Goal: Information Seeking & Learning: Learn about a topic

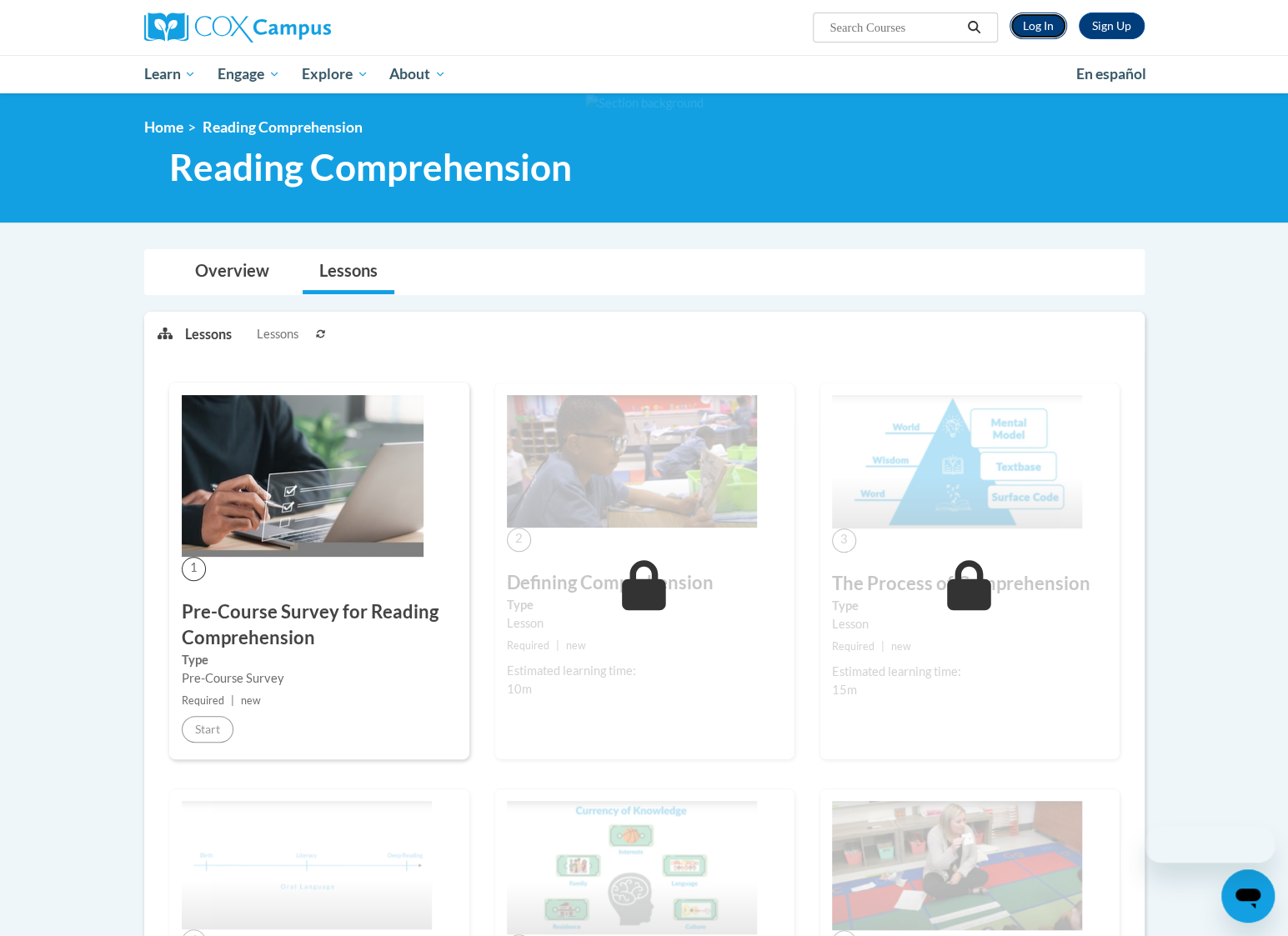
drag, startPoint x: 0, startPoint y: 0, endPoint x: 1035, endPoint y: 26, distance: 1035.3
click at [1035, 26] on link "Log In" at bounding box center [1039, 26] width 58 height 27
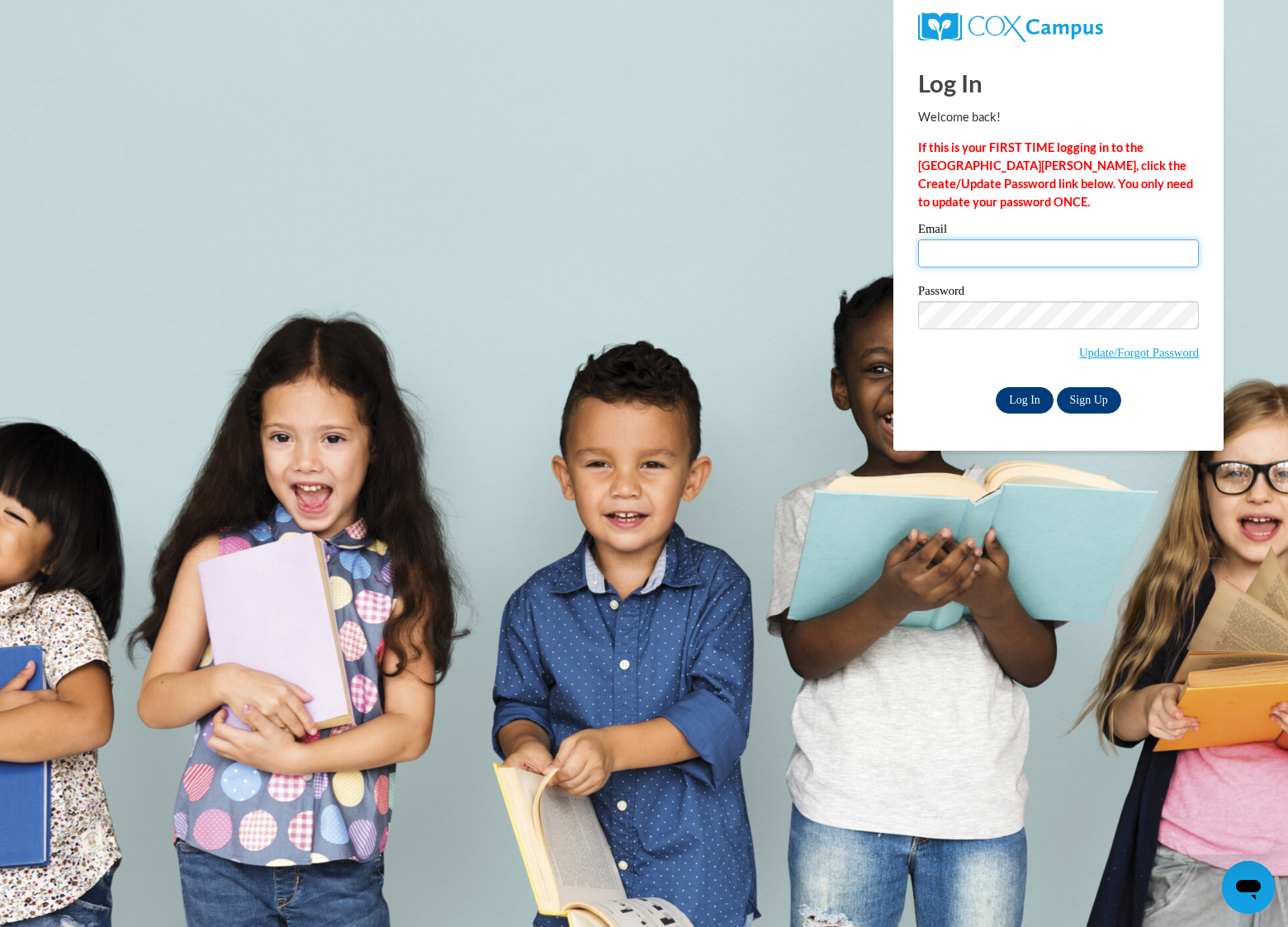
type input "cch722@gmail.com"
click at [1033, 405] on input "Log In" at bounding box center [1024, 401] width 58 height 27
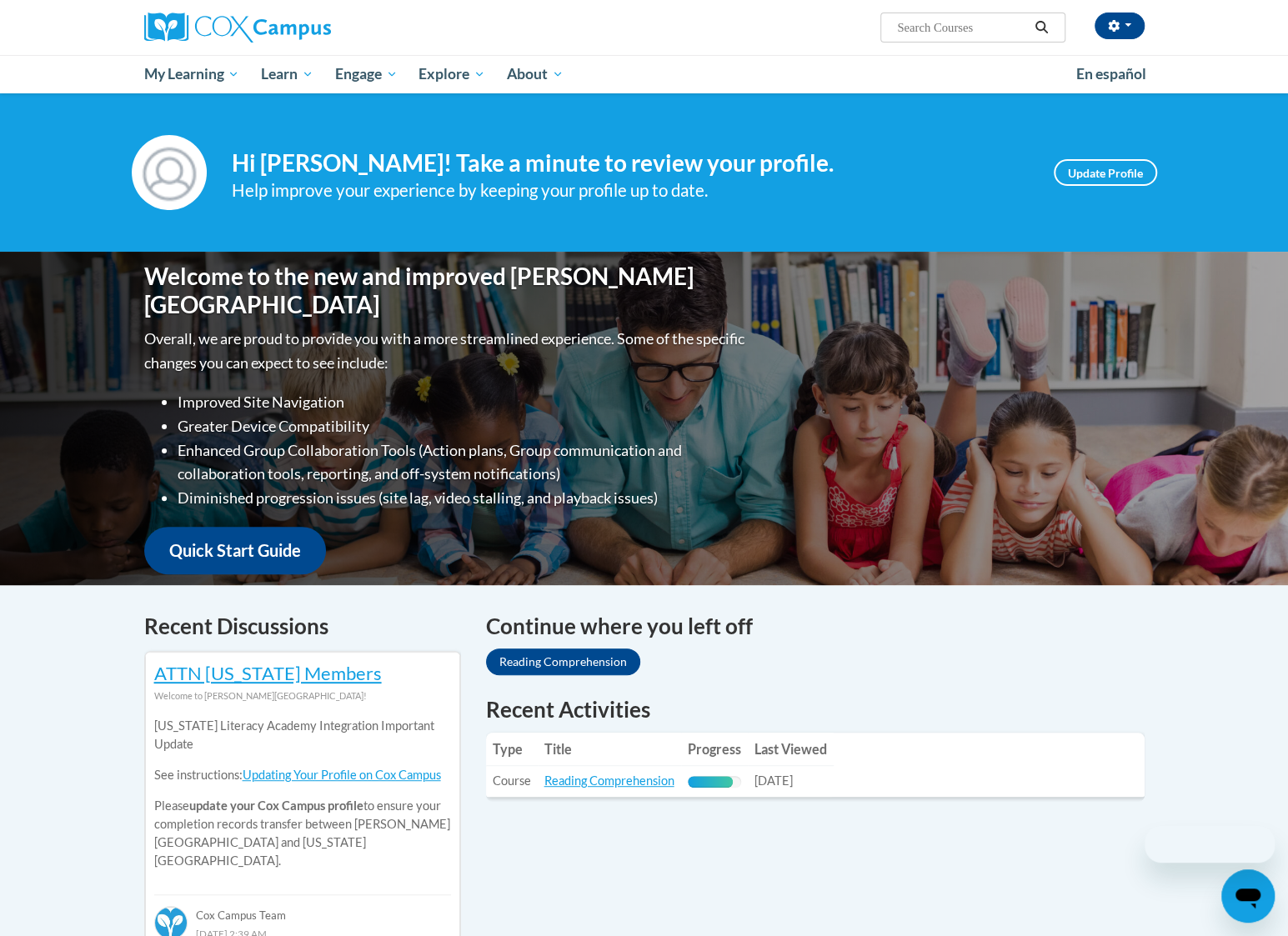
scroll to position [500, 0]
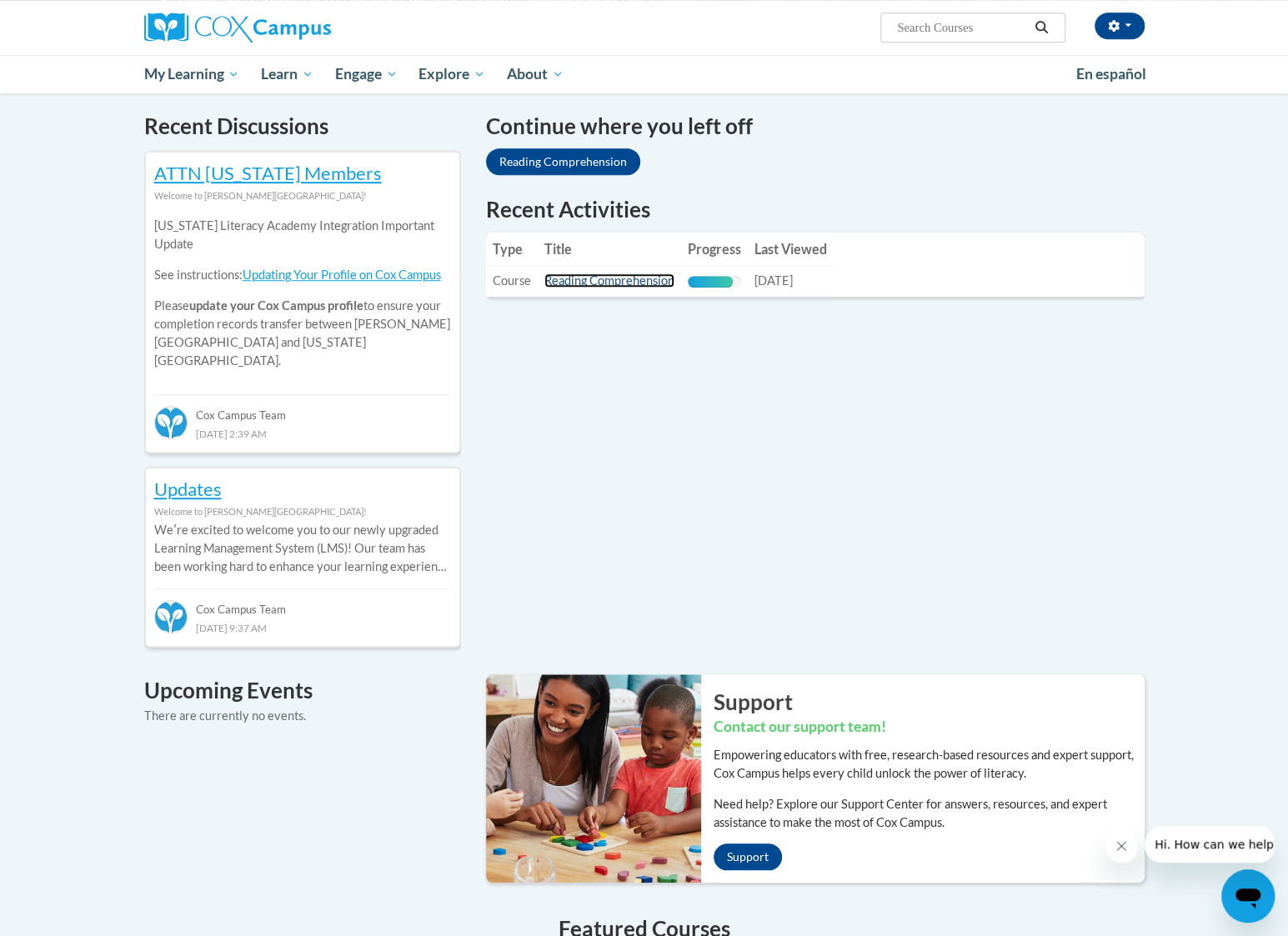
click at [590, 282] on link "Reading Comprehension" at bounding box center [609, 281] width 130 height 14
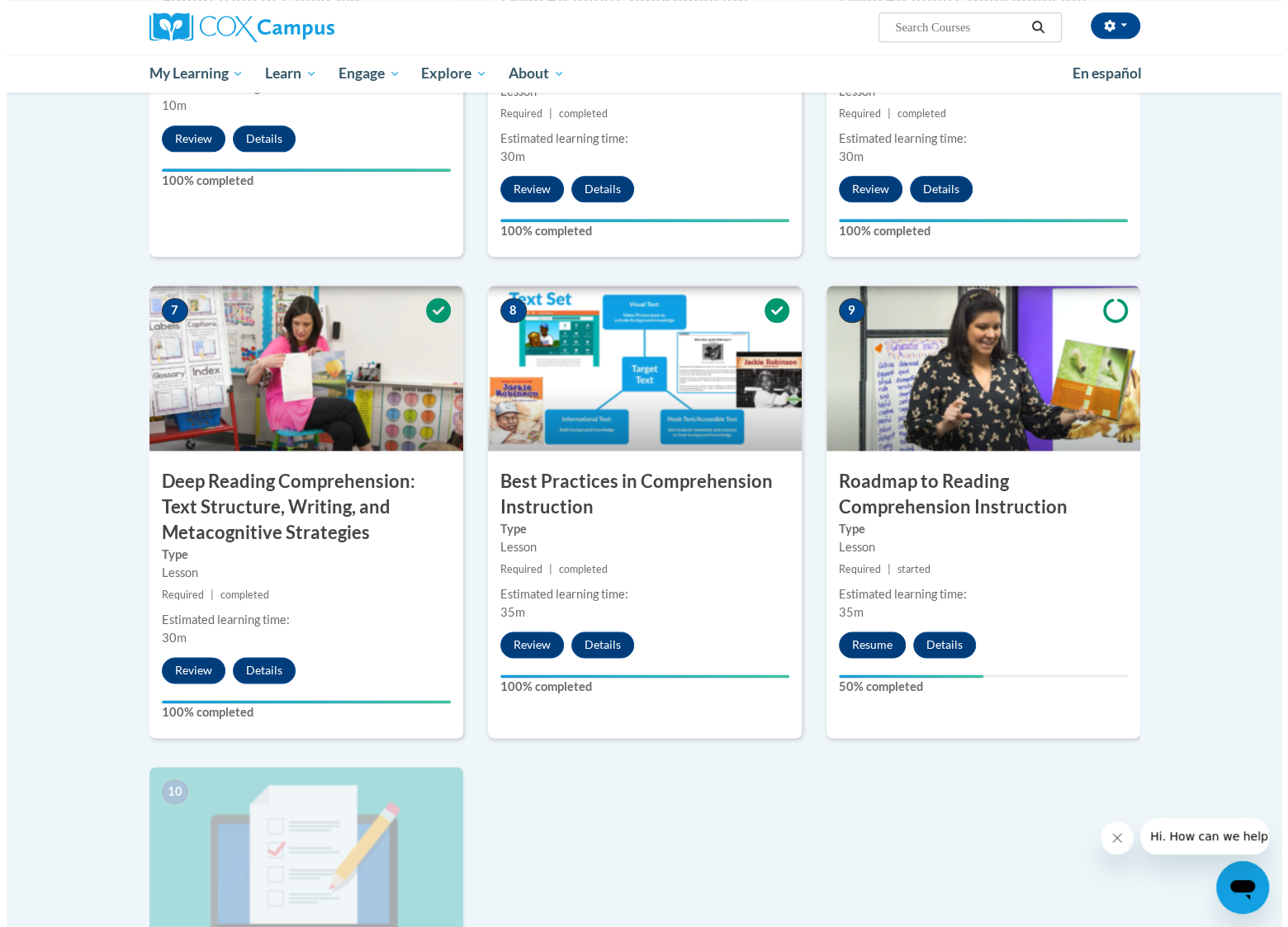
scroll to position [1073, 0]
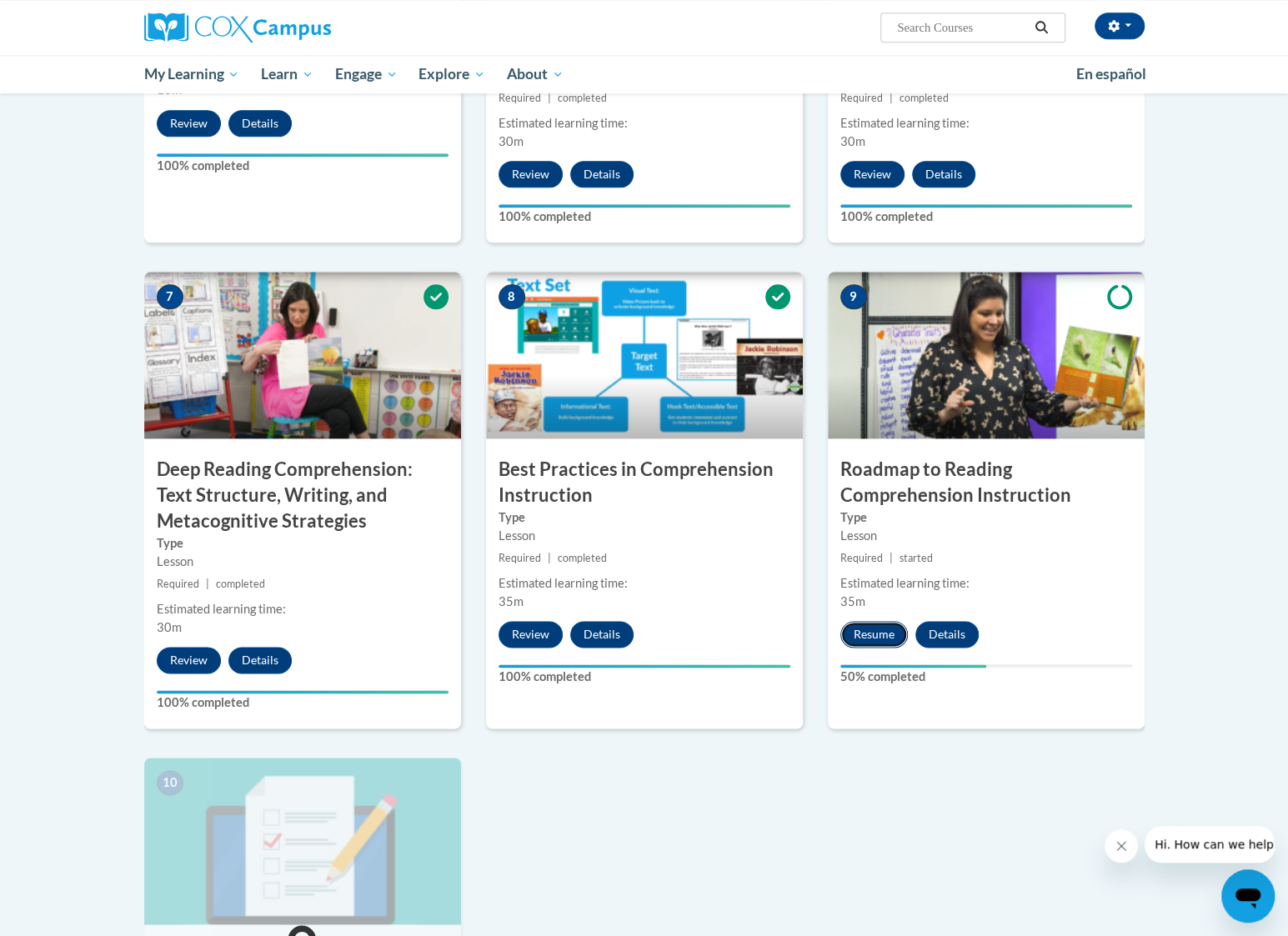
click at [874, 637] on button "Resume" at bounding box center [873, 635] width 67 height 27
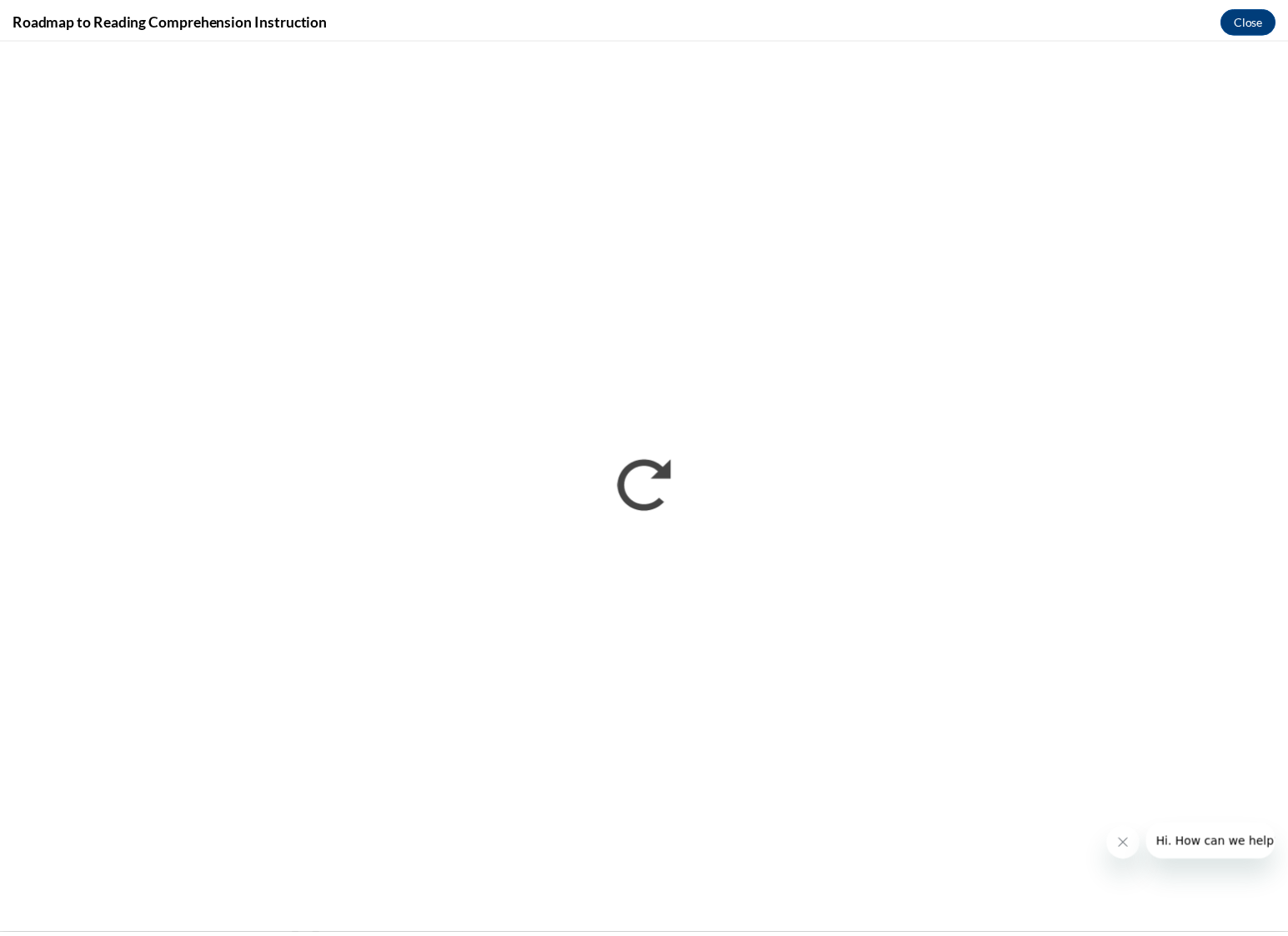
scroll to position [0, 0]
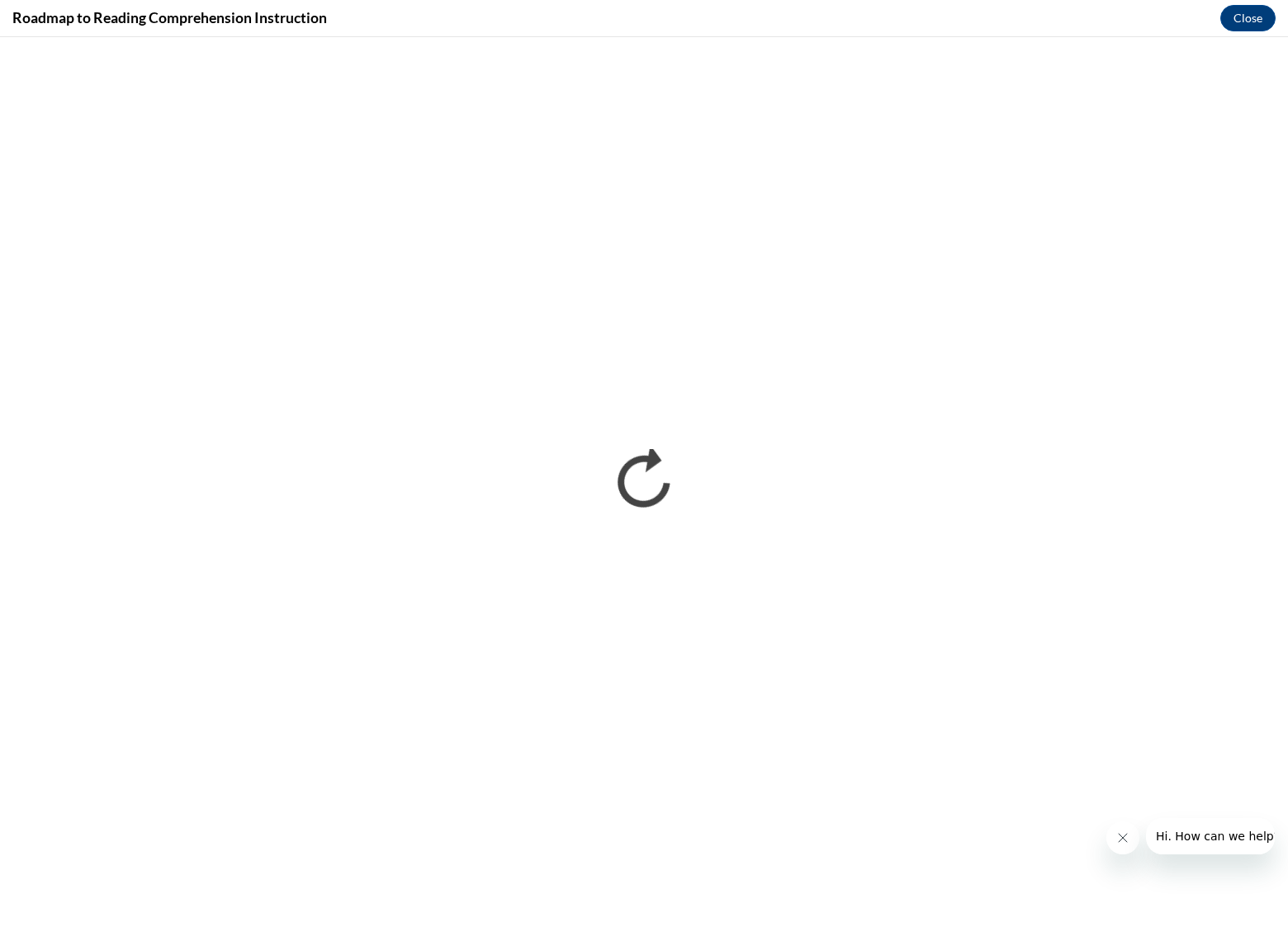
click at [994, 10] on div "Roadmap to Reading Comprehension Instruction Close" at bounding box center [644, 19] width 1288 height 37
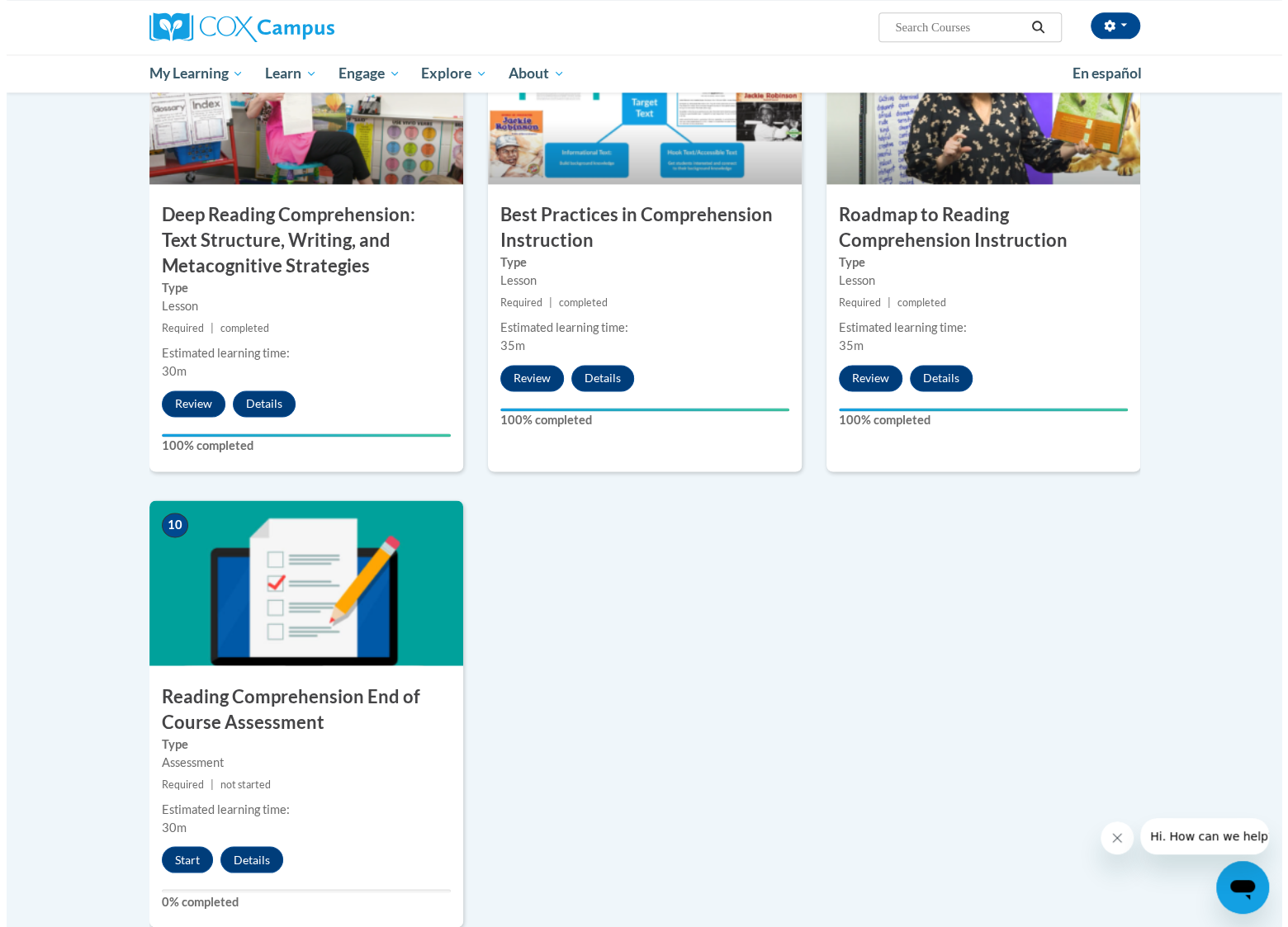
scroll to position [1485, 0]
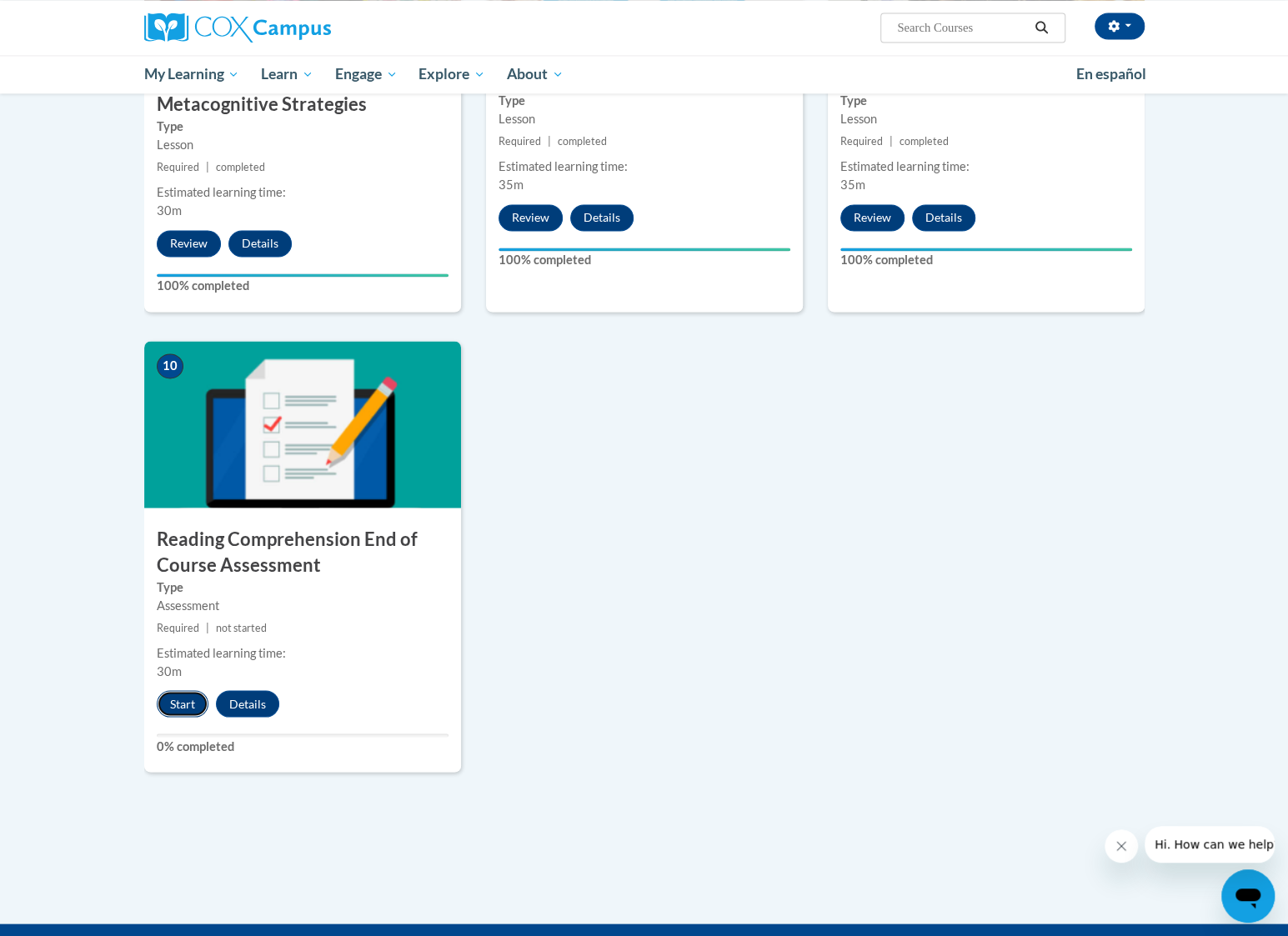
click at [181, 708] on button "Start" at bounding box center [182, 704] width 51 height 27
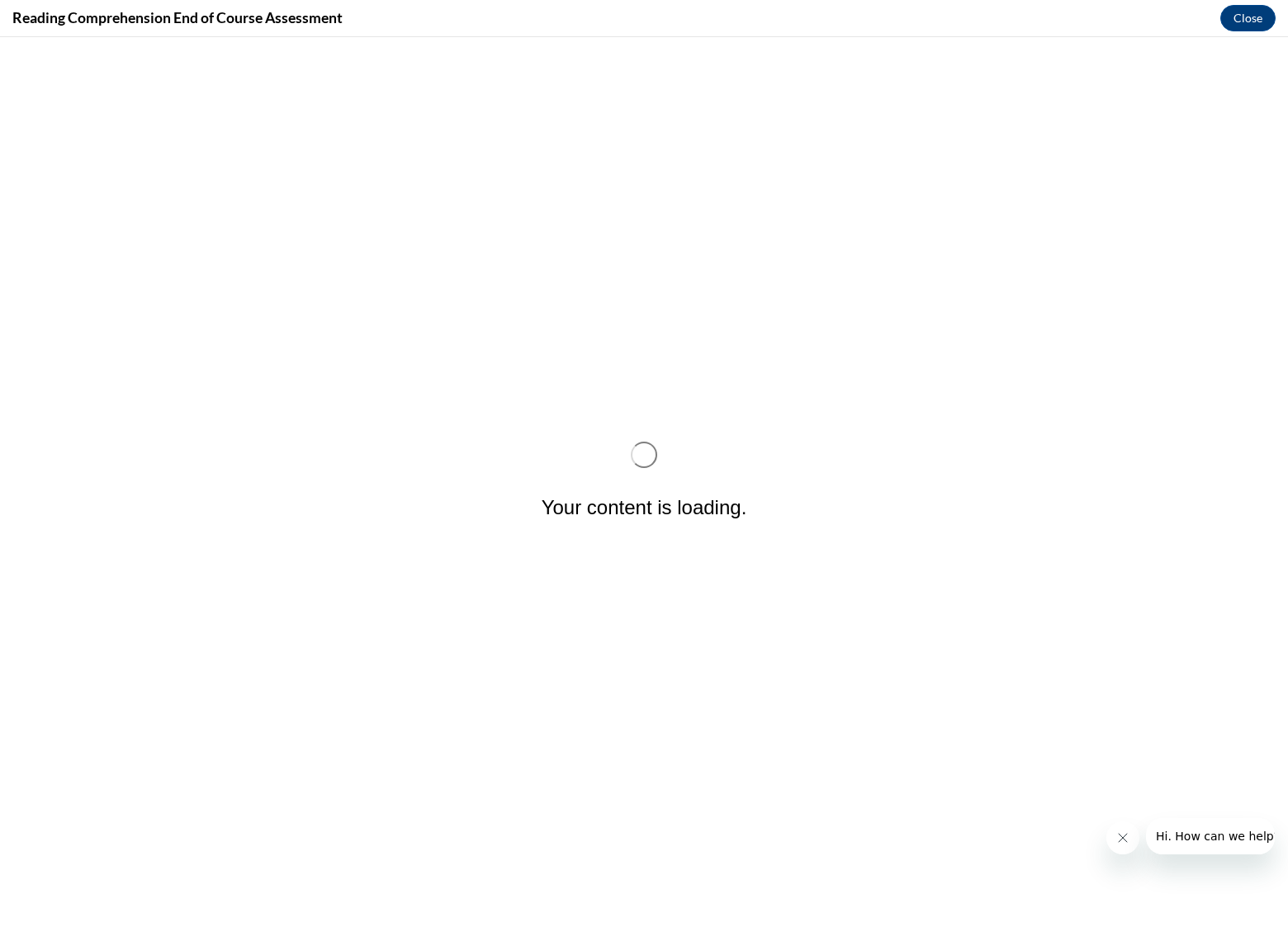
scroll to position [0, 0]
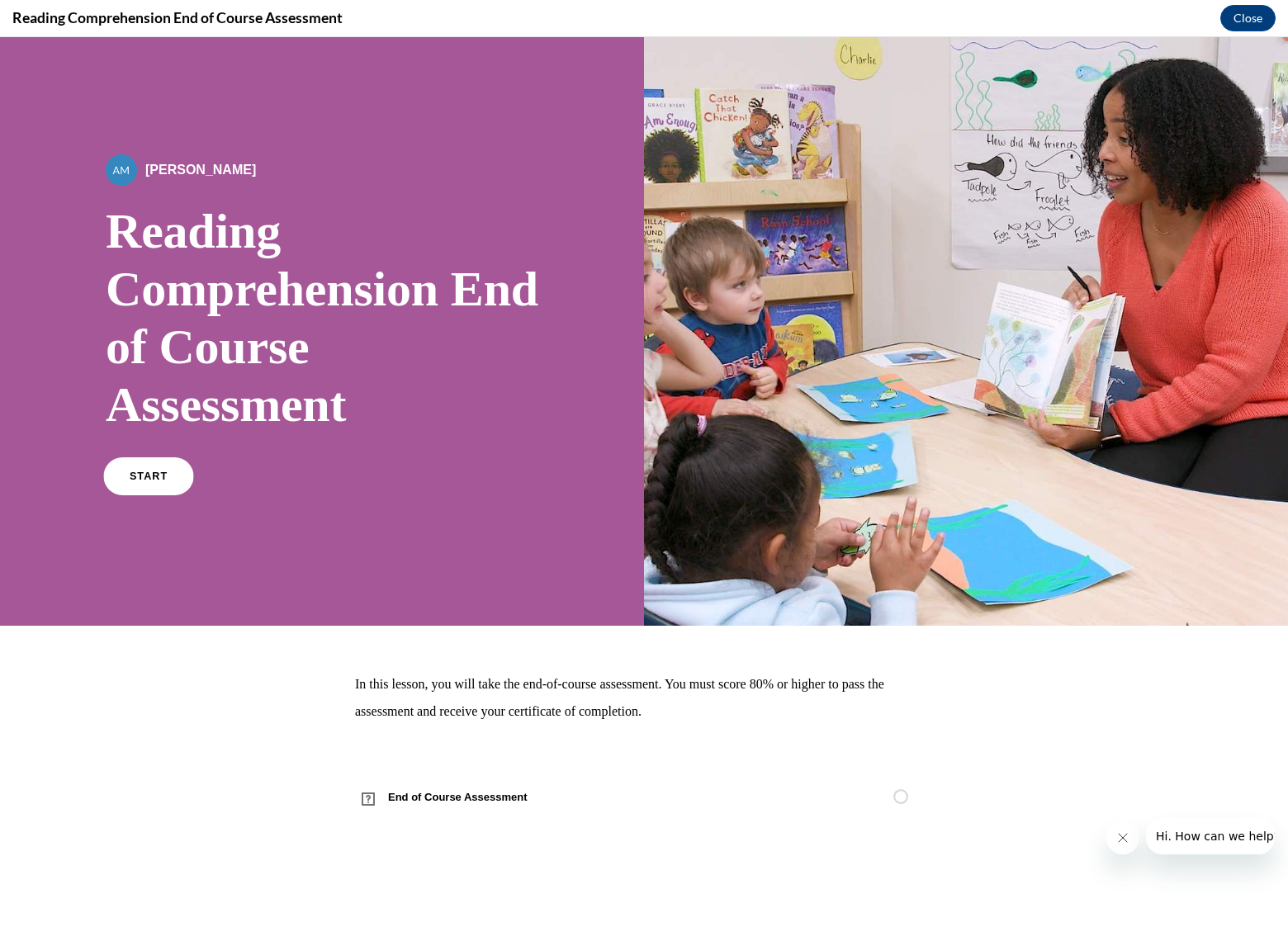
click at [127, 477] on link "START" at bounding box center [148, 476] width 90 height 38
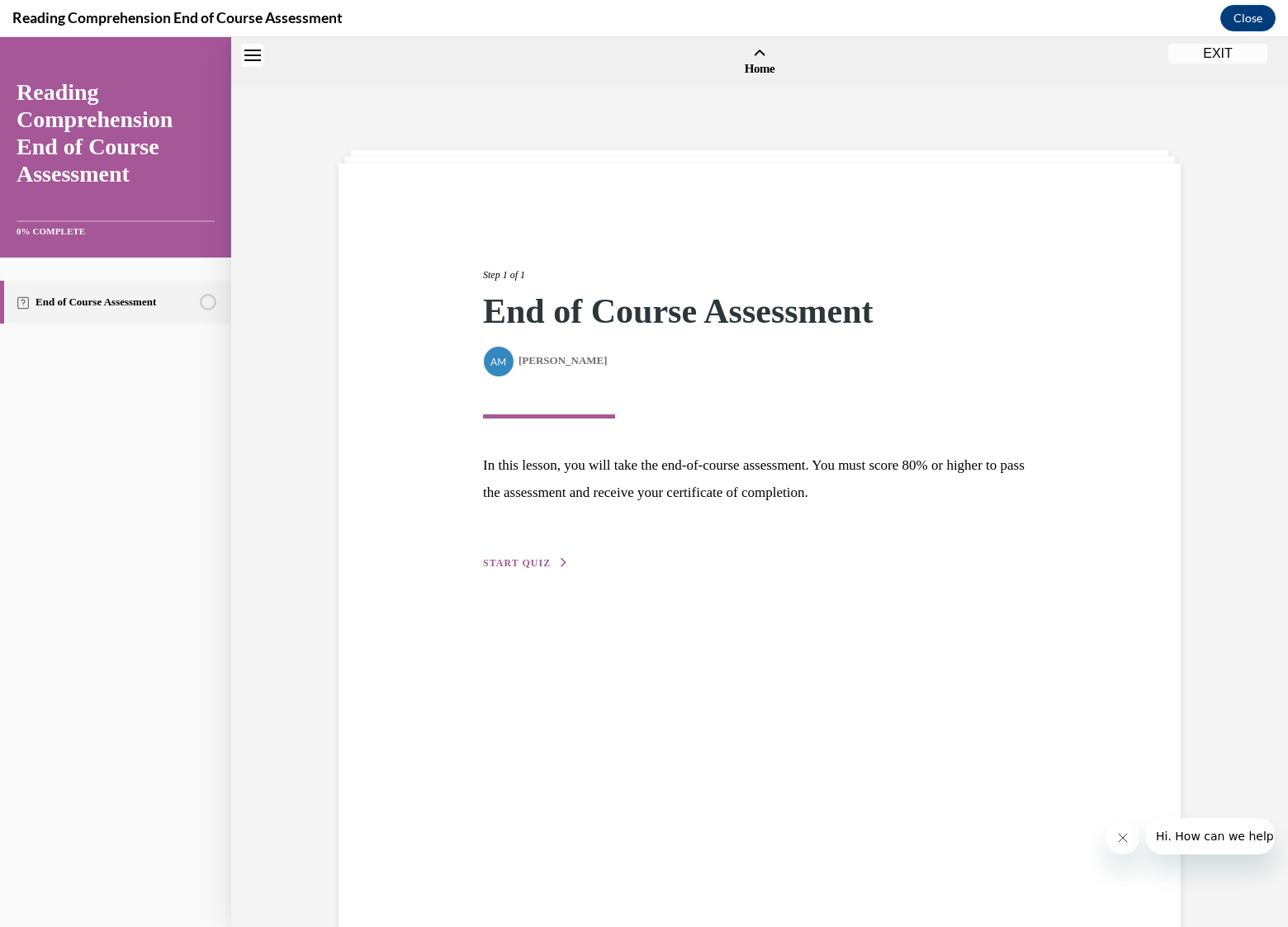
scroll to position [51, 0]
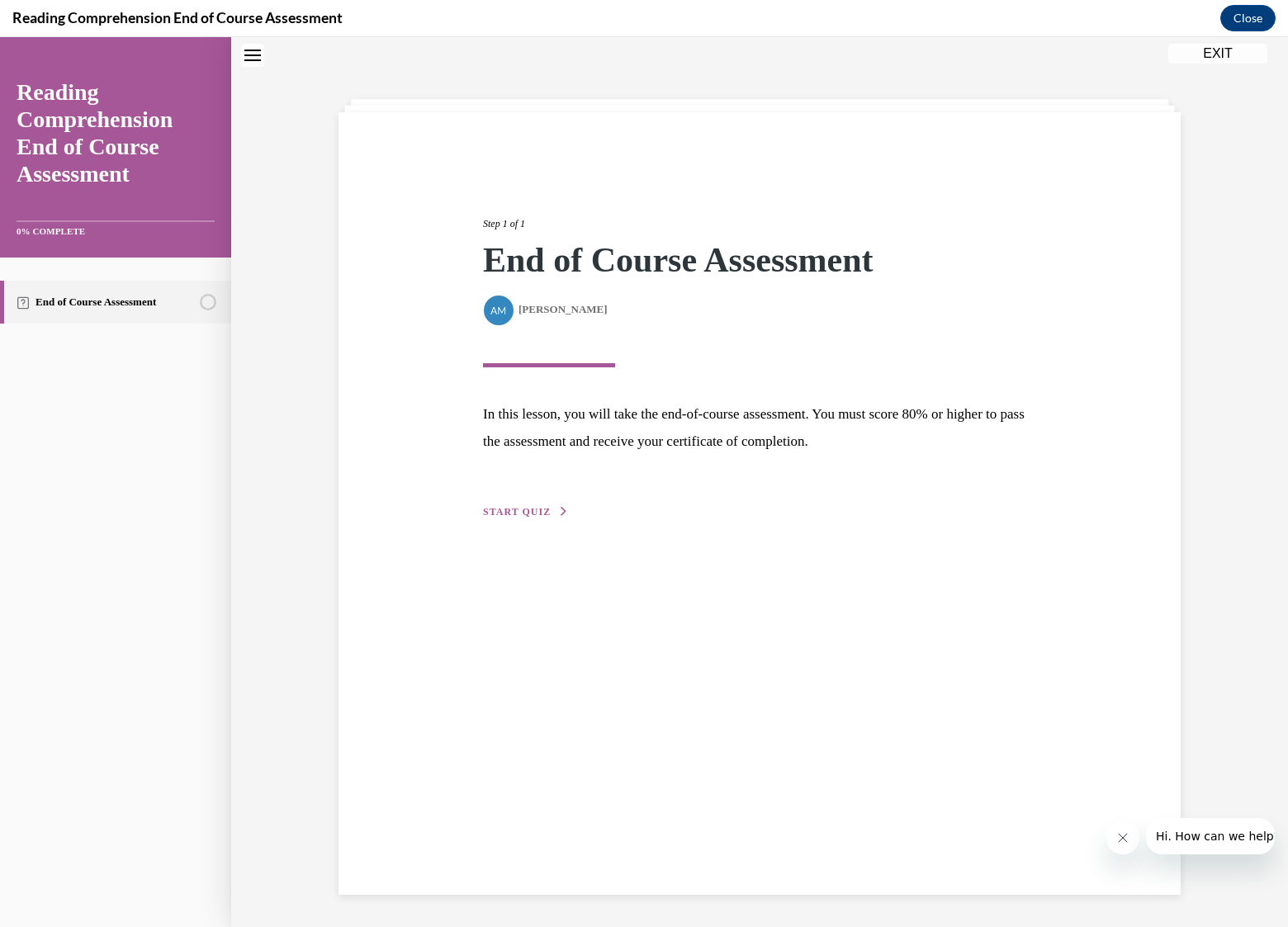
click at [509, 511] on span "START QUIZ" at bounding box center [517, 511] width 68 height 12
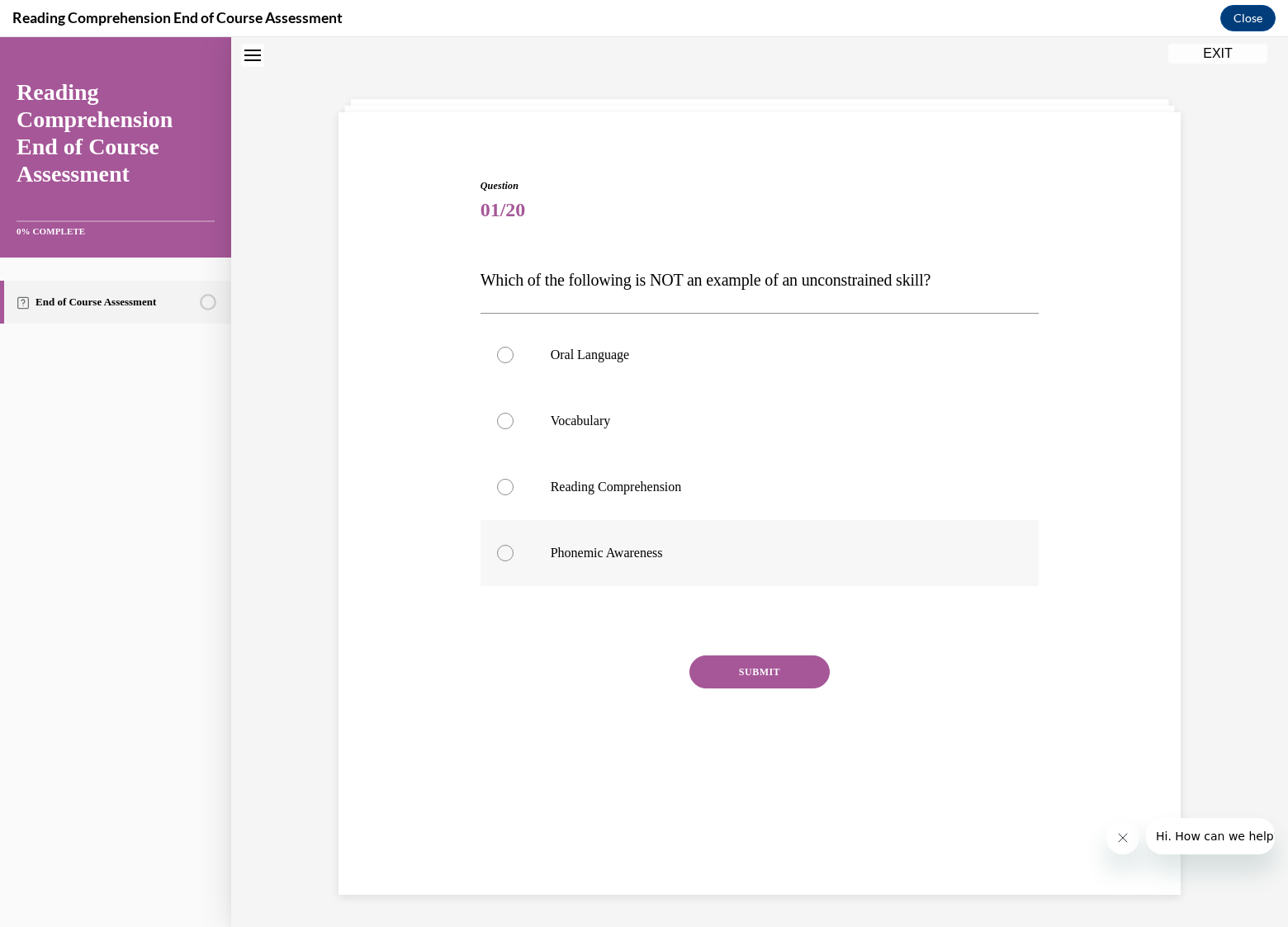
click at [615, 552] on p "Phonemic Awareness" at bounding box center [774, 553] width 447 height 17
click at [514, 552] on input "Phonemic Awareness" at bounding box center [505, 553] width 17 height 17
radio input "true"
click at [750, 671] on button "SUBMIT" at bounding box center [760, 671] width 141 height 33
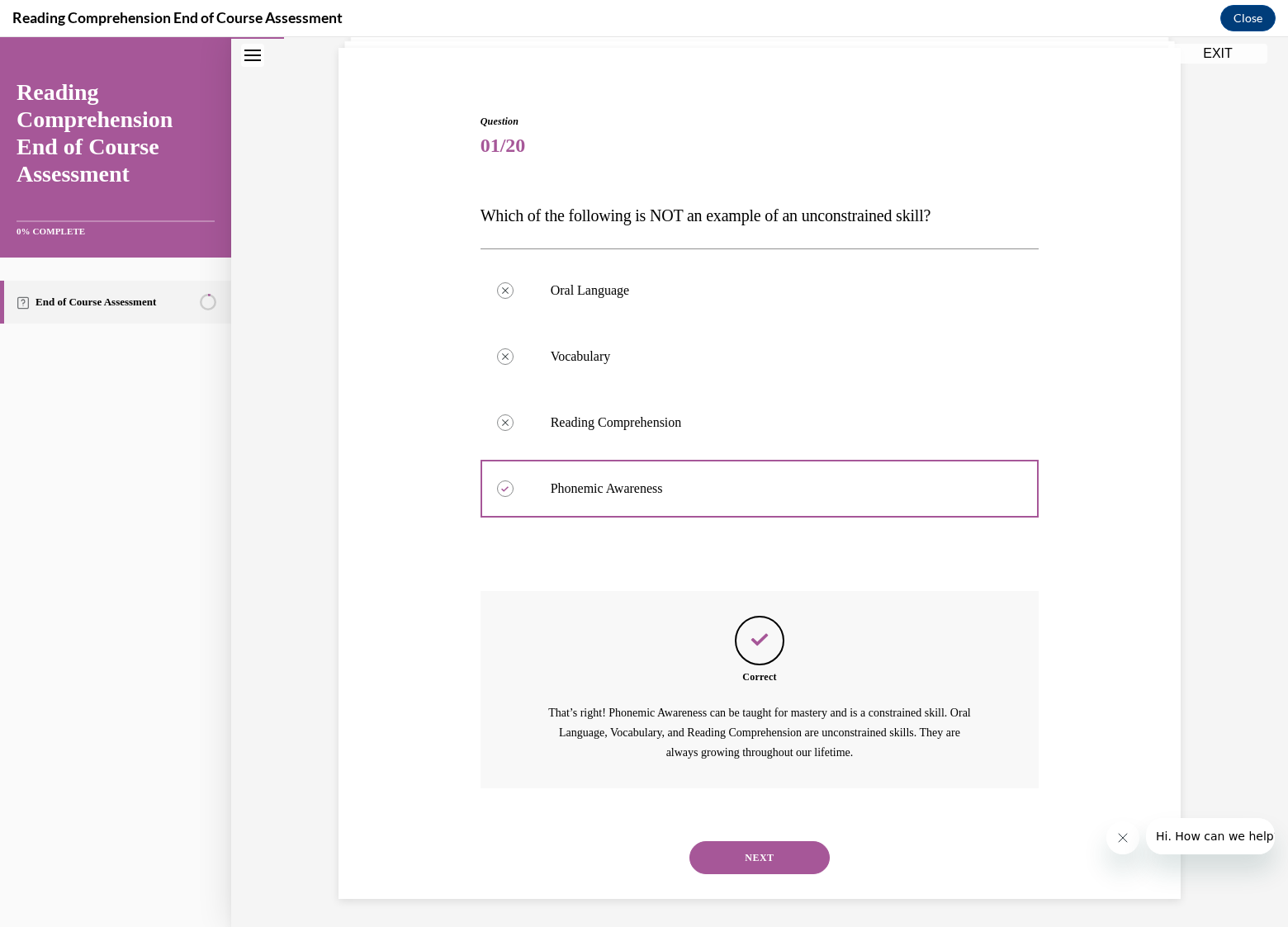
scroll to position [119, 0]
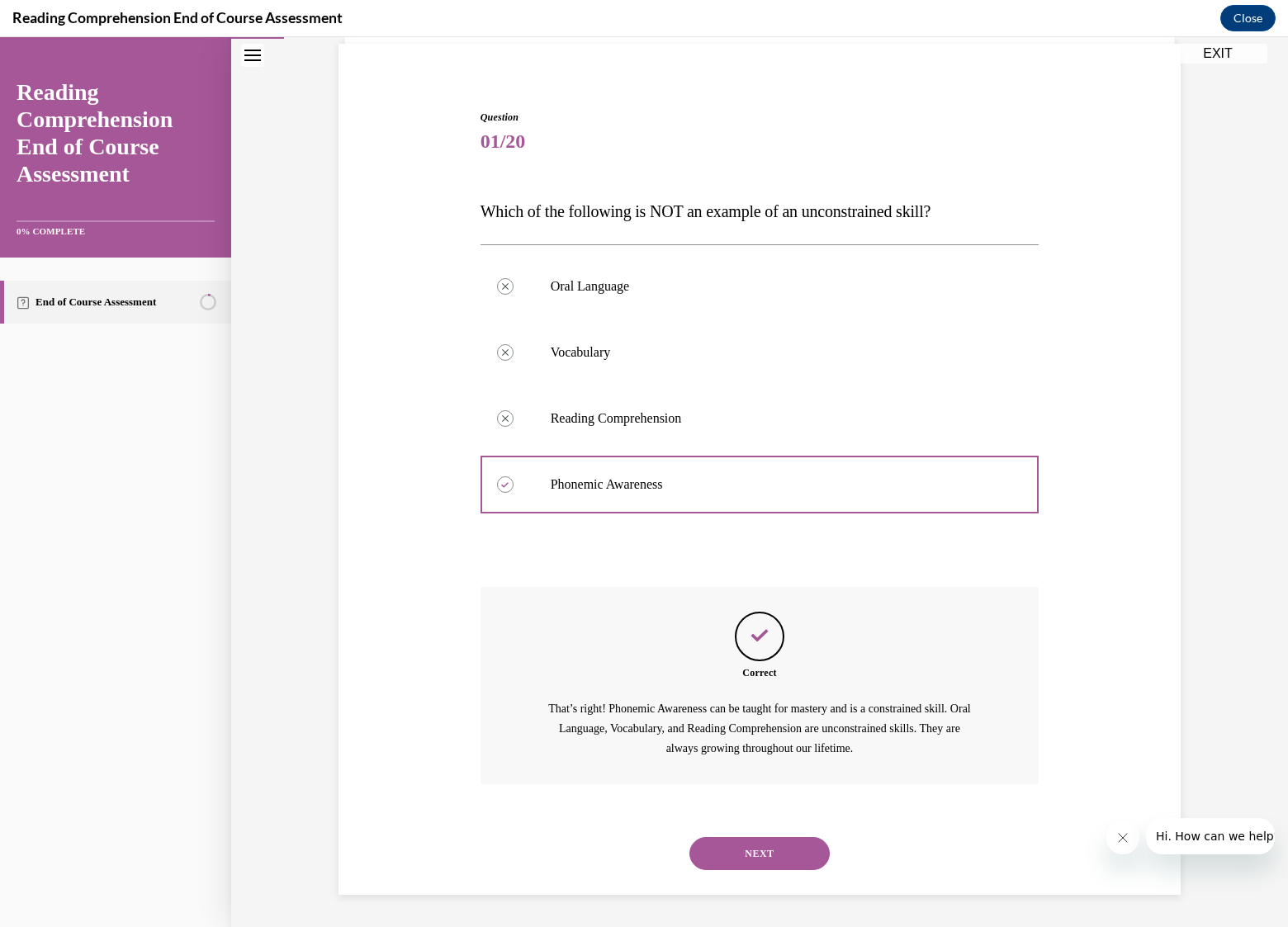
click at [773, 853] on button "NEXT" at bounding box center [760, 853] width 141 height 33
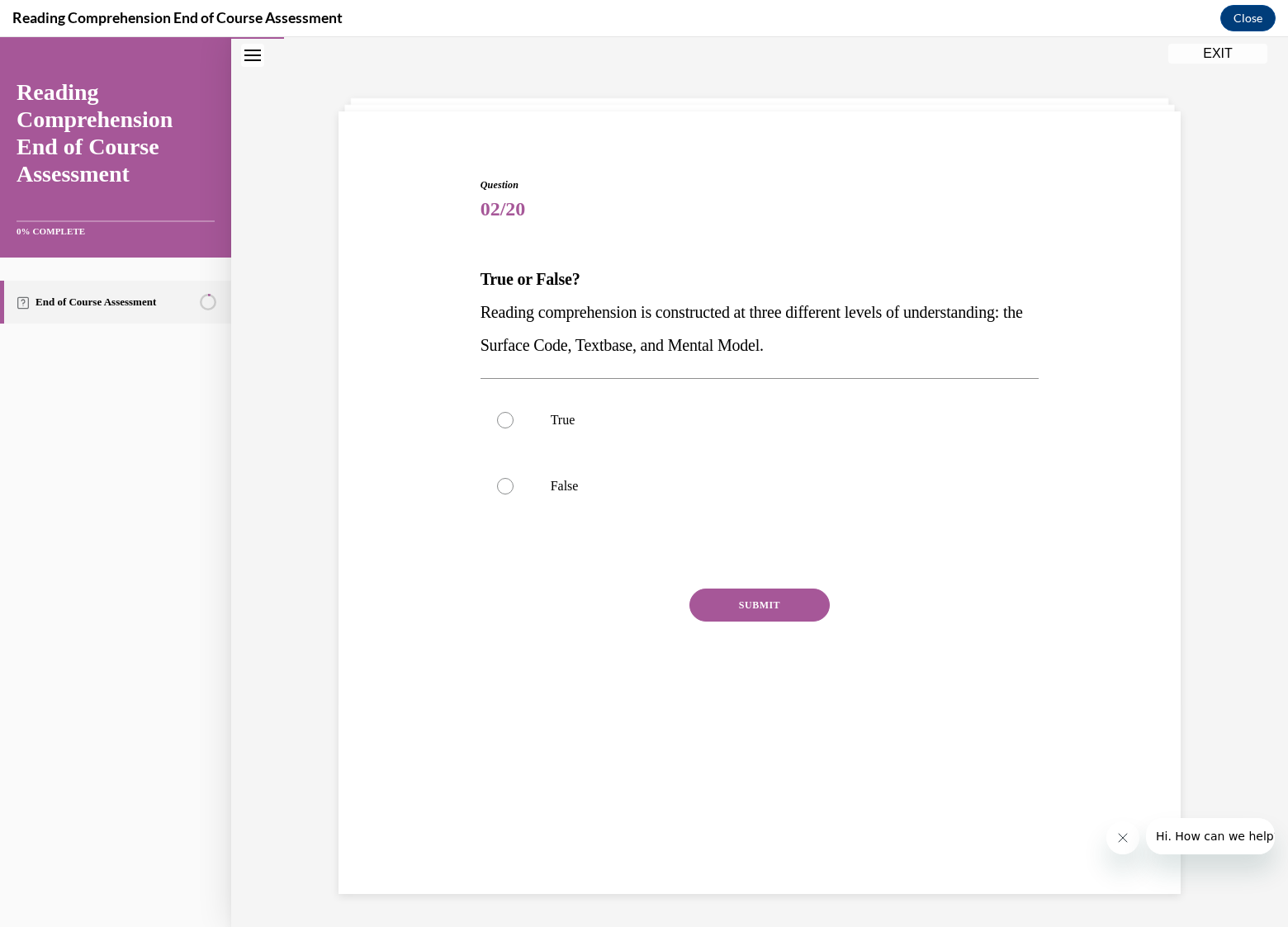
drag, startPoint x: 925, startPoint y: 345, endPoint x: 477, endPoint y: 316, distance: 448.9
click at [480, 316] on p "Reading comprehension is constructed at three different levels of understanding…" at bounding box center [760, 329] width 559 height 66
copy span "Reading comprehension is constructed at three different levels of understanding…"
click at [518, 422] on label "True" at bounding box center [760, 420] width 559 height 66
click at [514, 422] on input "True" at bounding box center [505, 420] width 17 height 17
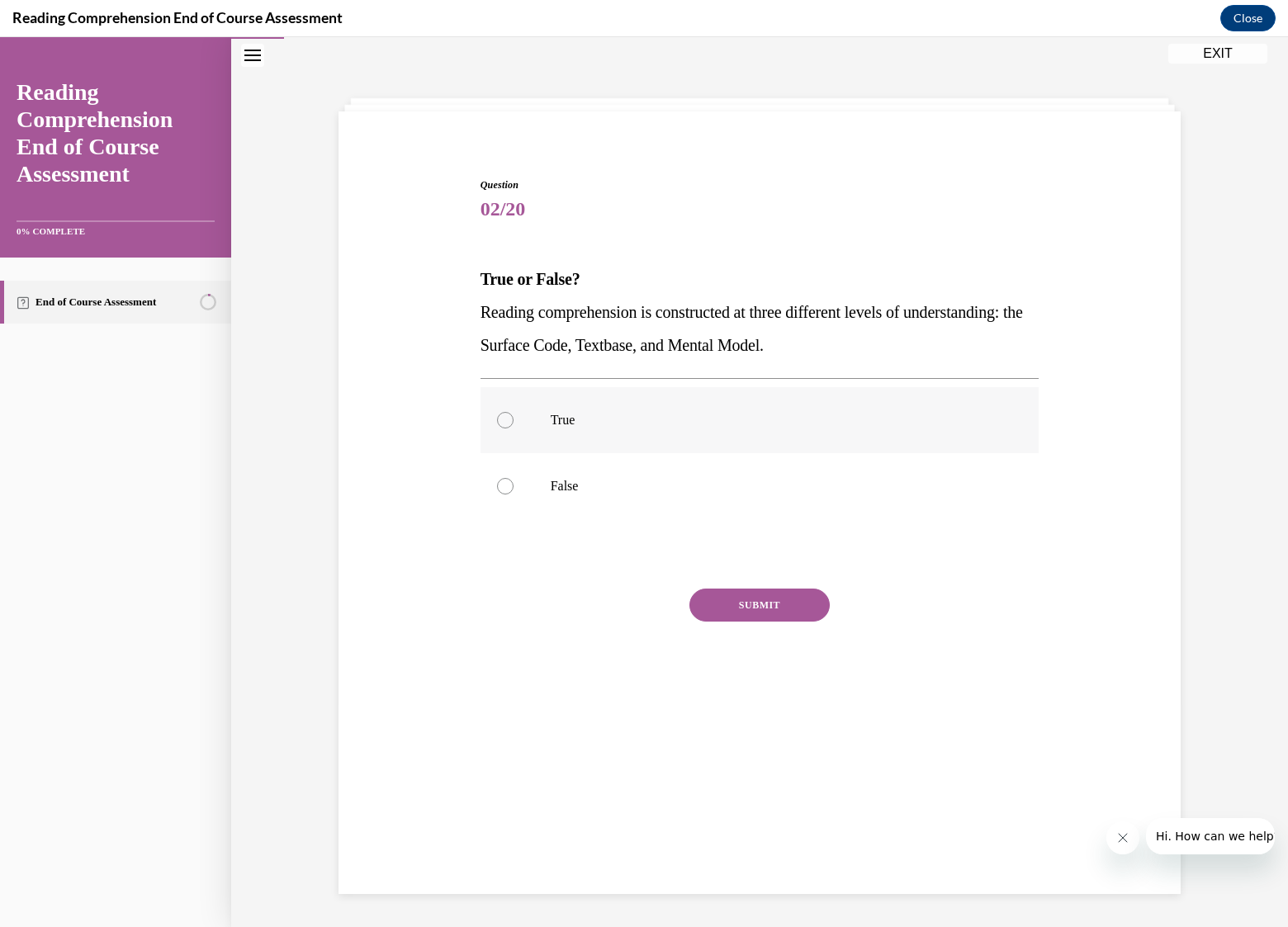
radio input "true"
click at [762, 612] on button "SUBMIT" at bounding box center [760, 605] width 141 height 33
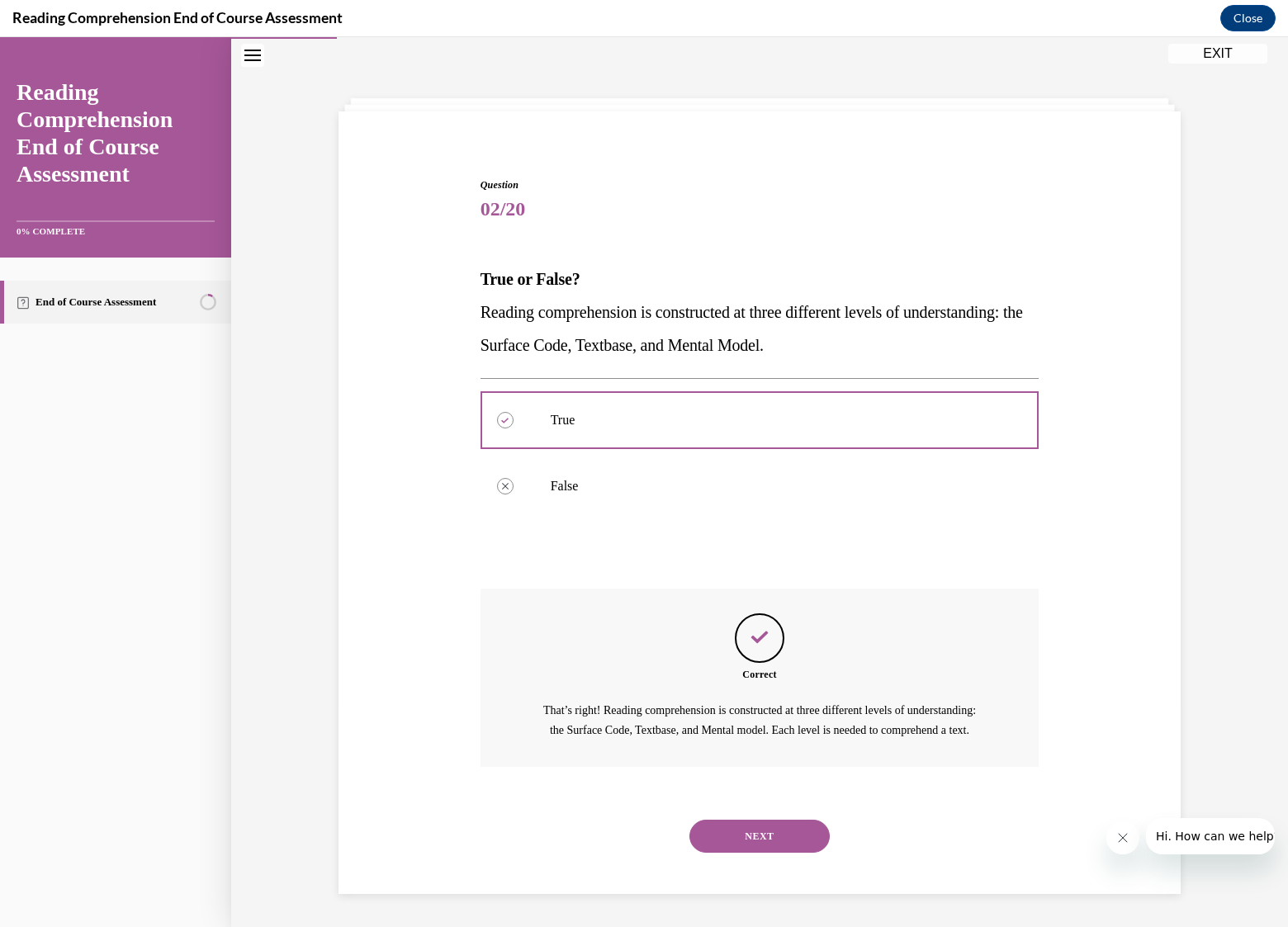
scroll to position [53, 0]
click at [756, 853] on button "NEXT" at bounding box center [760, 835] width 141 height 33
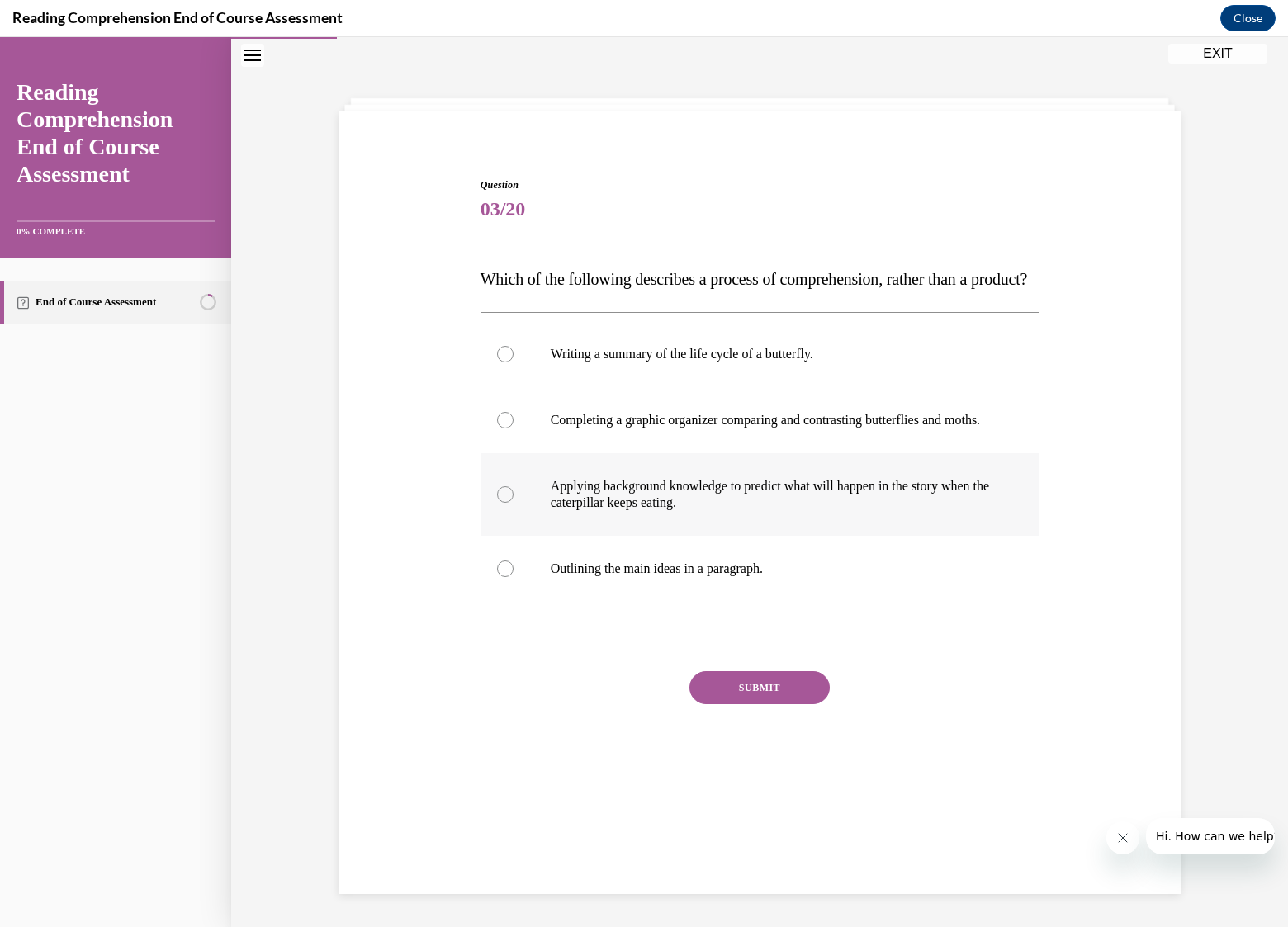
click at [721, 511] on p "Applying background knowledge to predict what will happen in the story when the…" at bounding box center [774, 494] width 447 height 33
click at [514, 503] on input "Applying background knowledge to predict what will happen in the story when the…" at bounding box center [505, 494] width 17 height 17
radio input "true"
click at [737, 704] on button "SUBMIT" at bounding box center [760, 687] width 141 height 33
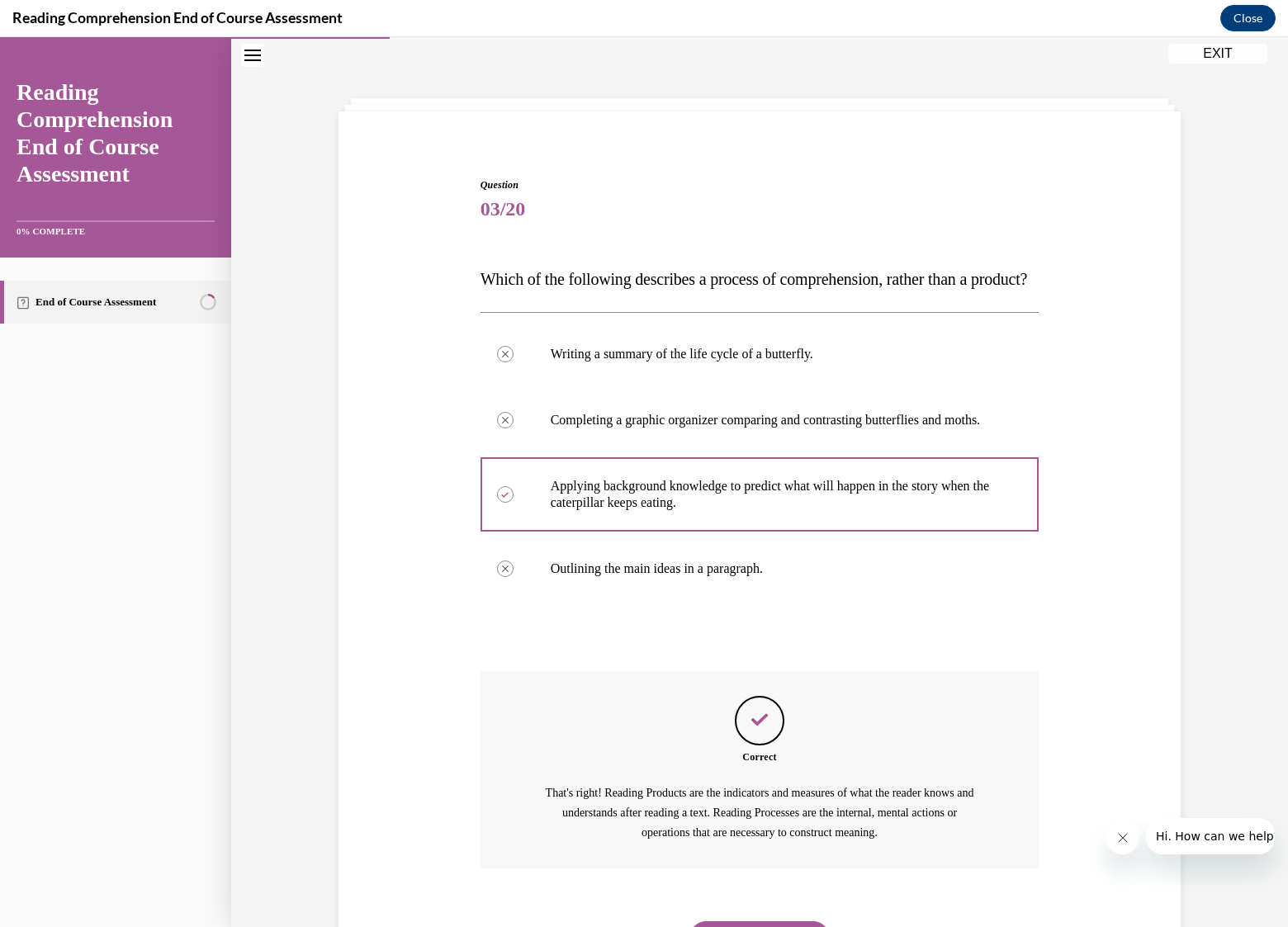
scroll to position [186, 0]
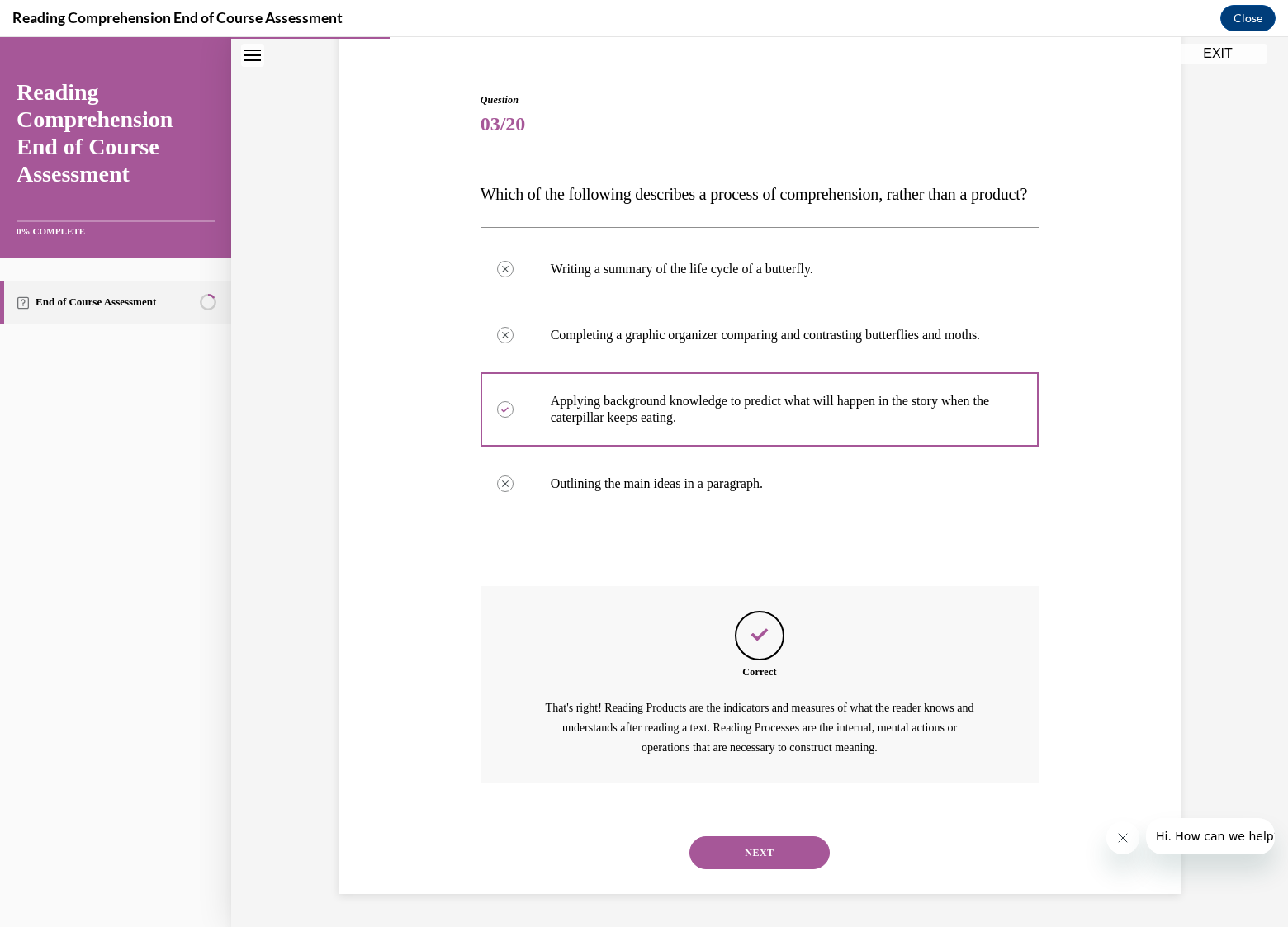
click at [762, 846] on button "NEXT" at bounding box center [760, 852] width 141 height 33
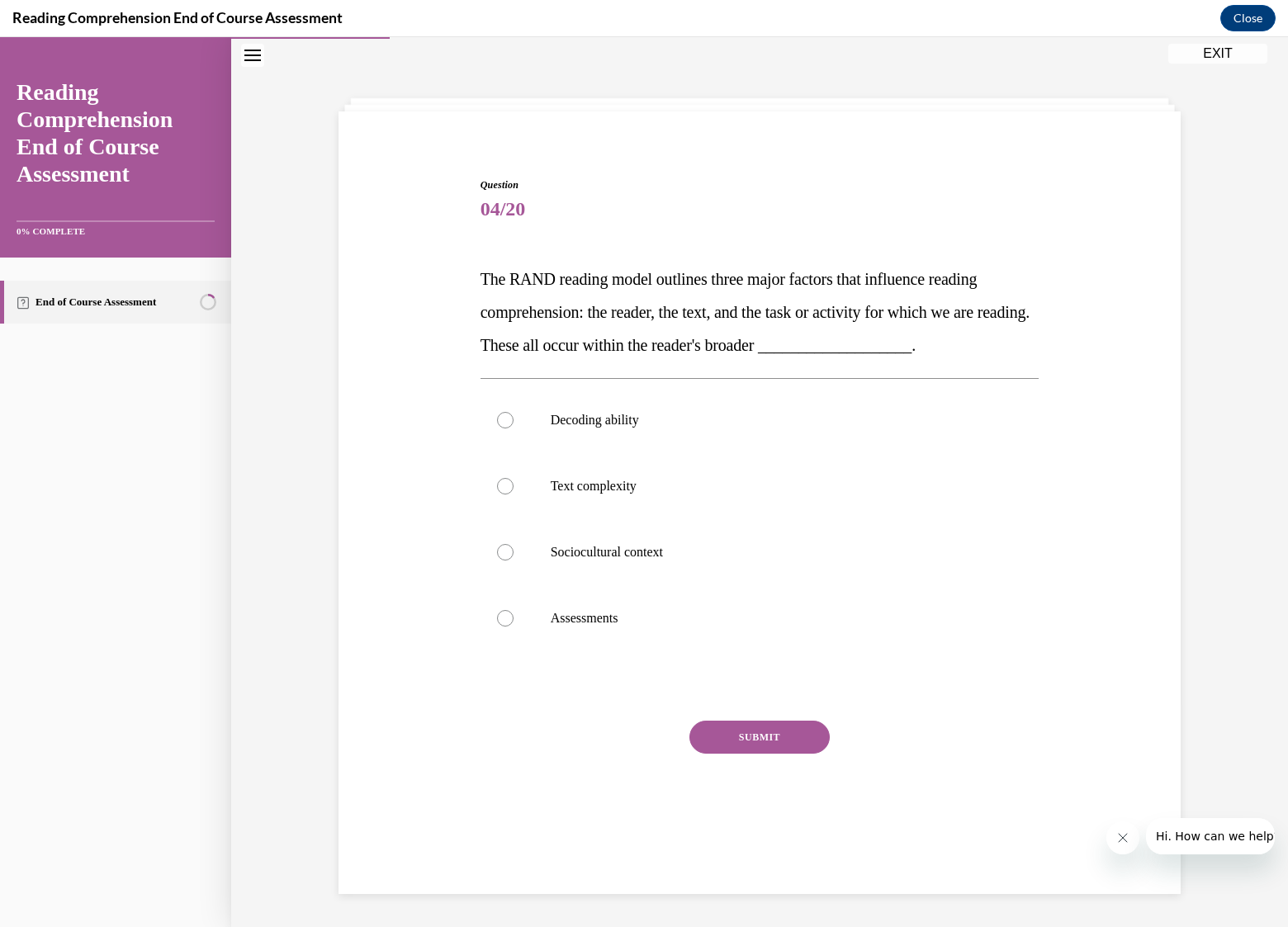
scroll to position [52, 0]
click at [654, 552] on p "Sociocultural context" at bounding box center [774, 552] width 447 height 17
click at [514, 552] on input "Sociocultural context" at bounding box center [505, 552] width 17 height 17
radio input "true"
click at [738, 741] on button "SUBMIT" at bounding box center [760, 736] width 141 height 33
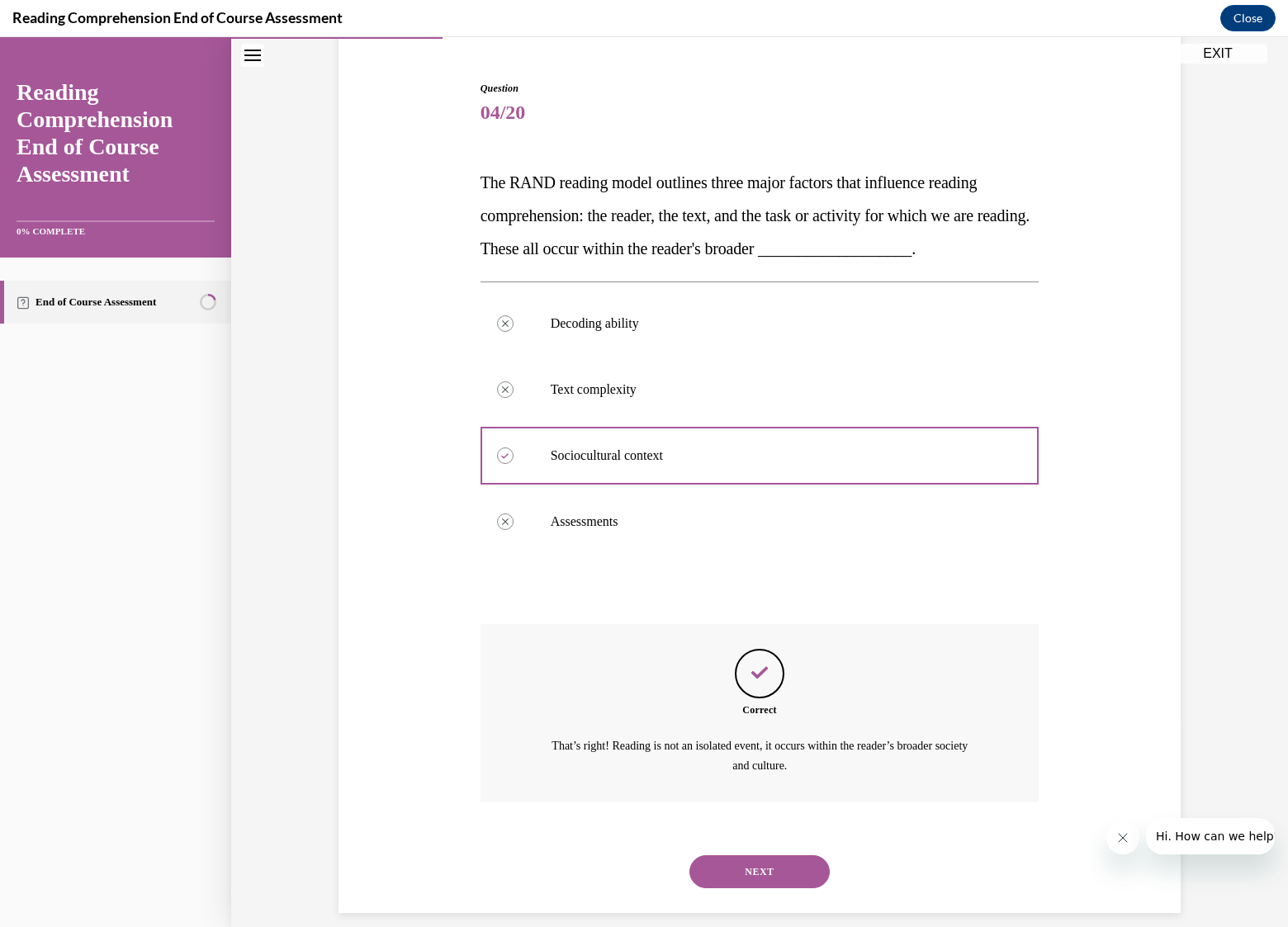
scroll to position [166, 0]
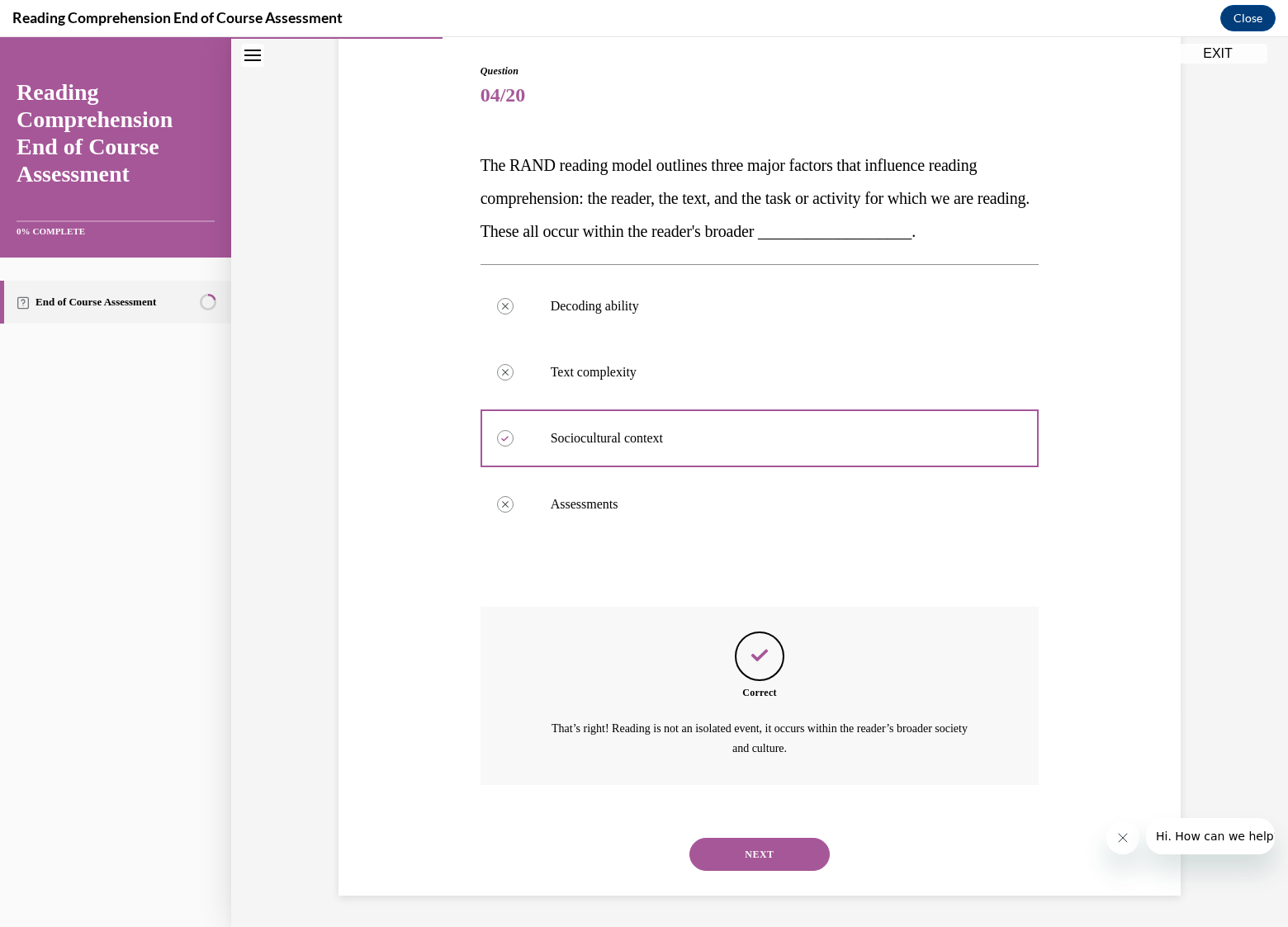
click at [795, 853] on button "NEXT" at bounding box center [760, 854] width 141 height 33
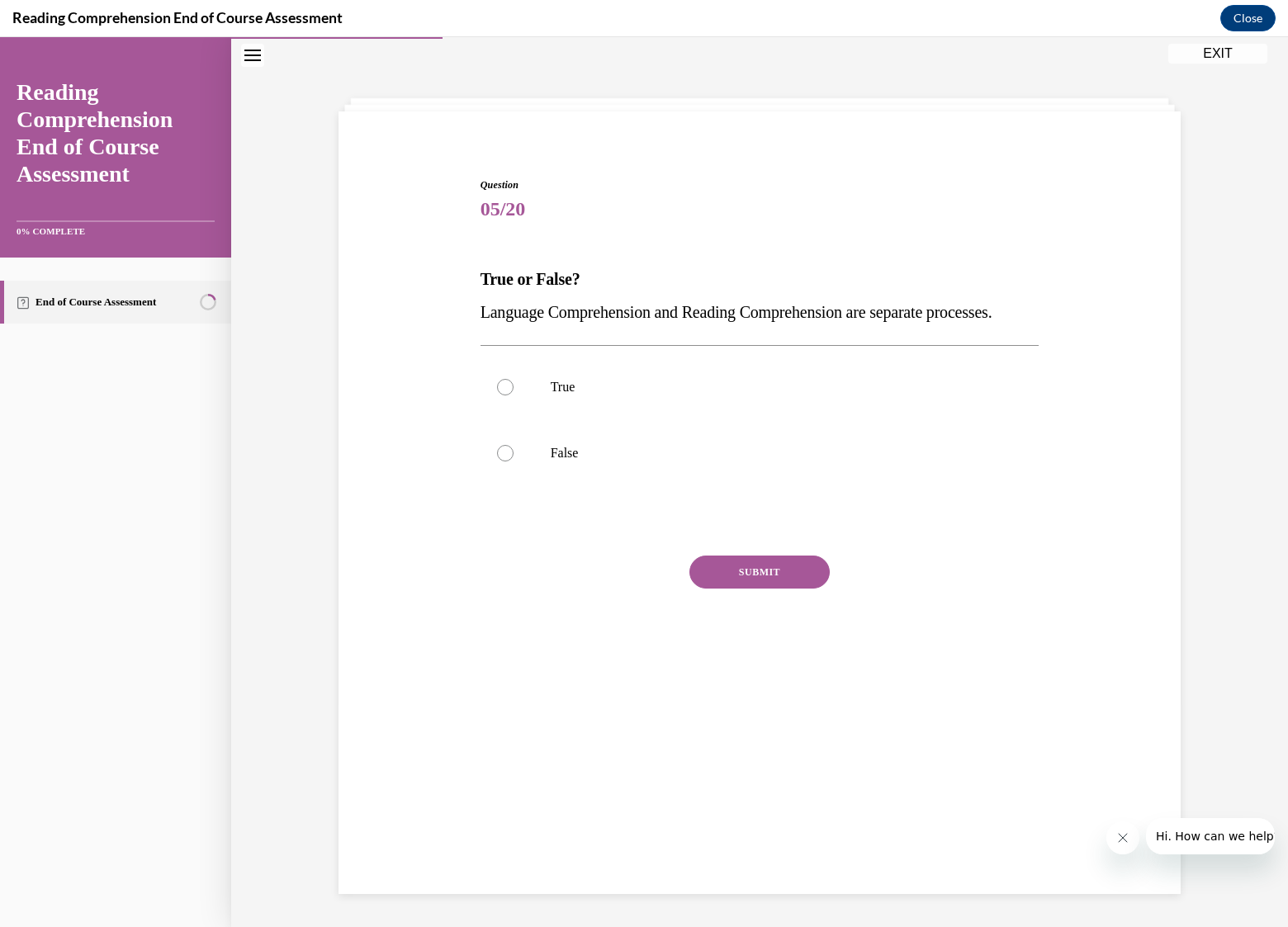
scroll to position [52, 0]
click at [560, 461] on p "False" at bounding box center [774, 453] width 447 height 17
click at [514, 461] on input "False" at bounding box center [505, 453] width 17 height 17
radio input "true"
click at [724, 589] on button "SUBMIT" at bounding box center [760, 572] width 141 height 33
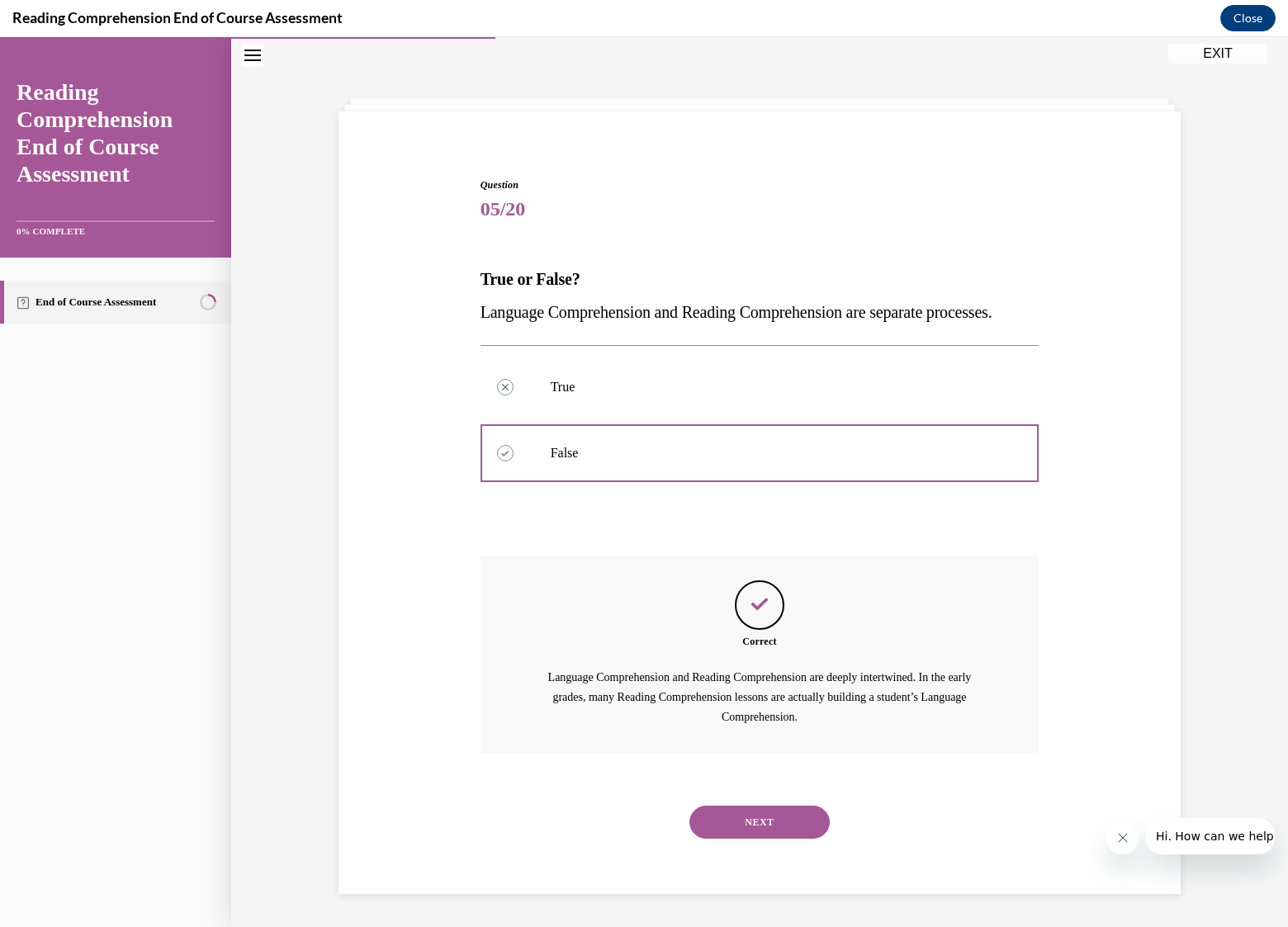
scroll to position [53, 0]
click at [786, 839] on button "NEXT" at bounding box center [760, 822] width 141 height 33
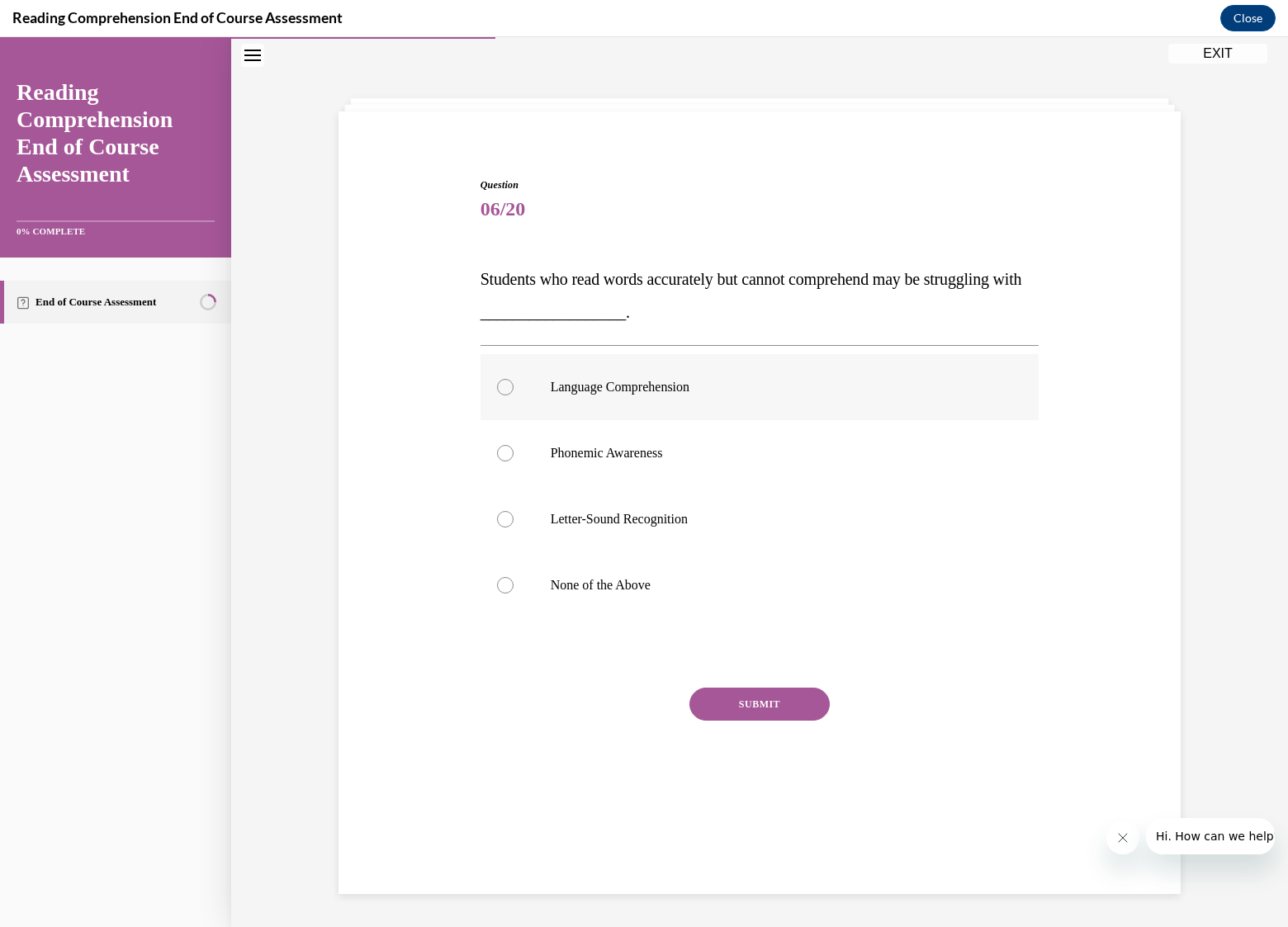
click at [647, 385] on p "Language Comprehension" at bounding box center [774, 386] width 447 height 17
click at [514, 385] on input "Language Comprehension" at bounding box center [505, 386] width 17 height 17
radio input "true"
click at [754, 698] on button "SUBMIT" at bounding box center [760, 703] width 141 height 33
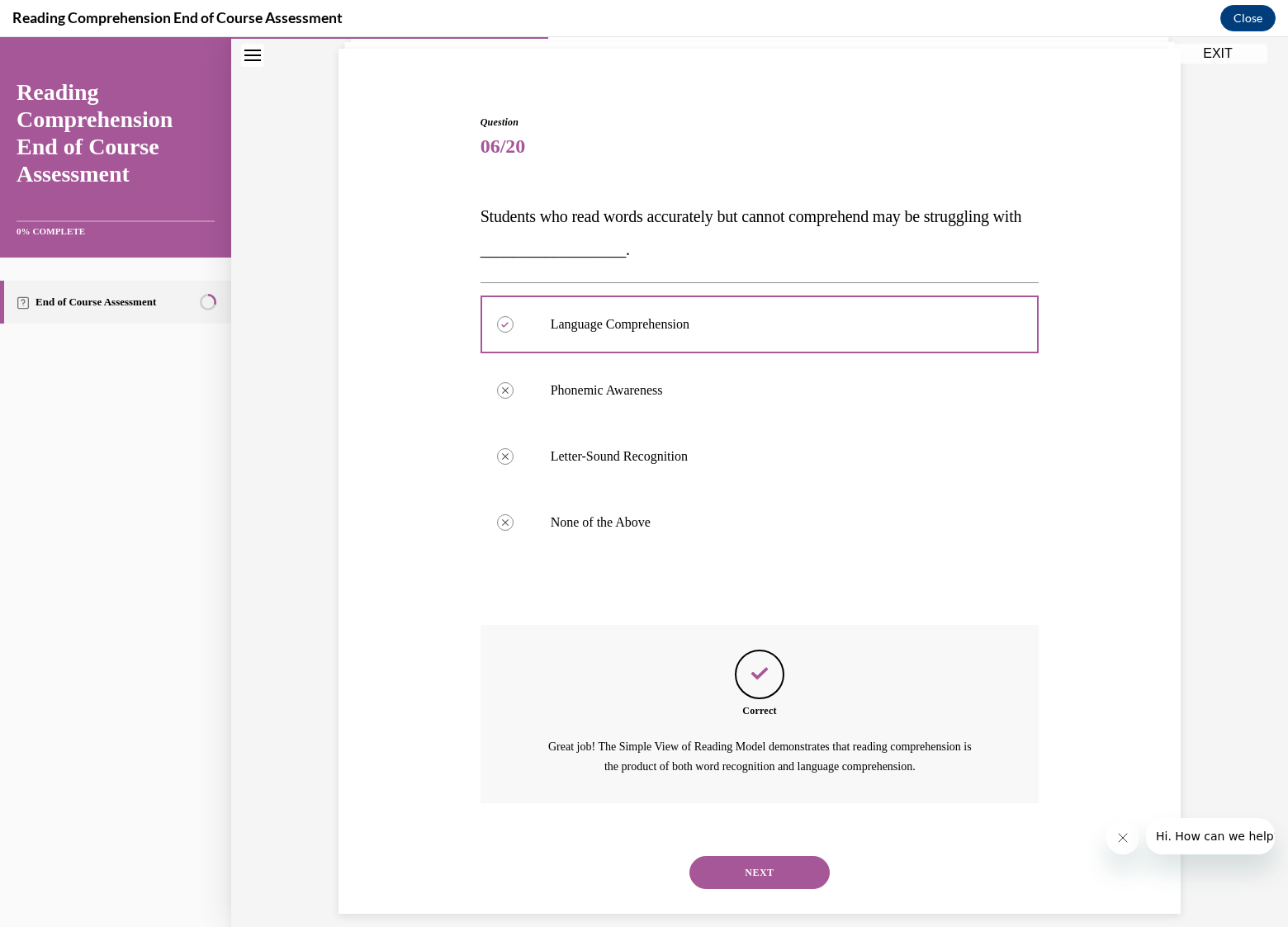
scroll to position [133, 0]
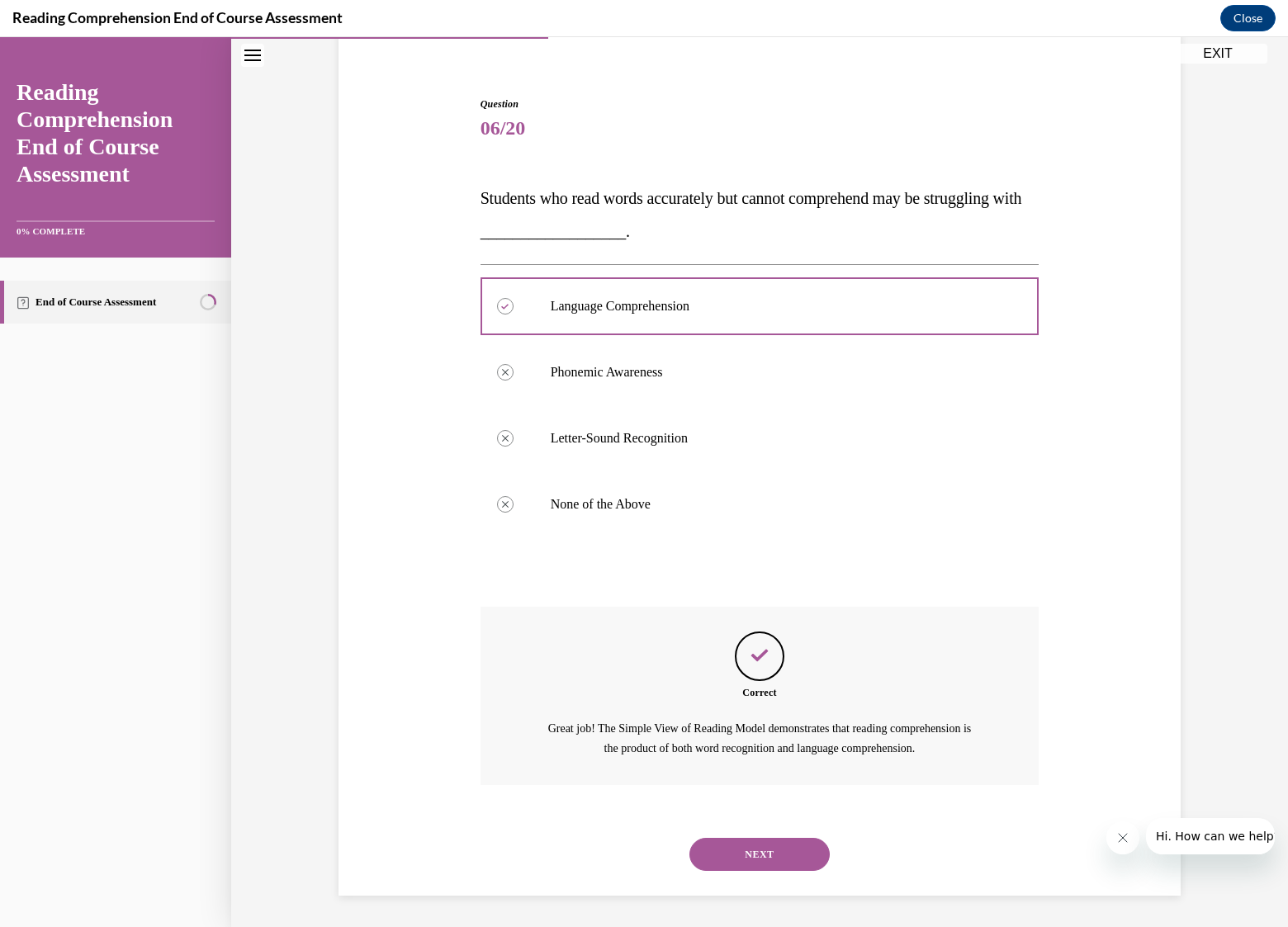
click at [781, 848] on button "NEXT" at bounding box center [760, 854] width 141 height 33
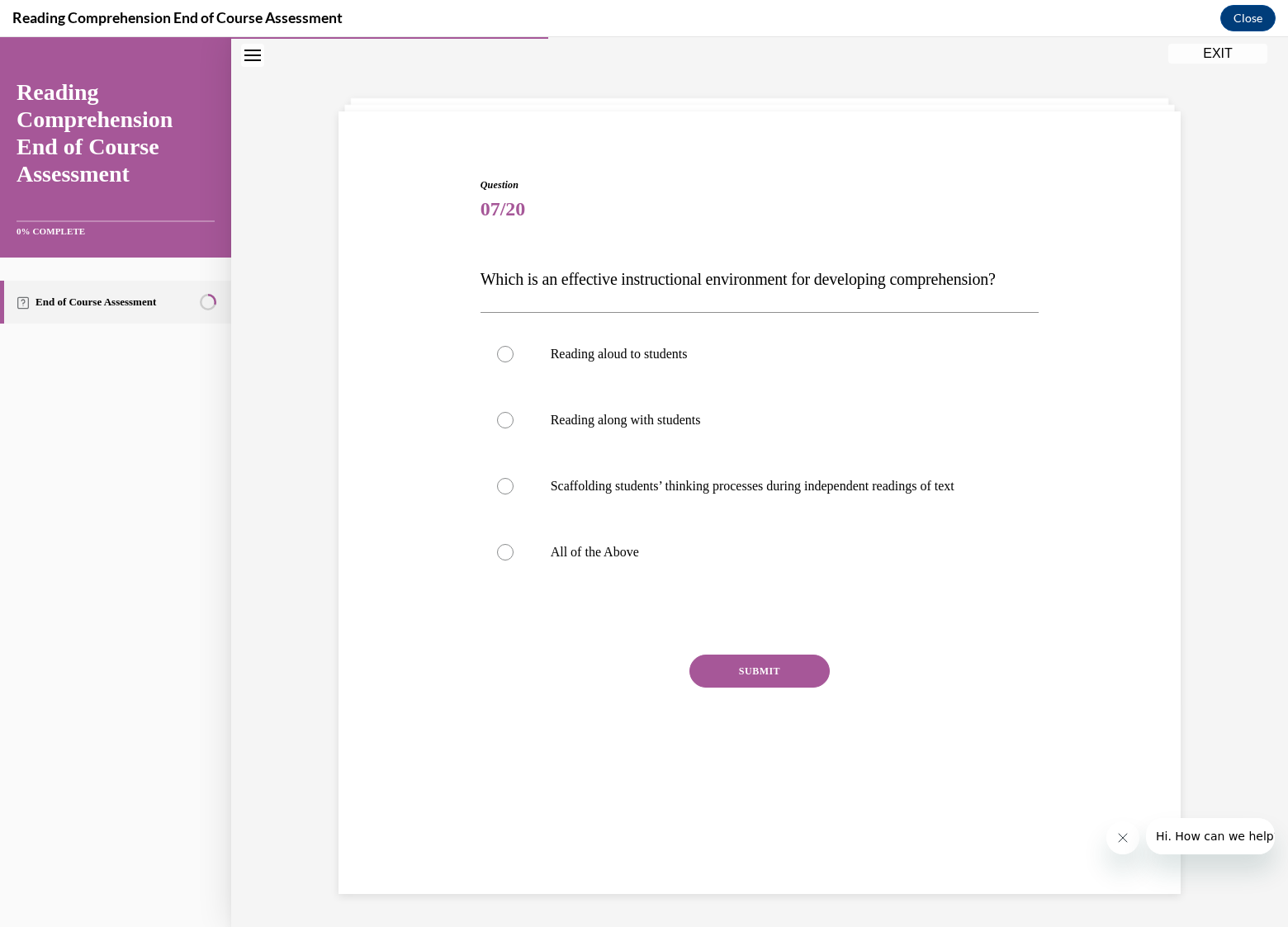
scroll to position [52, 0]
click at [605, 560] on p "All of the Above" at bounding box center [774, 552] width 447 height 17
click at [514, 560] on input "All of the Above" at bounding box center [505, 552] width 17 height 17
radio input "true"
click at [755, 687] on button "SUBMIT" at bounding box center [760, 671] width 141 height 33
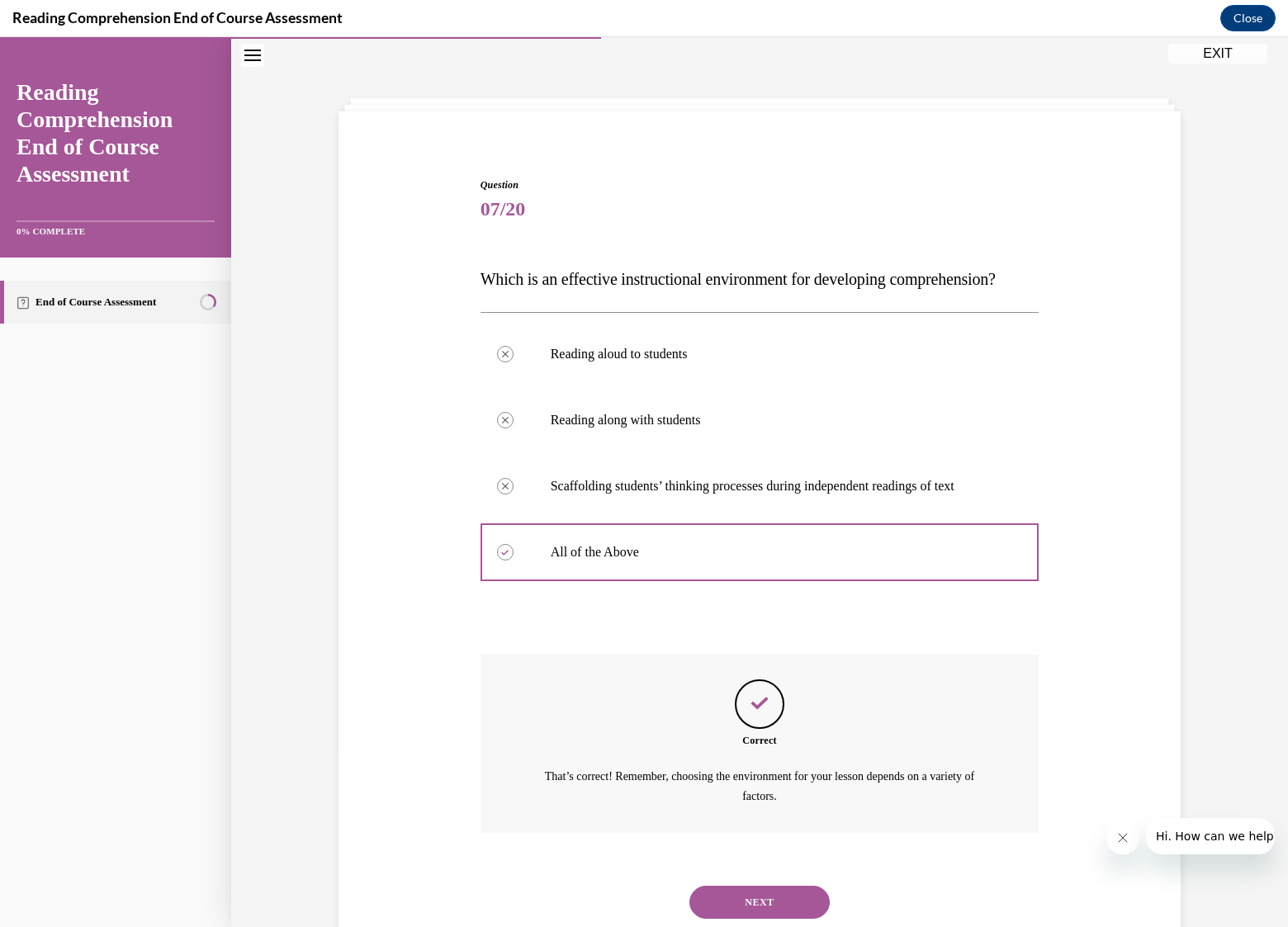
scroll to position [133, 0]
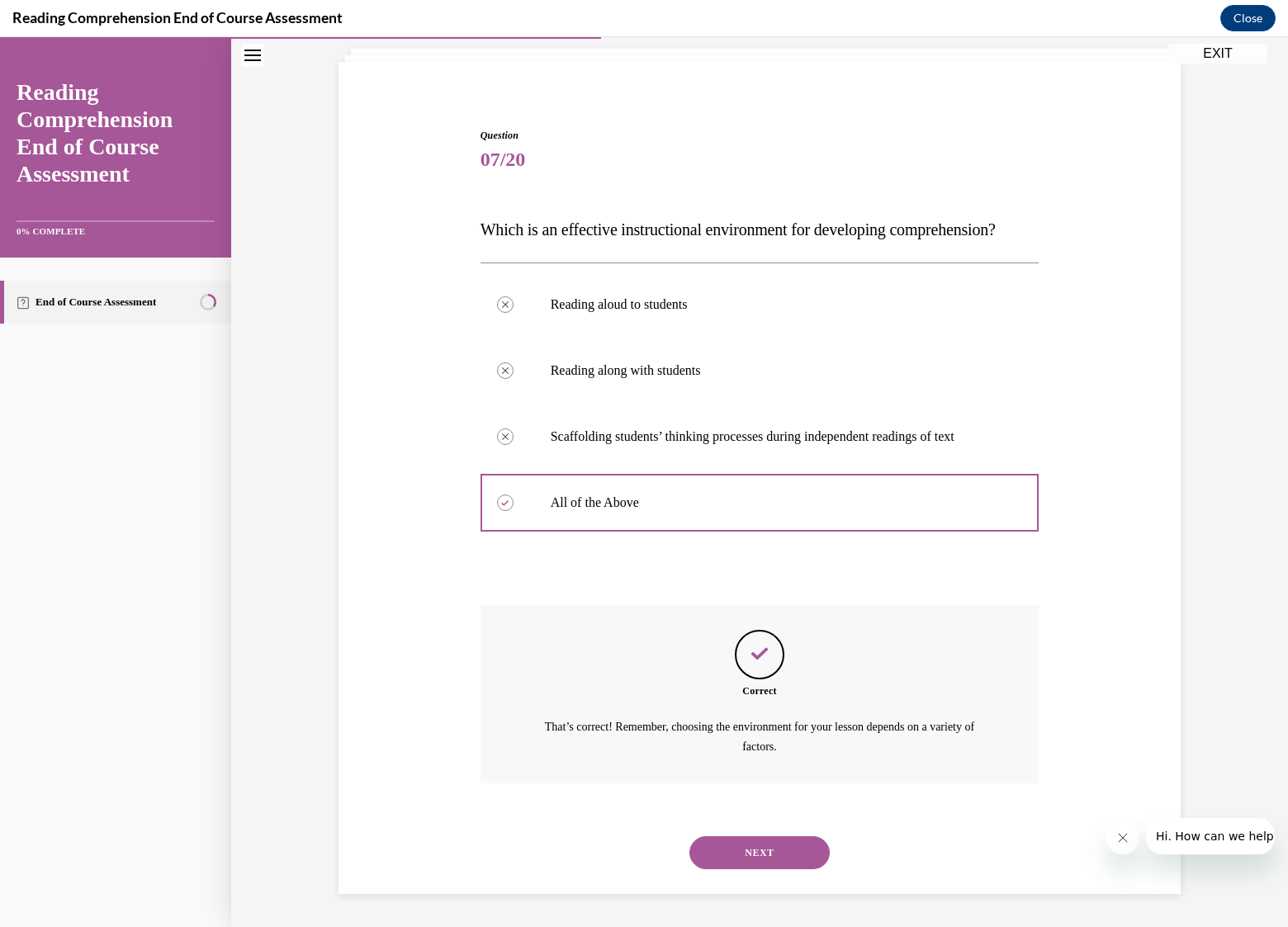
click at [781, 844] on button "NEXT" at bounding box center [760, 852] width 141 height 33
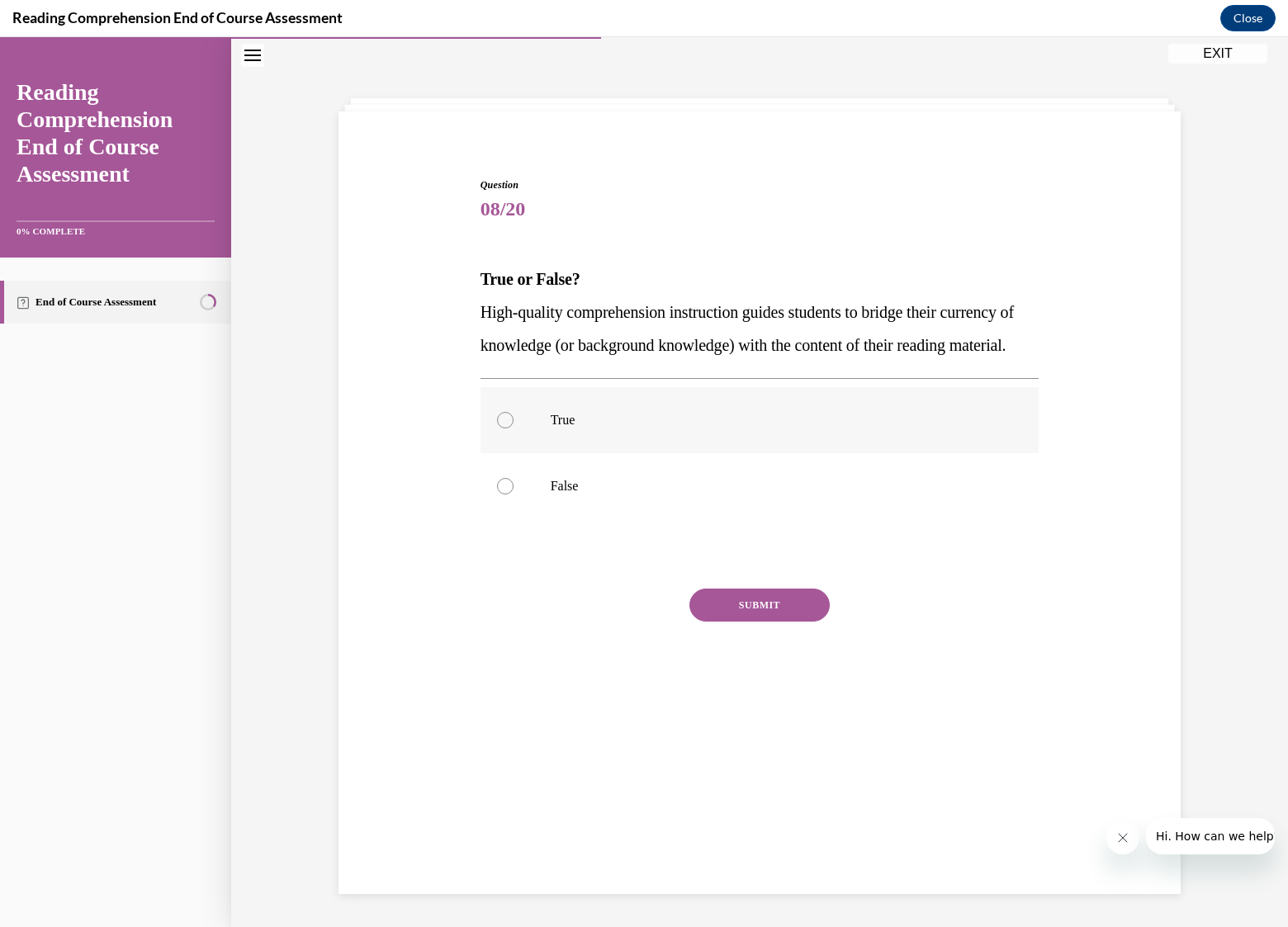
click at [542, 453] on label "True" at bounding box center [760, 420] width 559 height 66
click at [514, 428] on input "True" at bounding box center [505, 420] width 17 height 17
radio input "true"
click at [761, 622] on button "SUBMIT" at bounding box center [760, 605] width 141 height 33
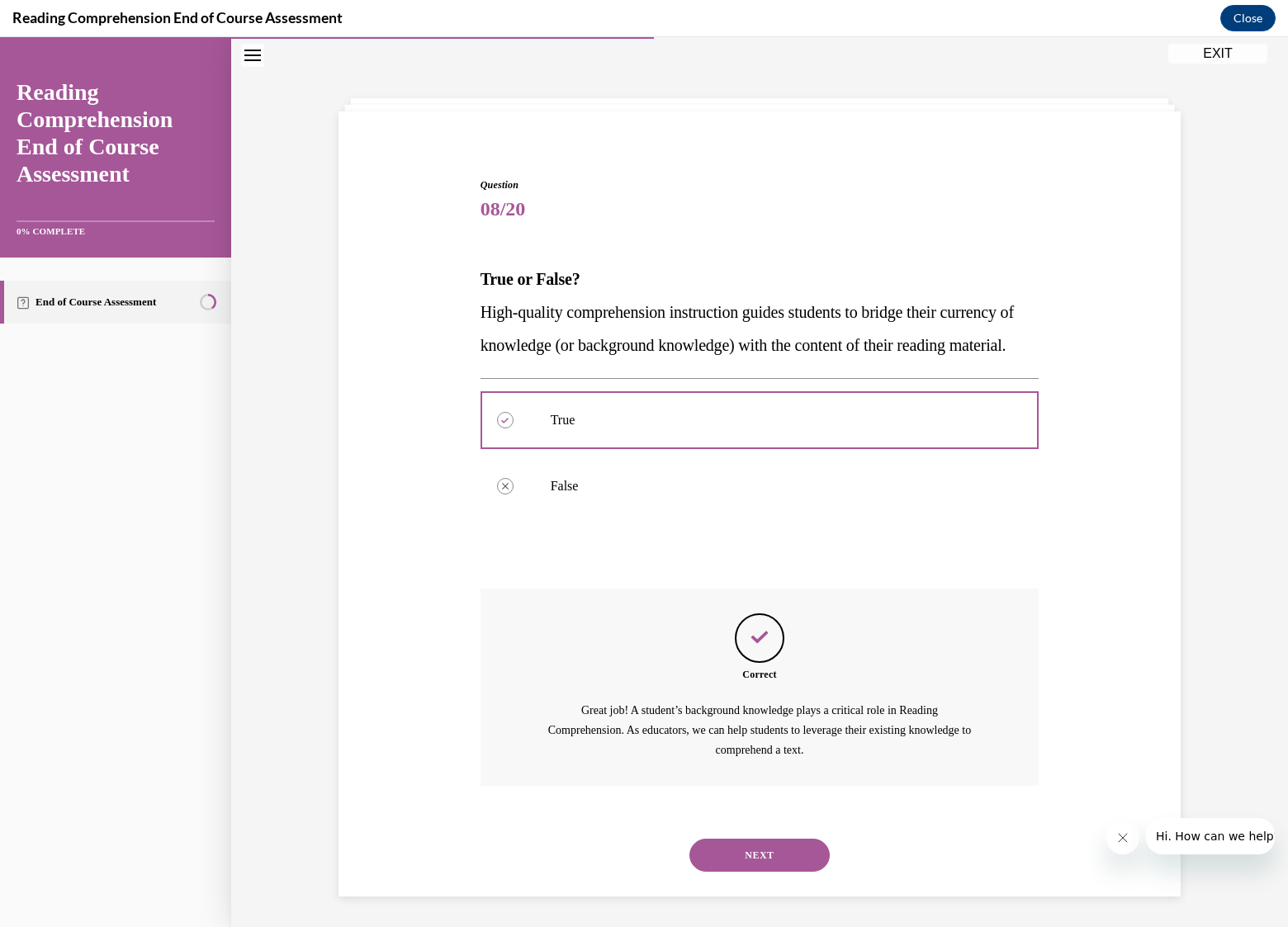
scroll to position [86, 0]
click at [766, 853] on button "NEXT" at bounding box center [760, 852] width 141 height 33
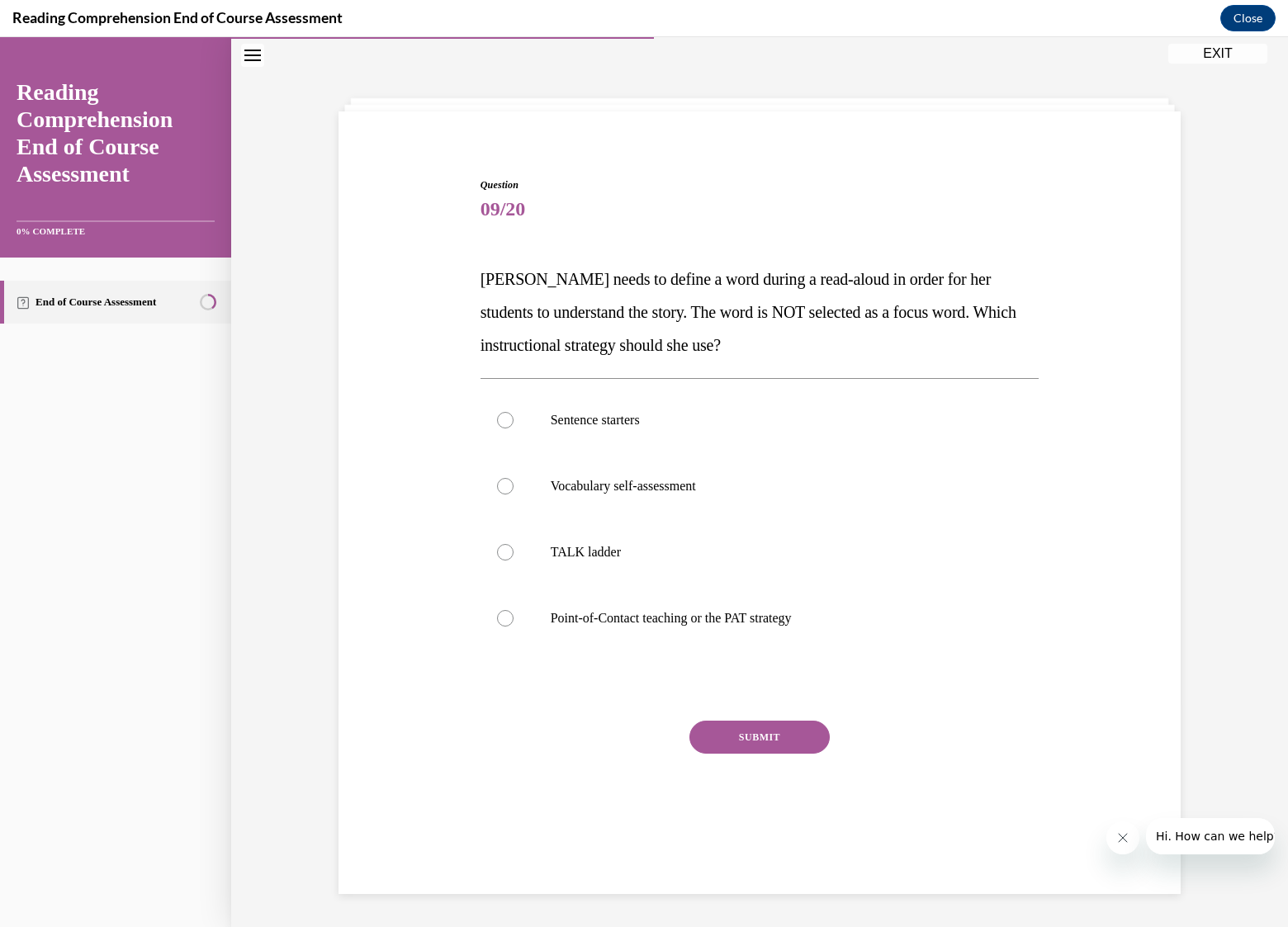
scroll to position [52, 0]
click at [671, 611] on p "Point-of-Contact teaching or the PAT strategy" at bounding box center [774, 618] width 447 height 17
click at [514, 611] on input "Point-of-Contact teaching or the PAT strategy" at bounding box center [505, 618] width 17 height 17
radio input "true"
click at [771, 735] on button "SUBMIT" at bounding box center [760, 736] width 141 height 33
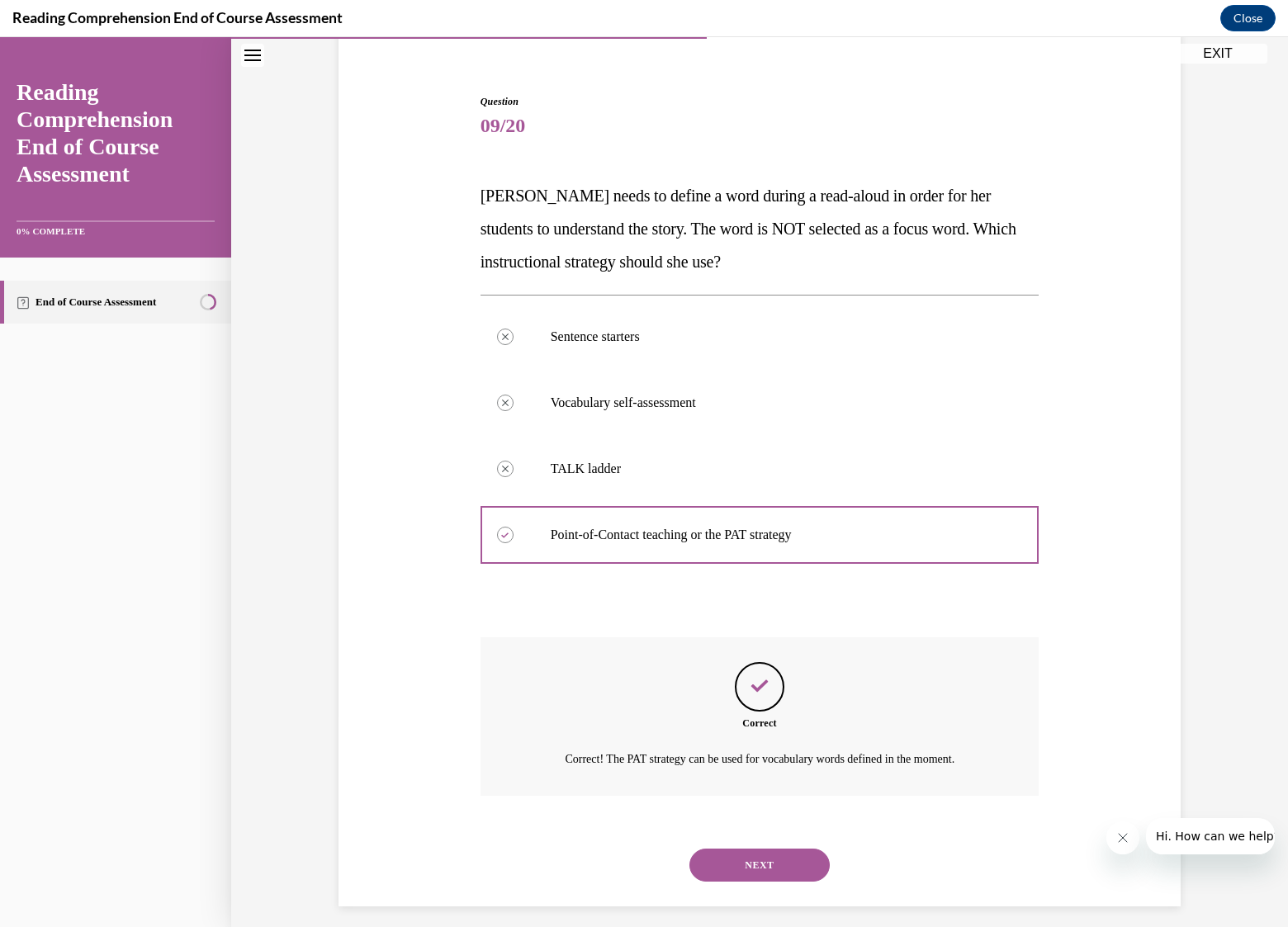
scroll to position [147, 0]
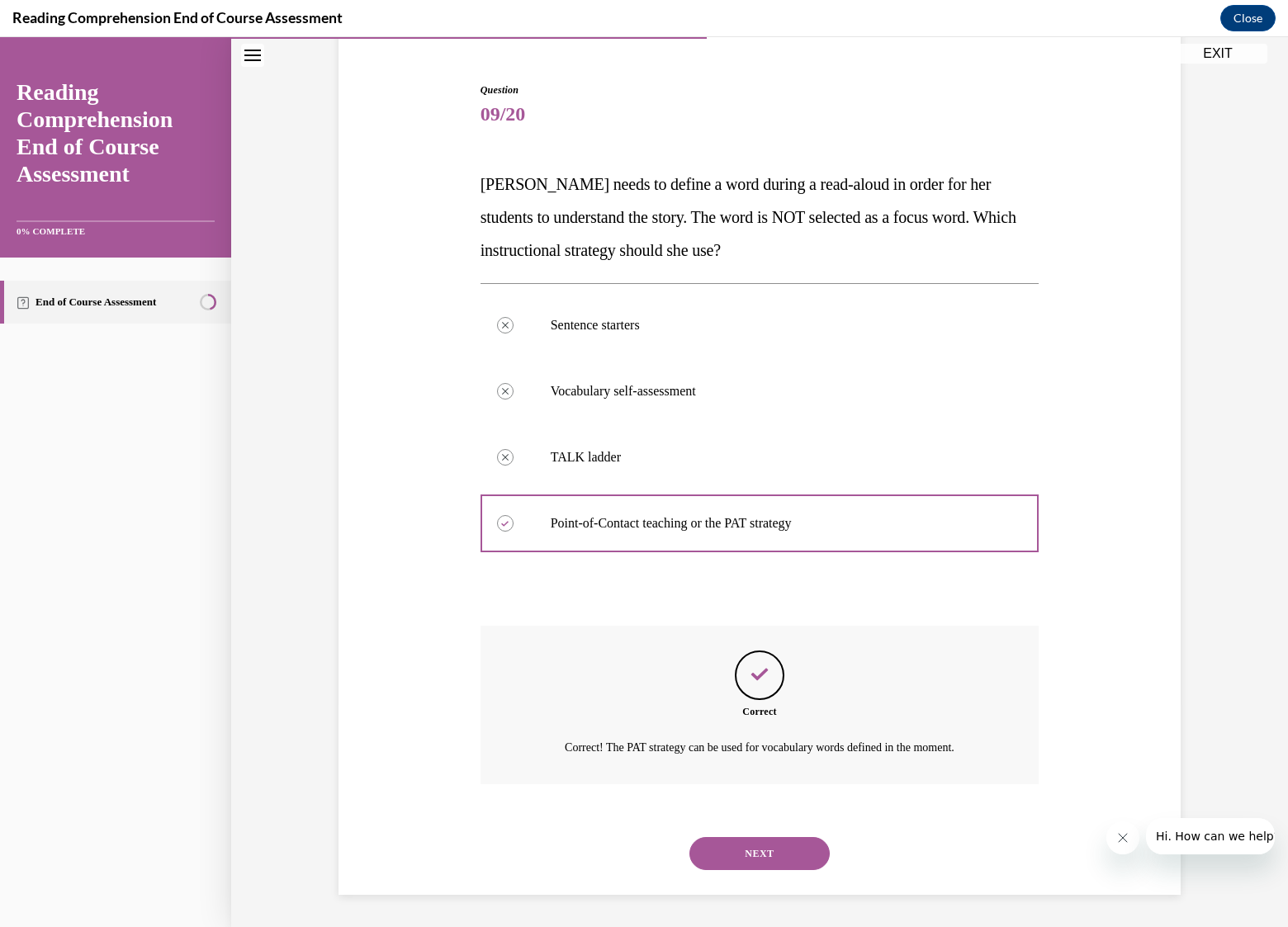
click at [761, 849] on button "NEXT" at bounding box center [760, 853] width 141 height 33
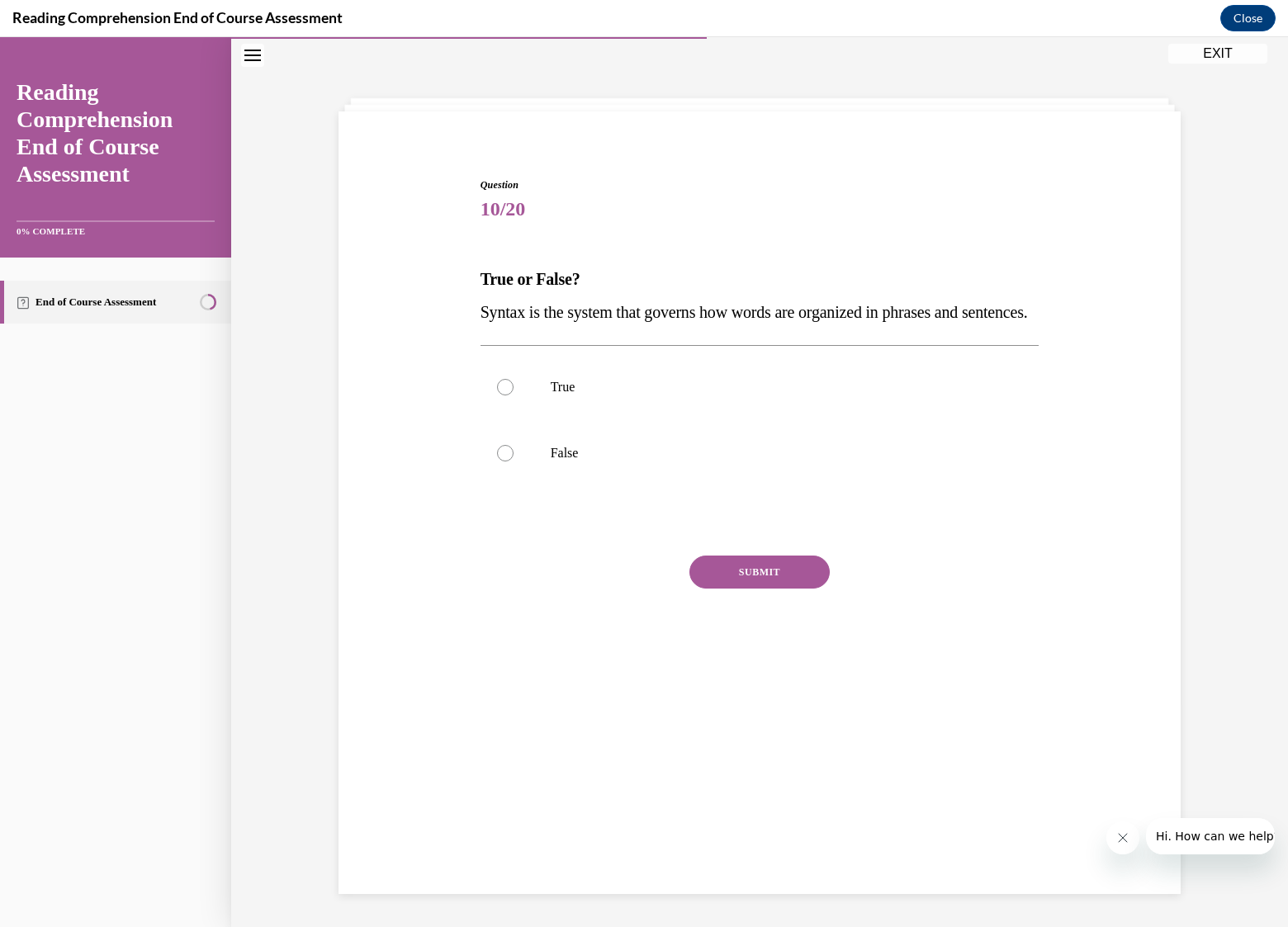
drag, startPoint x: 579, startPoint y: 347, endPoint x: 463, endPoint y: 318, distance: 119.6
click at [463, 318] on div "Question 10/20 True or False? Syntax is the system that governs how words are o…" at bounding box center [759, 410] width 851 height 563
copy span "Syntax is the system that governs how words are organized in phrases and senten…"
click at [501, 395] on div at bounding box center [505, 386] width 17 height 17
click at [501, 395] on input "True" at bounding box center [505, 386] width 17 height 17
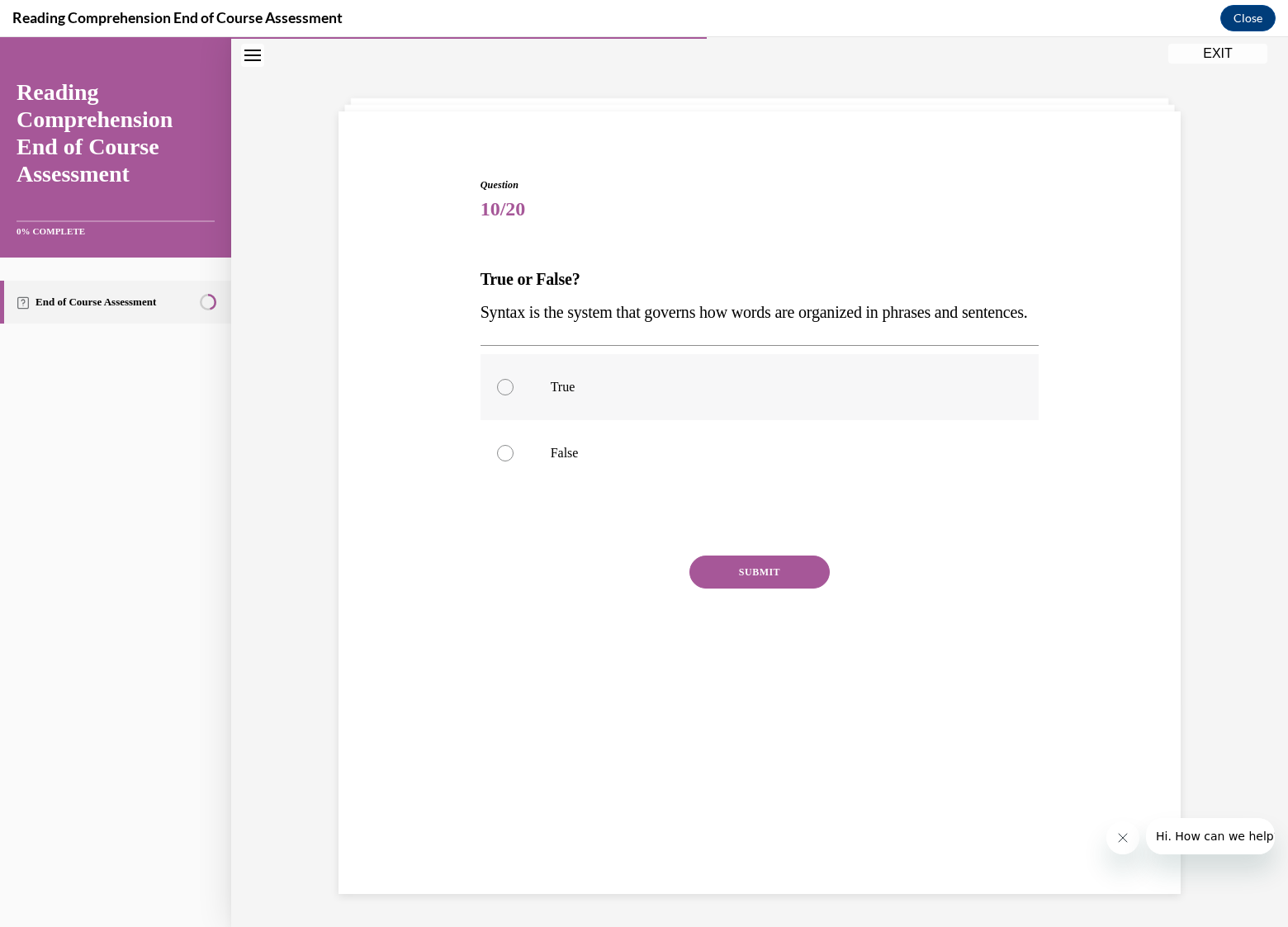
radio input "true"
click at [740, 589] on button "SUBMIT" at bounding box center [760, 572] width 141 height 33
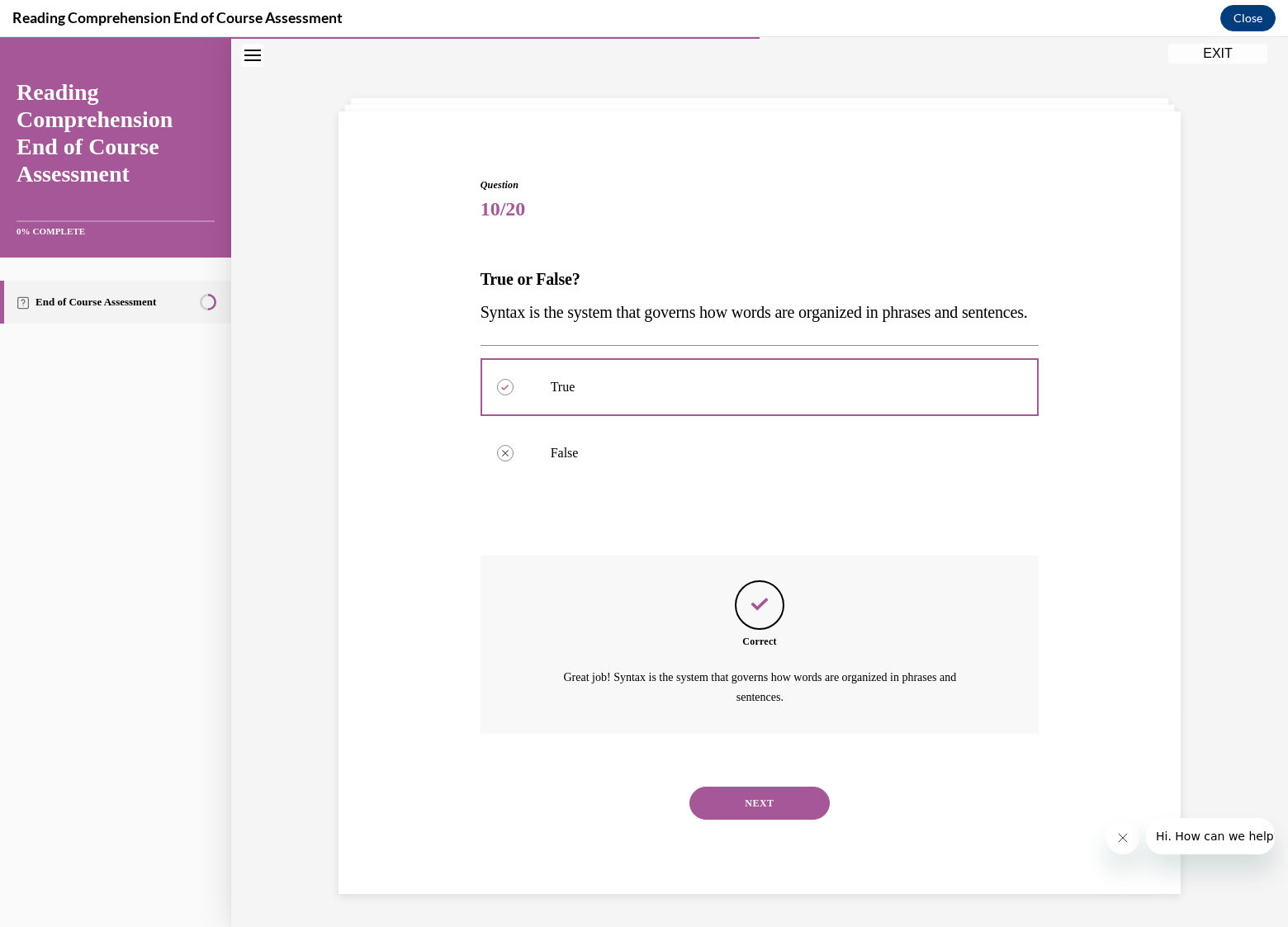
click at [756, 819] on button "NEXT" at bounding box center [760, 802] width 141 height 33
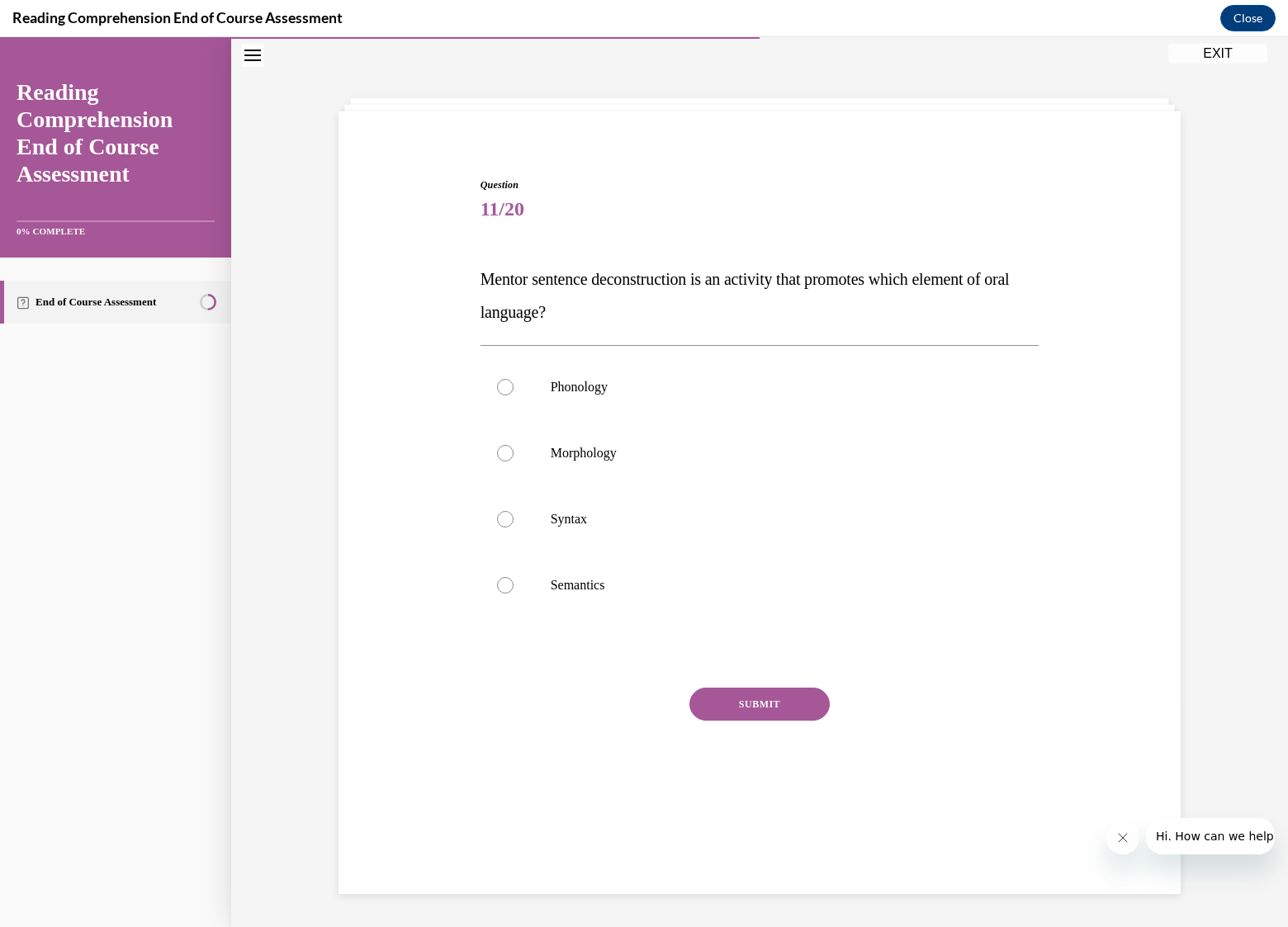
drag, startPoint x: 582, startPoint y: 314, endPoint x: 480, endPoint y: 279, distance: 107.8
click at [480, 279] on p "Mentor sentence deconstruction is an activity that promotes which element of or…" at bounding box center [760, 296] width 559 height 66
copy span "Mentor sentence deconstruction is an activity that promotes which element of or…"
click at [490, 516] on label "Syntax" at bounding box center [760, 519] width 559 height 66
click at [497, 516] on input "Syntax" at bounding box center [505, 519] width 17 height 17
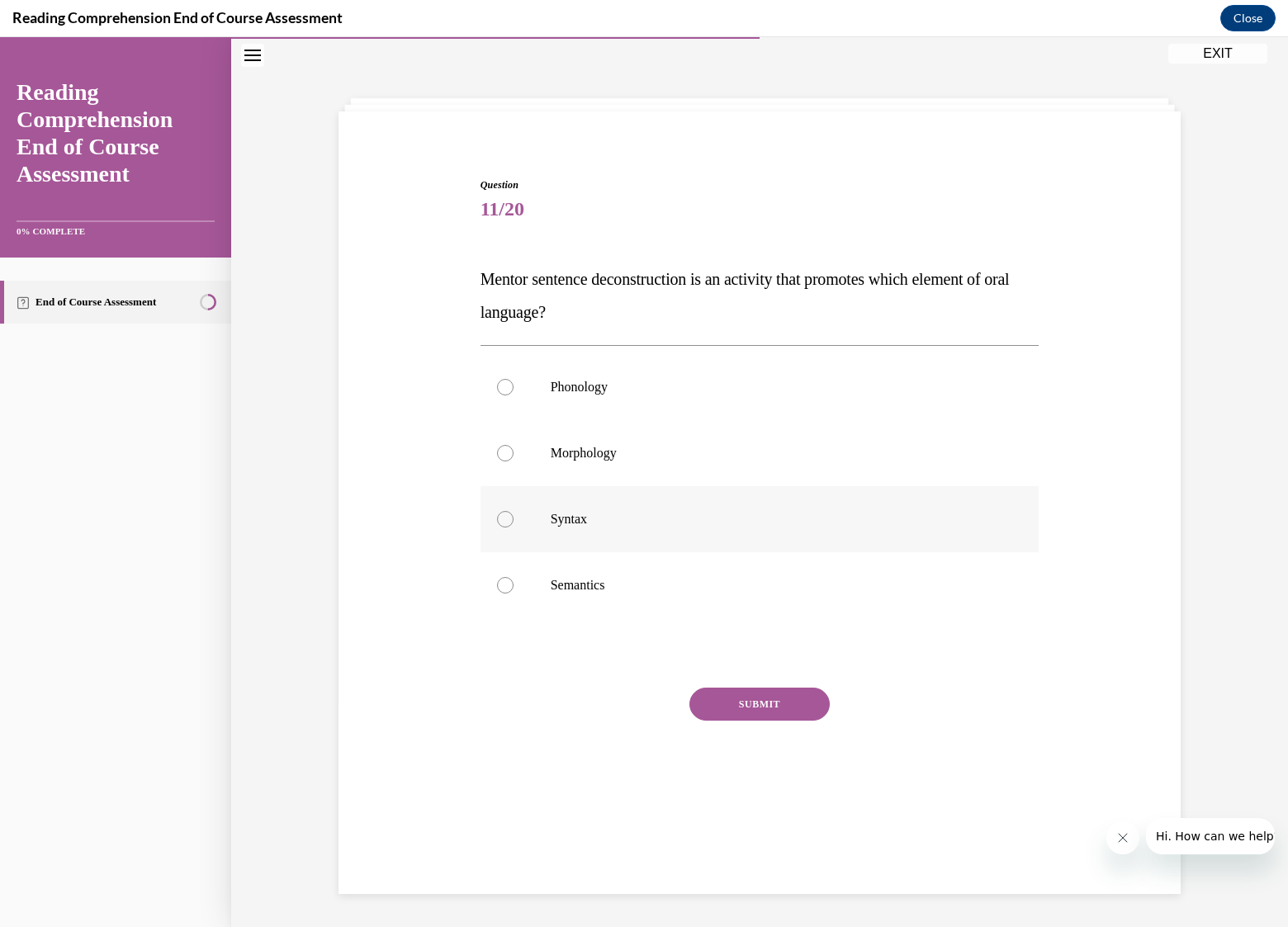
radio input "true"
click at [754, 704] on button "SUBMIT" at bounding box center [760, 703] width 141 height 33
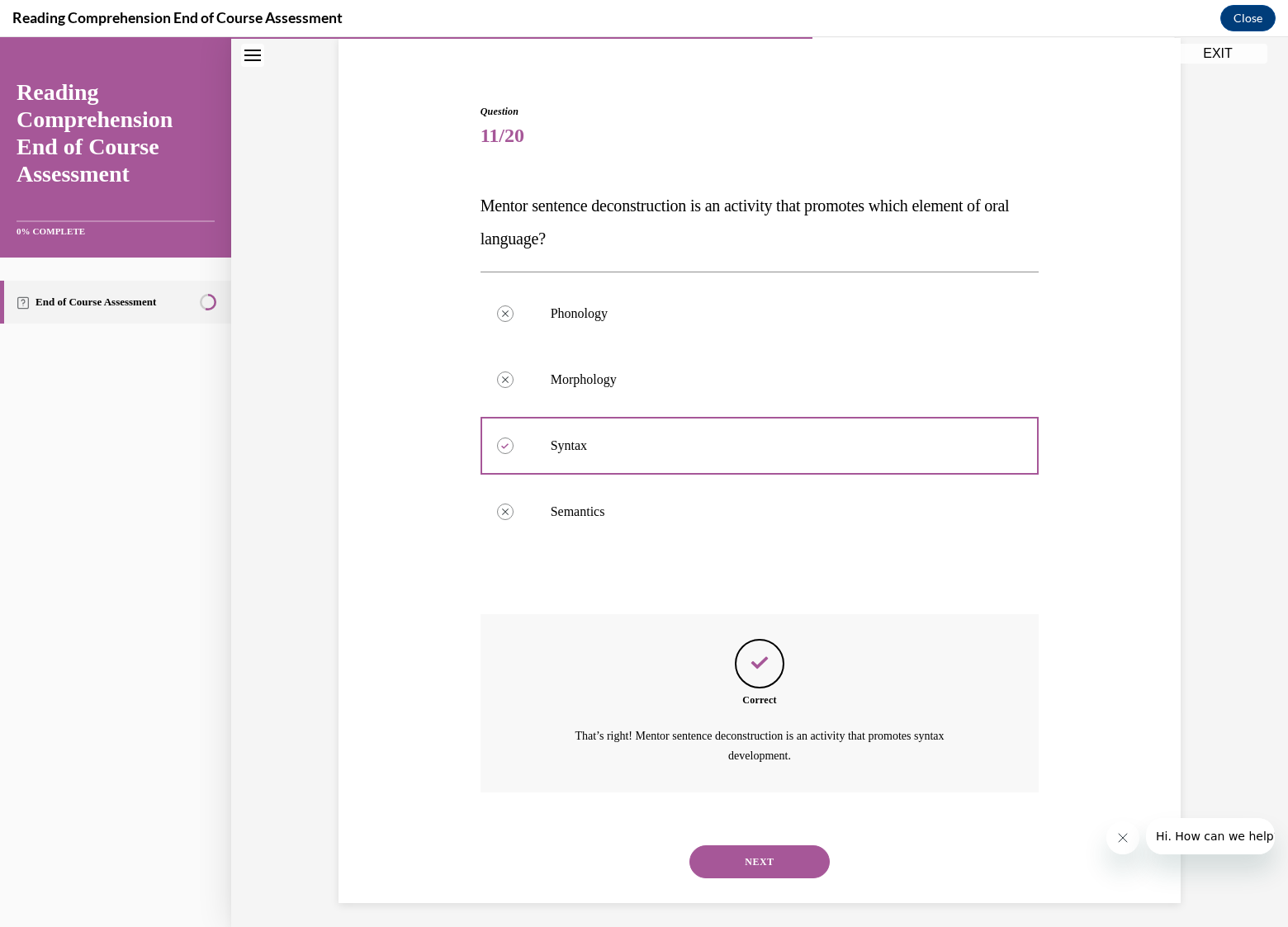
scroll to position [133, 0]
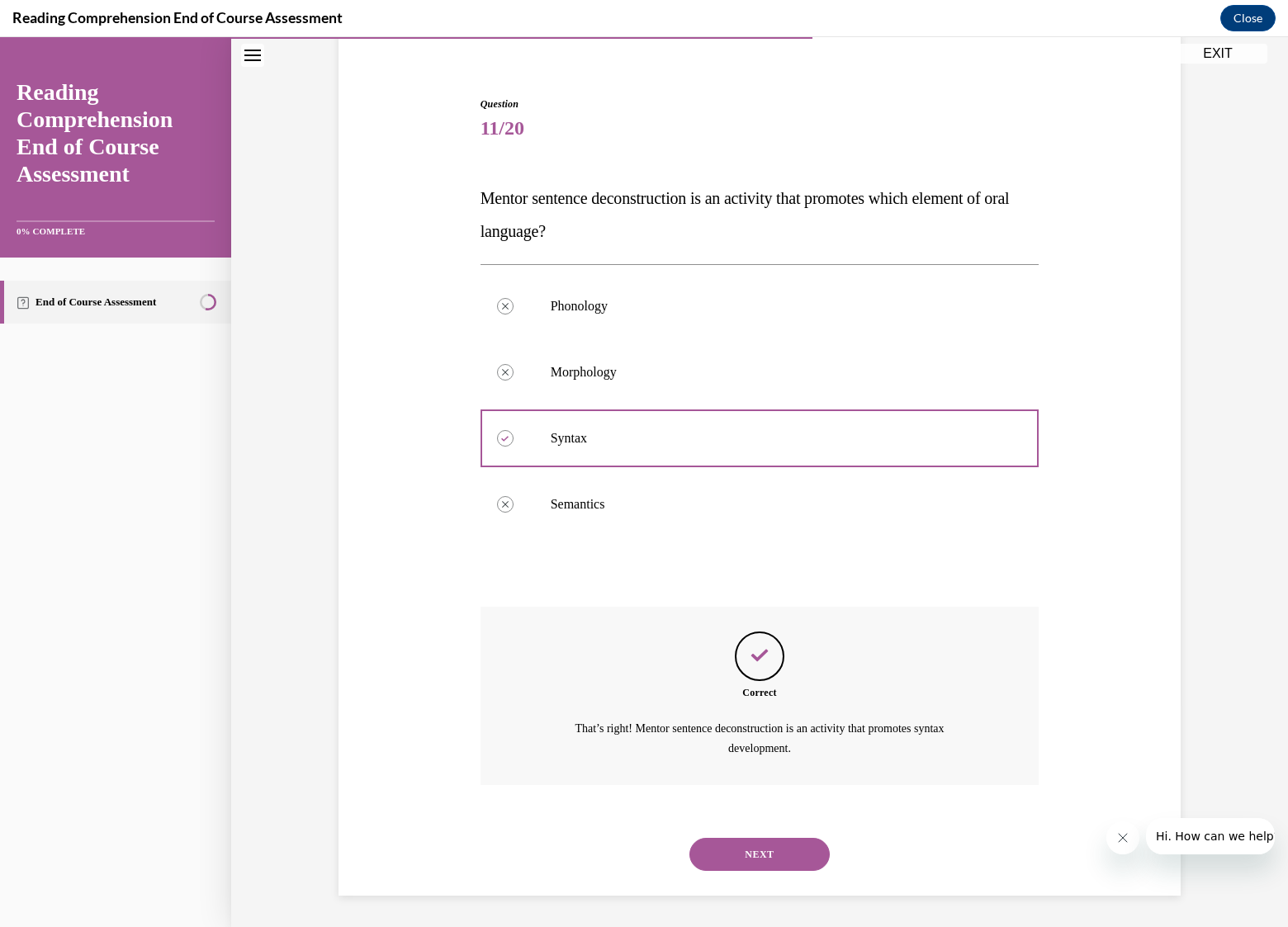
click at [744, 850] on button "NEXT" at bounding box center [760, 854] width 141 height 33
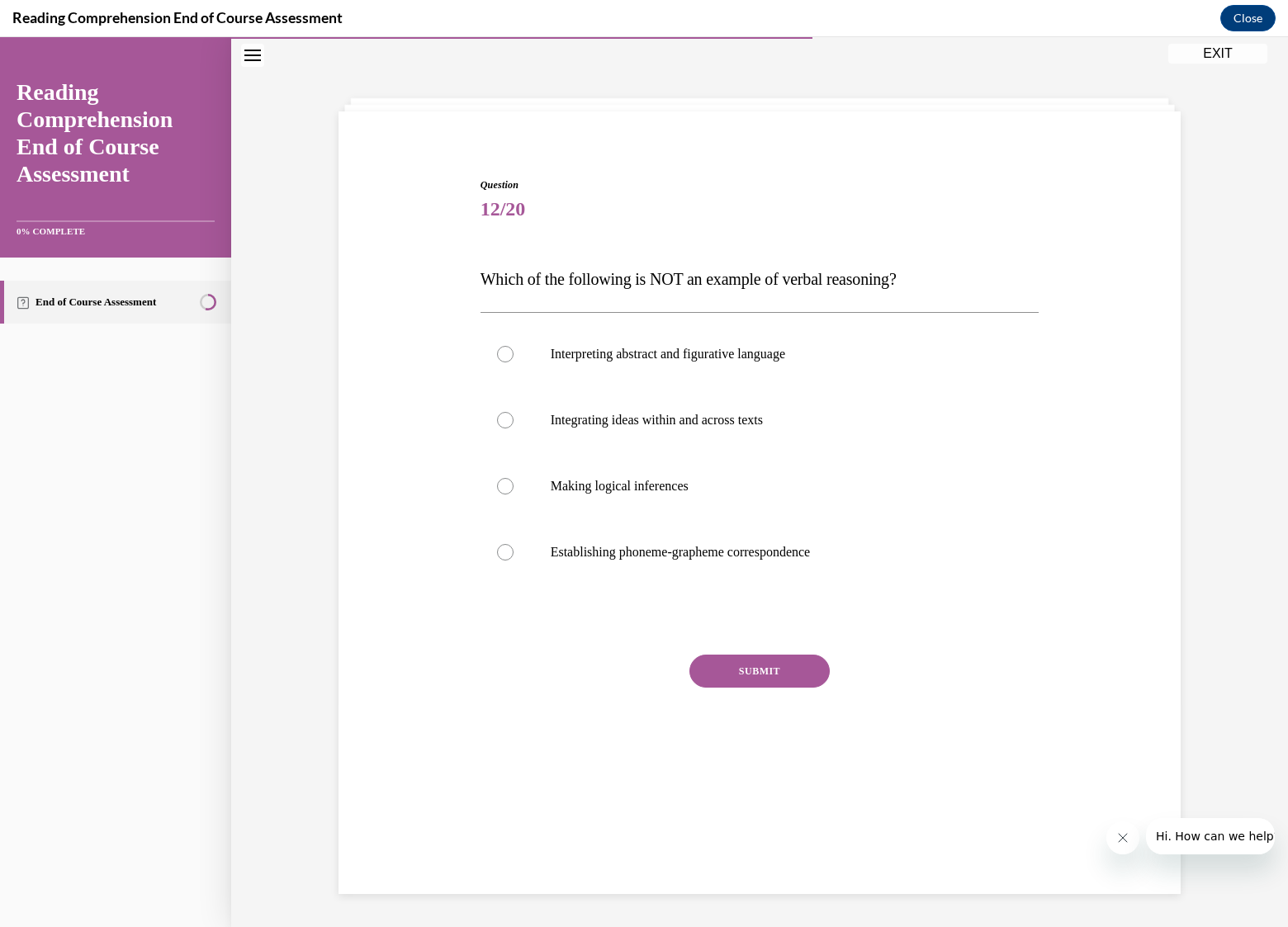
scroll to position [52, 0]
click at [673, 548] on p "Establishing phoneme-grapheme correspondence" at bounding box center [774, 552] width 447 height 17
click at [514, 548] on input "Establishing phoneme-grapheme correspondence" at bounding box center [505, 552] width 17 height 17
radio input "true"
click at [756, 672] on button "SUBMIT" at bounding box center [760, 671] width 141 height 33
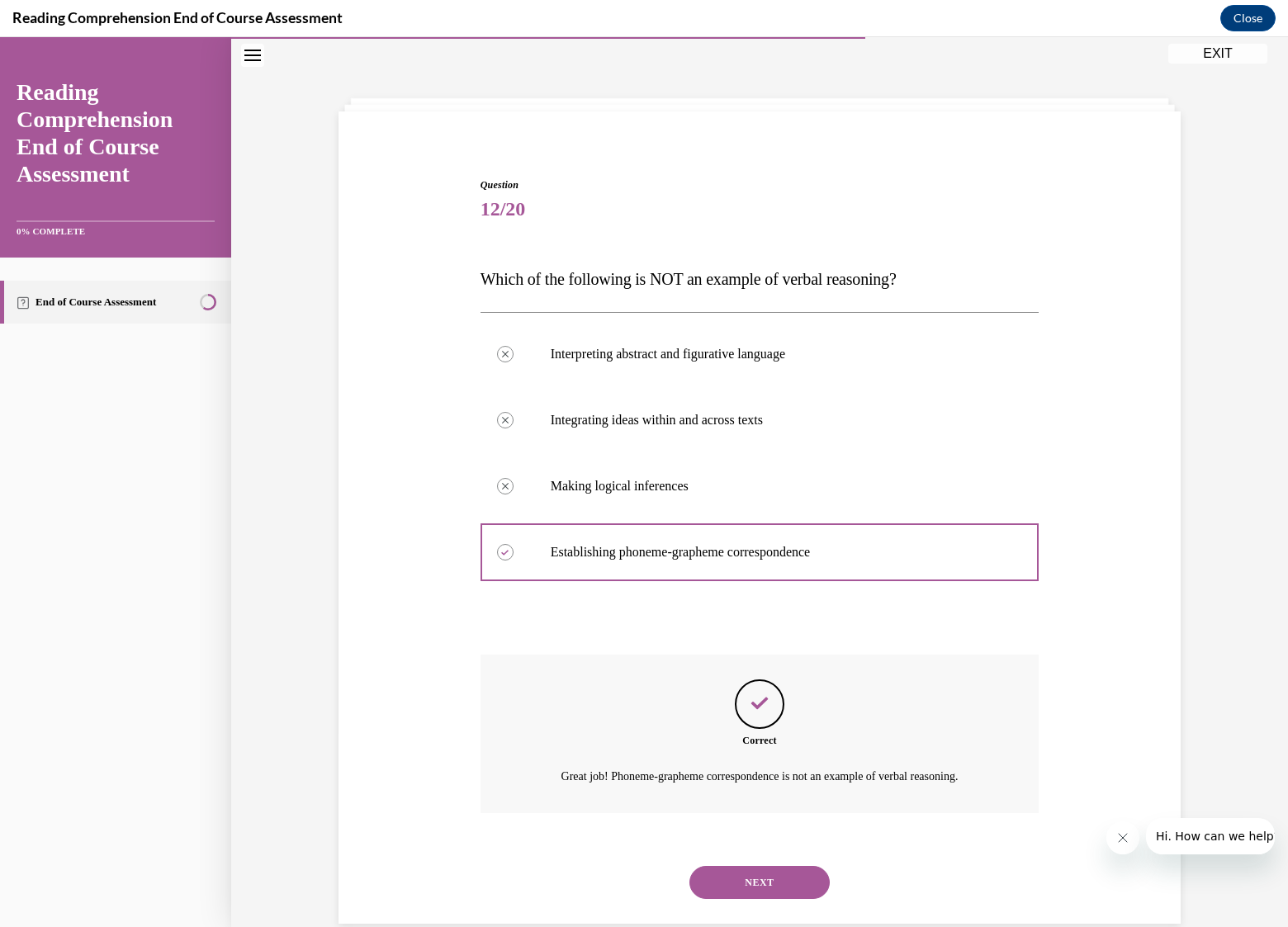
scroll to position [81, 0]
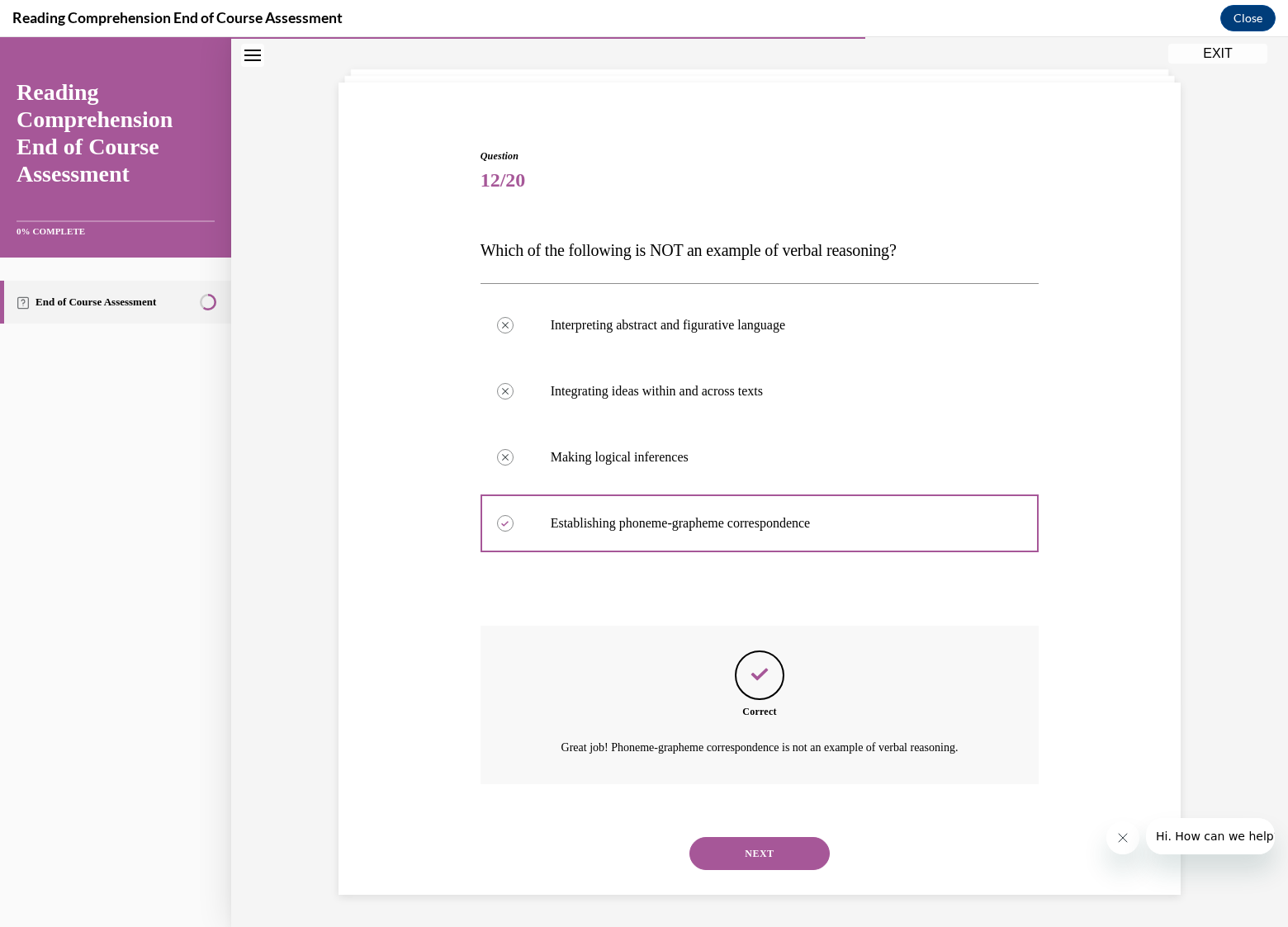
click at [756, 855] on button "NEXT" at bounding box center [760, 853] width 141 height 33
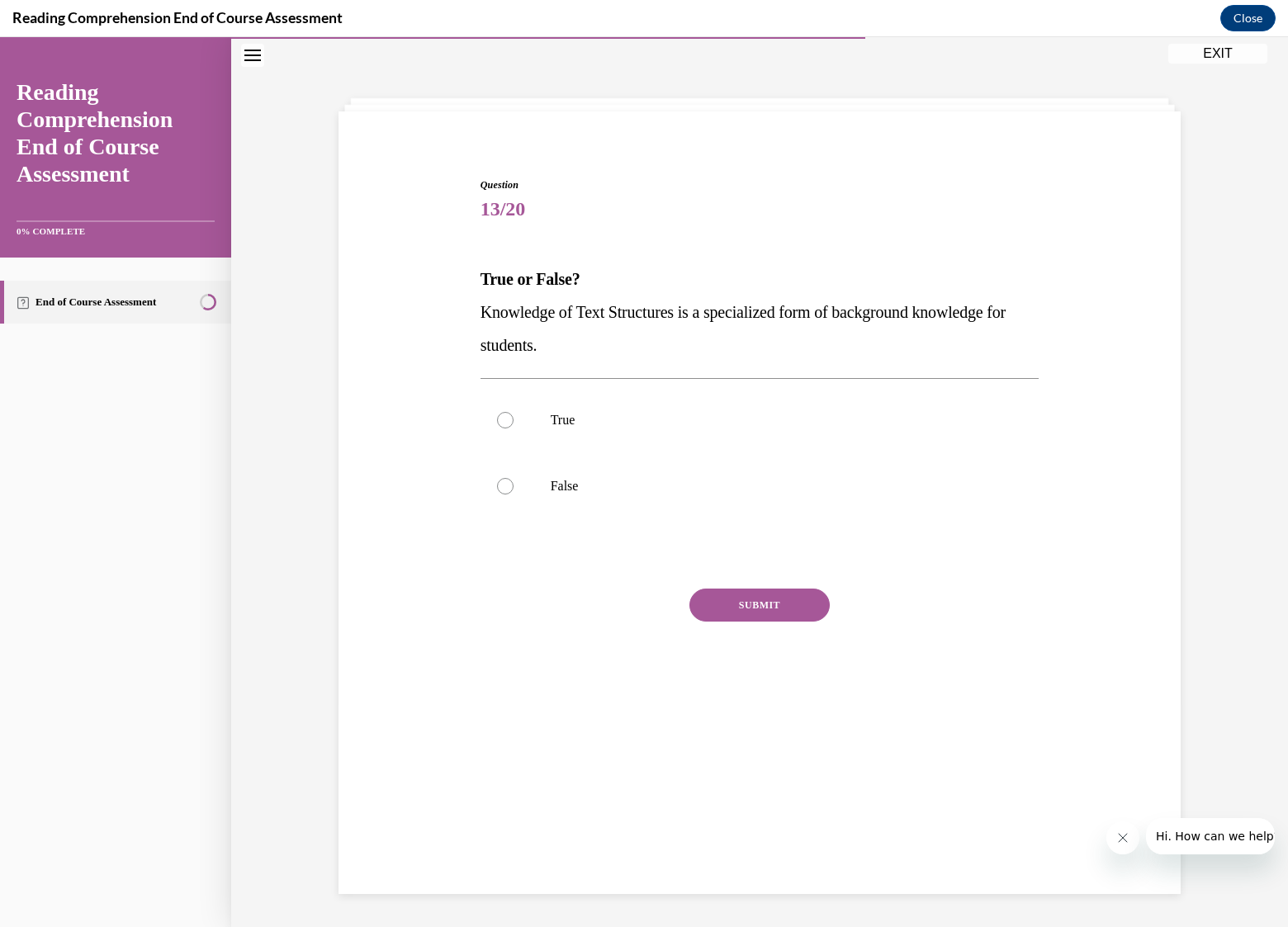
scroll to position [52, 0]
click at [555, 432] on label "True" at bounding box center [760, 420] width 559 height 66
click at [514, 428] on input "True" at bounding box center [505, 420] width 17 height 17
radio input "true"
click at [725, 600] on button "SUBMIT" at bounding box center [760, 605] width 141 height 33
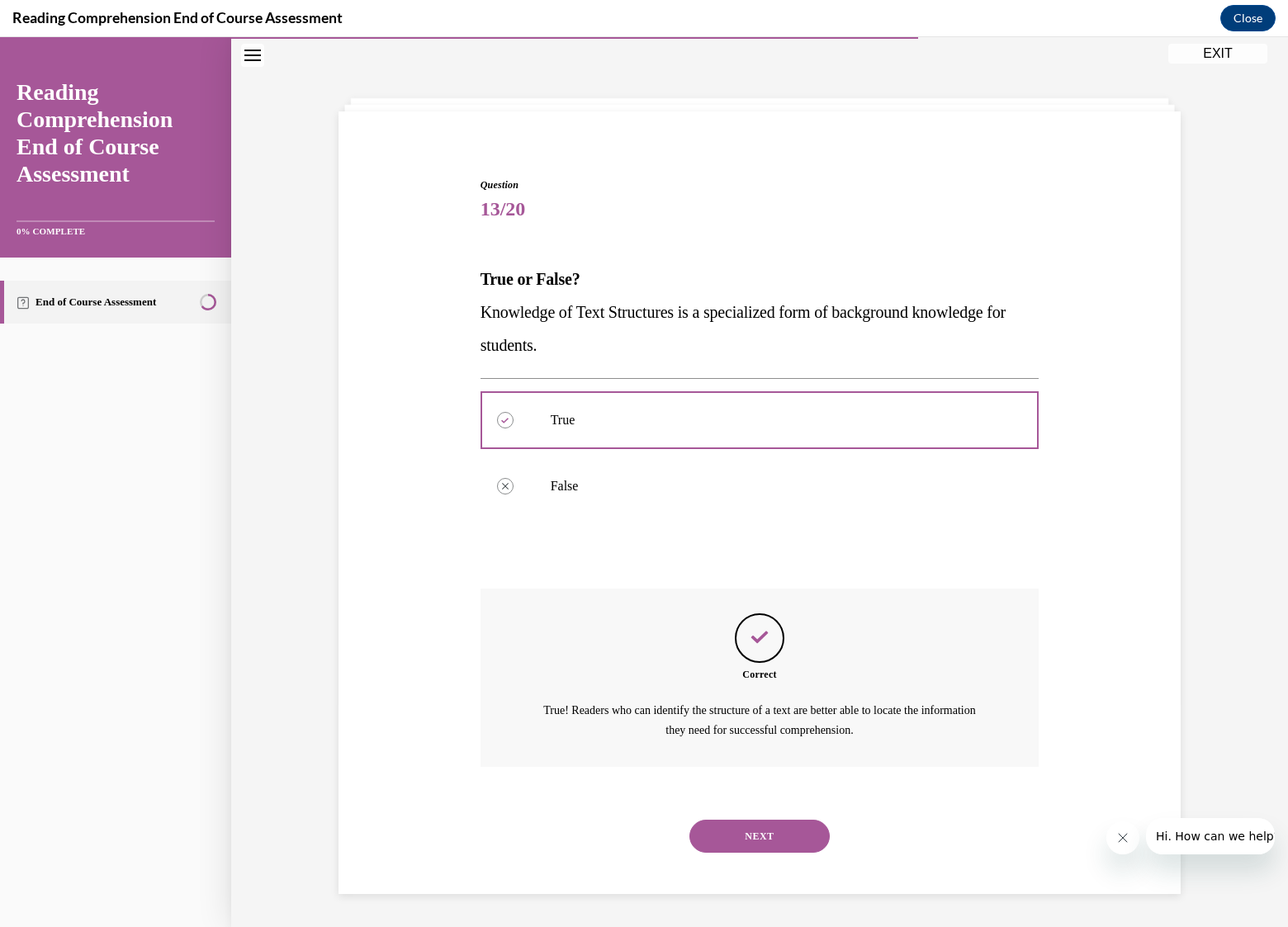
click at [779, 830] on button "NEXT" at bounding box center [760, 835] width 141 height 33
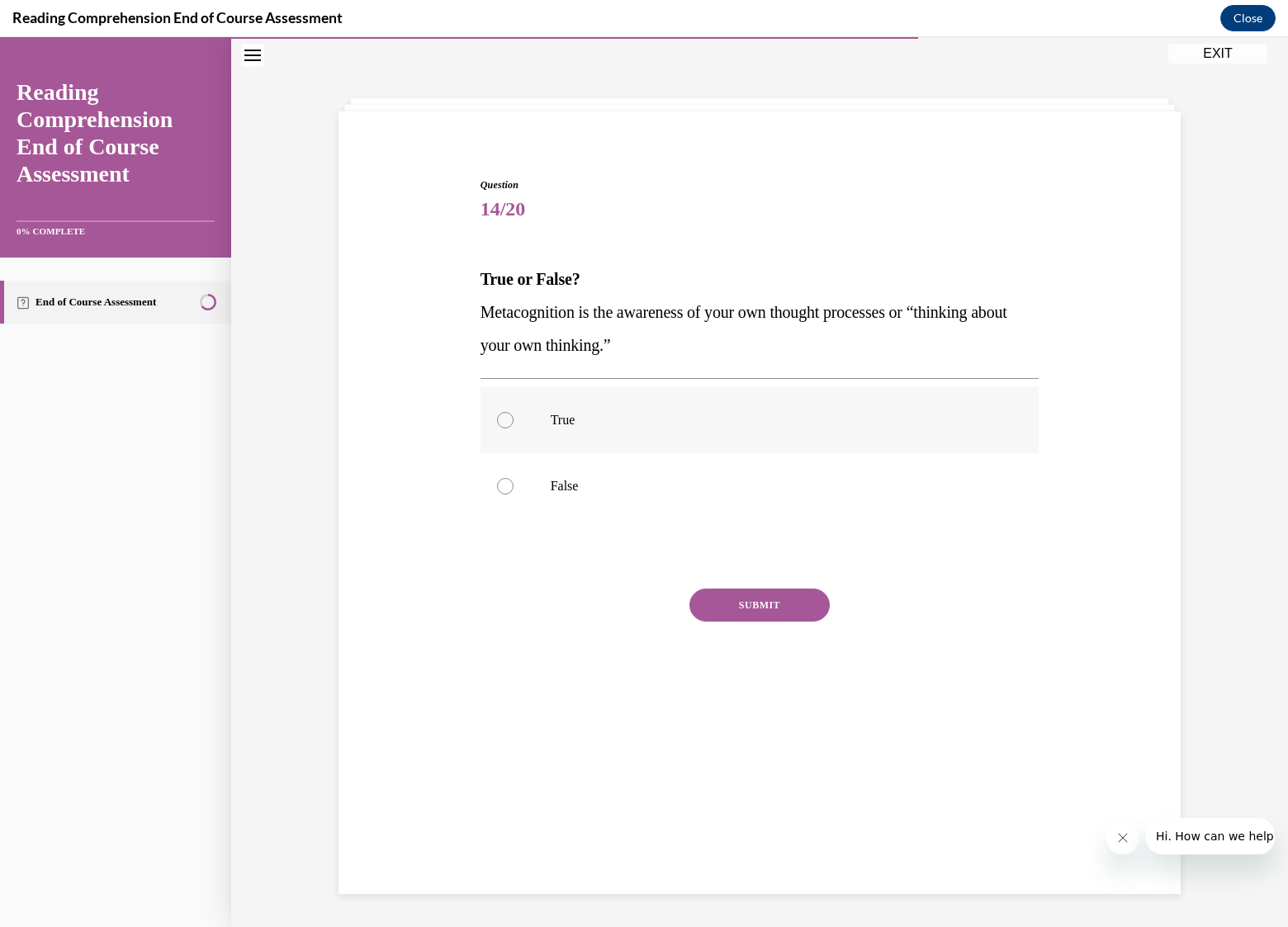
click at [548, 410] on label "True" at bounding box center [760, 420] width 559 height 66
click at [514, 412] on input "True" at bounding box center [505, 420] width 17 height 17
radio input "true"
click at [727, 602] on button "SUBMIT" at bounding box center [760, 605] width 141 height 33
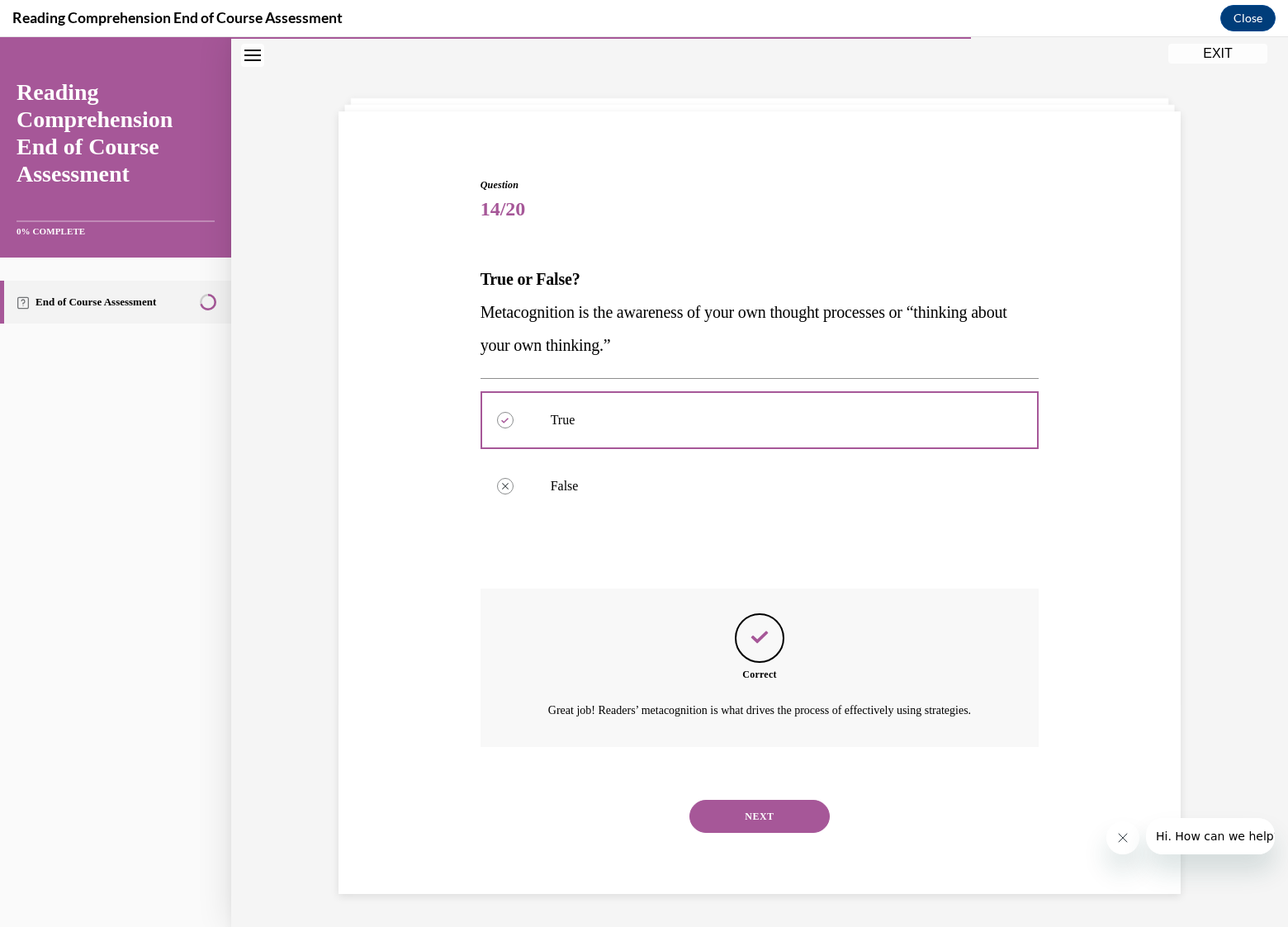
click at [752, 826] on button "NEXT" at bounding box center [760, 816] width 141 height 33
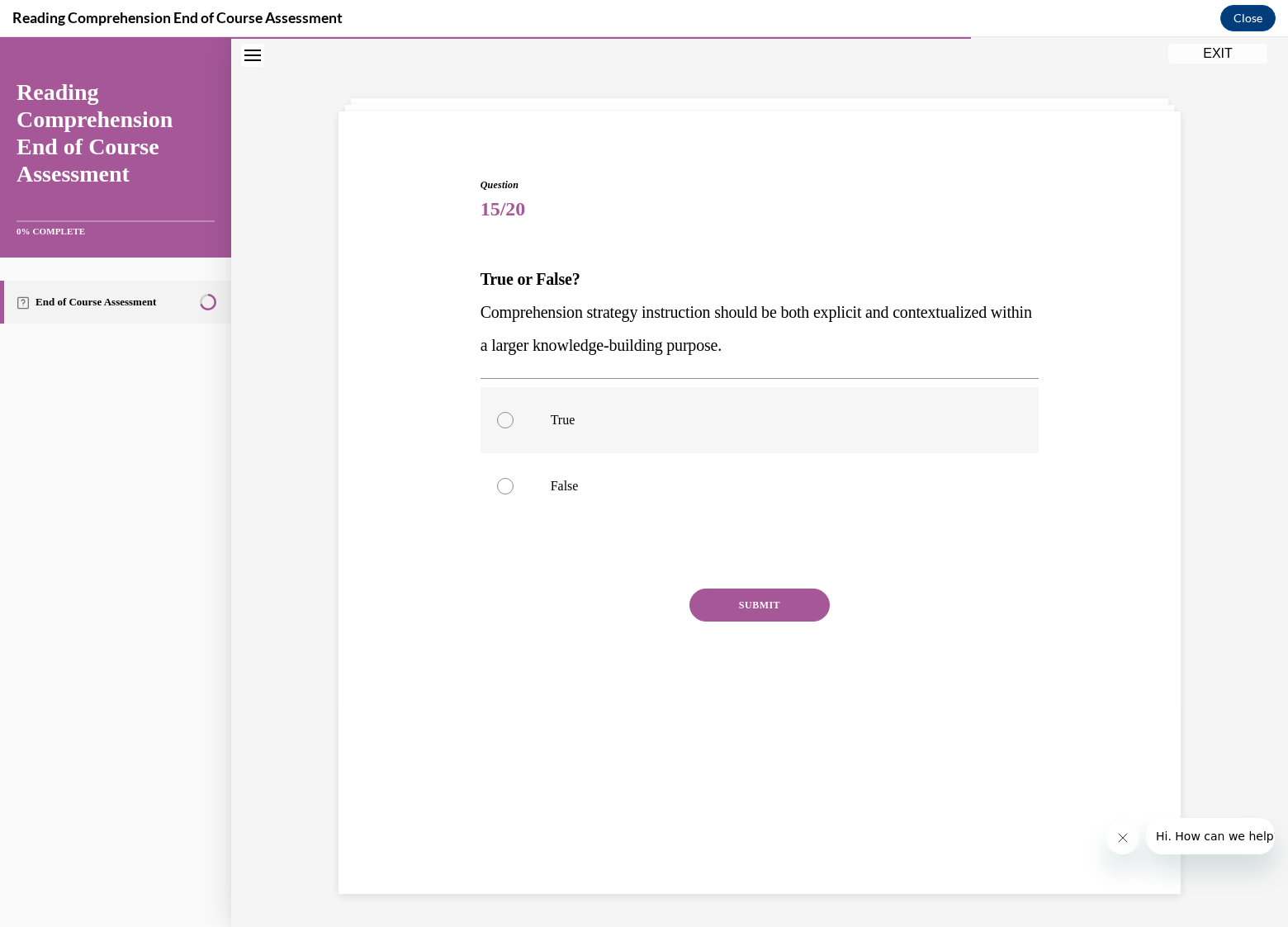
click at [514, 417] on label "True" at bounding box center [760, 420] width 559 height 66
click at [514, 417] on input "True" at bounding box center [505, 420] width 17 height 17
radio input "true"
click at [760, 596] on button "SUBMIT" at bounding box center [760, 605] width 141 height 33
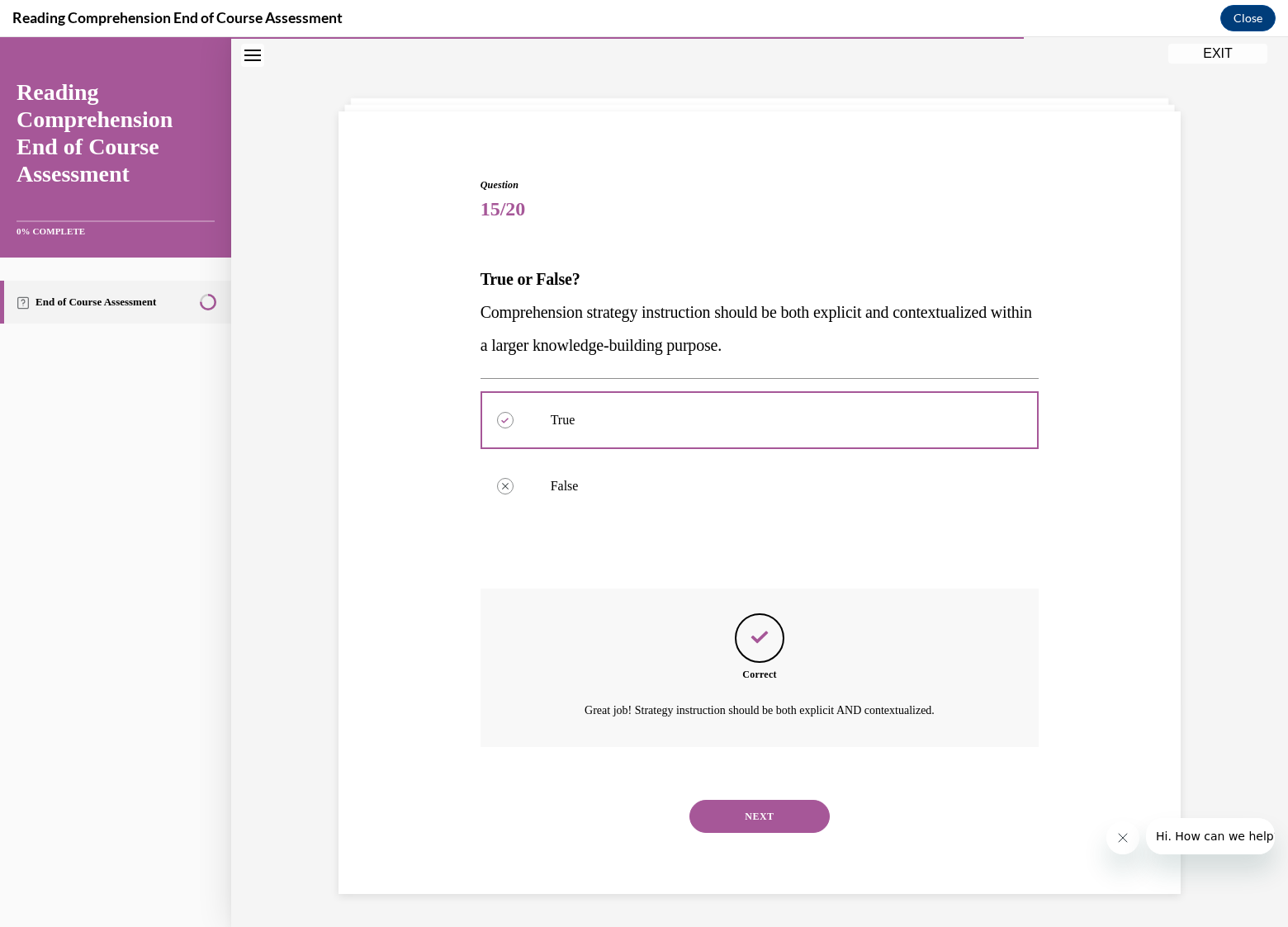
click at [762, 821] on button "NEXT" at bounding box center [760, 816] width 141 height 33
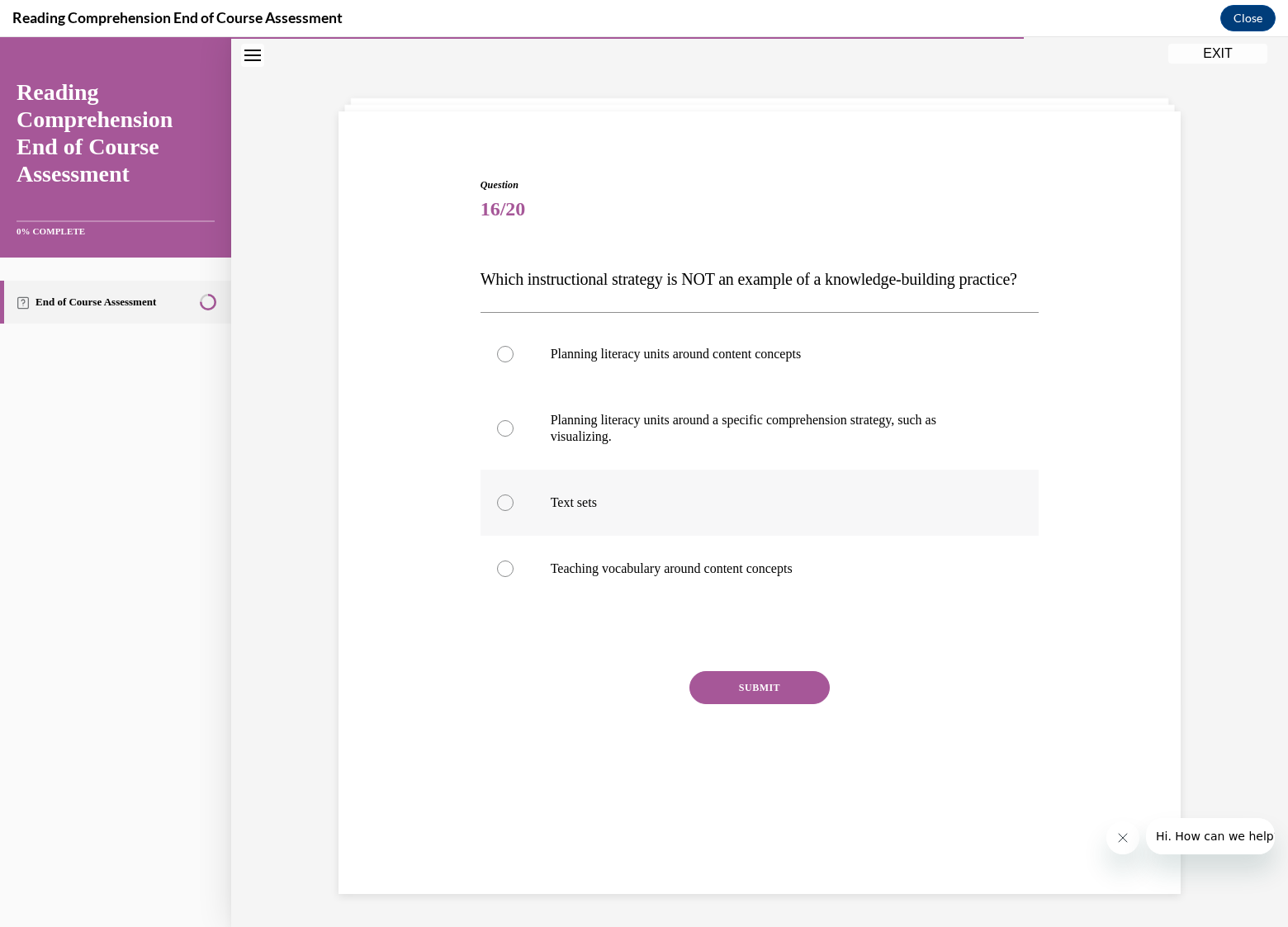
click at [587, 511] on p "Text sets" at bounding box center [774, 502] width 447 height 17
click at [514, 511] on input "Text sets" at bounding box center [505, 502] width 17 height 17
radio input "true"
click at [746, 704] on button "SUBMIT" at bounding box center [760, 687] width 141 height 33
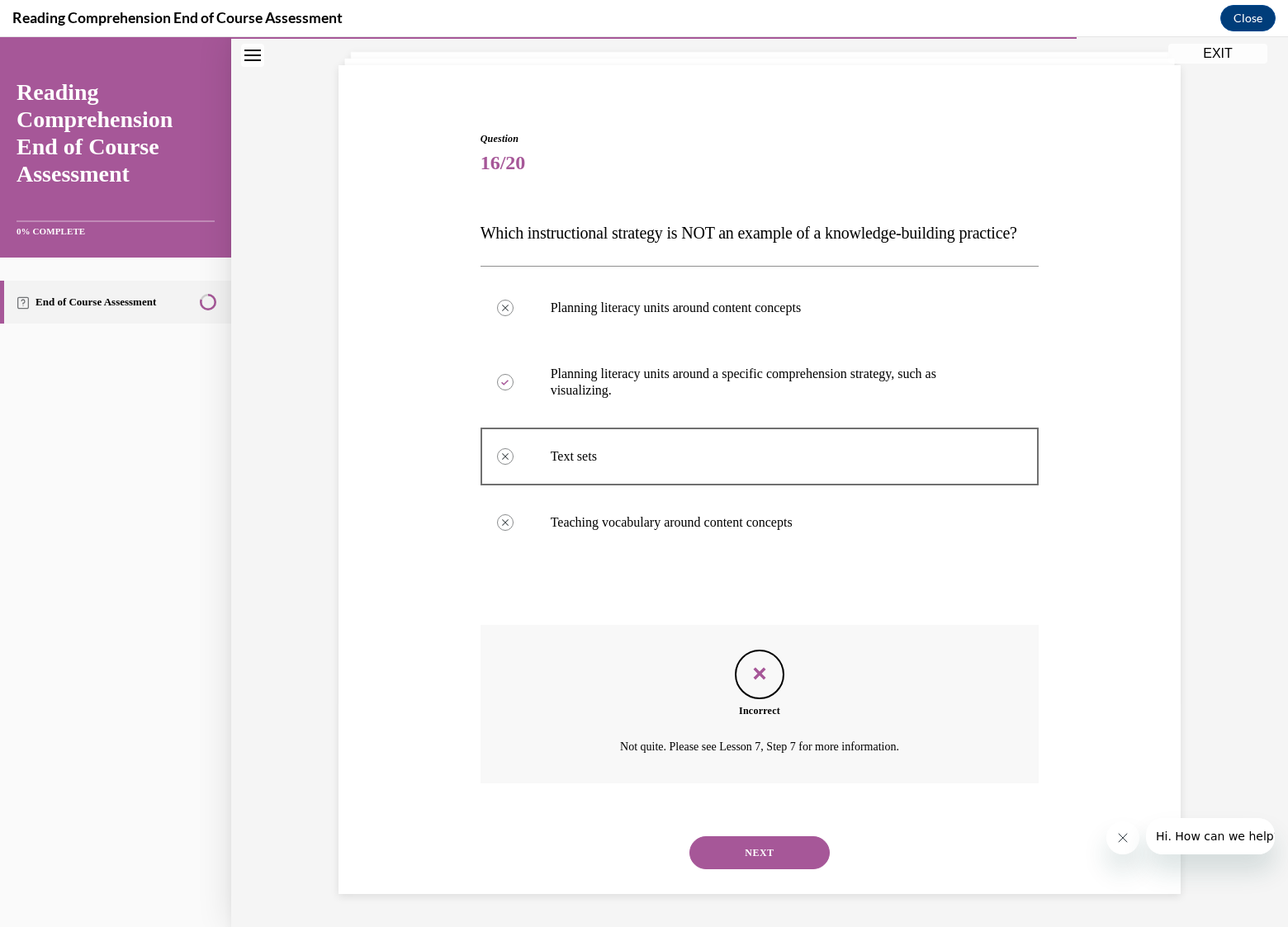
scroll to position [130, 0]
click at [750, 857] on button "NEXT" at bounding box center [760, 852] width 141 height 33
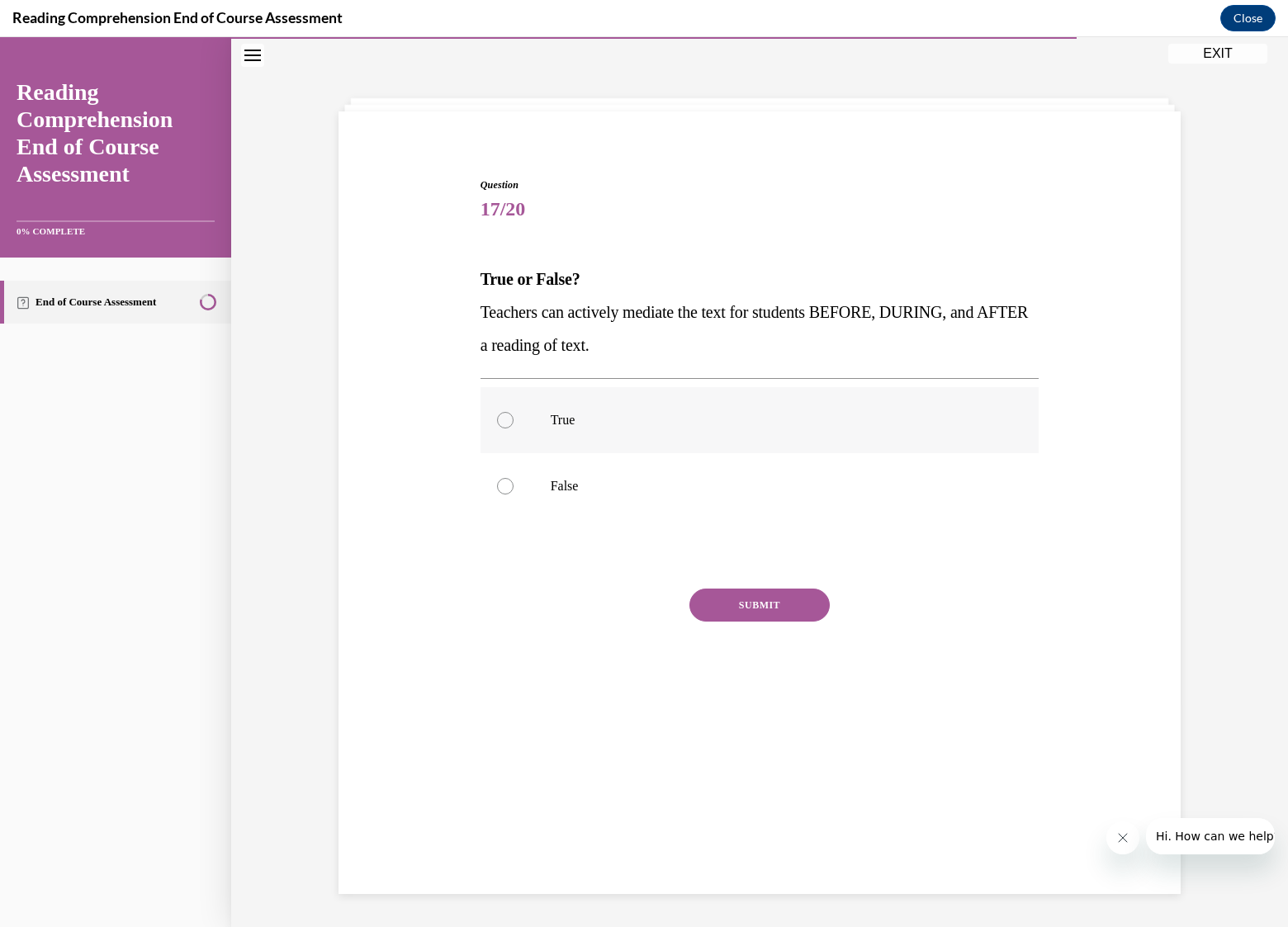
click at [566, 427] on p "True" at bounding box center [774, 420] width 447 height 17
click at [514, 427] on input "True" at bounding box center [505, 420] width 17 height 17
radio input "true"
click at [751, 598] on button "SUBMIT" at bounding box center [760, 605] width 141 height 33
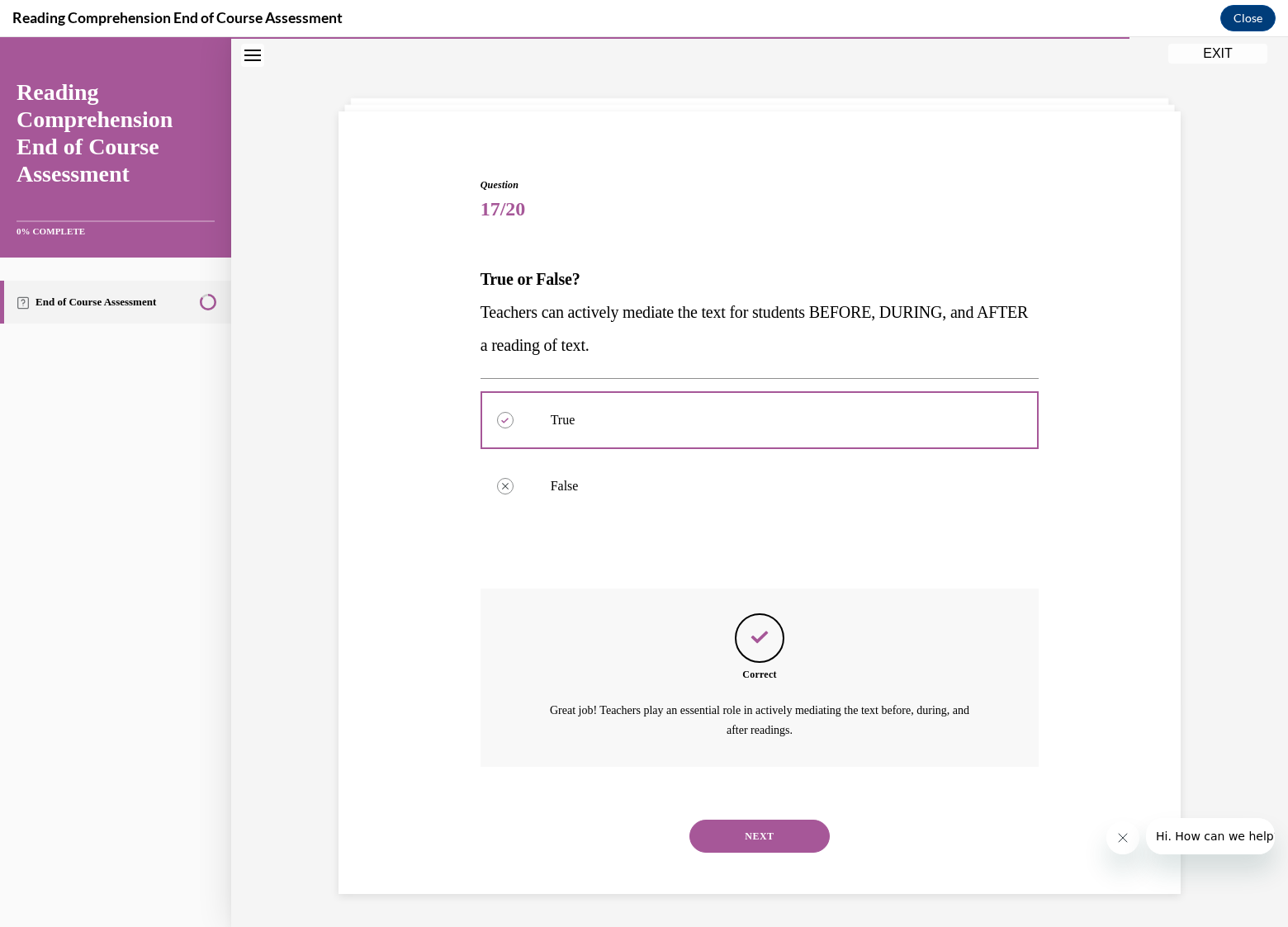
click at [748, 831] on button "NEXT" at bounding box center [760, 835] width 141 height 33
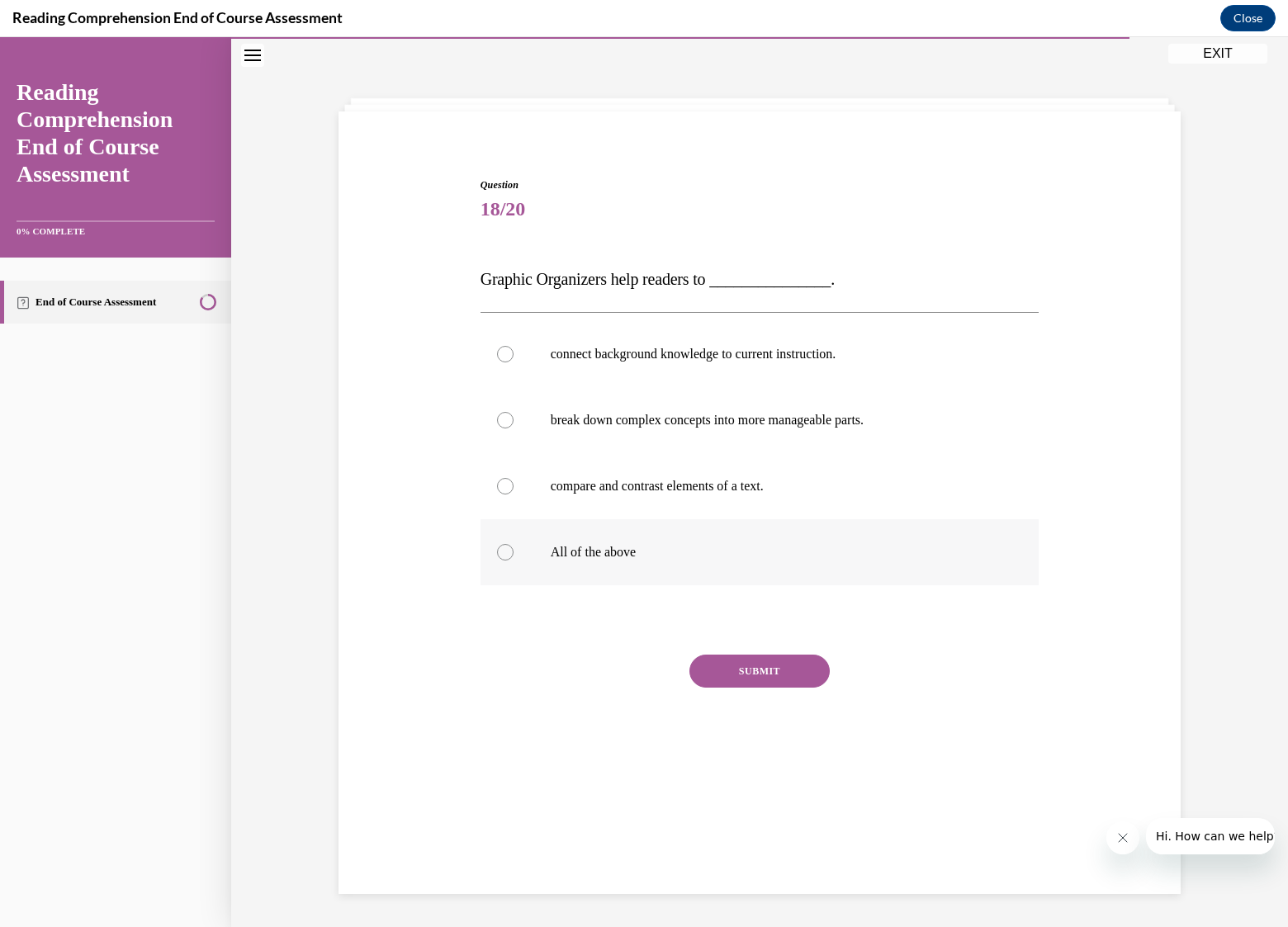
click at [621, 551] on p "All of the above" at bounding box center [774, 552] width 447 height 17
click at [514, 551] on input "All of the above" at bounding box center [505, 552] width 17 height 17
radio input "true"
click at [783, 664] on button "SUBMIT" at bounding box center [760, 671] width 141 height 33
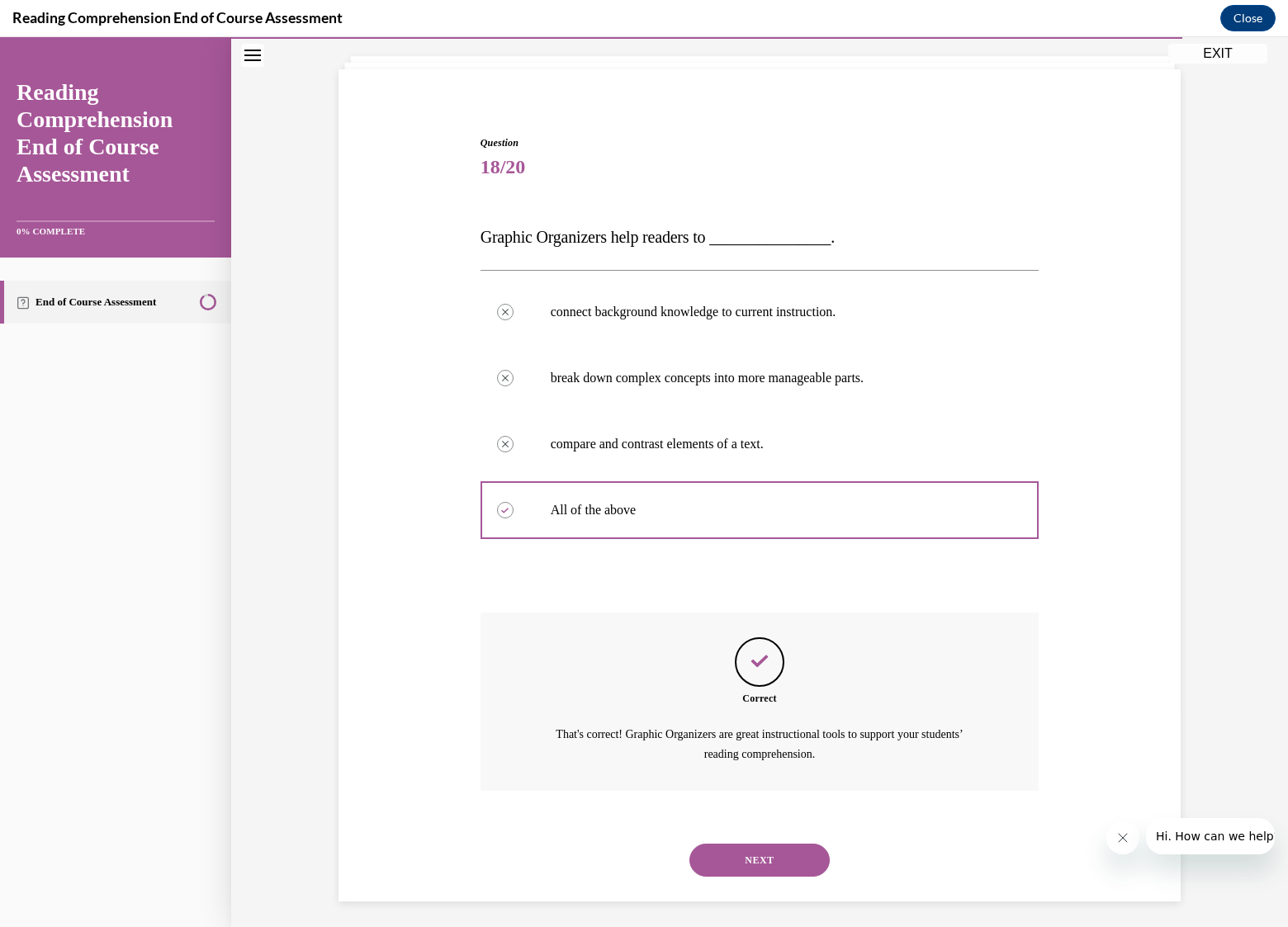
scroll to position [100, 0]
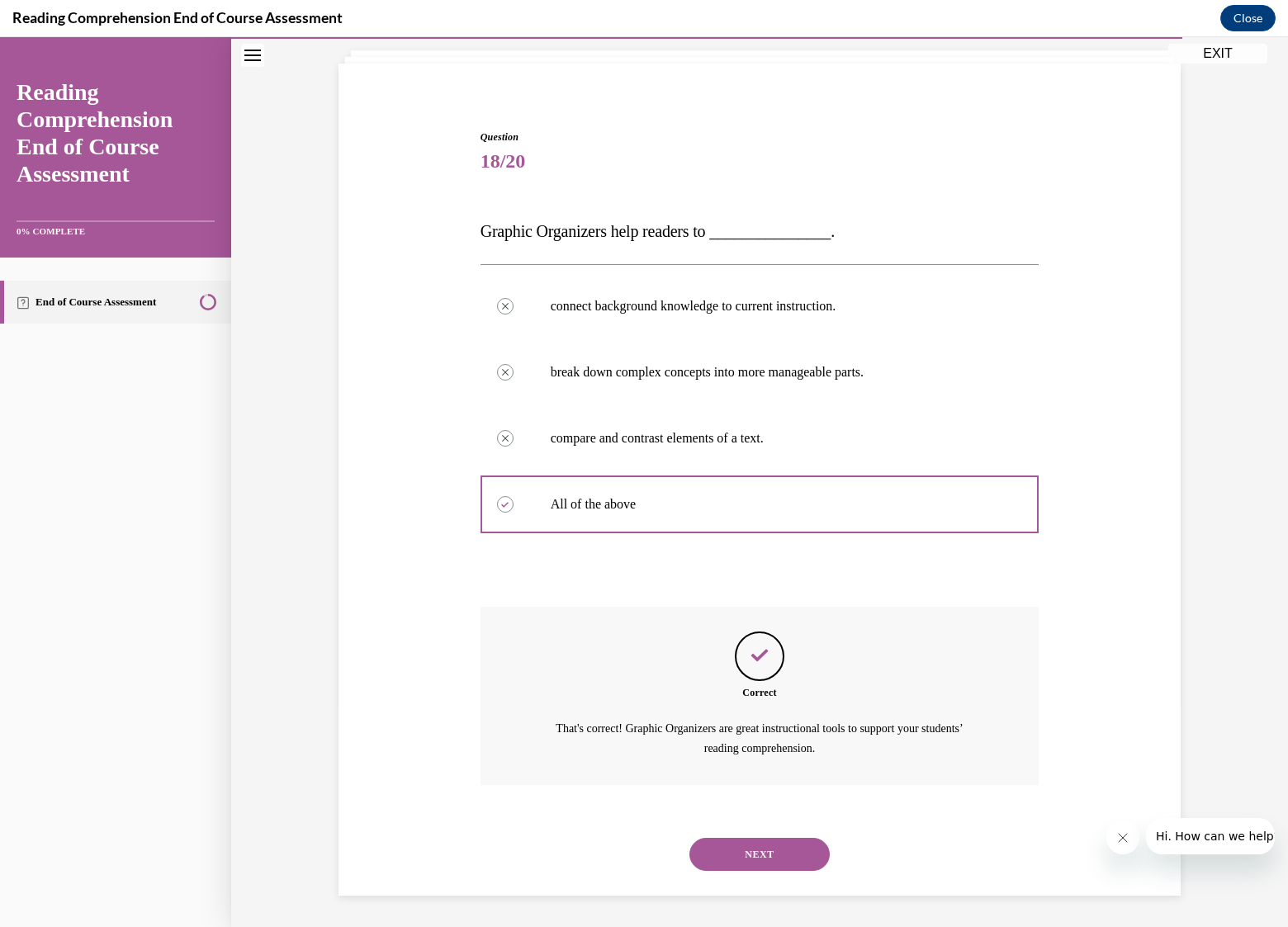
click at [761, 849] on button "NEXT" at bounding box center [760, 854] width 141 height 33
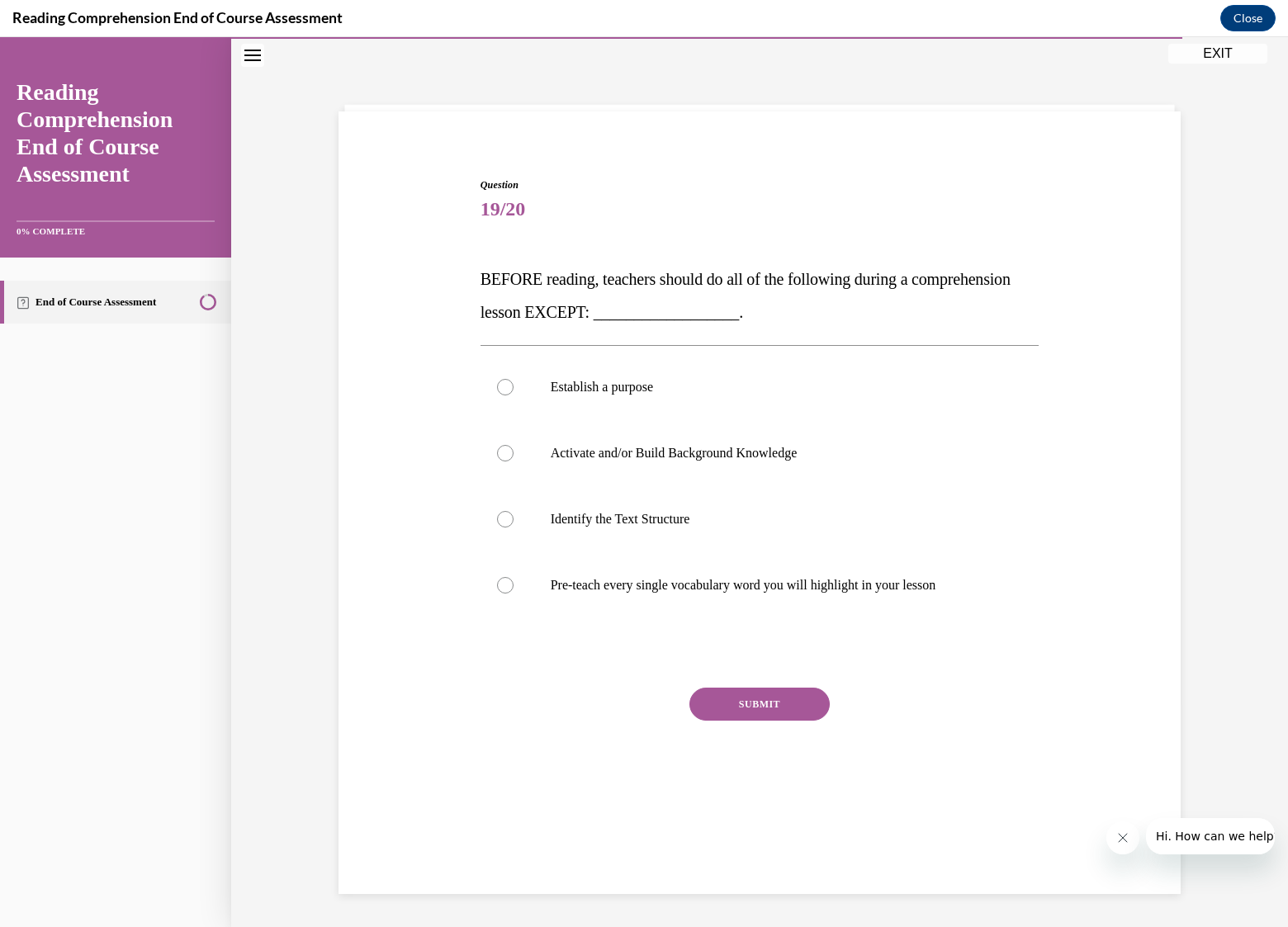
scroll to position [52, 0]
click at [643, 580] on p "Pre-teach every single vocabulary word you will highlight in your lesson" at bounding box center [774, 585] width 447 height 17
click at [514, 580] on input "Pre-teach every single vocabulary word you will highlight in your lesson" at bounding box center [505, 585] width 17 height 17
radio input "true"
click at [764, 706] on button "SUBMIT" at bounding box center [760, 703] width 141 height 33
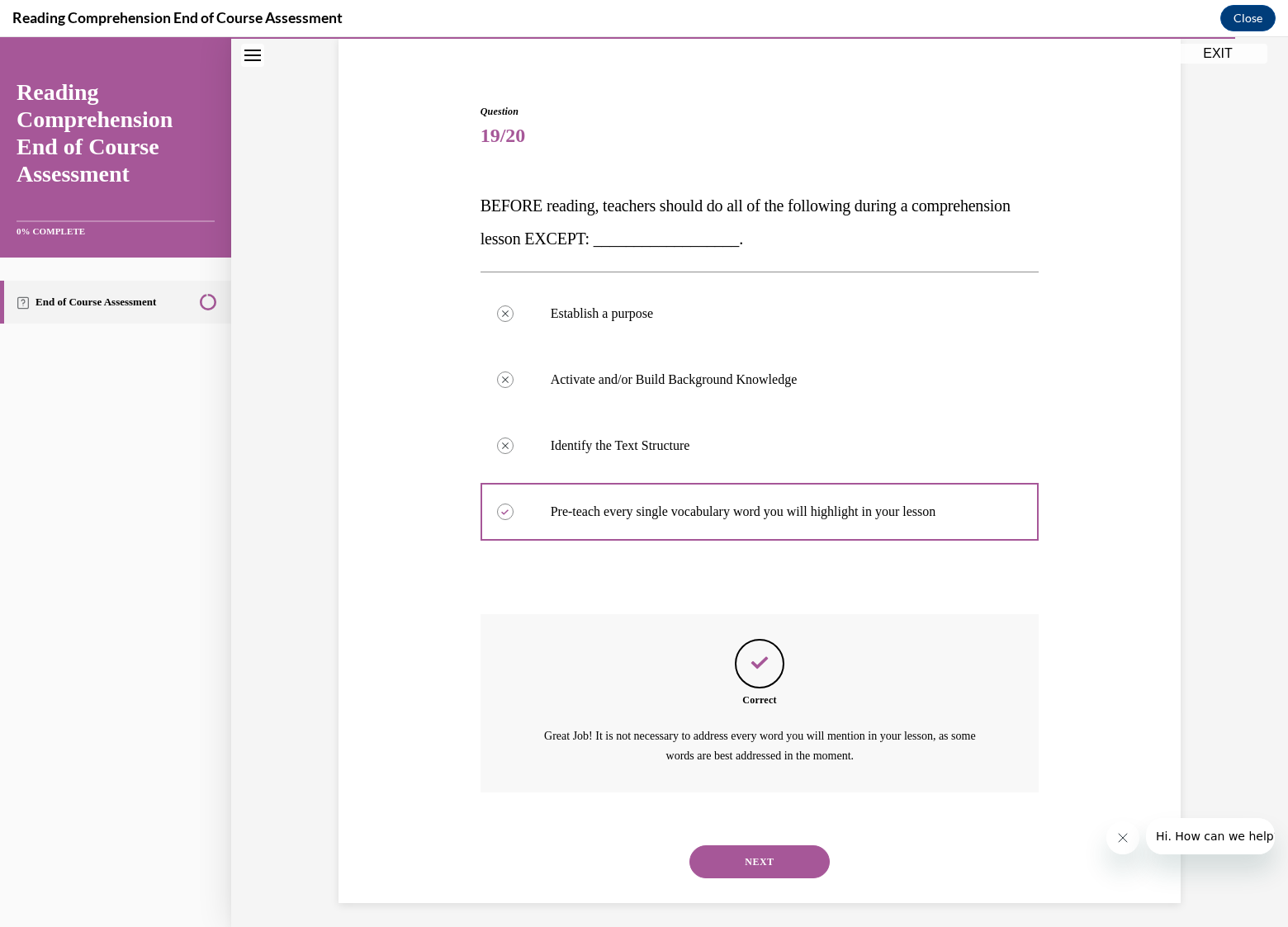
scroll to position [133, 0]
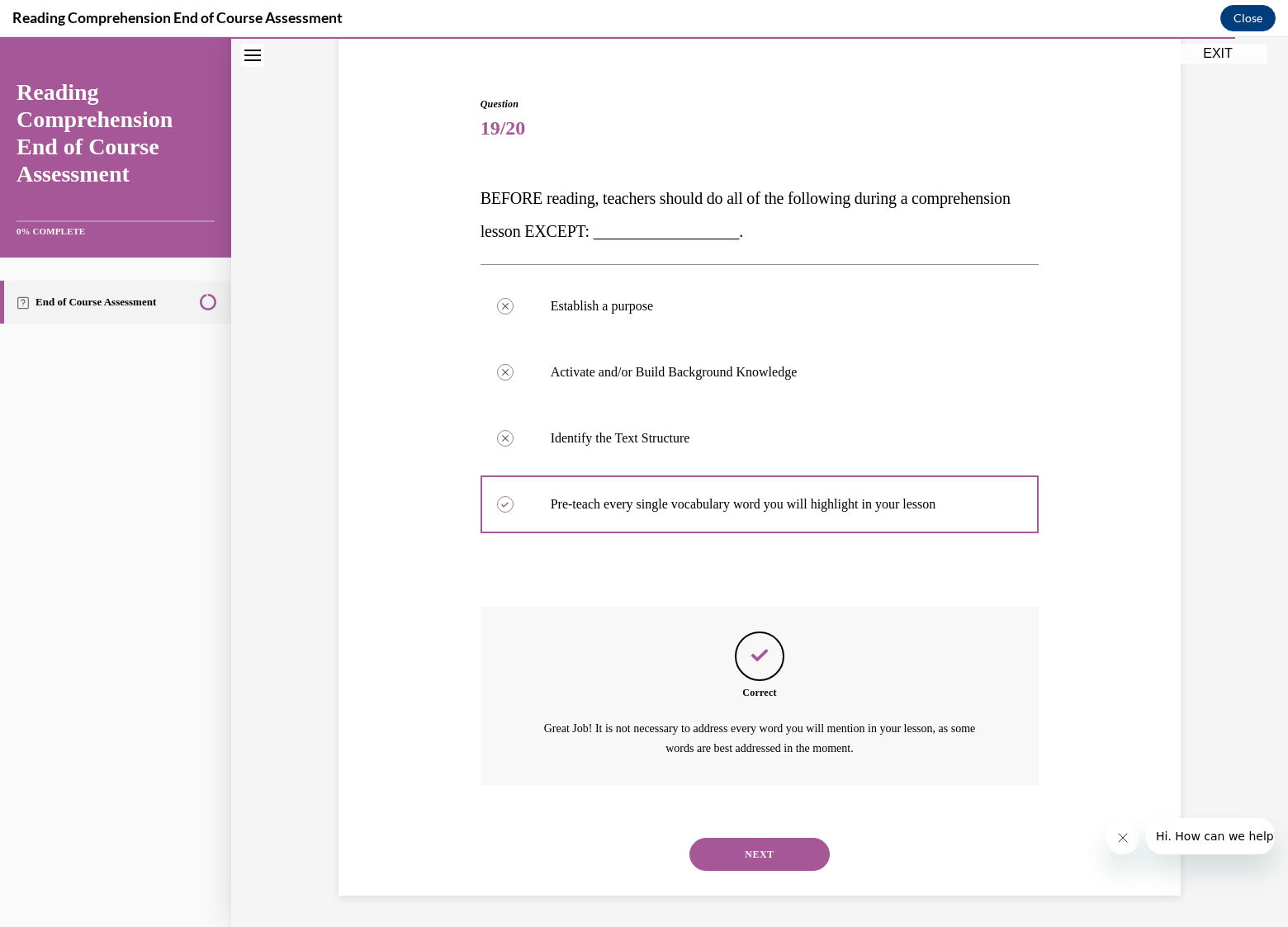
click at [765, 850] on button "NEXT" at bounding box center [760, 854] width 141 height 33
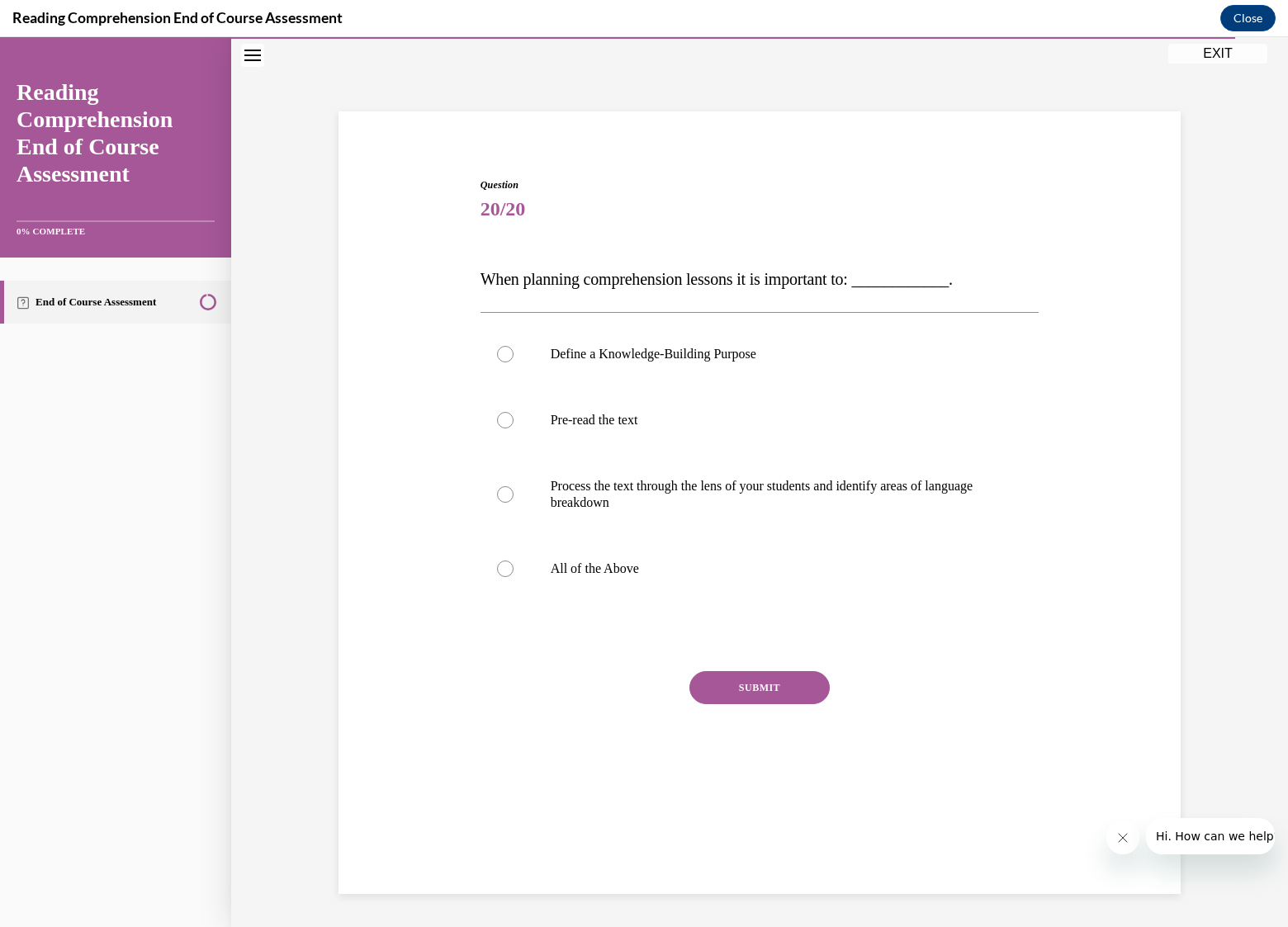
scroll to position [52, 0]
click at [624, 569] on p "All of the Above" at bounding box center [774, 568] width 447 height 17
click at [514, 569] on input "All of the Above" at bounding box center [505, 568] width 17 height 17
radio input "true"
click at [737, 685] on button "SUBMIT" at bounding box center [760, 687] width 141 height 33
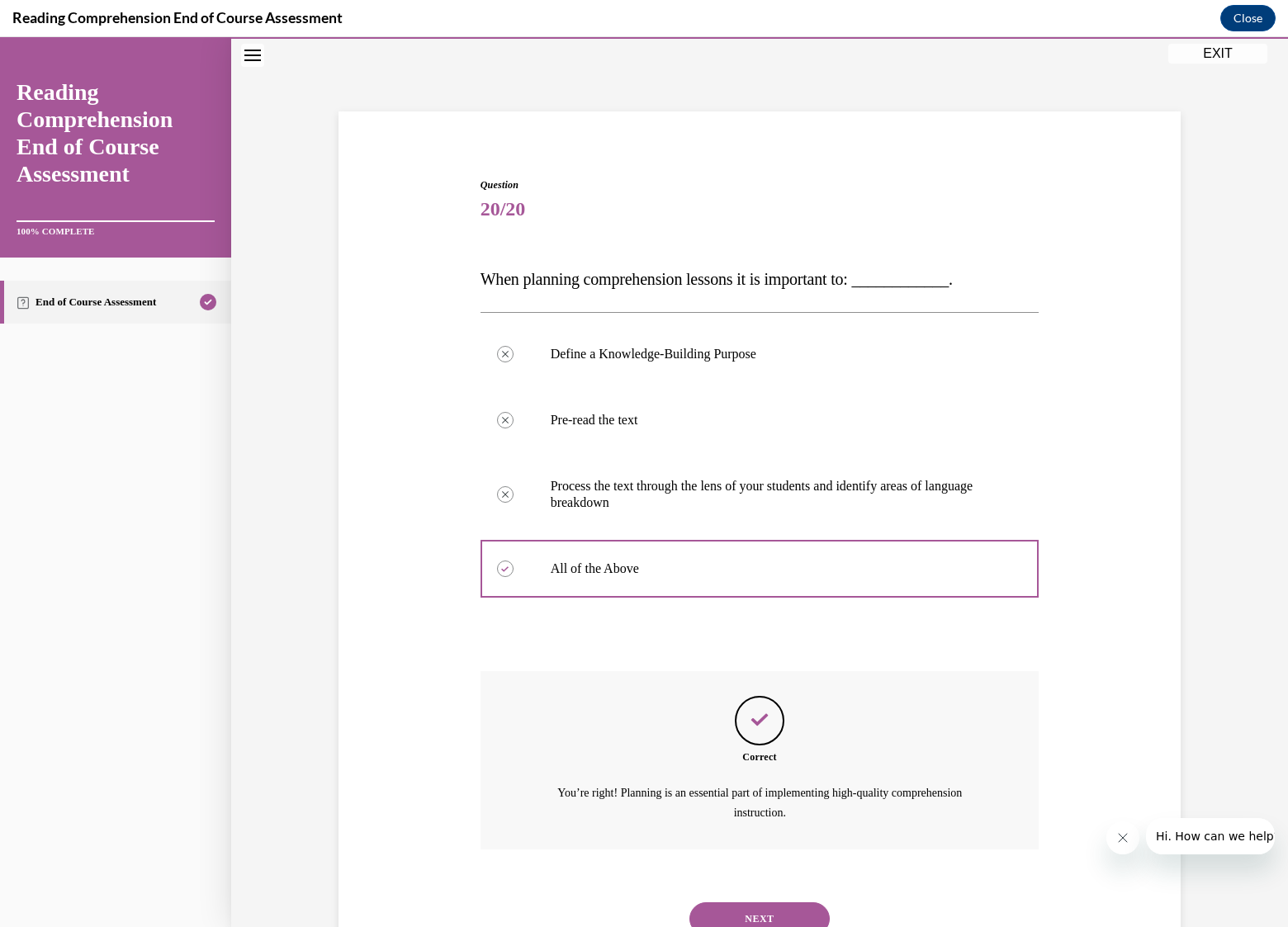
scroll to position [117, 0]
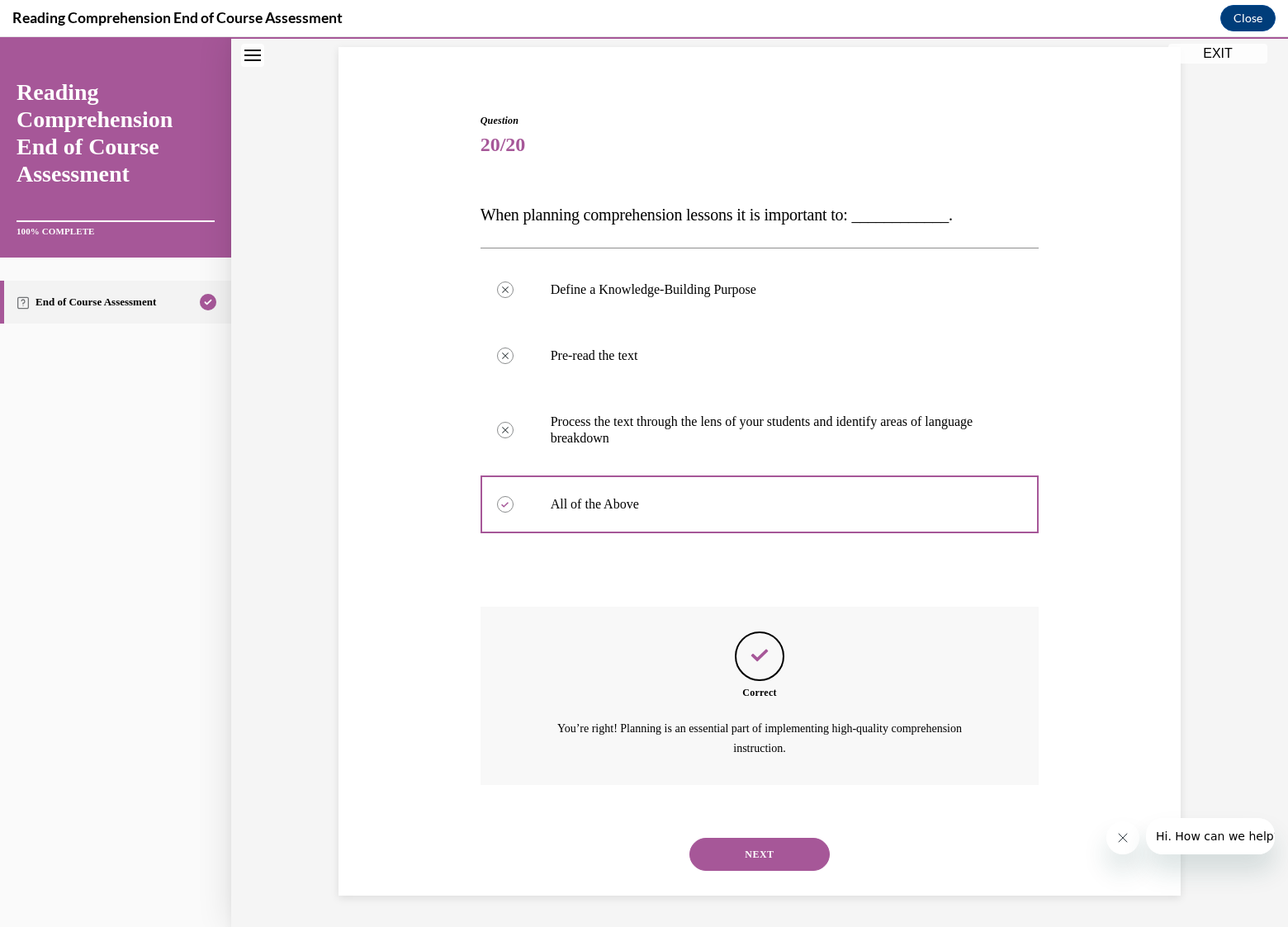
click at [774, 858] on button "NEXT" at bounding box center [760, 854] width 141 height 33
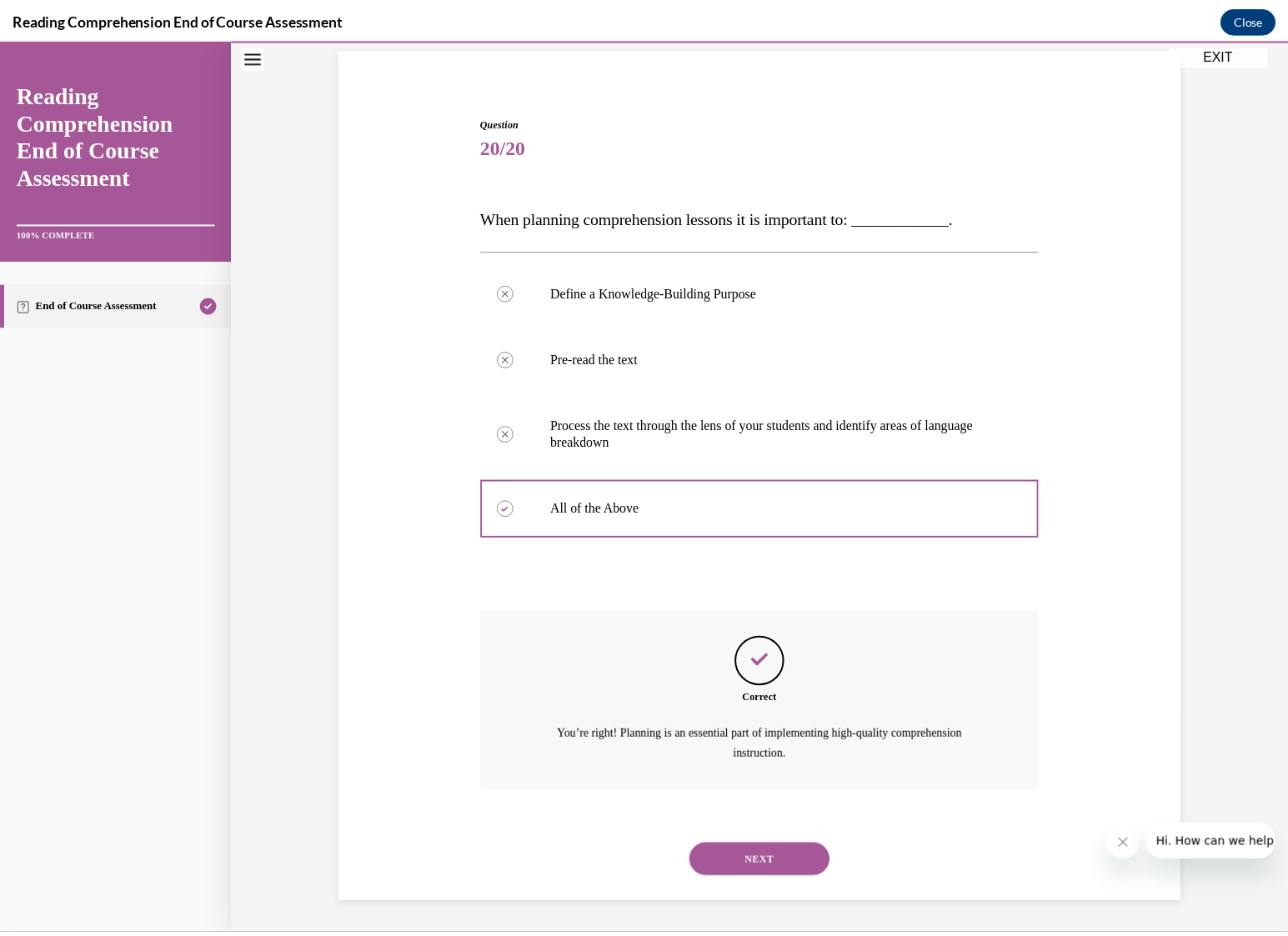
scroll to position [52, 0]
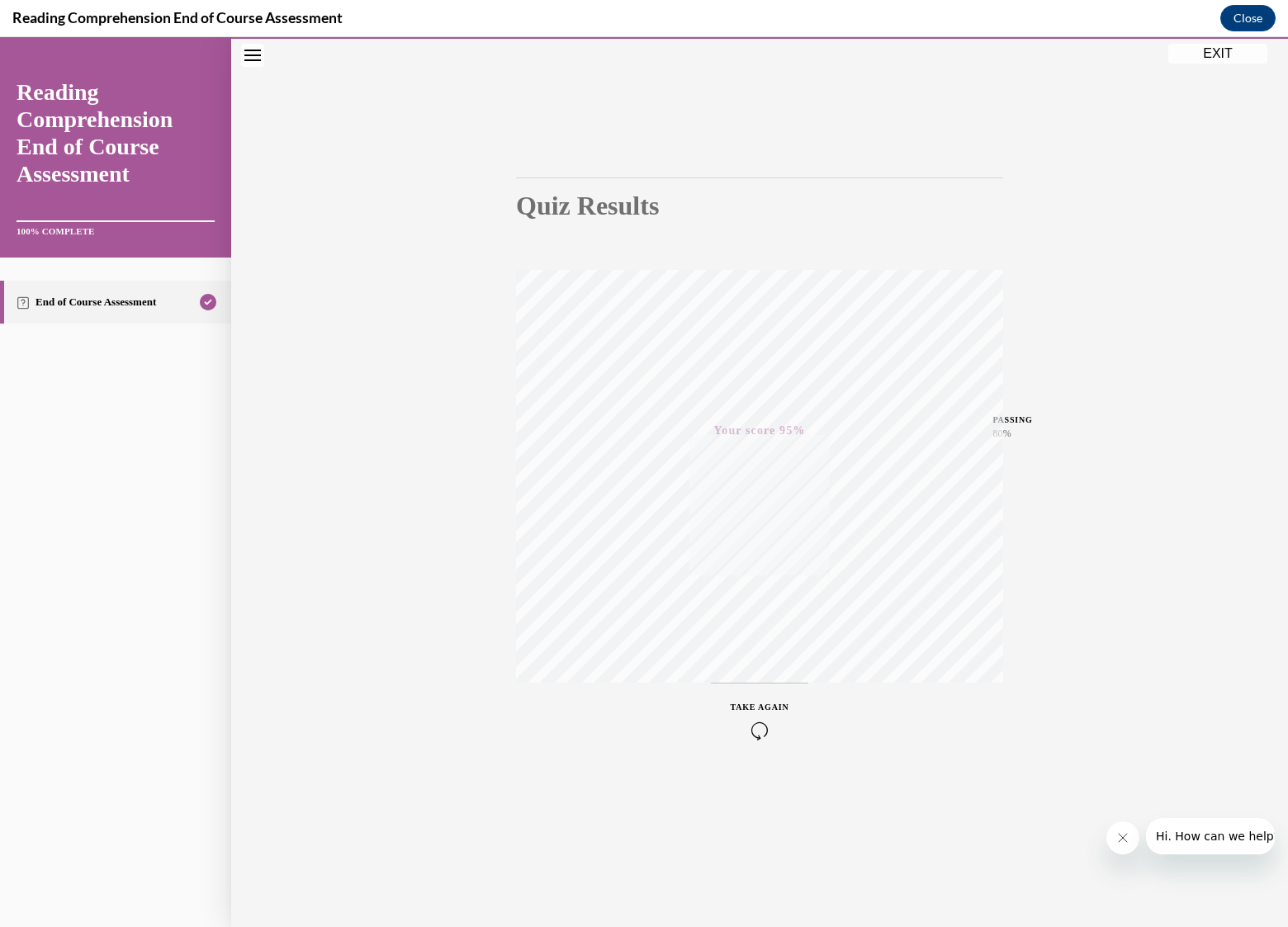
click at [1234, 53] on button "EXIT" at bounding box center [1218, 53] width 99 height 20
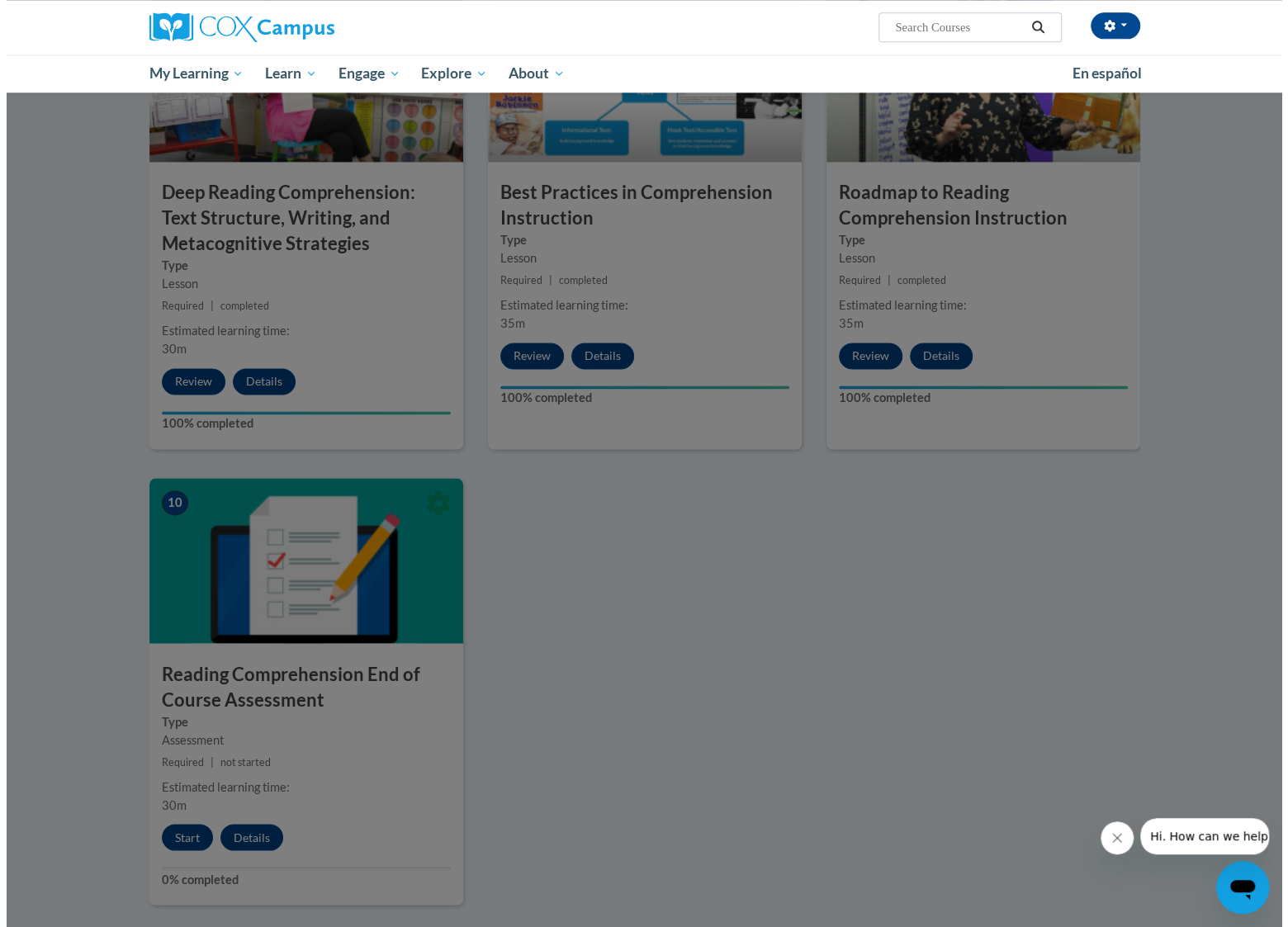
scroll to position [1073, 0]
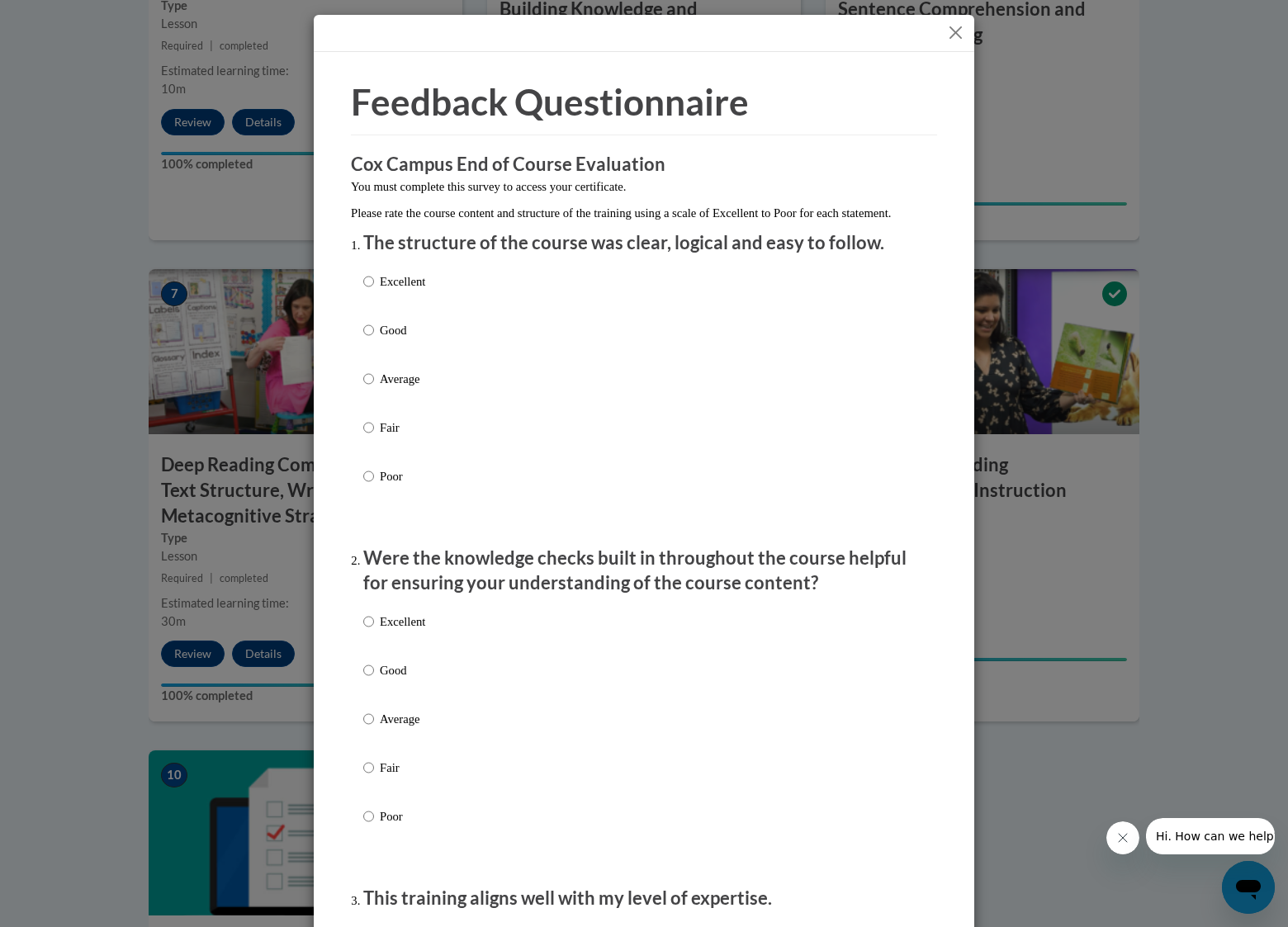
click at [386, 290] on p "Excellent" at bounding box center [402, 281] width 45 height 18
click at [374, 290] on input "Excellent" at bounding box center [369, 281] width 11 height 18
radio input "true"
click at [379, 630] on p "Excellent" at bounding box center [402, 622] width 45 height 18
click at [374, 630] on input "Excellent" at bounding box center [369, 622] width 11 height 18
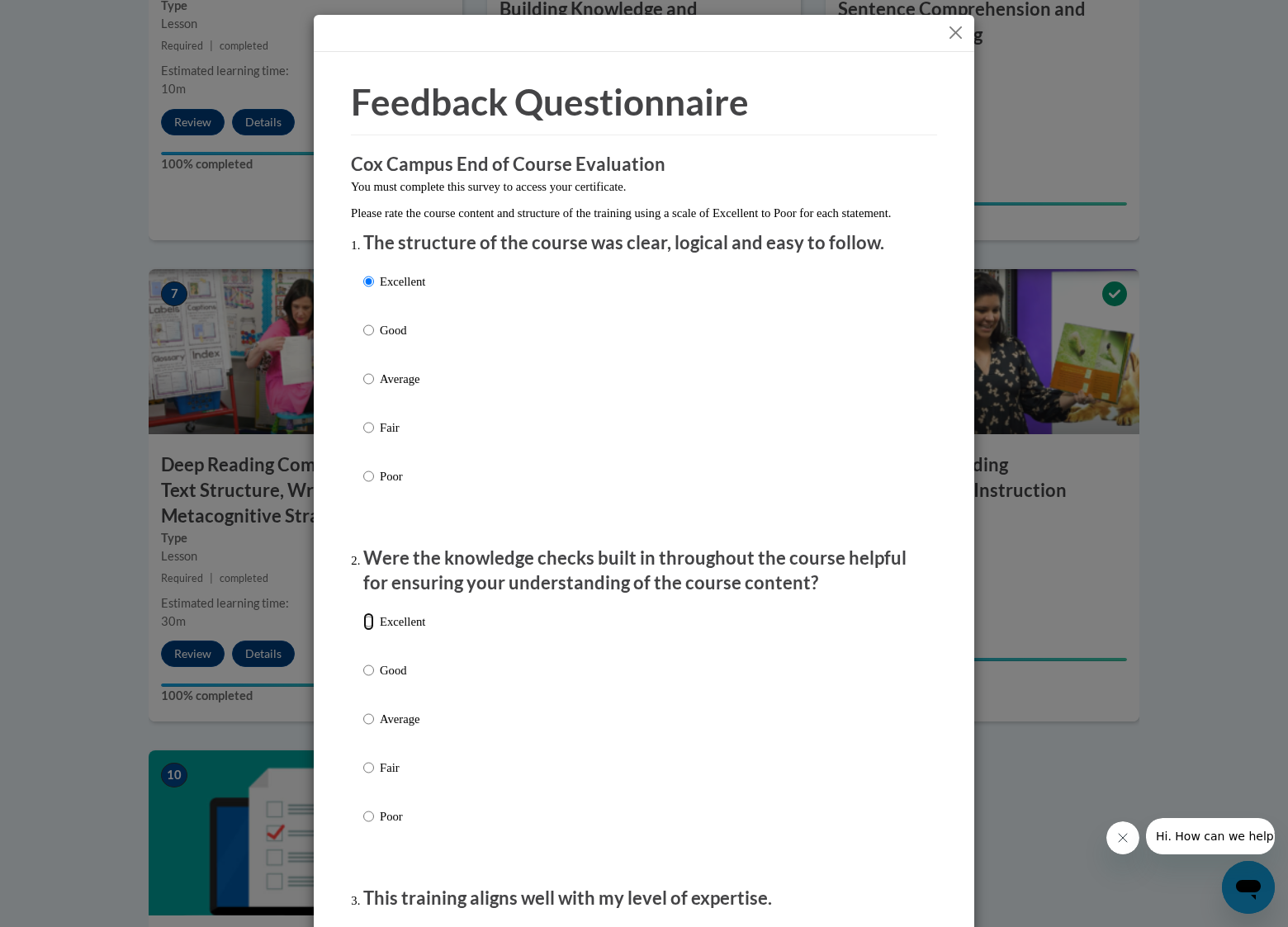
radio input "true"
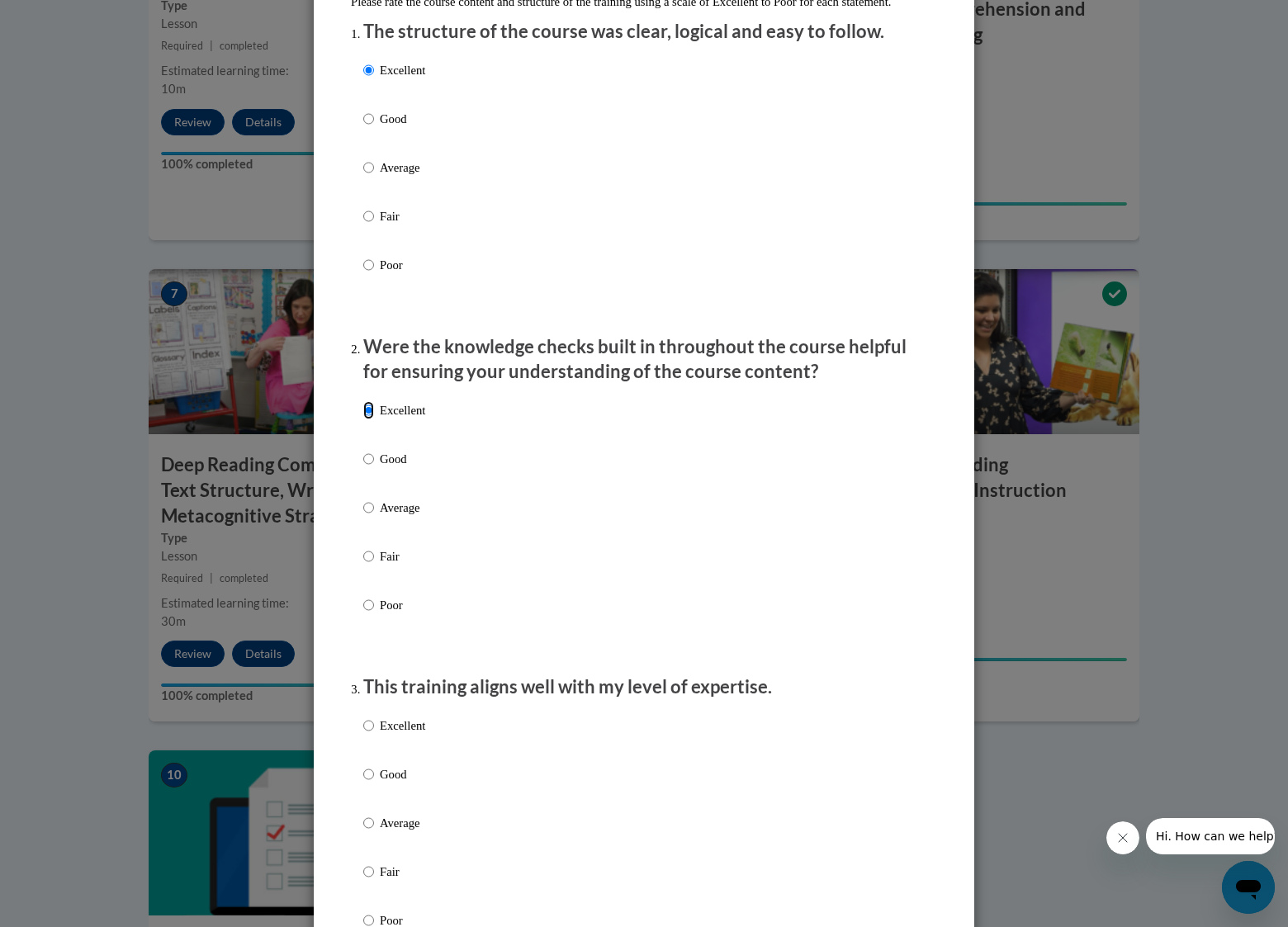
scroll to position [412, 0]
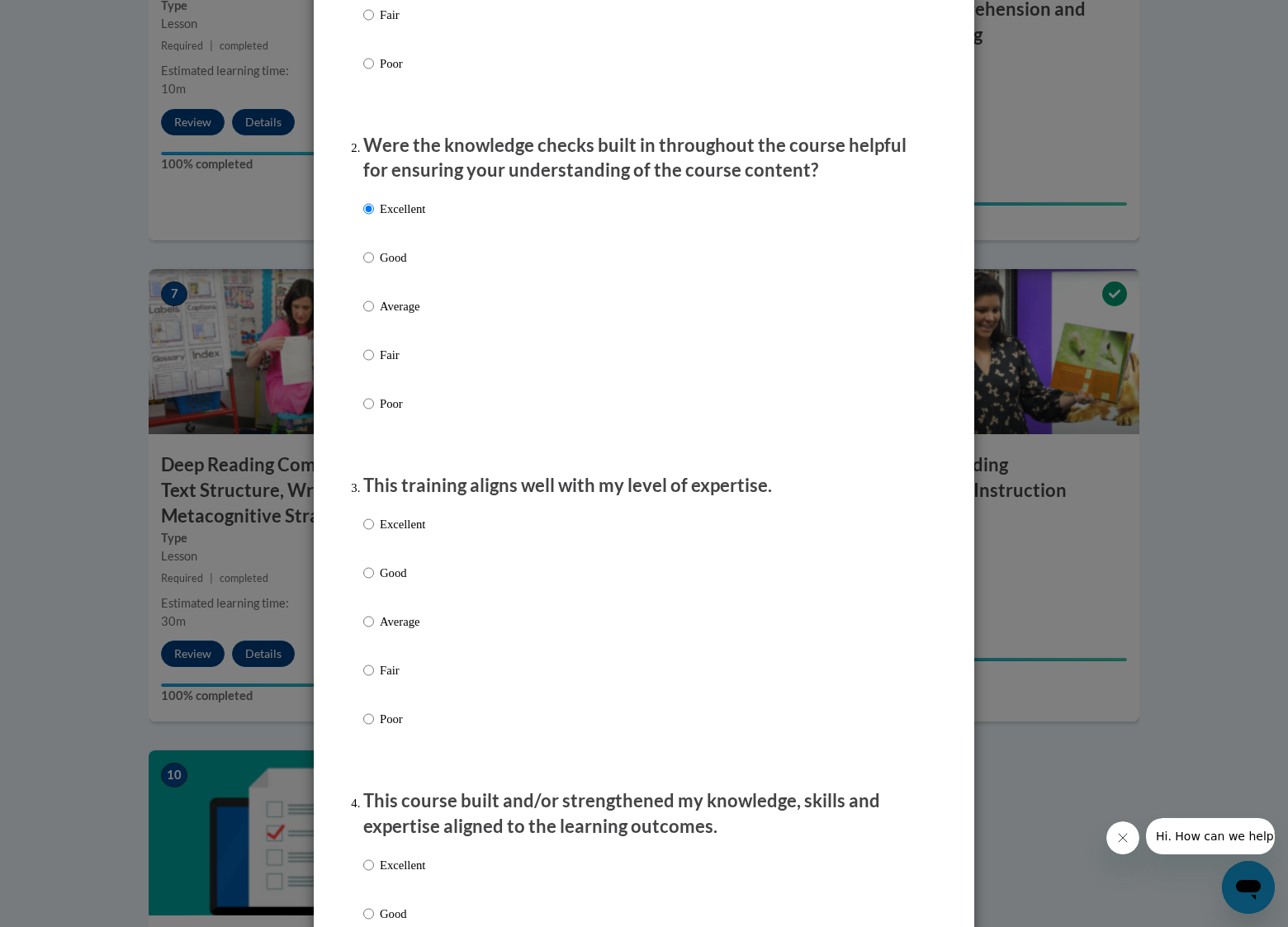
click at [382, 533] on p "Excellent" at bounding box center [402, 524] width 45 height 18
click at [374, 533] on input "Excellent" at bounding box center [369, 524] width 11 height 18
radio input "true"
click at [398, 874] on p "Excellent" at bounding box center [402, 865] width 45 height 18
click at [374, 874] on input "Excellent" at bounding box center [369, 865] width 11 height 18
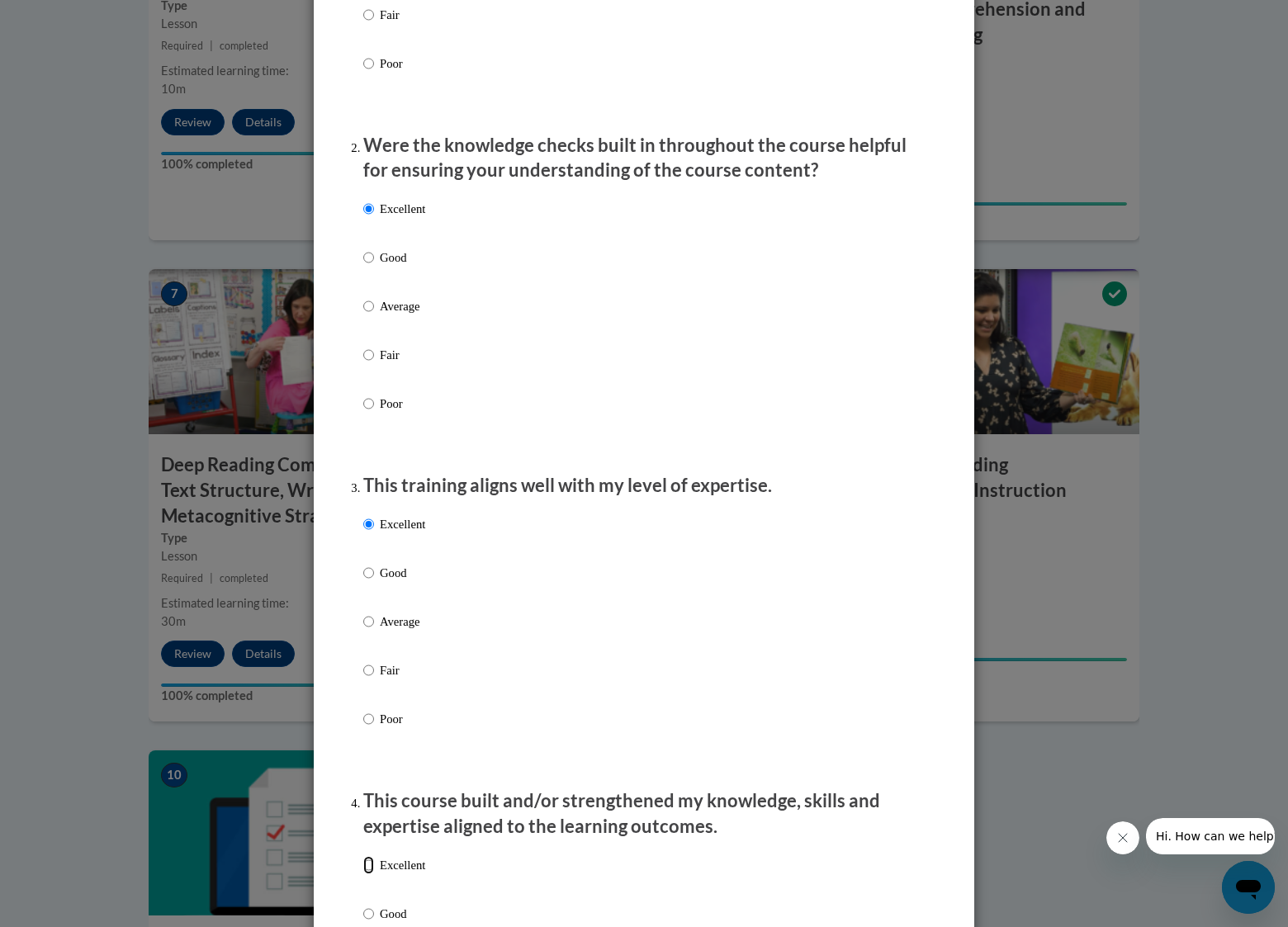
radio input "true"
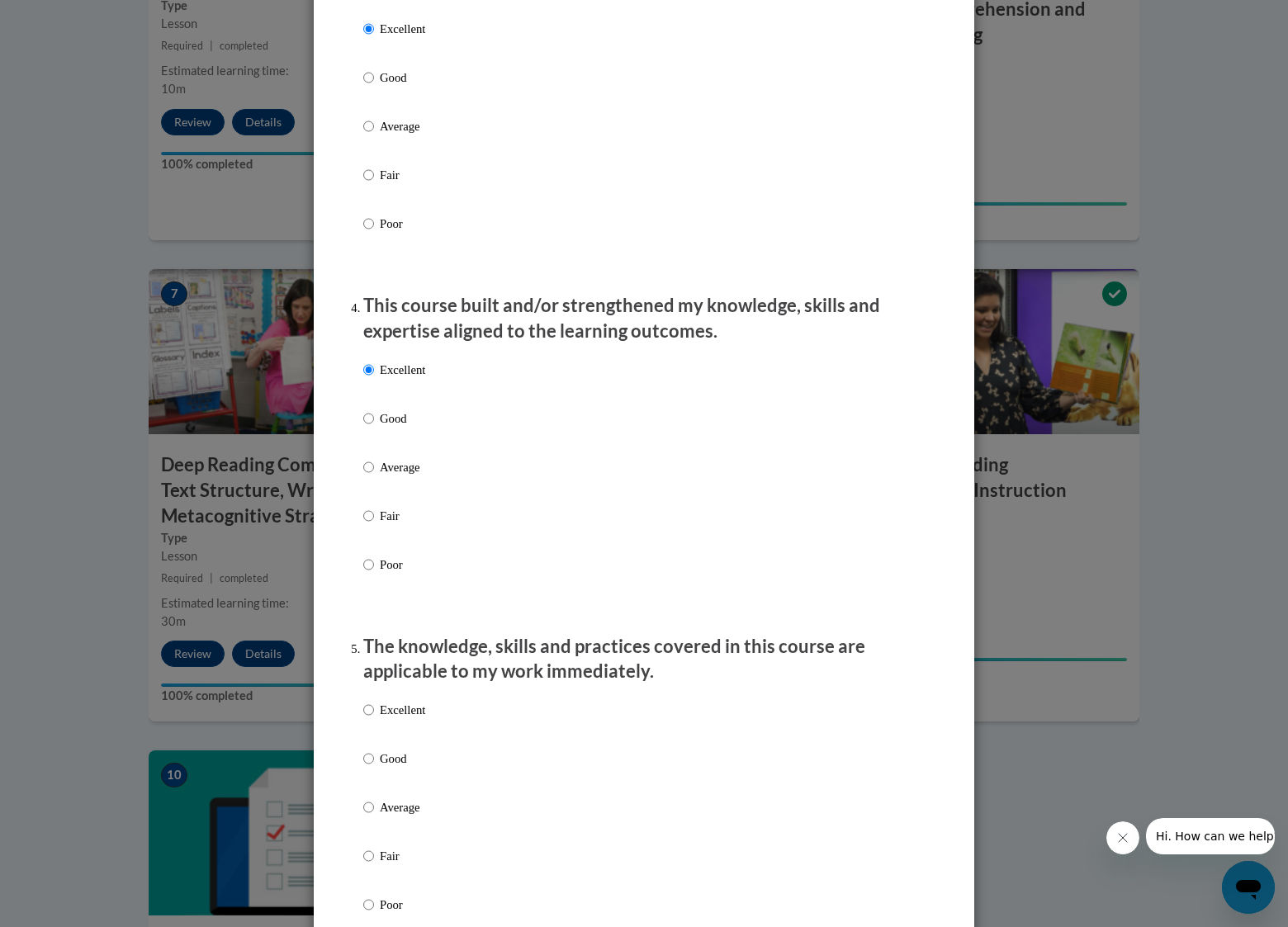
click at [399, 719] on p "Excellent" at bounding box center [402, 710] width 45 height 18
click at [374, 719] on input "Excellent" at bounding box center [369, 710] width 11 height 18
radio input "true"
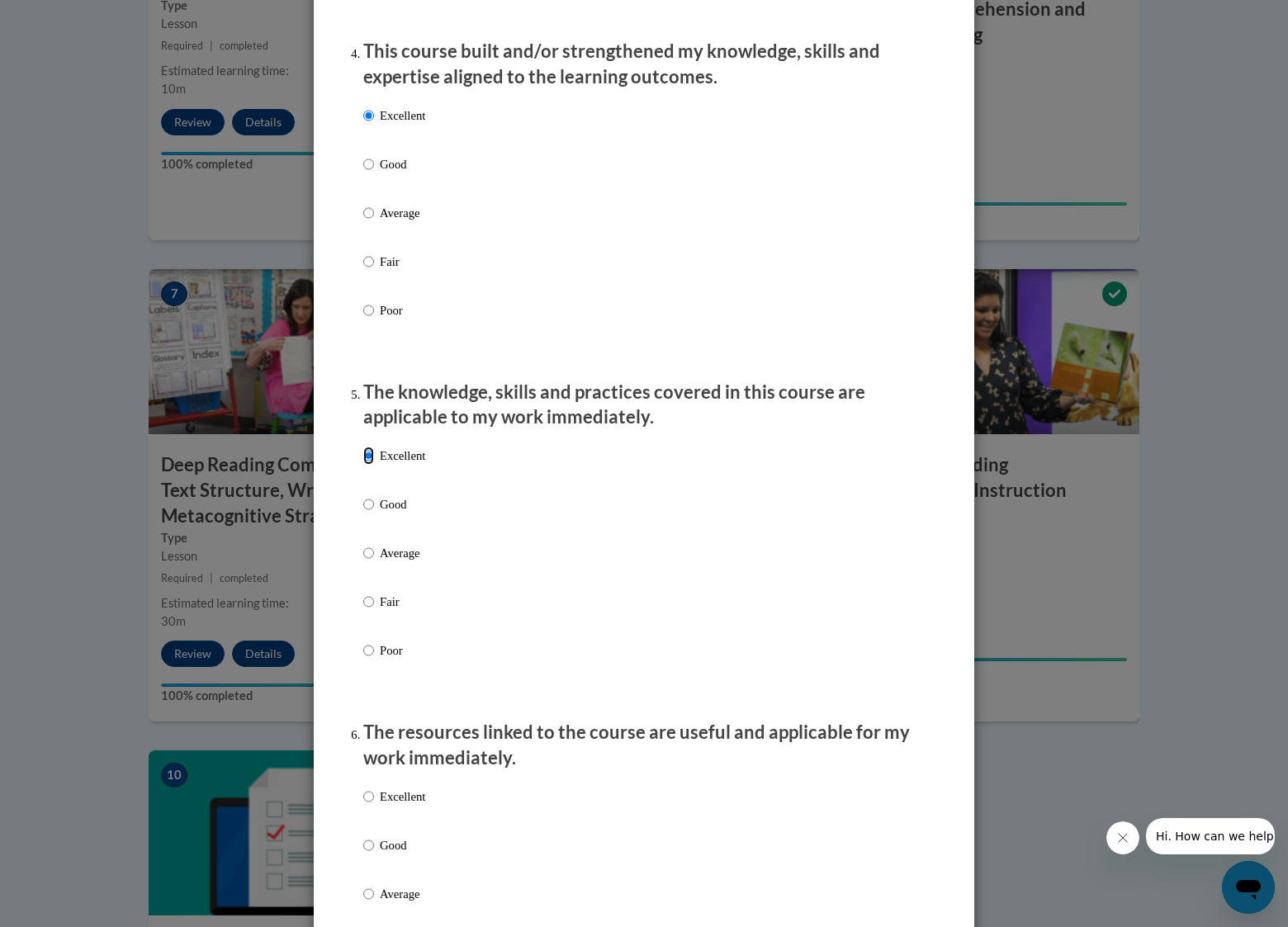
scroll to position [1321, 0]
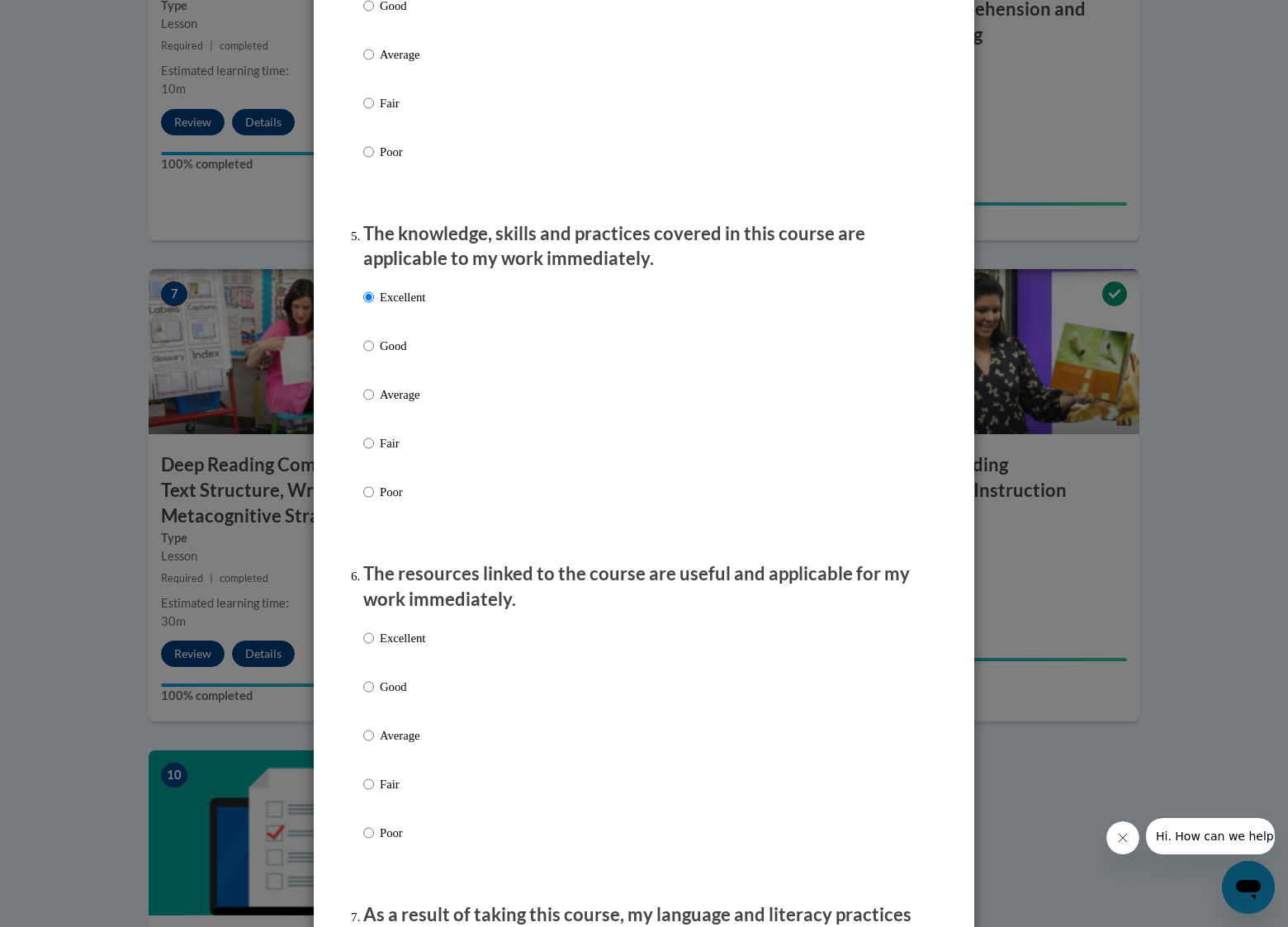
click at [390, 647] on p "Excellent" at bounding box center [402, 638] width 45 height 18
click at [374, 647] on input "Excellent" at bounding box center [369, 638] width 11 height 18
radio input "true"
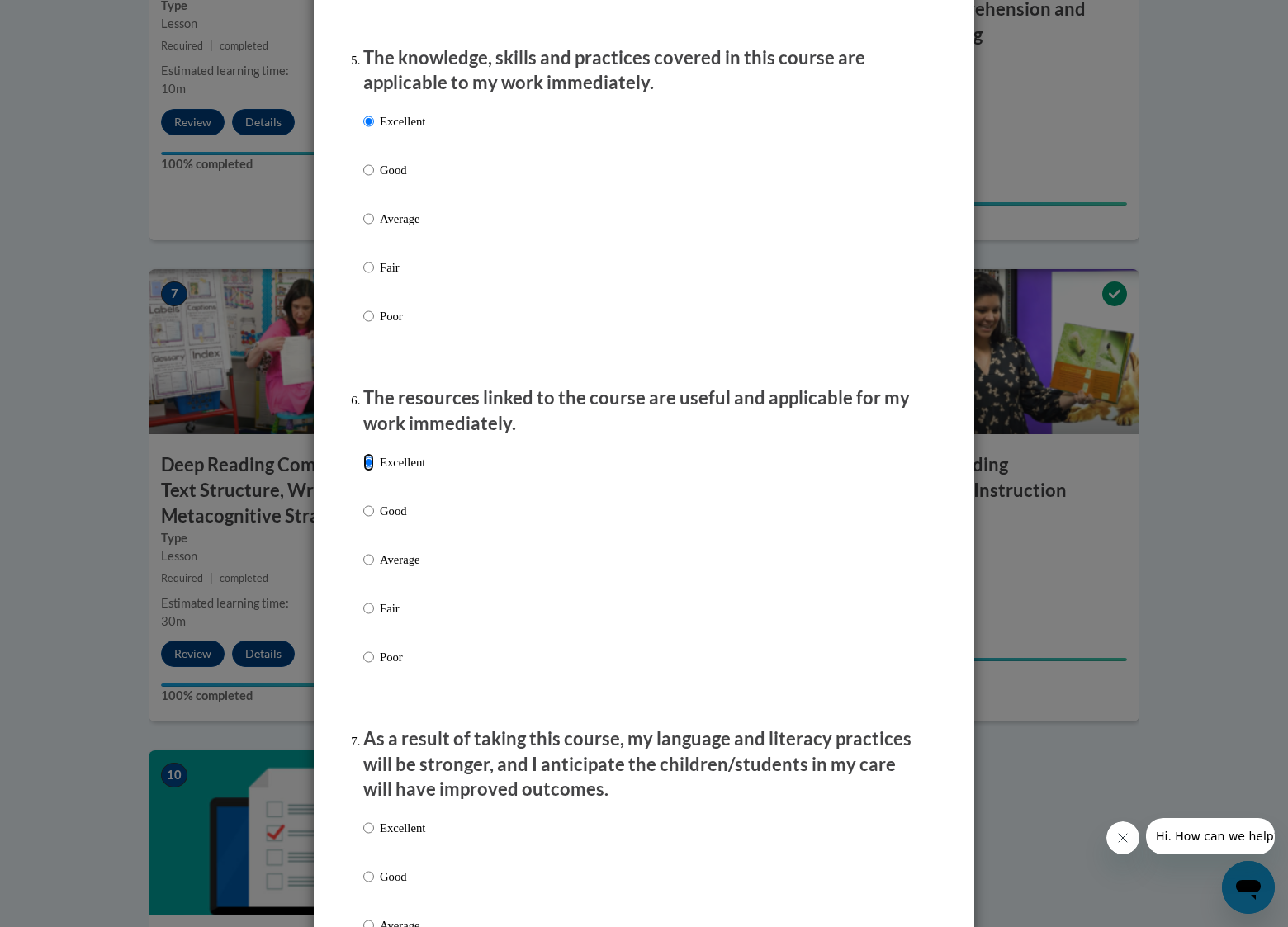
scroll to position [1734, 0]
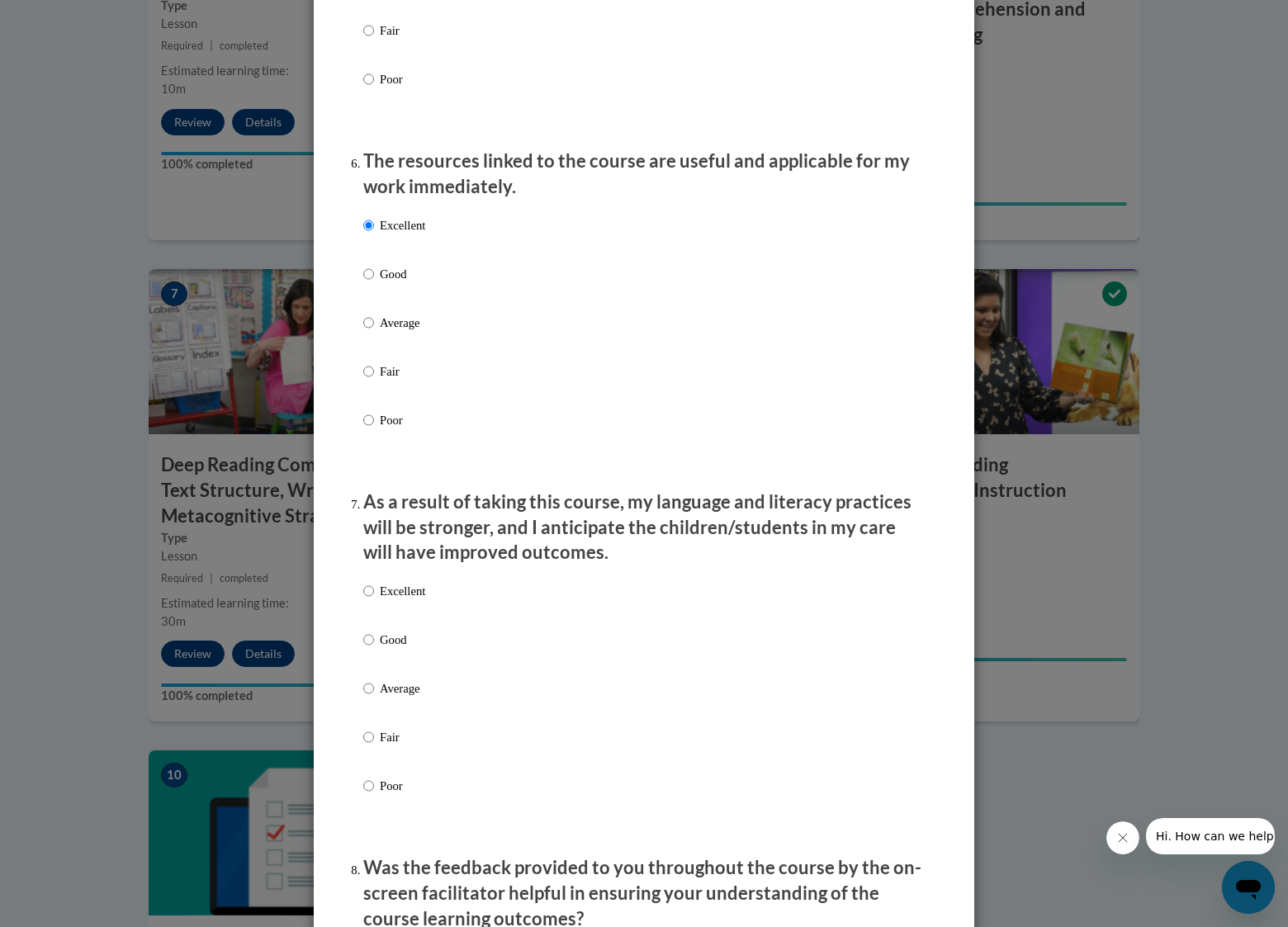
click at [395, 600] on p "Excellent" at bounding box center [402, 590] width 45 height 18
click at [374, 600] on input "Excellent" at bounding box center [369, 590] width 11 height 18
radio input "true"
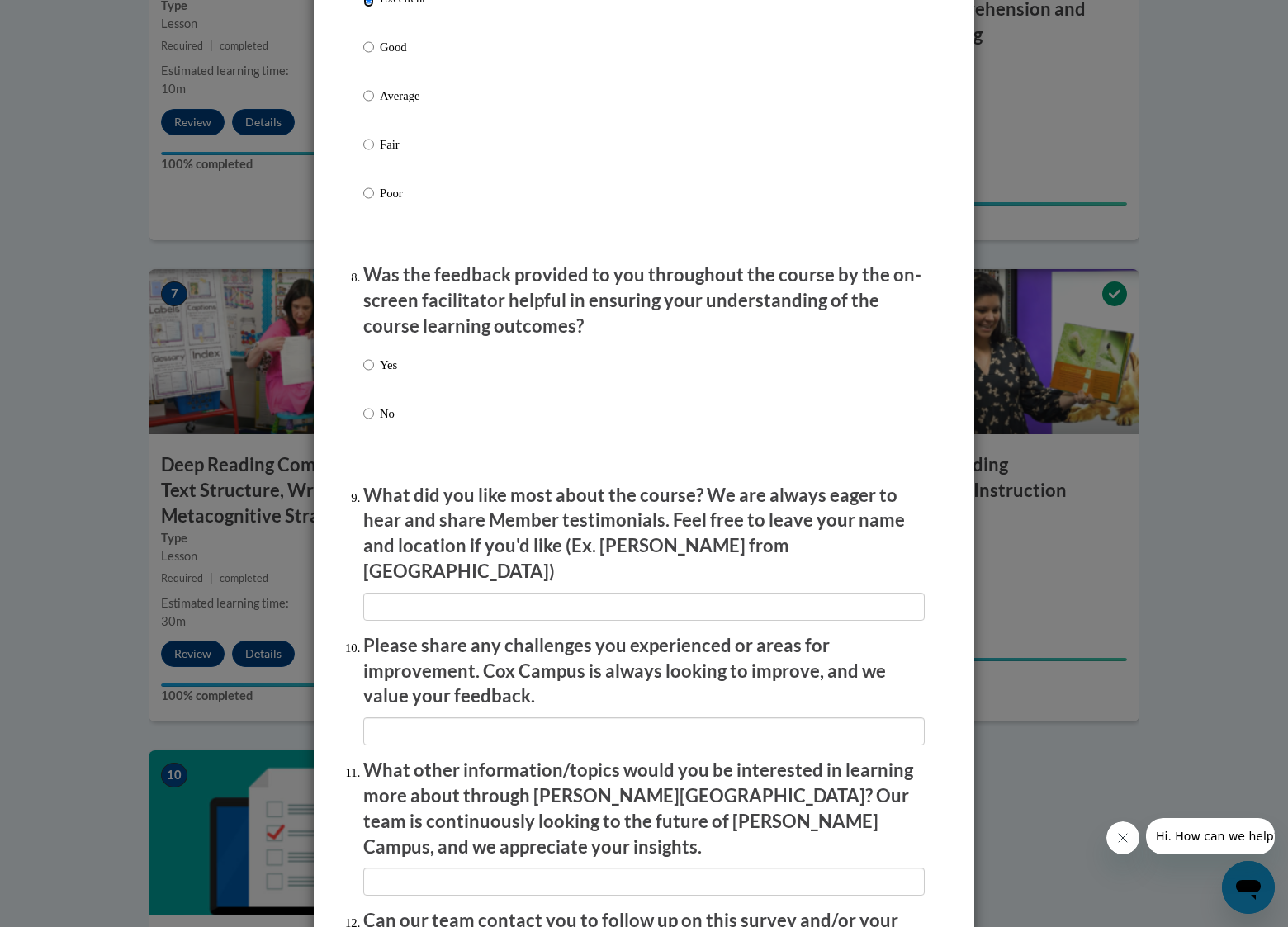
scroll to position [2394, 0]
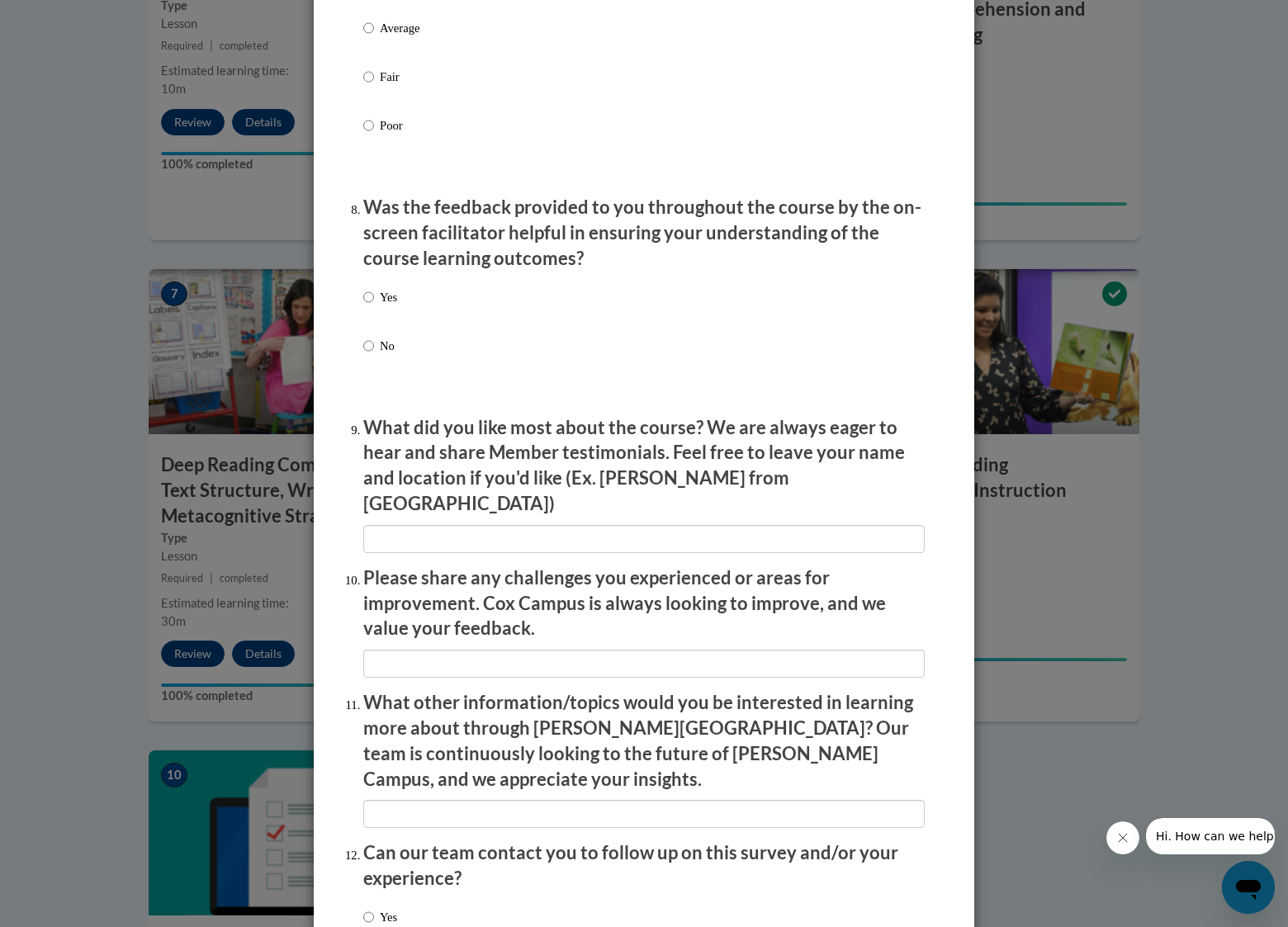
click at [379, 306] on p "Yes" at bounding box center [387, 297] width 17 height 18
click at [374, 306] on input "Yes" at bounding box center [369, 297] width 11 height 18
radio input "true"
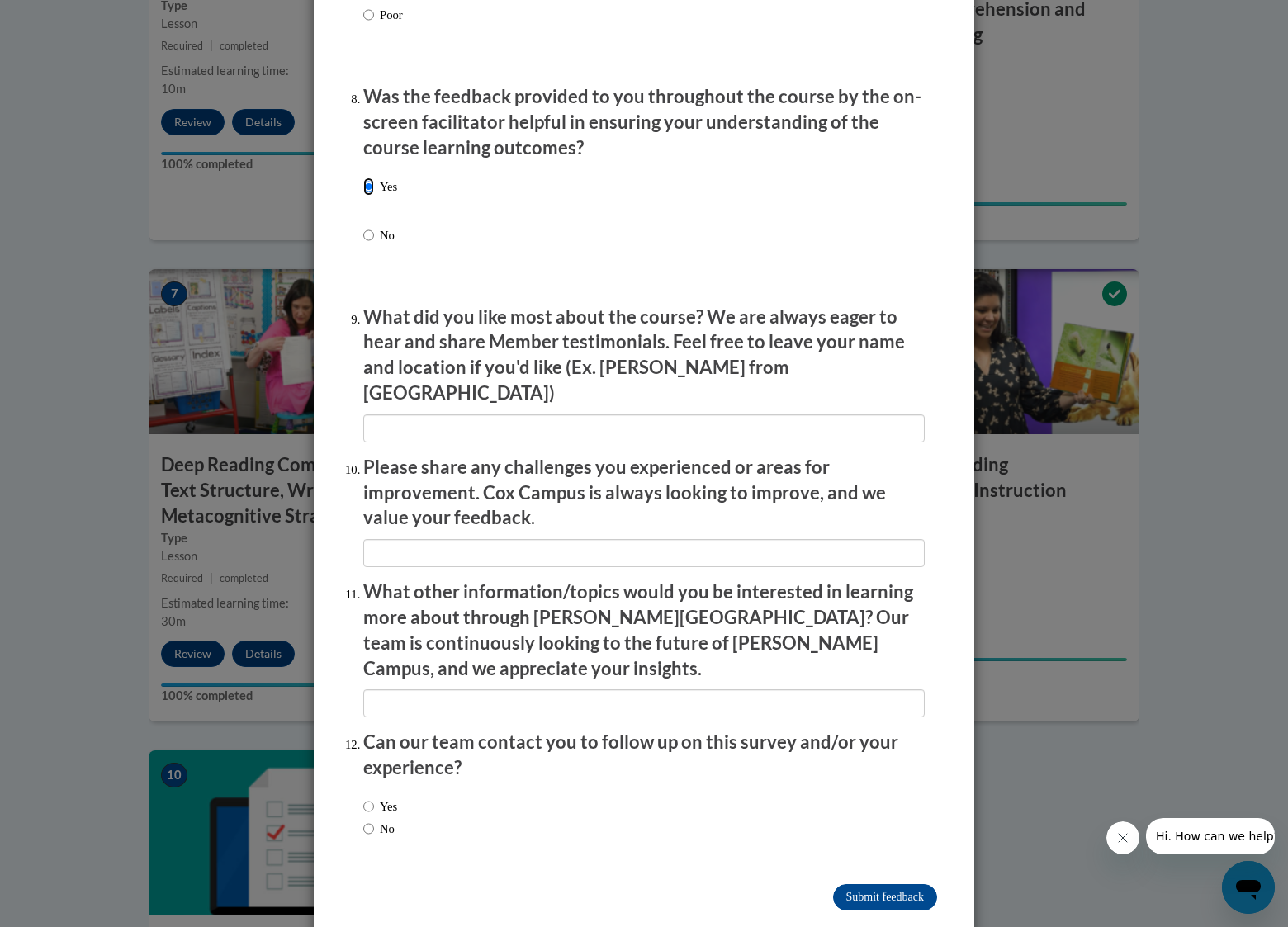
scroll to position [2505, 0]
click at [853, 883] on input "Submit feedback" at bounding box center [884, 897] width 104 height 27
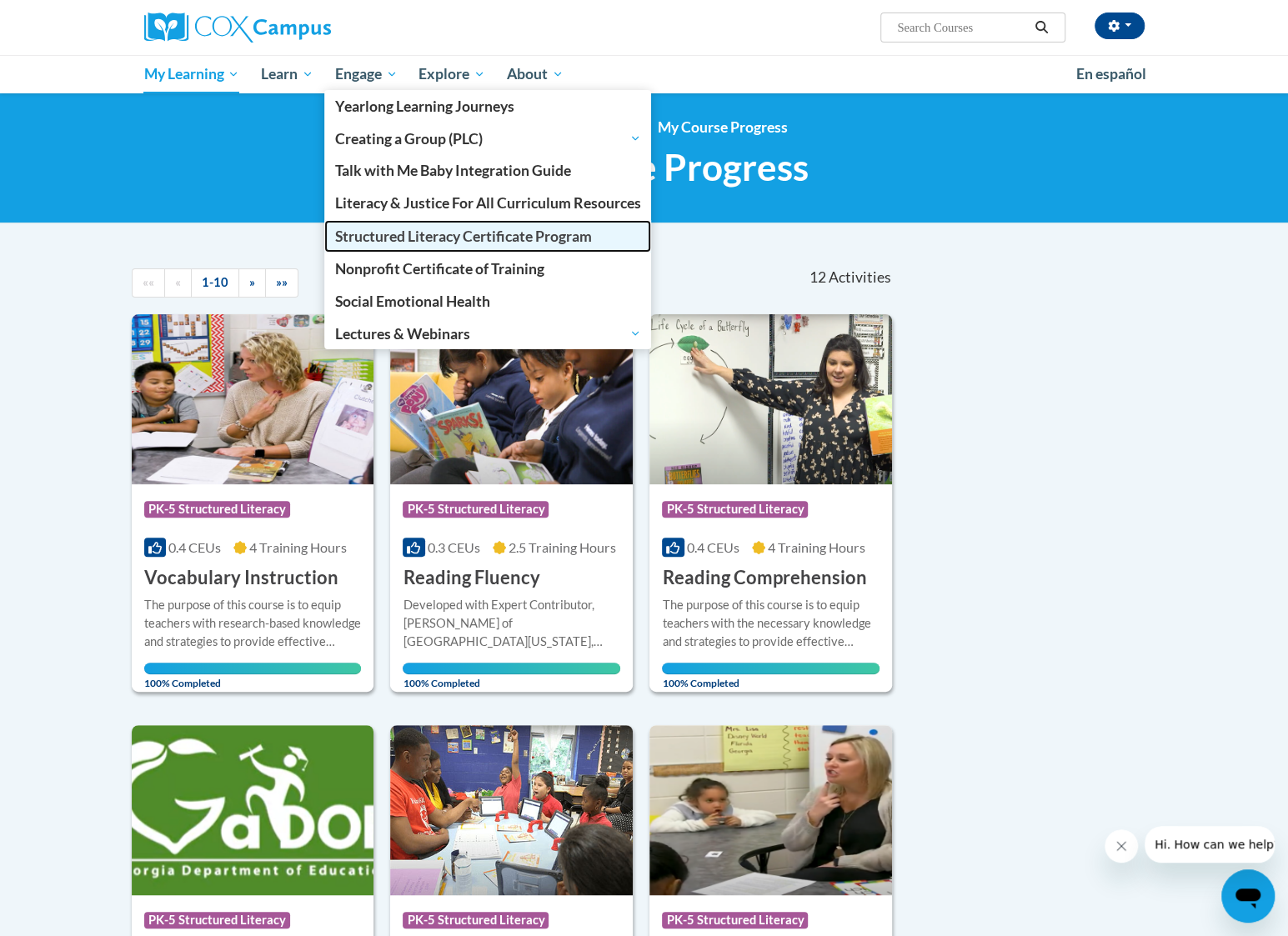
click at [401, 234] on span "Structured Literacy Certificate Program" at bounding box center [463, 236] width 256 height 17
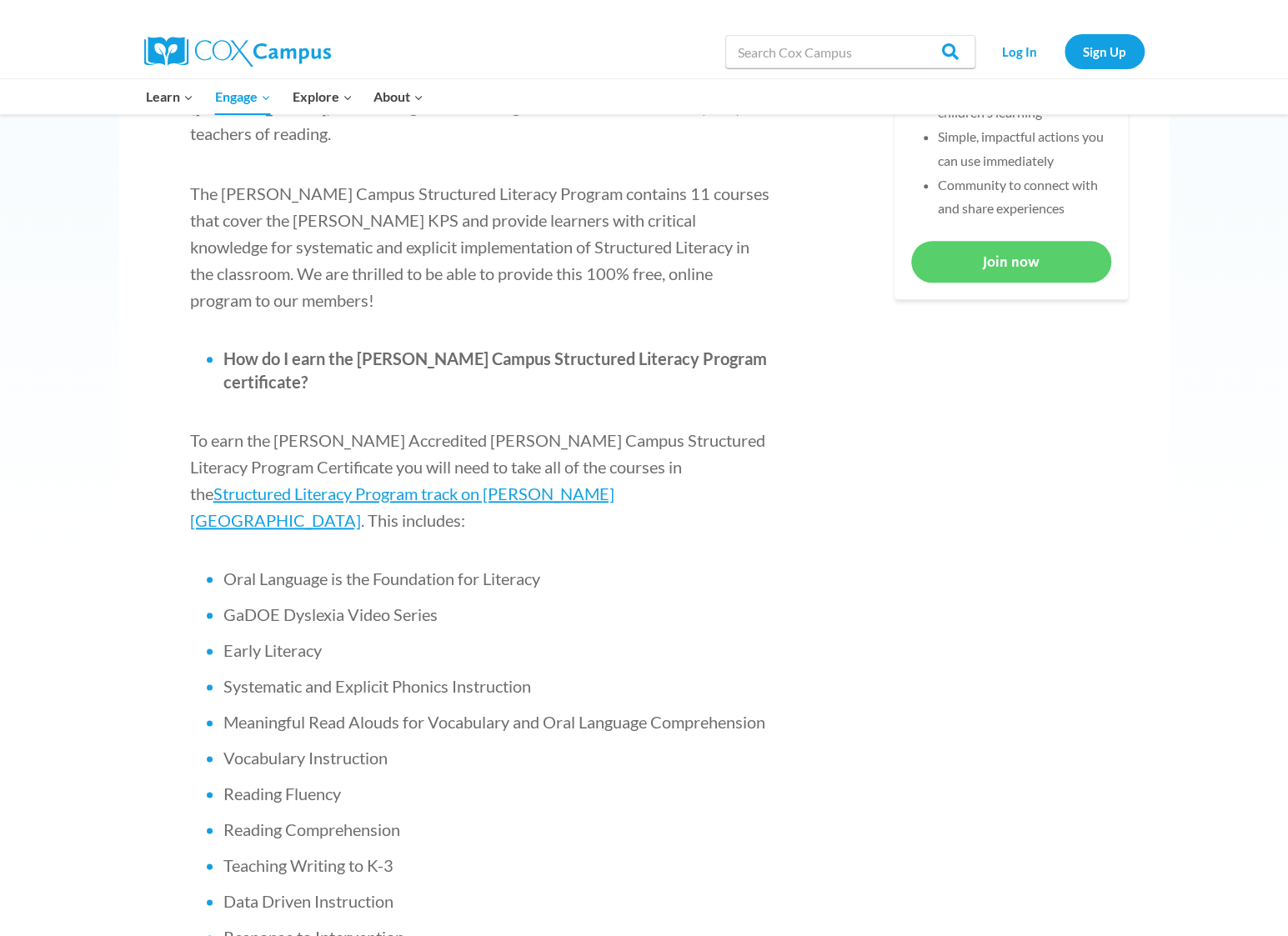
scroll to position [1000, 0]
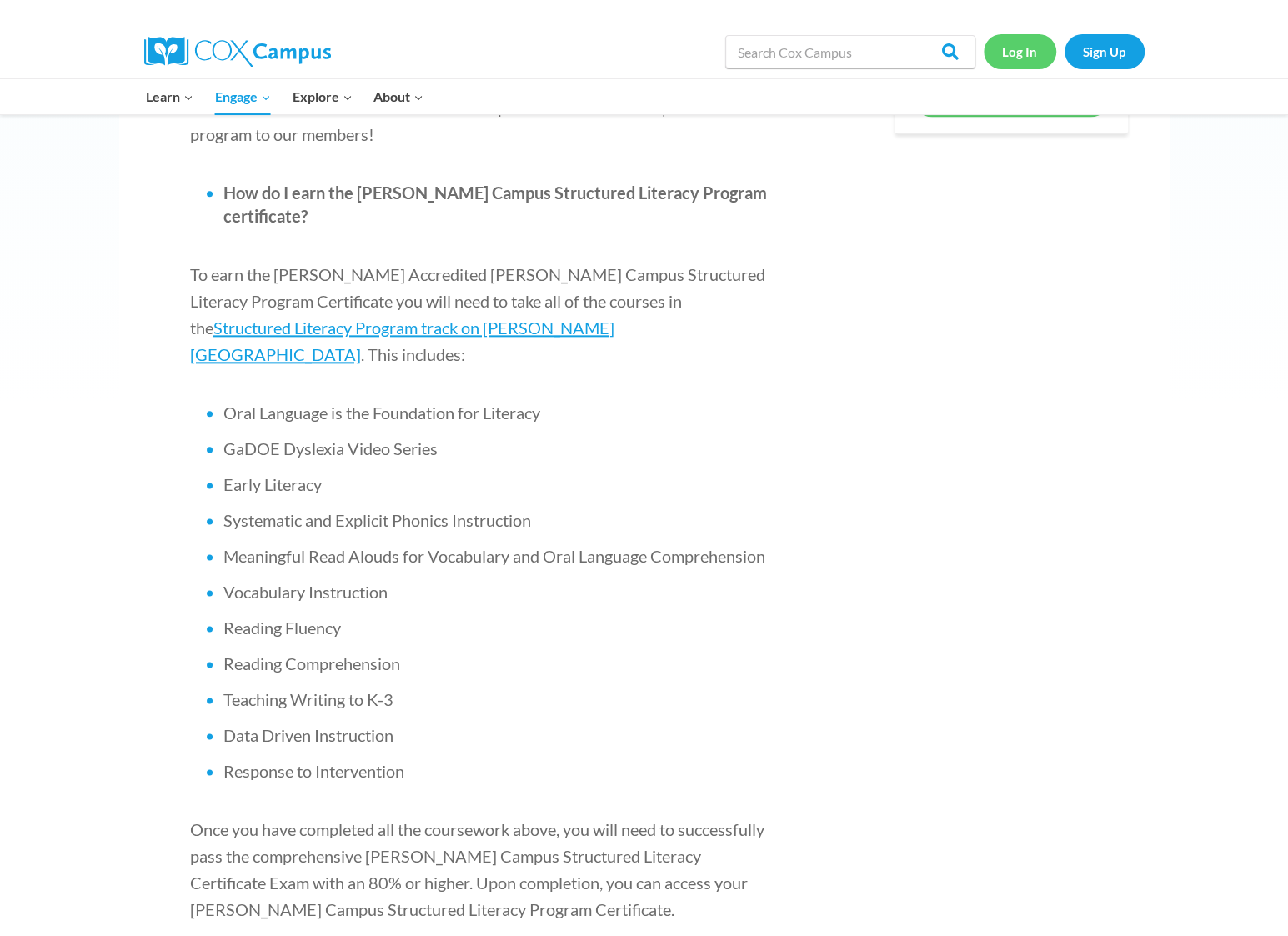
click at [1022, 56] on link "Log In" at bounding box center [1020, 51] width 73 height 34
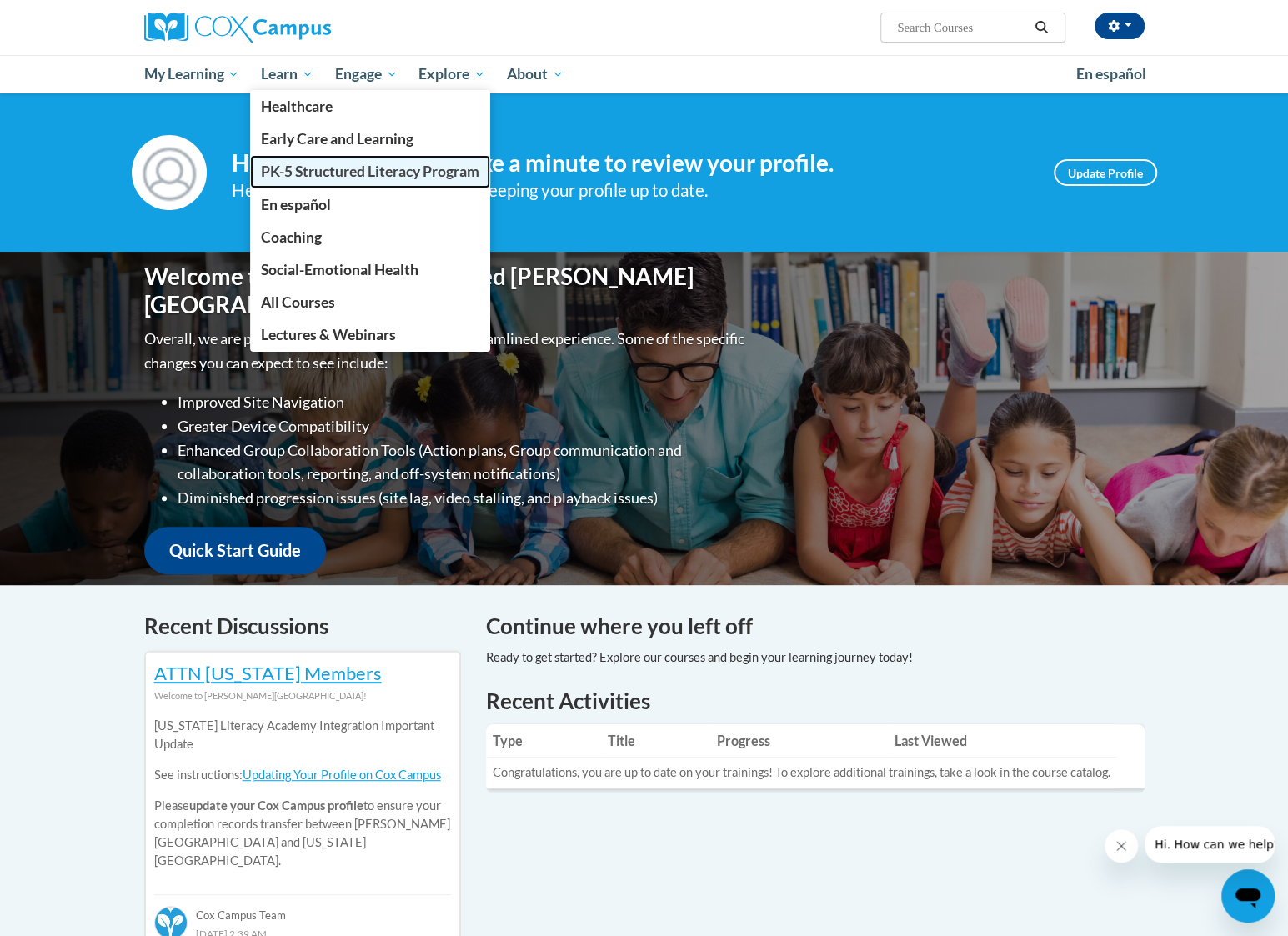
click at [325, 166] on span "PK-5 Structured Literacy Program" at bounding box center [370, 171] width 219 height 17
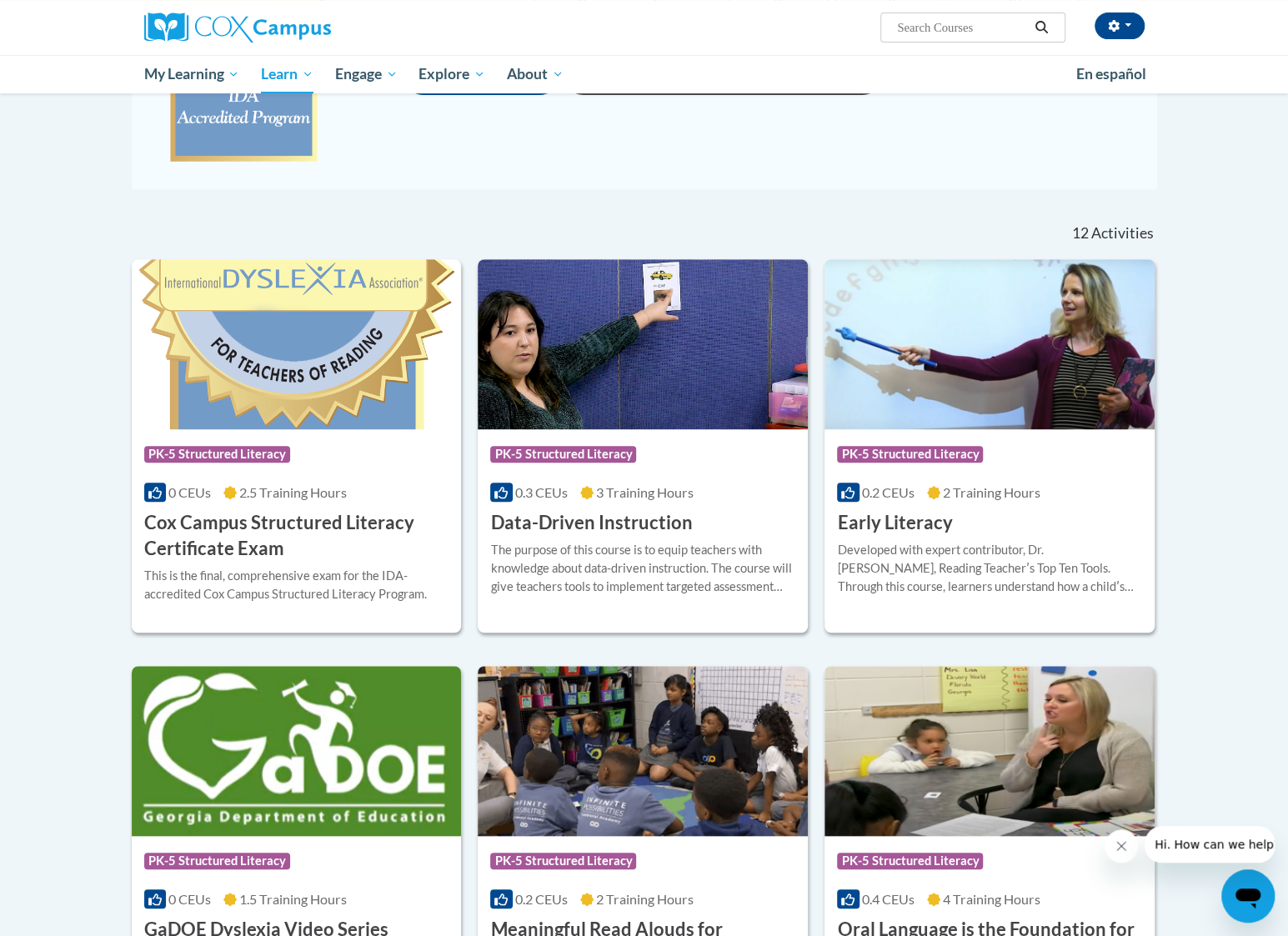
scroll to position [500, 0]
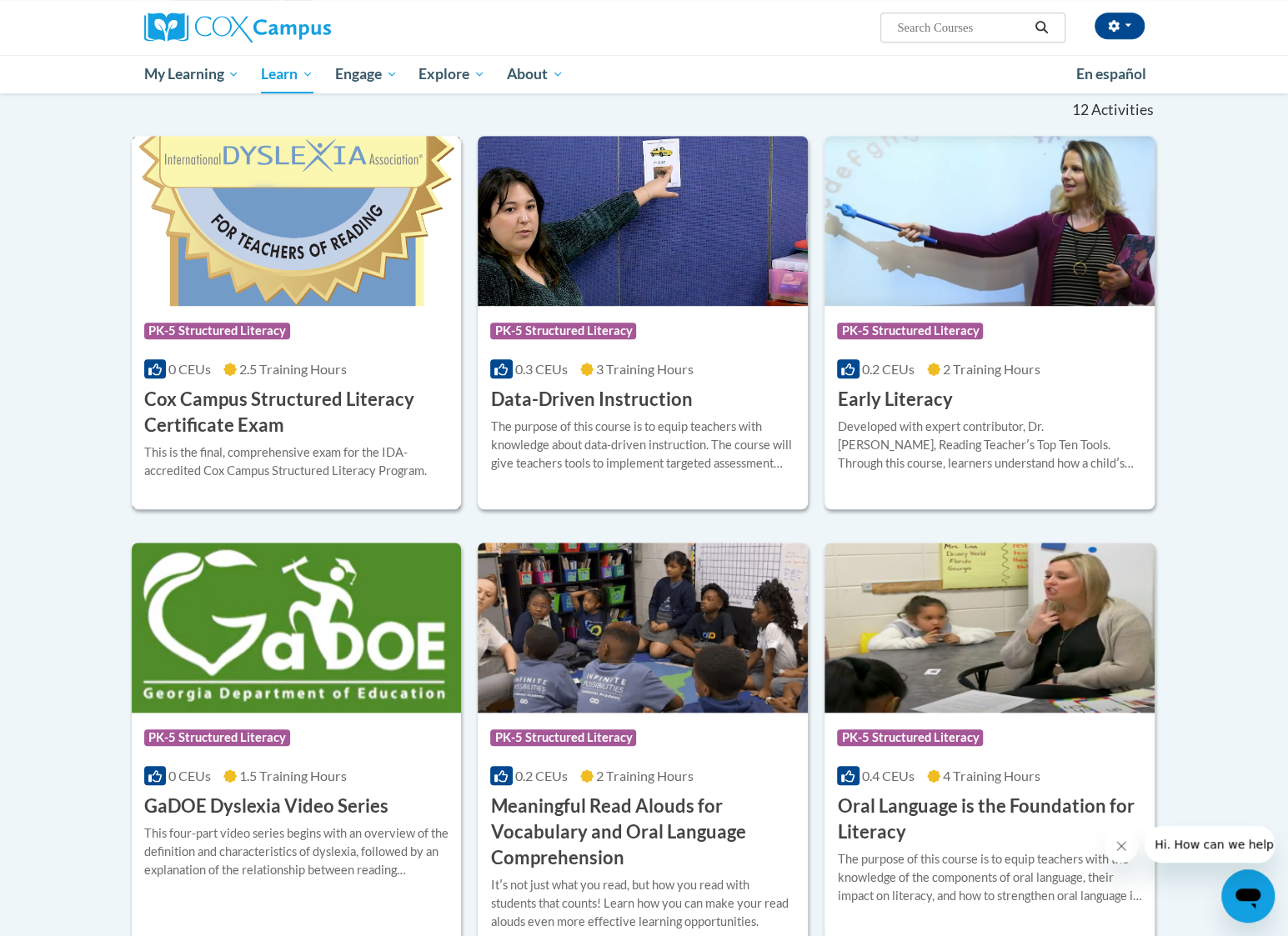
click at [251, 409] on h3 "Cox Campus Structured Literacy Certificate Exam" at bounding box center [296, 412] width 305 height 51
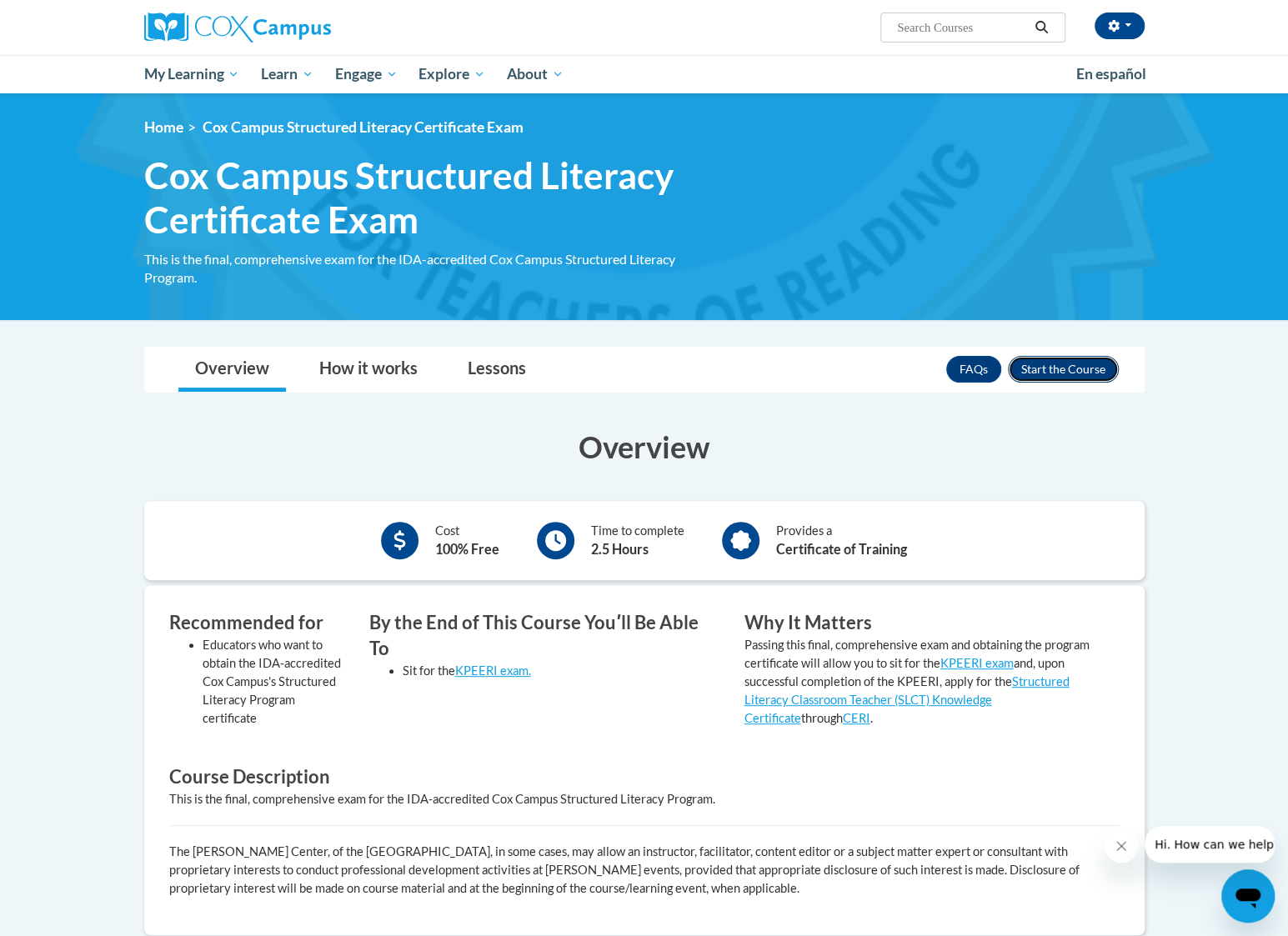
click at [1066, 370] on button "Enroll" at bounding box center [1063, 370] width 111 height 27
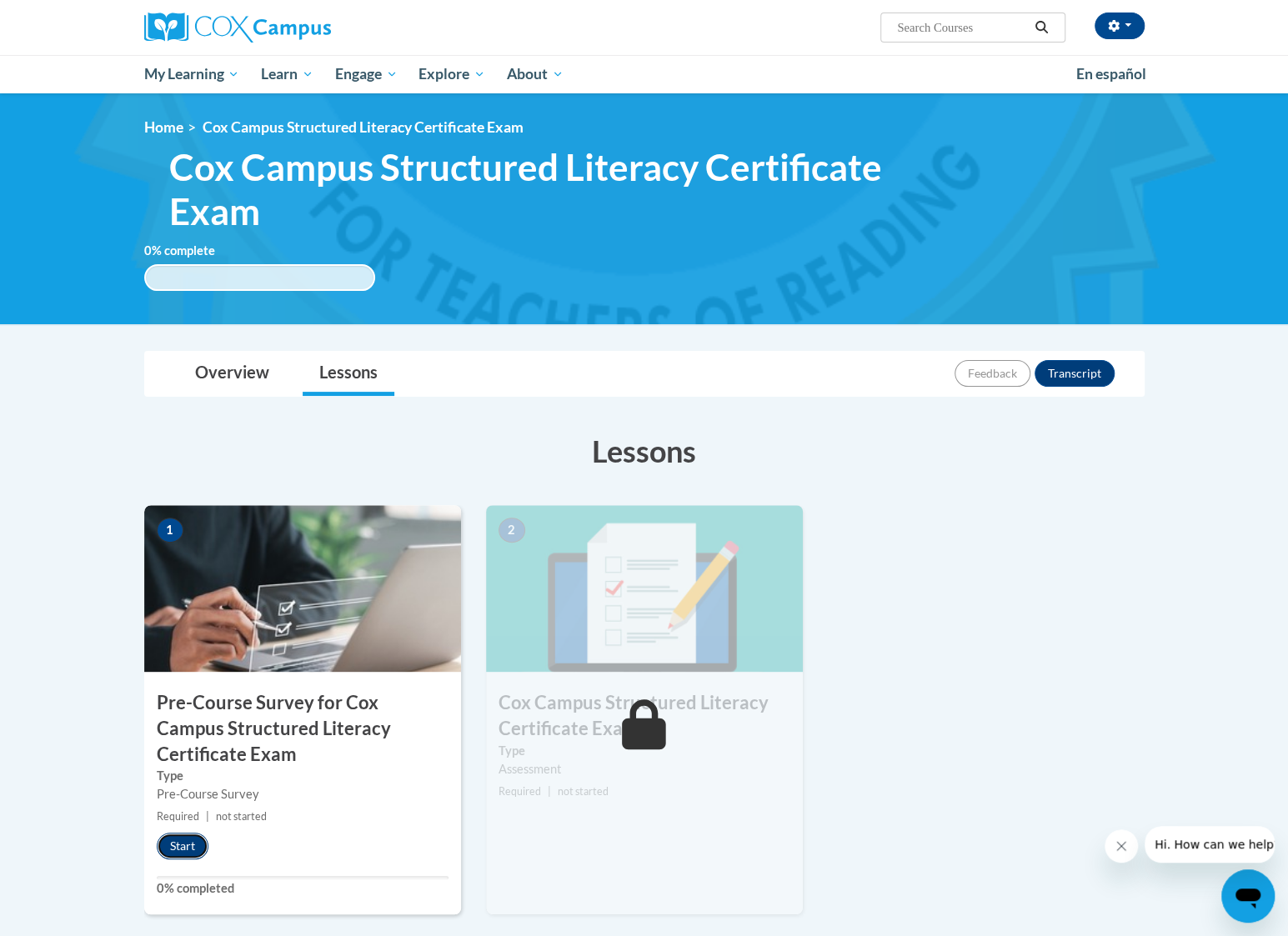
click at [178, 834] on button "Start" at bounding box center [182, 846] width 51 height 27
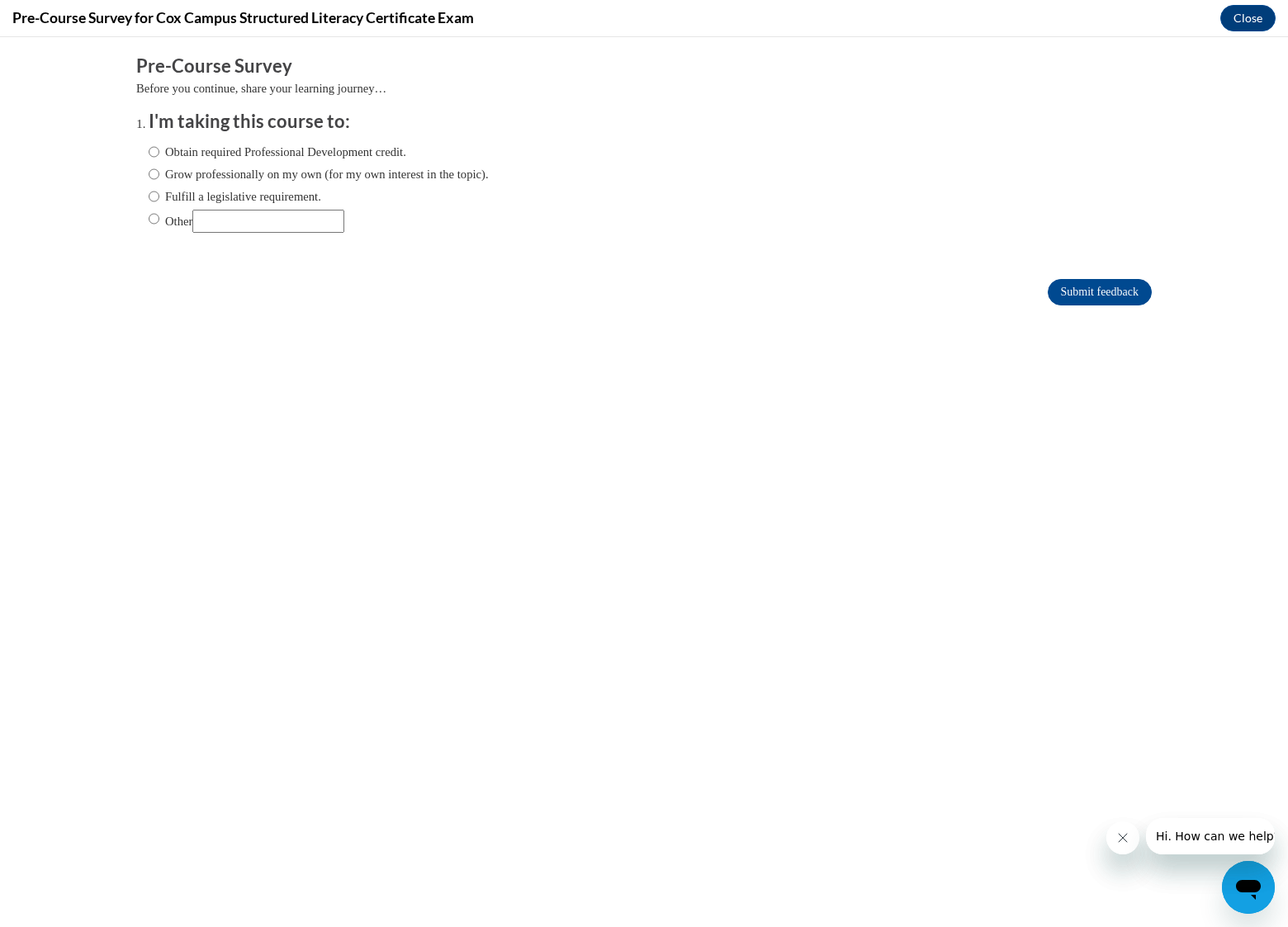
click at [228, 177] on label "Grow professionally on my own (for my own interest in the topic)." at bounding box center [319, 174] width 340 height 18
click at [159, 177] on input "Grow professionally on my own (for my own interest in the topic)." at bounding box center [154, 174] width 11 height 18
radio input "true"
click at [1103, 281] on input "Submit feedback" at bounding box center [1099, 292] width 104 height 27
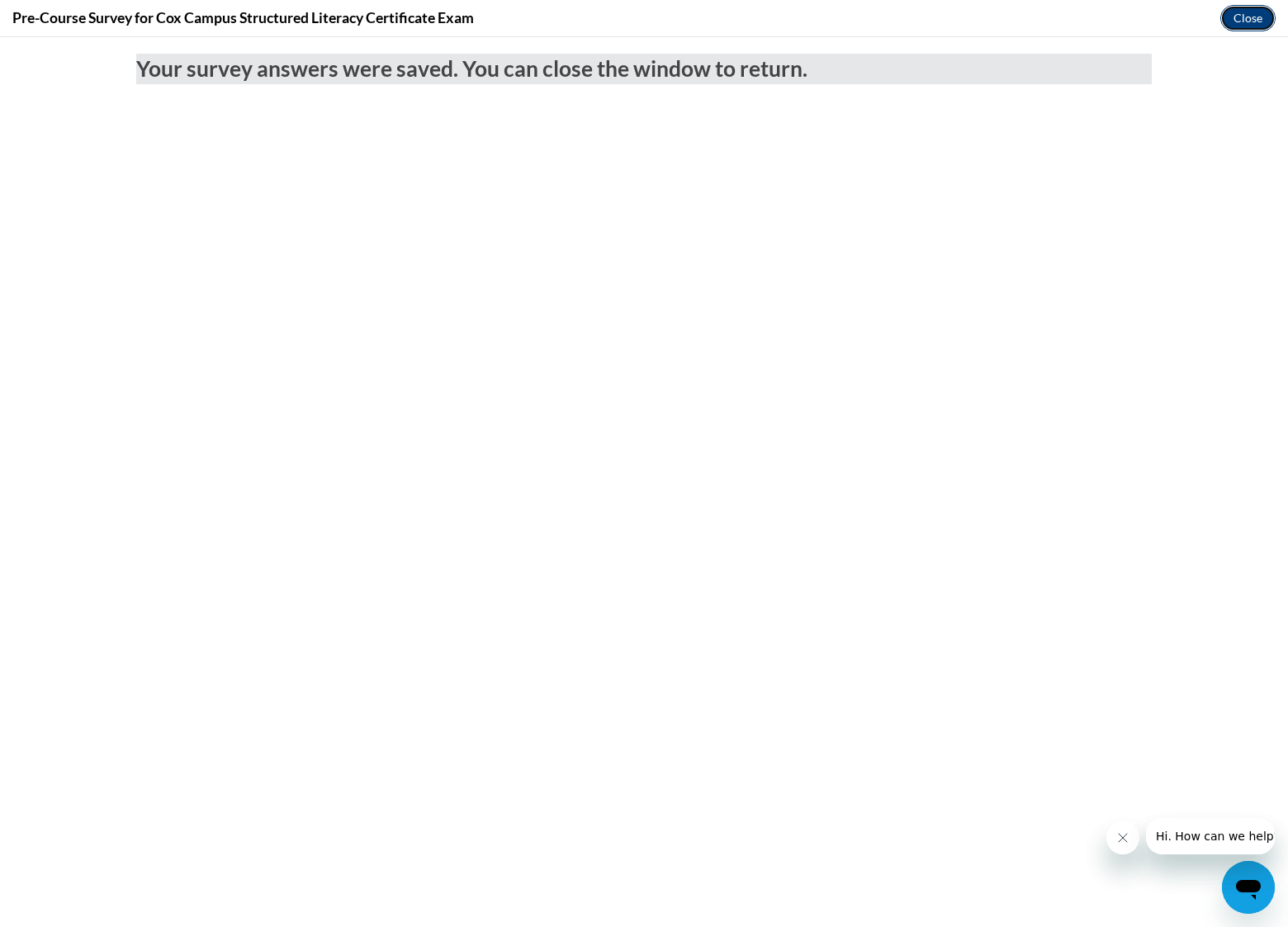
click at [1259, 18] on button "Close" at bounding box center [1248, 19] width 55 height 27
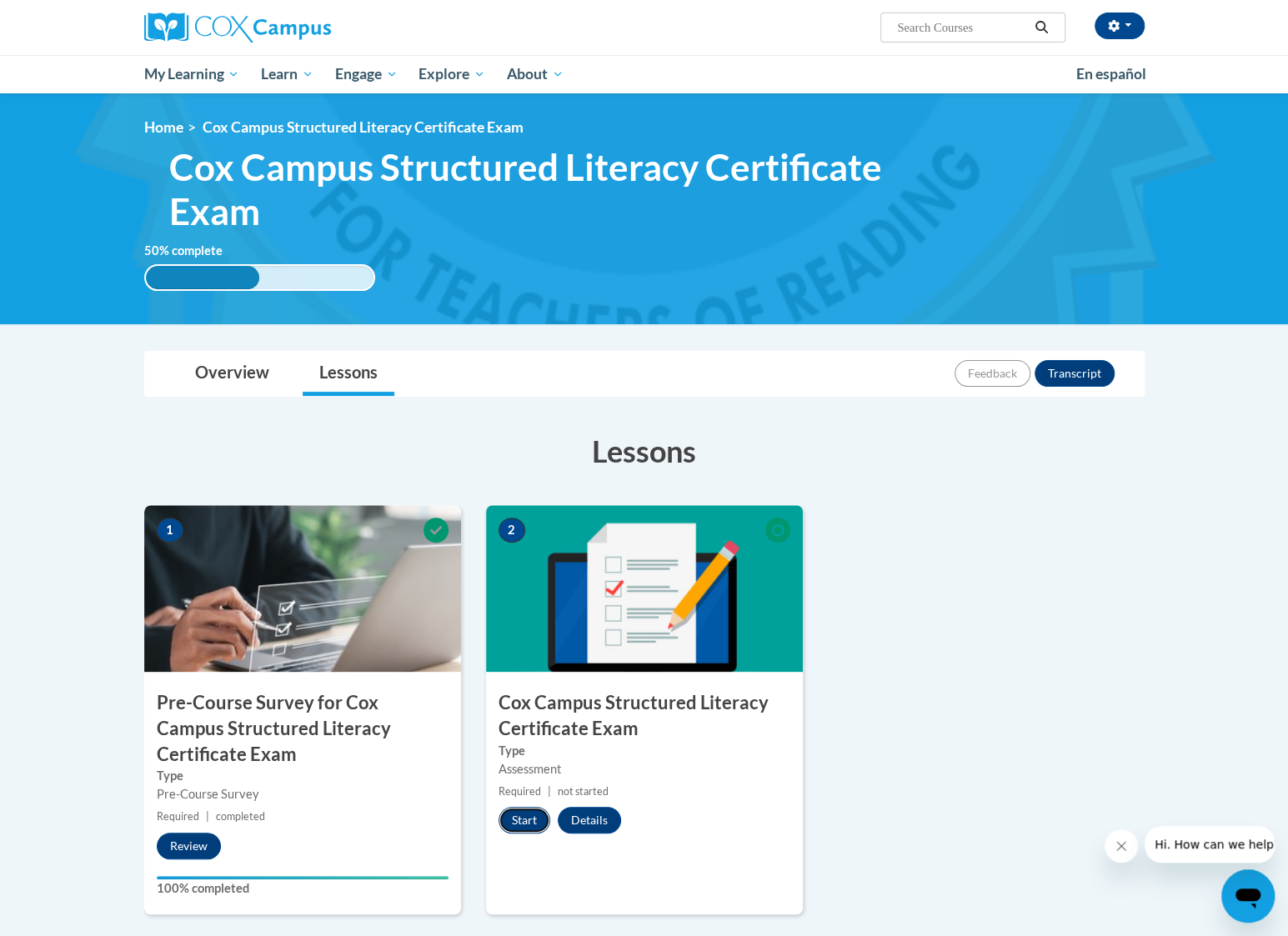
click at [523, 819] on button "Start" at bounding box center [523, 820] width 51 height 27
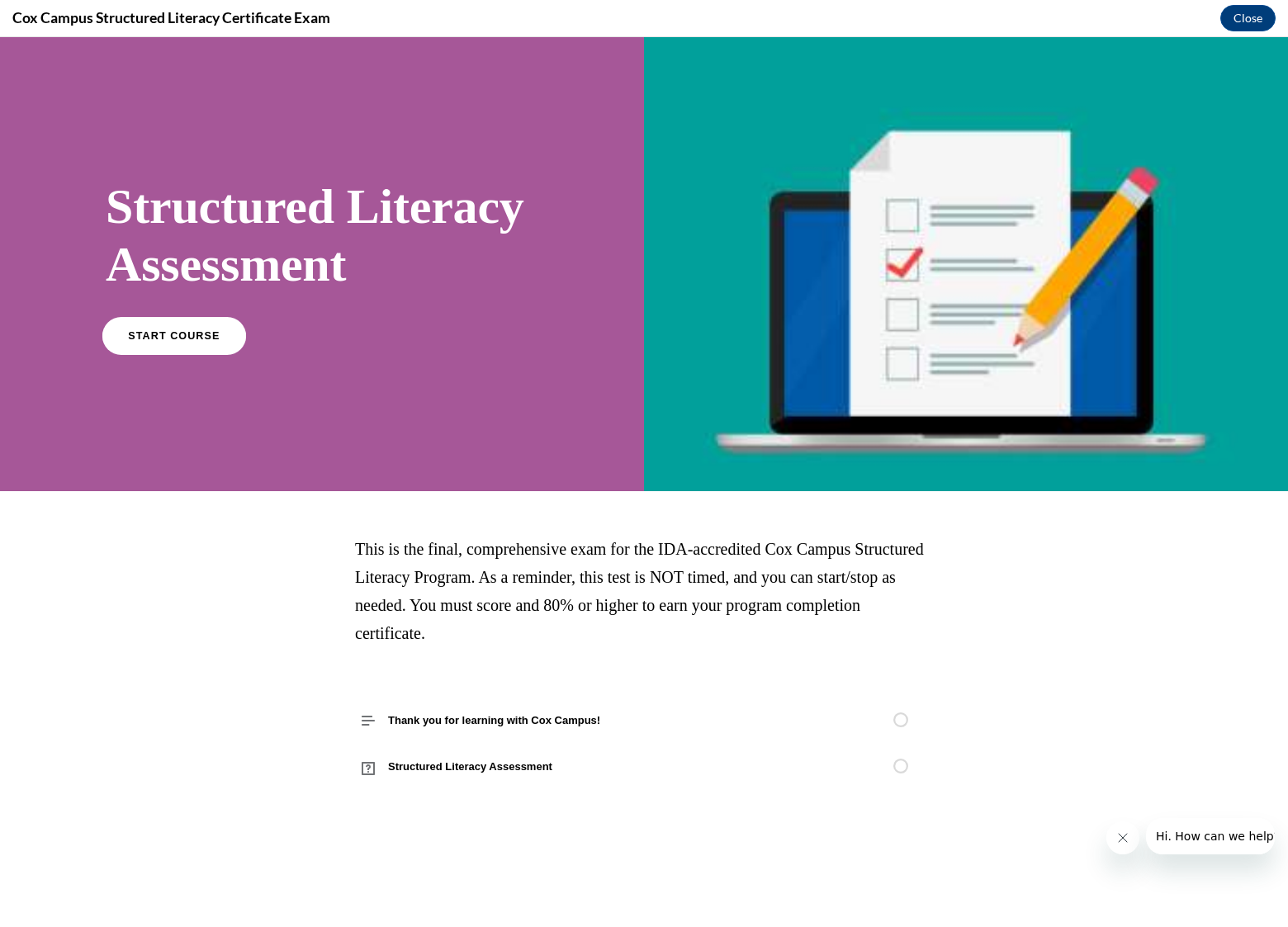
click at [136, 344] on link "START COURSE" at bounding box center [174, 335] width 143 height 38
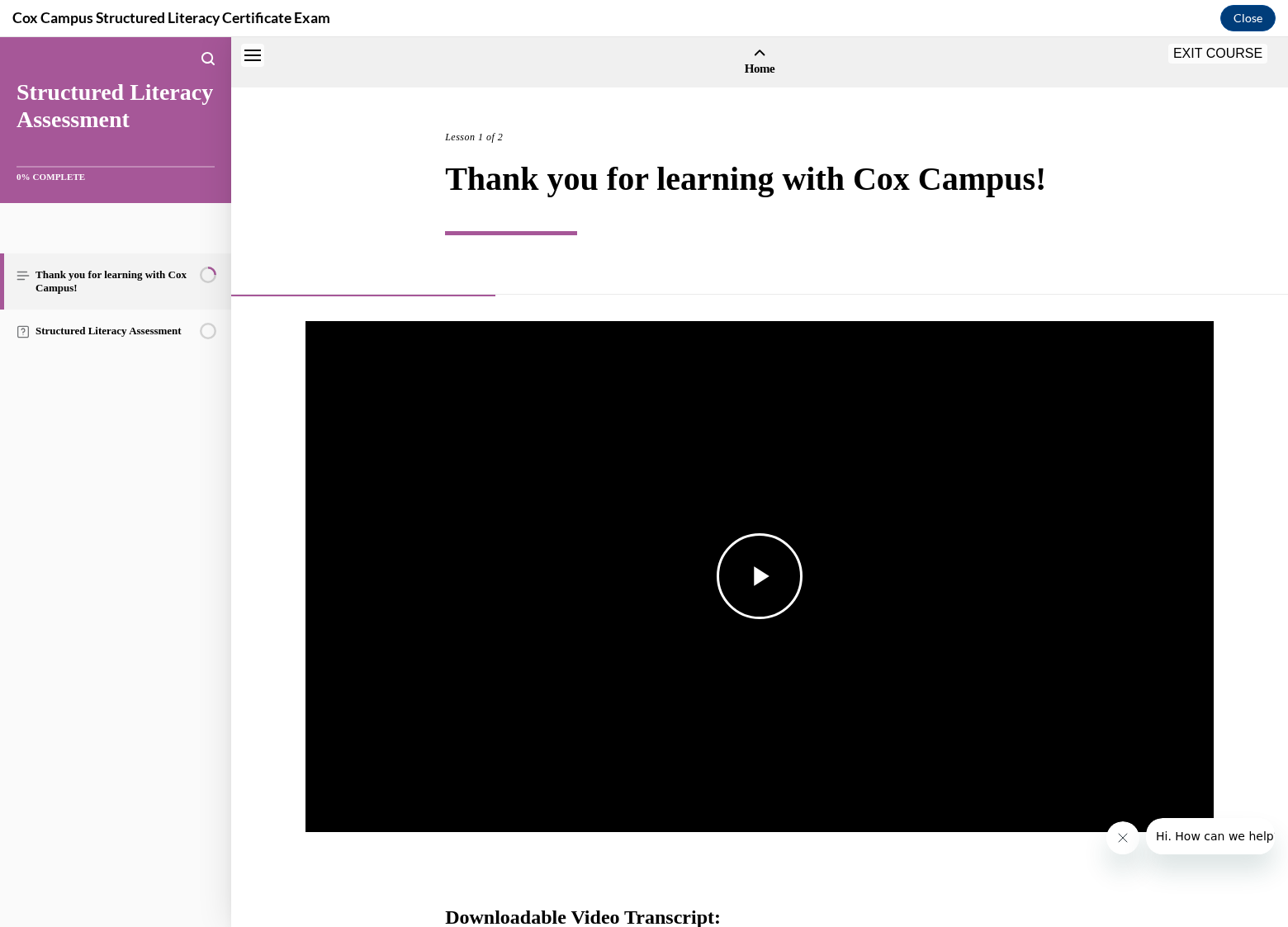
scroll to position [51, 0]
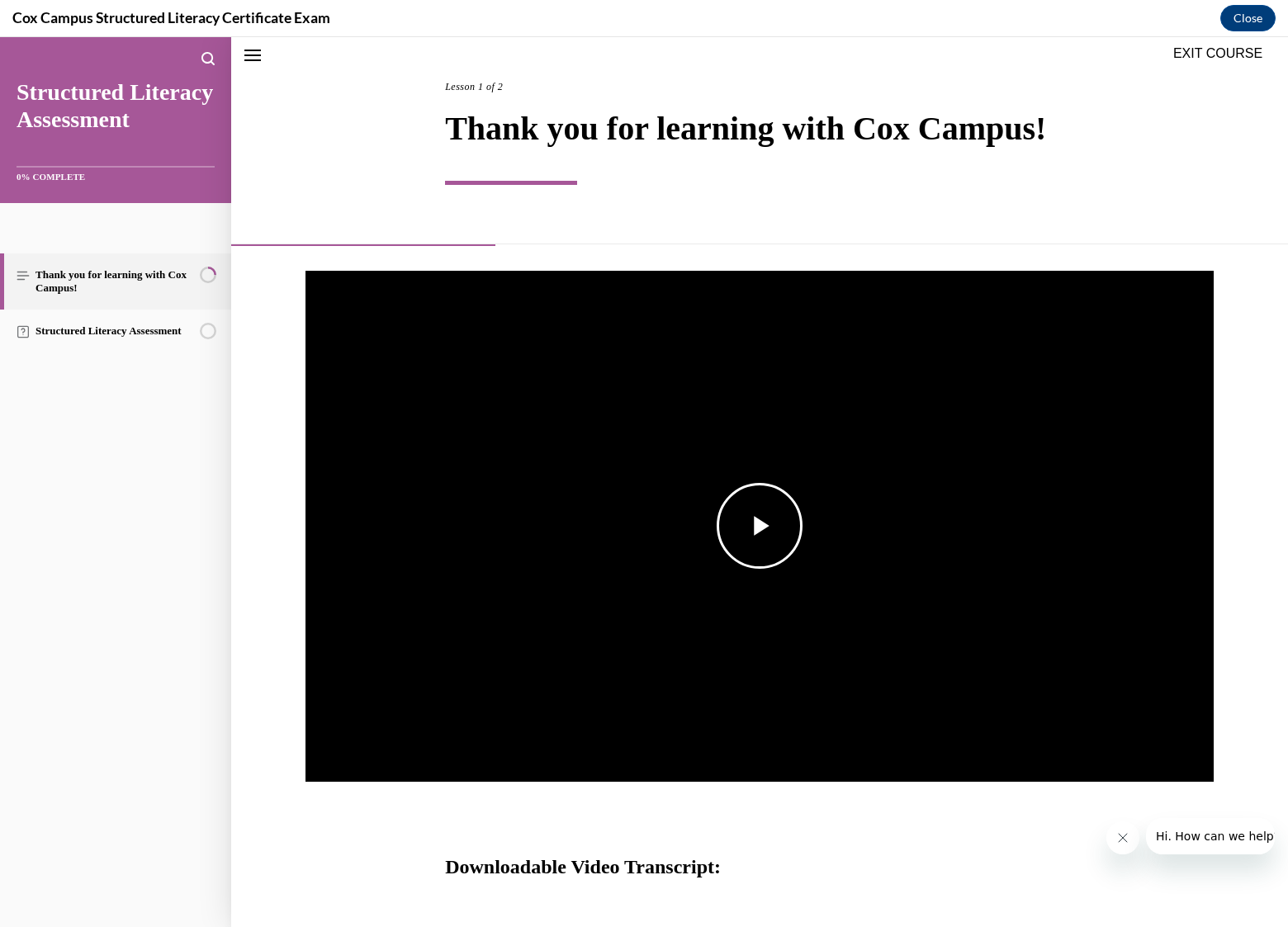
click at [760, 525] on span "Video player" at bounding box center [760, 525] width 0 height 0
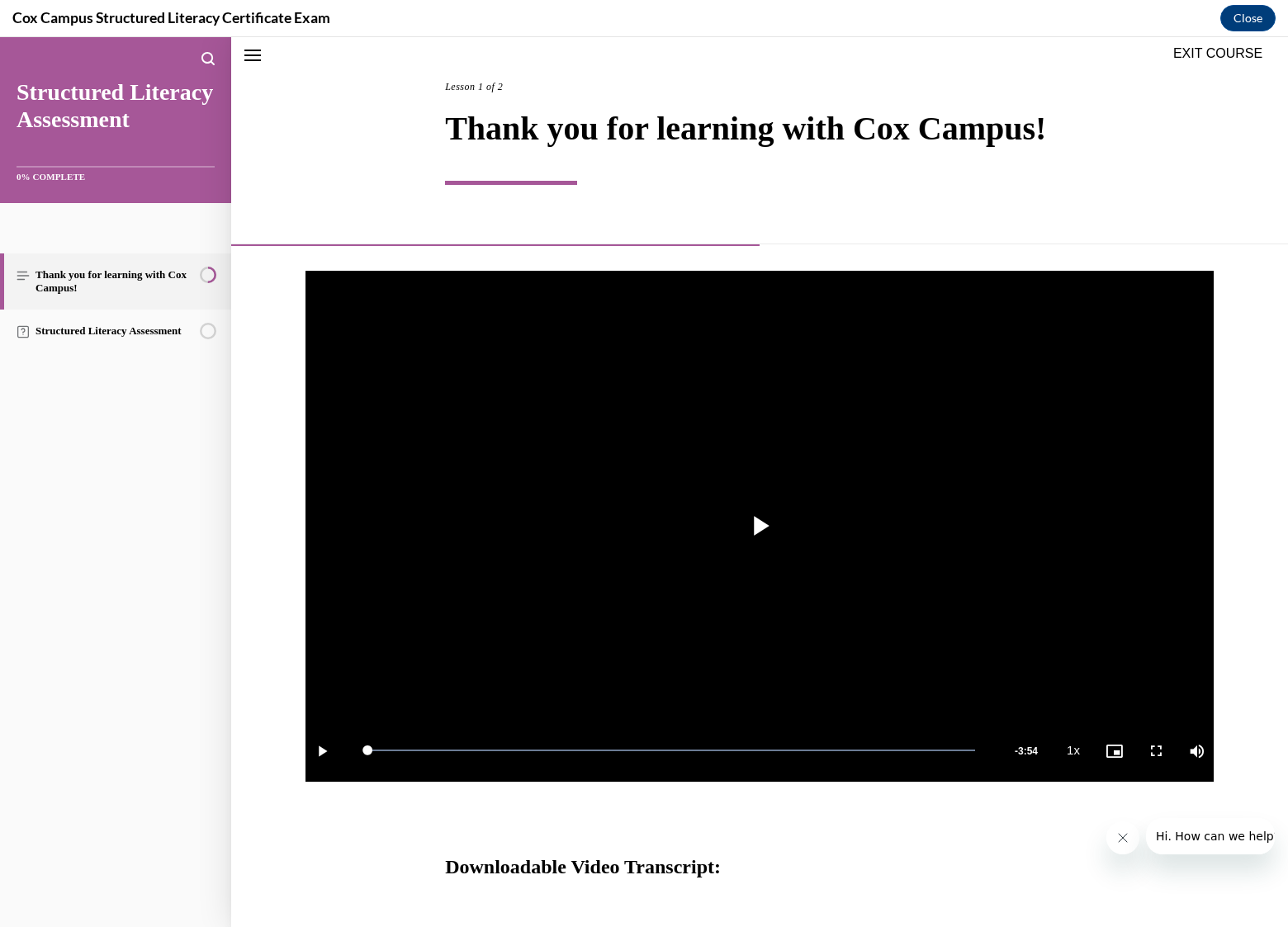
click at [900, 203] on div "Lesson 1 of 2 Thank you for learning with Cox Campus!" at bounding box center [760, 161] width 629 height 166
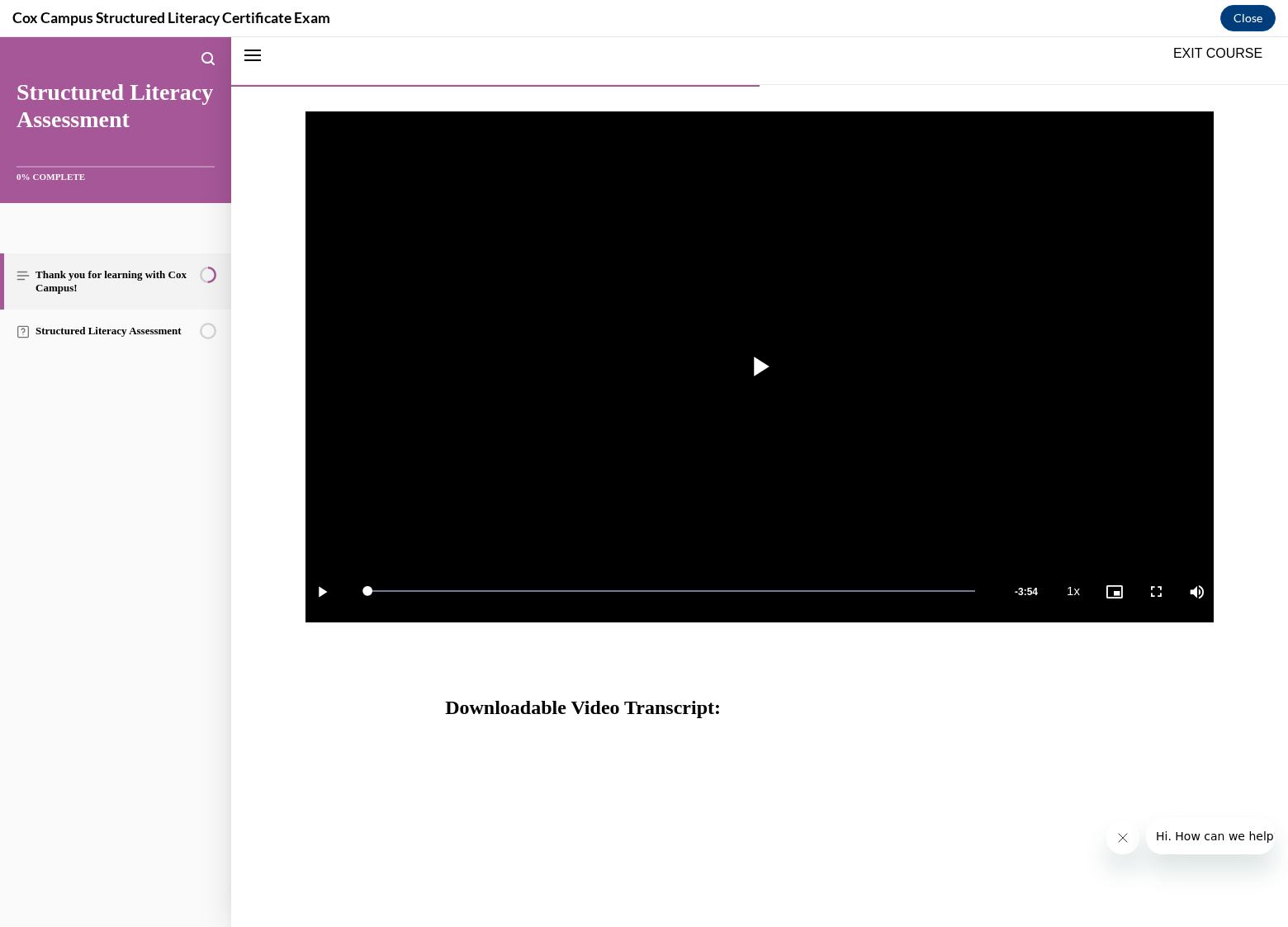
scroll to position [327, 0]
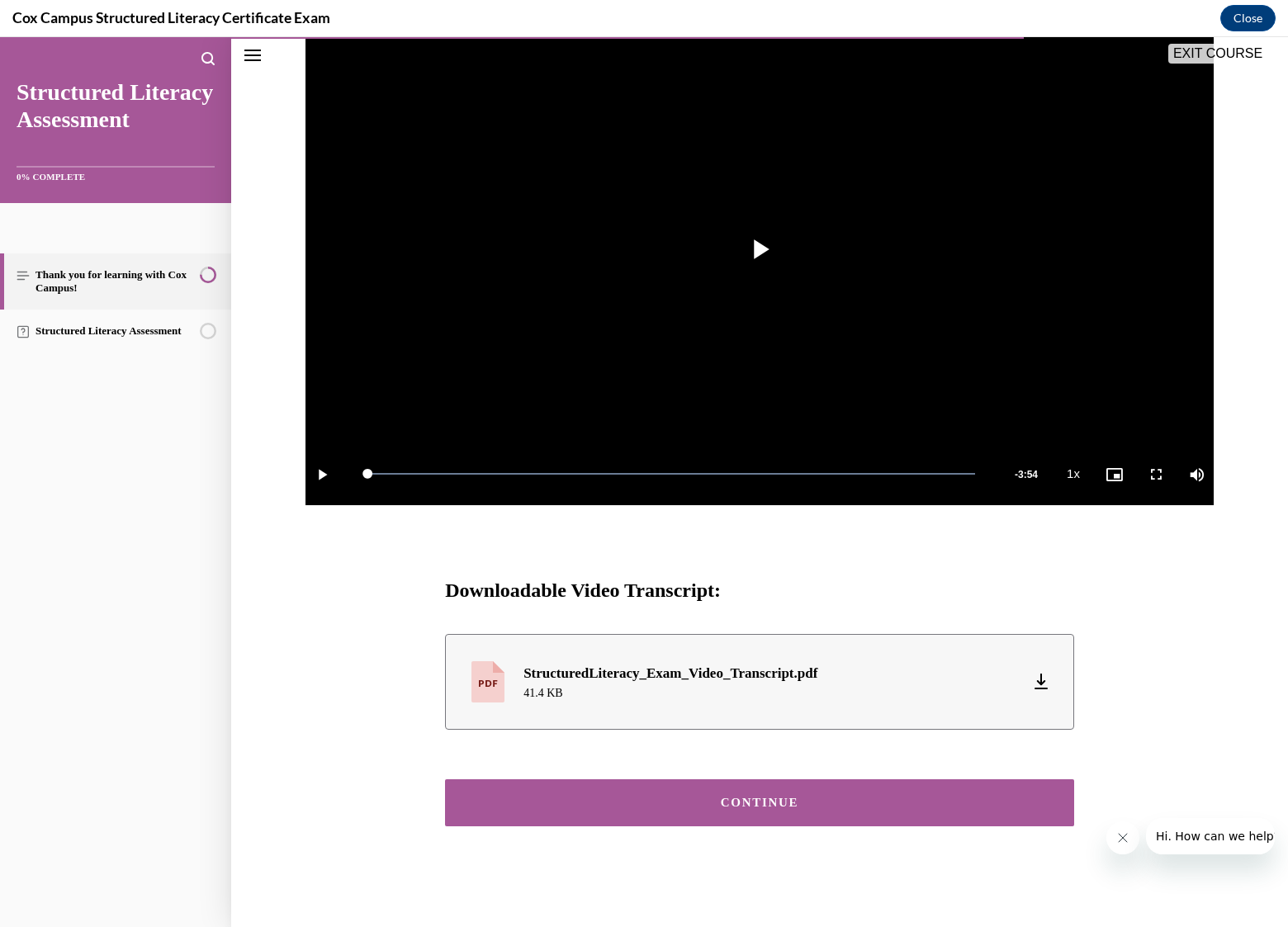
click at [778, 808] on button "CONTINUE" at bounding box center [760, 802] width 629 height 47
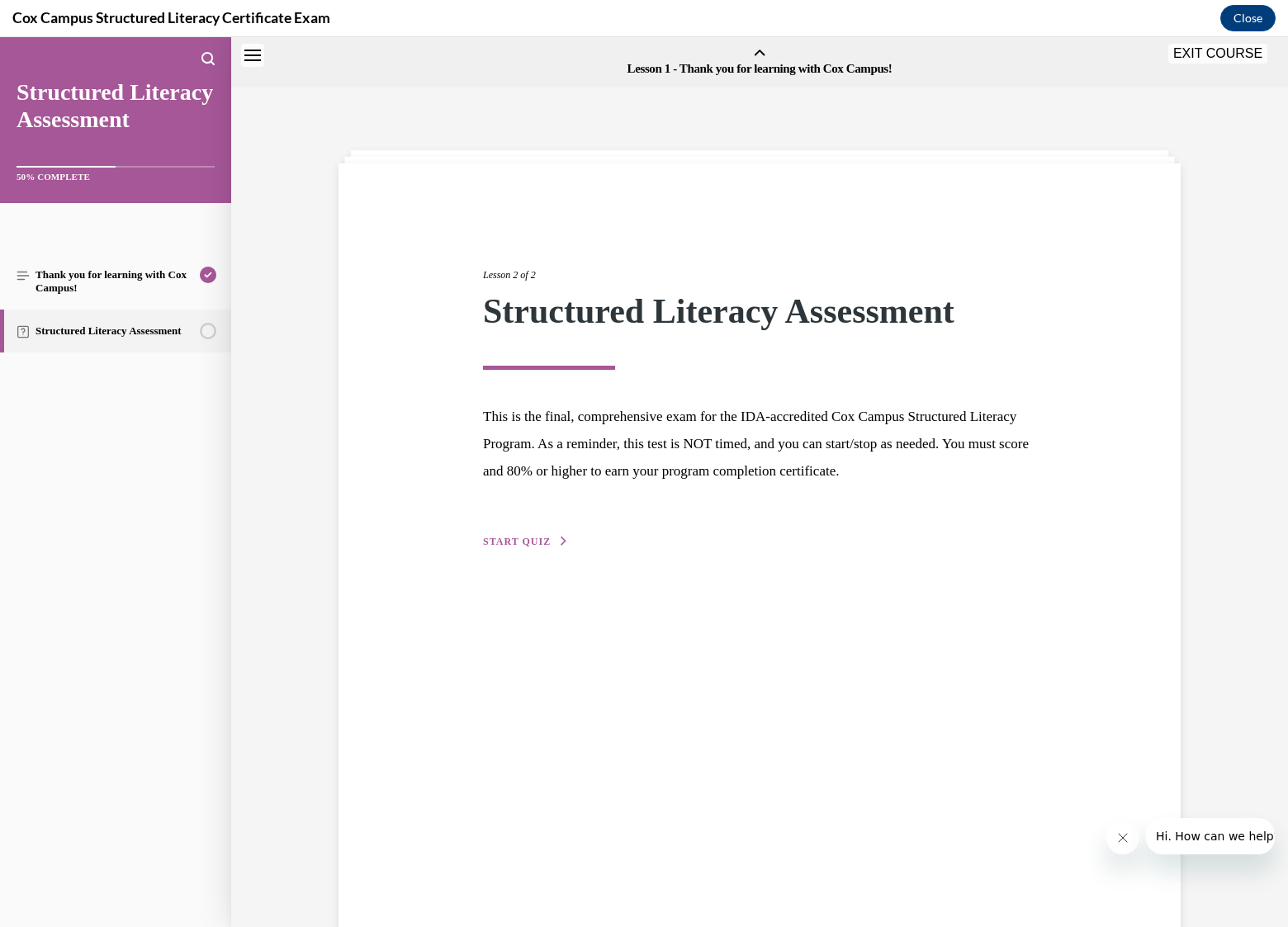
scroll to position [51, 0]
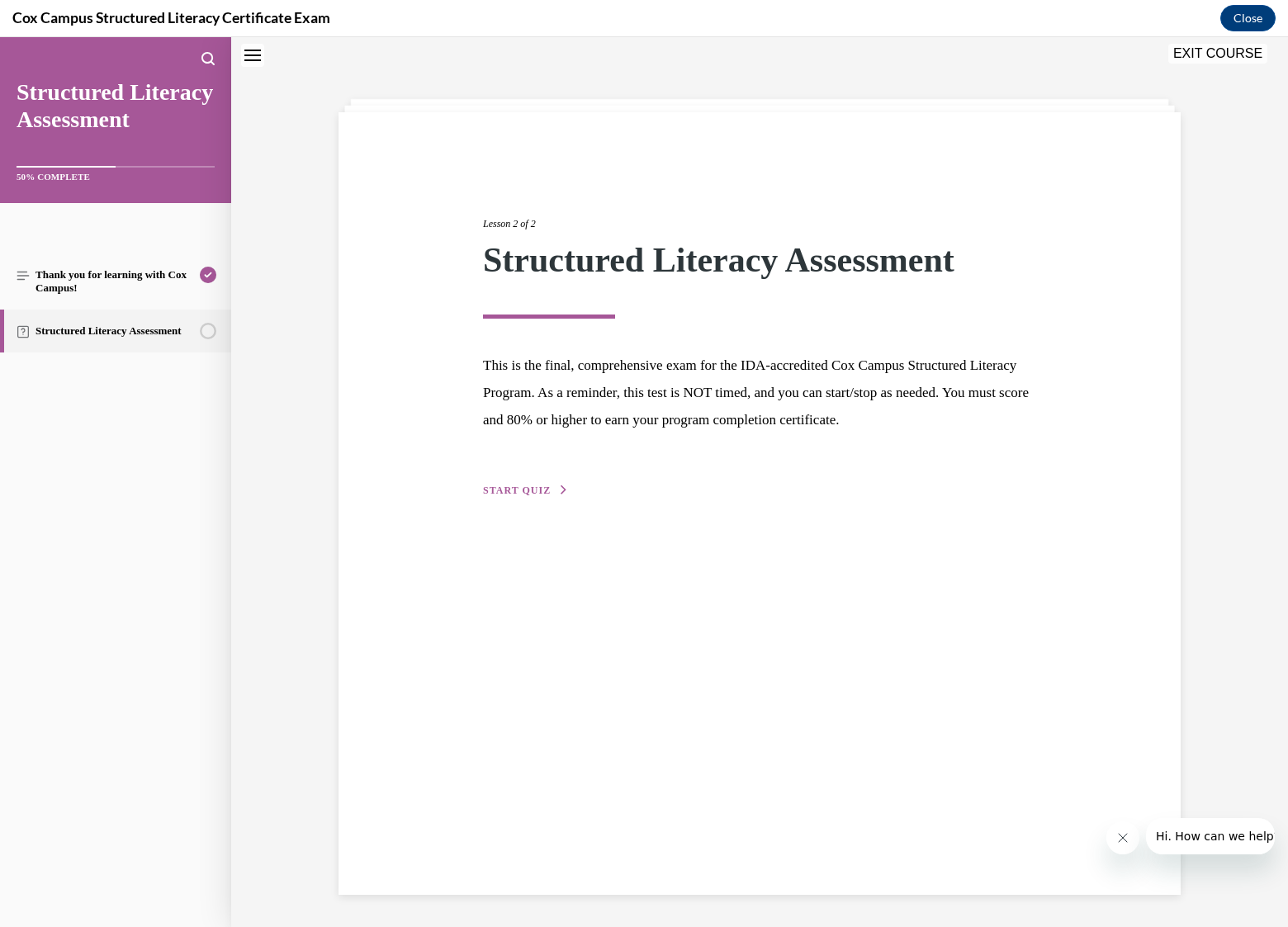
click at [515, 487] on span "START QUIZ" at bounding box center [517, 490] width 68 height 12
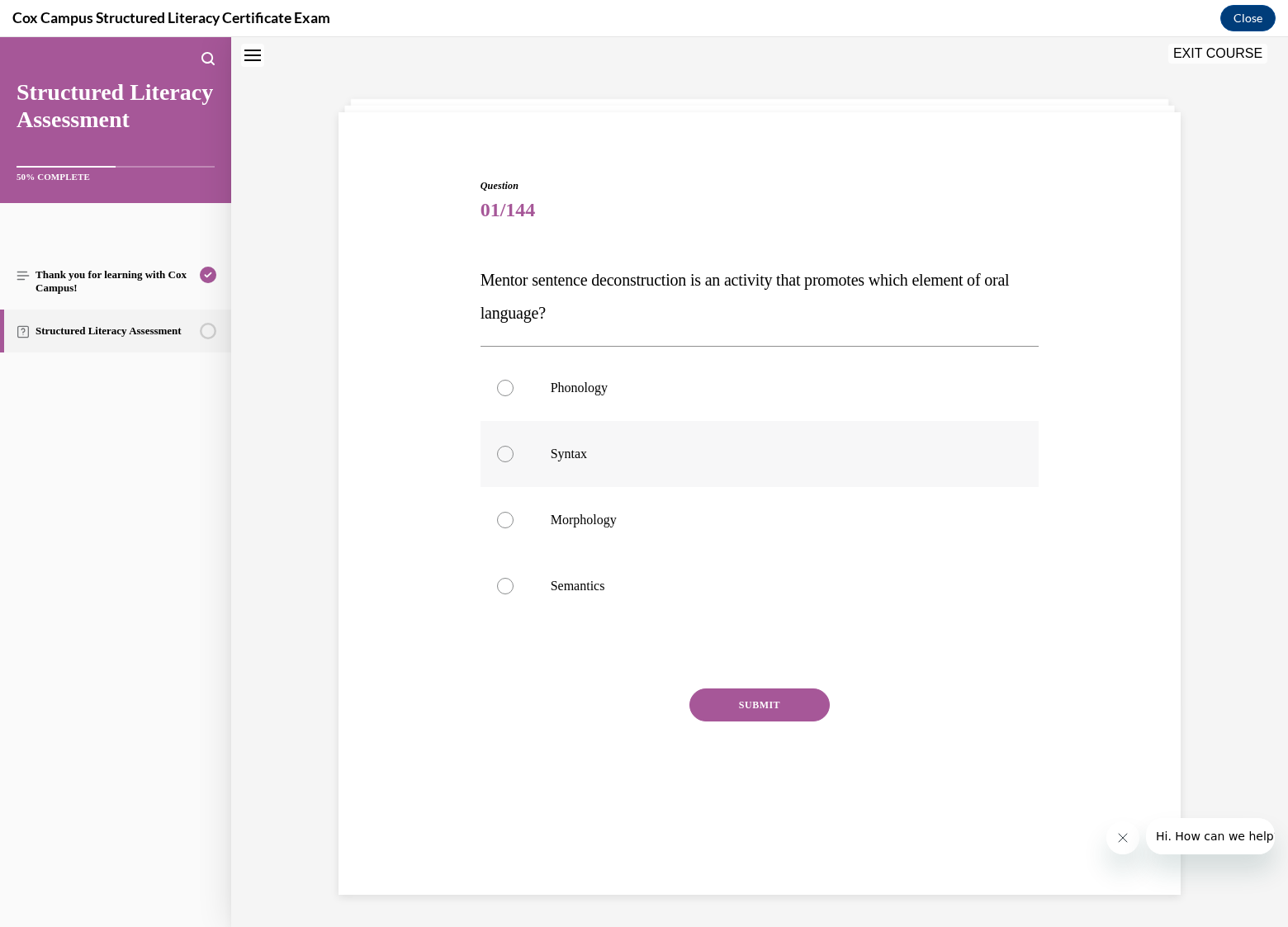
click at [555, 459] on p "Syntax" at bounding box center [774, 454] width 447 height 17
click at [514, 459] on input "Syntax" at bounding box center [505, 454] width 17 height 17
radio input "true"
click at [774, 702] on button "SUBMIT" at bounding box center [760, 704] width 141 height 33
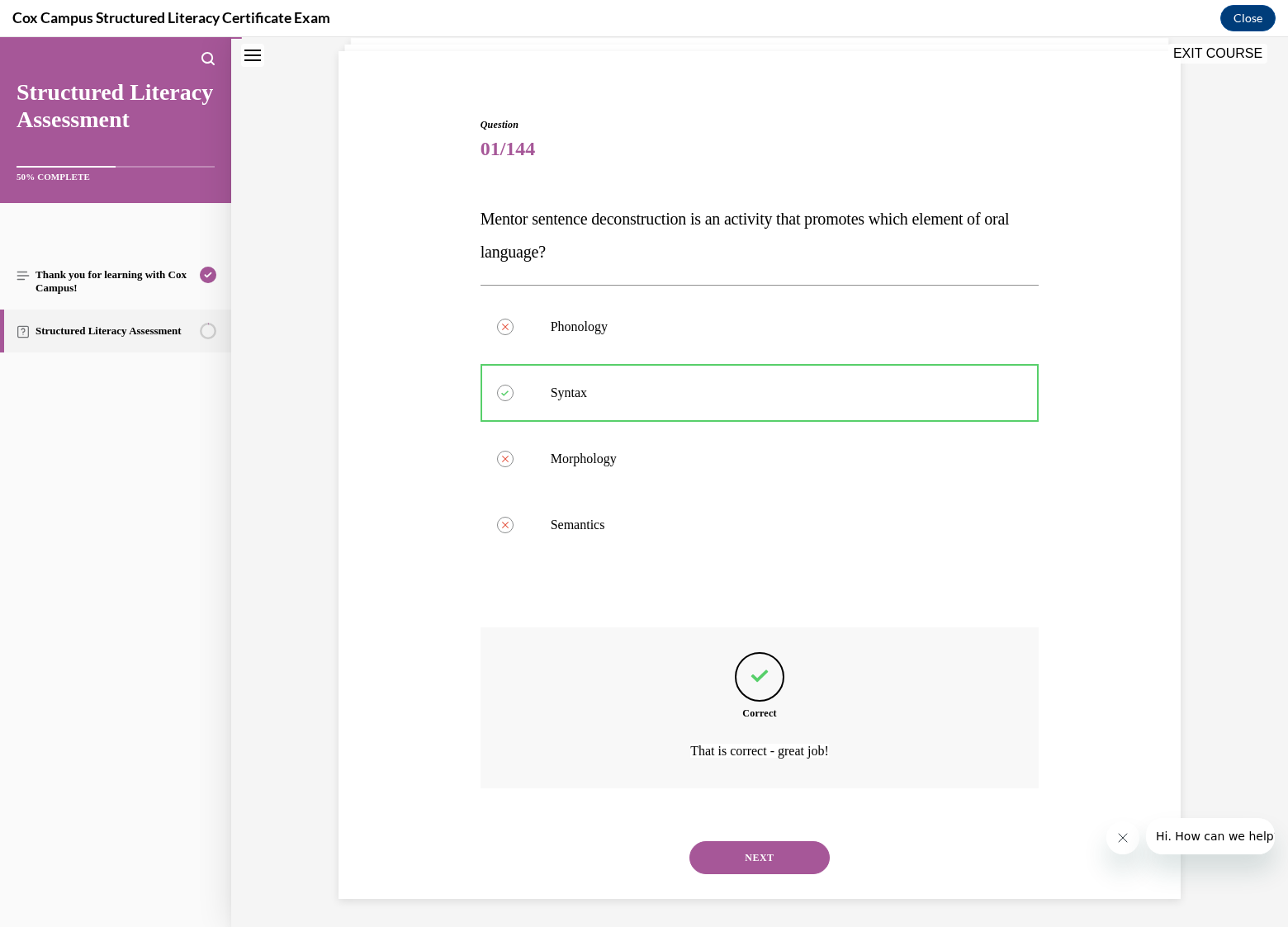
scroll to position [117, 0]
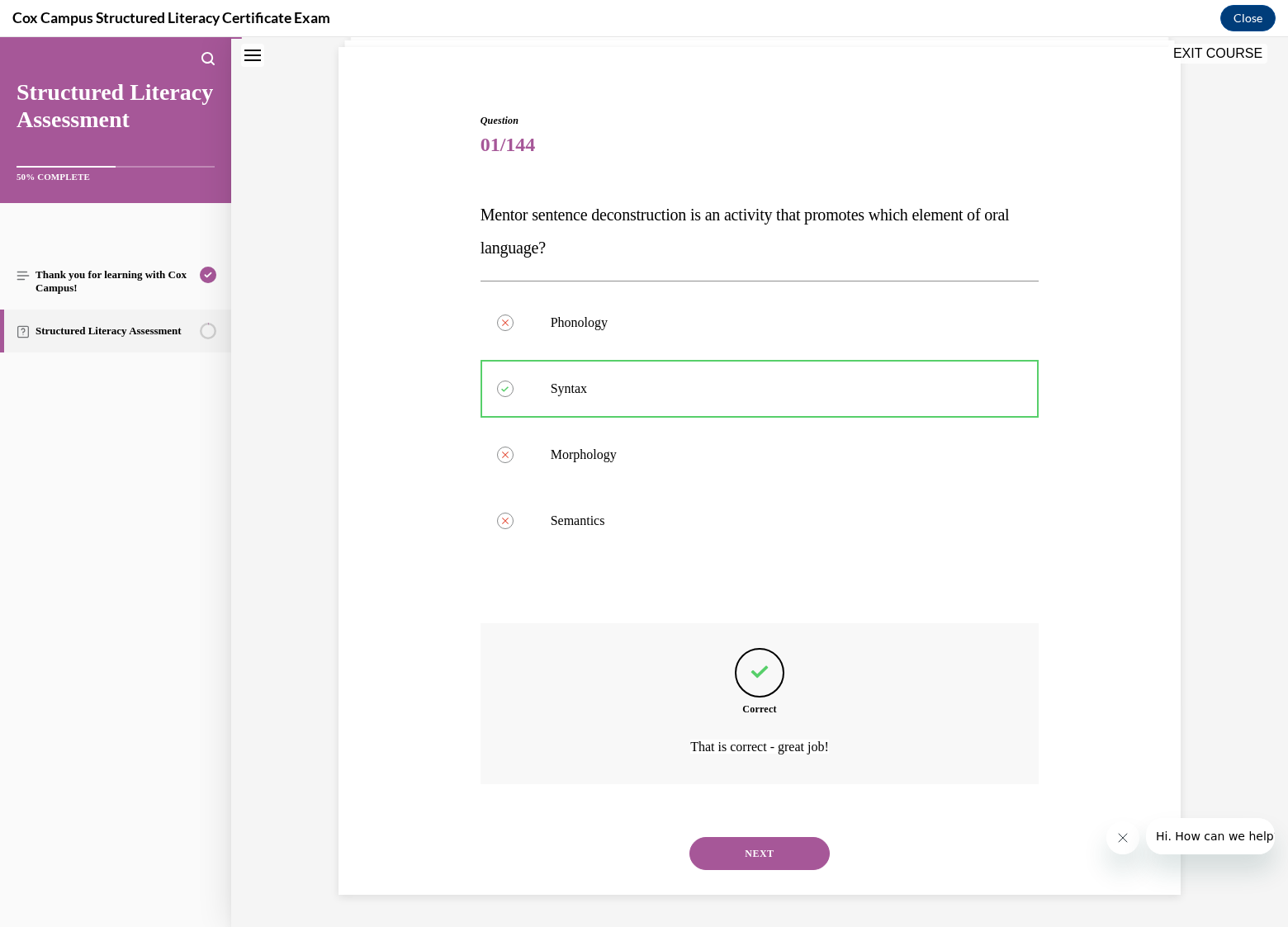
click at [741, 861] on button "NEXT" at bounding box center [760, 853] width 141 height 33
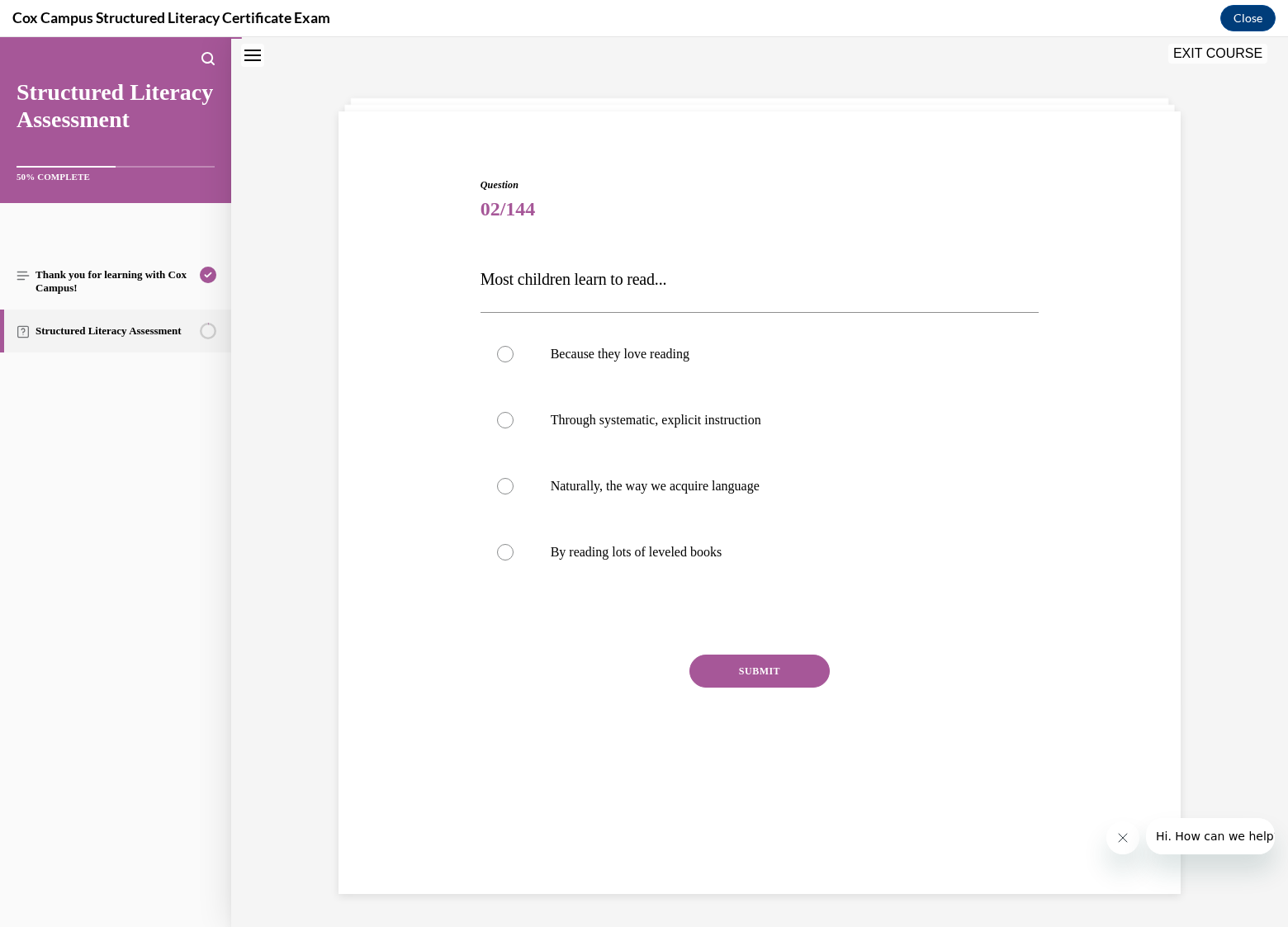
scroll to position [52, 0]
click at [605, 422] on span "Through systematic, explicit instruction" at bounding box center [656, 419] width 210 height 14
click at [514, 422] on input "Through systematic, explicit instruction" at bounding box center [505, 420] width 17 height 17
radio input "true"
click at [780, 667] on button "SUBMIT" at bounding box center [760, 671] width 141 height 33
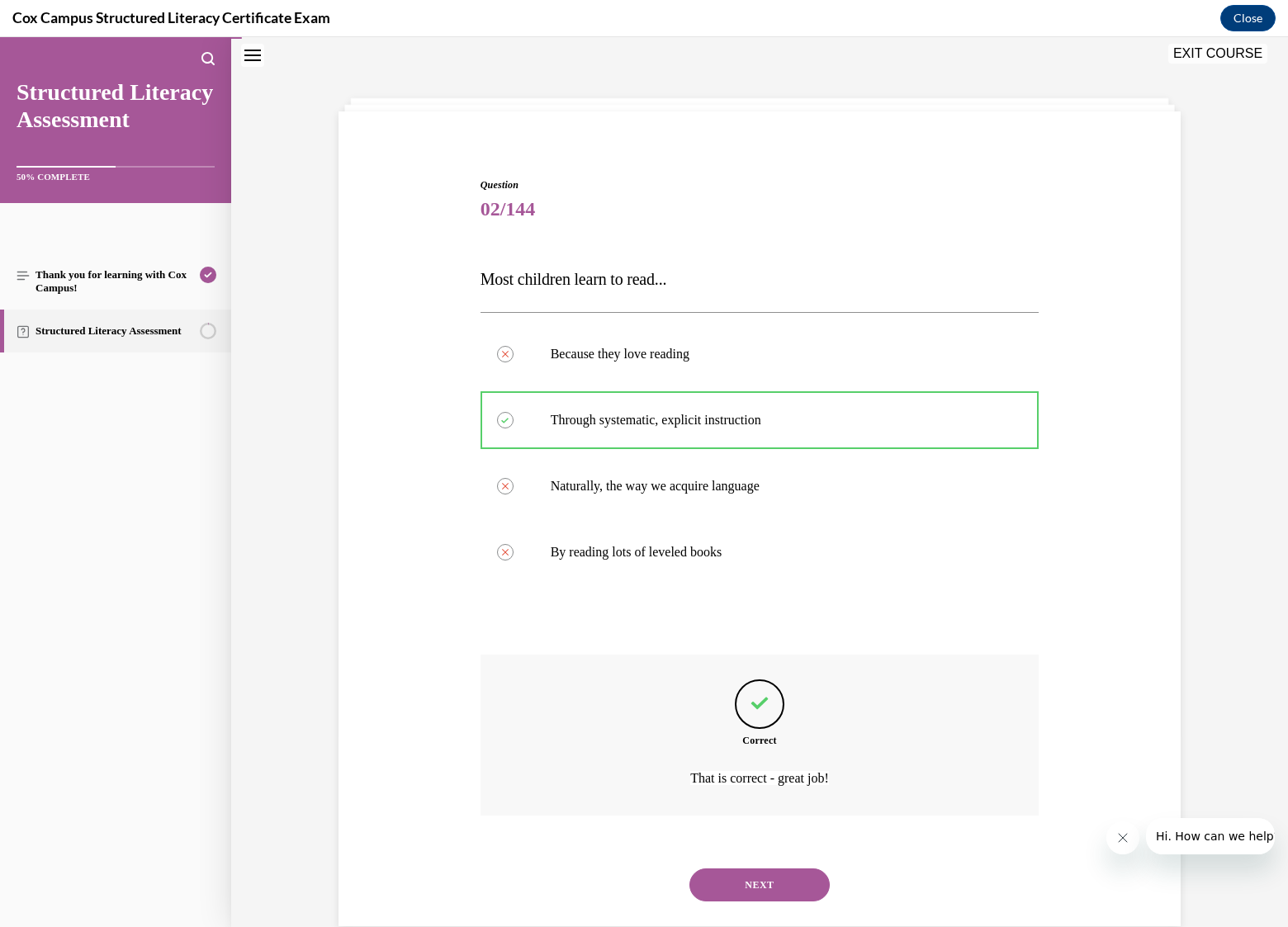
scroll to position [84, 0]
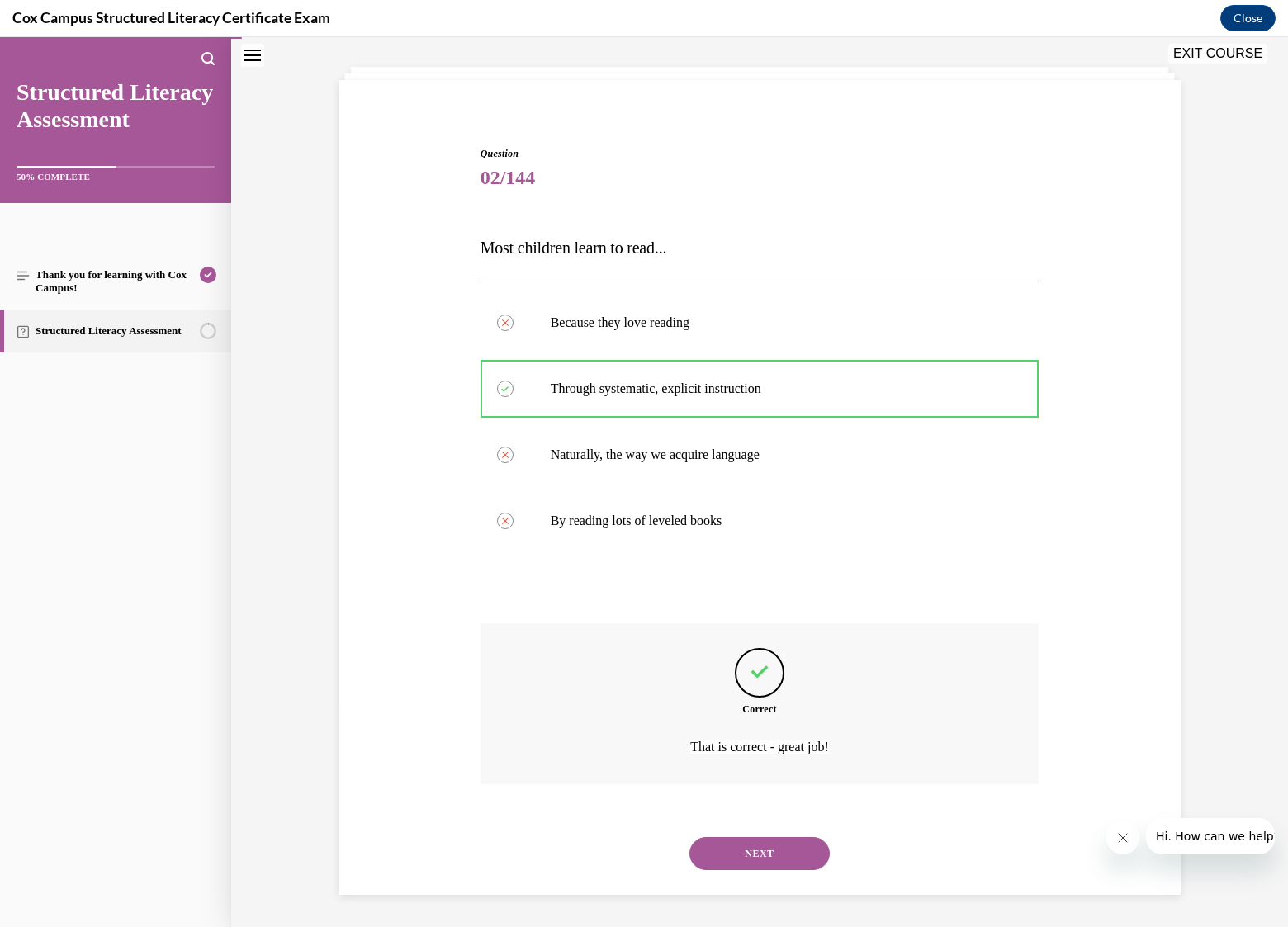
click at [779, 853] on button "NEXT" at bounding box center [760, 853] width 141 height 33
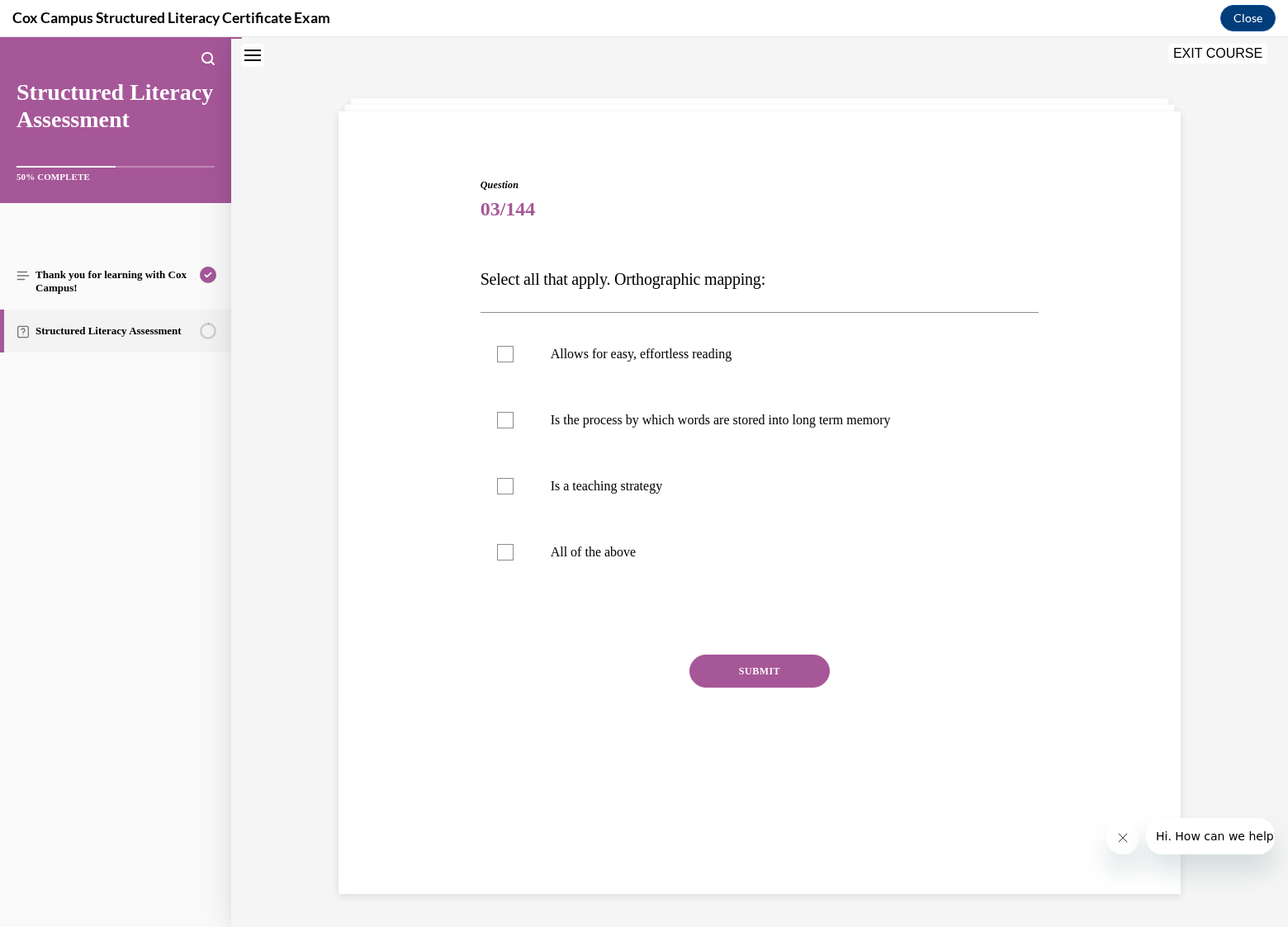
scroll to position [52, 0]
click at [661, 422] on span "Is the process by which words are stored into long term memory" at bounding box center [721, 419] width 340 height 14
click at [514, 422] on input "Is the process by which words are stored into long term memory" at bounding box center [505, 420] width 17 height 17
checkbox input "true"
click at [752, 672] on button "SUBMIT" at bounding box center [760, 671] width 141 height 33
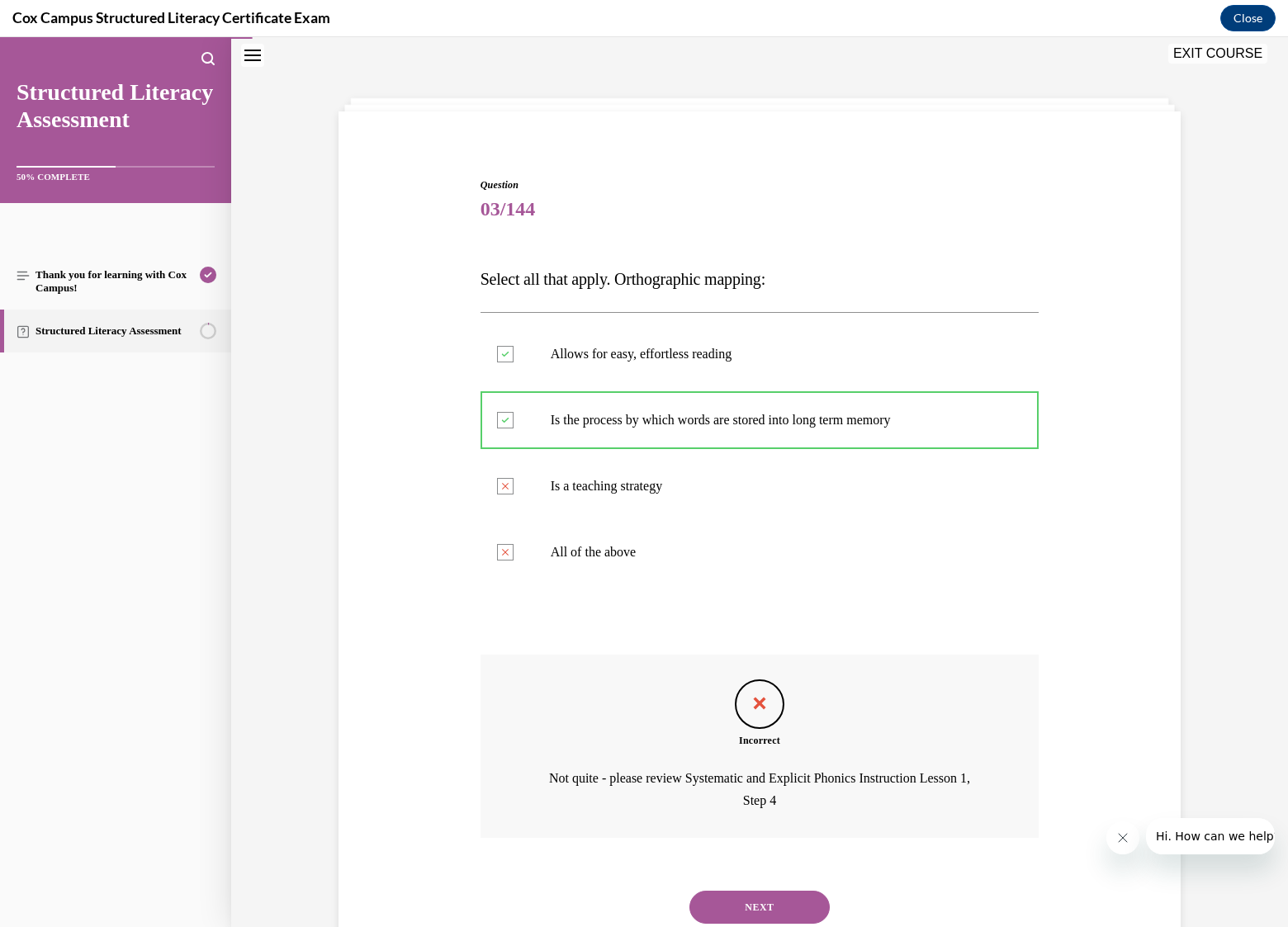
scroll to position [106, 0]
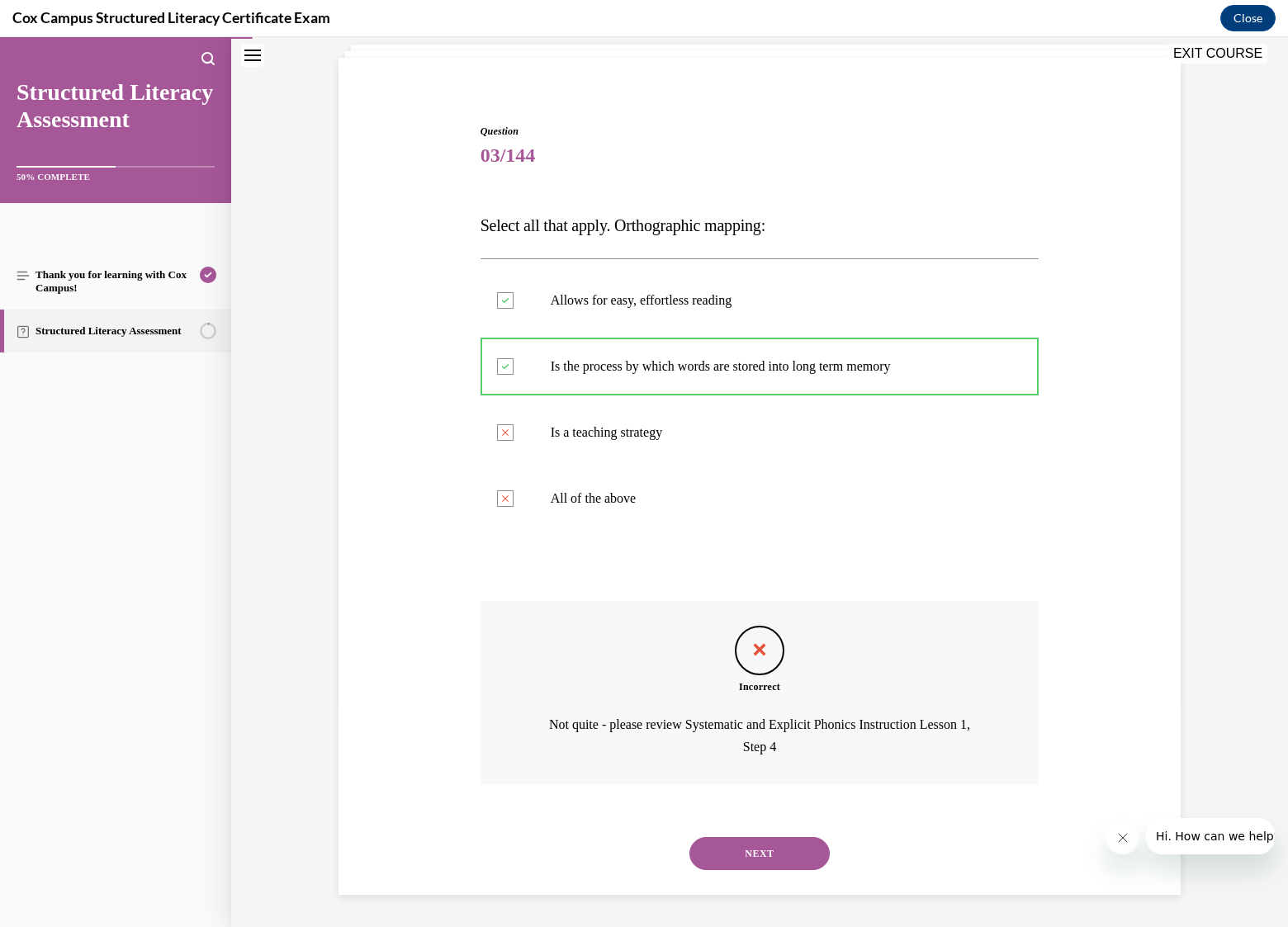
click at [746, 849] on button "NEXT" at bounding box center [760, 853] width 141 height 33
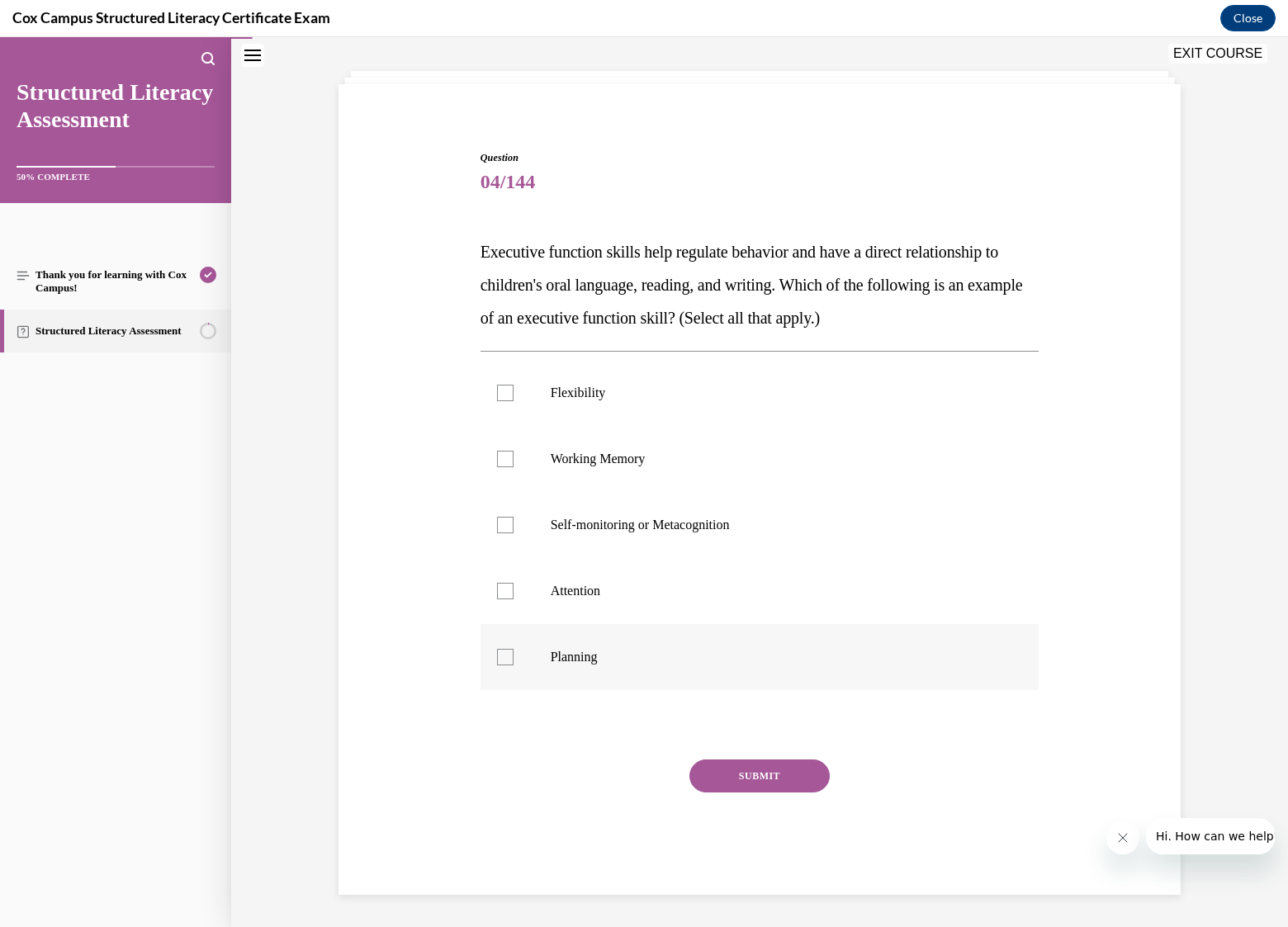
scroll to position [60, 0]
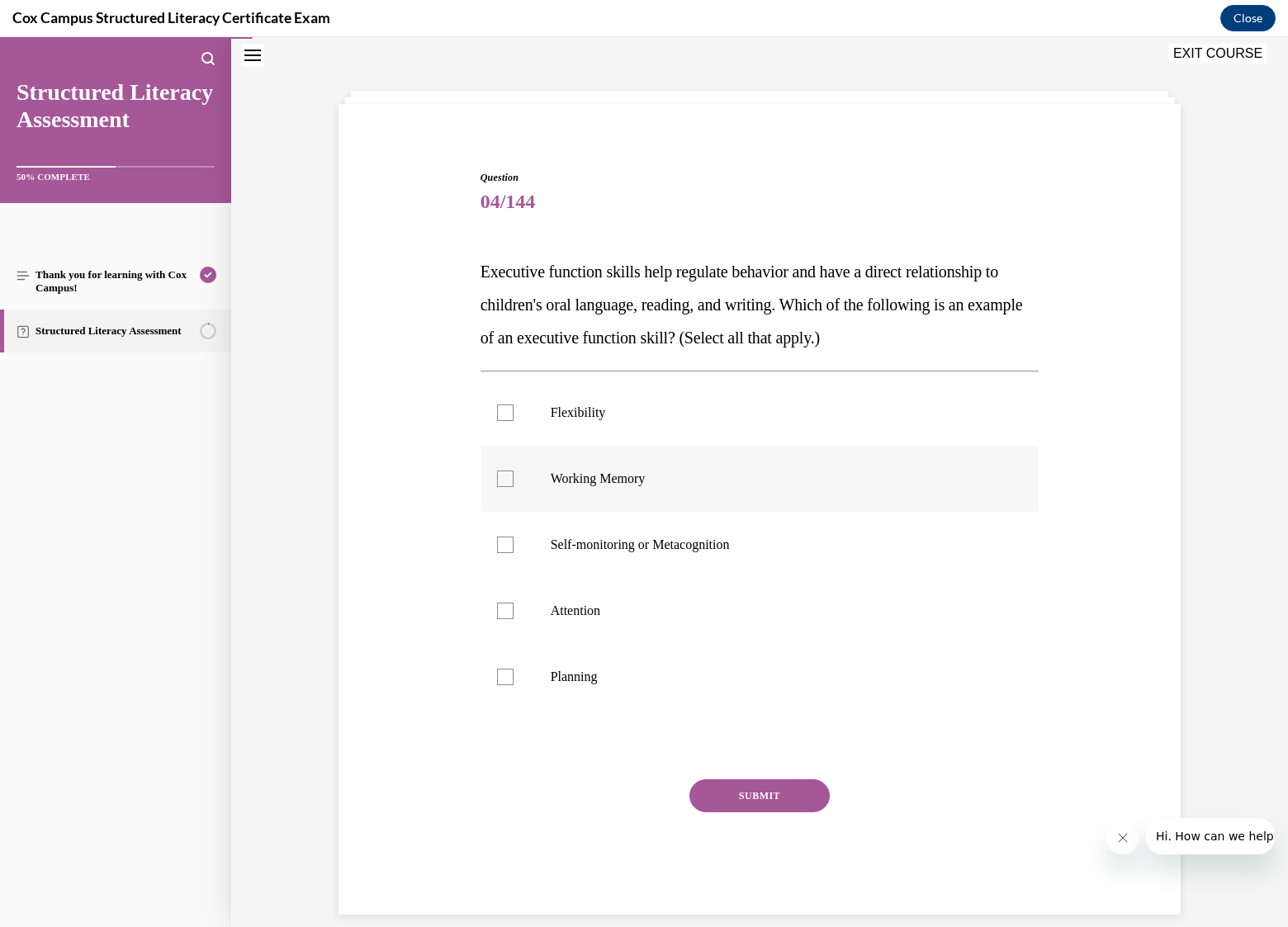
click at [501, 476] on div at bounding box center [505, 478] width 17 height 17
click at [501, 476] on input "Working Memory" at bounding box center [505, 478] width 17 height 17
checkbox input "true"
click at [504, 407] on div at bounding box center [505, 412] width 17 height 17
click at [504, 407] on input "Flexibility" at bounding box center [505, 412] width 17 height 17
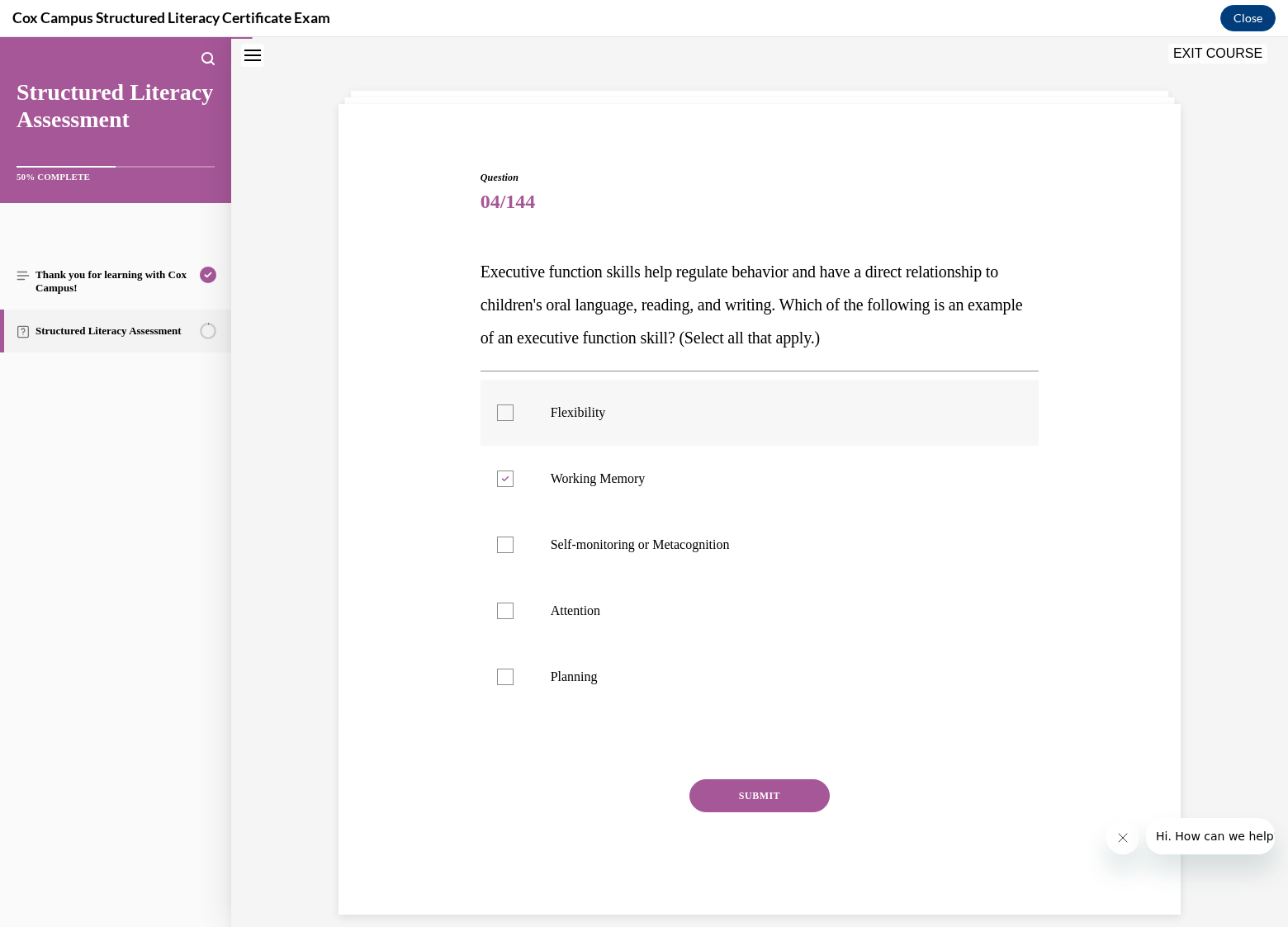
checkbox input "true"
click at [497, 608] on div at bounding box center [505, 611] width 17 height 17
click at [497, 608] on input "Attention" at bounding box center [505, 611] width 17 height 17
checkbox input "true"
click at [501, 672] on div at bounding box center [505, 677] width 17 height 17
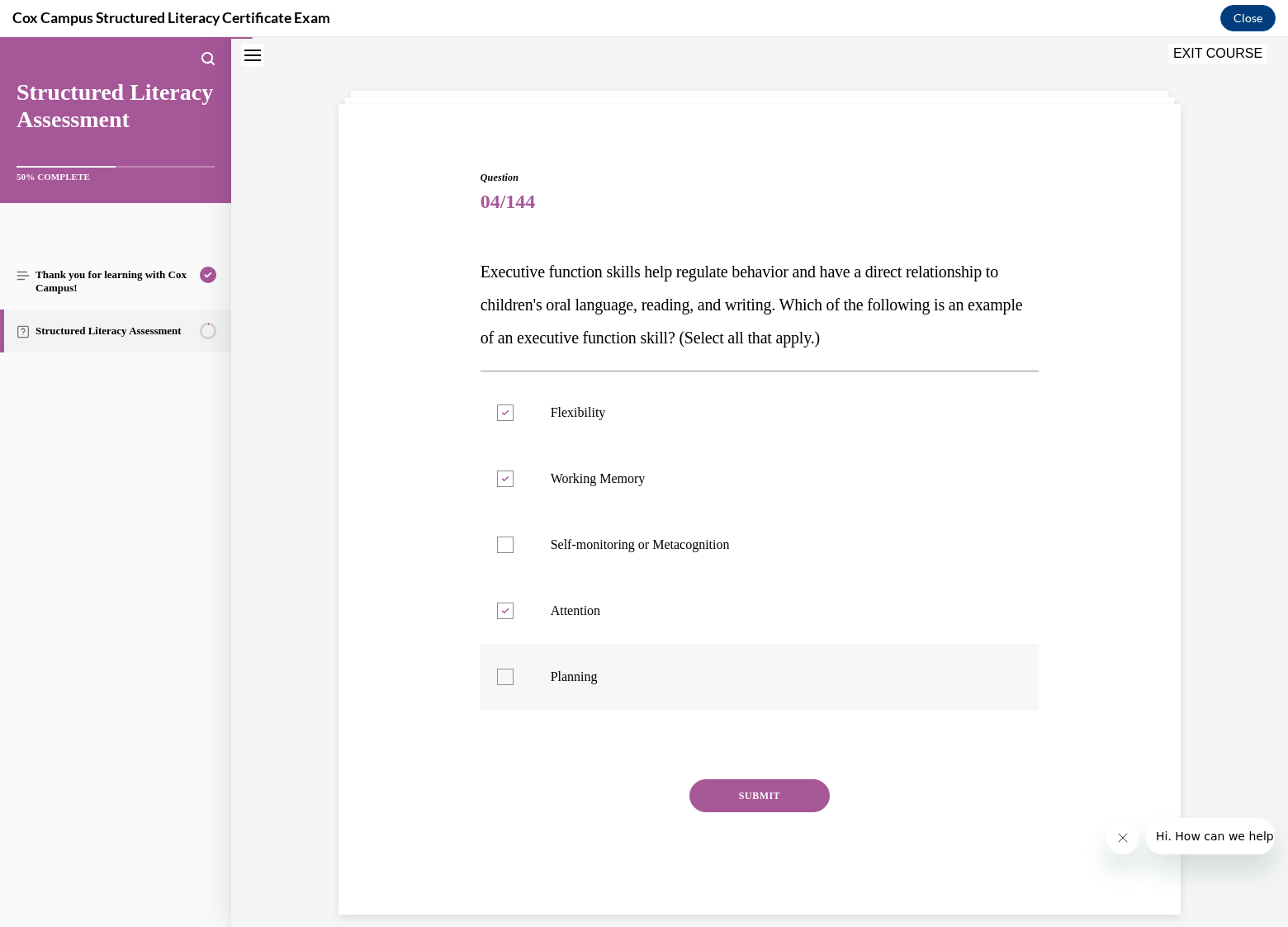
click at [501, 672] on input "Planning" at bounding box center [505, 677] width 17 height 17
checkbox input "true"
click at [501, 542] on div at bounding box center [505, 545] width 17 height 17
click at [501, 542] on input "Self-monitoring or Metacognition" at bounding box center [505, 545] width 17 height 17
checkbox input "true"
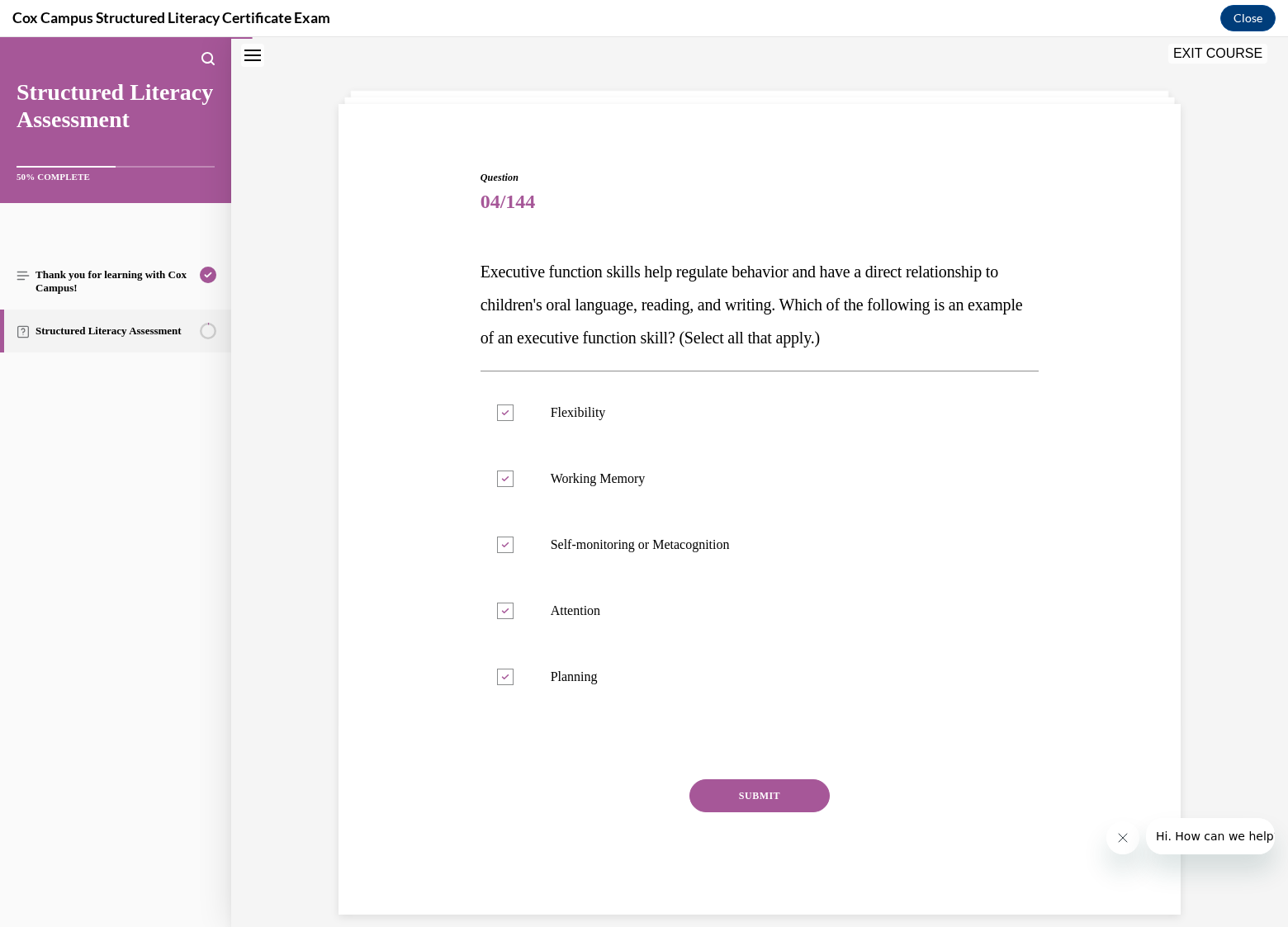
click at [747, 800] on button "SUBMIT" at bounding box center [760, 795] width 141 height 33
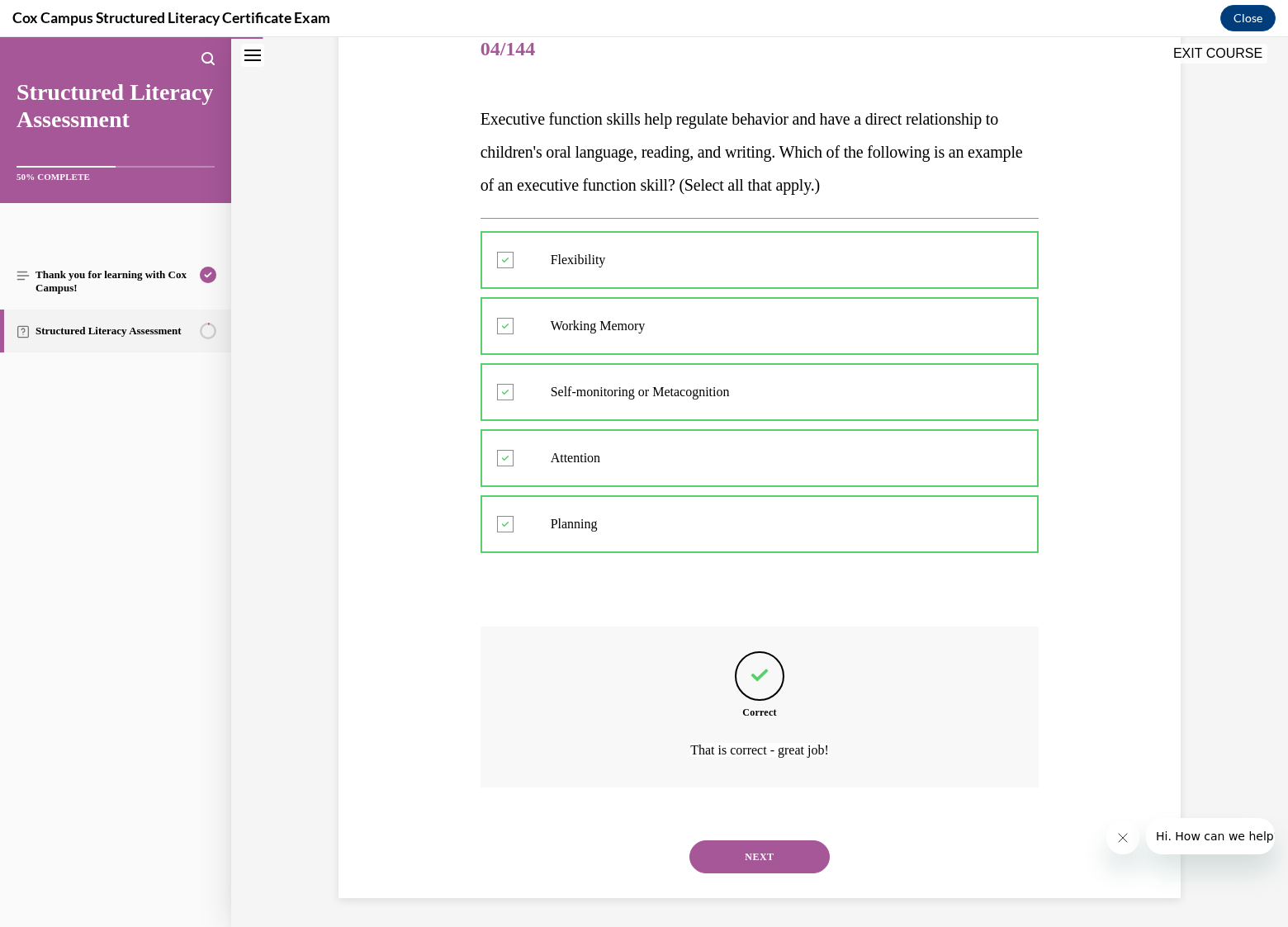
scroll to position [215, 0]
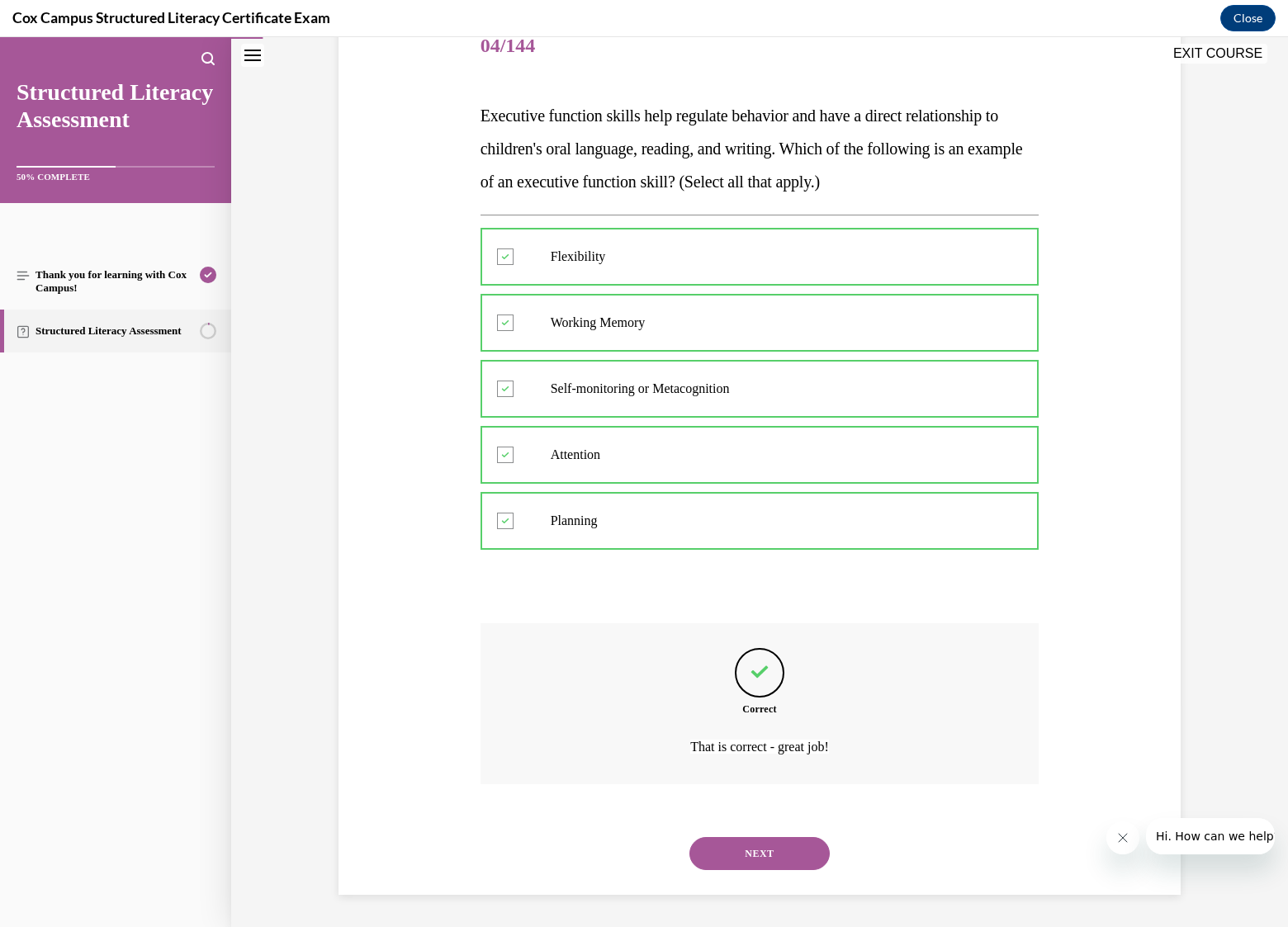
click at [768, 845] on button "NEXT" at bounding box center [760, 853] width 141 height 33
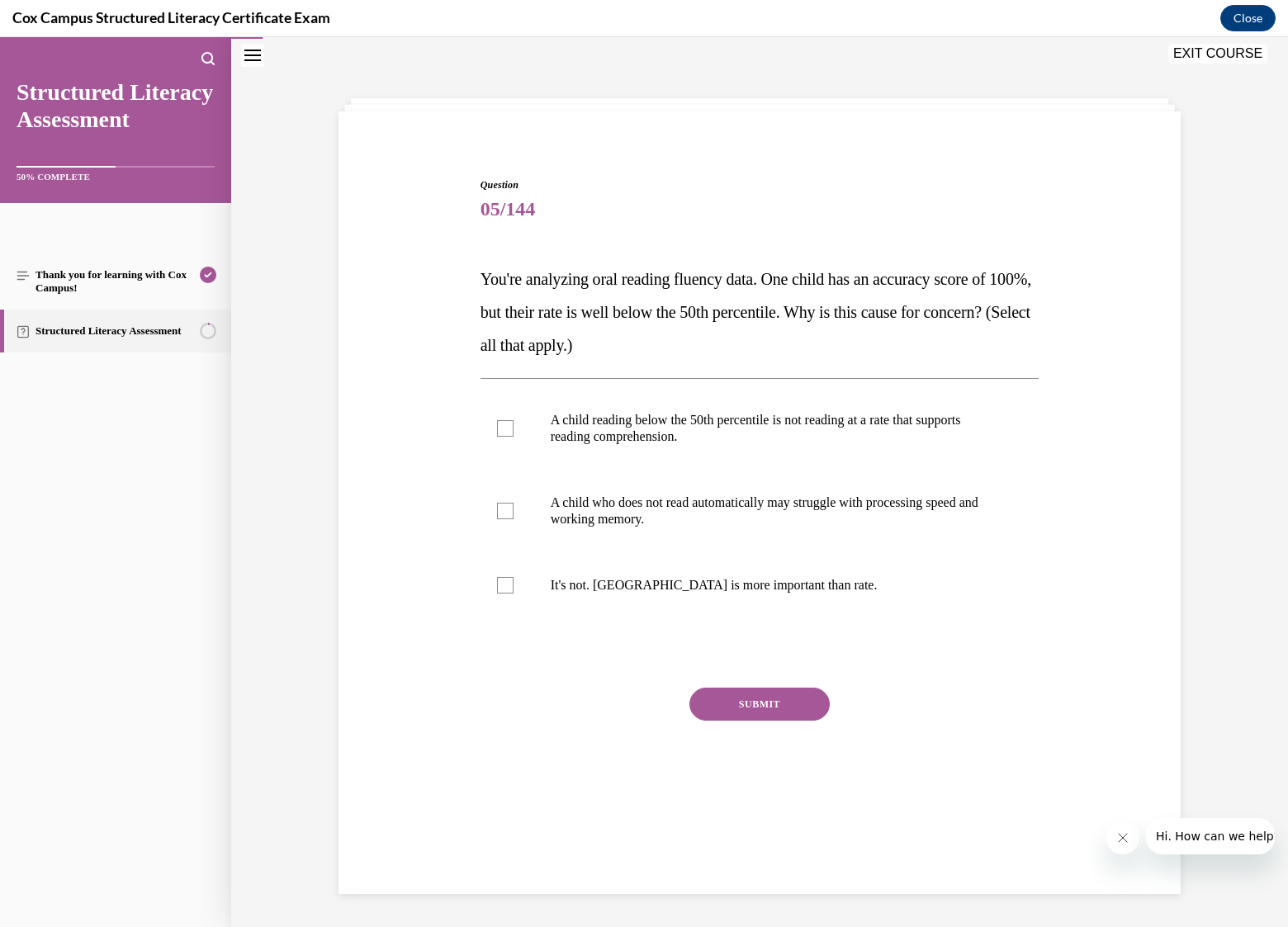
scroll to position [52, 0]
click at [502, 514] on div at bounding box center [505, 511] width 17 height 17
click at [502, 514] on input "A child who does not read automatically may struggle with processing speed and …" at bounding box center [505, 511] width 17 height 17
checkbox input "true"
click at [665, 422] on span "A child reading below the 50th percentile is not reading at a rate that support…" at bounding box center [755, 427] width 411 height 30
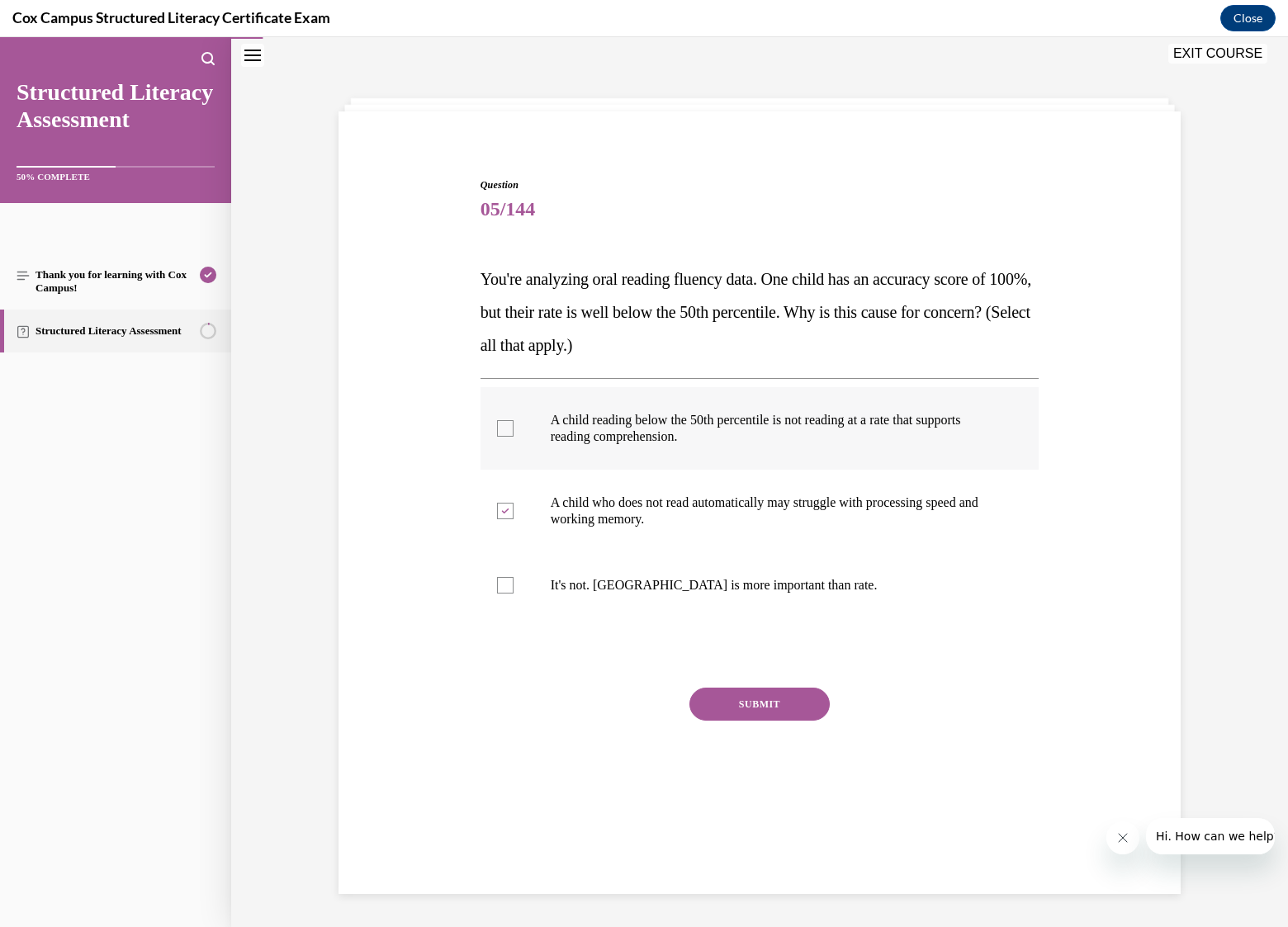
click at [514, 422] on input "A child reading below the 50th percentile is not reading at a rate that support…" at bounding box center [505, 428] width 17 height 17
checkbox input "true"
click at [770, 701] on button "SUBMIT" at bounding box center [760, 703] width 141 height 33
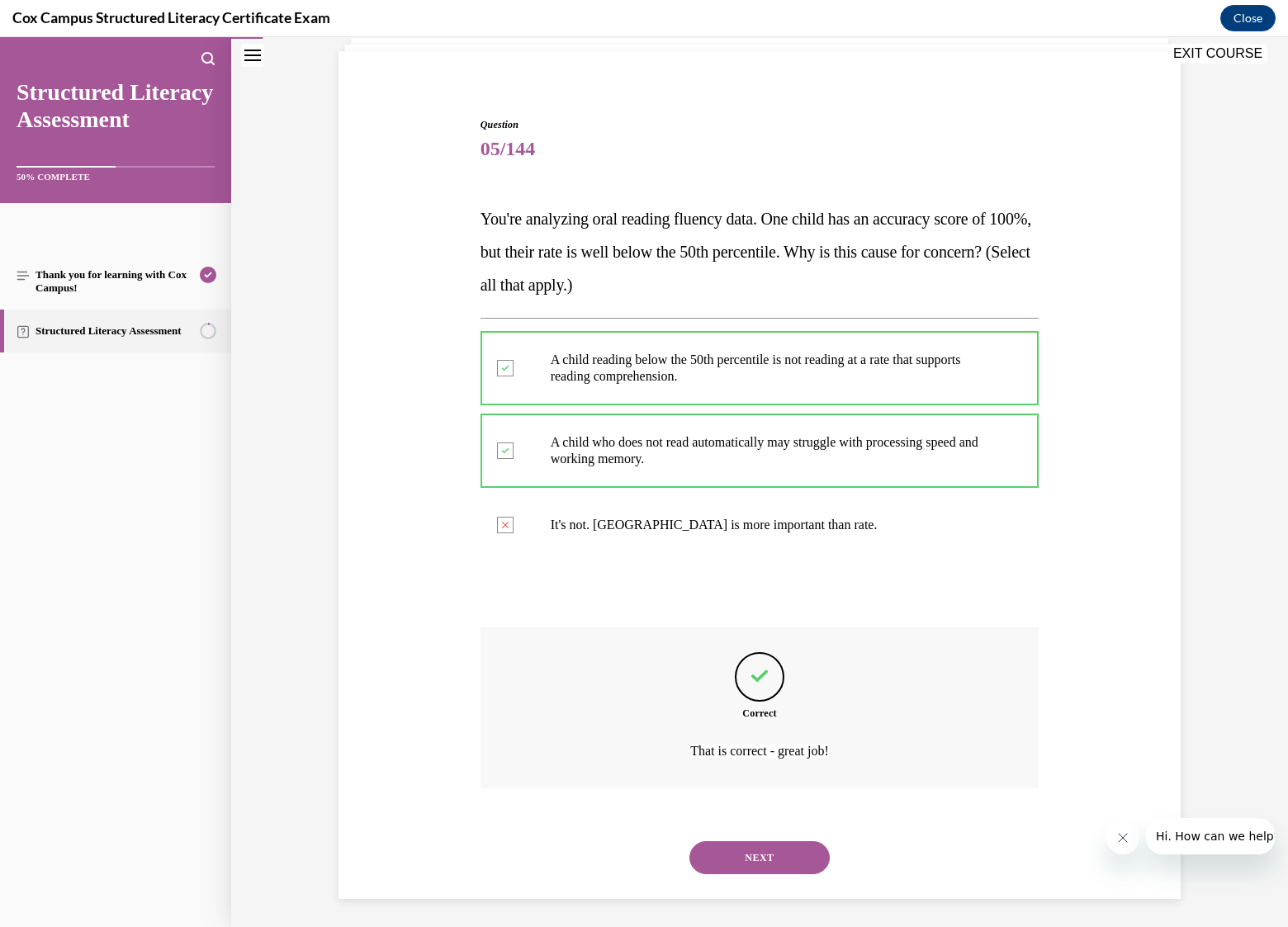
scroll to position [117, 0]
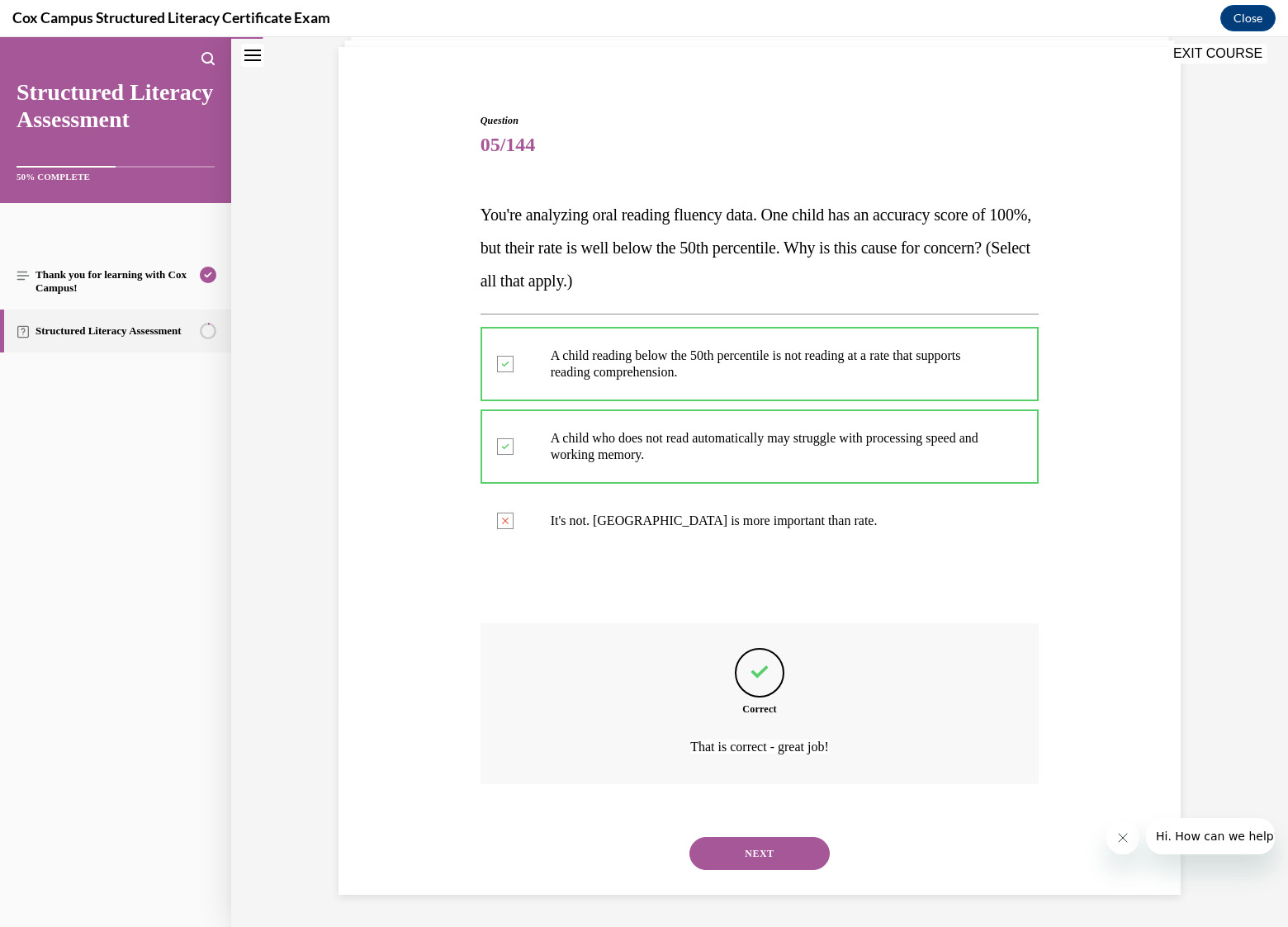
click at [766, 863] on button "NEXT" at bounding box center [760, 853] width 141 height 33
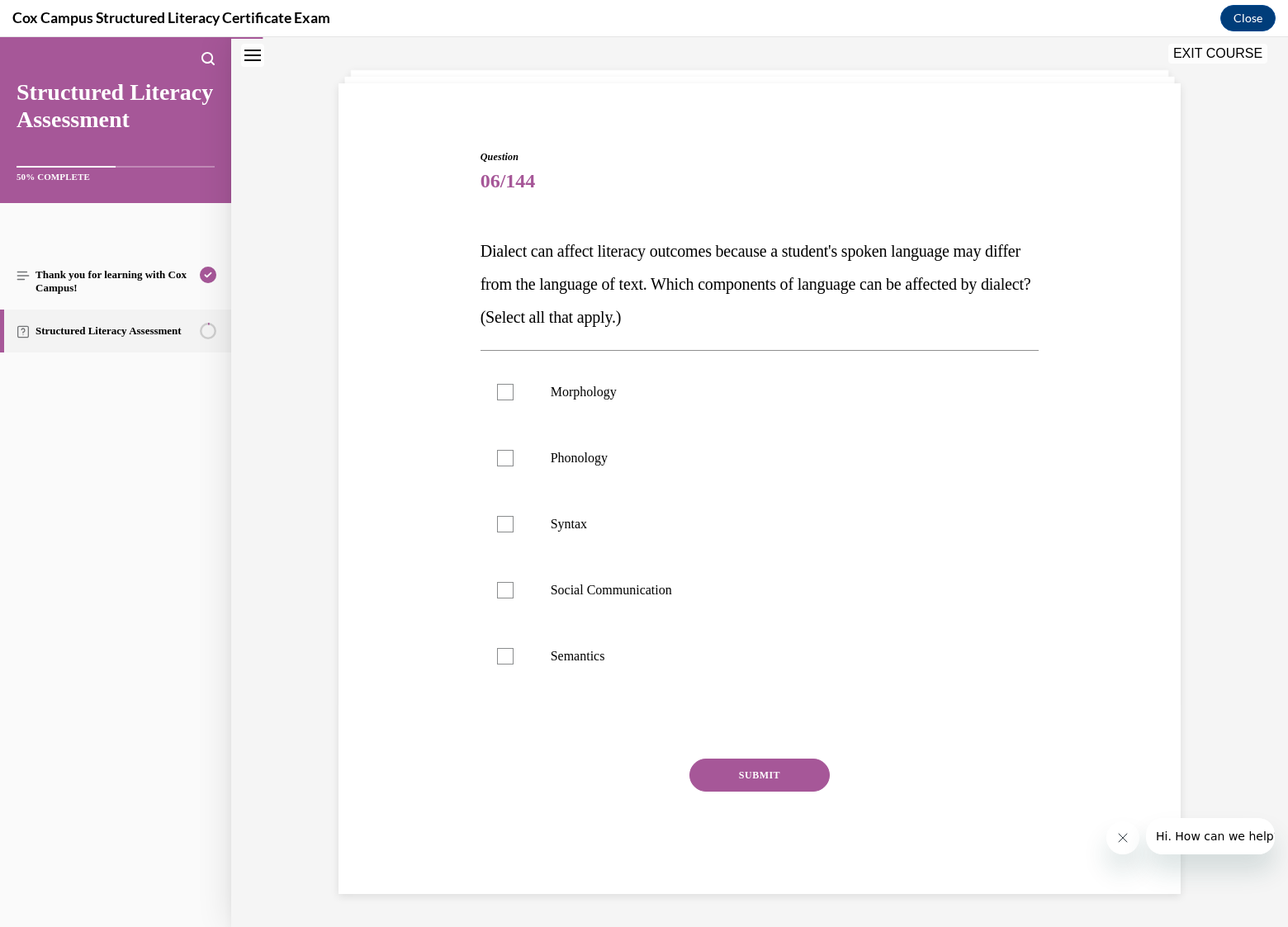
scroll to position [79, 0]
click at [501, 389] on div at bounding box center [505, 393] width 17 height 17
click at [501, 389] on input "Morphology" at bounding box center [505, 393] width 17 height 17
checkbox input "true"
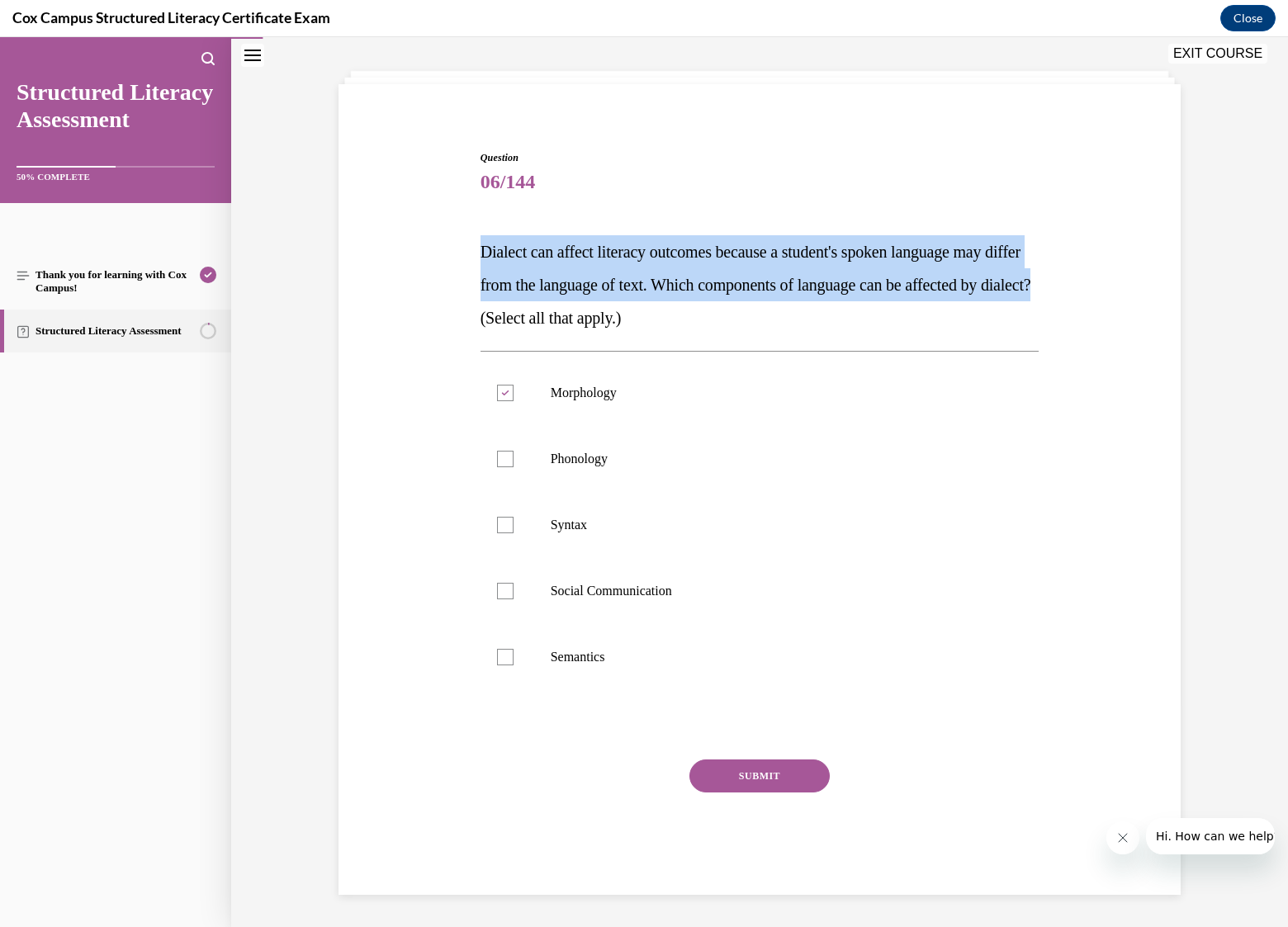
drag, startPoint x: 472, startPoint y: 248, endPoint x: 613, endPoint y: 318, distance: 157.4
click at [613, 318] on div "Question 06/144 Dialect can affect literacy outcomes because a student's spoken…" at bounding box center [760, 510] width 567 height 769
copy span "Dialect can affect literacy outcomes because a student's spoken language may di…"
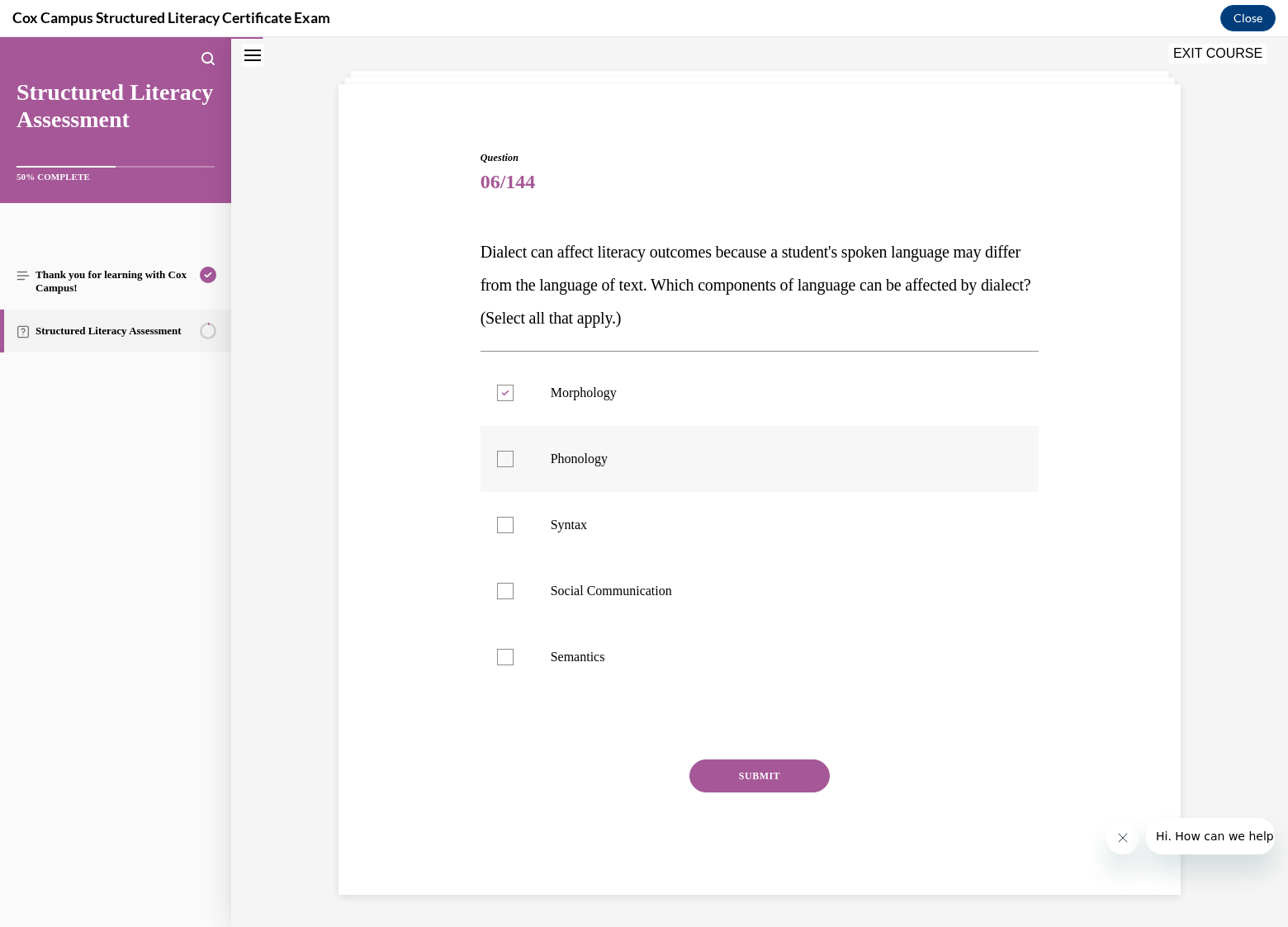
click at [497, 457] on div at bounding box center [505, 459] width 17 height 17
click at [497, 457] on input "Phonology" at bounding box center [505, 459] width 17 height 17
checkbox input "true"
click at [502, 524] on div at bounding box center [505, 524] width 17 height 17
click at [502, 524] on input "Syntax" at bounding box center [505, 524] width 17 height 17
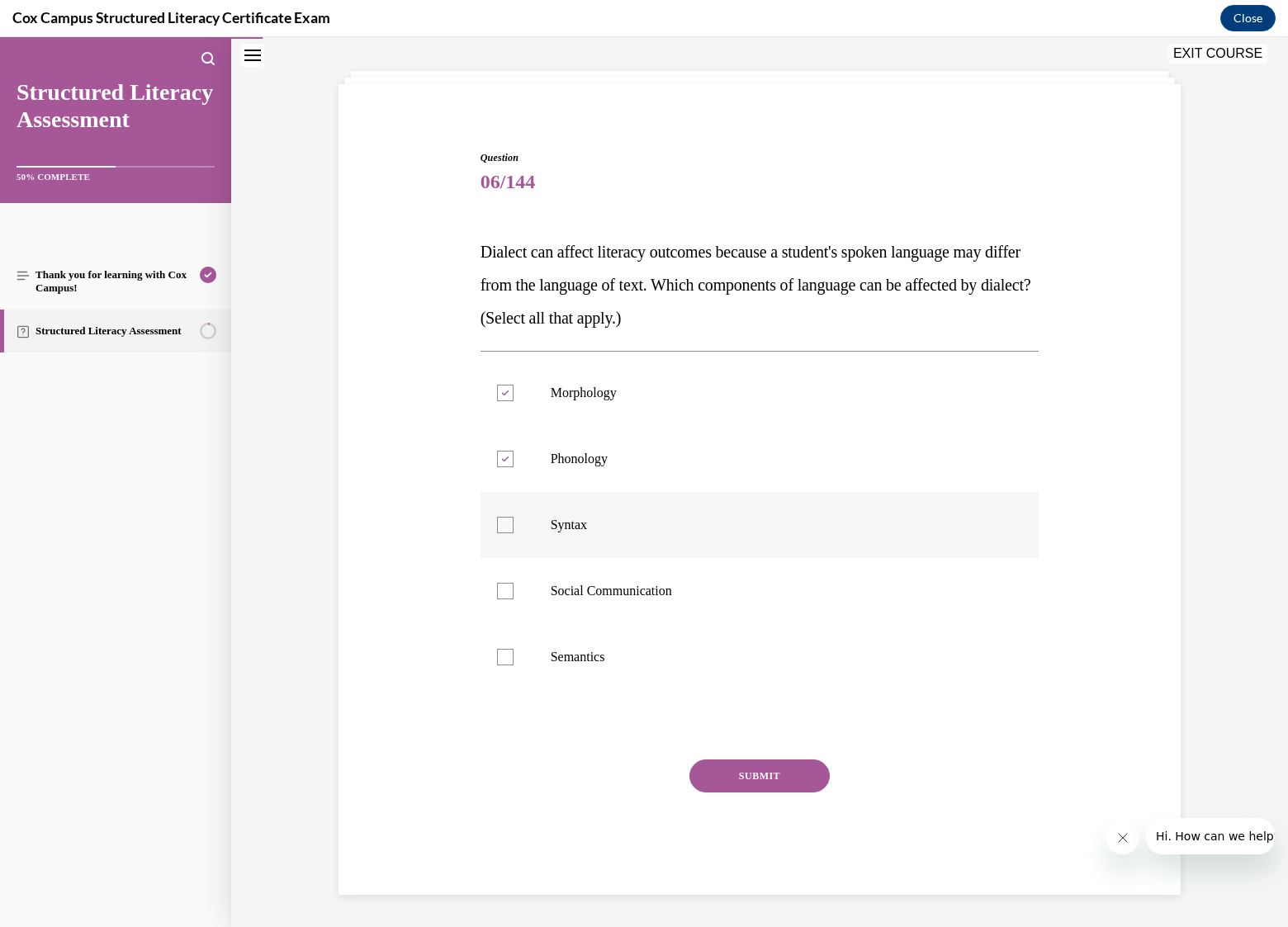
checkbox input "true"
click at [499, 587] on div at bounding box center [505, 590] width 17 height 17
click at [499, 587] on input "Social Communication" at bounding box center [505, 590] width 17 height 17
checkbox input "true"
click at [501, 658] on div at bounding box center [505, 657] width 17 height 17
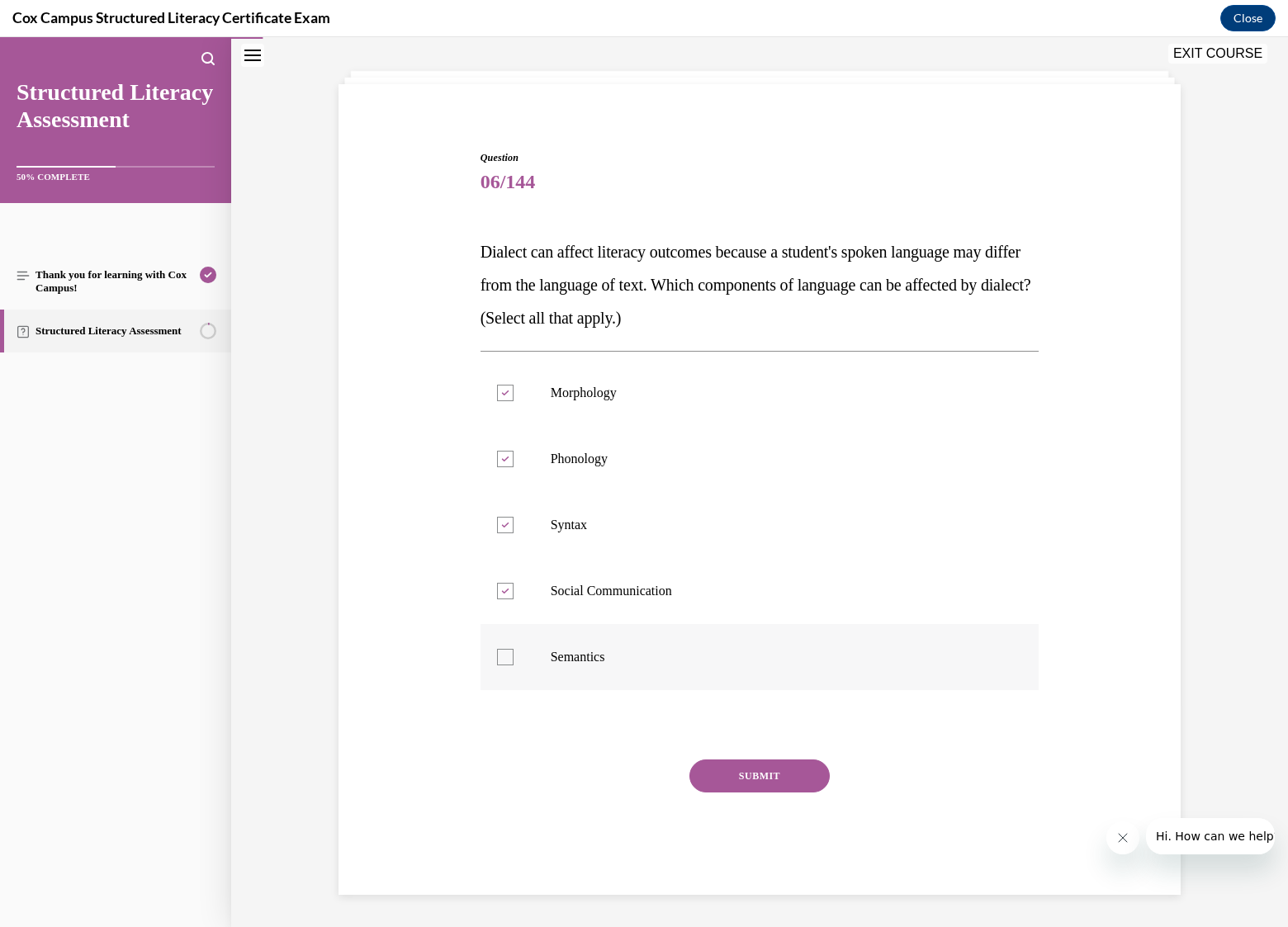
click at [501, 658] on input "Semantics" at bounding box center [505, 657] width 17 height 17
checkbox input "true"
click at [737, 769] on button "SUBMIT" at bounding box center [760, 776] width 141 height 33
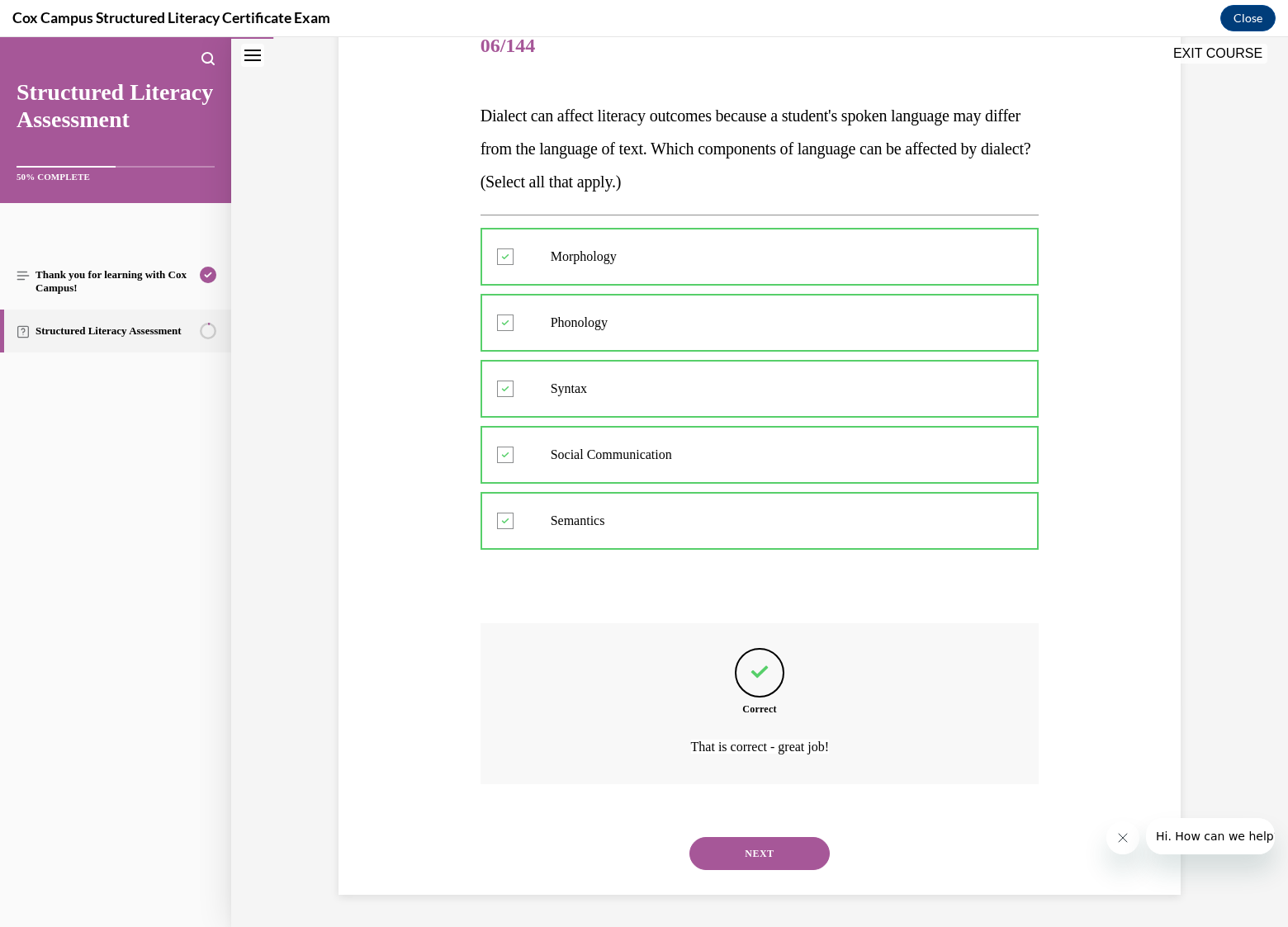
click at [743, 865] on button "NEXT" at bounding box center [760, 853] width 141 height 33
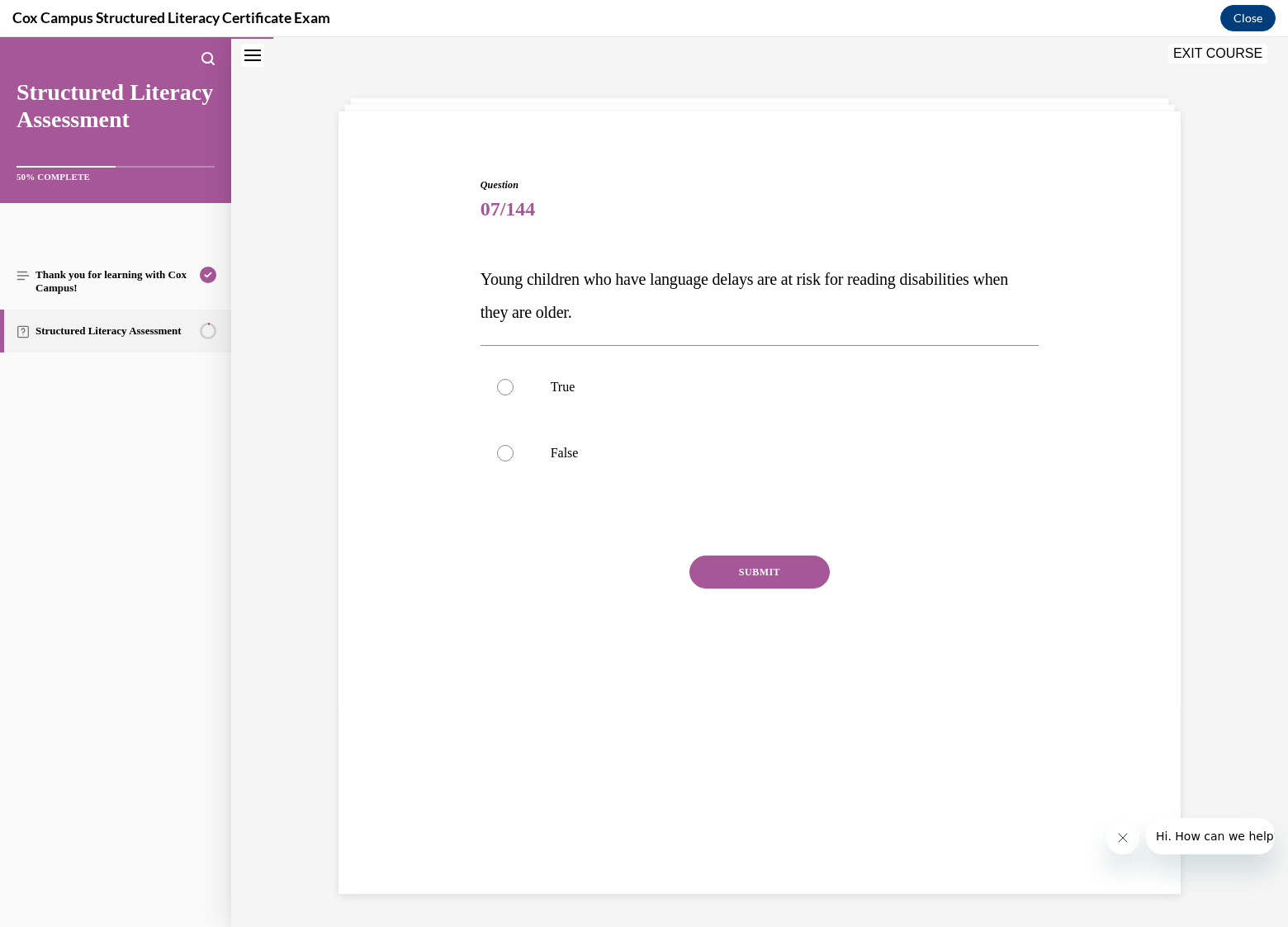
scroll to position [52, 0]
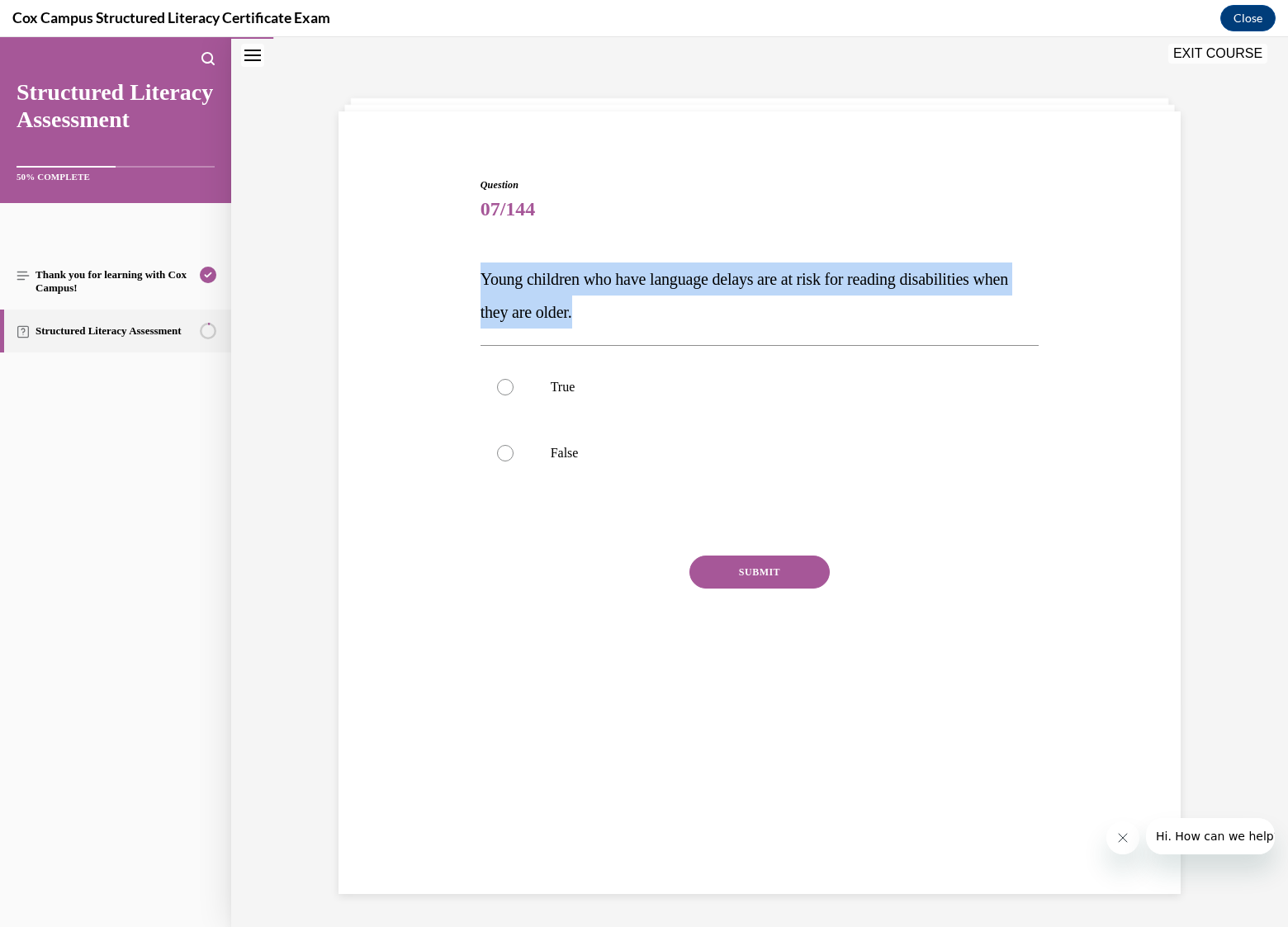
drag, startPoint x: 638, startPoint y: 310, endPoint x: 476, endPoint y: 275, distance: 165.7
click at [480, 275] on p "Young children who have language delays are at risk for reading disabilities wh…" at bounding box center [760, 296] width 559 height 66
copy span "Young children who have language delays are at risk for reading disabilities wh…"
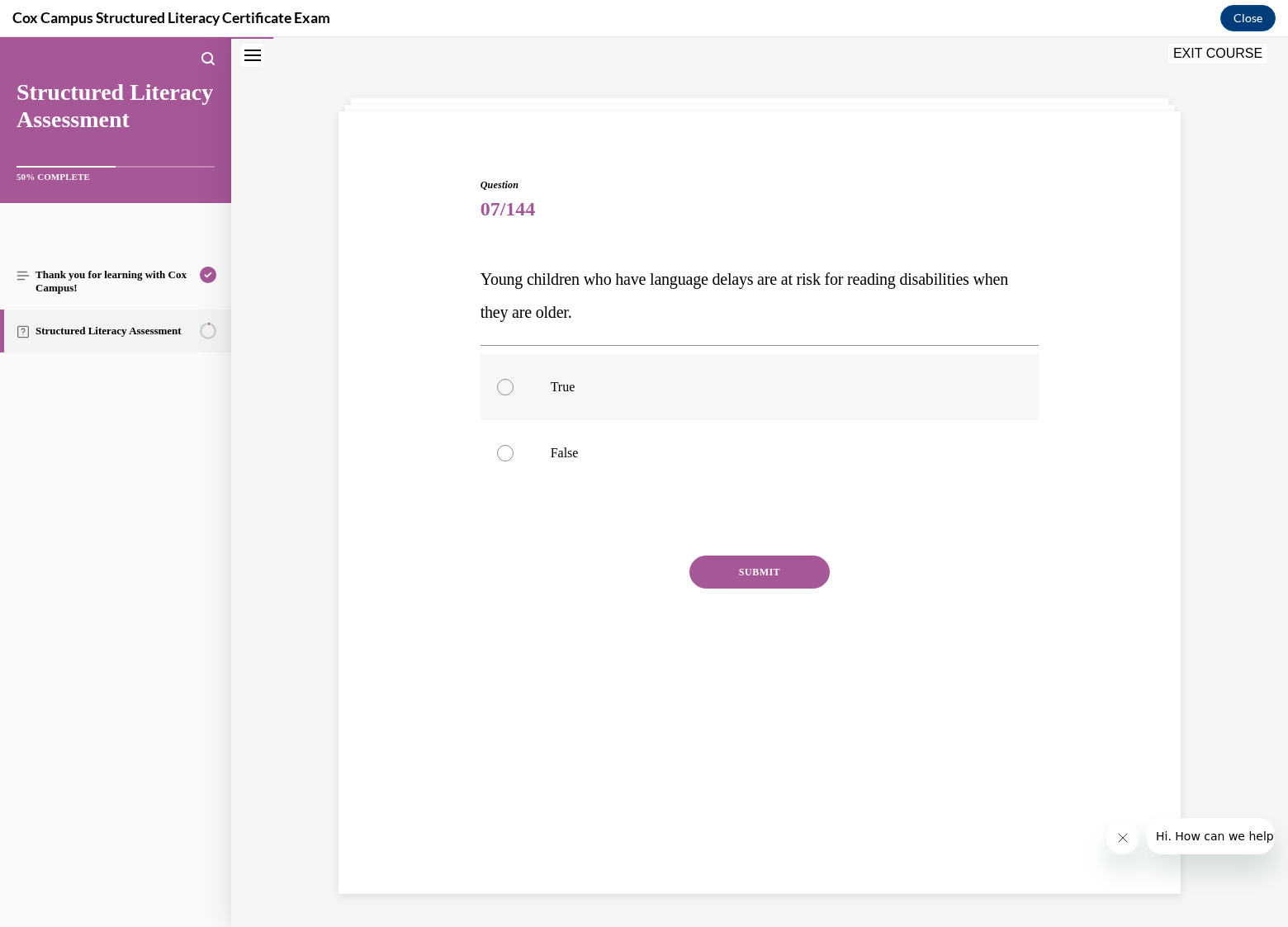
click at [505, 398] on label "True" at bounding box center [760, 387] width 559 height 66
click at [505, 395] on input "True" at bounding box center [505, 386] width 17 height 17
radio input "true"
click at [753, 571] on button "SUBMIT" at bounding box center [760, 572] width 141 height 33
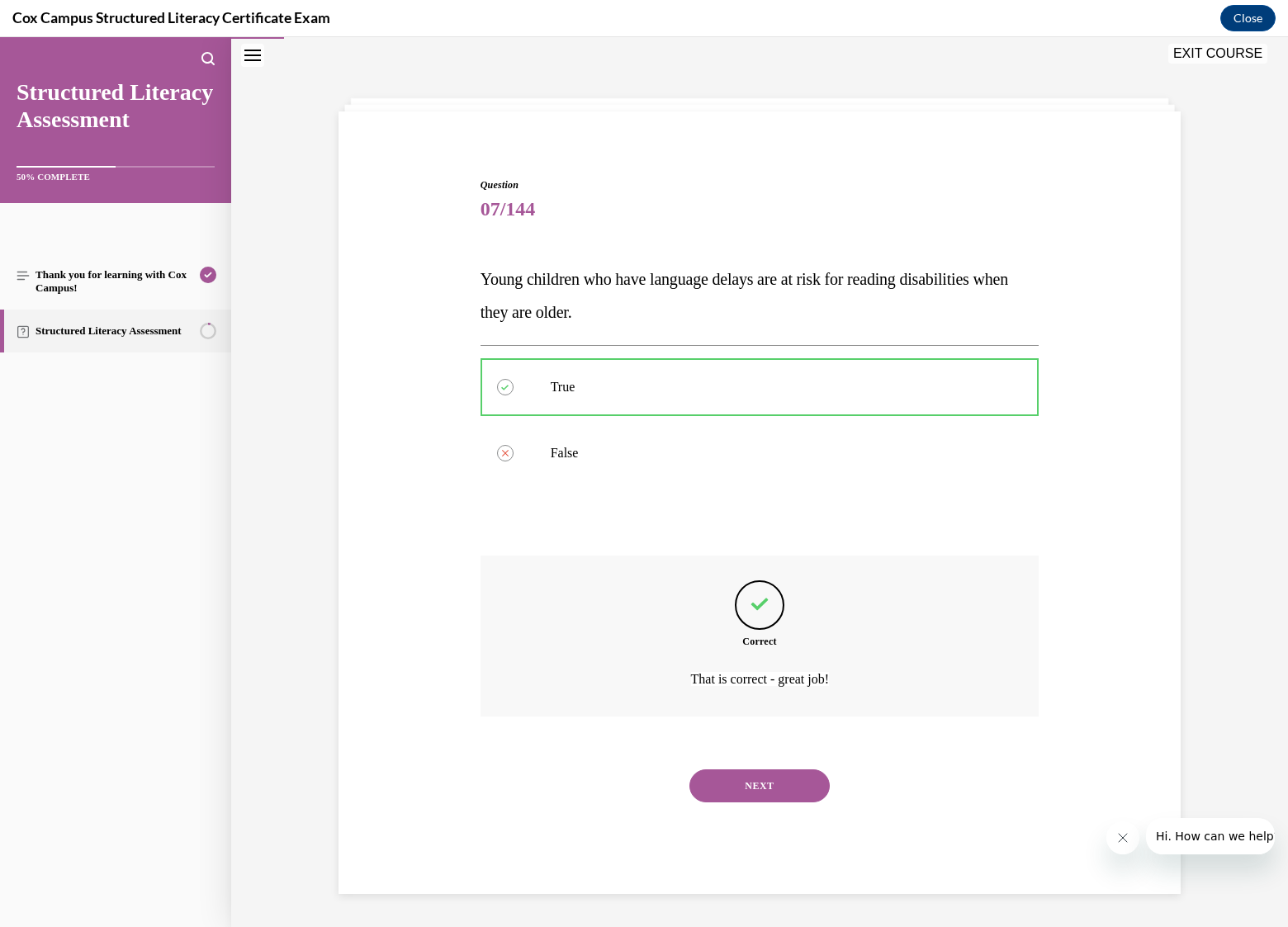
click at [753, 782] on button "NEXT" at bounding box center [760, 785] width 141 height 33
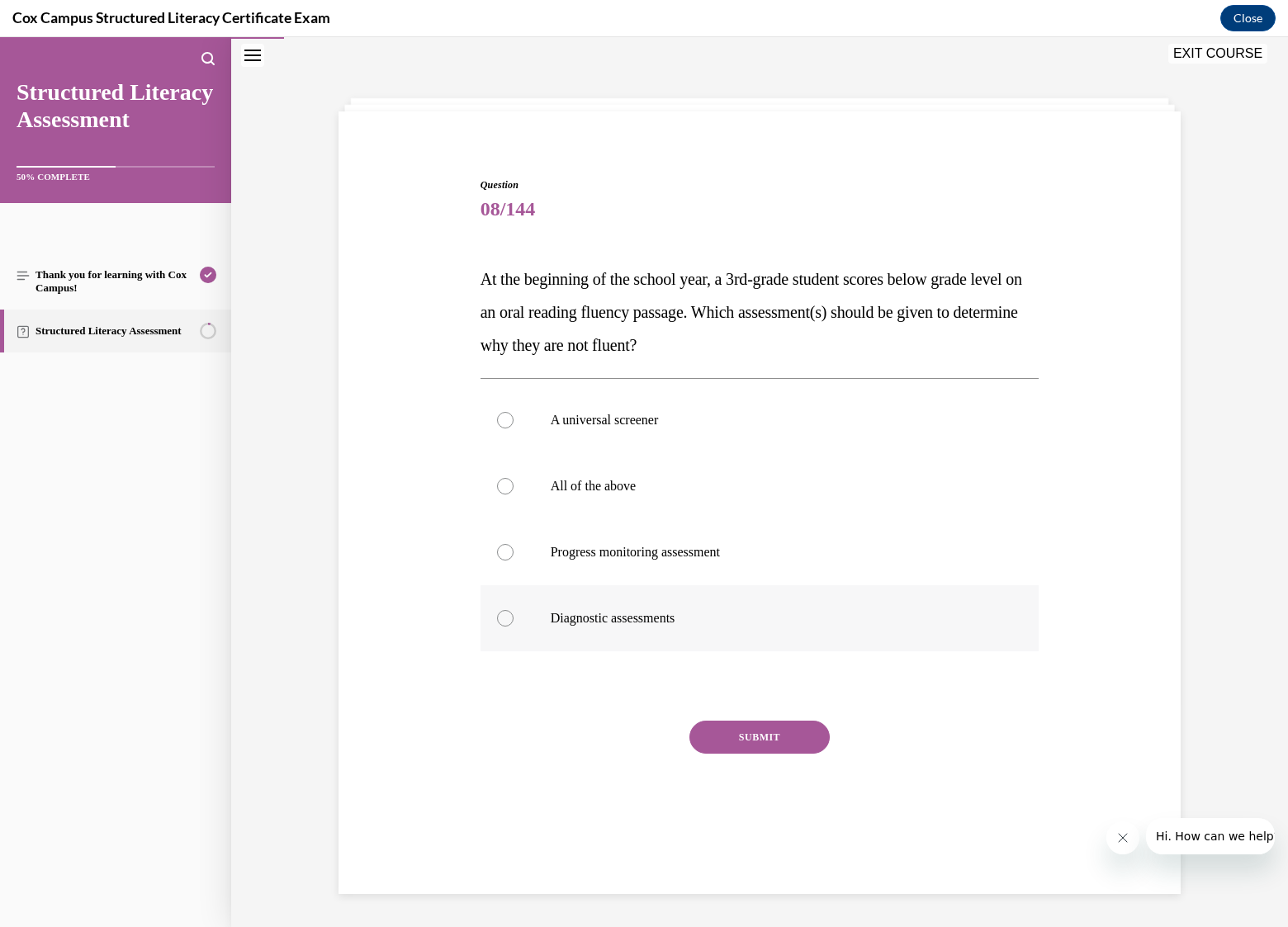
click at [503, 622] on div at bounding box center [505, 618] width 17 height 17
click at [503, 622] on input "Diagnostic assessments" at bounding box center [505, 618] width 17 height 17
radio input "true"
click at [783, 734] on button "SUBMIT" at bounding box center [760, 736] width 141 height 33
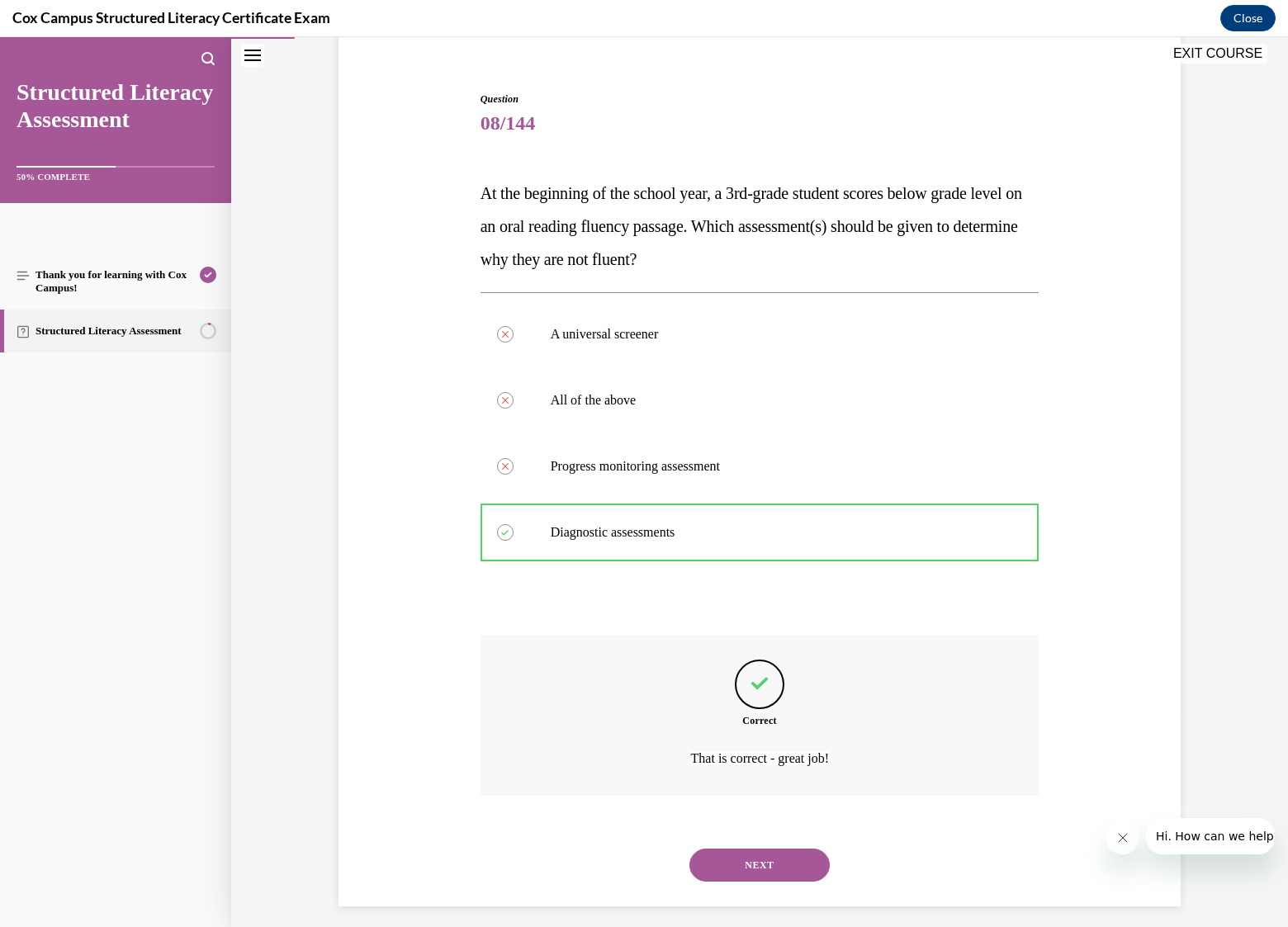
scroll to position [150, 0]
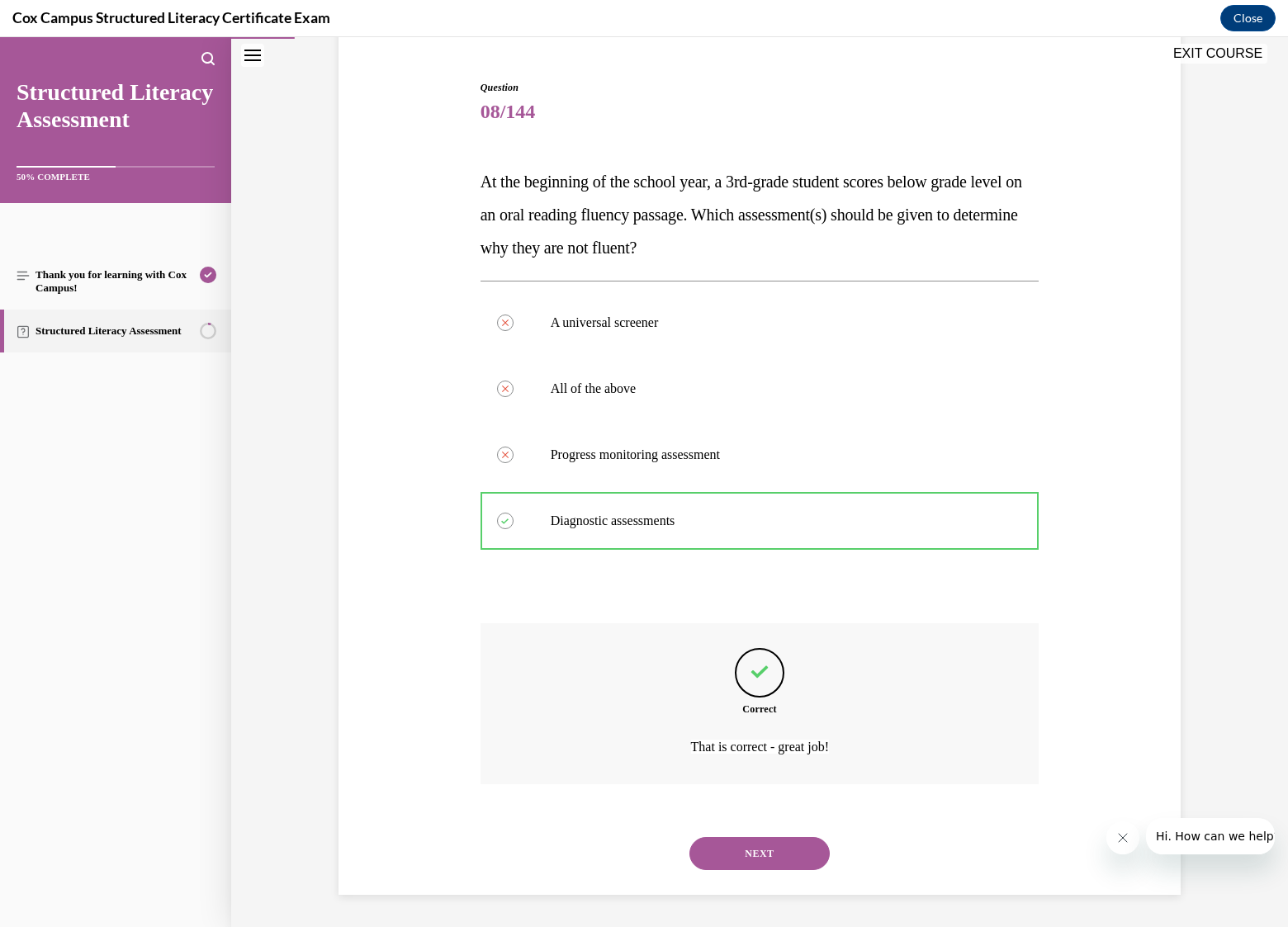
click at [787, 857] on button "NEXT" at bounding box center [760, 853] width 141 height 33
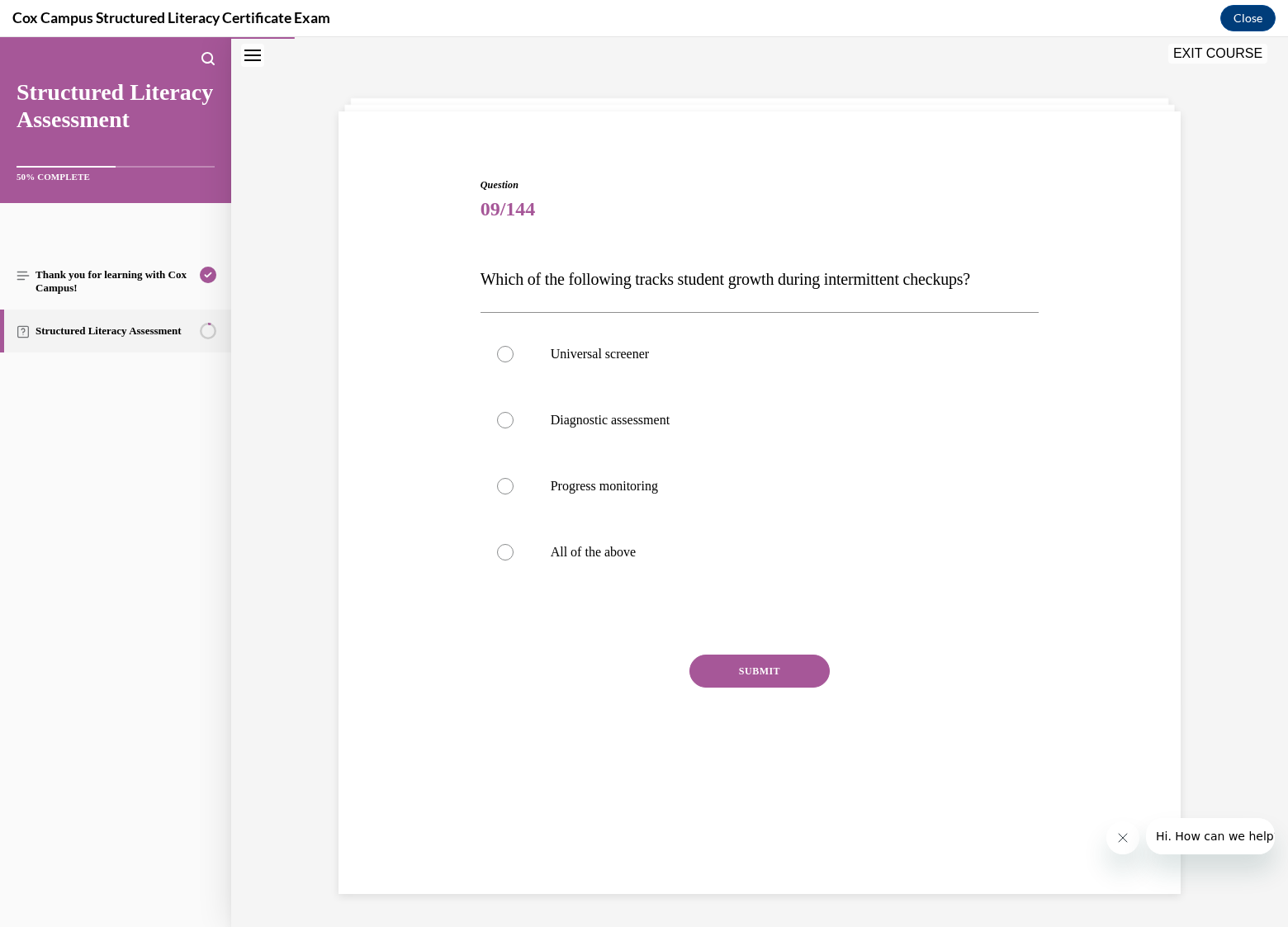
scroll to position [52, 0]
click at [593, 489] on span "Progress monitoring" at bounding box center [604, 486] width 108 height 14
click at [514, 489] on input "Progress monitoring" at bounding box center [505, 486] width 17 height 17
radio input "true"
click at [787, 674] on button "SUBMIT" at bounding box center [760, 671] width 141 height 33
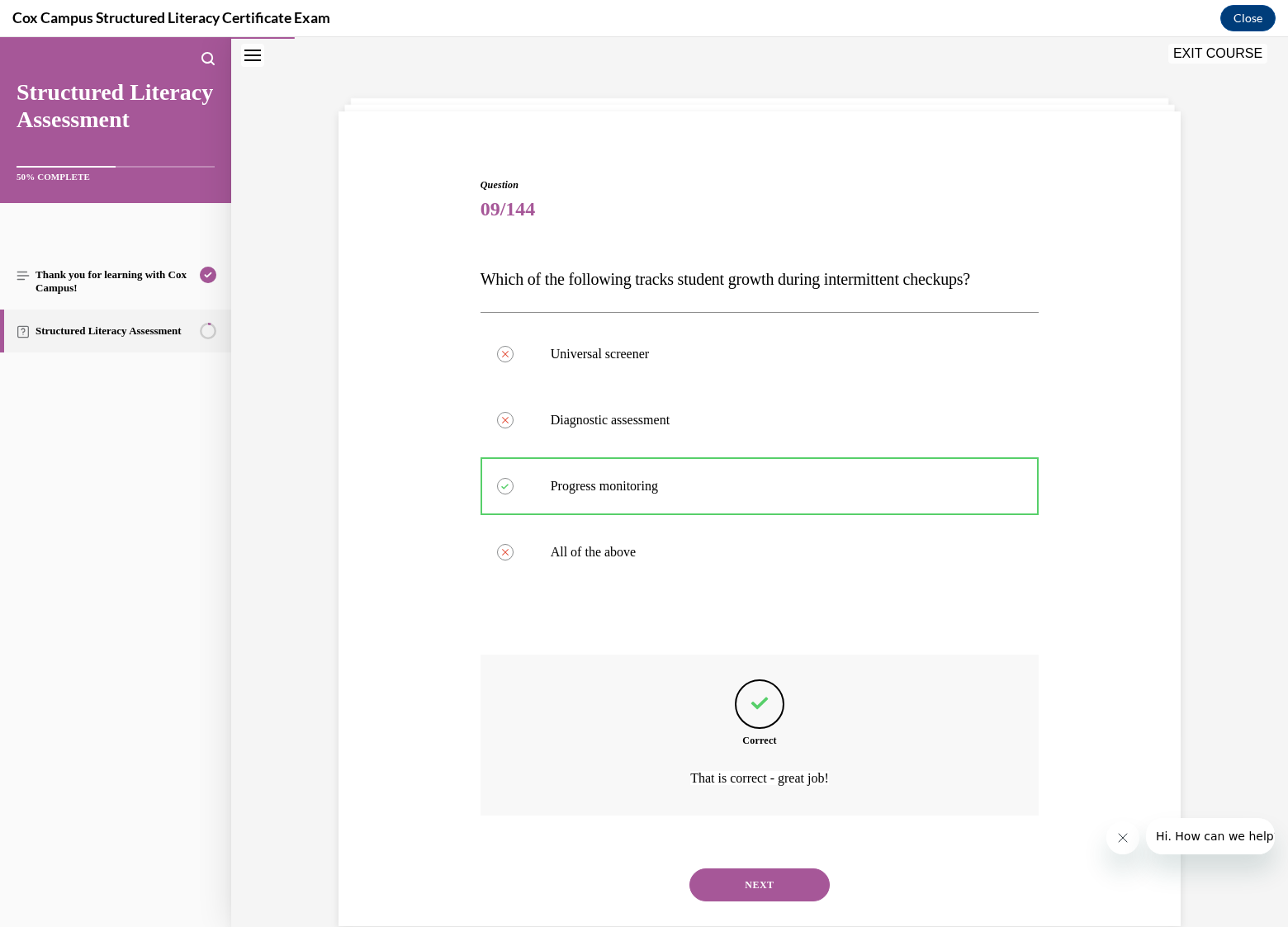
scroll to position [84, 0]
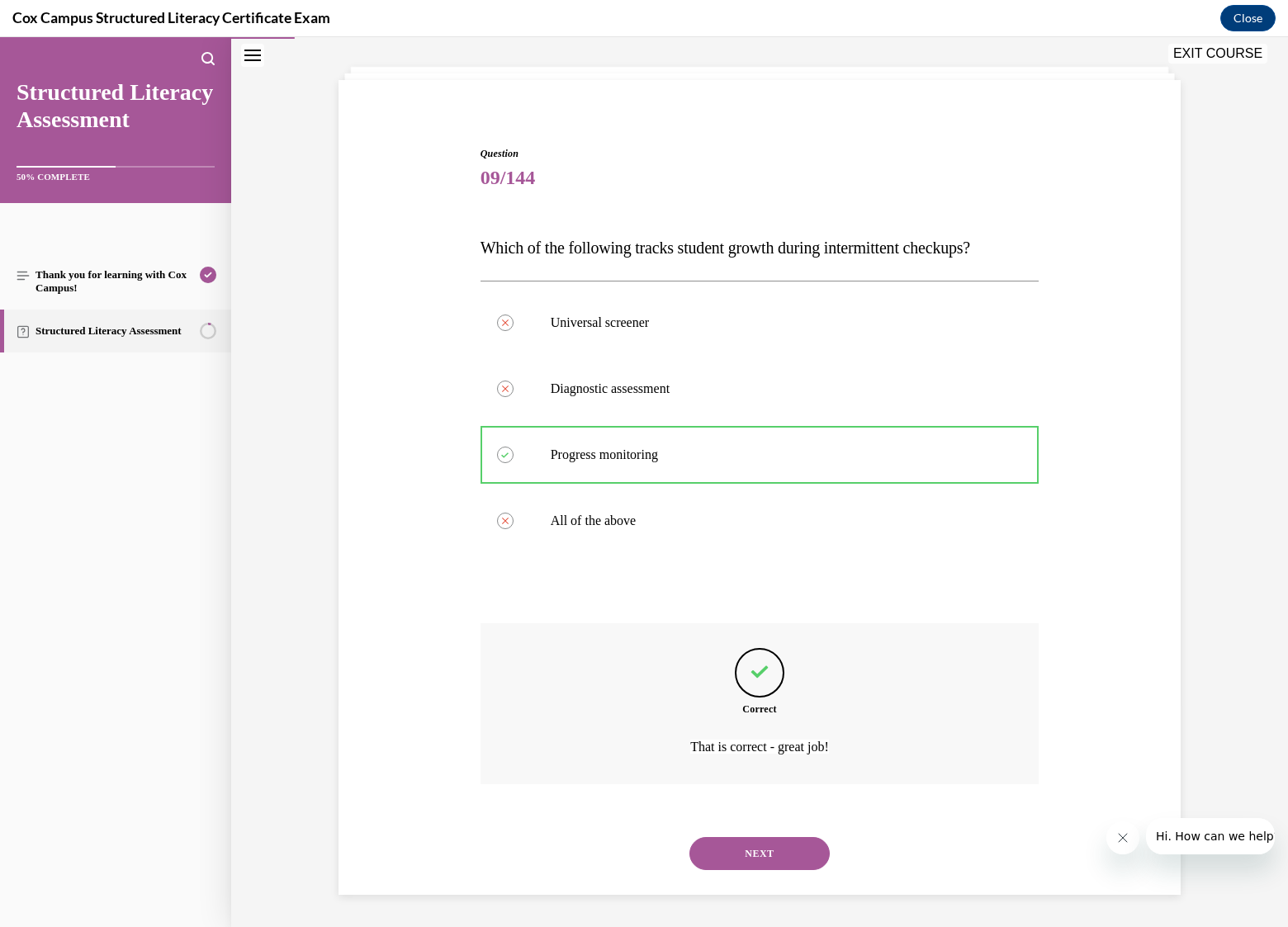
click at [753, 853] on button "NEXT" at bounding box center [760, 853] width 141 height 33
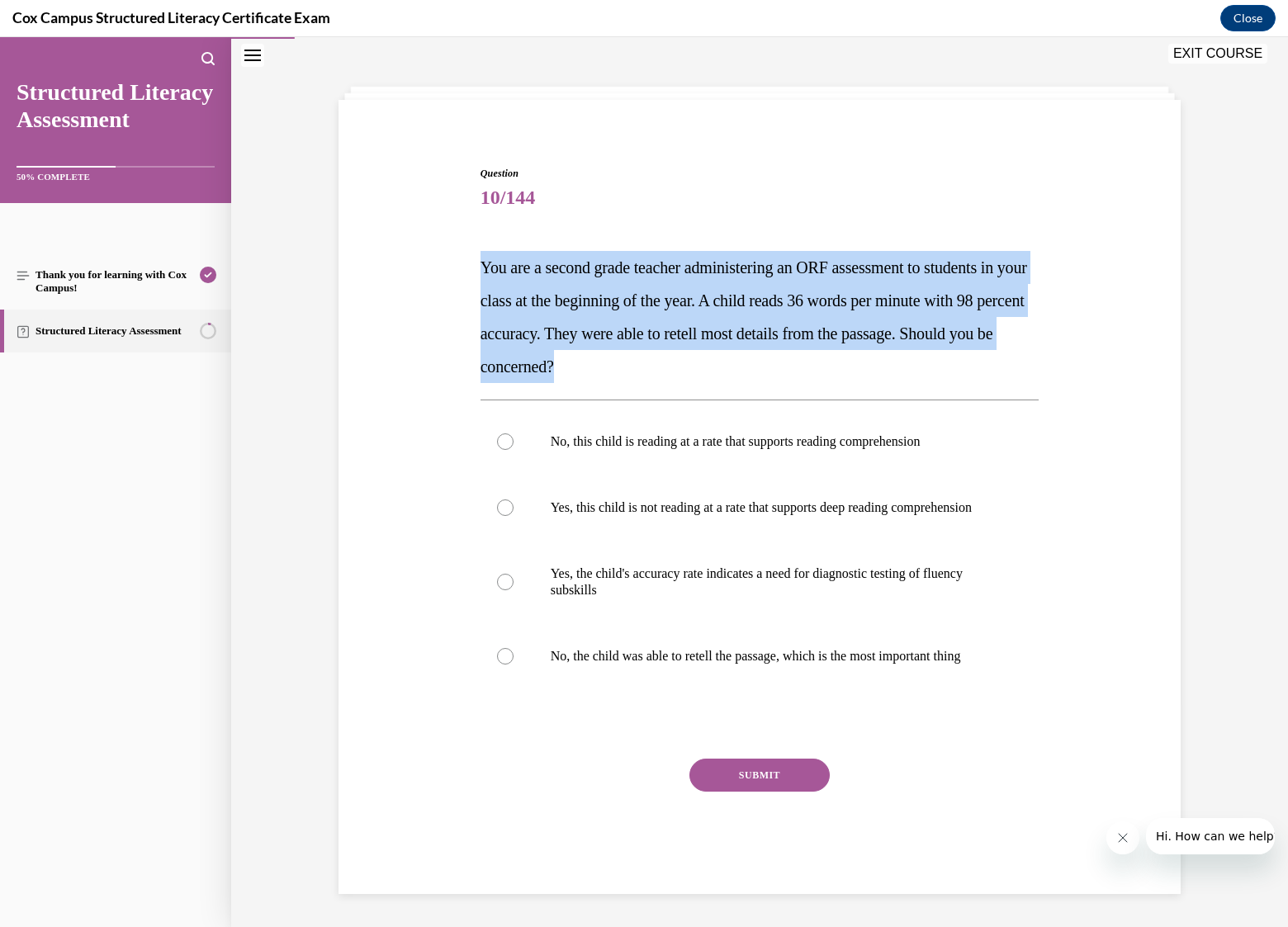
drag, startPoint x: 477, startPoint y: 246, endPoint x: 731, endPoint y: 349, distance: 274.1
click at [731, 349] on p "You are a second grade teacher administering an ORF assessment to students in y…" at bounding box center [760, 317] width 559 height 132
copy span "You are a second grade teacher administering an ORF assessment to students in y…"
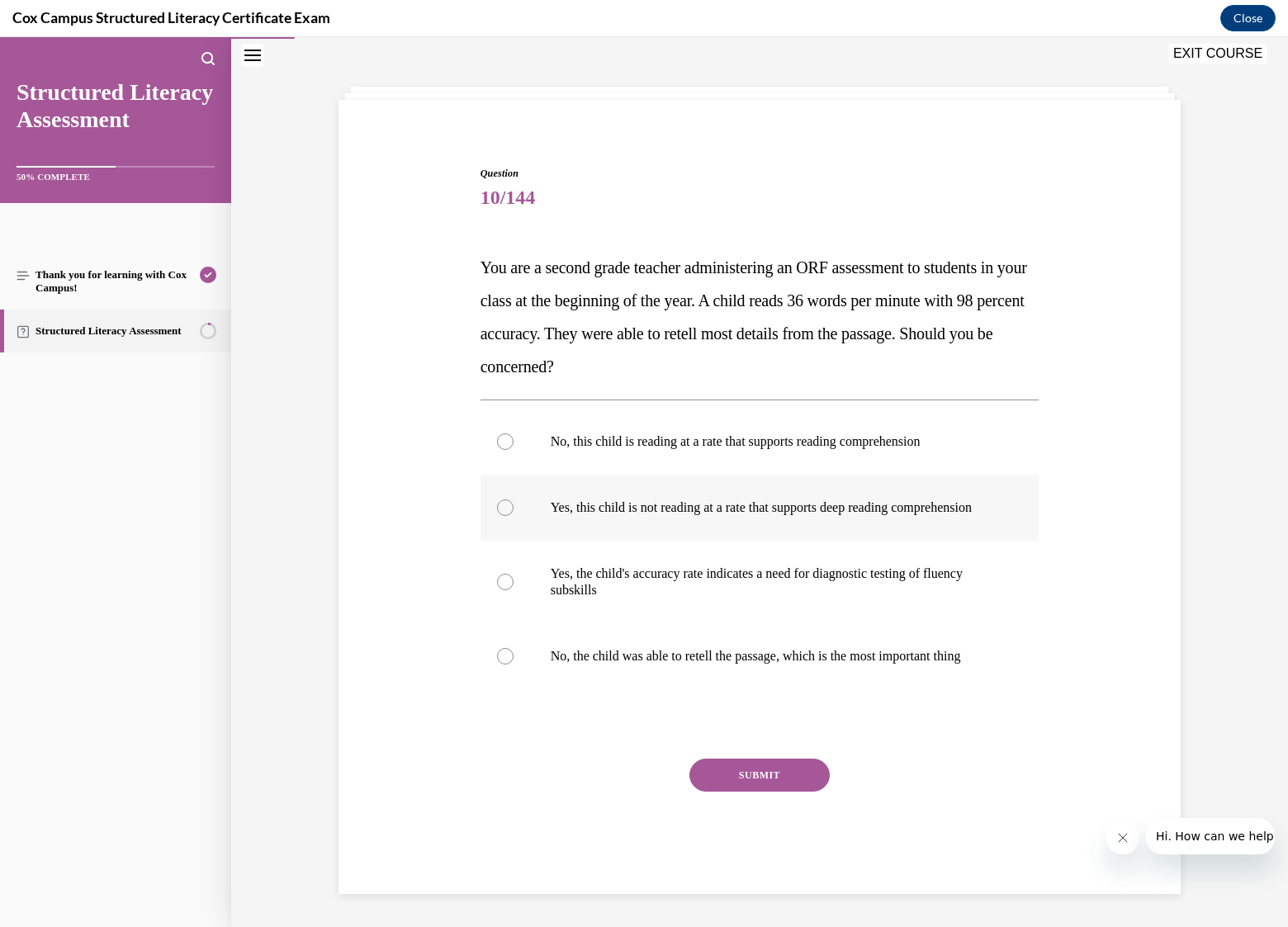
click at [576, 500] on p "Yes, this child is not reading at a rate that supports deep reading comprehensi…" at bounding box center [774, 508] width 447 height 17
click at [514, 500] on input "Yes, this child is not reading at a rate that supports deep reading comprehensi…" at bounding box center [505, 508] width 17 height 17
radio input "true"
click at [752, 786] on button "SUBMIT" at bounding box center [760, 775] width 141 height 33
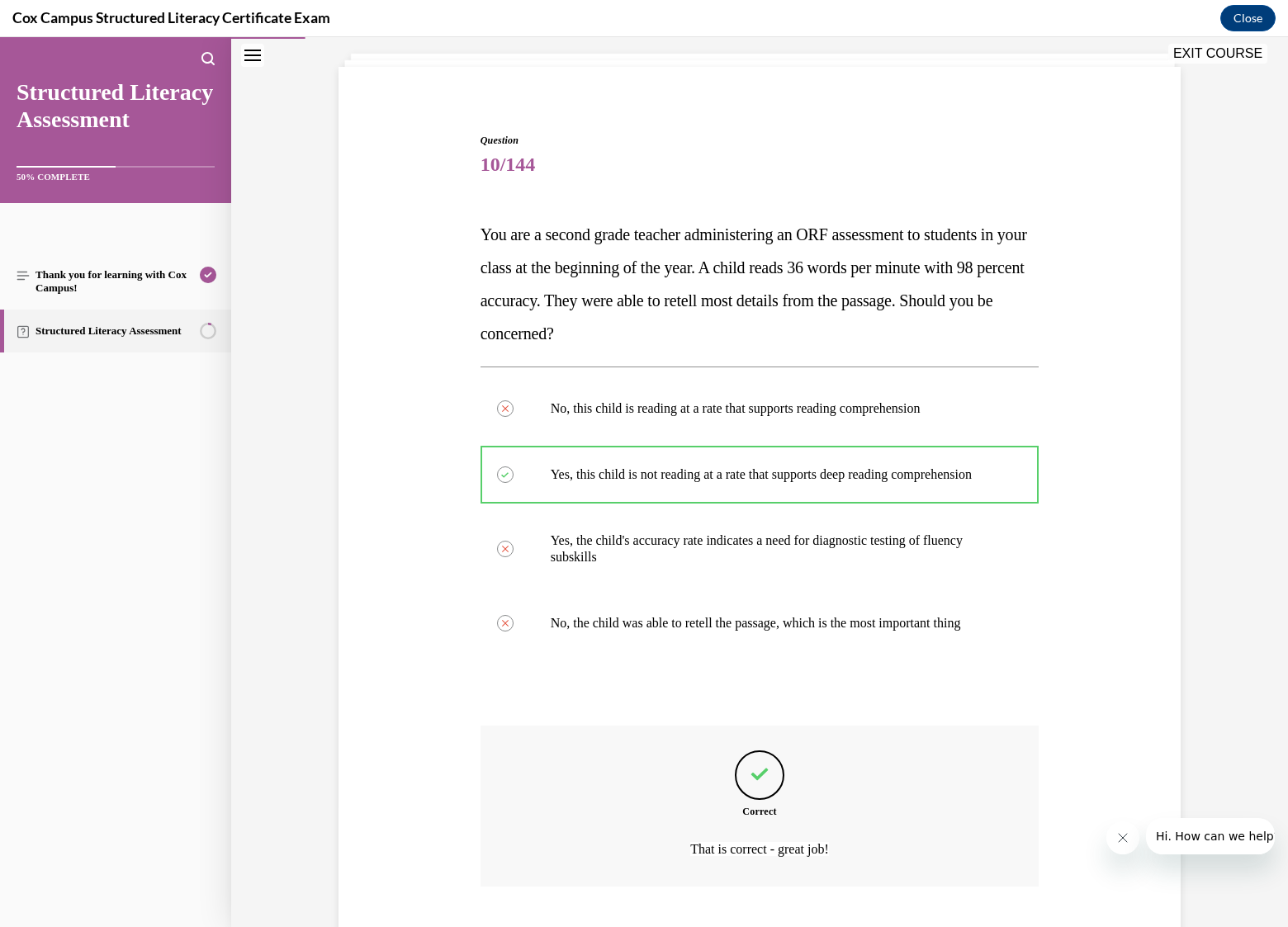
scroll to position [232, 0]
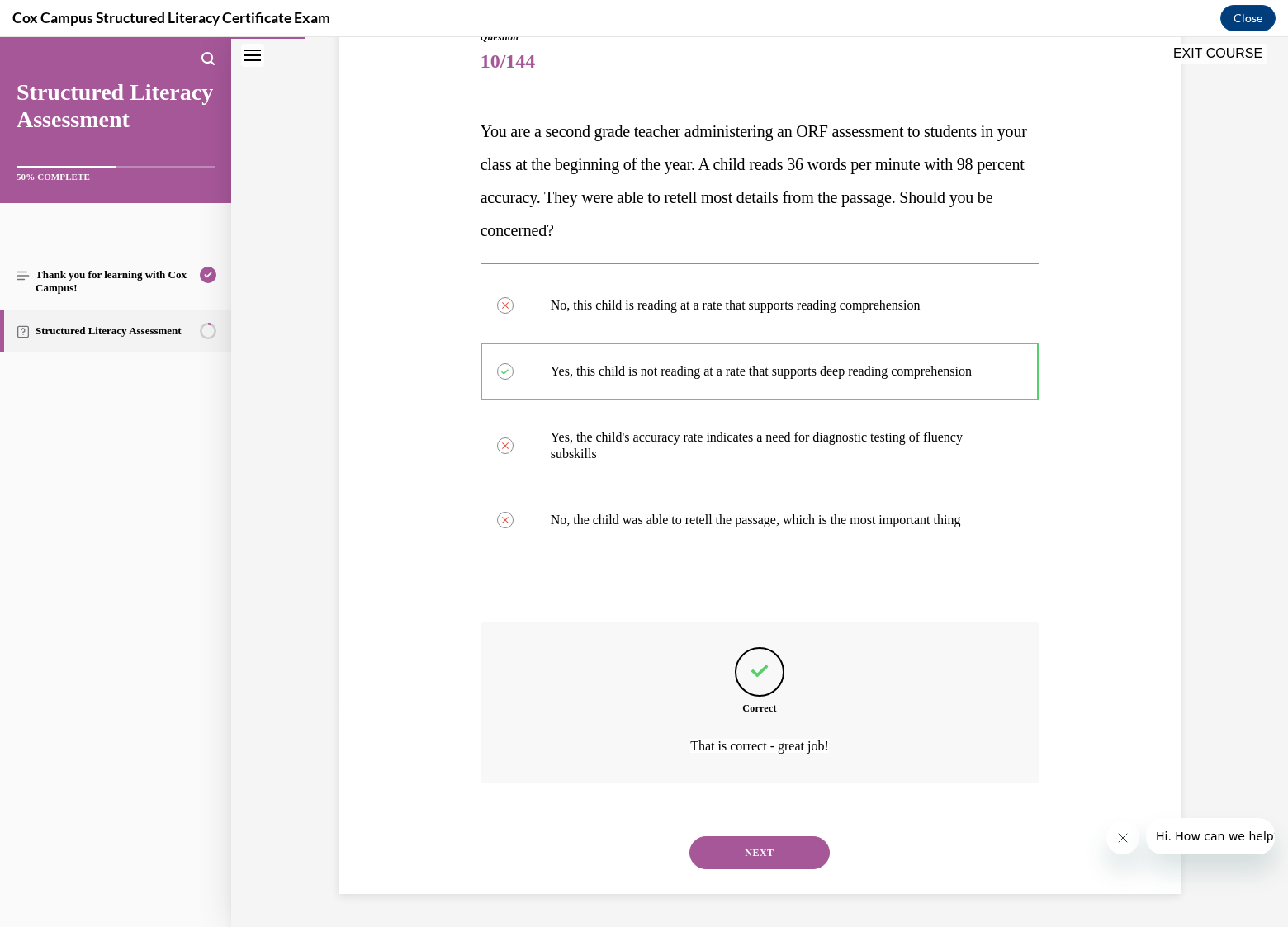
click at [779, 861] on button "NEXT" at bounding box center [760, 852] width 141 height 33
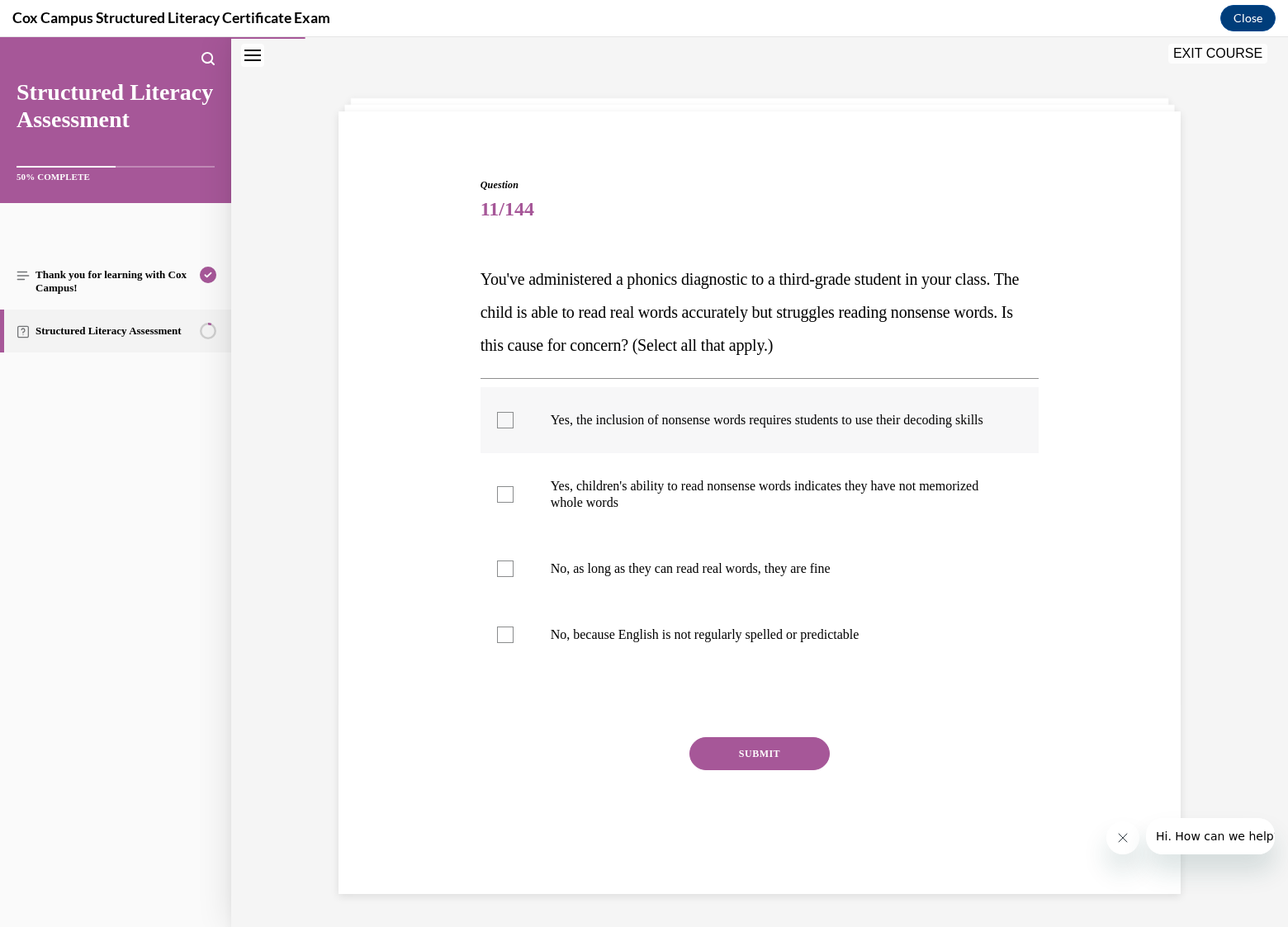
click at [563, 424] on span "Yes, the inclusion of nonsense words requires students to use their decoding sk…" at bounding box center [767, 419] width 433 height 14
click at [514, 424] on input "Yes, the inclusion of nonsense words requires students to use their decoding sk…" at bounding box center [505, 420] width 17 height 17
checkbox input "true"
click at [748, 768] on button "SUBMIT" at bounding box center [760, 753] width 141 height 33
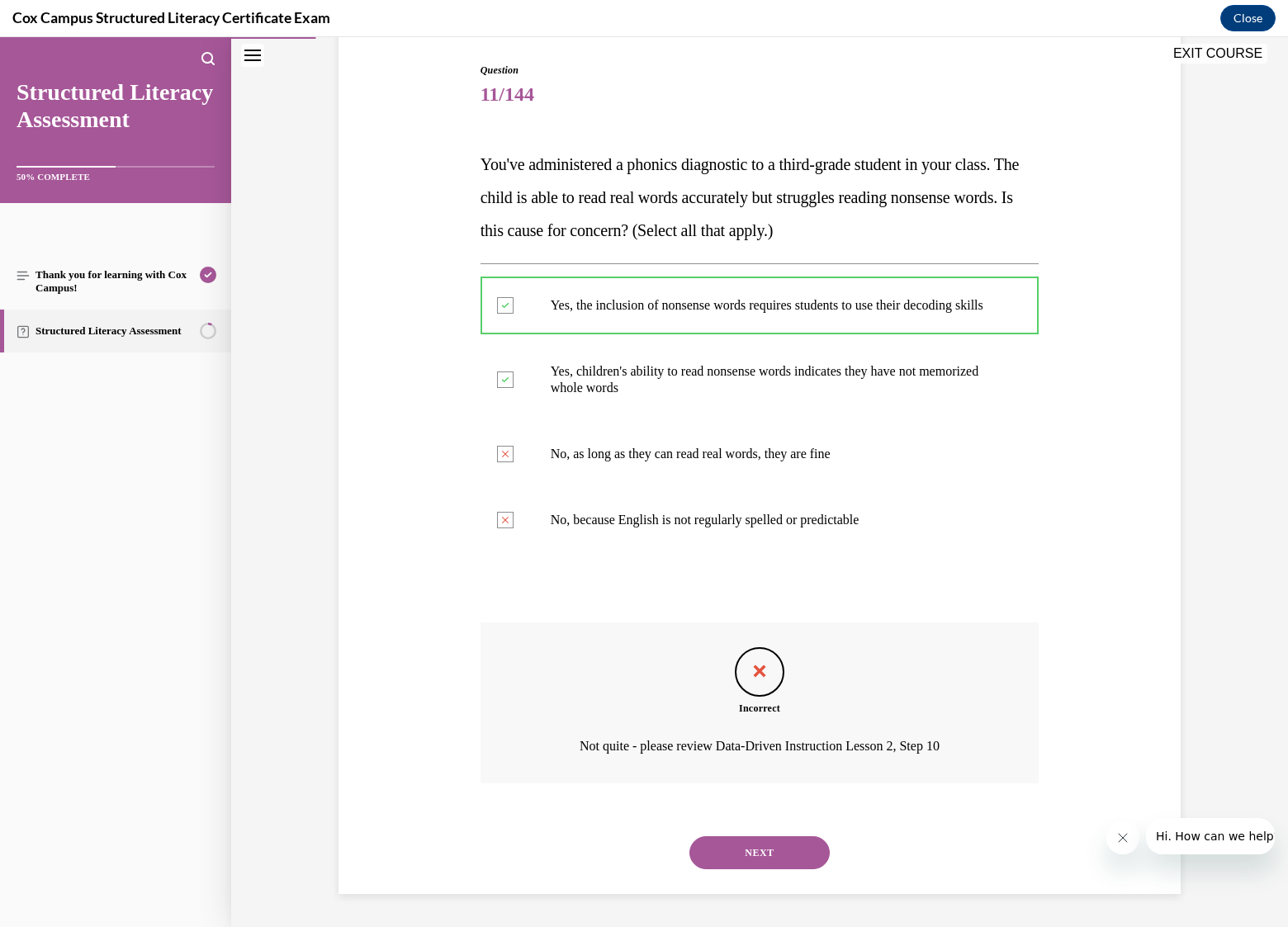
scroll to position [183, 0]
click at [748, 850] on button "NEXT" at bounding box center [760, 852] width 141 height 33
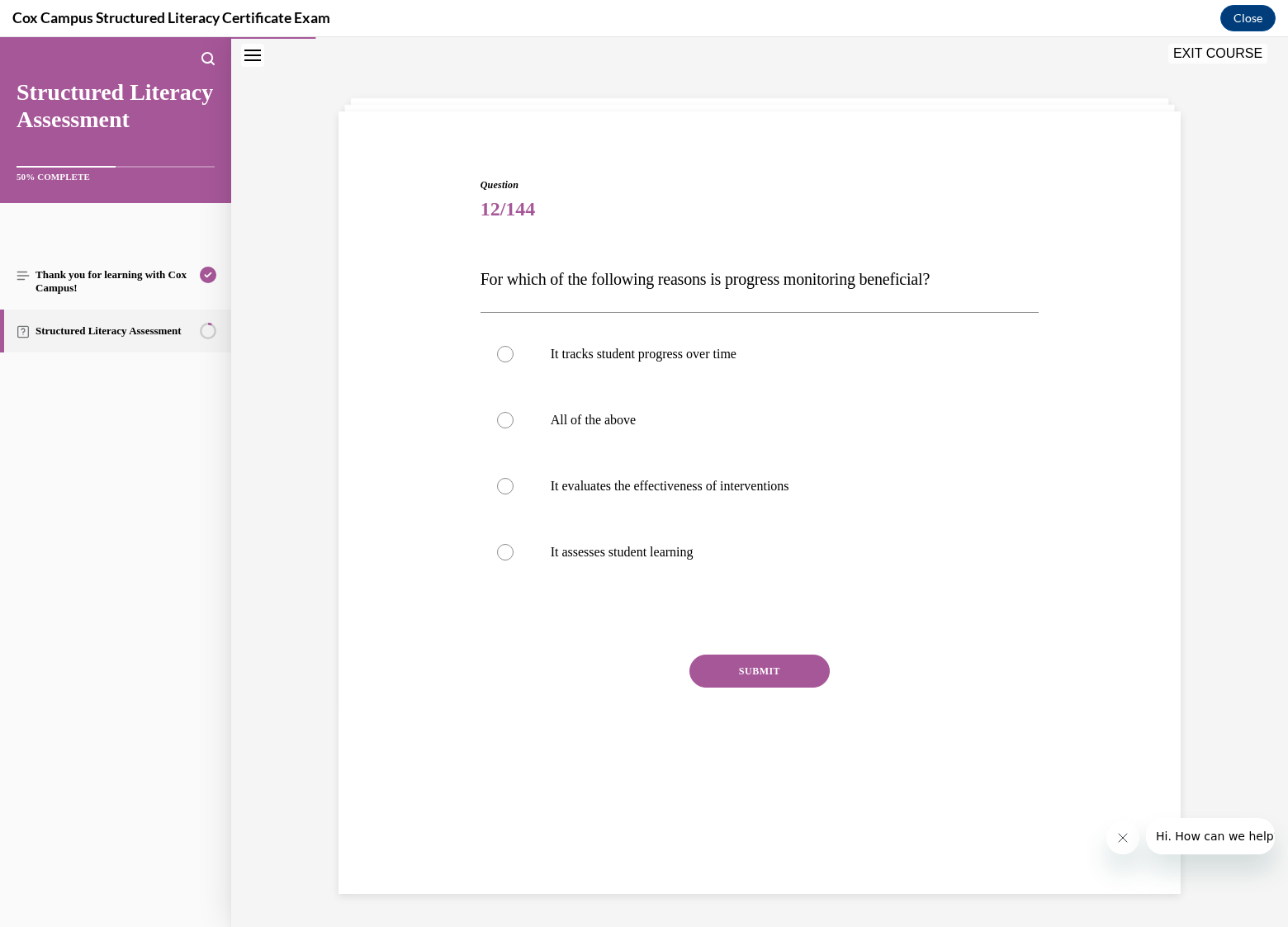
scroll to position [52, 0]
click at [598, 422] on p "All of the above" at bounding box center [774, 420] width 447 height 17
click at [514, 422] on input "All of the above" at bounding box center [505, 420] width 17 height 17
radio input "true"
click at [730, 664] on button "SUBMIT" at bounding box center [760, 671] width 141 height 33
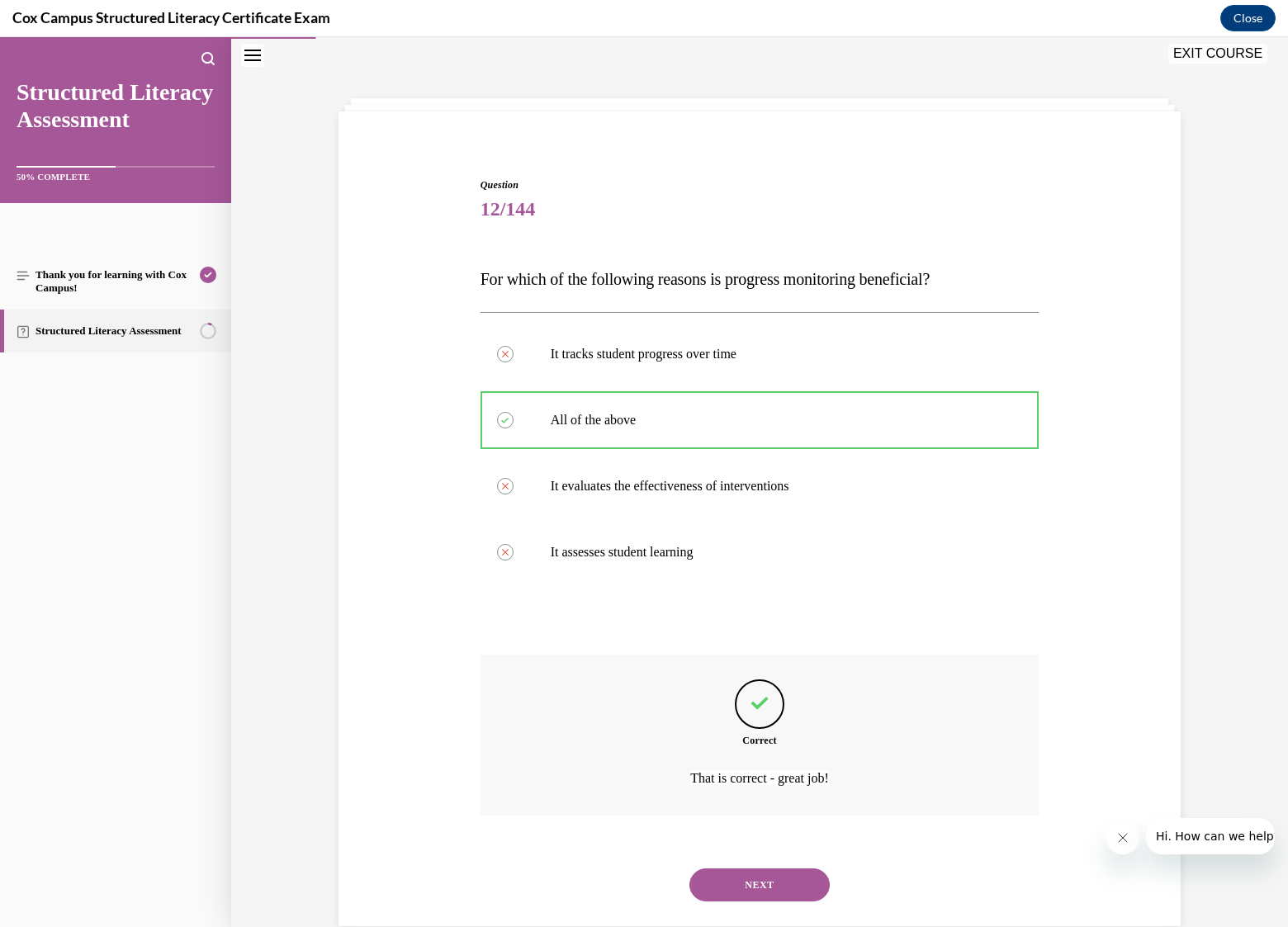
scroll to position [84, 0]
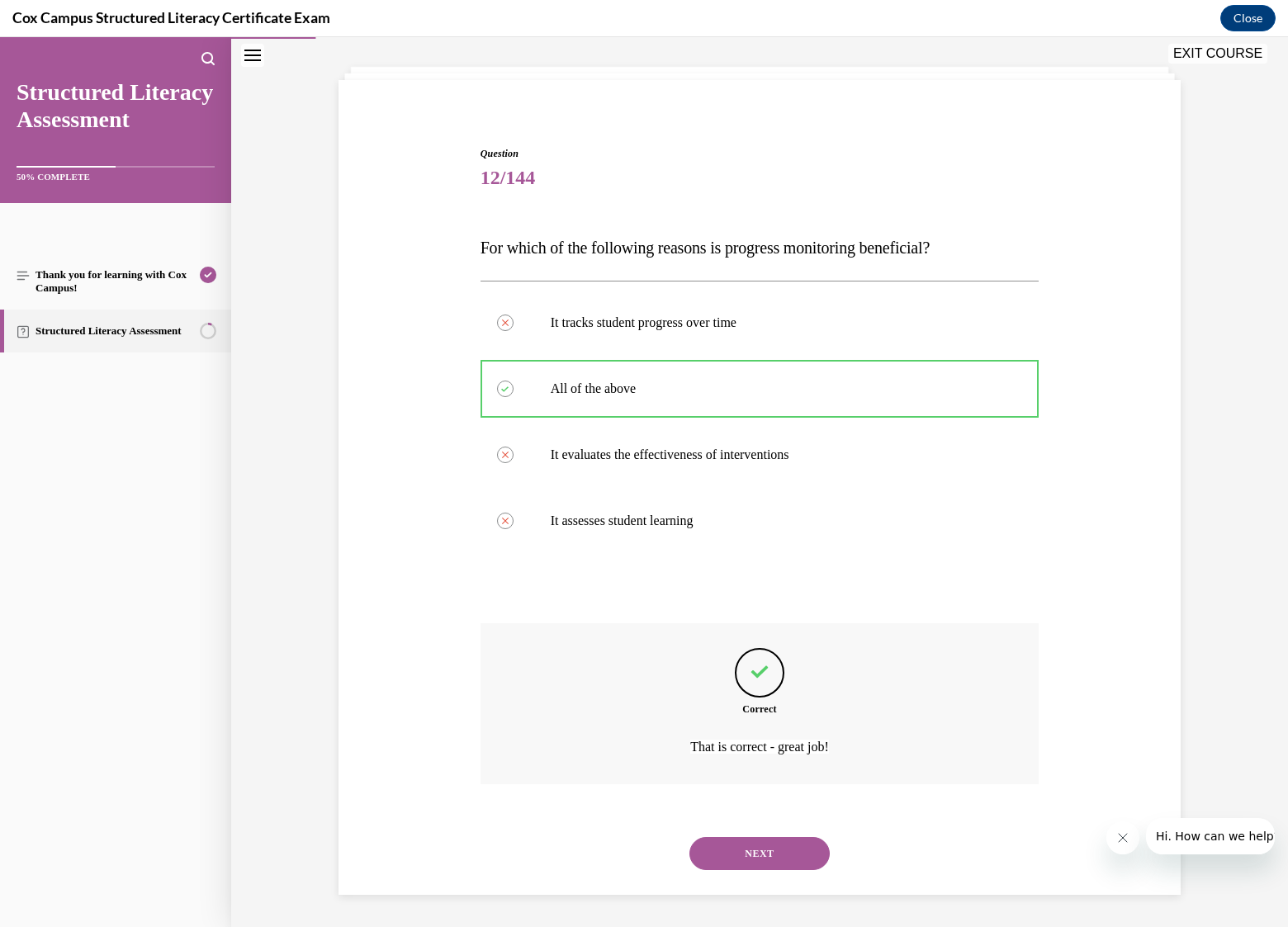
click at [774, 838] on button "NEXT" at bounding box center [760, 853] width 141 height 33
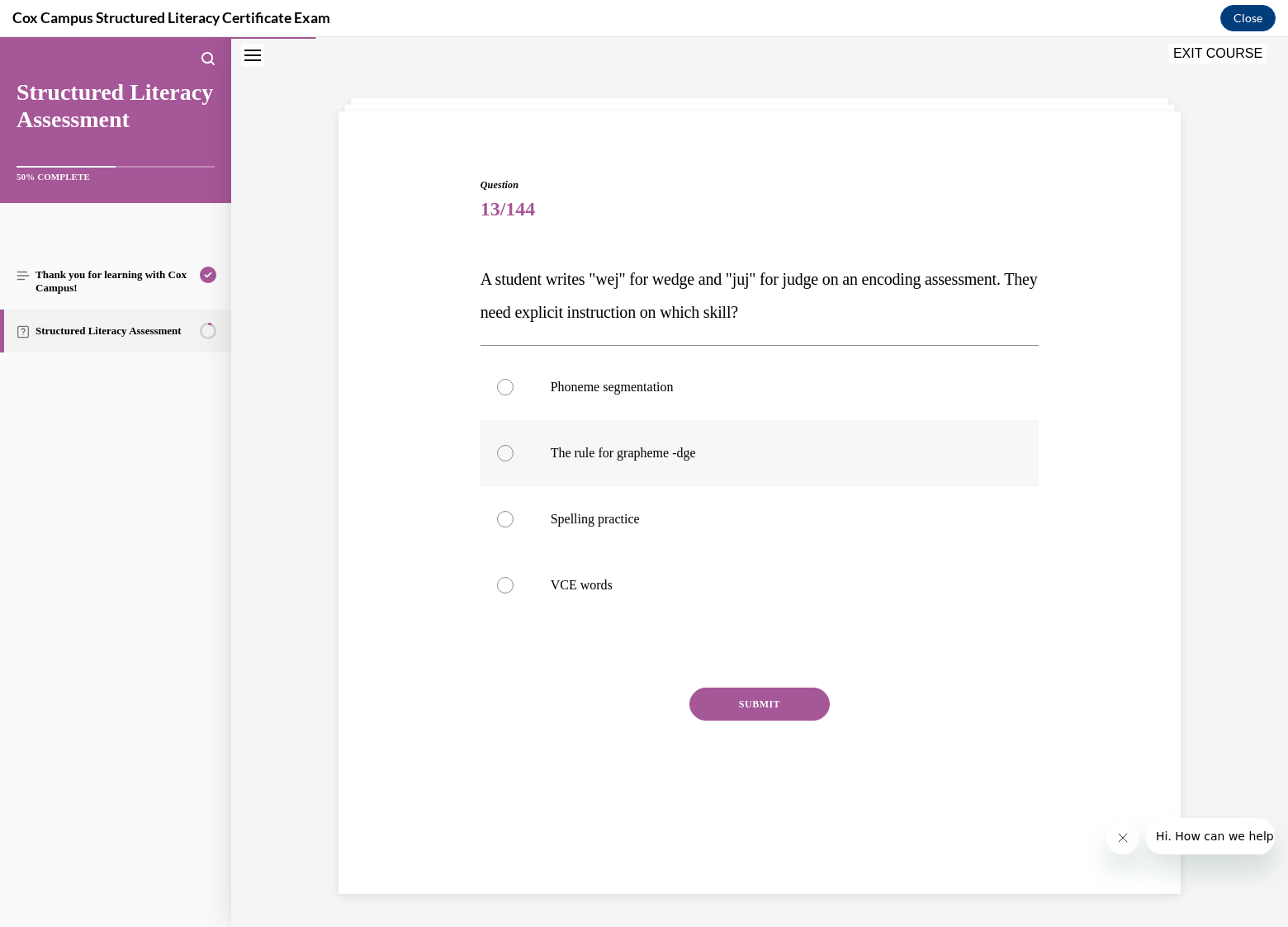
click at [657, 458] on span "The rule for grapheme -dge" at bounding box center [623, 453] width 145 height 14
click at [514, 458] on input "The rule for grapheme -dge" at bounding box center [505, 453] width 17 height 17
radio input "true"
click at [752, 708] on button "SUBMIT" at bounding box center [760, 703] width 141 height 33
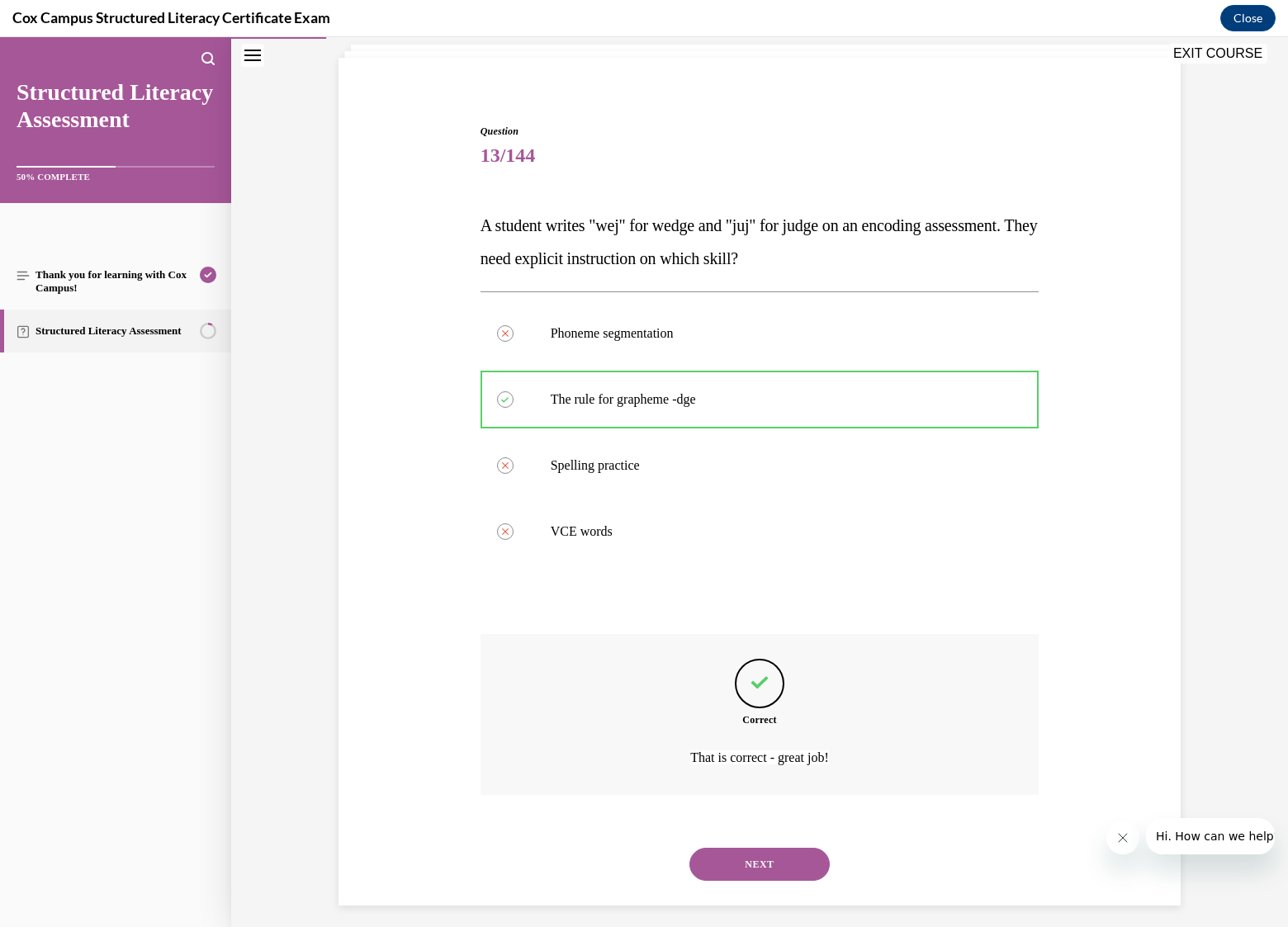
scroll to position [117, 0]
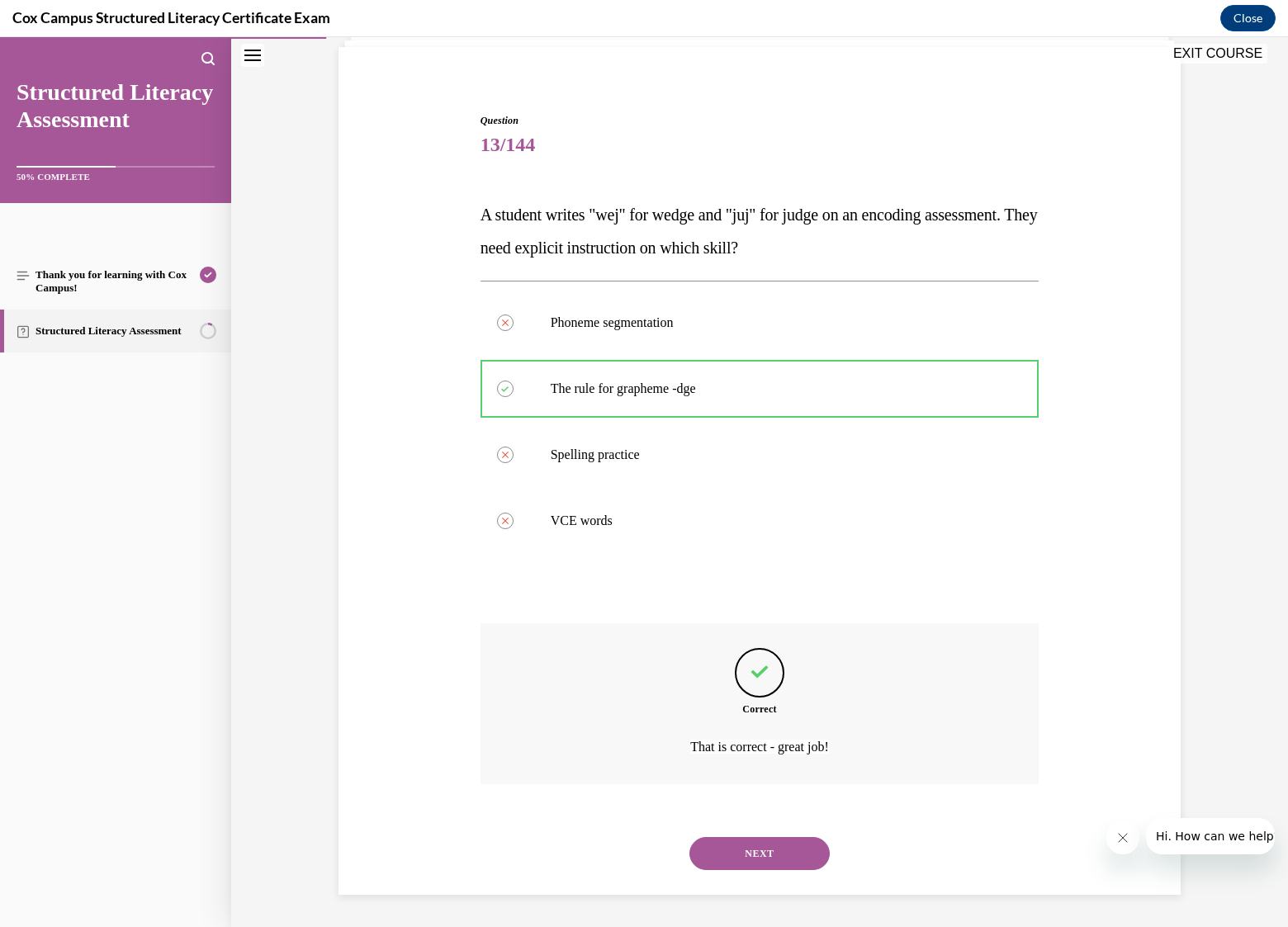
click at [762, 842] on button "NEXT" at bounding box center [760, 853] width 141 height 33
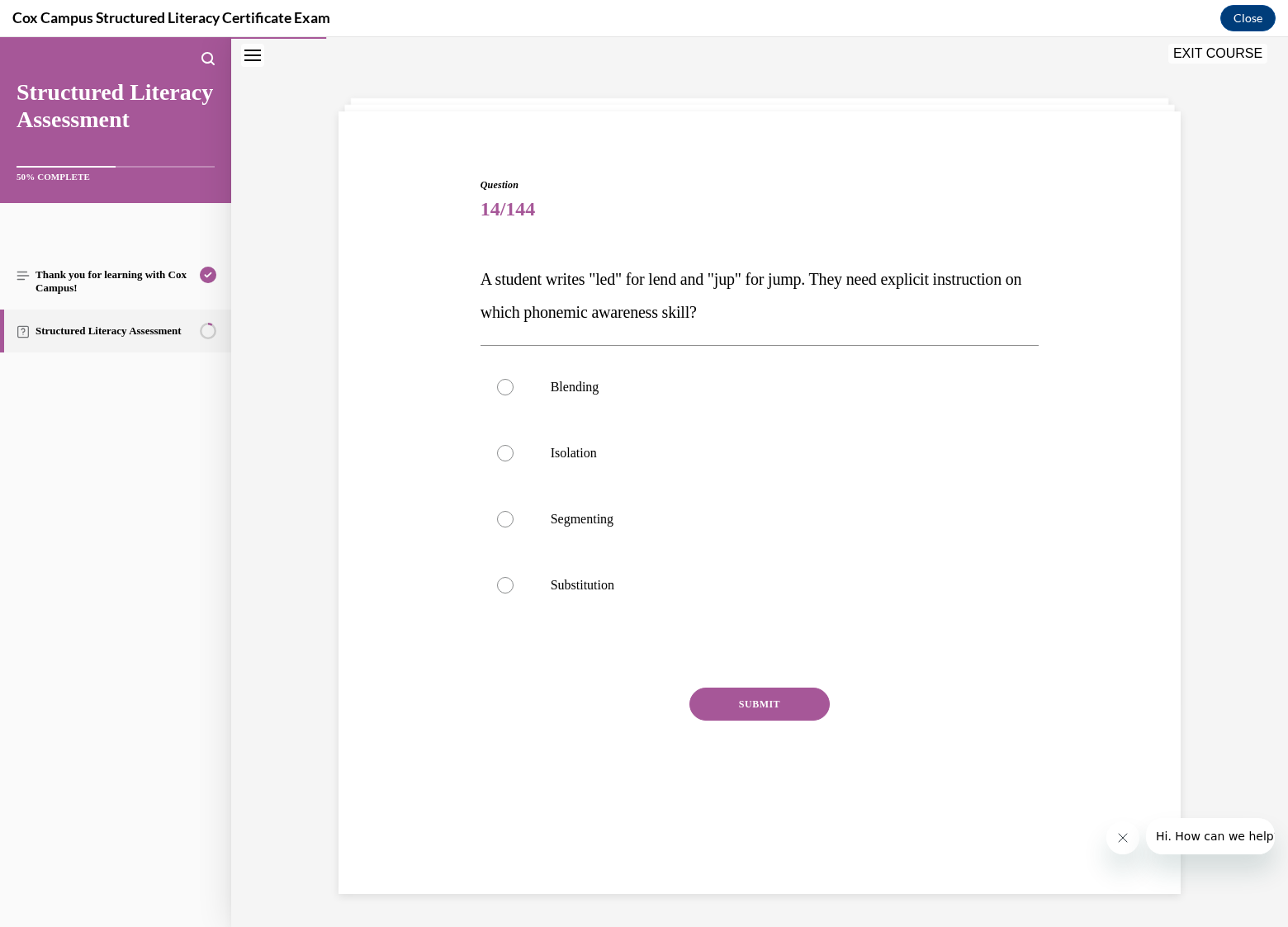
scroll to position [52, 0]
click at [607, 519] on span "Segmenting" at bounding box center [582, 519] width 62 height 14
click at [514, 519] on input "Segmenting" at bounding box center [505, 519] width 17 height 17
radio input "true"
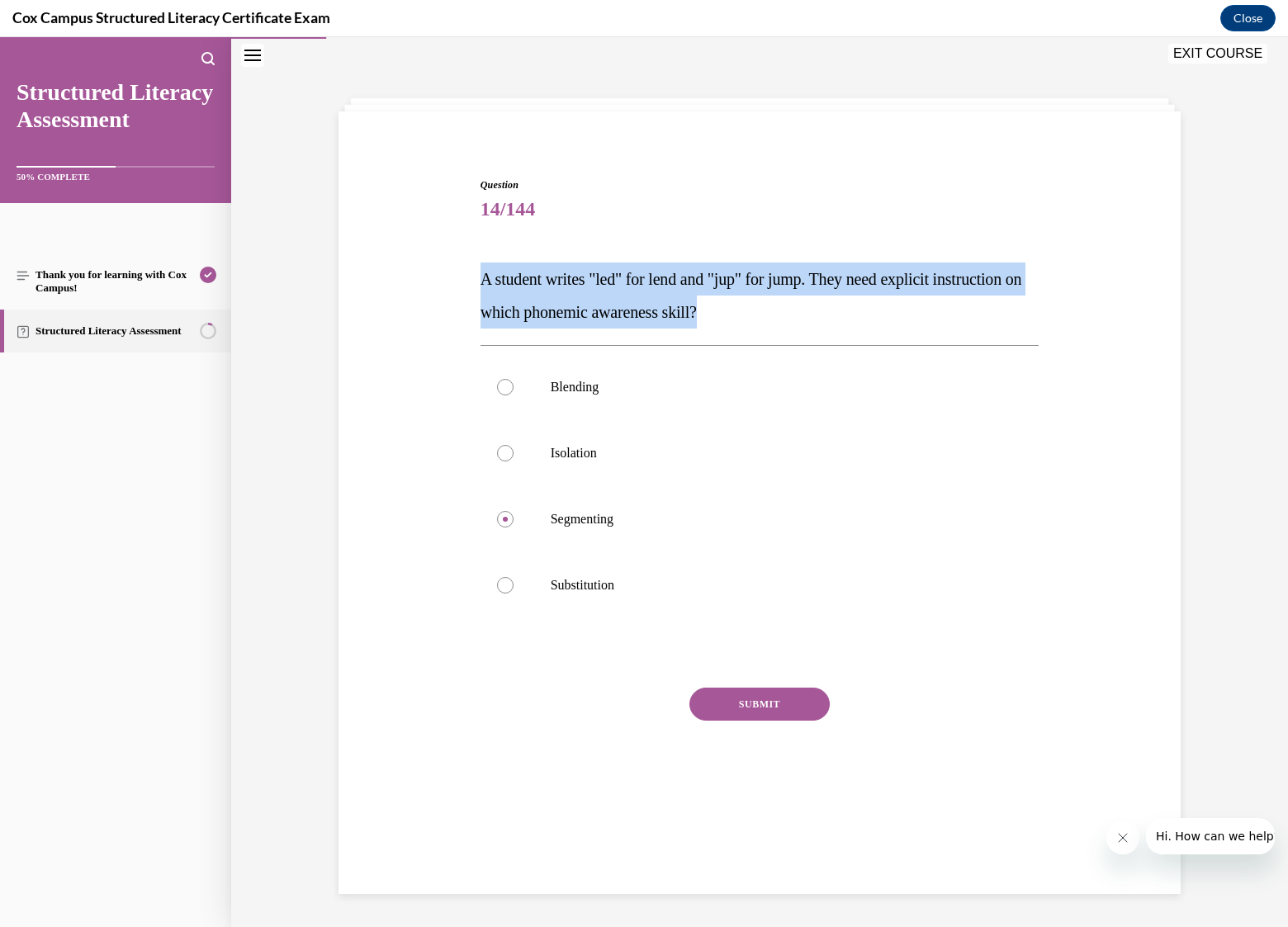
drag, startPoint x: 816, startPoint y: 316, endPoint x: 477, endPoint y: 289, distance: 340.1
click at [480, 289] on p "A student writes "led" for lend and "jup" for jump. They need explicit instruct…" at bounding box center [760, 296] width 559 height 66
click at [777, 325] on p "A student writes "led" for lend and "jup" for jump. They need explicit instruct…" at bounding box center [760, 296] width 559 height 66
drag, startPoint x: 818, startPoint y: 317, endPoint x: 444, endPoint y: 280, distance: 375.8
click at [444, 280] on div "Question 14/144 A student writes "led" for lend and "jup" for jump. They need e…" at bounding box center [759, 476] width 851 height 695
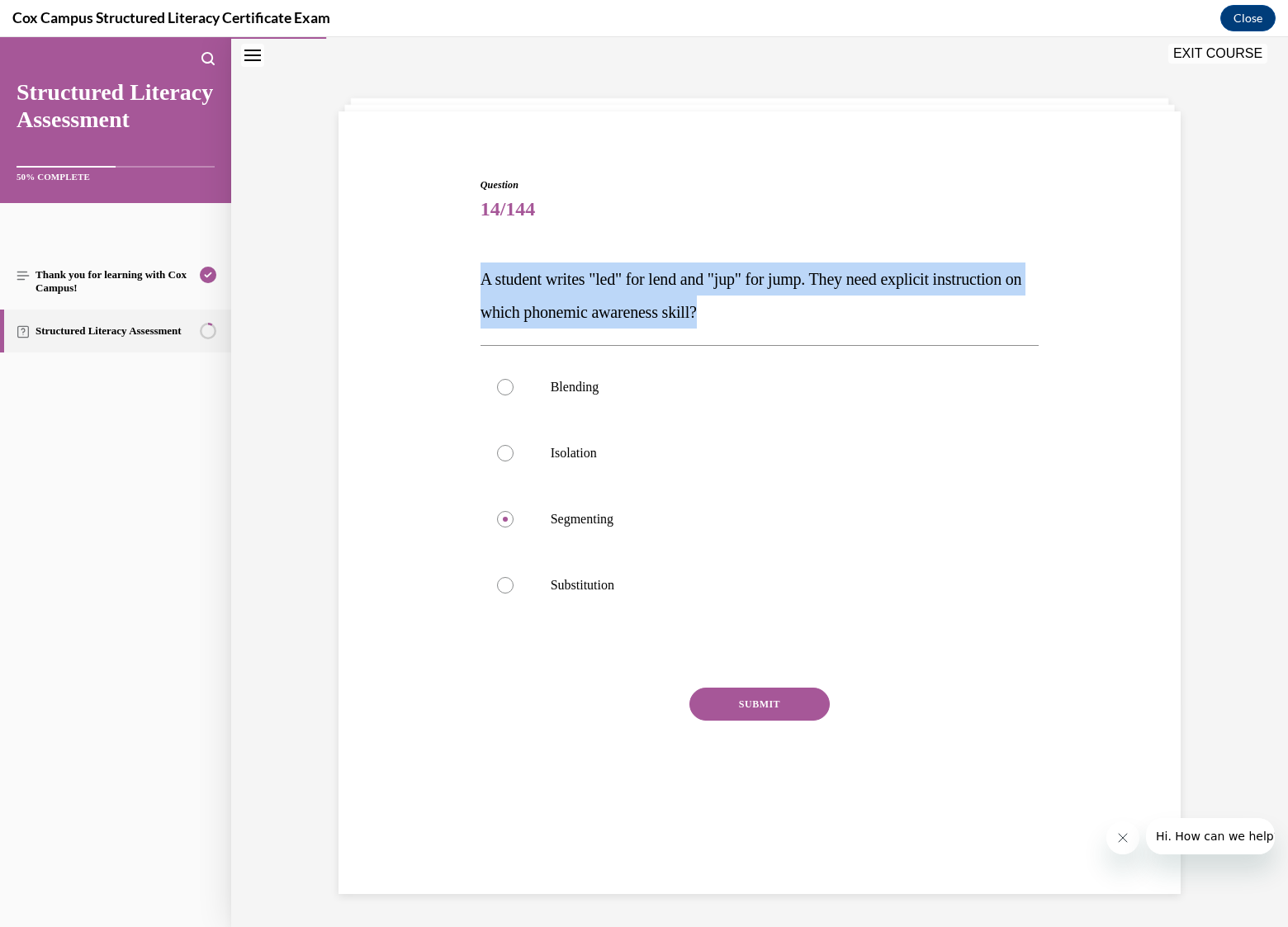
copy span "A student writes "led" for lend and "jup" for jump. They need explicit instruct…"
click at [771, 706] on button "SUBMIT" at bounding box center [760, 703] width 141 height 33
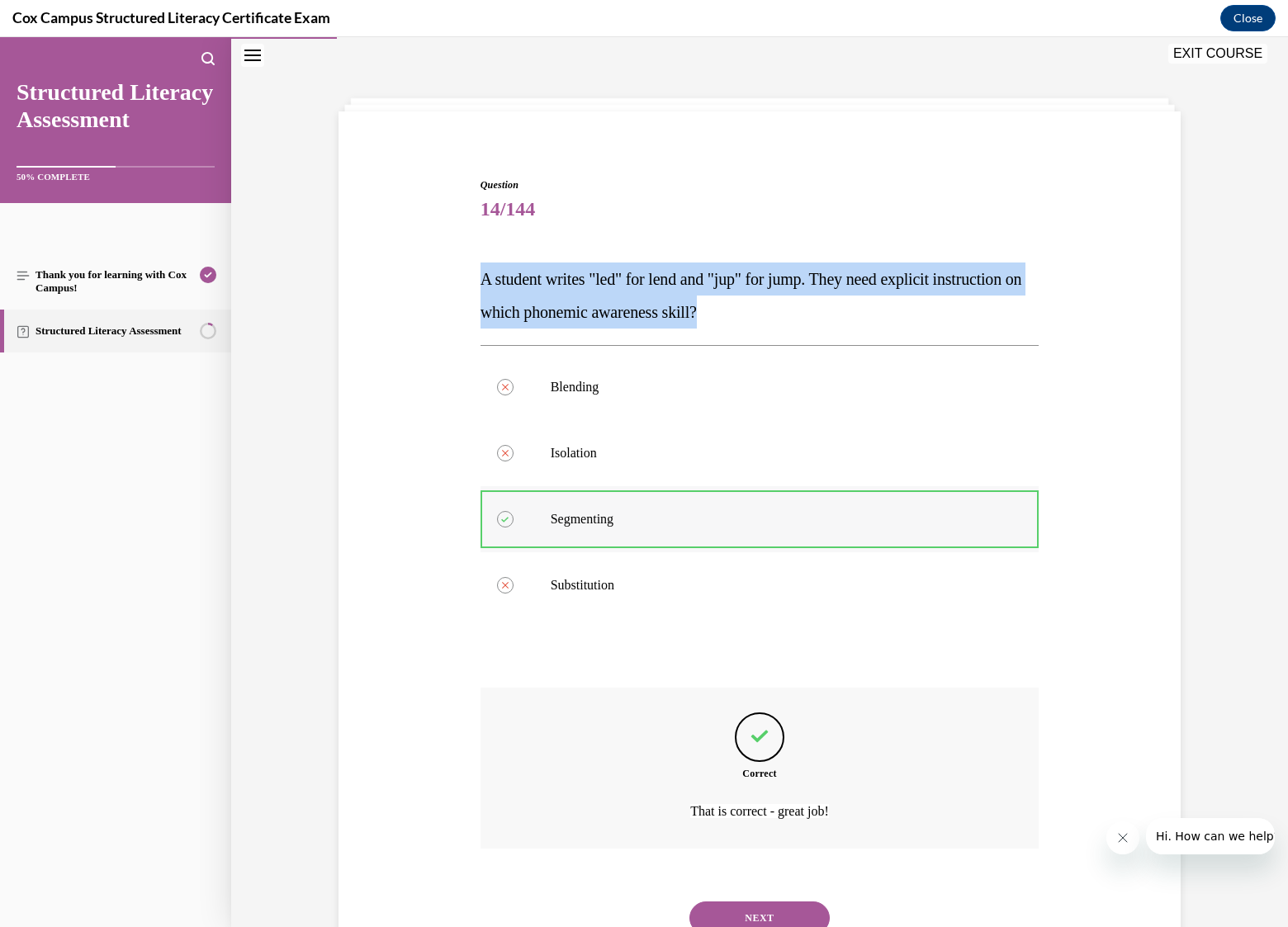
scroll to position [117, 0]
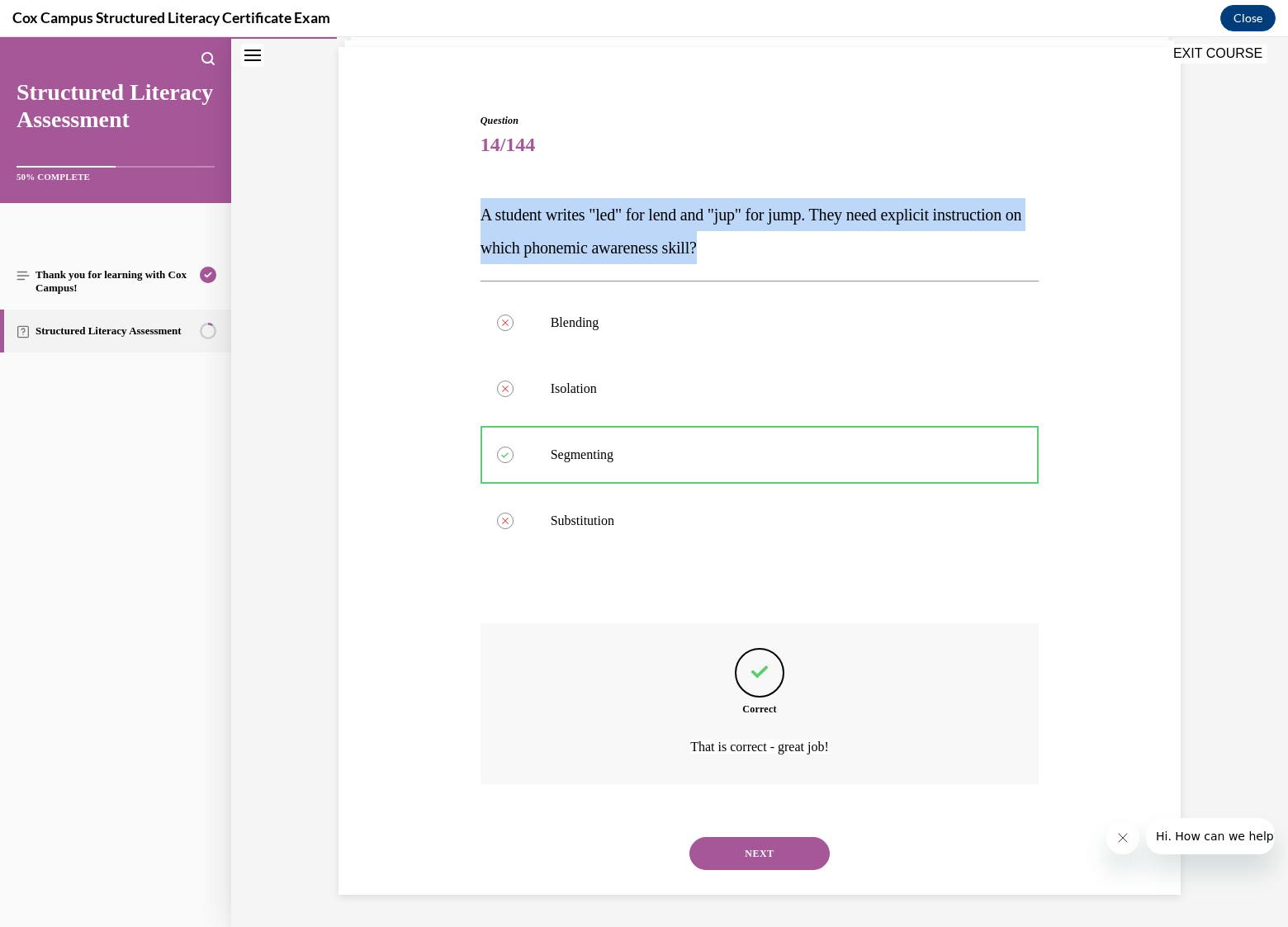
drag, startPoint x: 760, startPoint y: 856, endPoint x: 752, endPoint y: 836, distance: 21.5
click at [760, 855] on button "NEXT" at bounding box center [760, 853] width 141 height 33
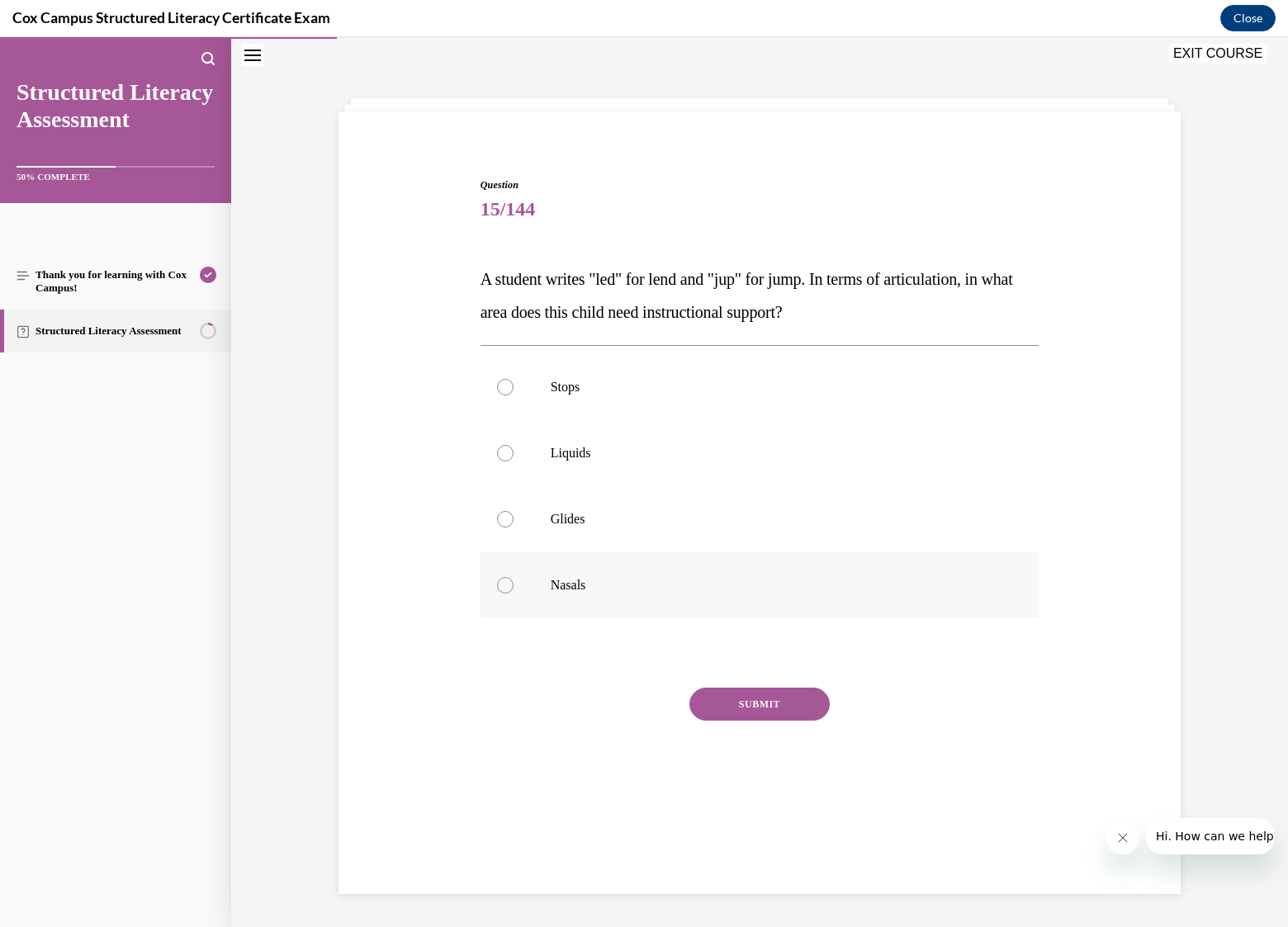
click at [499, 577] on div at bounding box center [505, 585] width 17 height 17
click at [499, 577] on input "Nasals" at bounding box center [505, 585] width 17 height 17
radio input "true"
click at [745, 709] on button "SUBMIT" at bounding box center [760, 703] width 141 height 33
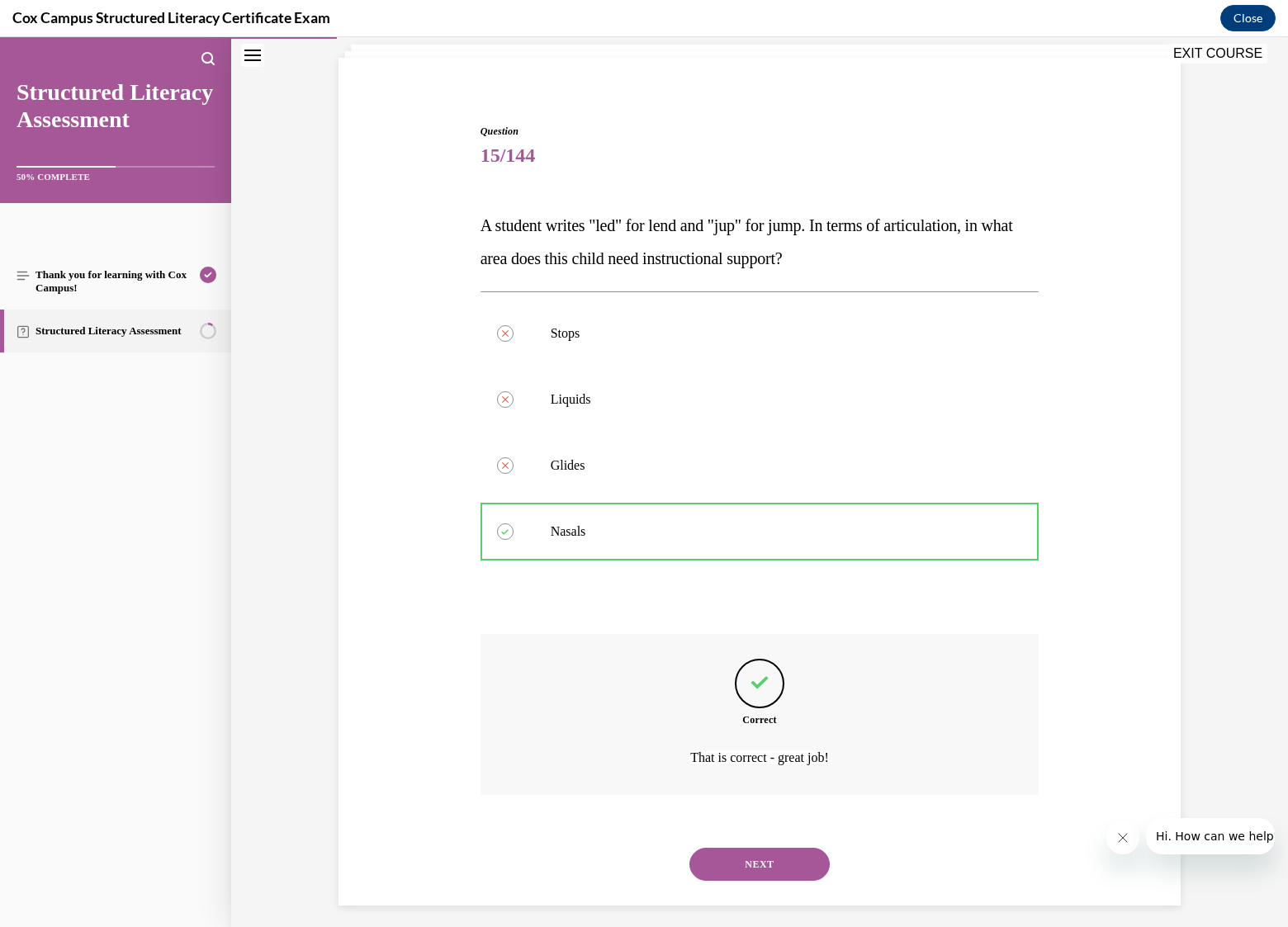
scroll to position [117, 0]
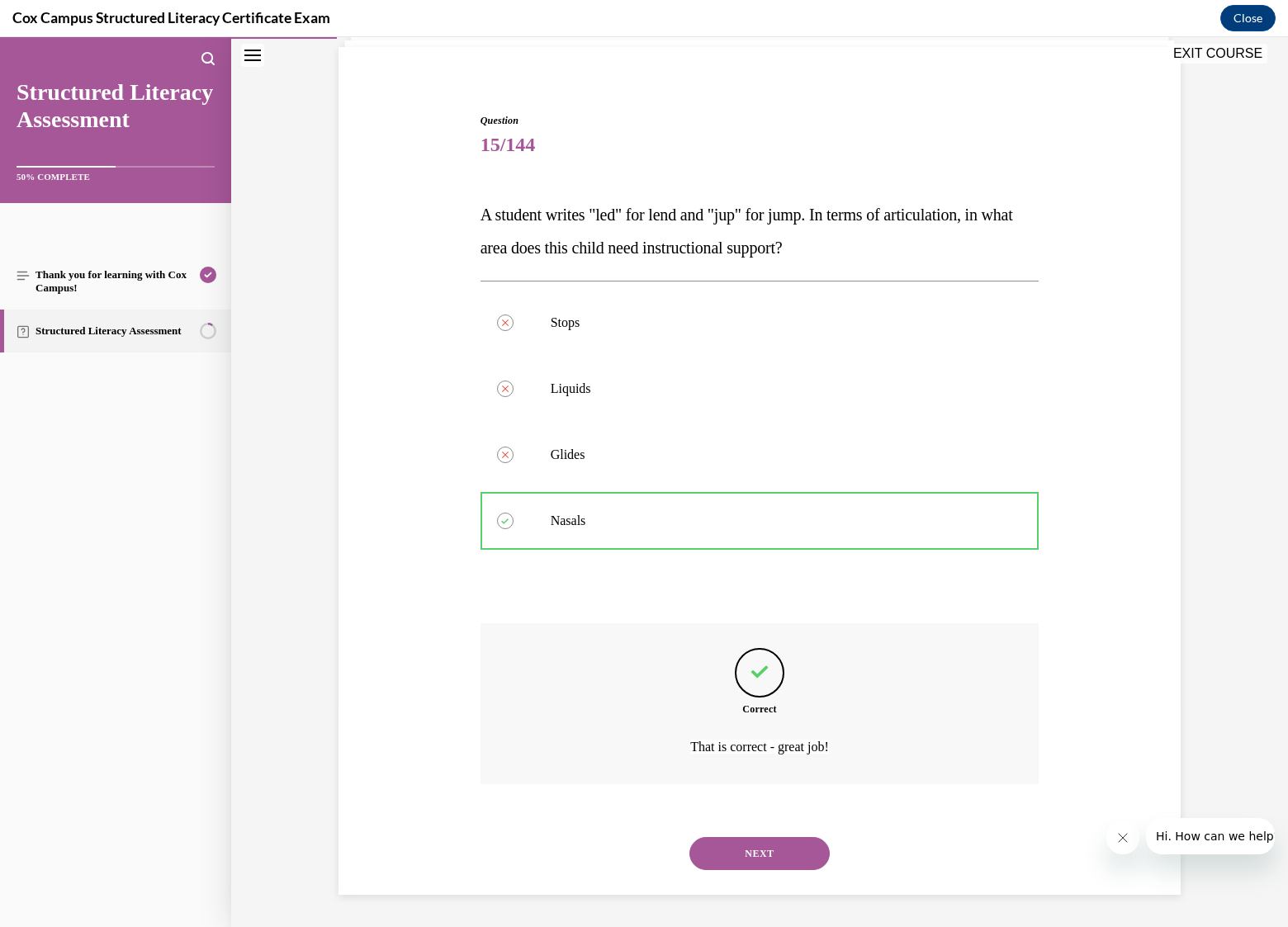
click at [768, 852] on button "NEXT" at bounding box center [760, 853] width 141 height 33
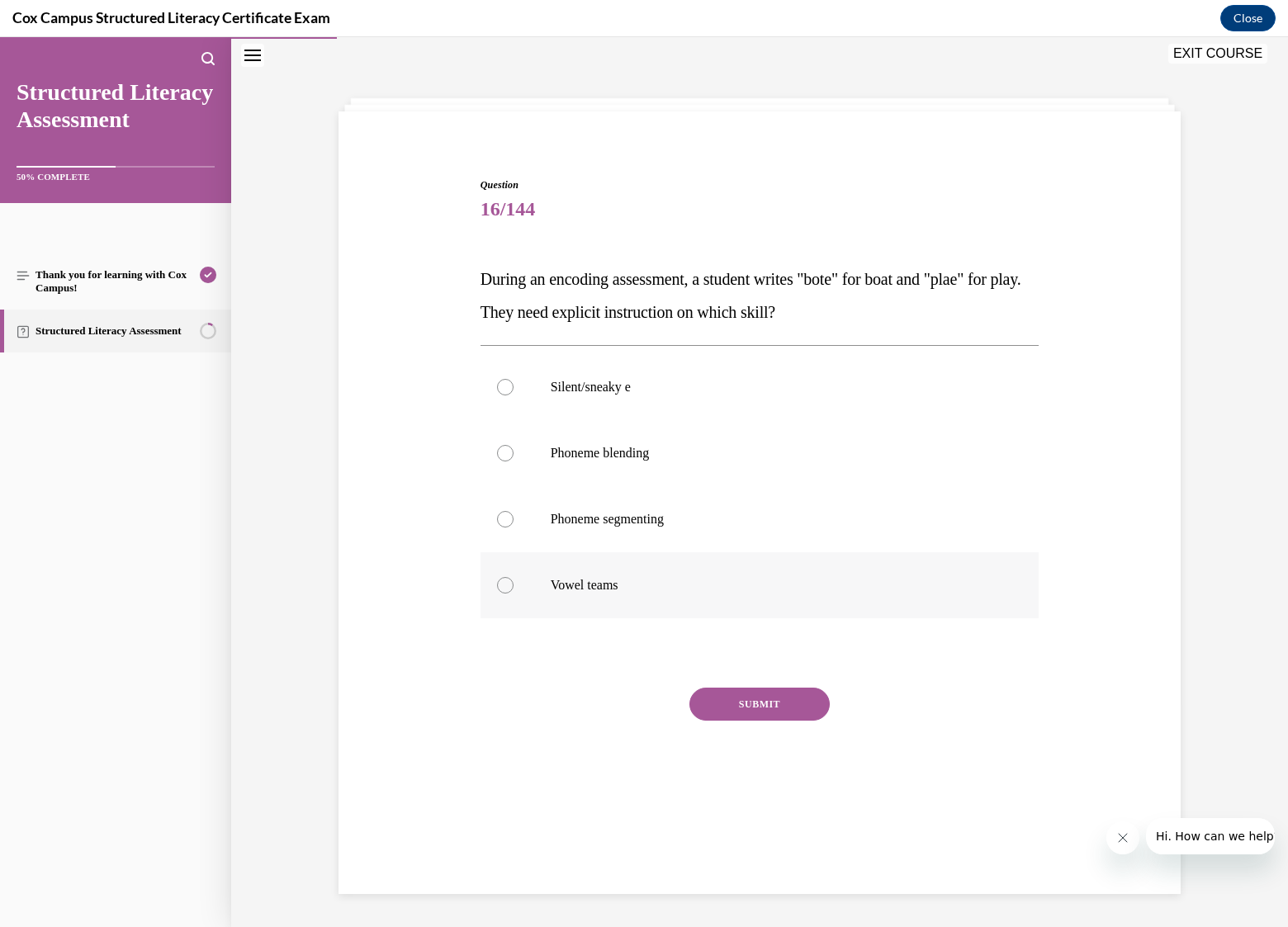
click at [582, 587] on p "Vowel teams" at bounding box center [774, 585] width 447 height 17
click at [514, 587] on input "Vowel teams" at bounding box center [505, 585] width 17 height 17
radio input "true"
click at [765, 702] on button "SUBMIT" at bounding box center [760, 703] width 141 height 33
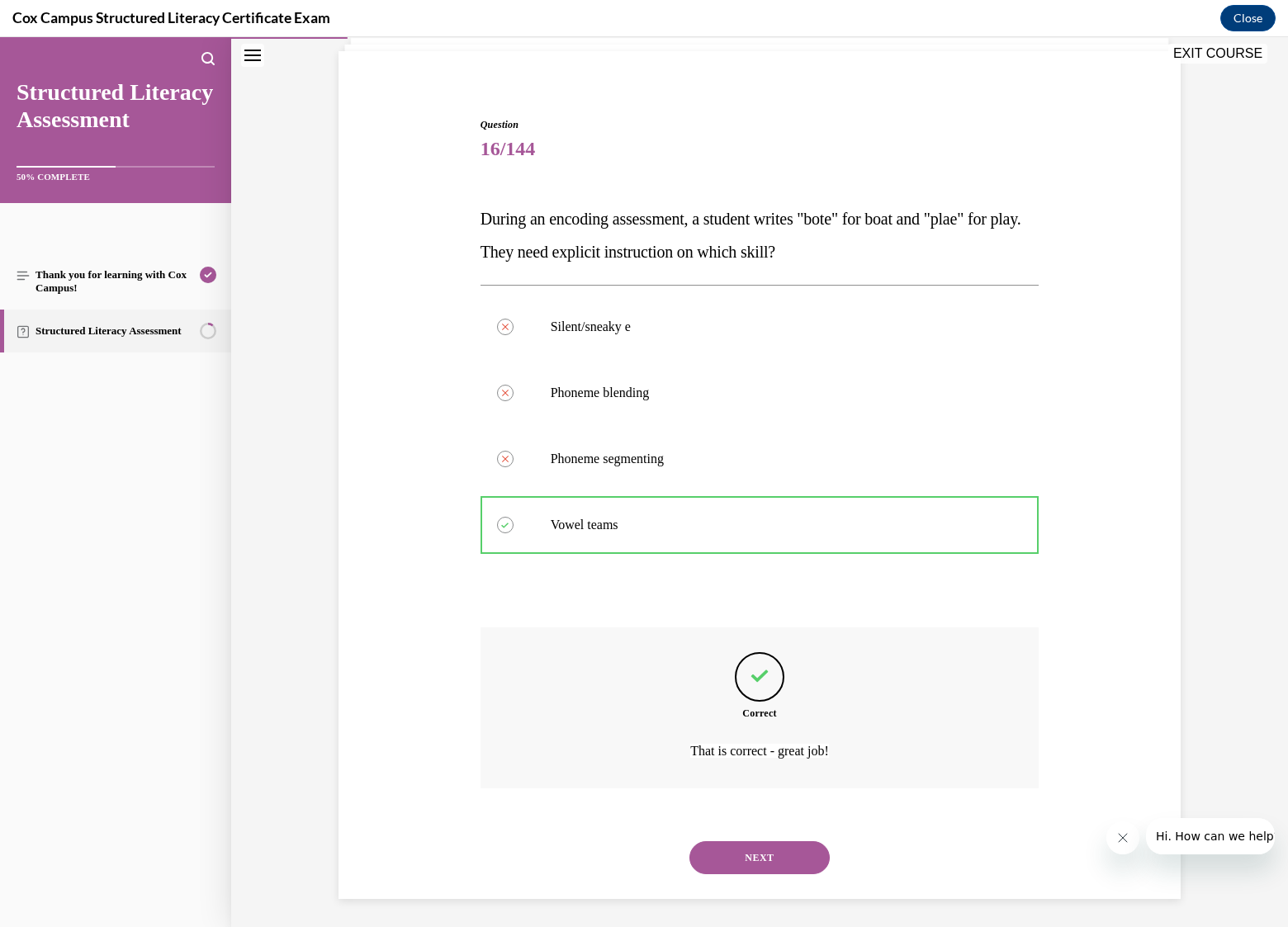
scroll to position [117, 0]
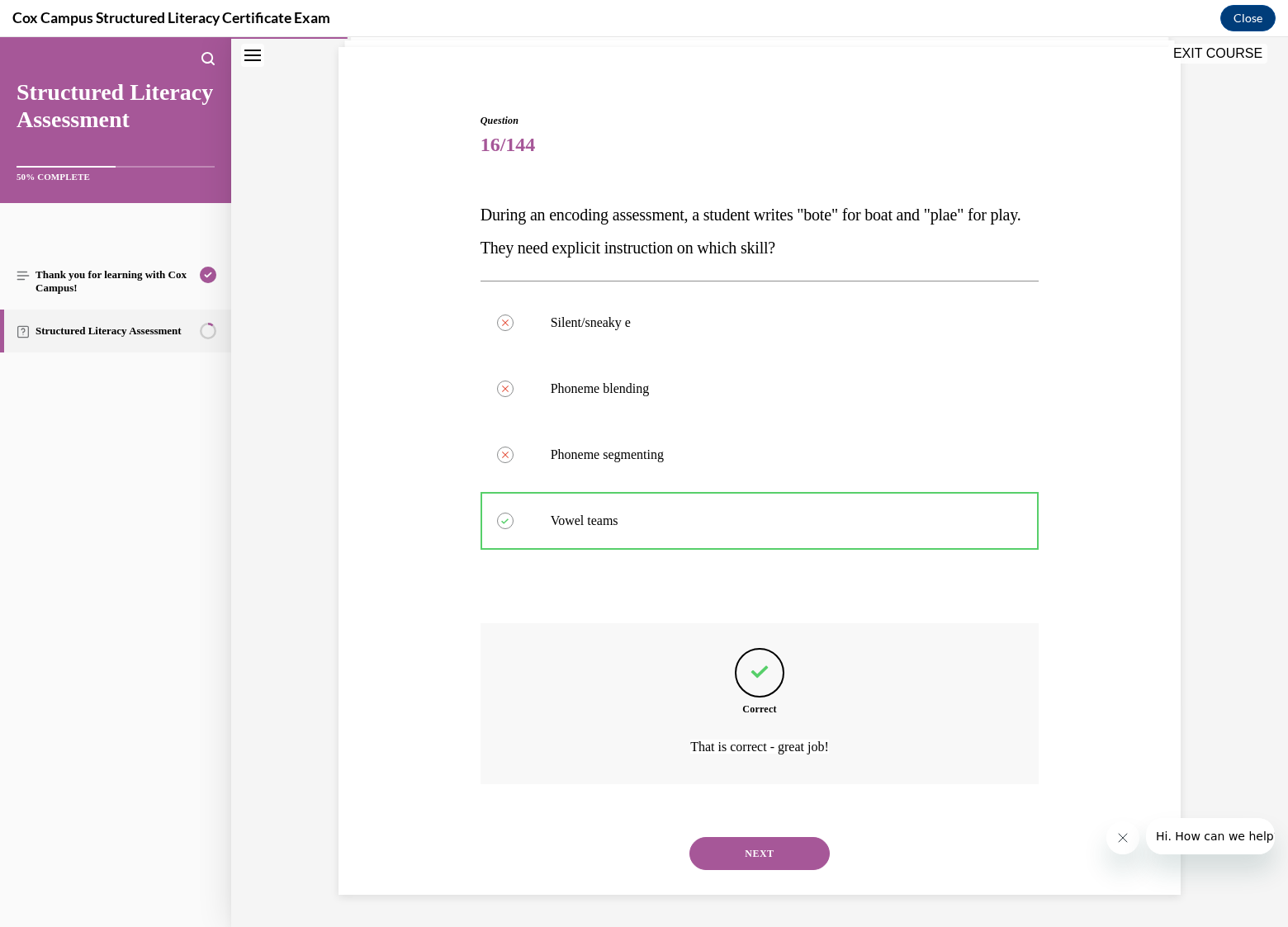
click at [754, 853] on button "NEXT" at bounding box center [760, 853] width 141 height 33
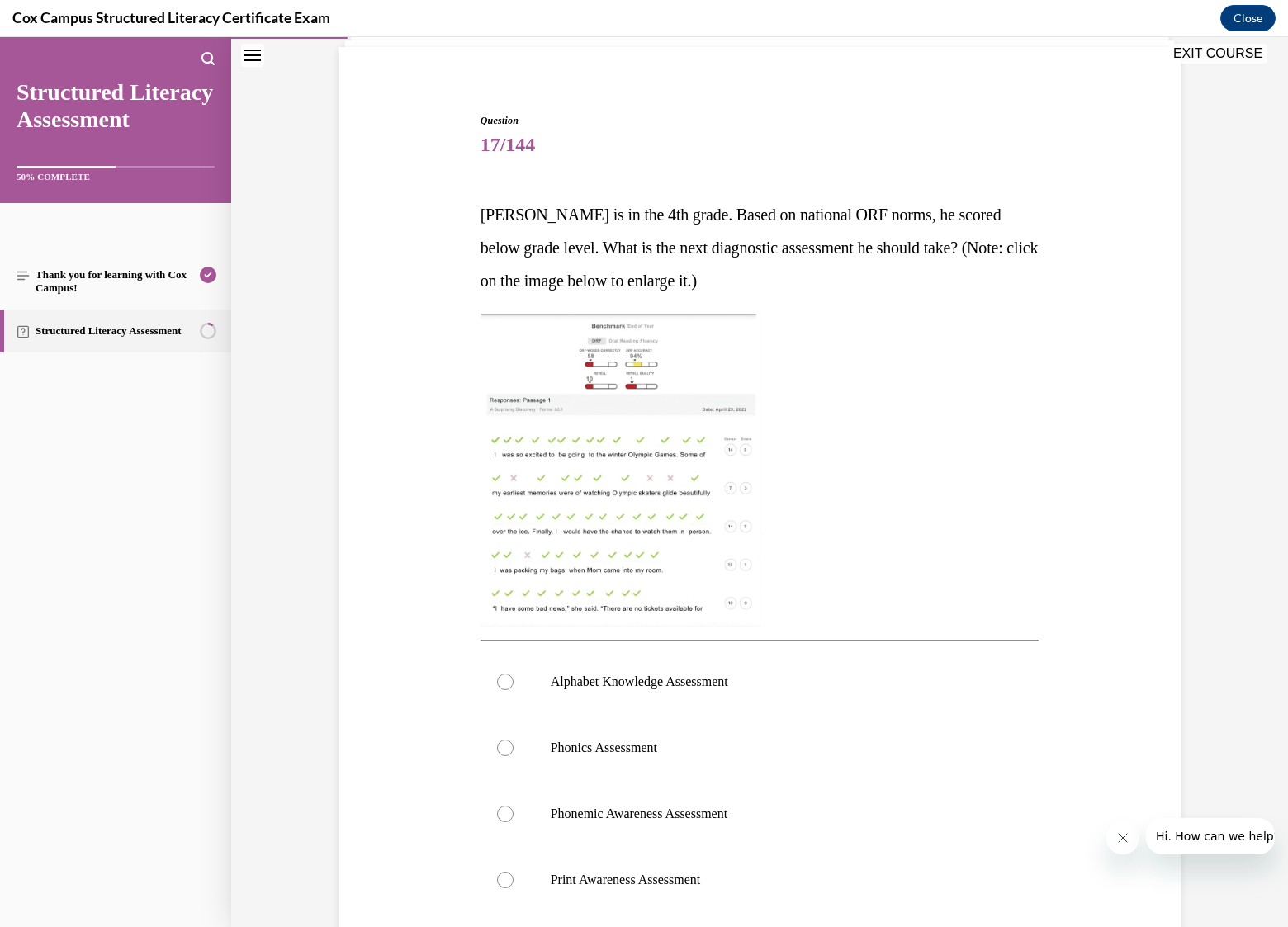
scroll to position [85, 0]
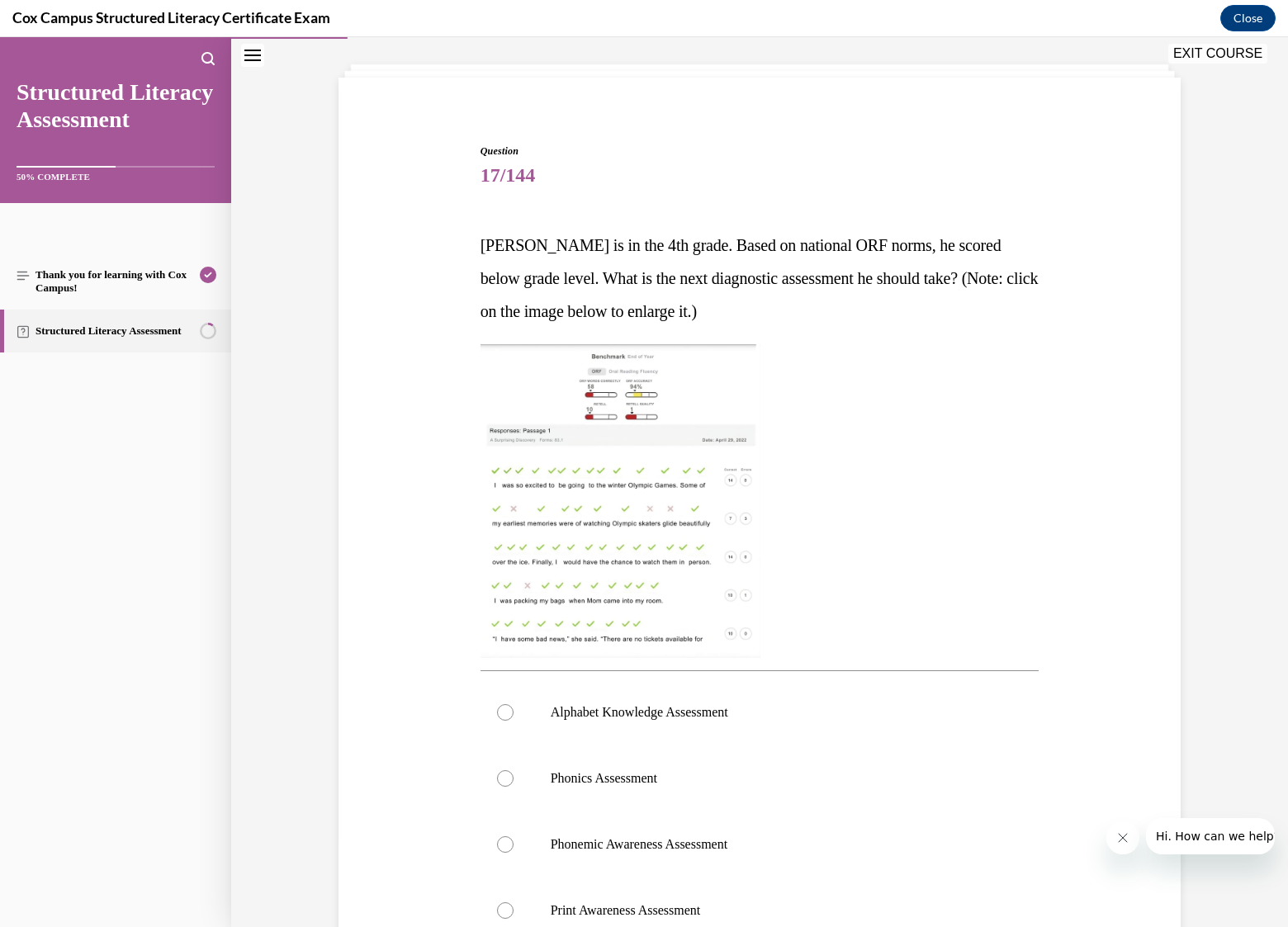
click at [586, 496] on img at bounding box center [620, 501] width 280 height 313
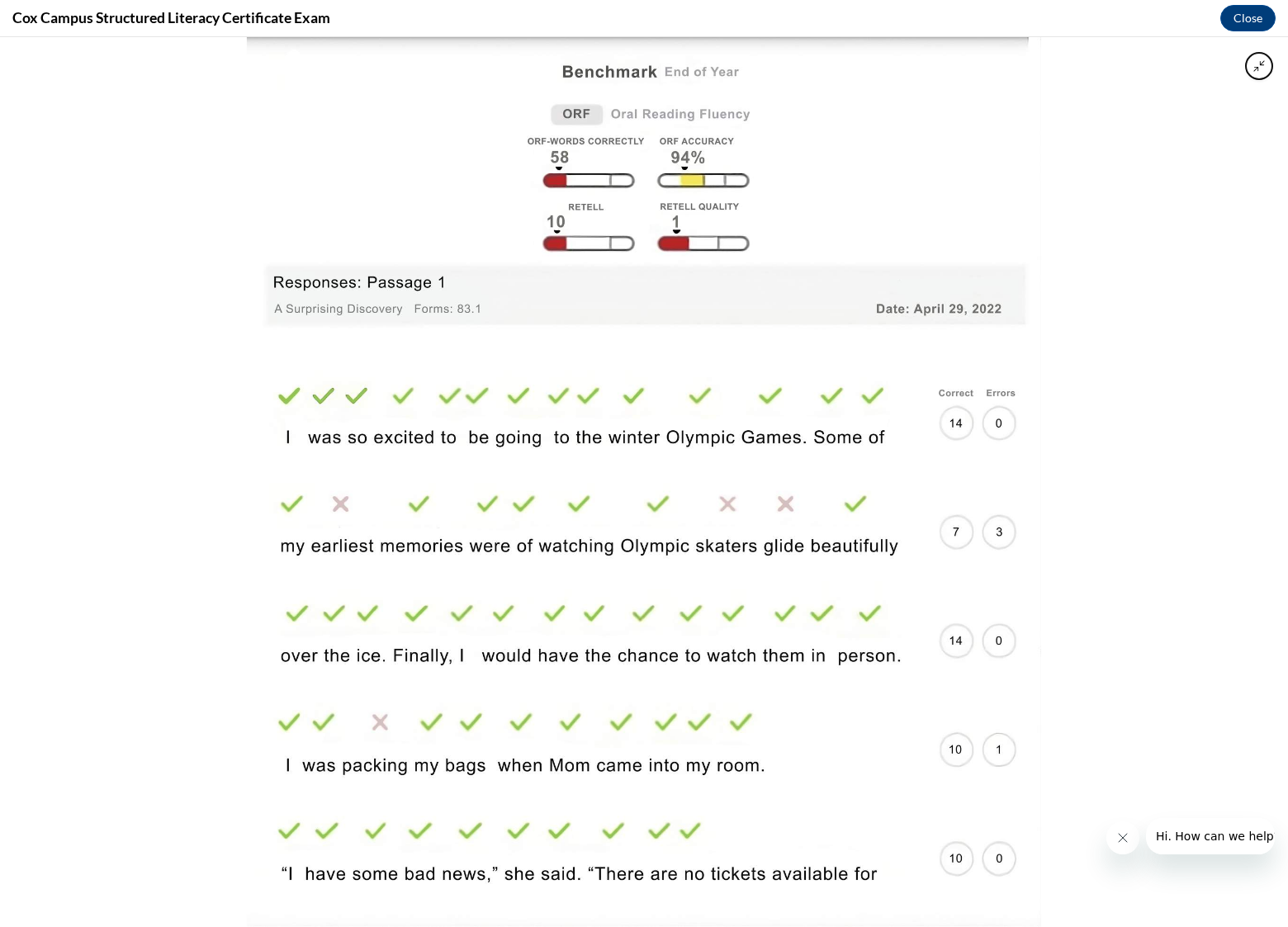
click at [860, 247] on img at bounding box center [644, 483] width 795 height 890
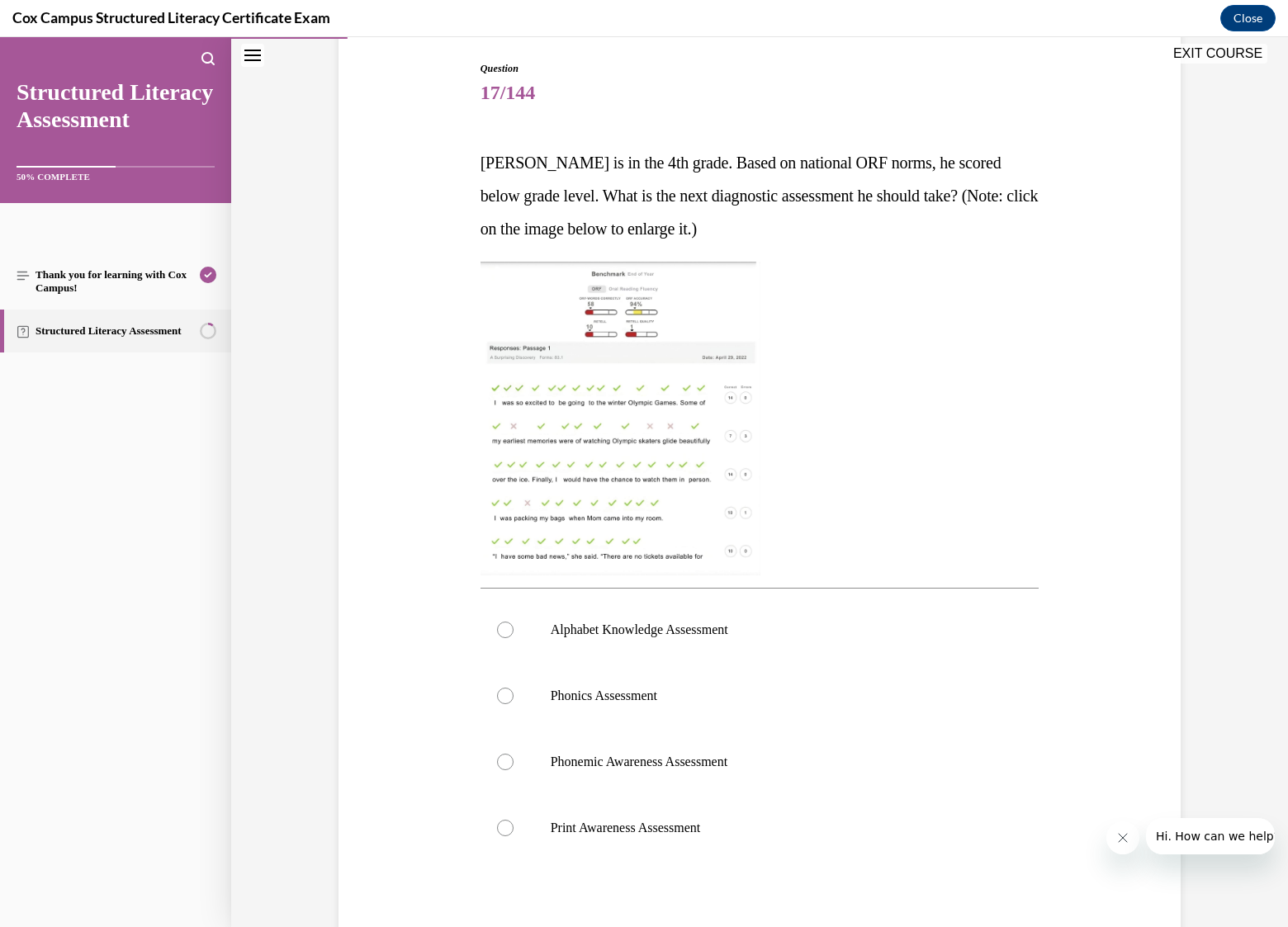
scroll to position [251, 0]
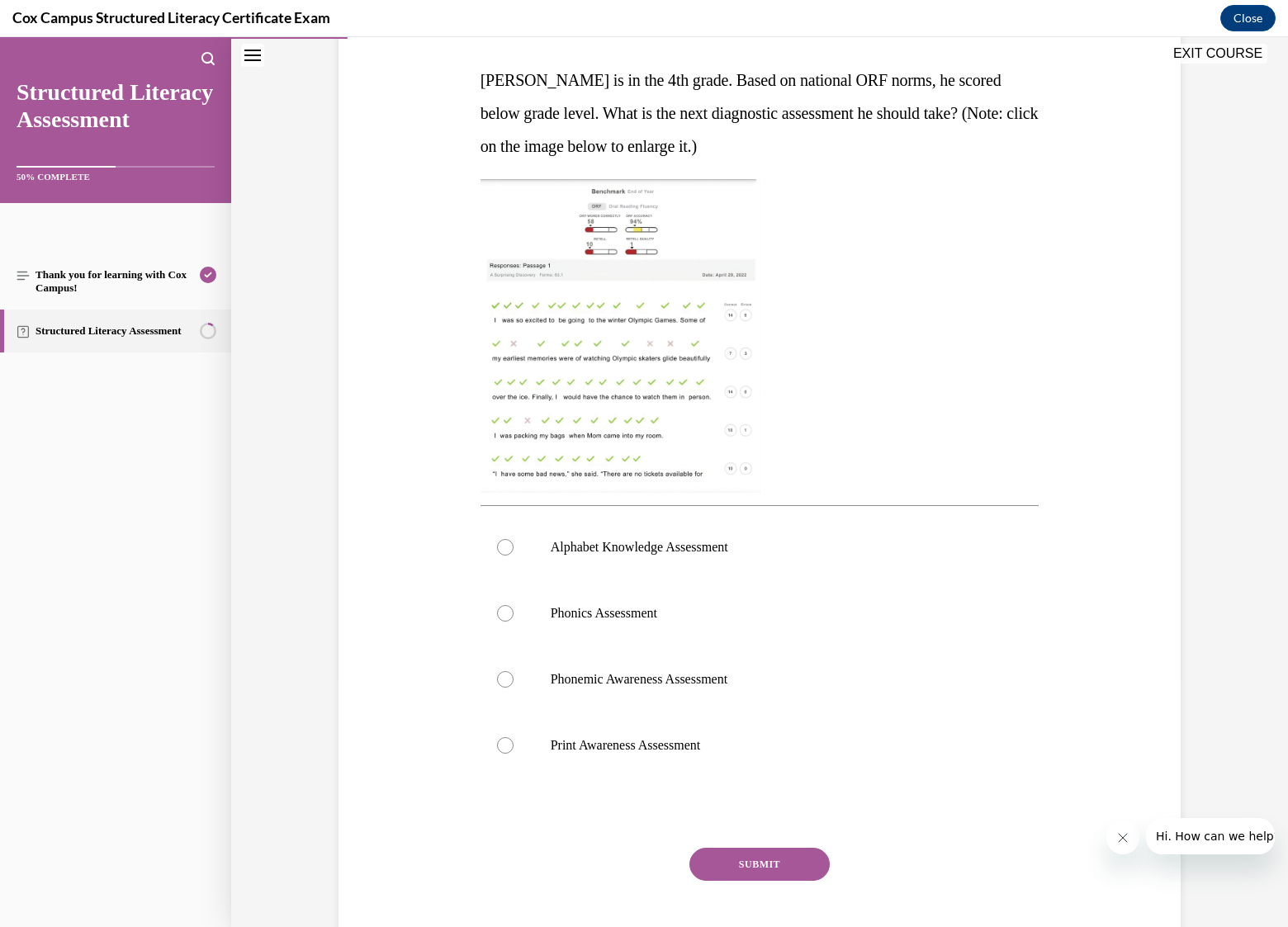
click at [598, 337] on img at bounding box center [620, 336] width 280 height 313
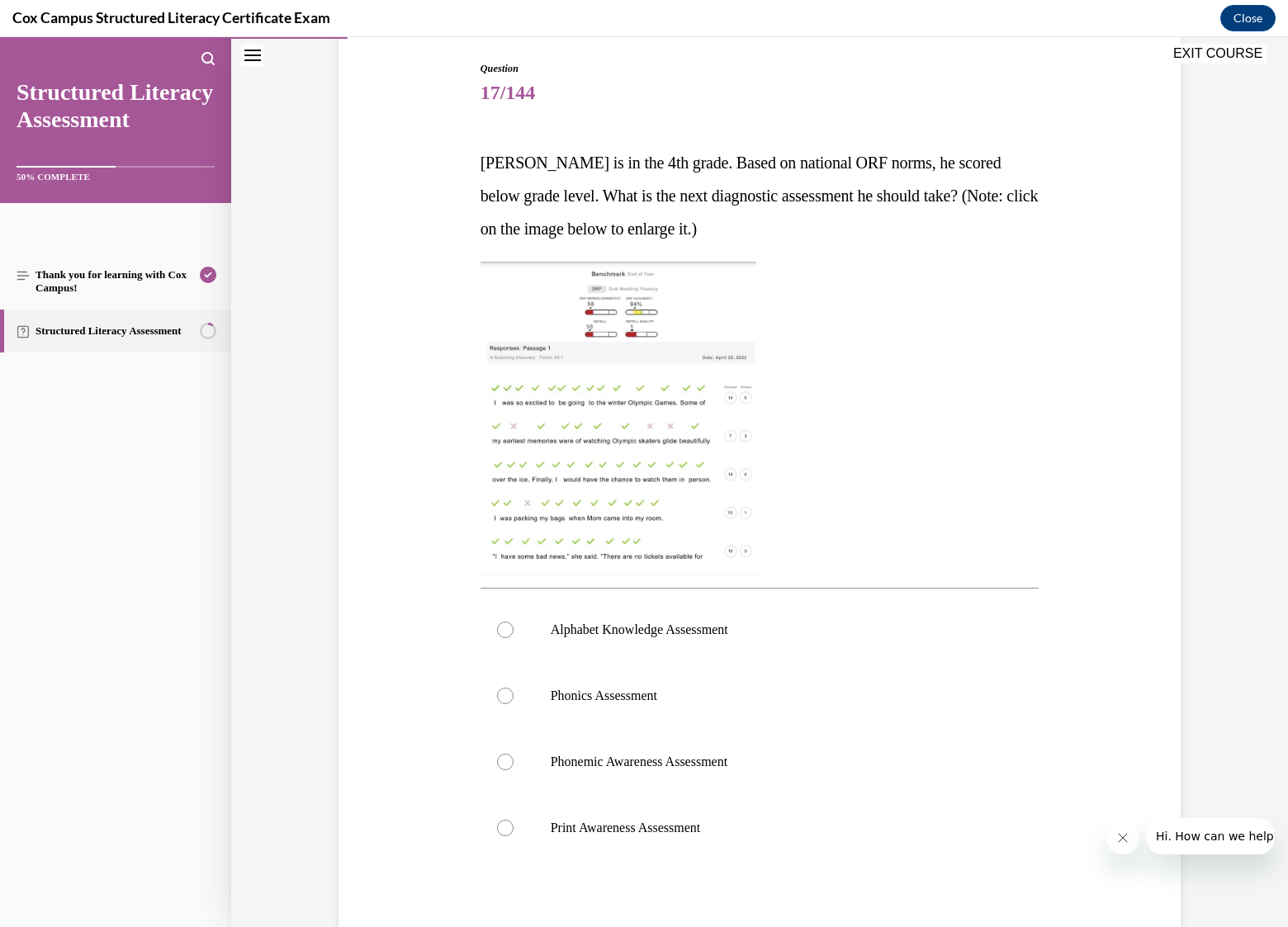
click at [660, 422] on img at bounding box center [620, 419] width 280 height 313
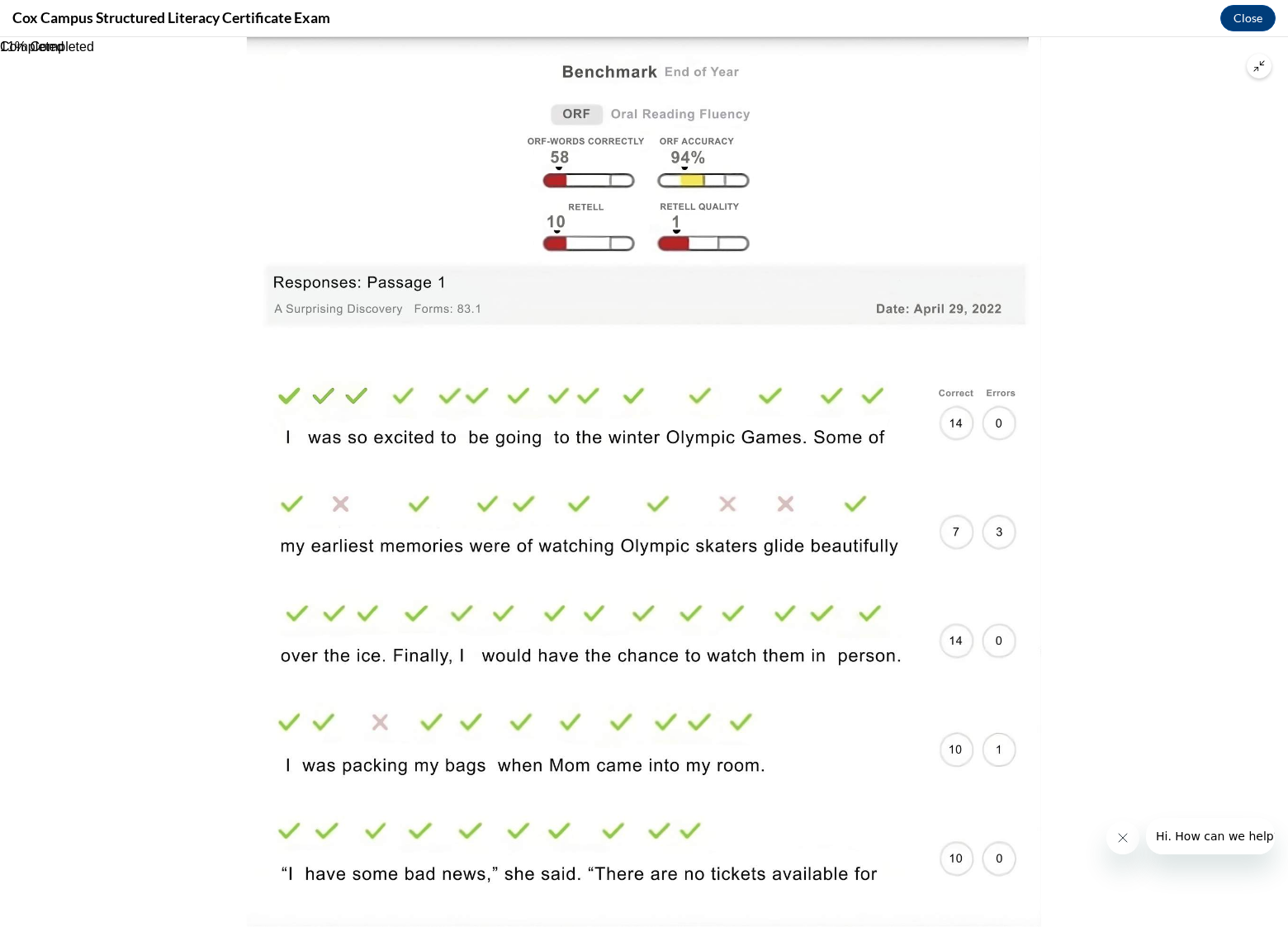
click at [699, 407] on img at bounding box center [644, 483] width 795 height 890
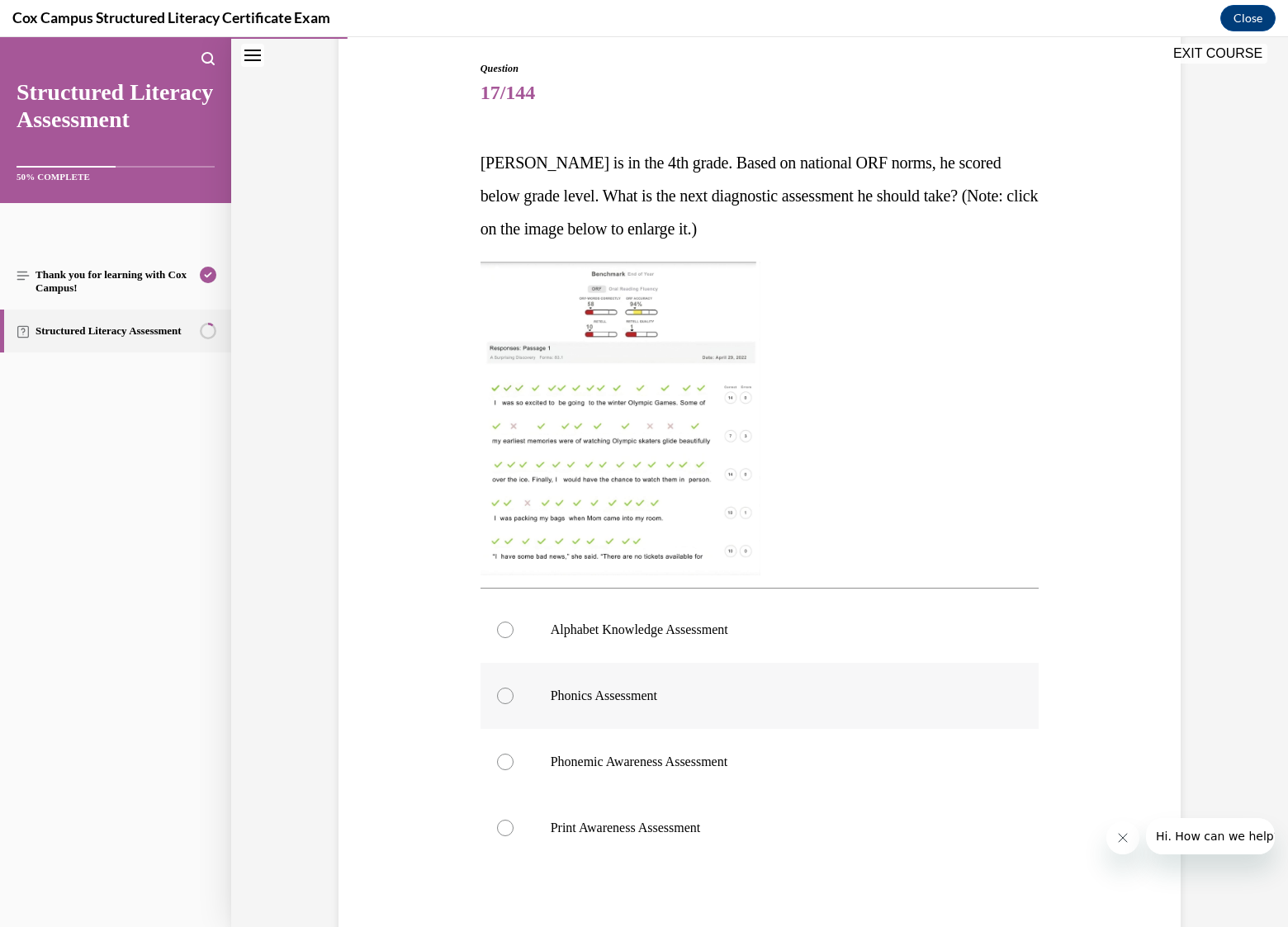
click at [498, 697] on div at bounding box center [505, 695] width 17 height 17
click at [498, 697] on input "Phonics Assessment" at bounding box center [505, 695] width 17 height 17
radio input "true"
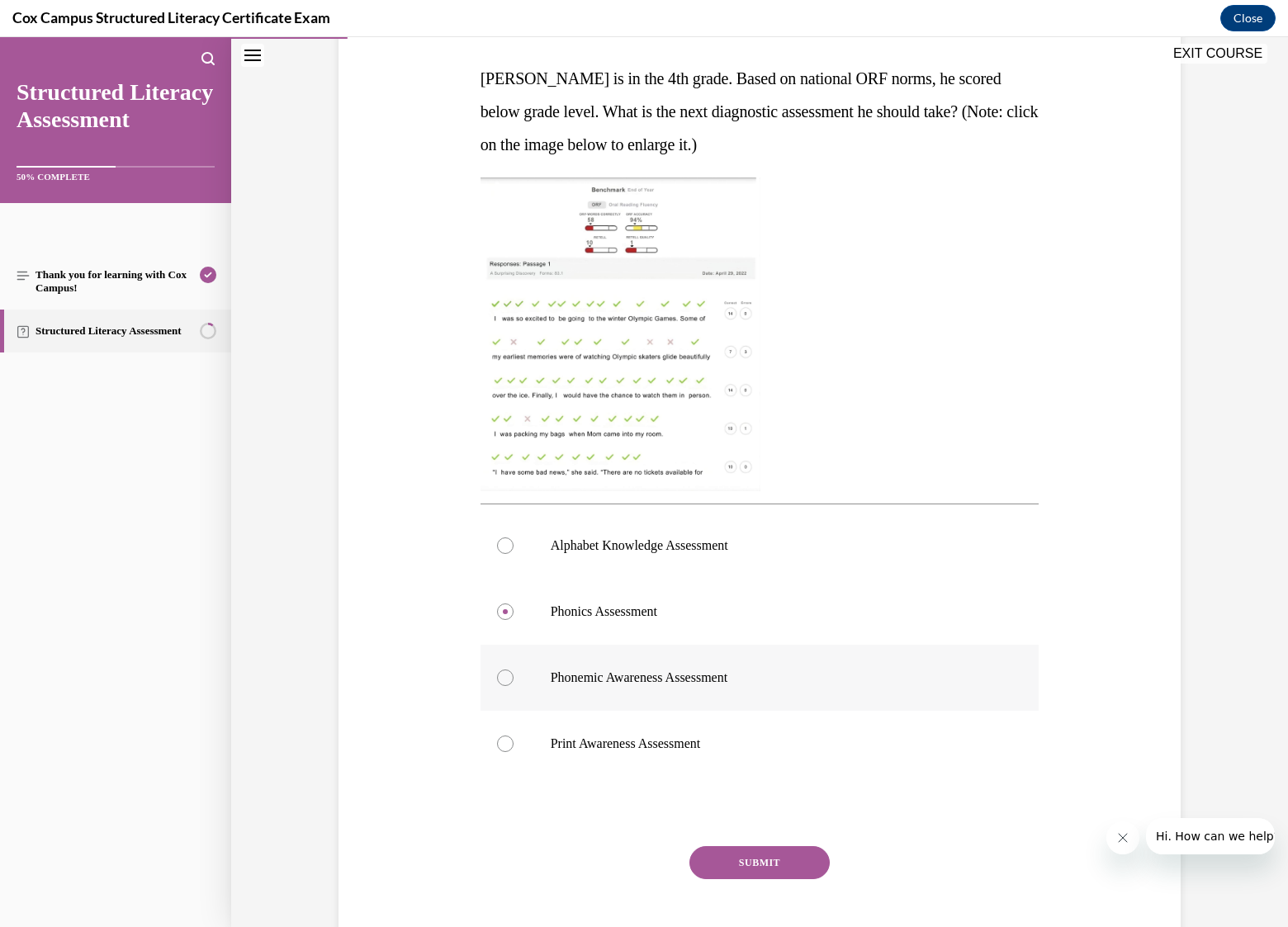
scroll to position [333, 0]
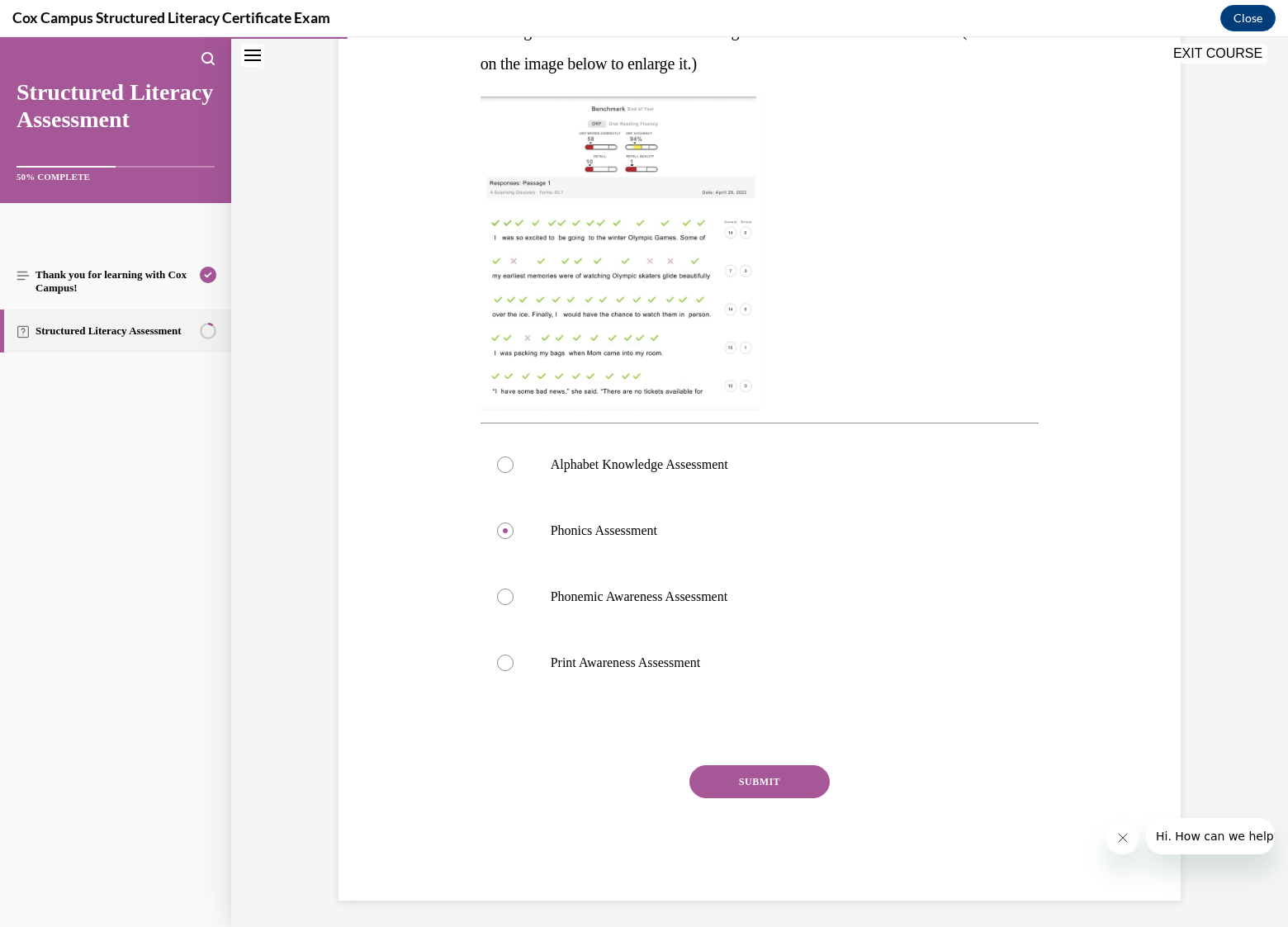
click at [774, 780] on button "SUBMIT" at bounding box center [760, 781] width 141 height 33
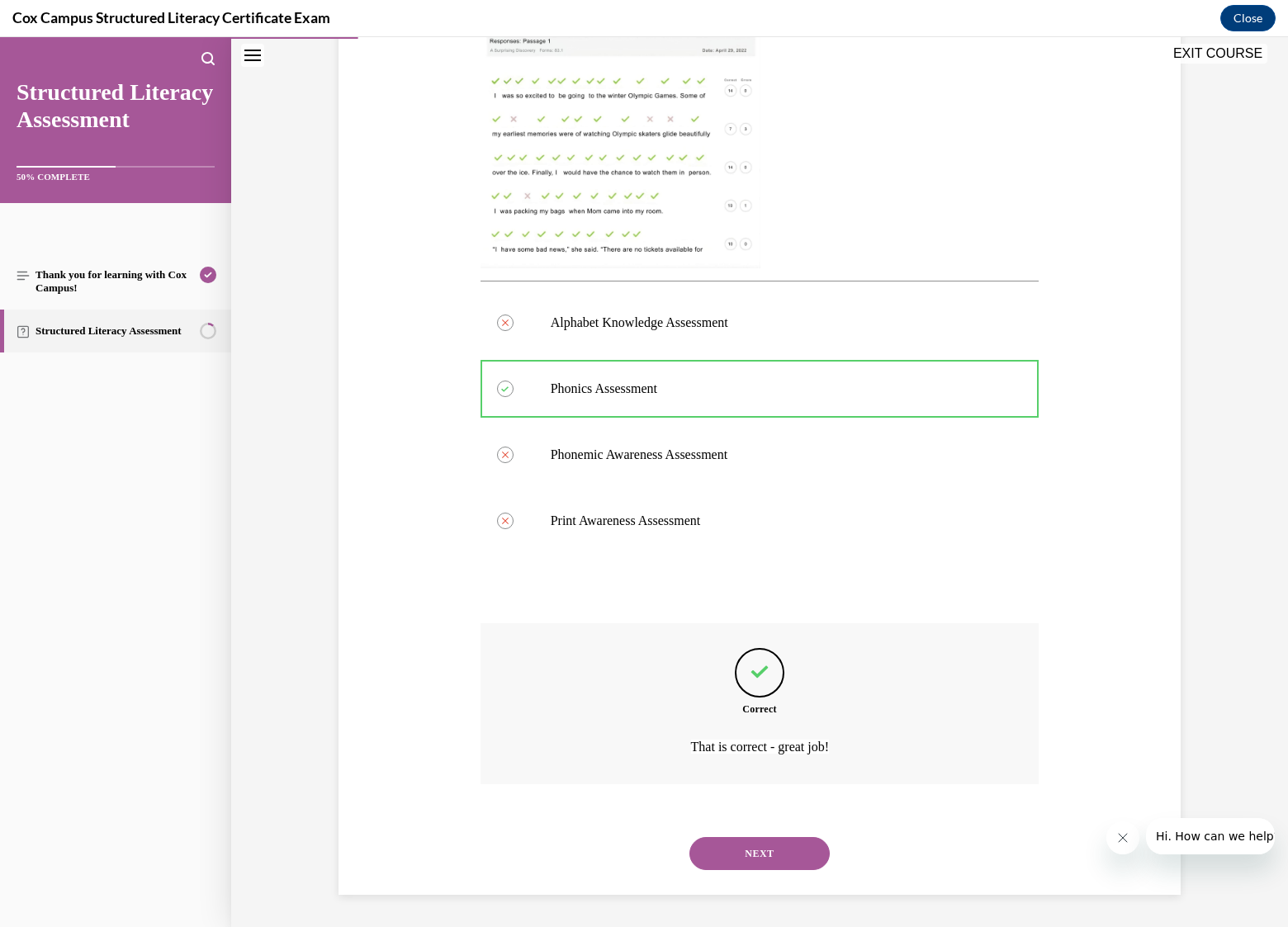
scroll to position [476, 0]
click at [731, 856] on button "NEXT" at bounding box center [760, 853] width 141 height 33
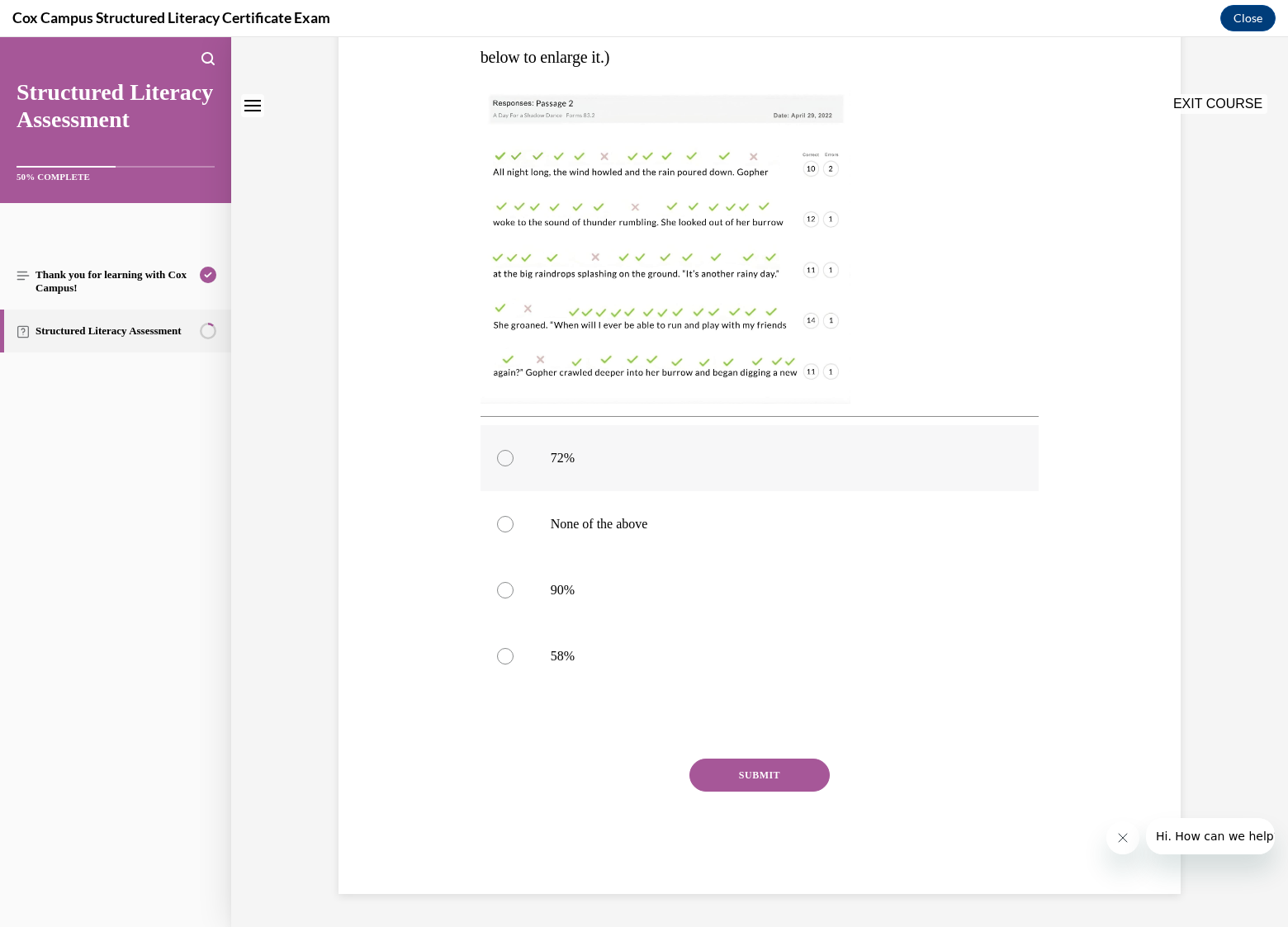
scroll to position [0, 0]
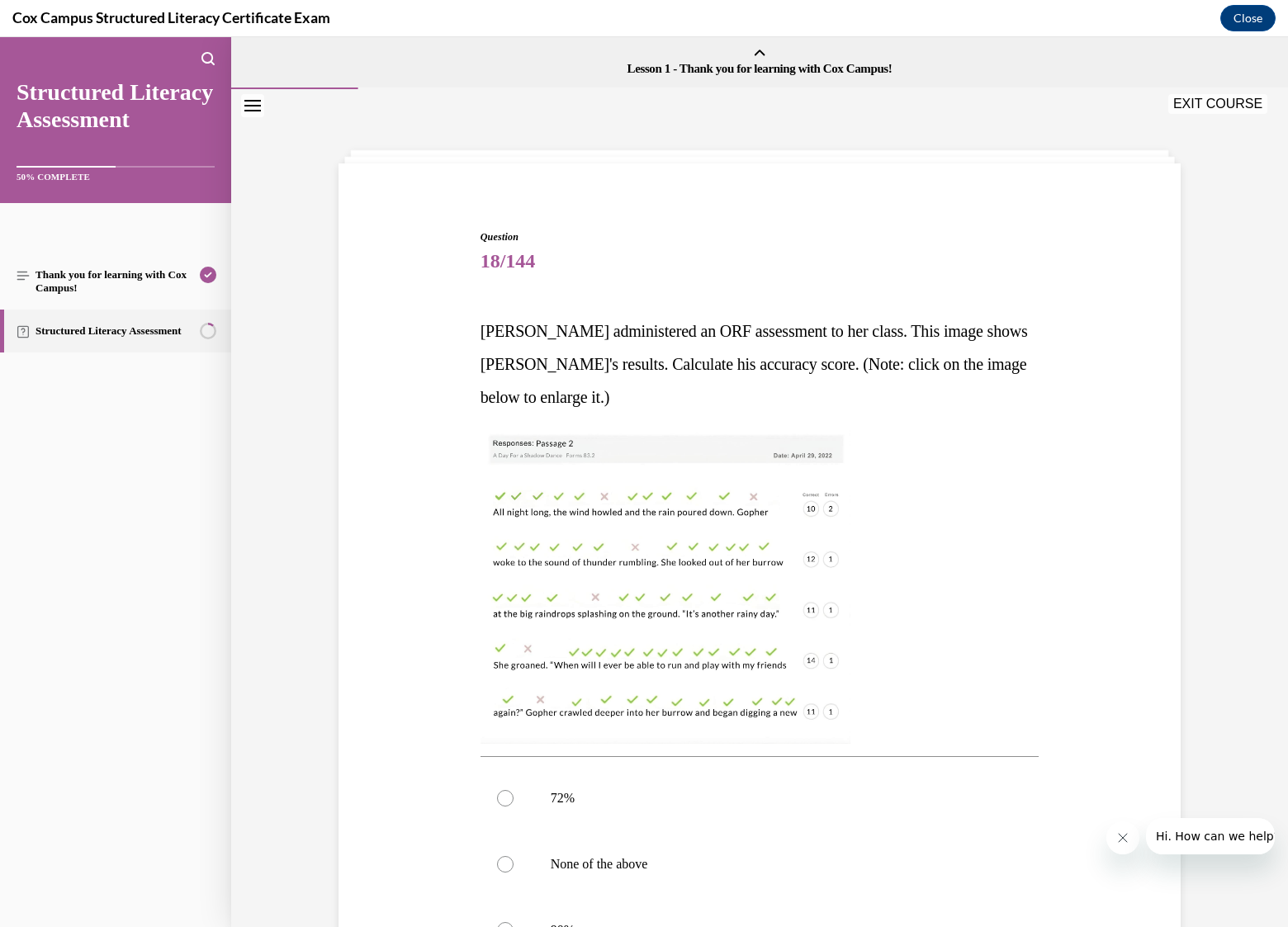
click at [654, 611] on img at bounding box center [664, 587] width 370 height 313
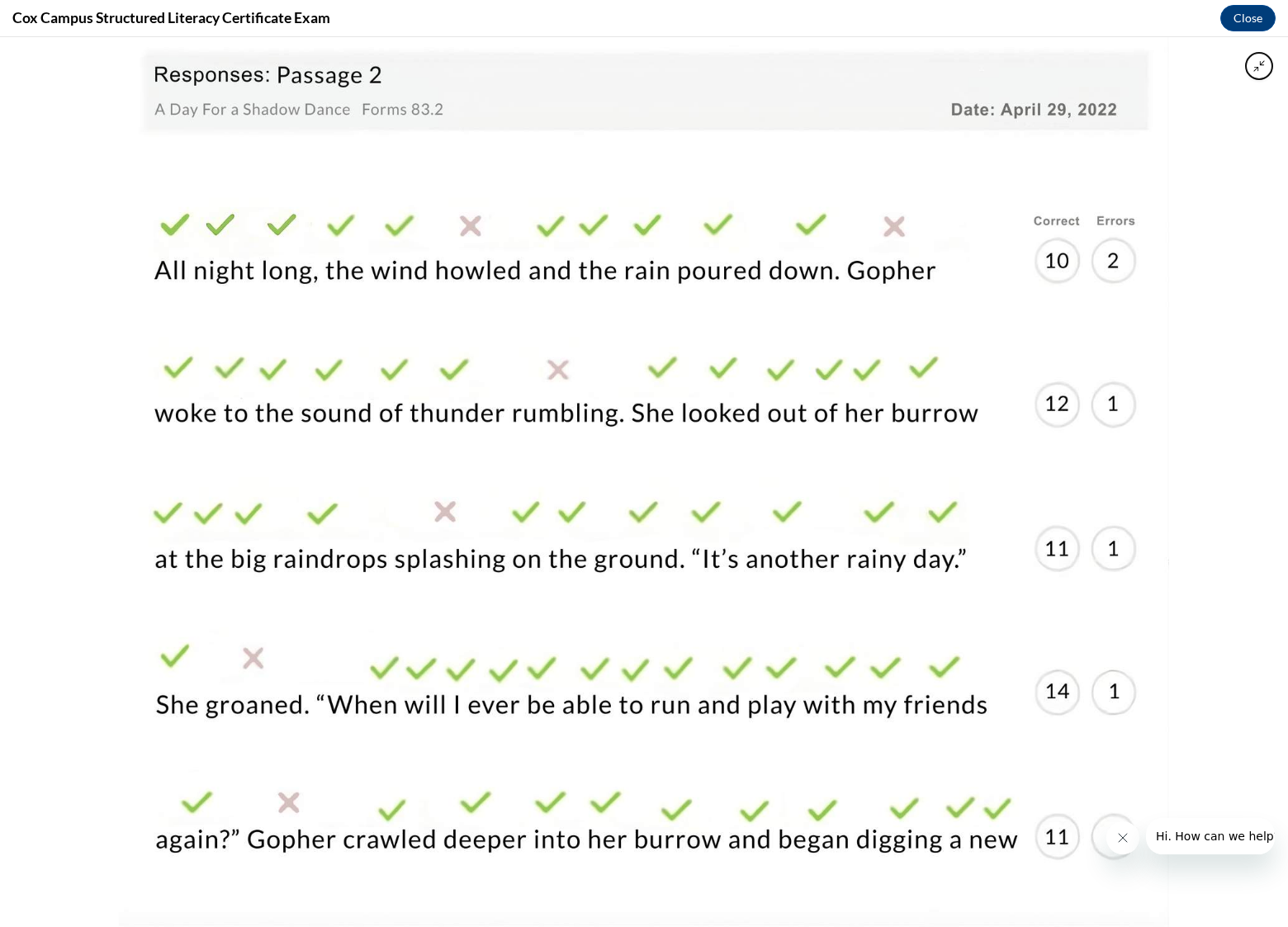
click at [1124, 842] on icon "Close message from company" at bounding box center [1121, 837] width 13 height 13
click at [847, 313] on img at bounding box center [643, 483] width 1050 height 890
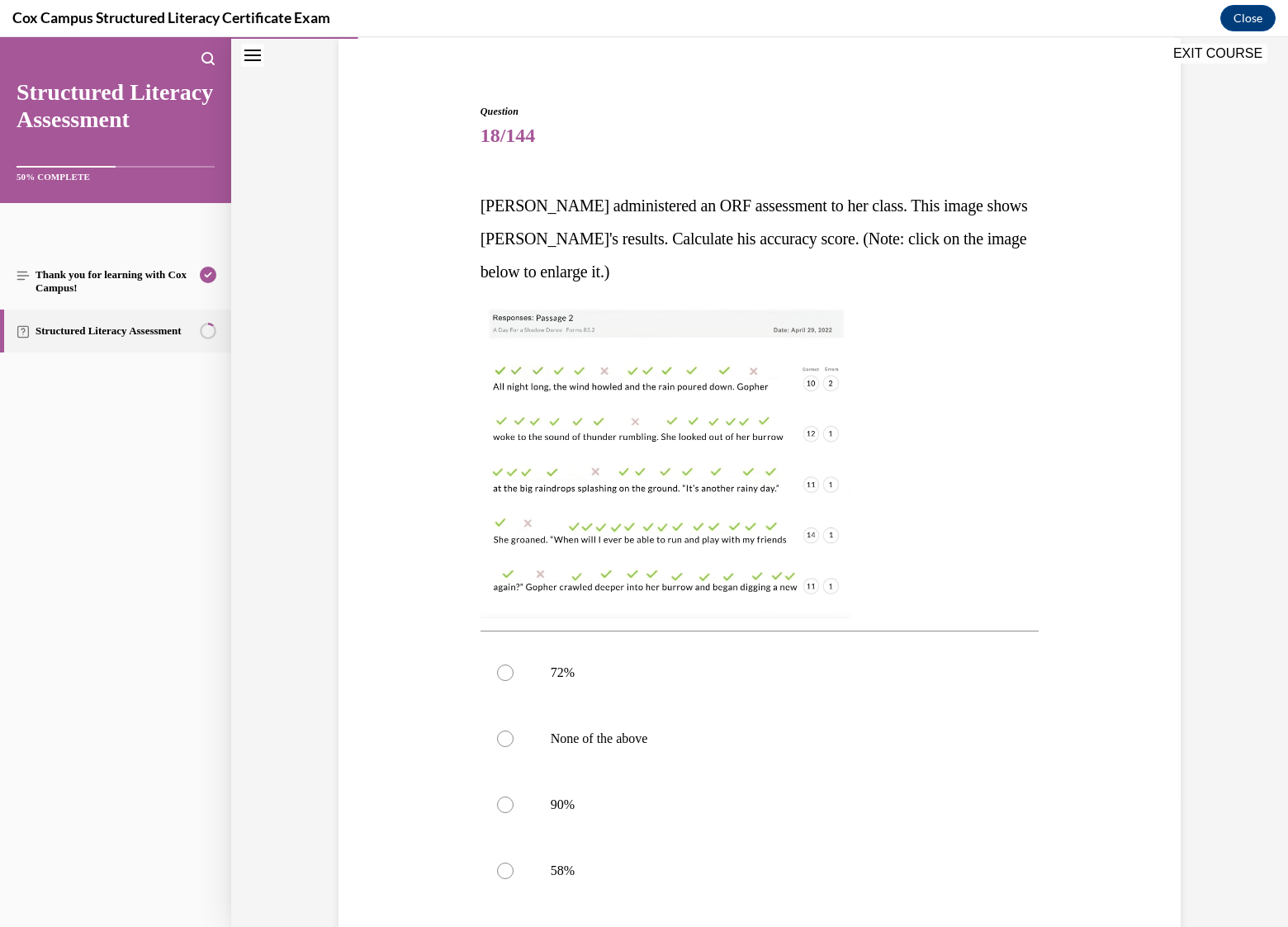
scroll to position [165, 0]
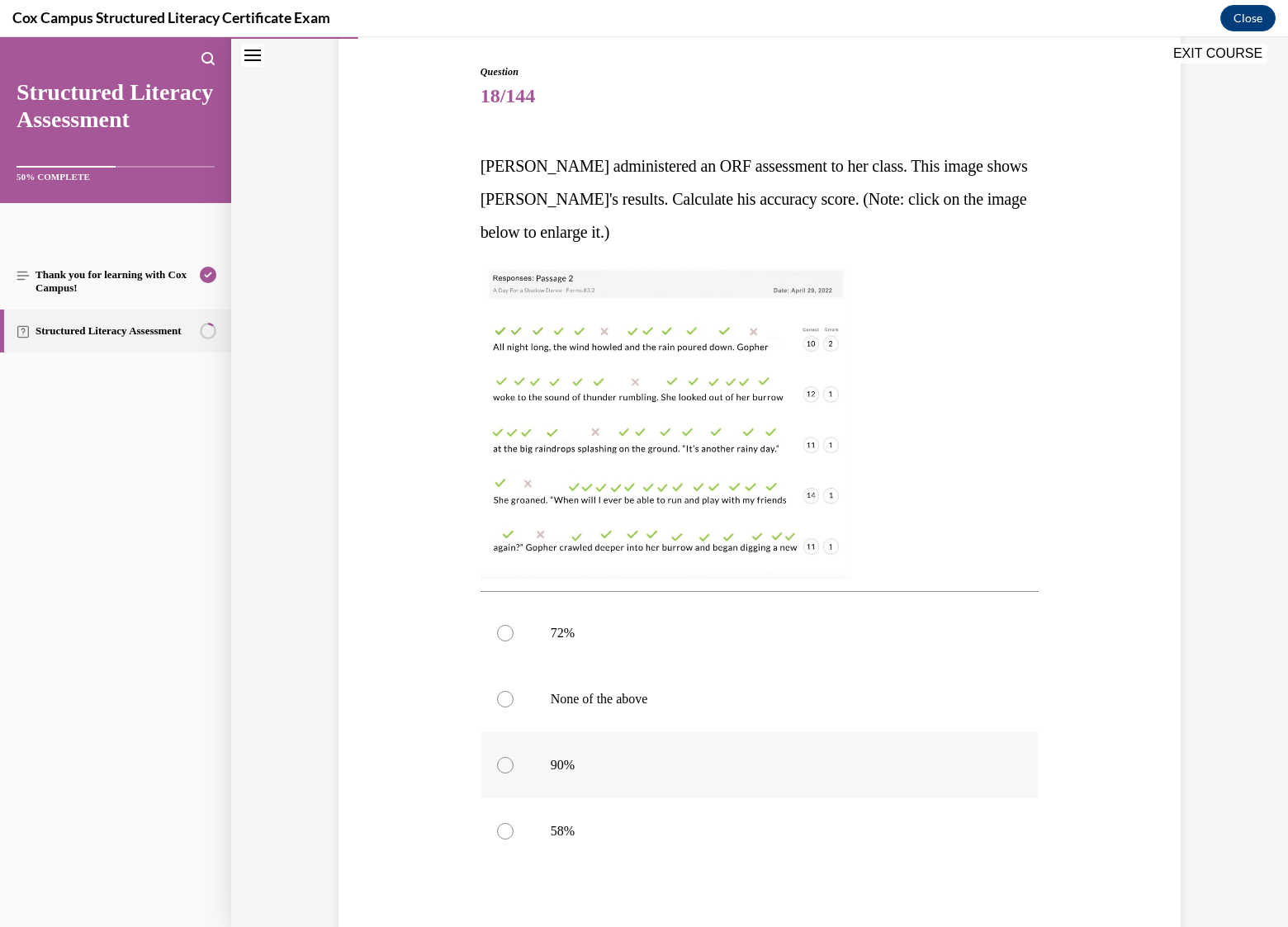
click at [497, 760] on div at bounding box center [505, 765] width 17 height 17
click at [497, 760] on input "90%" at bounding box center [505, 765] width 17 height 17
radio input "true"
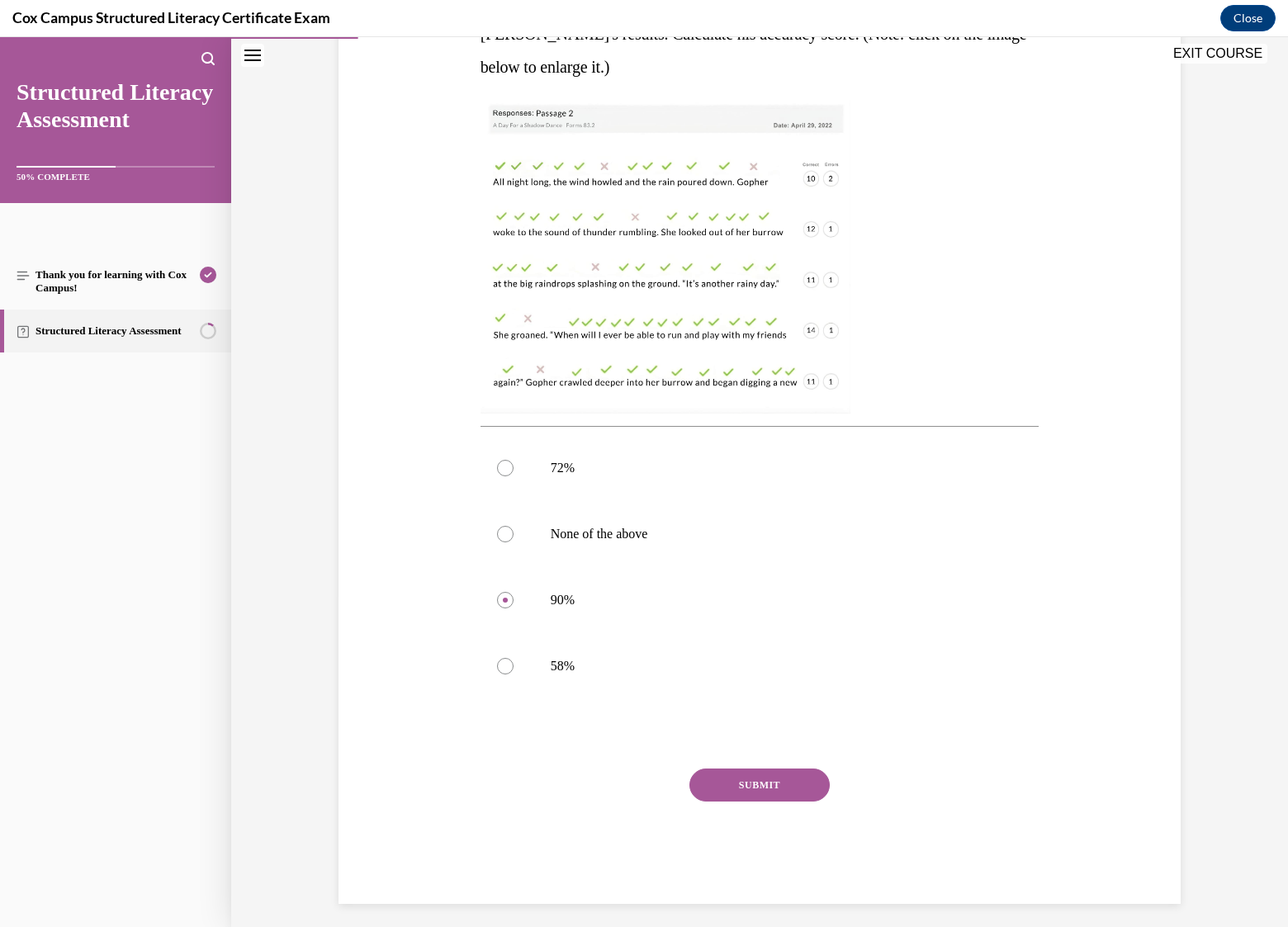
scroll to position [339, 0]
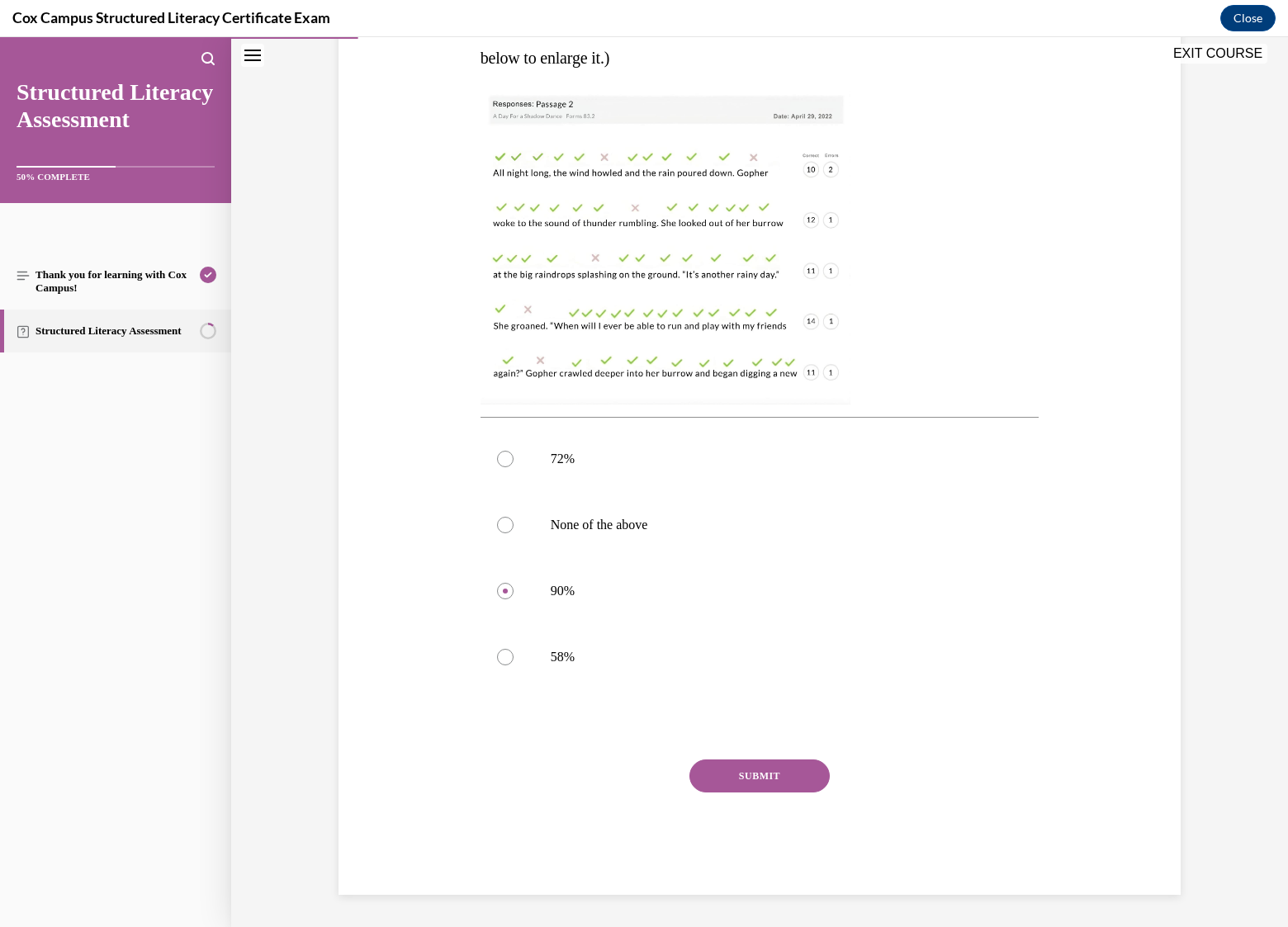
click at [762, 774] on button "SUBMIT" at bounding box center [760, 776] width 141 height 33
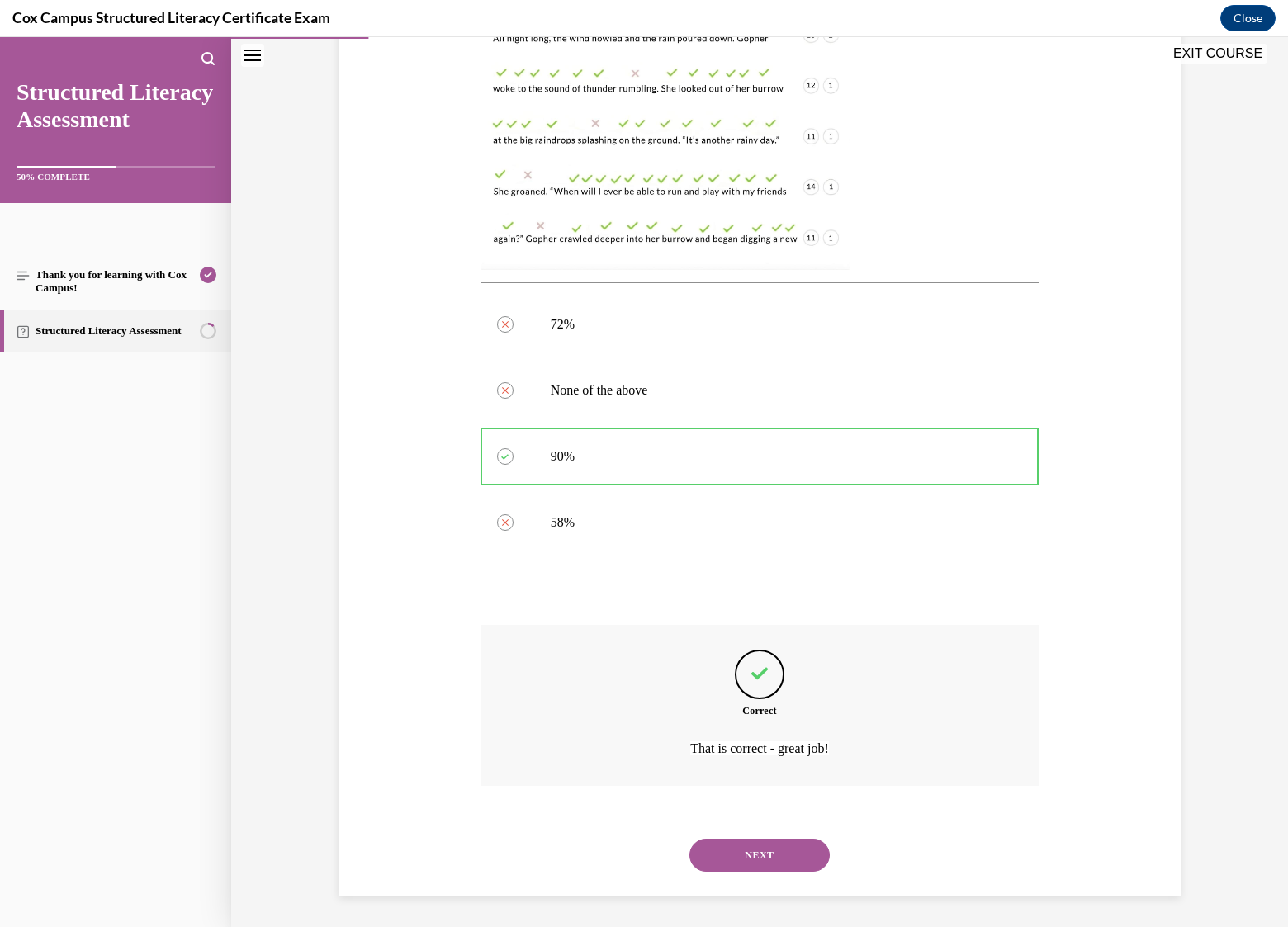
scroll to position [476, 0]
click at [773, 854] on button "NEXT" at bounding box center [760, 853] width 141 height 33
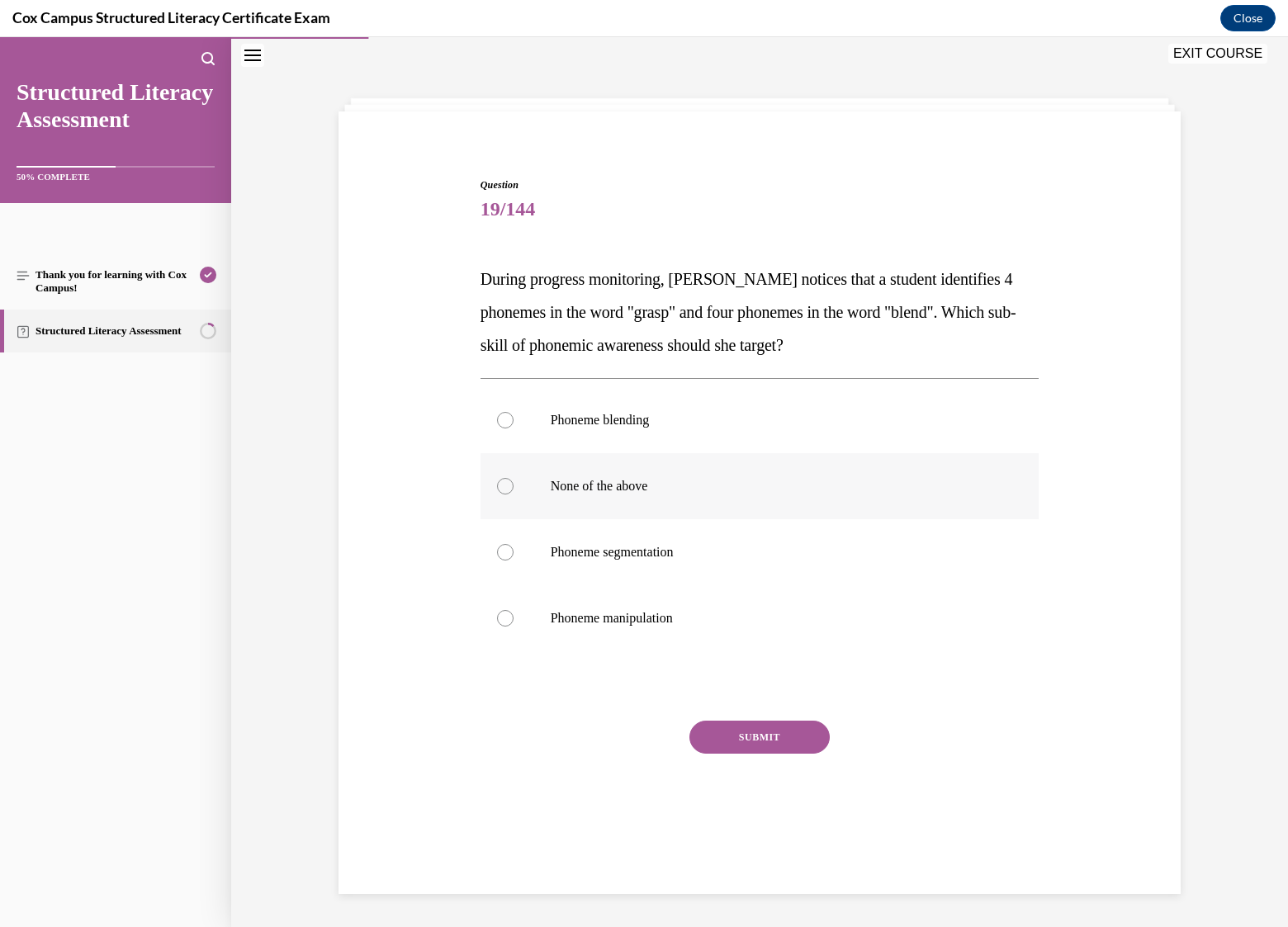
click at [622, 488] on p "None of the above" at bounding box center [774, 486] width 447 height 17
click at [514, 488] on input "None of the above" at bounding box center [505, 486] width 17 height 17
radio input "true"
click at [627, 552] on span "Phoneme segmentation" at bounding box center [612, 552] width 123 height 14
click at [514, 552] on input "Phoneme segmentation" at bounding box center [505, 552] width 17 height 17
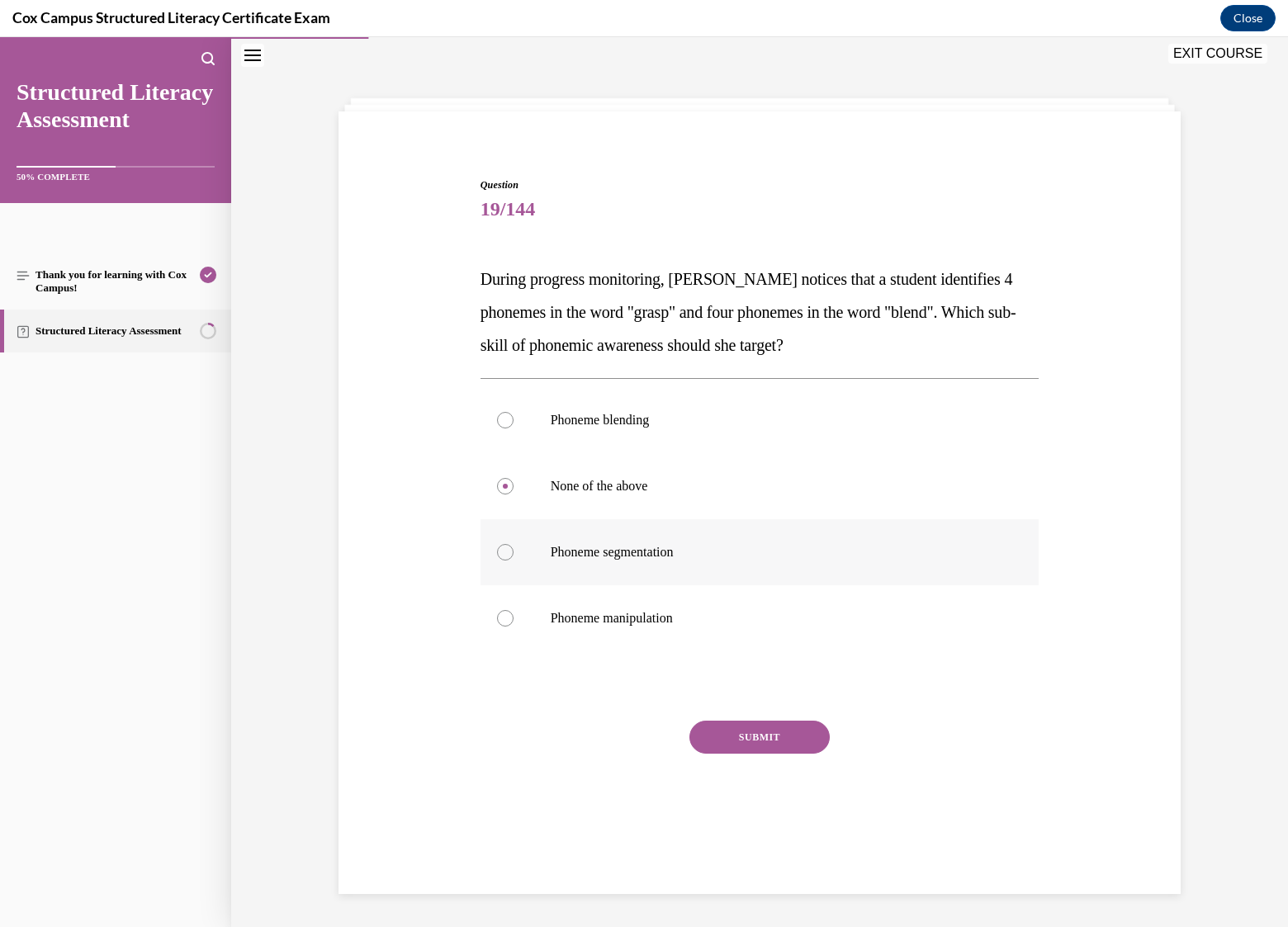
radio input "true"
click at [758, 732] on button "SUBMIT" at bounding box center [760, 736] width 141 height 33
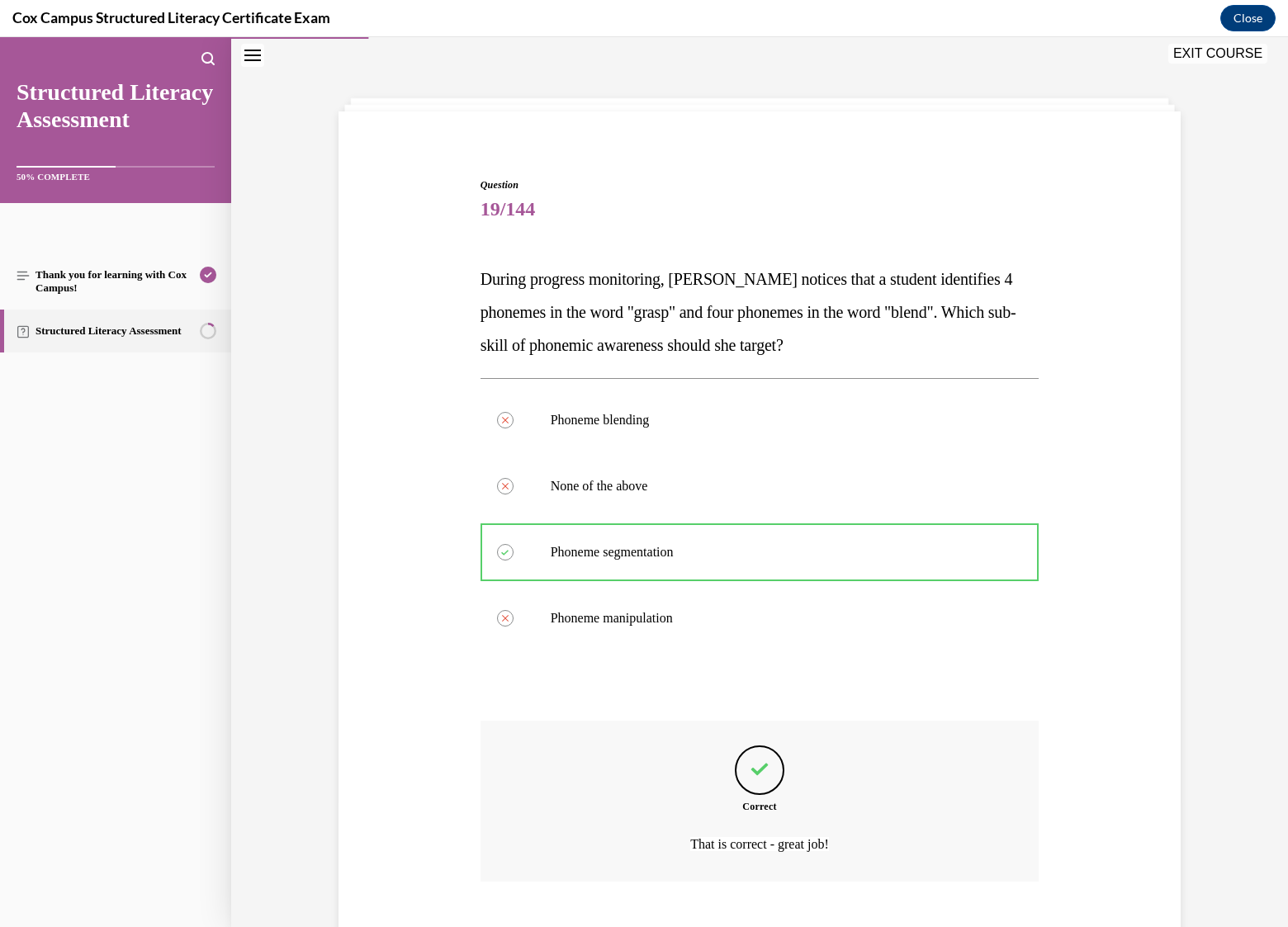
scroll to position [150, 0]
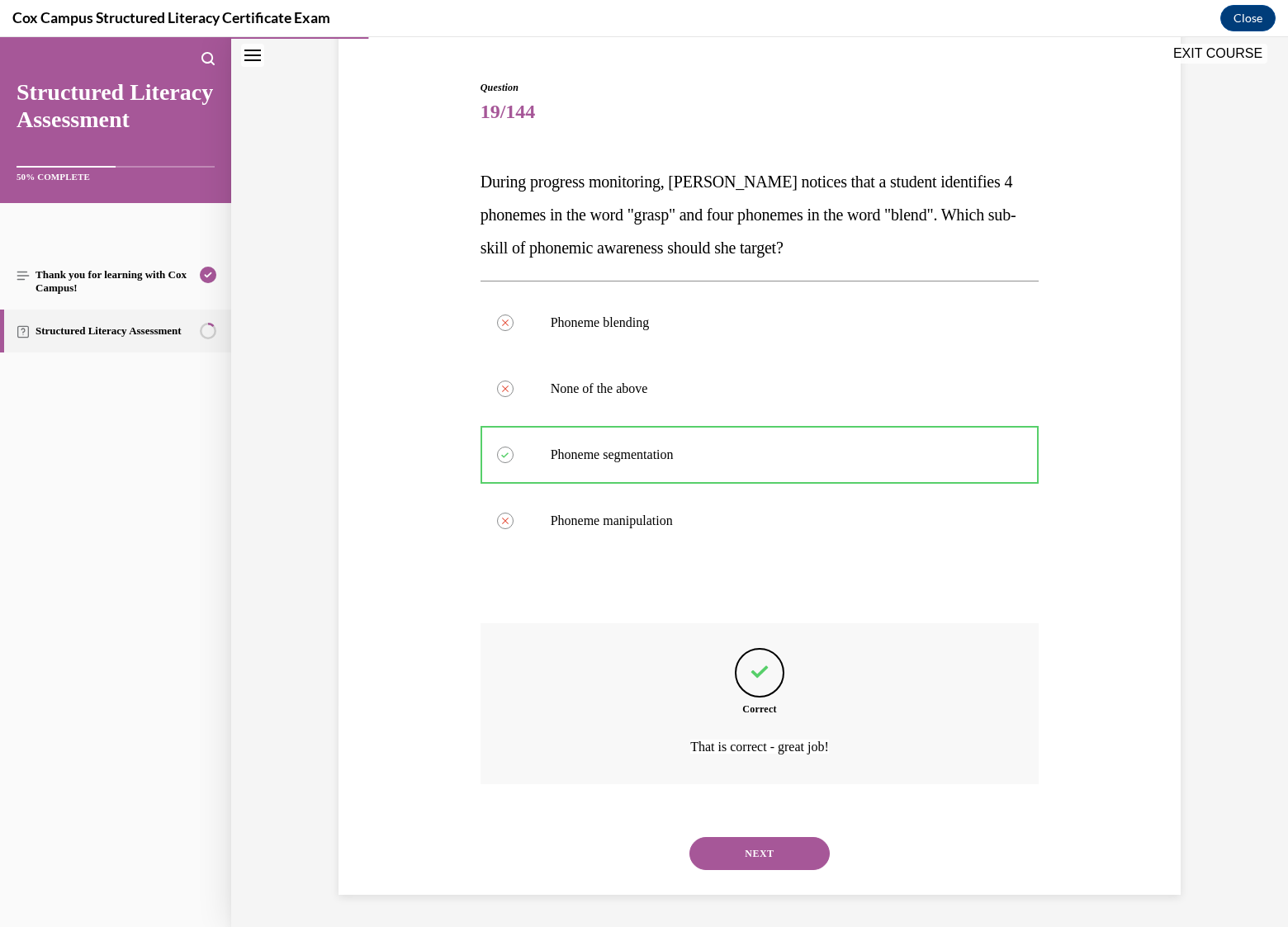
click at [781, 850] on button "NEXT" at bounding box center [760, 853] width 141 height 33
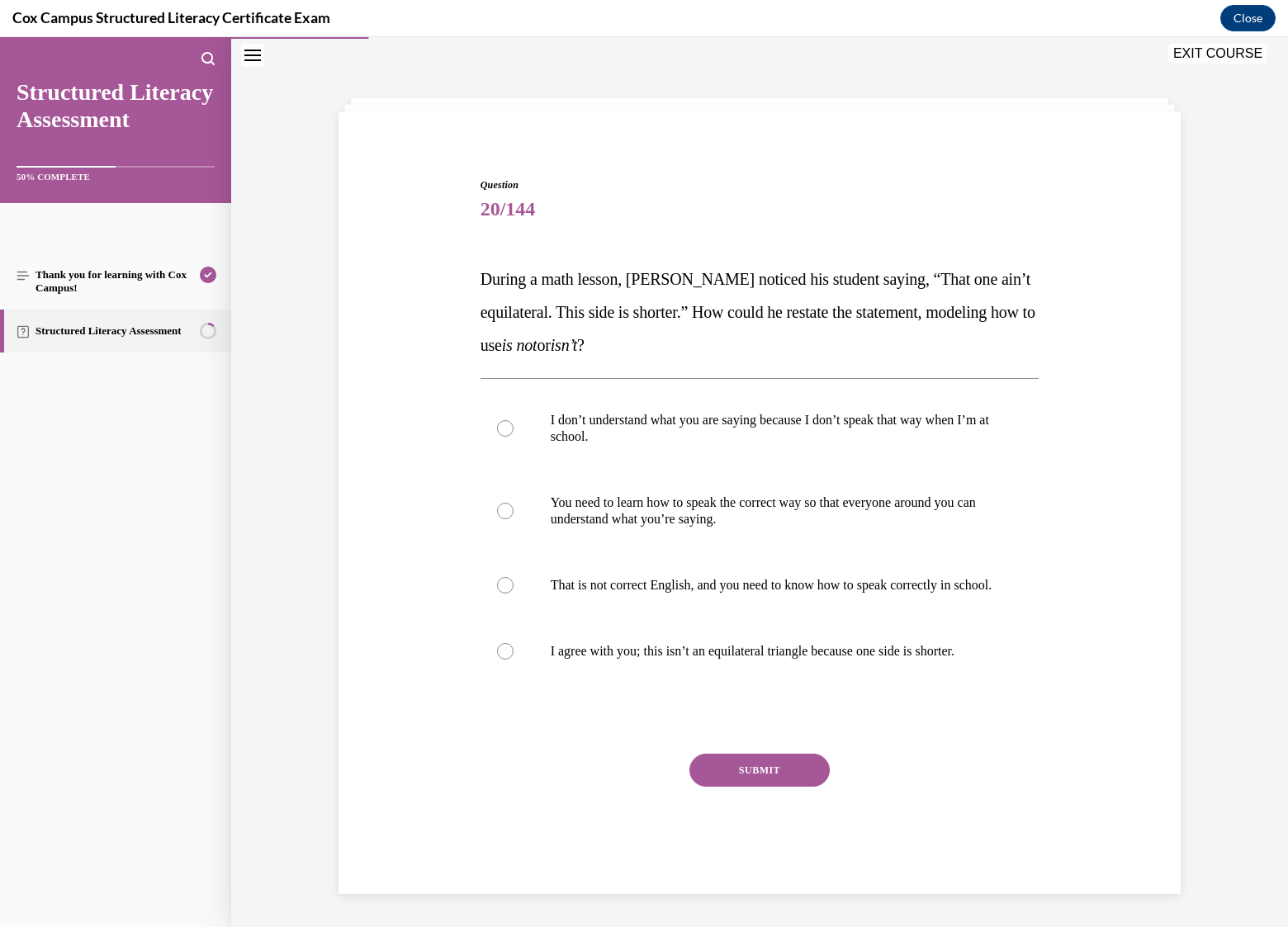
scroll to position [62, 0]
click at [599, 648] on label "I agree with you; this isn’t an equilateral triangle because one side is shorte…" at bounding box center [760, 651] width 559 height 66
click at [514, 648] on input "I agree with you; this isn’t an equilateral triangle because one side is shorte…" at bounding box center [505, 651] width 17 height 17
radio input "true"
click at [729, 773] on button "SUBMIT" at bounding box center [760, 769] width 141 height 33
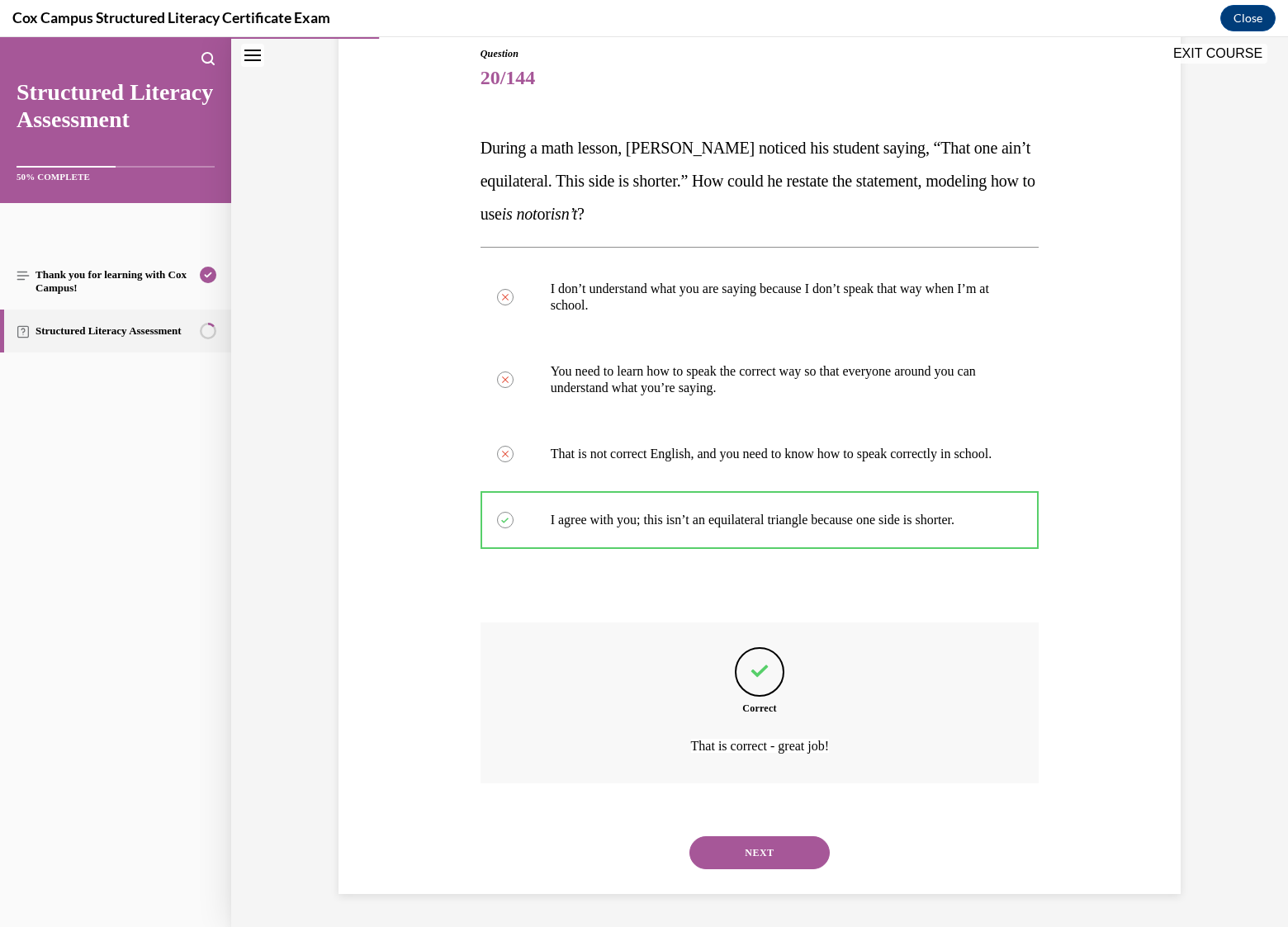
scroll to position [199, 0]
click at [774, 859] on button "NEXT" at bounding box center [760, 852] width 141 height 33
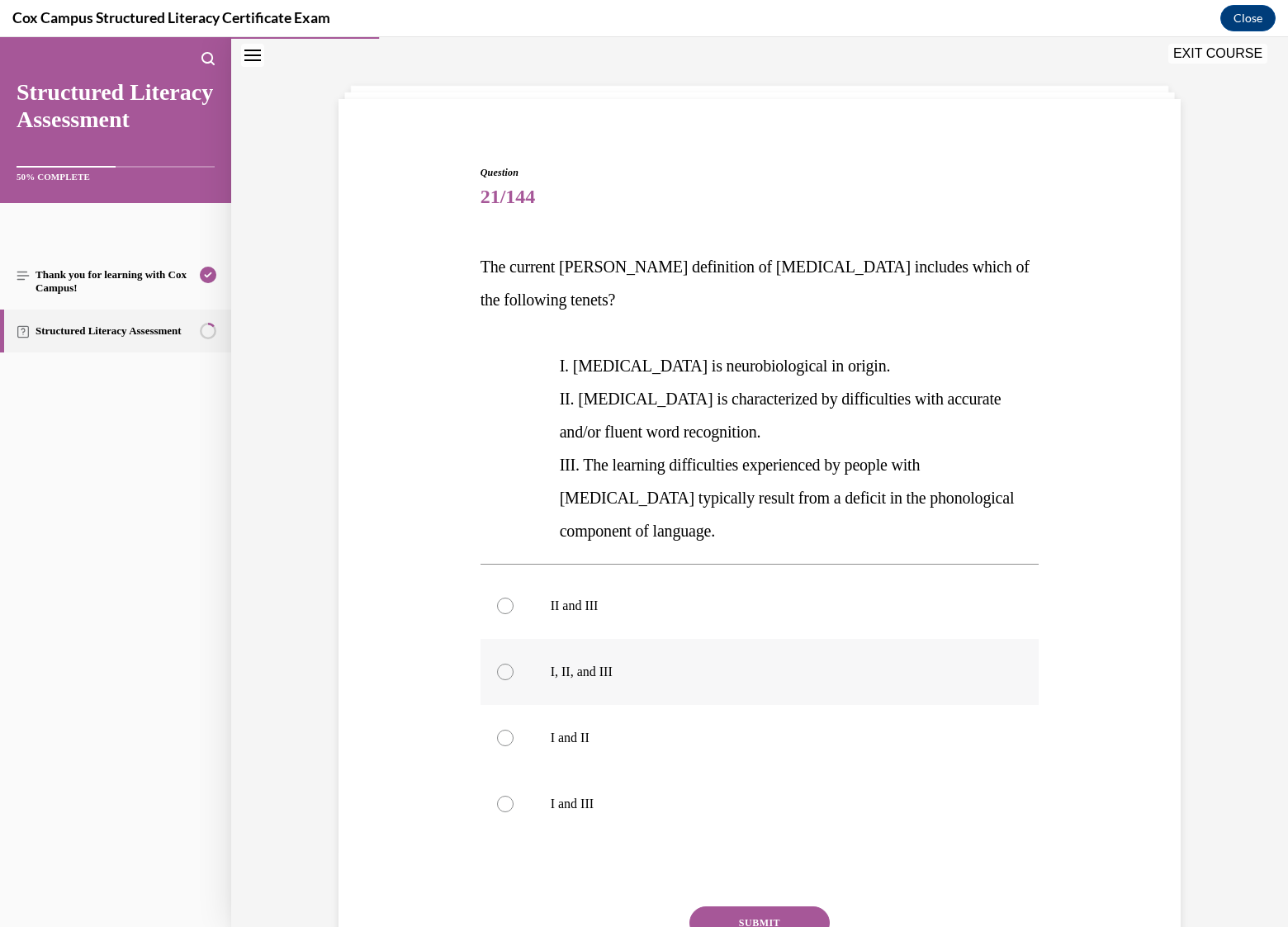
scroll to position [76, 0]
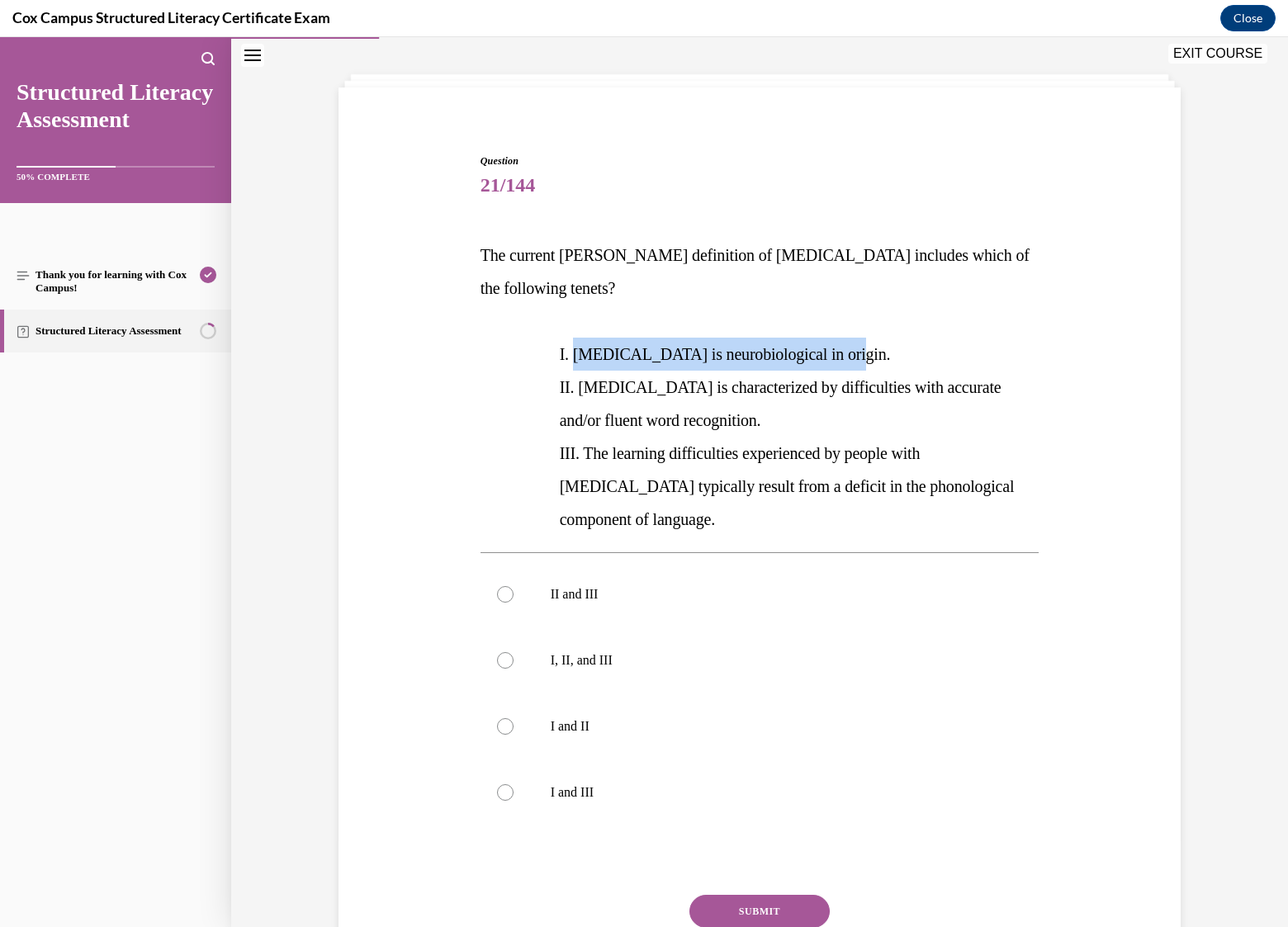
drag, startPoint x: 819, startPoint y: 324, endPoint x: 568, endPoint y: 321, distance: 251.0
click at [568, 337] on p "I. Dyslexia is neurobiological in origin." at bounding box center [799, 354] width 480 height 33
copy span "Dyslexia is neurobiological in origin."
click at [499, 652] on div at bounding box center [505, 660] width 17 height 17
click at [499, 652] on input "I, II, and III" at bounding box center [505, 660] width 17 height 17
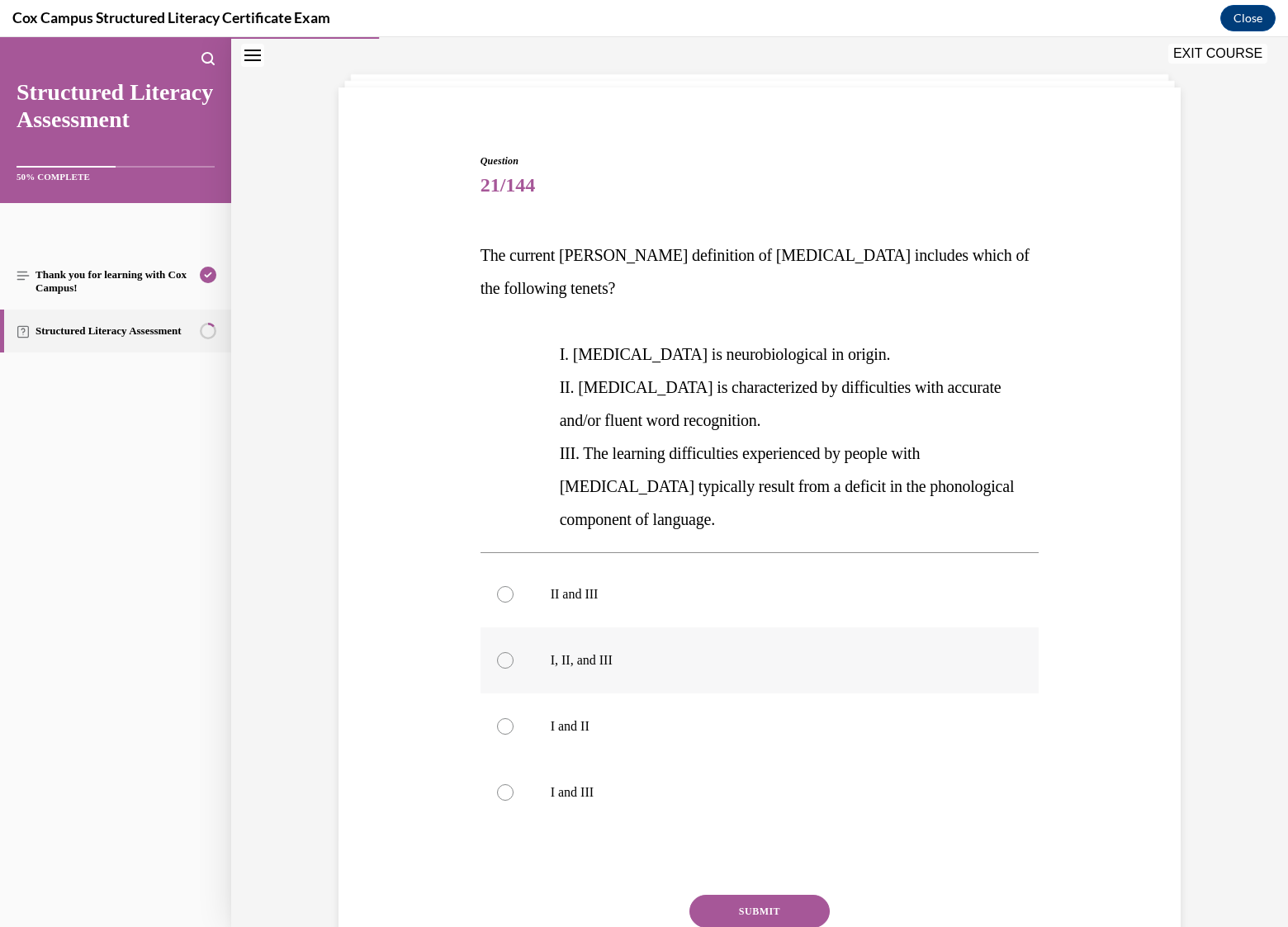
radio input "true"
click at [780, 895] on button "SUBMIT" at bounding box center [760, 911] width 141 height 33
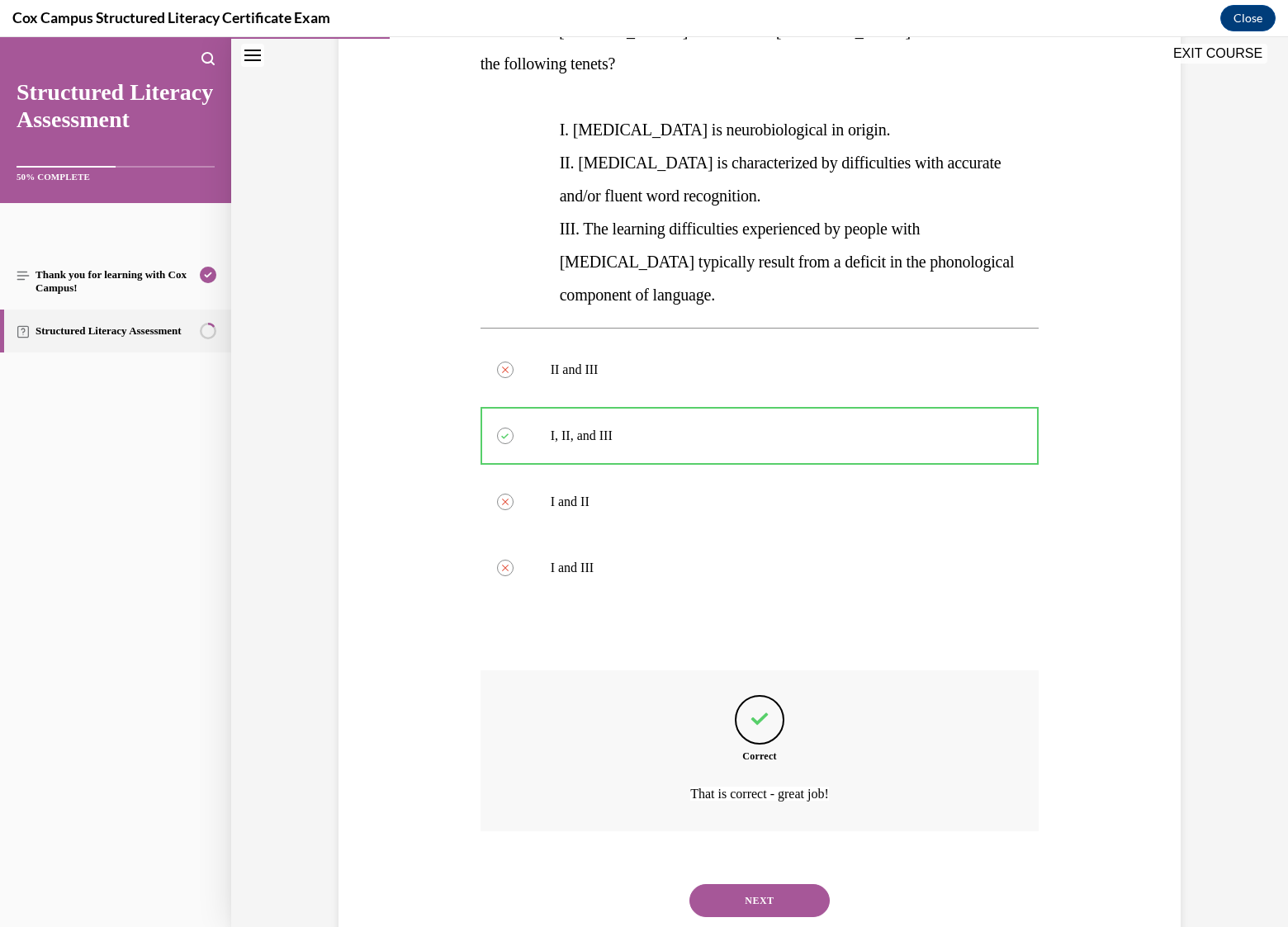
scroll to position [314, 0]
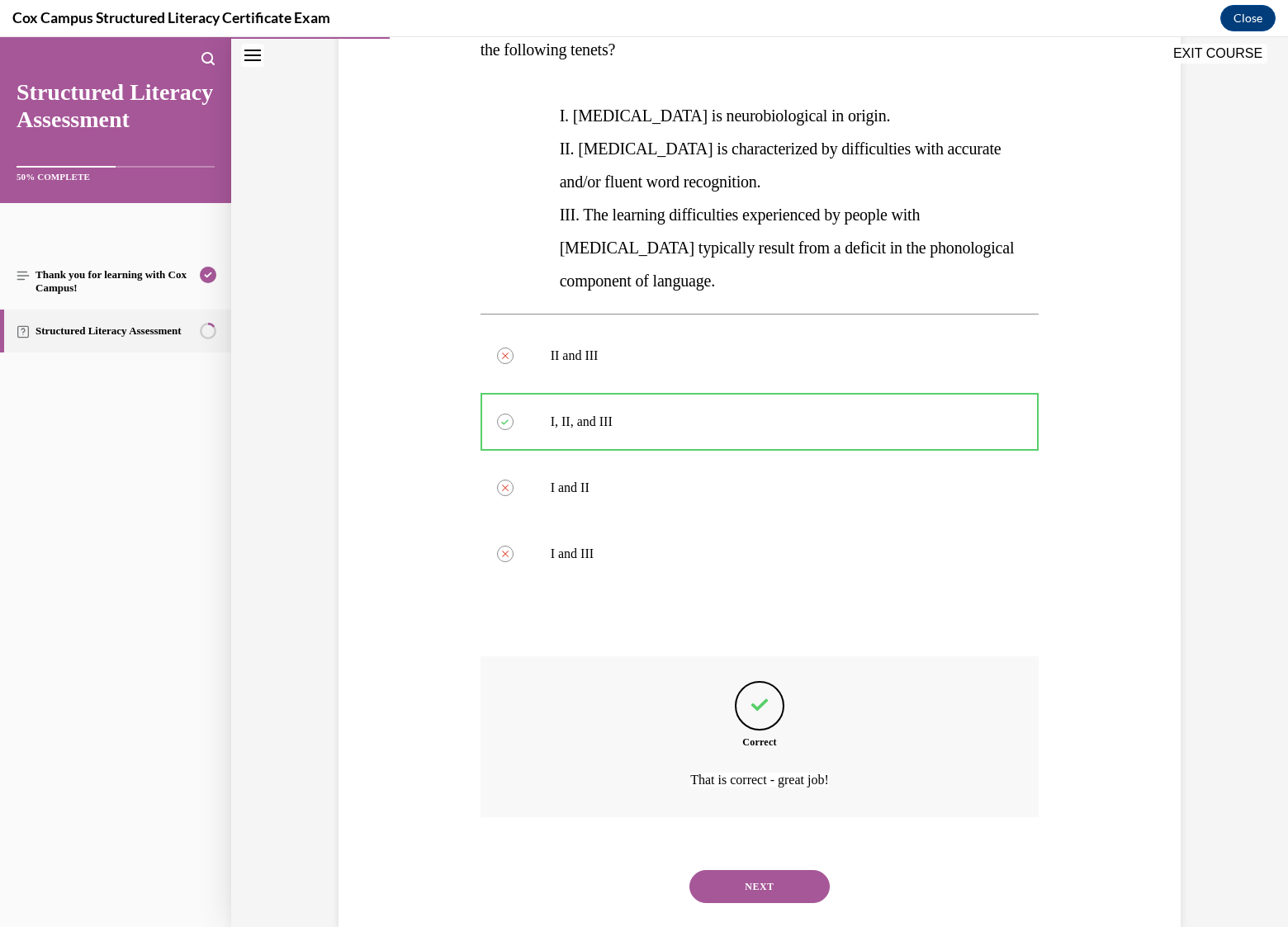
click at [785, 870] on button "NEXT" at bounding box center [760, 886] width 141 height 33
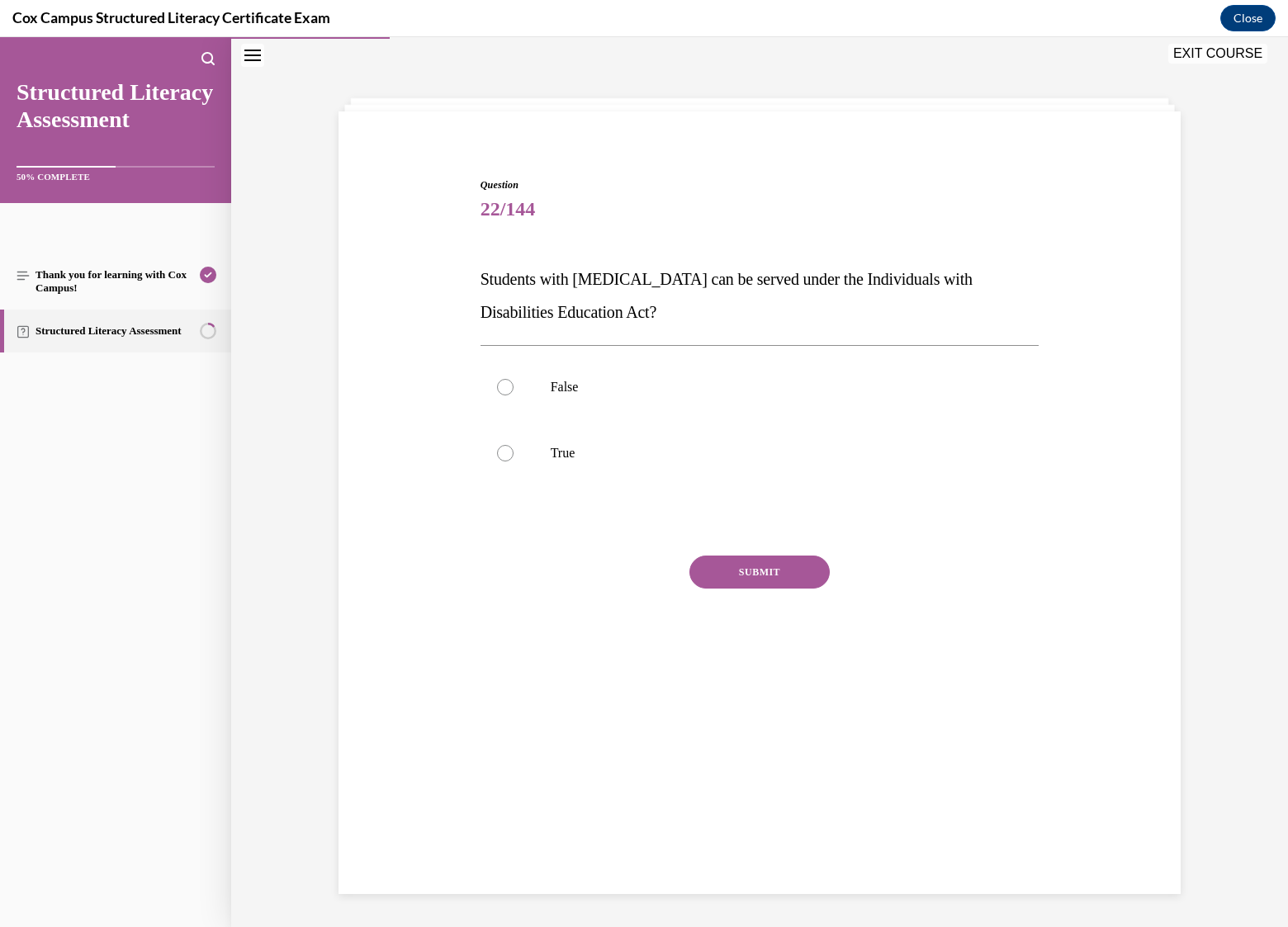
scroll to position [52, 0]
click at [558, 436] on label "True" at bounding box center [760, 453] width 559 height 66
click at [514, 445] on input "True" at bounding box center [505, 453] width 17 height 17
radio input "true"
click at [752, 568] on button "SUBMIT" at bounding box center [760, 572] width 141 height 33
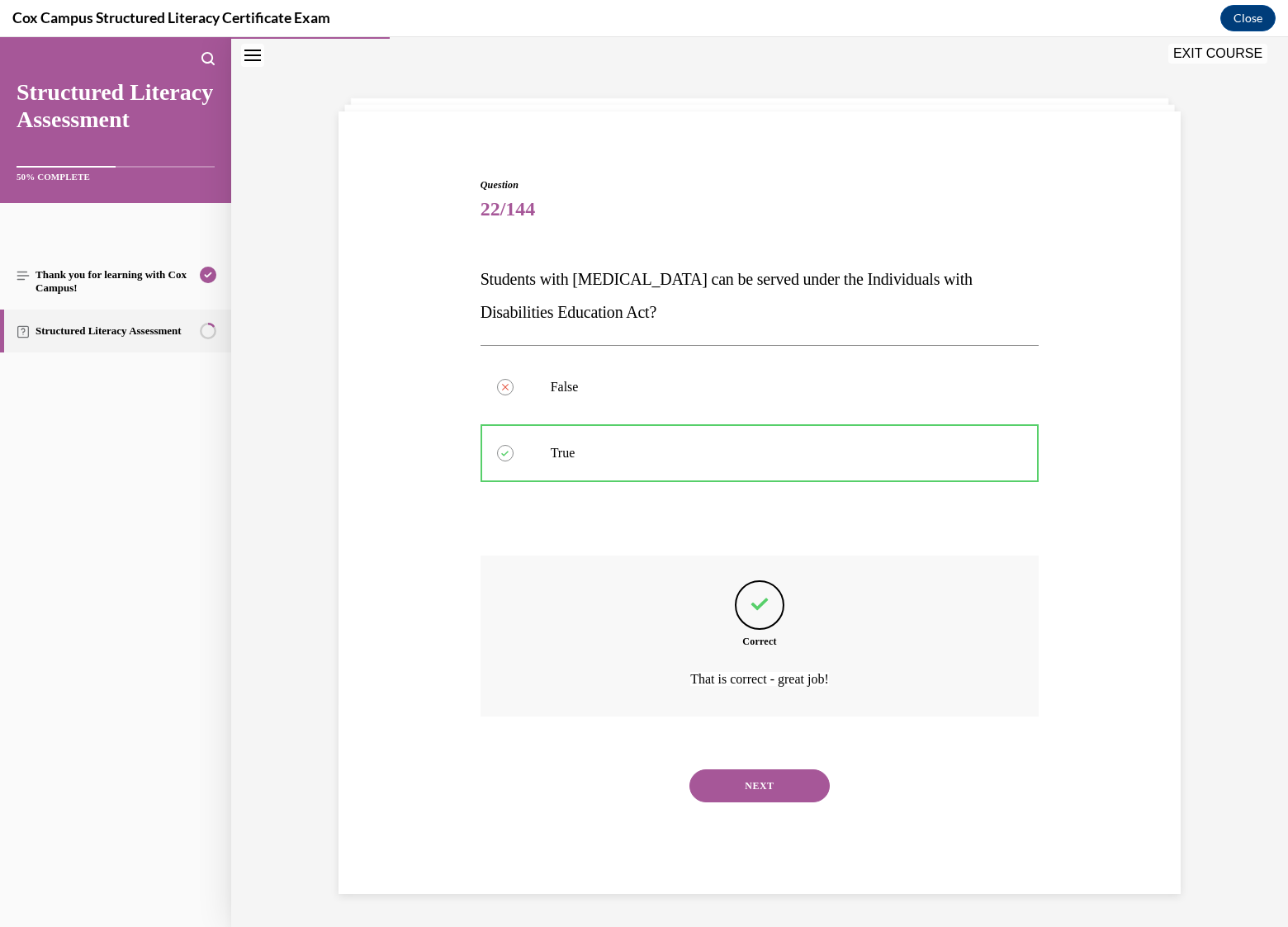
click at [759, 792] on button "NEXT" at bounding box center [760, 785] width 141 height 33
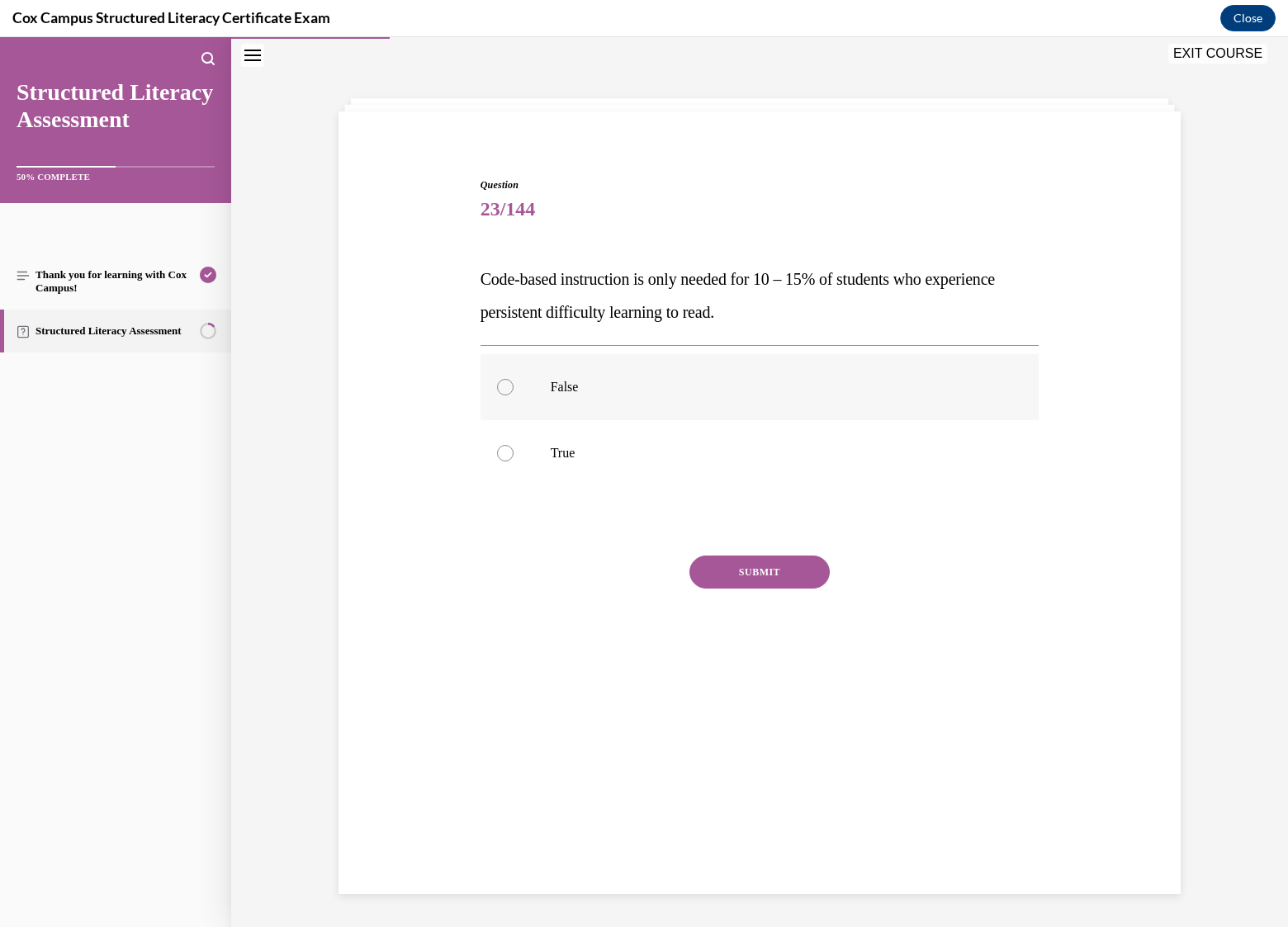
click at [583, 386] on p "False" at bounding box center [774, 386] width 447 height 17
click at [514, 386] on input "False" at bounding box center [505, 386] width 17 height 17
radio input "true"
click at [766, 573] on button "SUBMIT" at bounding box center [760, 572] width 141 height 33
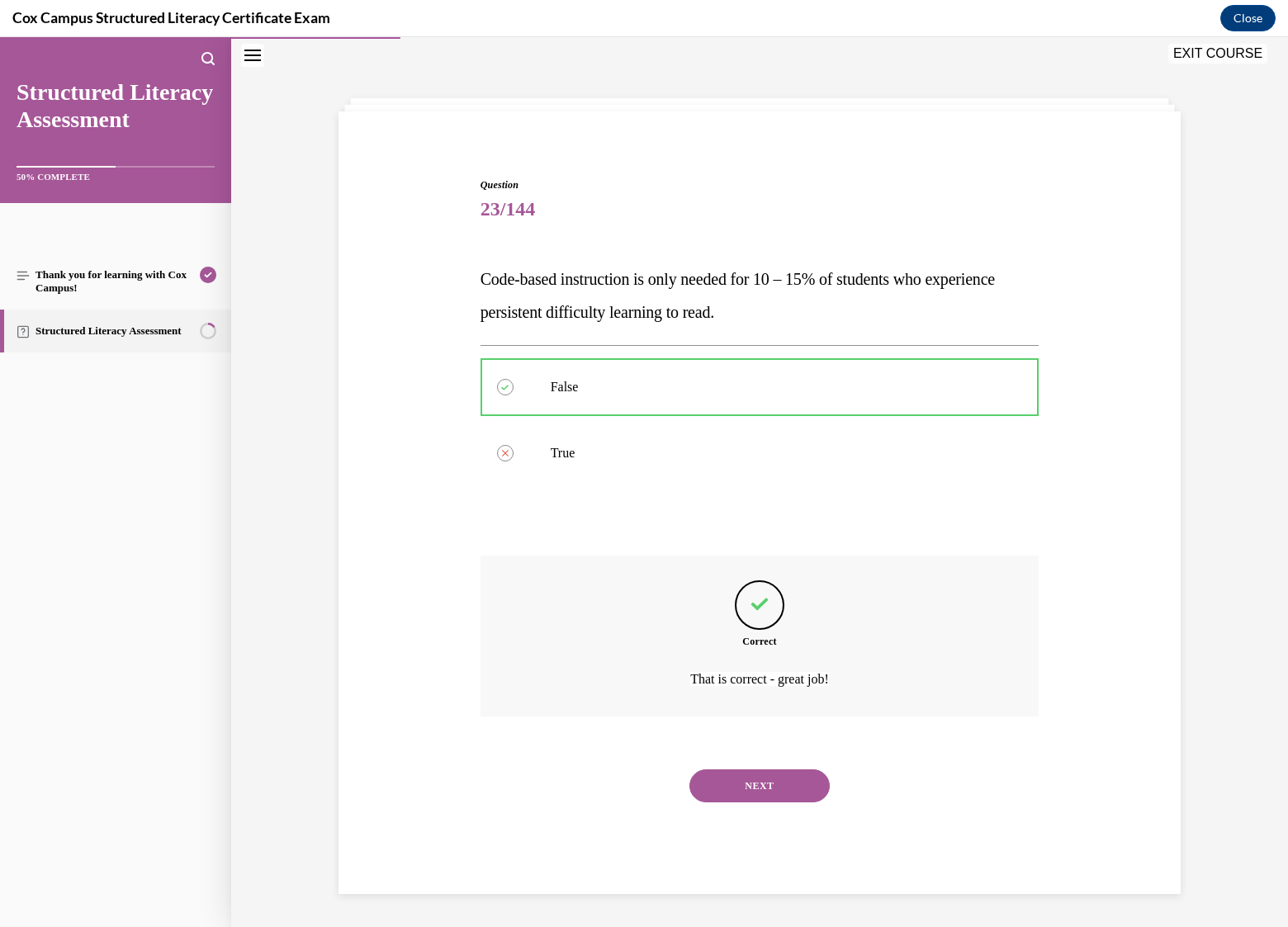
click at [770, 788] on button "NEXT" at bounding box center [760, 785] width 141 height 33
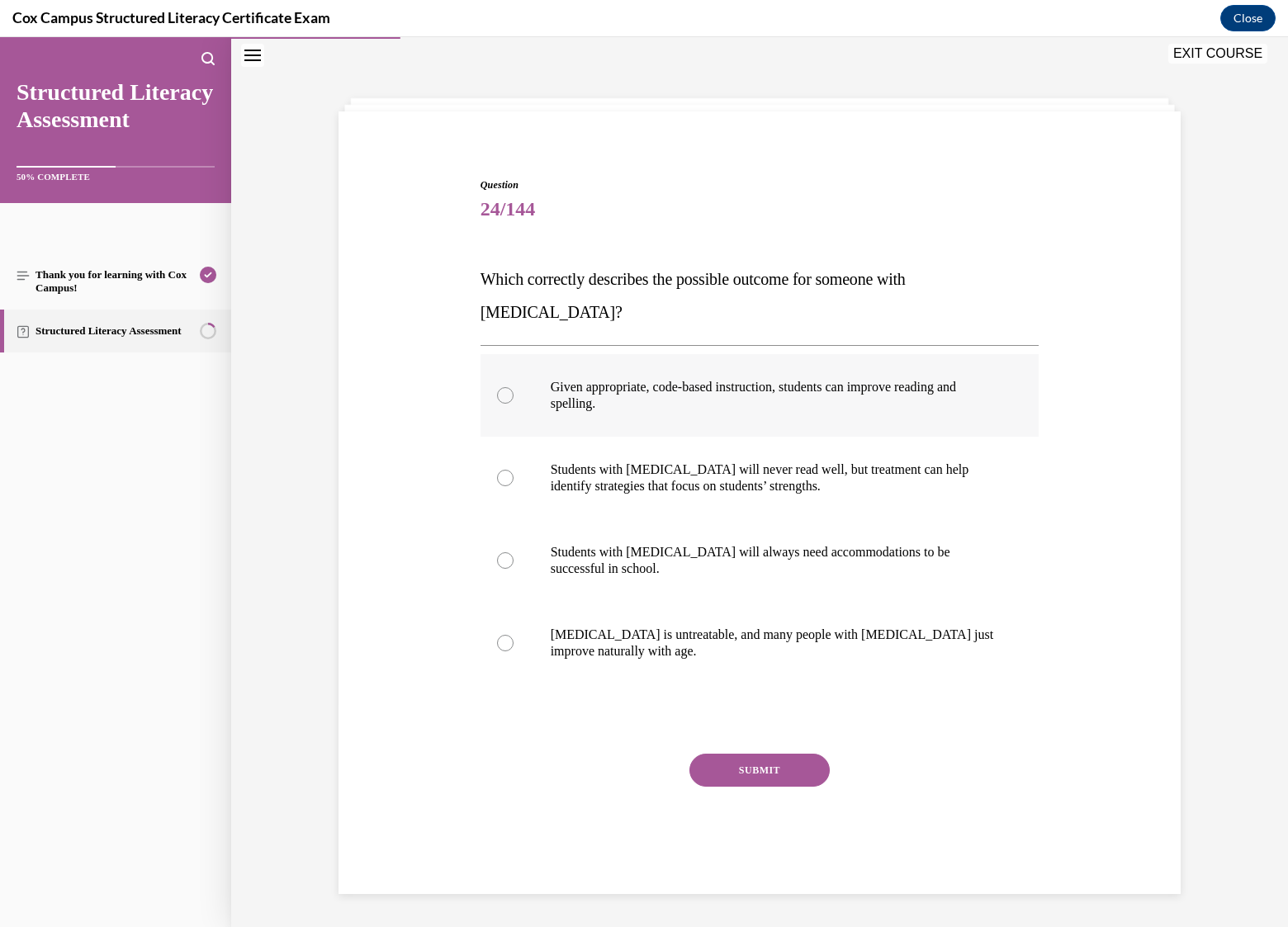
click at [689, 378] on p "Given appropriate, code-based instruction, students can improve reading and spe…" at bounding box center [774, 394] width 447 height 33
click at [514, 387] on input "Given appropriate, code-based instruction, students can improve reading and spe…" at bounding box center [505, 395] width 17 height 17
radio input "true"
click at [756, 753] on button "SUBMIT" at bounding box center [760, 769] width 141 height 33
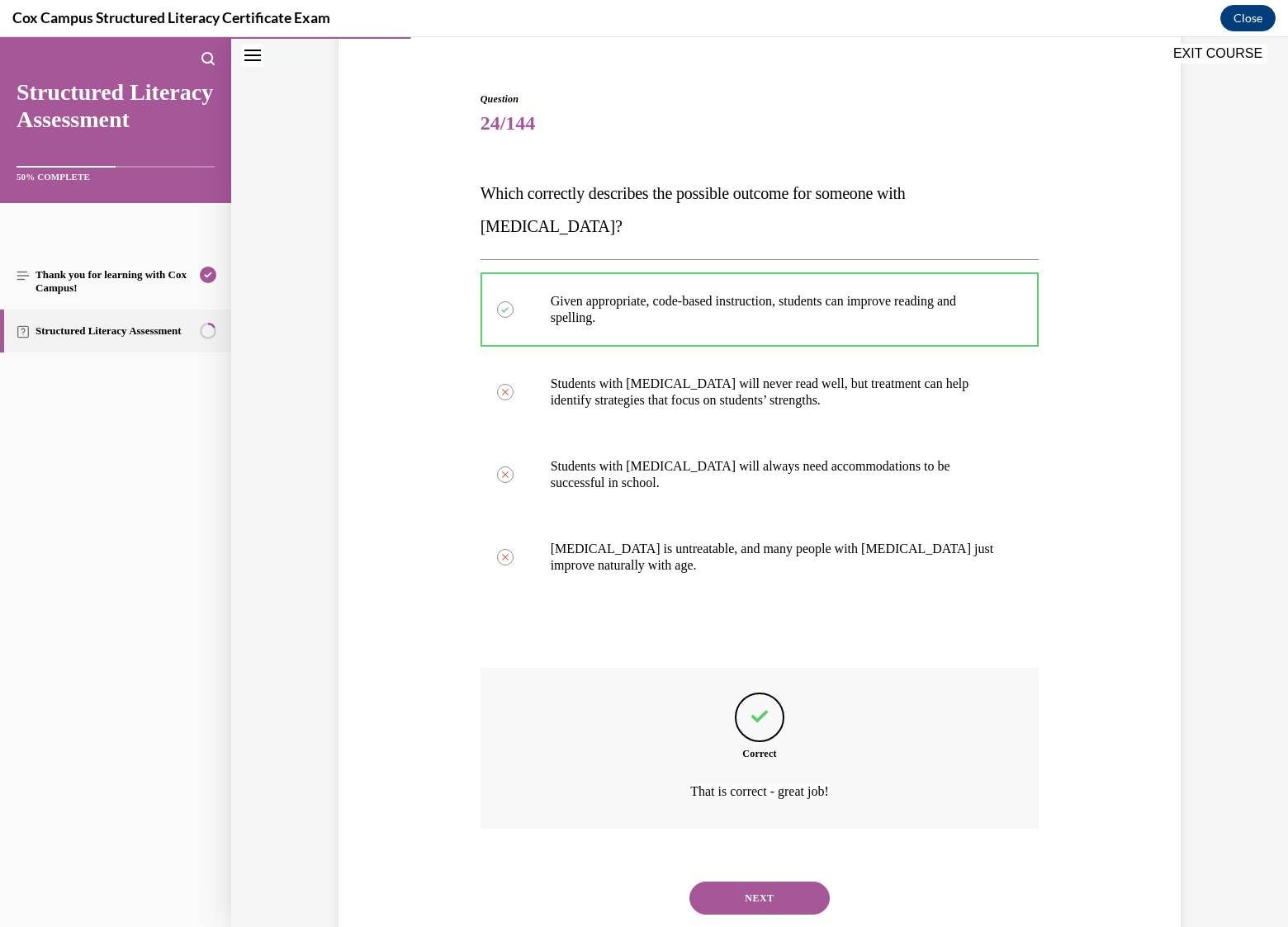
scroll to position [150, 0]
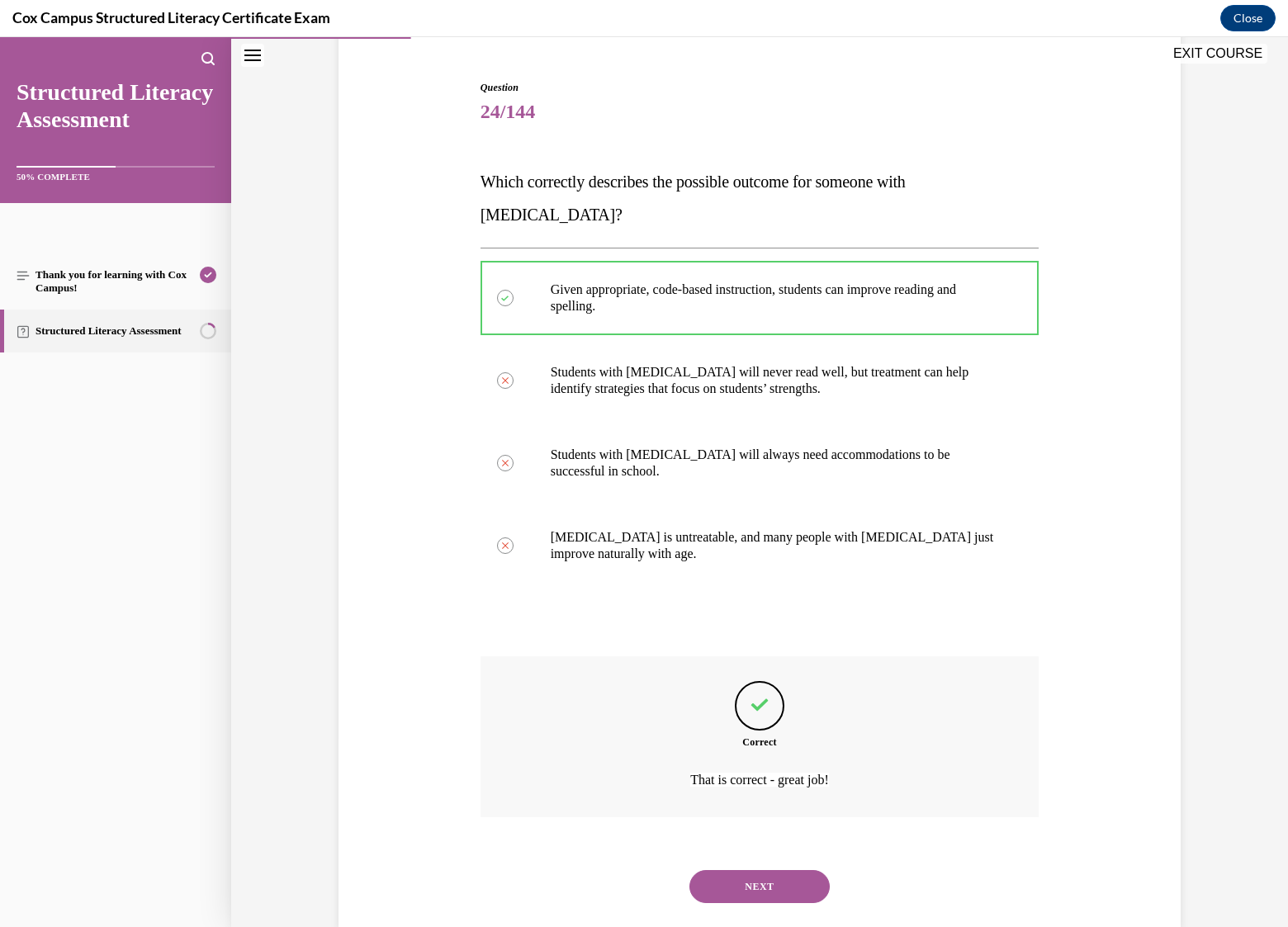
click at [768, 870] on button "NEXT" at bounding box center [760, 886] width 141 height 33
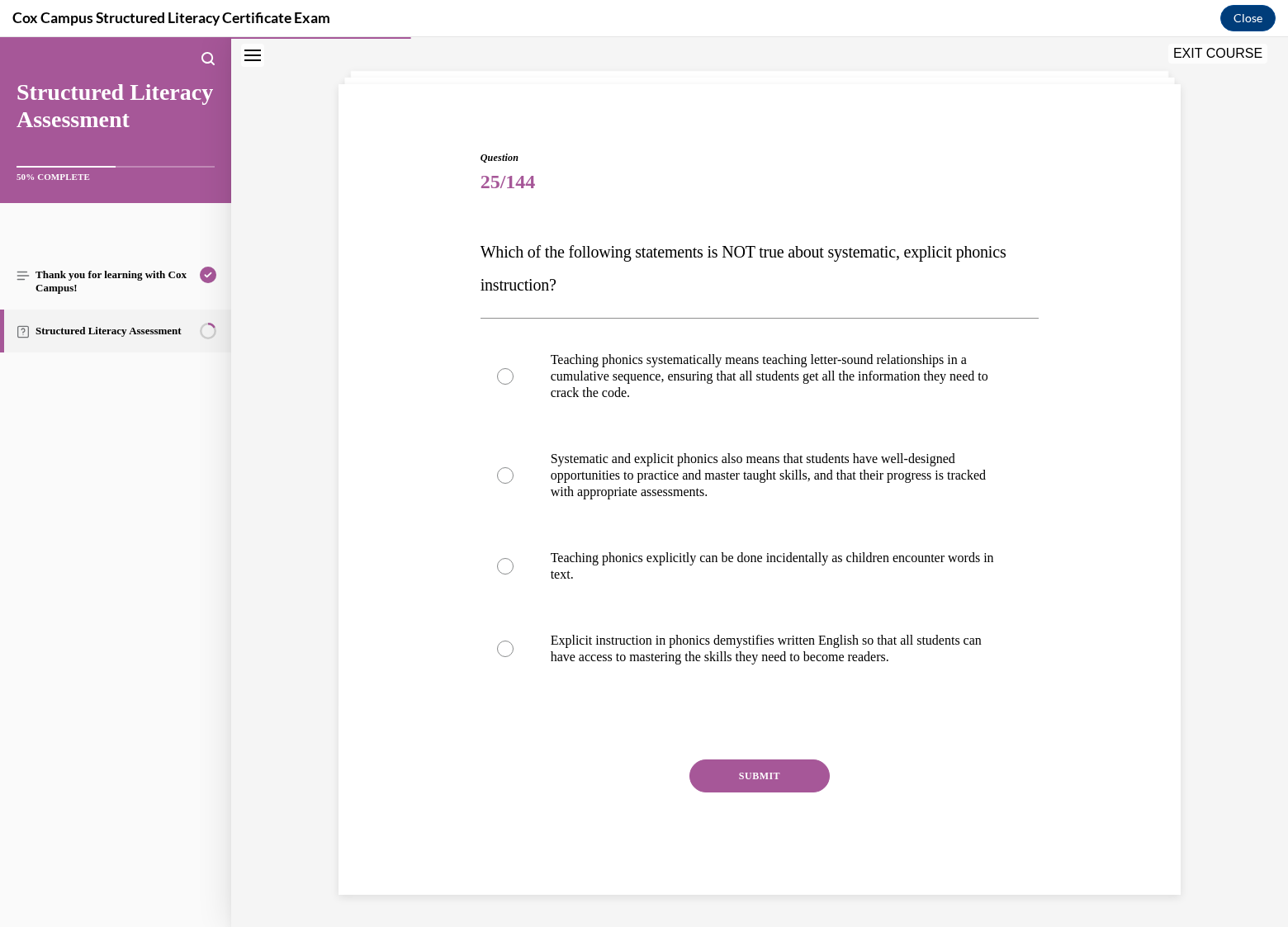
scroll to position [62, 0]
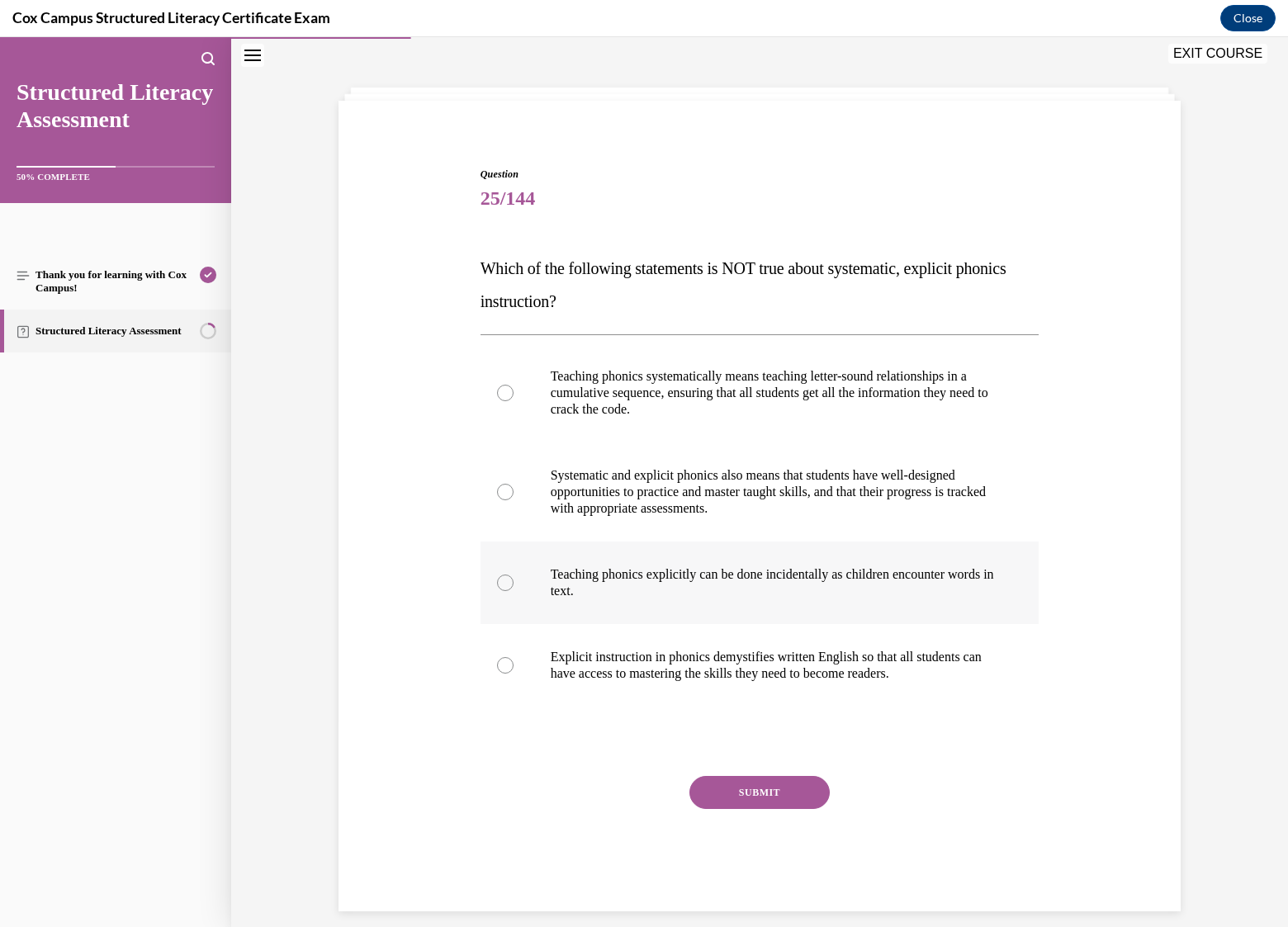
click at [617, 575] on p "Teaching phonics explicitly can be done incidentally as children encounter word…" at bounding box center [774, 582] width 447 height 33
click at [514, 575] on input "Teaching phonics explicitly can be done incidentally as children encounter word…" at bounding box center [505, 582] width 17 height 17
radio input "true"
click at [762, 795] on button "SUBMIT" at bounding box center [760, 792] width 141 height 33
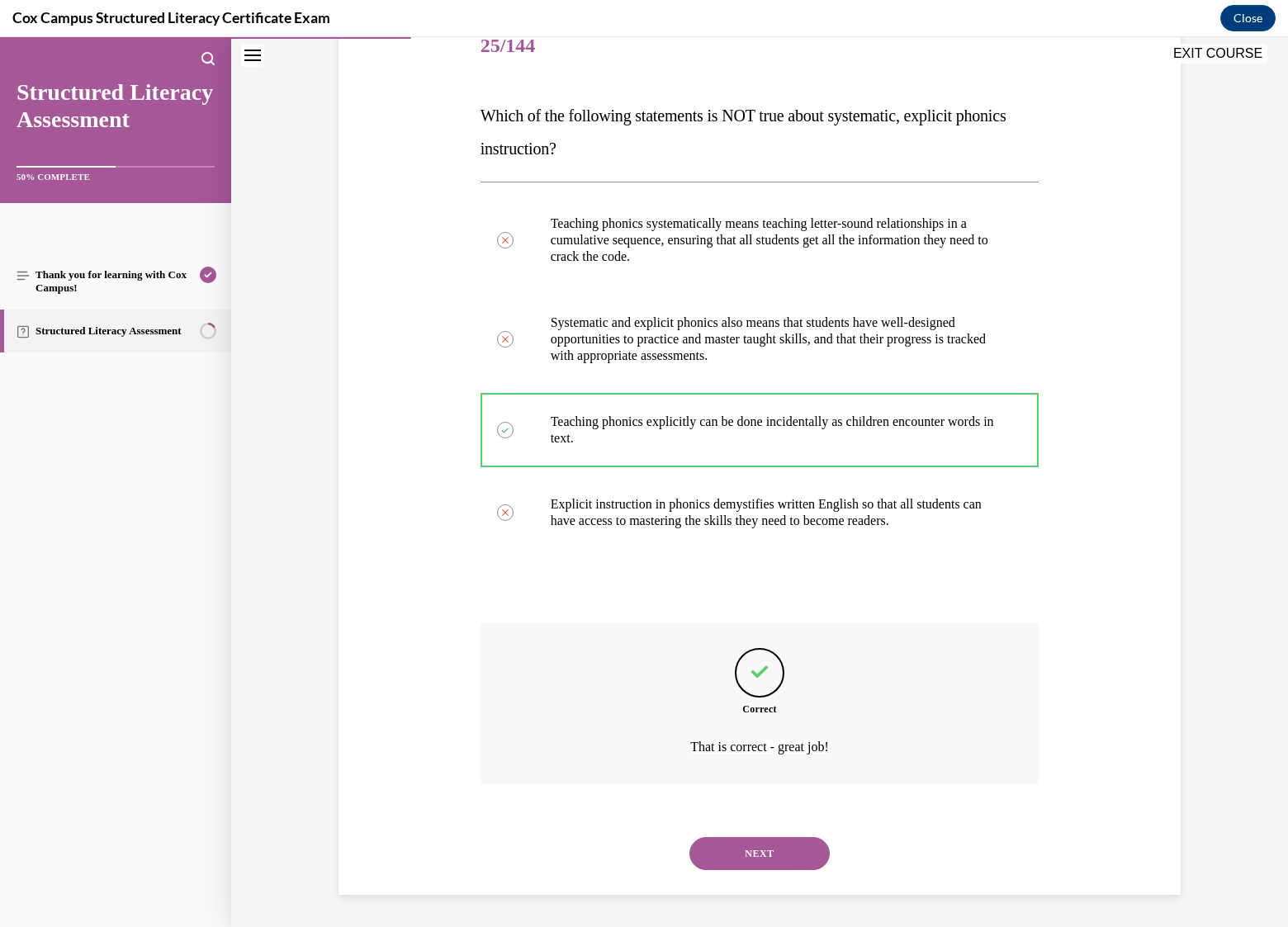
click at [754, 853] on button "NEXT" at bounding box center [760, 853] width 141 height 33
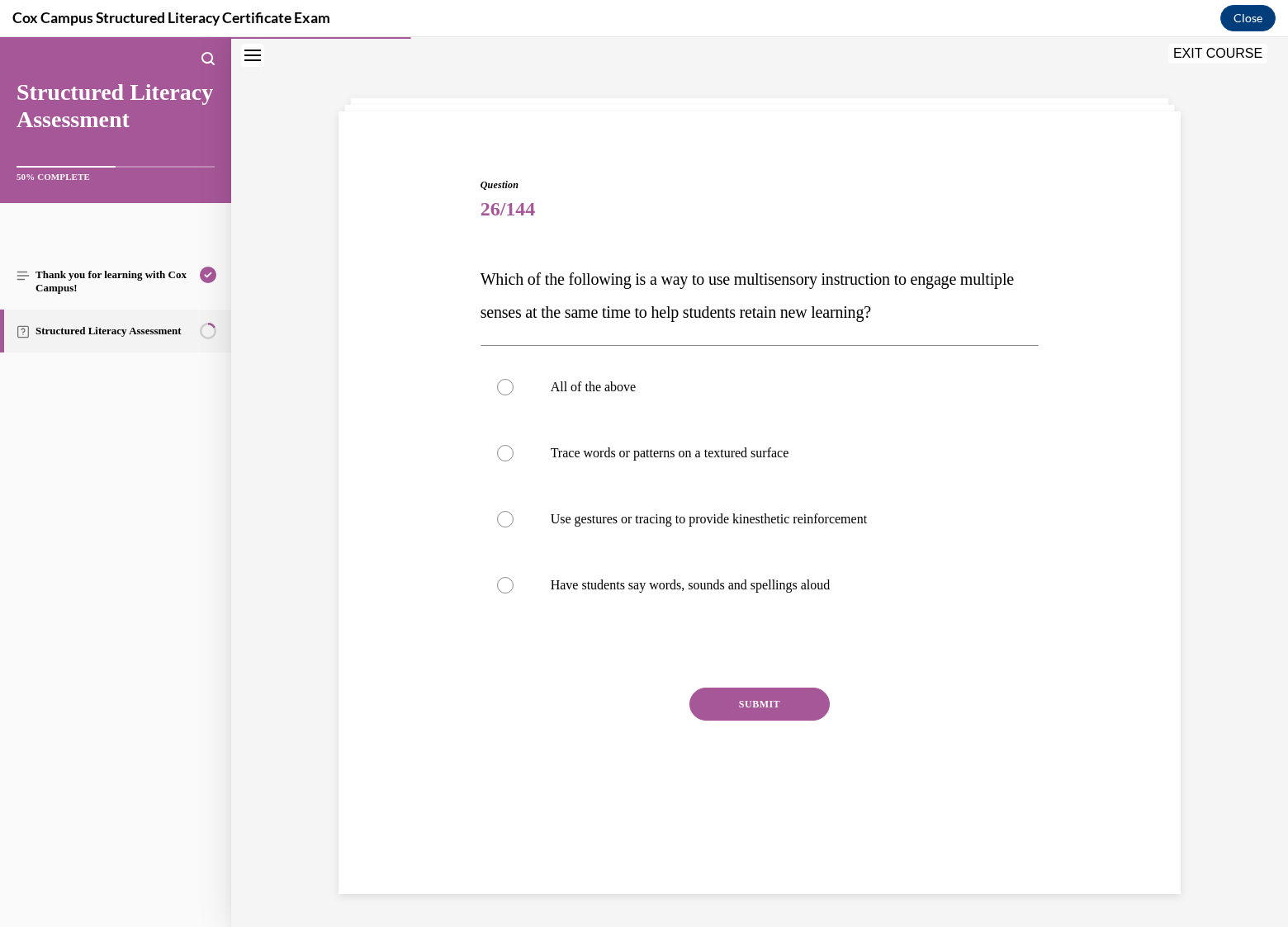
scroll to position [52, 0]
click at [607, 396] on label "All of the above" at bounding box center [760, 387] width 559 height 66
click at [514, 395] on input "All of the above" at bounding box center [505, 386] width 17 height 17
radio input "true"
click at [746, 710] on button "SUBMIT" at bounding box center [760, 703] width 141 height 33
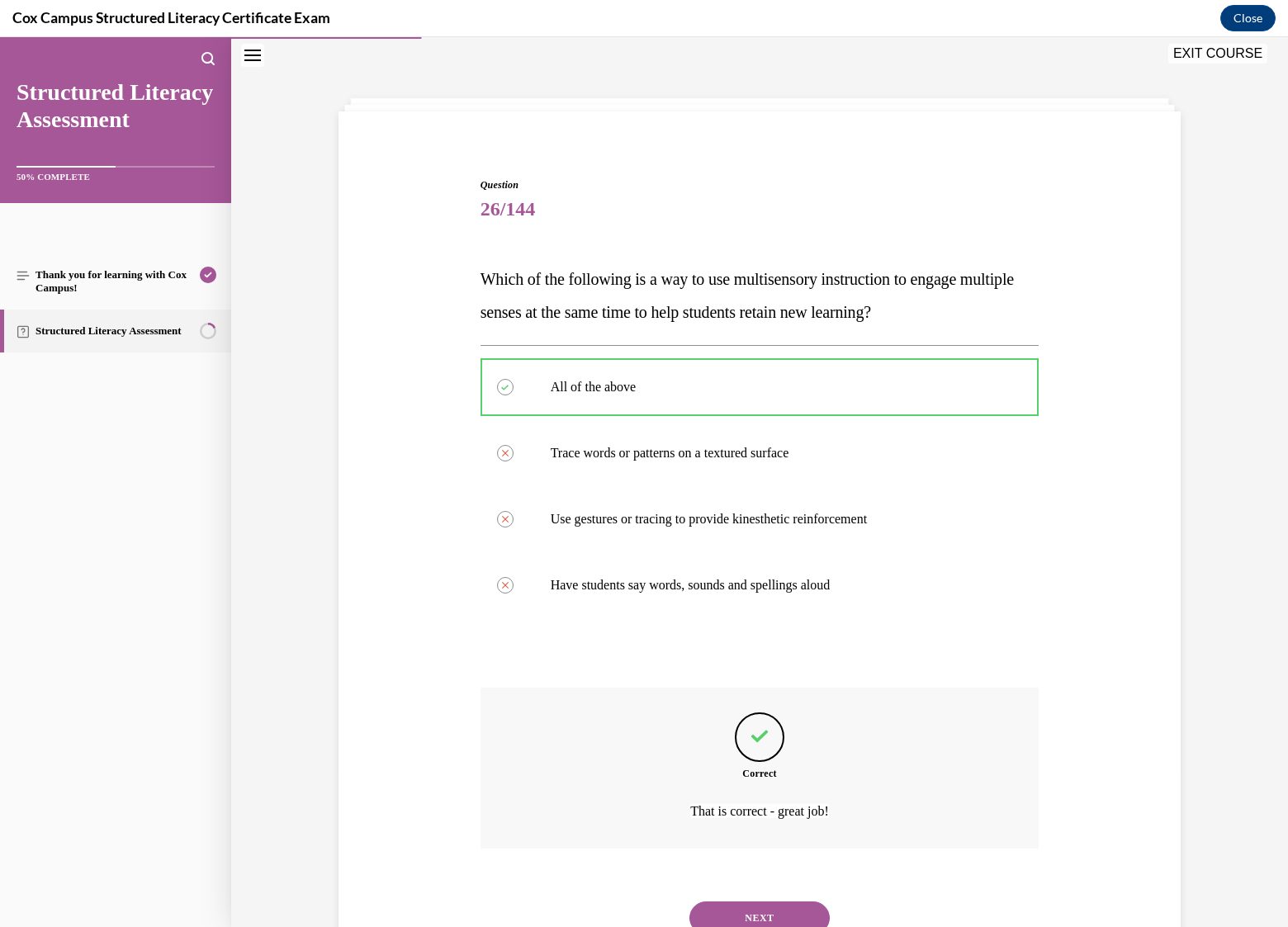
scroll to position [117, 0]
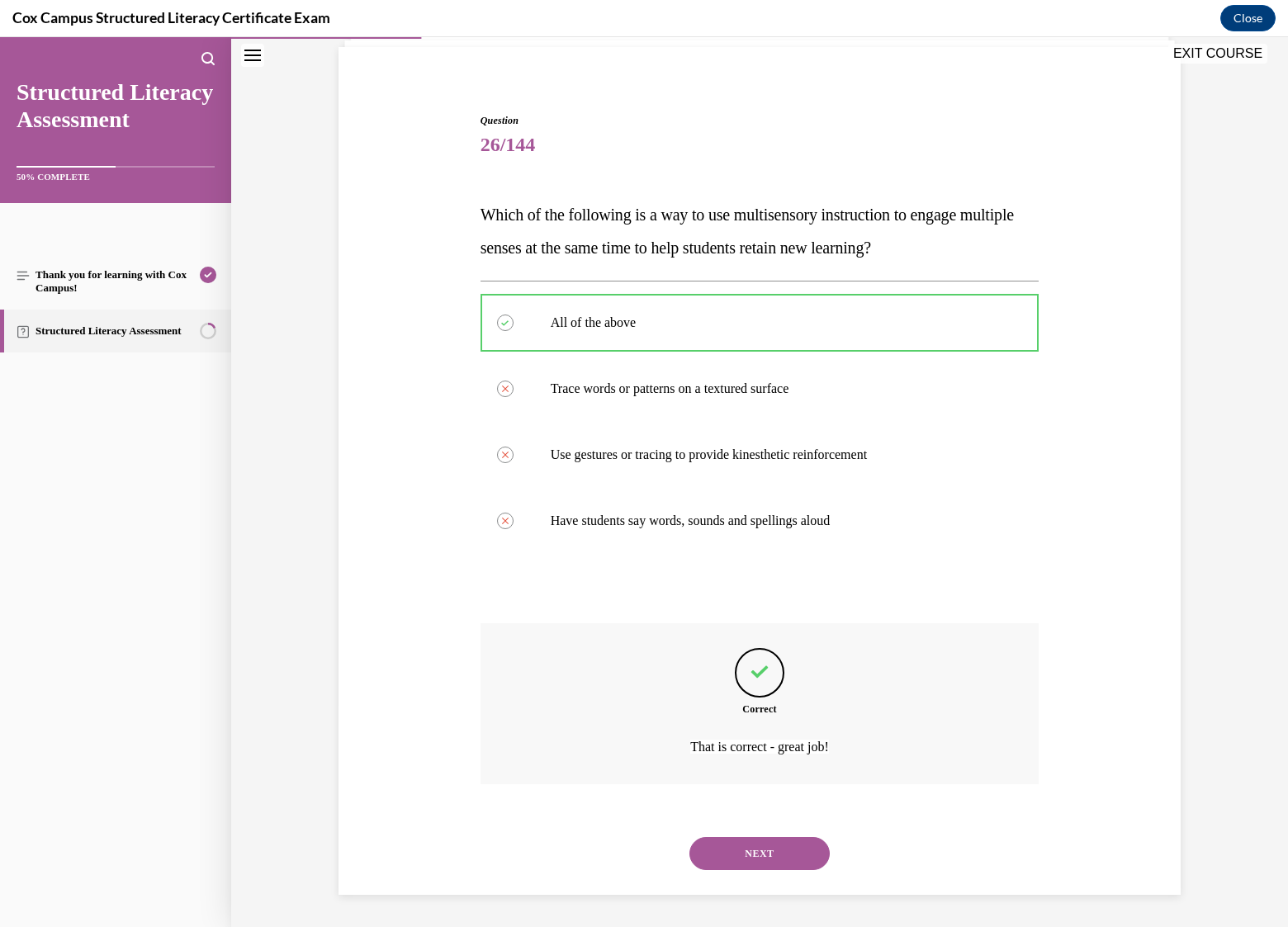
click at [734, 849] on button "NEXT" at bounding box center [760, 853] width 141 height 33
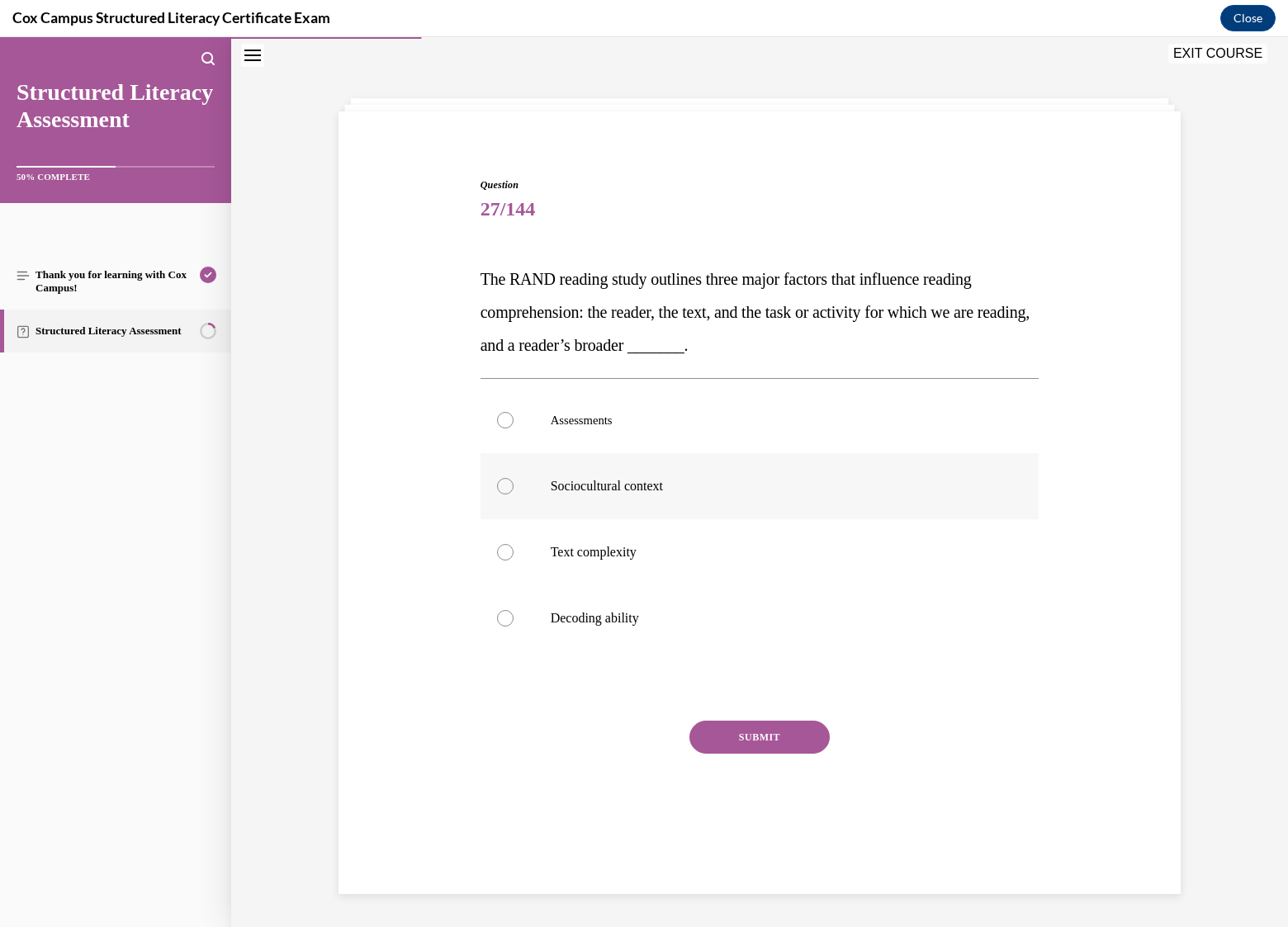
click at [667, 486] on p "Sociocultural context" at bounding box center [774, 486] width 447 height 17
click at [514, 486] on input "Sociocultural context" at bounding box center [505, 486] width 17 height 17
radio input "true"
click at [750, 732] on button "SUBMIT" at bounding box center [760, 736] width 141 height 33
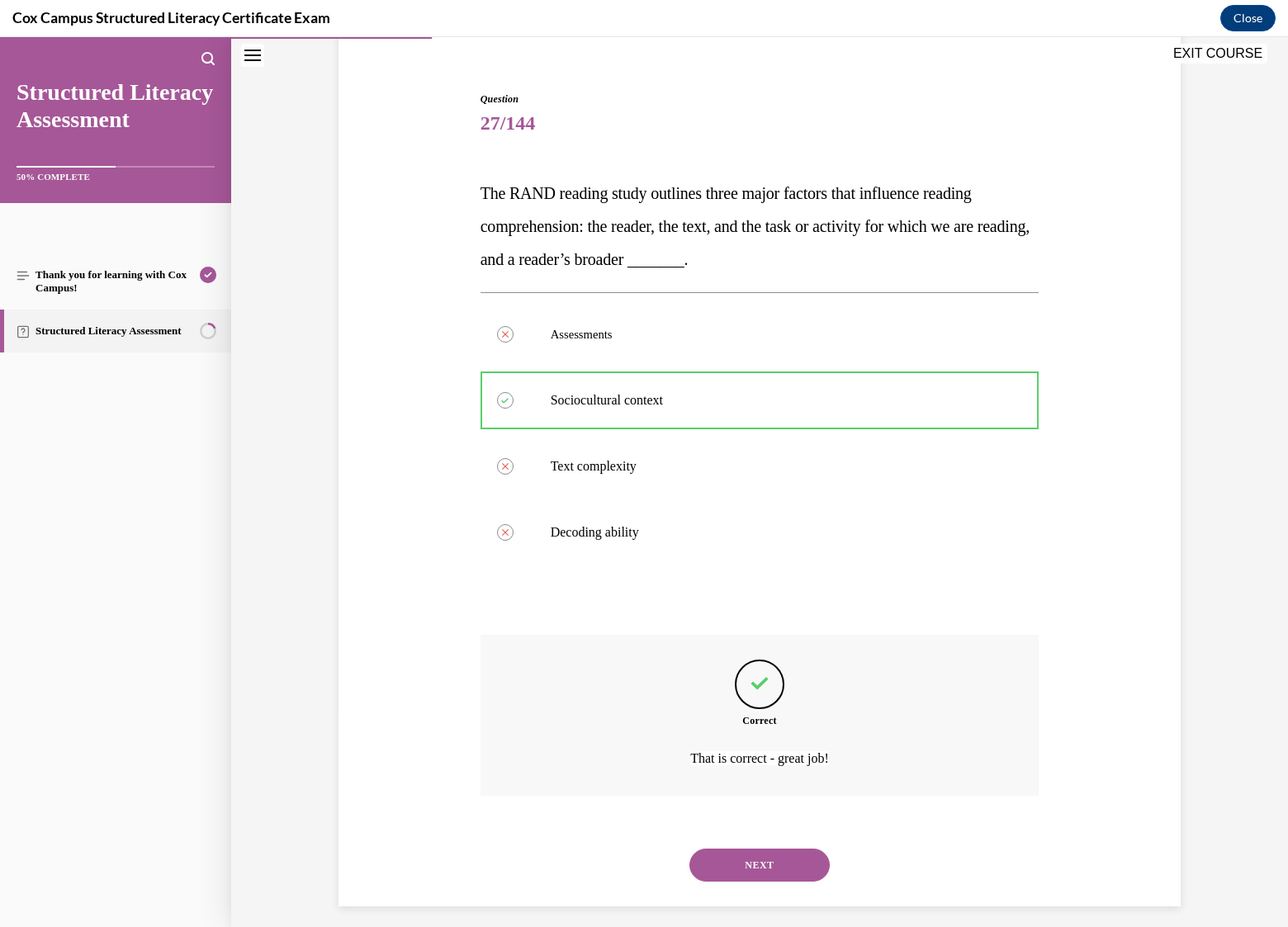
scroll to position [150, 0]
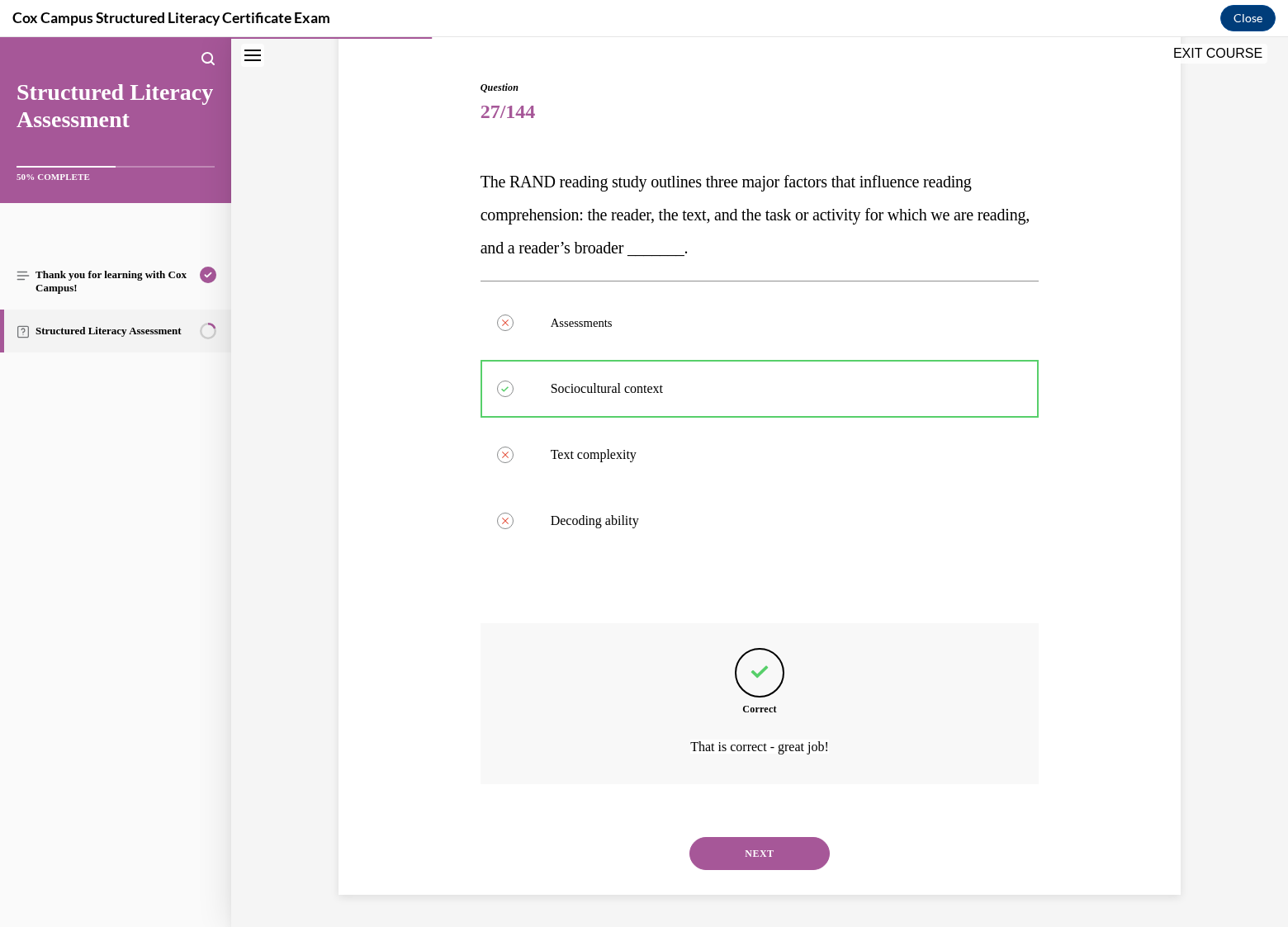
click at [788, 858] on button "NEXT" at bounding box center [760, 853] width 141 height 33
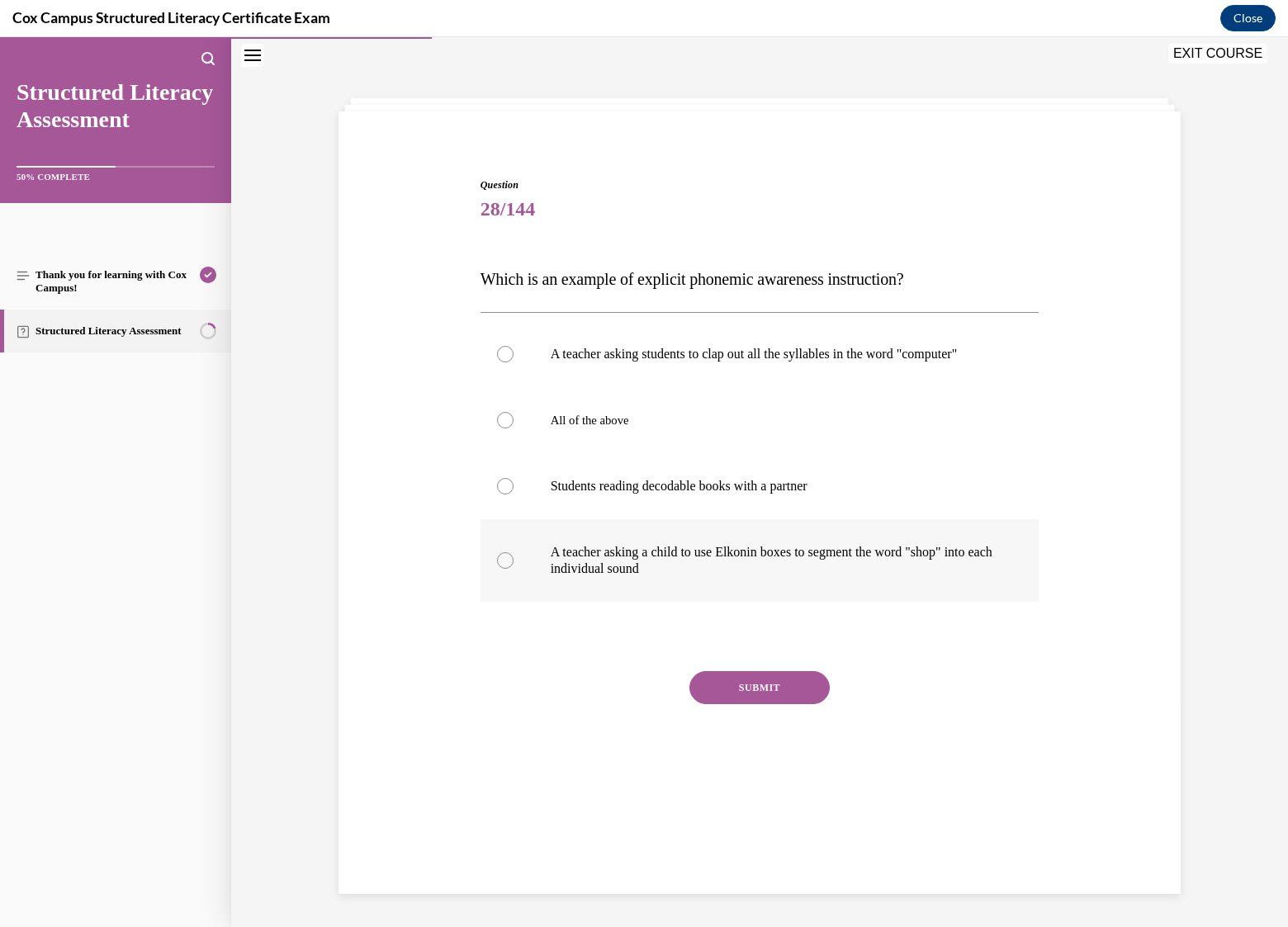
click at [710, 560] on p "A teacher asking a child to use Elkonin boxes to segment the word "shop" into e…" at bounding box center [774, 560] width 447 height 33
click at [514, 560] on input "A teacher asking a child to use Elkonin boxes to segment the word "shop" into e…" at bounding box center [505, 560] width 17 height 17
radio input "true"
click at [770, 703] on button "SUBMIT" at bounding box center [760, 687] width 141 height 33
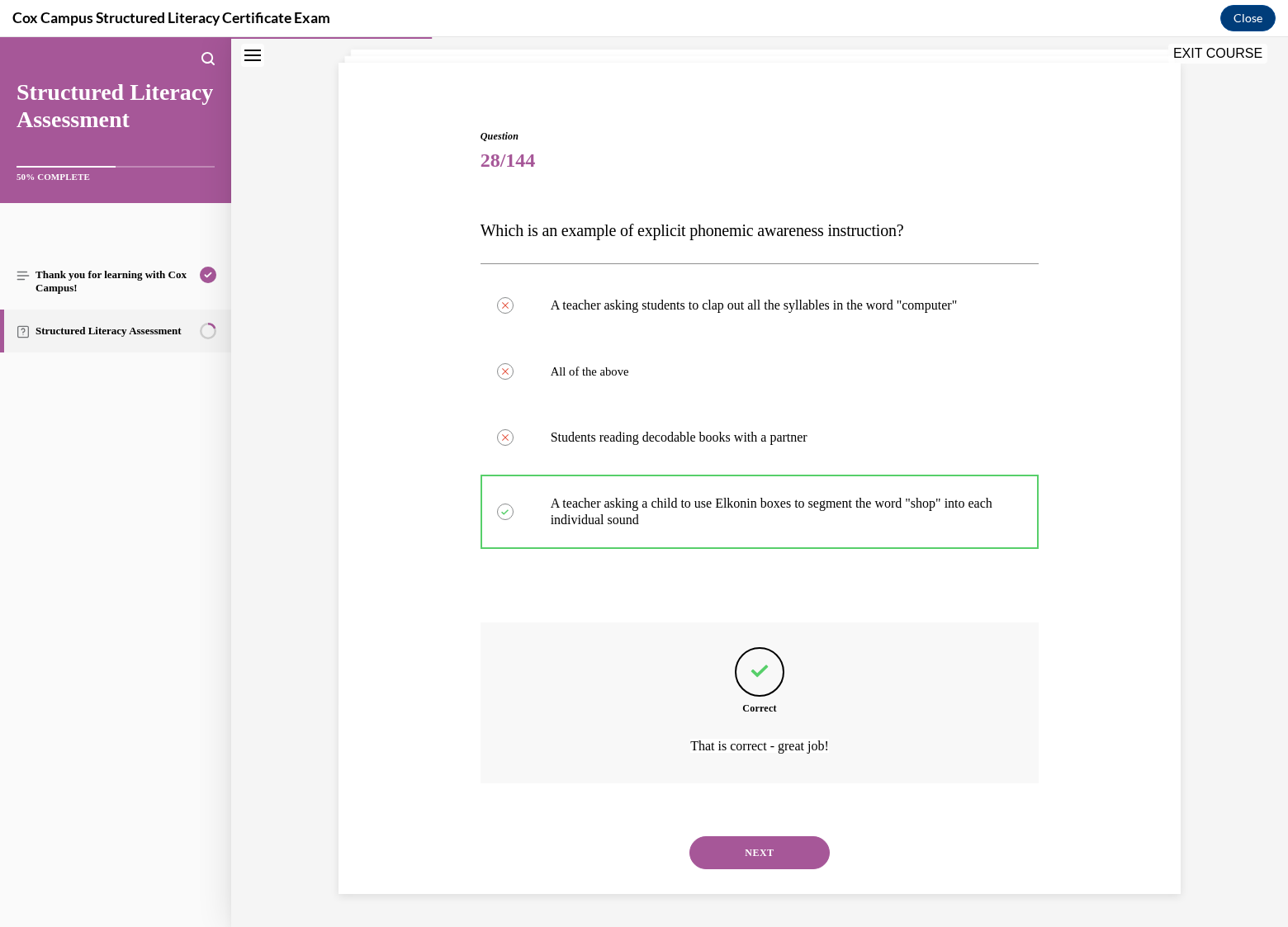
scroll to position [117, 0]
click at [773, 855] on button "NEXT" at bounding box center [760, 852] width 141 height 33
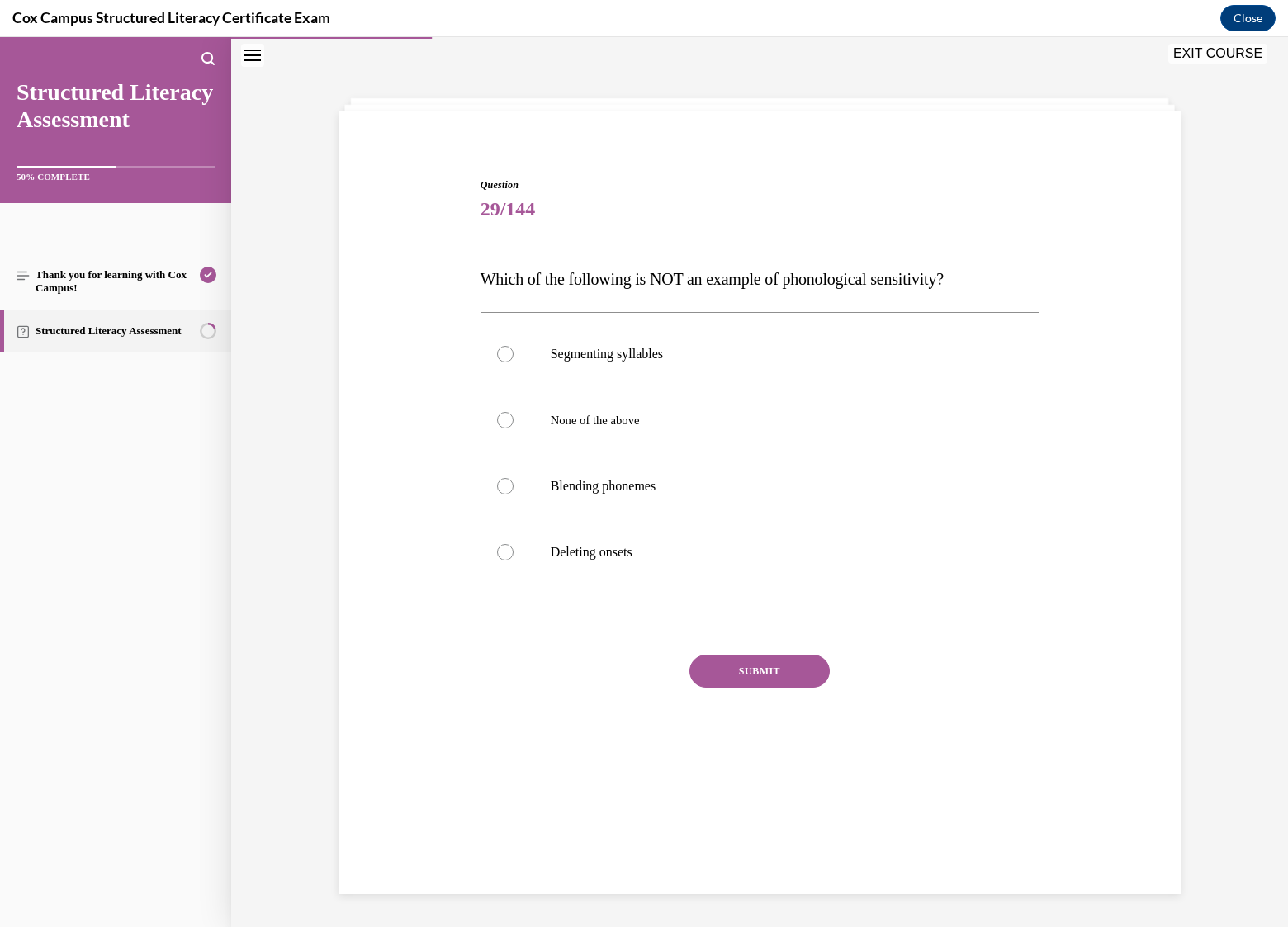
scroll to position [52, 0]
click at [505, 412] on label "None of the above" at bounding box center [760, 420] width 559 height 66
click at [505, 412] on input "None of the above" at bounding box center [505, 420] width 17 height 17
radio input "true"
click at [771, 672] on button "SUBMIT" at bounding box center [760, 671] width 141 height 33
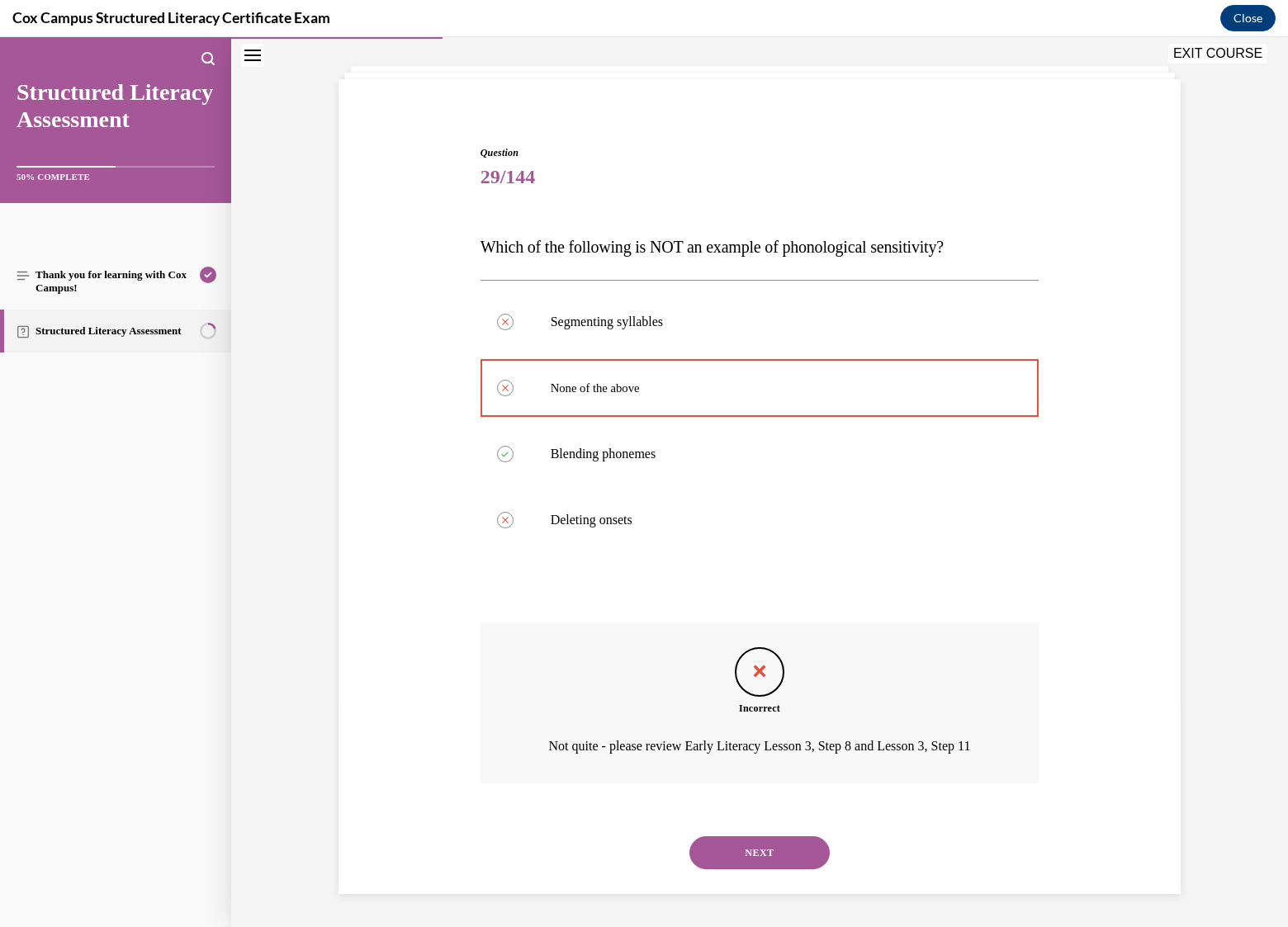
scroll to position [106, 0]
click at [760, 848] on button "NEXT" at bounding box center [760, 852] width 141 height 33
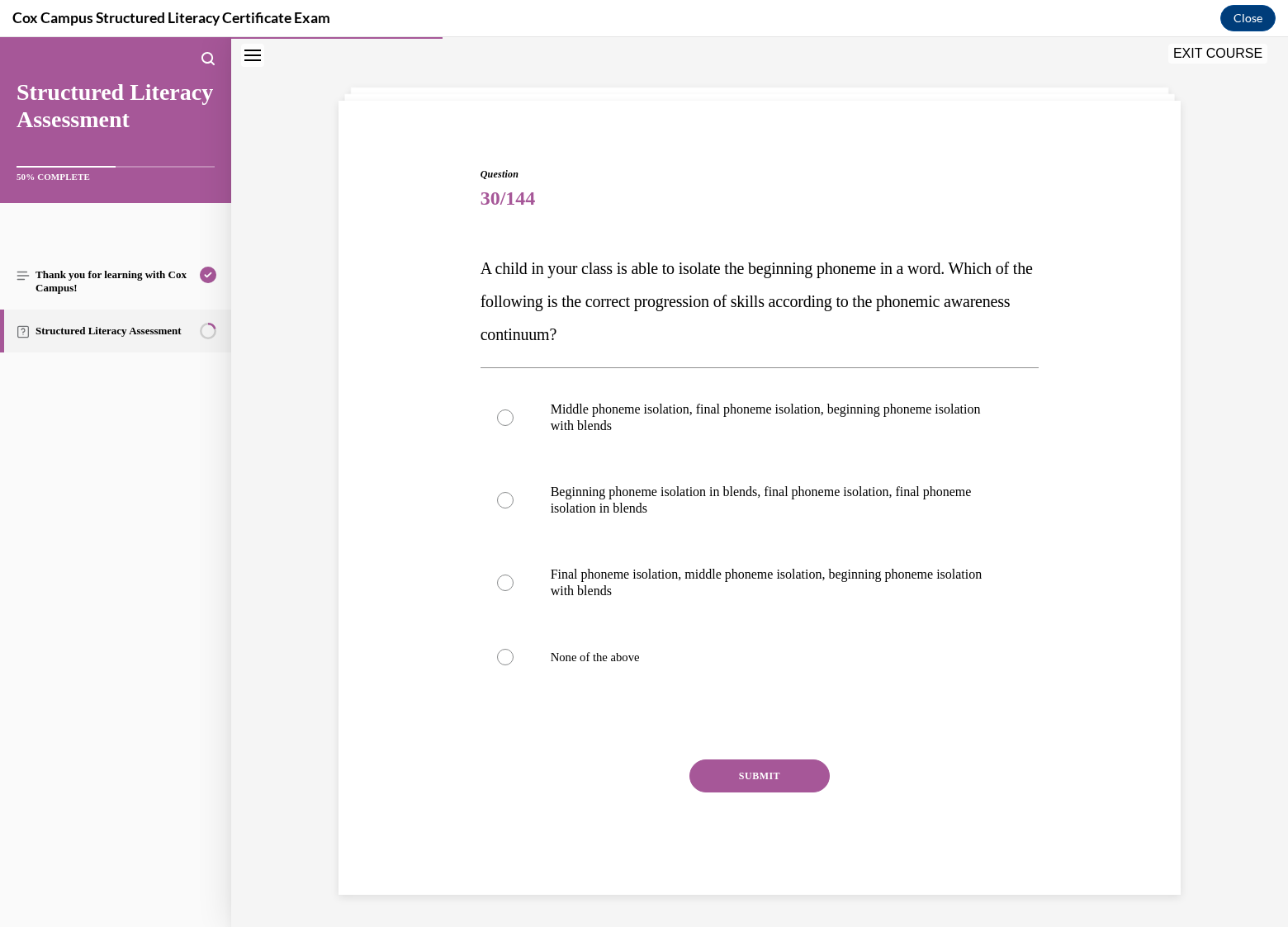
click at [752, 129] on div "Question 30/144 A child in your class is able to isolate the beginning phoneme …" at bounding box center [759, 506] width 851 height 777
click at [503, 581] on div at bounding box center [505, 582] width 17 height 17
click at [503, 581] on input "Final phoneme isolation, middle phoneme isolation, beginning phoneme isolation …" at bounding box center [505, 582] width 17 height 17
radio input "true"
click at [773, 772] on button "SUBMIT" at bounding box center [760, 776] width 141 height 33
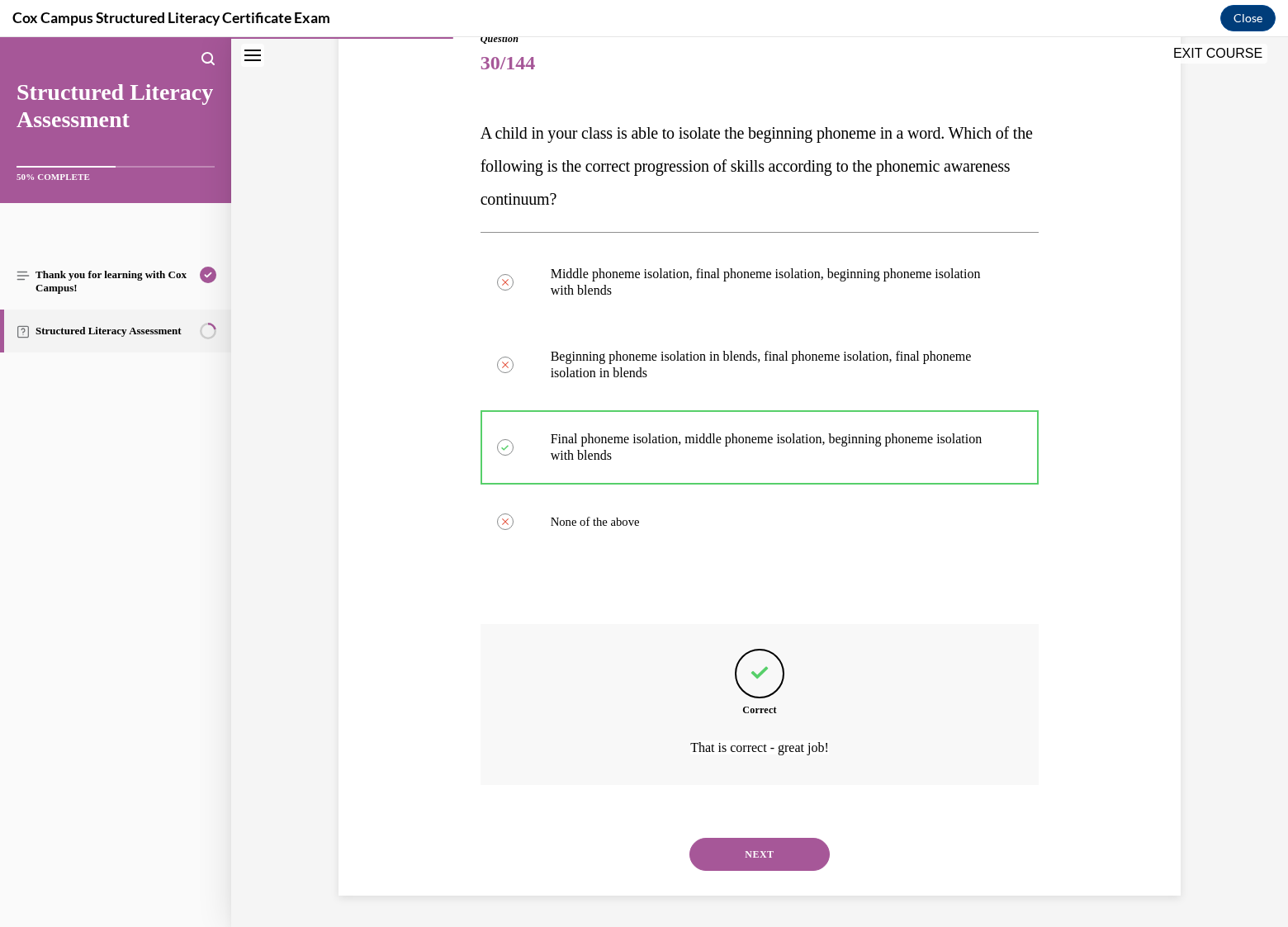
scroll to position [199, 0]
click at [742, 846] on button "NEXT" at bounding box center [760, 853] width 141 height 33
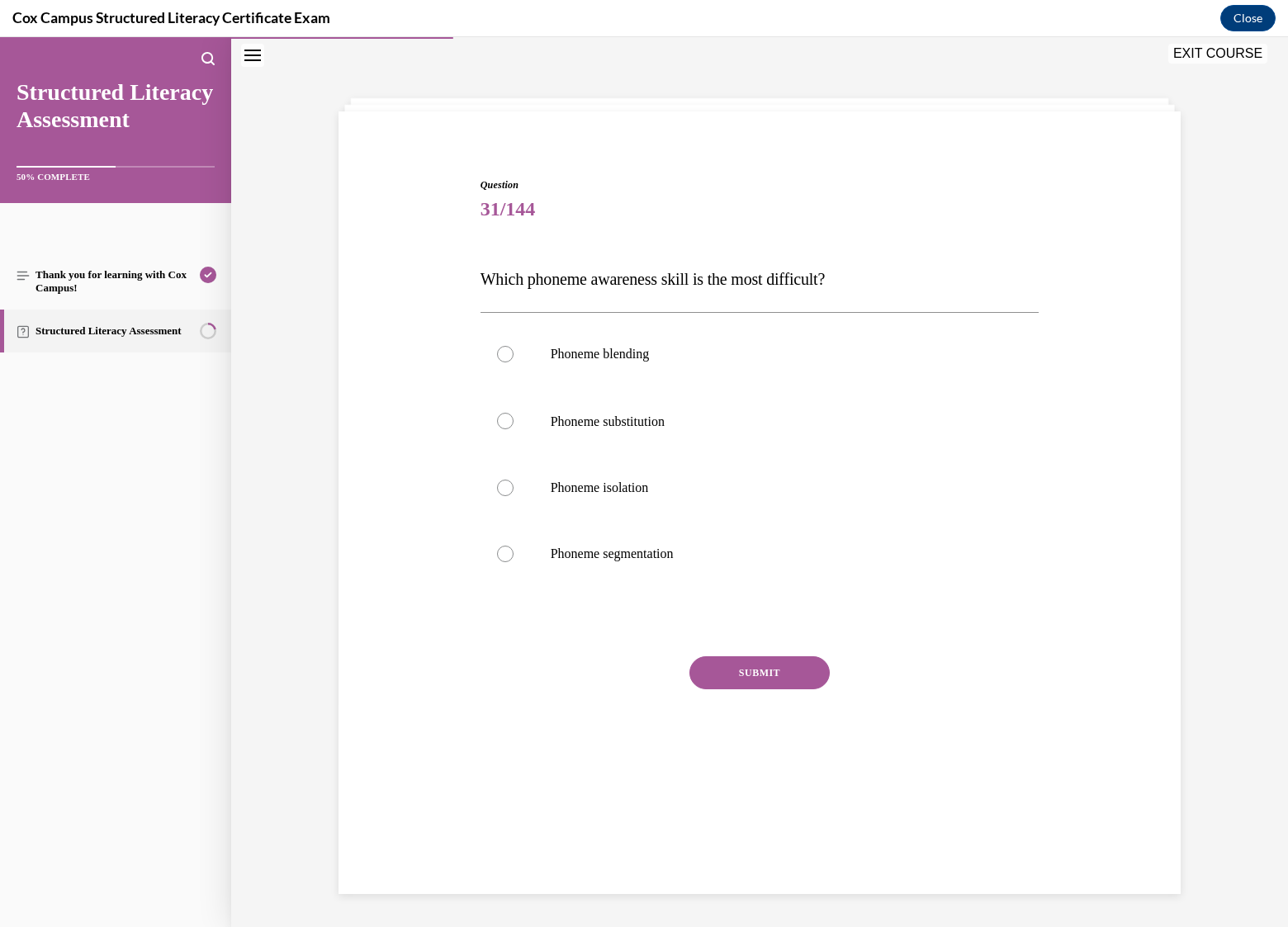
scroll to position [52, 0]
click at [499, 419] on div at bounding box center [505, 420] width 17 height 17
click at [499, 419] on input "Phoneme substitution" at bounding box center [505, 420] width 17 height 17
radio input "true"
click at [746, 668] on button "SUBMIT" at bounding box center [760, 672] width 141 height 33
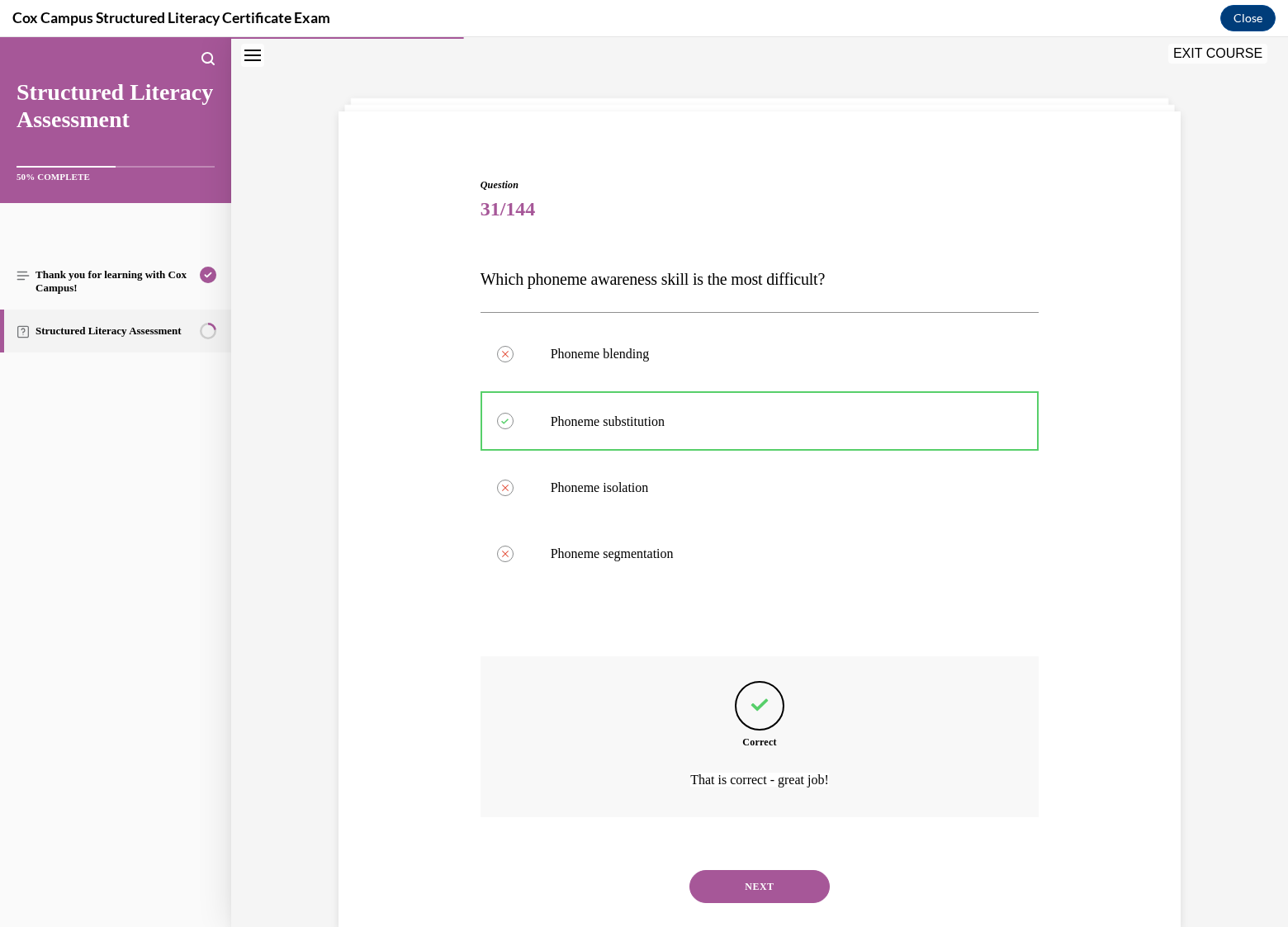
scroll to position [85, 0]
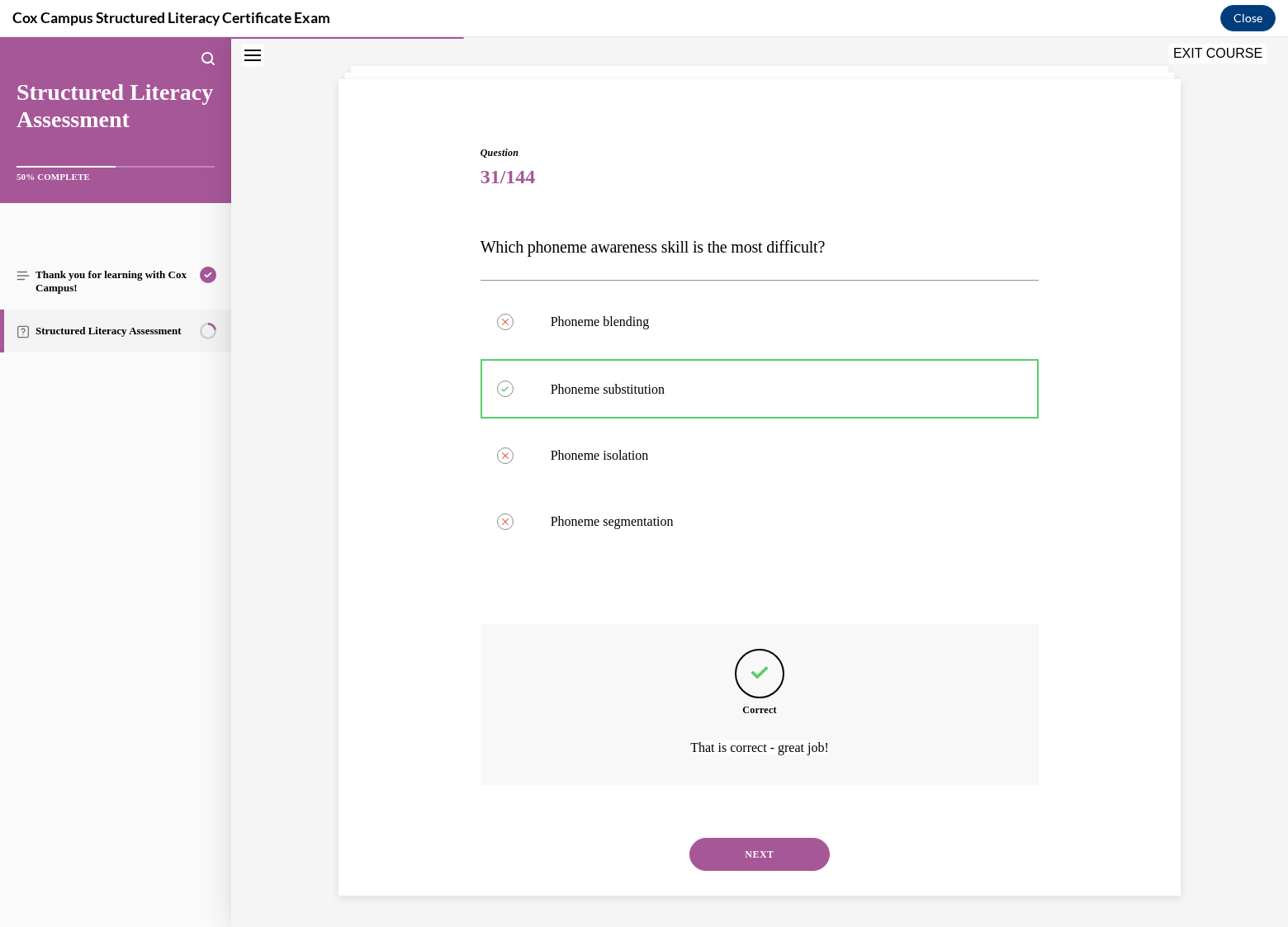
click at [771, 853] on button "NEXT" at bounding box center [760, 854] width 141 height 33
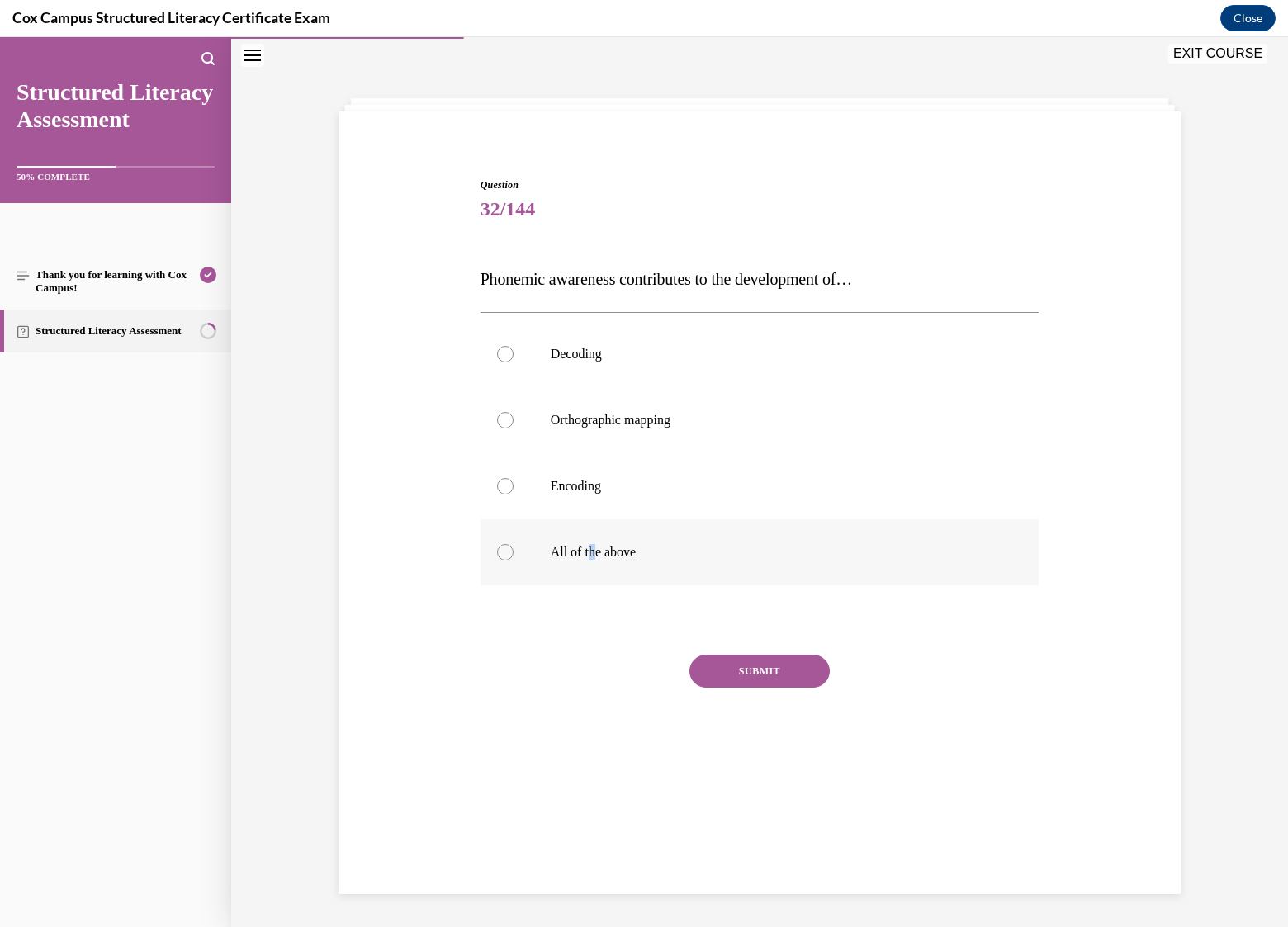
click at [585, 552] on span "All of the above" at bounding box center [593, 552] width 86 height 14
click at [500, 556] on div at bounding box center [505, 552] width 17 height 17
click at [500, 556] on input "All of the above" at bounding box center [505, 552] width 17 height 17
radio input "true"
click at [752, 666] on button "SUBMIT" at bounding box center [760, 671] width 141 height 33
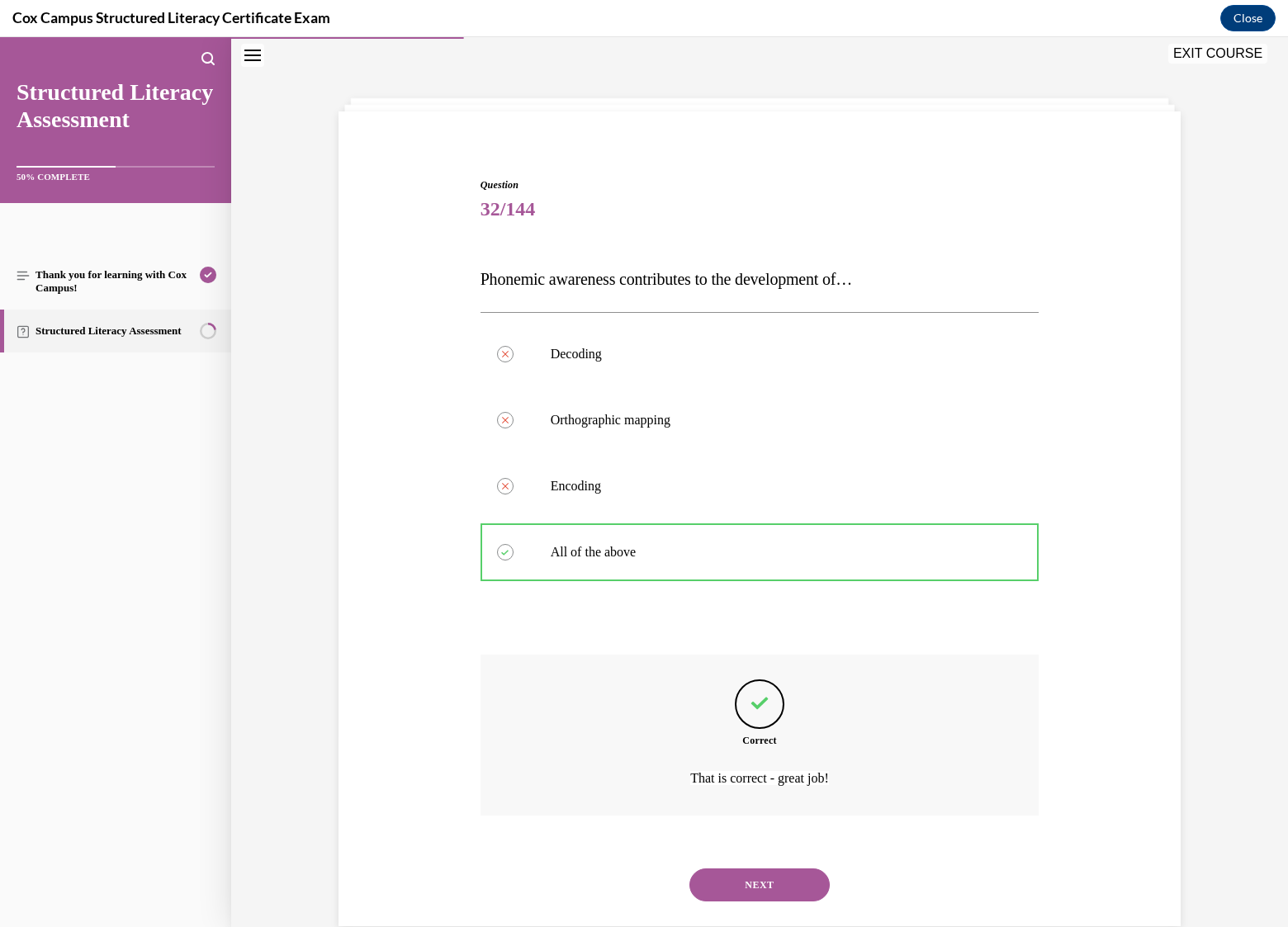
scroll to position [84, 0]
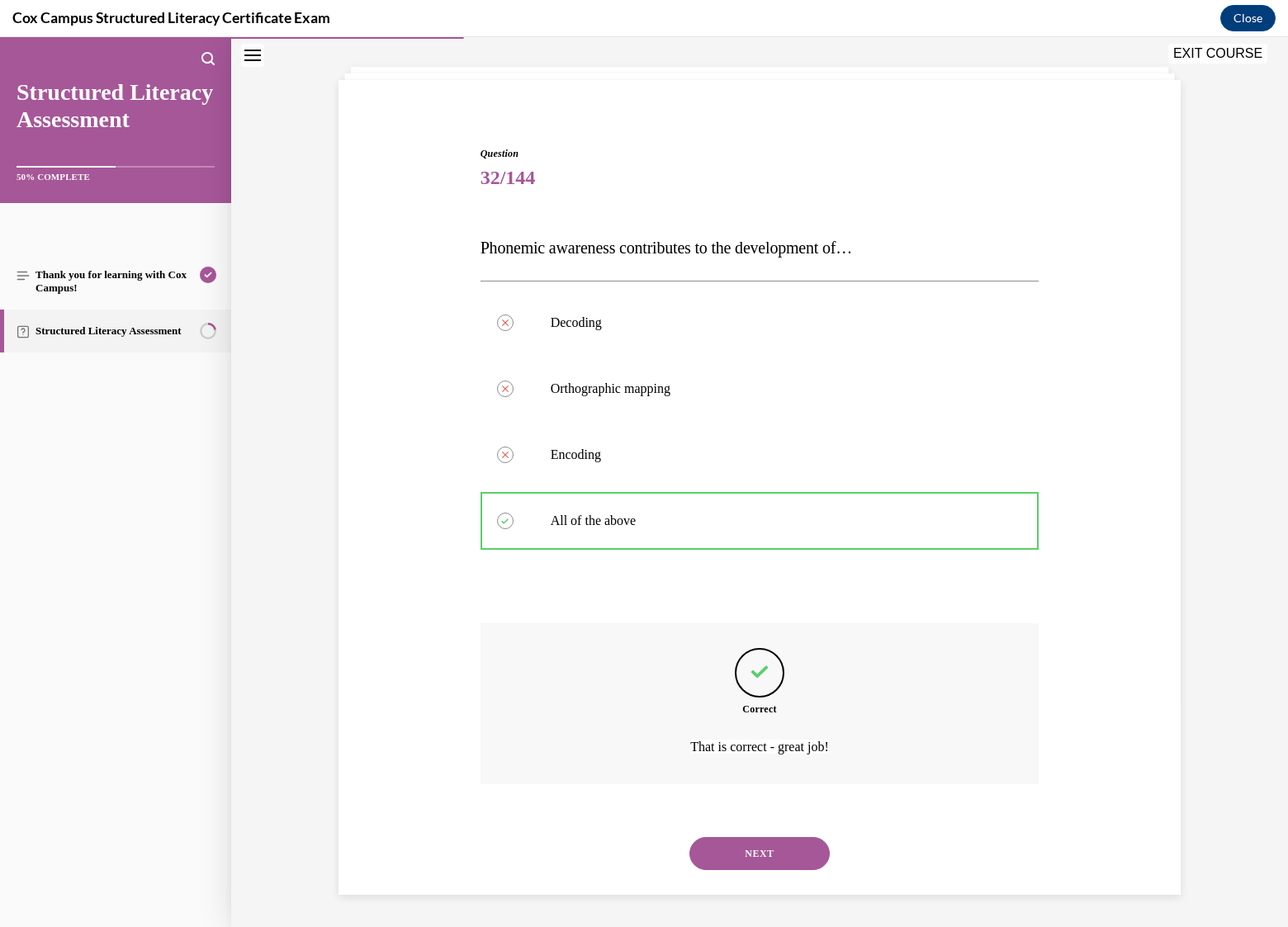
click at [752, 860] on button "NEXT" at bounding box center [760, 853] width 141 height 33
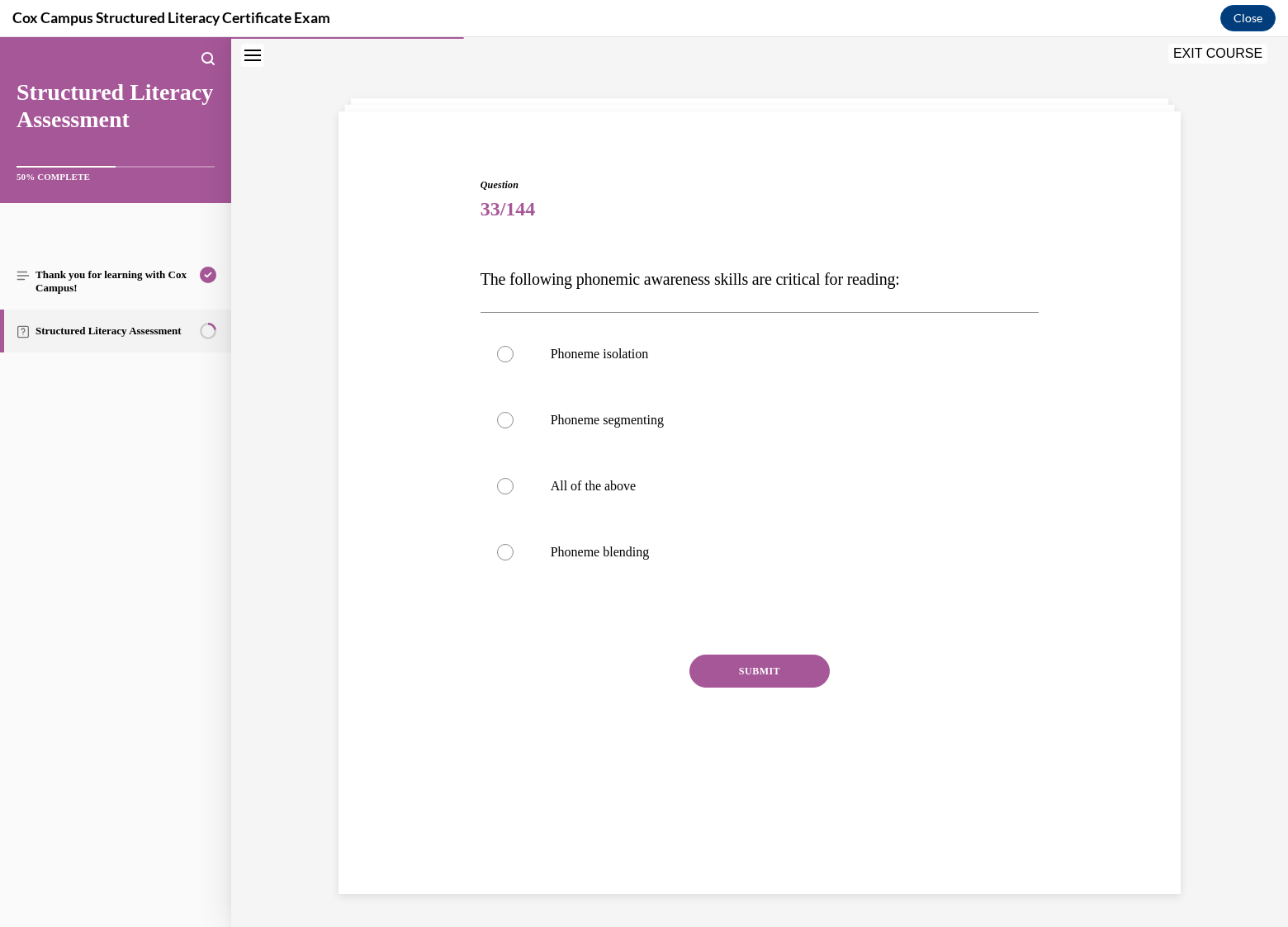
scroll to position [52, 0]
click at [497, 557] on div at bounding box center [505, 552] width 17 height 17
click at [497, 557] on input "Phoneme blending" at bounding box center [505, 552] width 17 height 17
radio input "true"
click at [501, 488] on div at bounding box center [505, 486] width 17 height 17
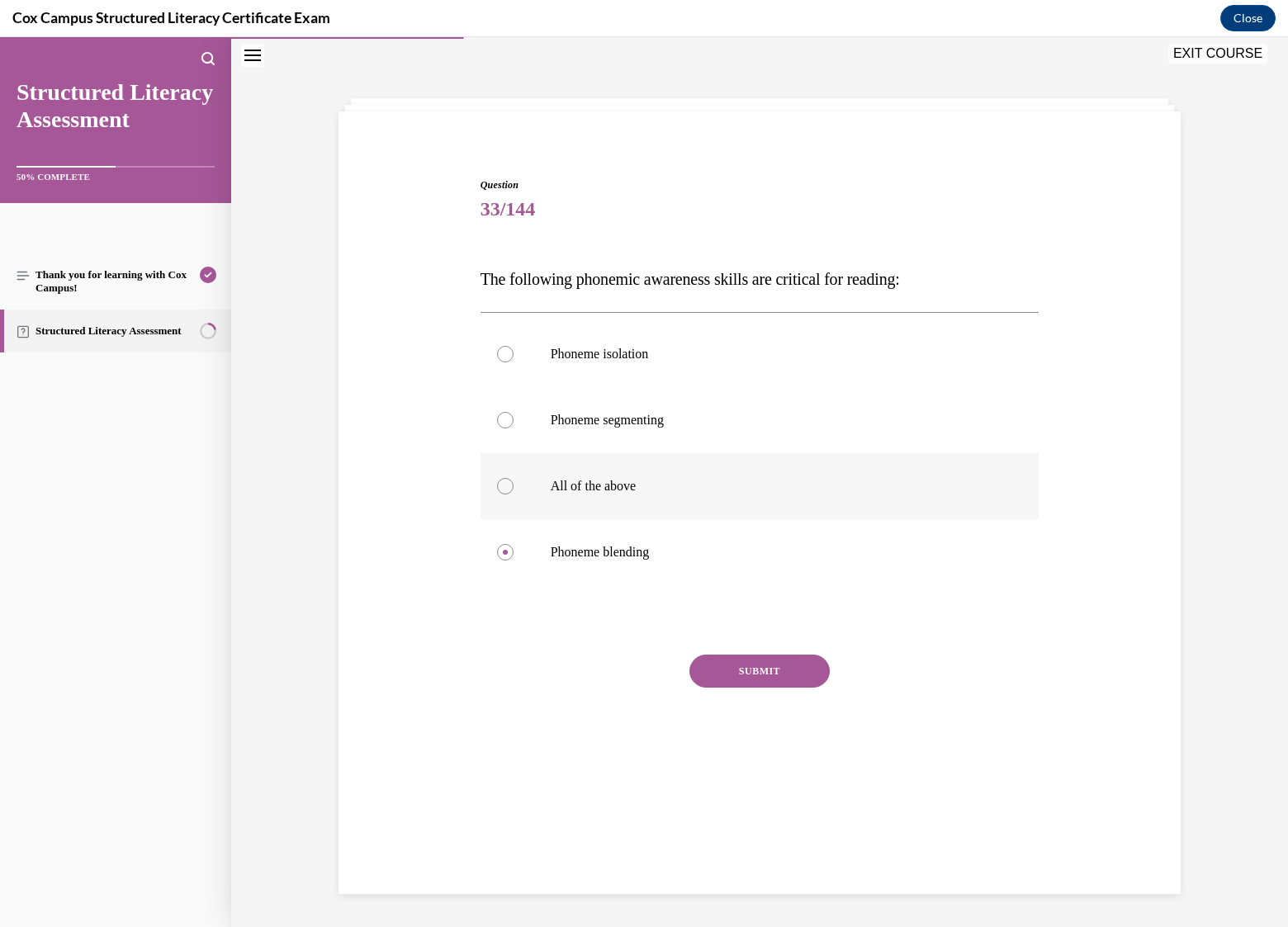
click at [501, 488] on input "All of the above" at bounding box center [505, 486] width 17 height 17
radio input "true"
click at [745, 671] on button "SUBMIT" at bounding box center [760, 671] width 141 height 33
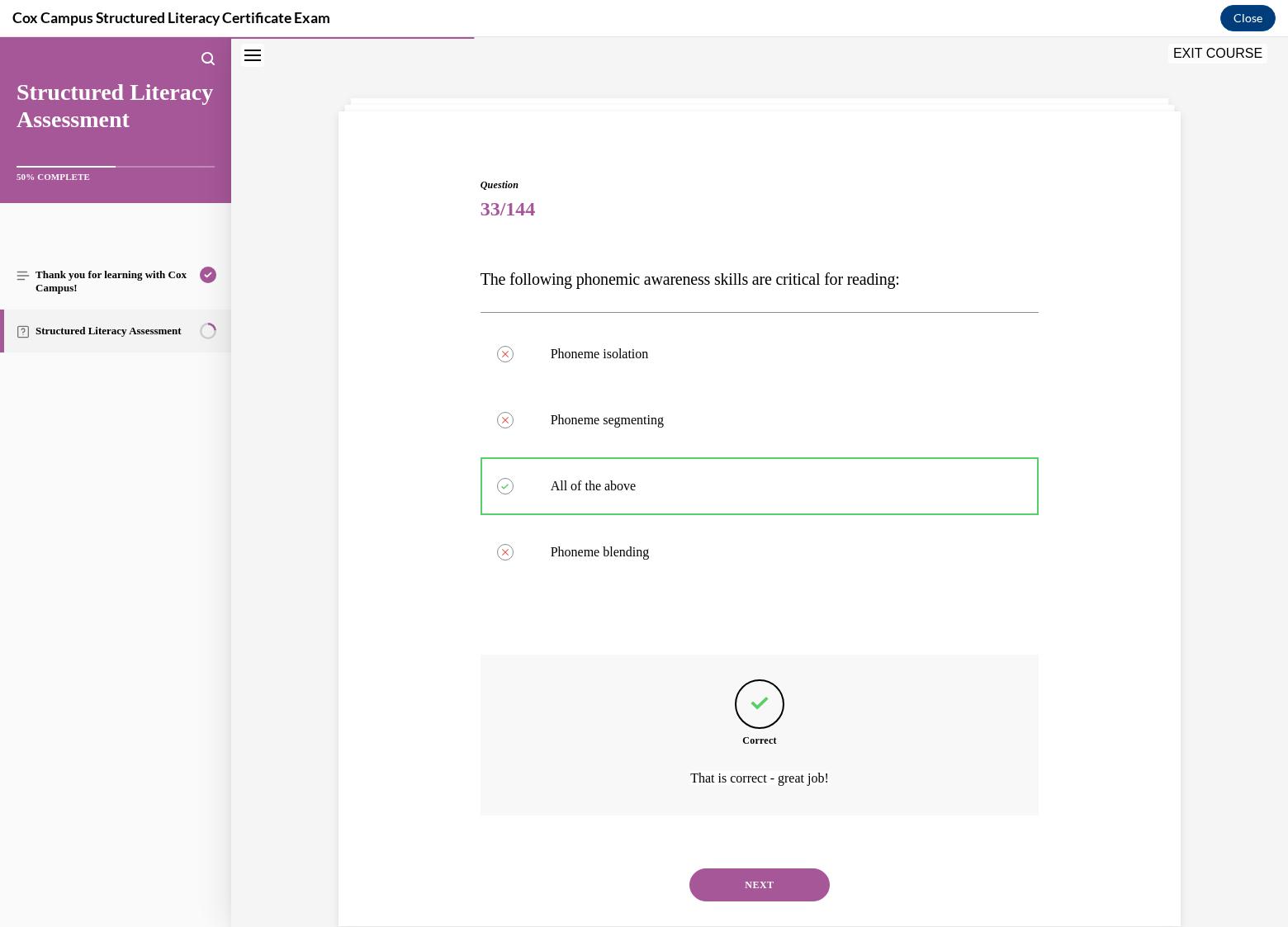
scroll to position [84, 0]
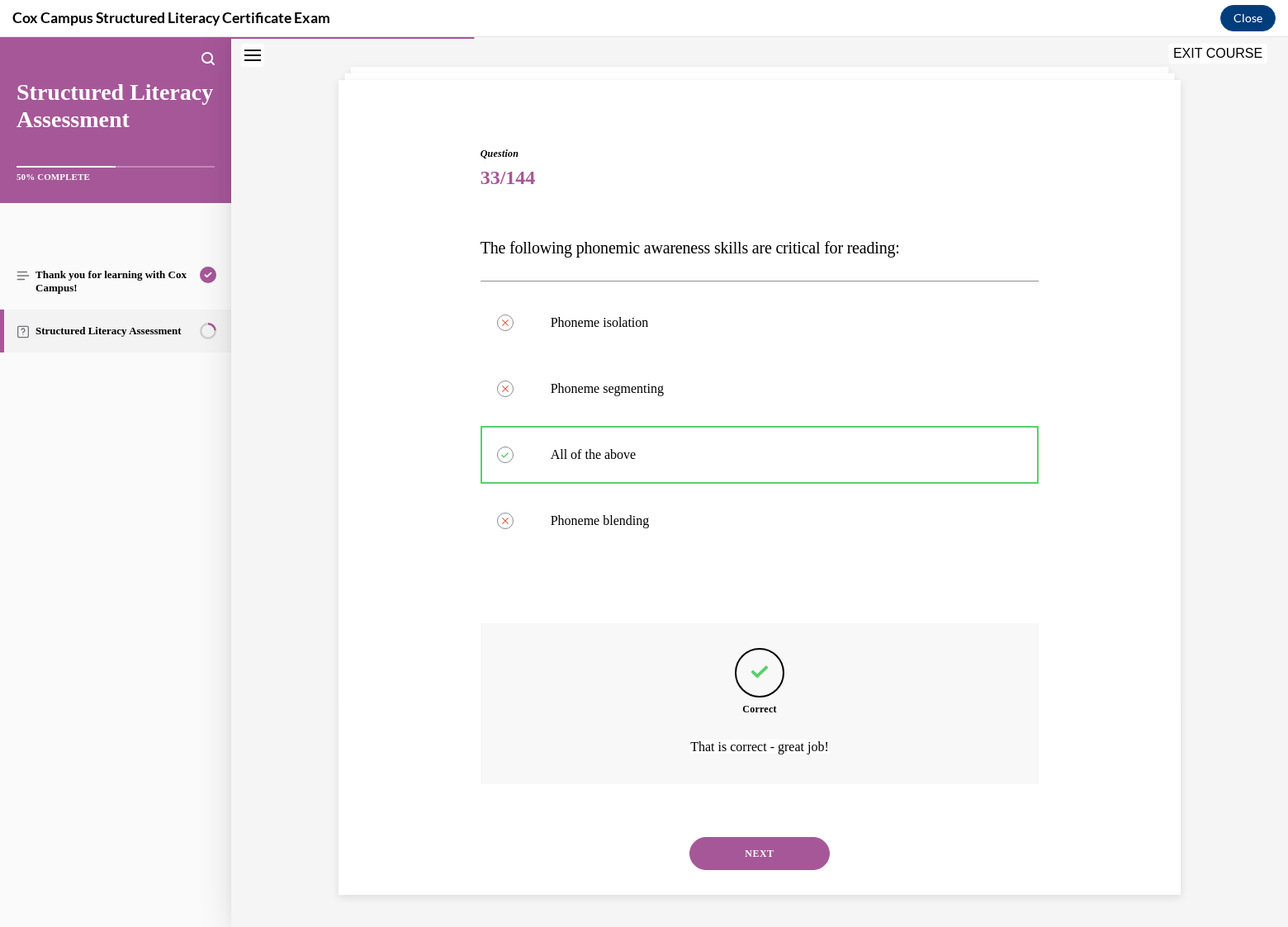
click at [772, 854] on button "NEXT" at bounding box center [760, 853] width 141 height 33
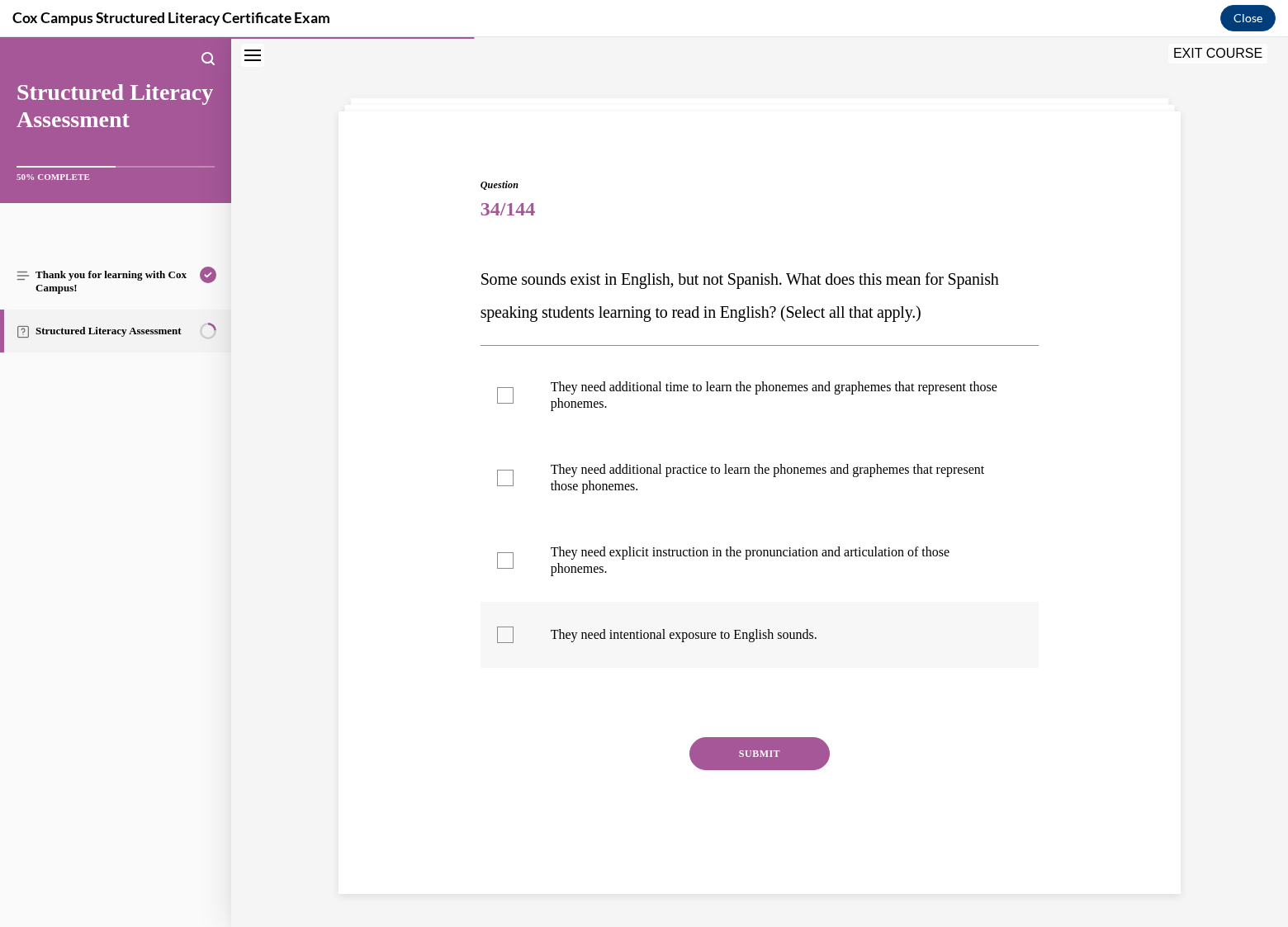
click at [644, 627] on p "They need intentional exposure to English sounds." at bounding box center [774, 635] width 447 height 17
click at [514, 627] on input "They need intentional exposure to English sounds." at bounding box center [505, 635] width 17 height 17
checkbox input "true"
click at [558, 552] on p "They need explicit instruction in the pronunciation and articulation of those p…" at bounding box center [774, 560] width 447 height 33
click at [514, 552] on input "They need explicit instruction in the pronunciation and articulation of those p…" at bounding box center [505, 560] width 17 height 17
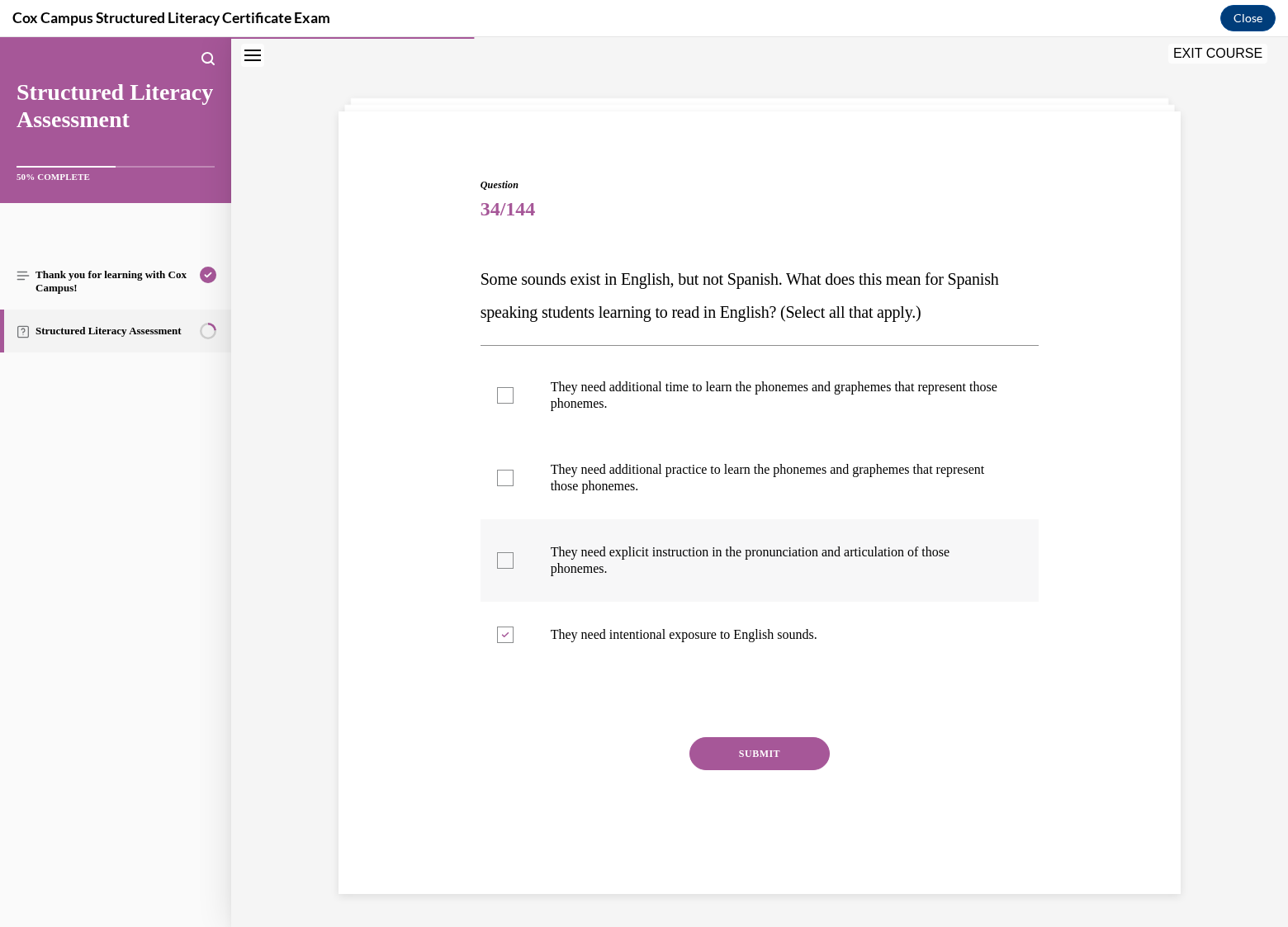
checkbox input "true"
click at [606, 485] on p "They need additional practice to learn the phonemes and graphemes that represen…" at bounding box center [774, 477] width 447 height 33
click at [514, 485] on input "They need additional practice to learn the phonemes and graphemes that represen…" at bounding box center [505, 477] width 17 height 17
checkbox input "true"
click at [639, 403] on p "They need additional time to learn the phonemes and graphemes that represent th…" at bounding box center [774, 394] width 447 height 33
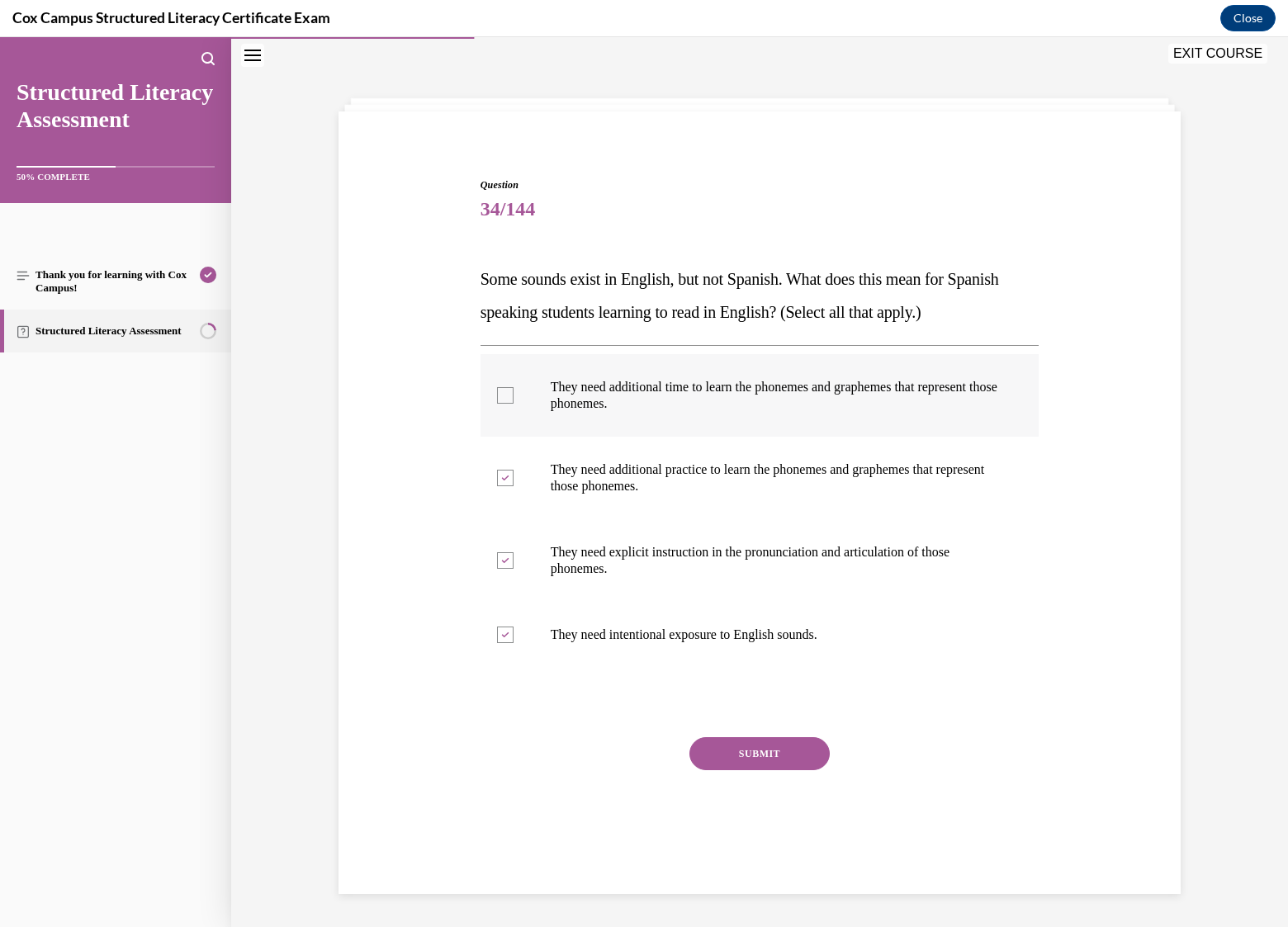
click at [514, 403] on input "They need additional time to learn the phonemes and graphemes that represent th…" at bounding box center [505, 395] width 17 height 17
checkbox input "true"
click at [774, 752] on button "SUBMIT" at bounding box center [760, 753] width 141 height 33
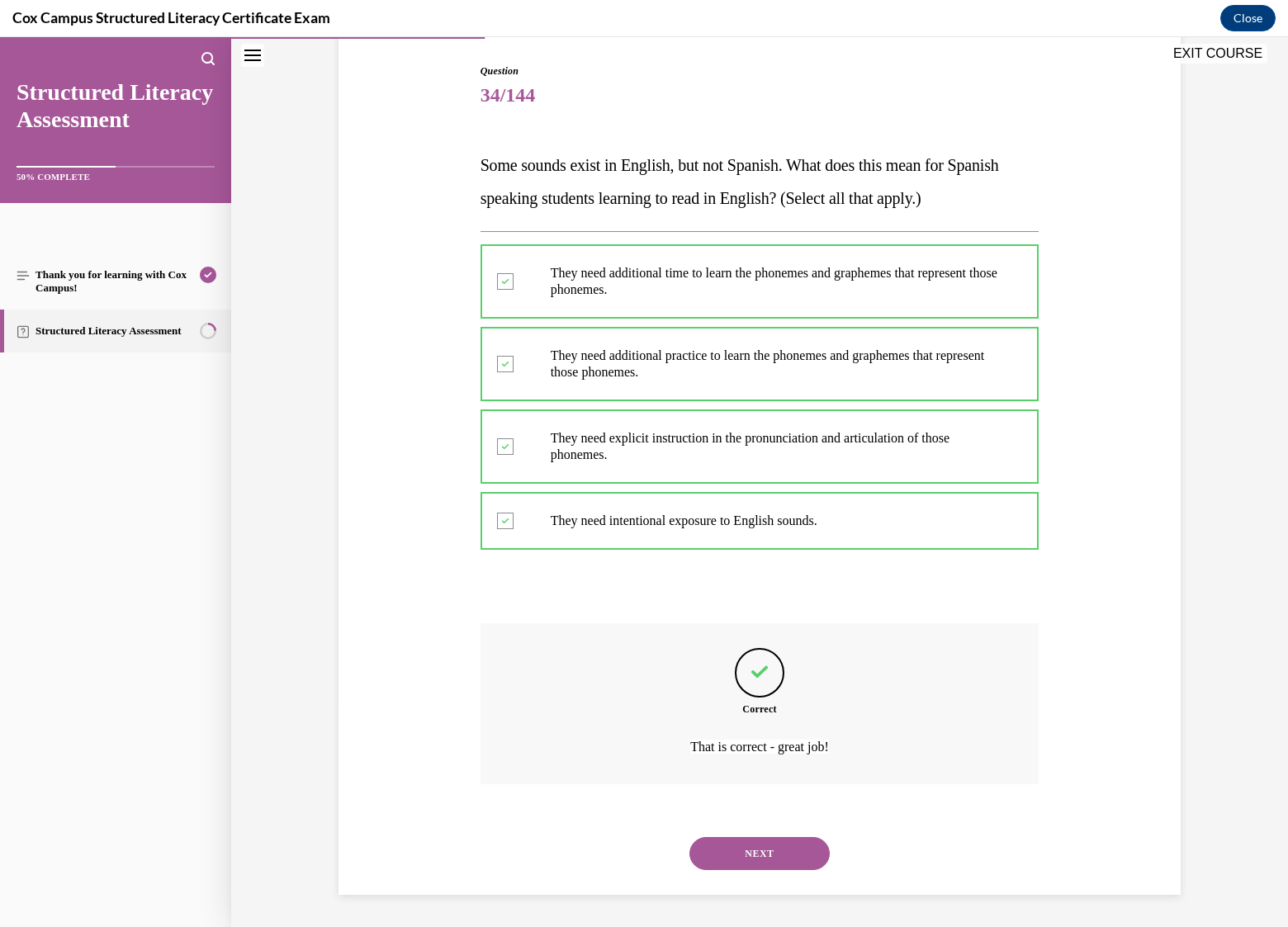
click at [739, 862] on button "NEXT" at bounding box center [760, 853] width 141 height 33
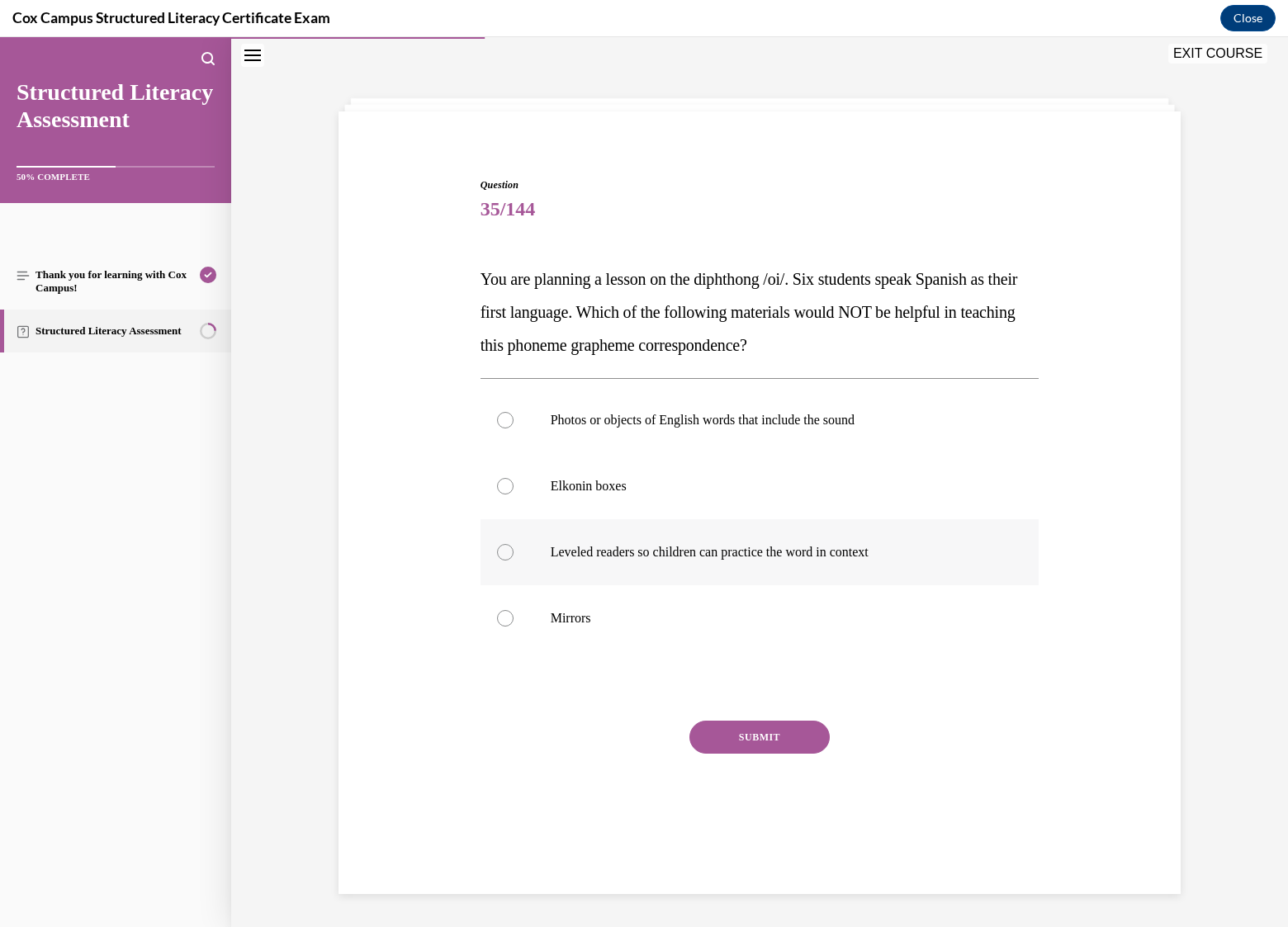
click at [731, 553] on p "Leveled readers so children can practice the word in context" at bounding box center [774, 552] width 447 height 17
click at [514, 553] on input "Leveled readers so children can practice the word in context" at bounding box center [505, 552] width 17 height 17
radio input "true"
click at [778, 734] on button "SUBMIT" at bounding box center [760, 736] width 141 height 33
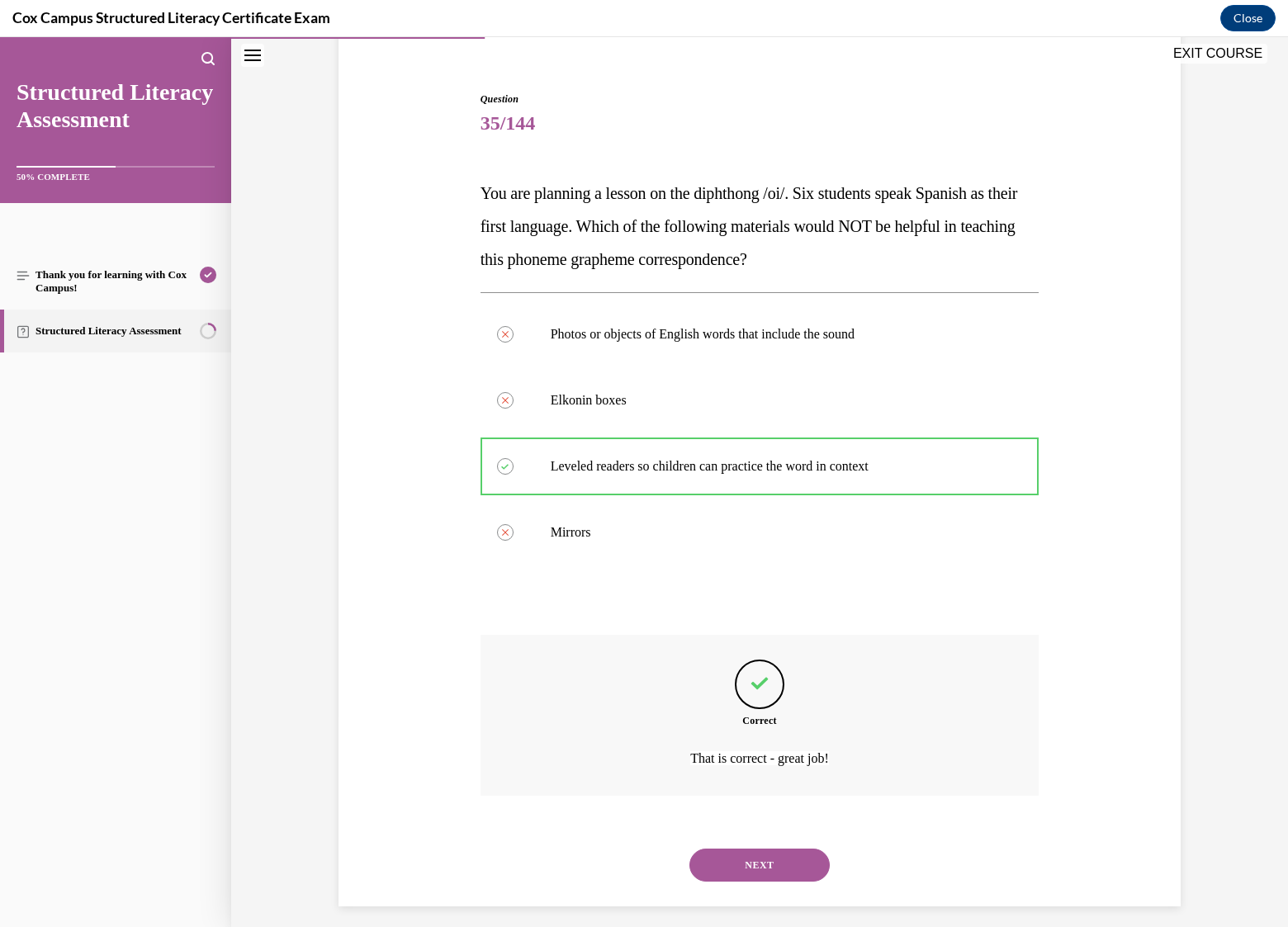
scroll to position [150, 0]
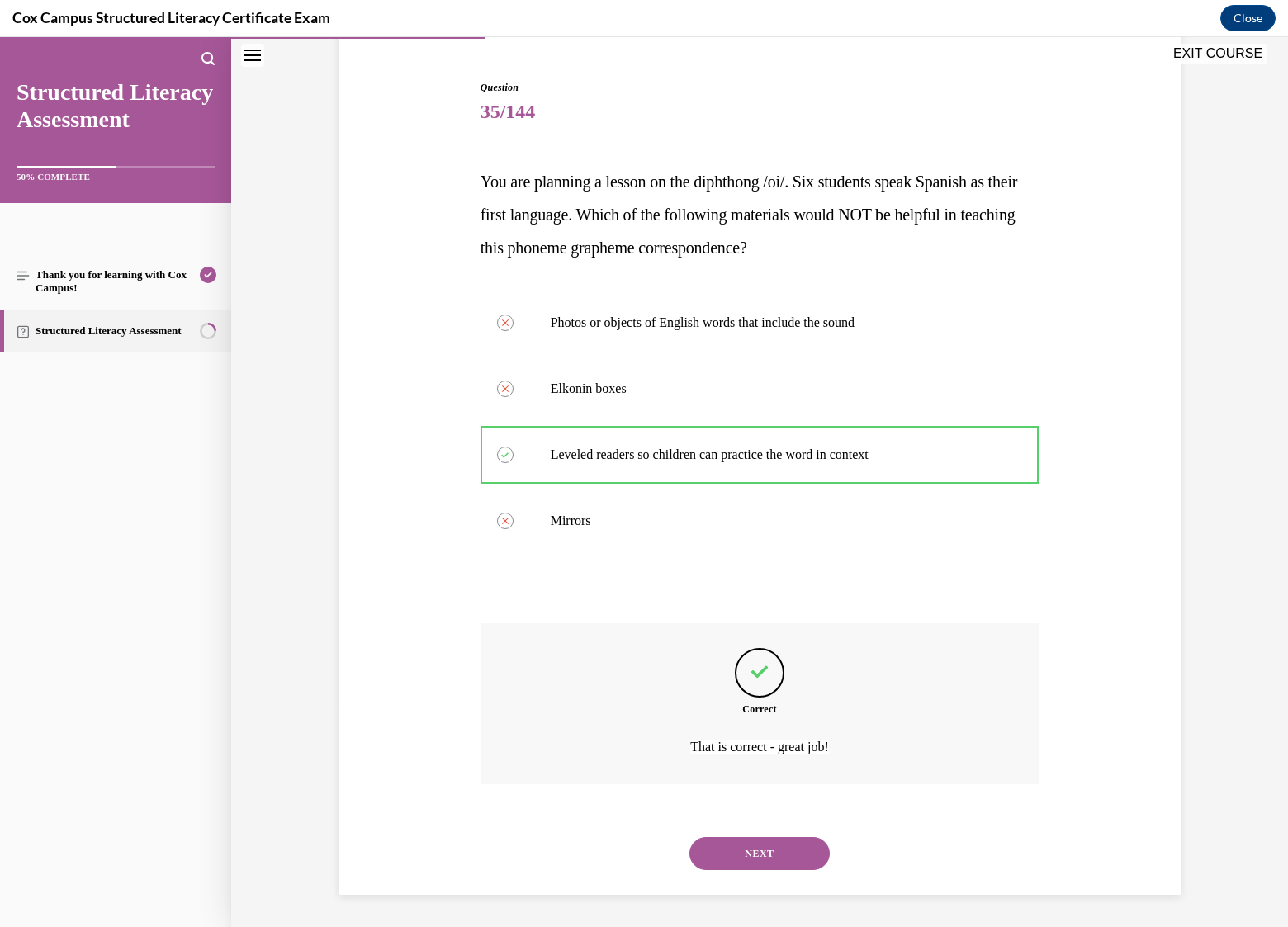
click at [770, 846] on button "NEXT" at bounding box center [760, 853] width 141 height 33
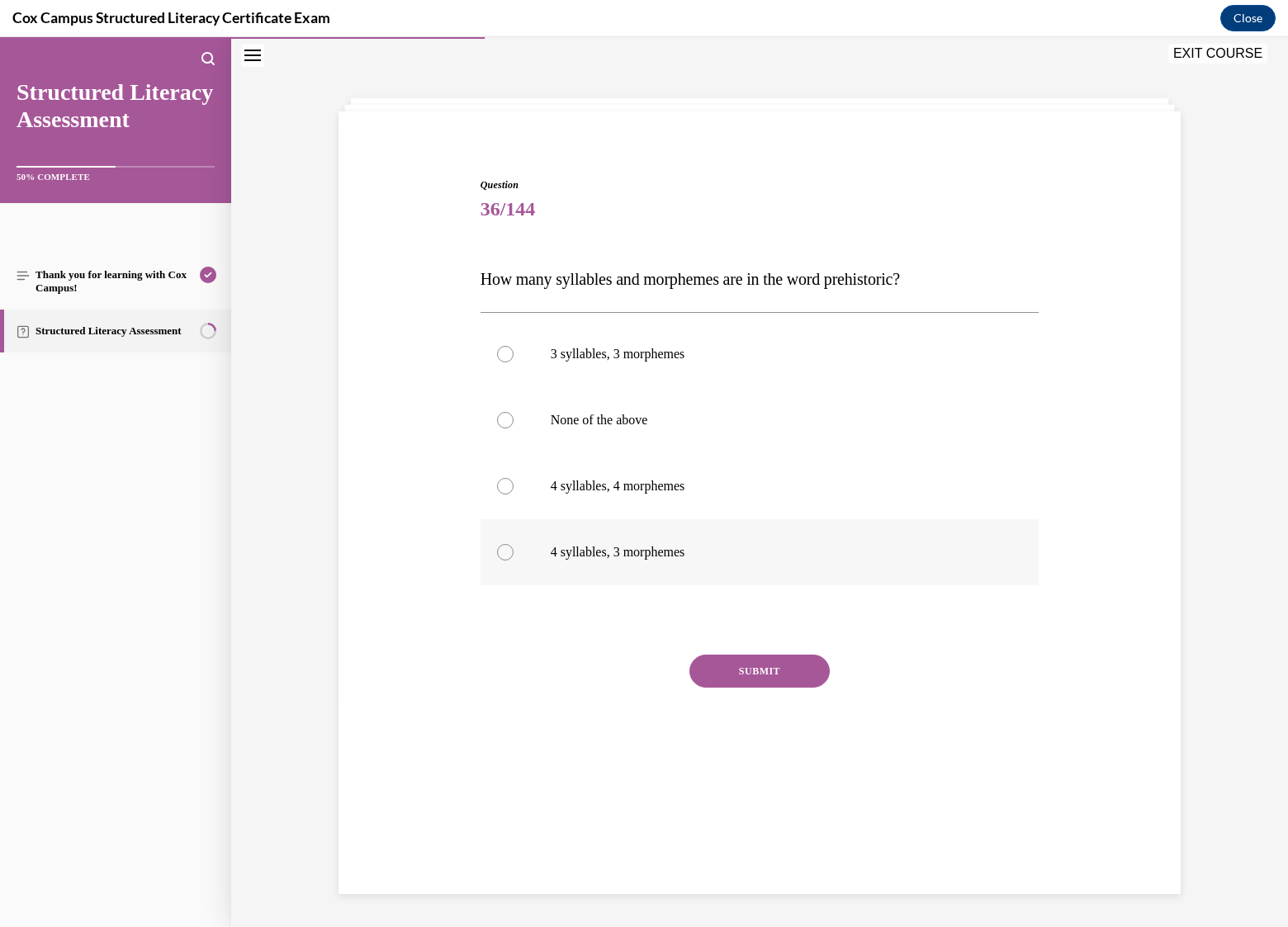
click at [615, 542] on label "4 syllables, 3 morphemes" at bounding box center [760, 552] width 559 height 66
click at [514, 544] on input "4 syllables, 3 morphemes" at bounding box center [505, 552] width 17 height 17
radio input "true"
click at [758, 674] on button "SUBMIT" at bounding box center [760, 671] width 141 height 33
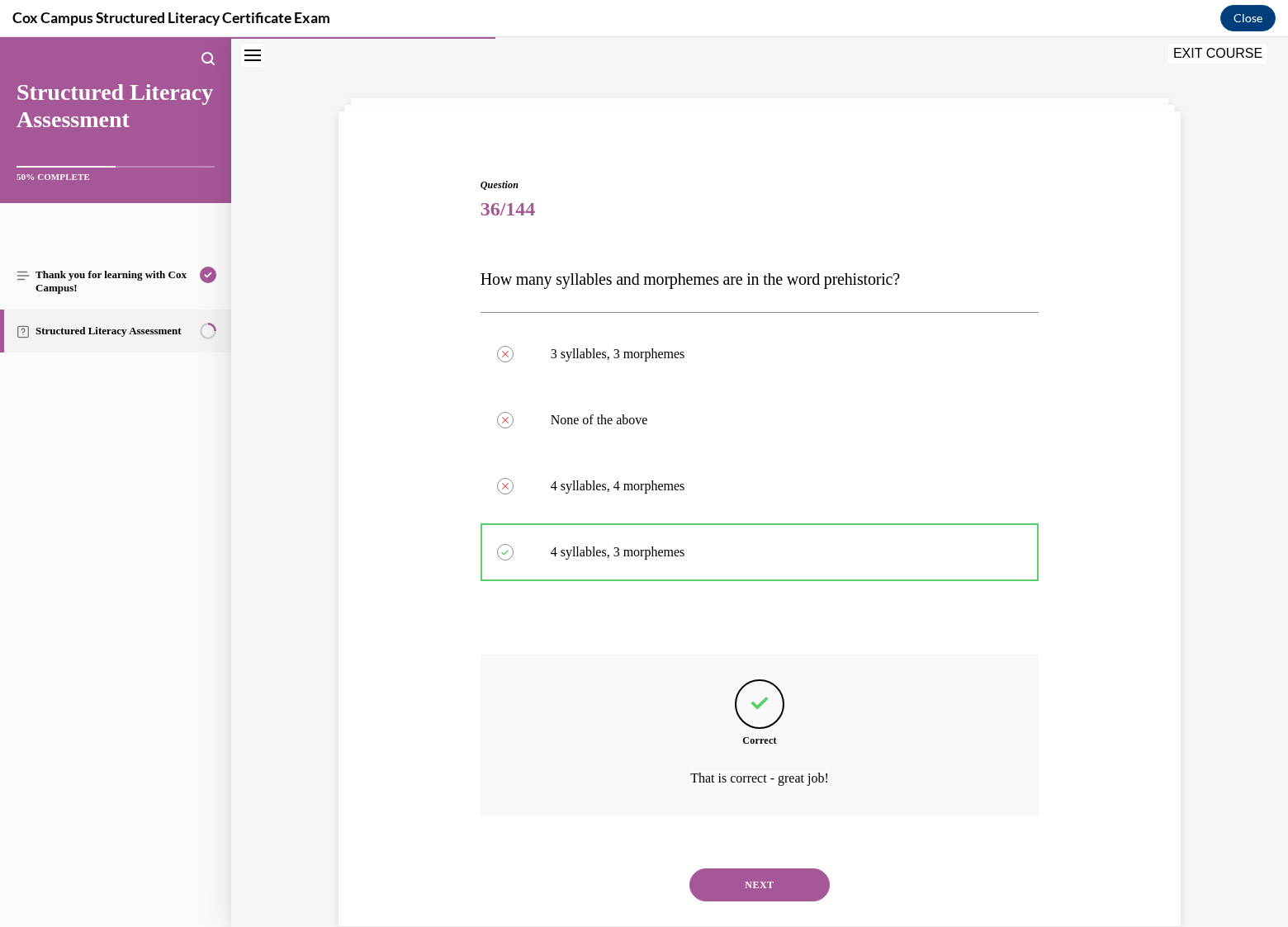
scroll to position [84, 0]
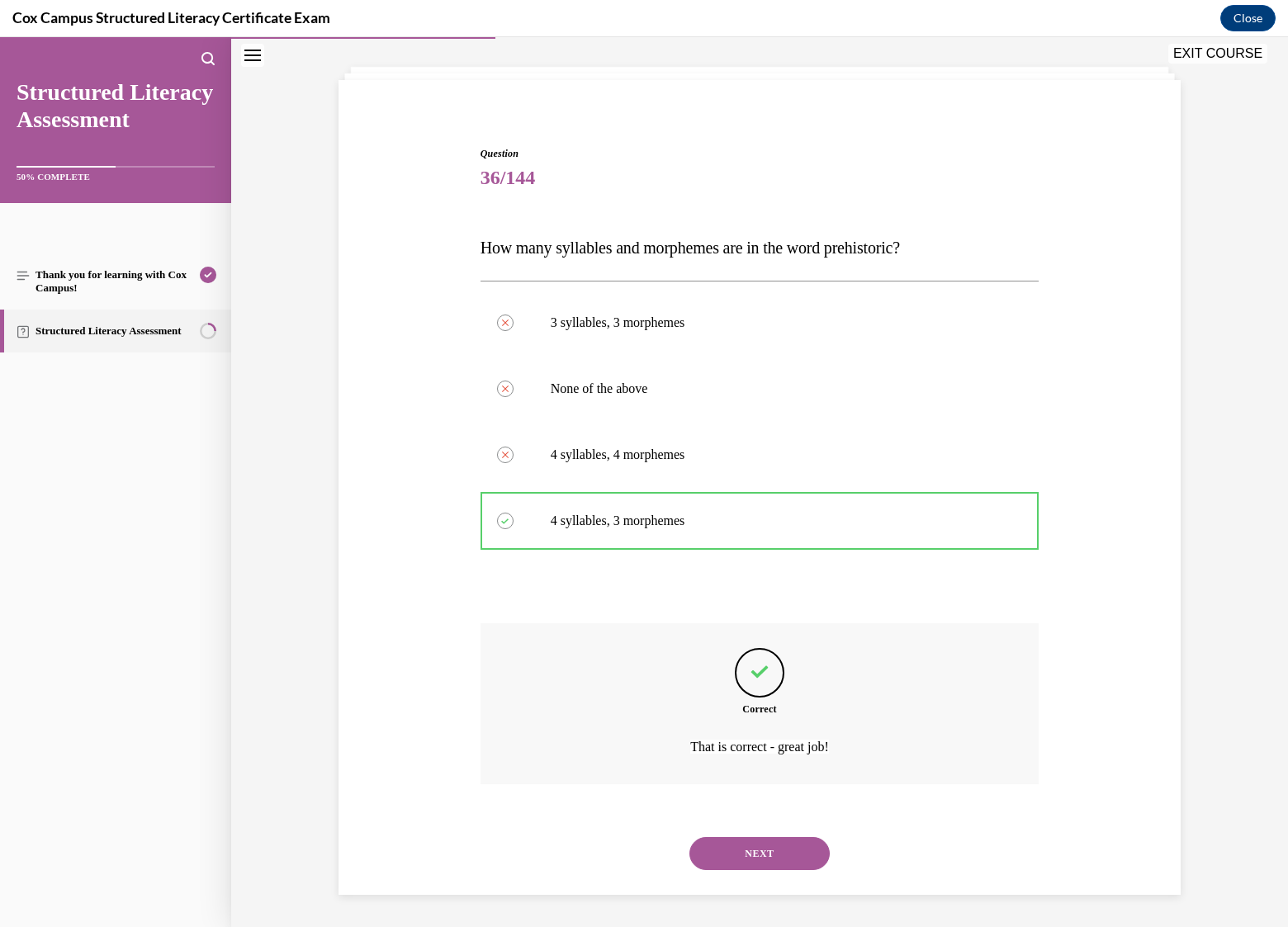
click at [754, 844] on button "NEXT" at bounding box center [760, 853] width 141 height 33
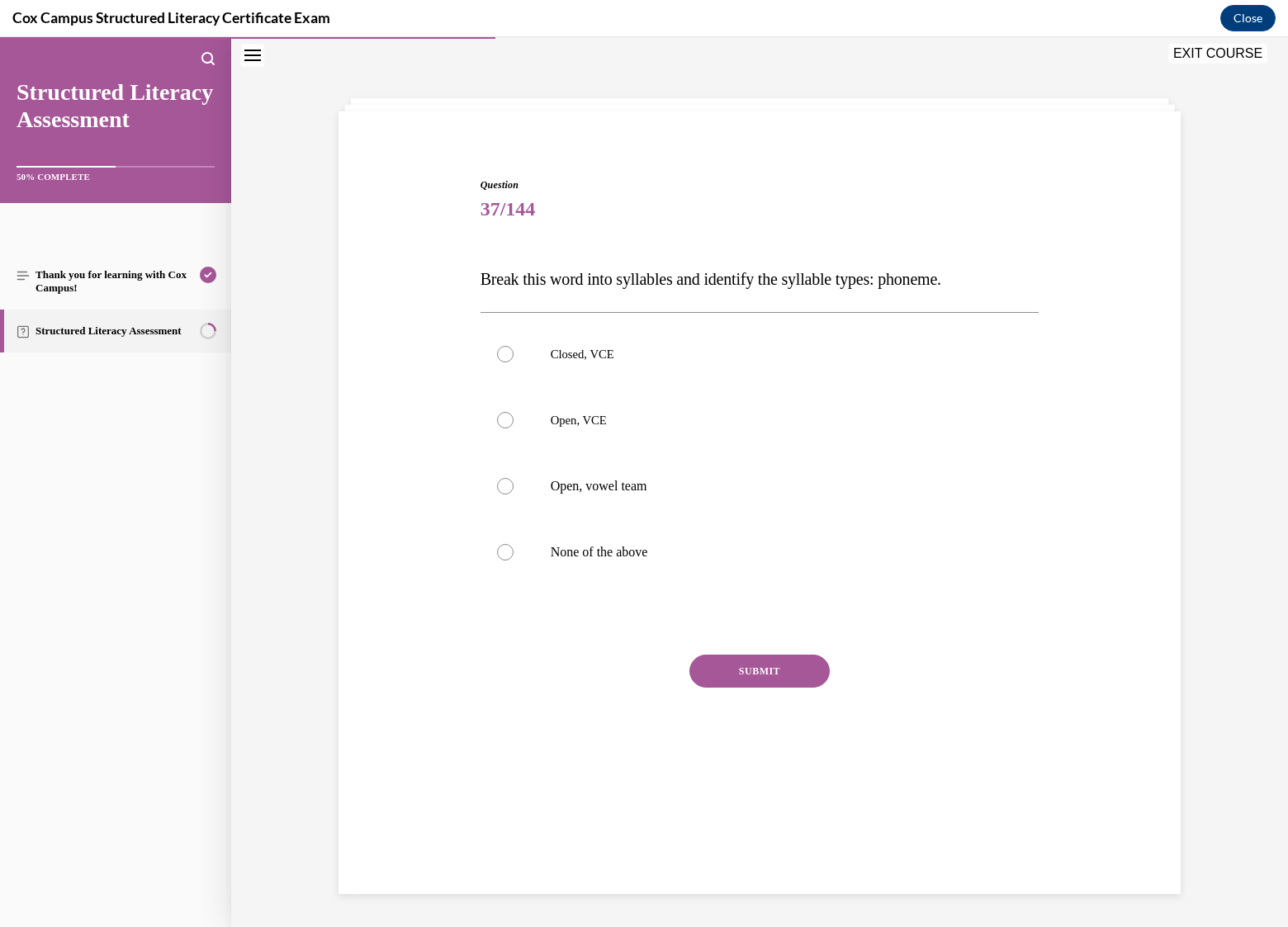
scroll to position [52, 0]
click at [497, 416] on div at bounding box center [505, 420] width 17 height 17
click at [497, 416] on input "Open, VCE" at bounding box center [505, 420] width 17 height 17
radio input "true"
click at [753, 677] on button "SUBMIT" at bounding box center [760, 671] width 141 height 33
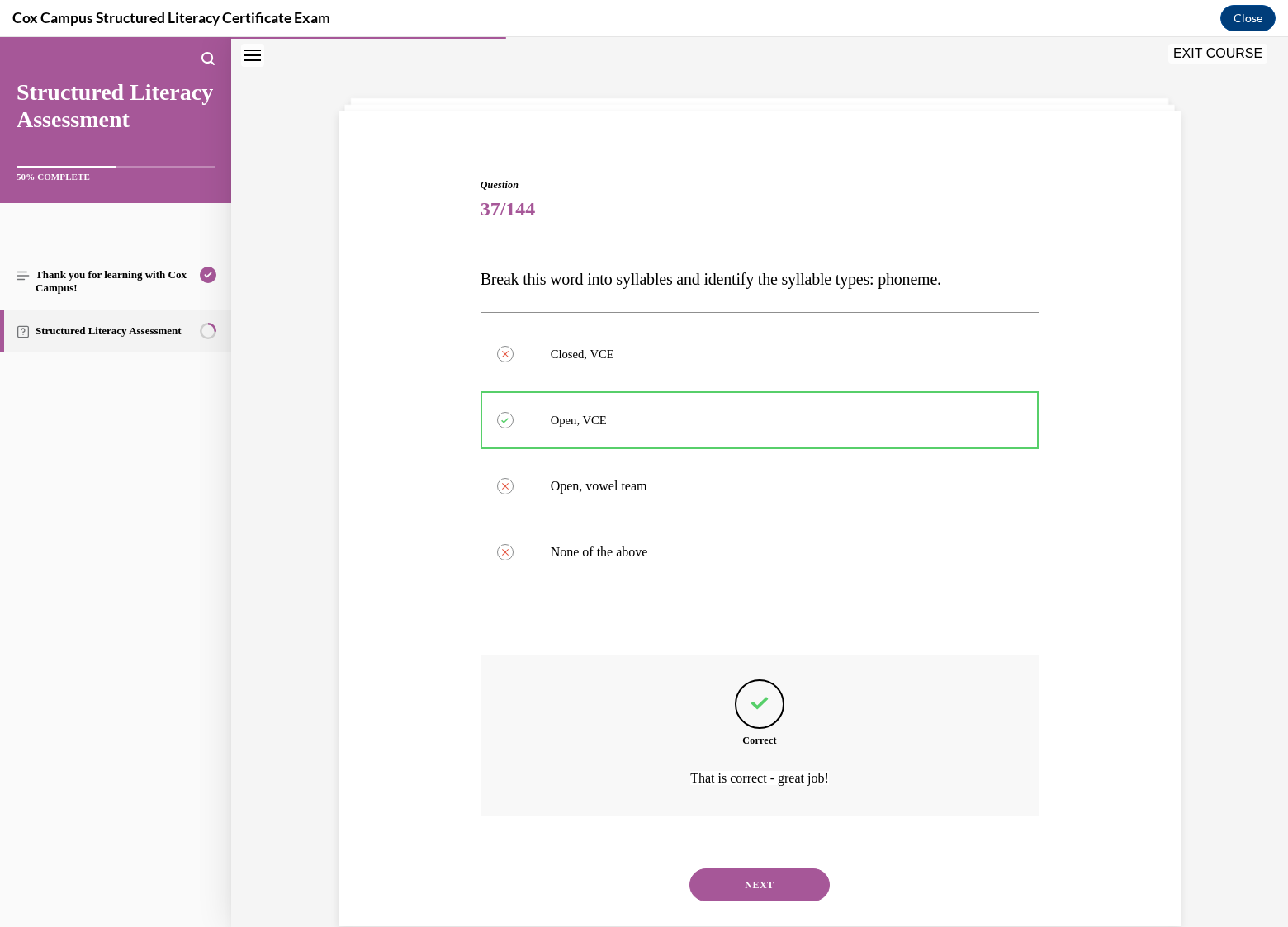
scroll to position [84, 0]
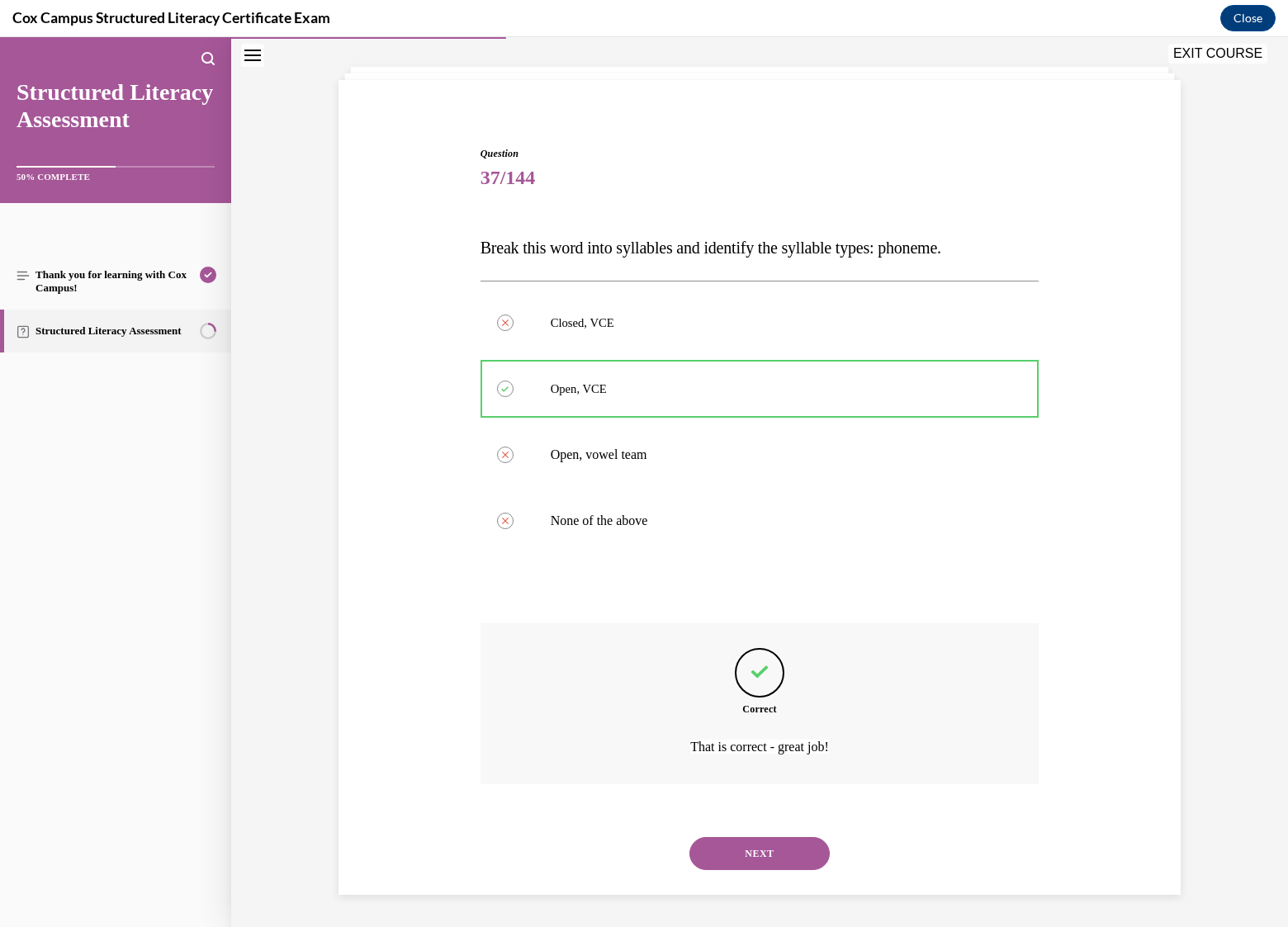
click at [776, 844] on button "NEXT" at bounding box center [760, 853] width 141 height 33
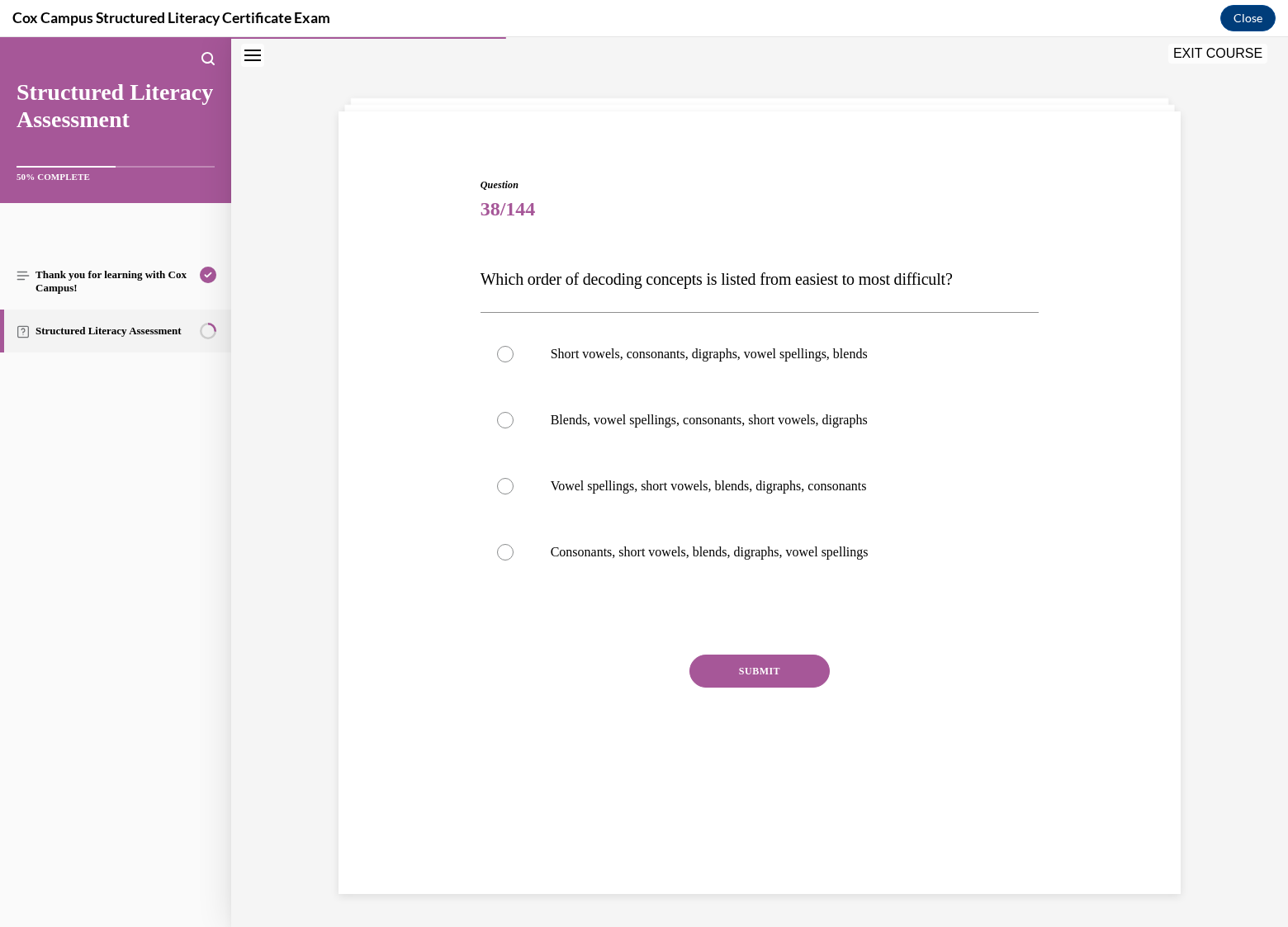
scroll to position [52, 0]
click at [501, 549] on div at bounding box center [505, 552] width 17 height 17
click at [501, 549] on input "Consonants, short vowels, blends, digraphs, vowel spellings" at bounding box center [505, 552] width 17 height 17
radio input "true"
click at [754, 668] on button "SUBMIT" at bounding box center [760, 671] width 141 height 33
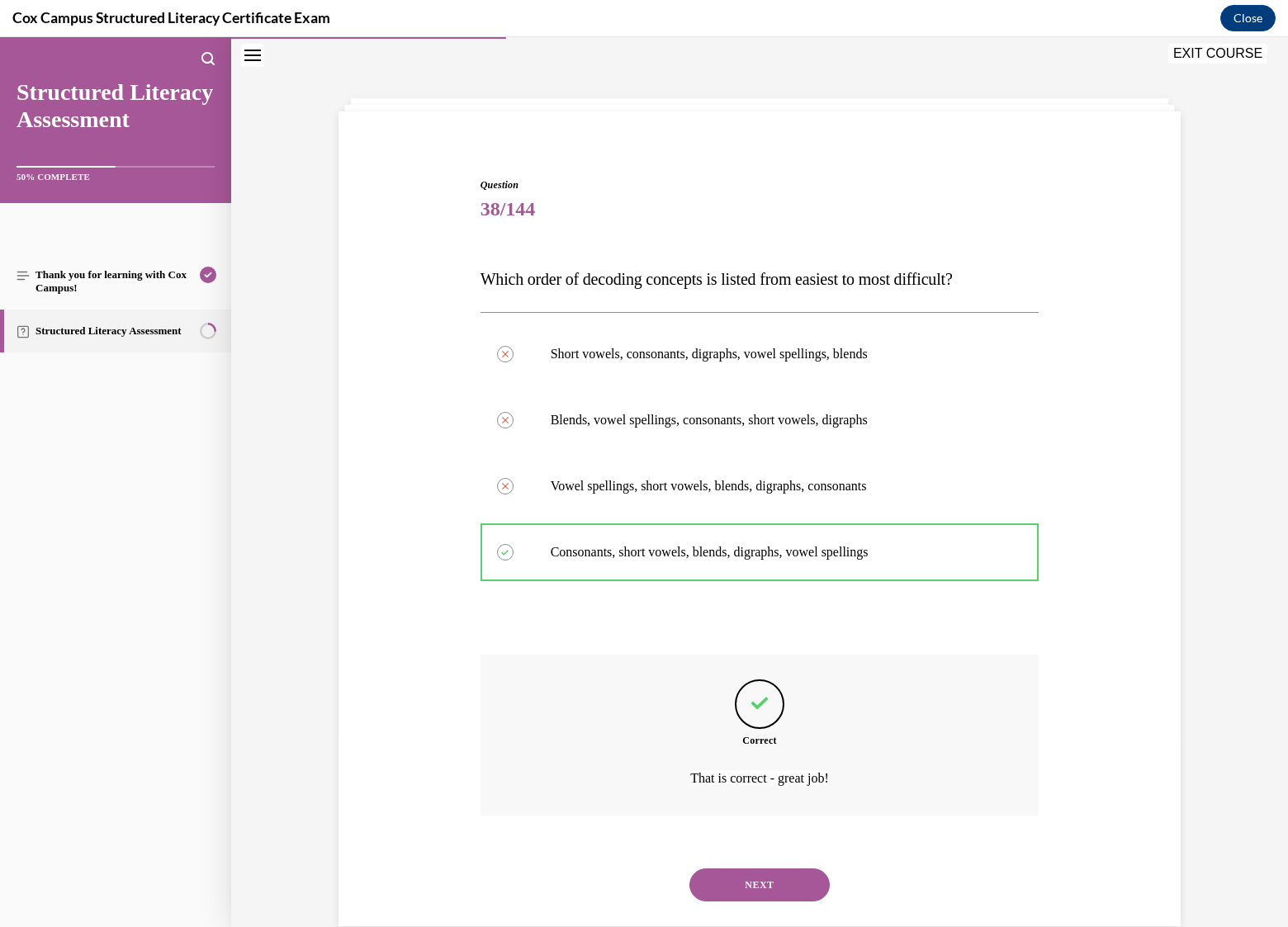
scroll to position [84, 0]
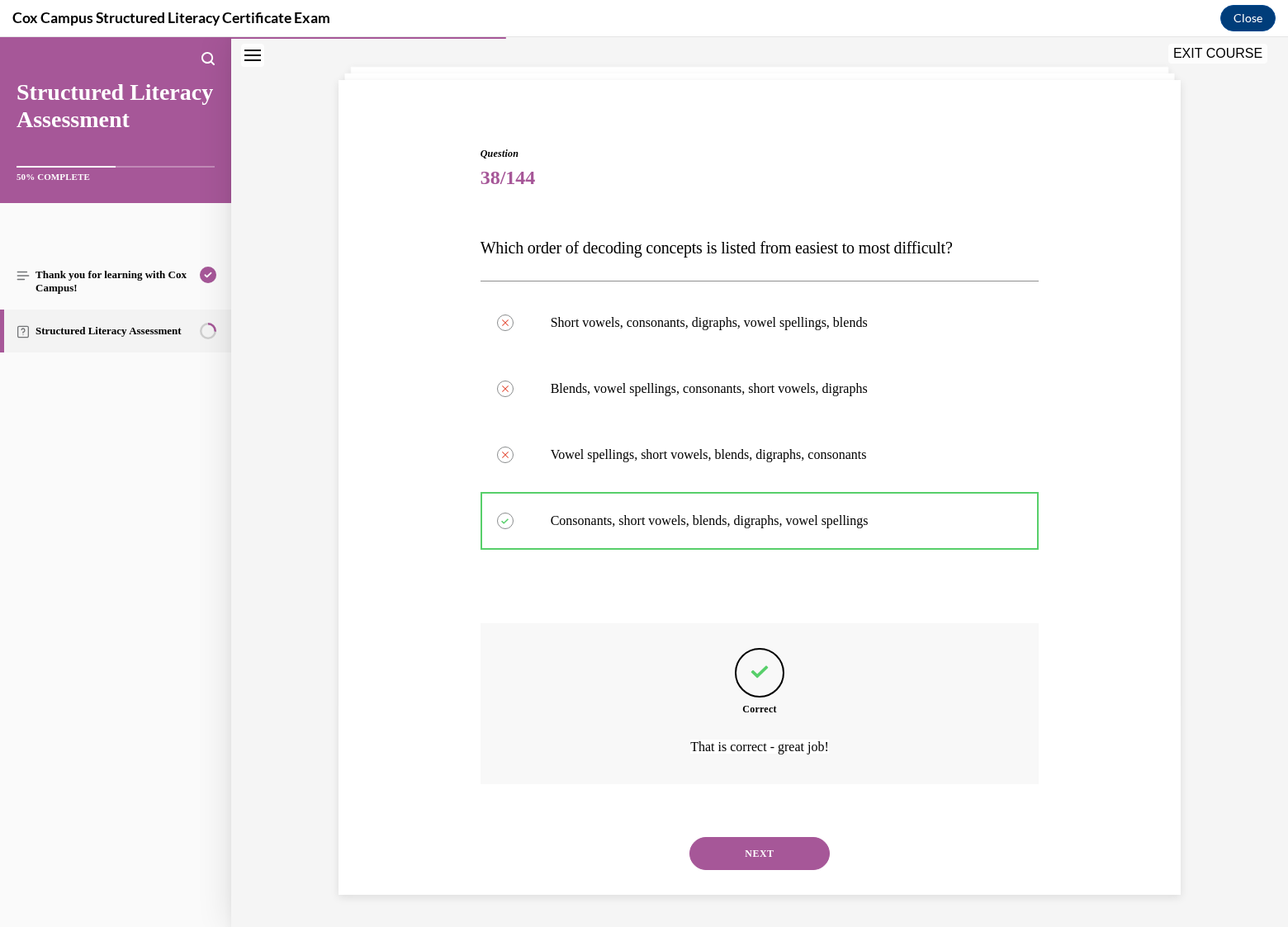
click at [762, 856] on button "NEXT" at bounding box center [760, 853] width 141 height 33
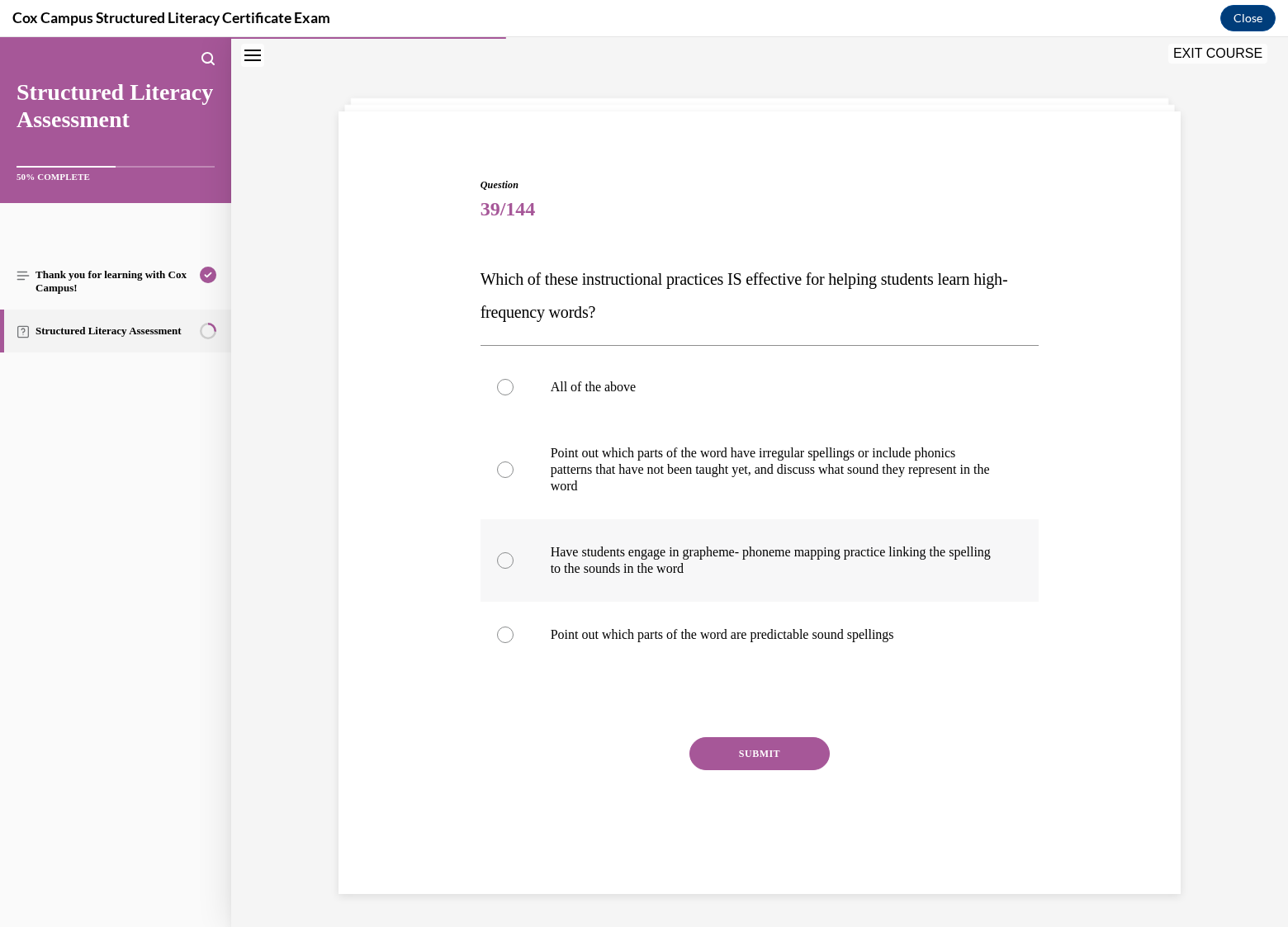
click at [497, 557] on div at bounding box center [505, 560] width 17 height 17
click at [497, 557] on input "Have students engage in grapheme- phoneme mapping practice linking the spelling…" at bounding box center [505, 560] width 17 height 17
radio input "true"
click at [497, 386] on div at bounding box center [505, 386] width 17 height 17
click at [497, 386] on input "All of the above" at bounding box center [505, 386] width 17 height 17
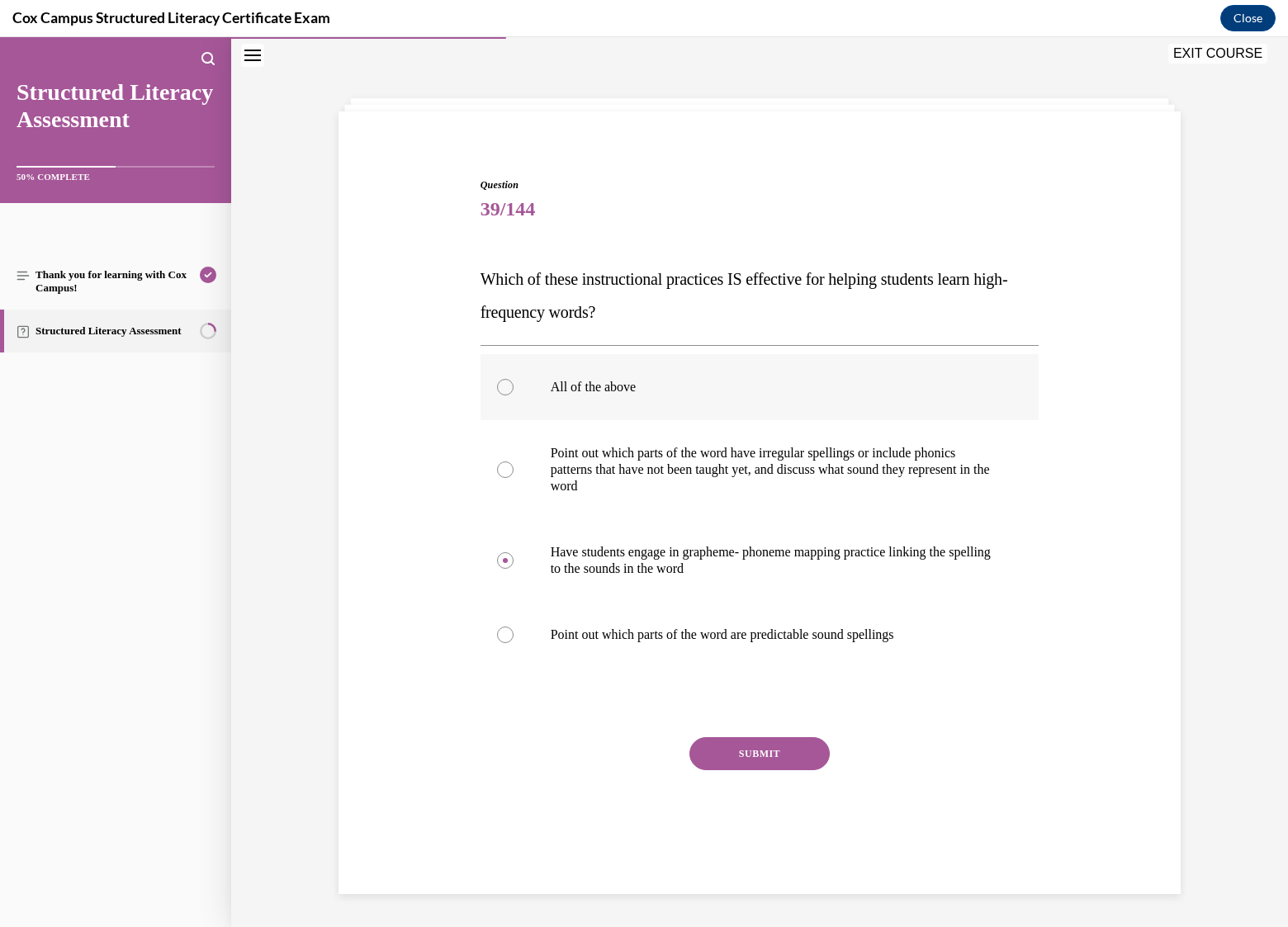
radio input "true"
click at [779, 762] on button "SUBMIT" at bounding box center [760, 753] width 141 height 33
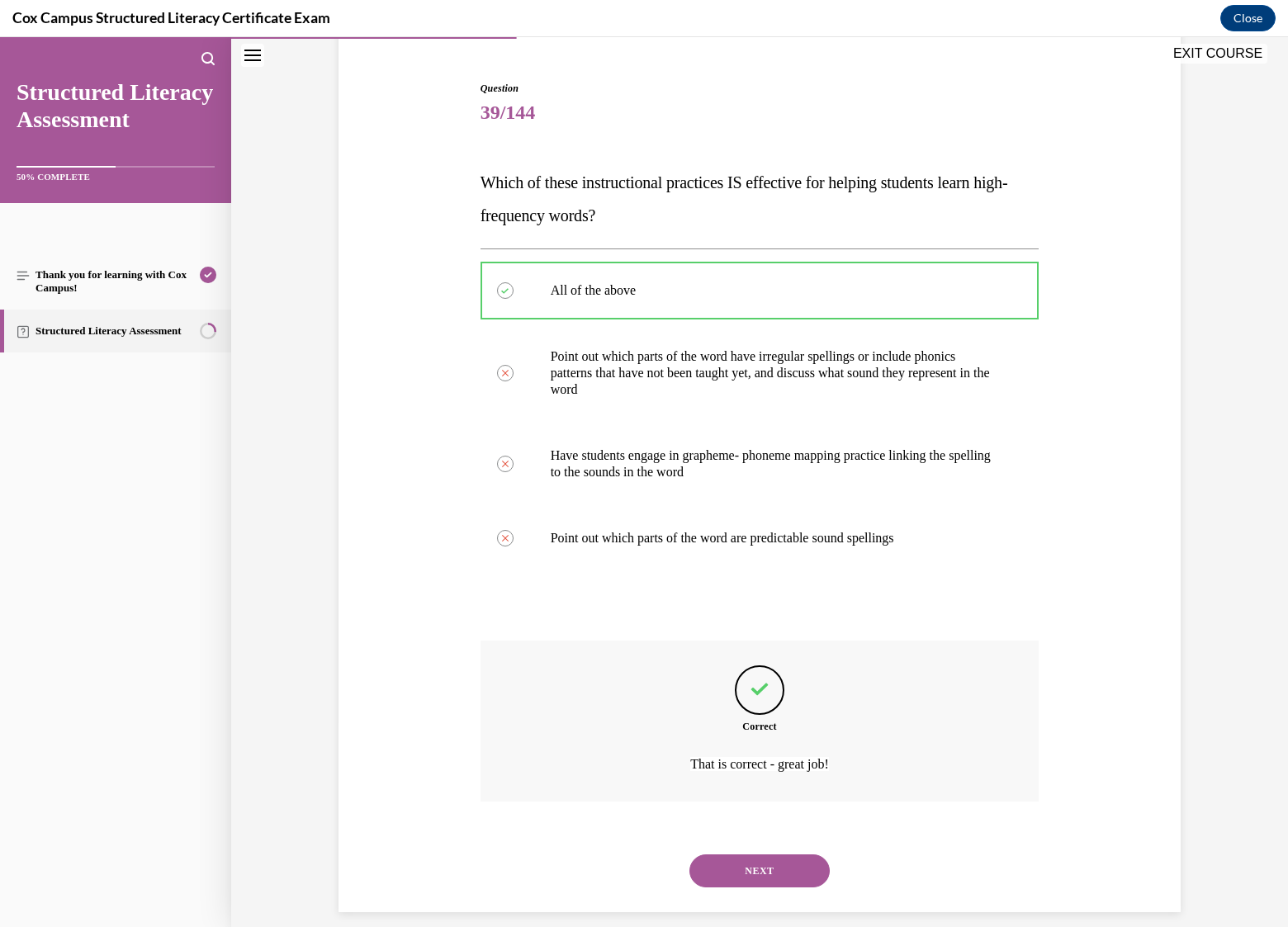
scroll to position [166, 0]
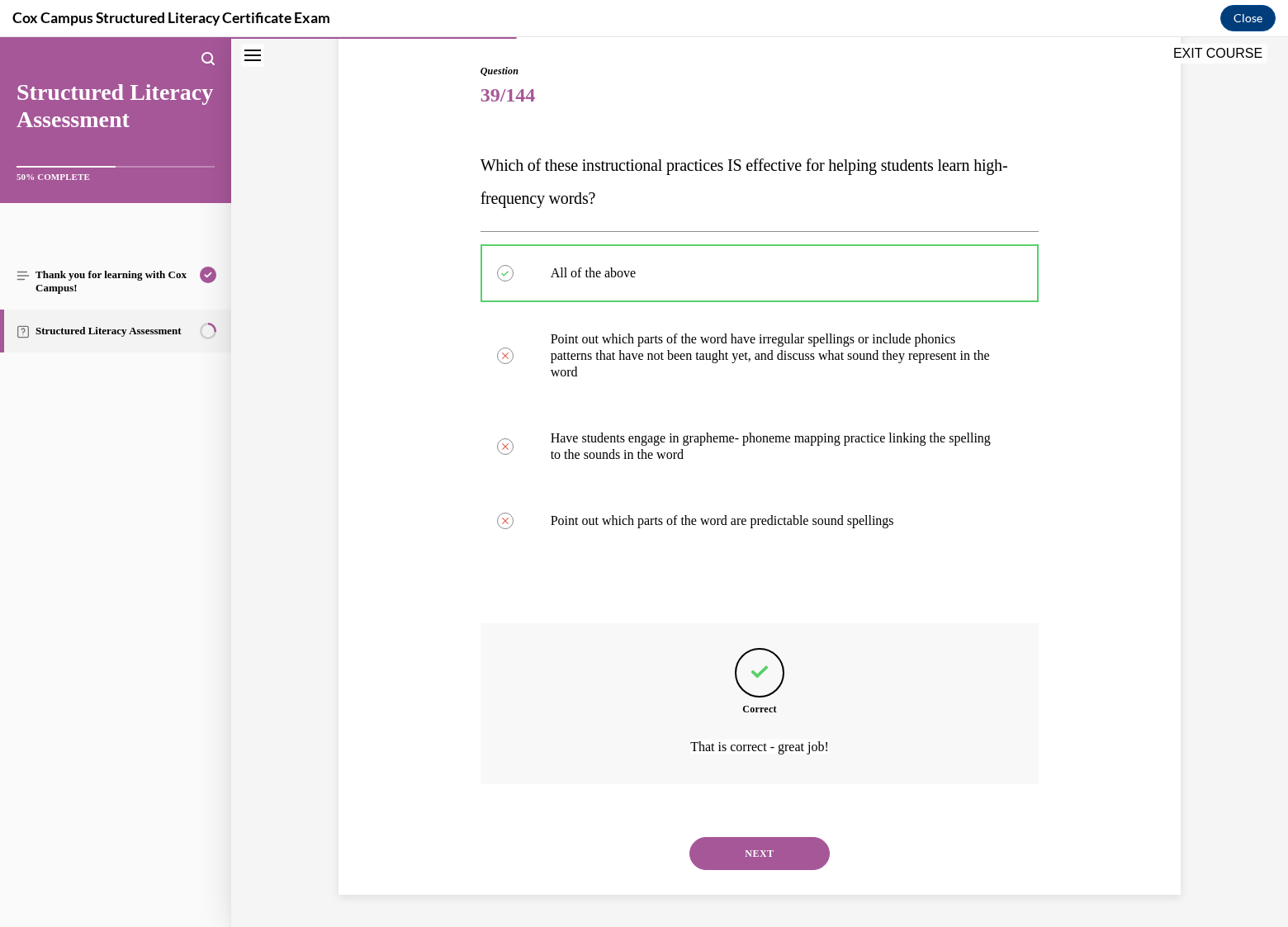
click at [752, 859] on button "NEXT" at bounding box center [760, 853] width 141 height 33
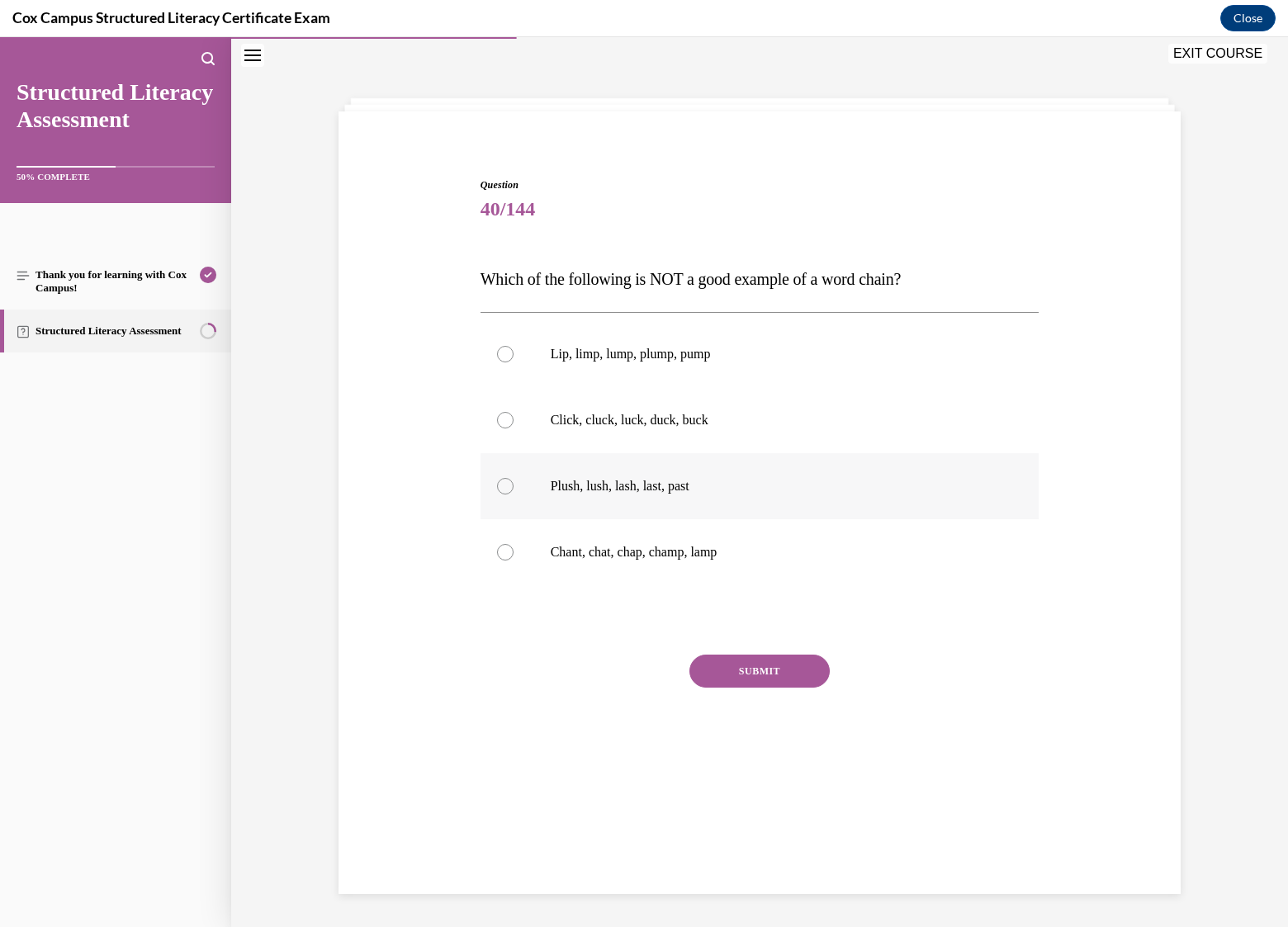
click at [501, 485] on div at bounding box center [505, 486] width 17 height 17
click at [501, 485] on input "Plush, lush, lash, last, past" at bounding box center [505, 486] width 17 height 17
radio input "true"
click at [754, 678] on button "SUBMIT" at bounding box center [760, 671] width 141 height 33
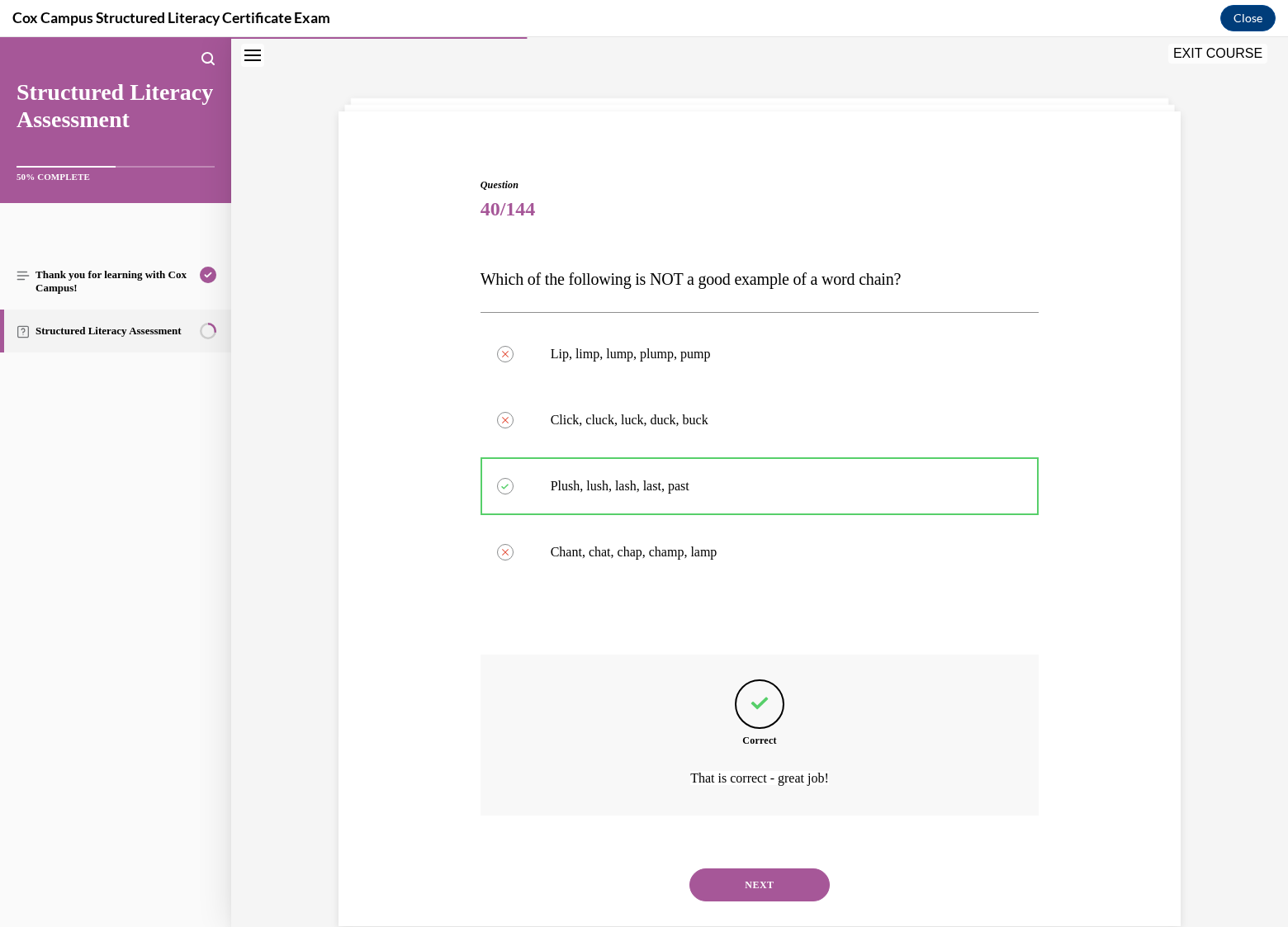
scroll to position [84, 0]
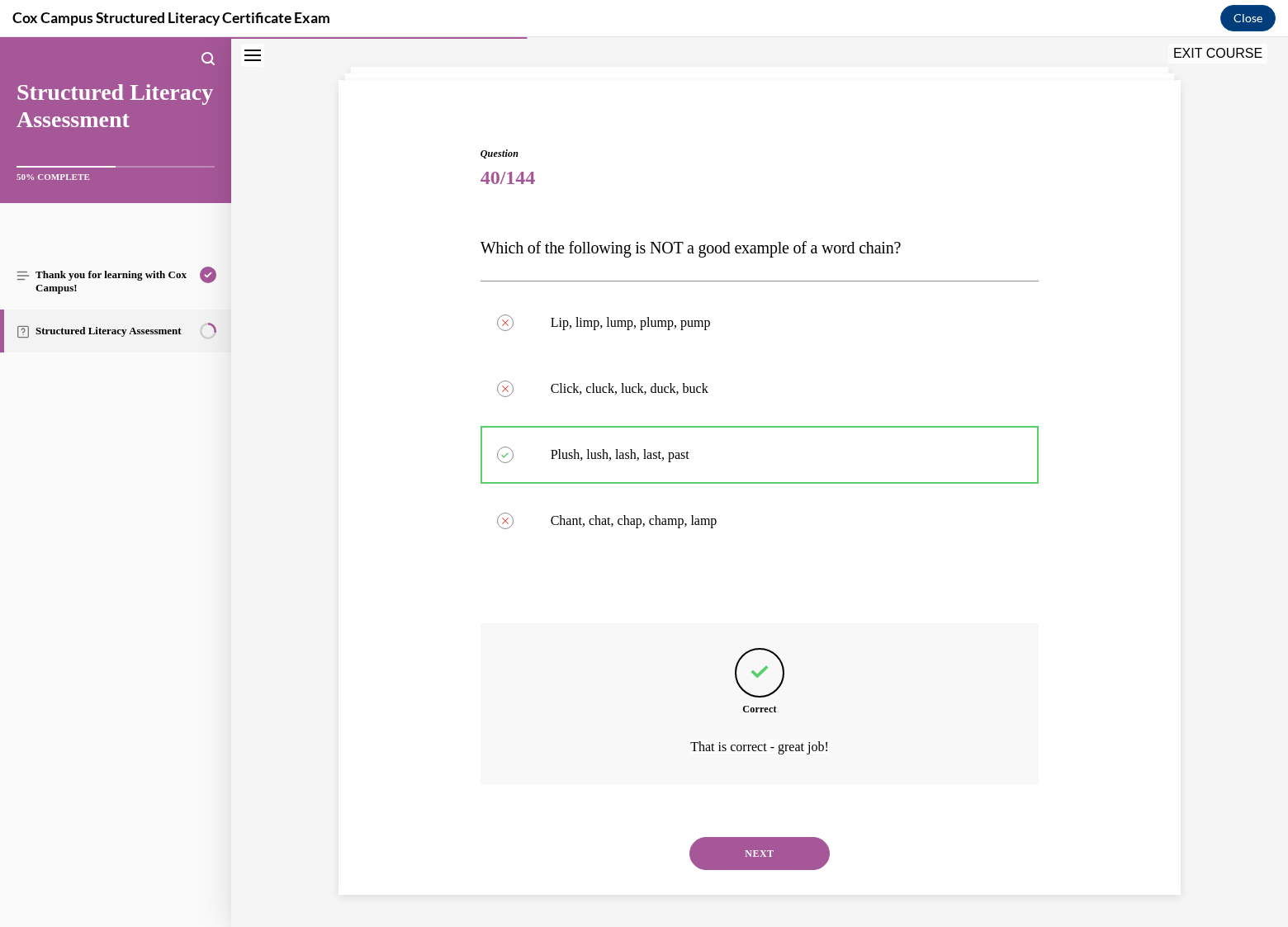
click at [773, 849] on button "NEXT" at bounding box center [760, 853] width 141 height 33
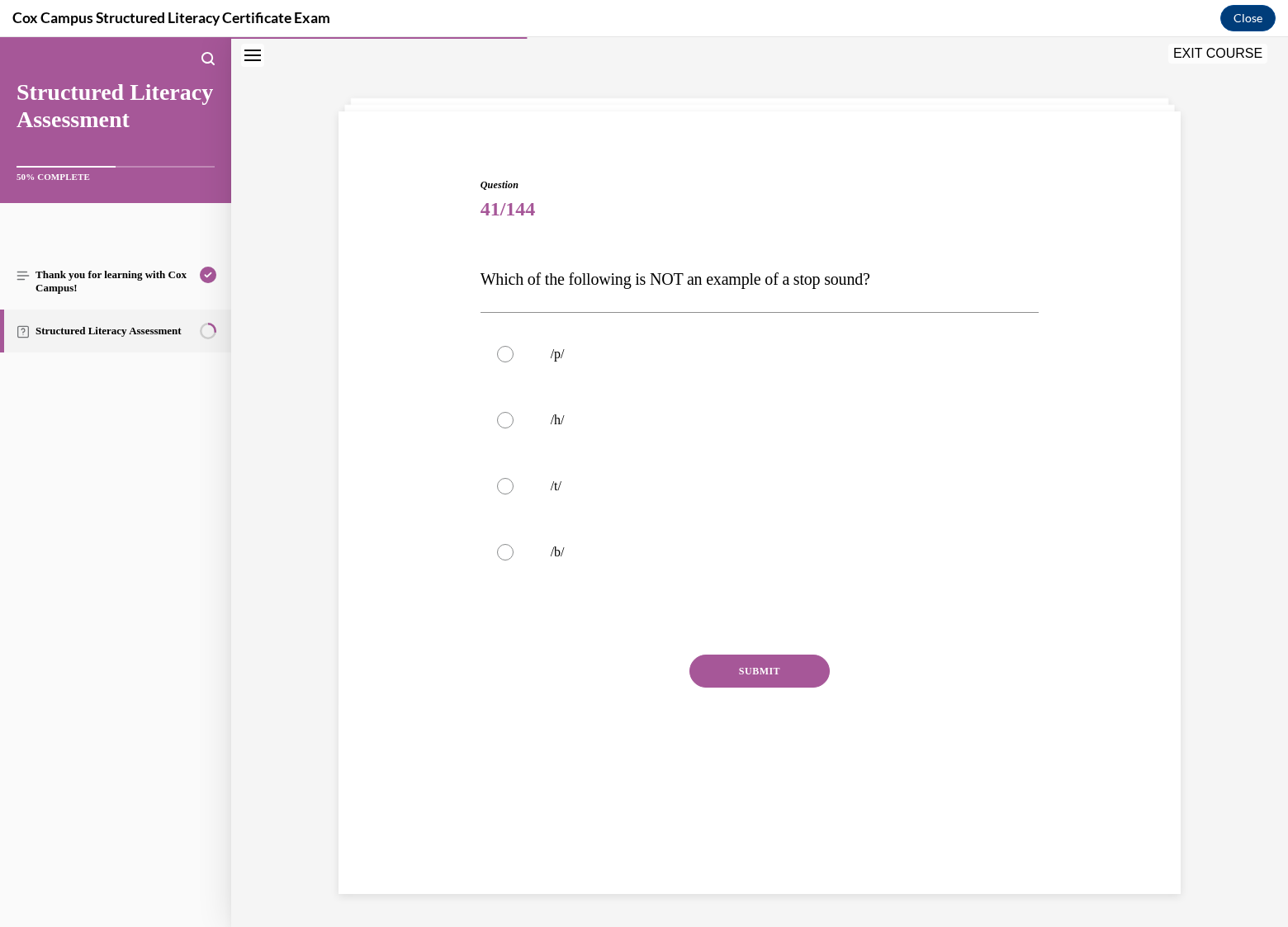
scroll to position [52, 0]
click at [499, 418] on div at bounding box center [505, 420] width 17 height 17
click at [499, 418] on input "/h/" at bounding box center [505, 420] width 17 height 17
radio input "true"
click at [746, 668] on button "SUBMIT" at bounding box center [760, 671] width 141 height 33
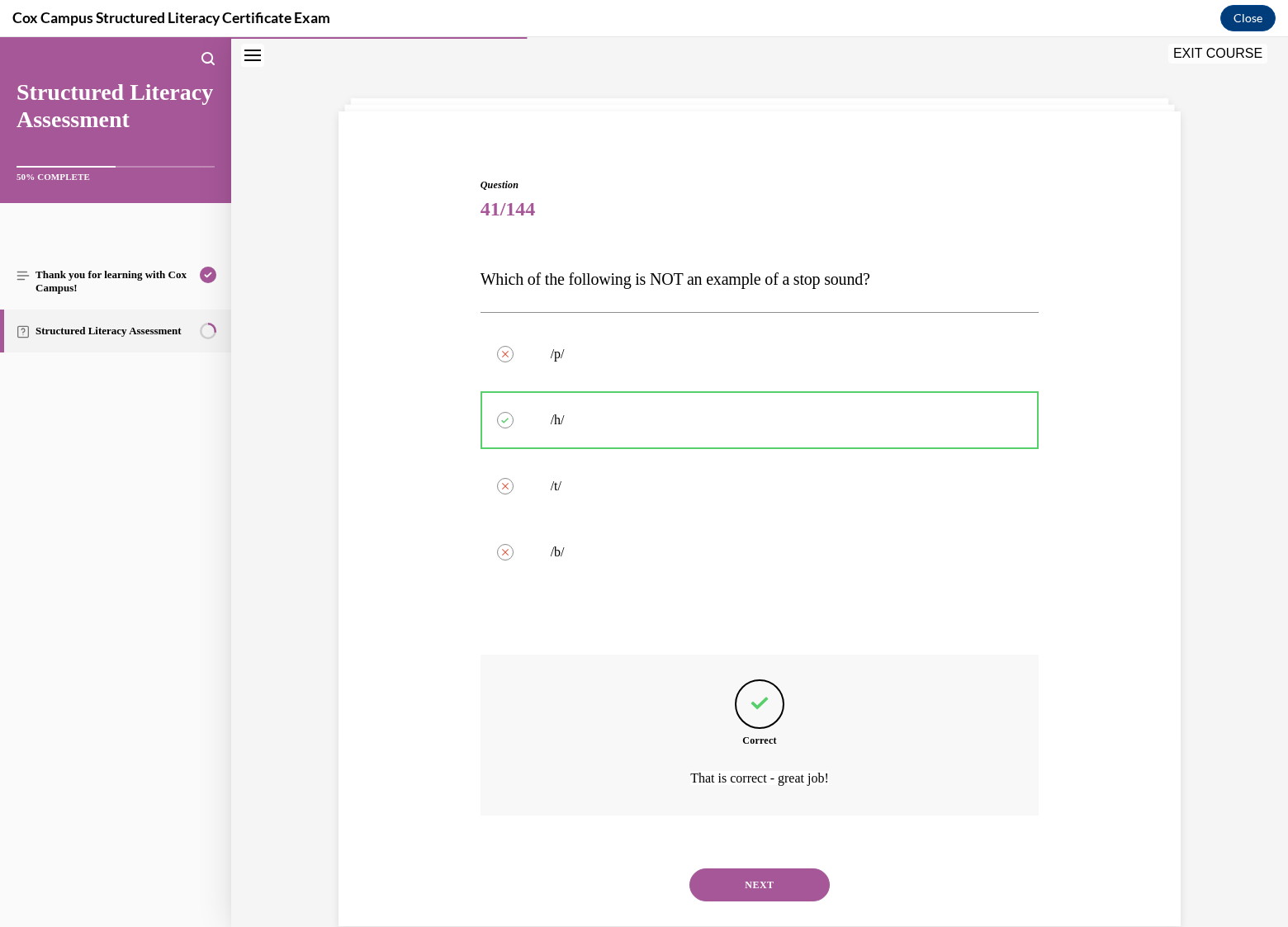
scroll to position [84, 0]
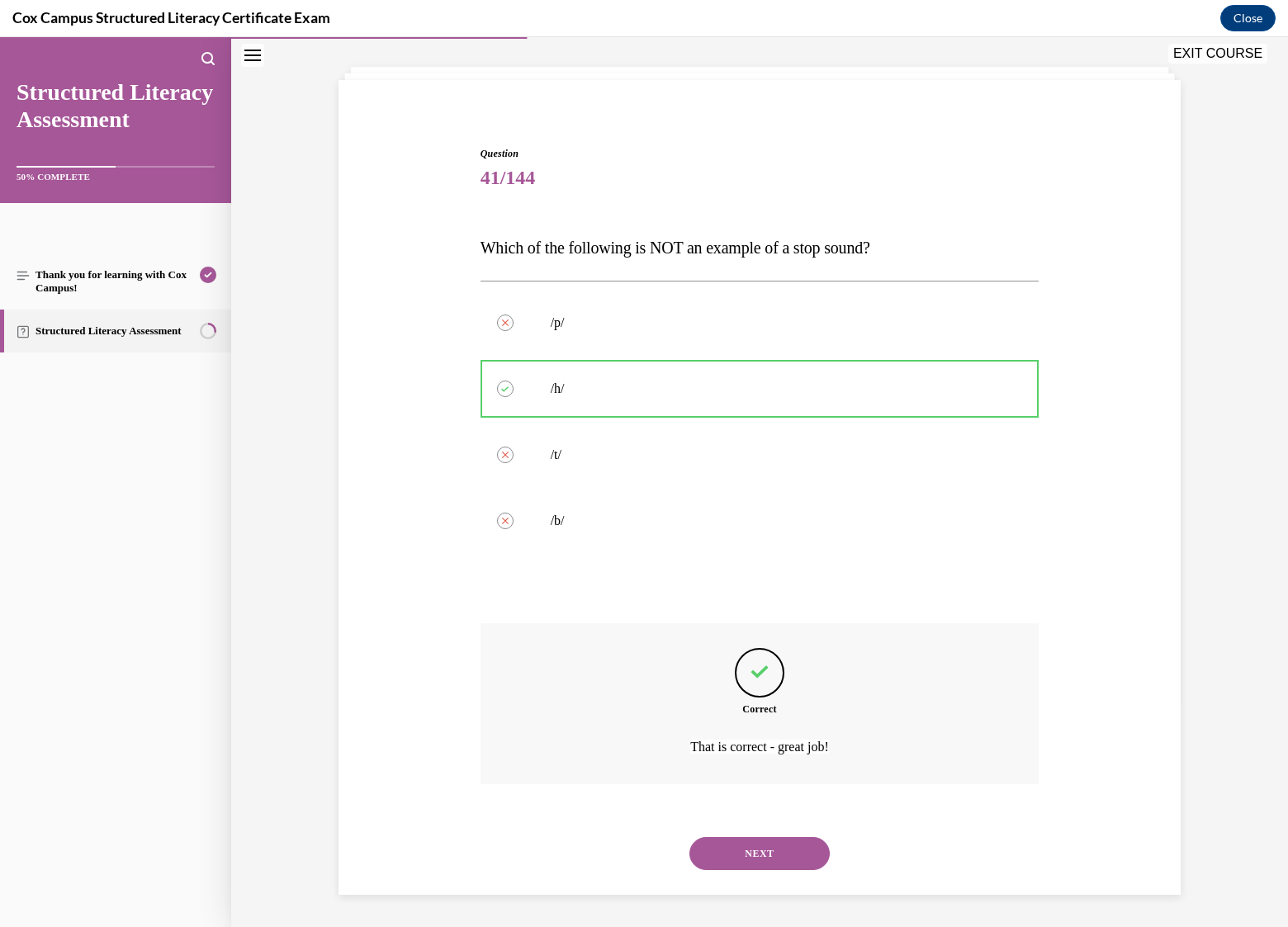
click at [766, 848] on button "NEXT" at bounding box center [760, 853] width 141 height 33
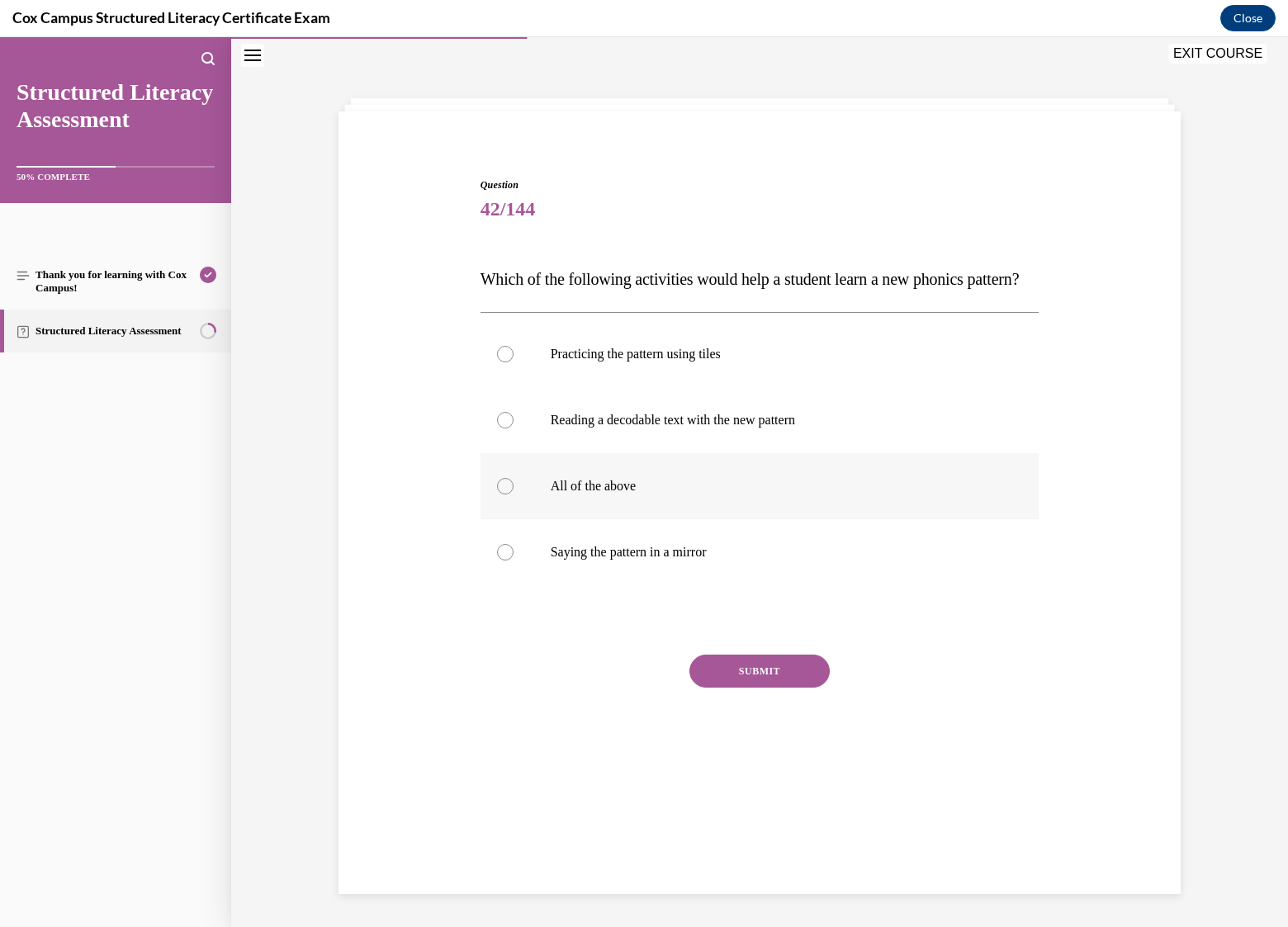
click at [608, 494] on p "All of the above" at bounding box center [774, 486] width 447 height 17
click at [514, 494] on input "All of the above" at bounding box center [505, 486] width 17 height 17
radio input "true"
click at [733, 687] on button "SUBMIT" at bounding box center [760, 671] width 141 height 33
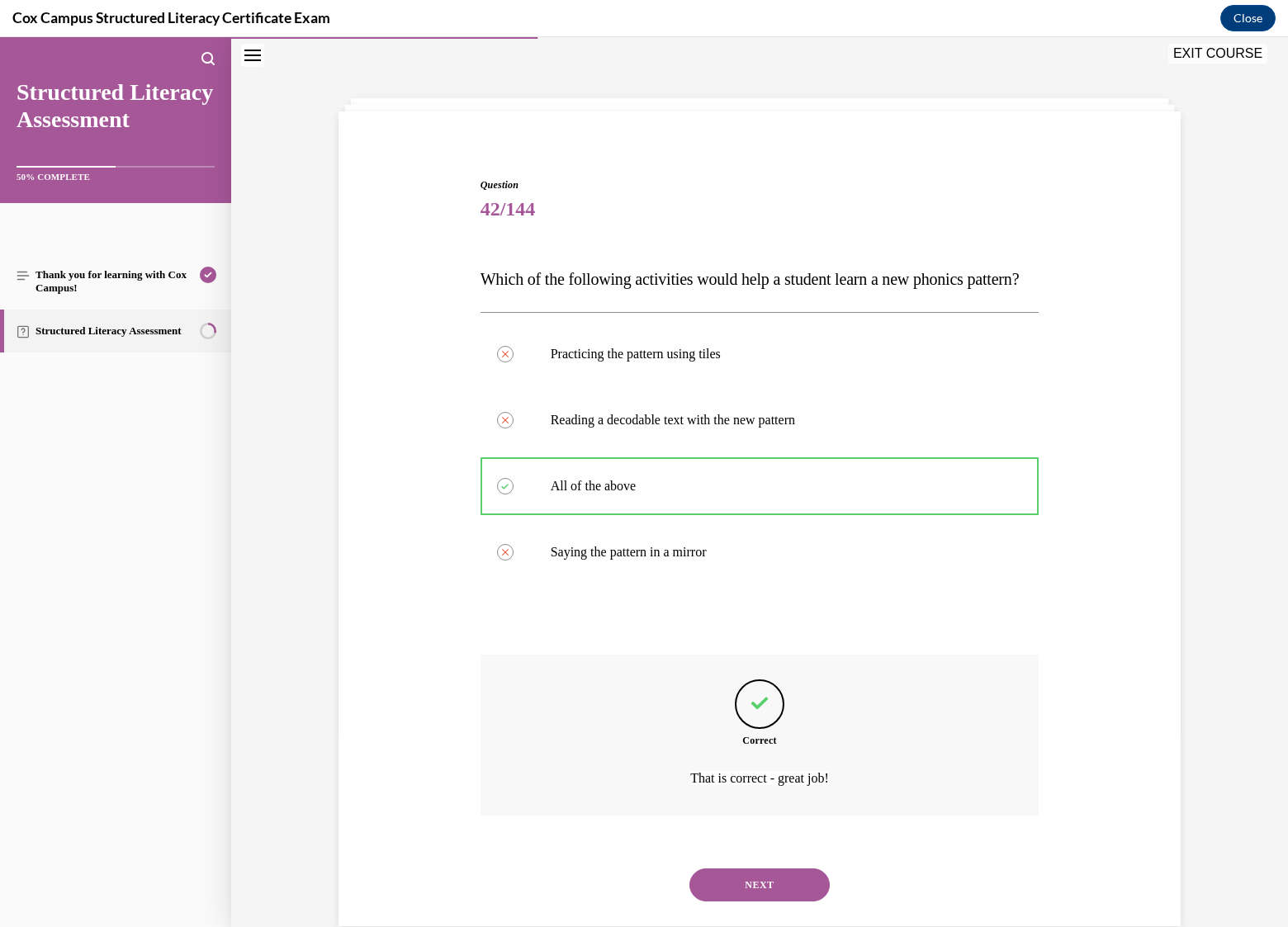
scroll to position [117, 0]
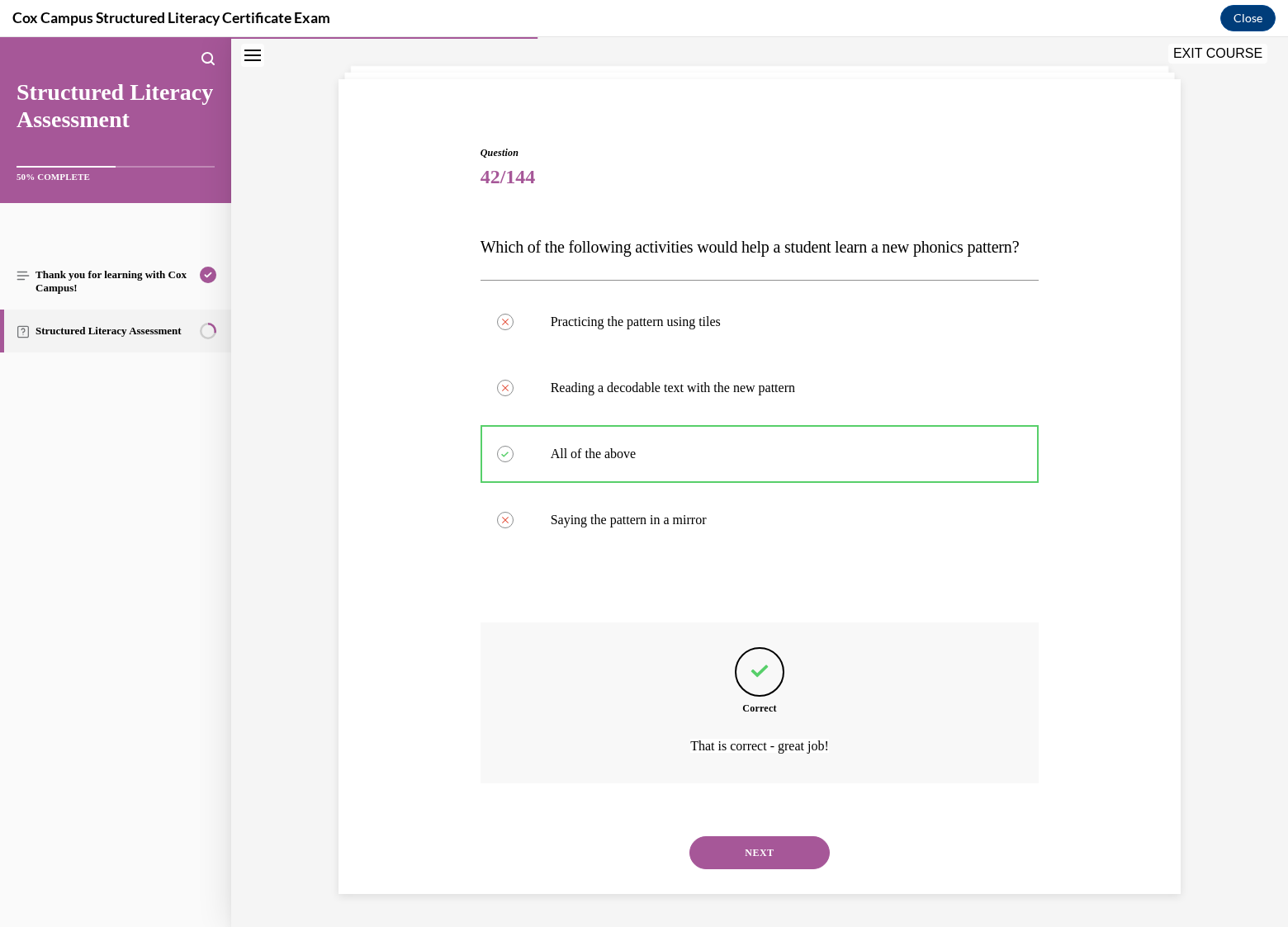
click at [761, 856] on button "NEXT" at bounding box center [760, 852] width 141 height 33
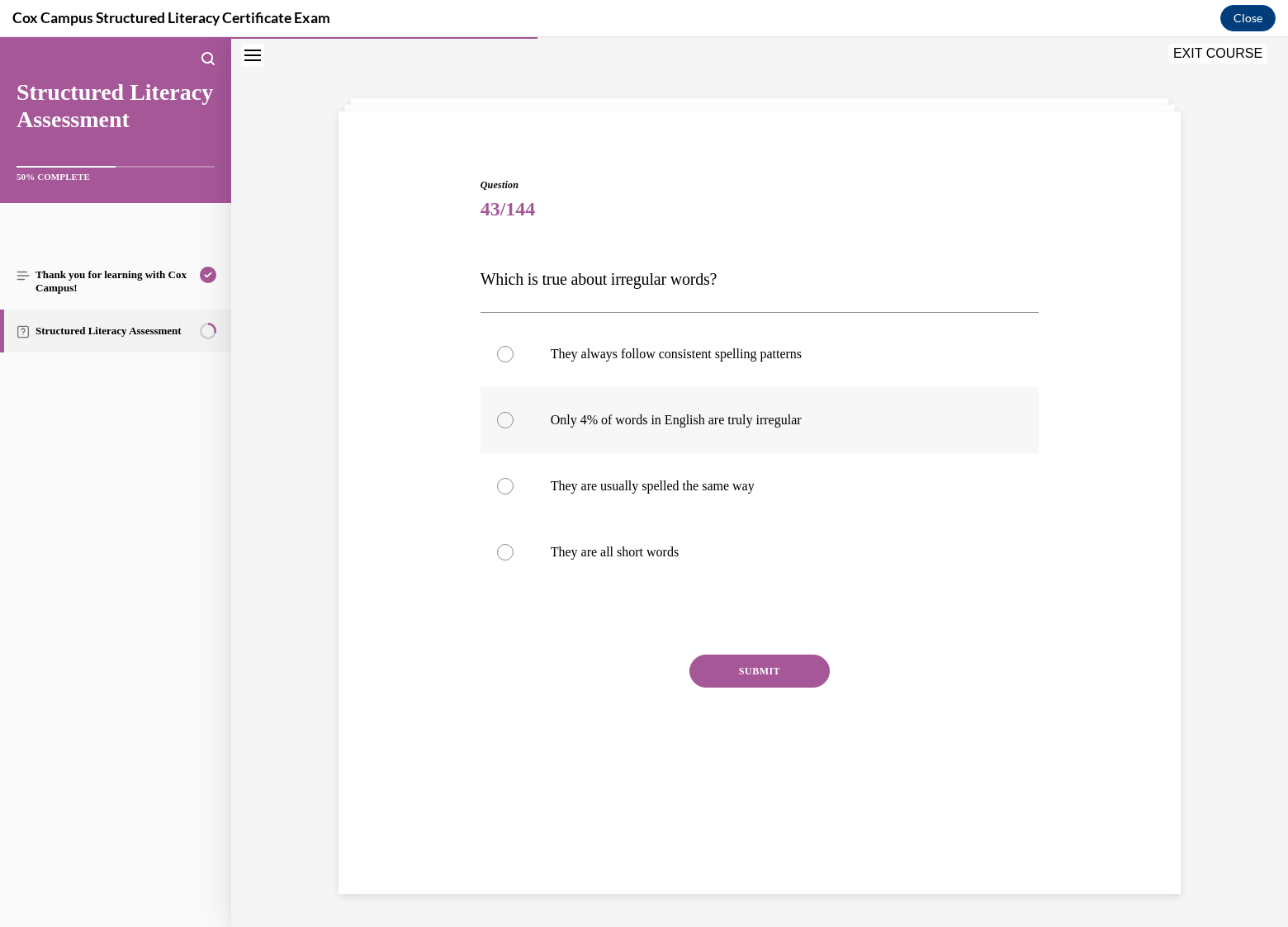
click at [621, 424] on p "Only 4% of words in English are truly irregular" at bounding box center [774, 420] width 447 height 17
click at [514, 424] on input "Only 4% of words in English are truly irregular" at bounding box center [505, 420] width 17 height 17
radio input "true"
click at [756, 668] on button "SUBMIT" at bounding box center [760, 671] width 141 height 33
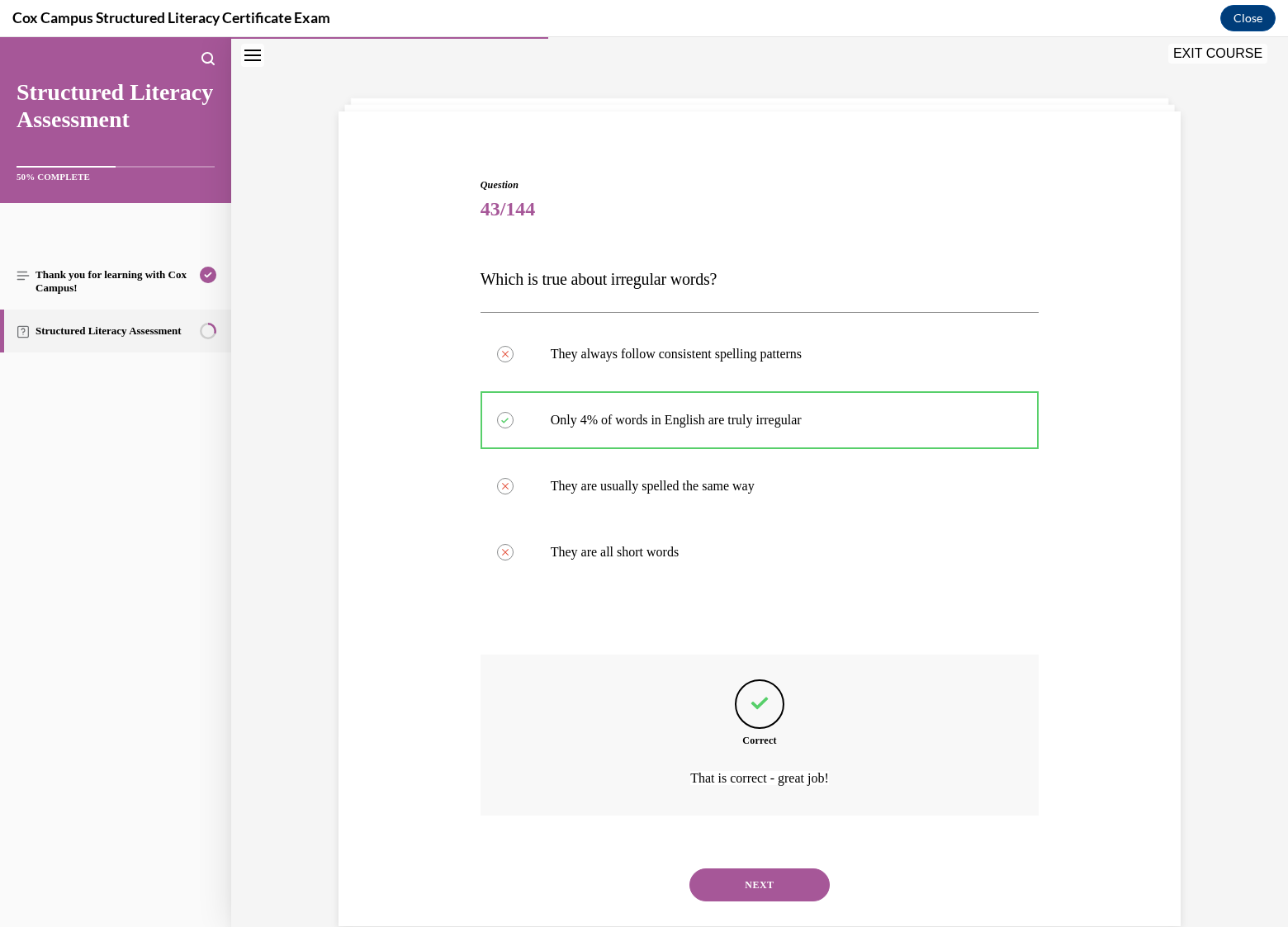
scroll to position [84, 0]
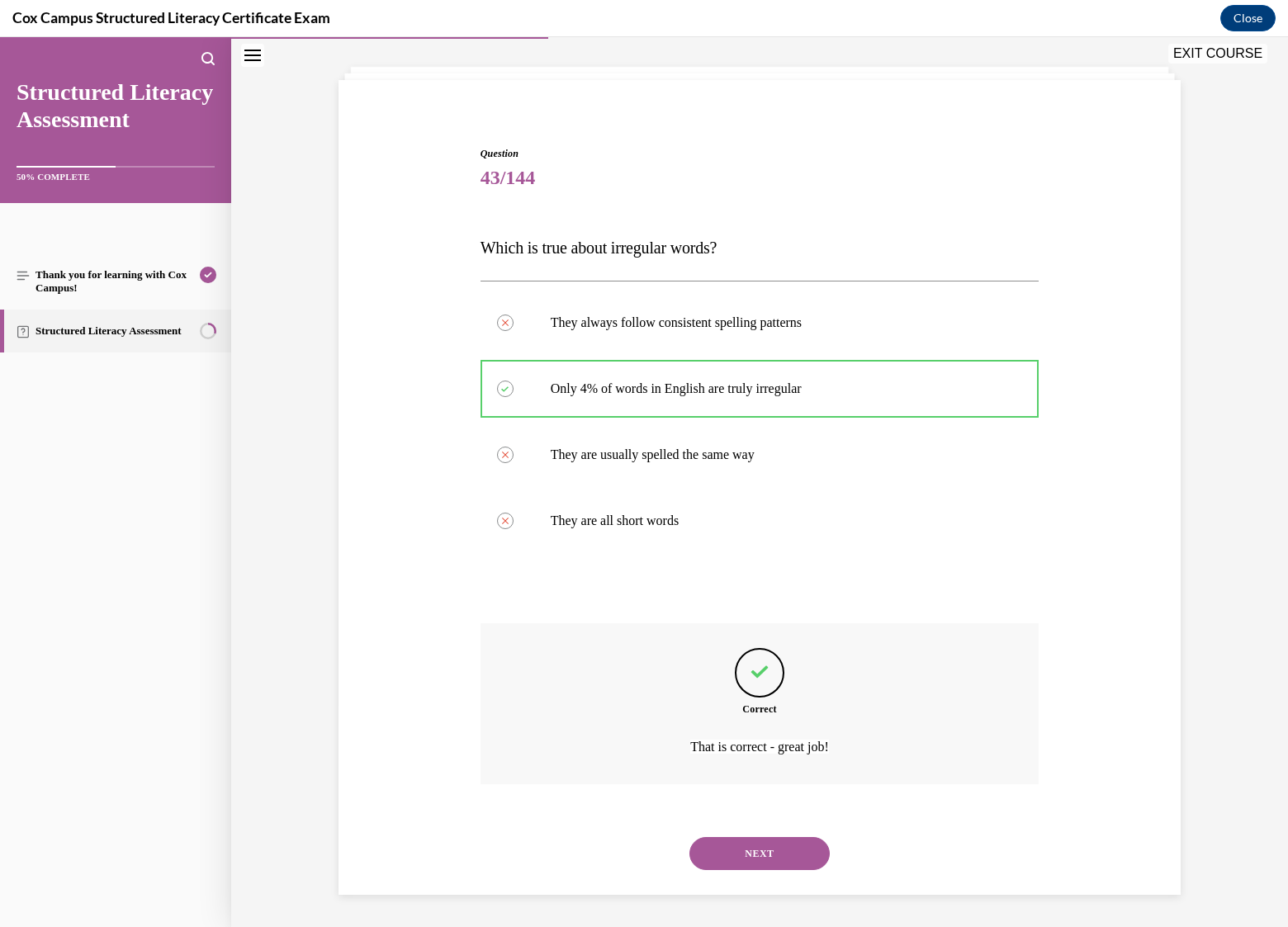
click at [749, 850] on button "NEXT" at bounding box center [760, 853] width 141 height 33
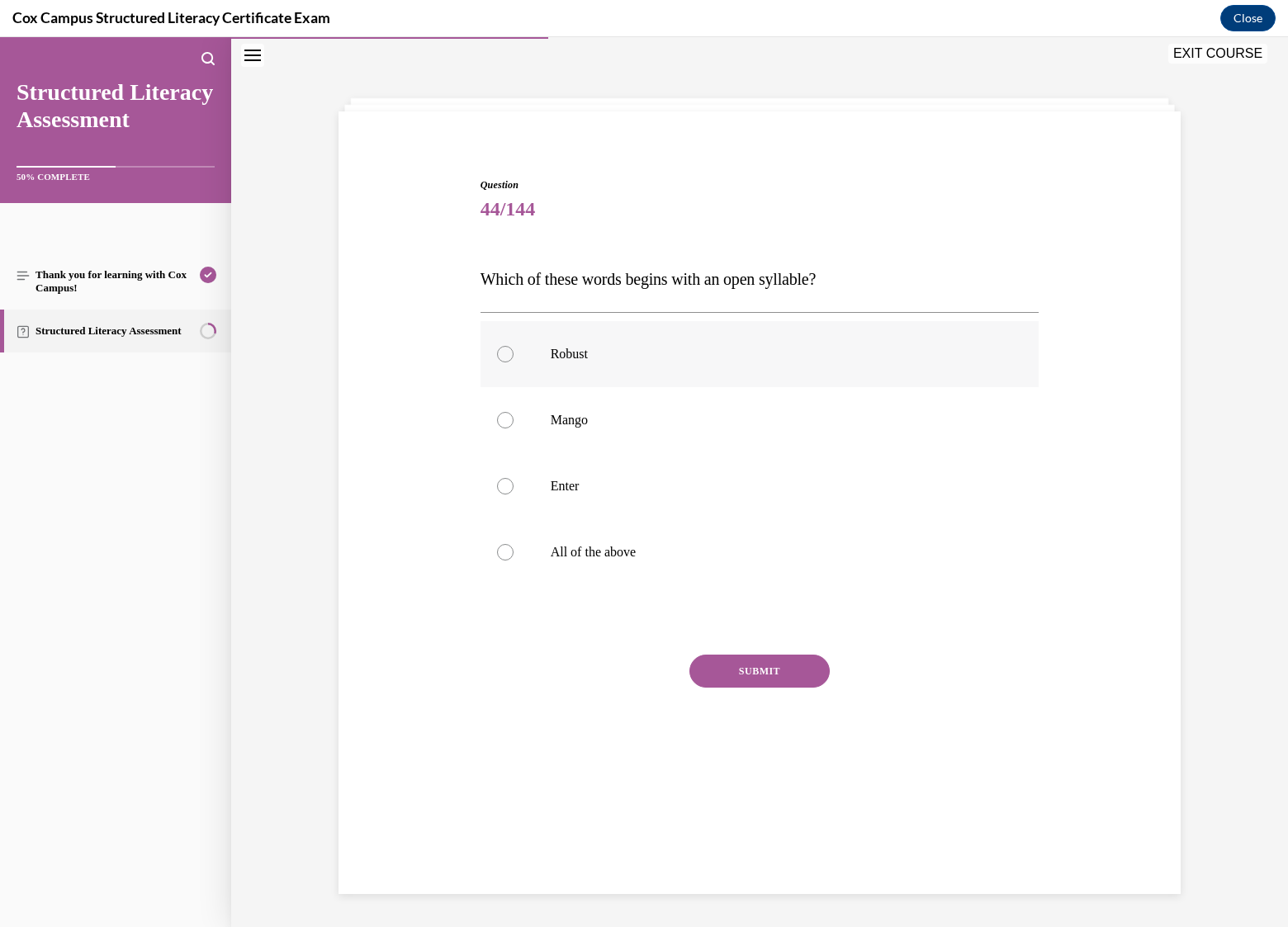
click at [526, 353] on label "Robust" at bounding box center [760, 354] width 559 height 66
click at [514, 353] on input "Robust" at bounding box center [505, 354] width 17 height 17
radio input "true"
click at [773, 667] on button "SUBMIT" at bounding box center [760, 671] width 141 height 33
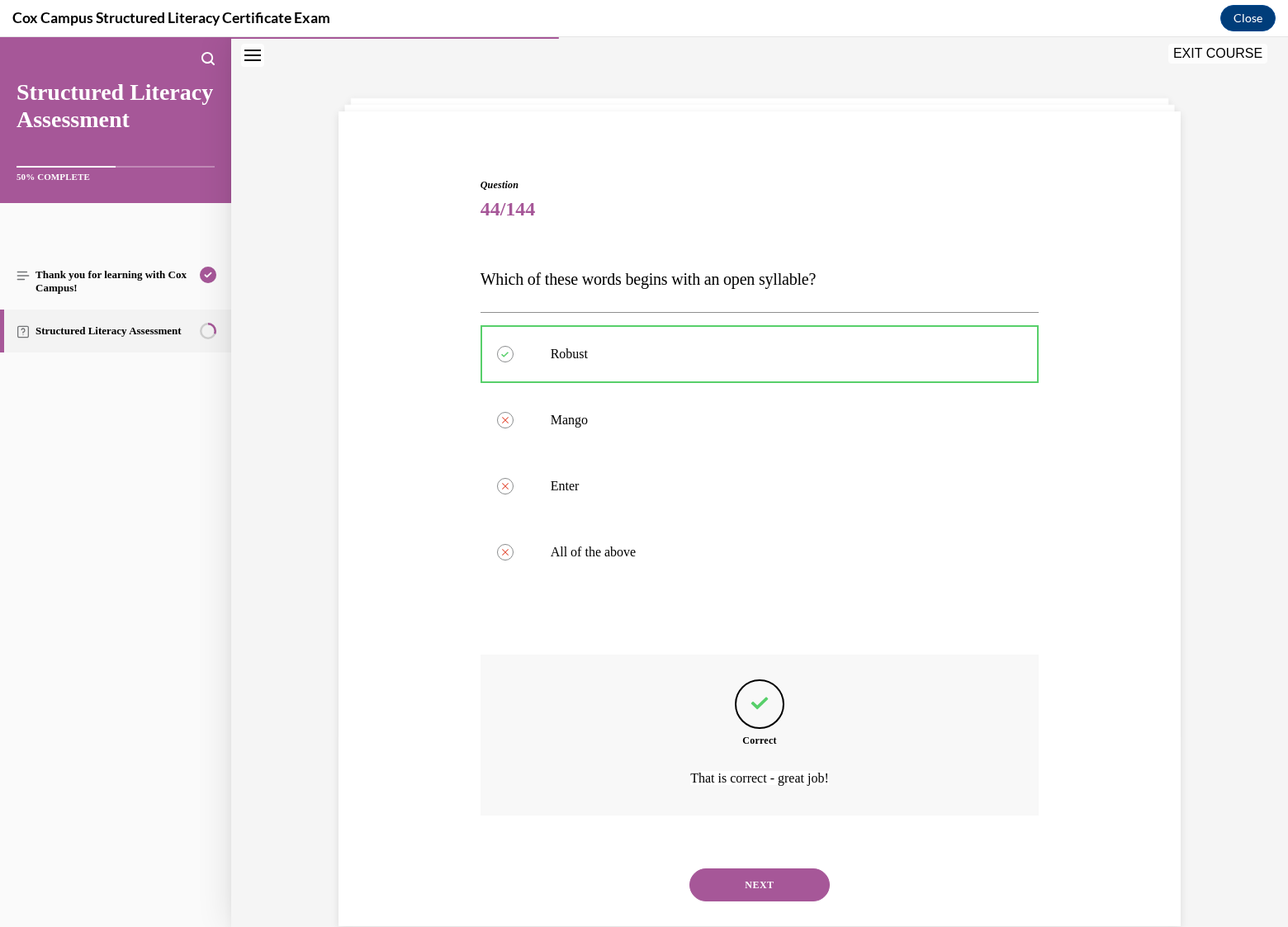
scroll to position [84, 0]
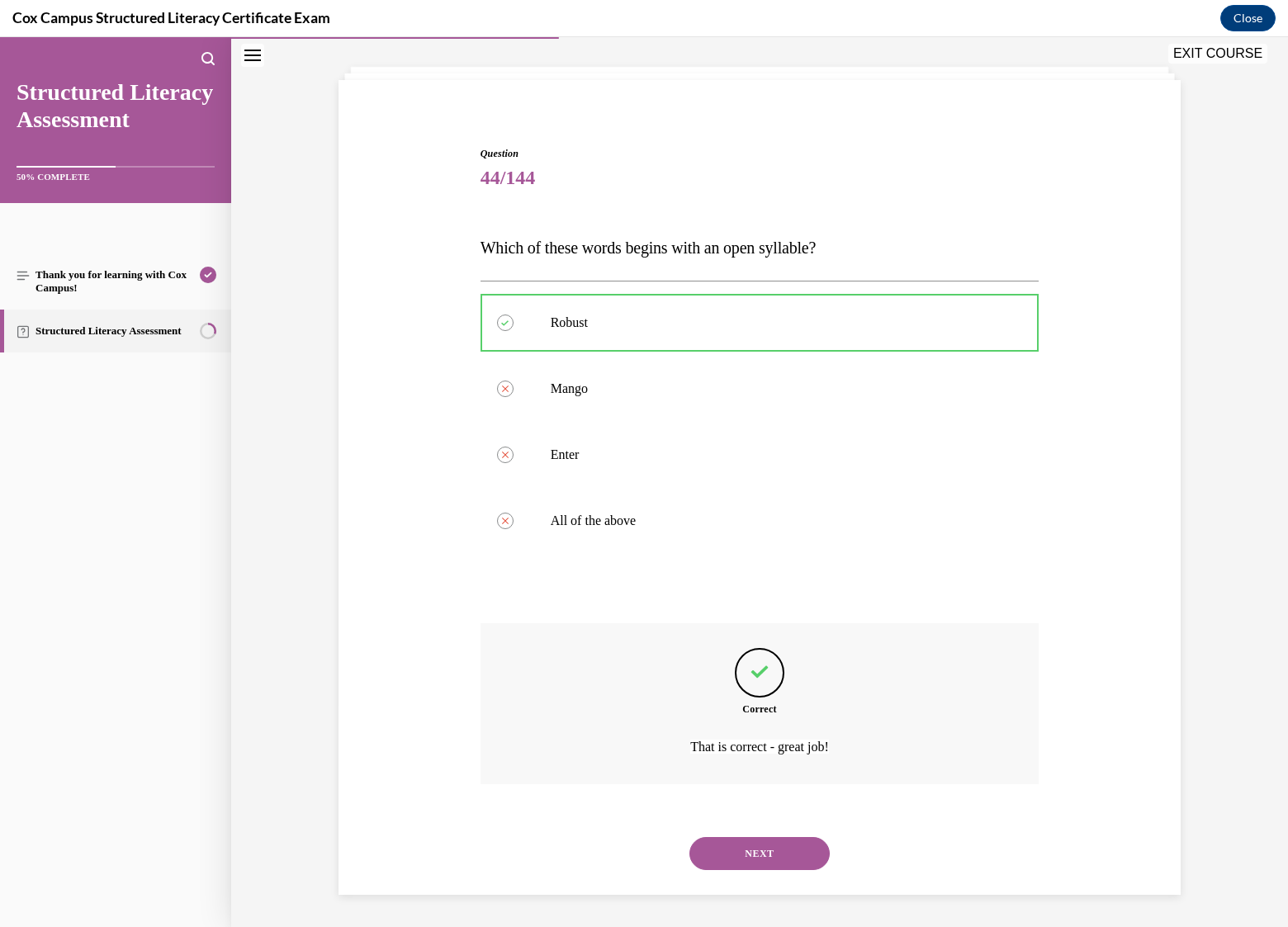
click at [762, 862] on button "NEXT" at bounding box center [760, 853] width 141 height 33
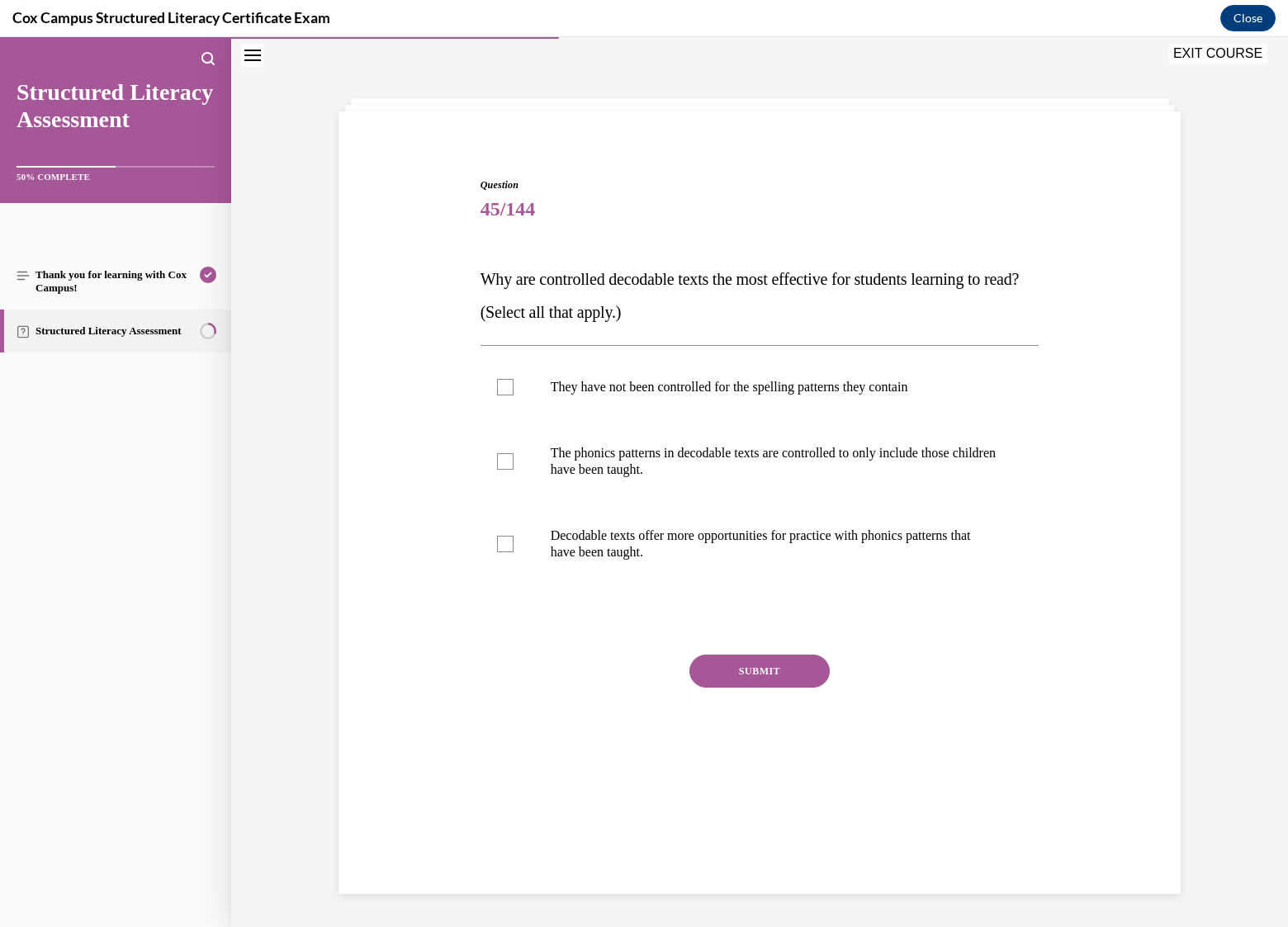
scroll to position [52, 0]
click at [674, 469] on p "The phonics patterns in decodable texts are controlled to only include those ch…" at bounding box center [774, 461] width 447 height 33
click at [514, 469] on input "The phonics patterns in decodable texts are controlled to only include those ch…" at bounding box center [505, 461] width 17 height 17
checkbox input "true"
click at [648, 537] on p "Decodable texts offer more opportunities for practice with phonics patterns tha…" at bounding box center [774, 543] width 447 height 33
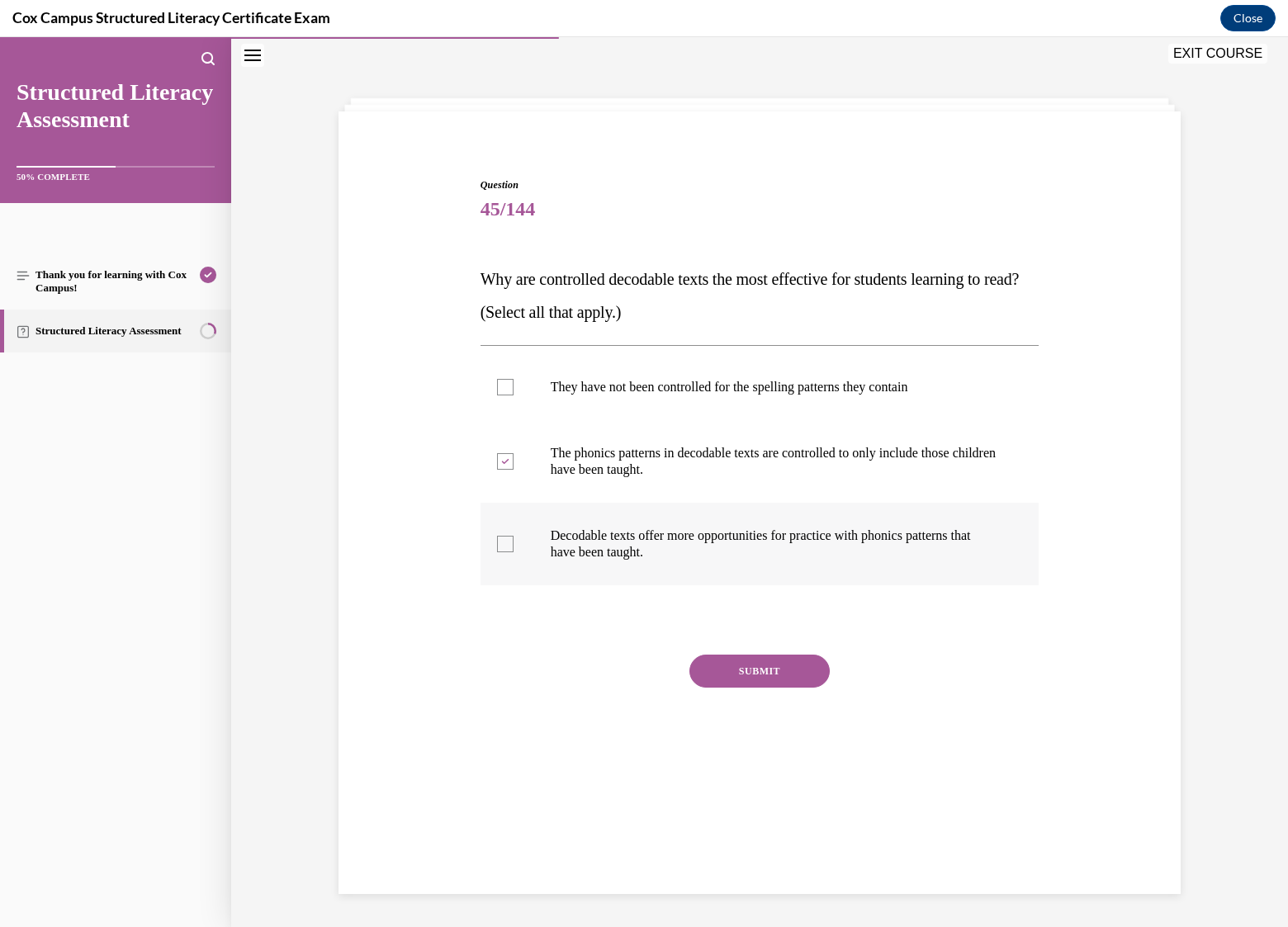
click at [514, 537] on input "Decodable texts offer more opportunities for practice with phonics patterns tha…" at bounding box center [505, 544] width 17 height 17
checkbox input "true"
click at [746, 670] on button "SUBMIT" at bounding box center [760, 671] width 141 height 33
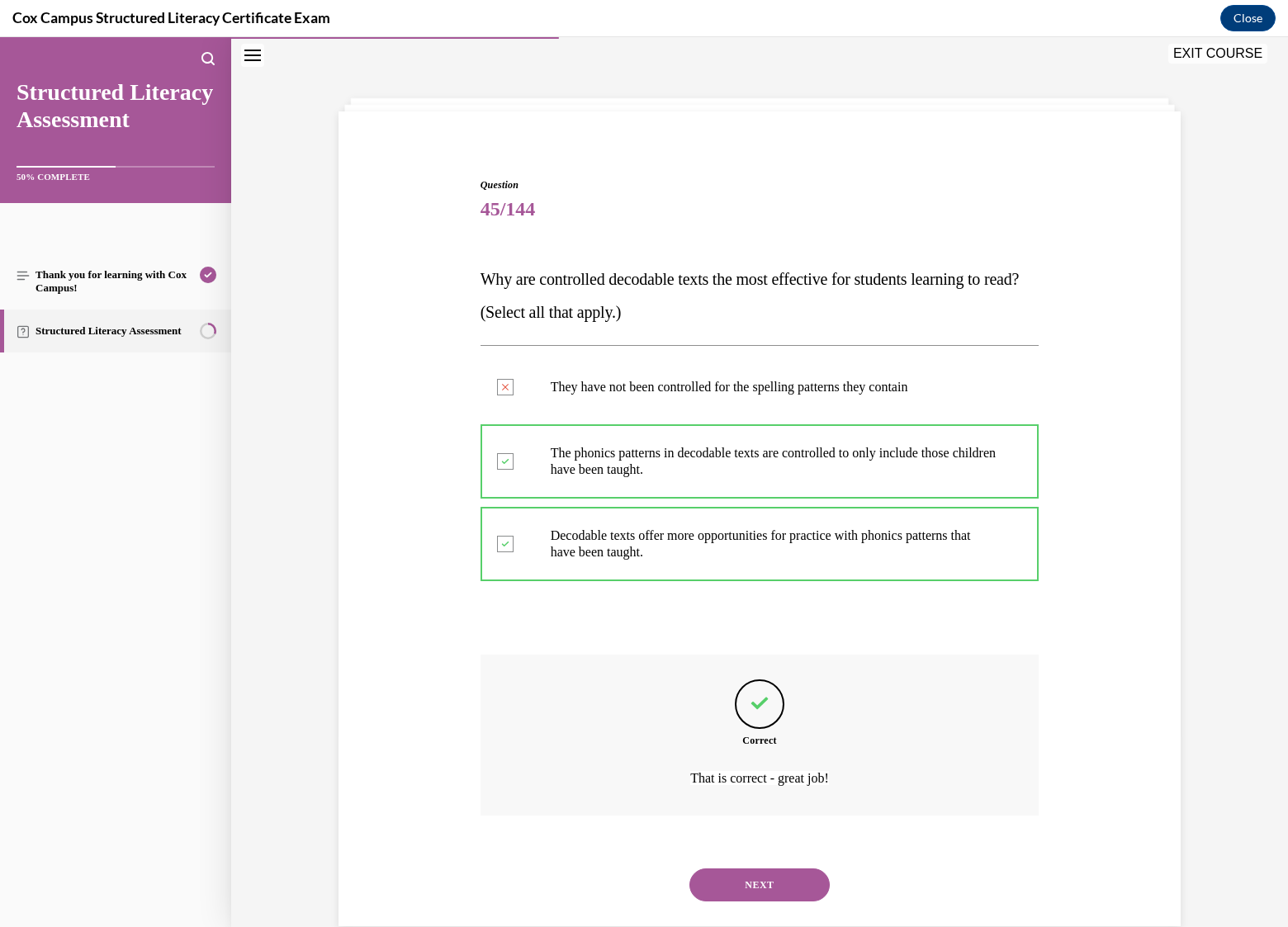
scroll to position [84, 0]
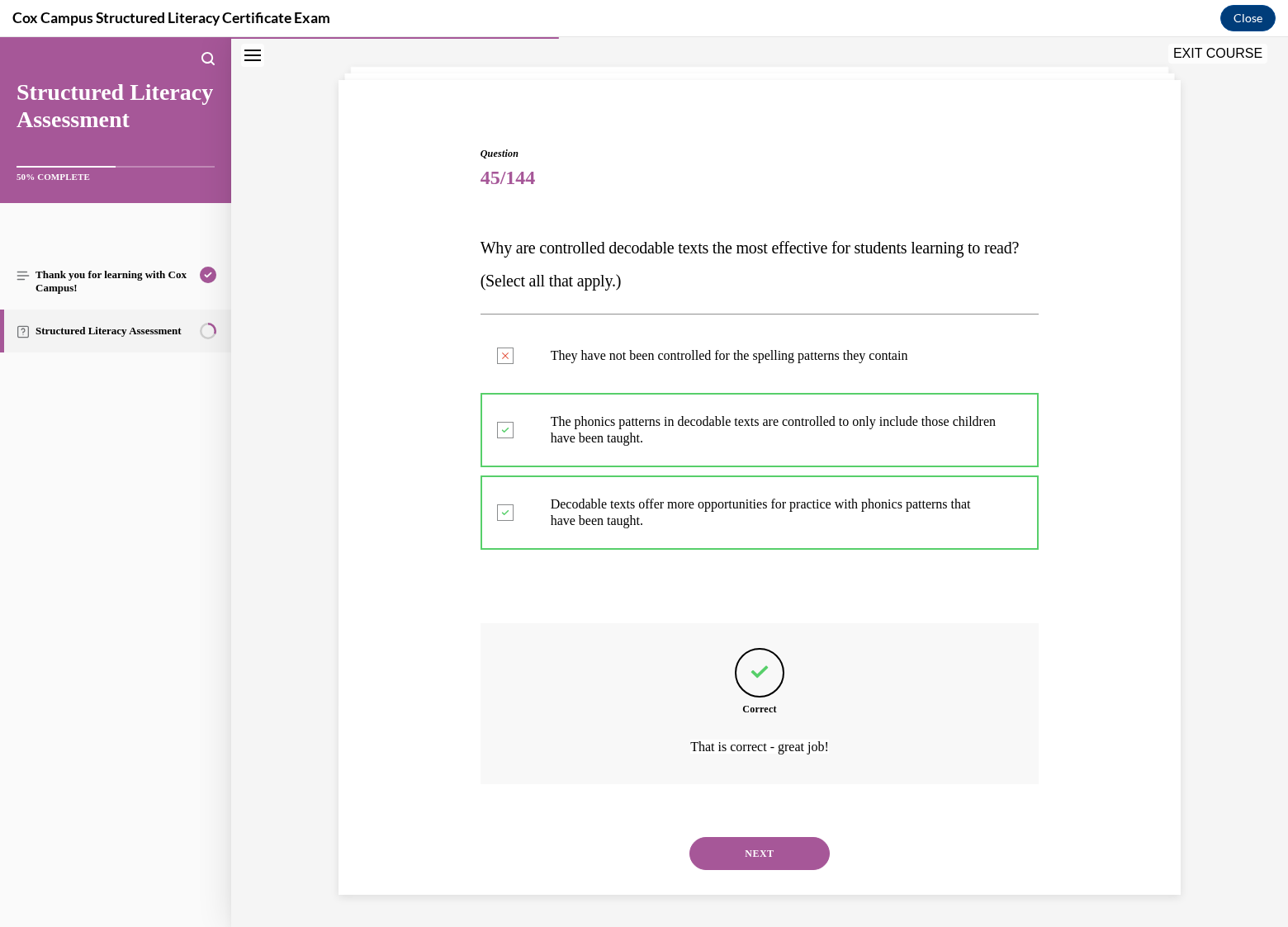
click at [758, 854] on button "NEXT" at bounding box center [760, 853] width 141 height 33
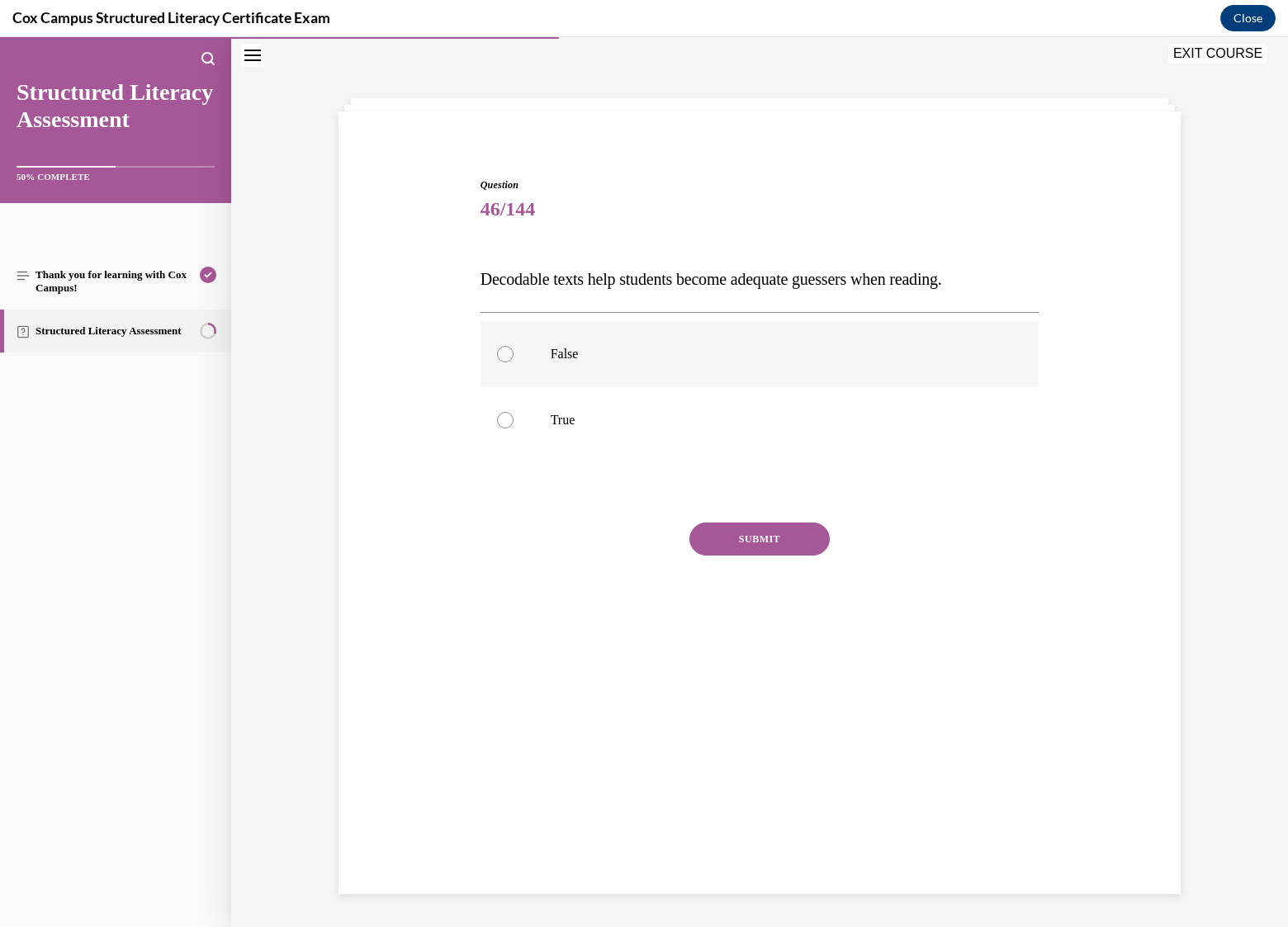
click at [550, 356] on p "False" at bounding box center [774, 354] width 447 height 17
click at [514, 356] on input "False" at bounding box center [505, 354] width 17 height 17
radio input "true"
click at [746, 538] on button "SUBMIT" at bounding box center [760, 539] width 141 height 33
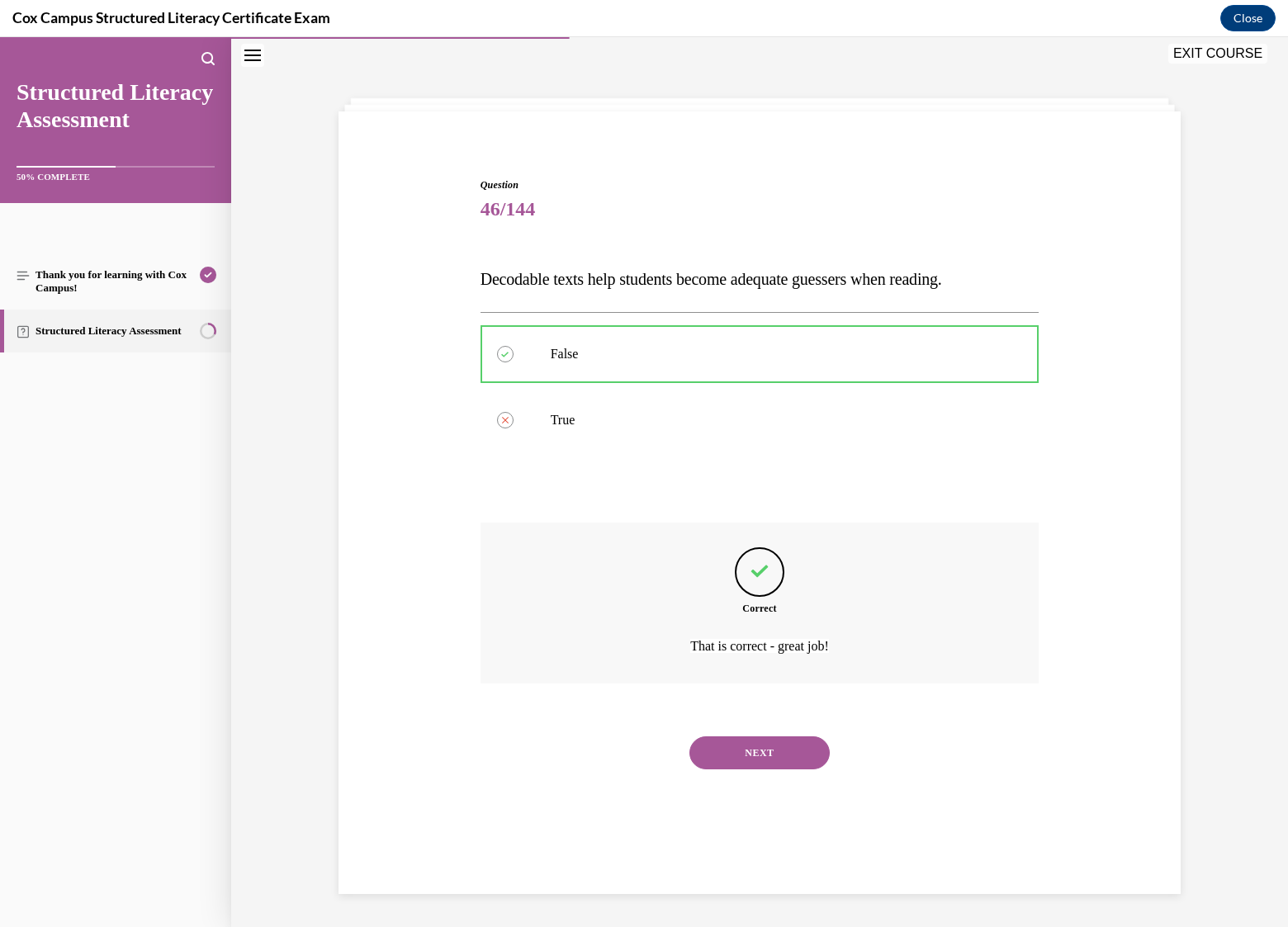
click at [779, 752] on button "NEXT" at bounding box center [760, 752] width 141 height 33
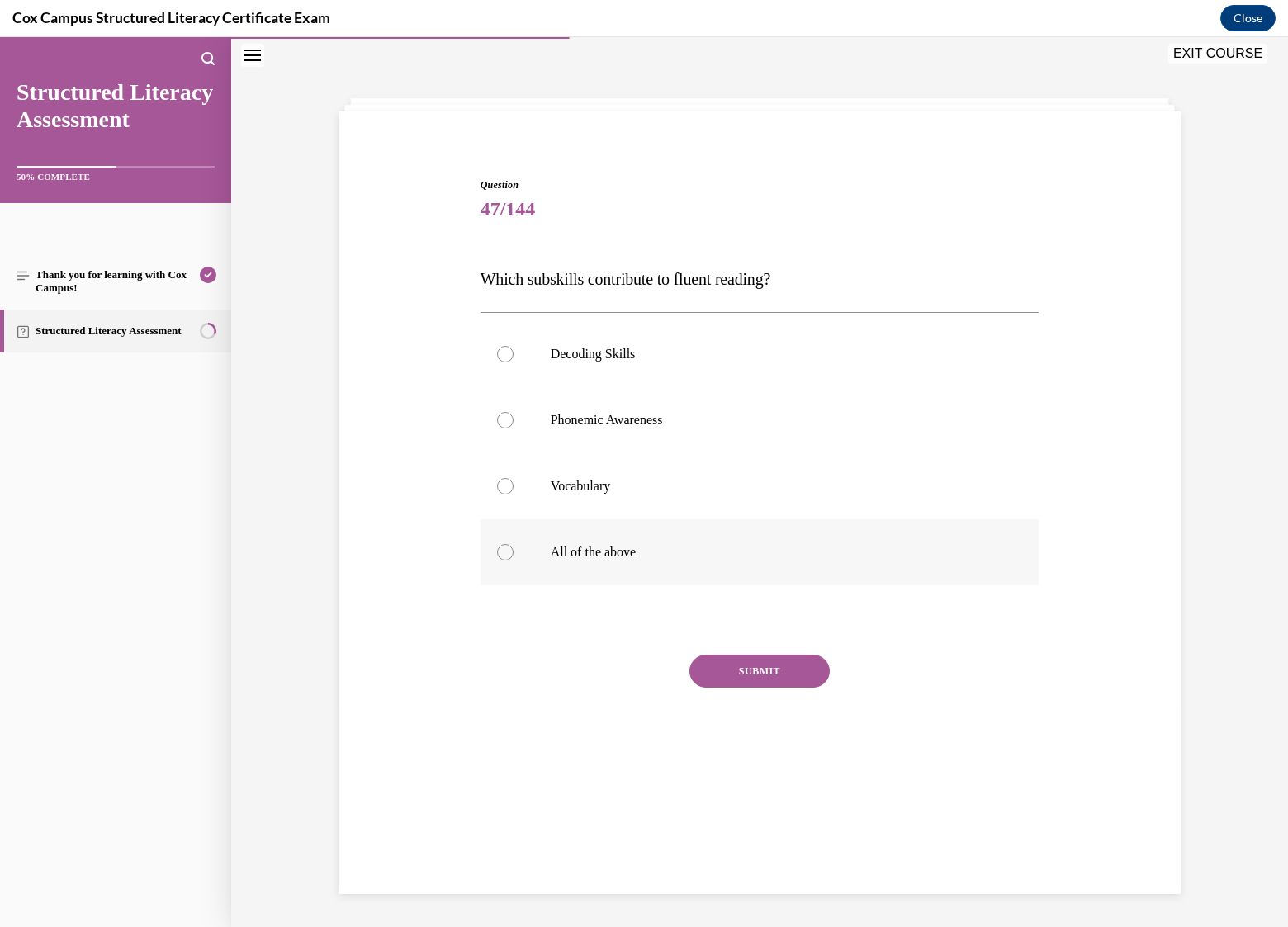
click at [574, 553] on p "All of the above" at bounding box center [774, 552] width 447 height 17
click at [514, 553] on input "All of the above" at bounding box center [505, 552] width 17 height 17
radio input "true"
click at [741, 671] on button "SUBMIT" at bounding box center [760, 671] width 141 height 33
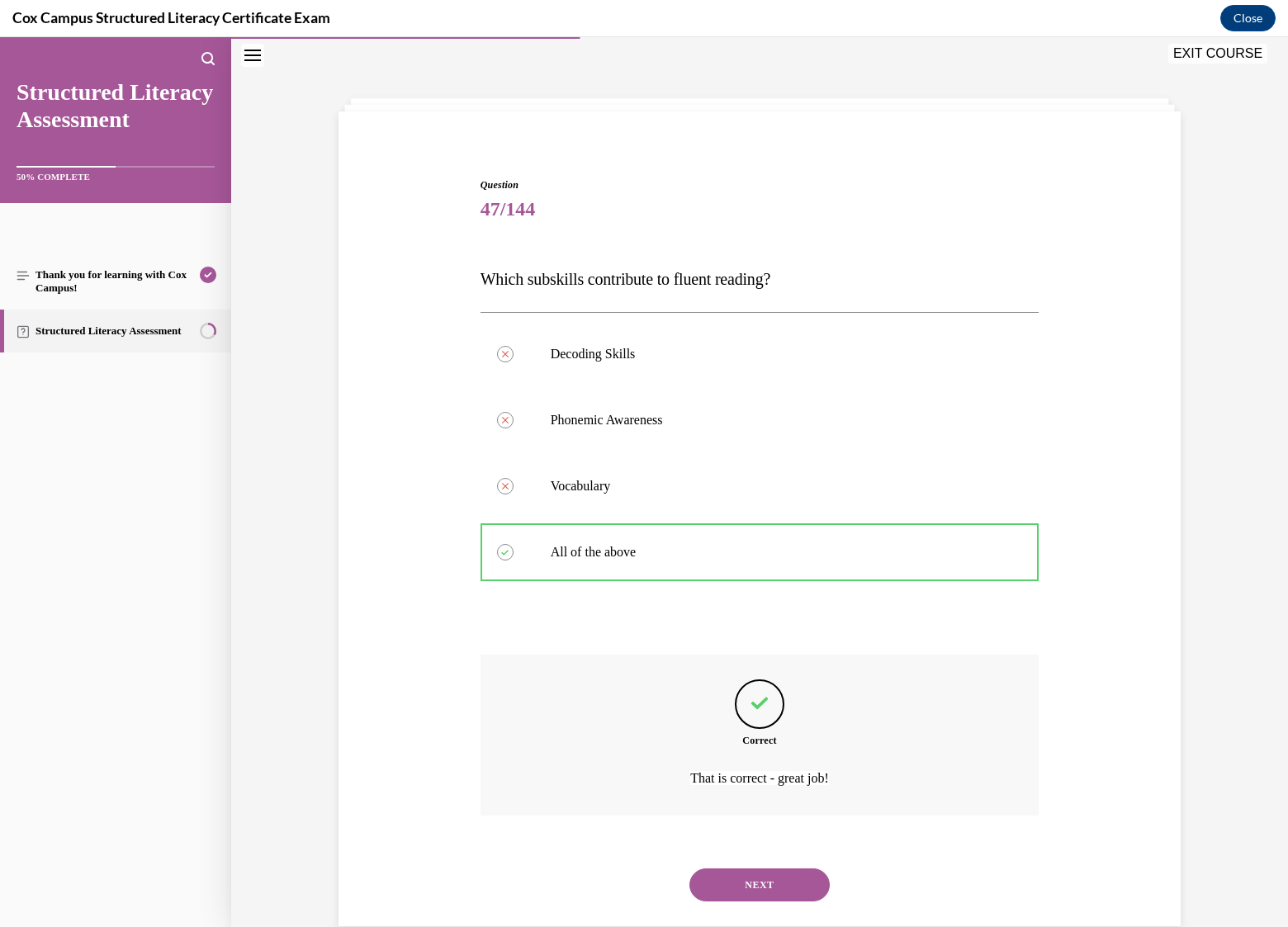
scroll to position [84, 0]
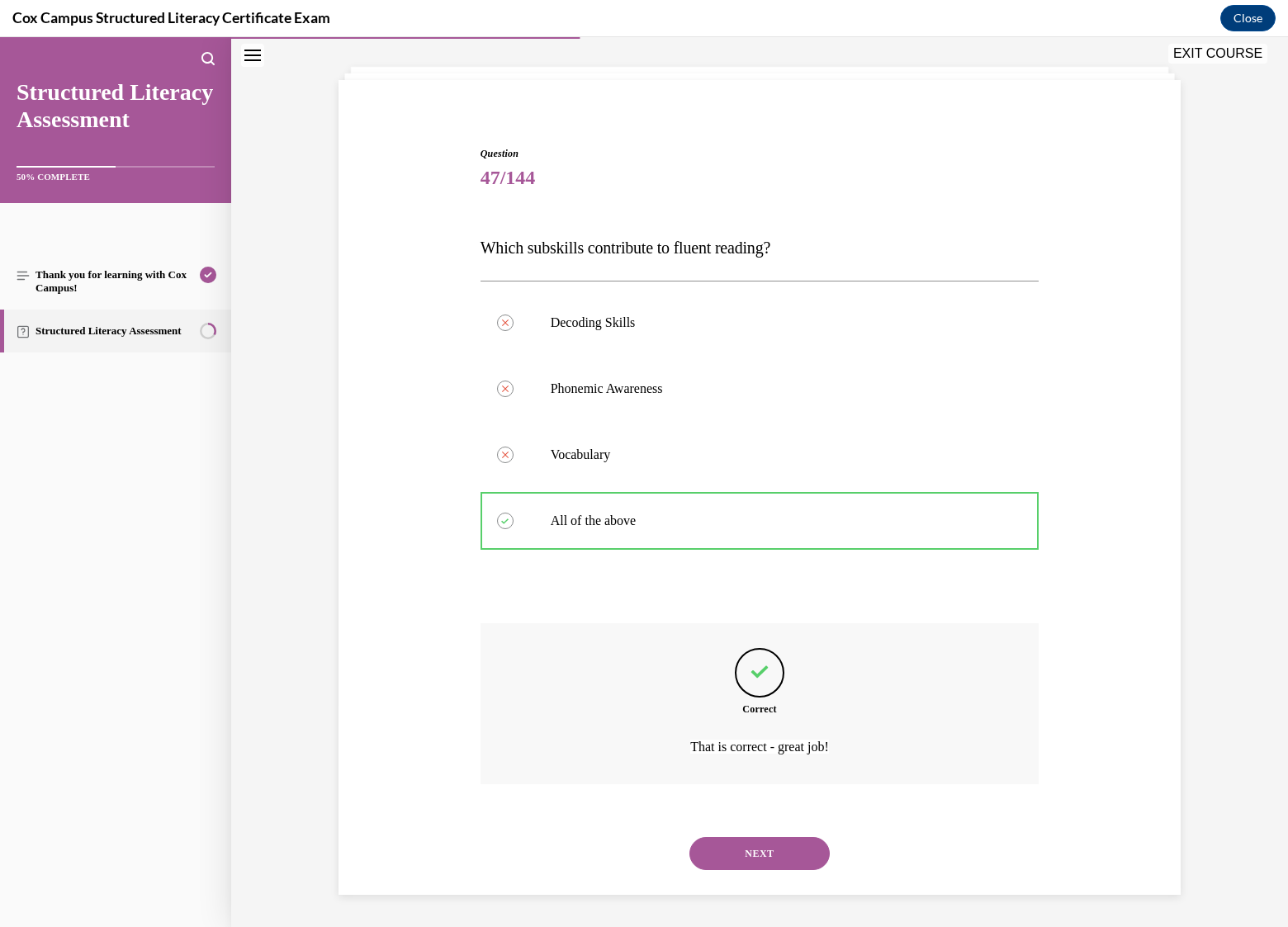
click at [777, 853] on button "NEXT" at bounding box center [760, 853] width 141 height 33
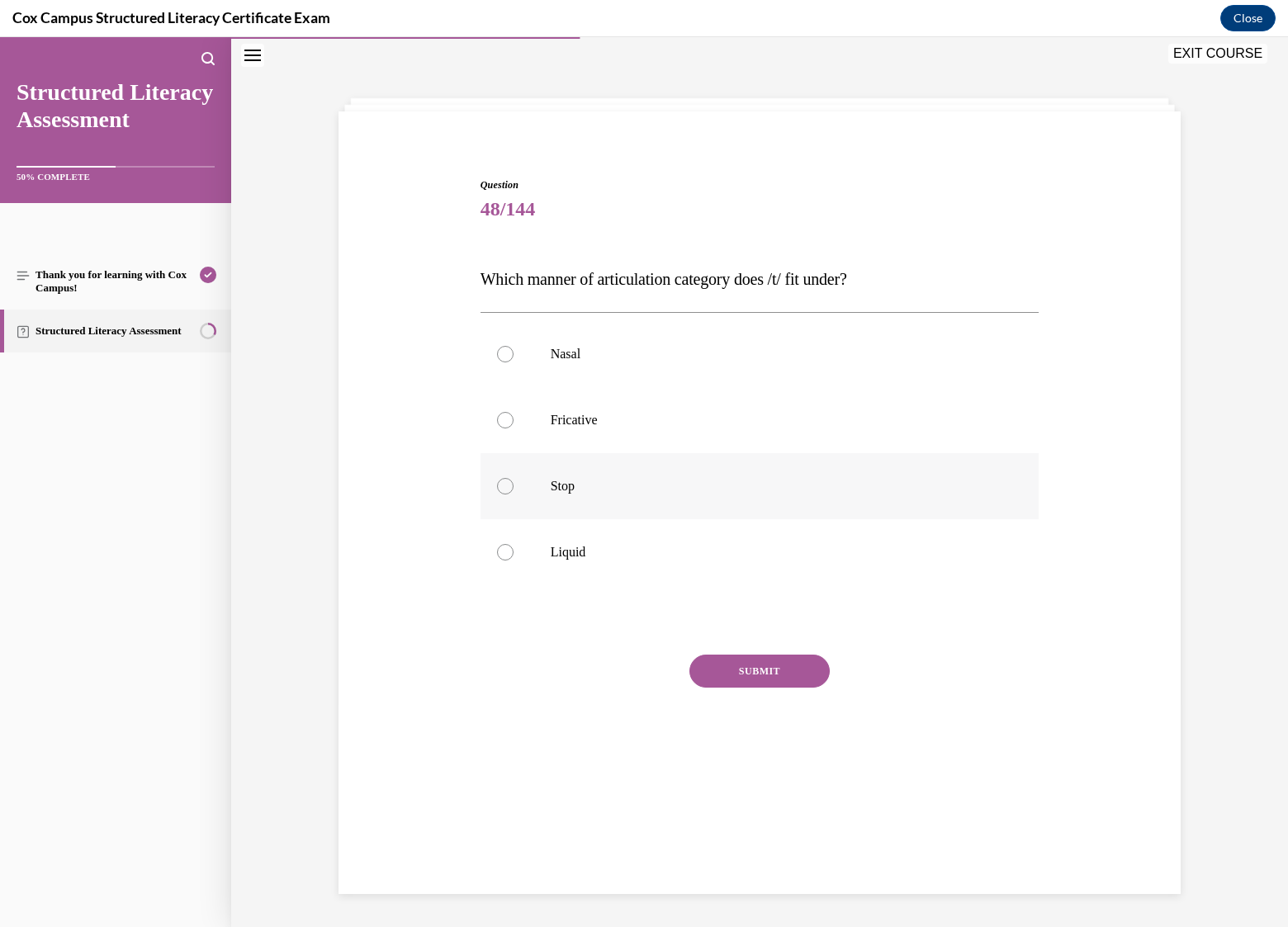
click at [564, 485] on p "Stop" at bounding box center [774, 486] width 447 height 17
click at [514, 485] on input "Stop" at bounding box center [505, 486] width 17 height 17
radio input "true"
click at [775, 664] on button "SUBMIT" at bounding box center [760, 671] width 141 height 33
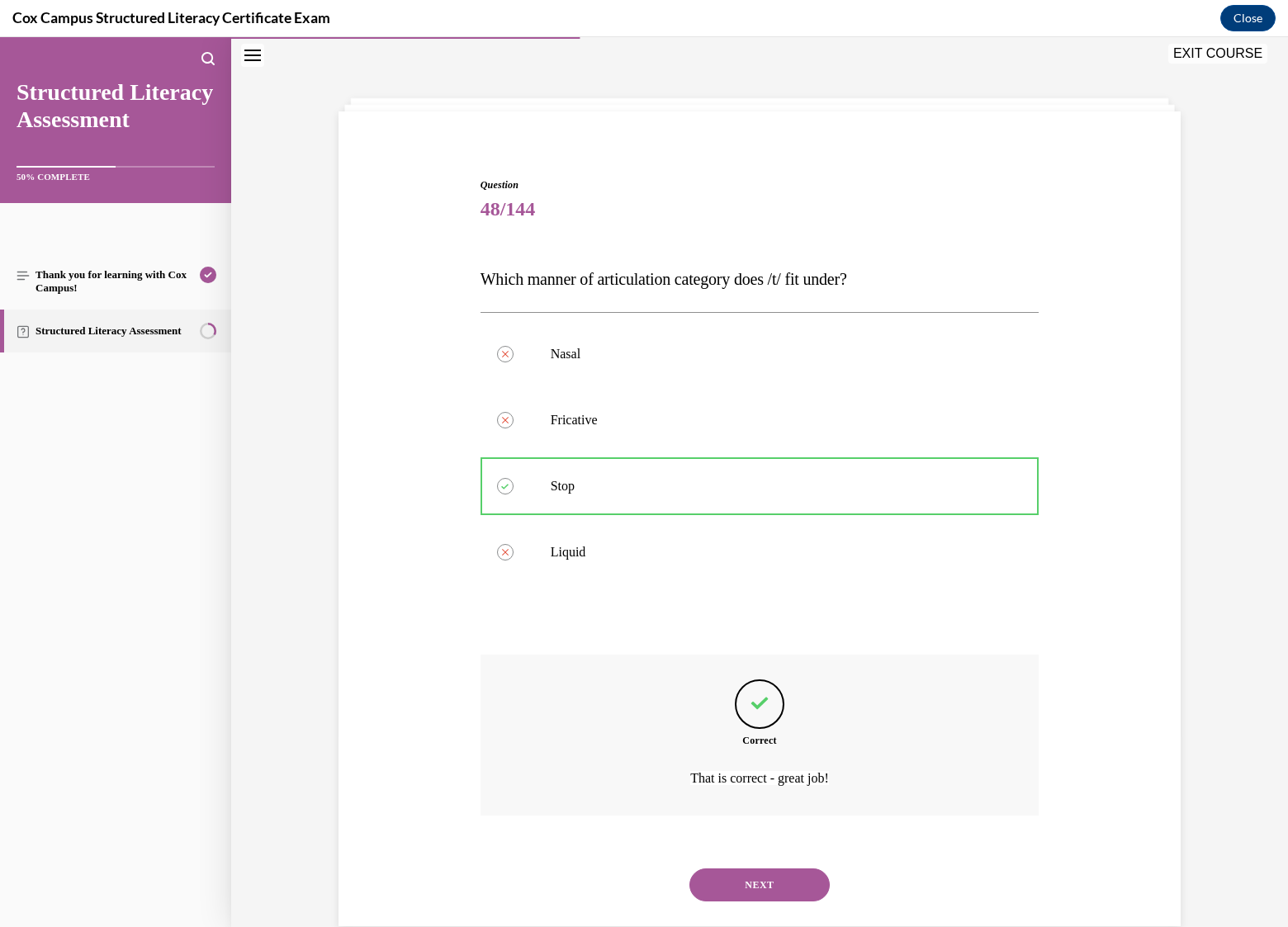
scroll to position [84, 0]
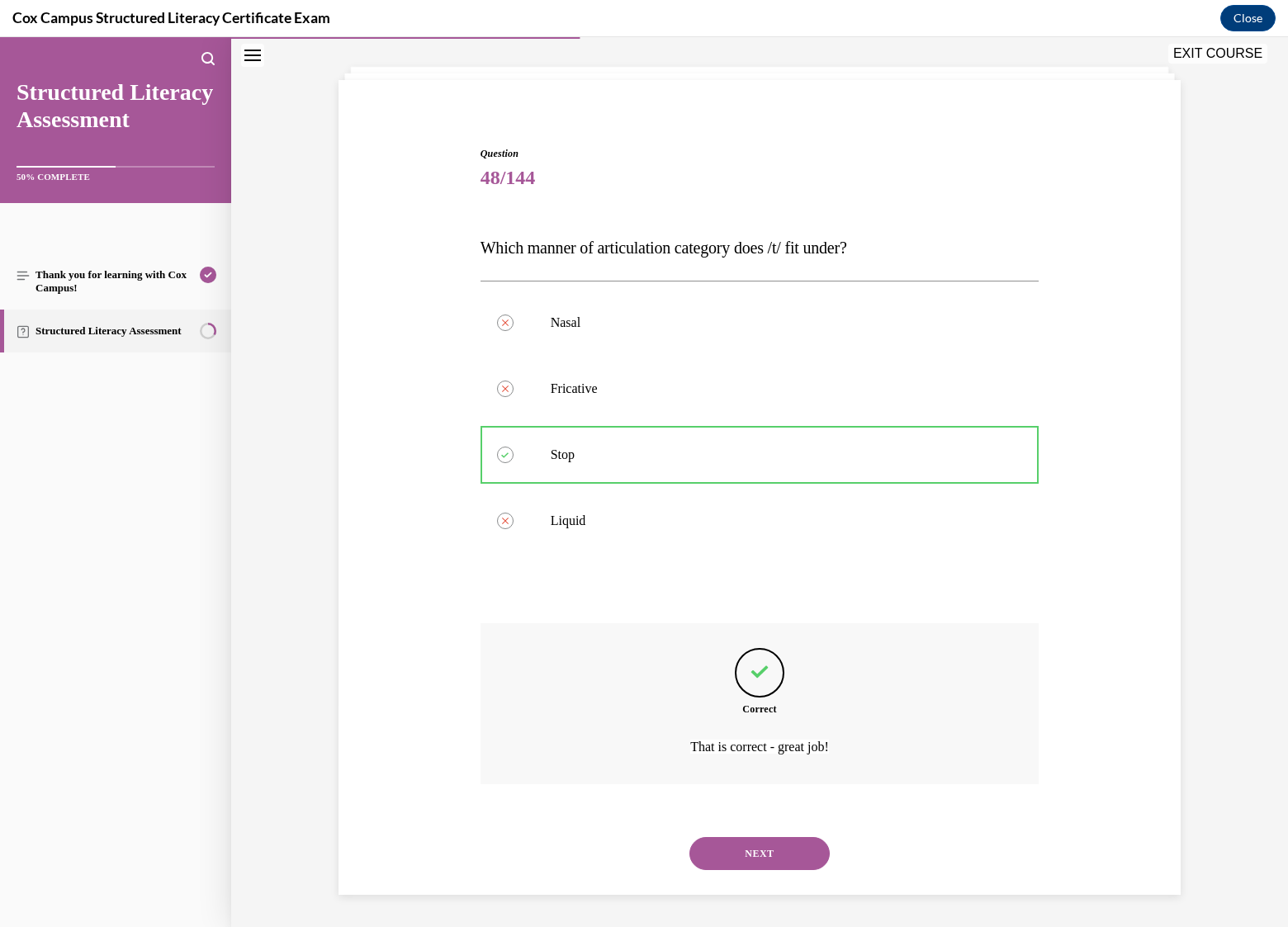
click at [756, 853] on button "NEXT" at bounding box center [760, 853] width 141 height 33
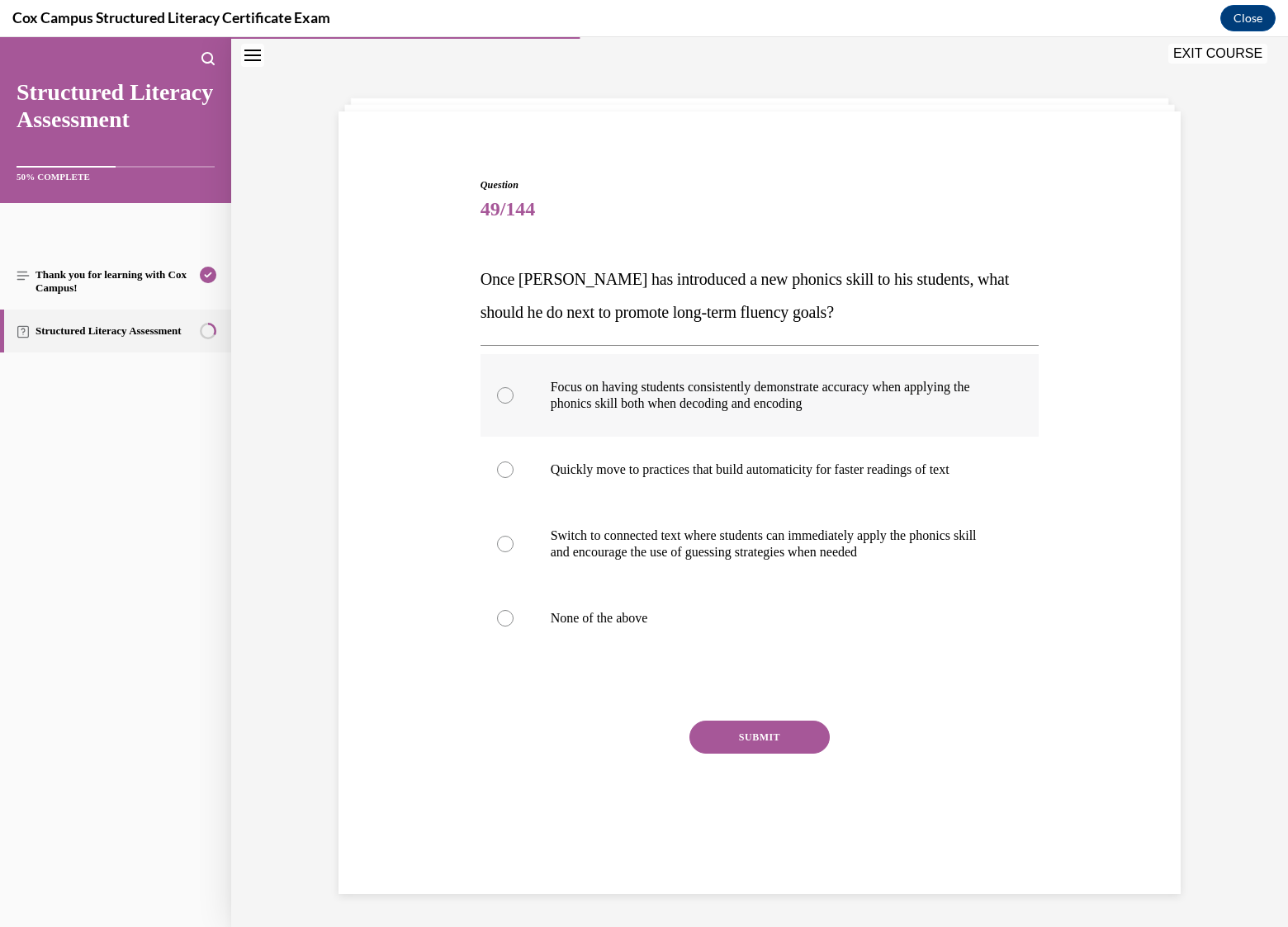
click at [819, 412] on label "Focus on having students consistently demonstrate accuracy when applying the ph…" at bounding box center [760, 395] width 559 height 83
click at [514, 403] on input "Focus on having students consistently demonstrate accuracy when applying the ph…" at bounding box center [505, 395] width 17 height 17
radio input "true"
click at [750, 736] on button "SUBMIT" at bounding box center [760, 736] width 141 height 33
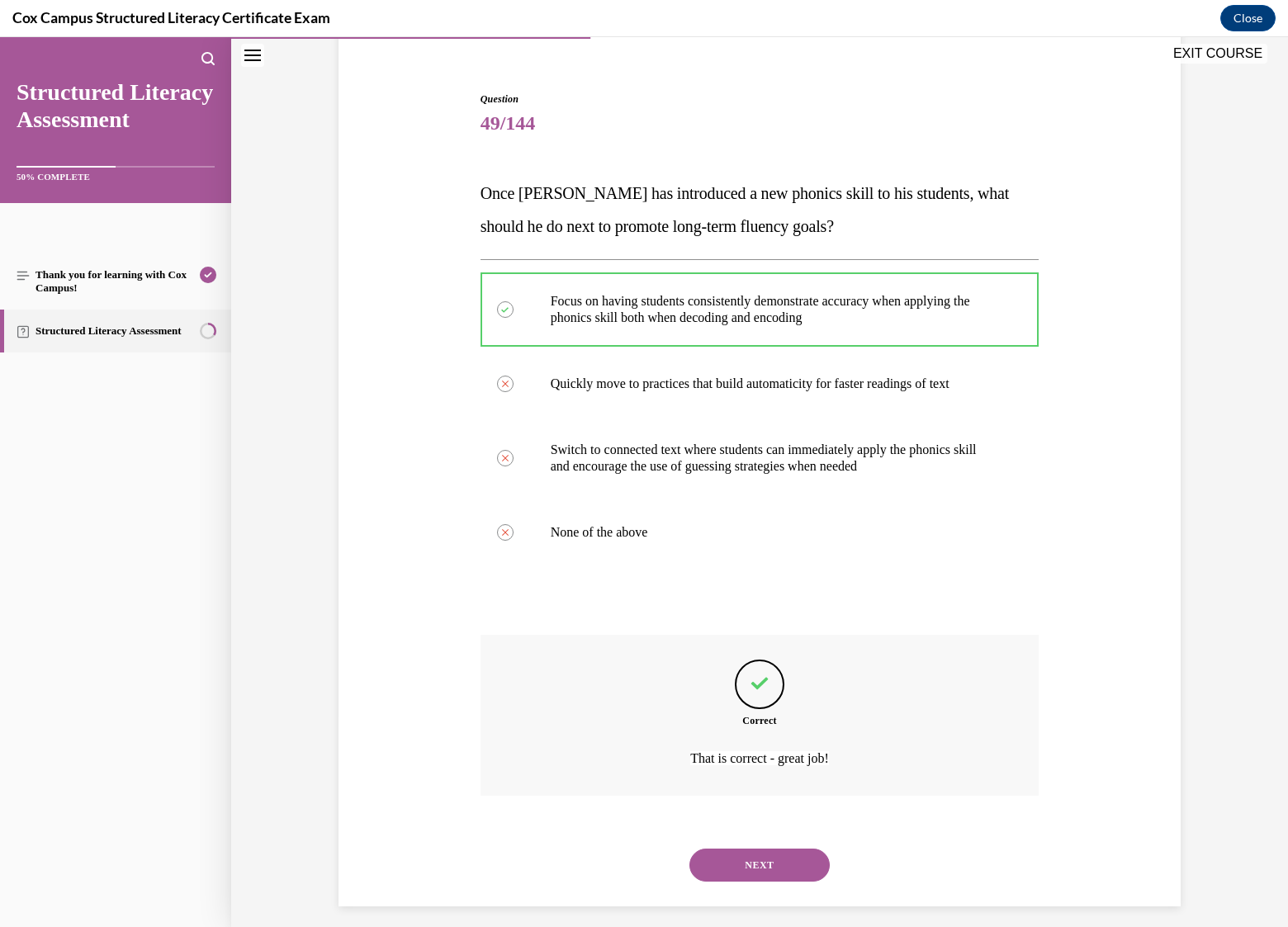
scroll to position [150, 0]
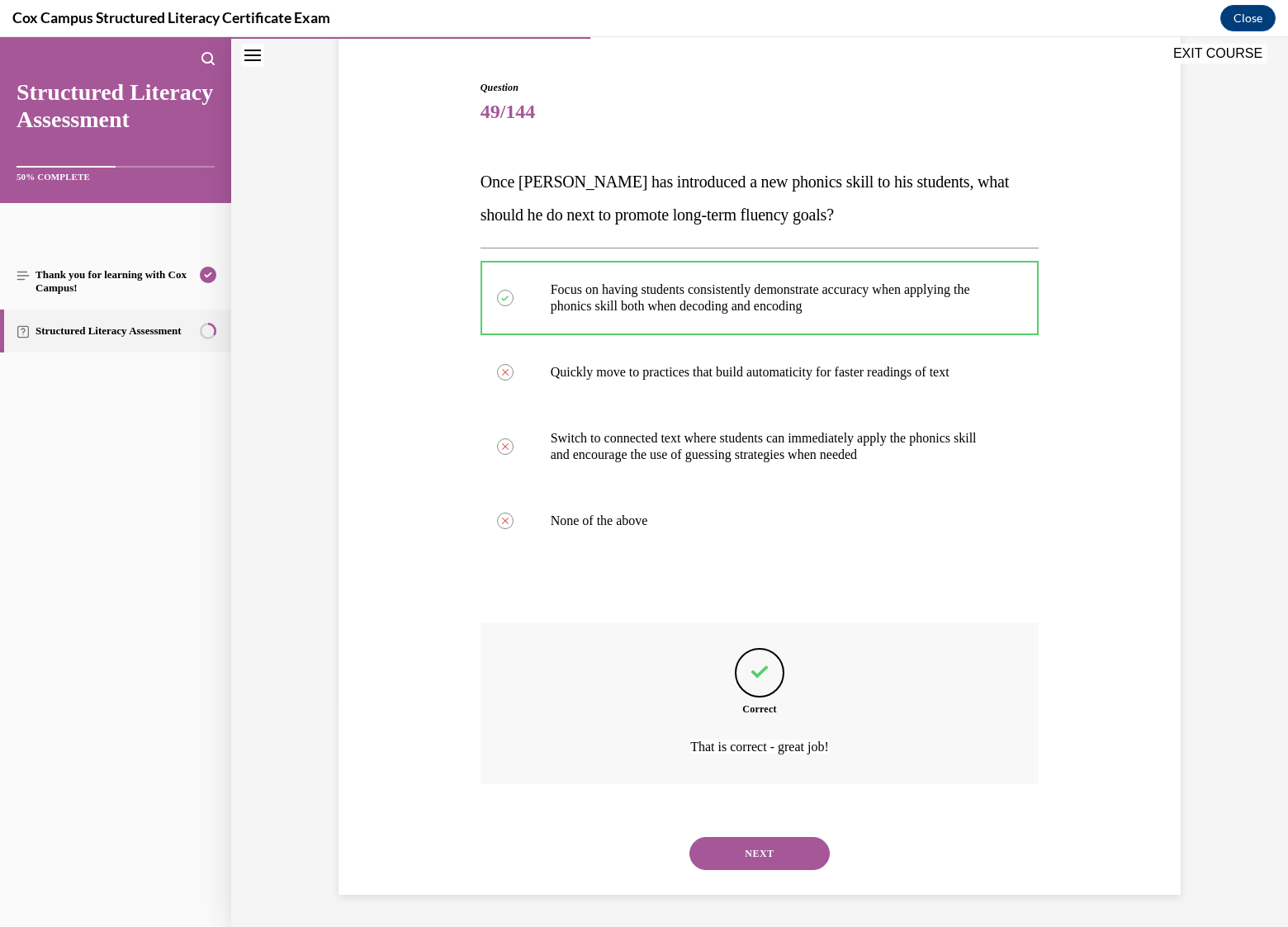
click at [765, 850] on button "NEXT" at bounding box center [760, 853] width 141 height 33
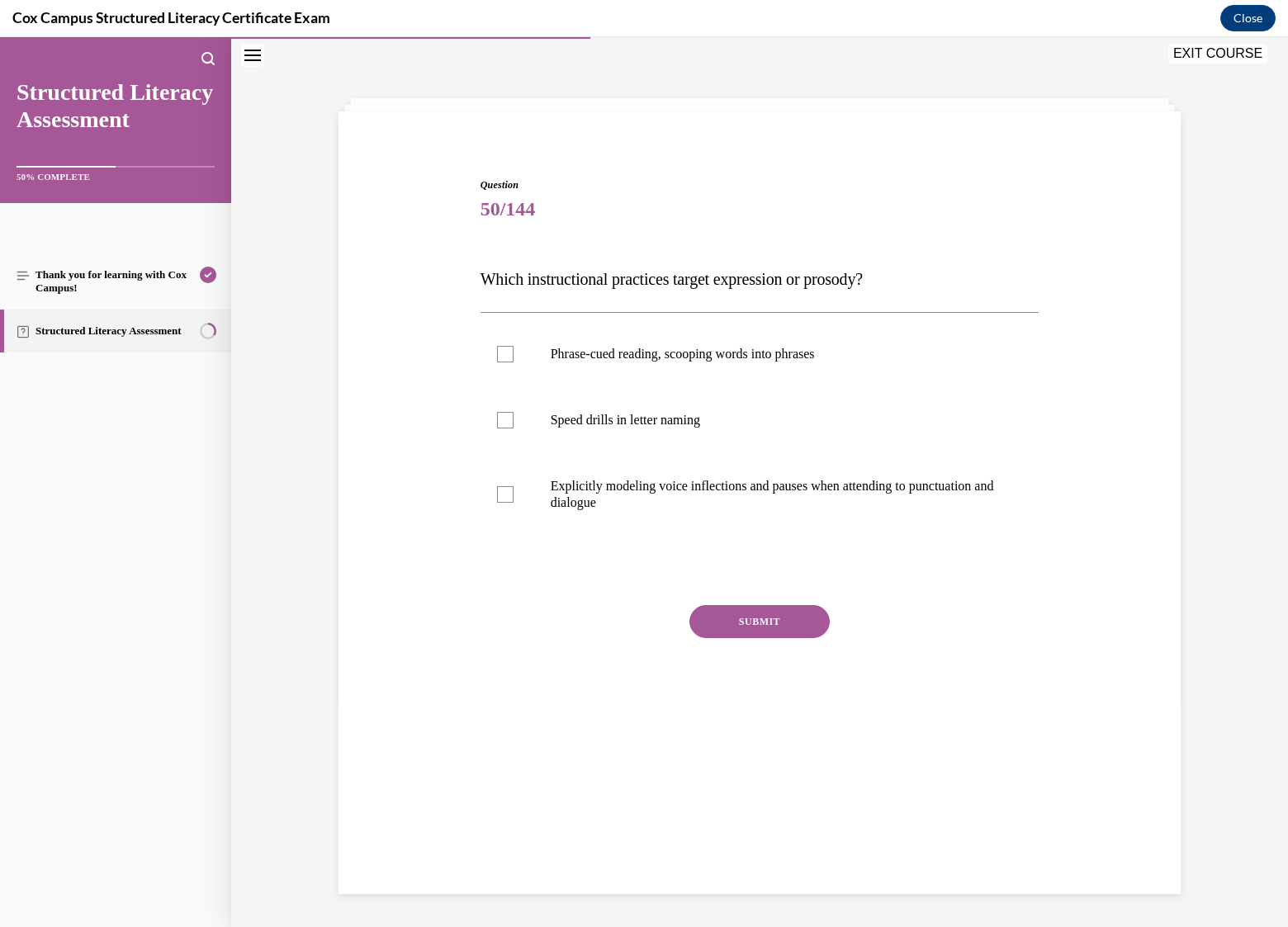
scroll to position [52, 0]
click at [652, 355] on p "Phrase-cued reading, scooping words into phrases" at bounding box center [774, 354] width 447 height 17
click at [514, 355] on input "Phrase-cued reading, scooping words into phrases" at bounding box center [505, 354] width 17 height 17
checkbox input "true"
click at [642, 476] on label "Explicitly modeling voice inflections and pauses when attending to punctuation …" at bounding box center [760, 494] width 559 height 83
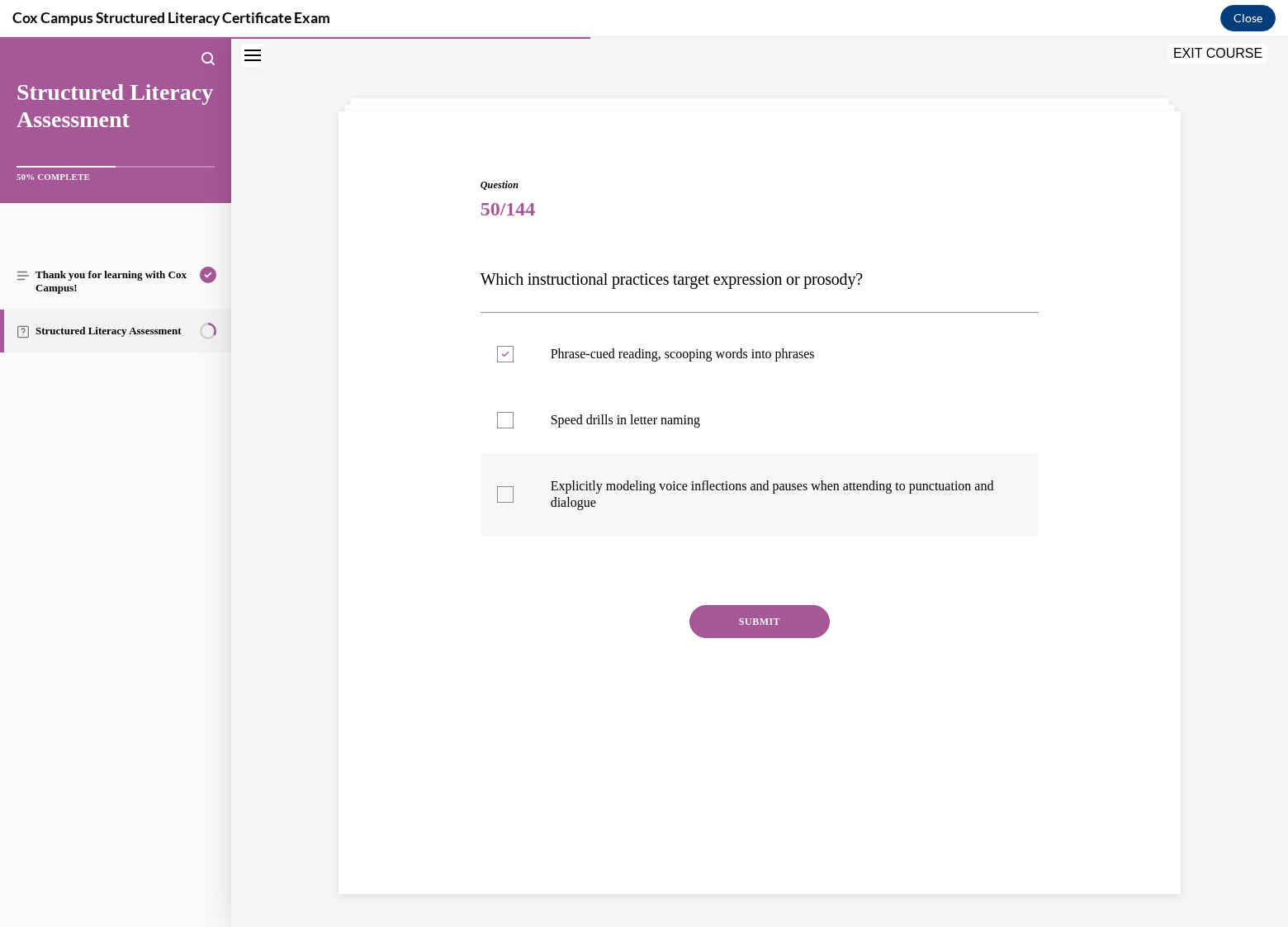
click at [514, 486] on input "Explicitly modeling voice inflections and pauses when attending to punctuation …" at bounding box center [505, 494] width 17 height 17
checkbox input "true"
click at [749, 626] on button "SUBMIT" at bounding box center [760, 621] width 141 height 33
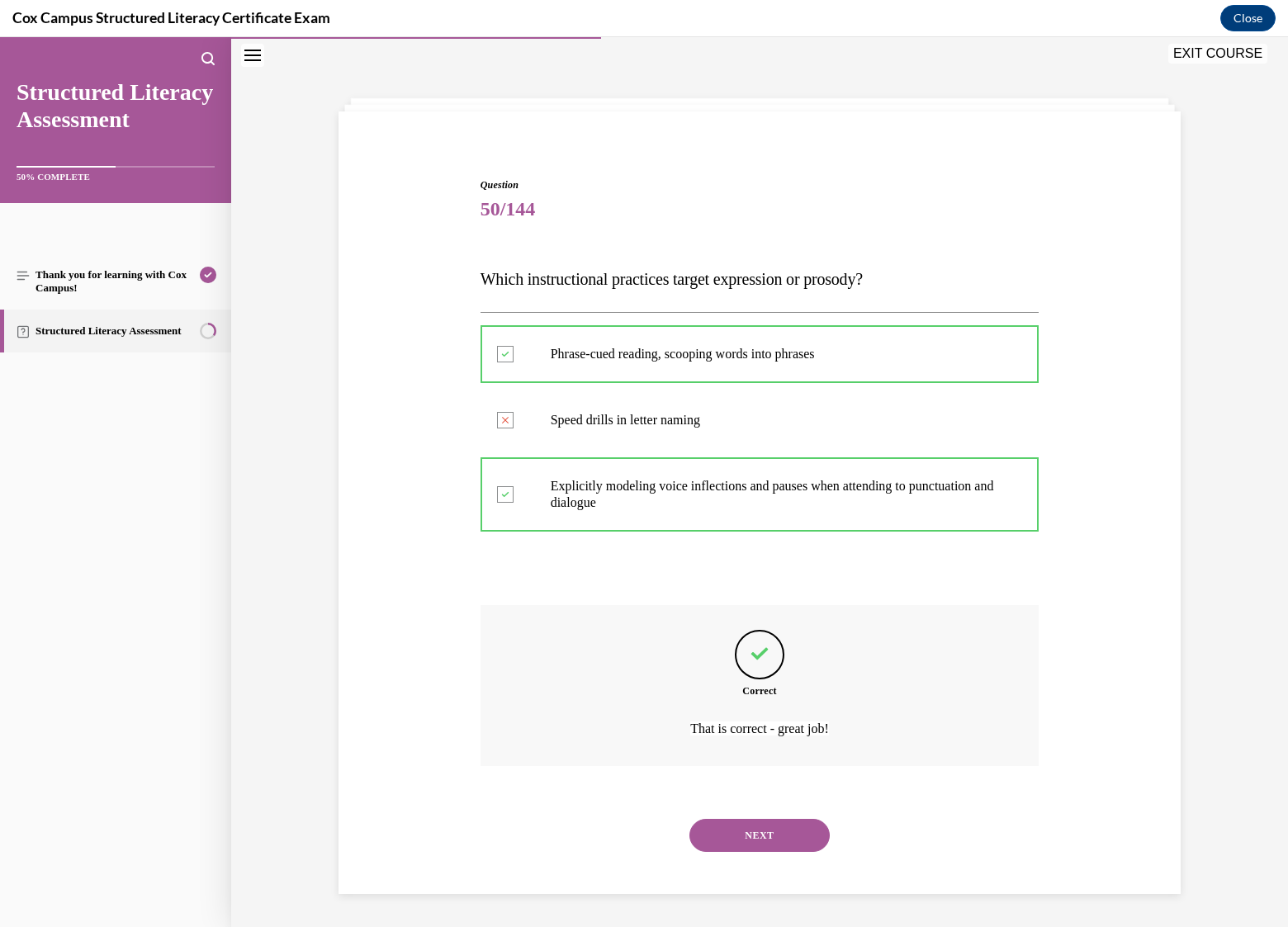
click at [778, 831] on button "NEXT" at bounding box center [760, 835] width 141 height 33
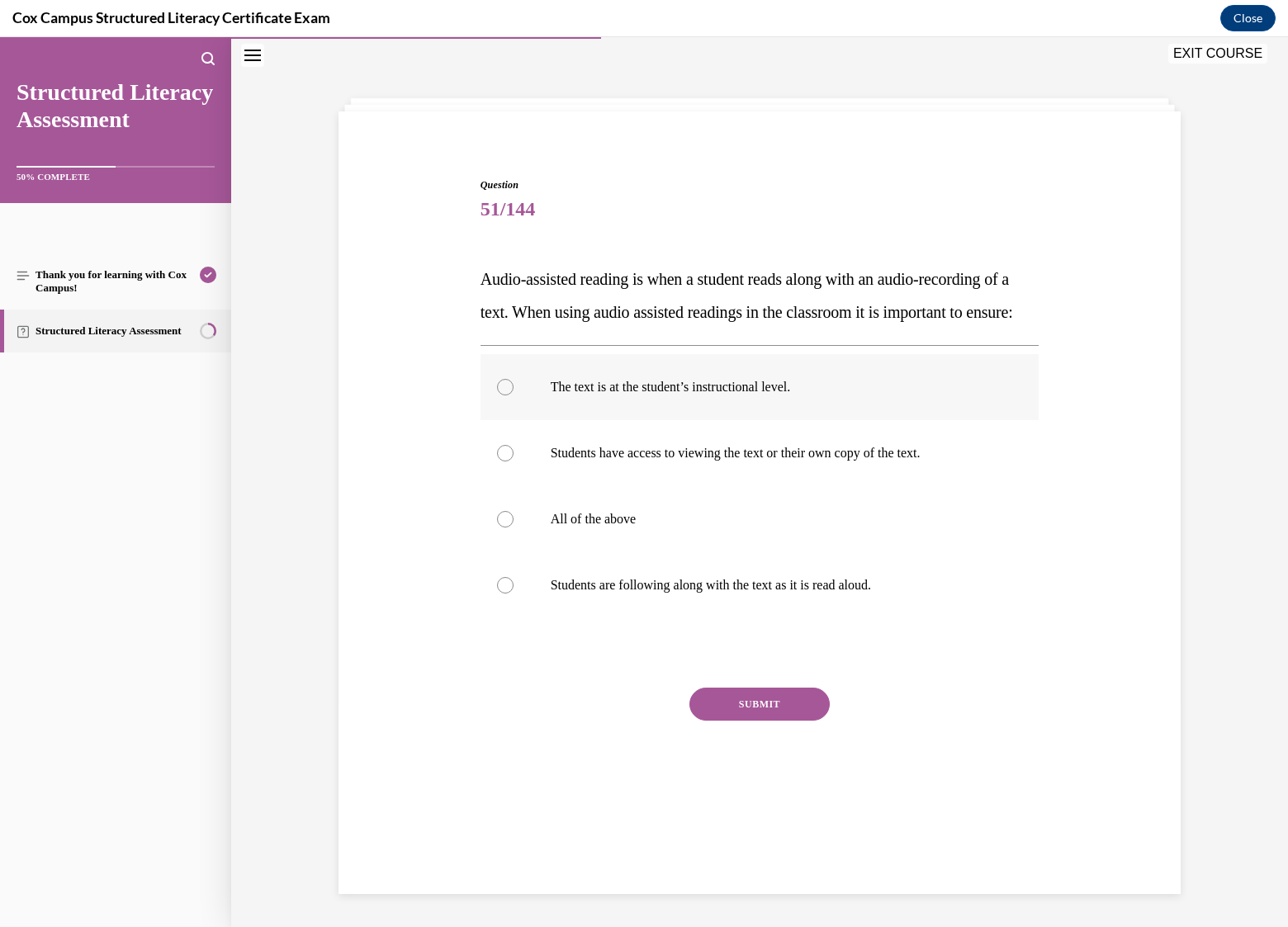
click at [751, 395] on p "The text is at the student’s instructional level." at bounding box center [774, 386] width 447 height 17
click at [514, 395] on input "The text is at the student’s instructional level." at bounding box center [505, 386] width 17 height 17
radio input "true"
click at [607, 527] on p "All of the above" at bounding box center [774, 519] width 447 height 17
click at [514, 527] on input "All of the above" at bounding box center [505, 519] width 17 height 17
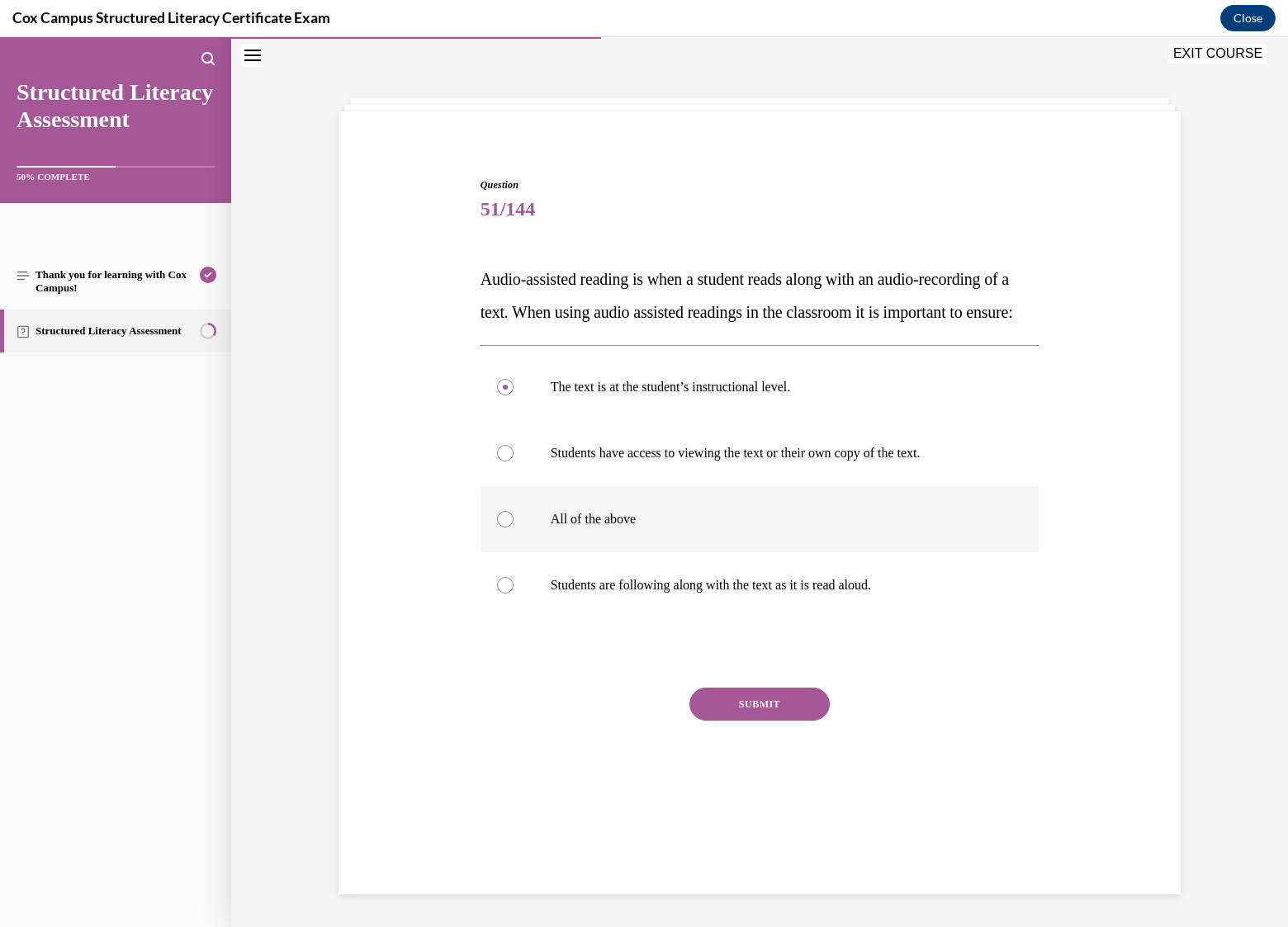
radio input "true"
click at [756, 720] on button "SUBMIT" at bounding box center [760, 703] width 141 height 33
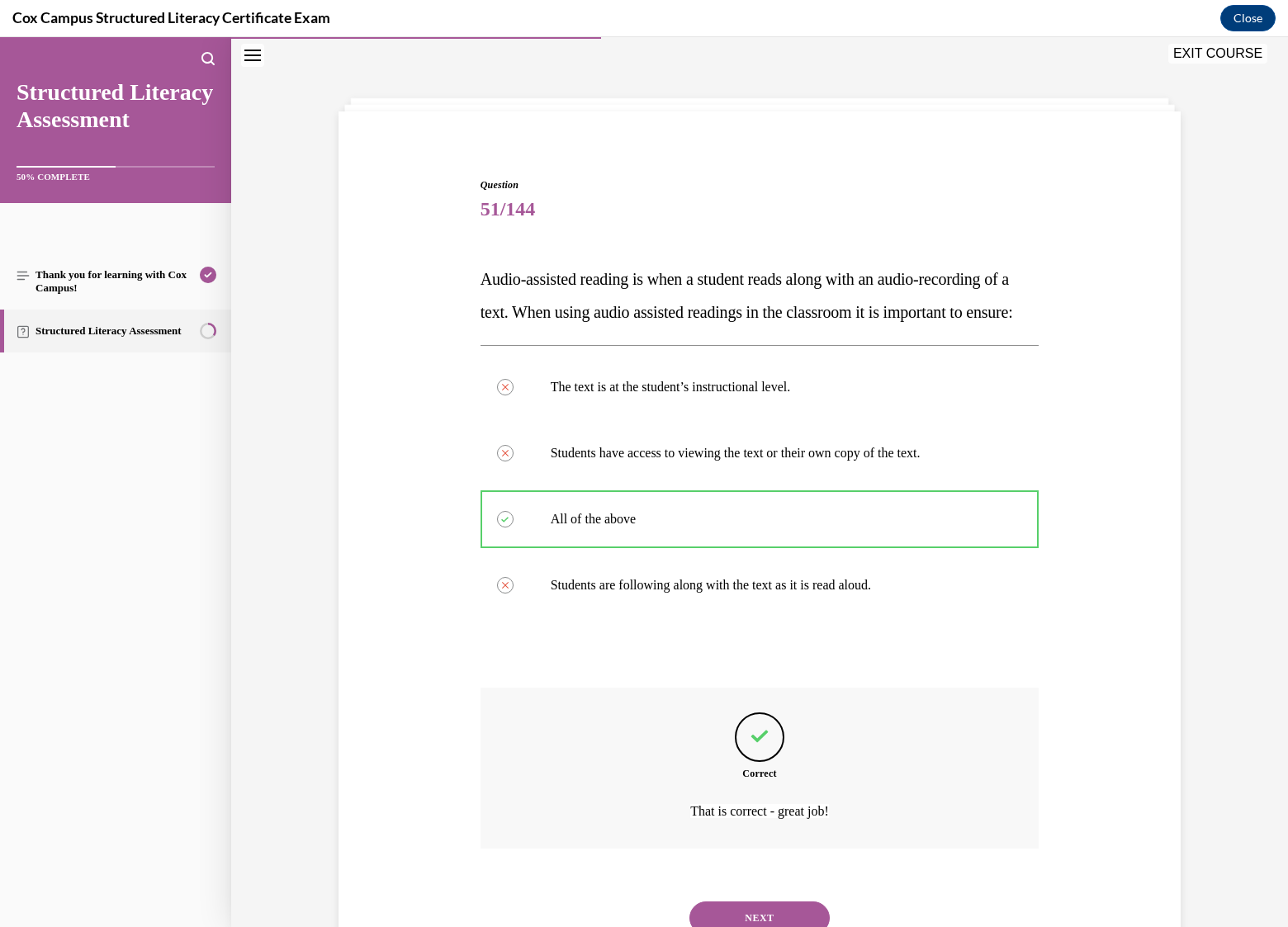
scroll to position [150, 0]
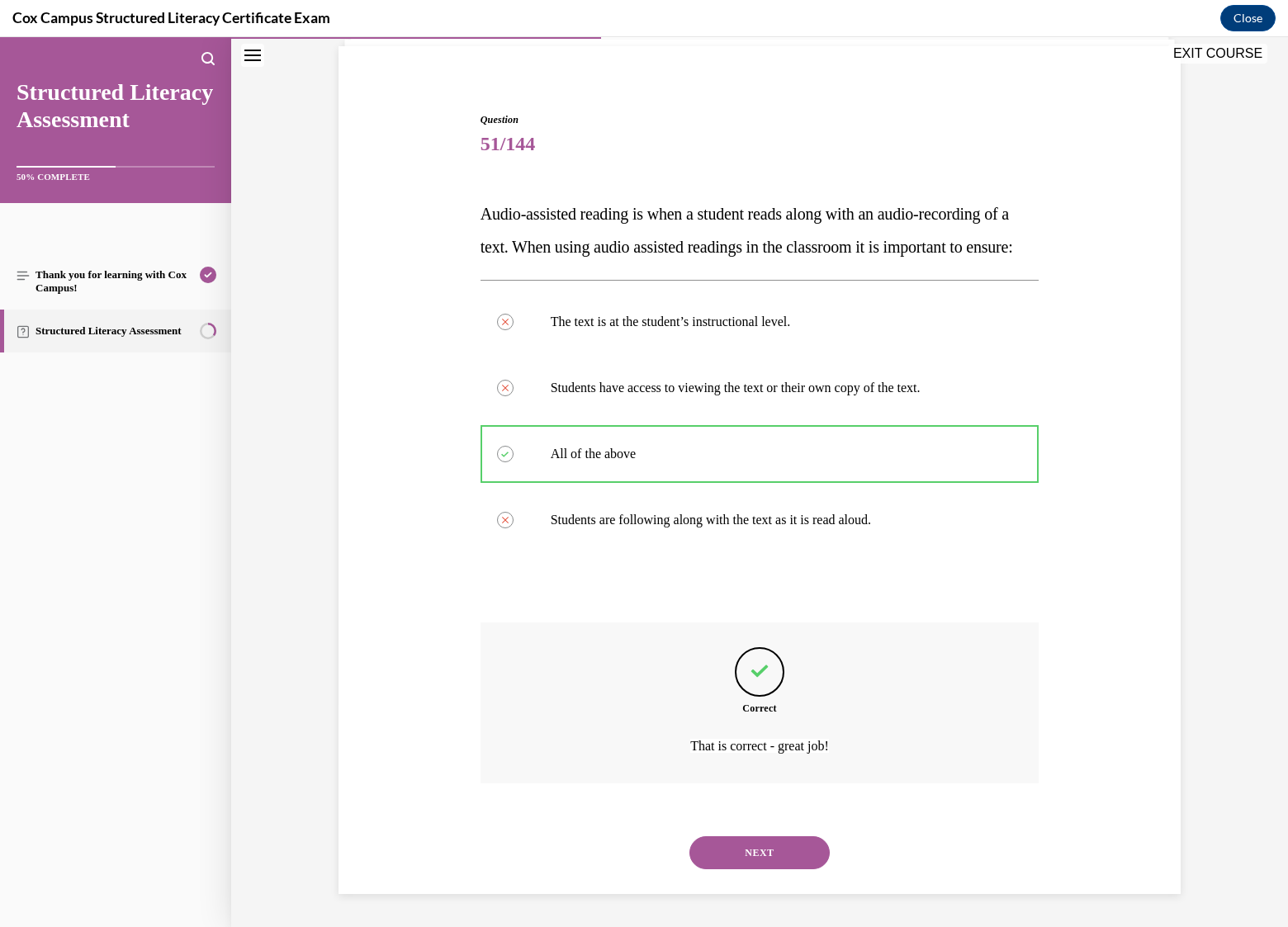
click at [752, 850] on button "NEXT" at bounding box center [760, 852] width 141 height 33
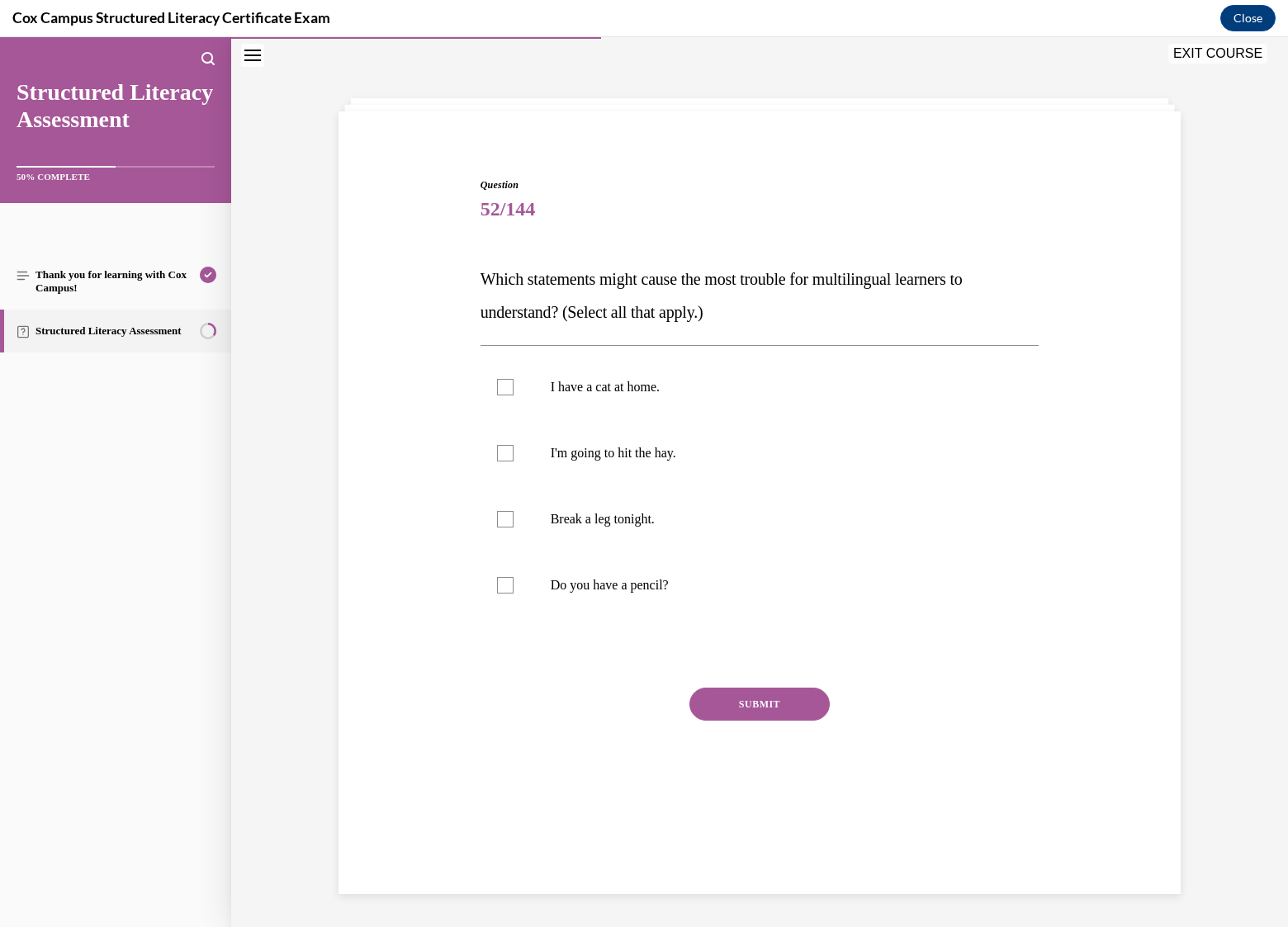
scroll to position [52, 0]
click at [668, 454] on p "I'm going to hit the hay." at bounding box center [774, 453] width 447 height 17
click at [514, 454] on input "I'm going to hit the hay." at bounding box center [505, 453] width 17 height 17
checkbox input "true"
click at [653, 524] on p "Break a leg tonight." at bounding box center [774, 519] width 447 height 17
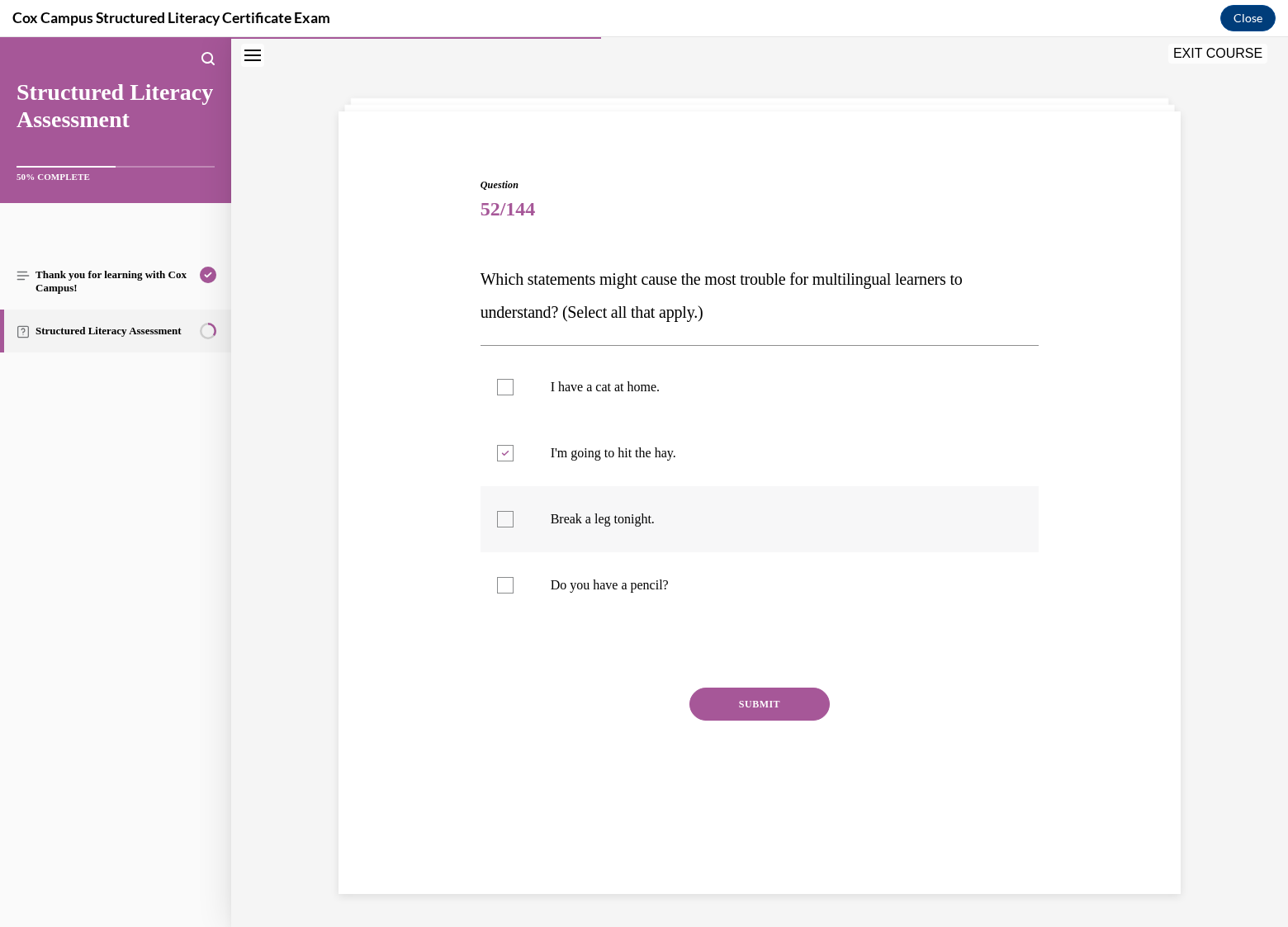
click at [514, 524] on input "Break a leg tonight." at bounding box center [505, 519] width 17 height 17
checkbox input "true"
click at [762, 703] on button "SUBMIT" at bounding box center [760, 703] width 141 height 33
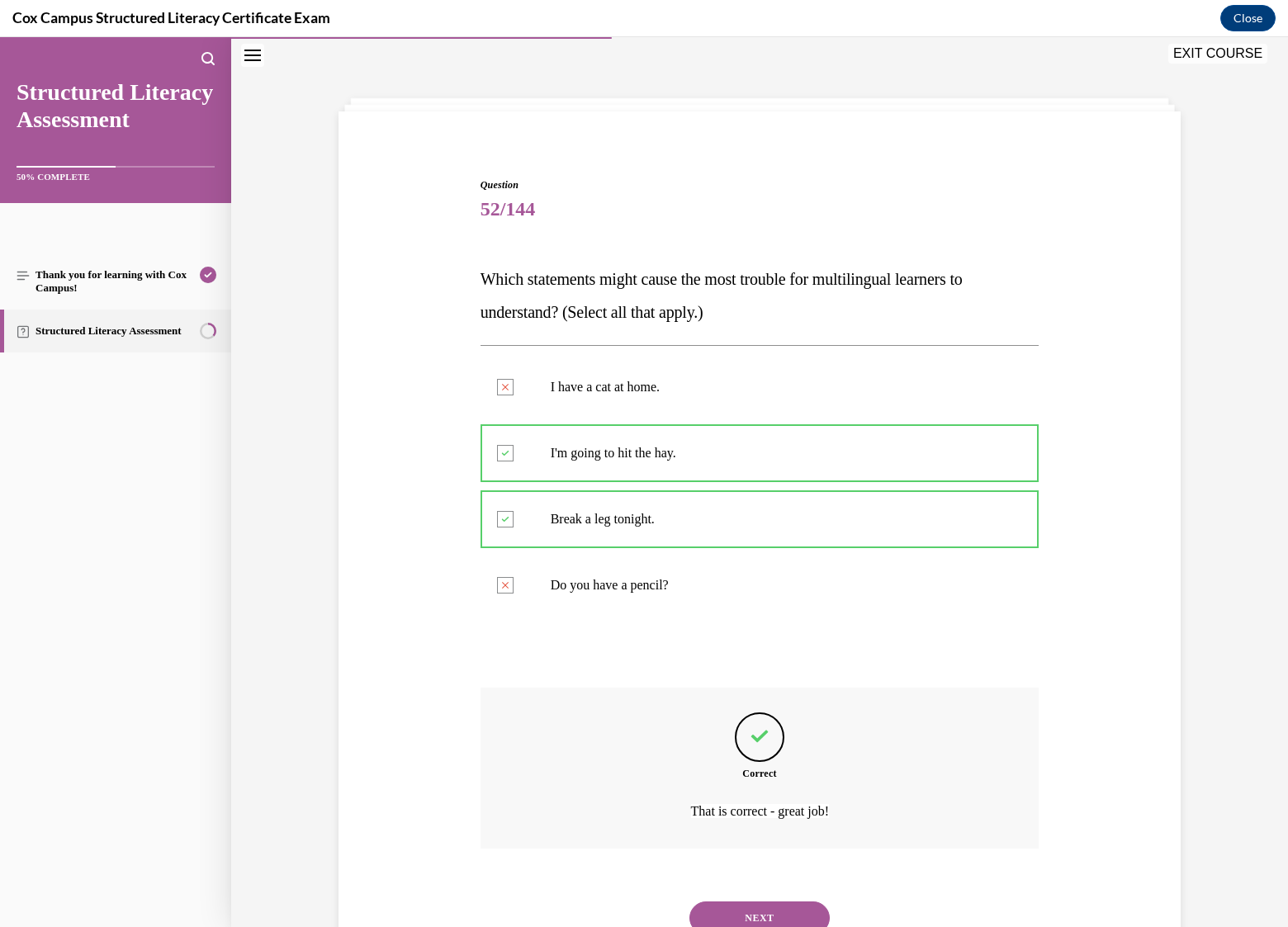
scroll to position [117, 0]
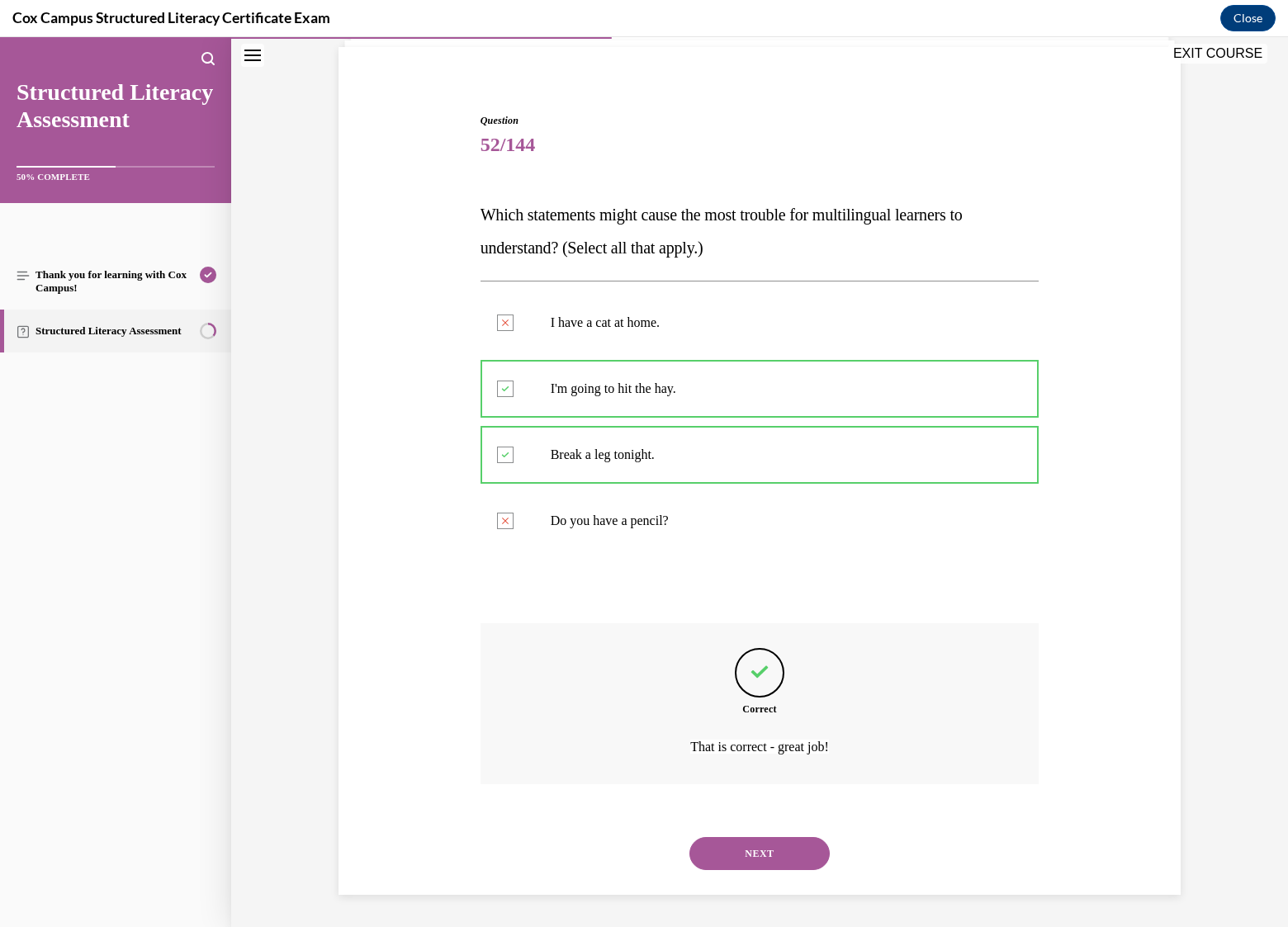
click at [748, 847] on button "NEXT" at bounding box center [760, 853] width 141 height 33
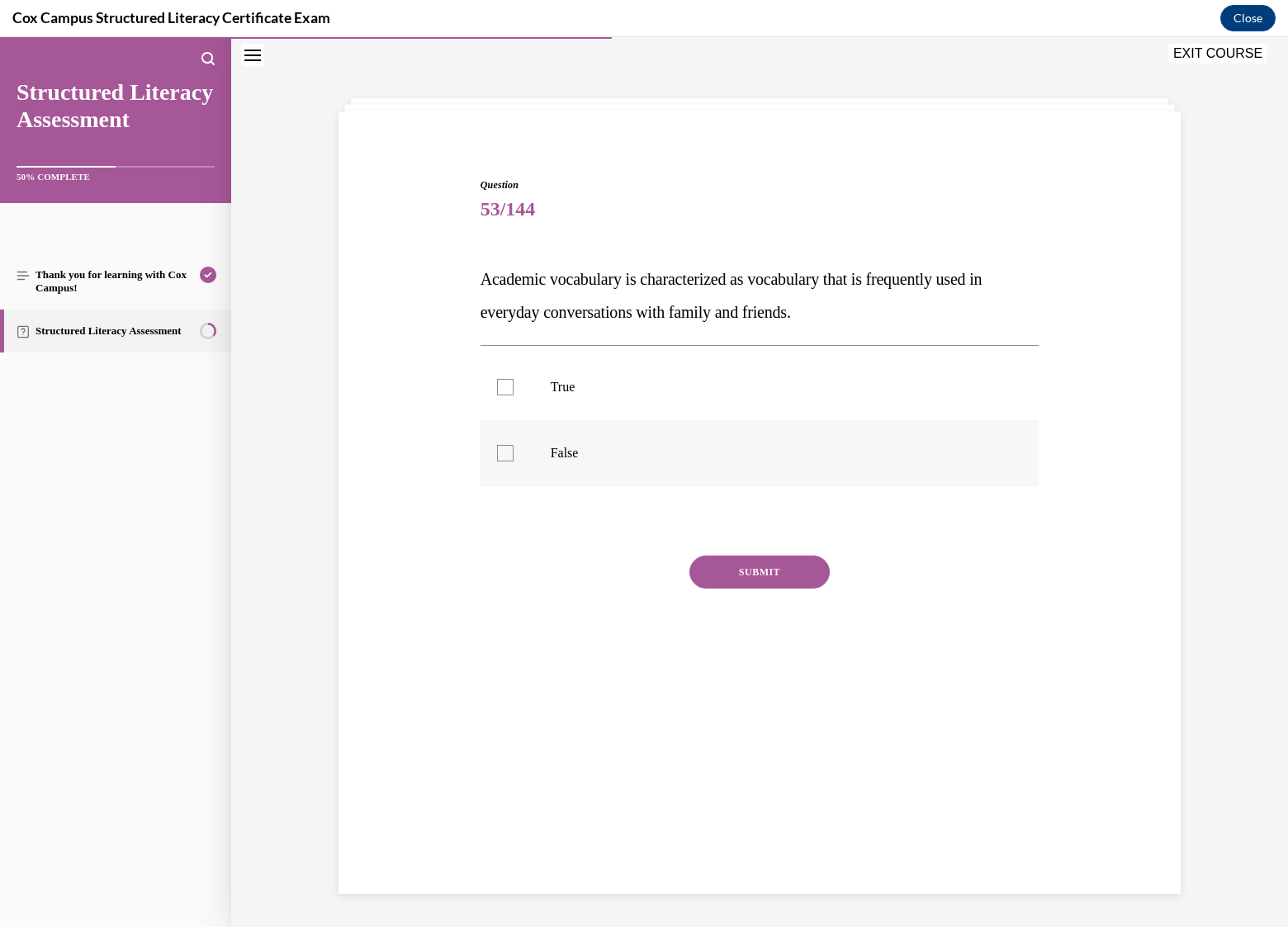
click at [556, 446] on p "False" at bounding box center [774, 453] width 447 height 17
click at [514, 446] on input "False" at bounding box center [505, 453] width 17 height 17
checkbox input "true"
click at [746, 571] on button "SUBMIT" at bounding box center [760, 572] width 141 height 33
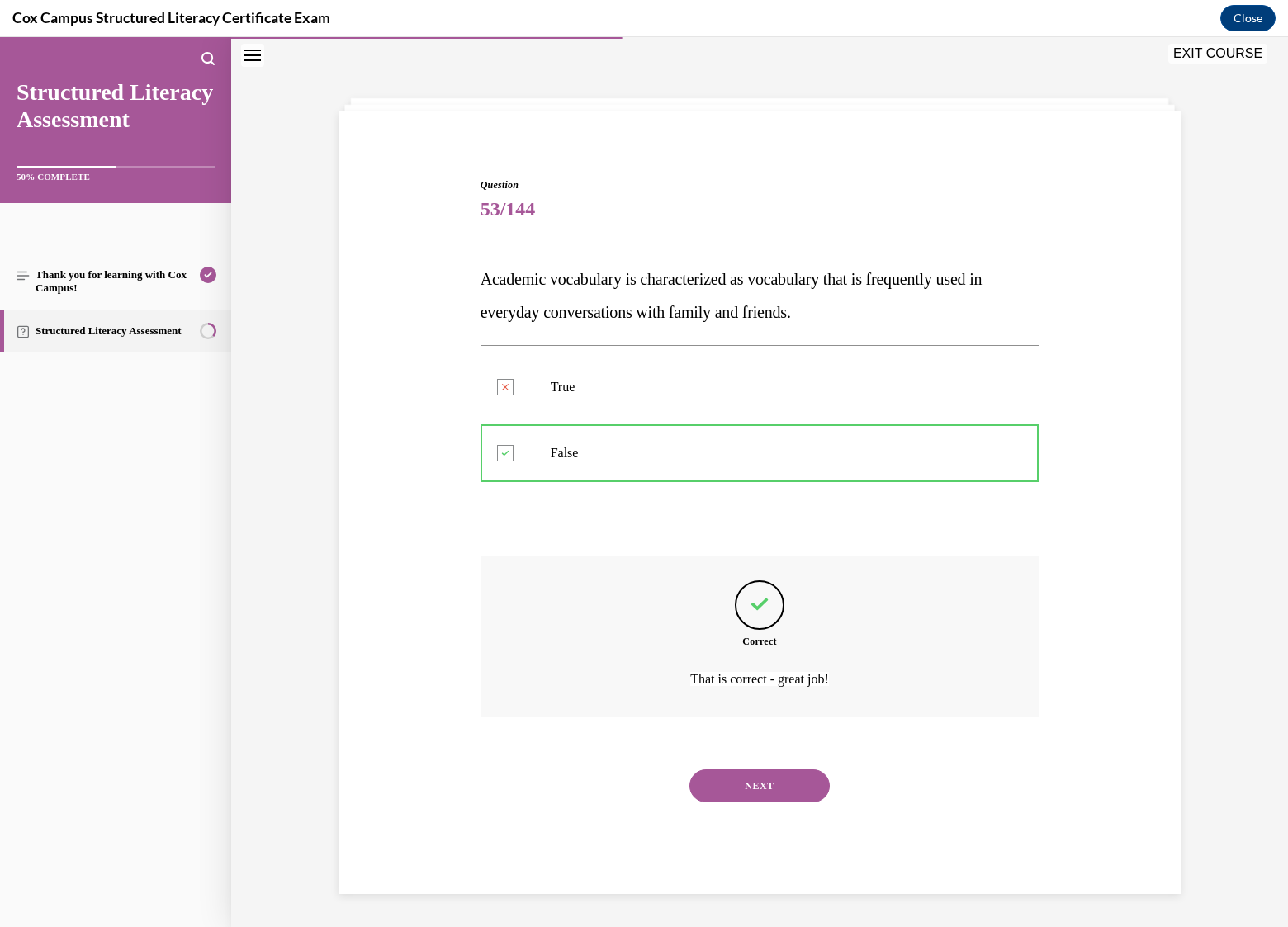
click at [754, 788] on button "NEXT" at bounding box center [760, 785] width 141 height 33
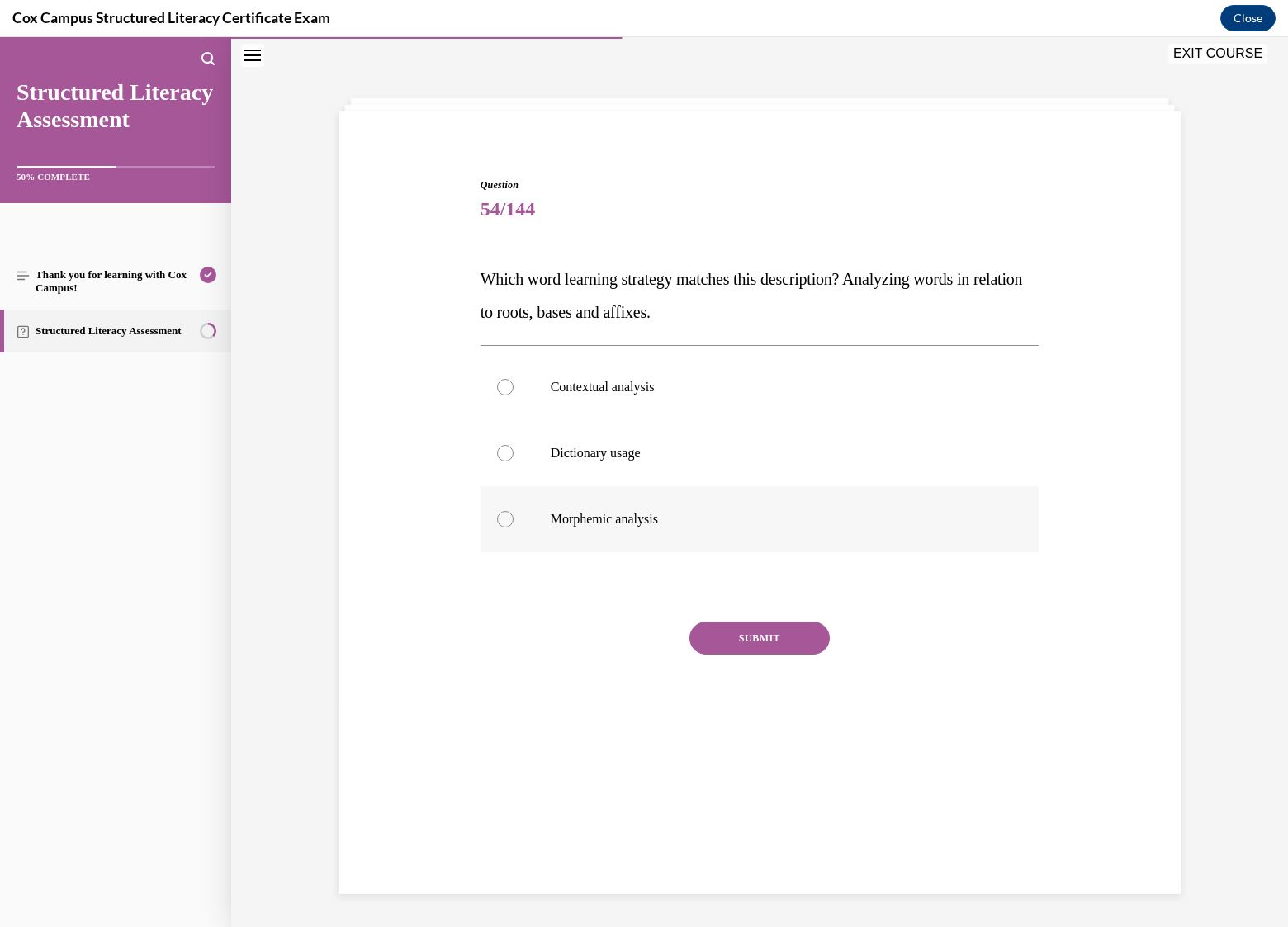
click at [647, 517] on p "Morphemic analysis" at bounding box center [774, 519] width 447 height 17
click at [514, 517] on input "Morphemic analysis" at bounding box center [505, 519] width 17 height 17
radio input "true"
click at [740, 638] on button "SUBMIT" at bounding box center [760, 638] width 141 height 33
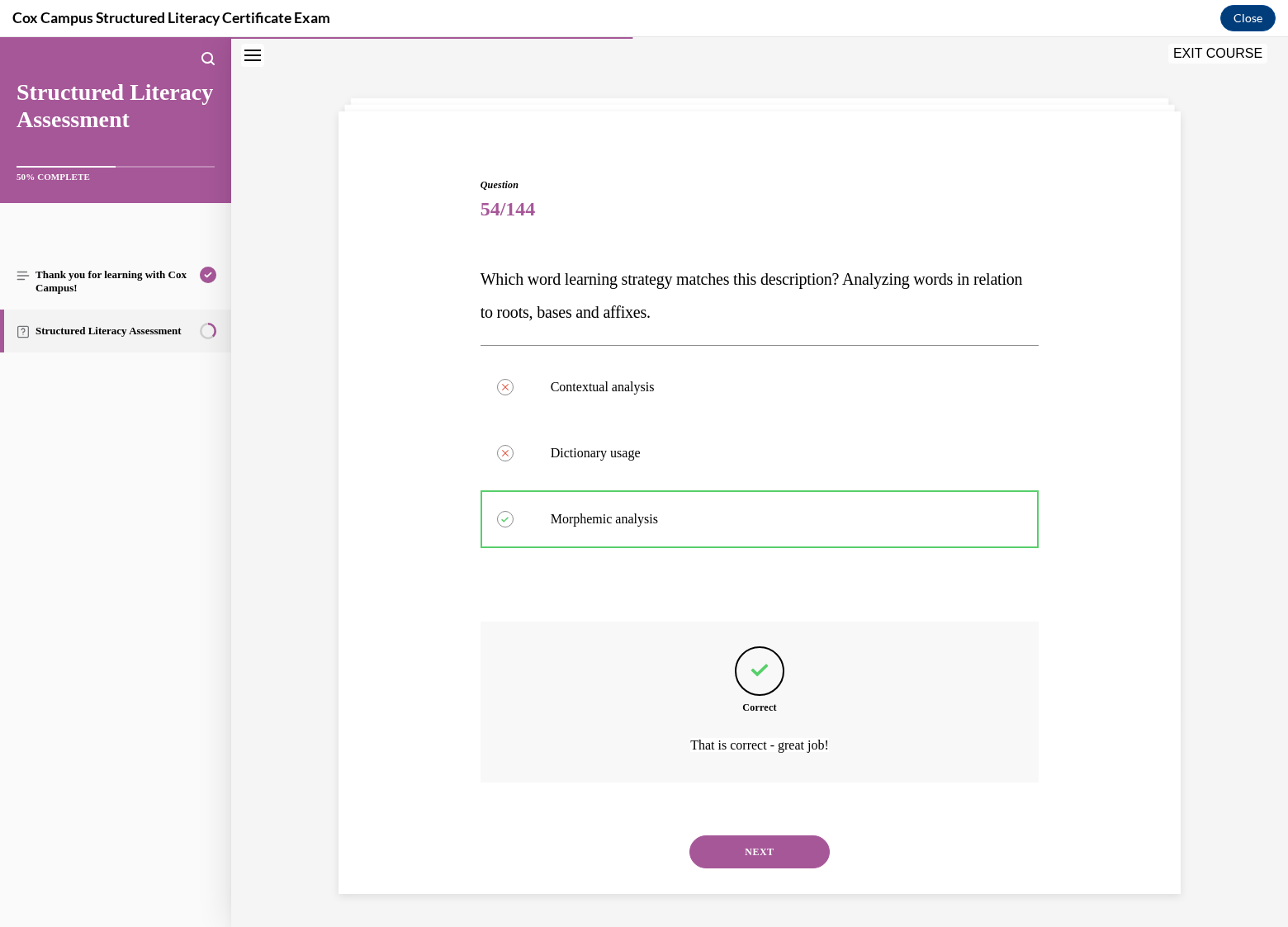
click at [754, 847] on button "NEXT" at bounding box center [760, 851] width 141 height 33
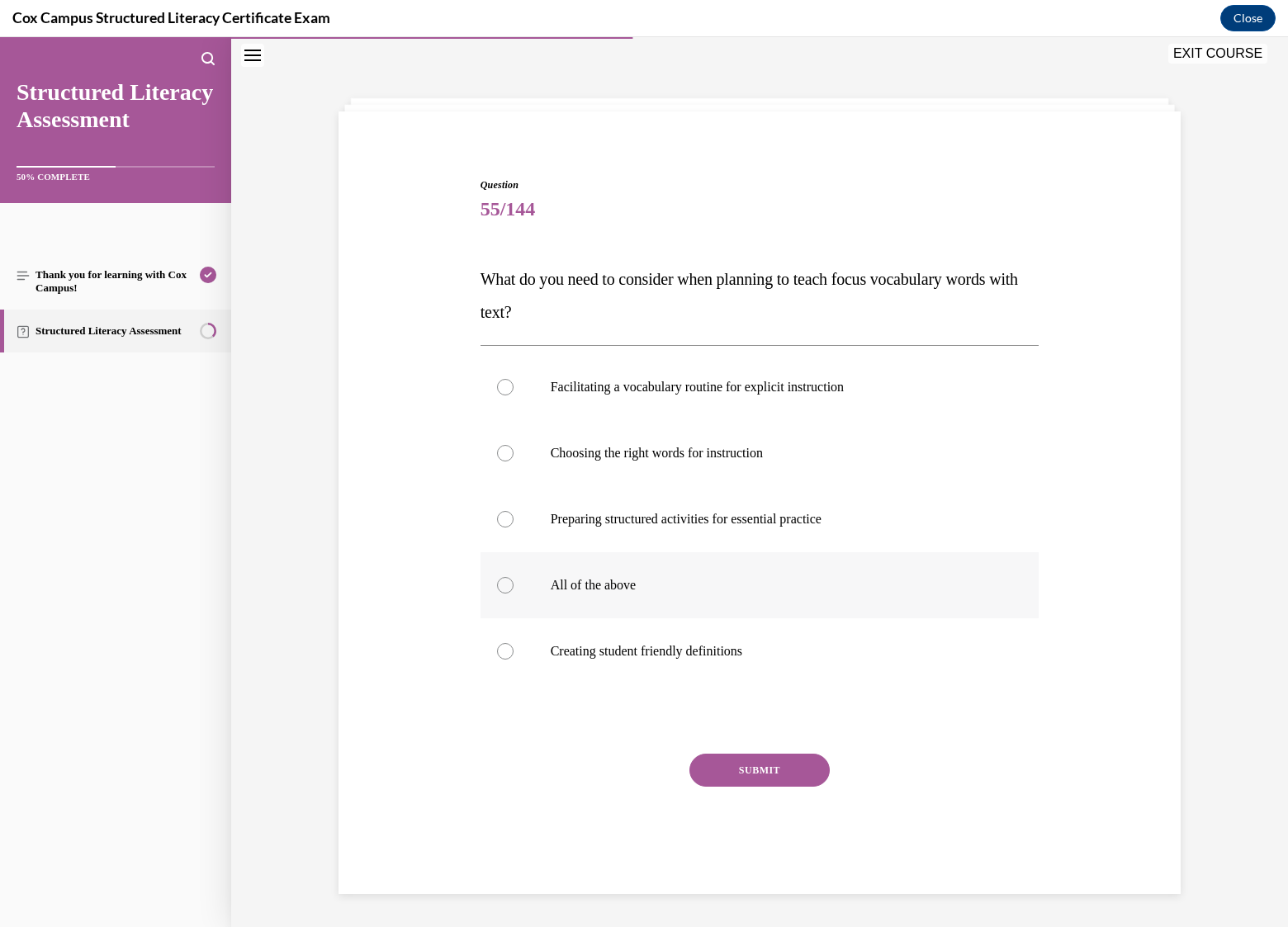
click at [608, 581] on p "All of the above" at bounding box center [774, 585] width 447 height 17
click at [514, 581] on input "All of the above" at bounding box center [505, 585] width 17 height 17
radio input "true"
click at [753, 767] on button "SUBMIT" at bounding box center [760, 769] width 141 height 33
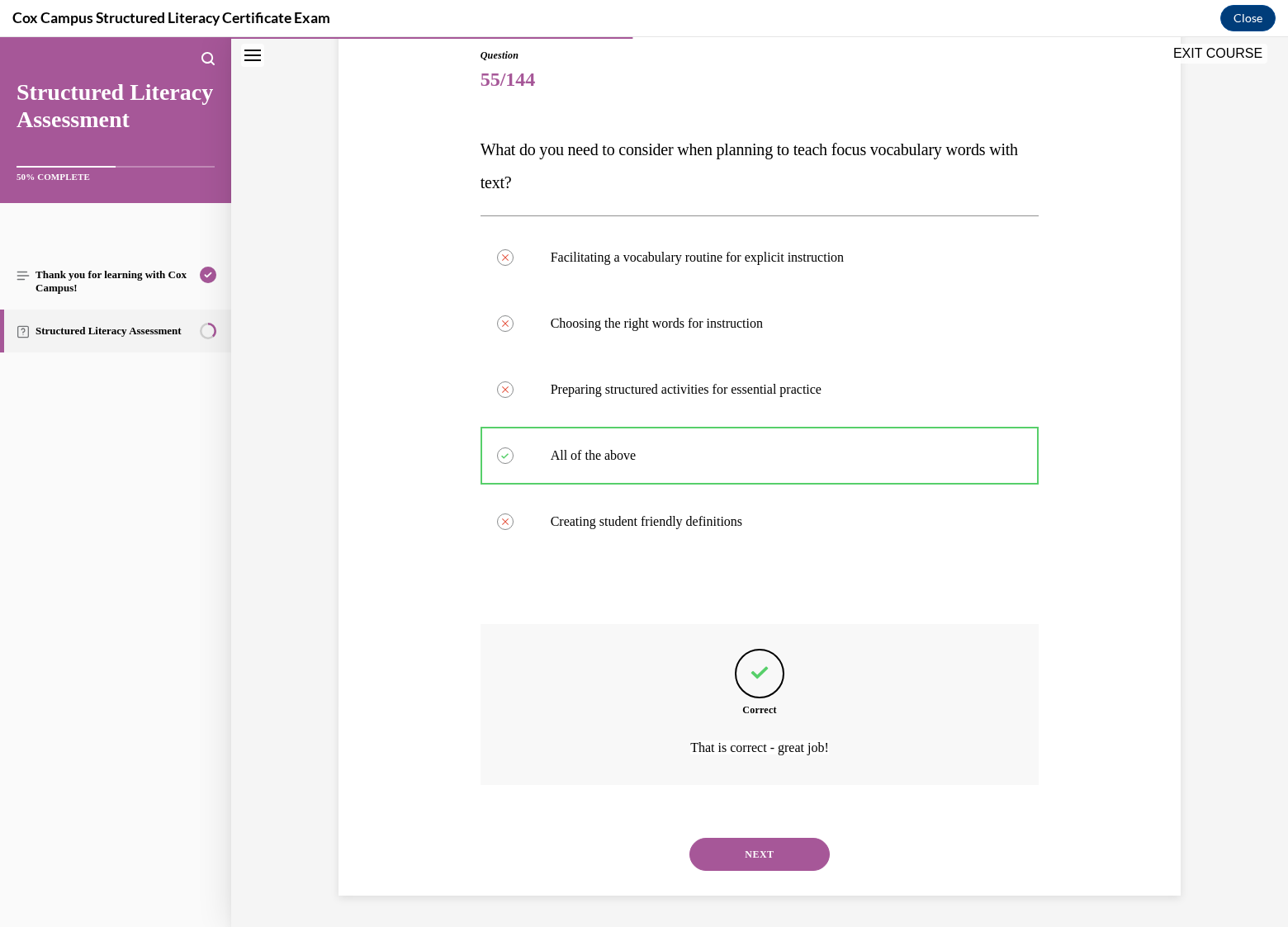
scroll to position [183, 0]
click at [748, 841] on button "NEXT" at bounding box center [760, 853] width 141 height 33
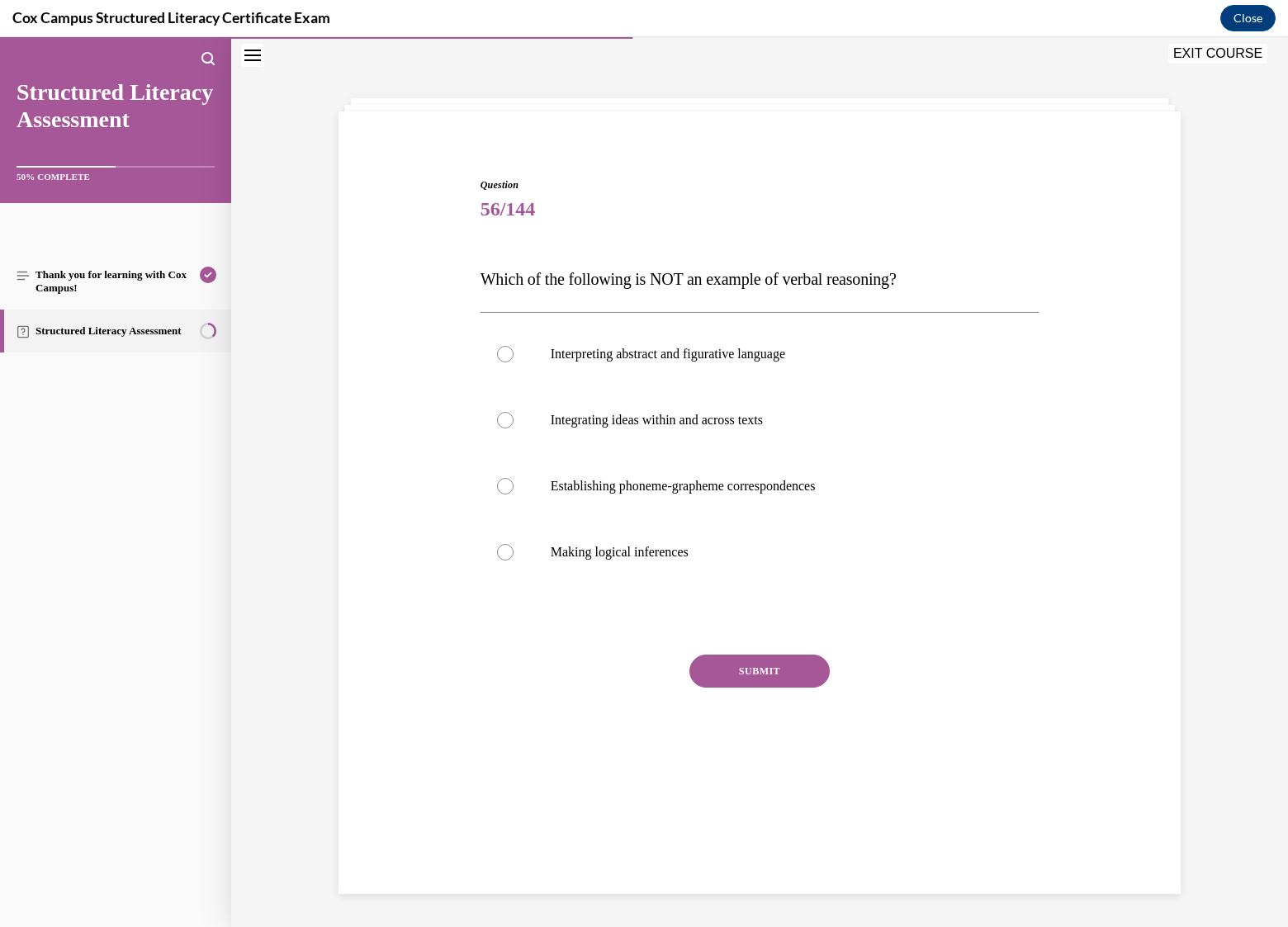
scroll to position [52, 0]
click at [756, 492] on p "Establishing phoneme-grapheme correspondences" at bounding box center [774, 486] width 447 height 17
click at [514, 492] on input "Establishing phoneme-grapheme correspondences" at bounding box center [505, 486] width 17 height 17
radio input "true"
click at [762, 674] on button "SUBMIT" at bounding box center [760, 671] width 141 height 33
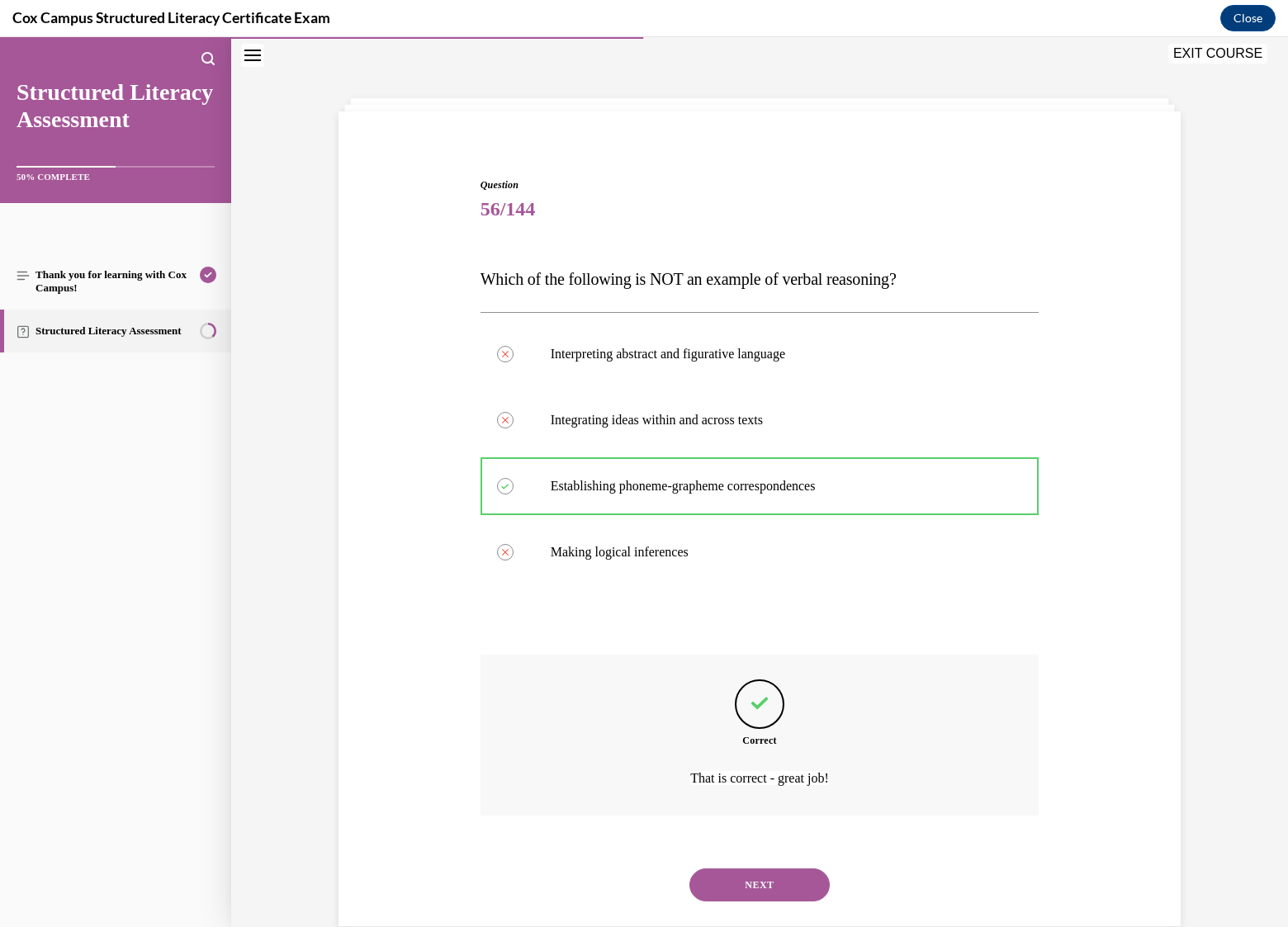
scroll to position [84, 0]
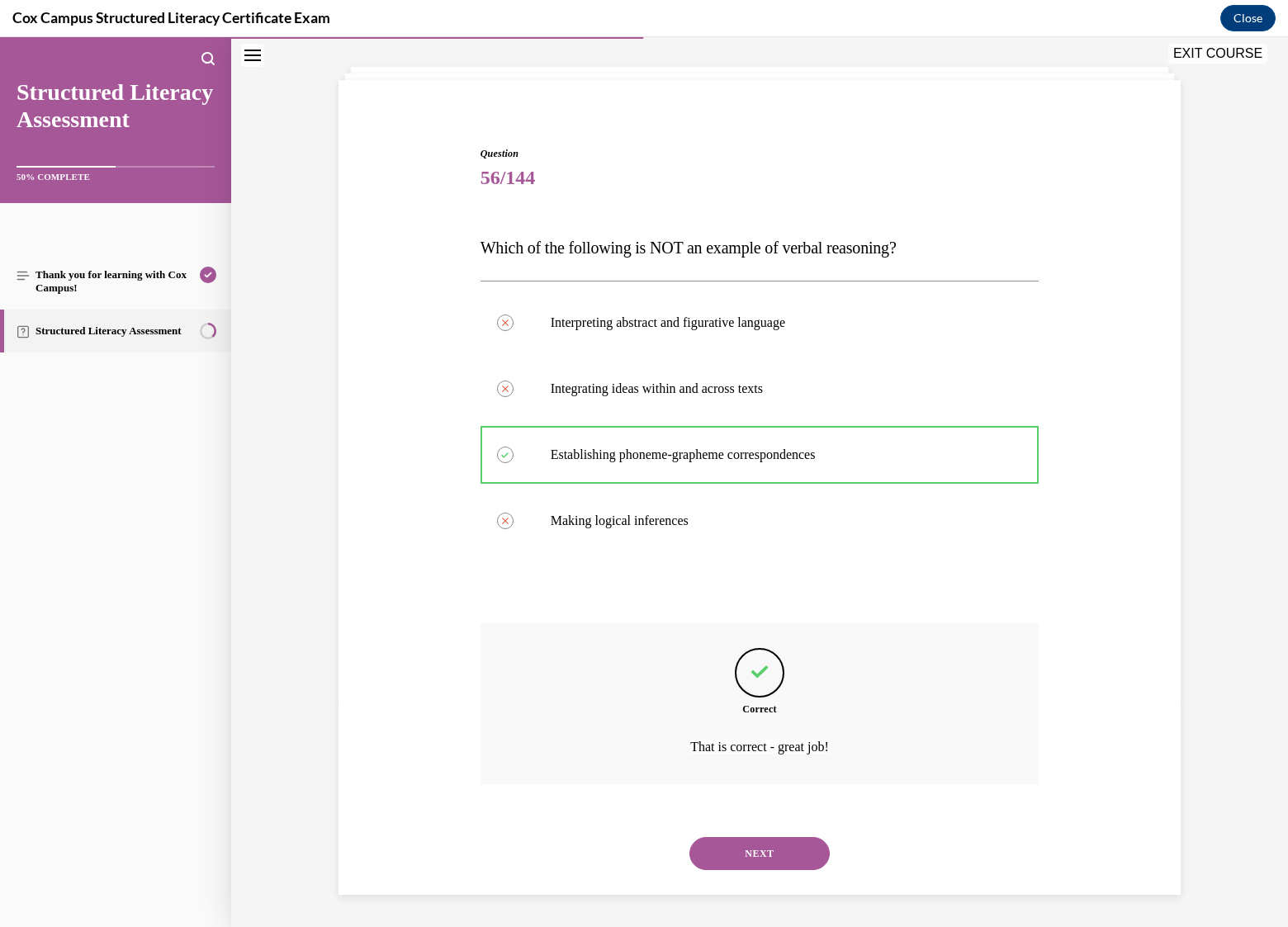
click at [762, 843] on button "NEXT" at bounding box center [760, 853] width 141 height 33
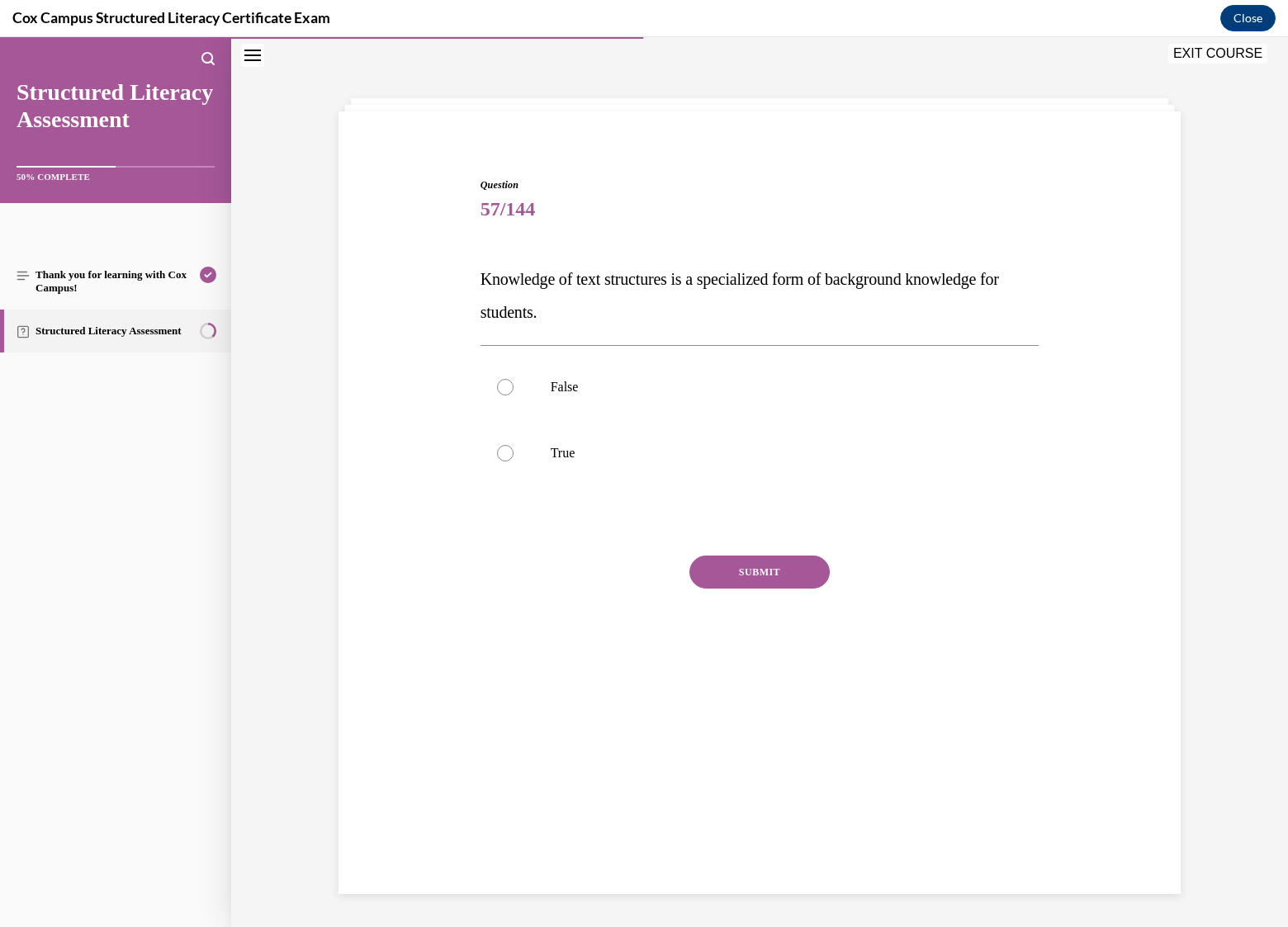
scroll to position [52, 0]
click at [571, 390] on p "False" at bounding box center [774, 386] width 447 height 17
click at [514, 390] on input "False" at bounding box center [505, 386] width 17 height 17
radio input "true"
click at [546, 461] on label "True" at bounding box center [760, 453] width 559 height 66
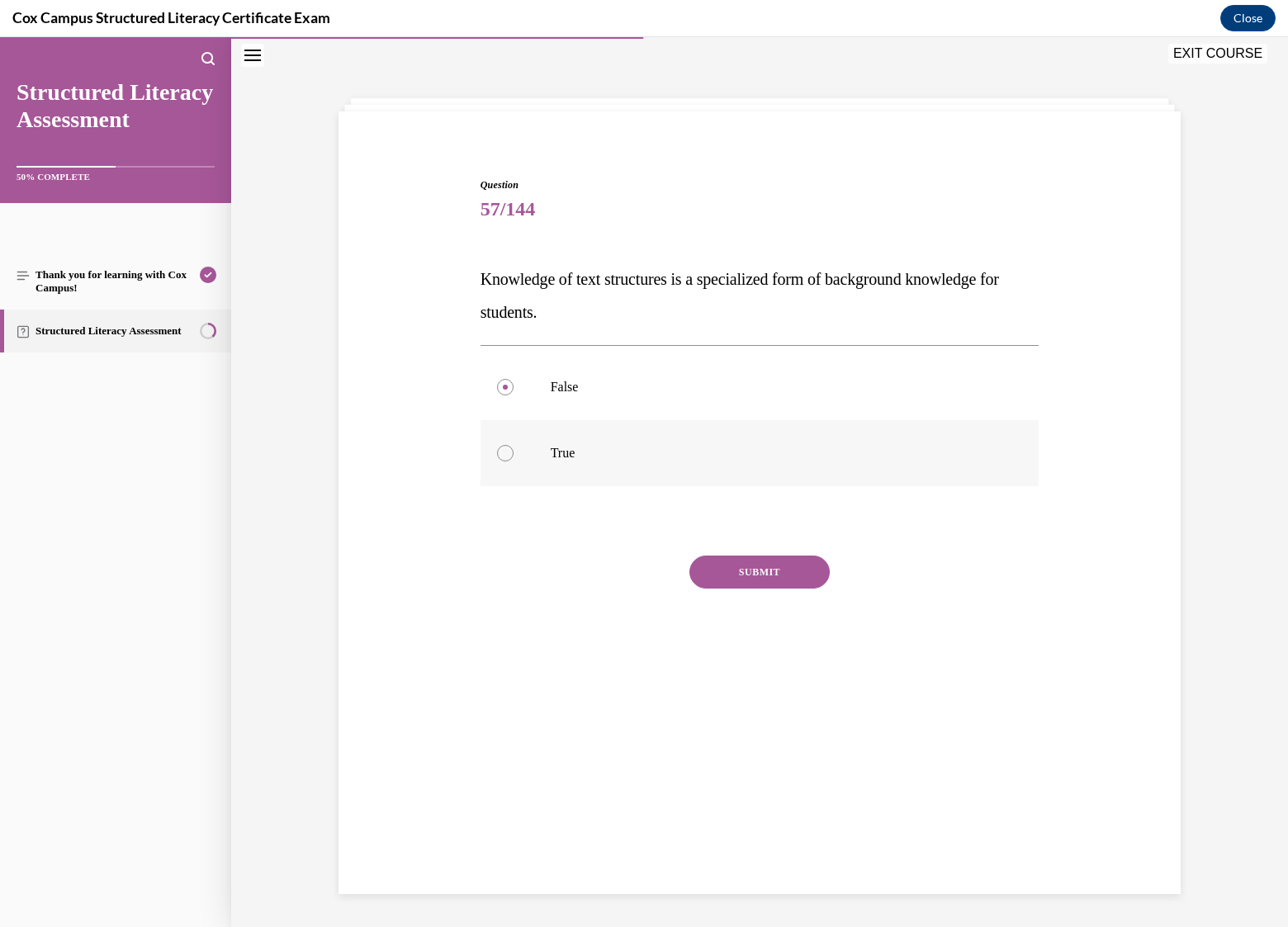
click at [514, 461] on input "True" at bounding box center [505, 453] width 17 height 17
radio input "true"
click at [725, 574] on button "SUBMIT" at bounding box center [760, 572] width 141 height 33
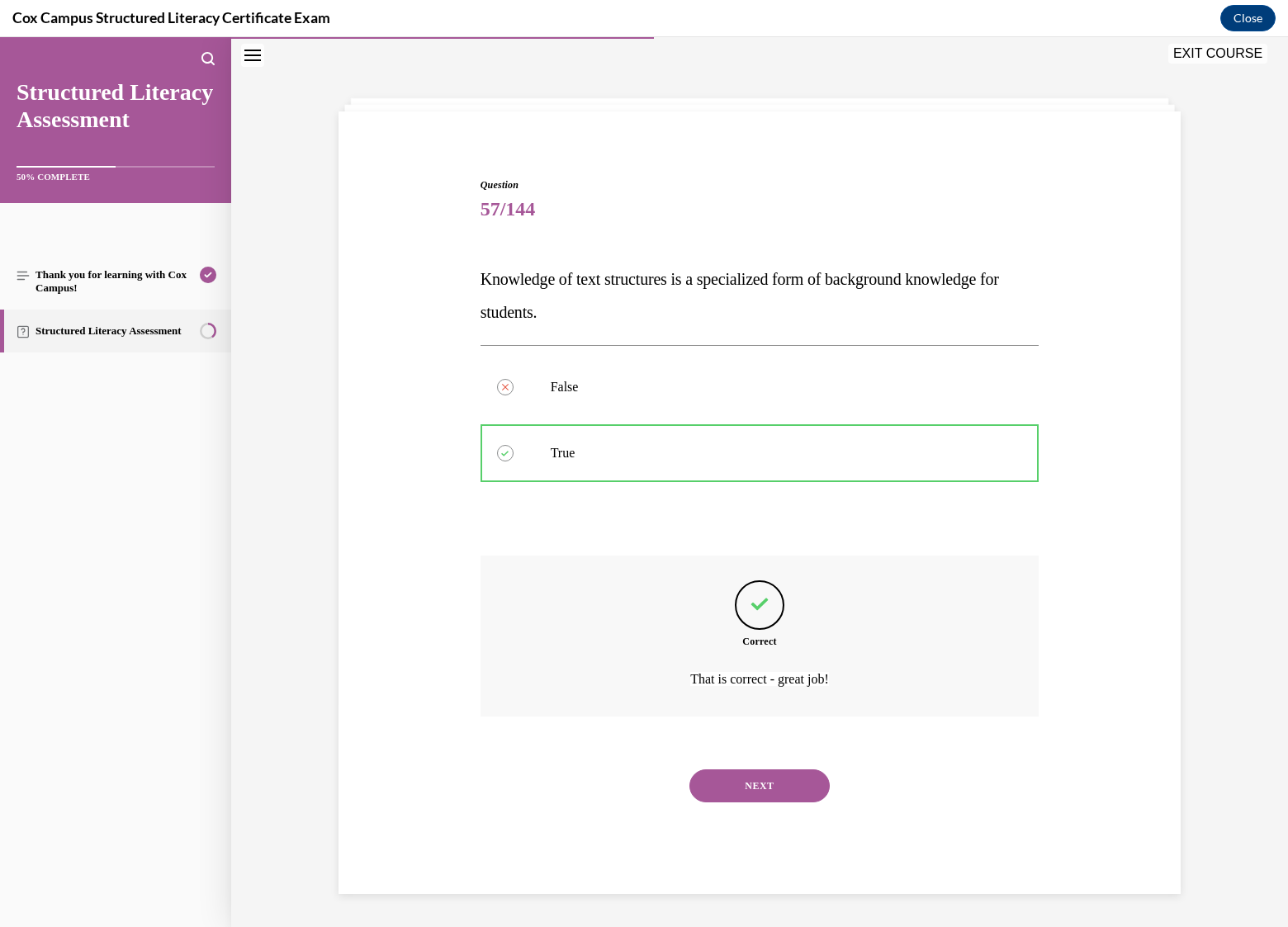
click at [762, 788] on button "NEXT" at bounding box center [760, 785] width 141 height 33
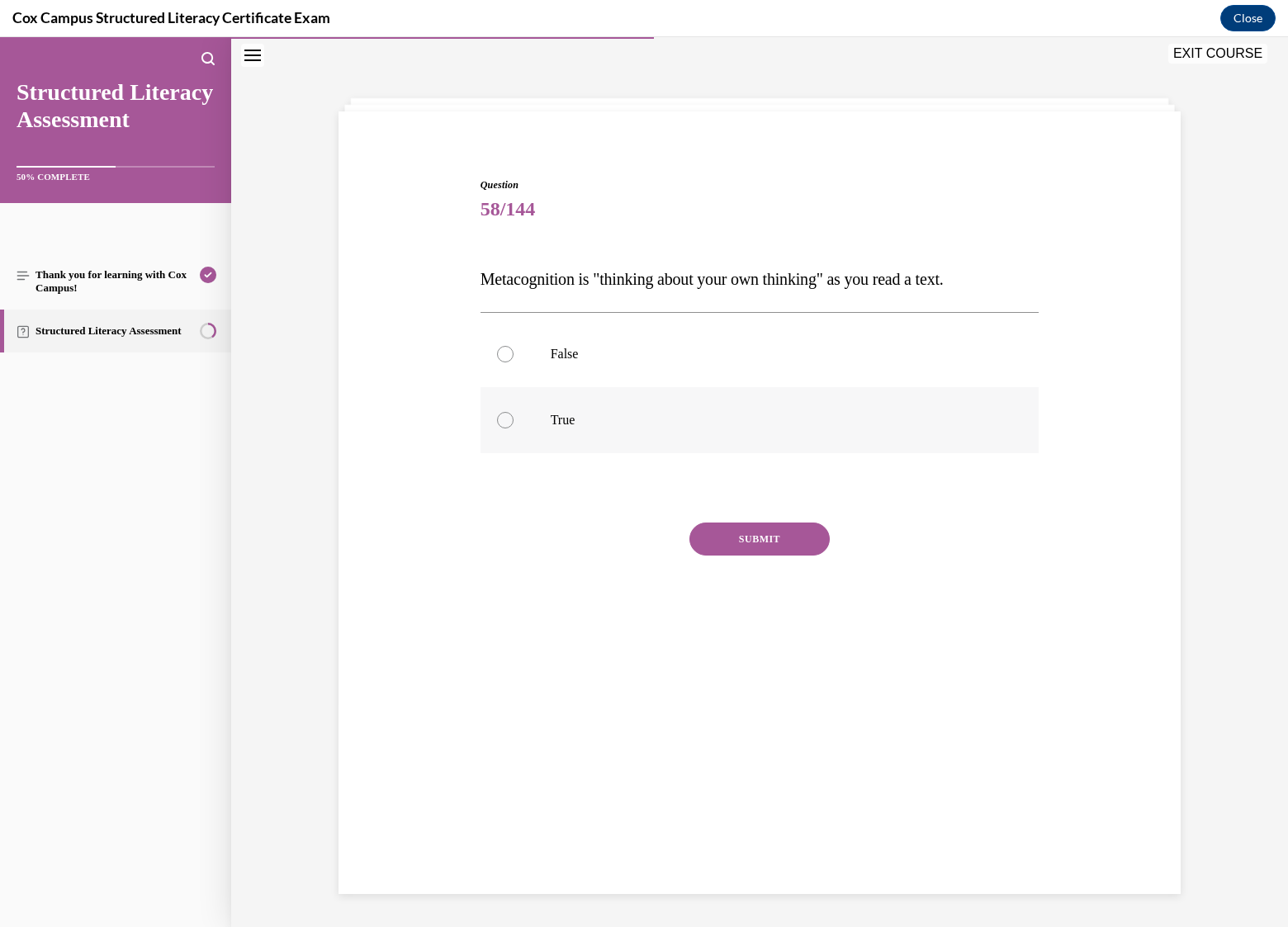
click at [575, 419] on p "True" at bounding box center [774, 420] width 447 height 17
click at [514, 419] on input "True" at bounding box center [505, 420] width 17 height 17
radio input "true"
click at [766, 536] on button "SUBMIT" at bounding box center [760, 539] width 141 height 33
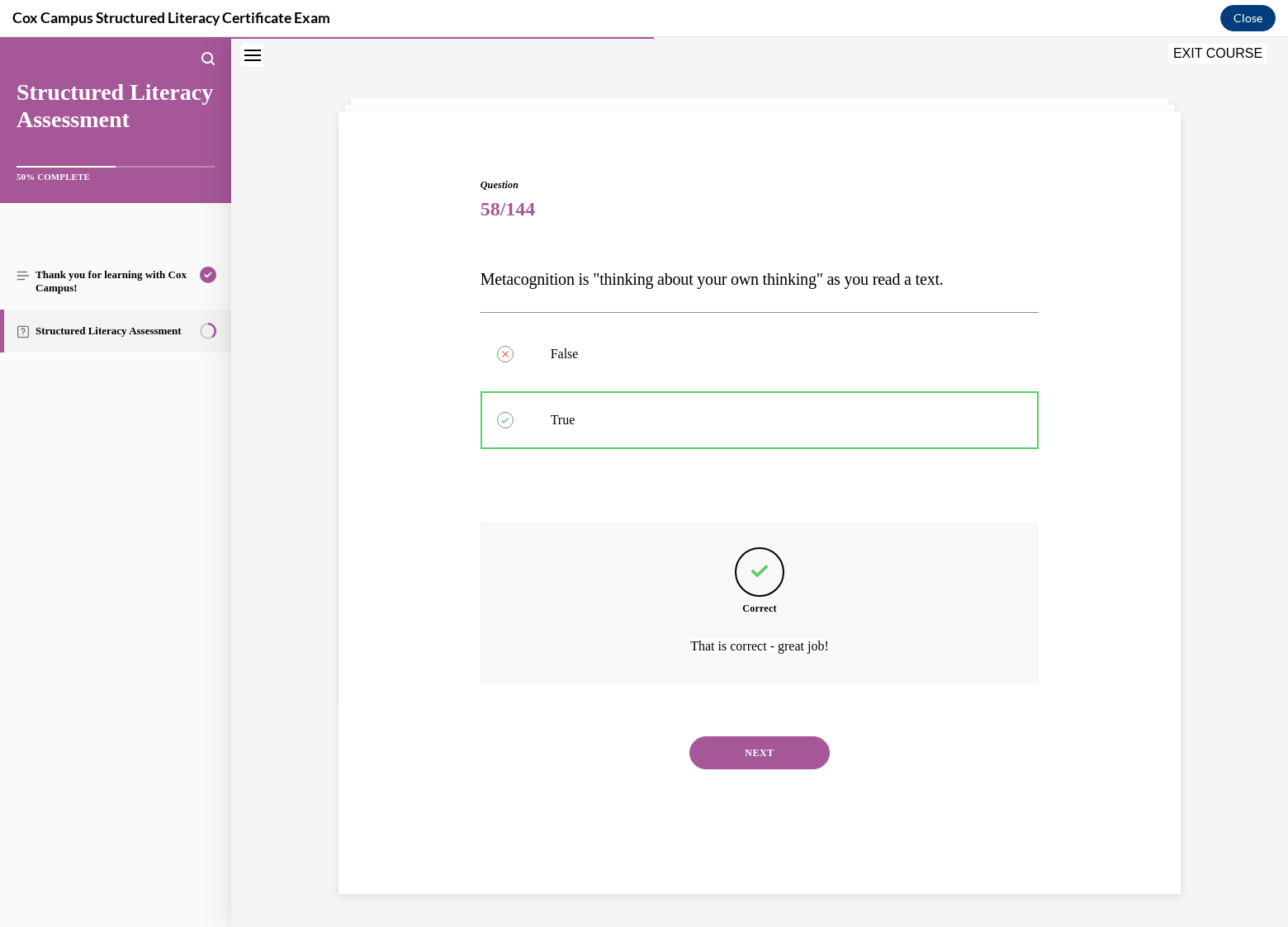
click at [739, 740] on button "NEXT" at bounding box center [760, 752] width 141 height 33
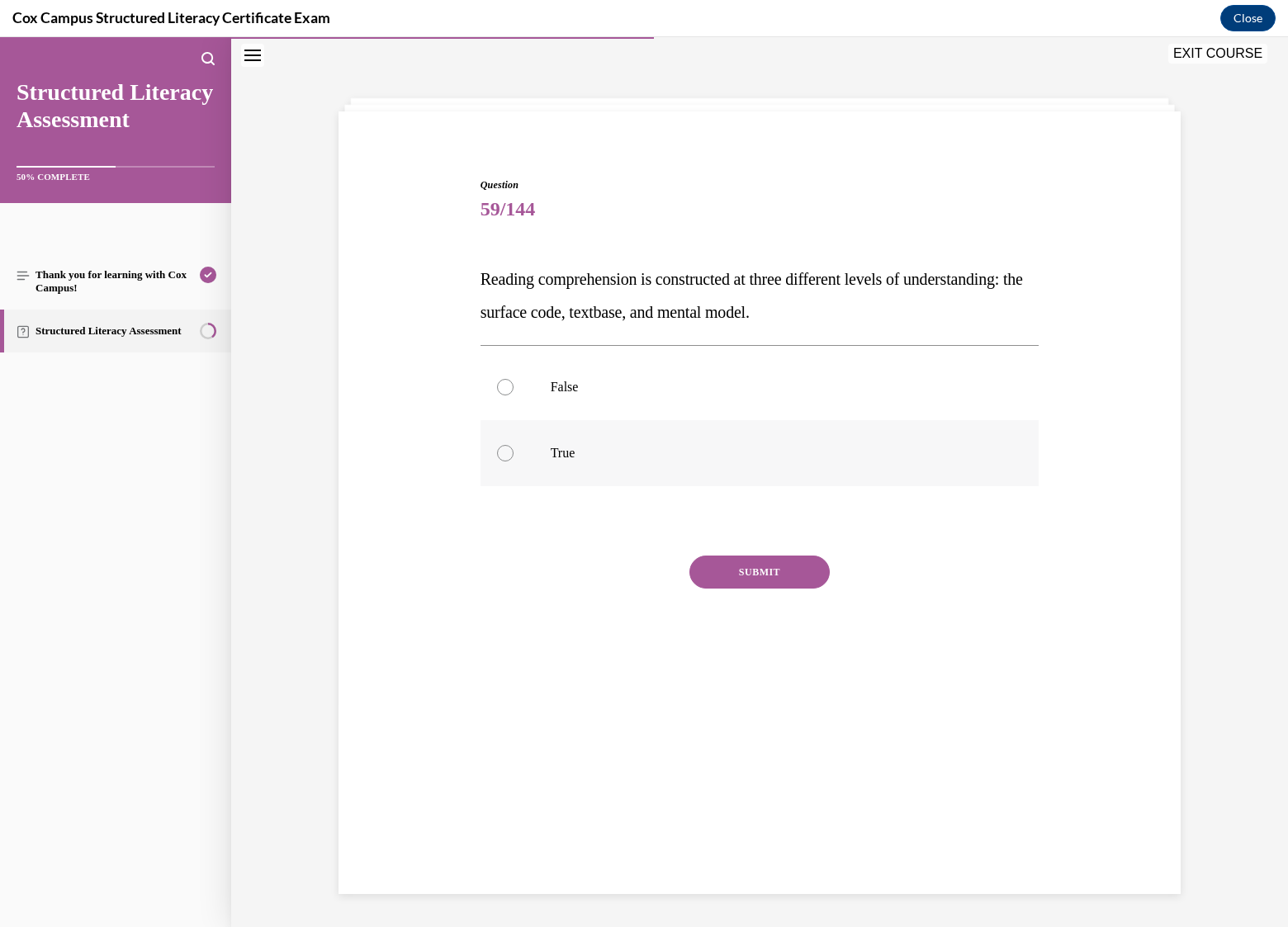
click at [558, 454] on p "True" at bounding box center [774, 453] width 447 height 17
click at [514, 454] on input "True" at bounding box center [505, 453] width 17 height 17
radio input "true"
click at [760, 571] on button "SUBMIT" at bounding box center [760, 572] width 141 height 33
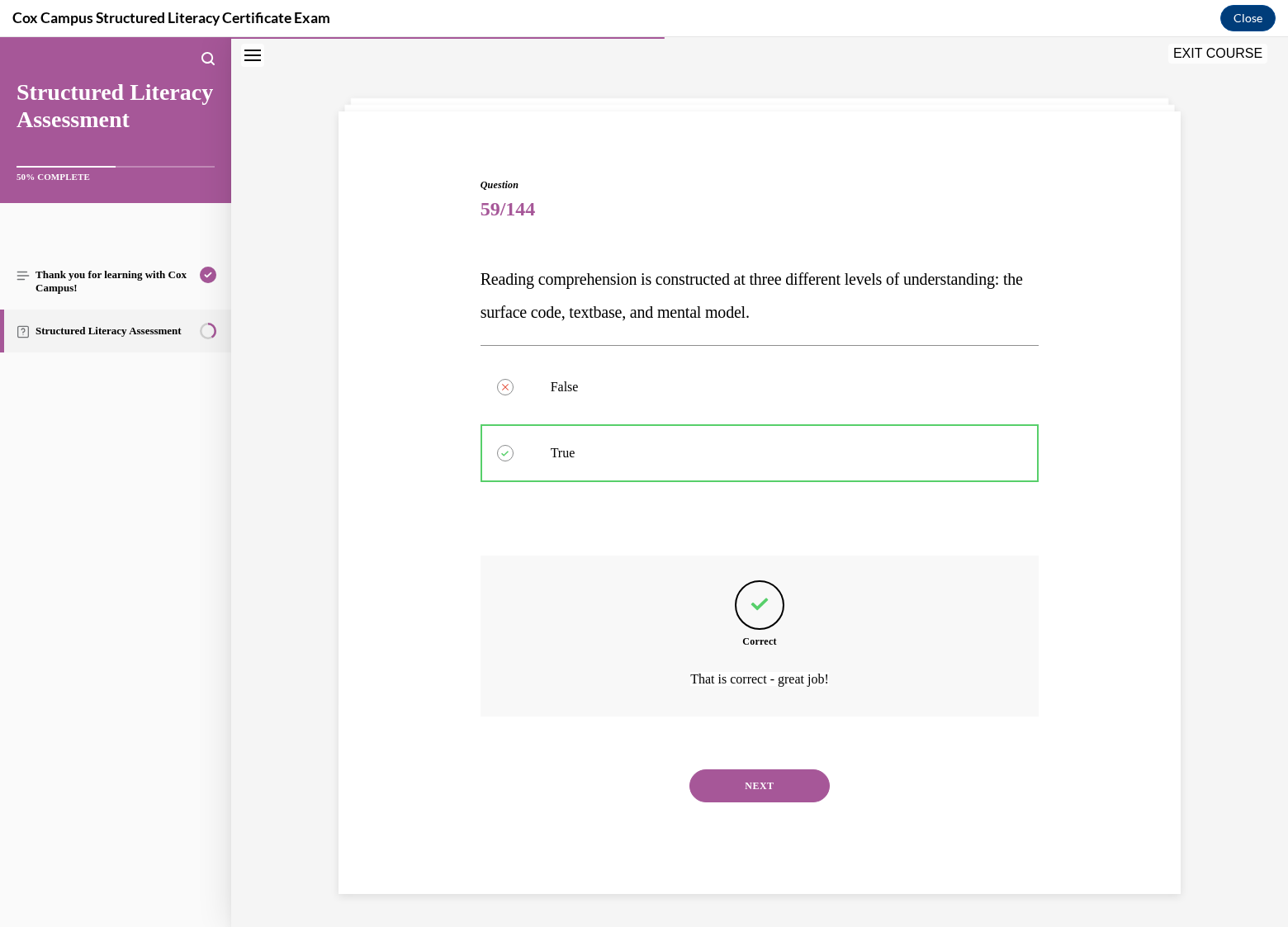
click at [764, 784] on button "NEXT" at bounding box center [760, 785] width 141 height 33
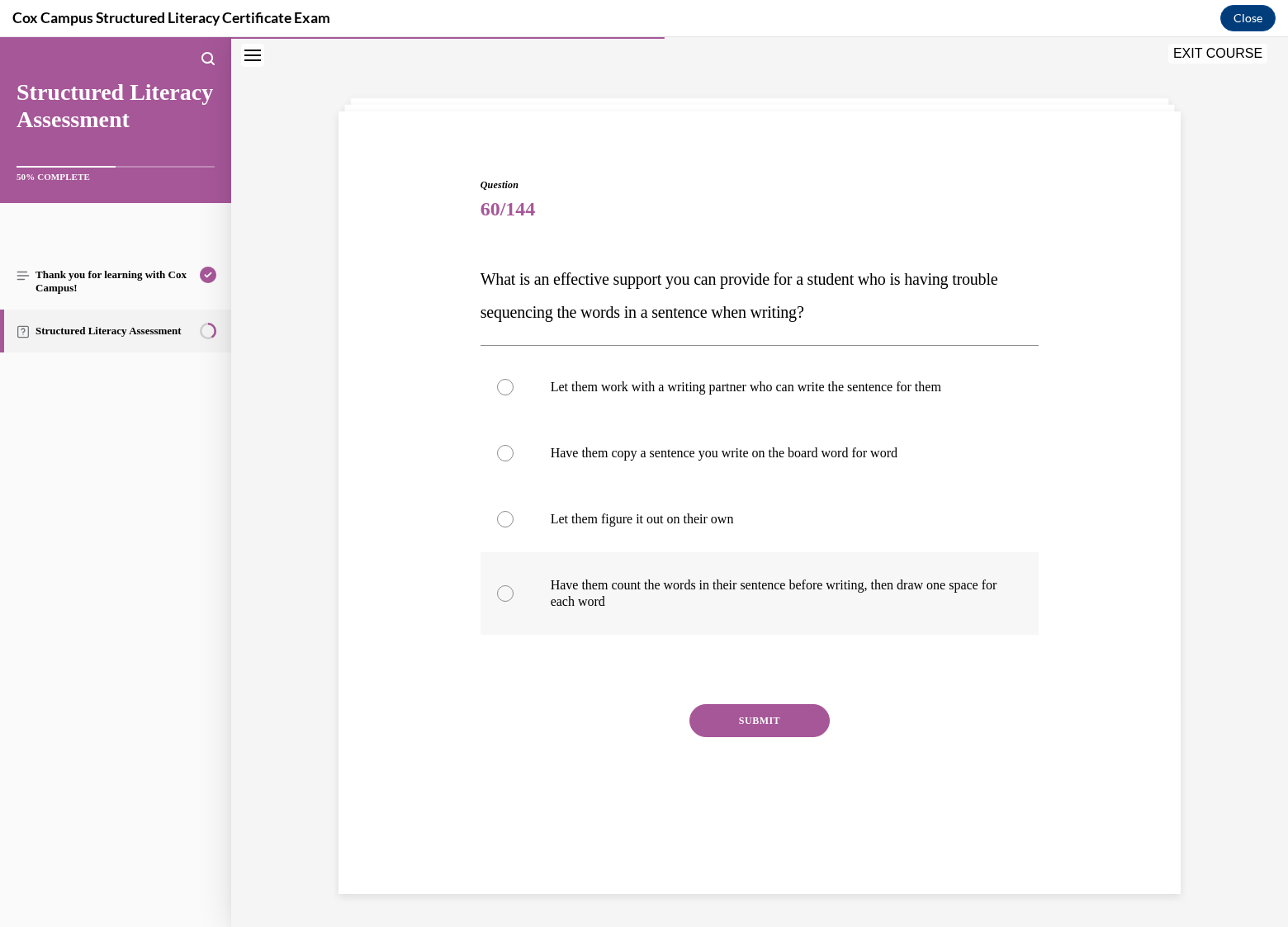
click at [713, 585] on p "Have them count the words in their sentence before writing, then draw one space…" at bounding box center [774, 593] width 447 height 33
click at [514, 585] on input "Have them count the words in their sentence before writing, then draw one space…" at bounding box center [505, 593] width 17 height 17
radio input "true"
click at [760, 720] on button "SUBMIT" at bounding box center [760, 720] width 141 height 33
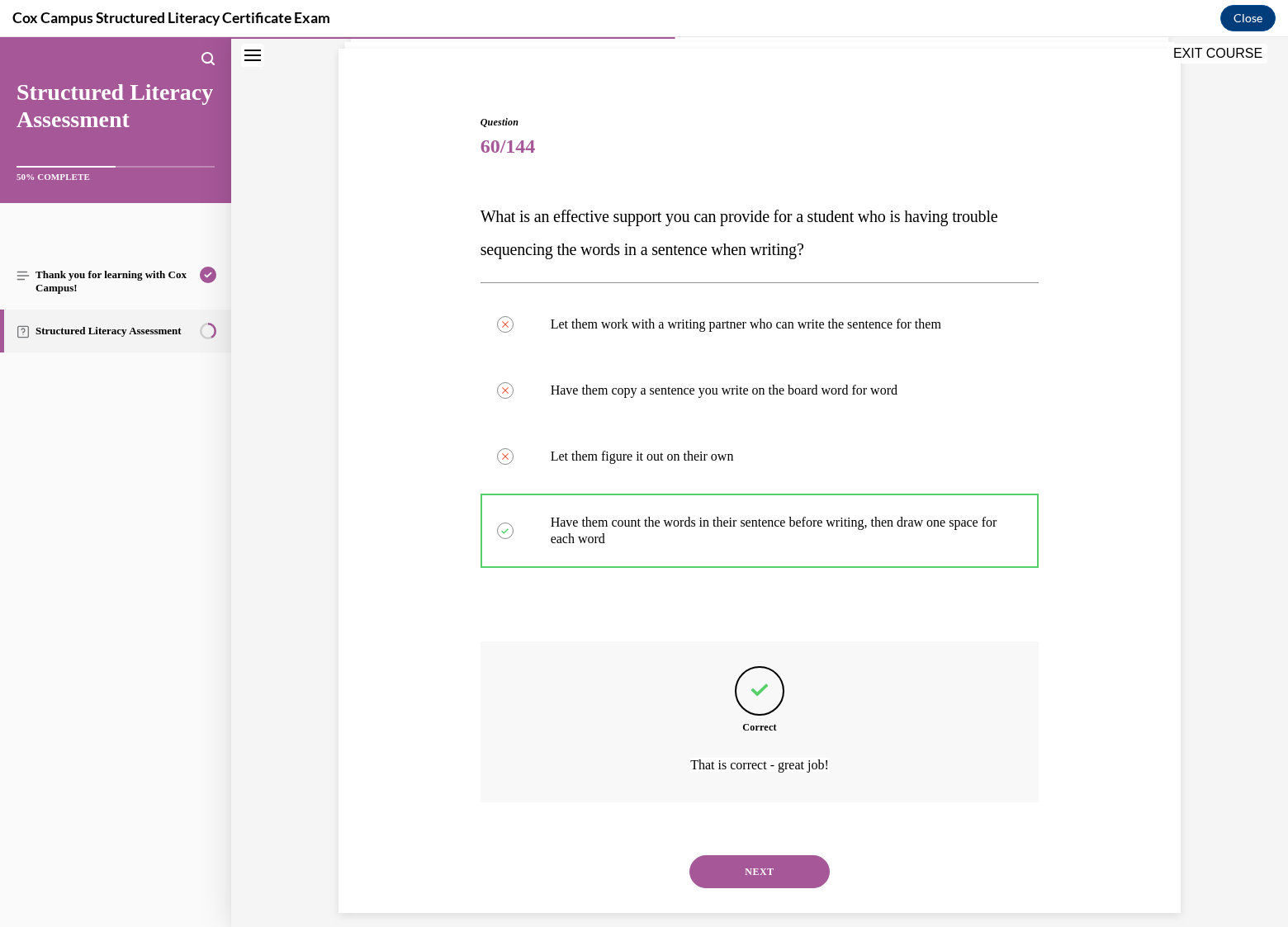
scroll to position [133, 0]
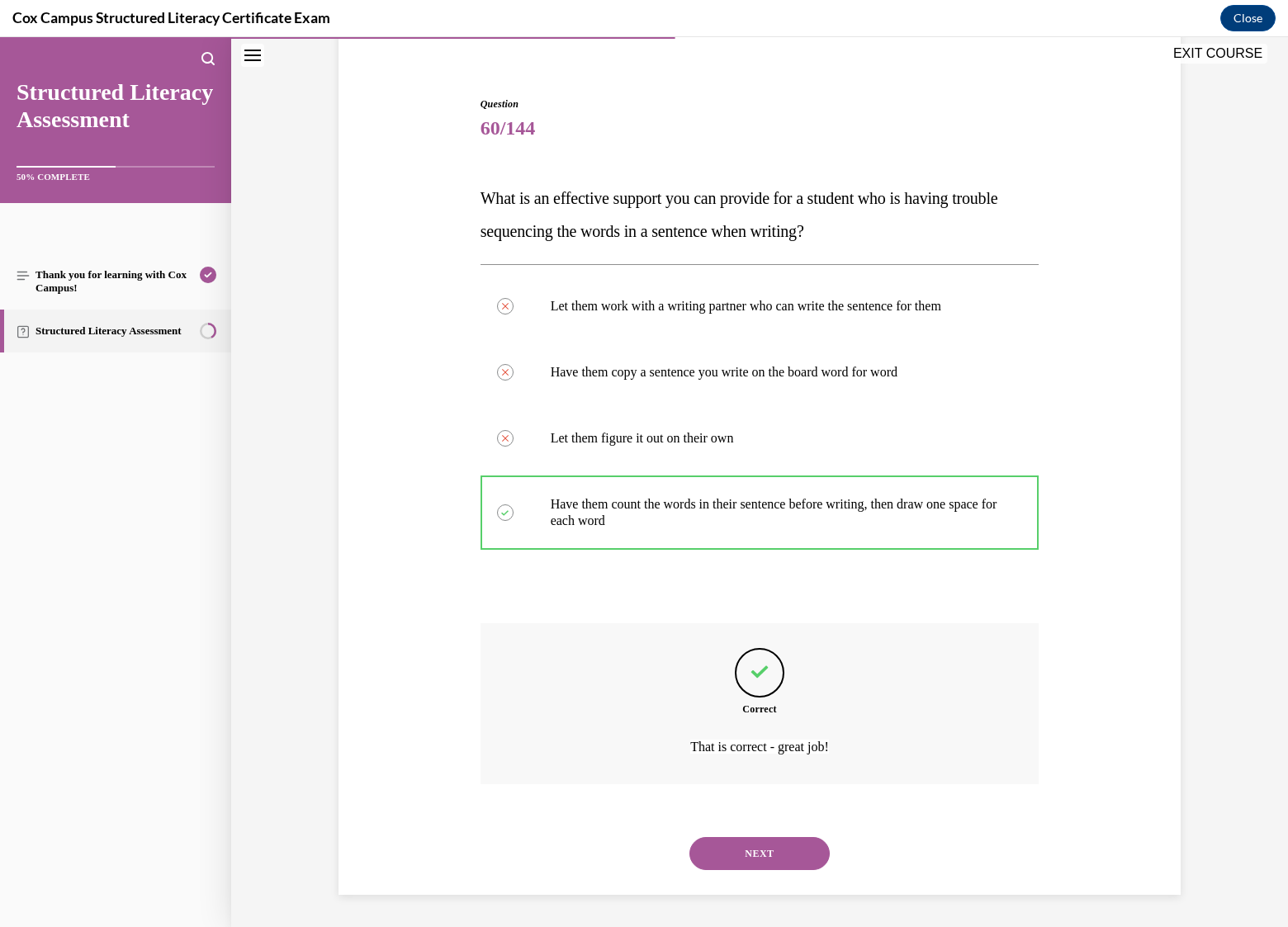
click at [764, 848] on button "NEXT" at bounding box center [760, 853] width 141 height 33
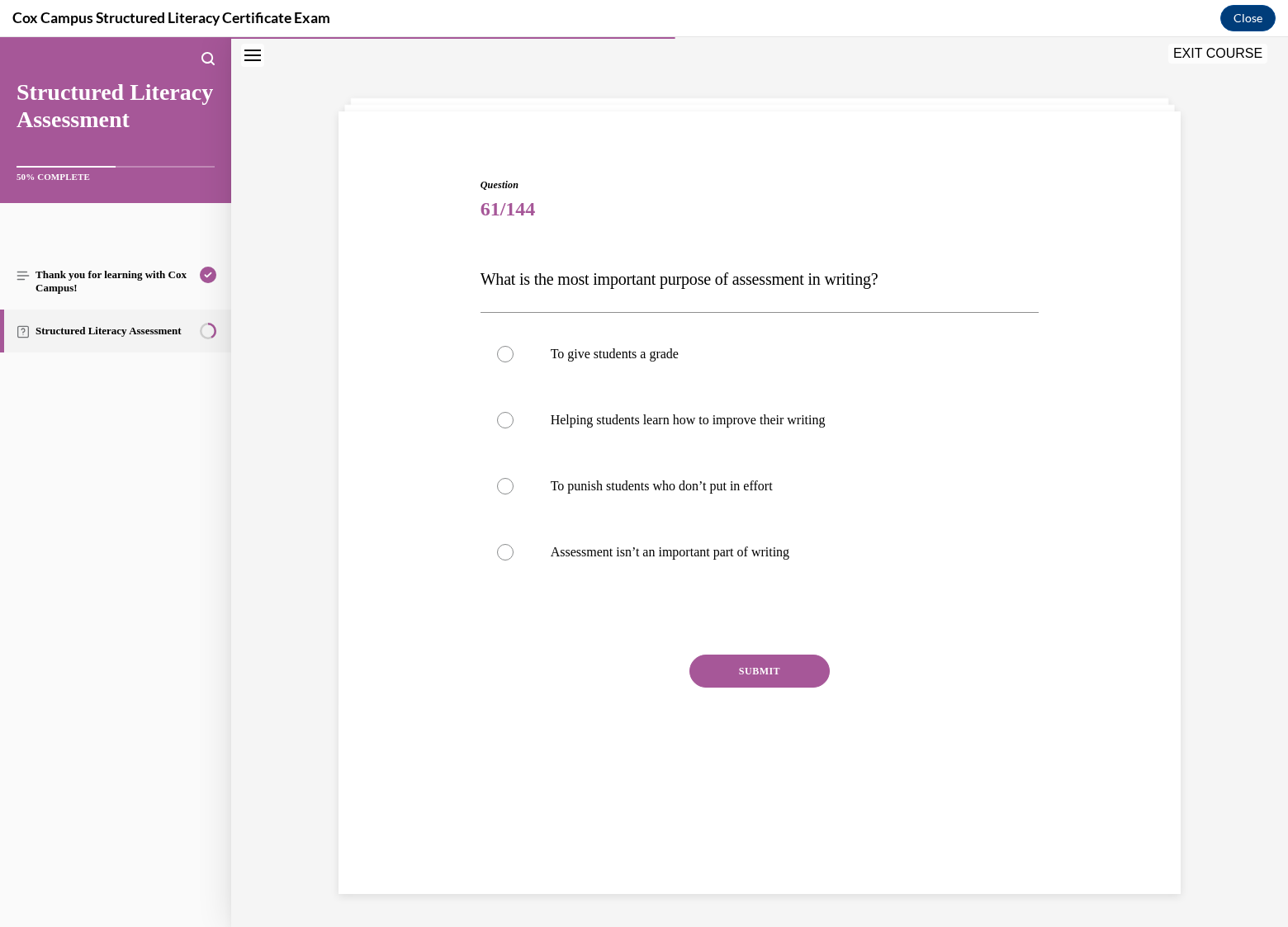
scroll to position [52, 0]
click at [833, 424] on p "Helping students learn how to improve their writing" at bounding box center [774, 420] width 447 height 17
click at [514, 424] on input "Helping students learn how to improve their writing" at bounding box center [505, 420] width 17 height 17
radio input "true"
click at [762, 662] on button "SUBMIT" at bounding box center [760, 671] width 141 height 33
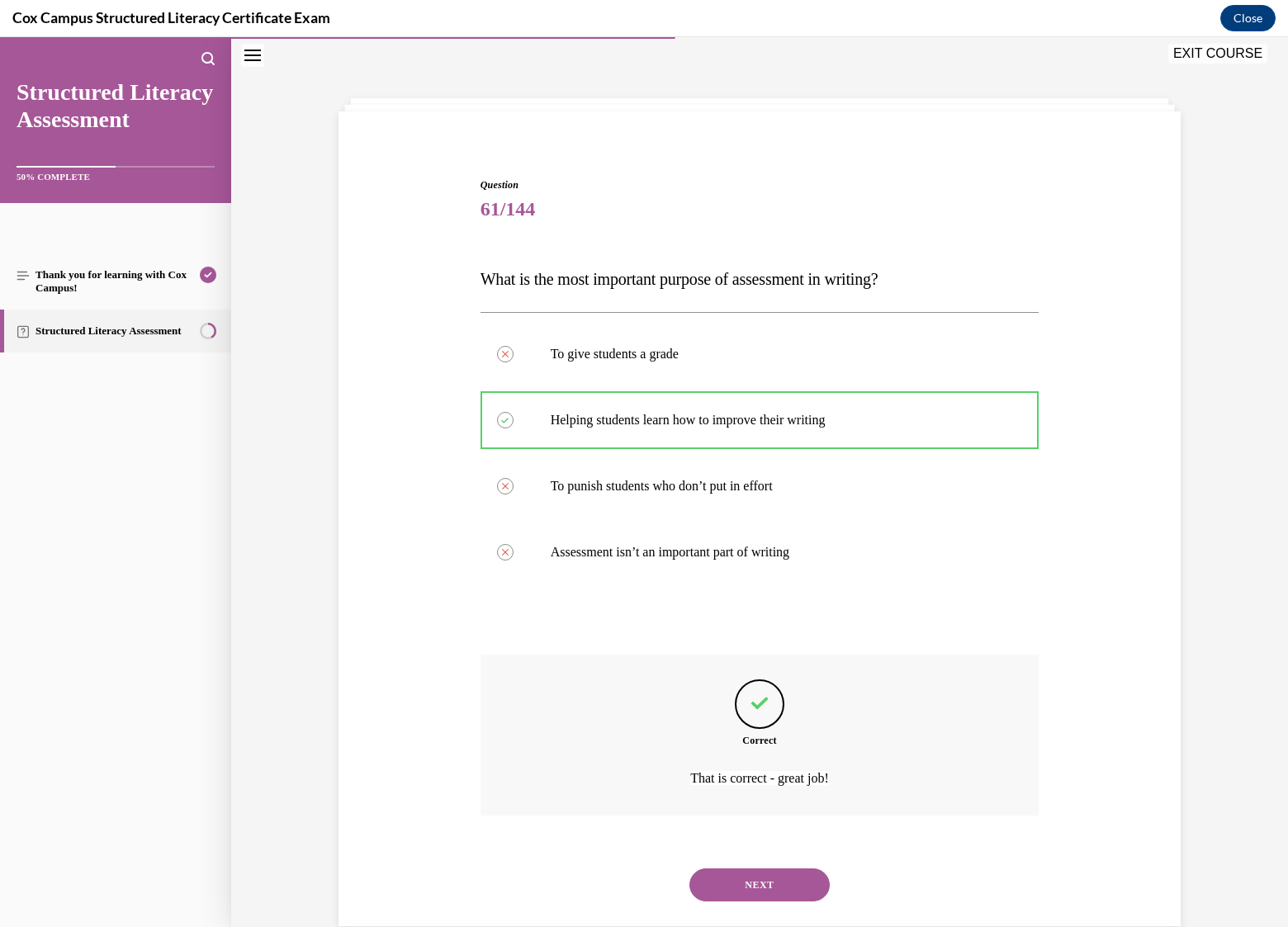
scroll to position [84, 0]
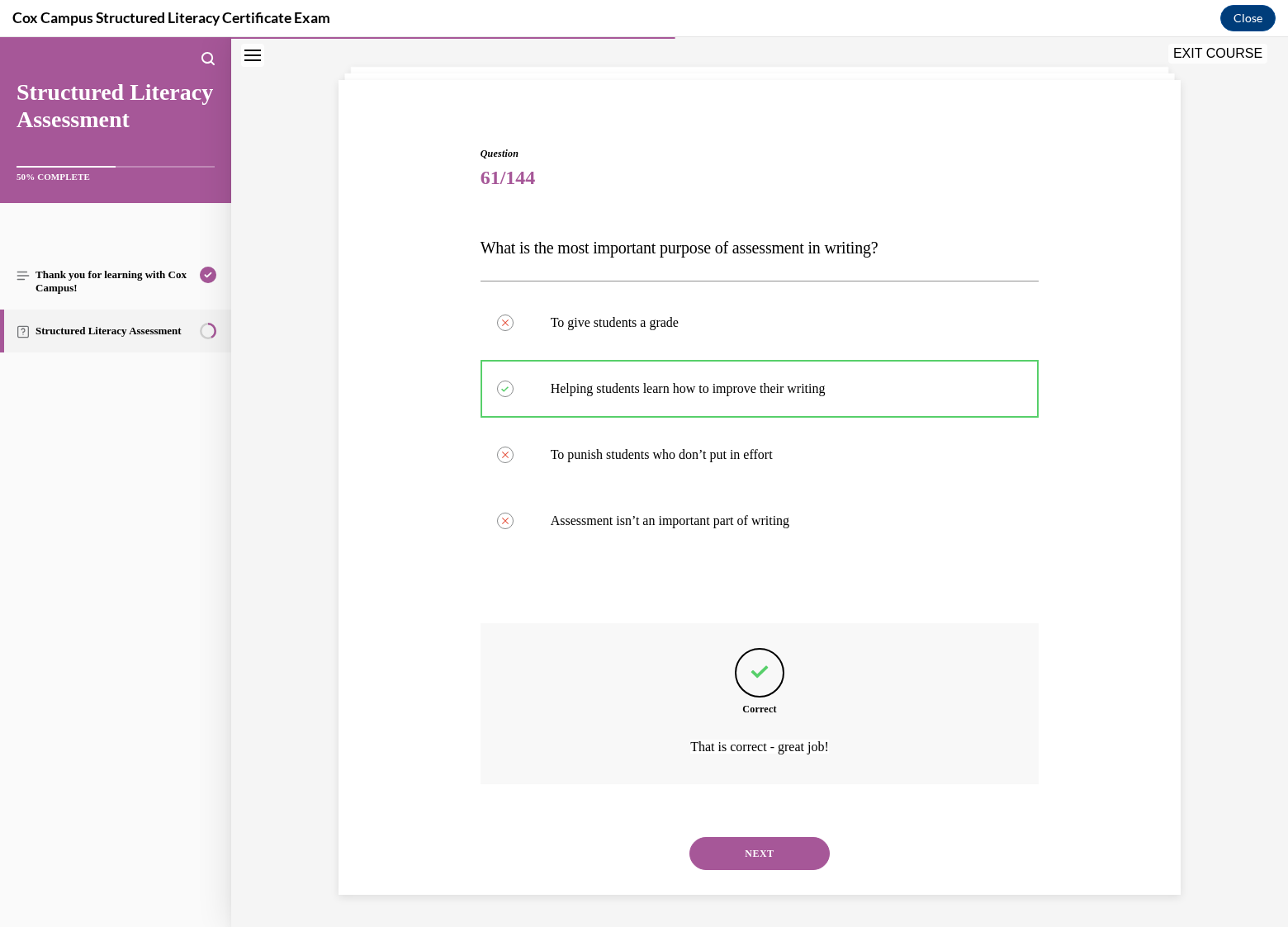
click at [778, 850] on button "NEXT" at bounding box center [760, 853] width 141 height 33
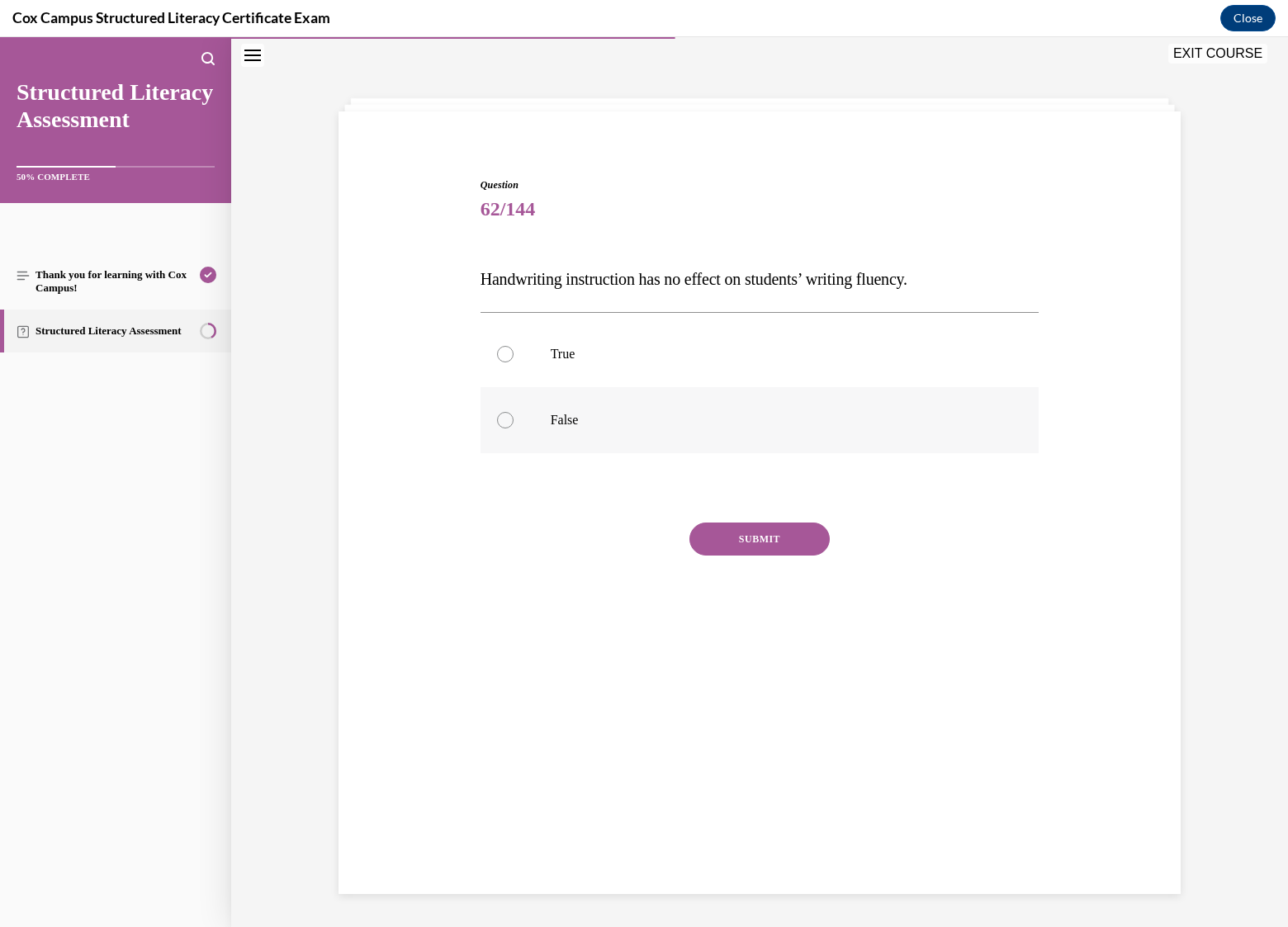
click at [558, 416] on p "False" at bounding box center [774, 420] width 447 height 17
click at [514, 416] on input "False" at bounding box center [505, 420] width 17 height 17
radio input "true"
click at [768, 538] on button "SUBMIT" at bounding box center [760, 539] width 141 height 33
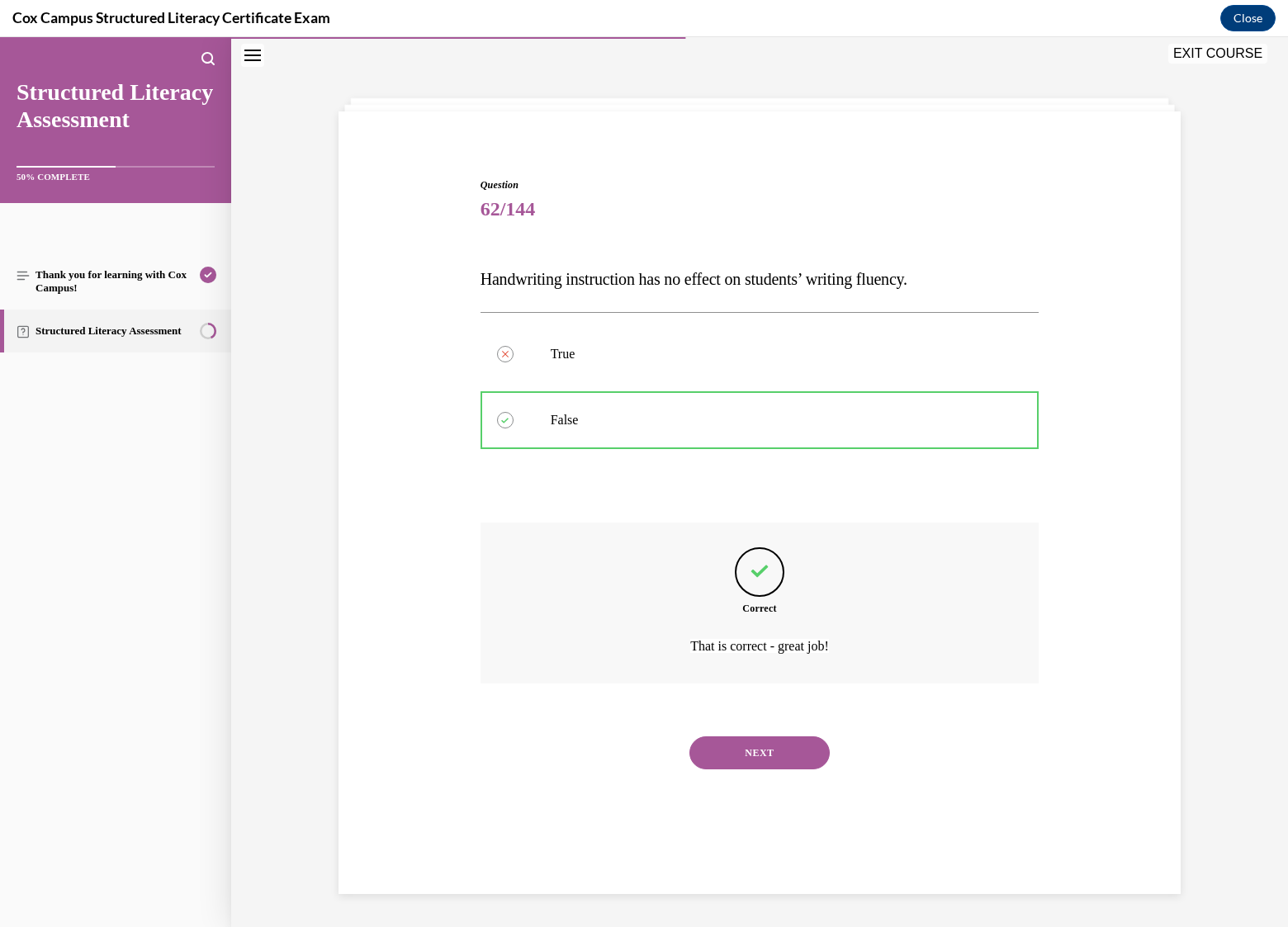
click at [762, 759] on button "NEXT" at bounding box center [760, 752] width 141 height 33
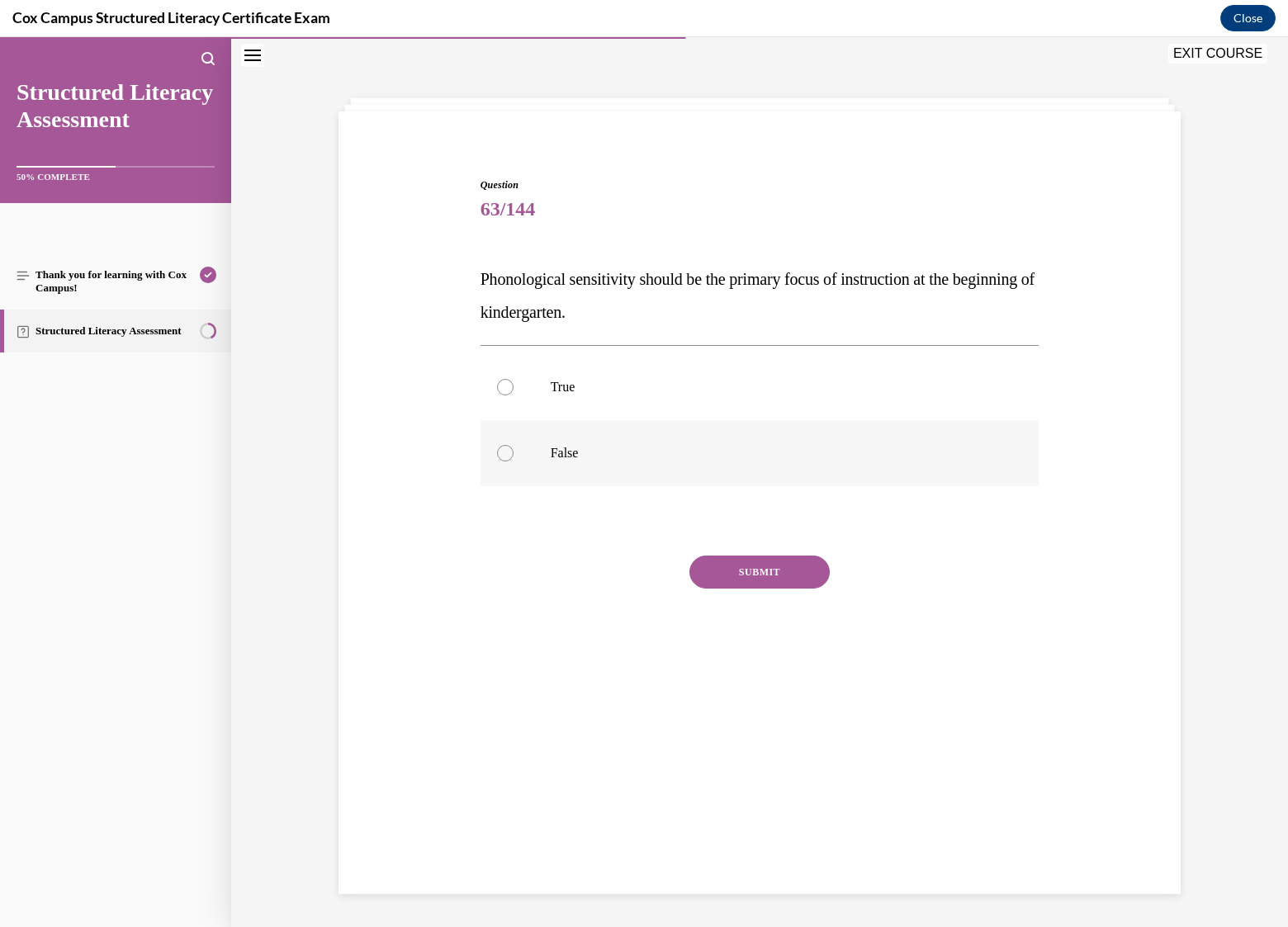
click at [559, 456] on p "False" at bounding box center [774, 453] width 447 height 17
click at [514, 456] on input "False" at bounding box center [505, 453] width 17 height 17
radio input "true"
click at [762, 571] on button "SUBMIT" at bounding box center [760, 572] width 141 height 33
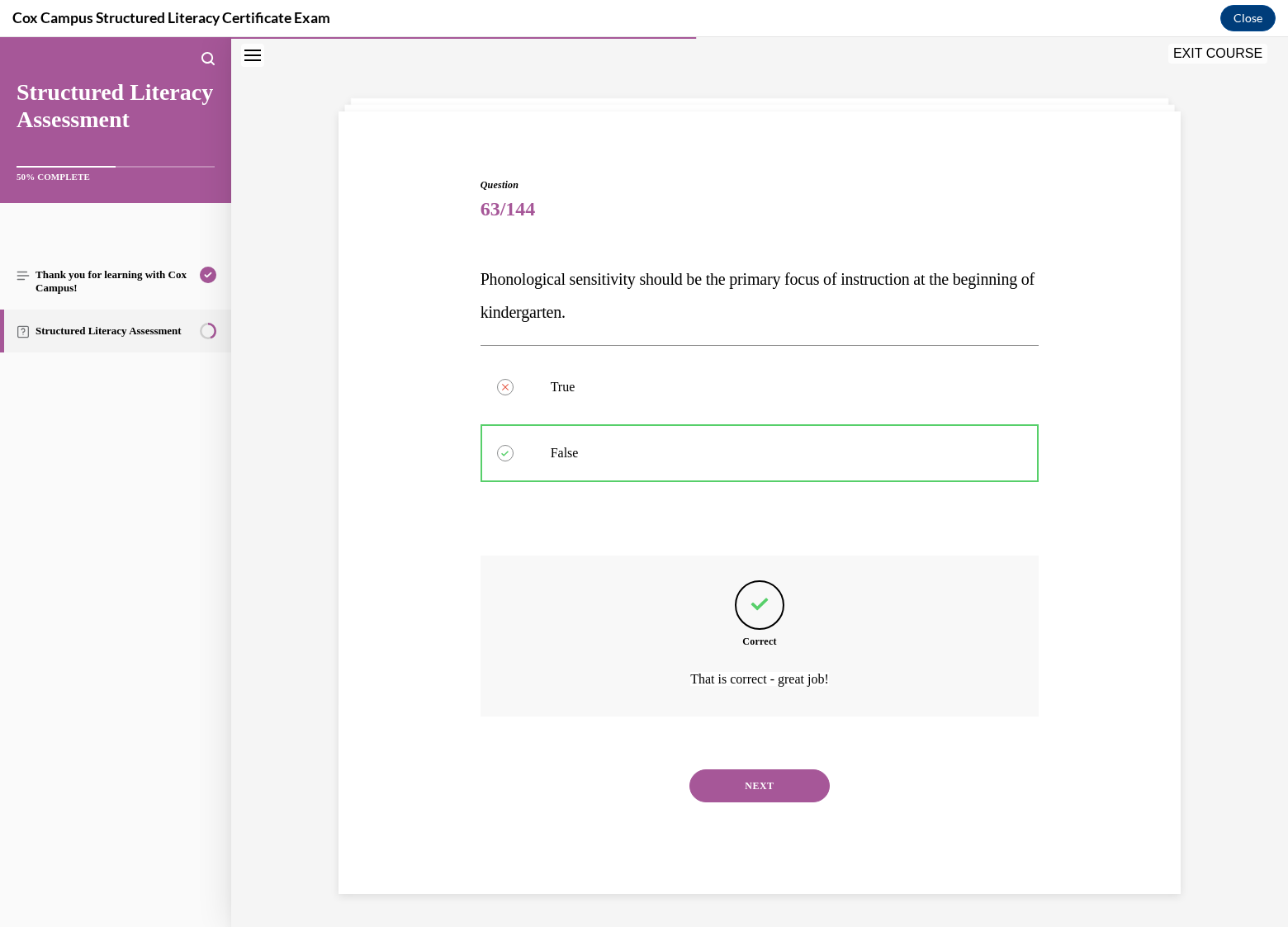
click at [752, 785] on button "NEXT" at bounding box center [760, 785] width 141 height 33
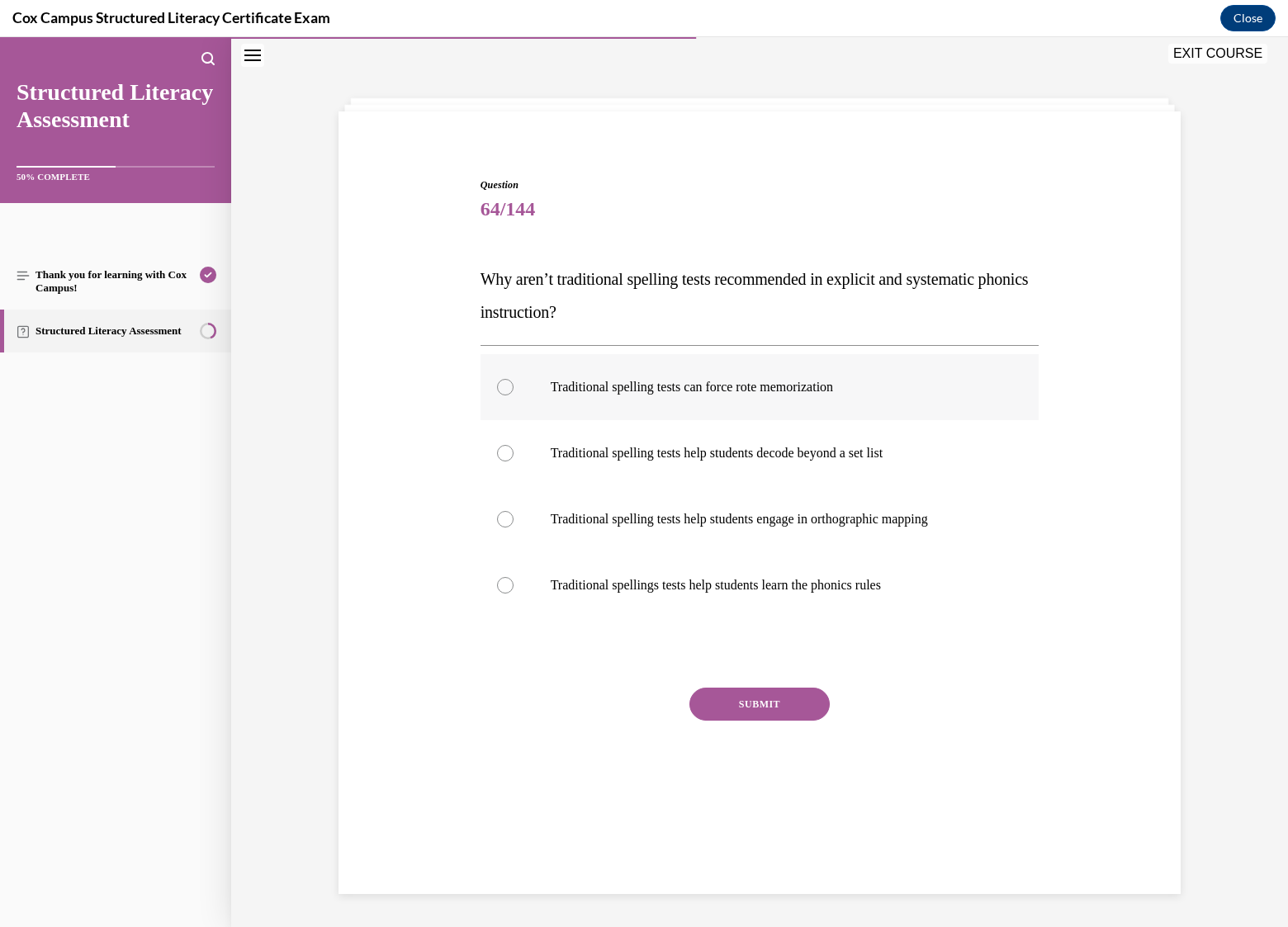
click at [799, 386] on p "Traditional spelling tests can force rote memorization" at bounding box center [774, 386] width 447 height 17
click at [514, 386] on input "Traditional spelling tests can force rote memorization" at bounding box center [505, 386] width 17 height 17
radio input "true"
click at [783, 703] on button "SUBMIT" at bounding box center [760, 703] width 141 height 33
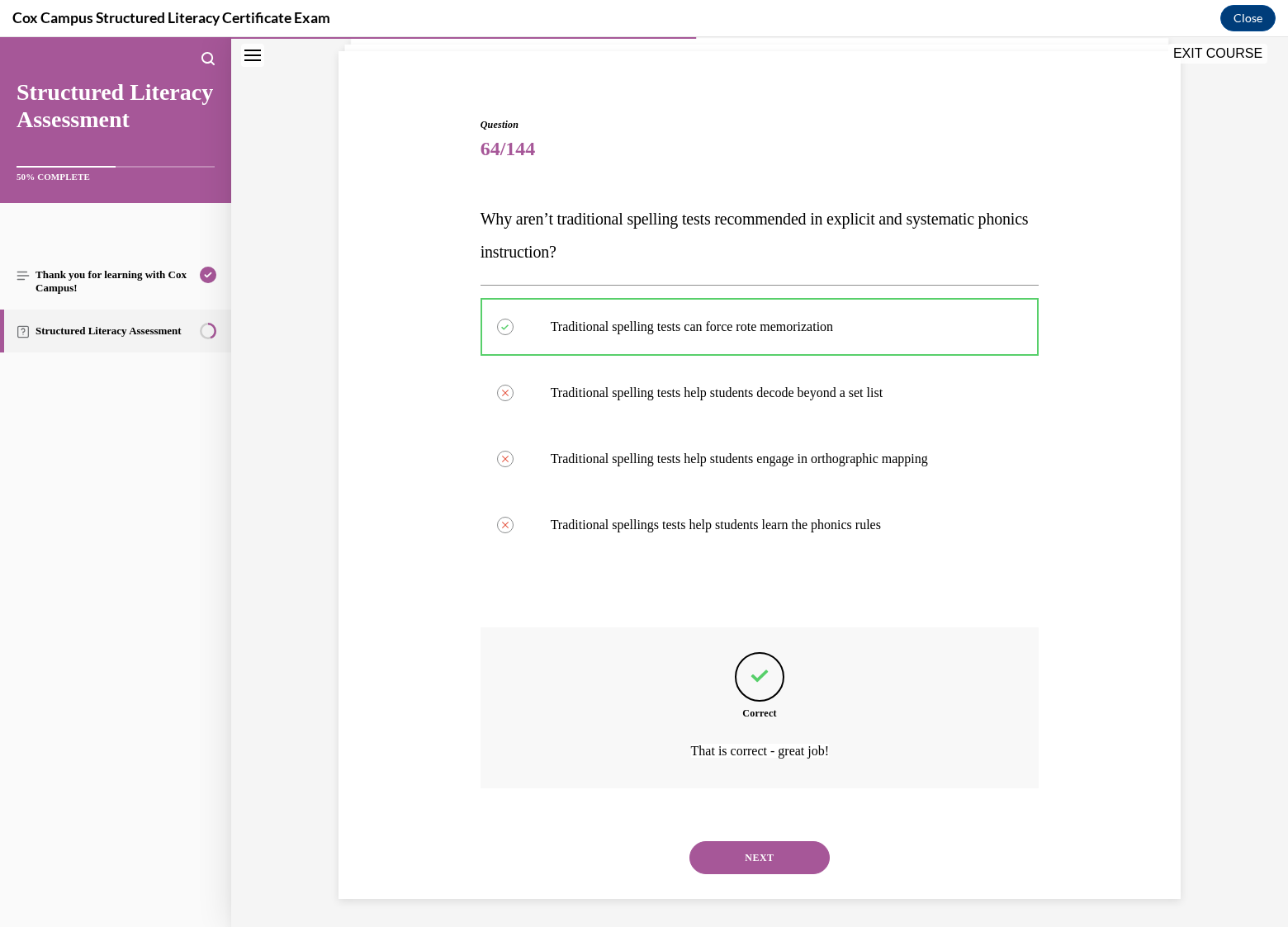
scroll to position [117, 0]
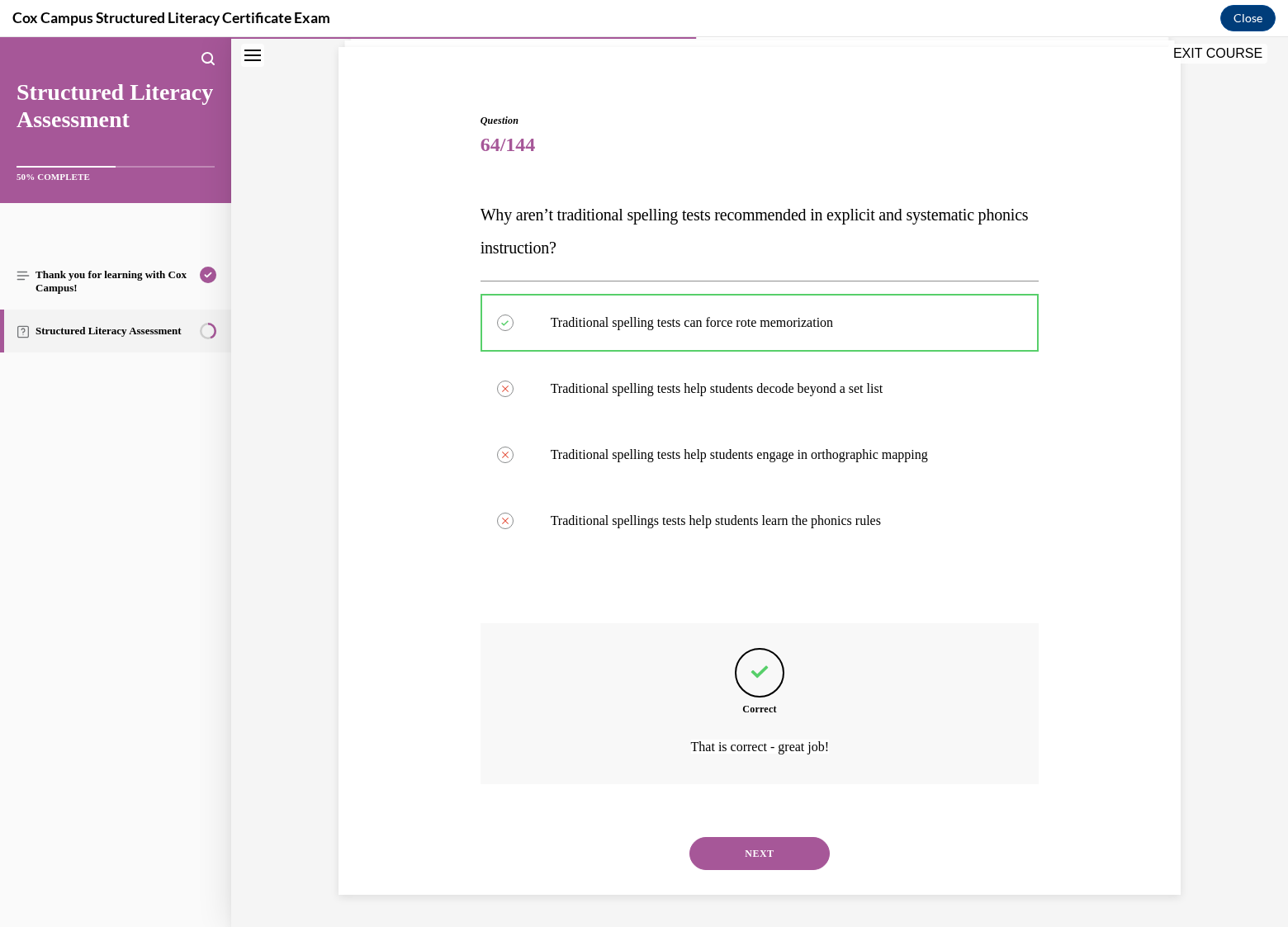
click at [767, 842] on button "NEXT" at bounding box center [760, 853] width 141 height 33
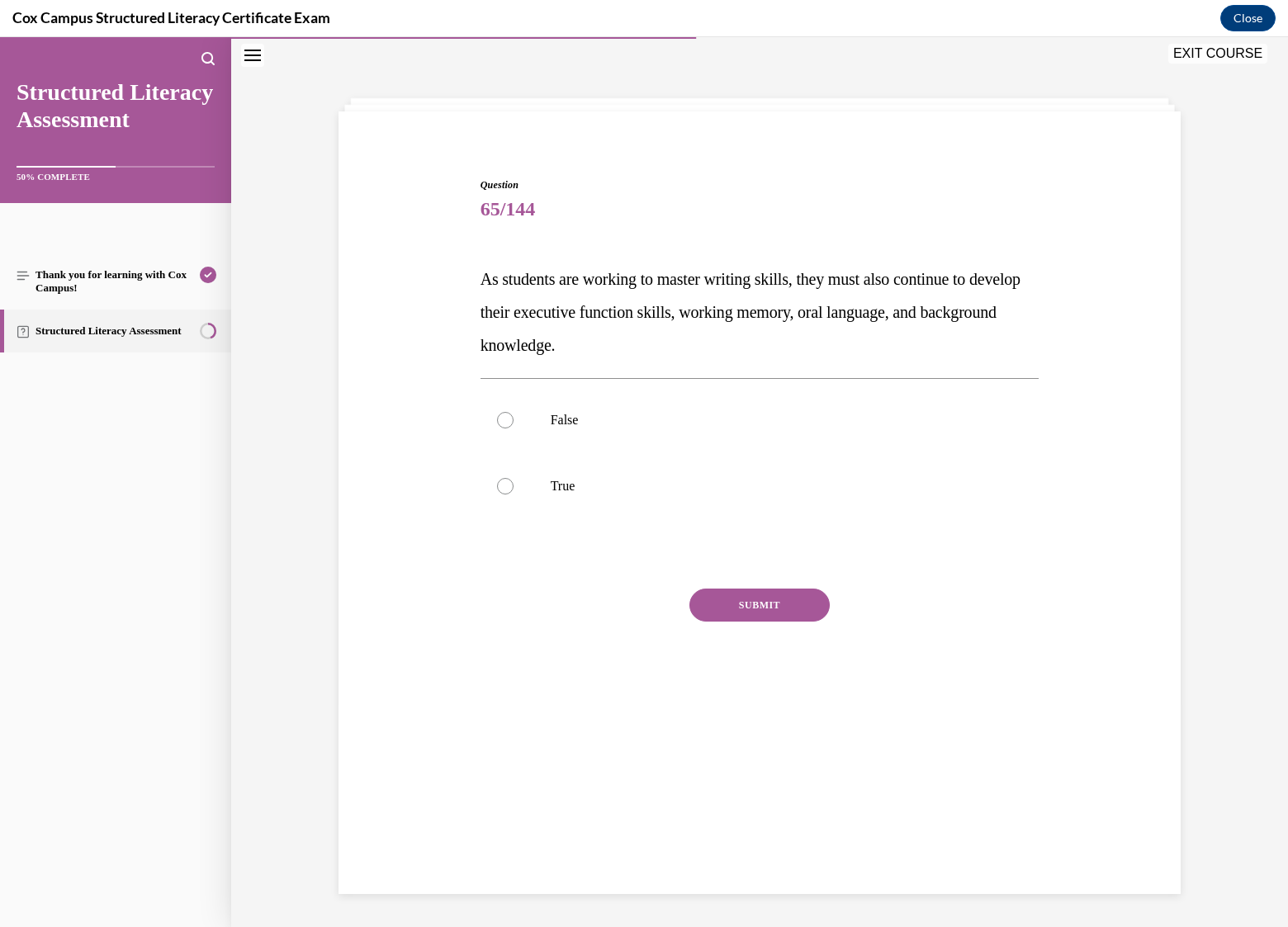
scroll to position [52, 0]
click at [550, 490] on p "True" at bounding box center [774, 486] width 447 height 17
click at [514, 490] on input "True" at bounding box center [505, 486] width 17 height 17
radio input "true"
click at [762, 595] on button "SUBMIT" at bounding box center [760, 605] width 141 height 33
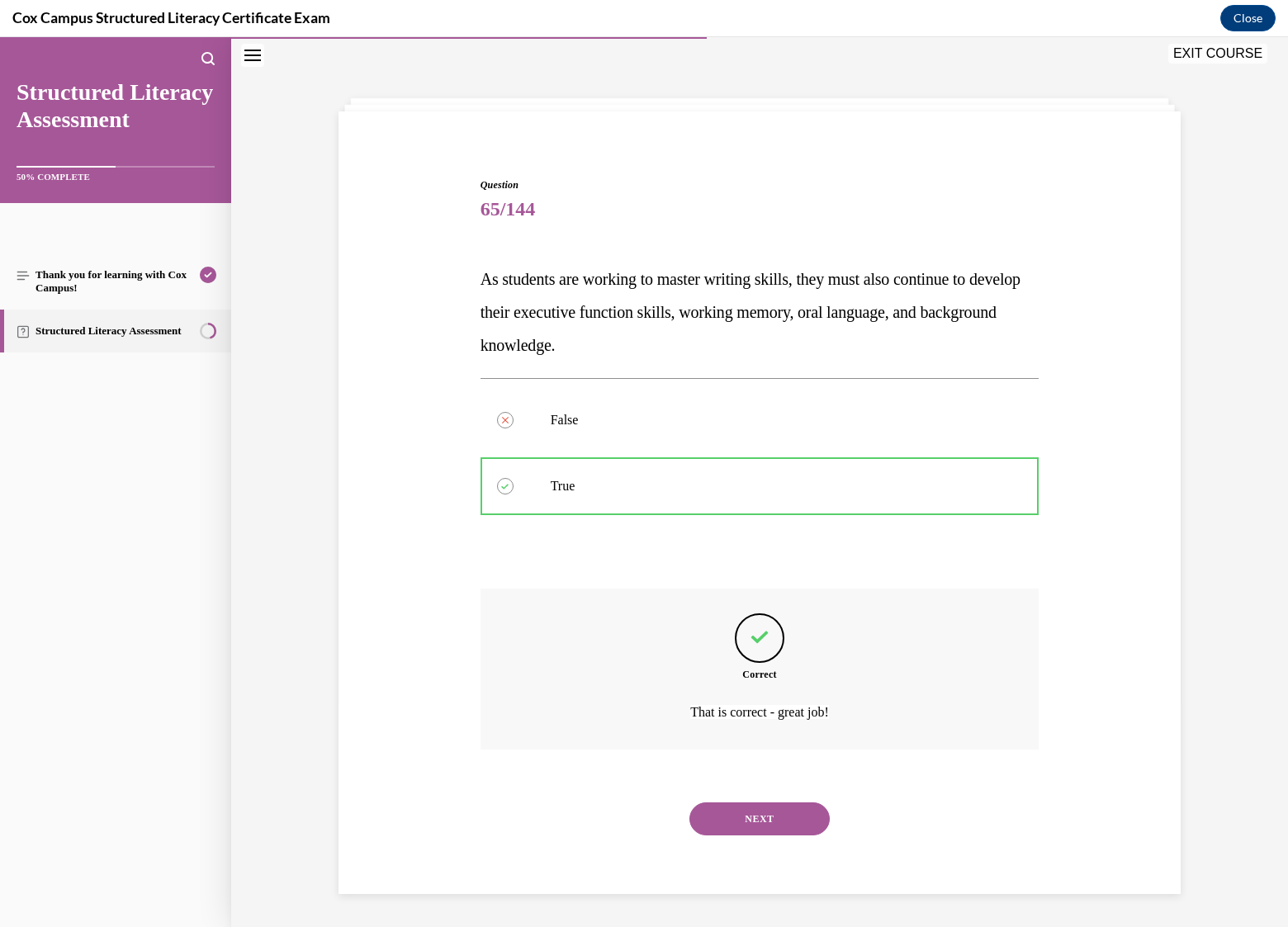
click at [779, 823] on button "NEXT" at bounding box center [760, 818] width 141 height 33
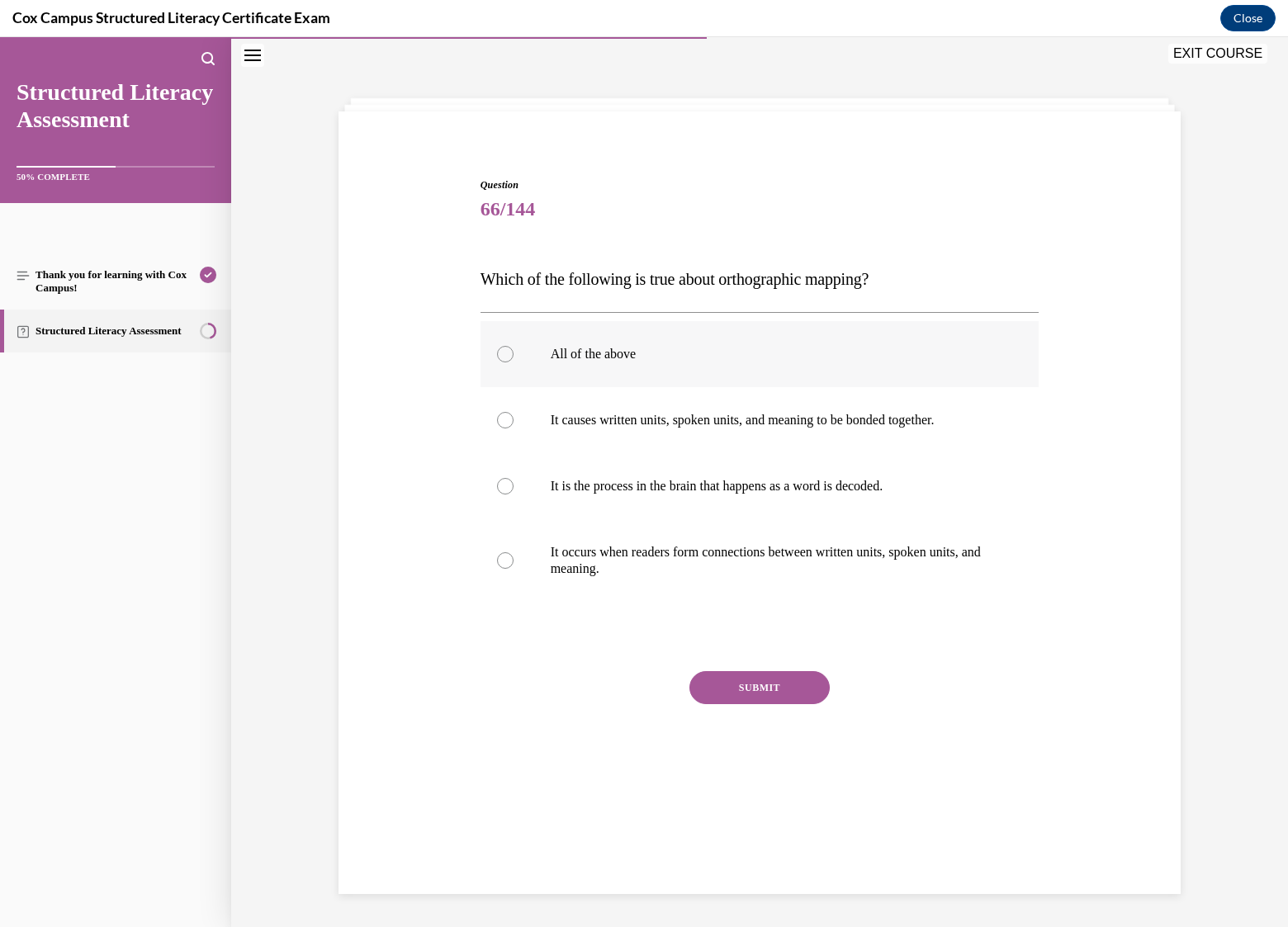
click at [599, 347] on p "All of the above" at bounding box center [774, 354] width 447 height 17
click at [514, 347] on input "All of the above" at bounding box center [505, 354] width 17 height 17
radio input "true"
click at [774, 695] on button "SUBMIT" at bounding box center [760, 687] width 141 height 33
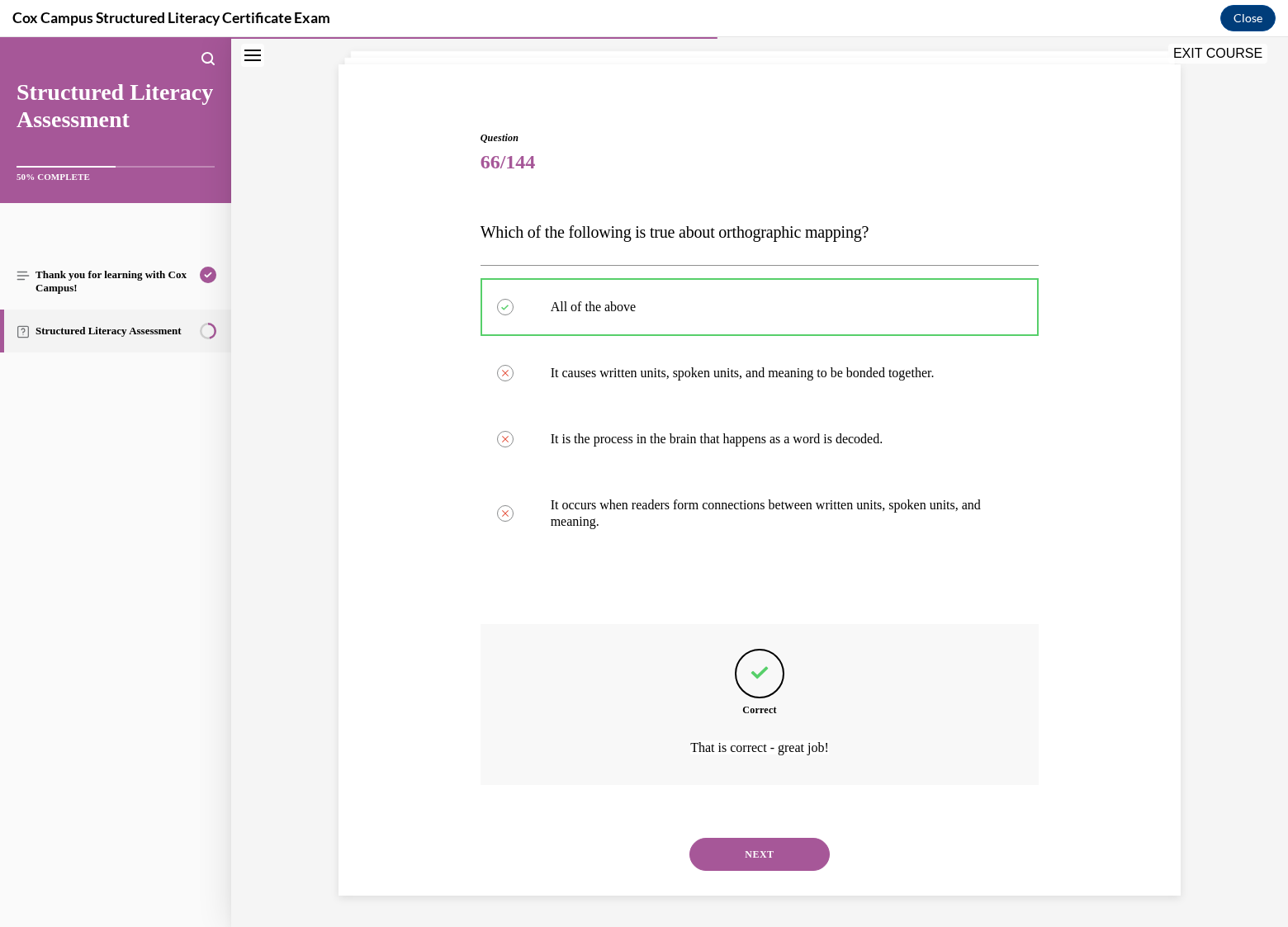
scroll to position [100, 0]
click at [746, 846] on button "NEXT" at bounding box center [760, 853] width 141 height 33
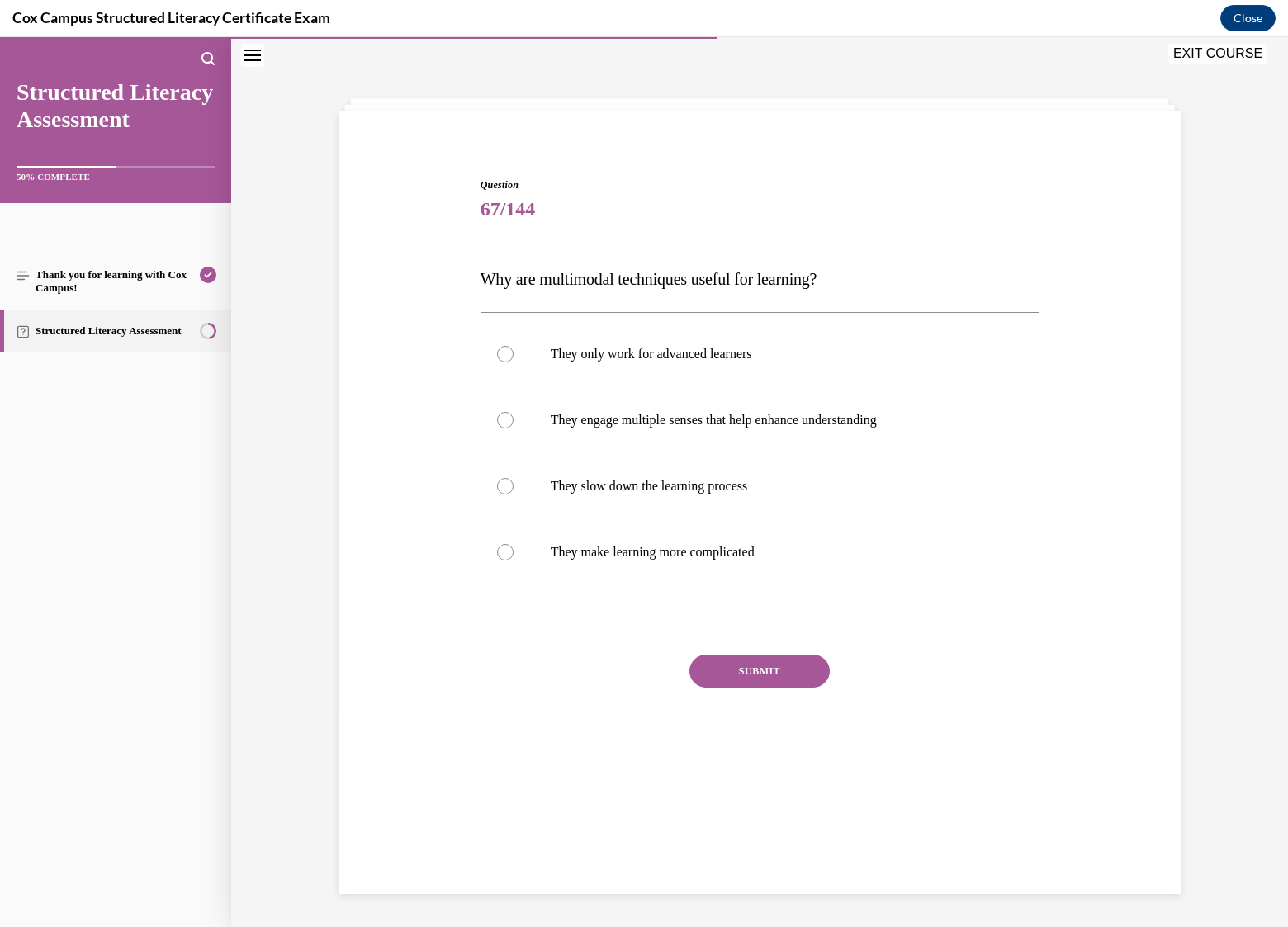
scroll to position [52, 0]
click at [774, 420] on p "They engage multiple senses that help enhance understanding" at bounding box center [774, 420] width 447 height 17
click at [514, 420] on input "They engage multiple senses that help enhance understanding" at bounding box center [505, 420] width 17 height 17
radio input "true"
click at [756, 667] on button "SUBMIT" at bounding box center [760, 671] width 141 height 33
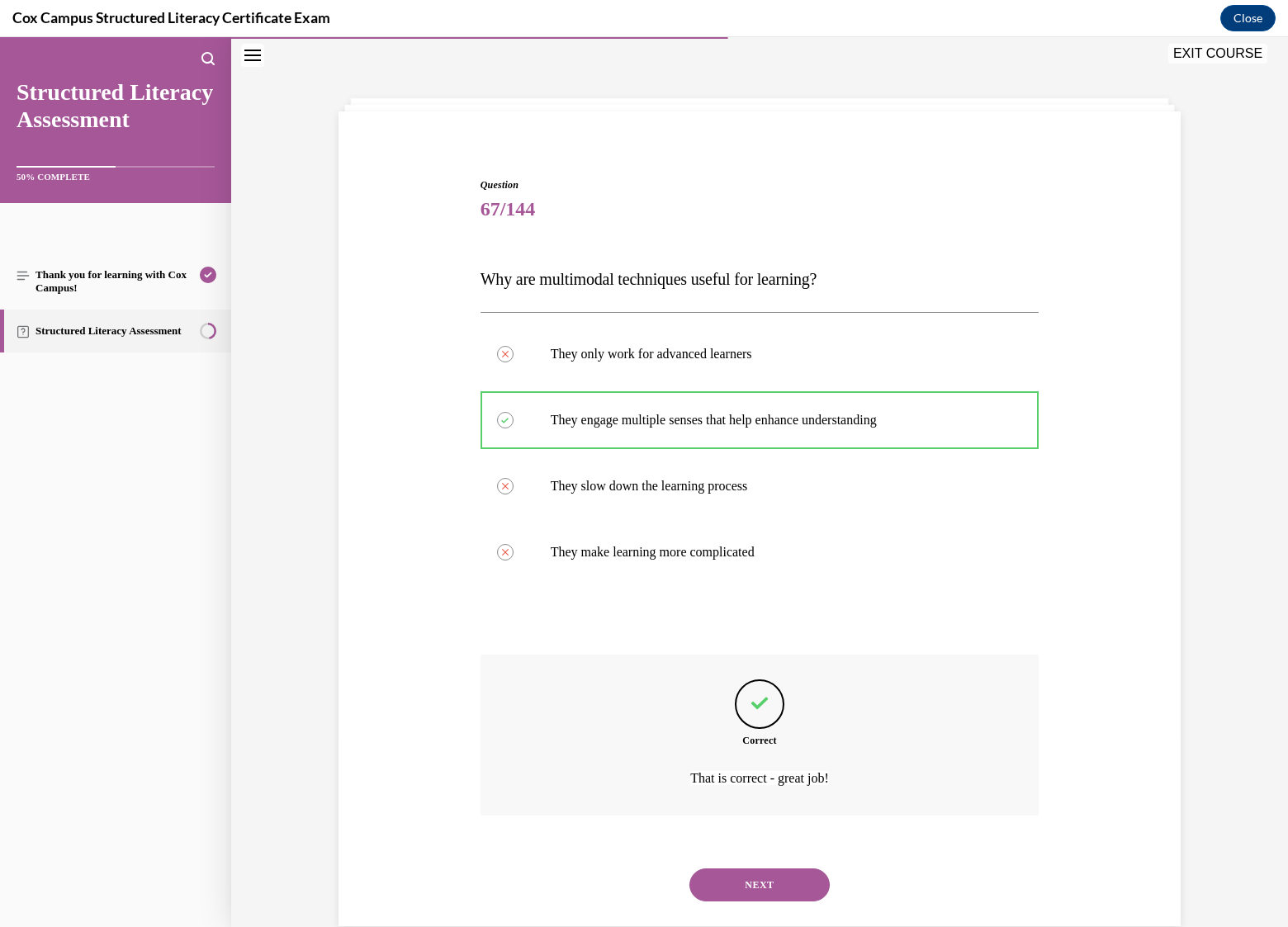
scroll to position [84, 0]
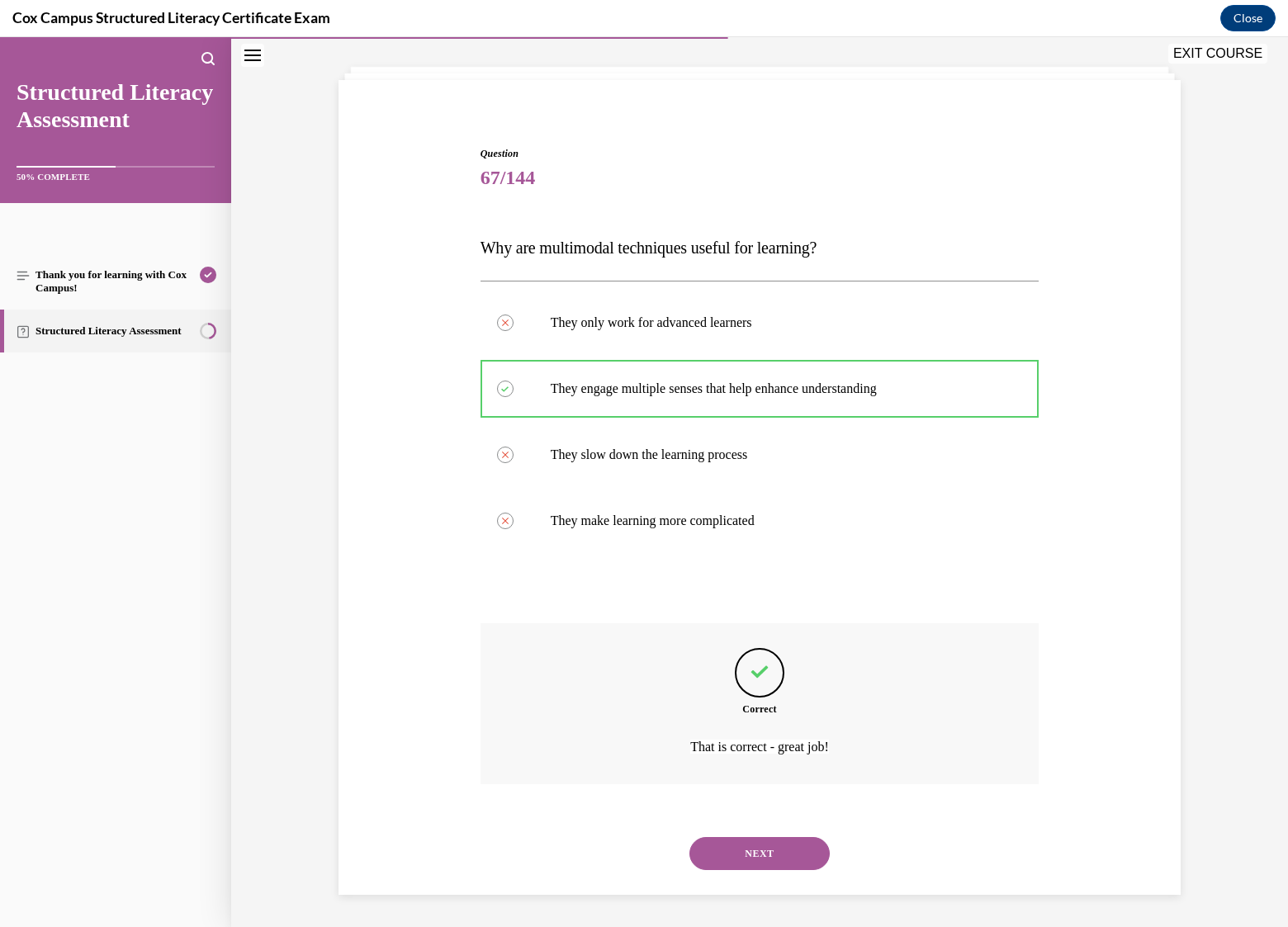
click at [761, 856] on button "NEXT" at bounding box center [760, 853] width 141 height 33
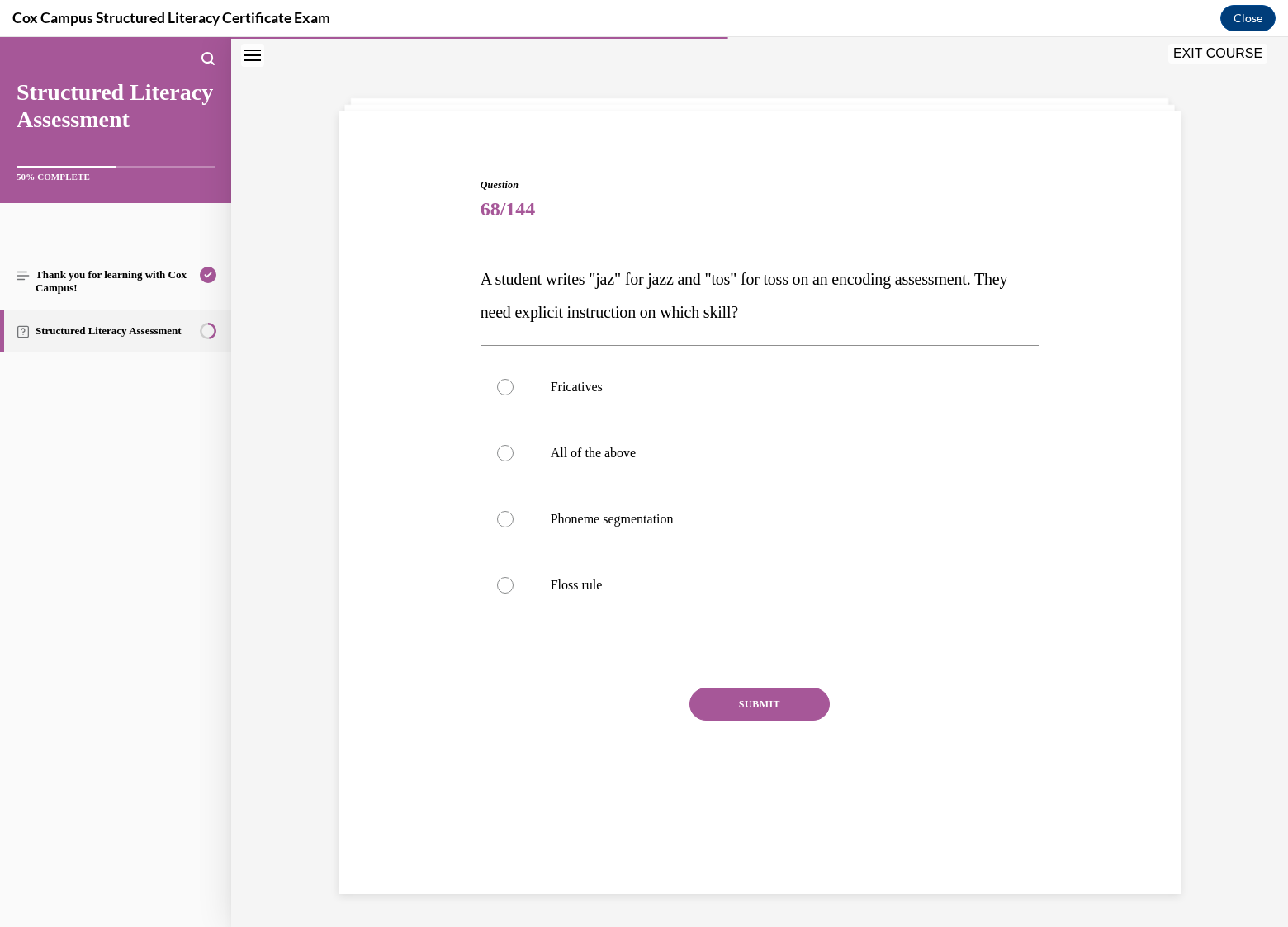
scroll to position [52, 0]
click at [601, 595] on label "Floss rule" at bounding box center [760, 585] width 559 height 66
click at [514, 593] on input "Floss rule" at bounding box center [505, 585] width 17 height 17
radio input "true"
click at [747, 698] on button "SUBMIT" at bounding box center [760, 703] width 141 height 33
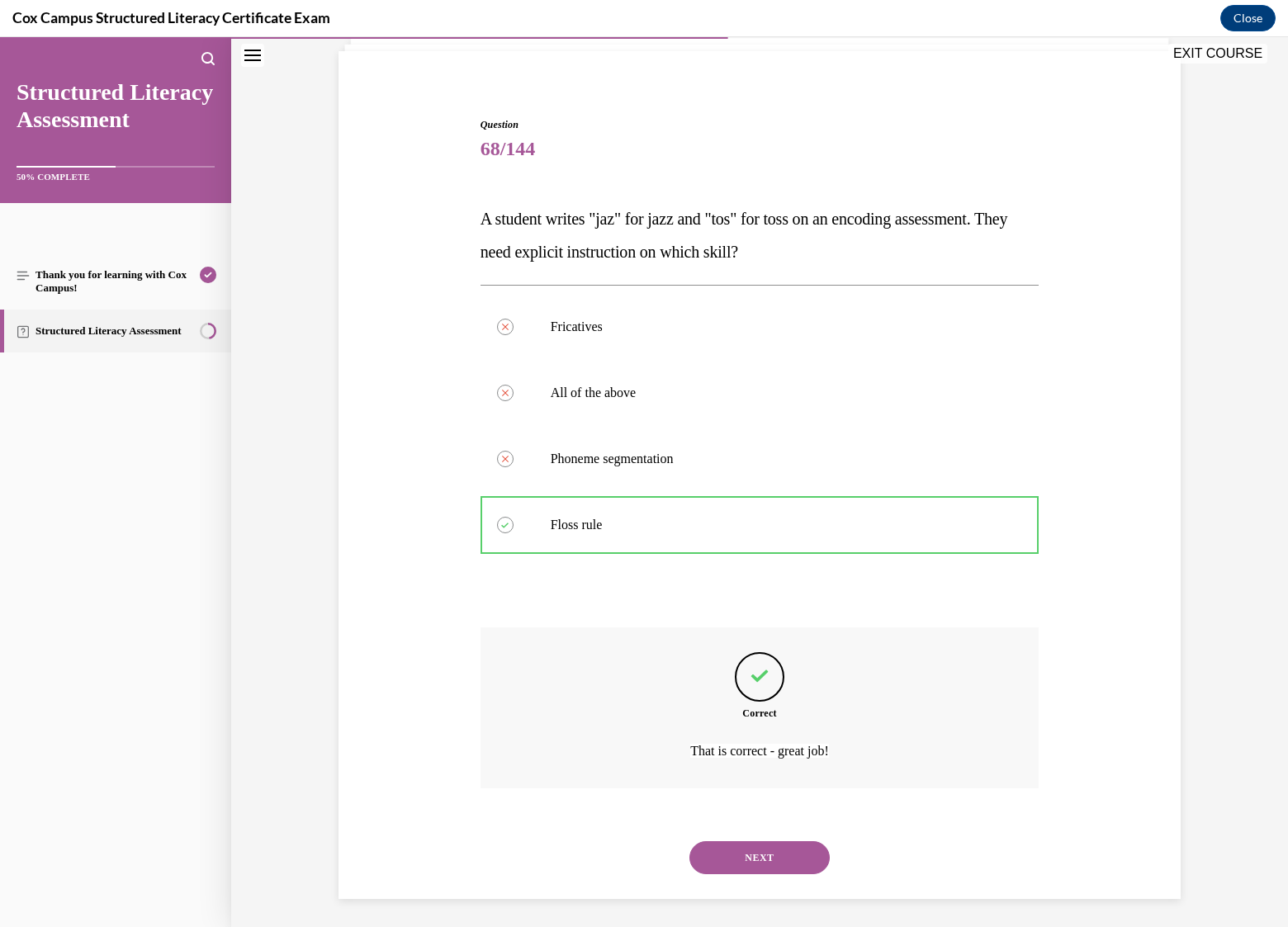
scroll to position [117, 0]
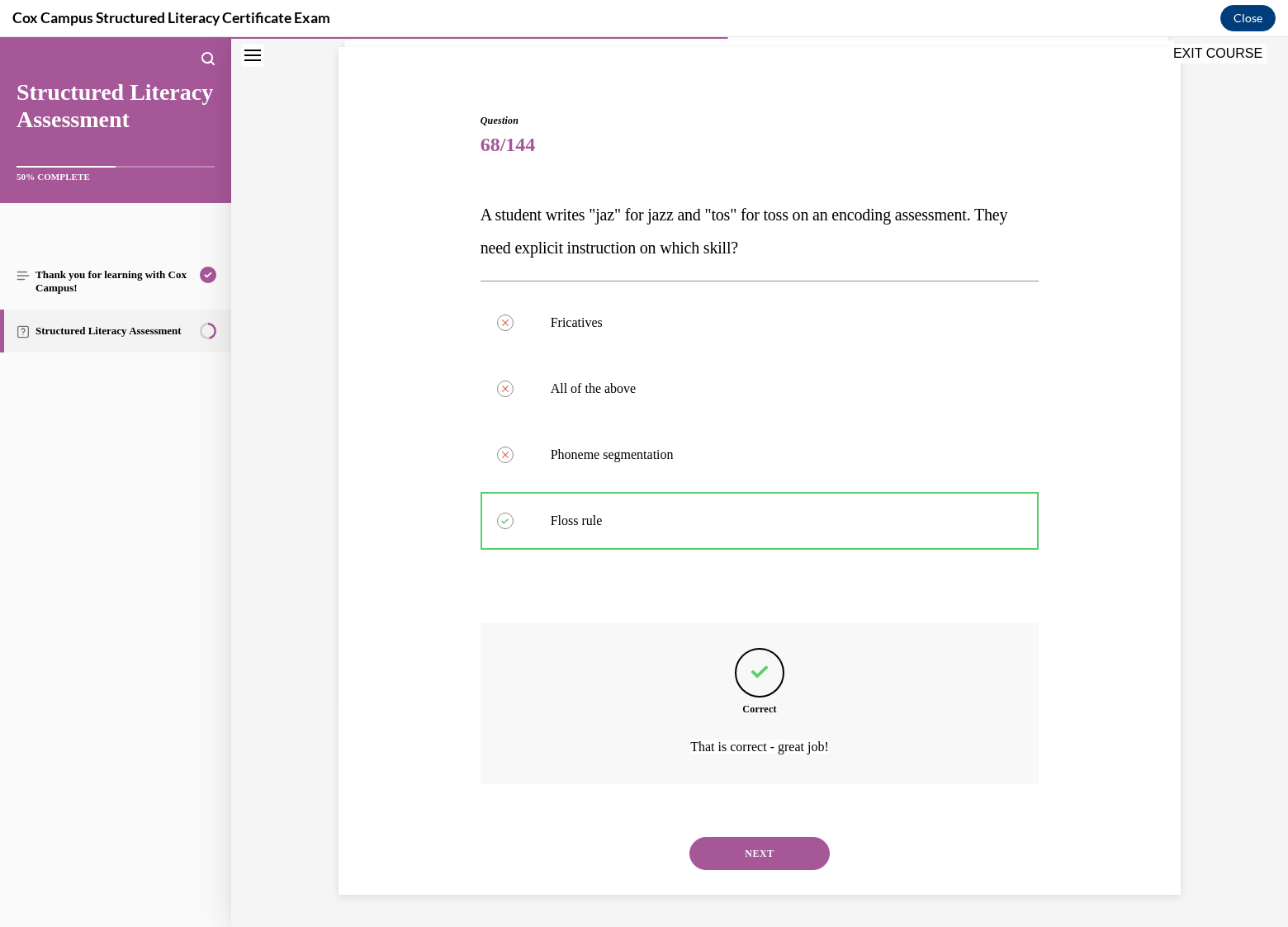
click at [766, 855] on button "NEXT" at bounding box center [760, 853] width 141 height 33
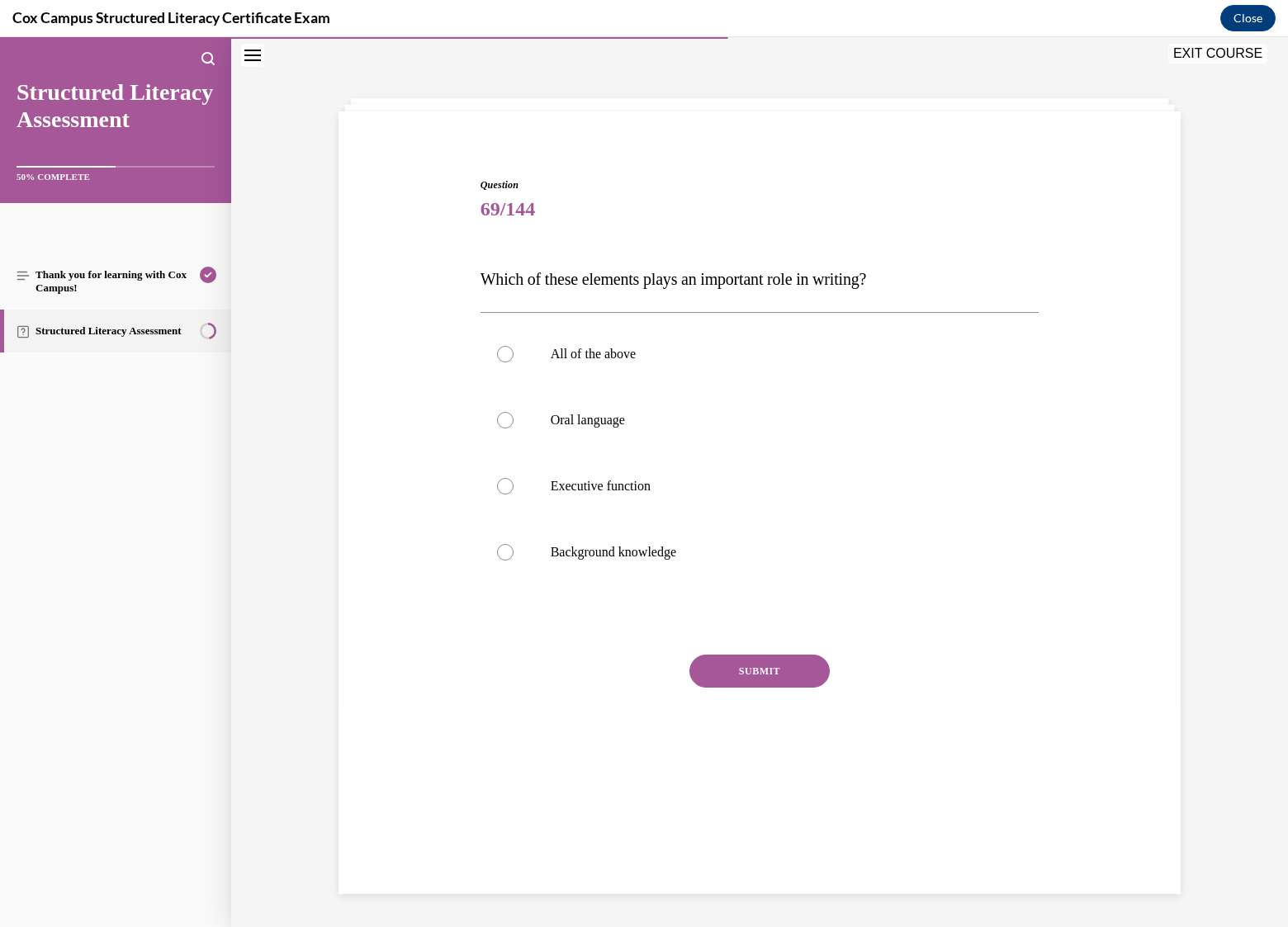
scroll to position [52, 0]
click at [580, 368] on label "All of the above" at bounding box center [760, 354] width 559 height 66
click at [514, 362] on input "All of the above" at bounding box center [505, 354] width 17 height 17
radio input "true"
click at [738, 657] on button "SUBMIT" at bounding box center [760, 671] width 141 height 33
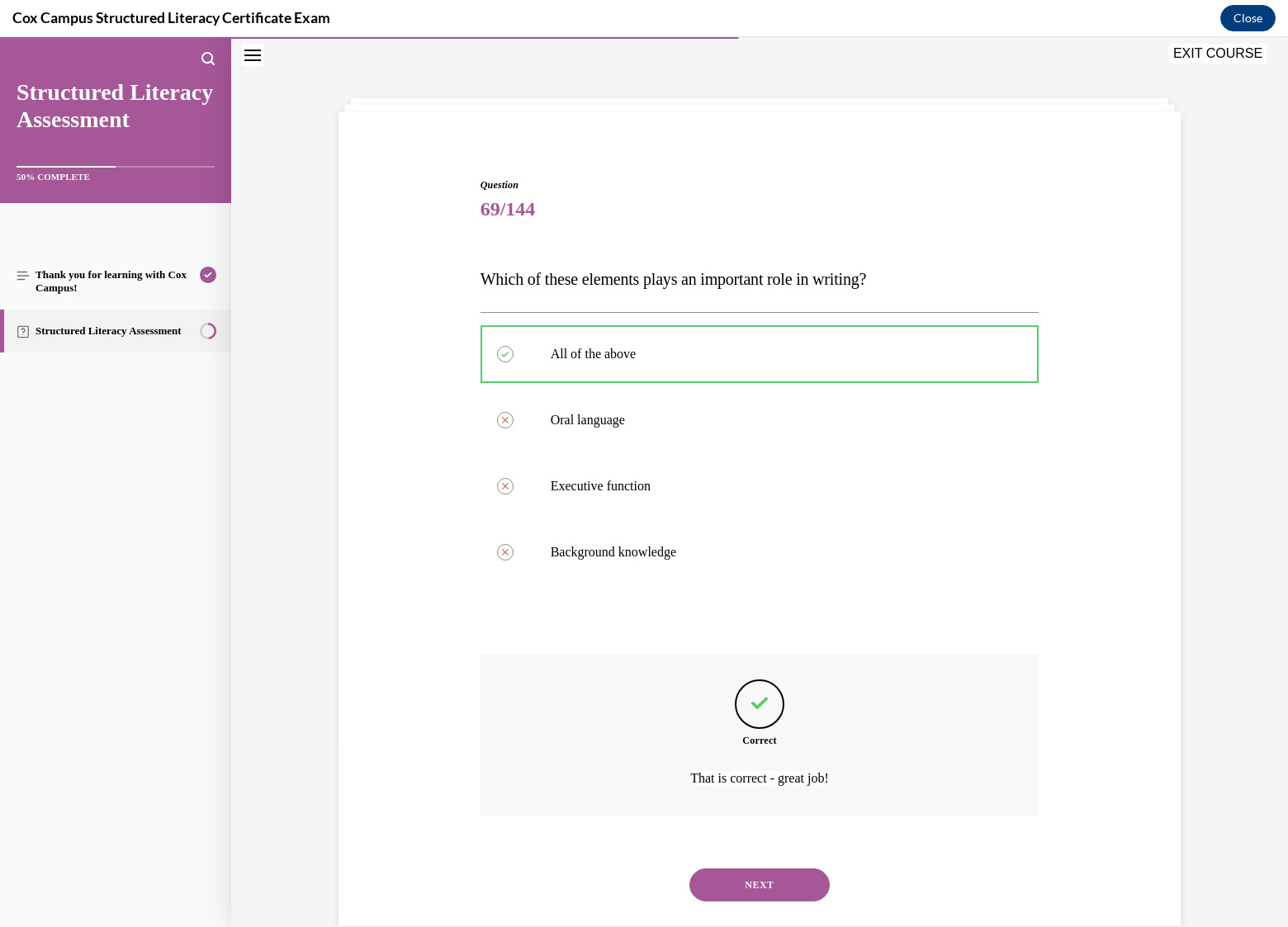
scroll to position [84, 0]
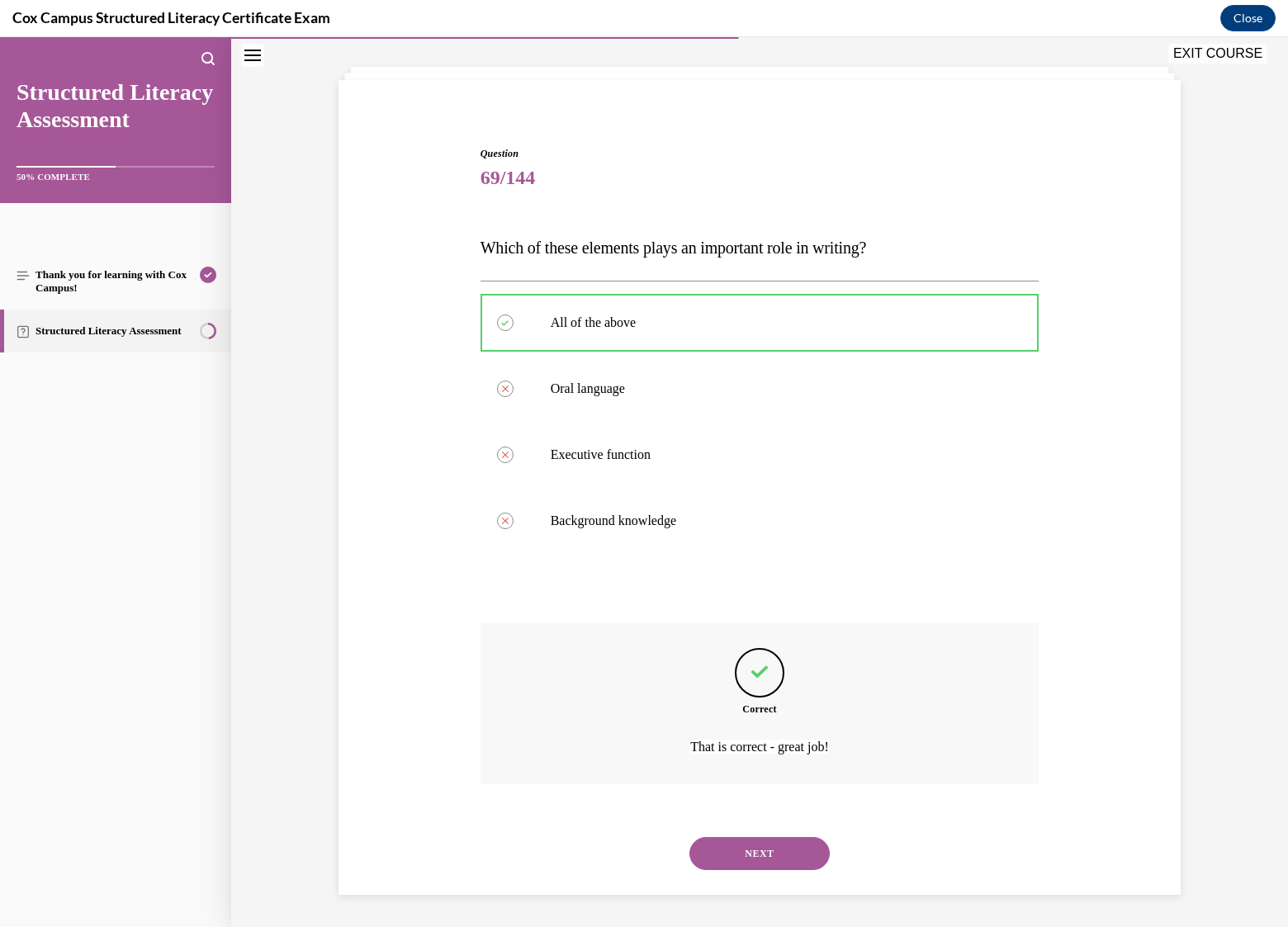
click at [787, 851] on button "NEXT" at bounding box center [760, 853] width 141 height 33
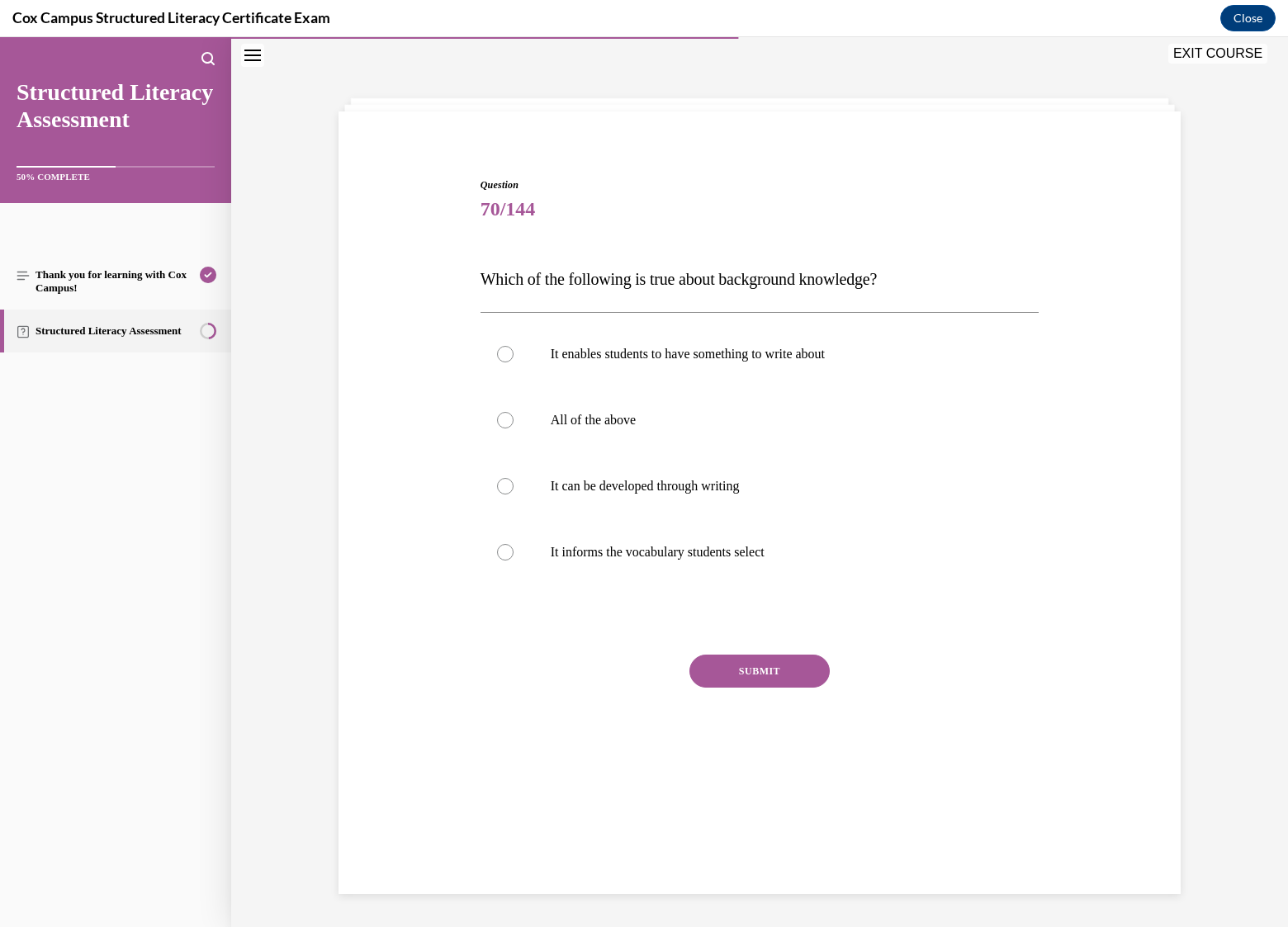
scroll to position [52, 0]
click at [722, 558] on p "It informs the vocabulary students select" at bounding box center [774, 552] width 447 height 17
click at [514, 558] on input "It informs the vocabulary students select" at bounding box center [505, 552] width 17 height 17
radio input "true"
click at [497, 417] on div at bounding box center [505, 420] width 17 height 17
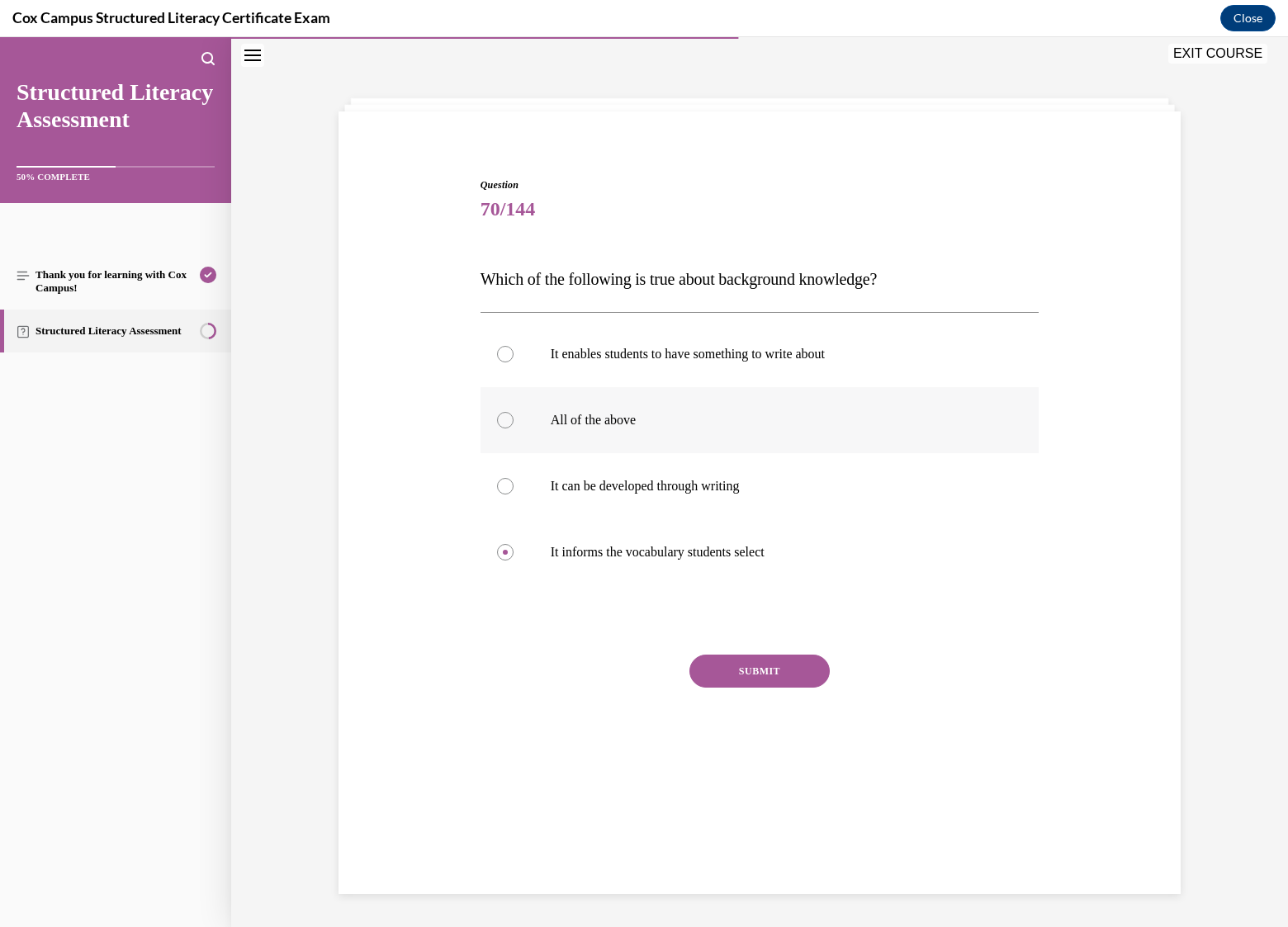
click at [497, 417] on input "All of the above" at bounding box center [505, 420] width 17 height 17
radio input "true"
click at [776, 669] on button "SUBMIT" at bounding box center [760, 671] width 141 height 33
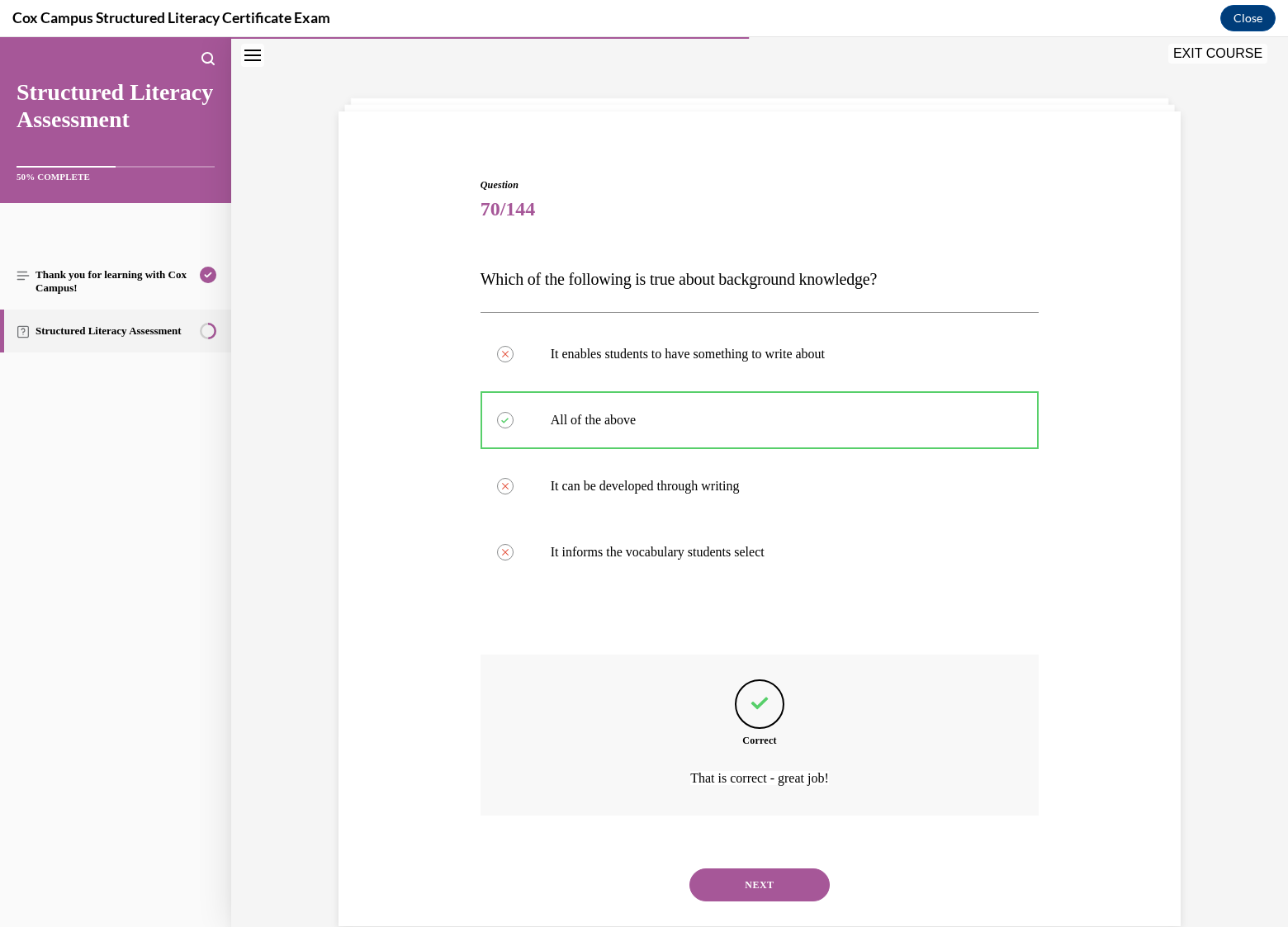
scroll to position [84, 0]
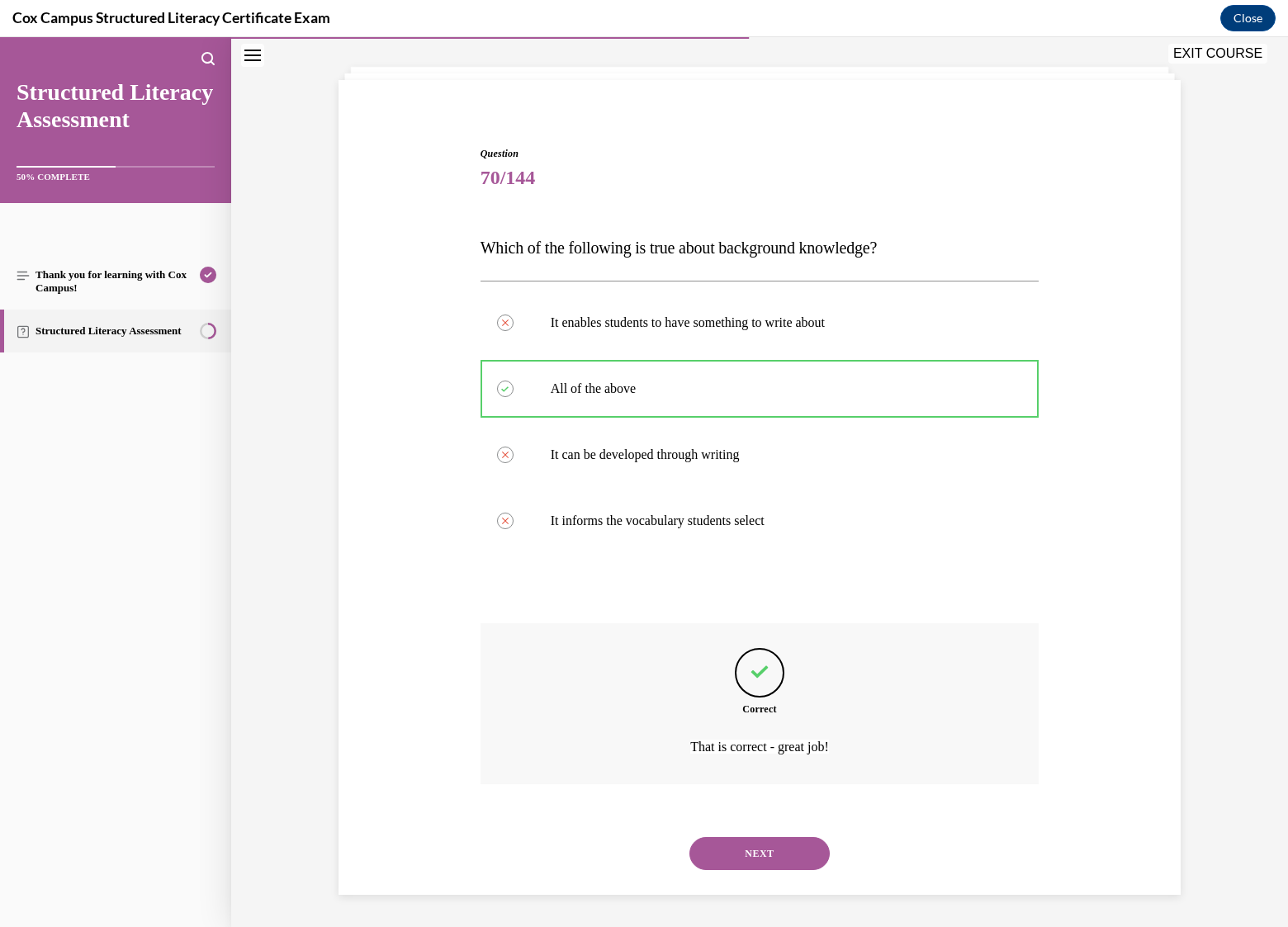
click at [767, 852] on button "NEXT" at bounding box center [760, 853] width 141 height 33
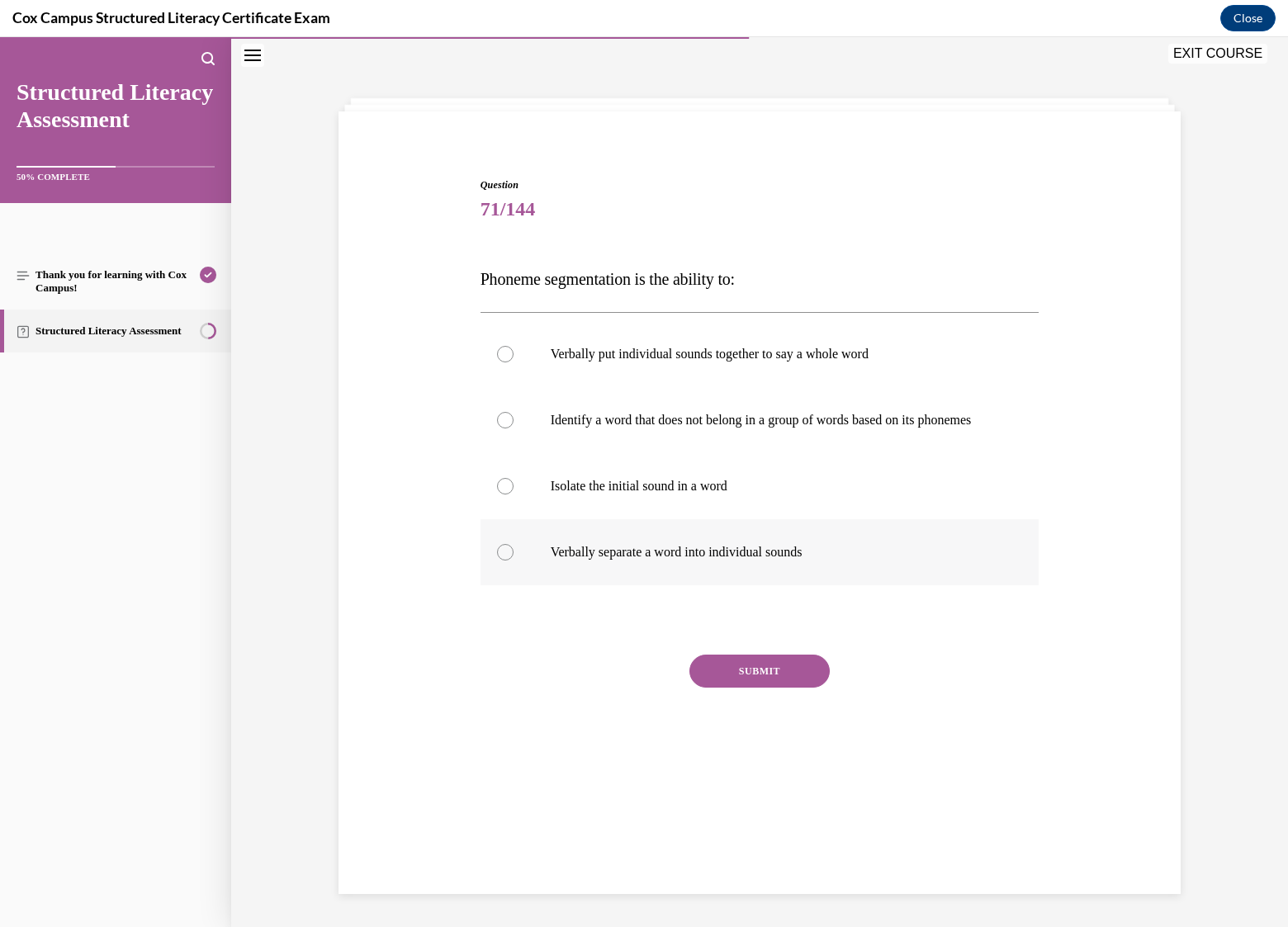
click at [697, 560] on p "Verbally separate a word into individual sounds" at bounding box center [774, 552] width 447 height 17
click at [514, 560] on input "Verbally separate a word into individual sounds" at bounding box center [505, 552] width 17 height 17
radio input "true"
click at [754, 687] on button "SUBMIT" at bounding box center [760, 671] width 141 height 33
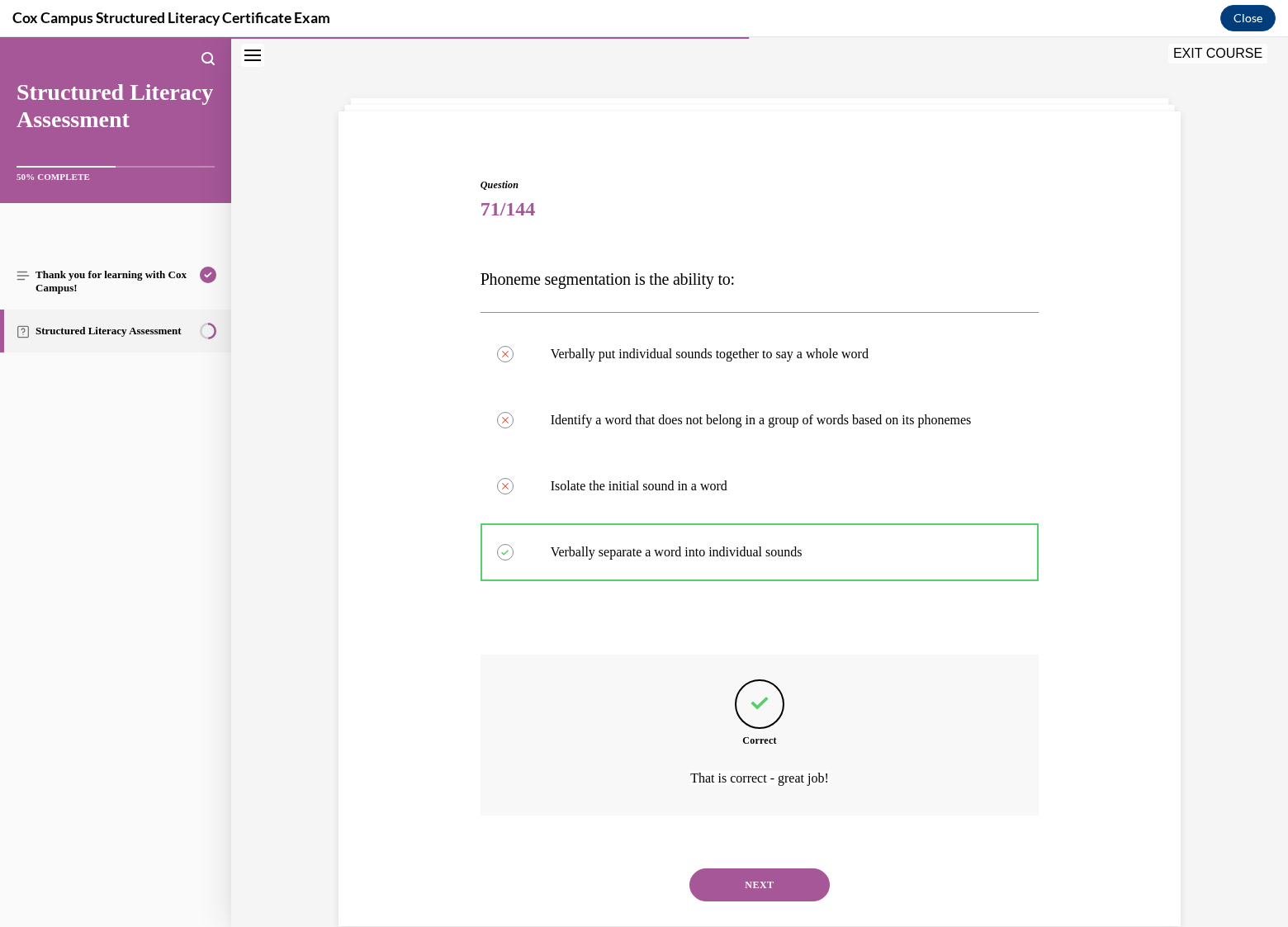
scroll to position [100, 0]
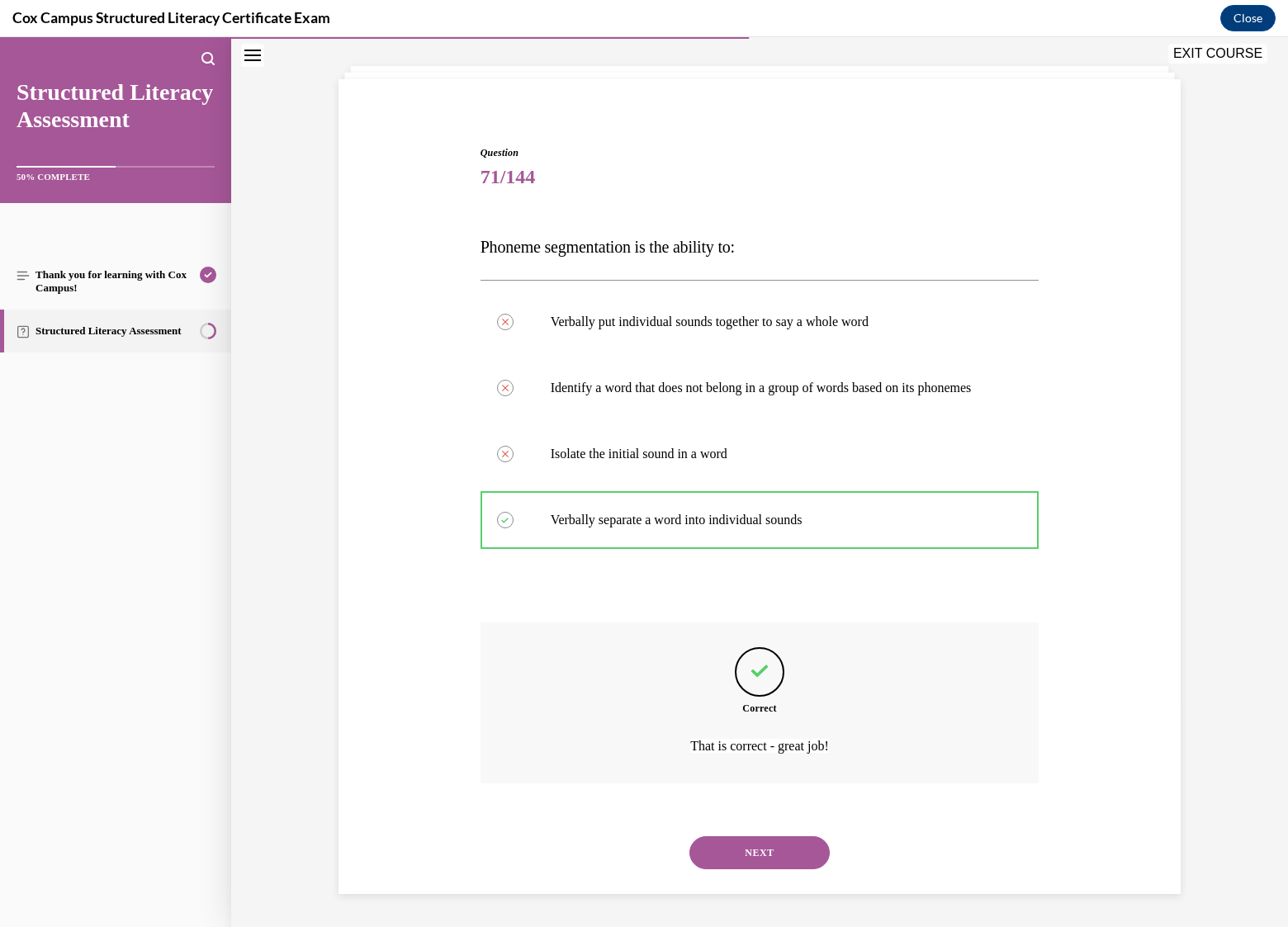
click at [752, 853] on button "NEXT" at bounding box center [760, 852] width 141 height 33
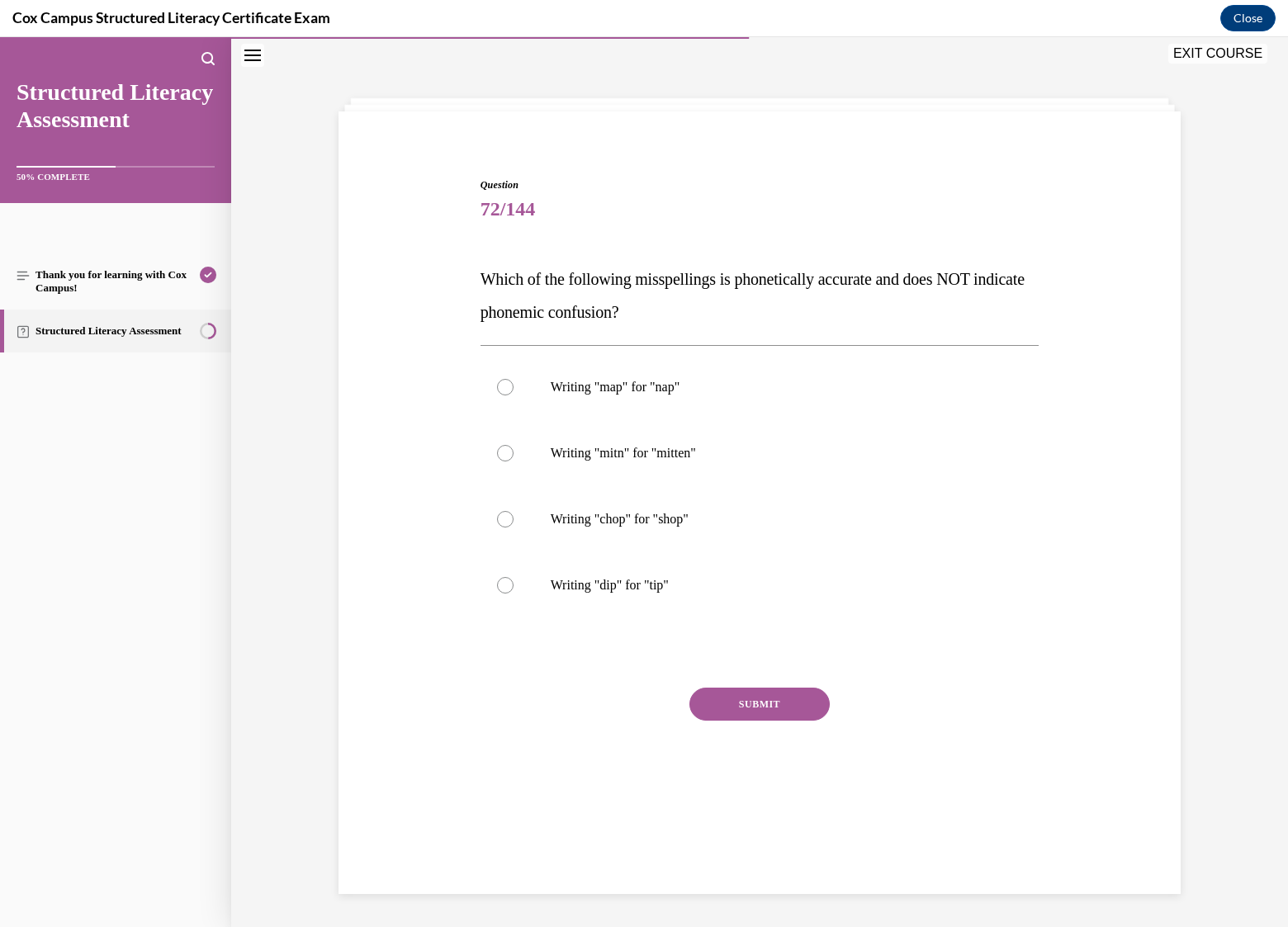
scroll to position [52, 0]
click at [499, 447] on div at bounding box center [505, 453] width 17 height 17
click at [499, 447] on input "Writing "mitn" for "mitten"" at bounding box center [505, 453] width 17 height 17
radio input "true"
click at [771, 704] on button "SUBMIT" at bounding box center [760, 703] width 141 height 33
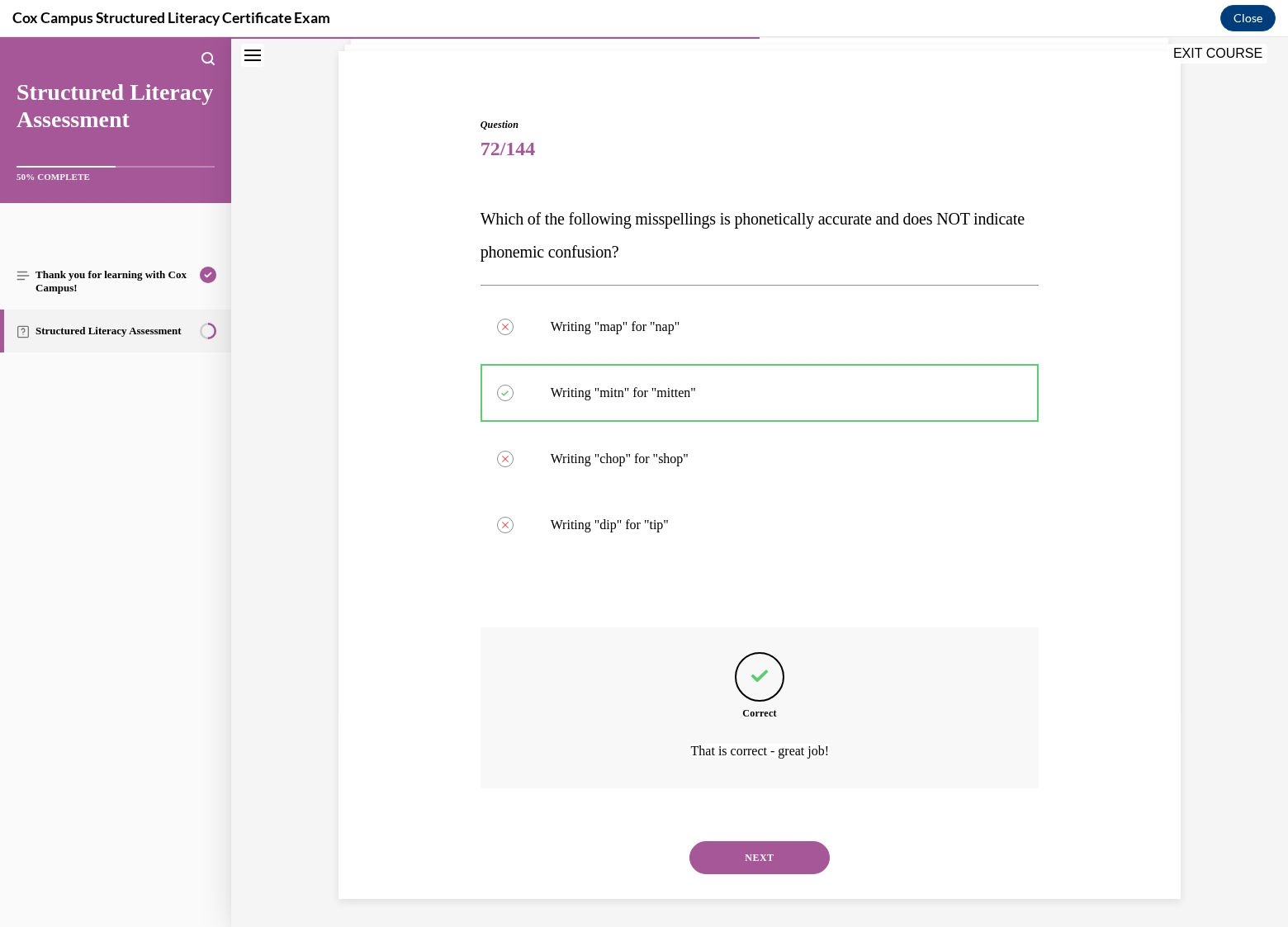
scroll to position [117, 0]
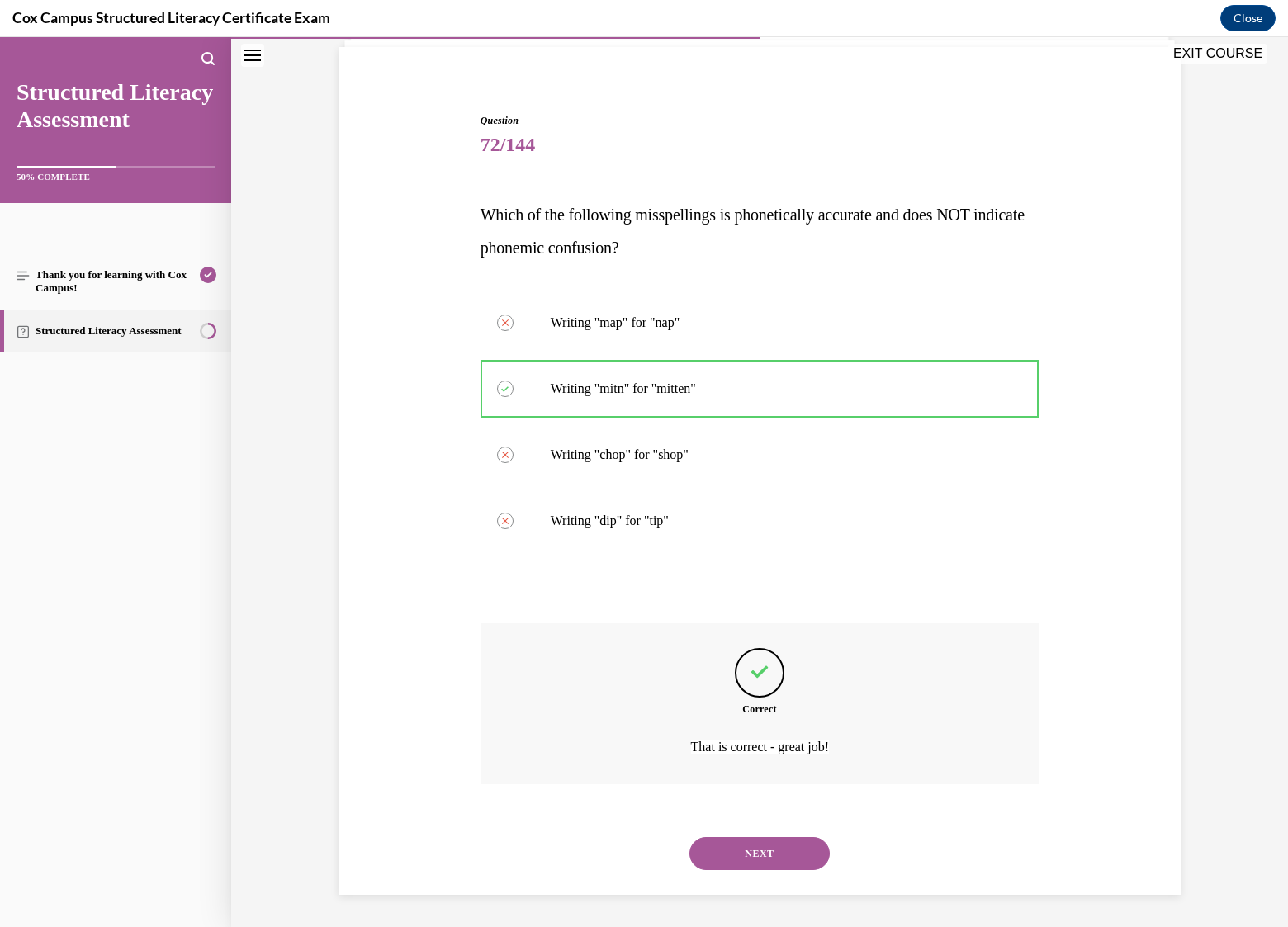
click at [776, 851] on button "NEXT" at bounding box center [760, 853] width 141 height 33
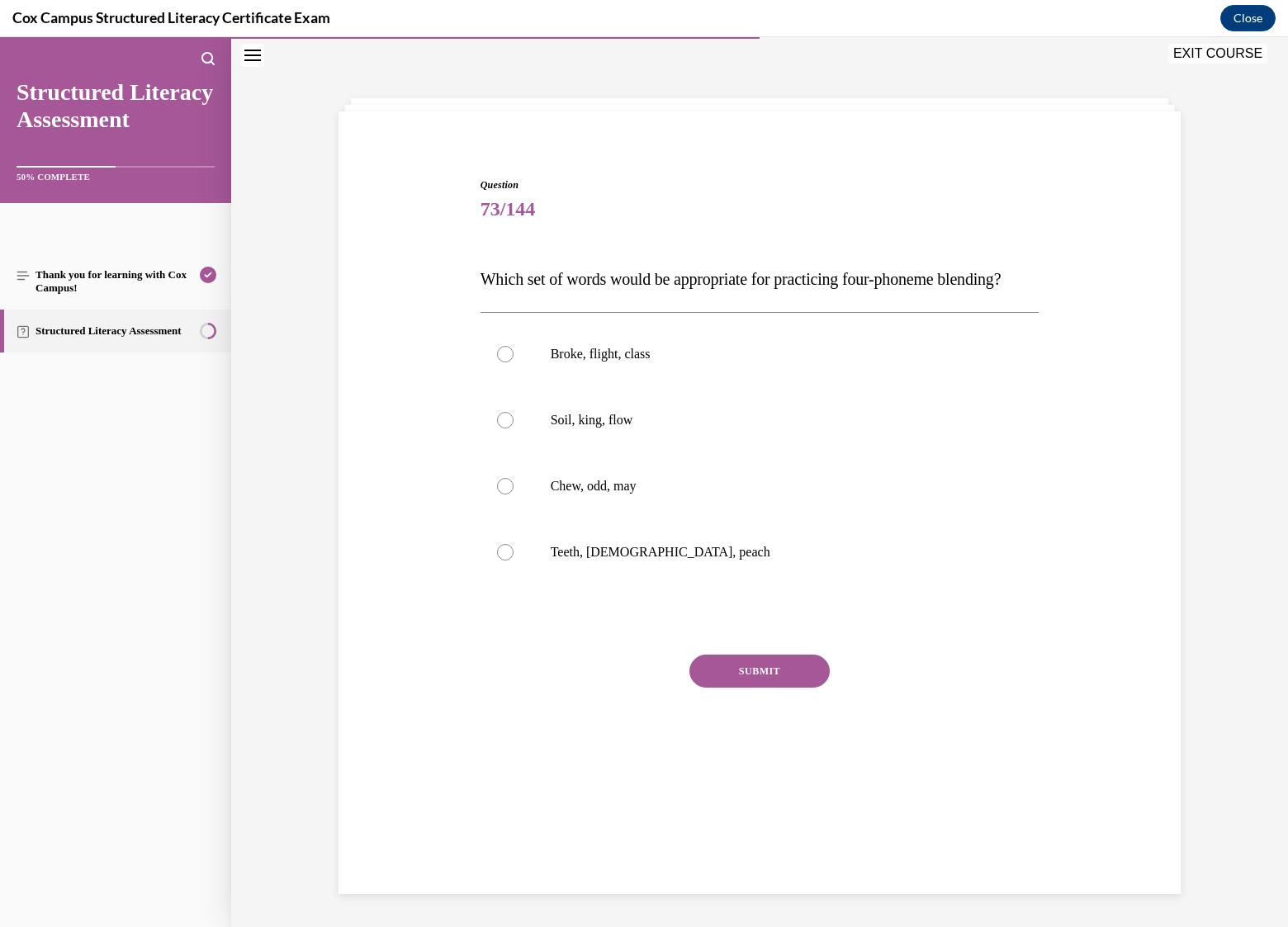
scroll to position [52, 0]
click at [632, 362] on p "Broke, flight, class" at bounding box center [774, 354] width 447 height 17
click at [514, 362] on input "Broke, flight, class" at bounding box center [505, 354] width 17 height 17
radio input "true"
click at [774, 687] on button "SUBMIT" at bounding box center [760, 671] width 141 height 33
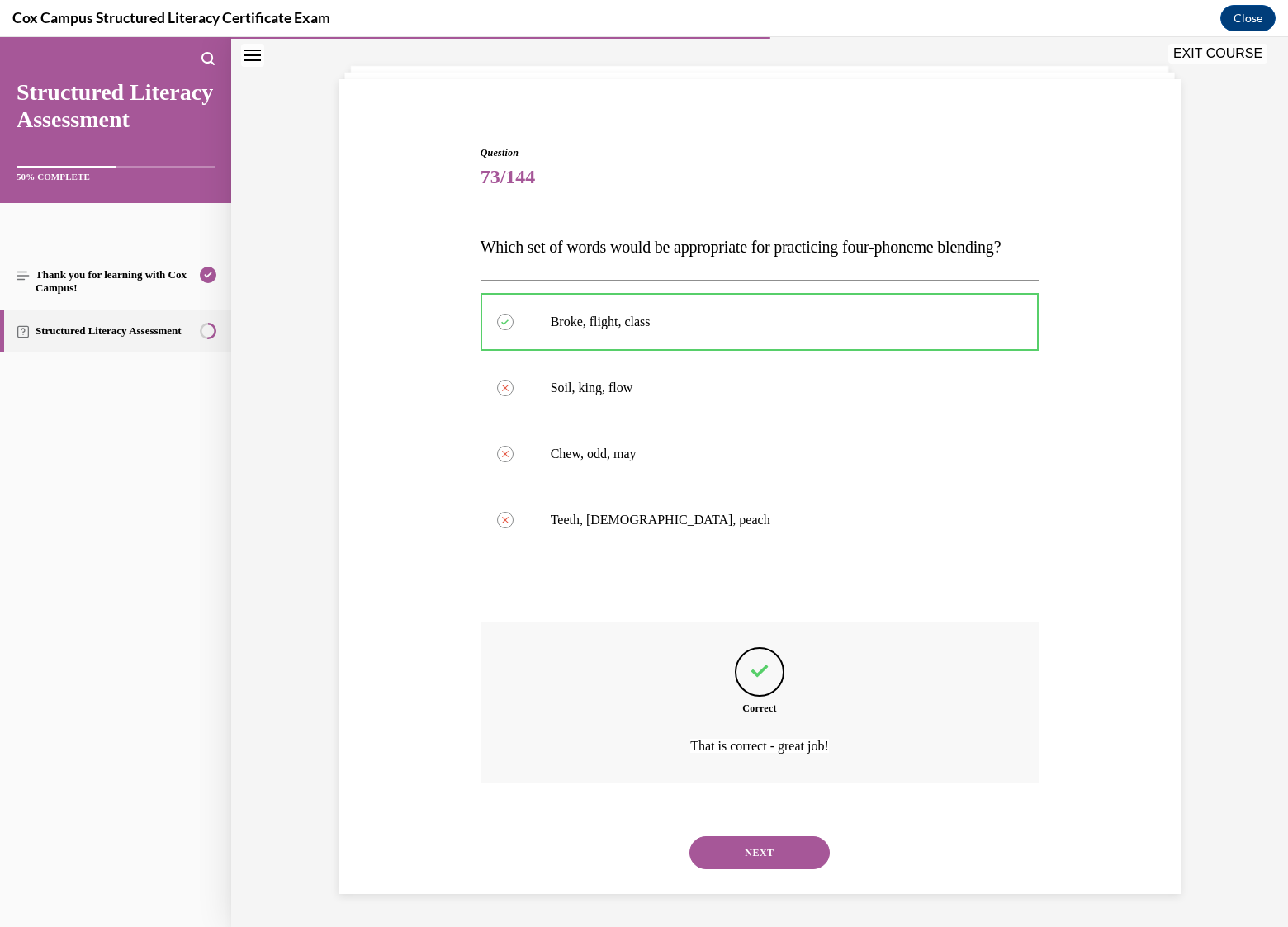
click at [780, 863] on button "NEXT" at bounding box center [760, 852] width 141 height 33
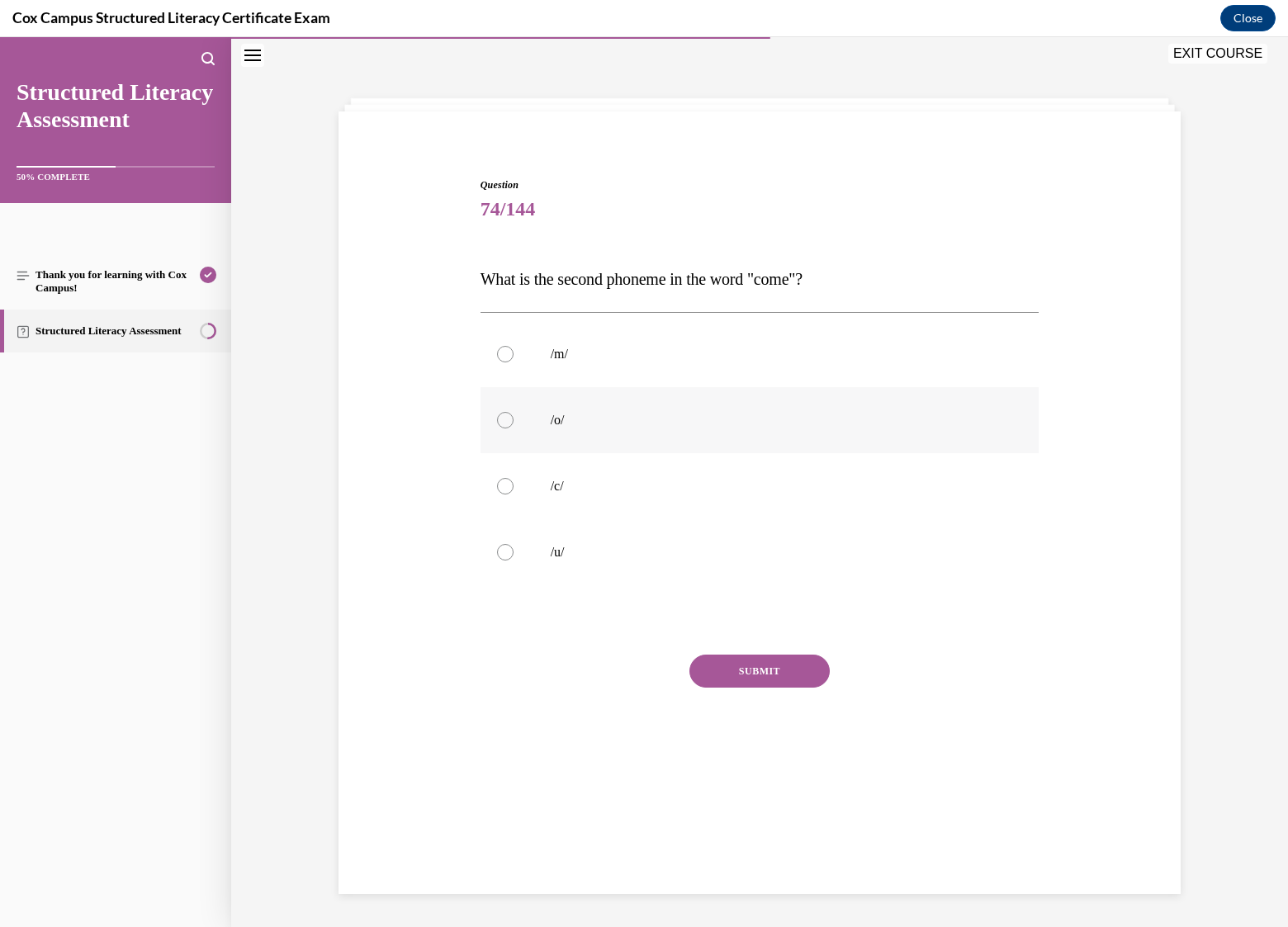
click at [599, 420] on p "/o/" at bounding box center [774, 420] width 447 height 17
click at [514, 420] on input "/o/" at bounding box center [505, 420] width 17 height 17
radio input "true"
click at [512, 558] on label "/u/" at bounding box center [760, 552] width 559 height 66
click at [512, 558] on input "/u/" at bounding box center [505, 552] width 17 height 17
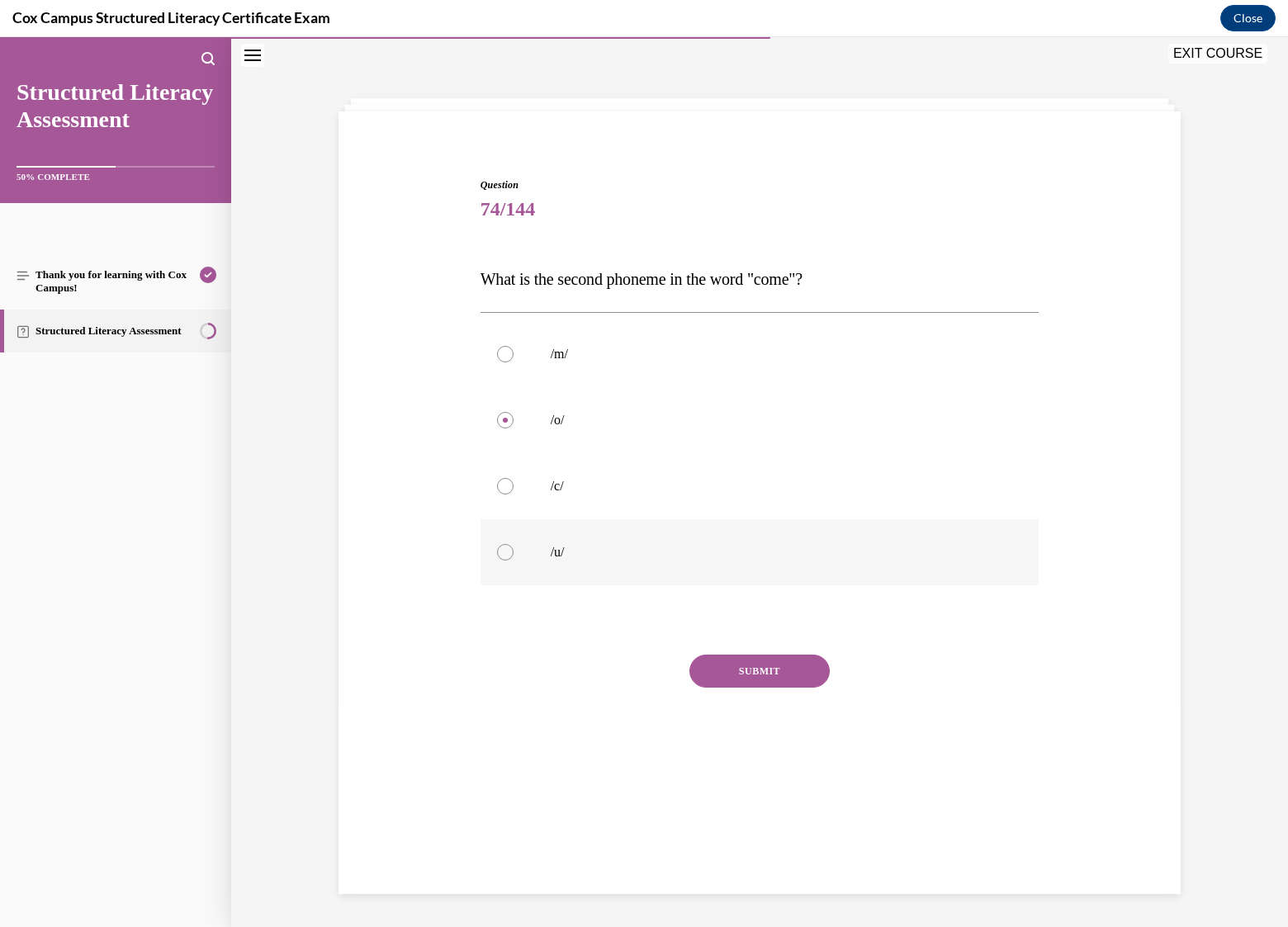
radio input "true"
click at [786, 666] on button "SUBMIT" at bounding box center [760, 671] width 141 height 33
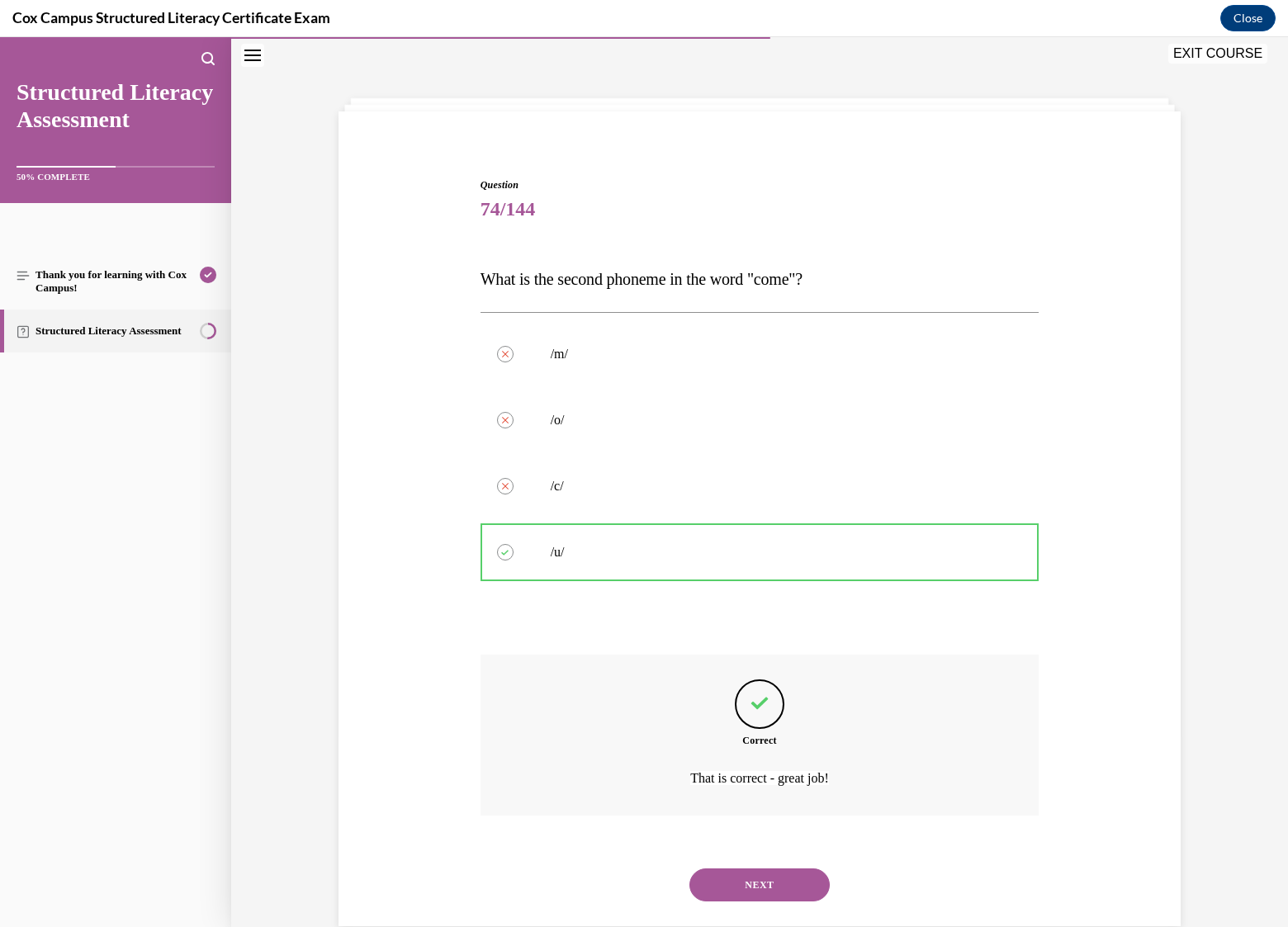
scroll to position [84, 0]
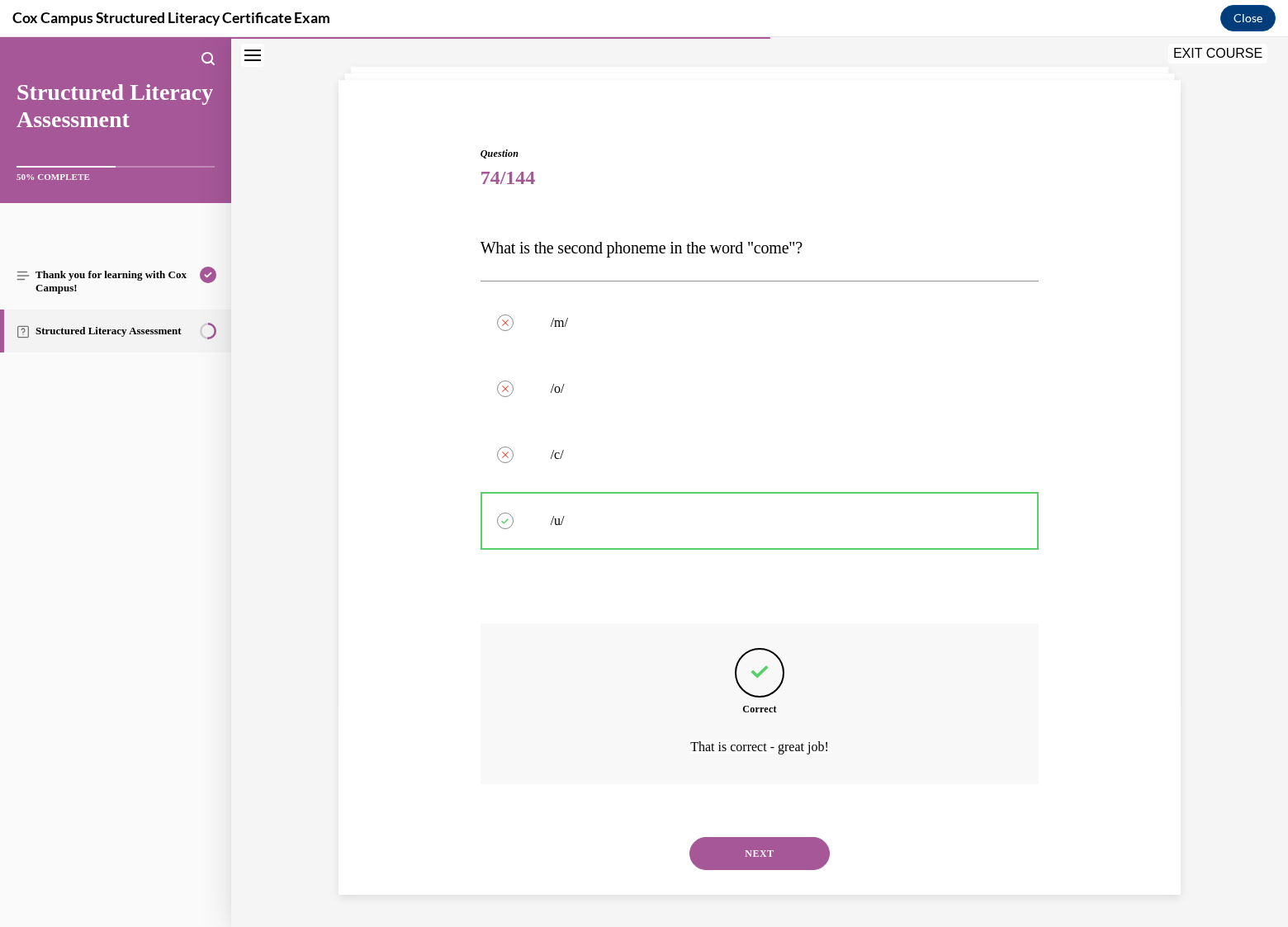
click at [791, 866] on button "NEXT" at bounding box center [760, 853] width 141 height 33
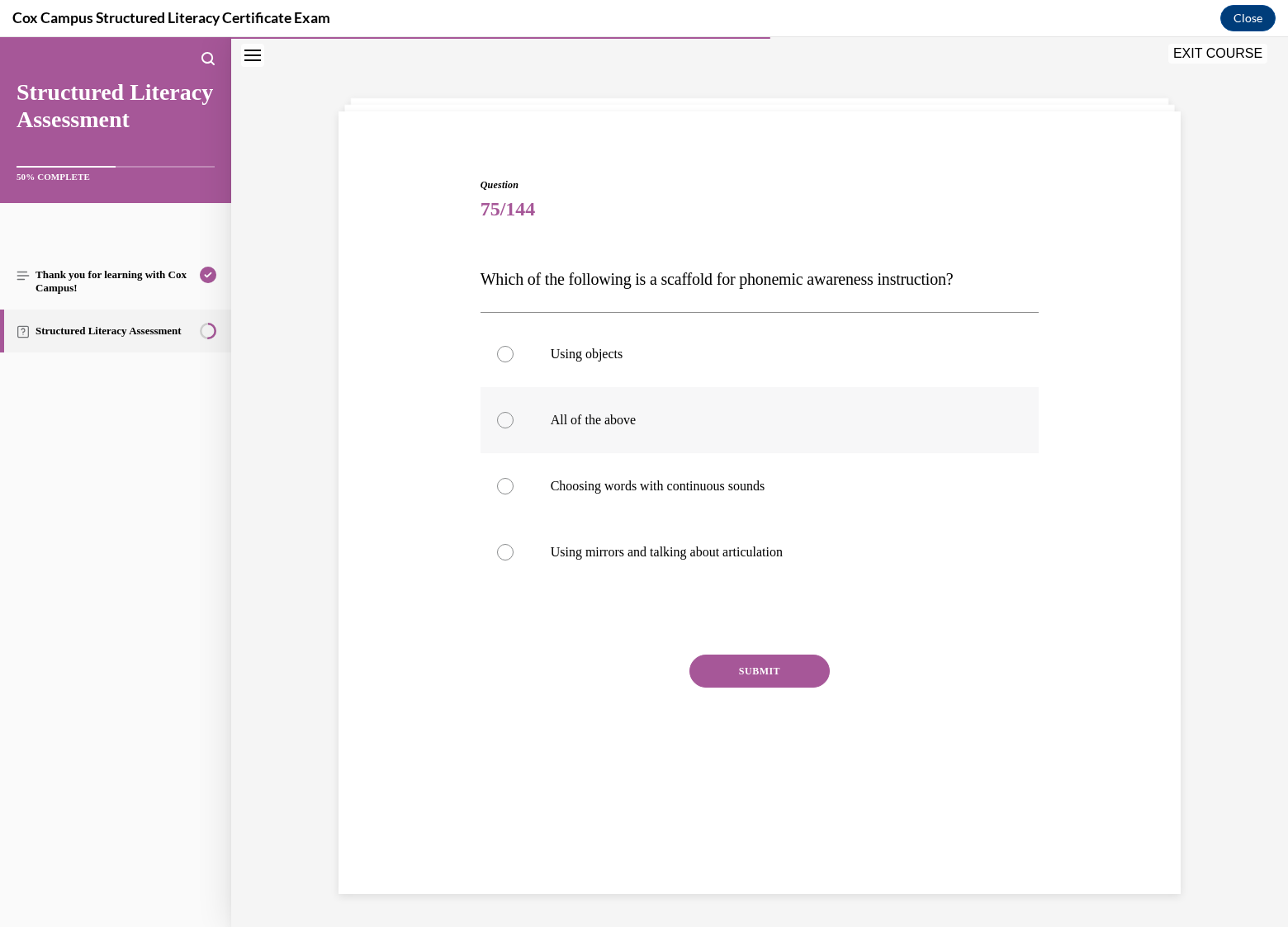
click at [575, 427] on label "All of the above" at bounding box center [760, 420] width 559 height 66
click at [514, 427] on input "All of the above" at bounding box center [505, 420] width 17 height 17
radio input "true"
click at [762, 679] on button "SUBMIT" at bounding box center [760, 671] width 141 height 33
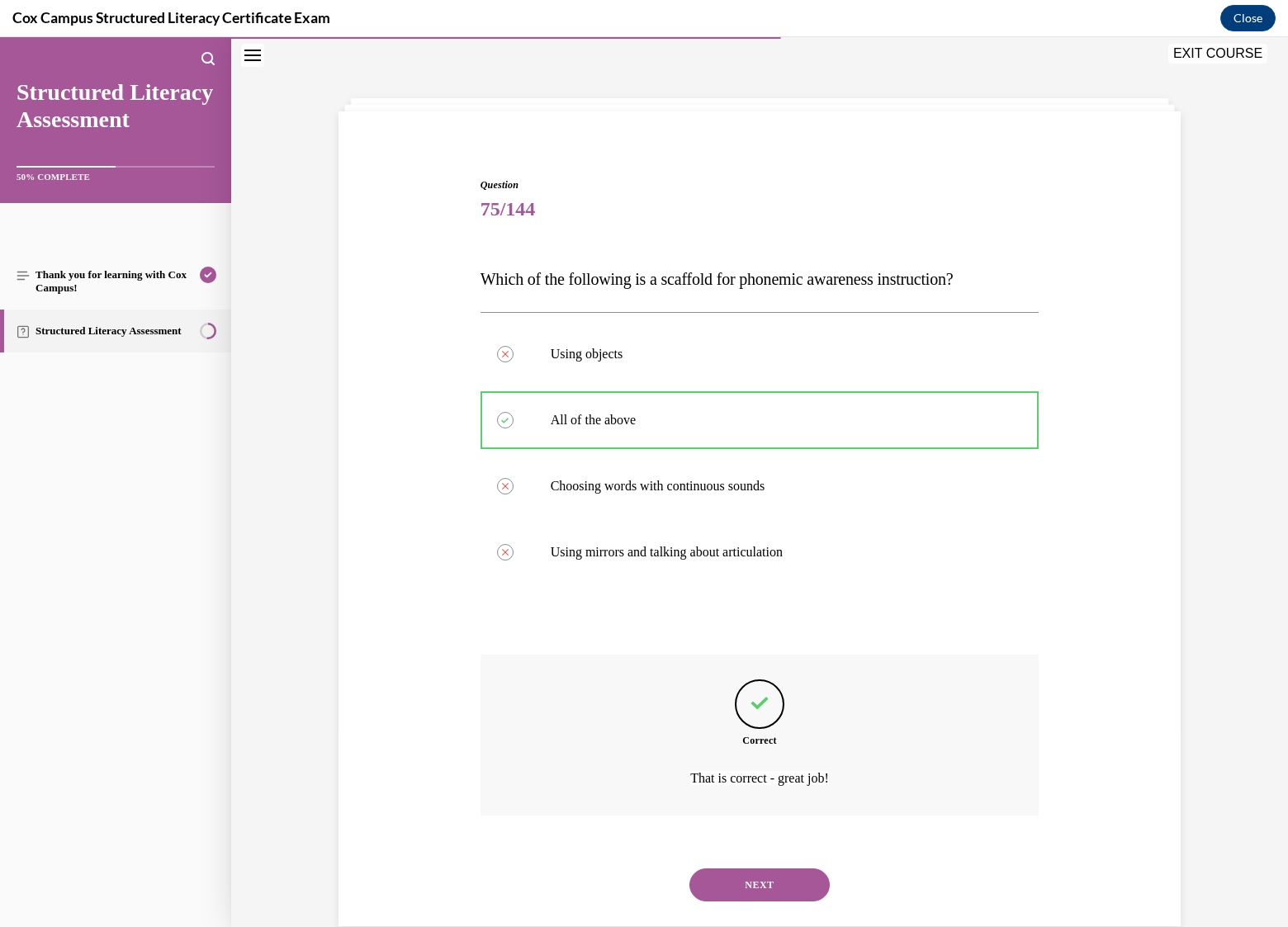
scroll to position [84, 0]
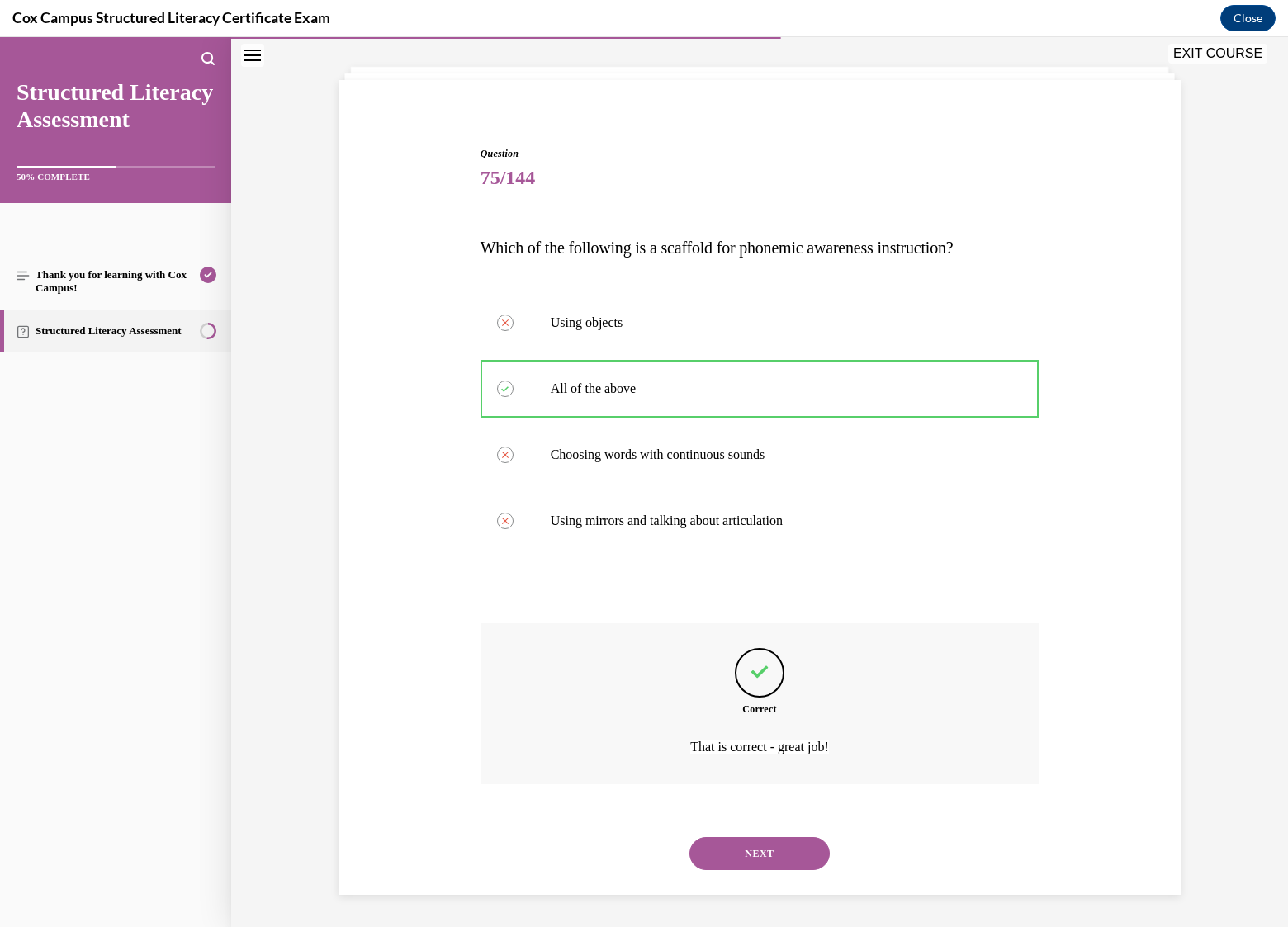
click at [757, 854] on button "NEXT" at bounding box center [760, 853] width 141 height 33
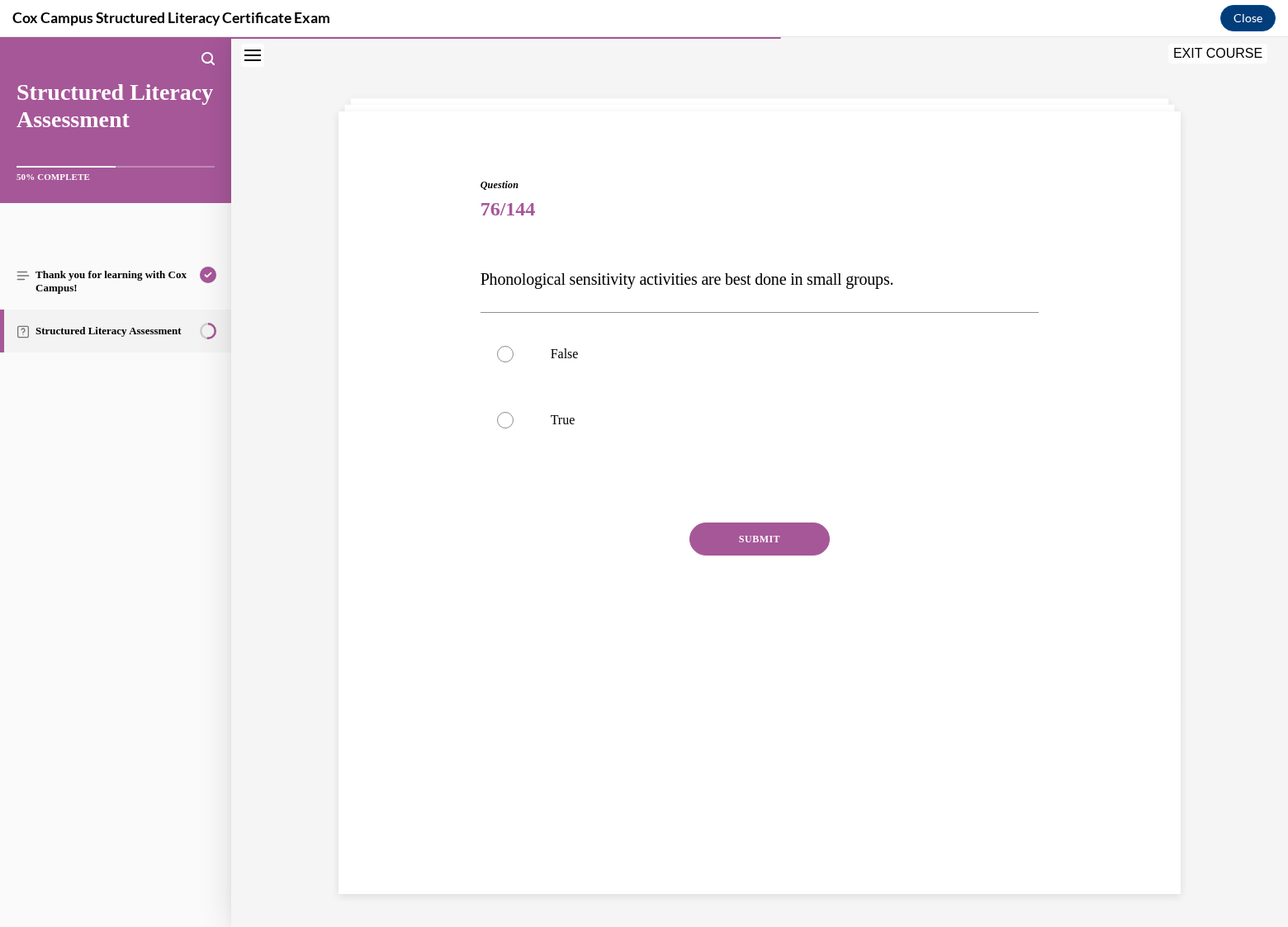
scroll to position [52, 0]
click at [552, 354] on p "False" at bounding box center [774, 354] width 447 height 17
click at [514, 354] on input "False" at bounding box center [505, 354] width 17 height 17
radio input "true"
click at [762, 531] on button "SUBMIT" at bounding box center [760, 539] width 141 height 33
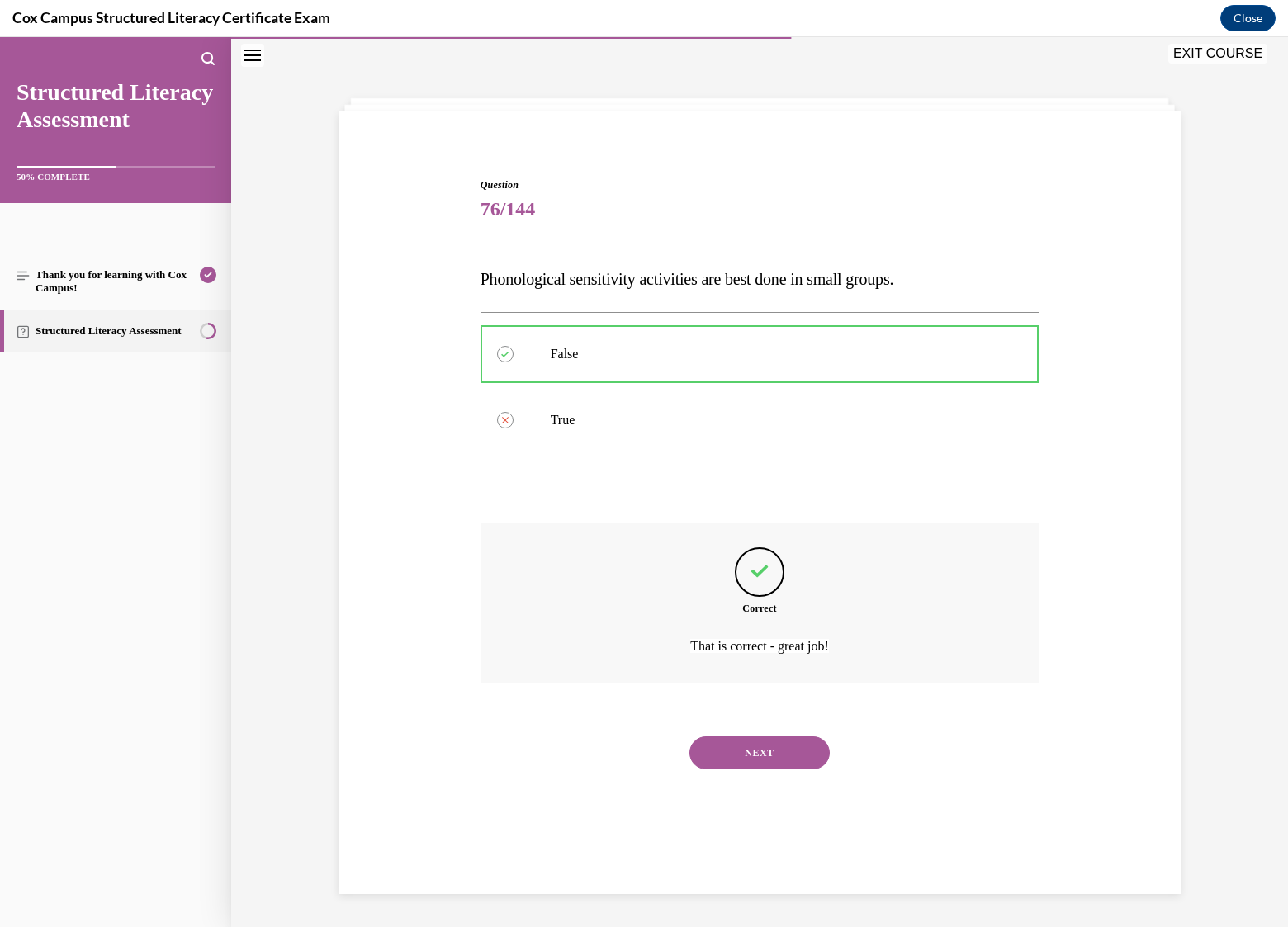
click at [762, 752] on button "NEXT" at bounding box center [760, 752] width 141 height 33
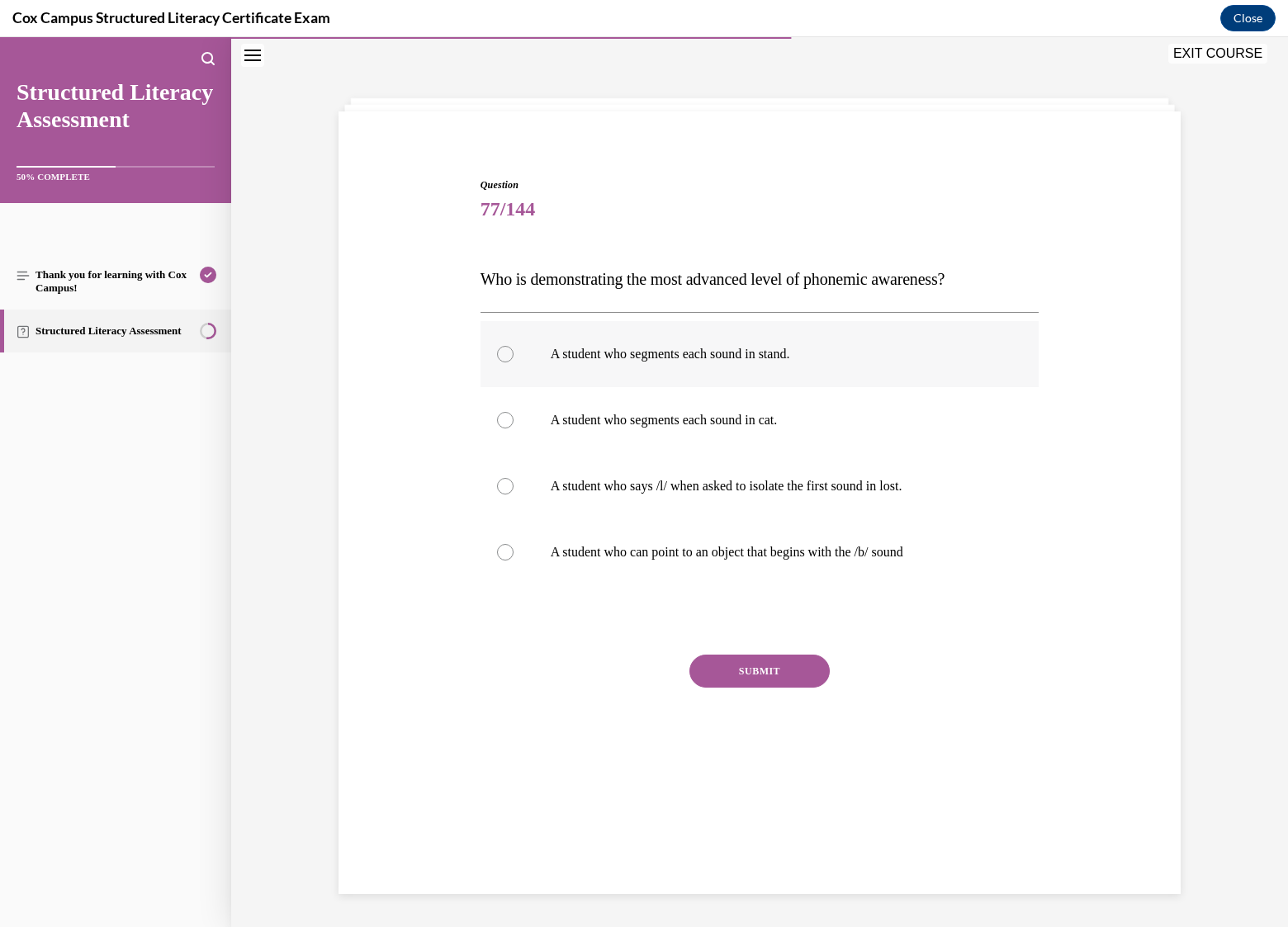
click at [793, 353] on p "A student who segments each sound in stand." at bounding box center [774, 354] width 447 height 17
click at [514, 353] on input "A student who segments each sound in stand." at bounding box center [505, 354] width 17 height 17
radio input "true"
click at [769, 669] on button "SUBMIT" at bounding box center [760, 671] width 141 height 33
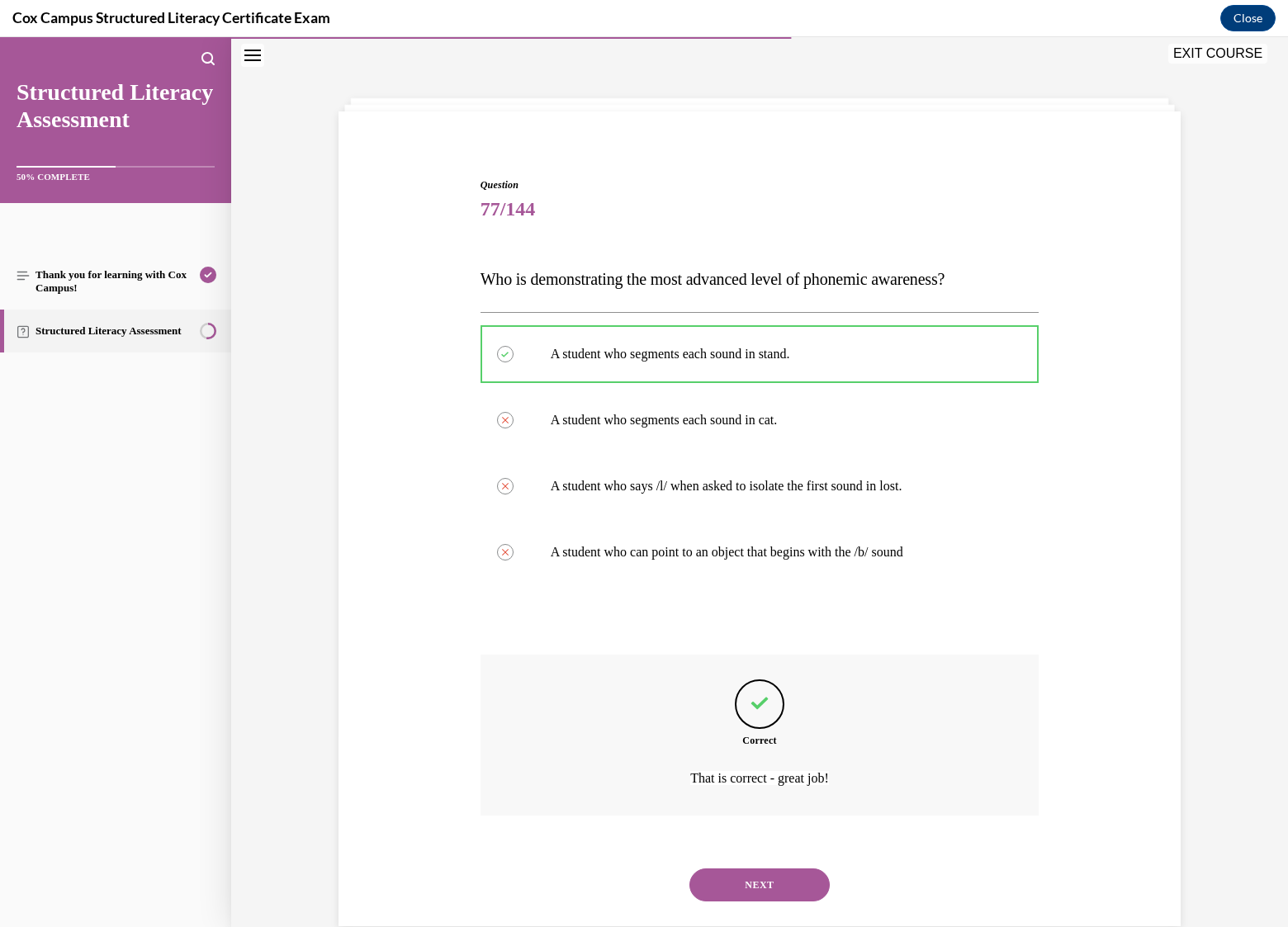
scroll to position [84, 0]
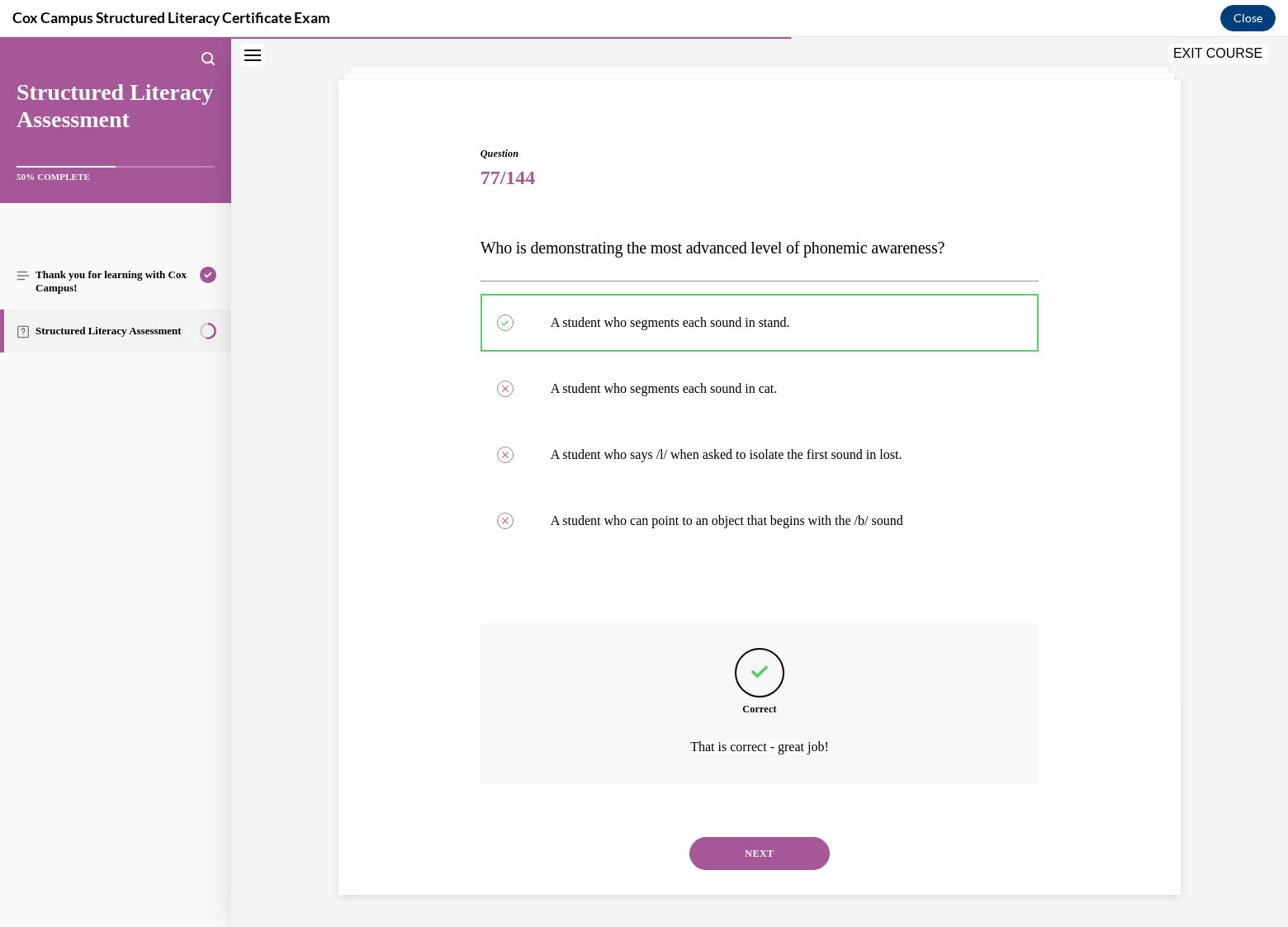
click at [761, 848] on button "NEXT" at bounding box center [760, 853] width 141 height 33
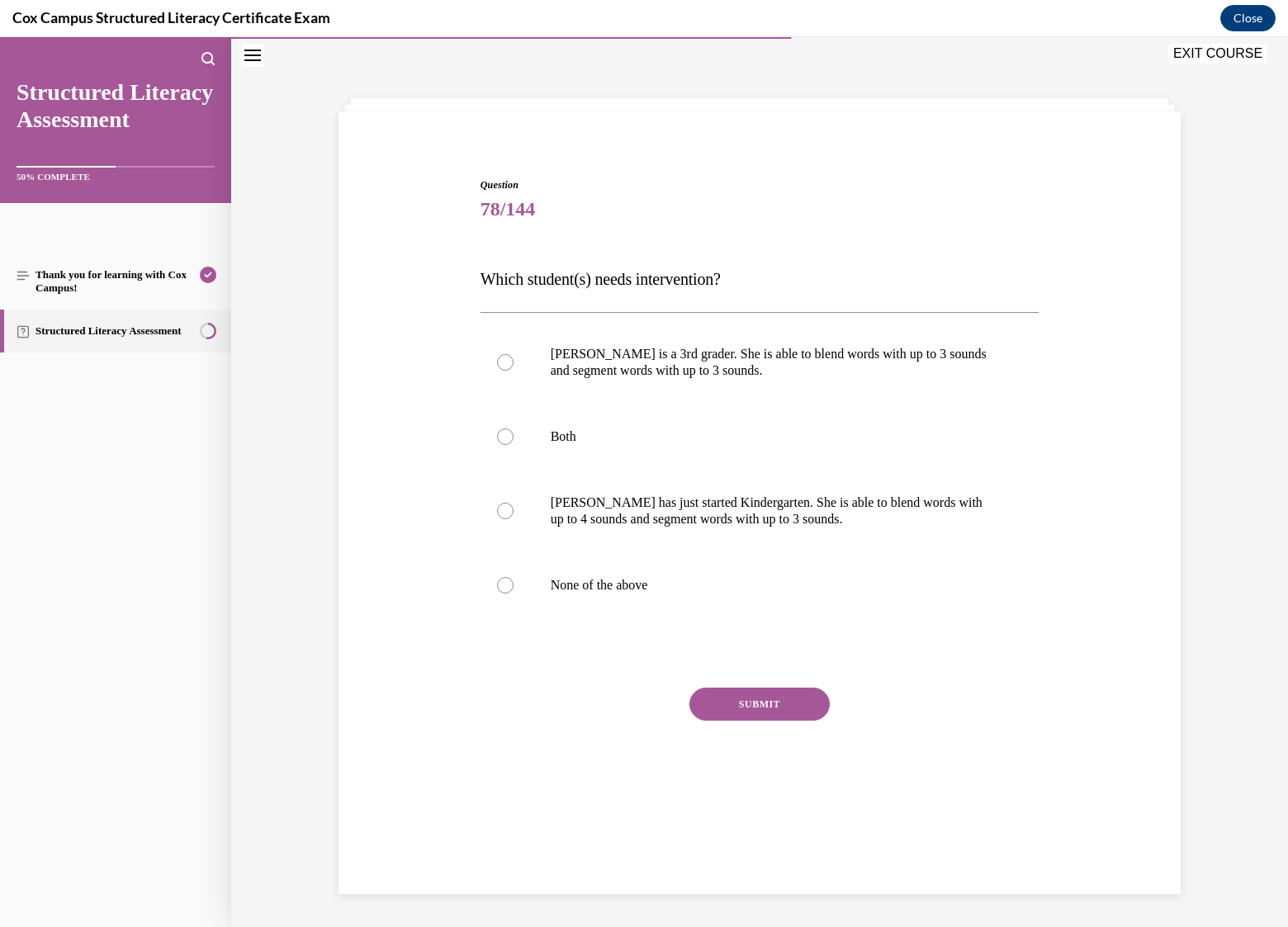
scroll to position [52, 0]
click at [503, 368] on label "Ella is a 3rd grader. She is able to blend words with up to 3 sounds and segmen…" at bounding box center [760, 362] width 559 height 83
click at [503, 368] on input "Ella is a 3rd grader. She is able to blend words with up to 3 sounds and segmen…" at bounding box center [505, 362] width 17 height 17
radio input "true"
click at [762, 703] on button "SUBMIT" at bounding box center [760, 703] width 141 height 33
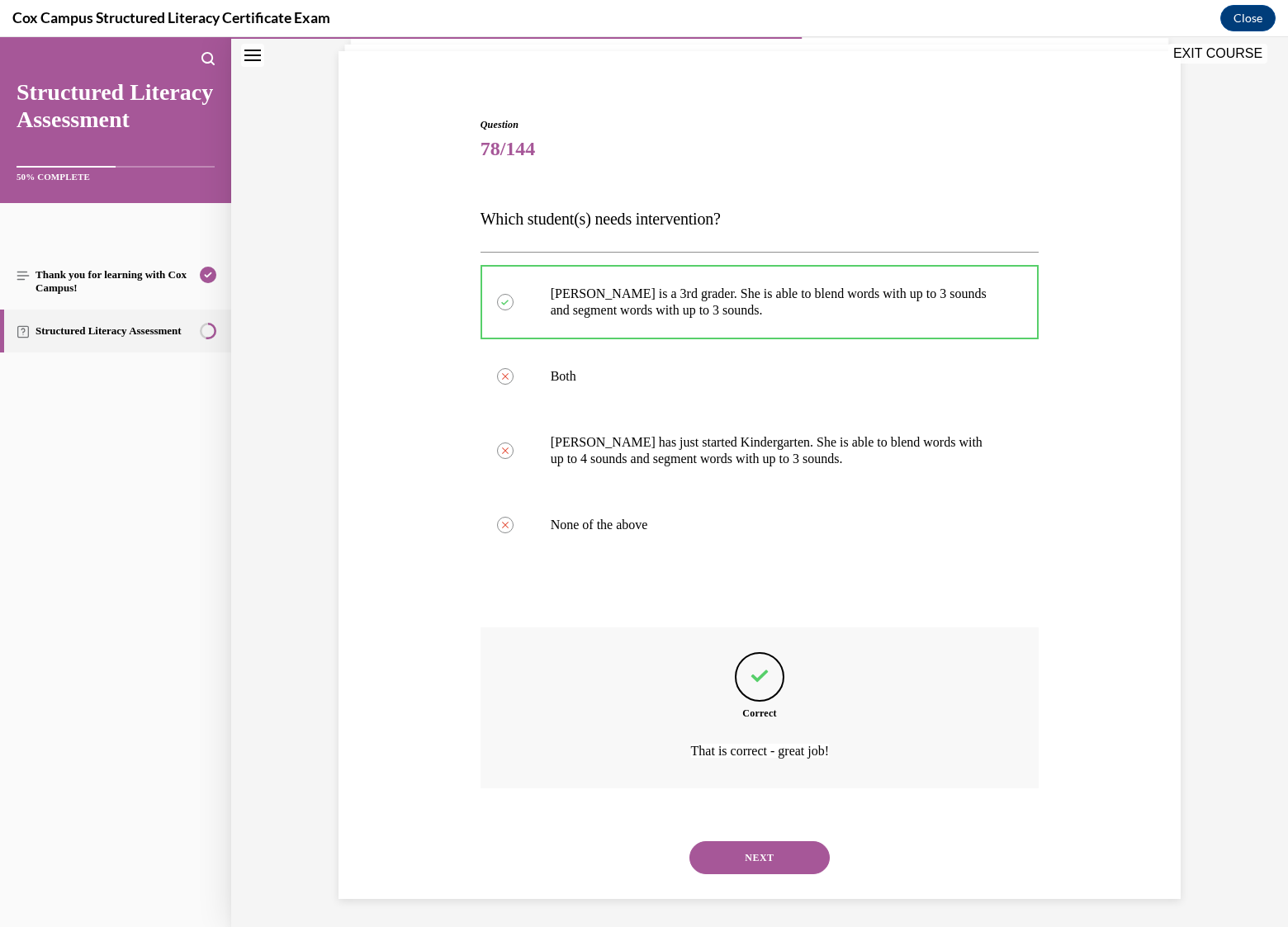
scroll to position [117, 0]
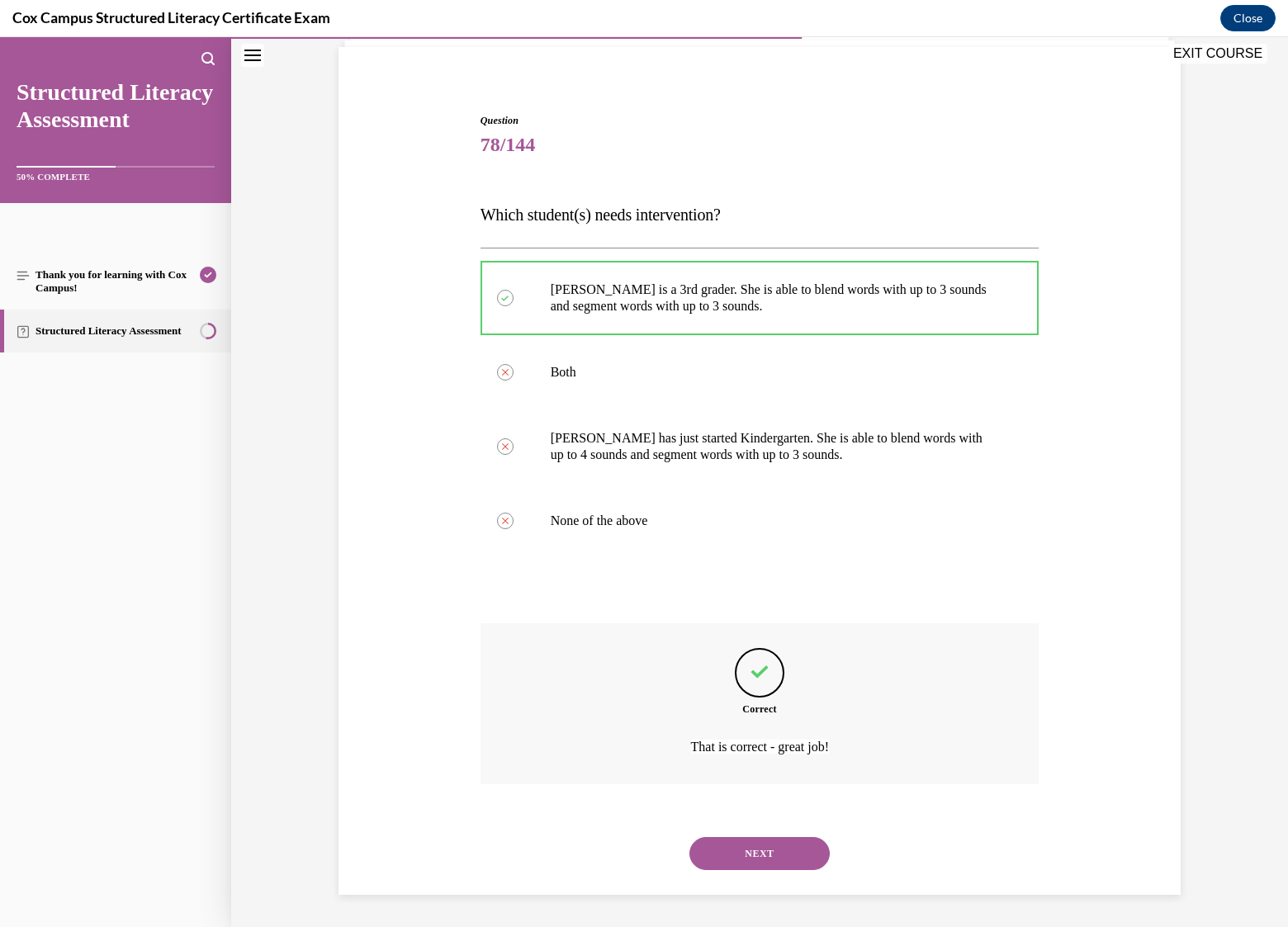
click at [755, 858] on button "NEXT" at bounding box center [760, 853] width 141 height 33
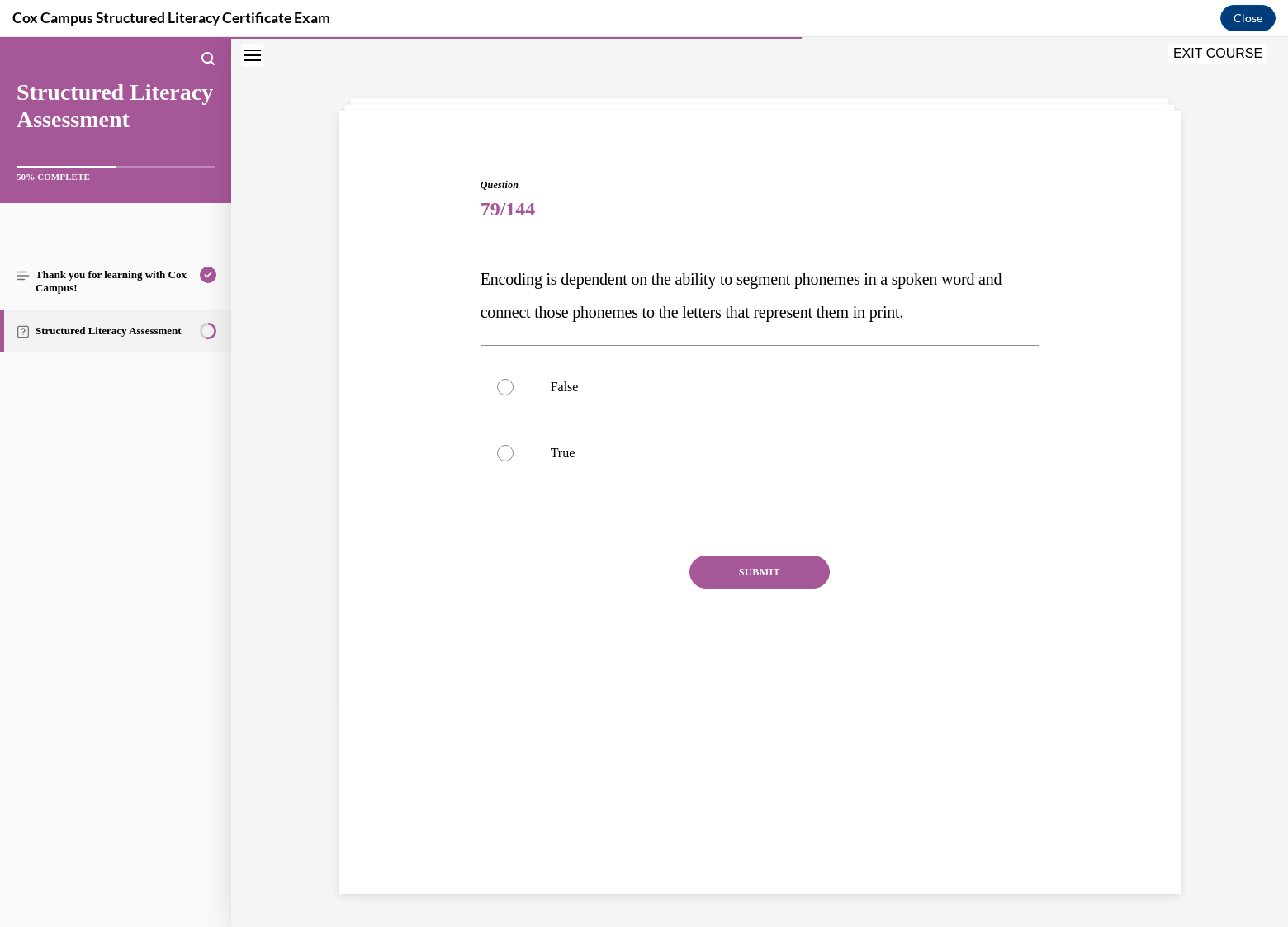
scroll to position [52, 0]
click at [561, 448] on p "True" at bounding box center [774, 453] width 447 height 17
click at [514, 448] on input "True" at bounding box center [505, 453] width 17 height 17
radio input "true"
click at [750, 564] on button "SUBMIT" at bounding box center [760, 572] width 141 height 33
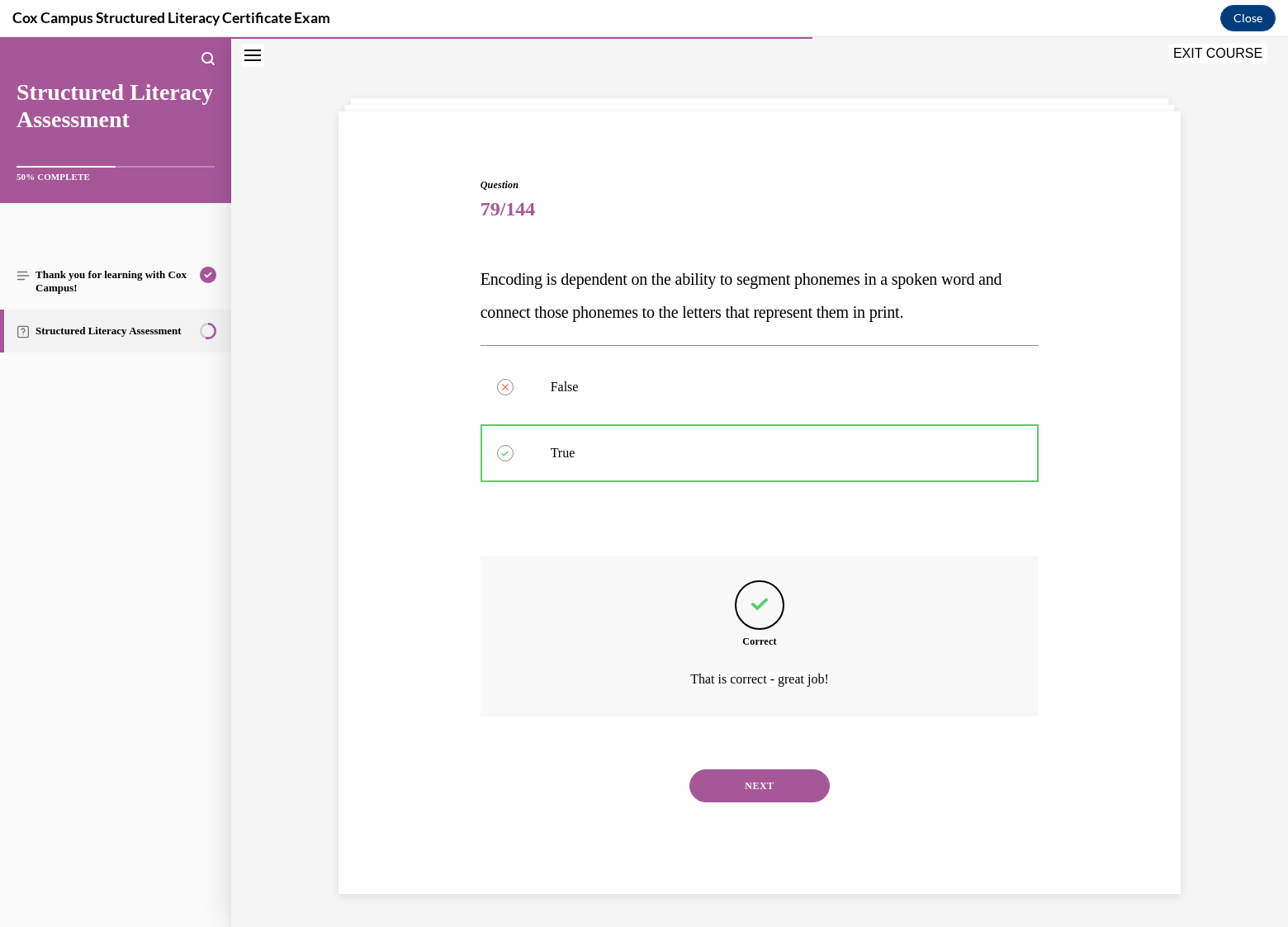
click at [785, 788] on button "NEXT" at bounding box center [760, 785] width 141 height 33
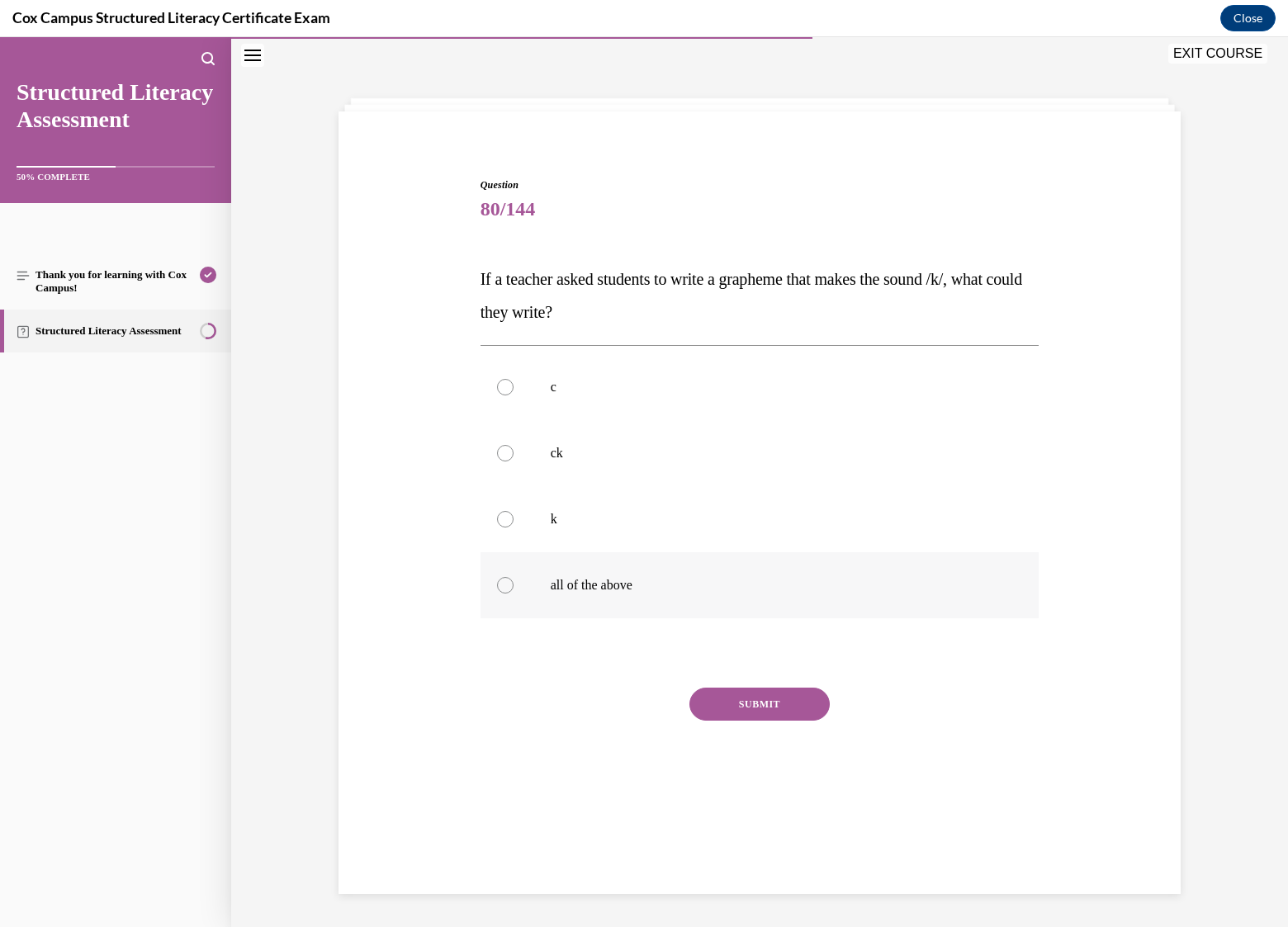
click at [497, 593] on label "all of the above" at bounding box center [760, 585] width 559 height 66
click at [497, 593] on input "all of the above" at bounding box center [505, 585] width 17 height 17
radio input "true"
click at [748, 699] on button "SUBMIT" at bounding box center [760, 703] width 141 height 33
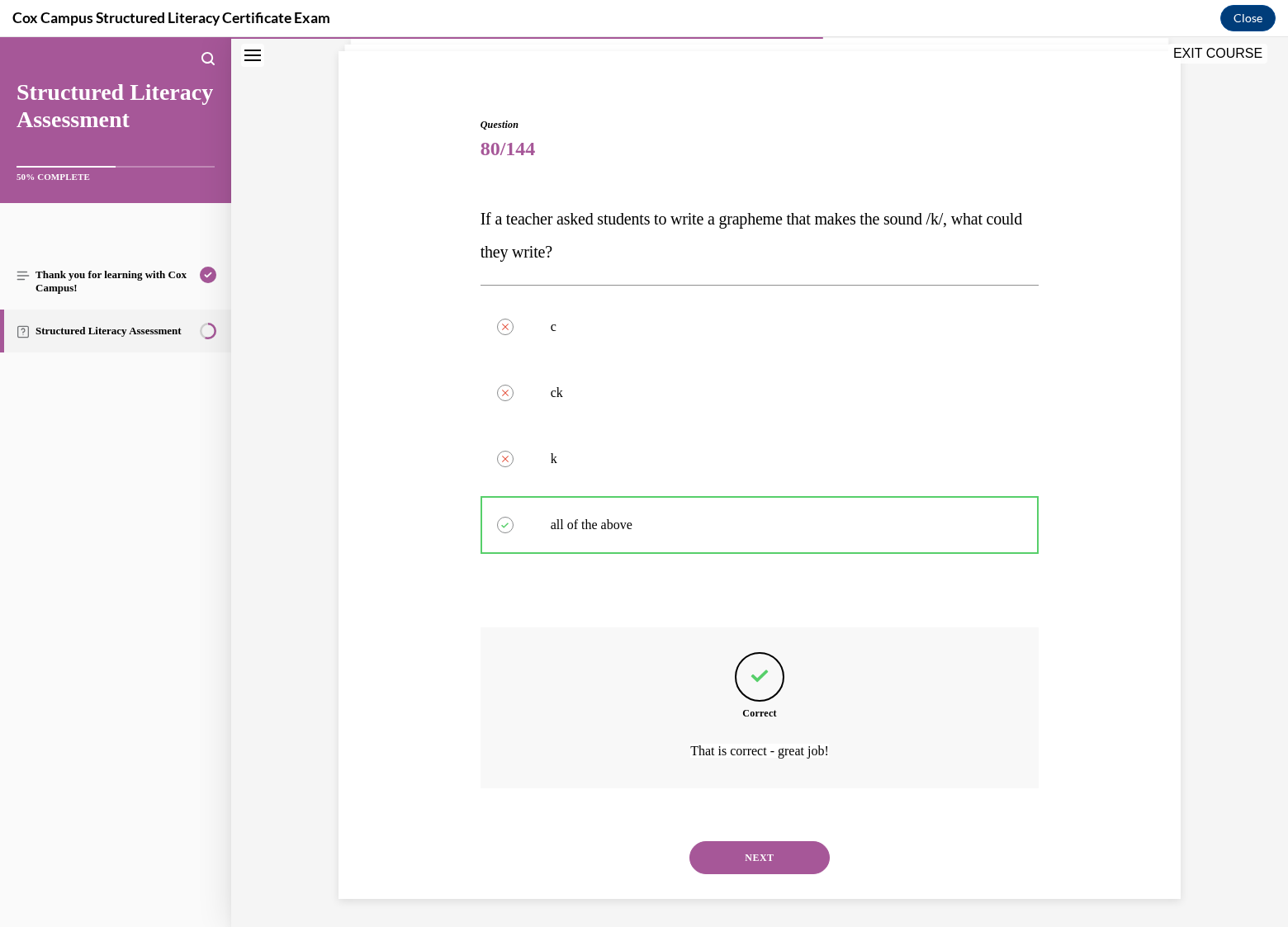
scroll to position [117, 0]
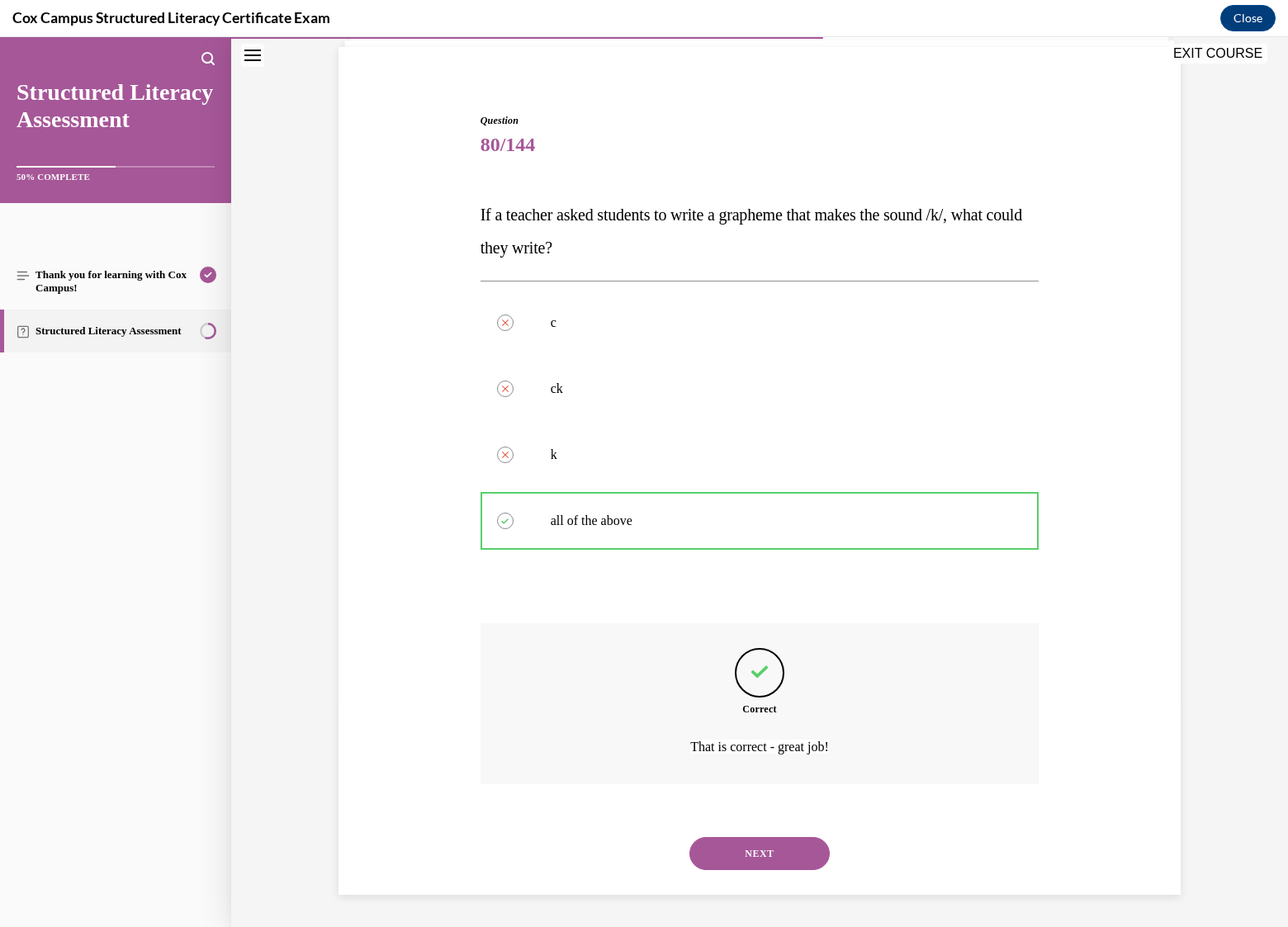
click at [768, 858] on button "NEXT" at bounding box center [760, 853] width 141 height 33
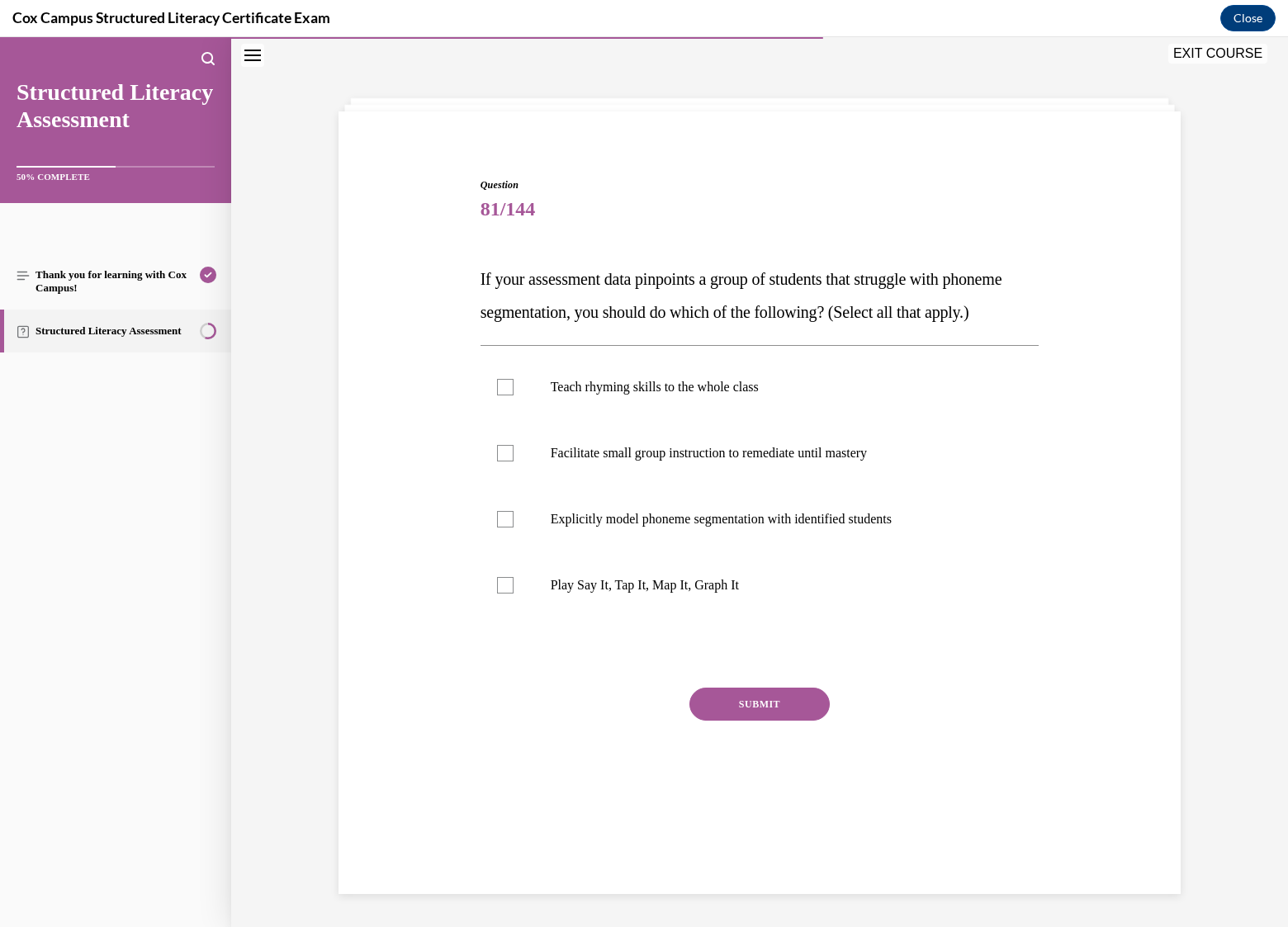
scroll to position [52, 0]
click at [690, 461] on p "Facilitate small group instruction to remediate until mastery" at bounding box center [774, 453] width 447 height 17
click at [514, 461] on input "Facilitate small group instruction to remediate until mastery" at bounding box center [505, 453] width 17 height 17
checkbox input "true"
click at [639, 527] on p "Explicitly model phoneme segmentation with identified students" at bounding box center [774, 519] width 447 height 17
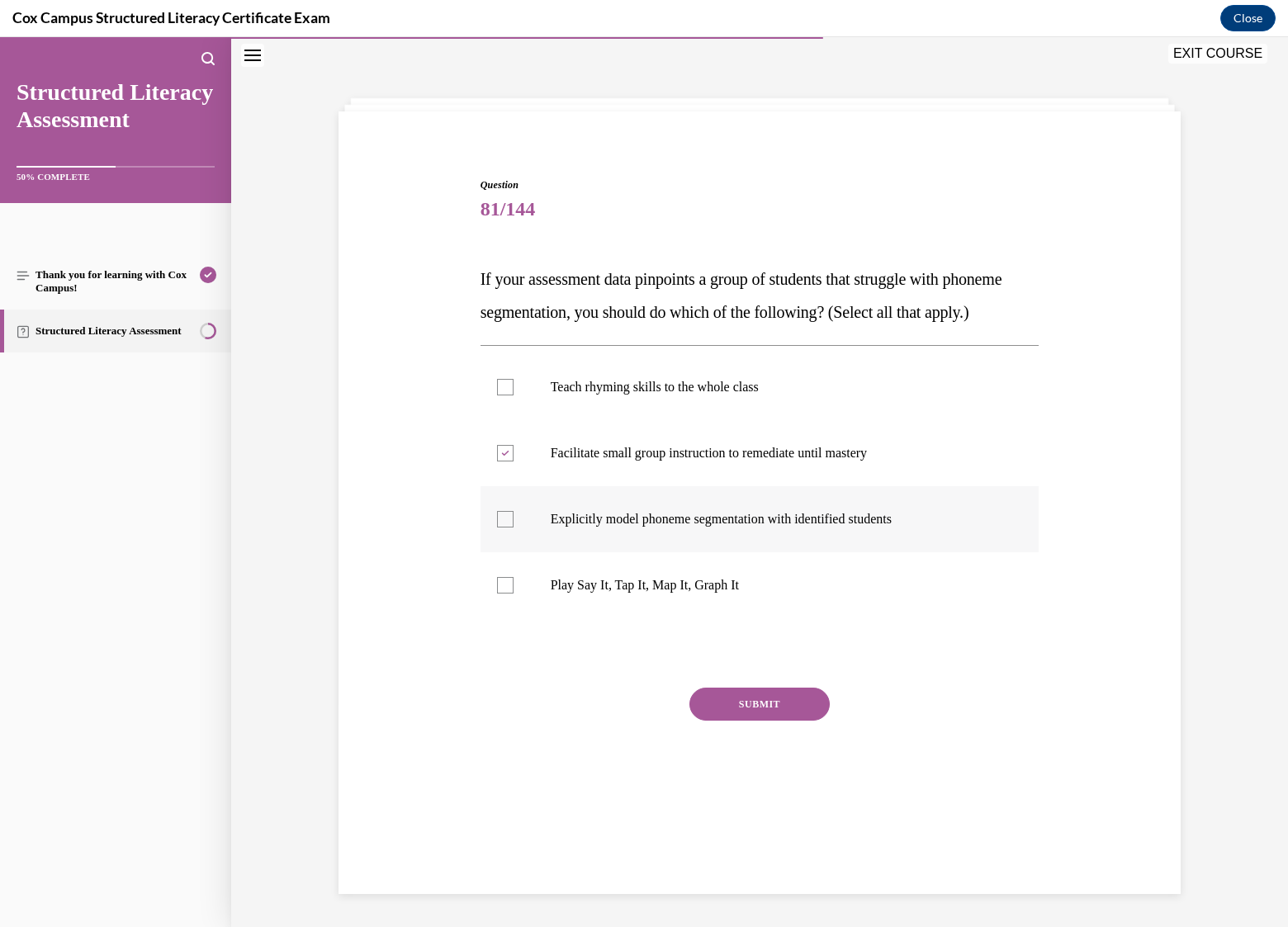
click at [514, 527] on input "Explicitly model phoneme segmentation with identified students" at bounding box center [505, 519] width 17 height 17
checkbox input "true"
click at [605, 593] on p "Play Say It, Tap It, Map It, Graph It" at bounding box center [774, 585] width 447 height 17
click at [514, 593] on input "Play Say It, Tap It, Map It, Graph It" at bounding box center [505, 585] width 17 height 17
checkbox input "true"
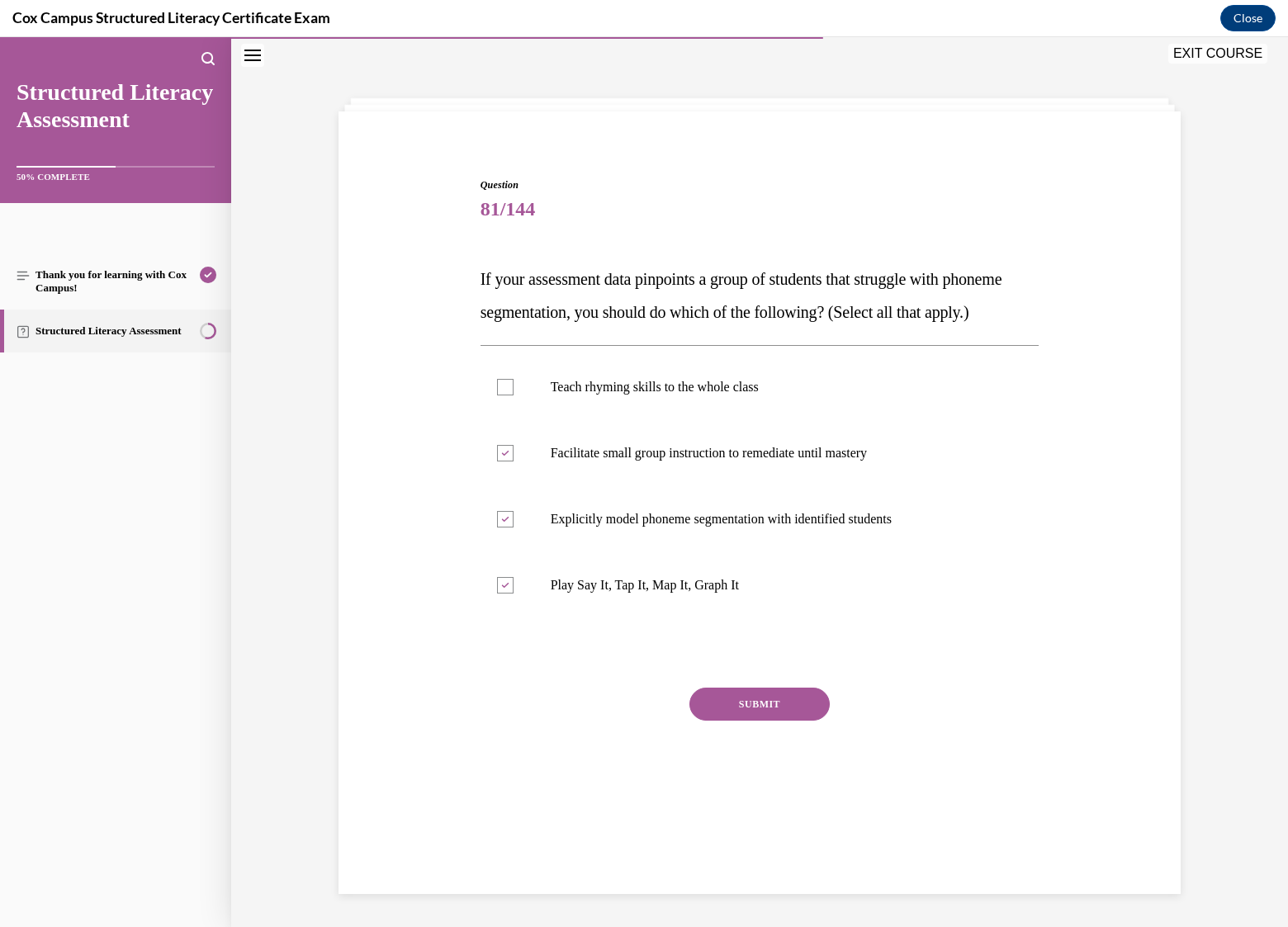
click at [770, 720] on button "SUBMIT" at bounding box center [760, 703] width 141 height 33
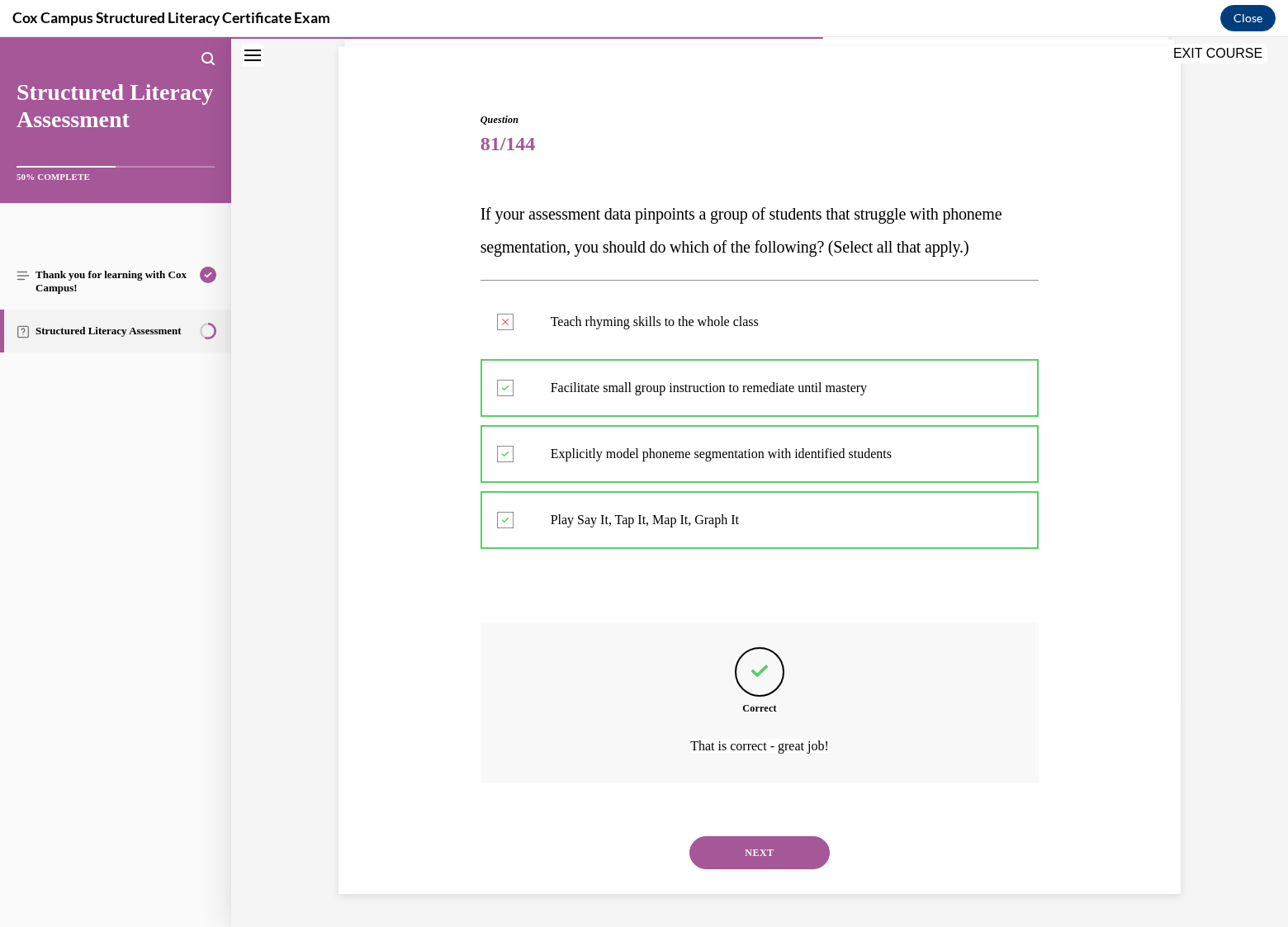
scroll to position [150, 0]
click at [751, 851] on button "NEXT" at bounding box center [760, 852] width 141 height 33
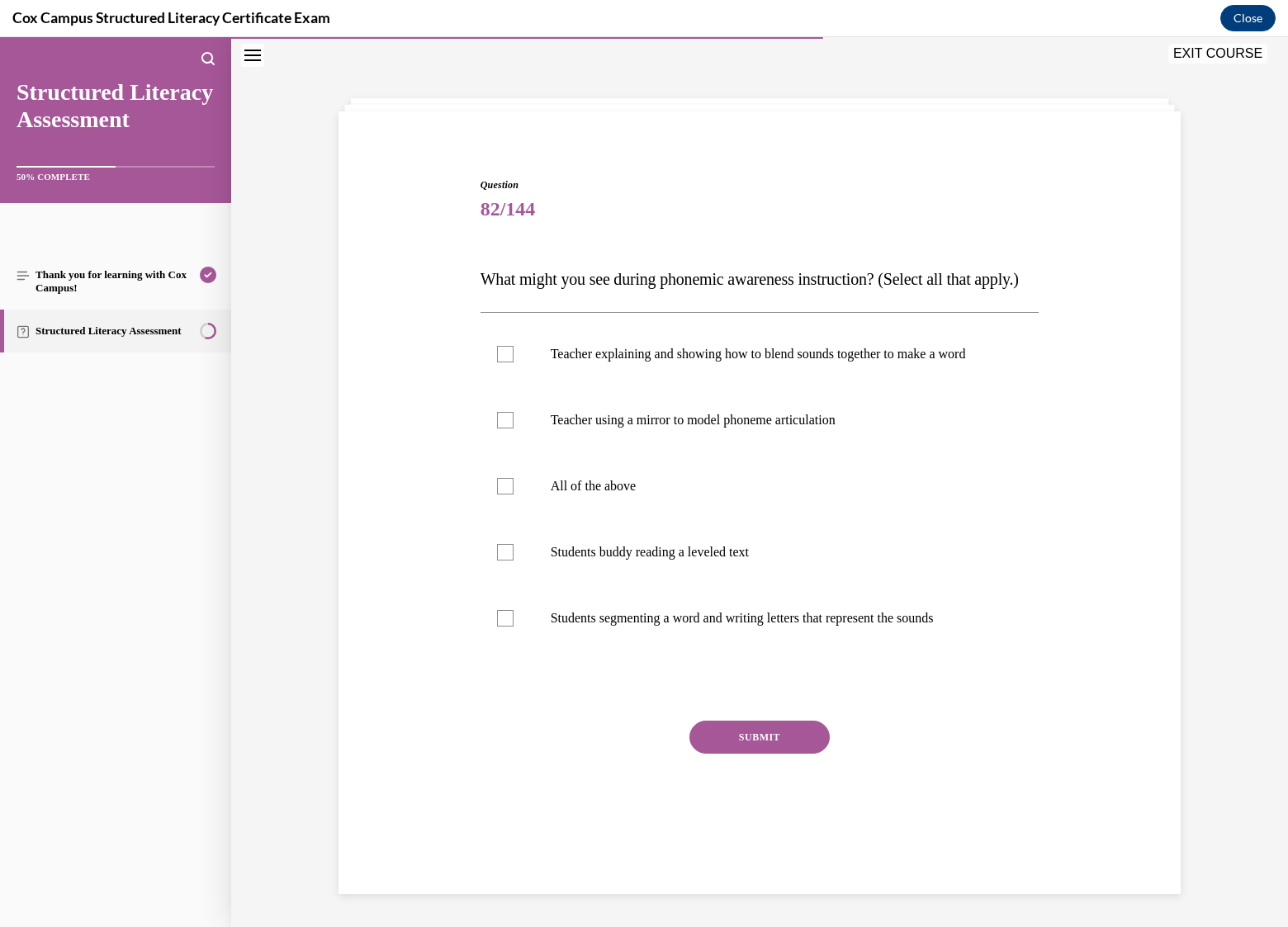
scroll to position [62, 0]
click at [501, 362] on div at bounding box center [505, 354] width 17 height 17
click at [501, 362] on input "Teacher explaining and showing how to blend sounds together to make a word" at bounding box center [505, 354] width 17 height 17
checkbox input "true"
click at [499, 428] on div at bounding box center [505, 420] width 17 height 17
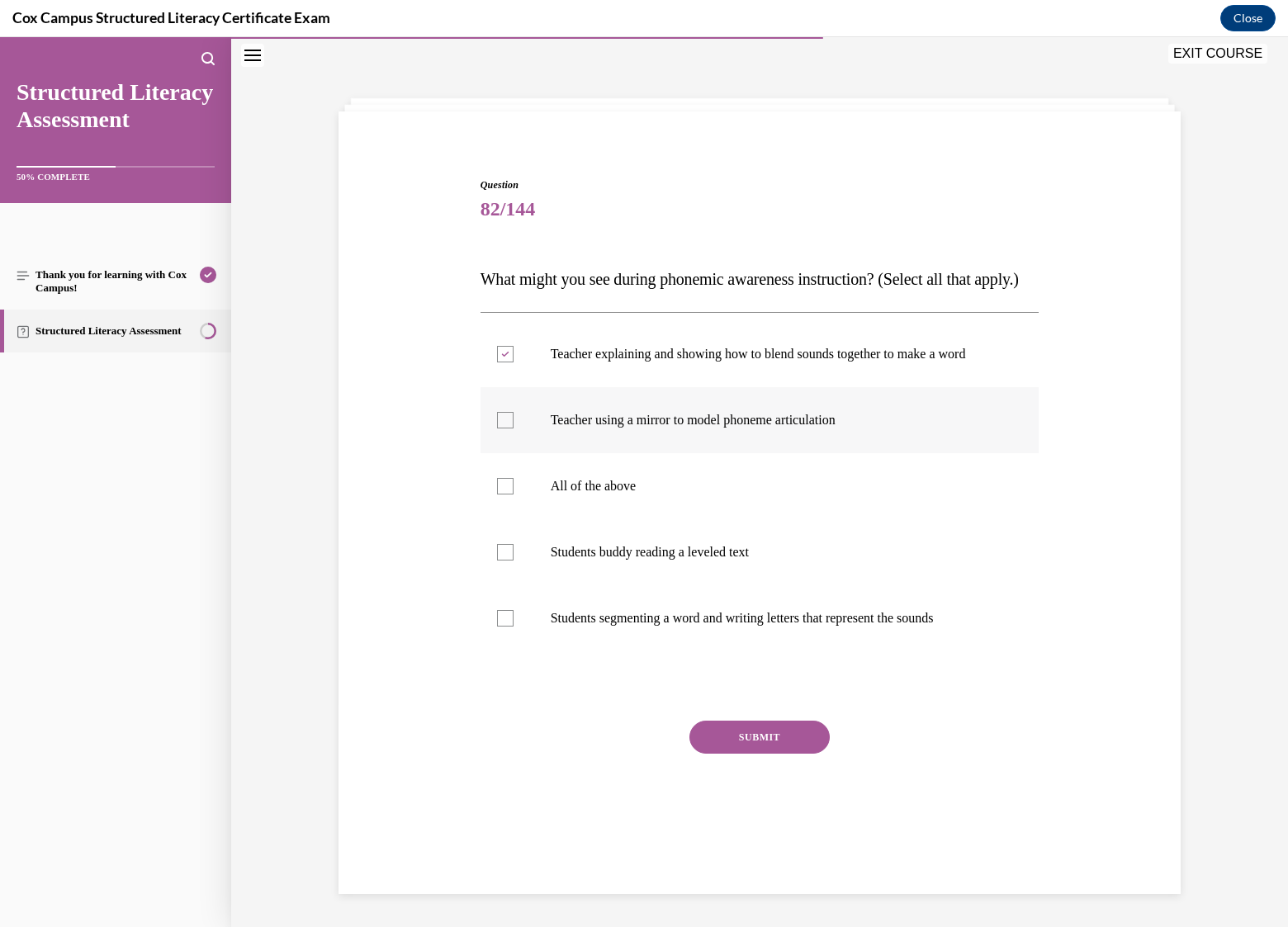
click at [499, 428] on input "Teacher using a mirror to model phoneme articulation" at bounding box center [505, 420] width 17 height 17
checkbox input "true"
click at [498, 494] on div at bounding box center [505, 486] width 17 height 17
click at [498, 494] on input "All of the above" at bounding box center [505, 486] width 17 height 17
click at [501, 490] on icon at bounding box center [505, 486] width 7 height 5
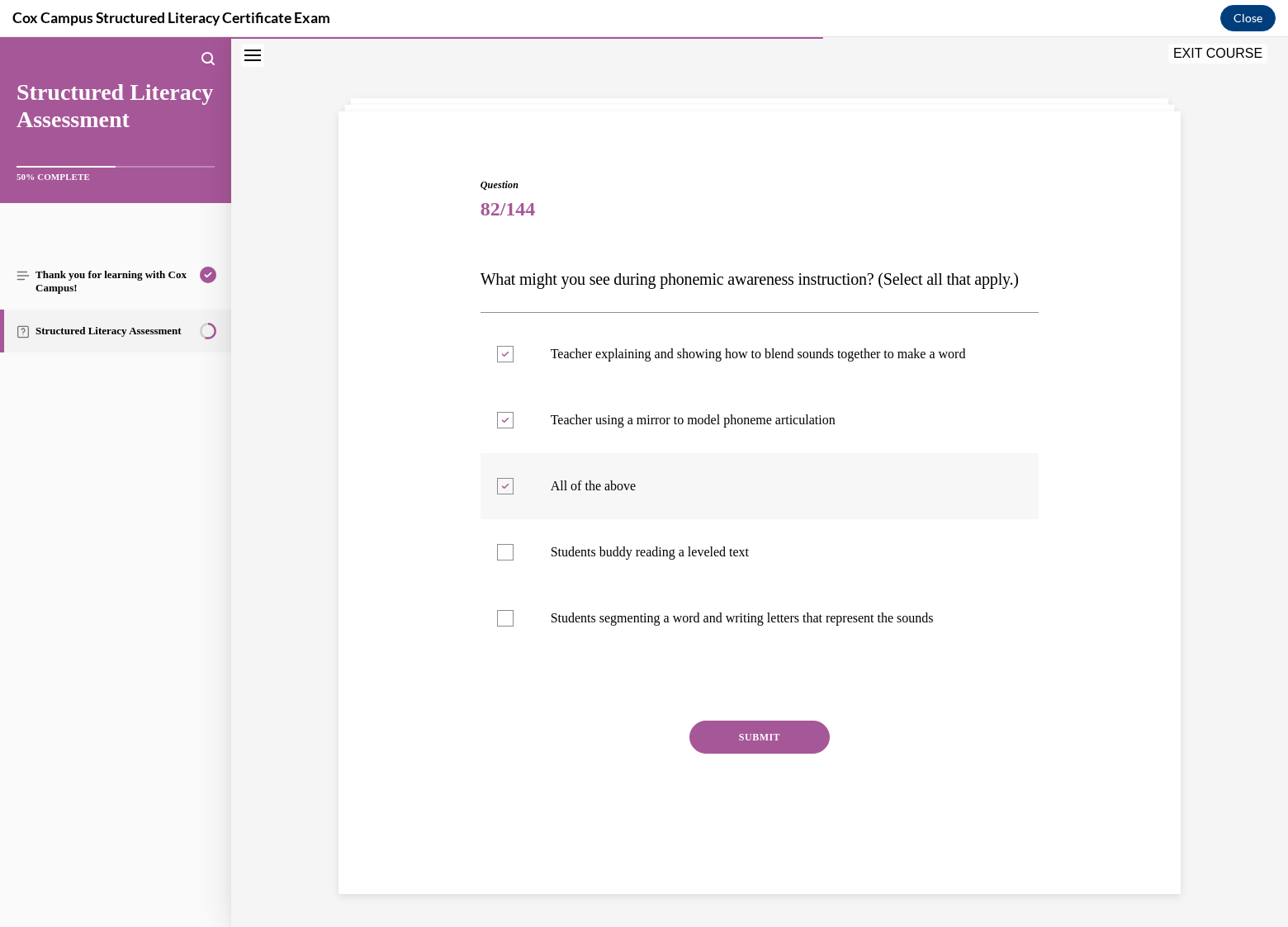
click at [498, 494] on input "All of the above" at bounding box center [505, 486] width 17 height 17
checkbox input "false"
click at [498, 627] on div at bounding box center [505, 618] width 17 height 17
click at [498, 627] on input "Students segmenting a word and writing letters that represent the sounds" at bounding box center [505, 618] width 17 height 17
checkbox input "true"
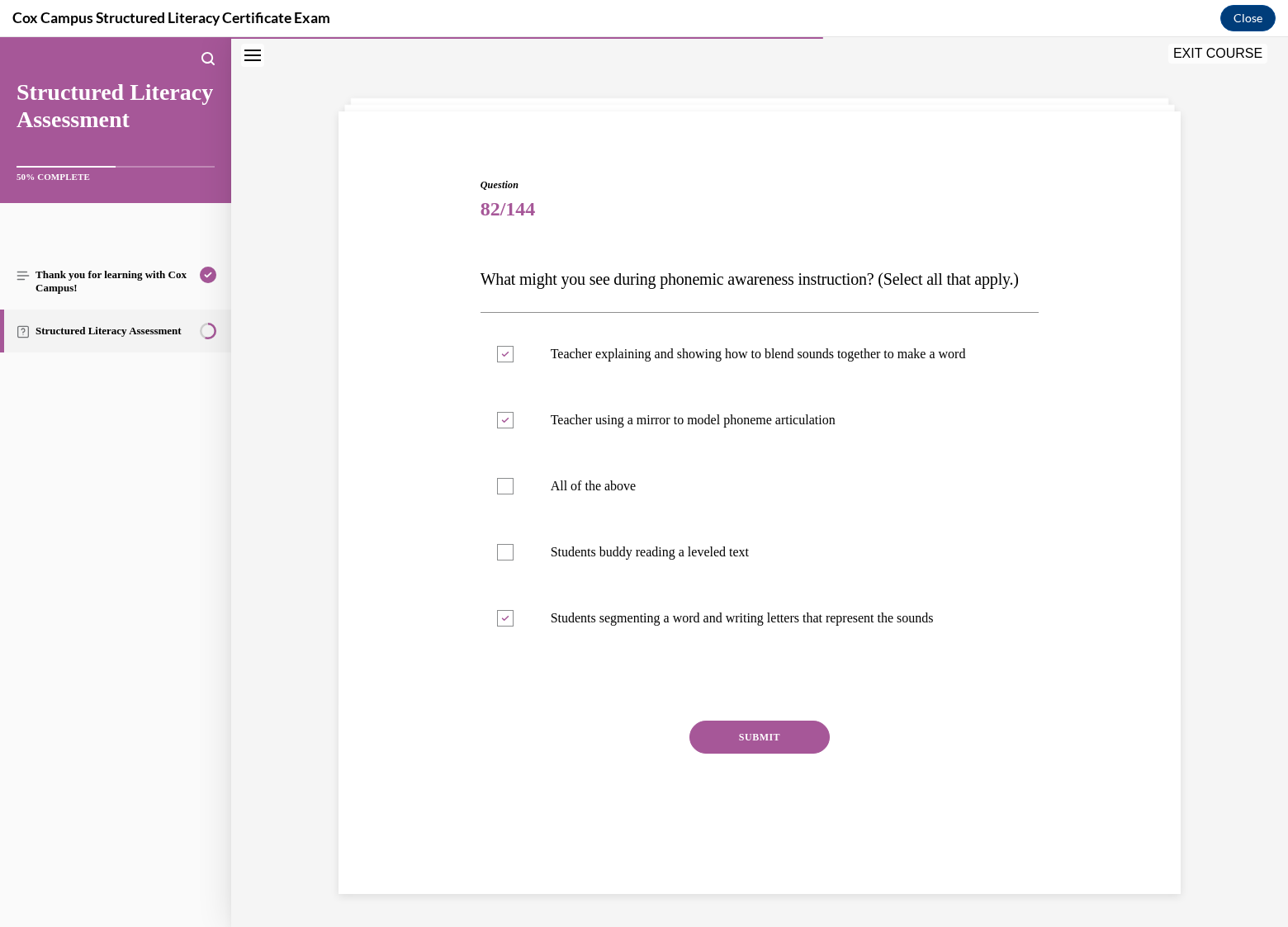
click at [766, 753] on button "SUBMIT" at bounding box center [760, 736] width 141 height 33
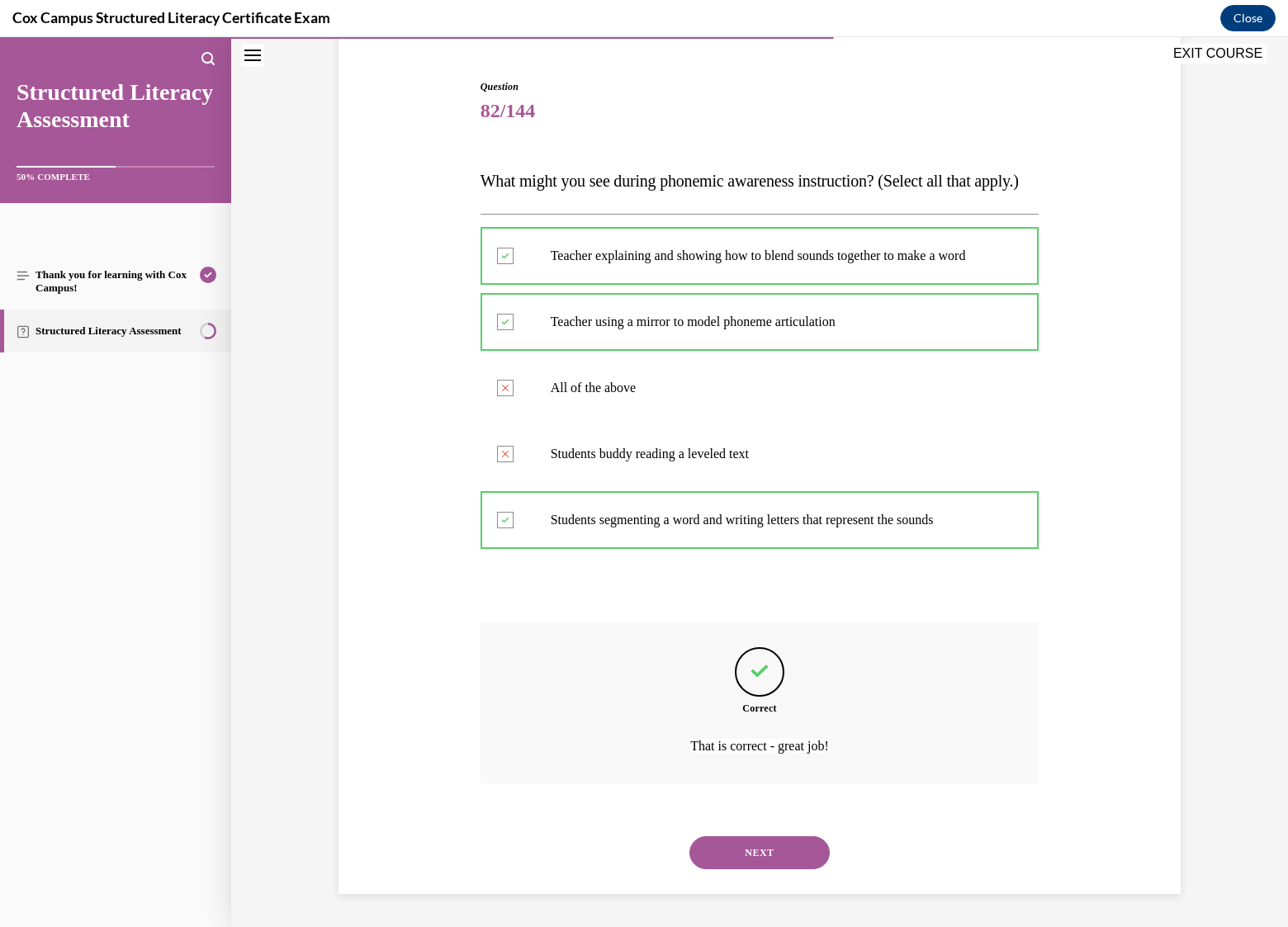
scroll to position [199, 0]
click at [729, 848] on button "NEXT" at bounding box center [760, 852] width 141 height 33
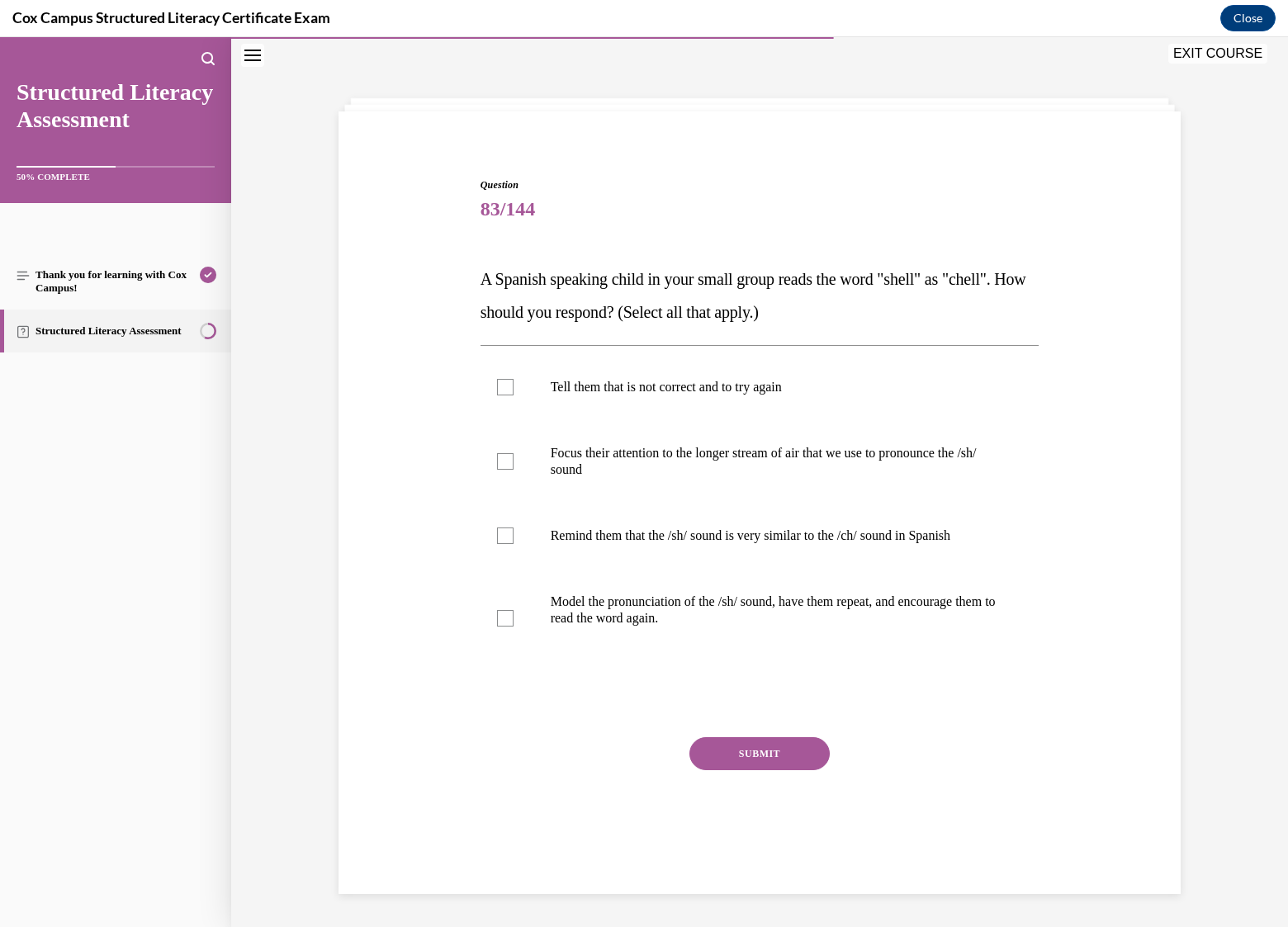
scroll to position [52, 0]
click at [773, 454] on p "Focus their attention to the longer stream of air that we use to pronounce the …" at bounding box center [774, 461] width 447 height 33
click at [514, 454] on input "Focus their attention to the longer stream of air that we use to pronounce the …" at bounding box center [505, 461] width 17 height 17
checkbox input "true"
click at [764, 536] on p "Remind them that the /sh/ sound is very similar to the /ch/ sound in Spanish" at bounding box center [774, 535] width 447 height 17
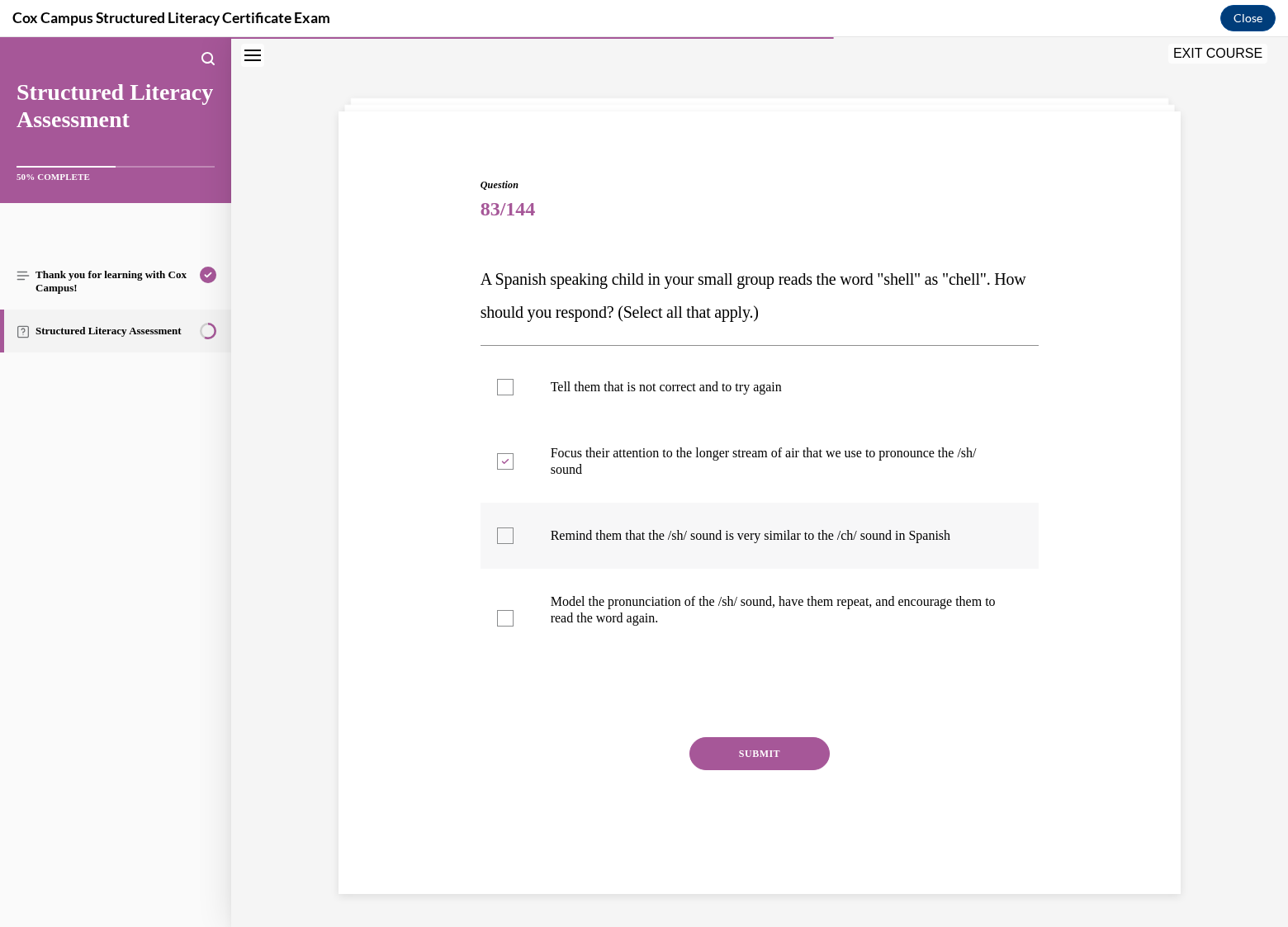
click at [514, 536] on input "Remind them that the /sh/ sound is very similar to the /ch/ sound in Spanish" at bounding box center [505, 535] width 17 height 17
checkbox input "true"
click at [591, 614] on p "Model the pronunciation of the /sh/ sound, have them repeat, and encourage them…" at bounding box center [774, 609] width 447 height 33
click at [514, 614] on input "Model the pronunciation of the /sh/ sound, have them repeat, and encourage them…" at bounding box center [505, 618] width 17 height 17
checkbox input "true"
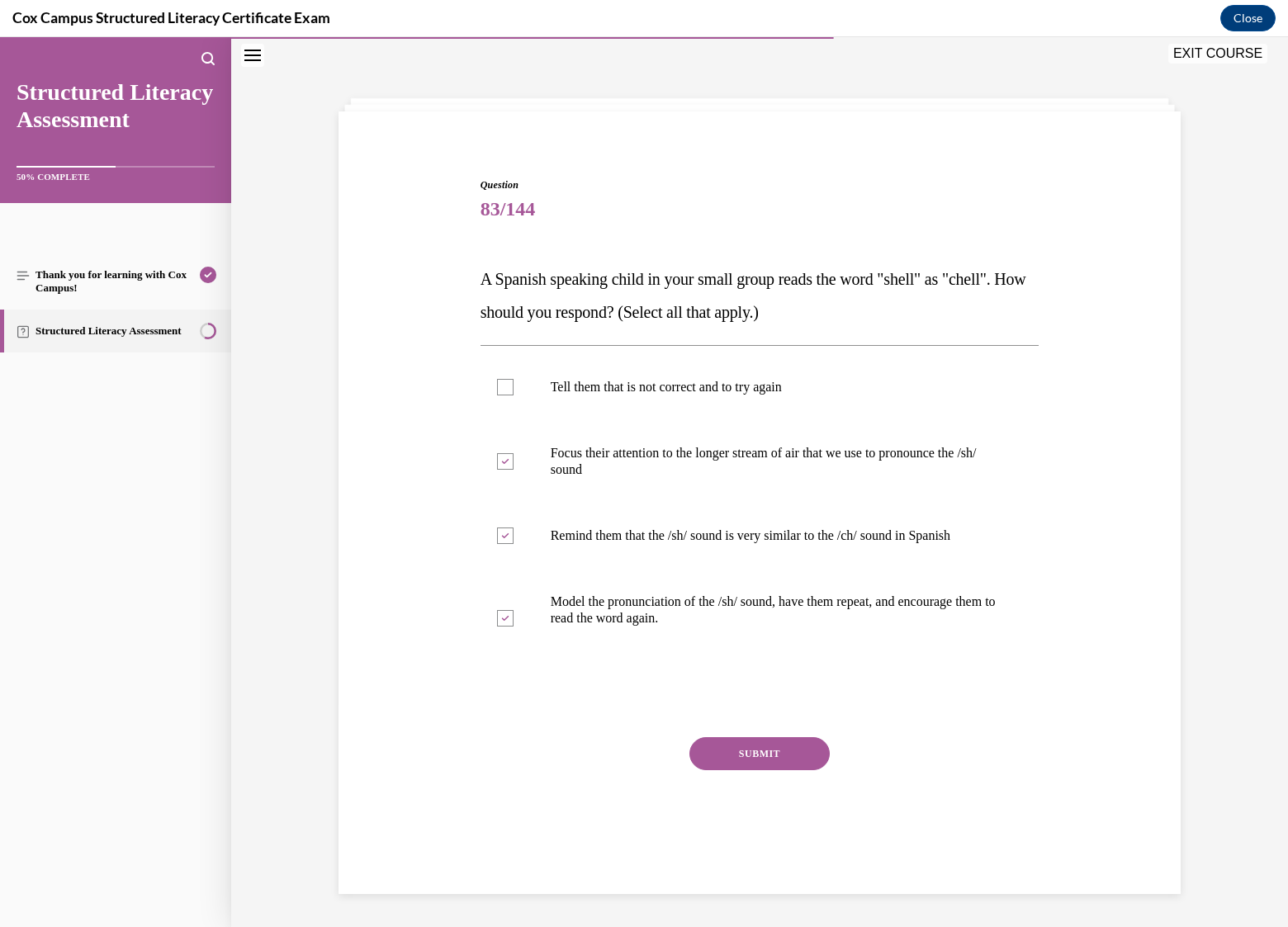
click at [732, 755] on button "SUBMIT" at bounding box center [760, 753] width 141 height 33
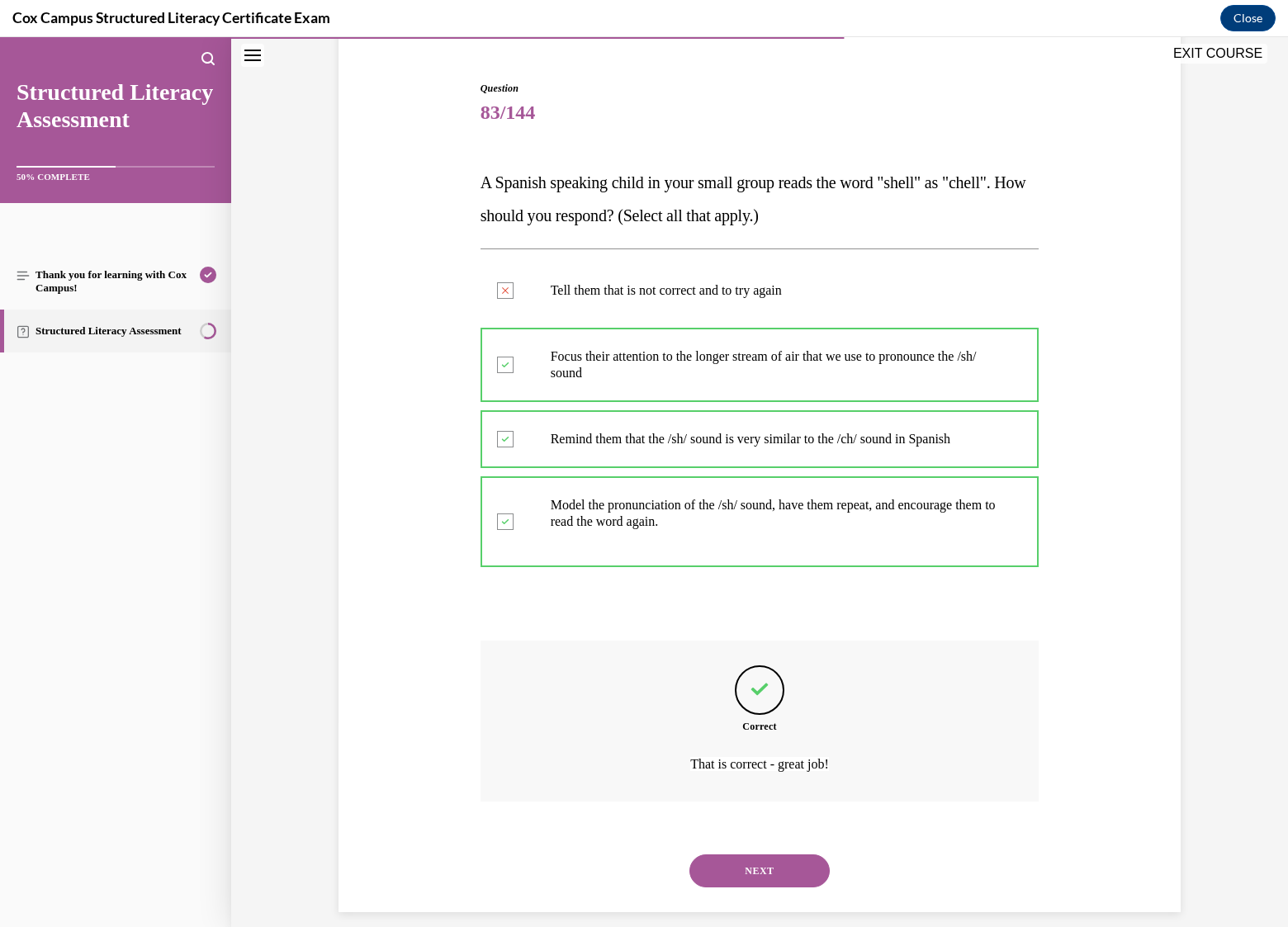
scroll to position [166, 0]
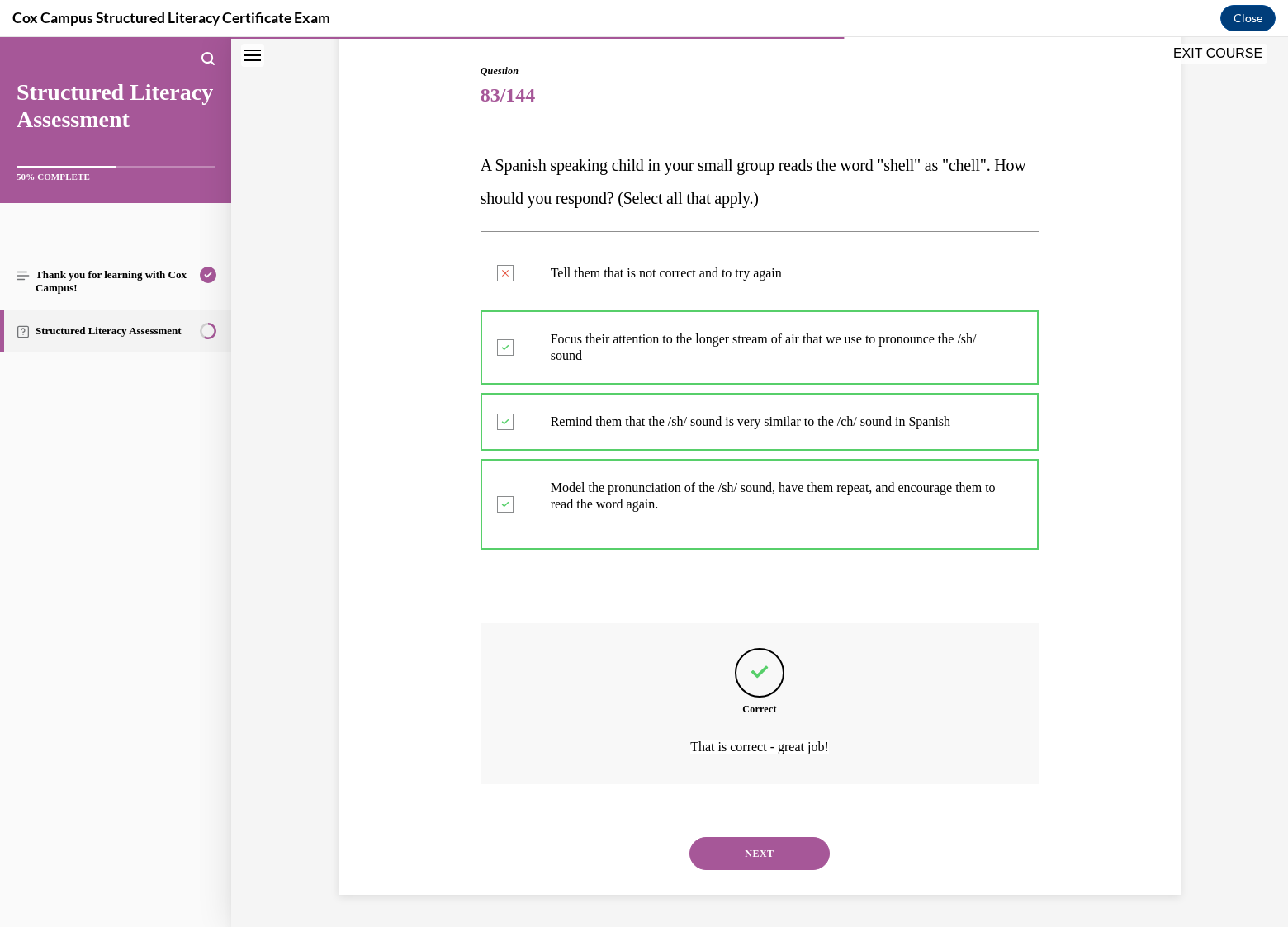
click at [749, 860] on button "NEXT" at bounding box center [760, 853] width 141 height 33
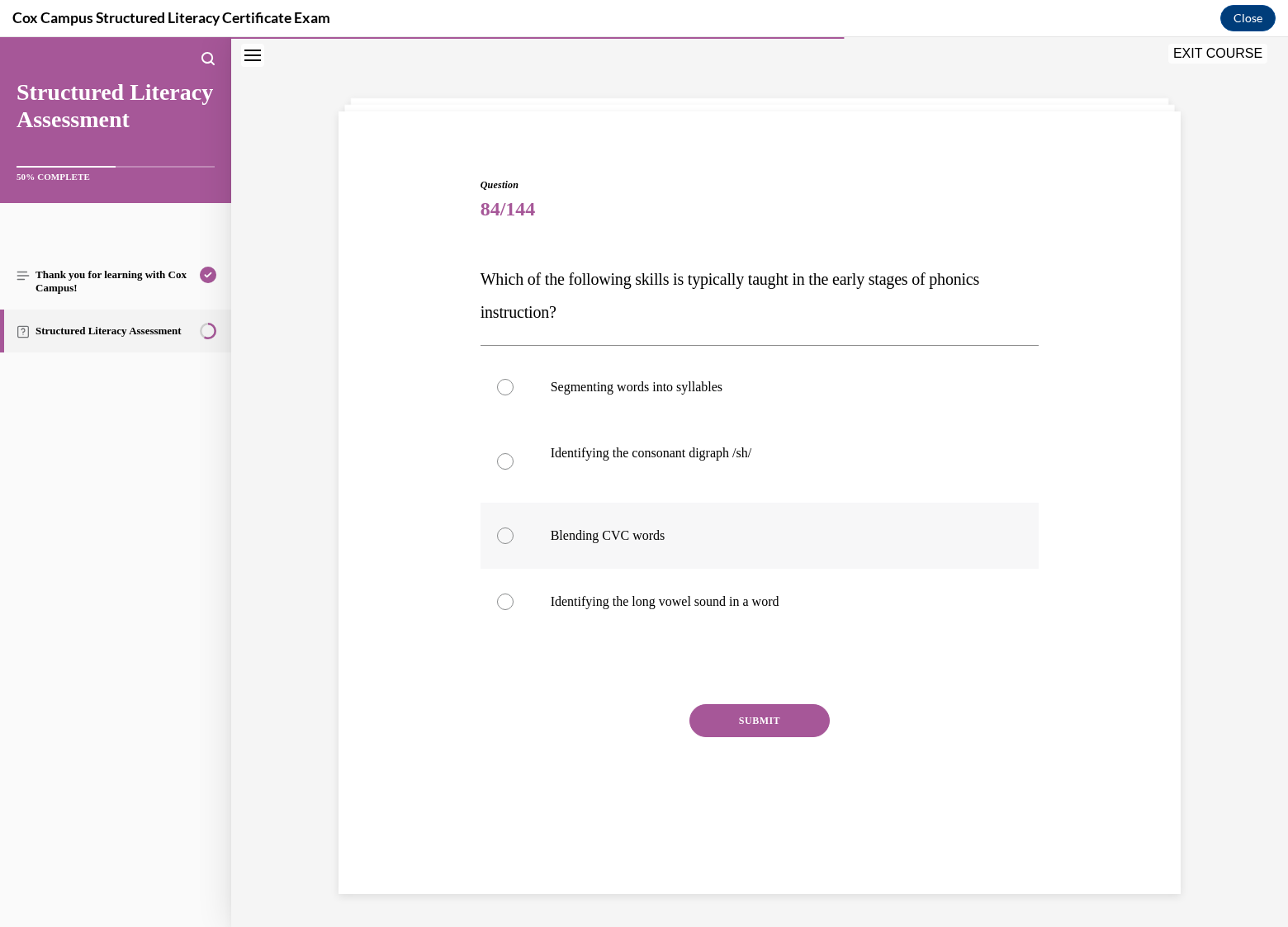
click at [632, 537] on p "Blending CVC words" at bounding box center [774, 535] width 447 height 17
click at [514, 537] on input "Blending CVC words" at bounding box center [505, 535] width 17 height 17
radio input "true"
click at [719, 720] on button "SUBMIT" at bounding box center [760, 720] width 141 height 33
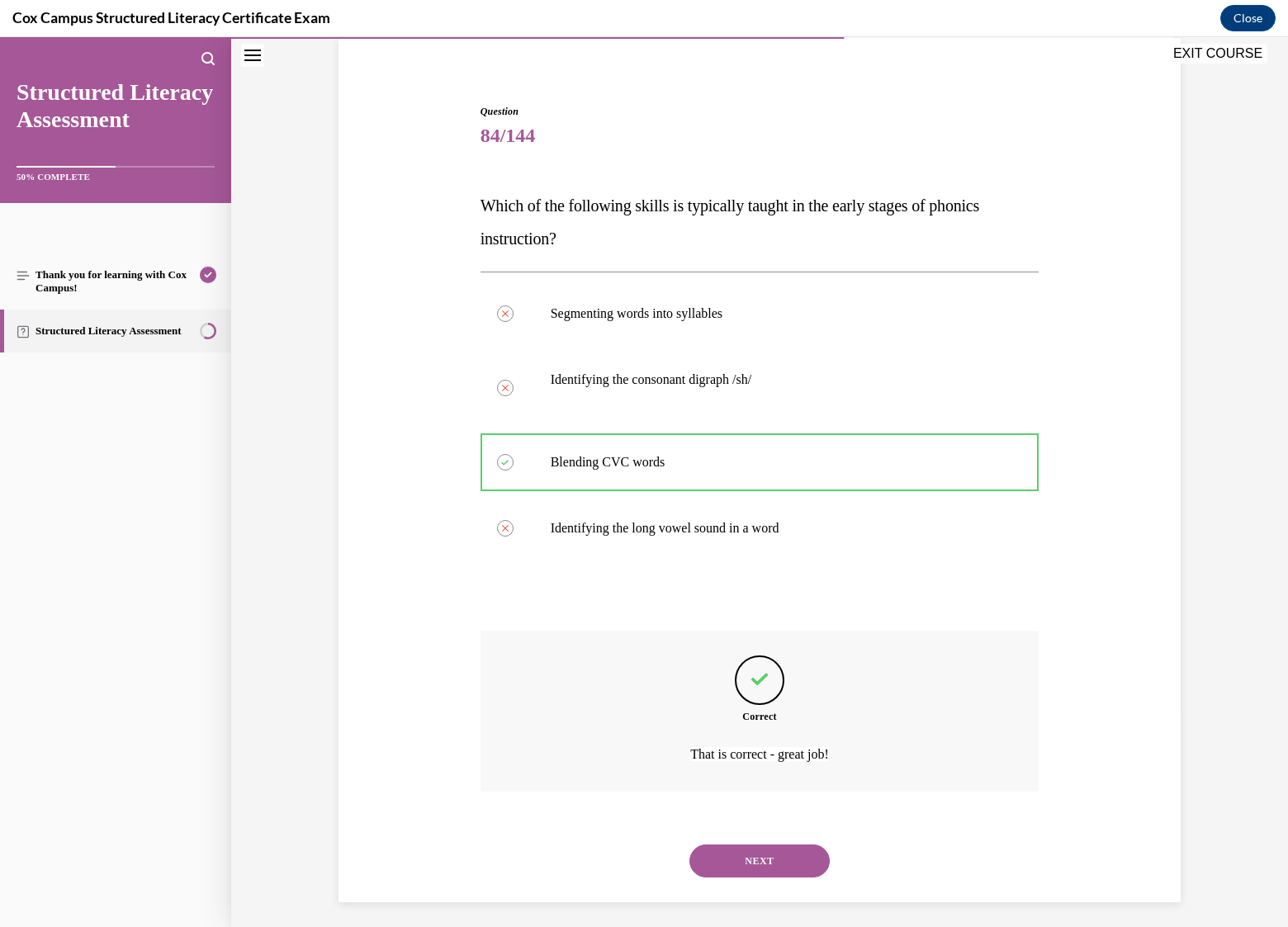
scroll to position [133, 0]
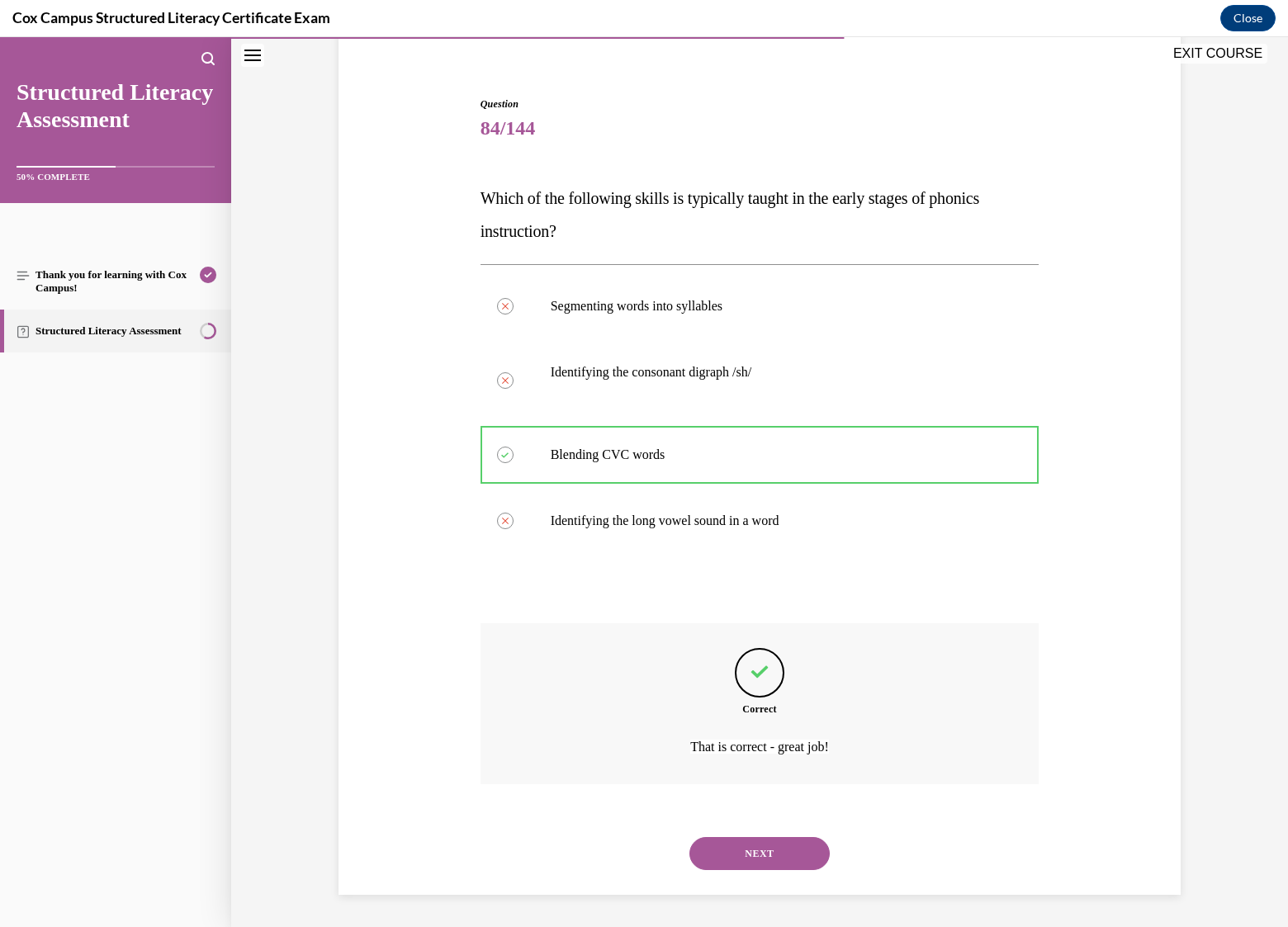
click at [737, 850] on button "NEXT" at bounding box center [760, 853] width 141 height 33
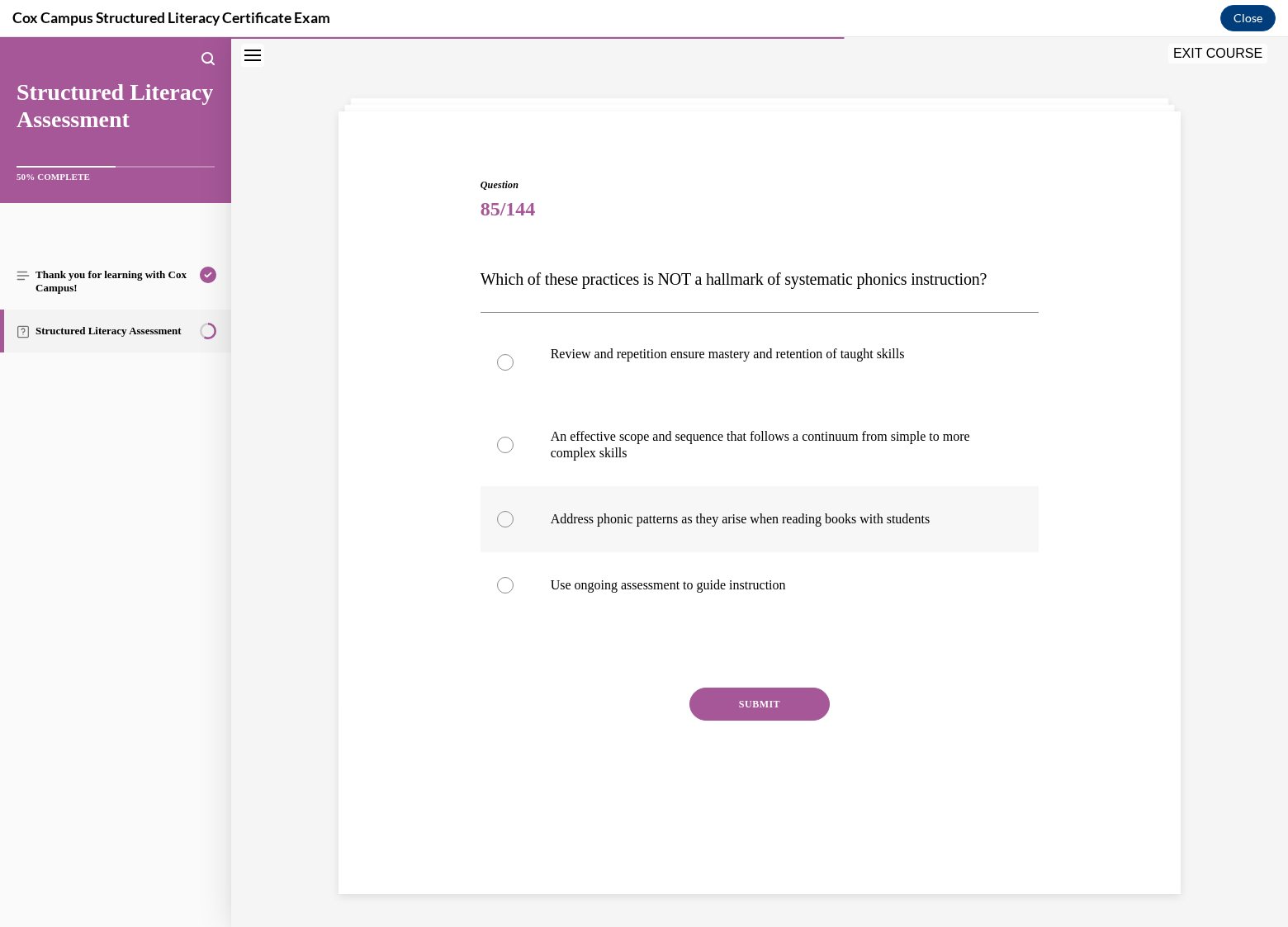
click at [817, 527] on p "Address phonic patterns as they arise when reading books with students" at bounding box center [774, 519] width 447 height 17
click at [514, 527] on input "Address phonic patterns as they arise when reading books with students" at bounding box center [505, 519] width 17 height 17
radio input "true"
click at [754, 720] on button "SUBMIT" at bounding box center [760, 703] width 141 height 33
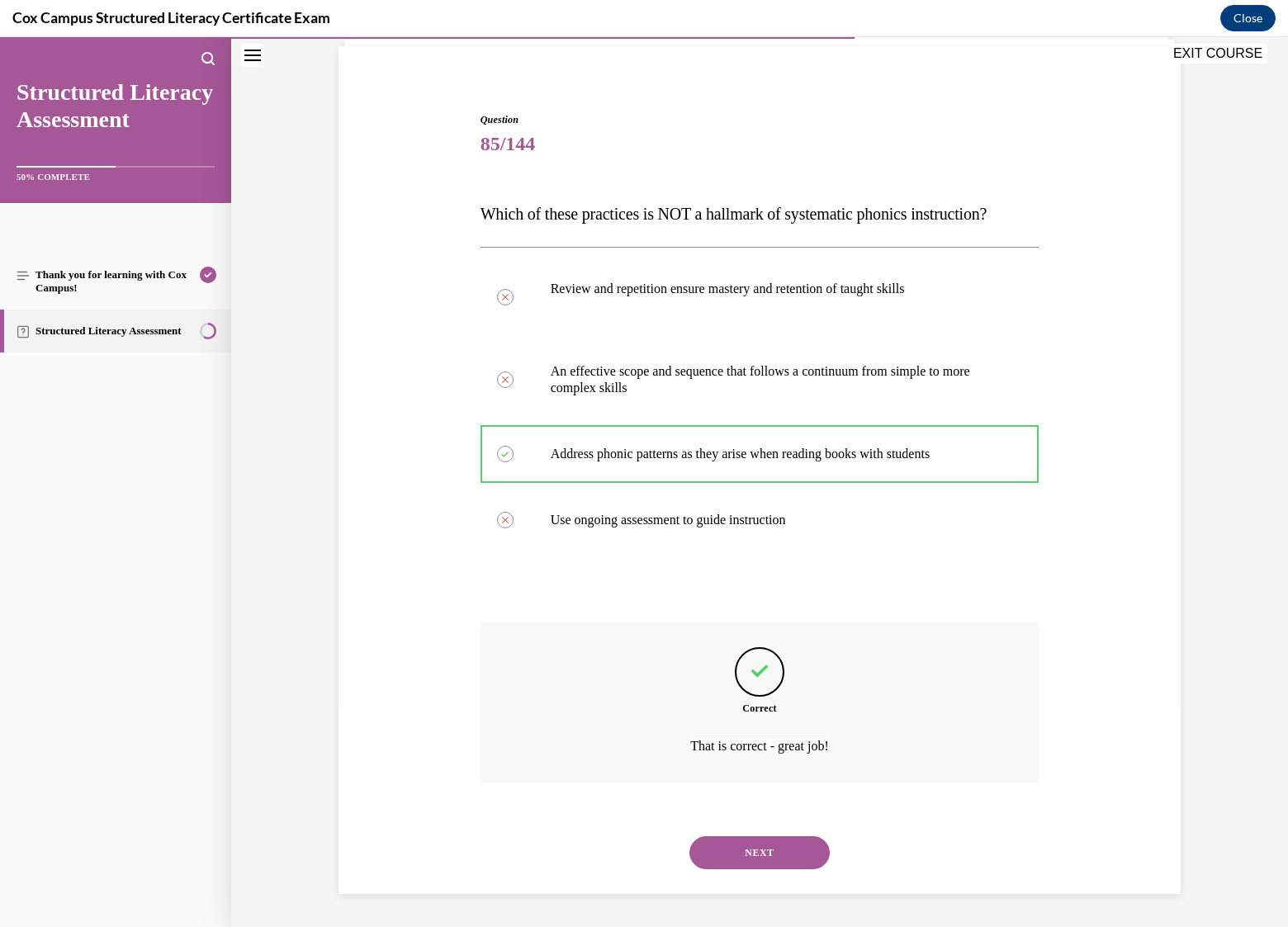
scroll to position [150, 0]
click at [766, 846] on button "NEXT" at bounding box center [760, 852] width 141 height 33
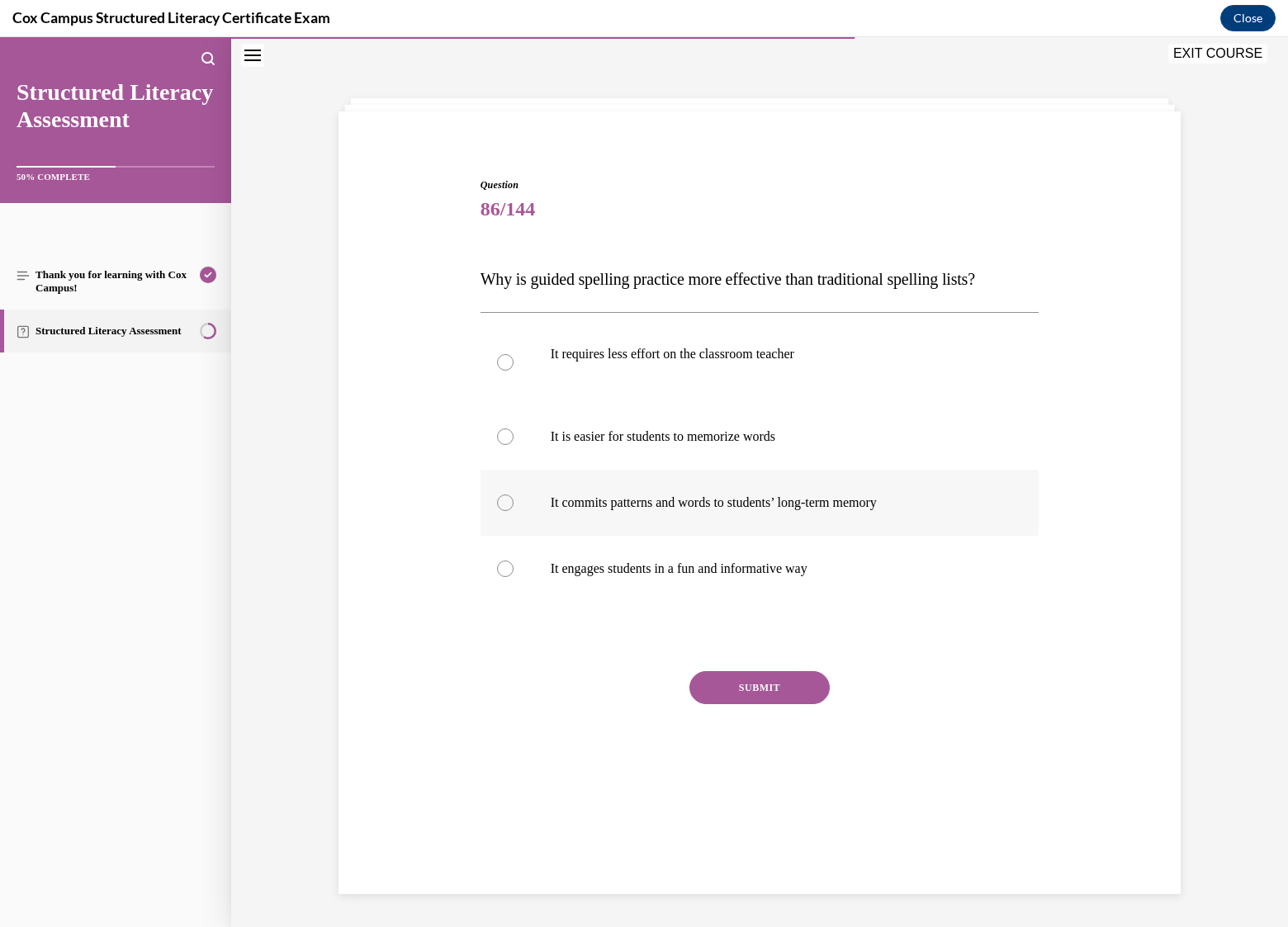
click at [746, 500] on p "It commits patterns and words to students’ long-term memory" at bounding box center [774, 502] width 447 height 17
click at [514, 500] on input "It commits patterns and words to students’ long-term memory" at bounding box center [505, 502] width 17 height 17
radio input "true"
click at [747, 684] on button "SUBMIT" at bounding box center [760, 687] width 141 height 33
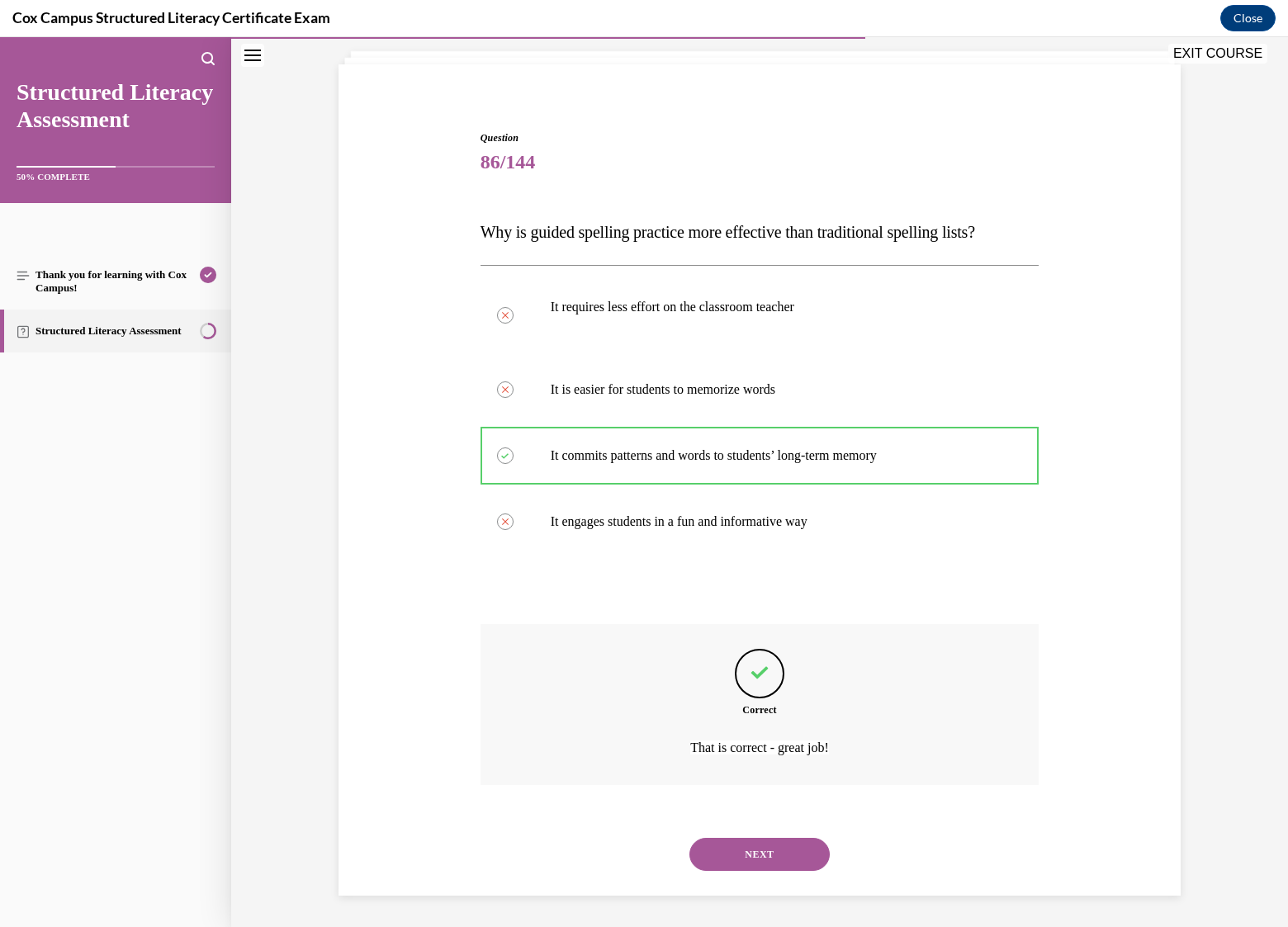
scroll to position [100, 0]
click at [748, 844] on button "NEXT" at bounding box center [760, 853] width 141 height 33
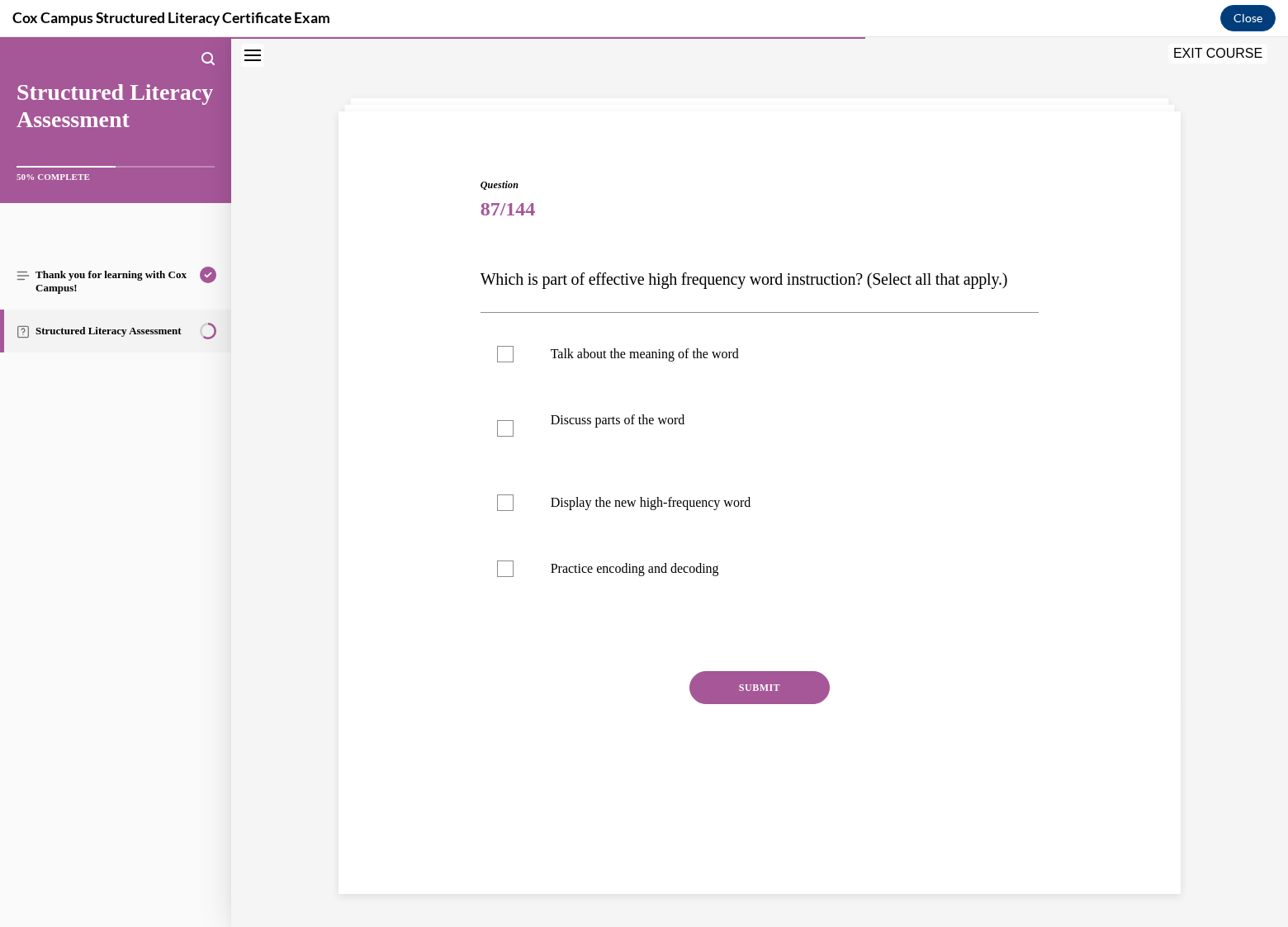
scroll to position [52, 0]
click at [705, 362] on p "Talk about the meaning of the word" at bounding box center [774, 354] width 447 height 17
click at [514, 362] on input "Talk about the meaning of the word" at bounding box center [505, 354] width 17 height 17
checkbox input "true"
click at [673, 428] on p "Discuss parts of the word" at bounding box center [774, 420] width 447 height 17
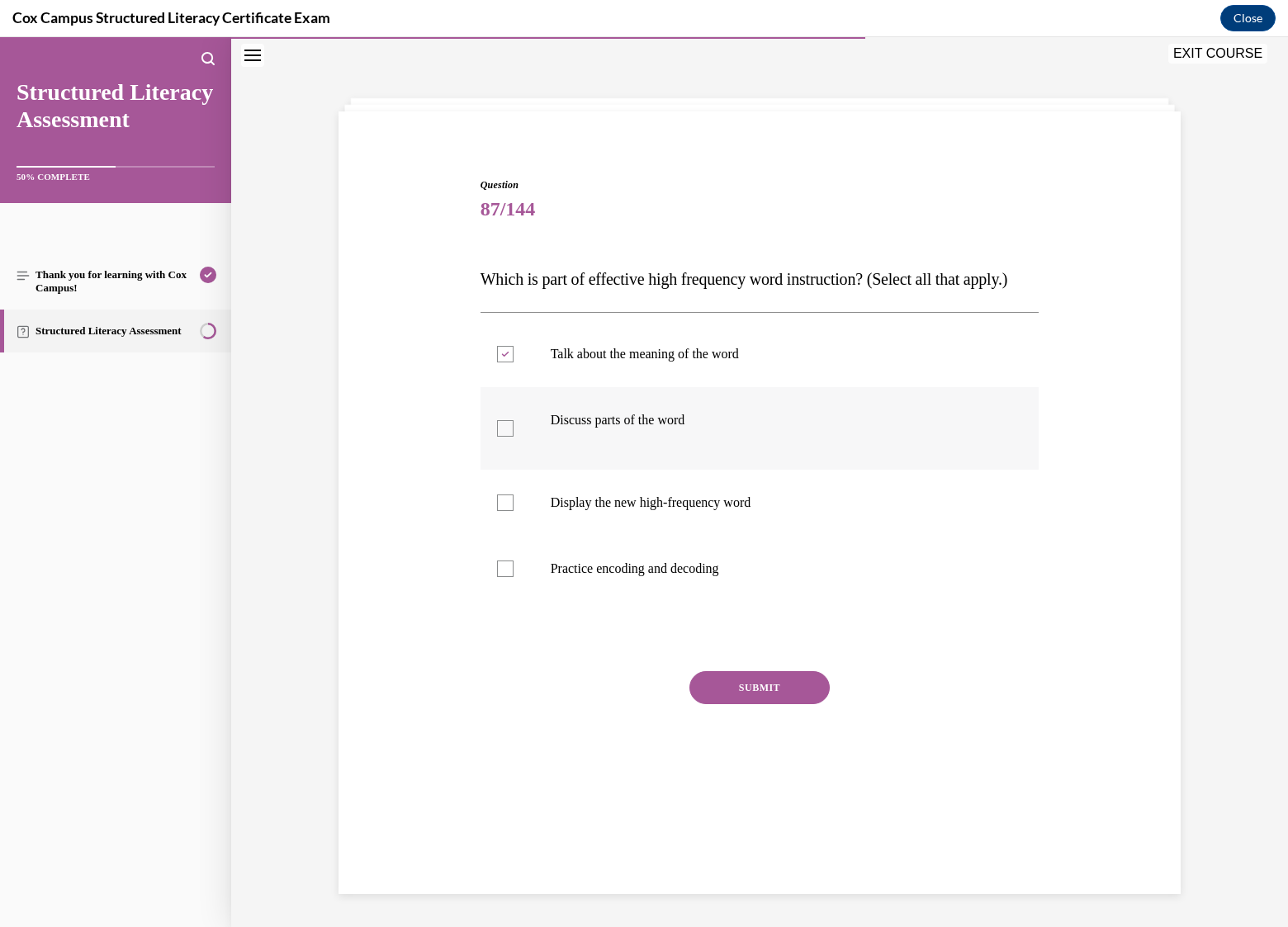
click at [514, 436] on input "Discuss parts of the word" at bounding box center [505, 428] width 17 height 17
checkbox input "true"
click at [632, 511] on p "Display the new high-frequency word" at bounding box center [774, 502] width 447 height 17
click at [514, 511] on input "Display the new high-frequency word" at bounding box center [505, 502] width 17 height 17
checkbox input "true"
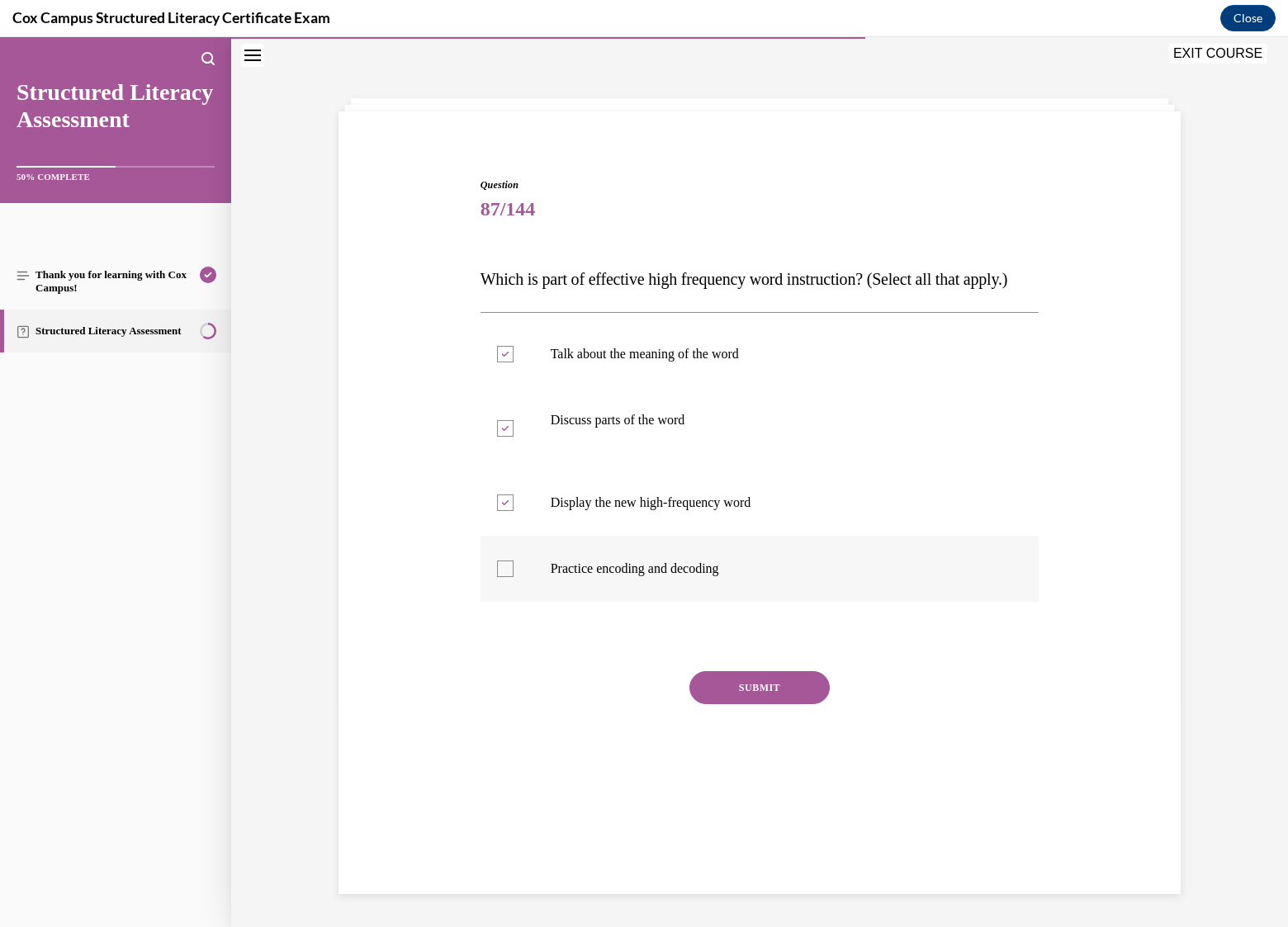
click at [503, 577] on div at bounding box center [505, 568] width 17 height 17
click at [503, 577] on input "Practice encoding and decoding" at bounding box center [505, 568] width 17 height 17
checkbox input "true"
click at [766, 704] on button "SUBMIT" at bounding box center [760, 687] width 141 height 33
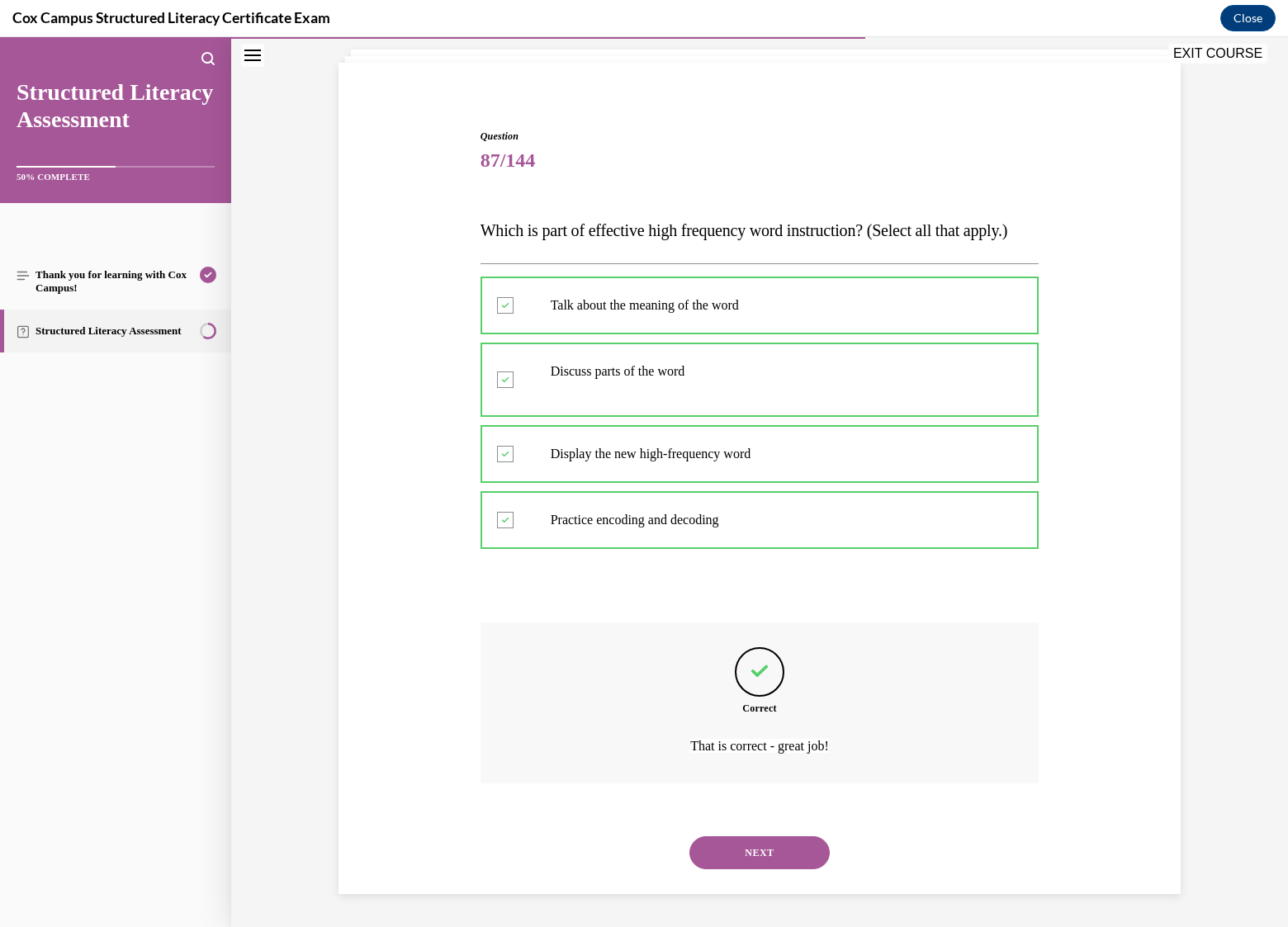
scroll to position [133, 0]
click at [759, 850] on button "NEXT" at bounding box center [760, 852] width 141 height 33
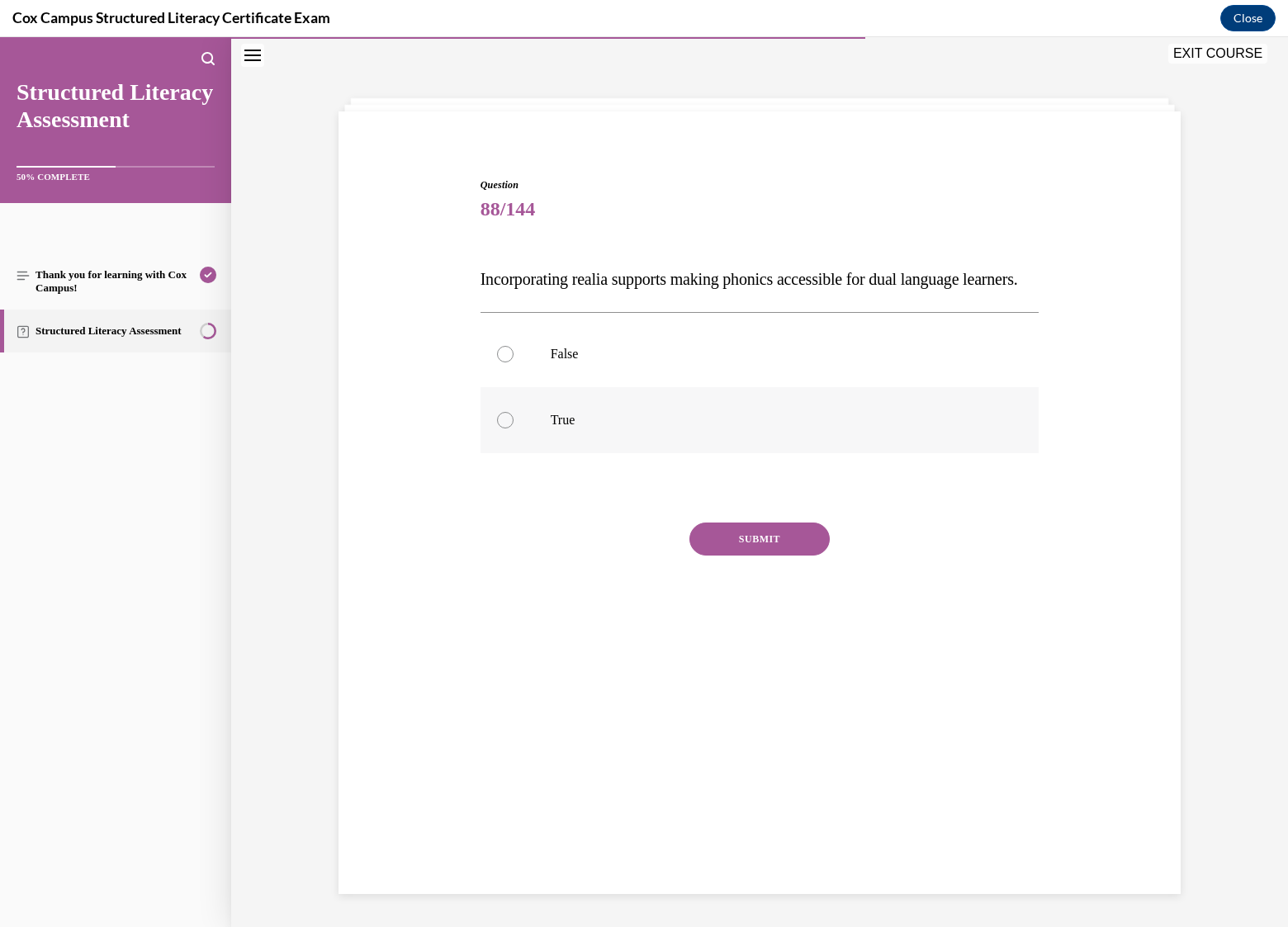
click at [543, 438] on label "True" at bounding box center [760, 420] width 559 height 66
click at [514, 428] on input "True" at bounding box center [505, 420] width 17 height 17
radio input "true"
click at [773, 556] on button "SUBMIT" at bounding box center [760, 539] width 141 height 33
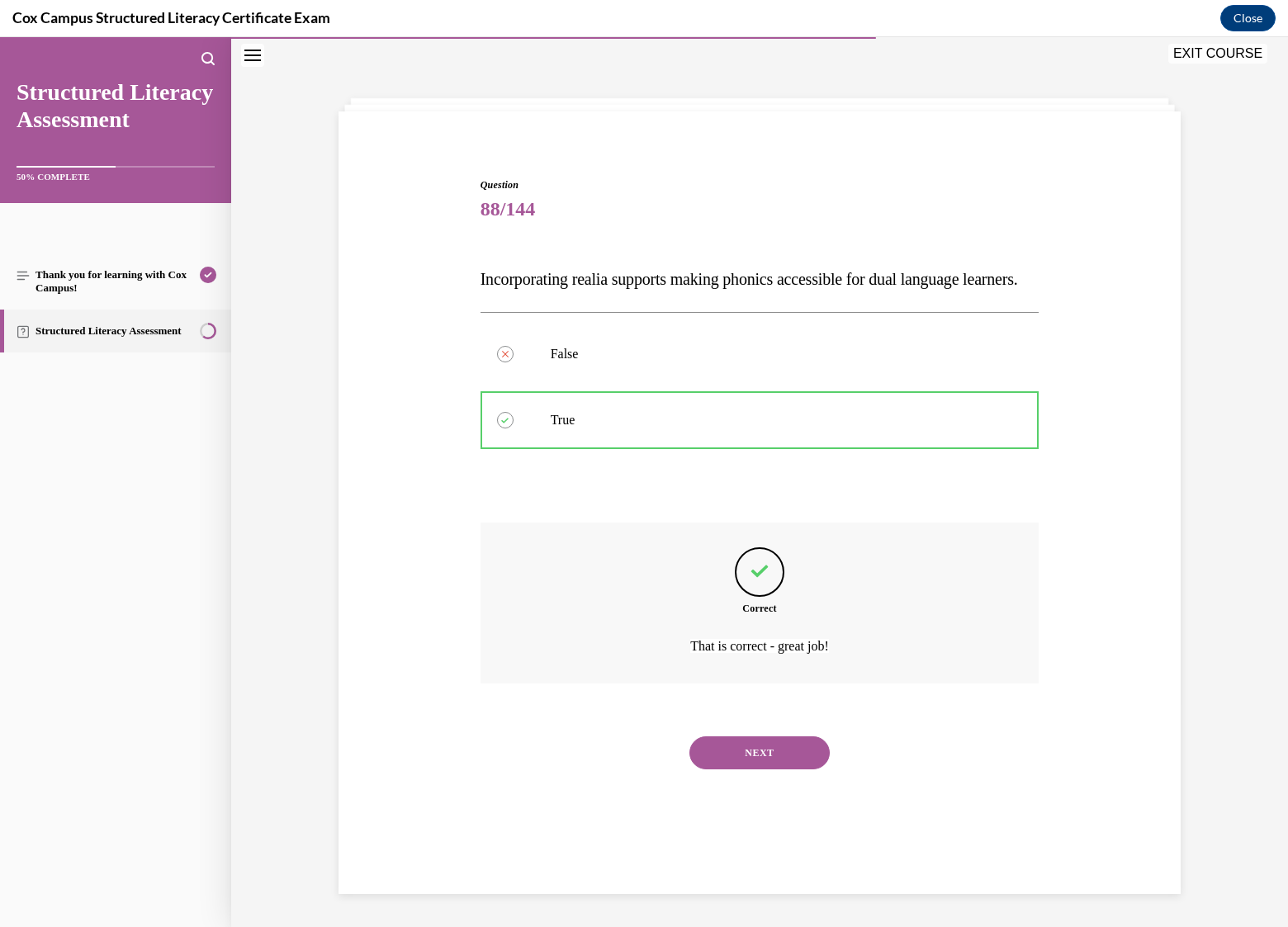
click at [761, 769] on button "NEXT" at bounding box center [760, 752] width 141 height 33
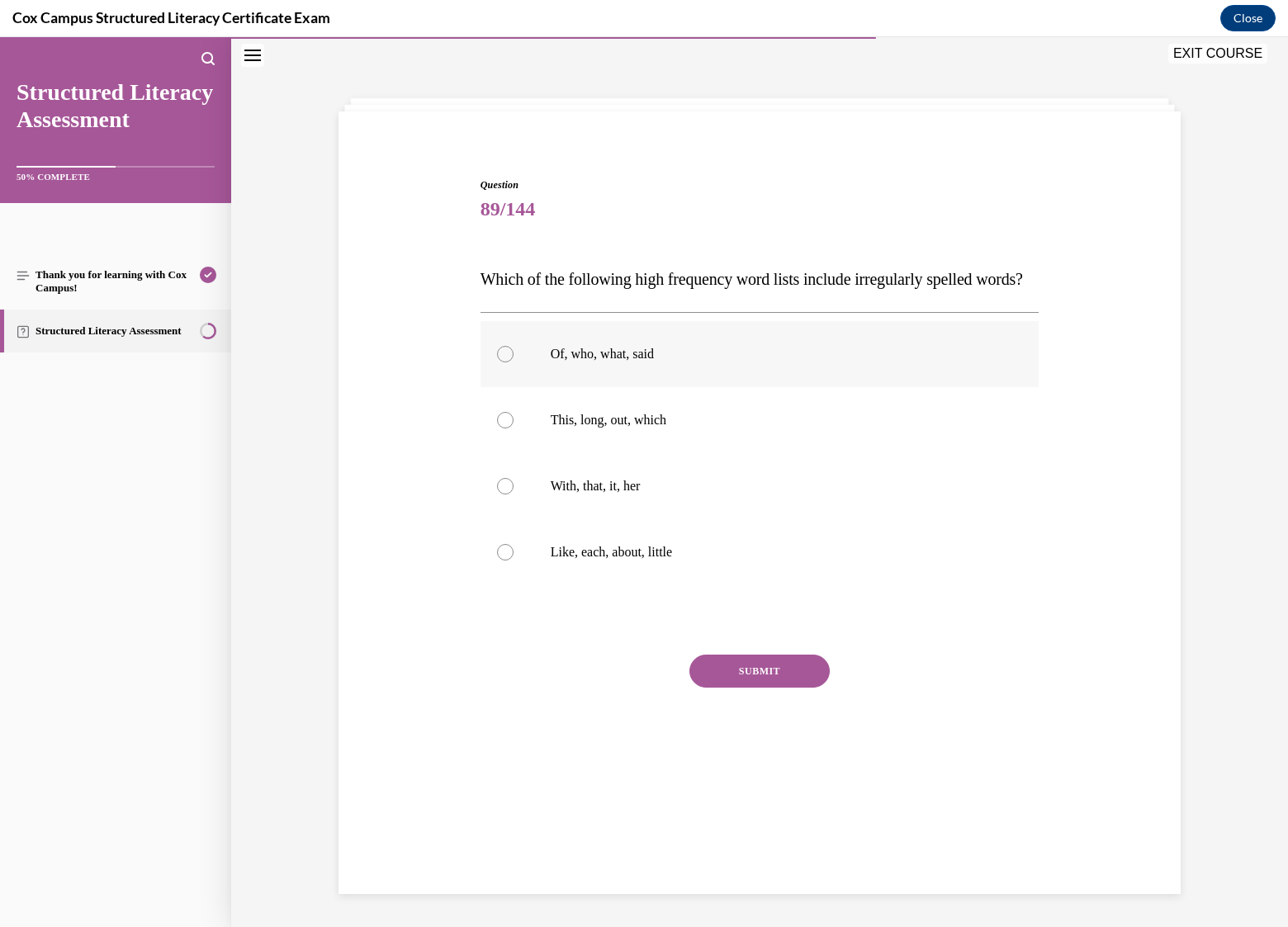
click at [638, 362] on p "Of, who, what, said" at bounding box center [774, 354] width 447 height 17
click at [514, 362] on input "Of, who, what, said" at bounding box center [505, 354] width 17 height 17
radio input "true"
click at [777, 687] on button "SUBMIT" at bounding box center [760, 671] width 141 height 33
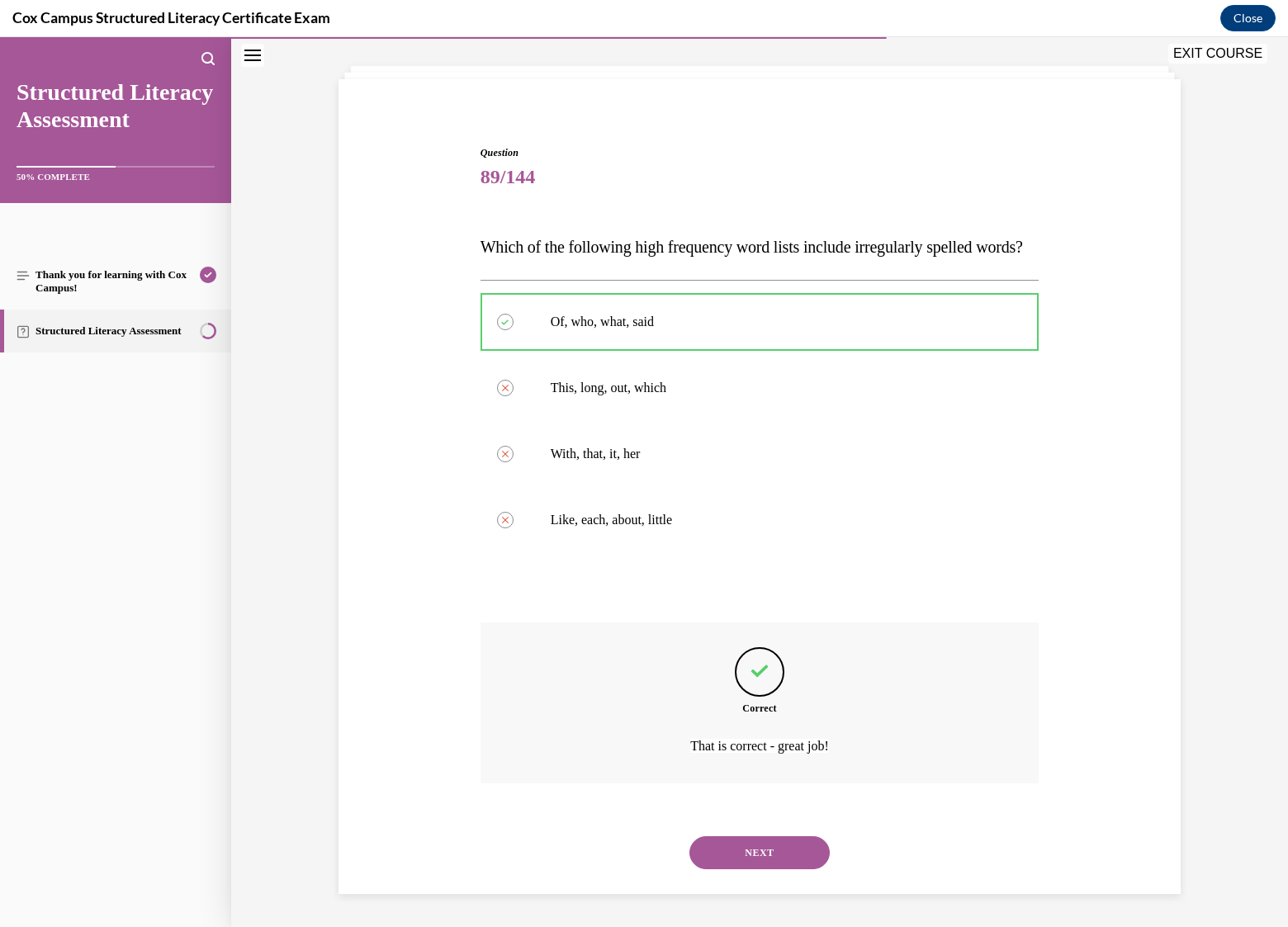
scroll to position [117, 0]
click at [764, 858] on button "NEXT" at bounding box center [760, 852] width 141 height 33
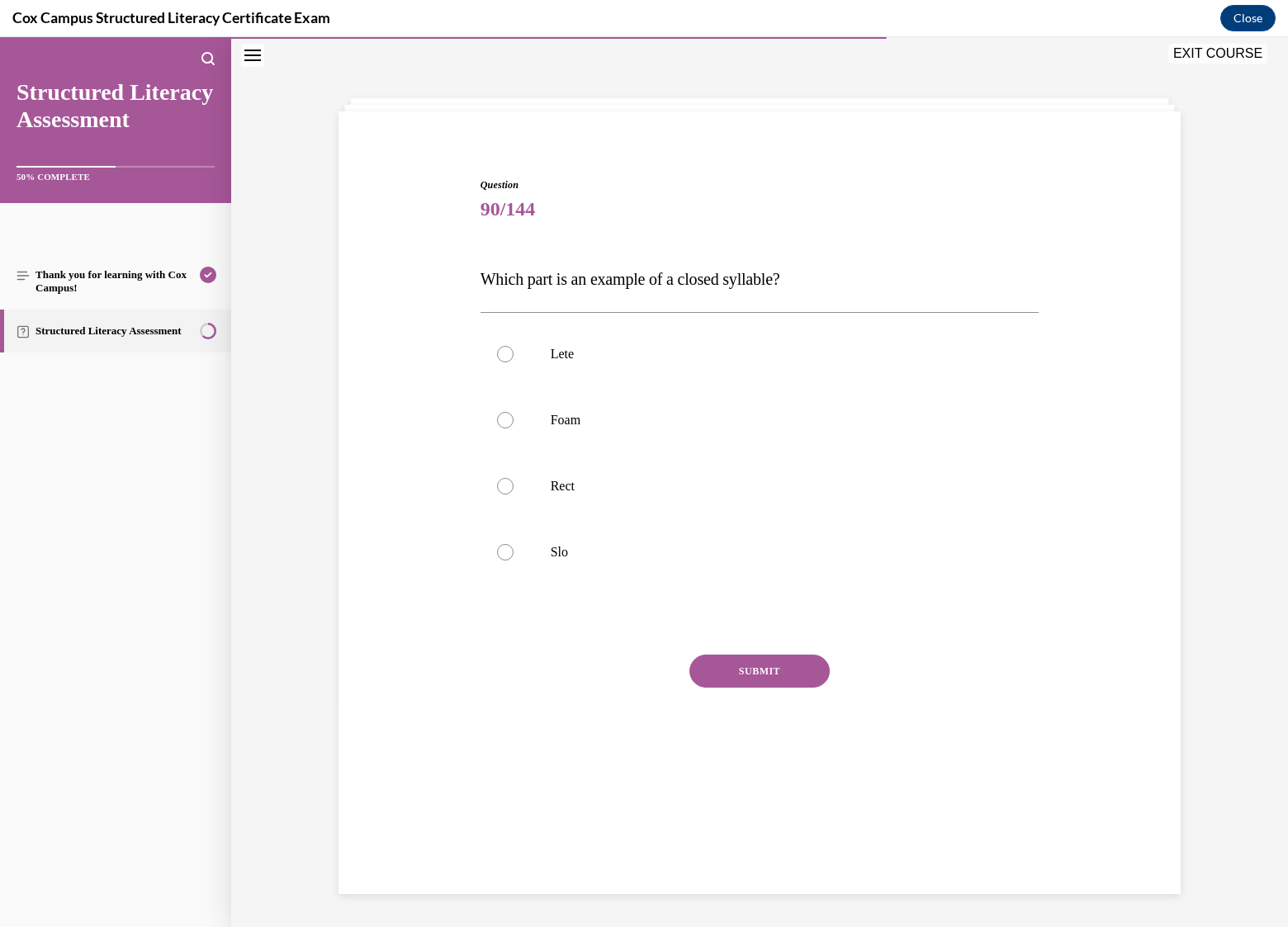
scroll to position [52, 0]
click at [567, 491] on p "Rect" at bounding box center [774, 486] width 447 height 17
click at [514, 491] on input "Rect" at bounding box center [505, 486] width 17 height 17
radio input "true"
click at [771, 671] on button "SUBMIT" at bounding box center [760, 671] width 141 height 33
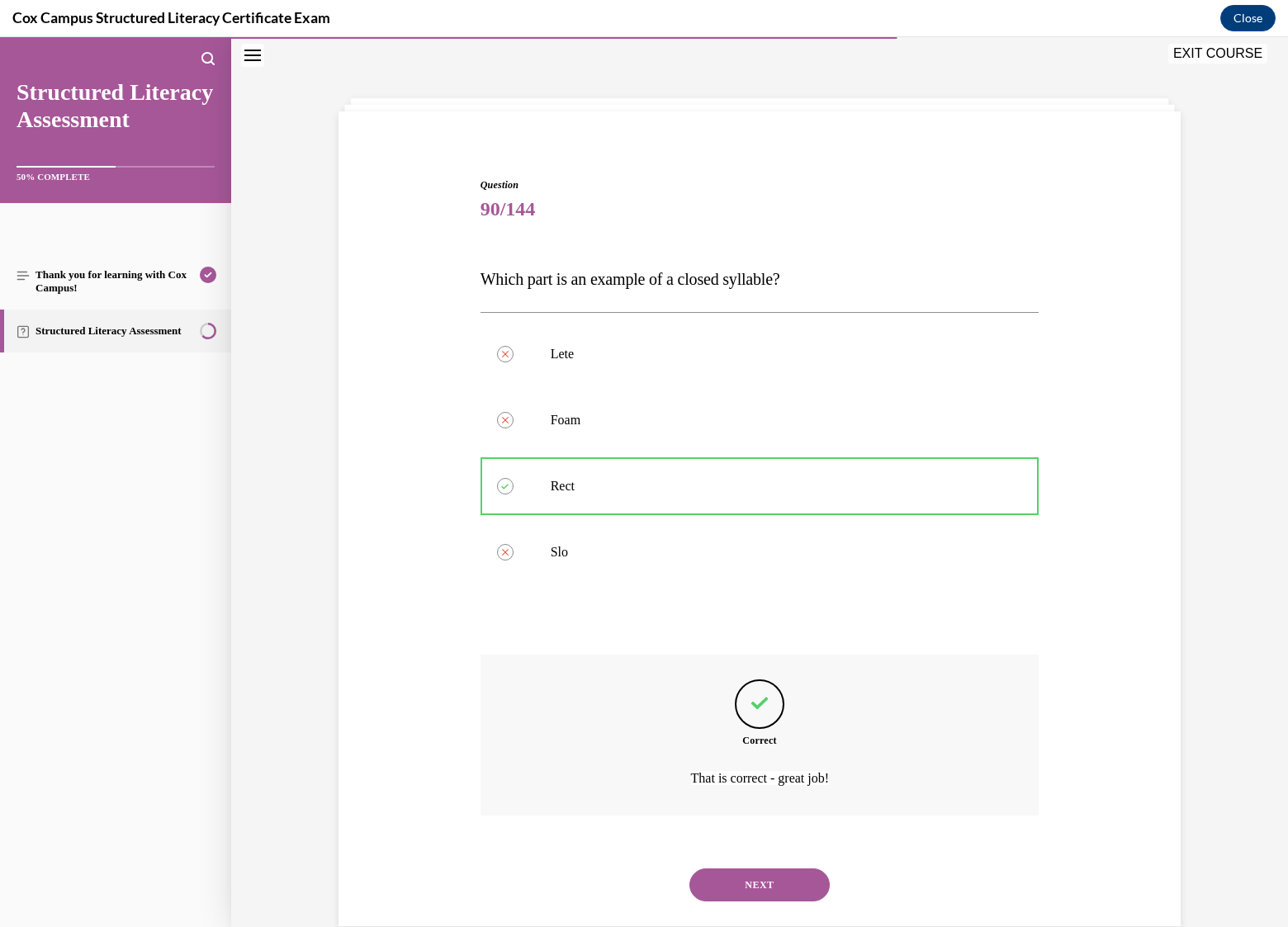
scroll to position [84, 0]
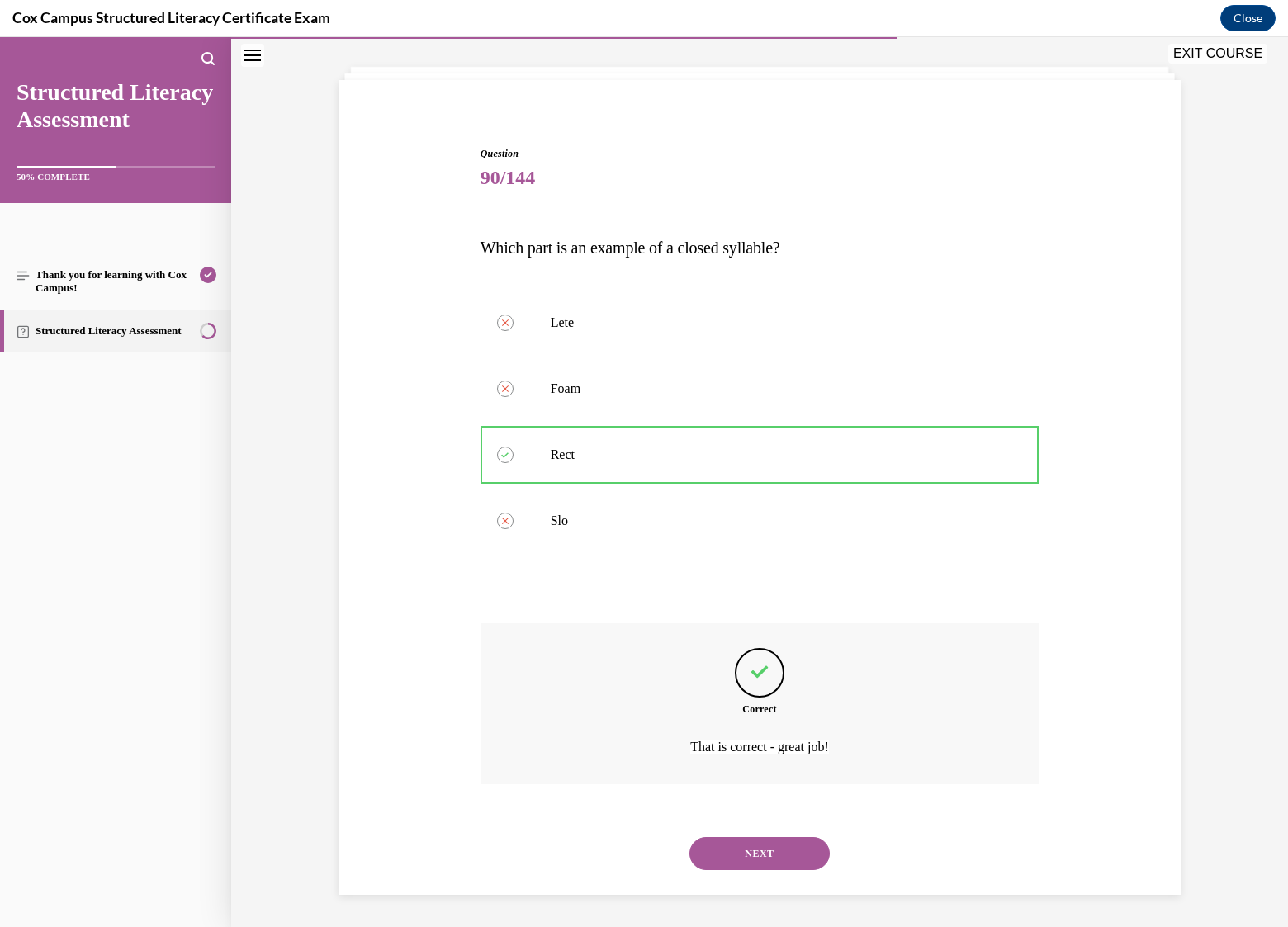
click at [764, 860] on button "NEXT" at bounding box center [760, 853] width 141 height 33
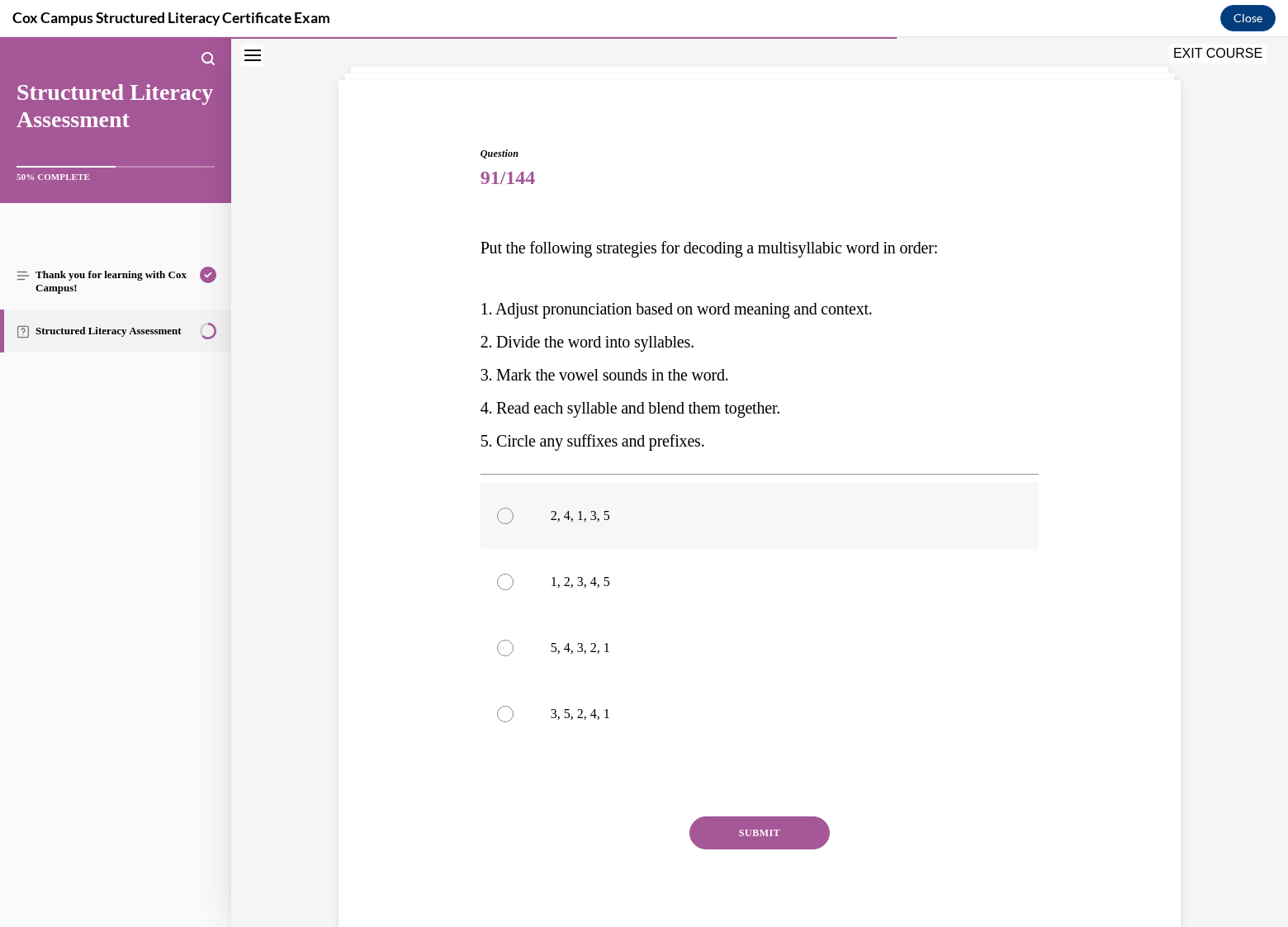
click at [500, 516] on div at bounding box center [505, 516] width 17 height 17
click at [500, 516] on input "2, 4, 1, 3, 5" at bounding box center [505, 516] width 17 height 17
radio input "true"
click at [502, 641] on div at bounding box center [505, 647] width 17 height 17
click at [502, 641] on input "5, 4, 3, 2, 1" at bounding box center [505, 647] width 17 height 17
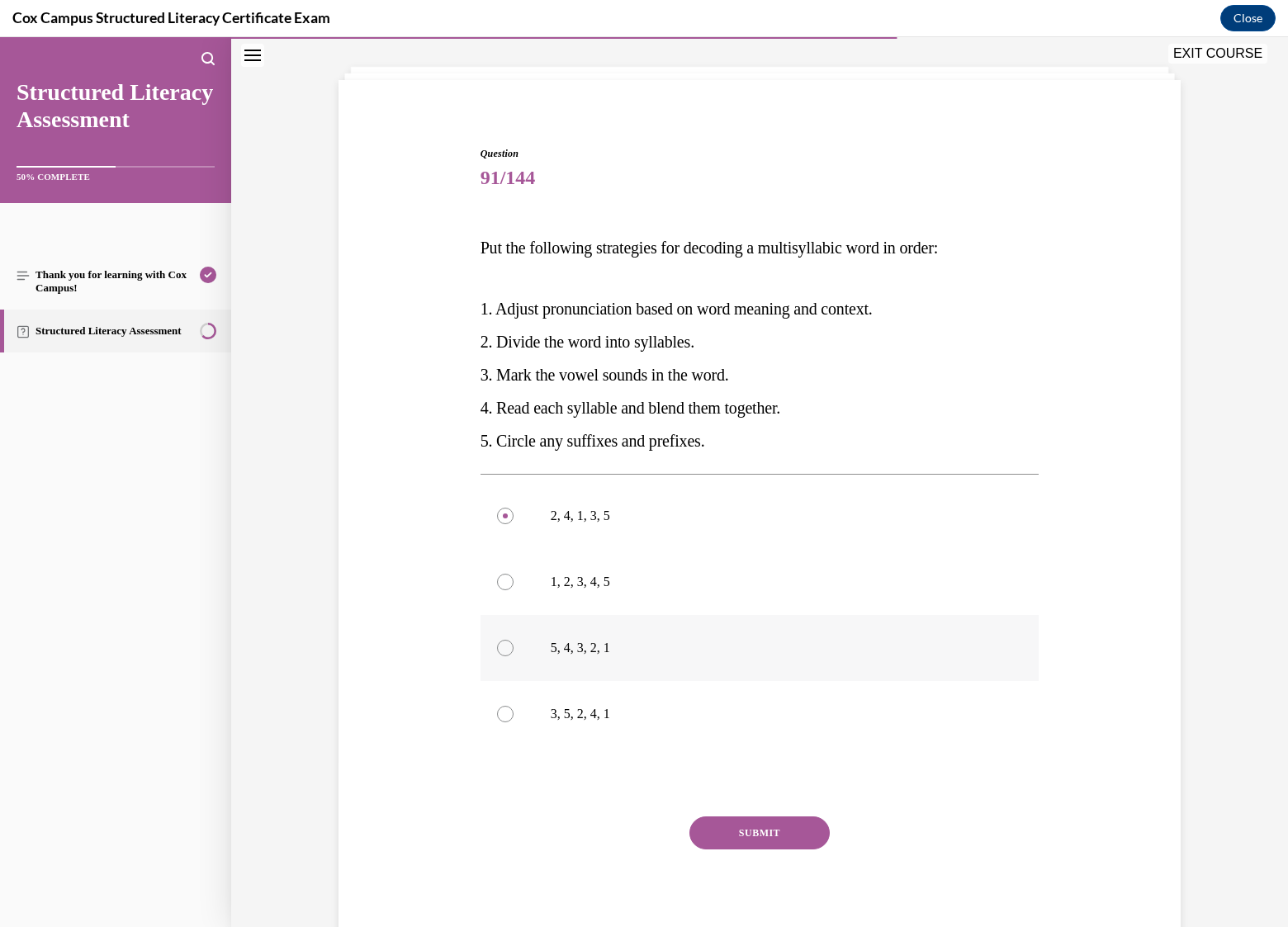
radio input "true"
click at [502, 716] on div at bounding box center [505, 714] width 17 height 17
click at [502, 716] on input "3, 5, 2, 4, 1" at bounding box center [505, 714] width 17 height 17
radio input "true"
click at [766, 834] on button "SUBMIT" at bounding box center [760, 833] width 141 height 33
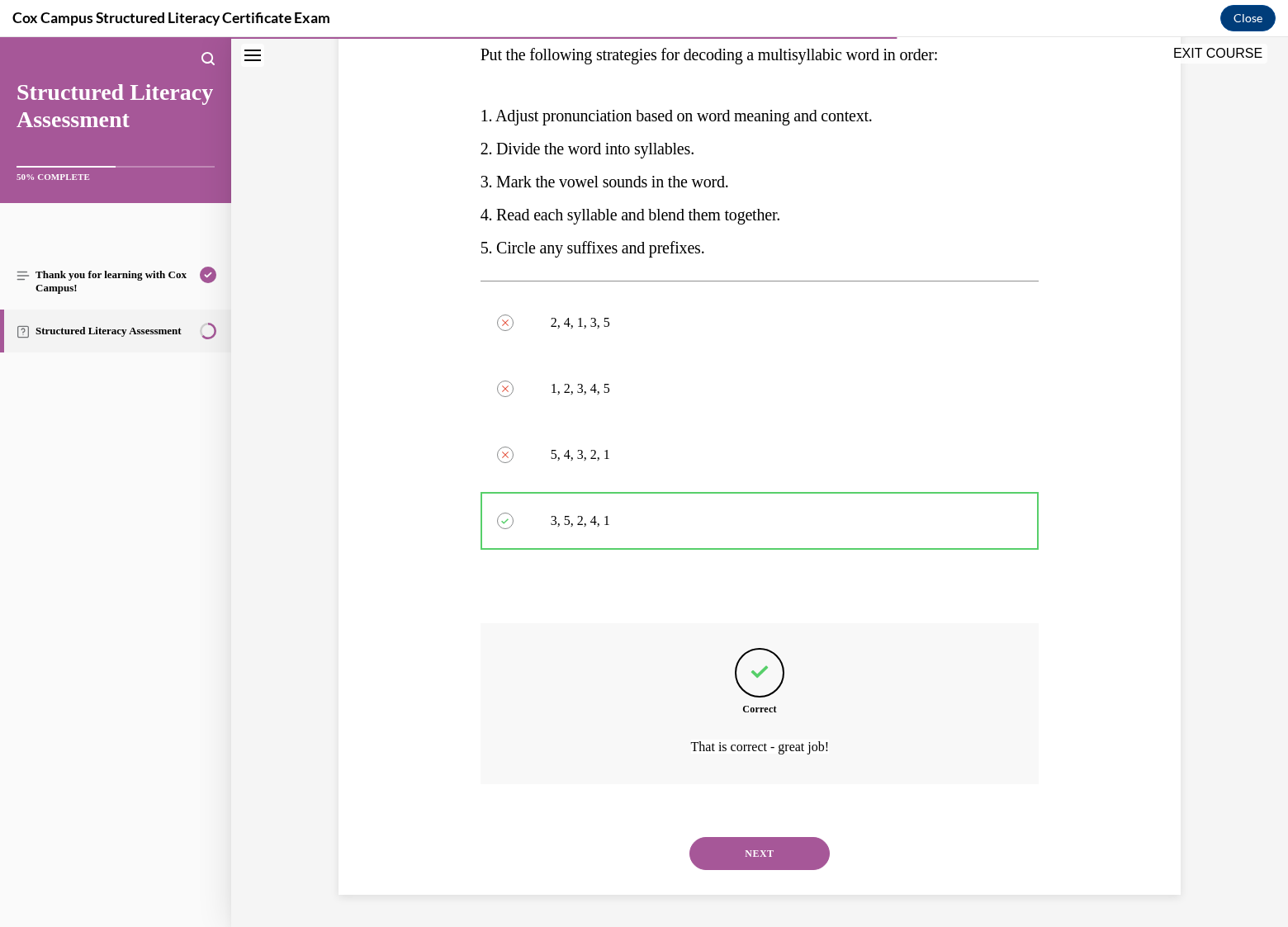
drag, startPoint x: 769, startPoint y: 861, endPoint x: 744, endPoint y: 833, distance: 37.5
click at [769, 860] on button "NEXT" at bounding box center [760, 853] width 141 height 33
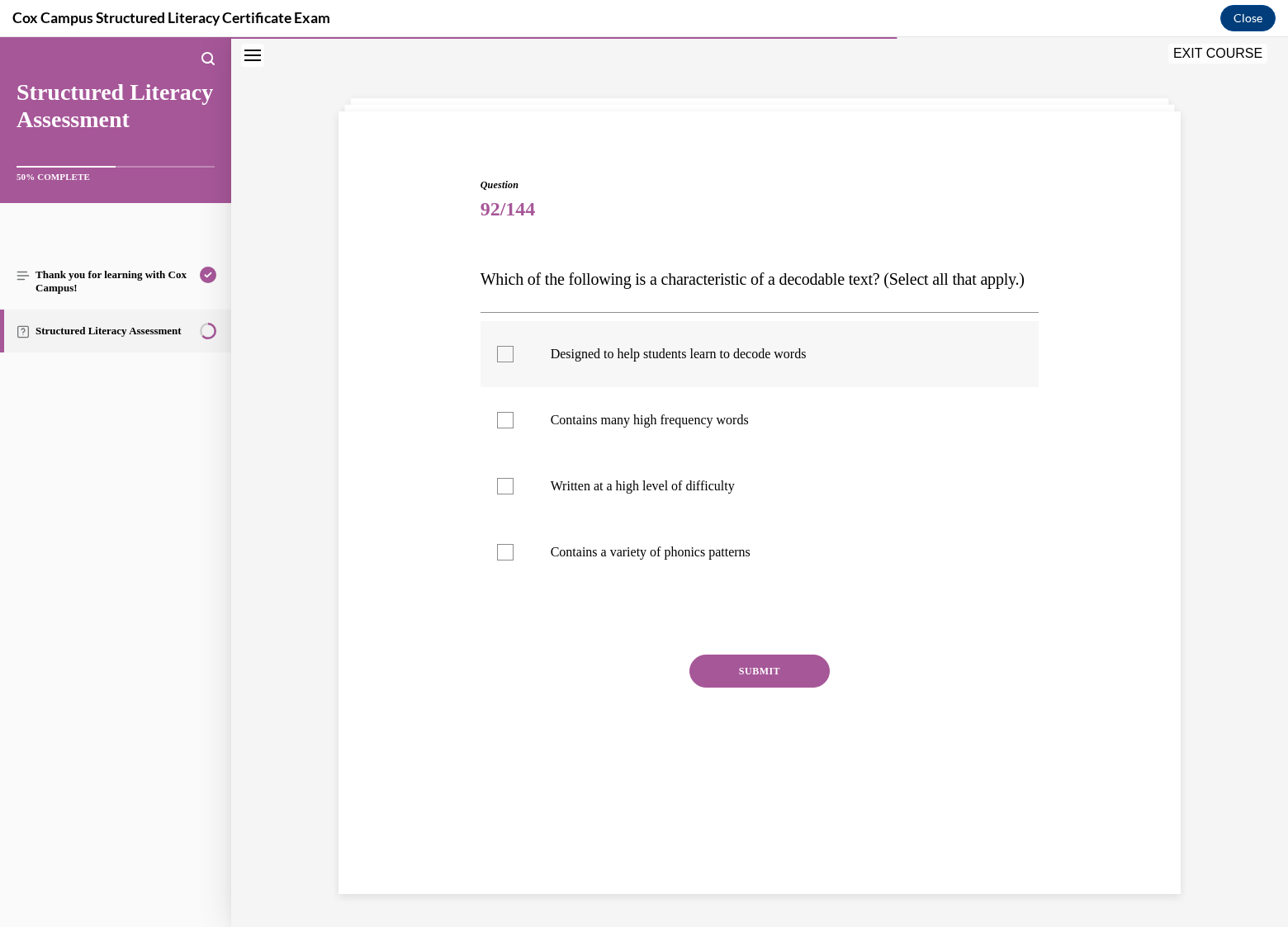
click at [509, 386] on label "Designed to help students learn to decode words" at bounding box center [760, 354] width 559 height 66
click at [509, 362] on input "Designed to help students learn to decode words" at bounding box center [505, 354] width 17 height 17
checkbox input "true"
click at [502, 560] on div at bounding box center [505, 552] width 17 height 17
click at [502, 560] on input "Contains a variety of phonics patterns" at bounding box center [505, 552] width 17 height 17
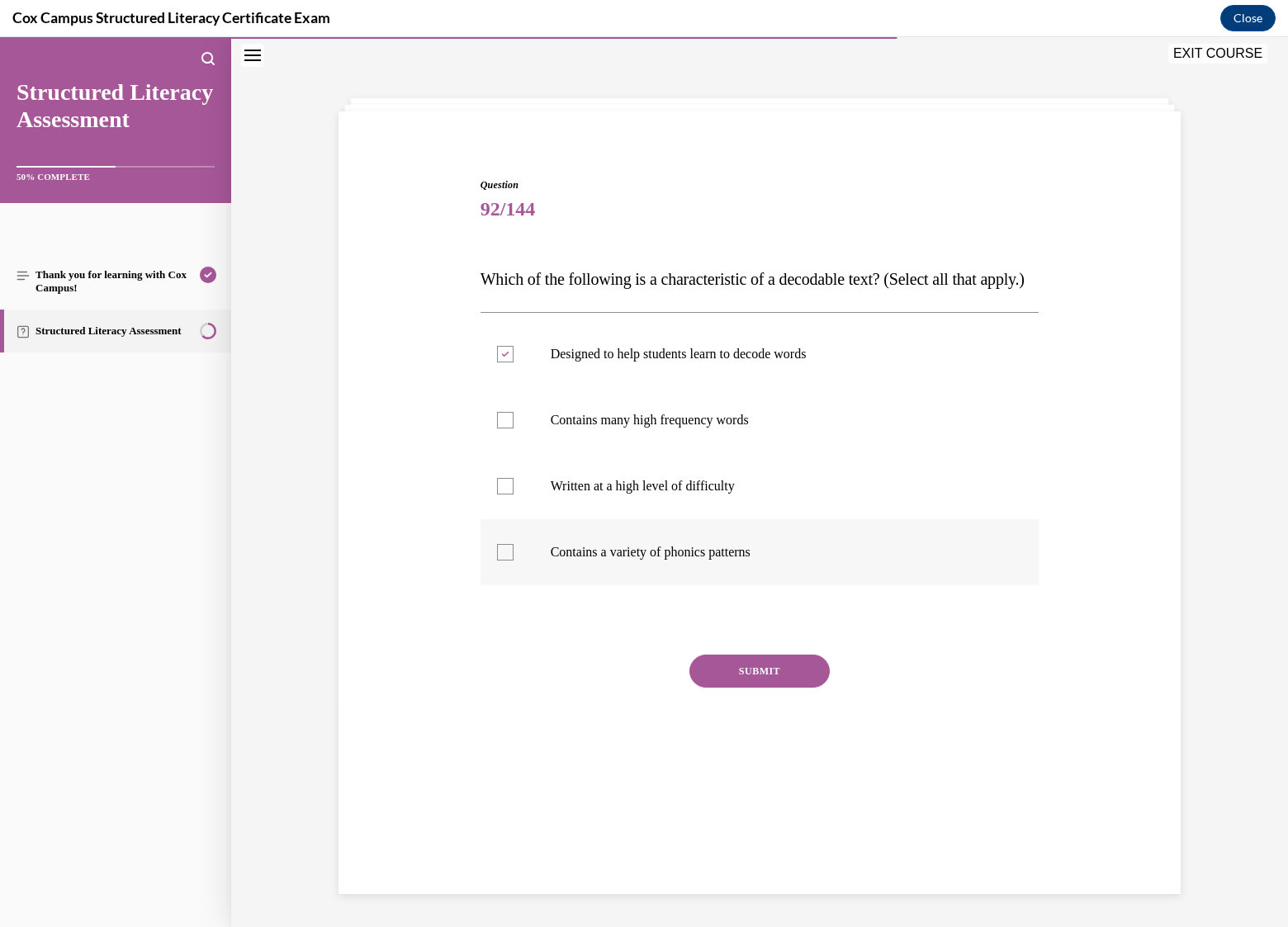
checkbox input "true"
click at [497, 428] on div at bounding box center [505, 420] width 17 height 17
click at [497, 428] on input "Contains many high frequency words" at bounding box center [505, 420] width 17 height 17
checkbox input "true"
click at [774, 687] on button "SUBMIT" at bounding box center [760, 671] width 141 height 33
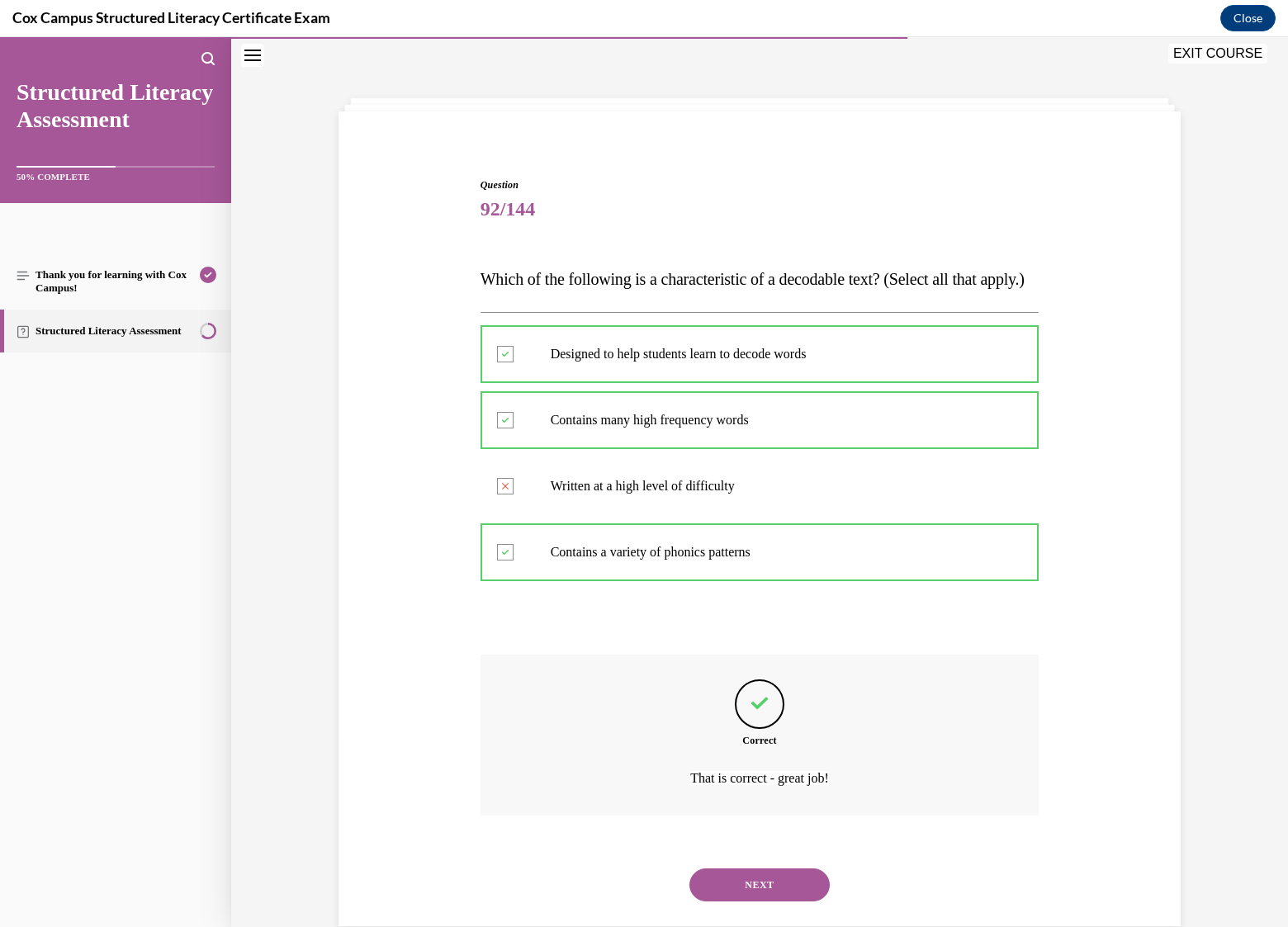
scroll to position [117, 0]
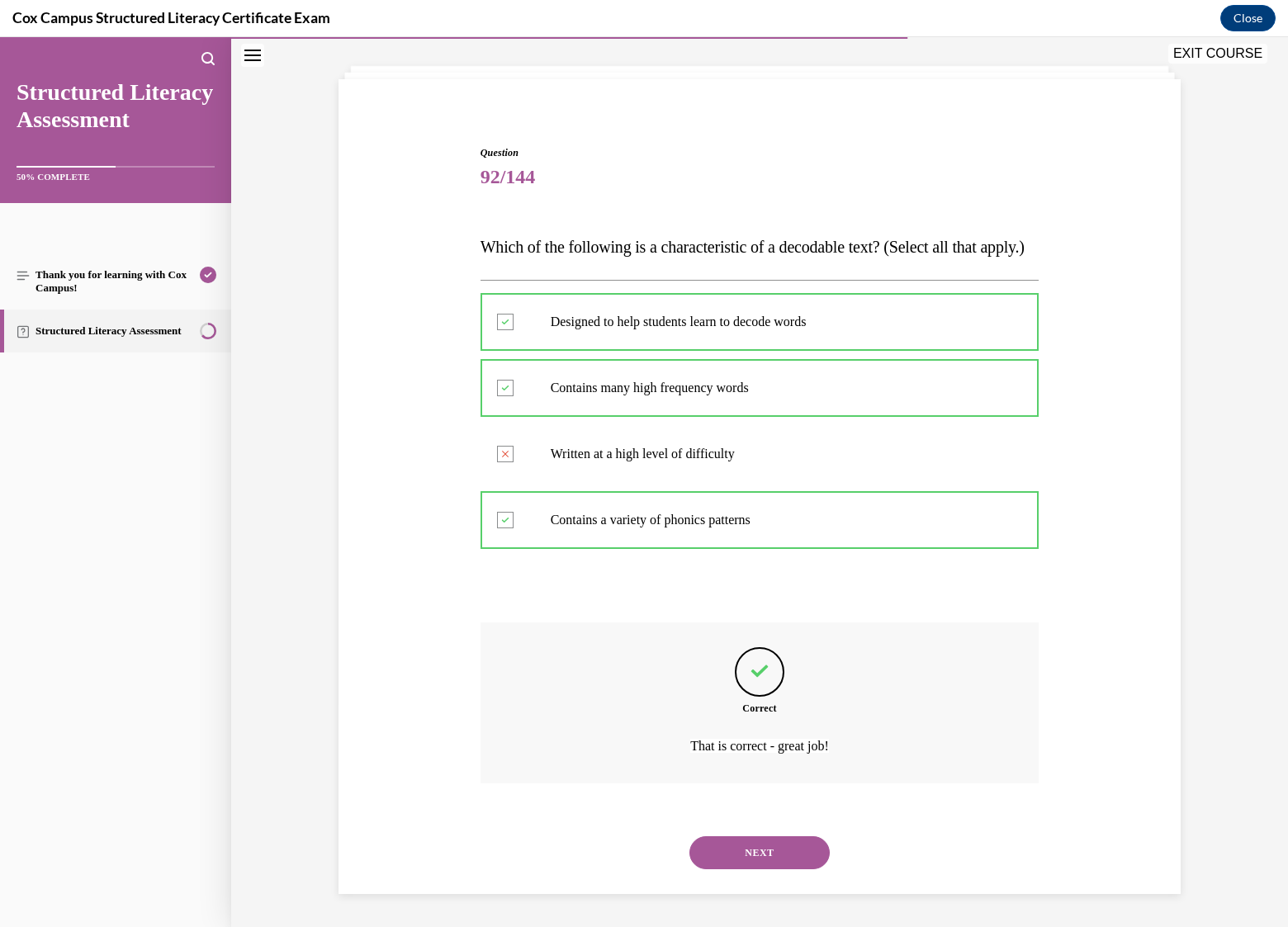
click at [766, 848] on button "NEXT" at bounding box center [760, 852] width 141 height 33
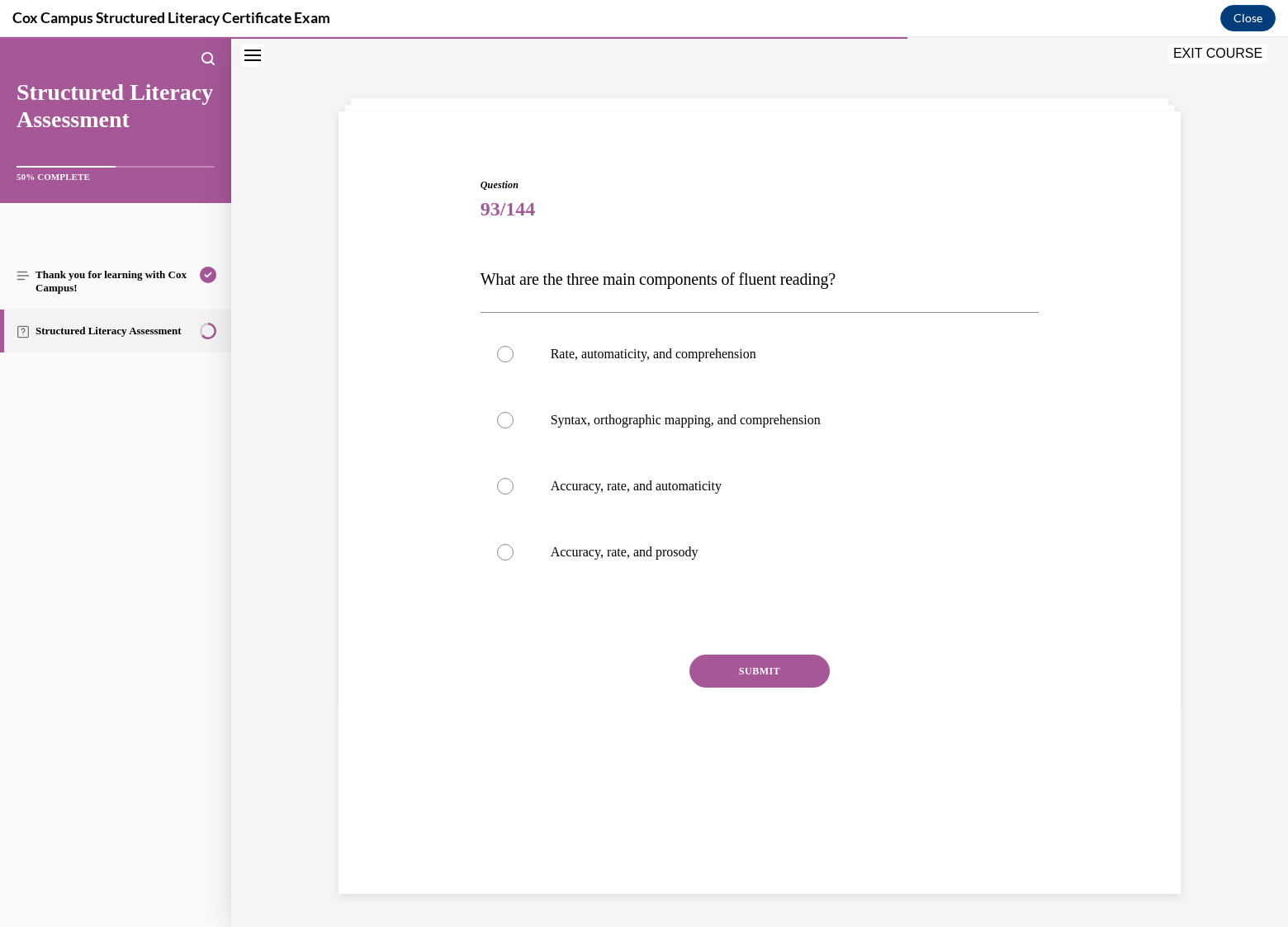
scroll to position [52, 0]
click at [613, 554] on p "Accuracy, rate, and prosody" at bounding box center [774, 552] width 447 height 17
click at [514, 554] on input "Accuracy, rate, and prosody" at bounding box center [505, 552] width 17 height 17
radio input "true"
click at [754, 666] on button "SUBMIT" at bounding box center [760, 671] width 141 height 33
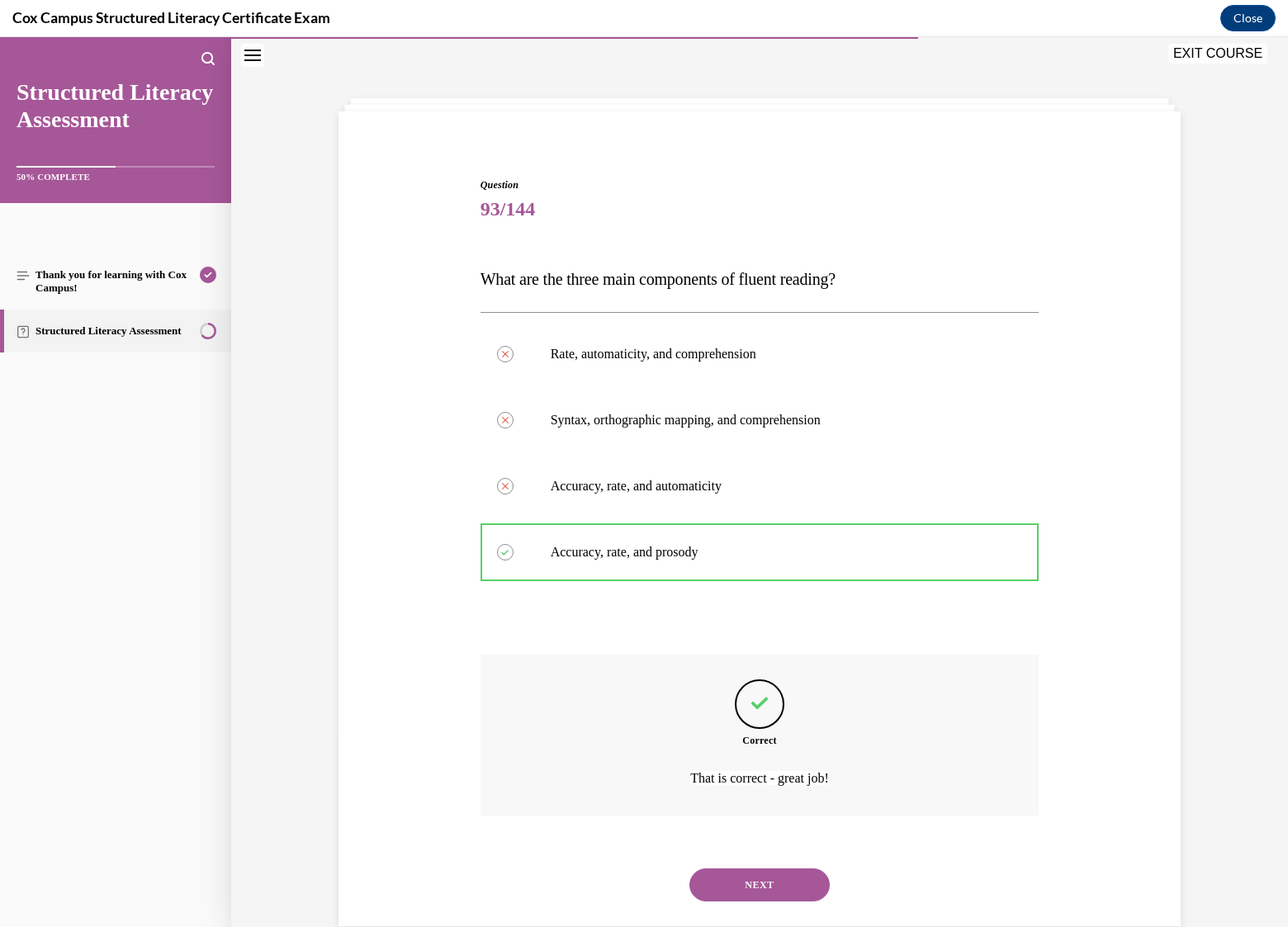
scroll to position [84, 0]
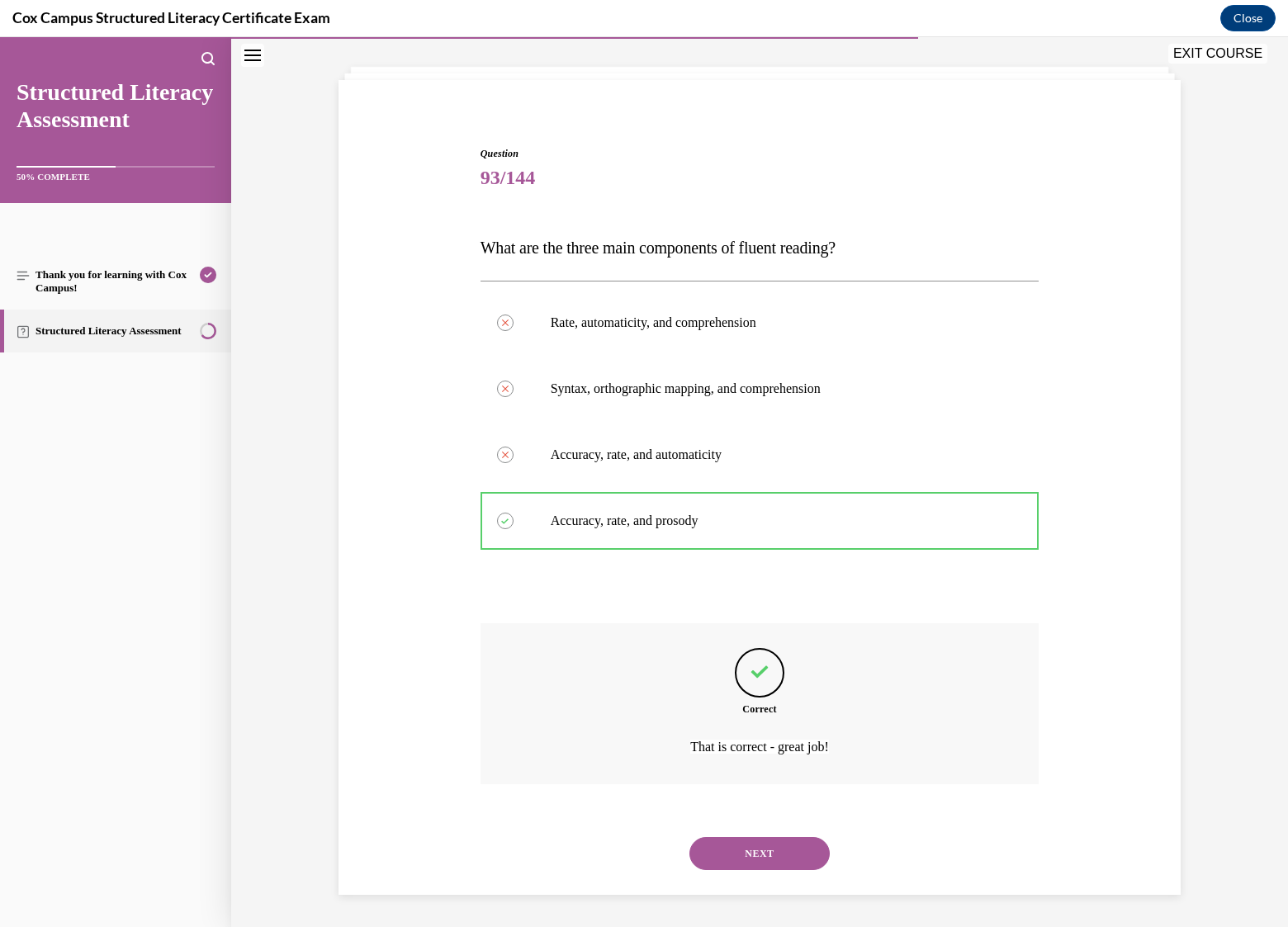
click at [748, 844] on button "NEXT" at bounding box center [760, 853] width 141 height 33
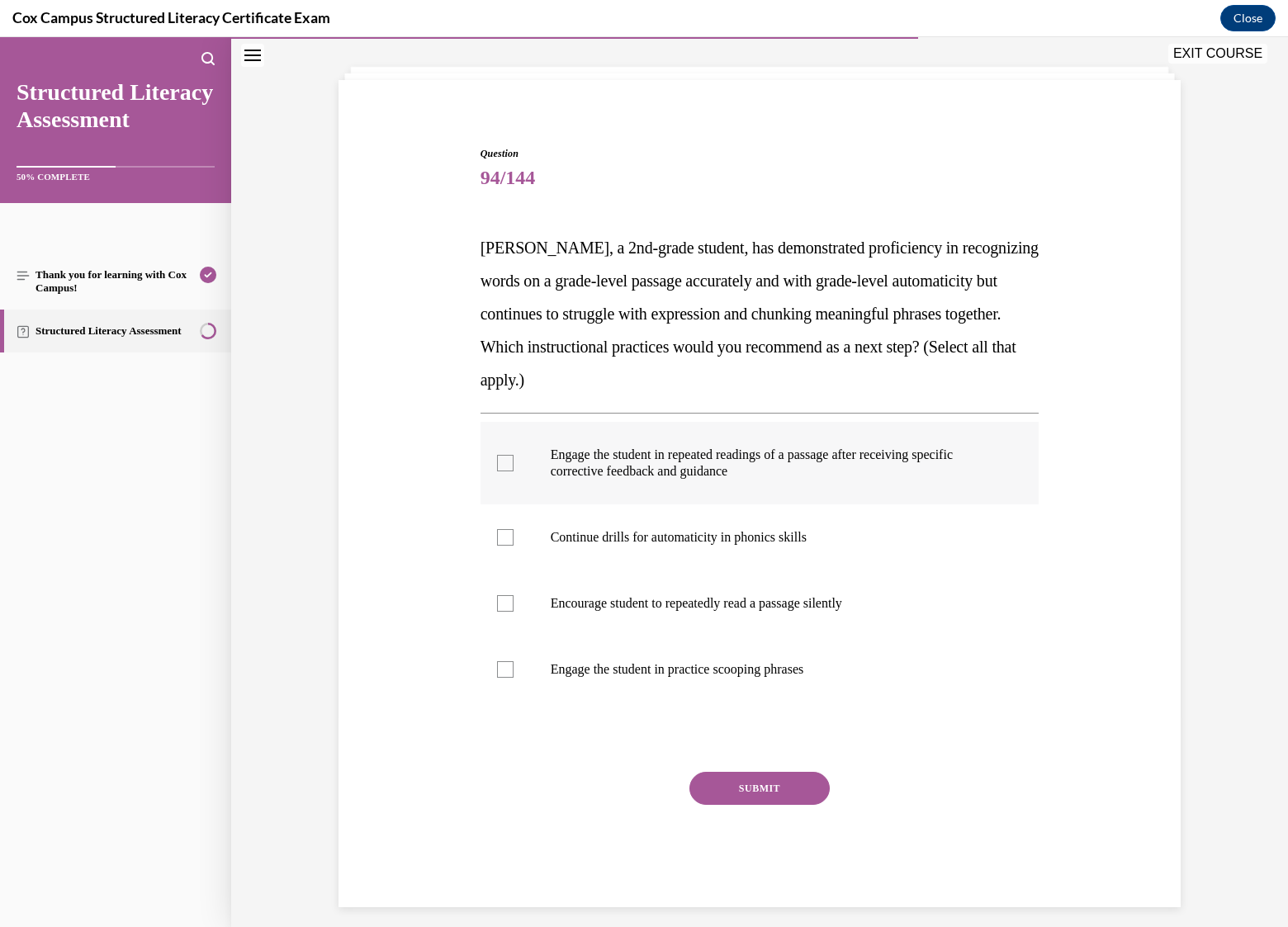
click at [502, 463] on div at bounding box center [505, 463] width 17 height 17
click at [502, 463] on input "Engage the student in repeated readings of a passage after receiving specific c…" at bounding box center [505, 463] width 17 height 17
checkbox input "true"
click at [503, 663] on div at bounding box center [505, 669] width 17 height 17
click at [503, 663] on input "Engage the student in practice scooping phrases" at bounding box center [505, 669] width 17 height 17
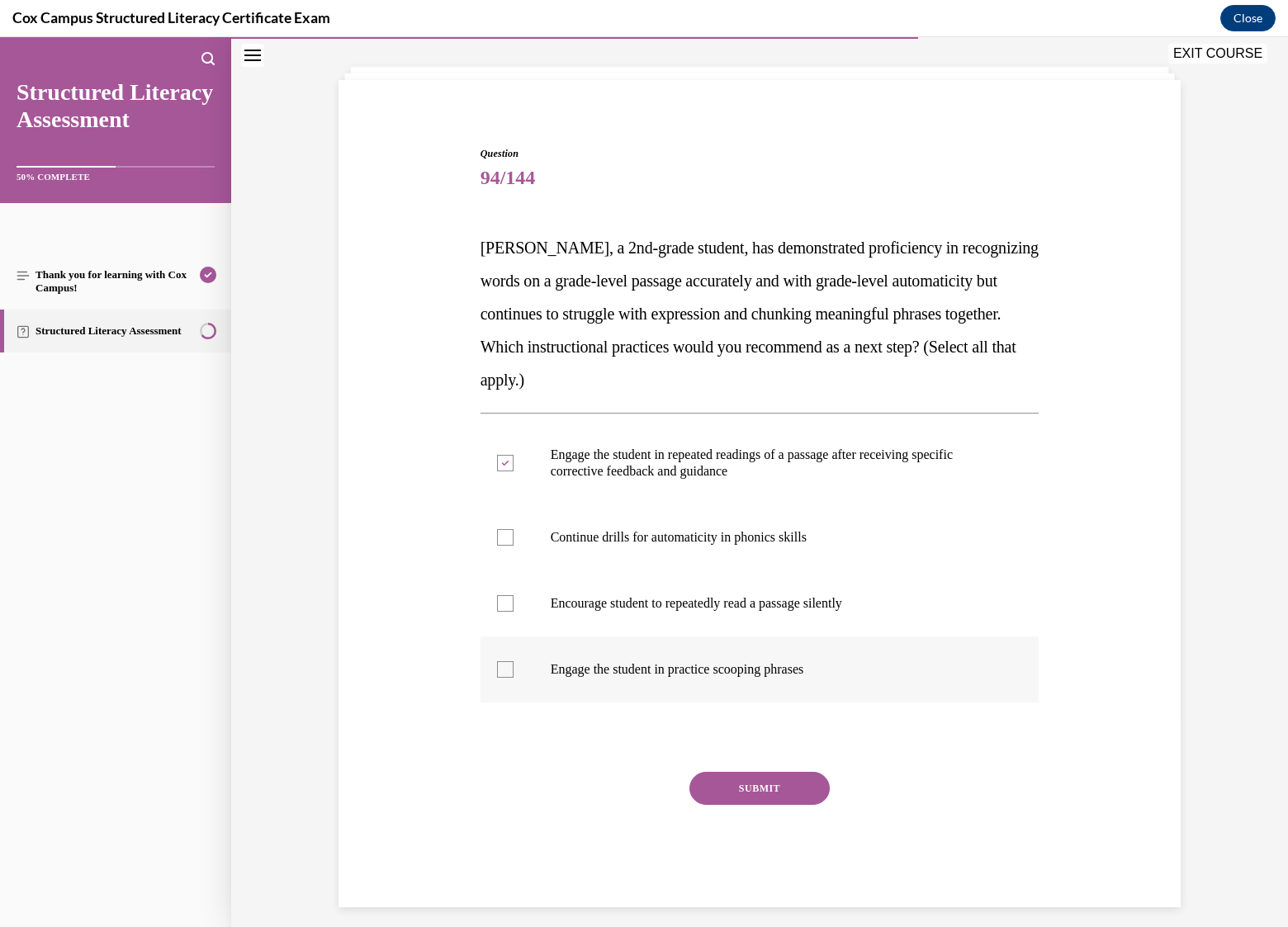
checkbox input "true"
click at [752, 792] on button "SUBMIT" at bounding box center [760, 788] width 141 height 33
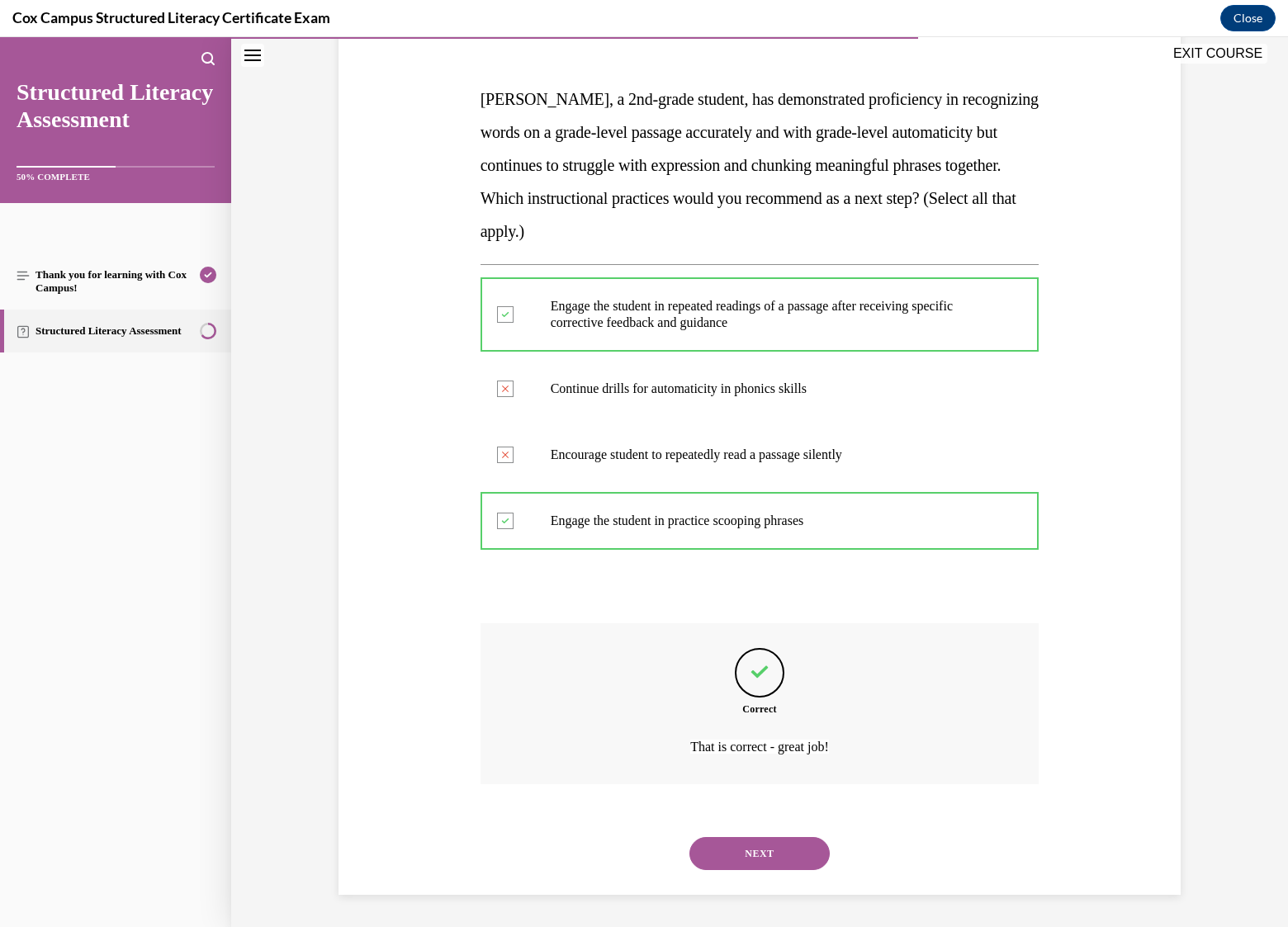
click at [771, 856] on button "NEXT" at bounding box center [760, 853] width 141 height 33
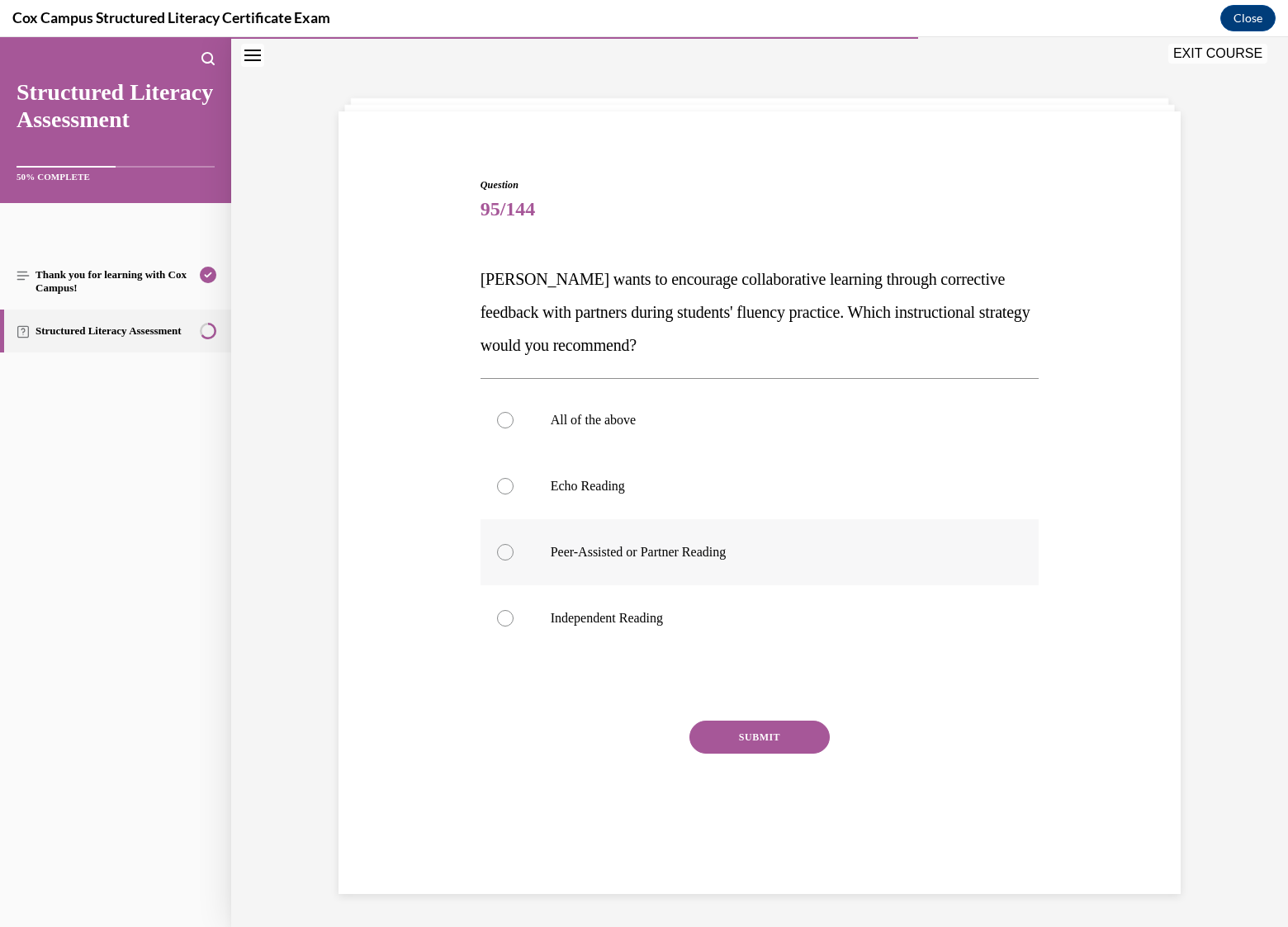
click at [661, 554] on p "Peer-Assisted or Partner Reading" at bounding box center [774, 552] width 447 height 17
click at [514, 554] on input "Peer-Assisted or Partner Reading" at bounding box center [505, 552] width 17 height 17
radio input "true"
click at [752, 730] on button "SUBMIT" at bounding box center [760, 736] width 141 height 33
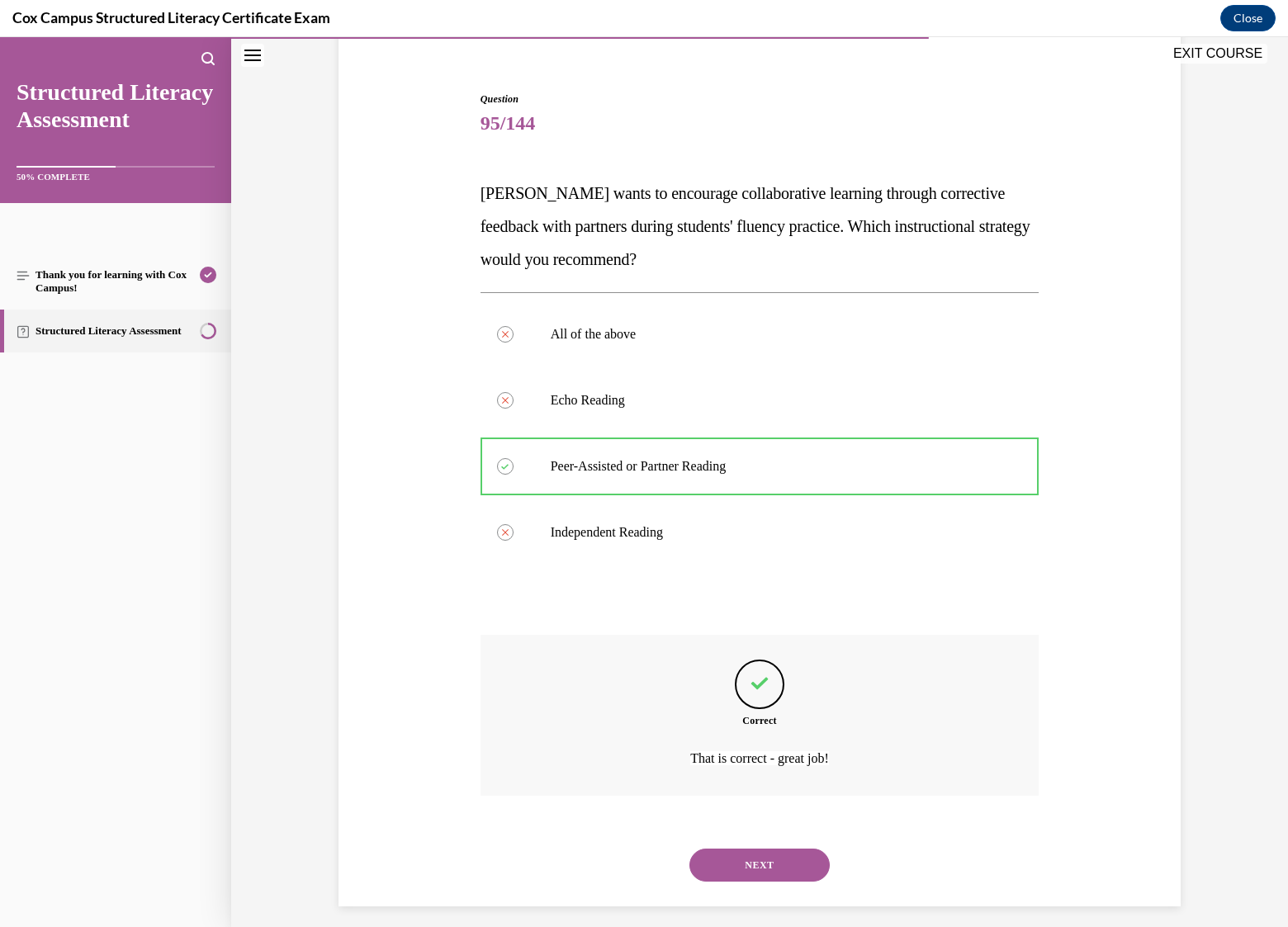
scroll to position [150, 0]
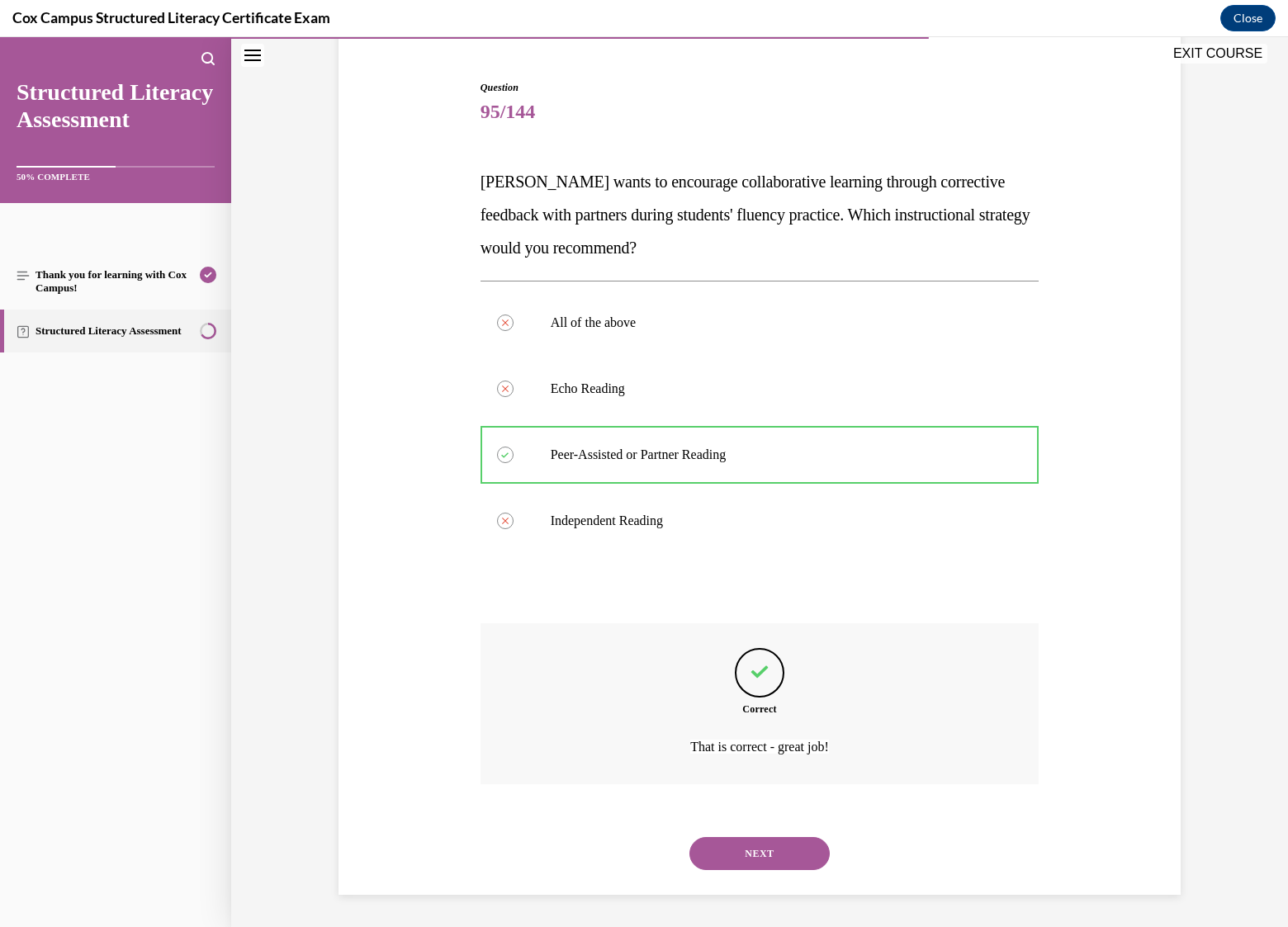
click at [770, 840] on button "NEXT" at bounding box center [760, 853] width 141 height 33
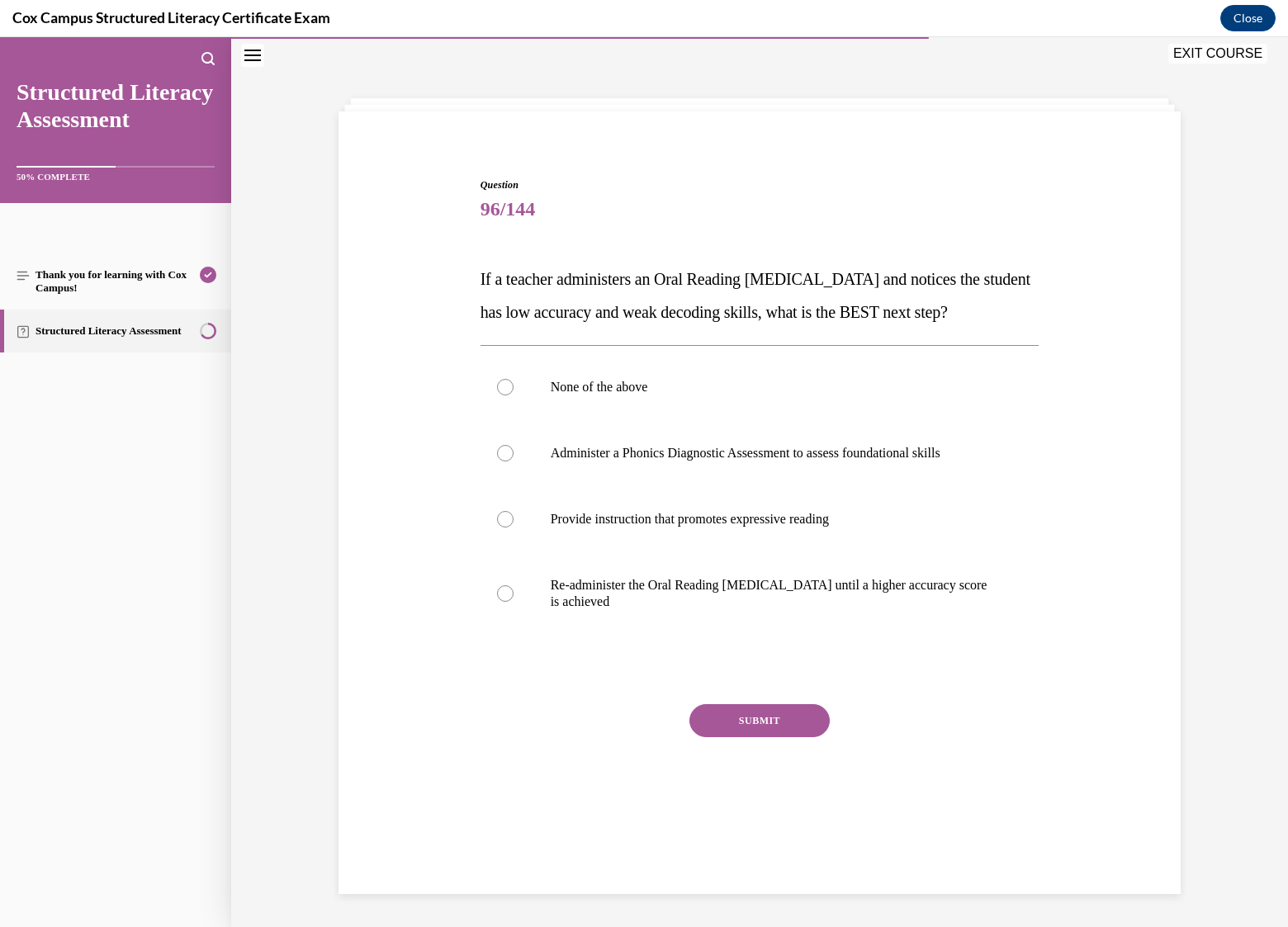
scroll to position [52, 0]
click at [652, 461] on p "Administer a Phonics Diagnostic Assessment to assess foundational skills" at bounding box center [774, 453] width 447 height 17
click at [514, 461] on input "Administer a Phonics Diagnostic Assessment to assess foundational skills" at bounding box center [505, 453] width 17 height 17
radio input "true"
click at [754, 737] on button "SUBMIT" at bounding box center [760, 720] width 141 height 33
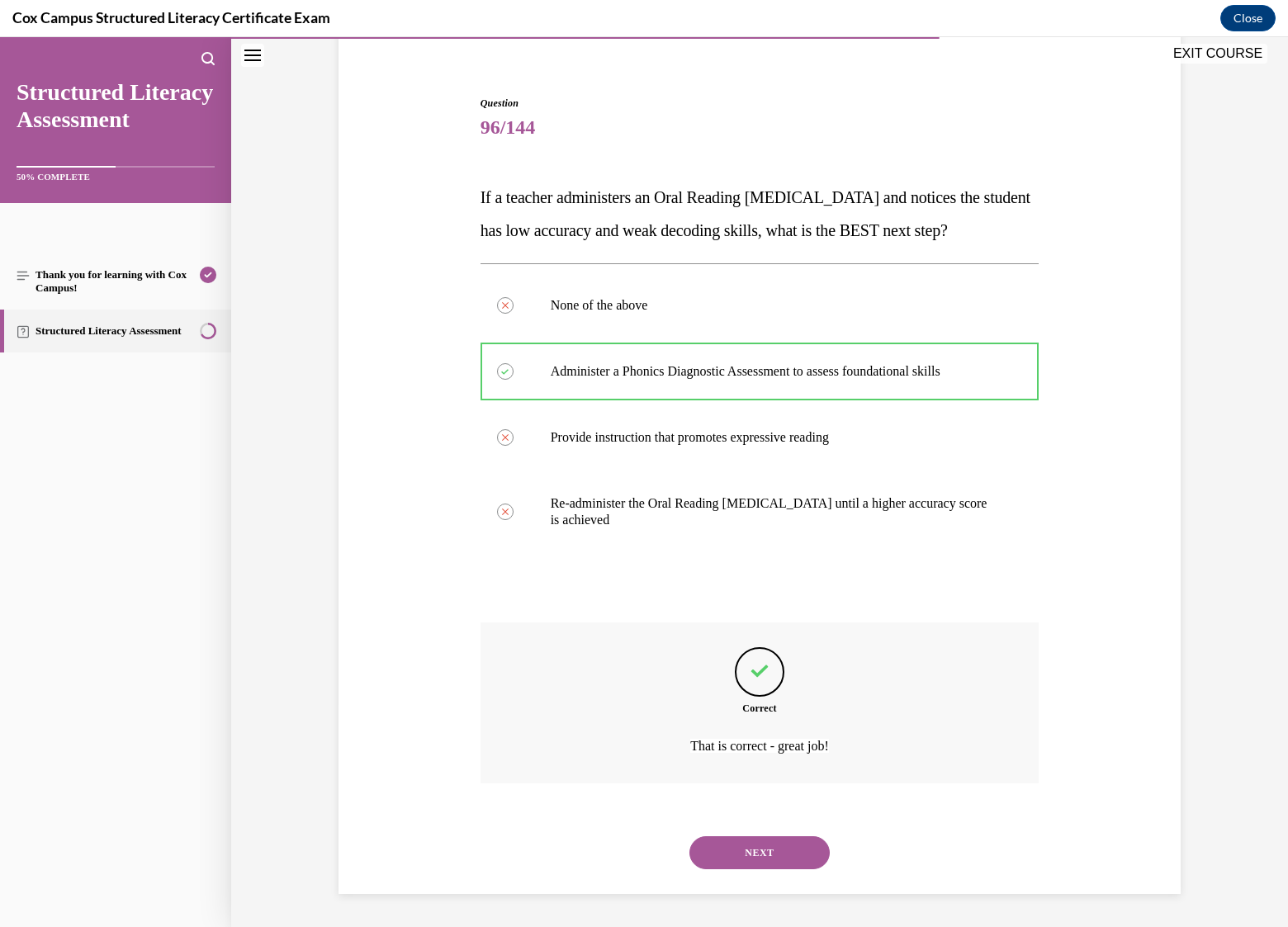
scroll to position [166, 0]
click at [773, 863] on button "NEXT" at bounding box center [760, 852] width 141 height 33
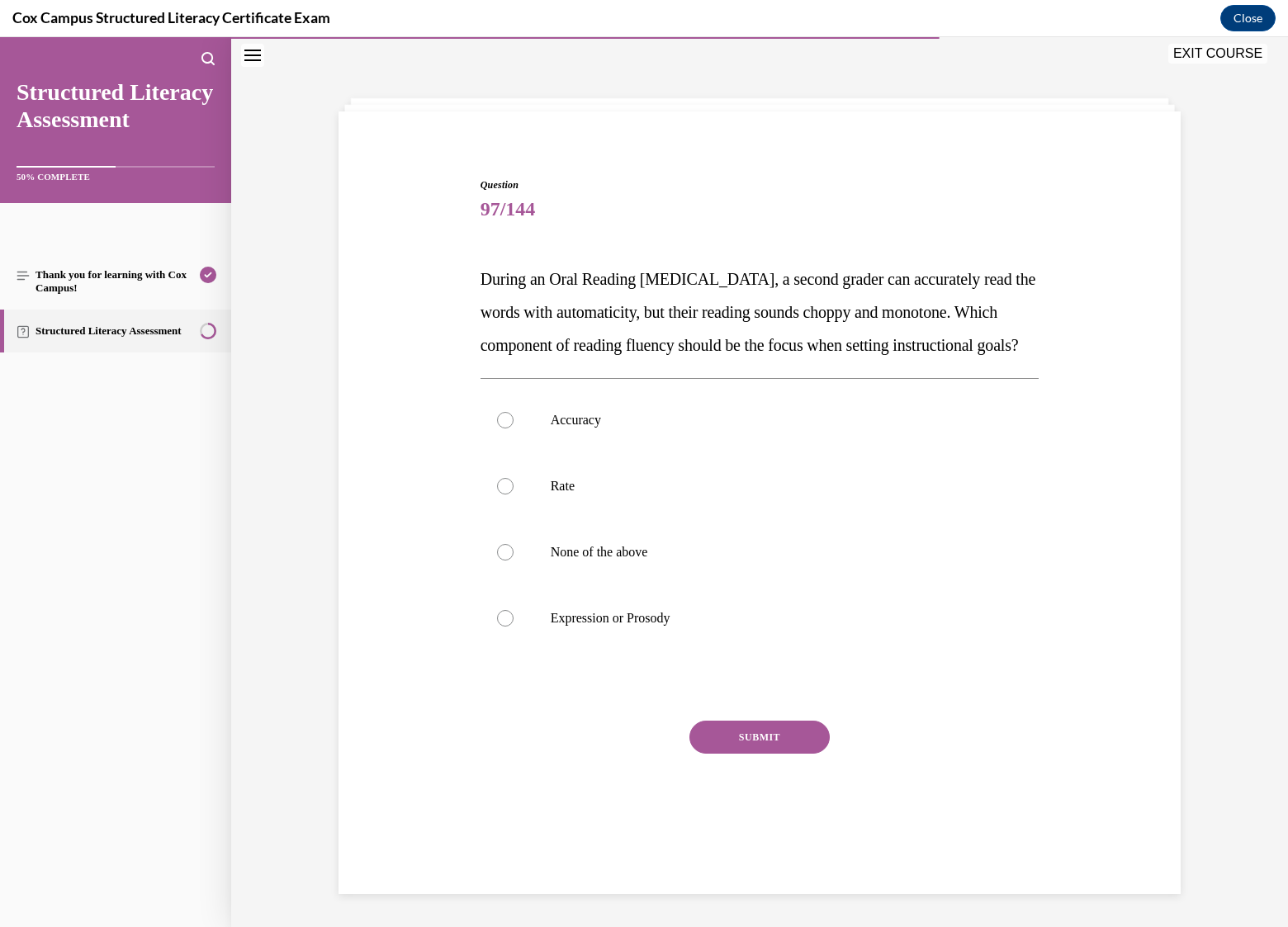
scroll to position [52, 0]
click at [582, 627] on p "Expression or Prosody" at bounding box center [774, 618] width 447 height 17
click at [514, 627] on input "Expression or Prosody" at bounding box center [505, 618] width 17 height 17
radio input "true"
click at [774, 753] on button "SUBMIT" at bounding box center [760, 736] width 141 height 33
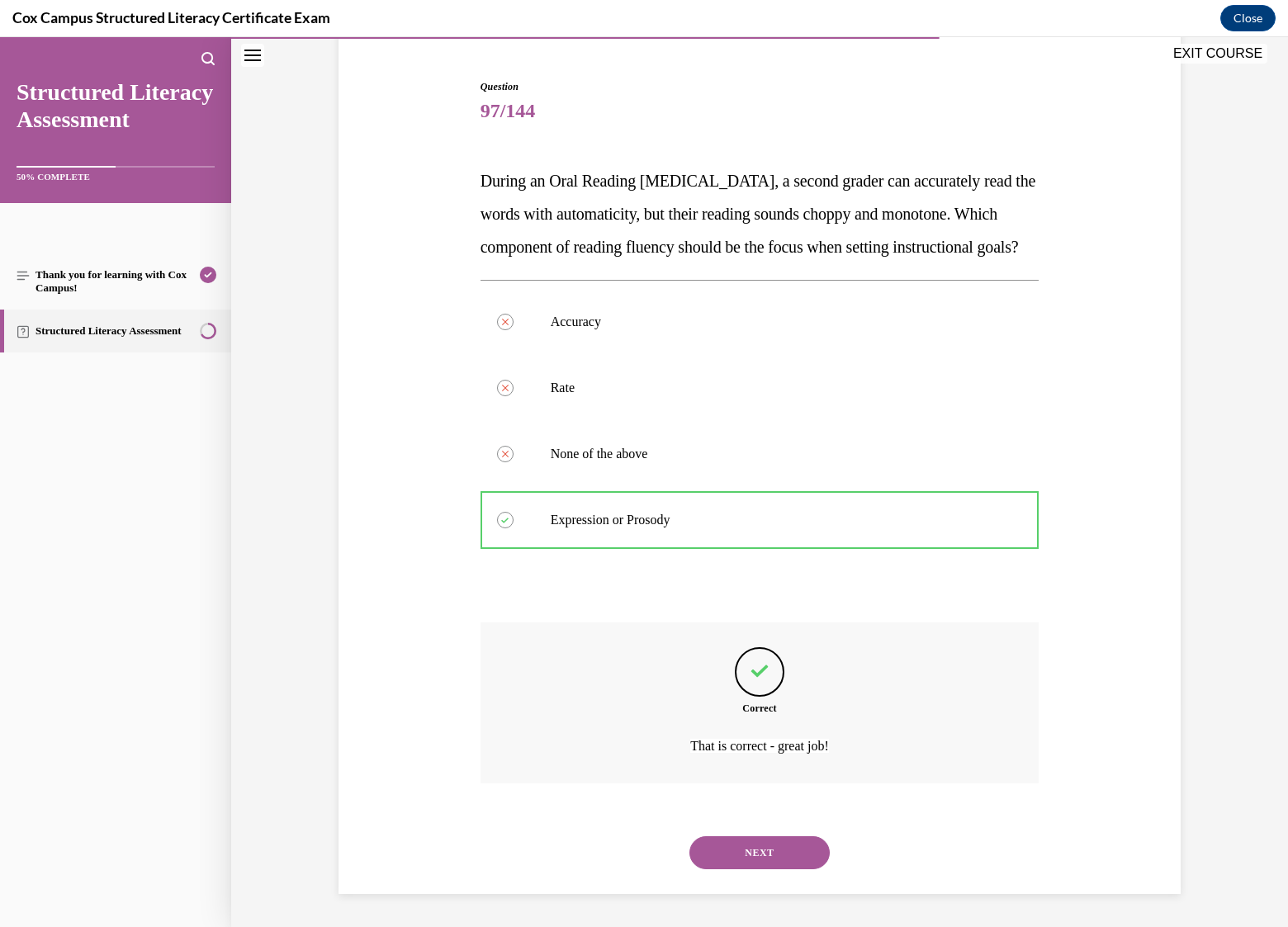
scroll to position [183, 0]
click at [783, 842] on button "NEXT" at bounding box center [760, 852] width 141 height 33
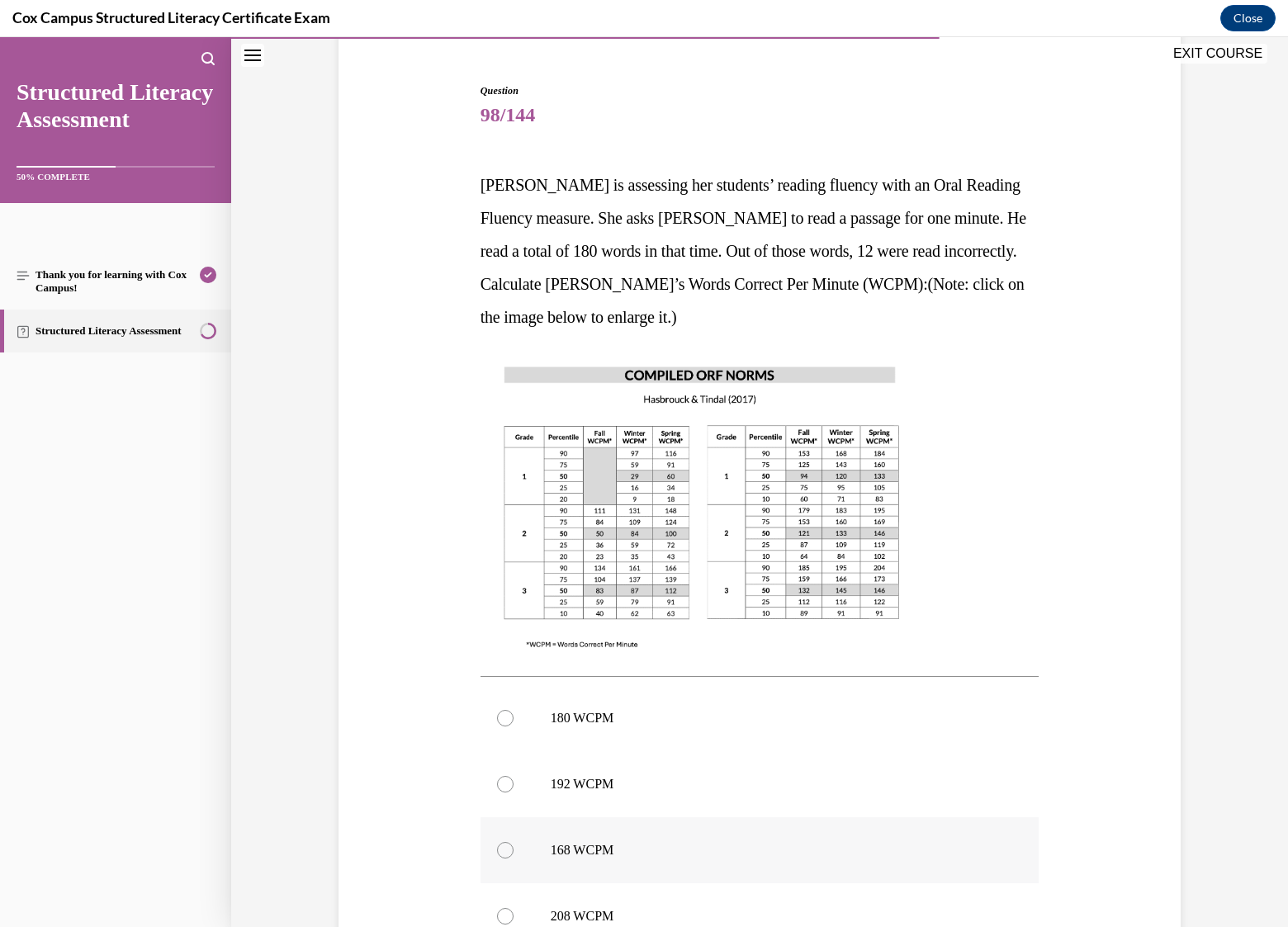
scroll to position [168, 0]
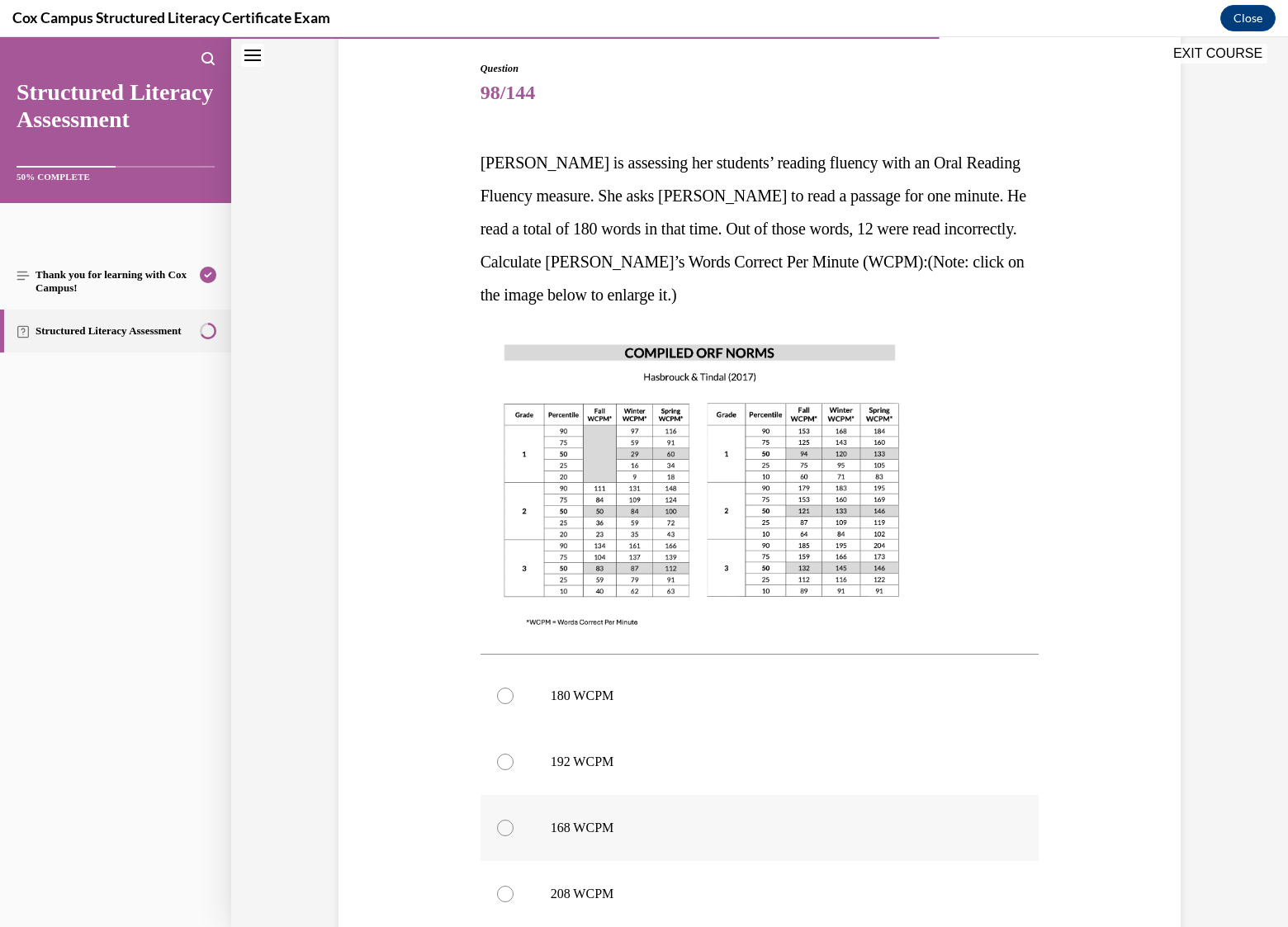
drag, startPoint x: 501, startPoint y: 825, endPoint x: 532, endPoint y: 817, distance: 32.0
click at [501, 825] on div at bounding box center [505, 827] width 17 height 17
click at [501, 825] on input "168 WCPM" at bounding box center [505, 827] width 17 height 17
radio input "true"
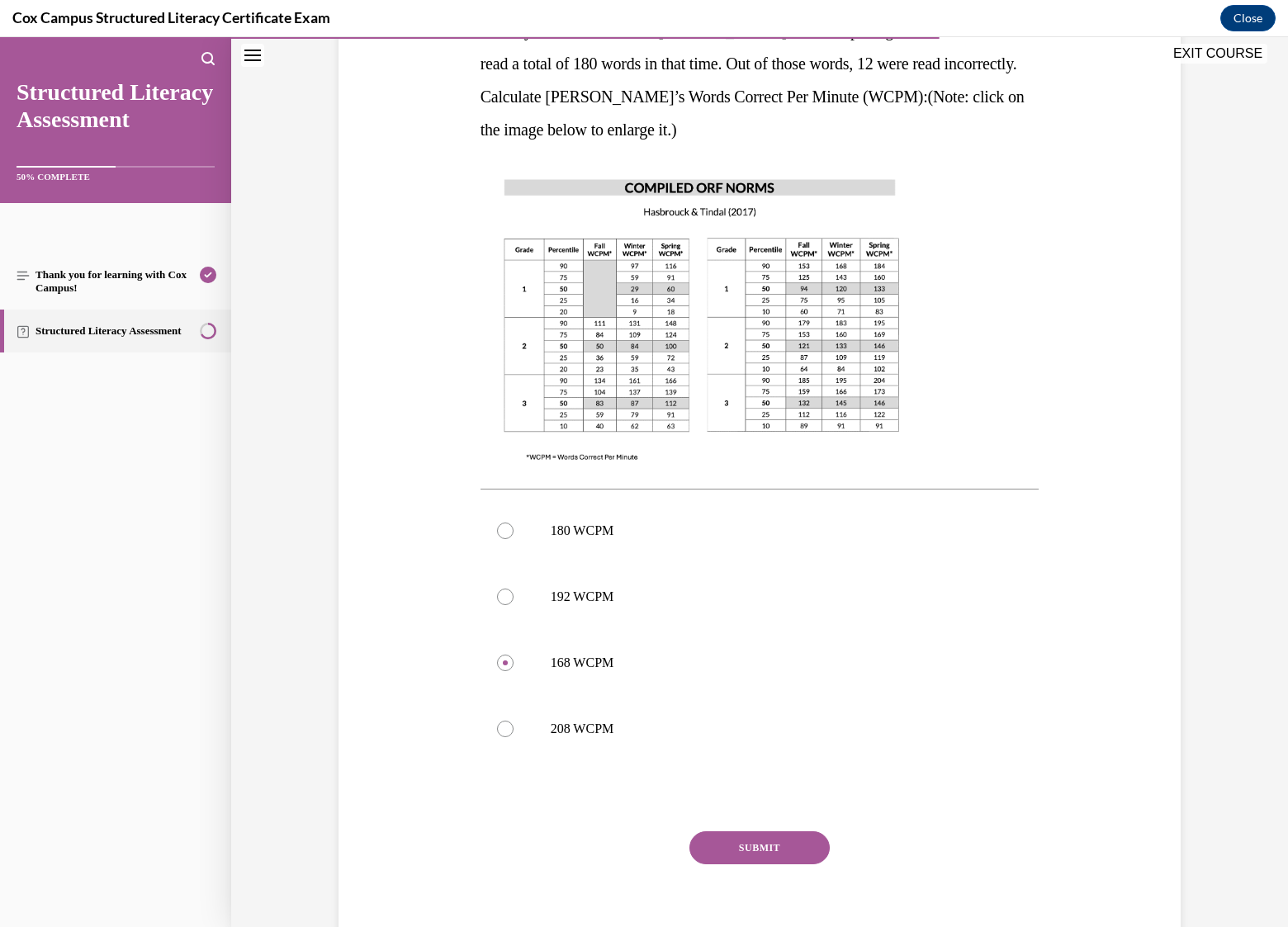
click at [774, 847] on button "SUBMIT" at bounding box center [760, 847] width 141 height 33
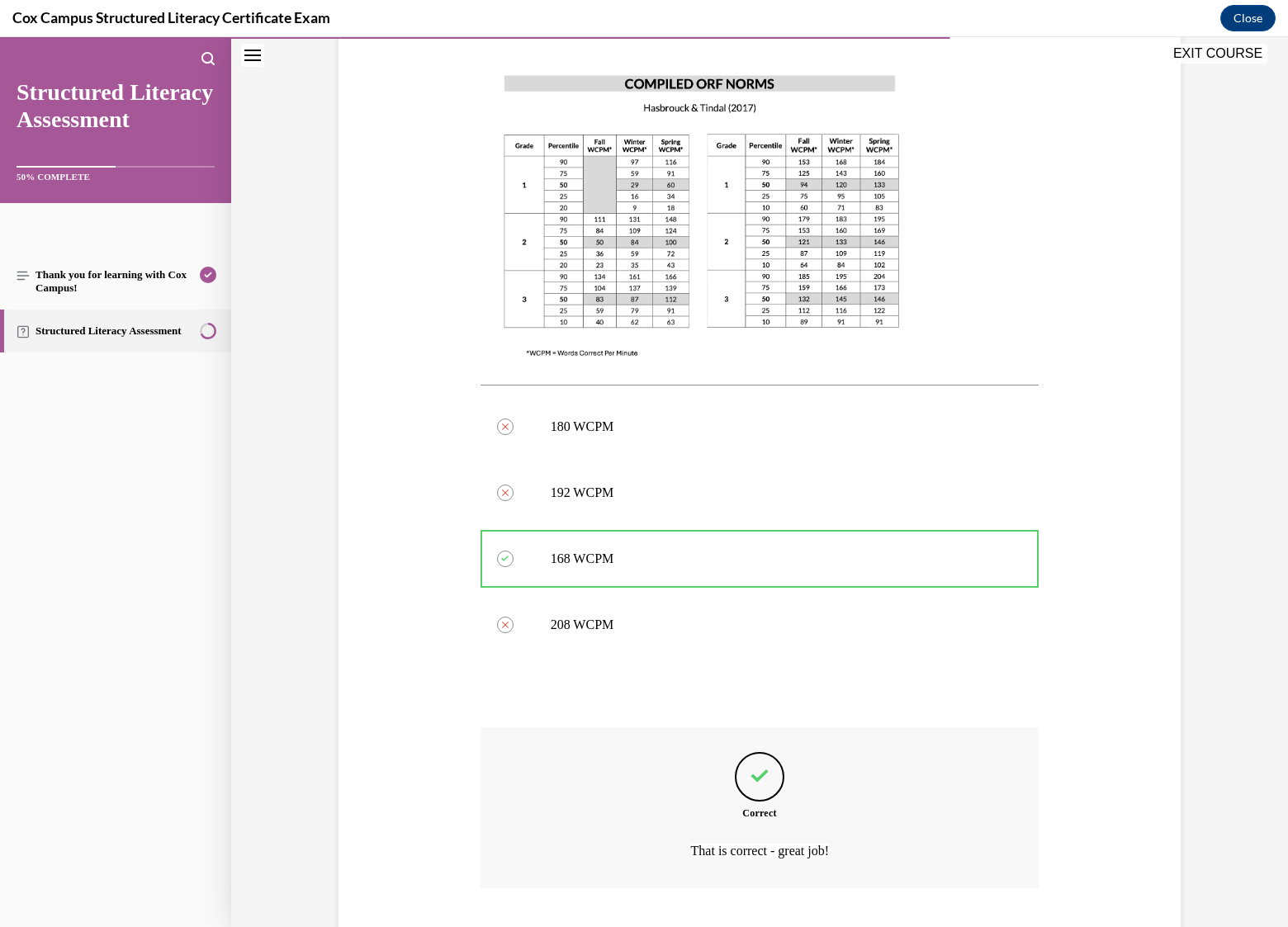
scroll to position [541, 0]
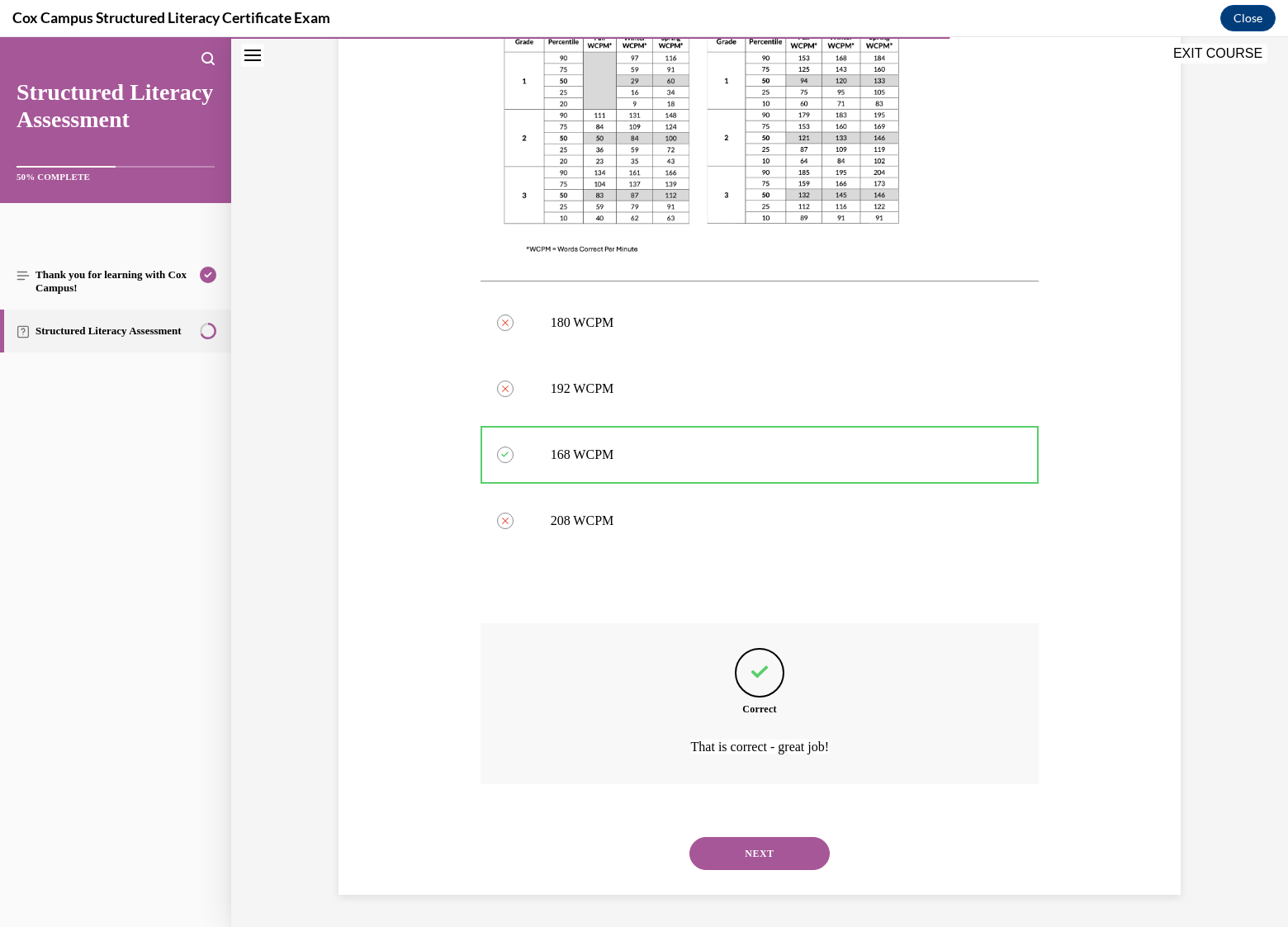
click at [773, 850] on button "NEXT" at bounding box center [760, 853] width 141 height 33
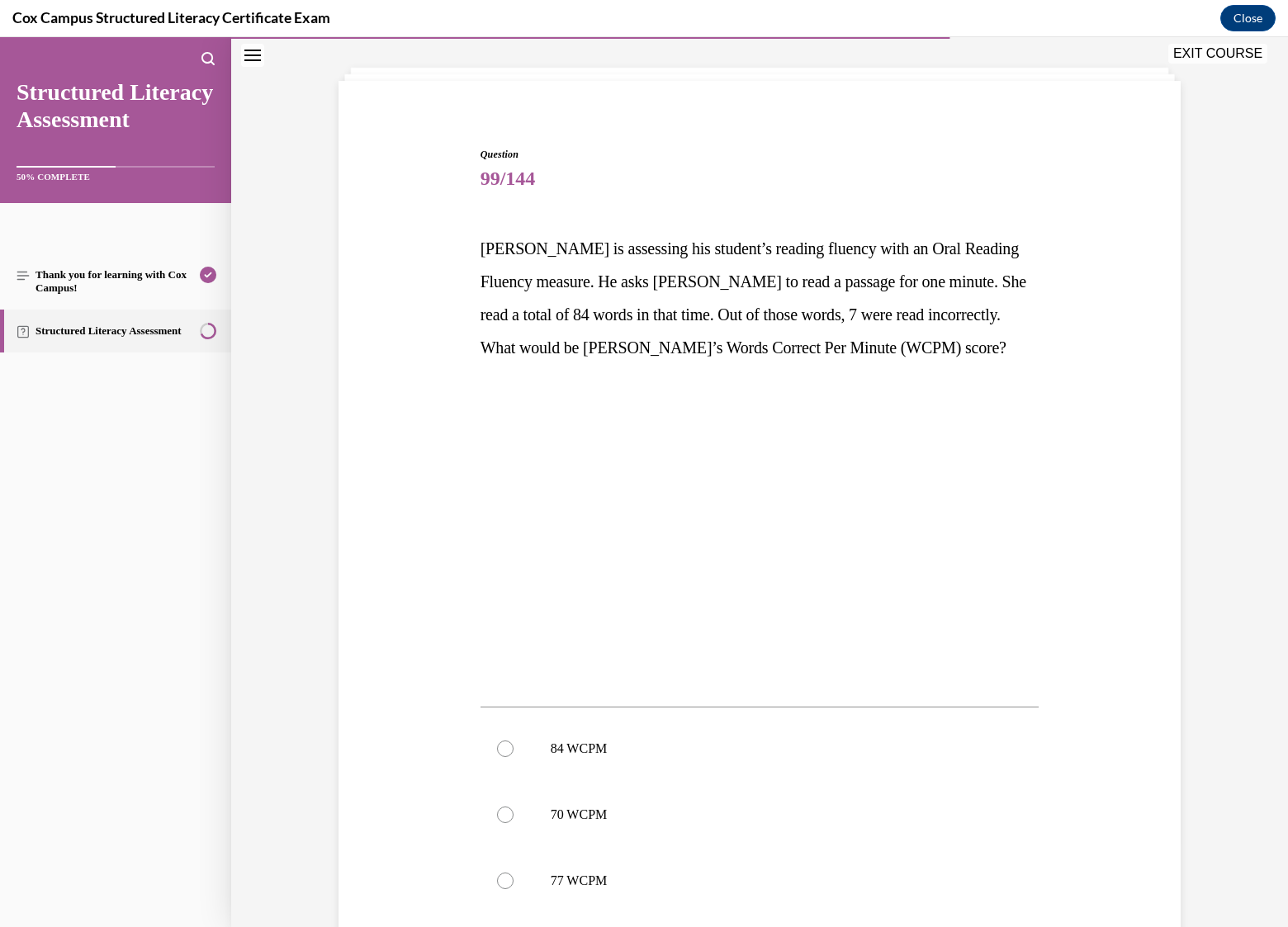
scroll to position [165, 0]
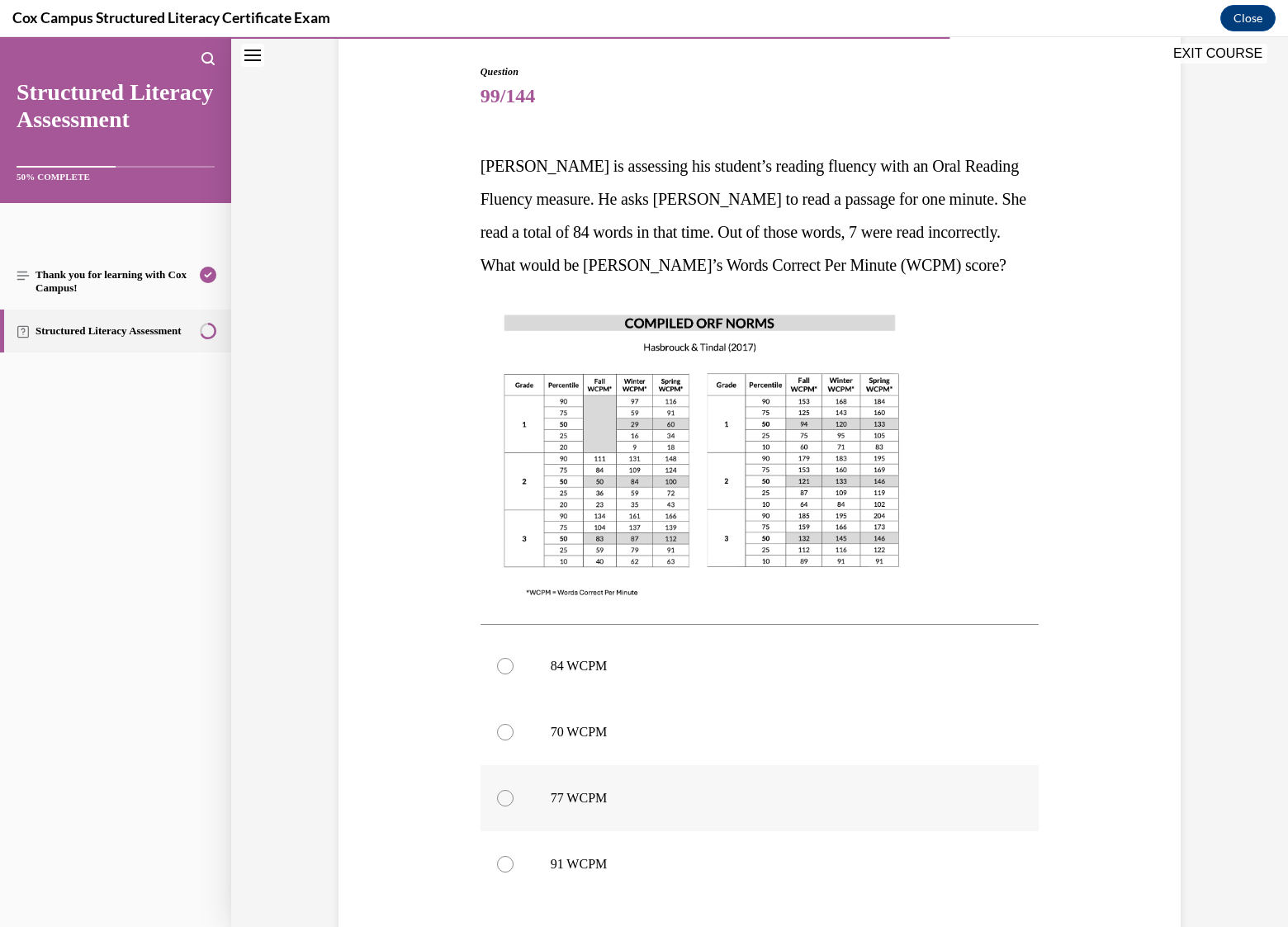
click at [498, 796] on div at bounding box center [505, 798] width 17 height 17
click at [498, 796] on input "77 WCPM" at bounding box center [505, 798] width 17 height 17
radio input "true"
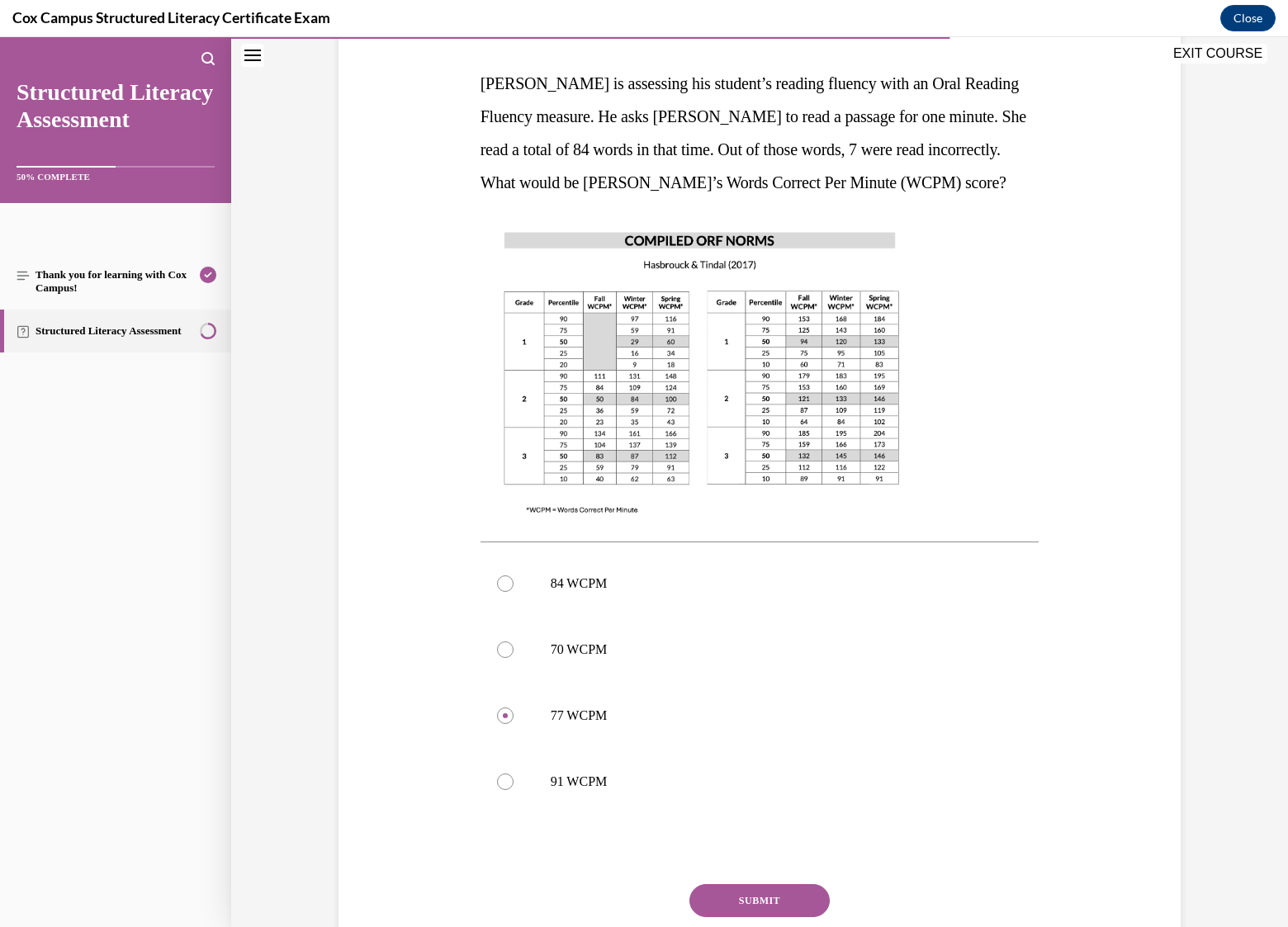
click at [744, 893] on button "SUBMIT" at bounding box center [760, 900] width 141 height 33
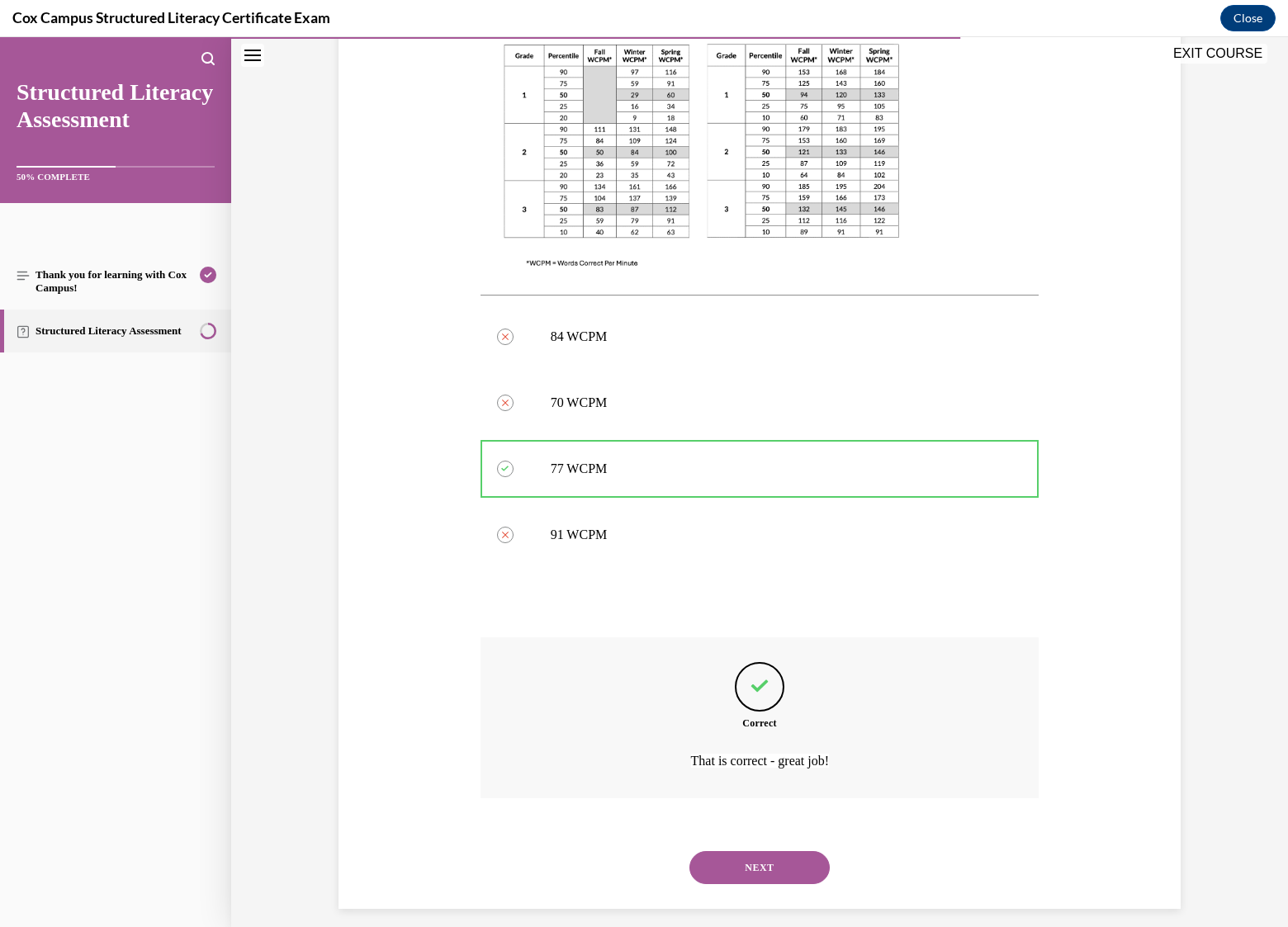
scroll to position [508, 0]
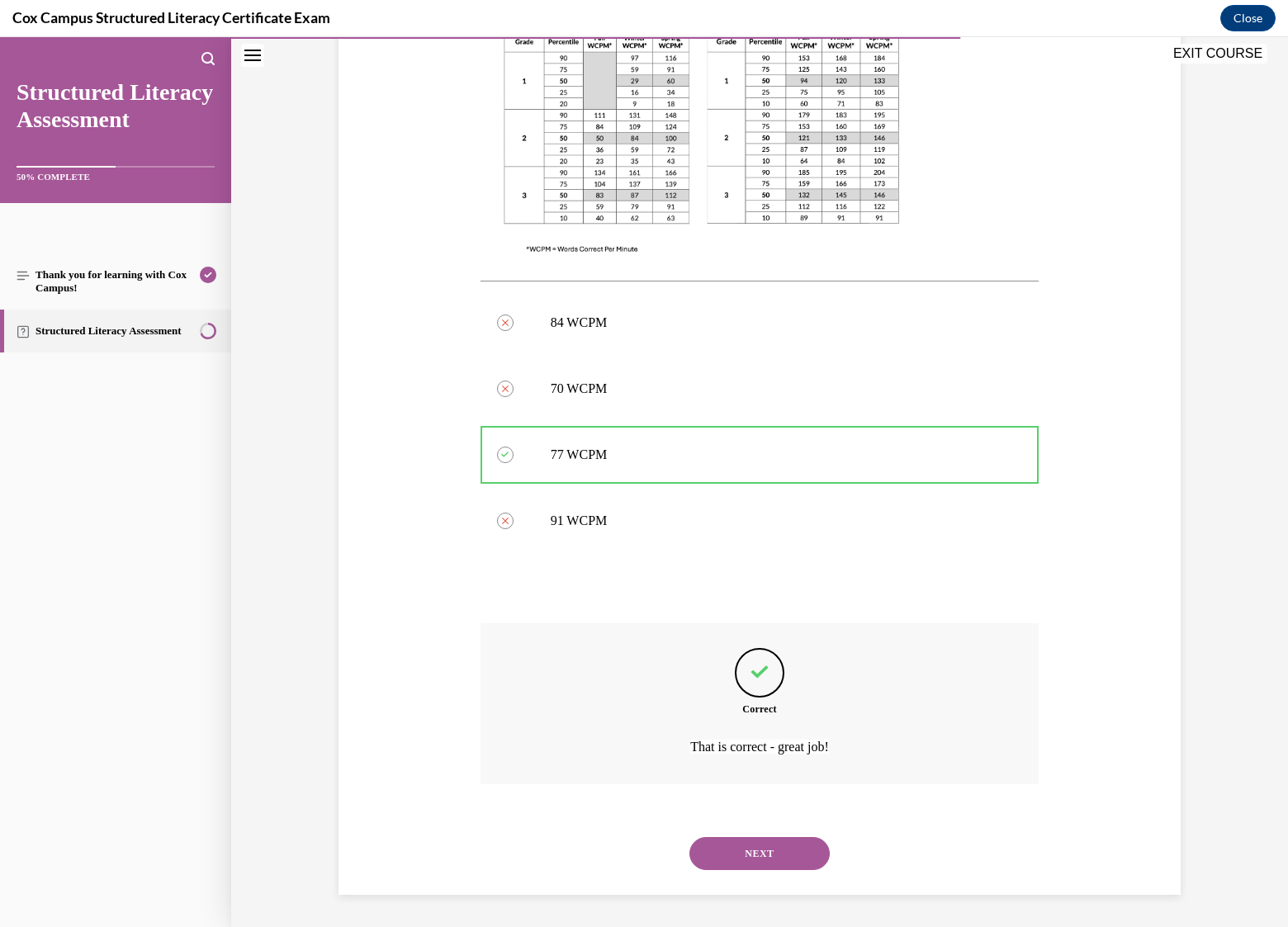
click at [762, 845] on button "NEXT" at bounding box center [760, 853] width 141 height 33
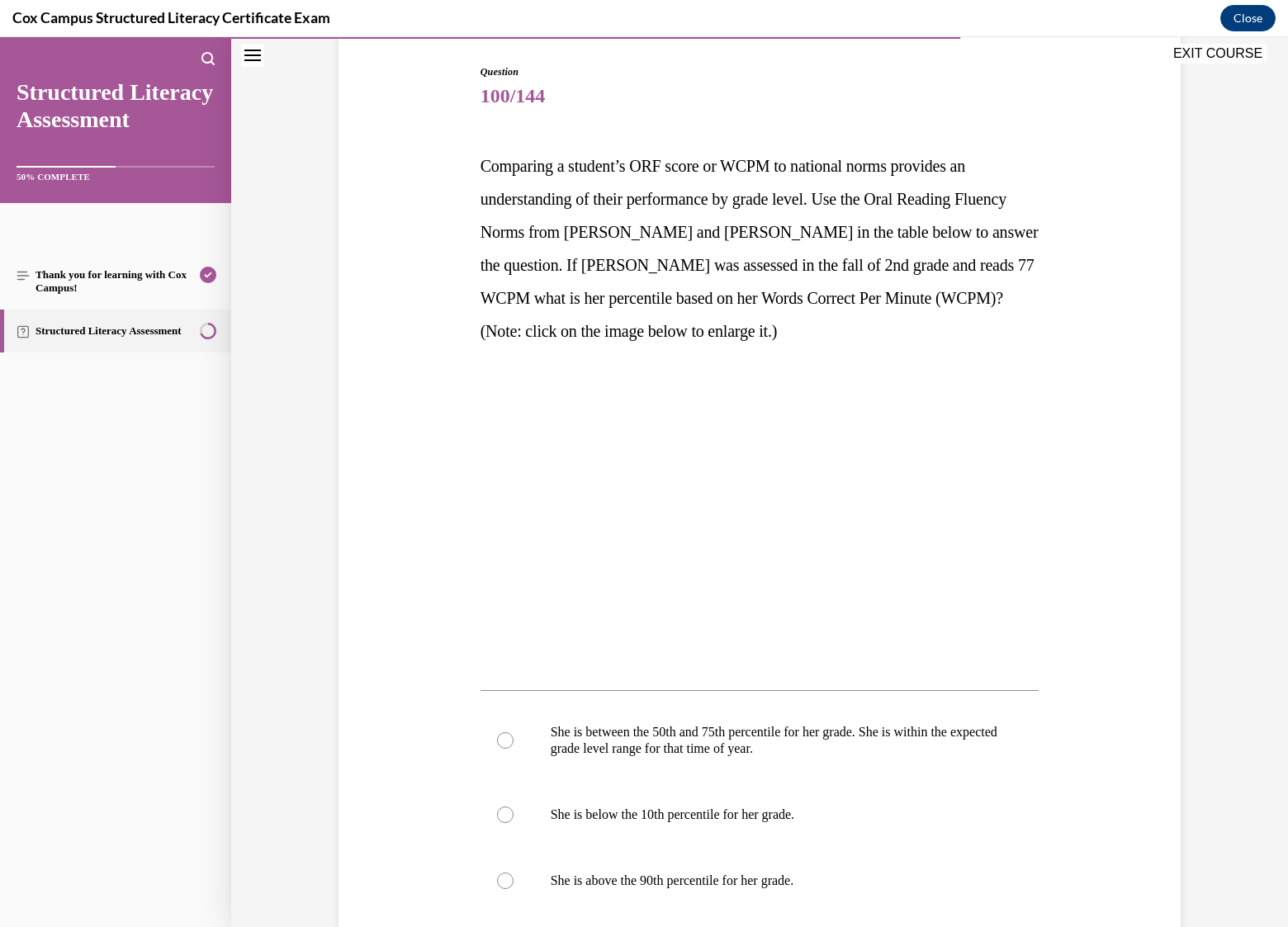
scroll to position [248, 0]
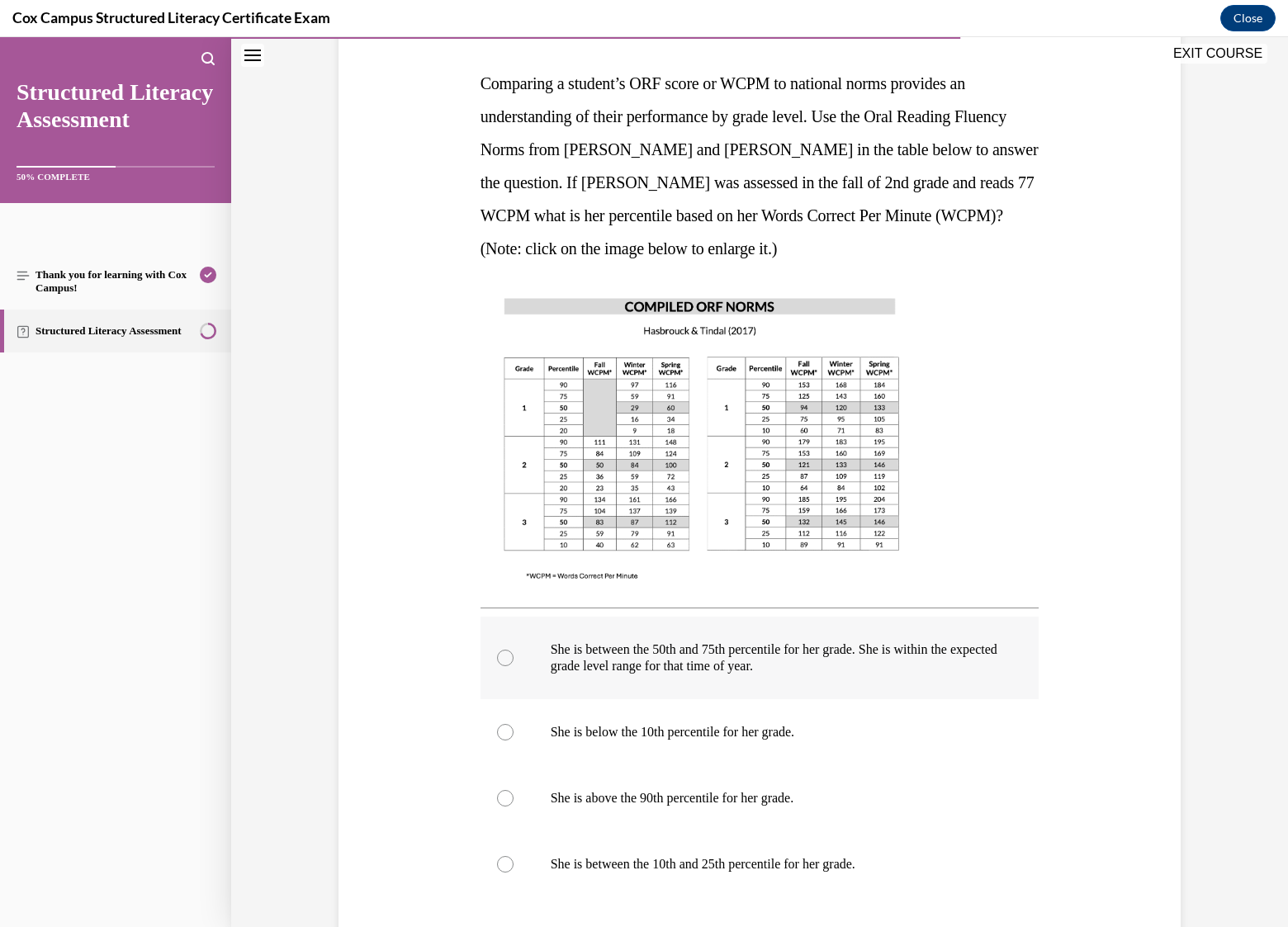
click at [497, 651] on div at bounding box center [505, 657] width 17 height 17
click at [497, 651] on input "She is between the 50th and 75th percentile for her grade. She is within the ex…" at bounding box center [505, 657] width 17 height 17
radio input "true"
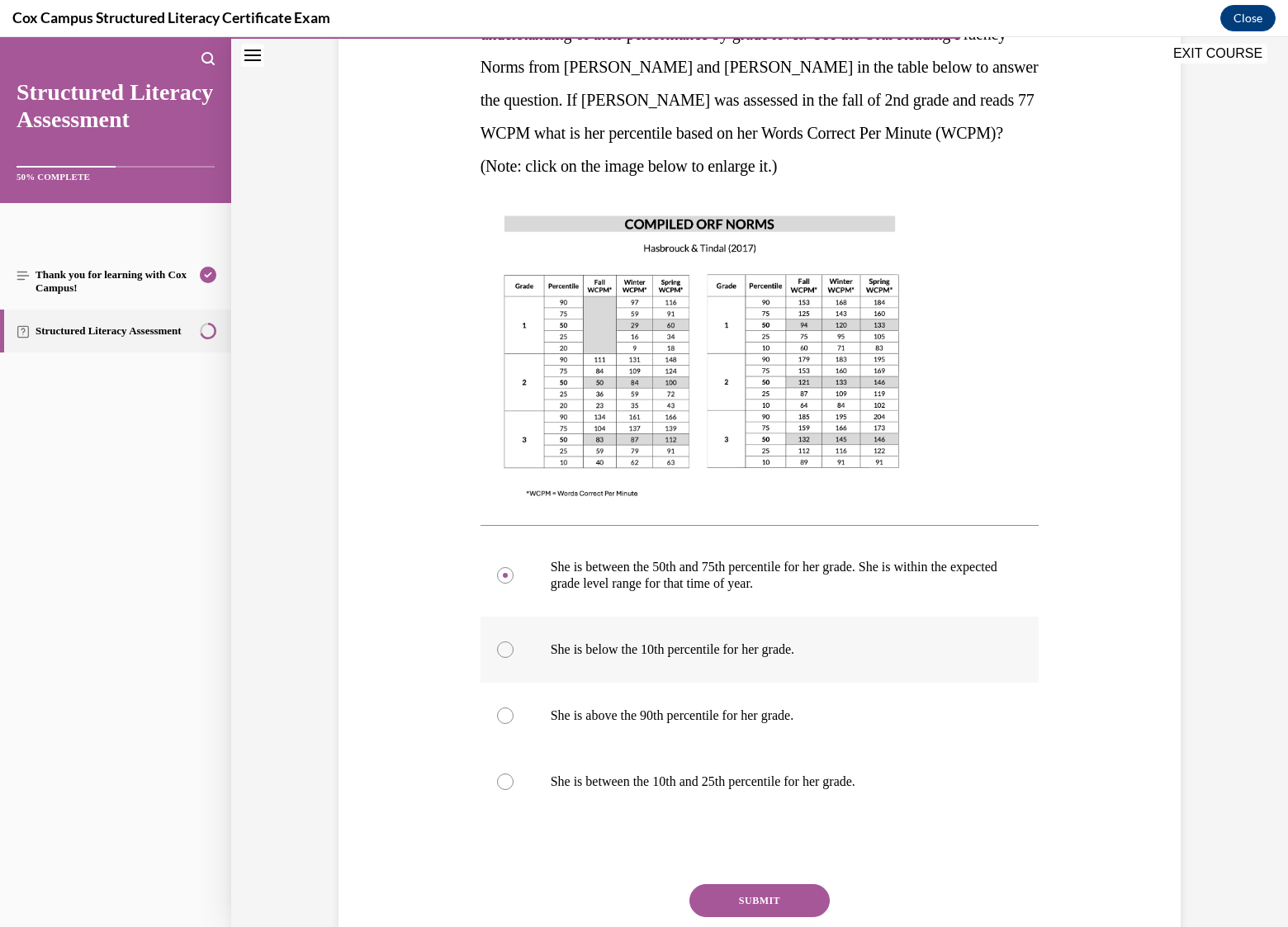
scroll to position [412, 0]
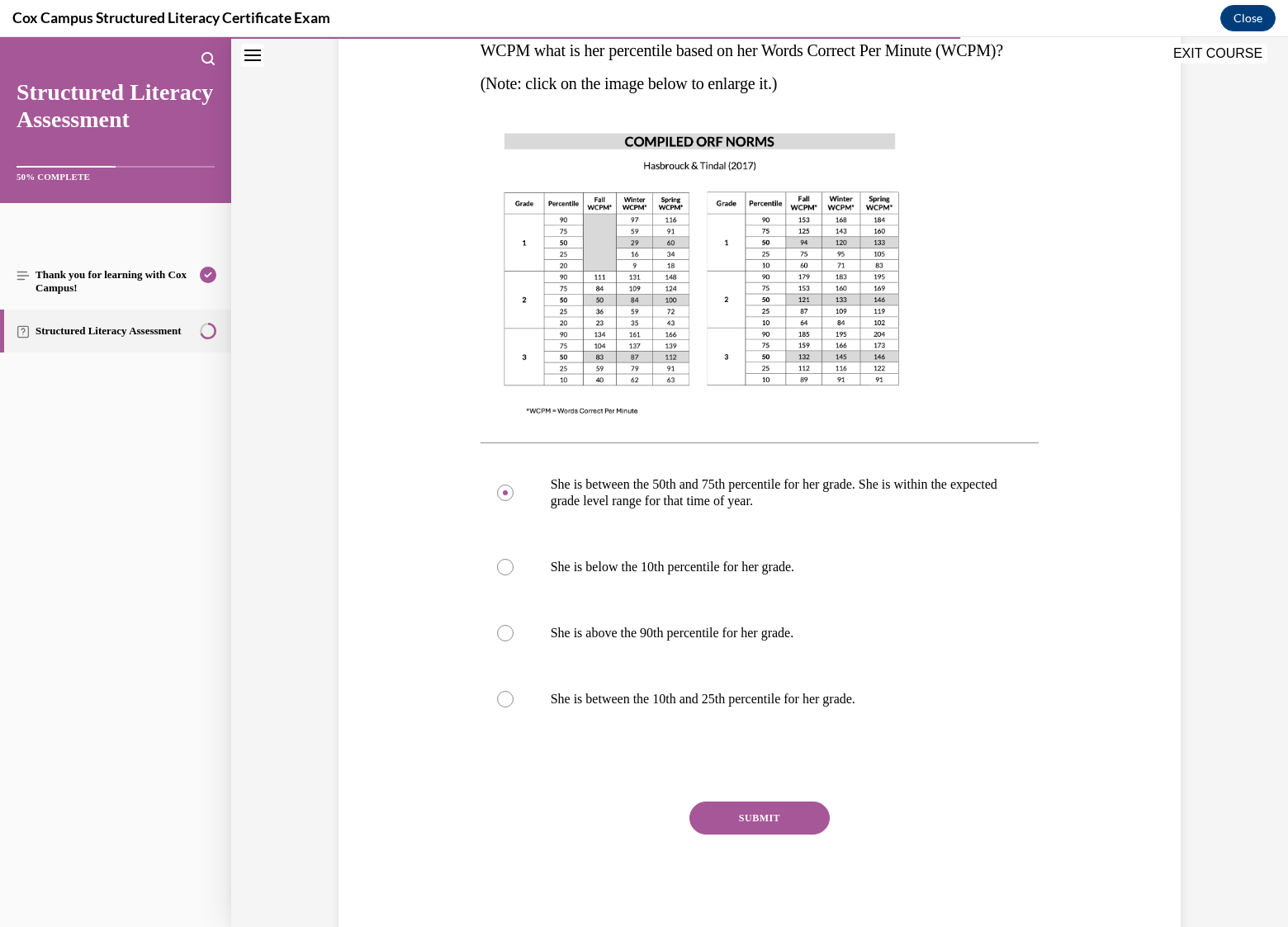
click at [759, 820] on button "SUBMIT" at bounding box center [760, 817] width 141 height 33
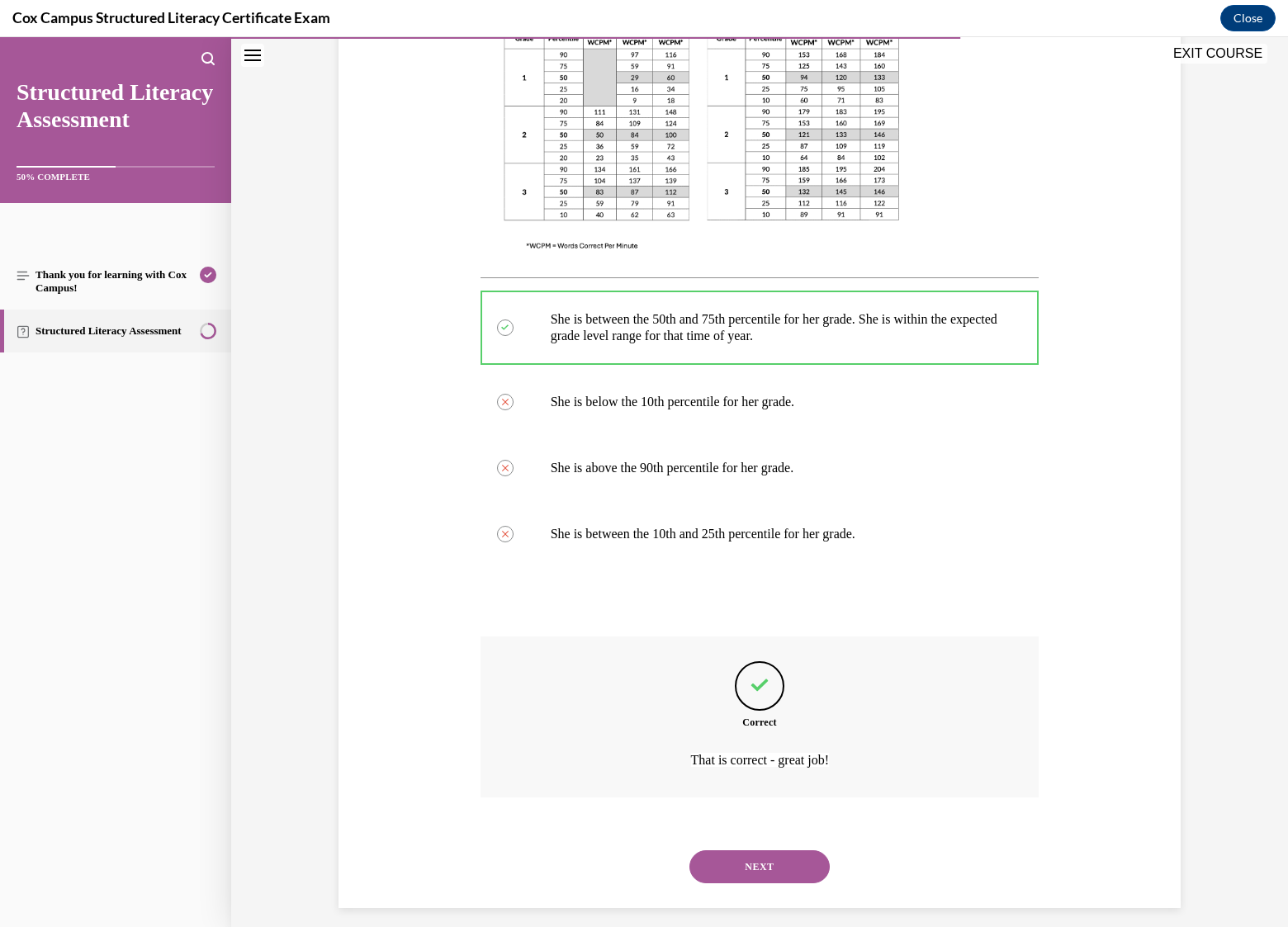
scroll to position [591, 0]
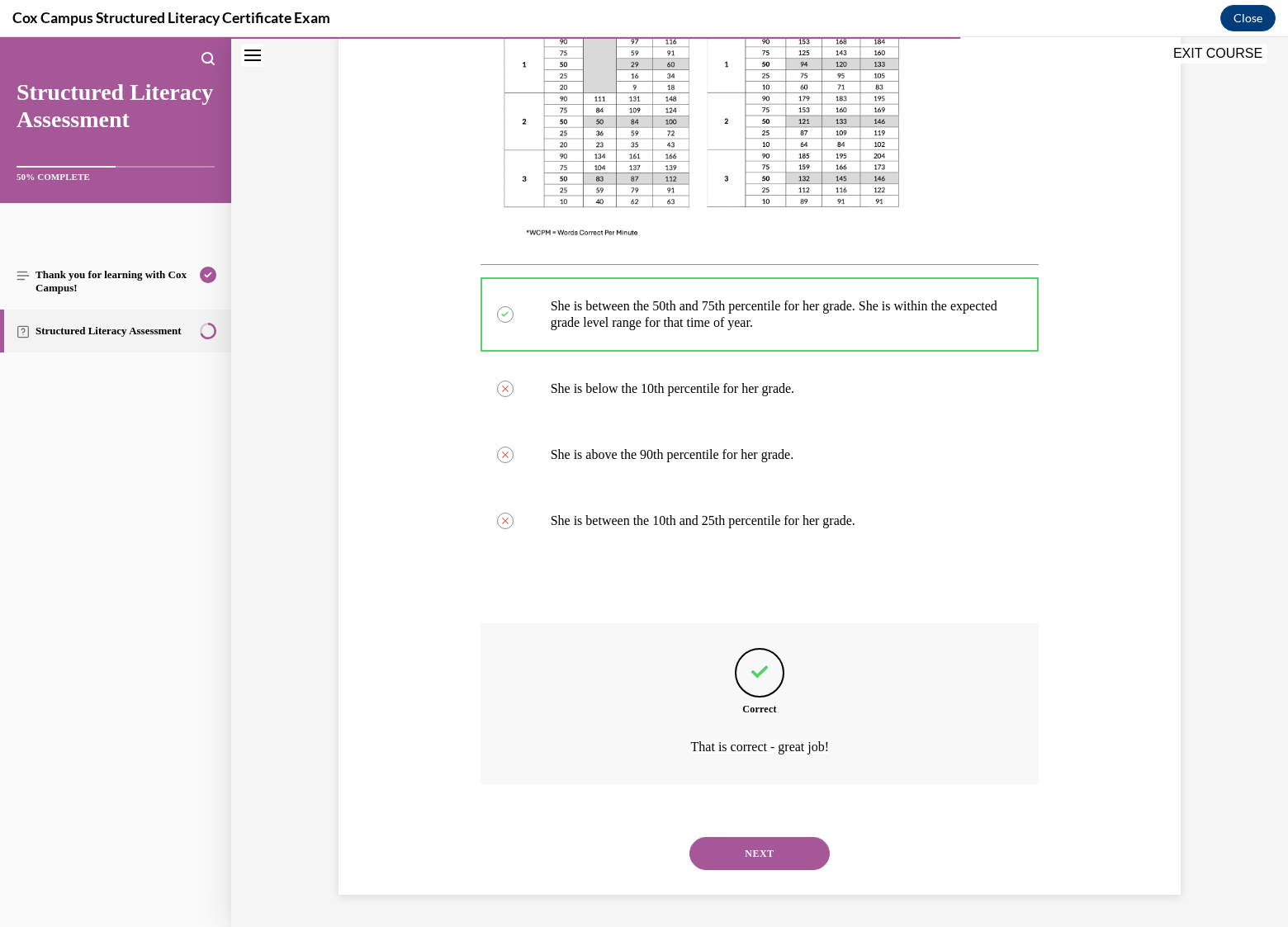
click at [766, 855] on button "NEXT" at bounding box center [760, 853] width 141 height 33
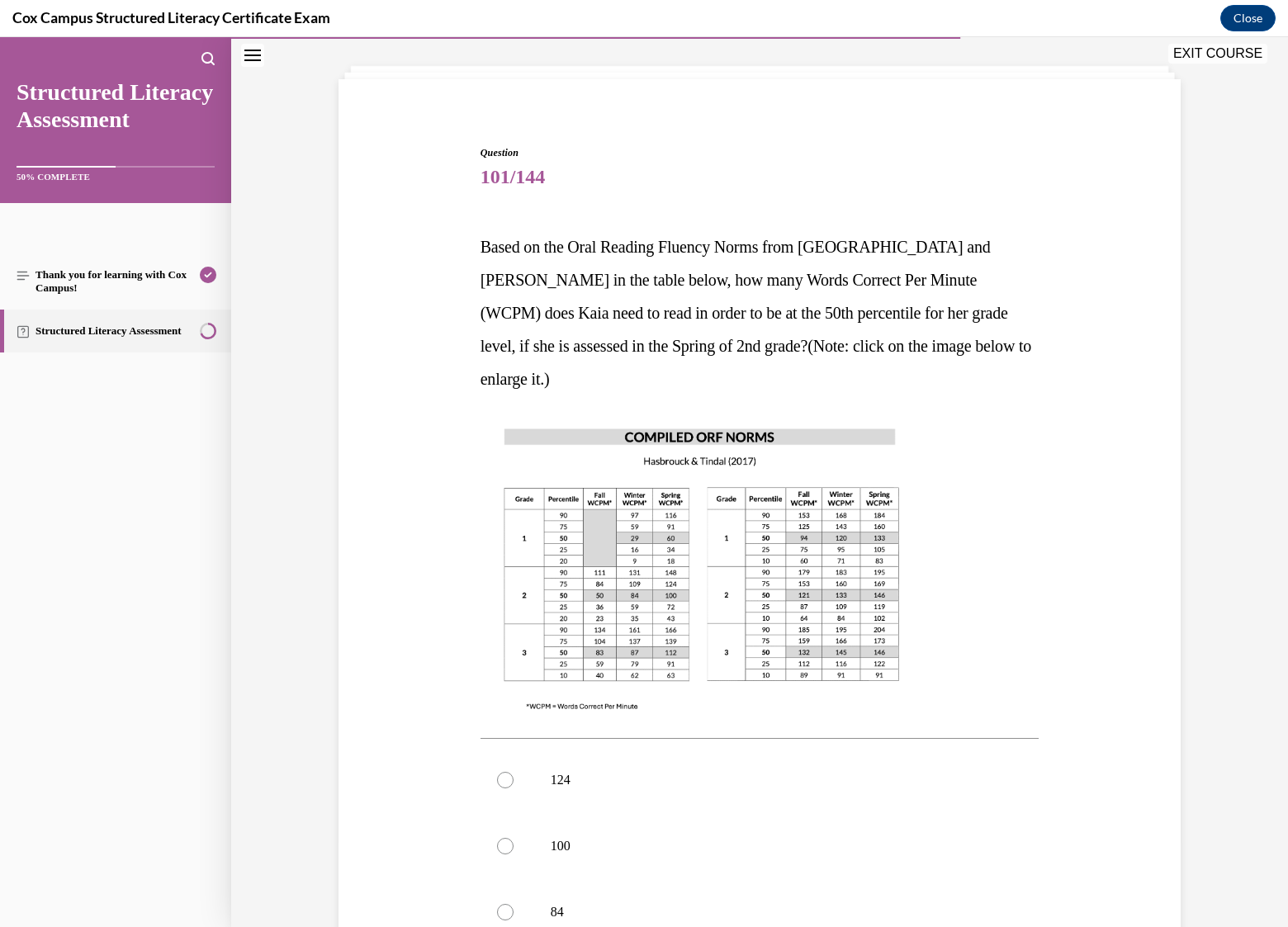
scroll to position [165, 0]
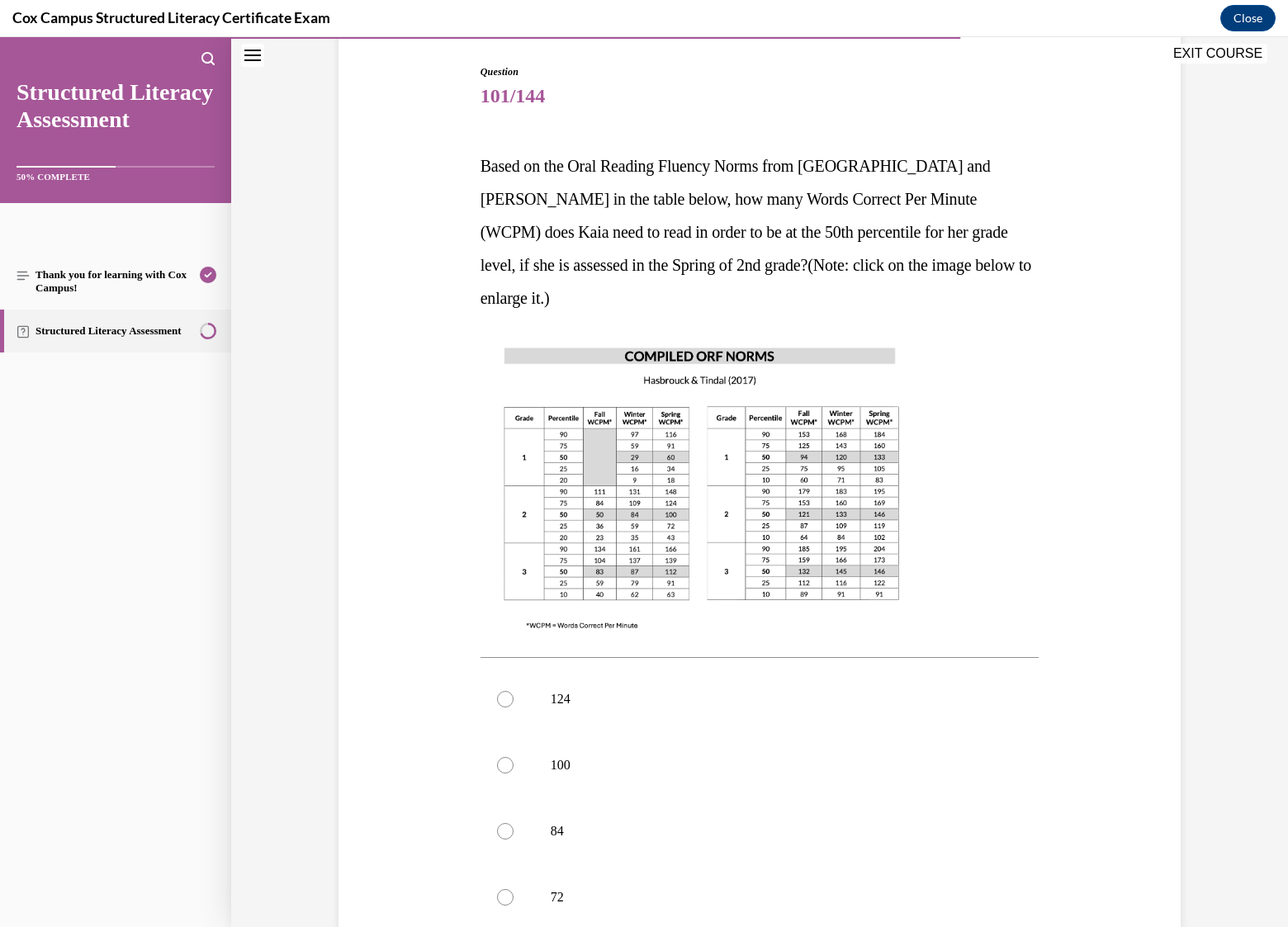
click at [677, 484] on img at bounding box center [701, 488] width 443 height 313
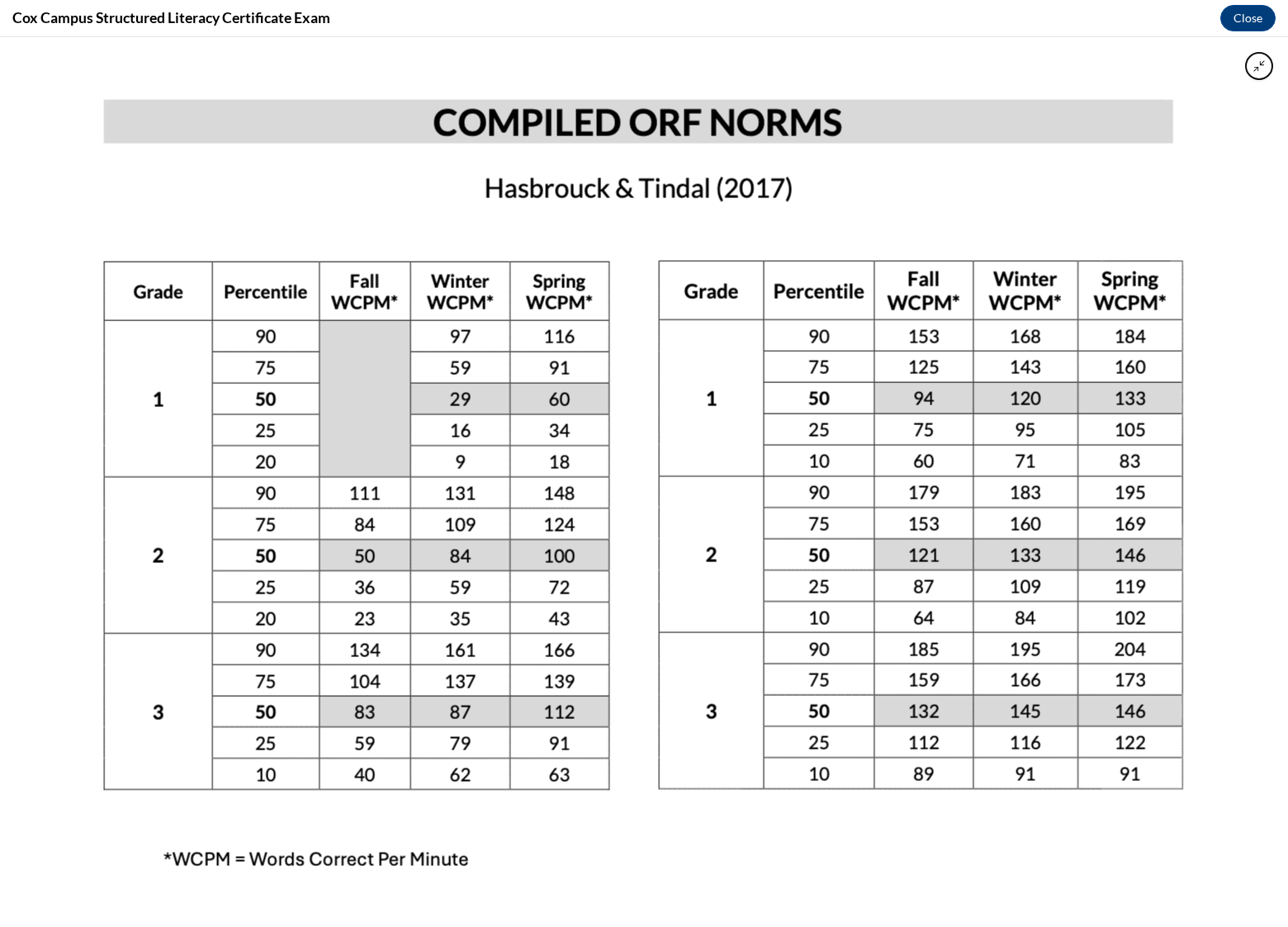
click at [809, 191] on img at bounding box center [644, 483] width 1211 height 858
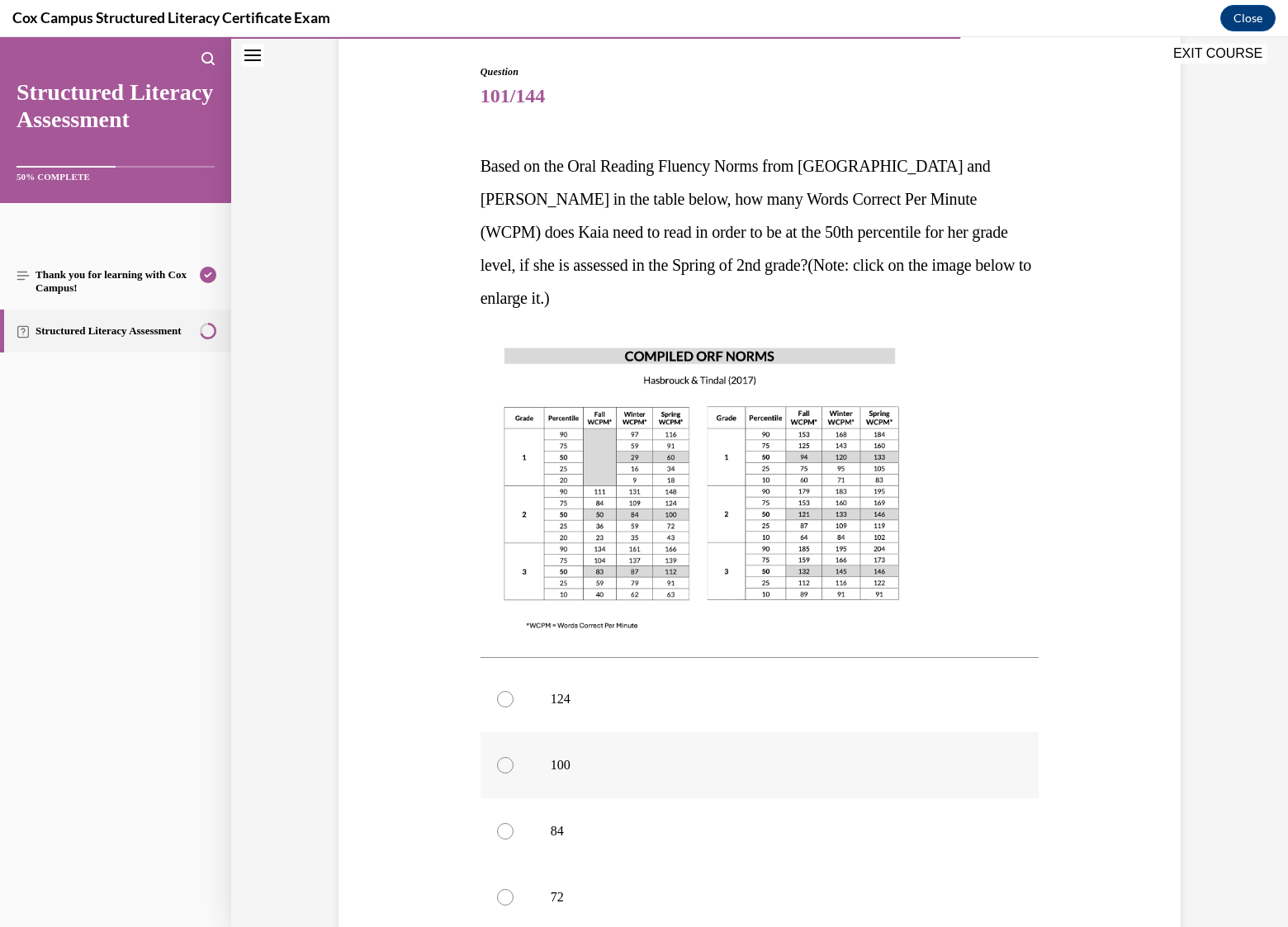
click at [501, 757] on div at bounding box center [505, 765] width 17 height 17
click at [501, 757] on input "100" at bounding box center [505, 765] width 17 height 17
radio input "true"
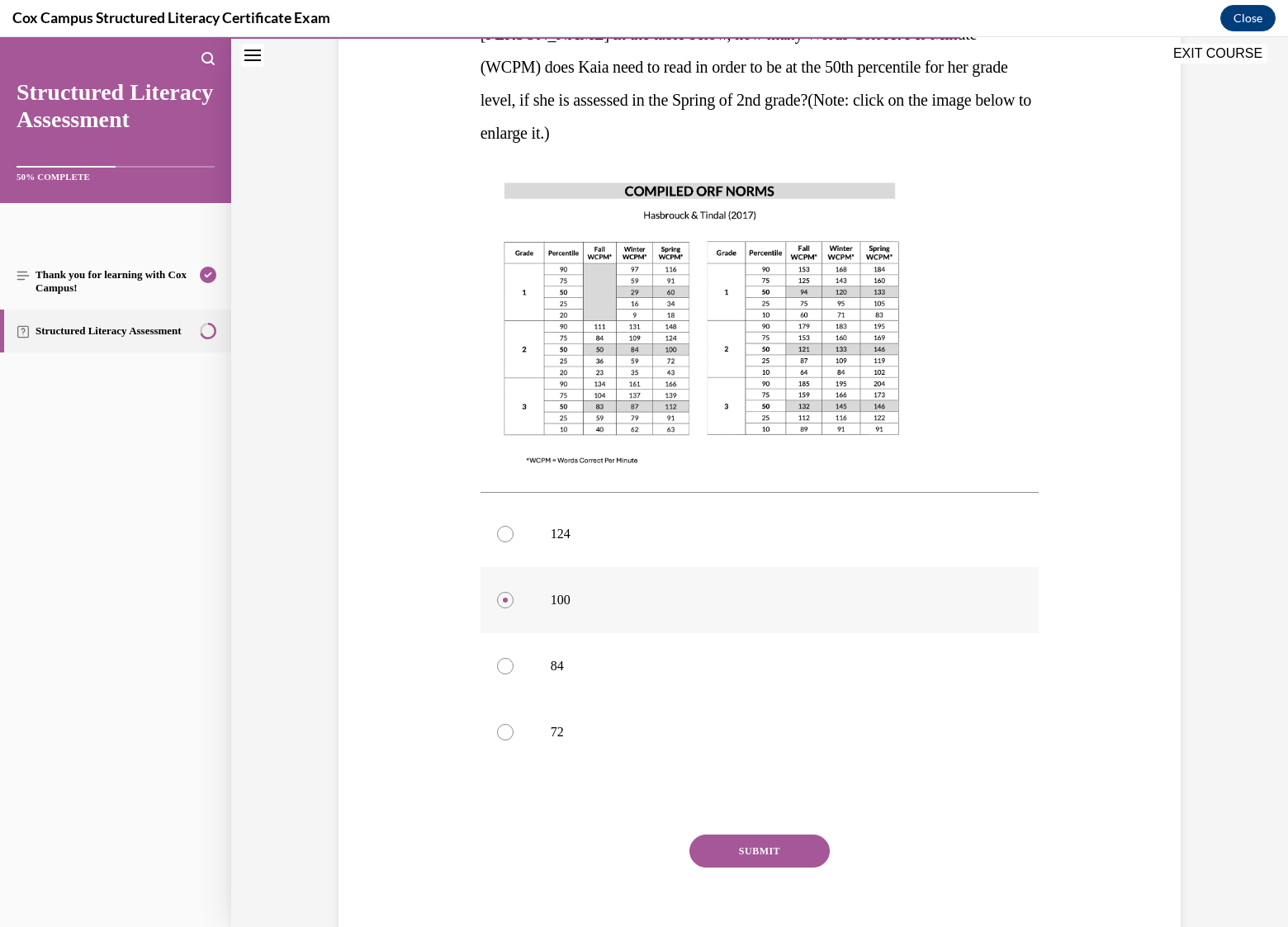
scroll to position [371, 0]
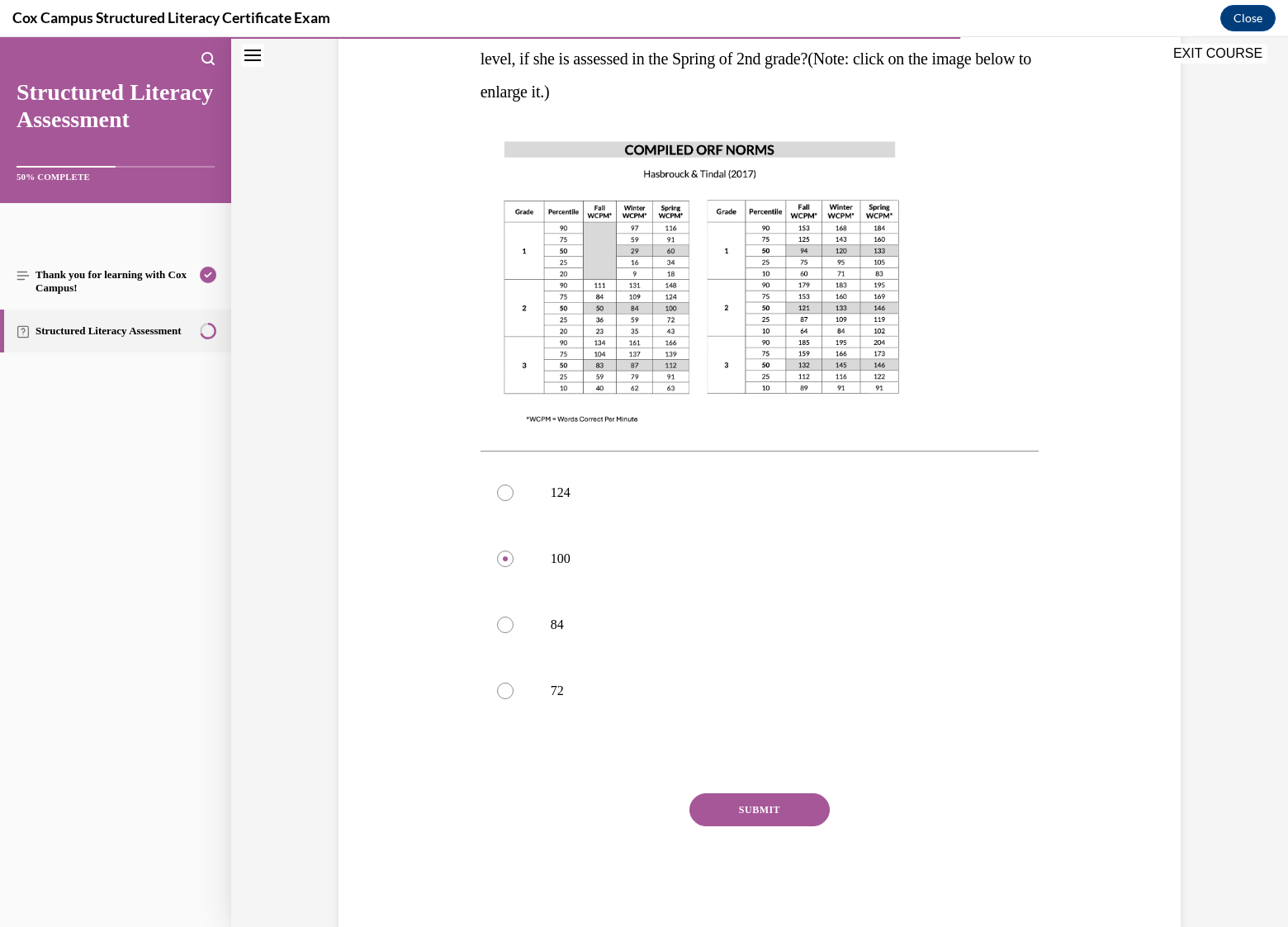
click at [726, 793] on button "SUBMIT" at bounding box center [760, 809] width 141 height 33
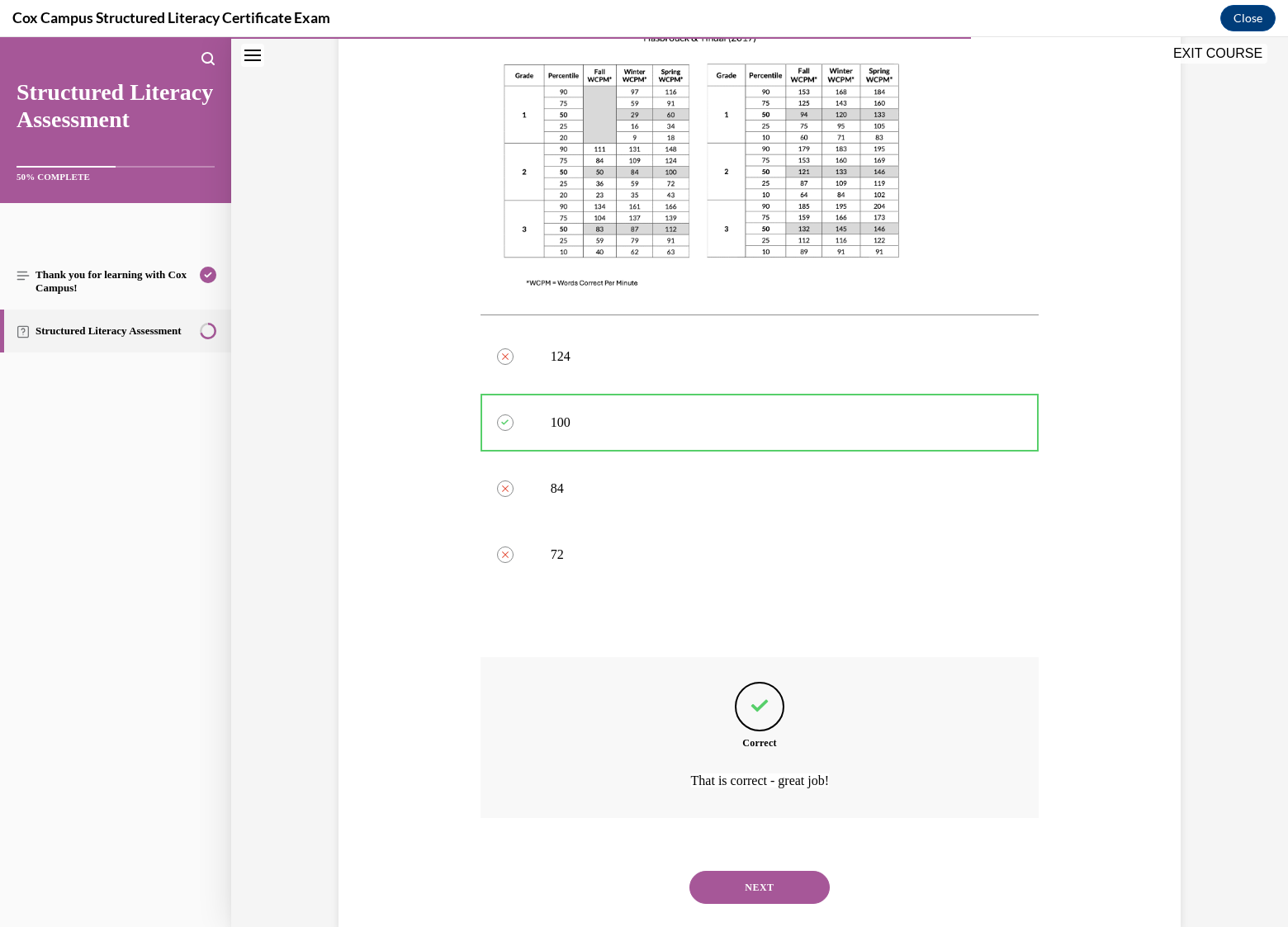
scroll to position [508, 0]
click at [770, 870] on button "NEXT" at bounding box center [760, 886] width 141 height 33
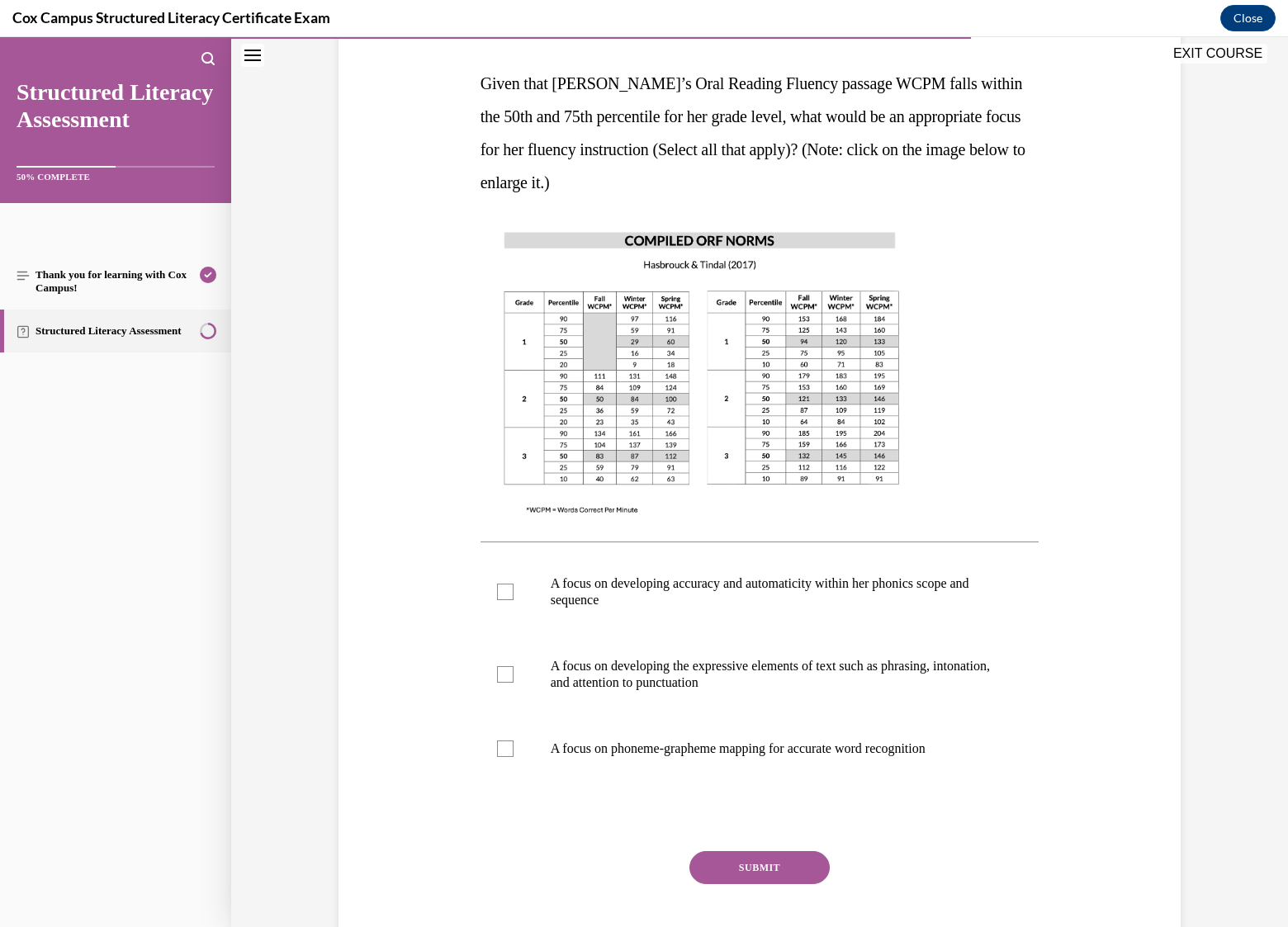
scroll to position [165, 0]
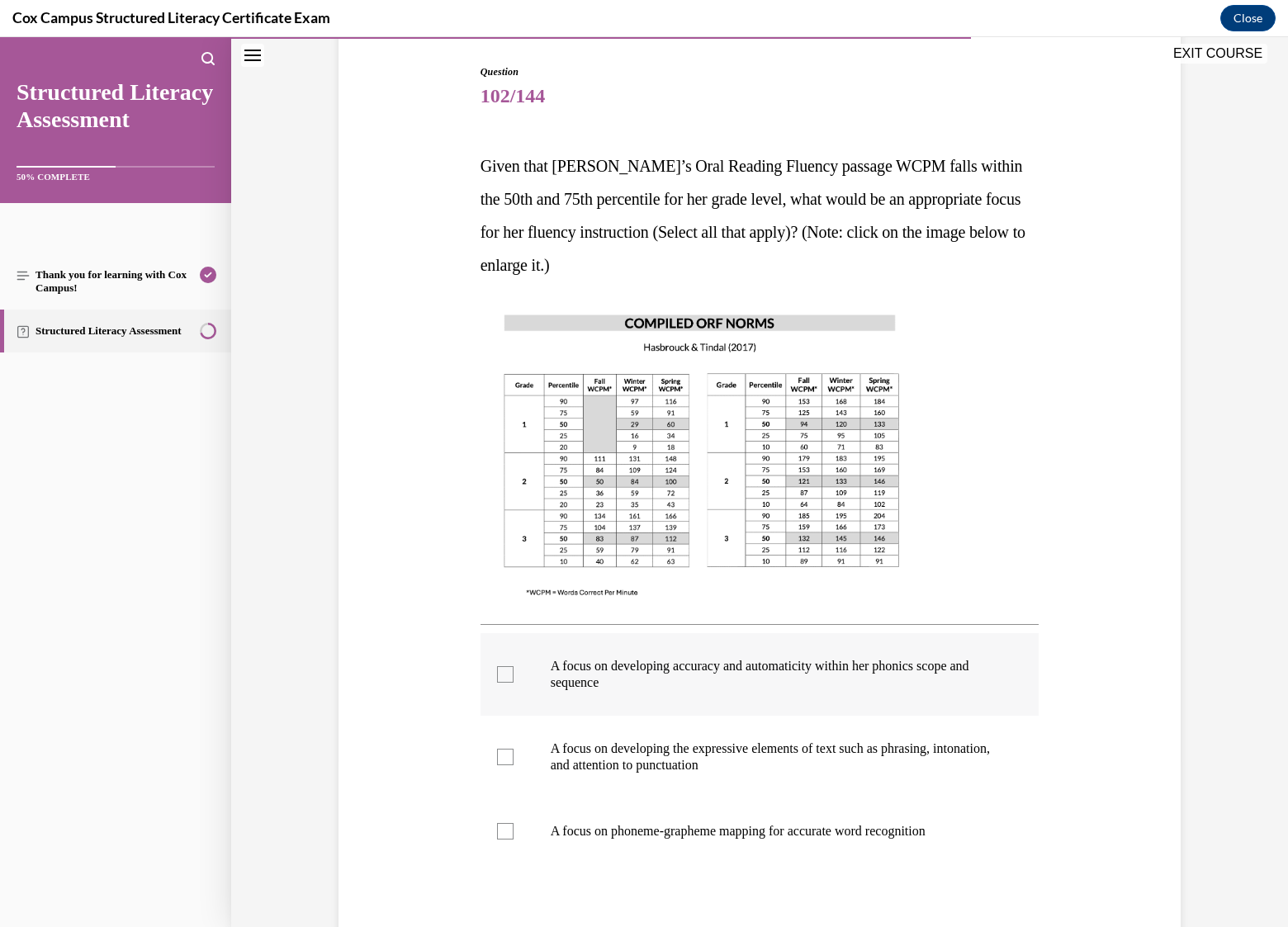
click at [497, 666] on div at bounding box center [505, 674] width 17 height 17
click at [497, 666] on input "A focus on developing accuracy and automaticity within her phonics scope and se…" at bounding box center [505, 674] width 17 height 17
checkbox input "true"
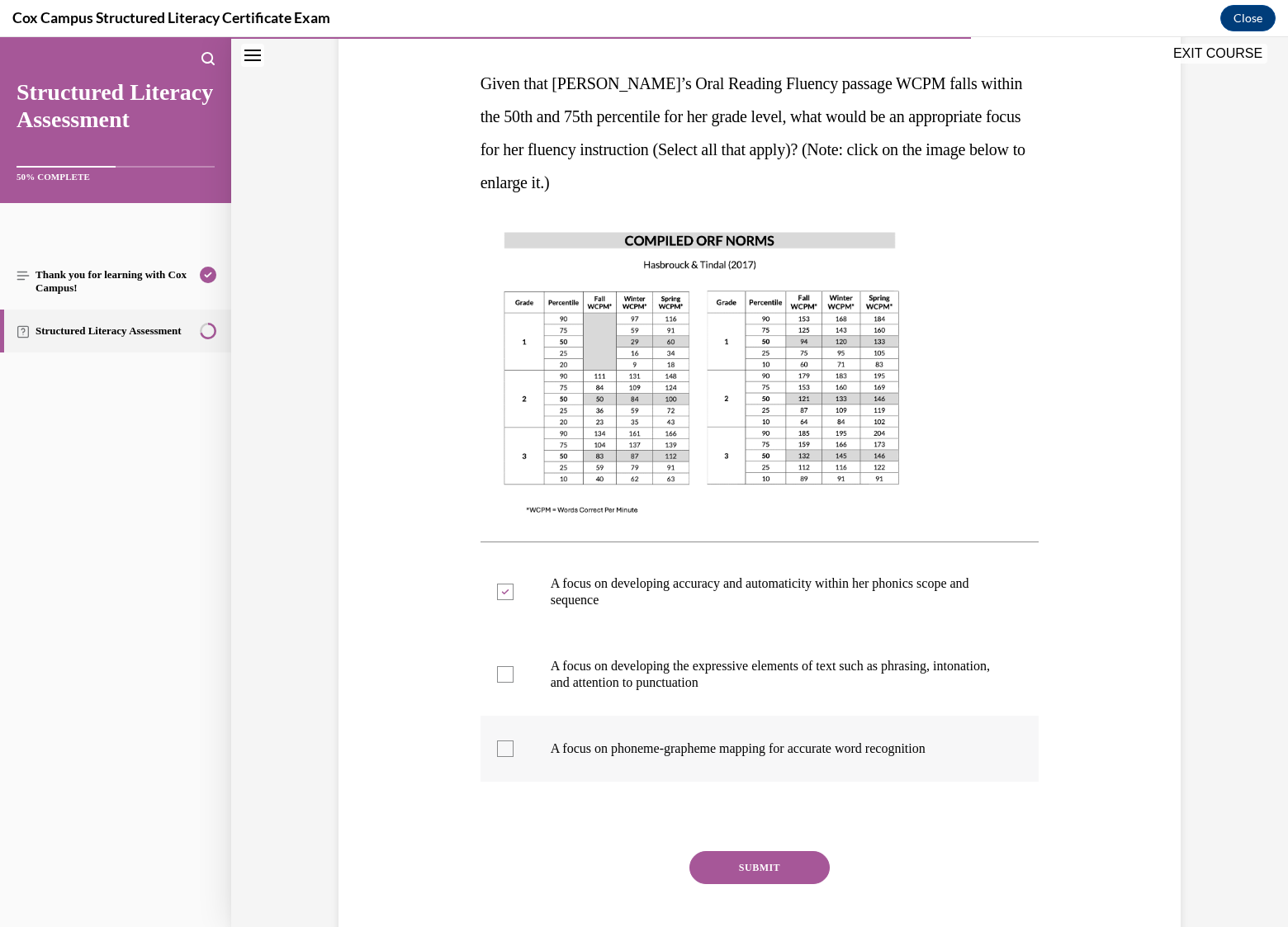
click at [497, 744] on div at bounding box center [505, 748] width 17 height 17
click at [497, 744] on input "A focus on phoneme-grapheme mapping for accurate word recognition" at bounding box center [505, 748] width 17 height 17
checkbox input "true"
click at [501, 593] on icon at bounding box center [505, 591] width 7 height 5
click at [500, 593] on input "A focus on developing accuracy and automaticity within her phonics scope and se…" at bounding box center [505, 591] width 17 height 17
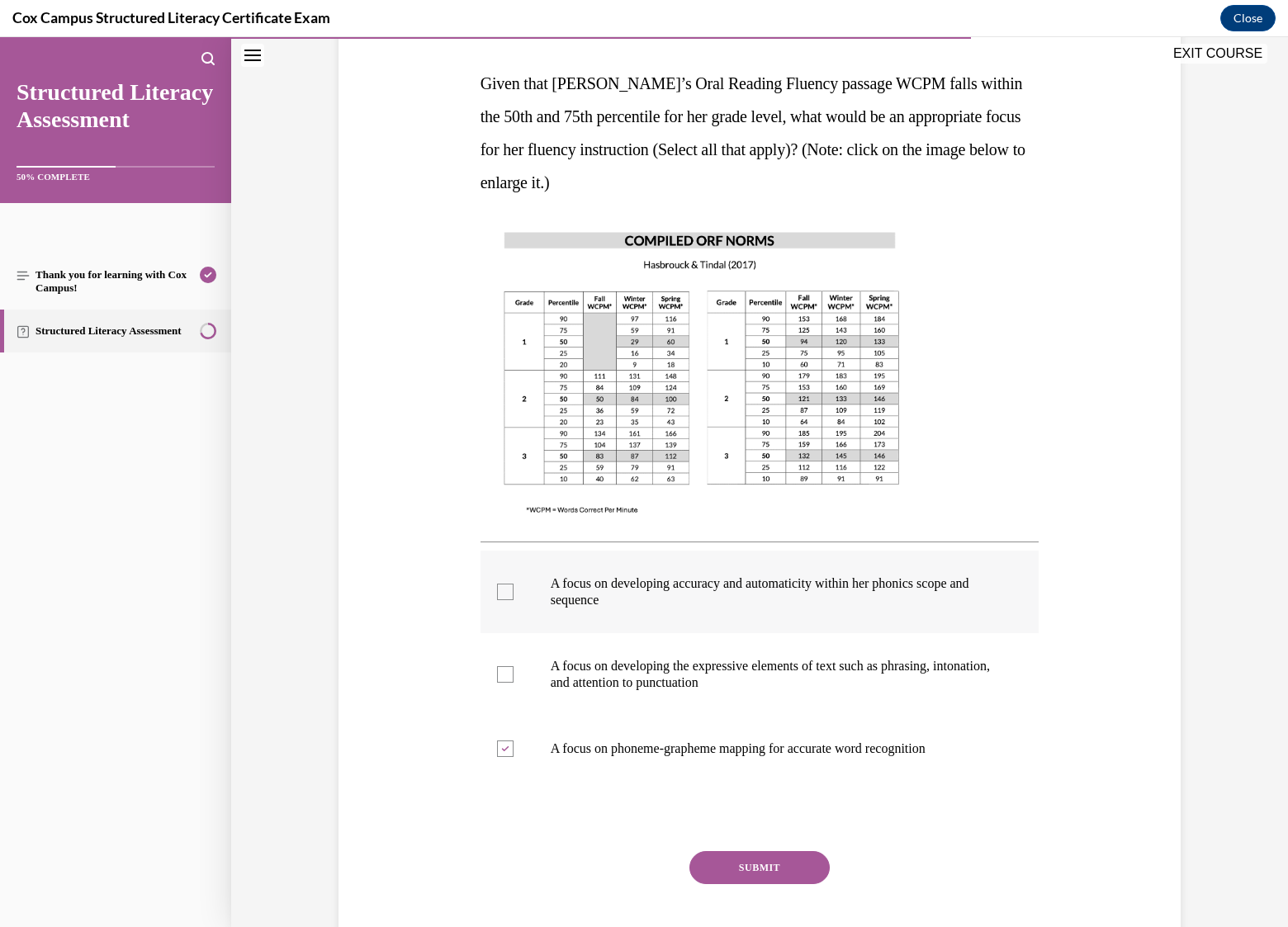
click at [500, 593] on div at bounding box center [505, 591] width 17 height 17
click at [500, 593] on input "A focus on developing accuracy and automaticity within her phonics scope and se…" at bounding box center [505, 591] width 17 height 17
checkbox input "true"
click at [503, 752] on div at bounding box center [505, 748] width 17 height 17
click at [503, 752] on input "A focus on phoneme-grapheme mapping for accurate word recognition" at bounding box center [505, 748] width 17 height 17
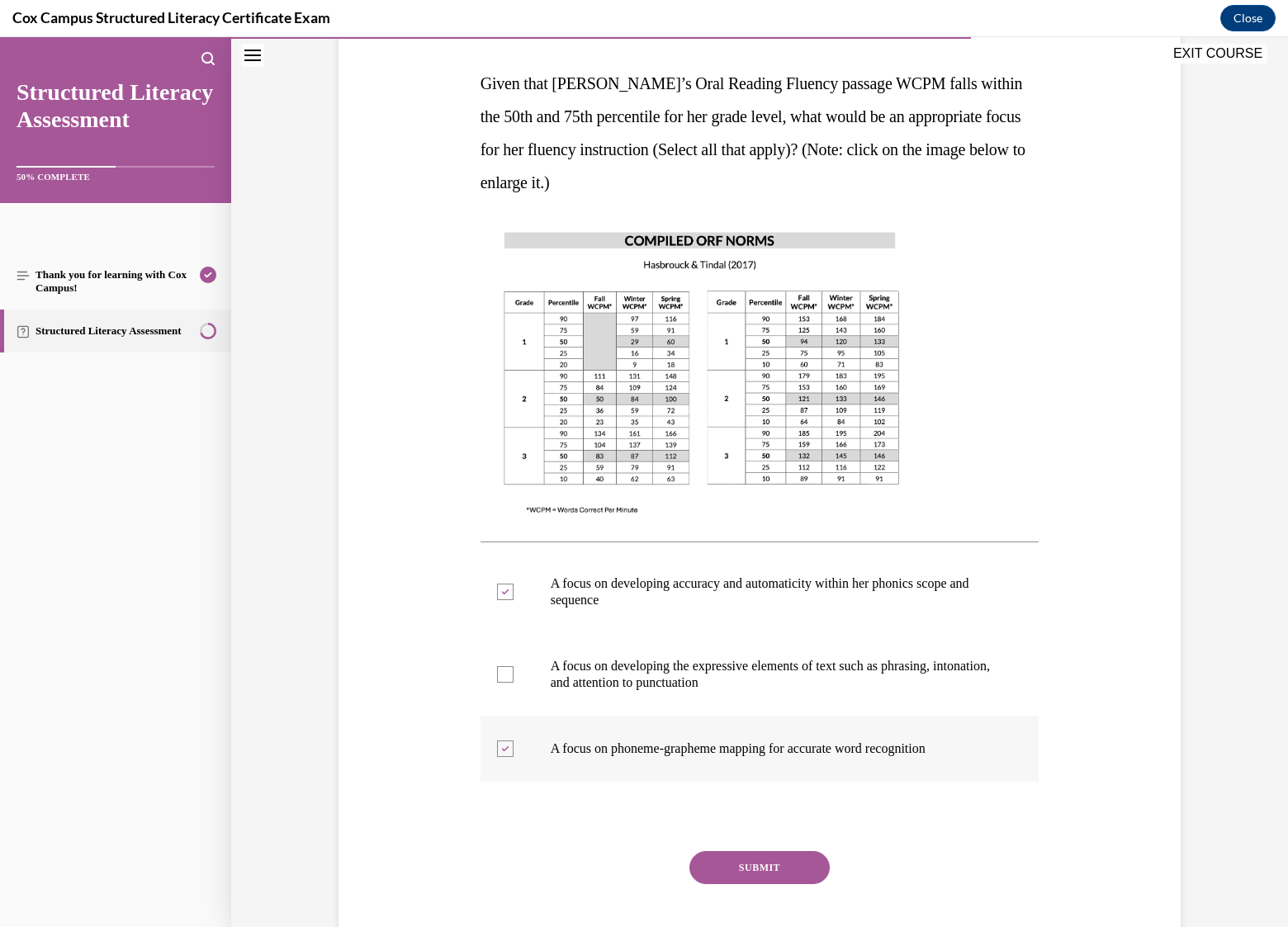
checkbox input "false"
click at [501, 674] on div at bounding box center [505, 674] width 17 height 17
click at [501, 674] on input "A focus on developing the expressive elements of text such as phrasing, intonat…" at bounding box center [505, 674] width 17 height 17
checkbox input "true"
click at [753, 866] on button "SUBMIT" at bounding box center [760, 867] width 141 height 33
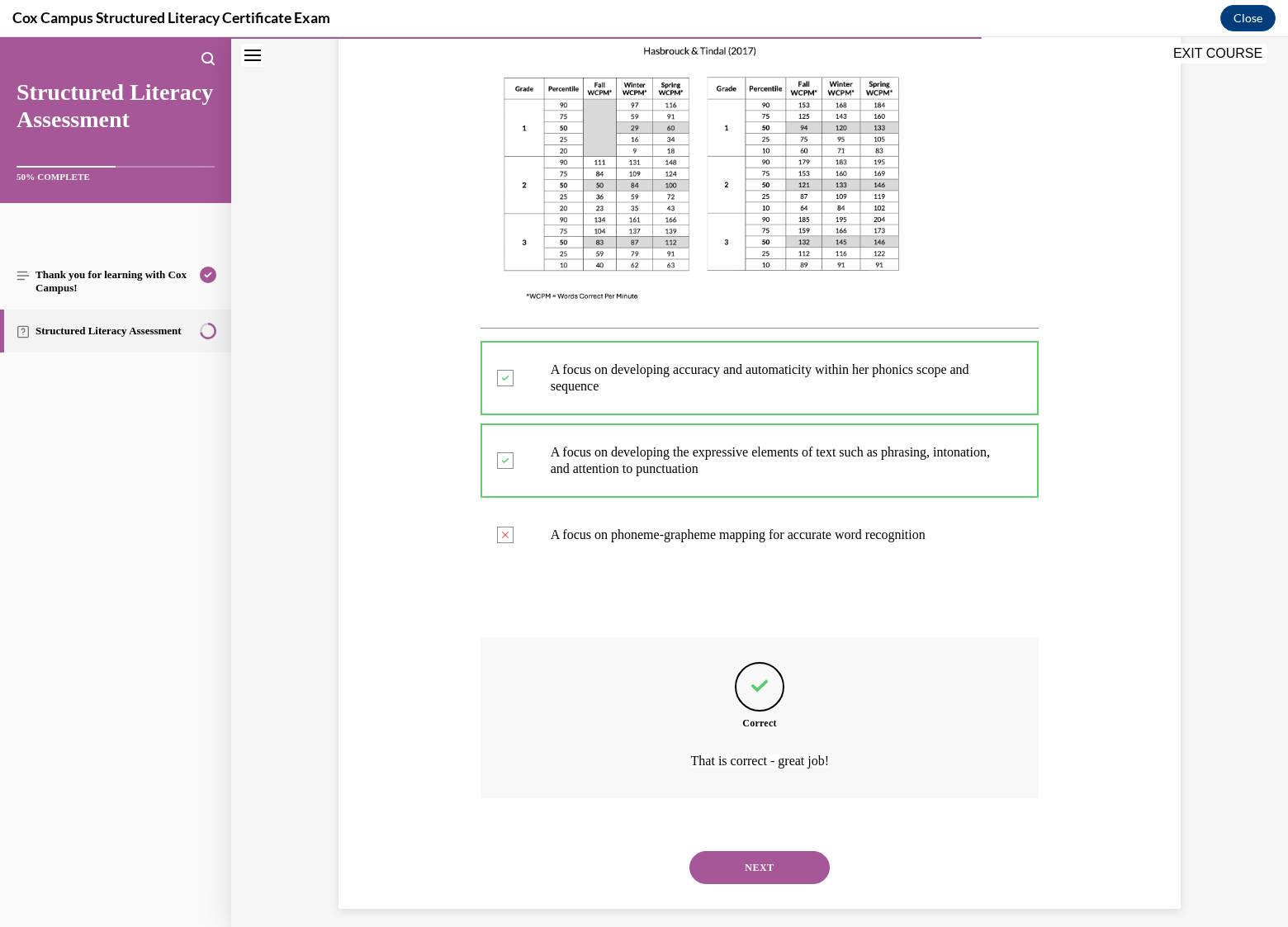
scroll to position [476, 0]
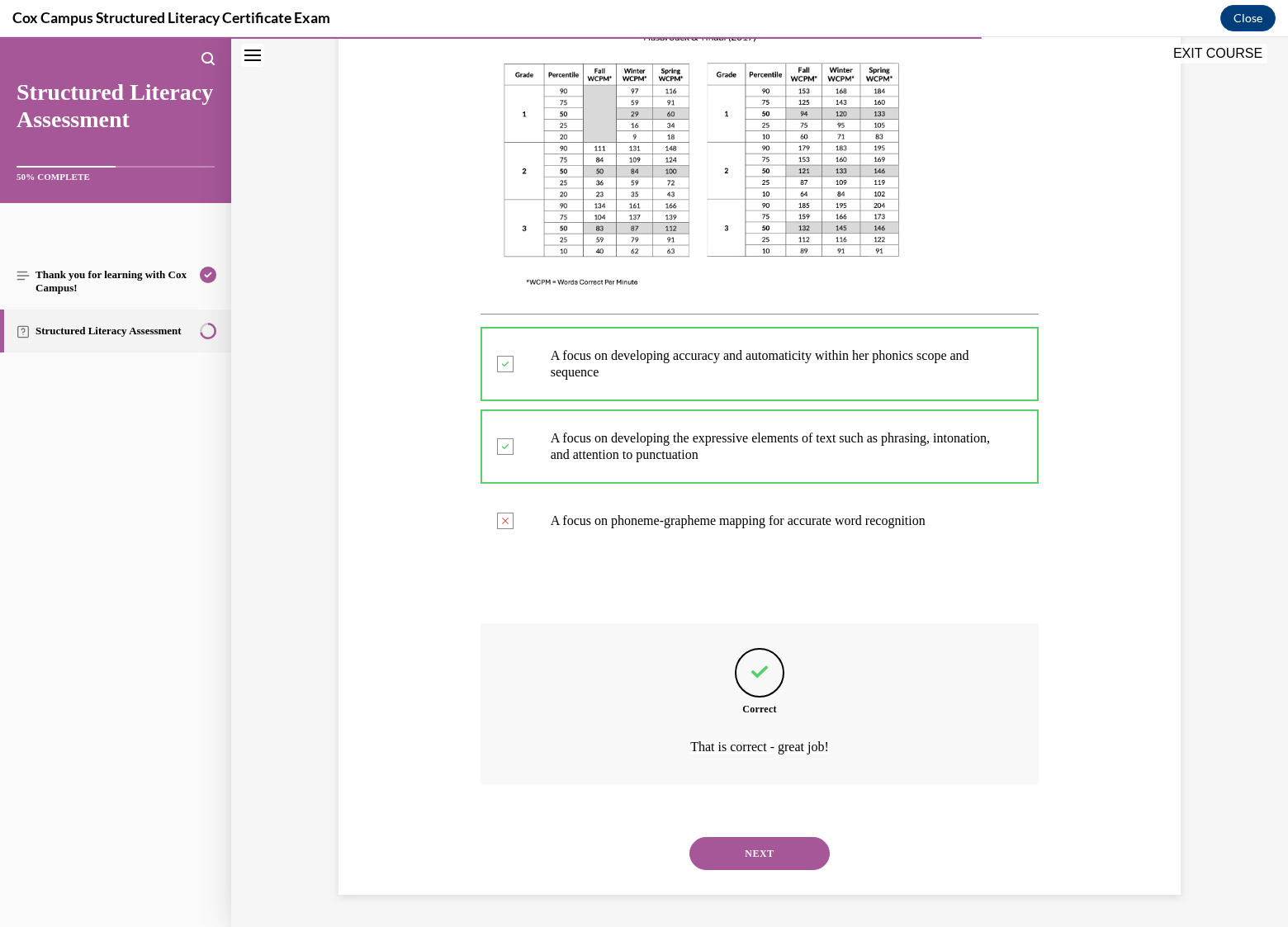
click at [768, 854] on button "NEXT" at bounding box center [760, 853] width 141 height 33
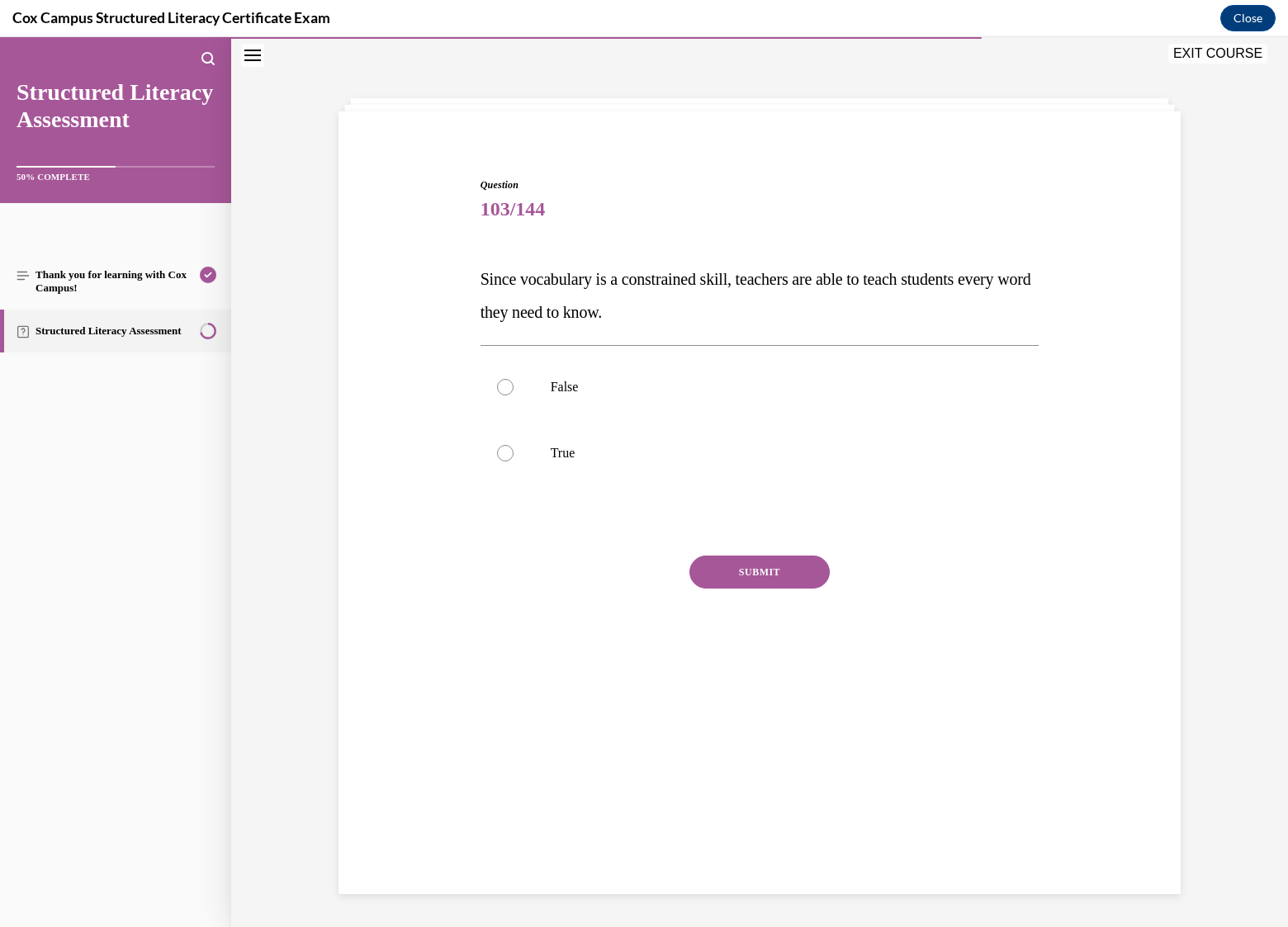
scroll to position [52, 0]
click at [564, 385] on p "False" at bounding box center [774, 386] width 447 height 17
click at [514, 385] on input "False" at bounding box center [505, 386] width 17 height 17
radio input "true"
click at [773, 572] on button "SUBMIT" at bounding box center [760, 572] width 141 height 33
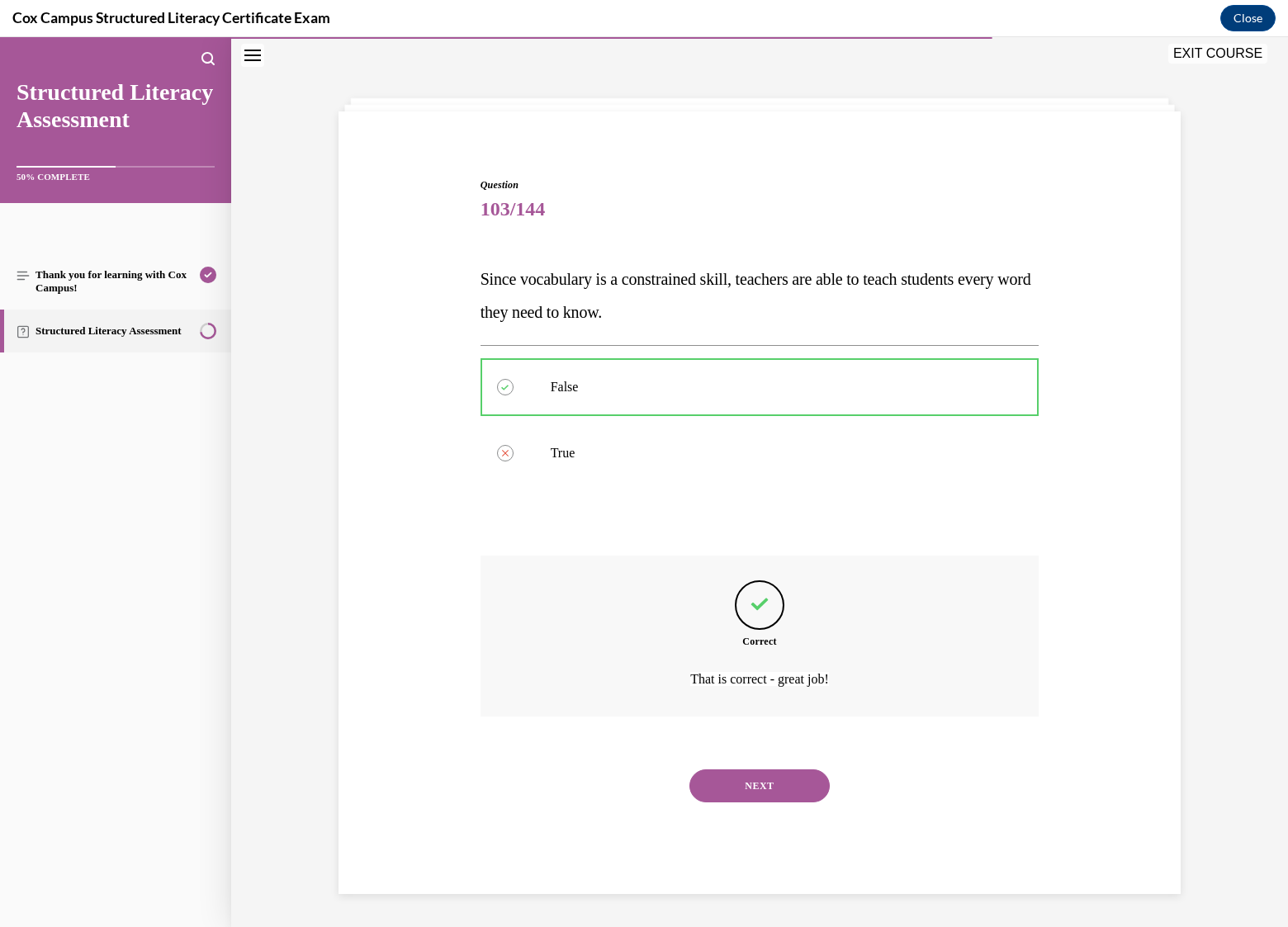
click at [781, 784] on button "NEXT" at bounding box center [760, 785] width 141 height 33
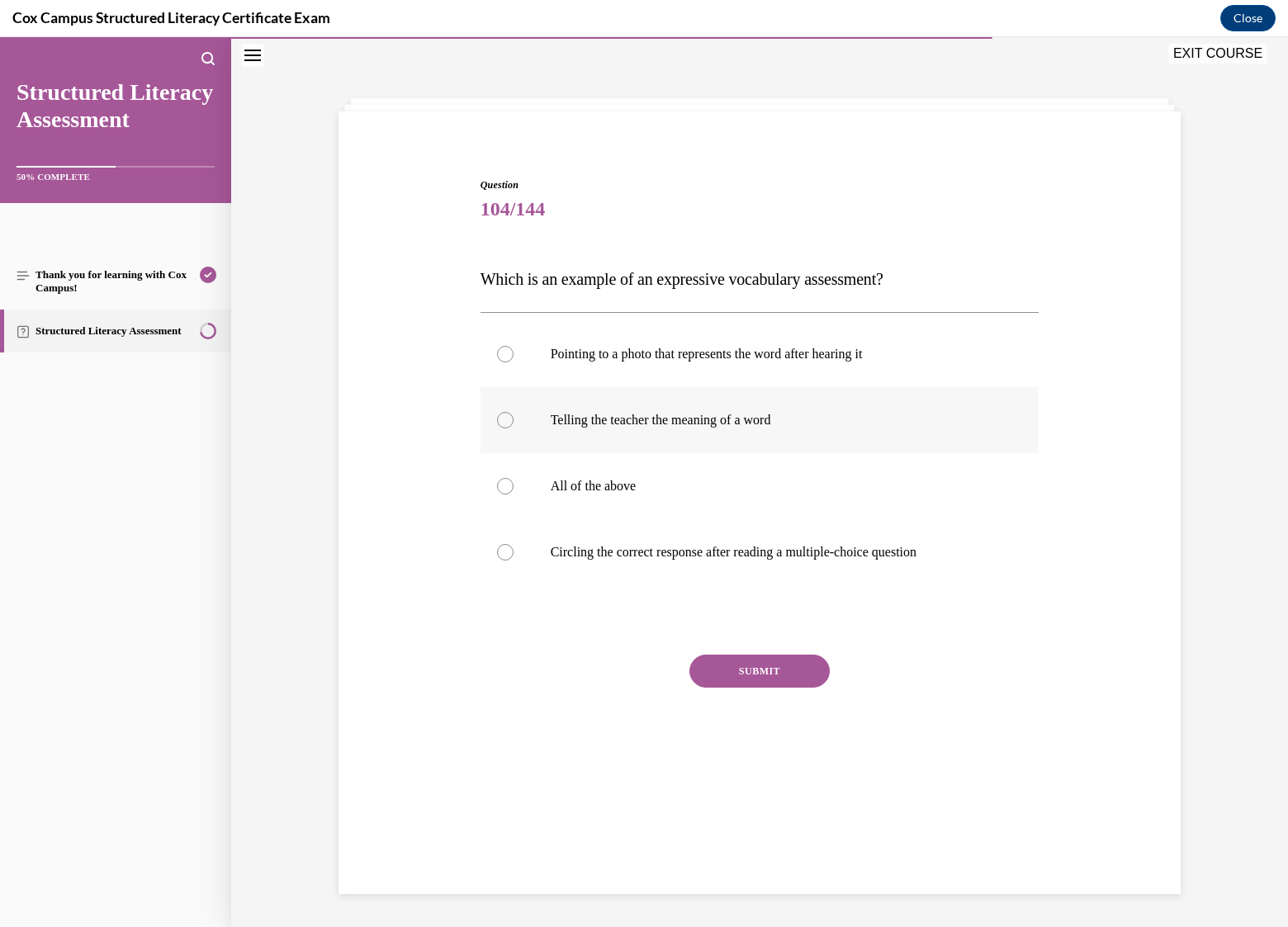
click at [603, 434] on label "Telling the teacher the meaning of a word" at bounding box center [760, 420] width 559 height 66
click at [514, 428] on input "Telling the teacher the meaning of a word" at bounding box center [505, 420] width 17 height 17
radio input "true"
click at [767, 670] on button "SUBMIT" at bounding box center [760, 671] width 141 height 33
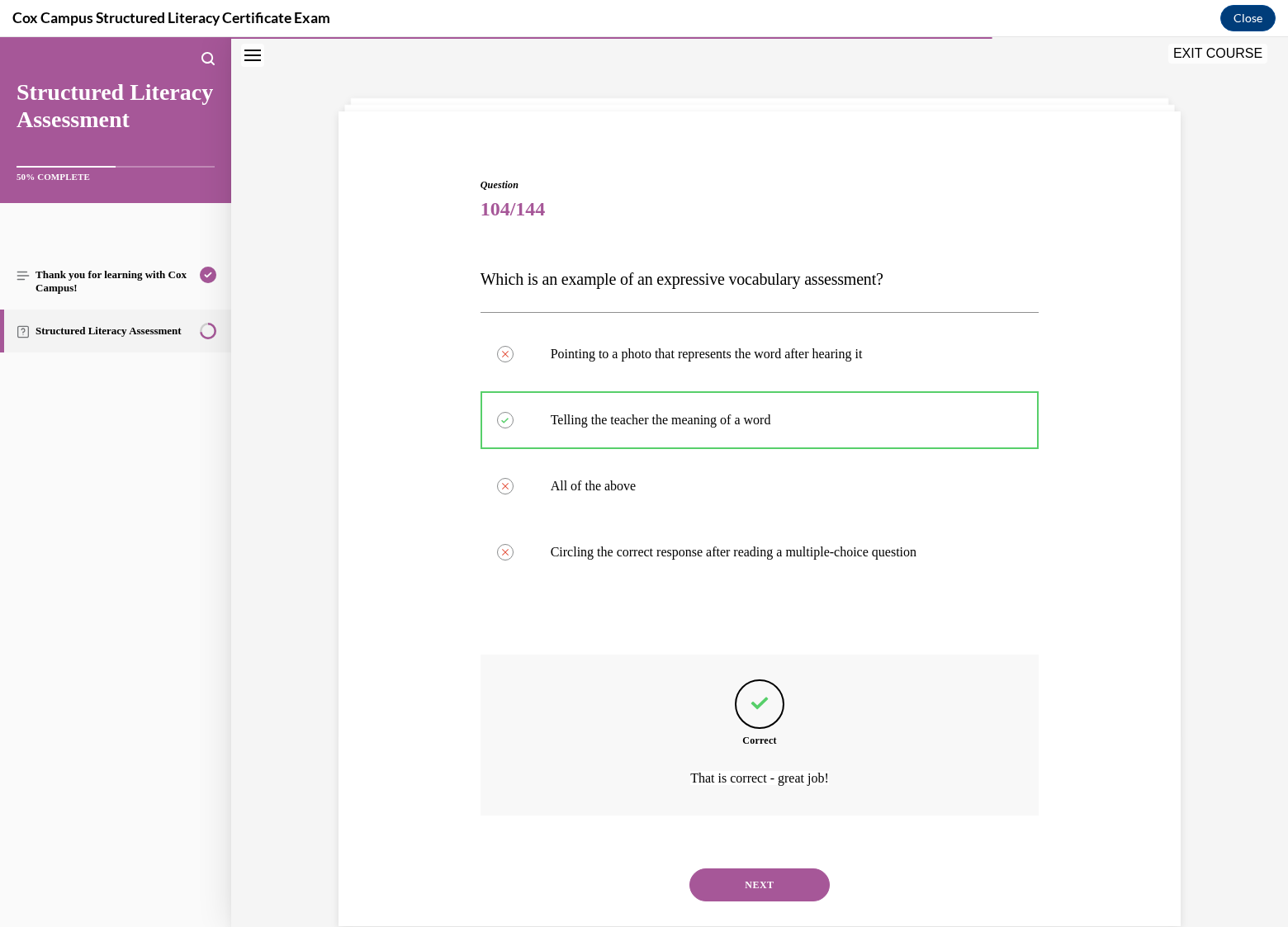
scroll to position [84, 0]
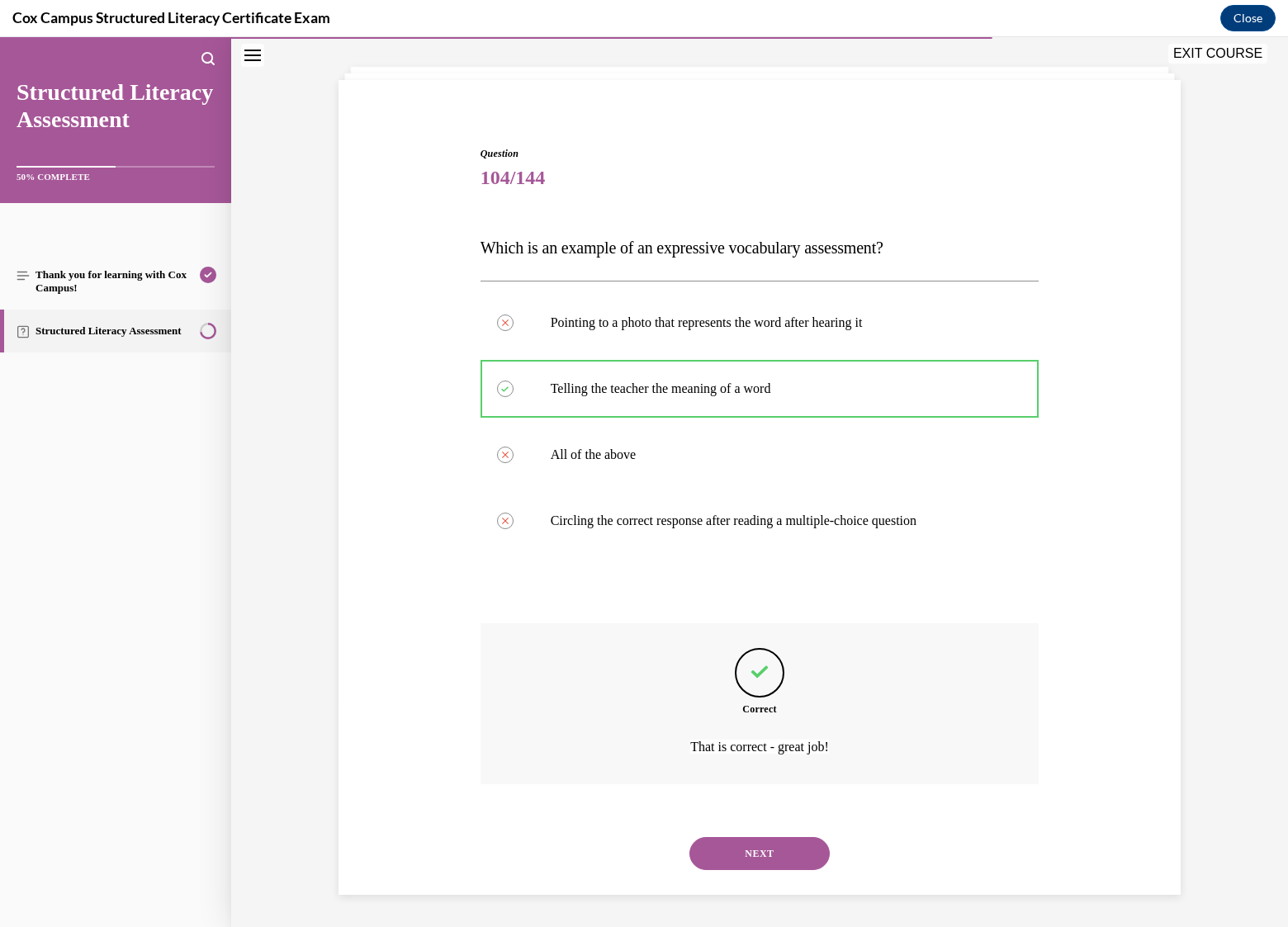
click at [759, 854] on button "NEXT" at bounding box center [760, 853] width 141 height 33
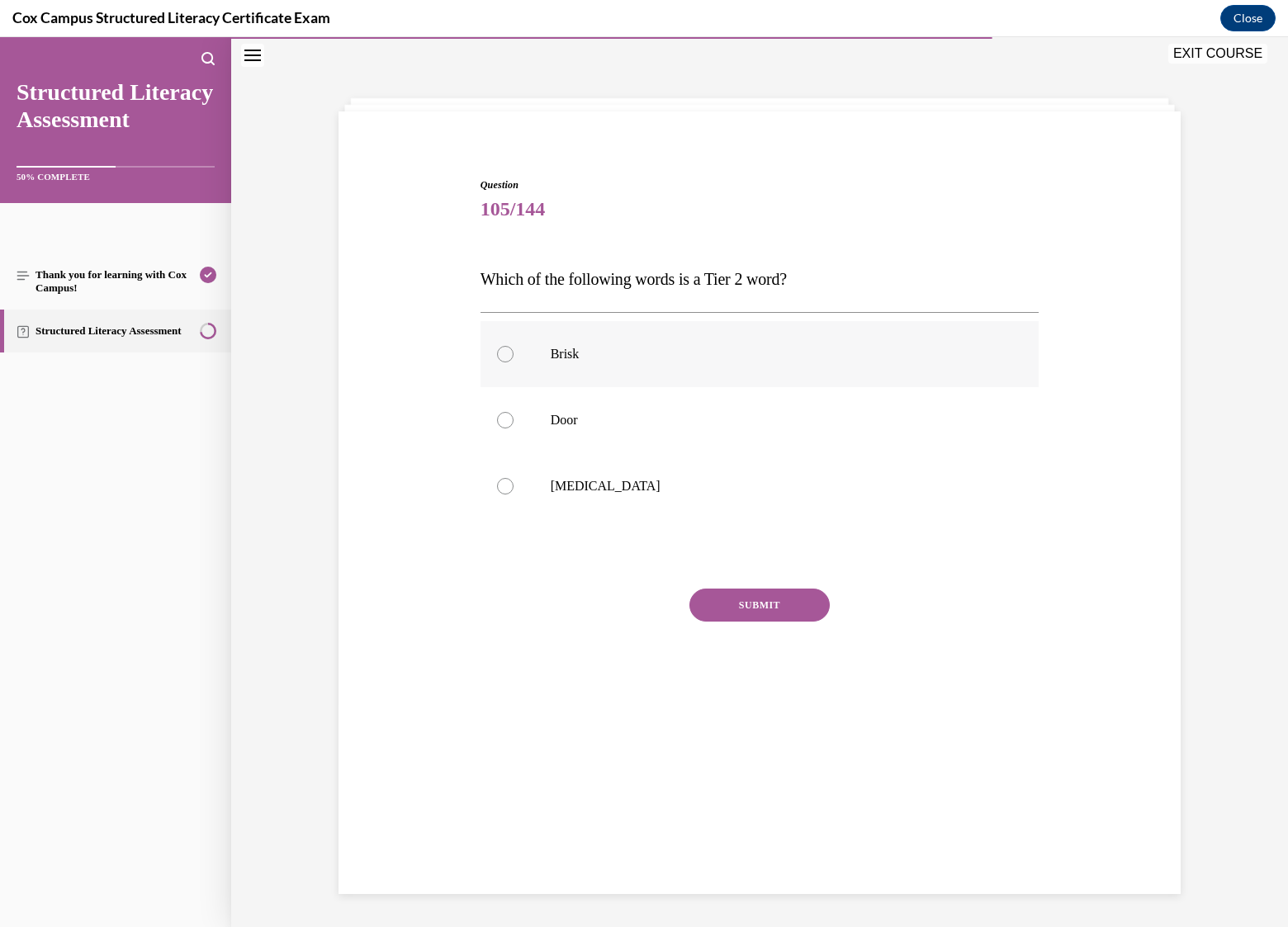
click at [565, 359] on p "Brisk" at bounding box center [774, 354] width 447 height 17
click at [514, 359] on input "Brisk" at bounding box center [505, 354] width 17 height 17
radio input "true"
click at [740, 598] on button "SUBMIT" at bounding box center [760, 605] width 141 height 33
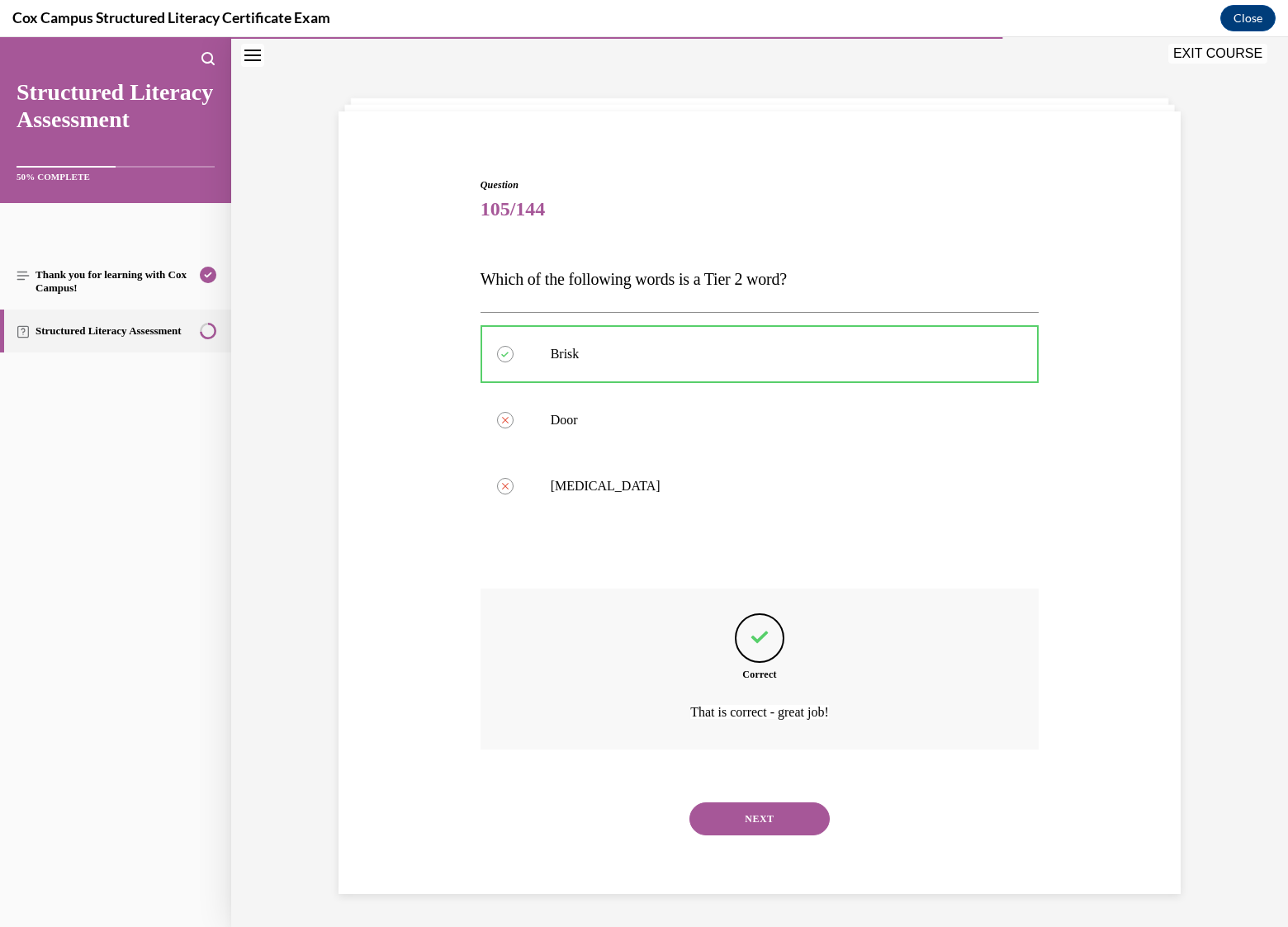
click at [762, 822] on button "NEXT" at bounding box center [760, 818] width 141 height 33
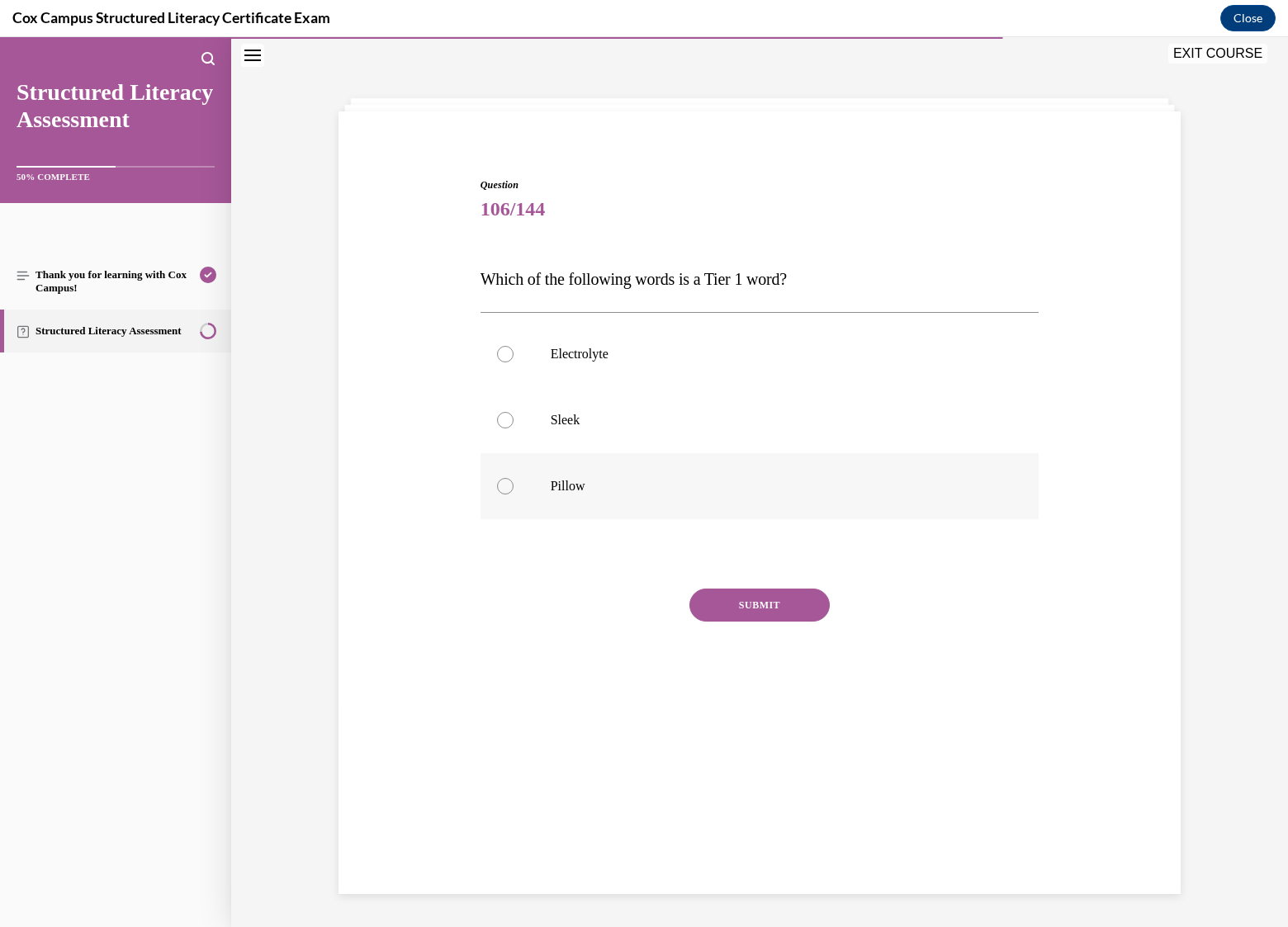
click at [537, 480] on label "Pillow" at bounding box center [760, 486] width 559 height 66
click at [514, 480] on input "Pillow" at bounding box center [505, 486] width 17 height 17
radio input "true"
click at [751, 608] on button "SUBMIT" at bounding box center [760, 605] width 141 height 33
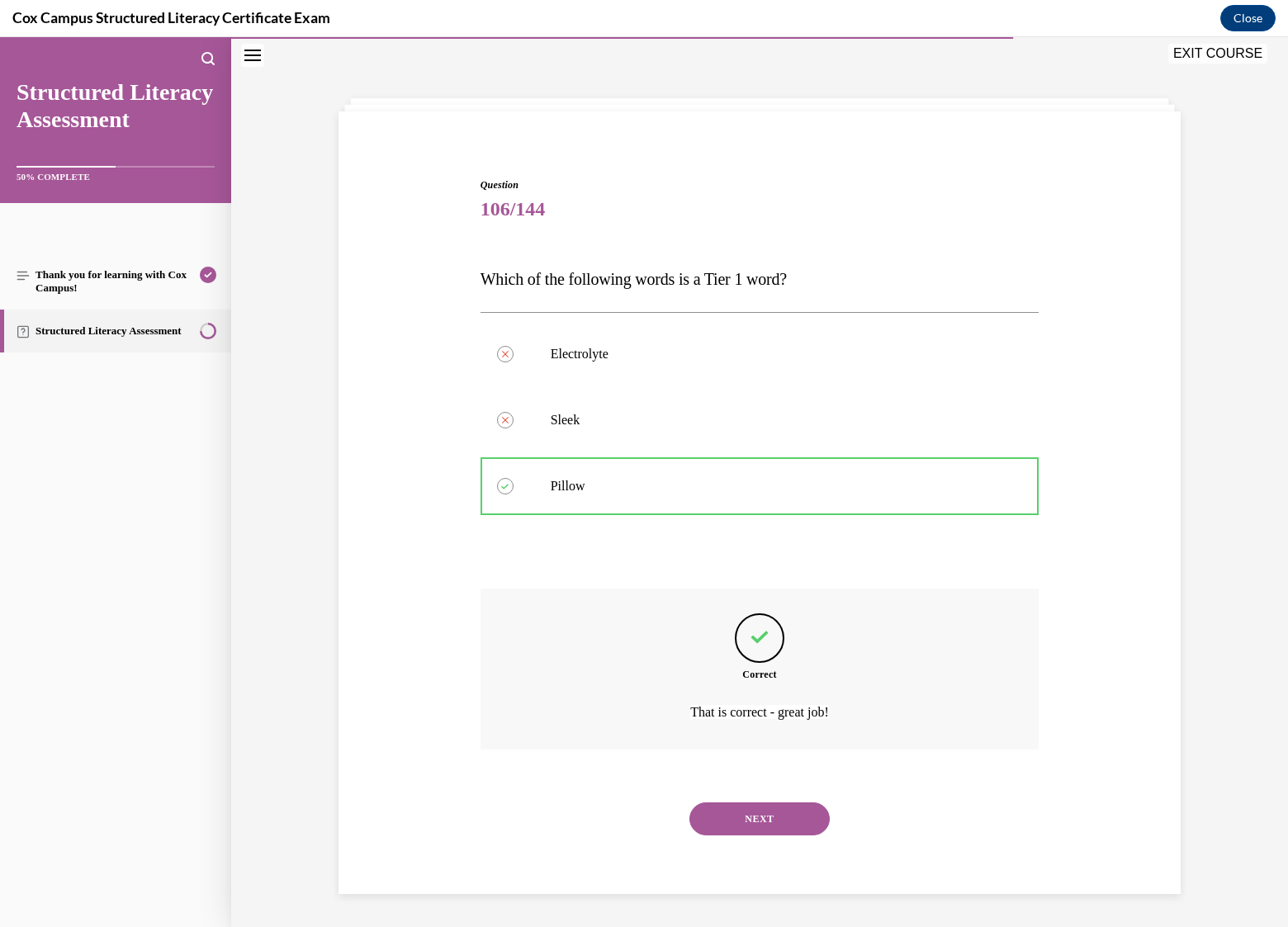
click at [784, 809] on button "NEXT" at bounding box center [760, 818] width 141 height 33
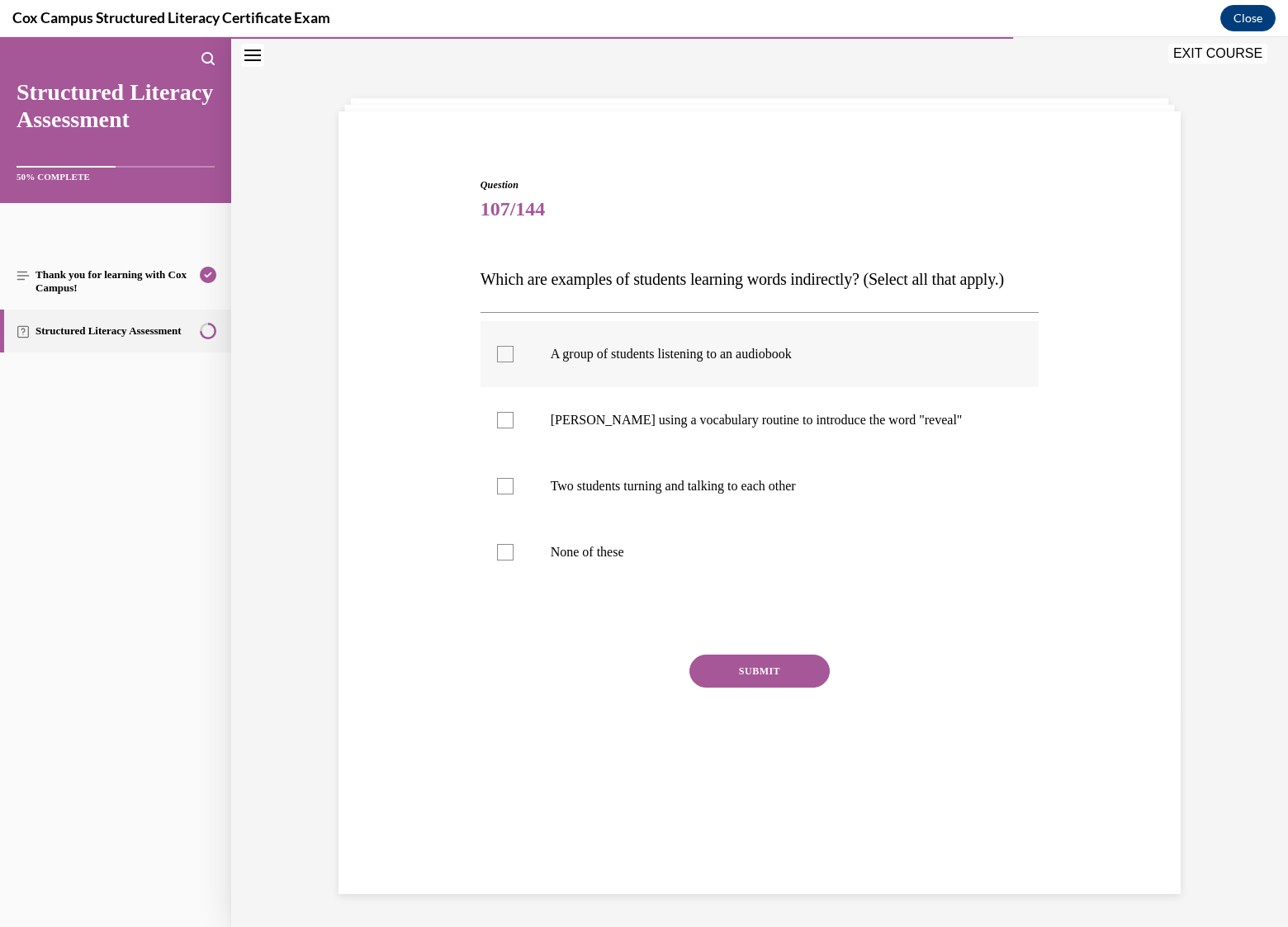
click at [654, 362] on p "A group of students listening to an audiobook" at bounding box center [774, 354] width 447 height 17
click at [514, 362] on input "A group of students listening to an audiobook" at bounding box center [505, 354] width 17 height 17
checkbox input "true"
click at [661, 494] on p "Two students turning and talking to each other" at bounding box center [774, 486] width 447 height 17
click at [514, 494] on input "Two students turning and talking to each other" at bounding box center [505, 486] width 17 height 17
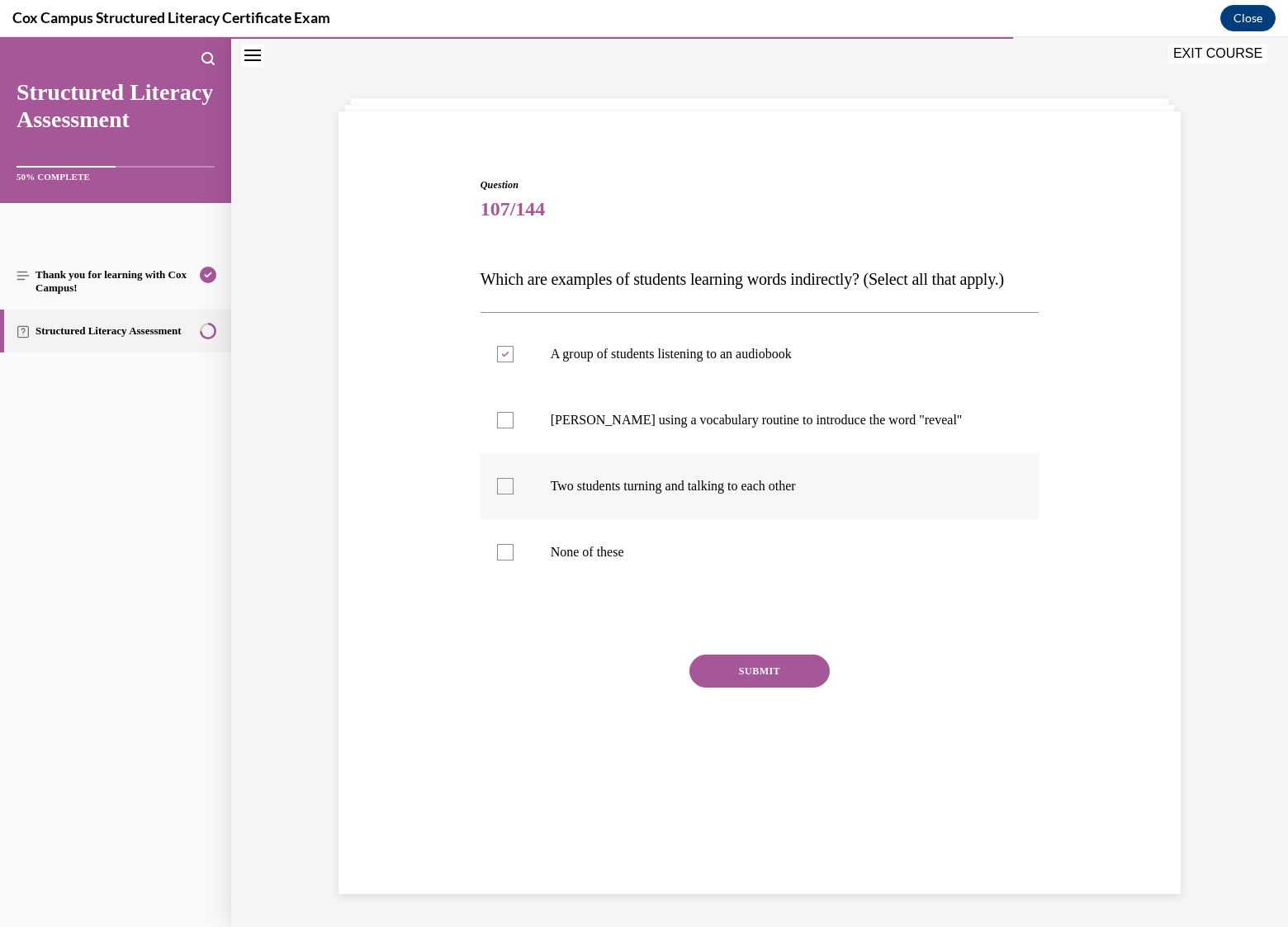
checkbox input "true"
click at [753, 687] on button "SUBMIT" at bounding box center [760, 671] width 141 height 33
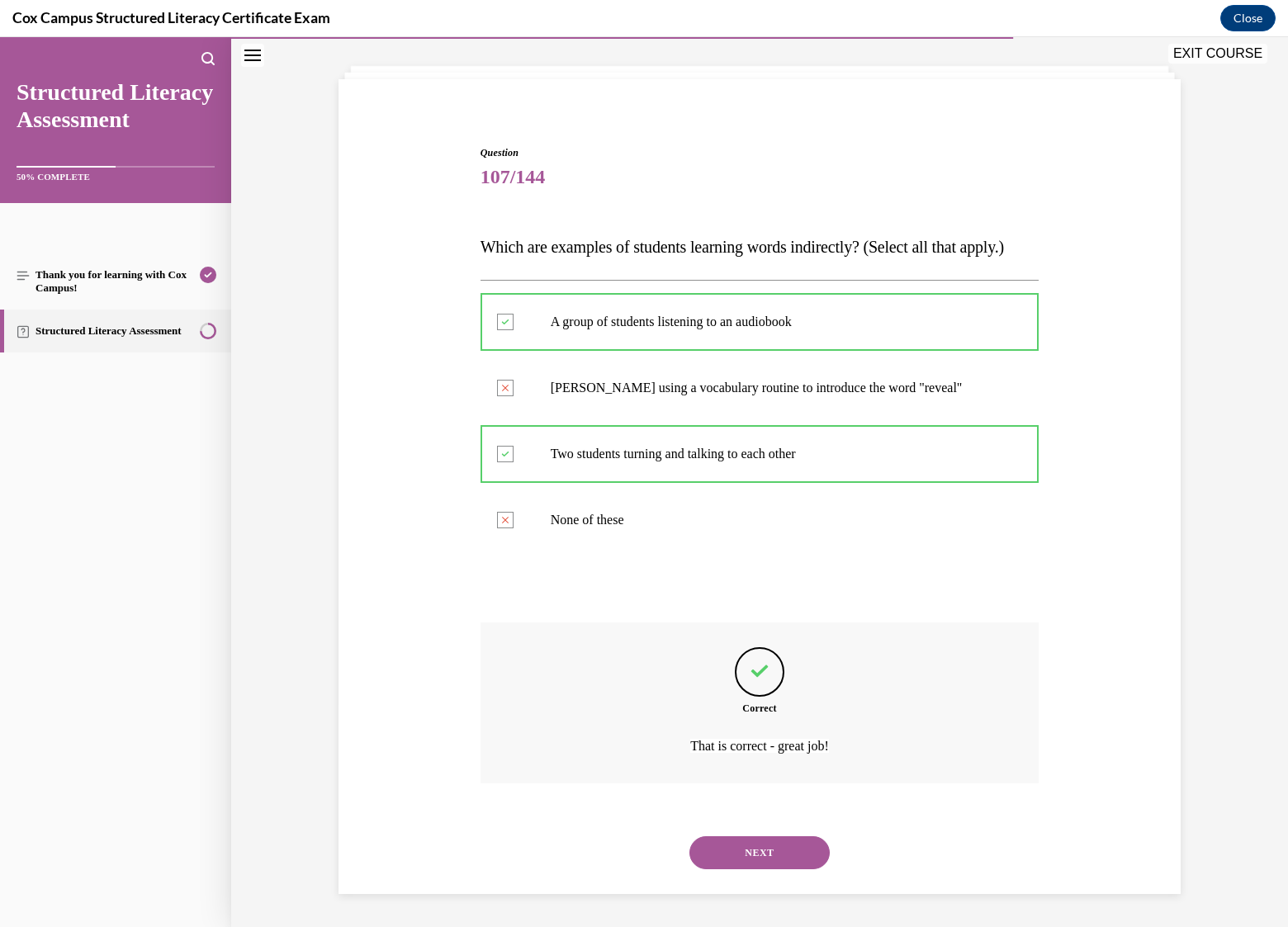
click at [743, 853] on button "NEXT" at bounding box center [760, 852] width 141 height 33
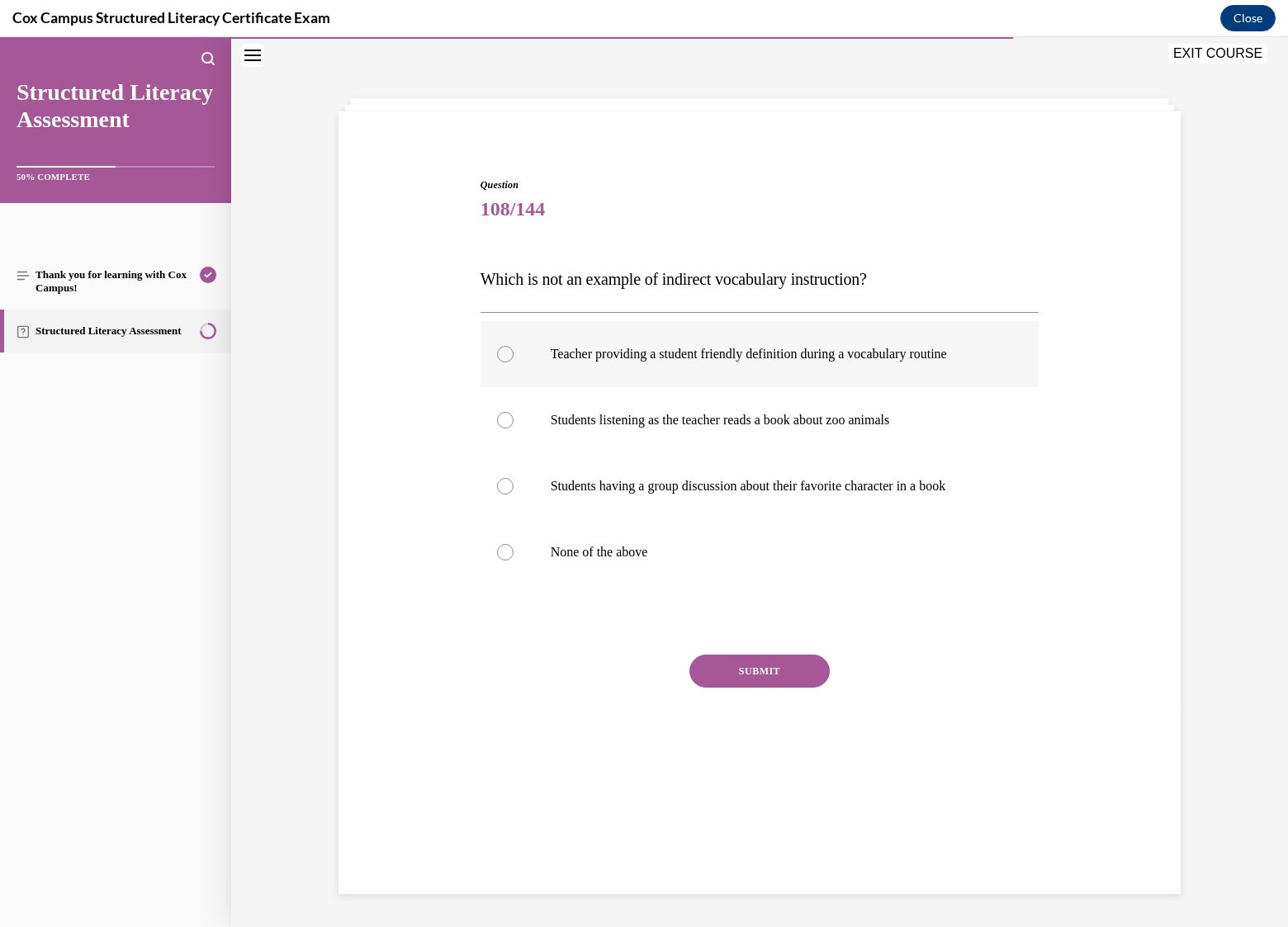
click at [646, 366] on label "Teacher providing a student friendly definition during a vocabulary routine" at bounding box center [760, 354] width 559 height 66
click at [514, 362] on input "Teacher providing a student friendly definition during a vocabulary routine" at bounding box center [505, 354] width 17 height 17
radio input "true"
click at [776, 664] on button "SUBMIT" at bounding box center [760, 671] width 141 height 33
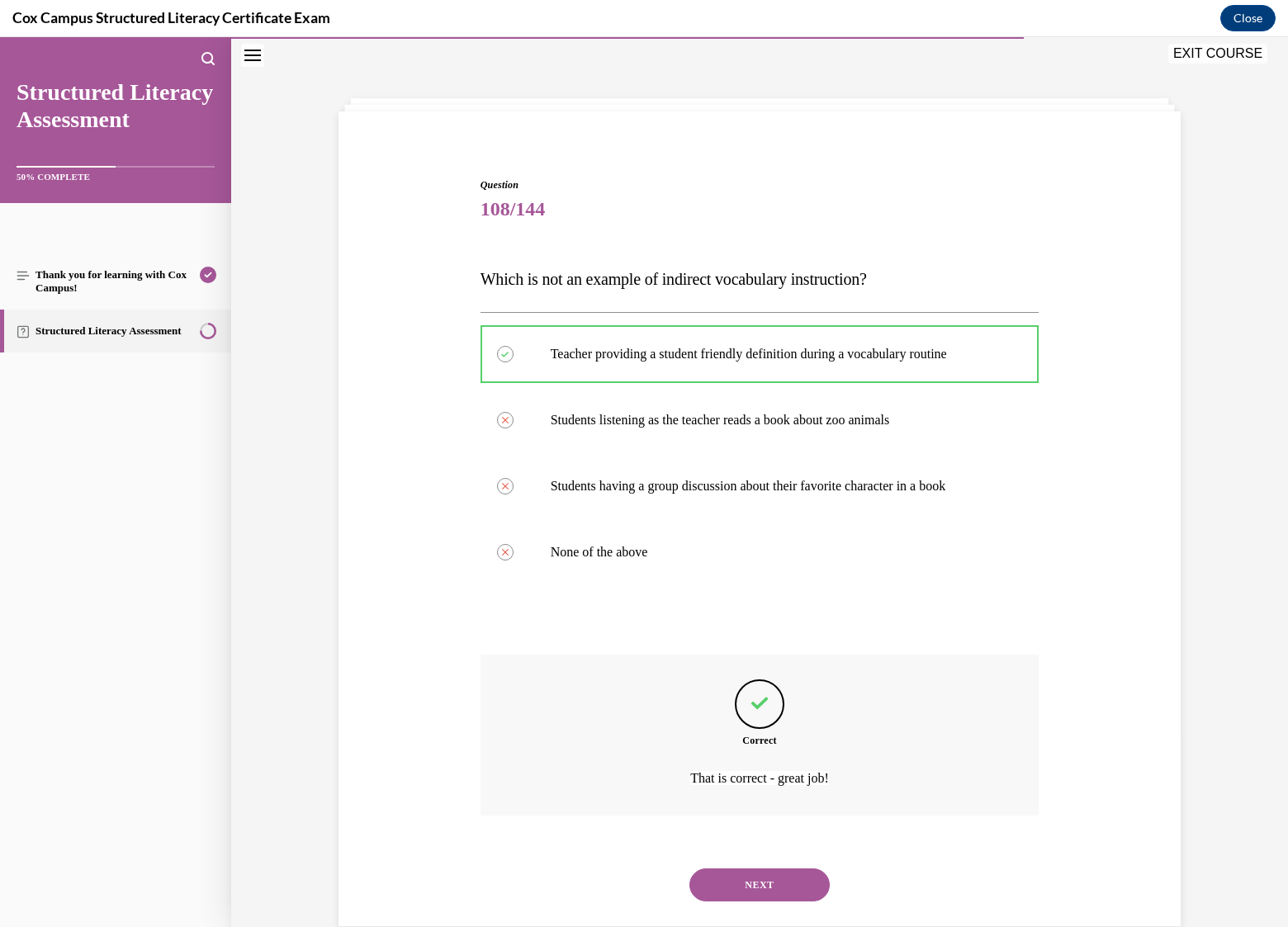
scroll to position [84, 0]
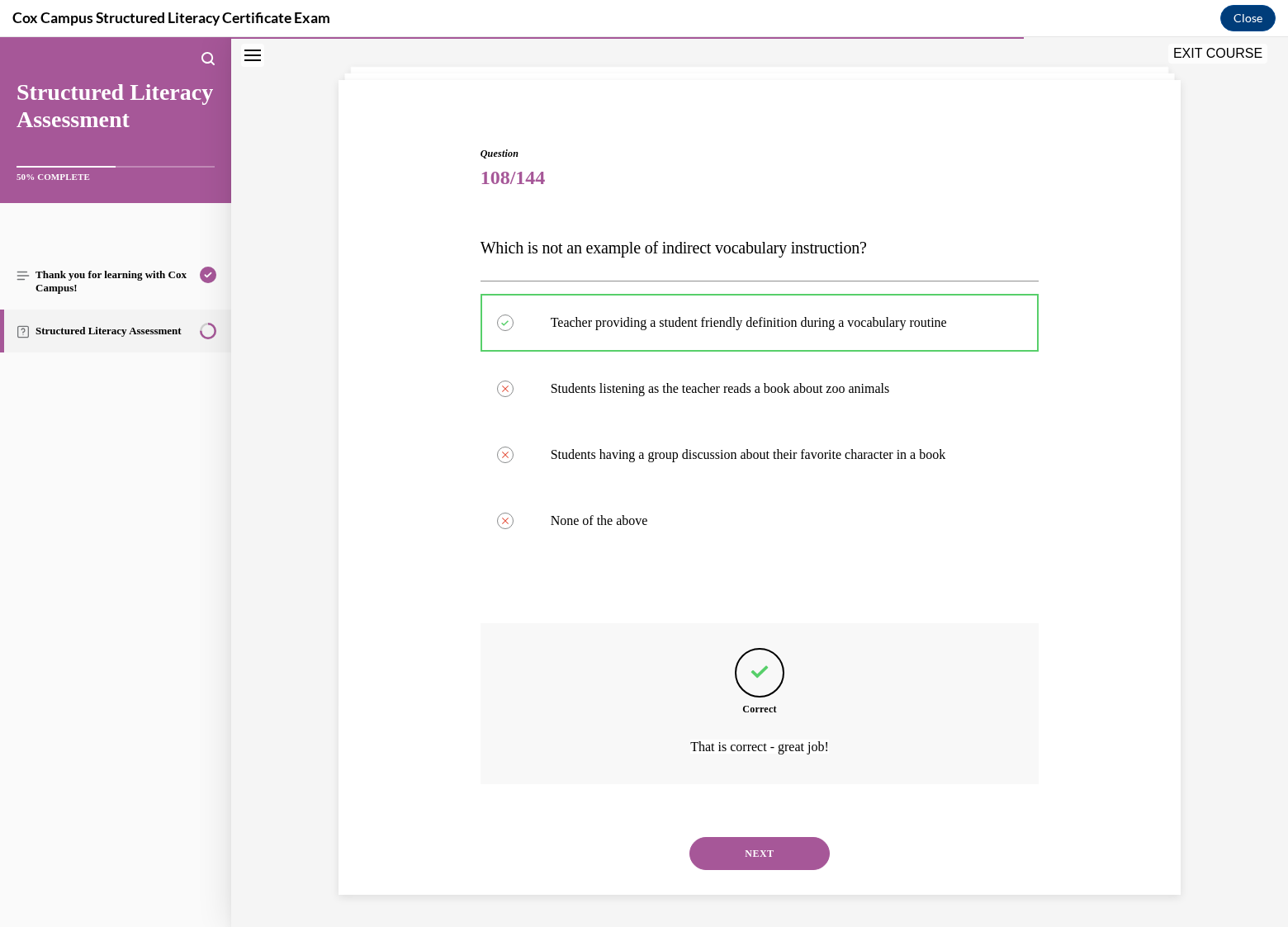
click at [774, 854] on button "NEXT" at bounding box center [760, 853] width 141 height 33
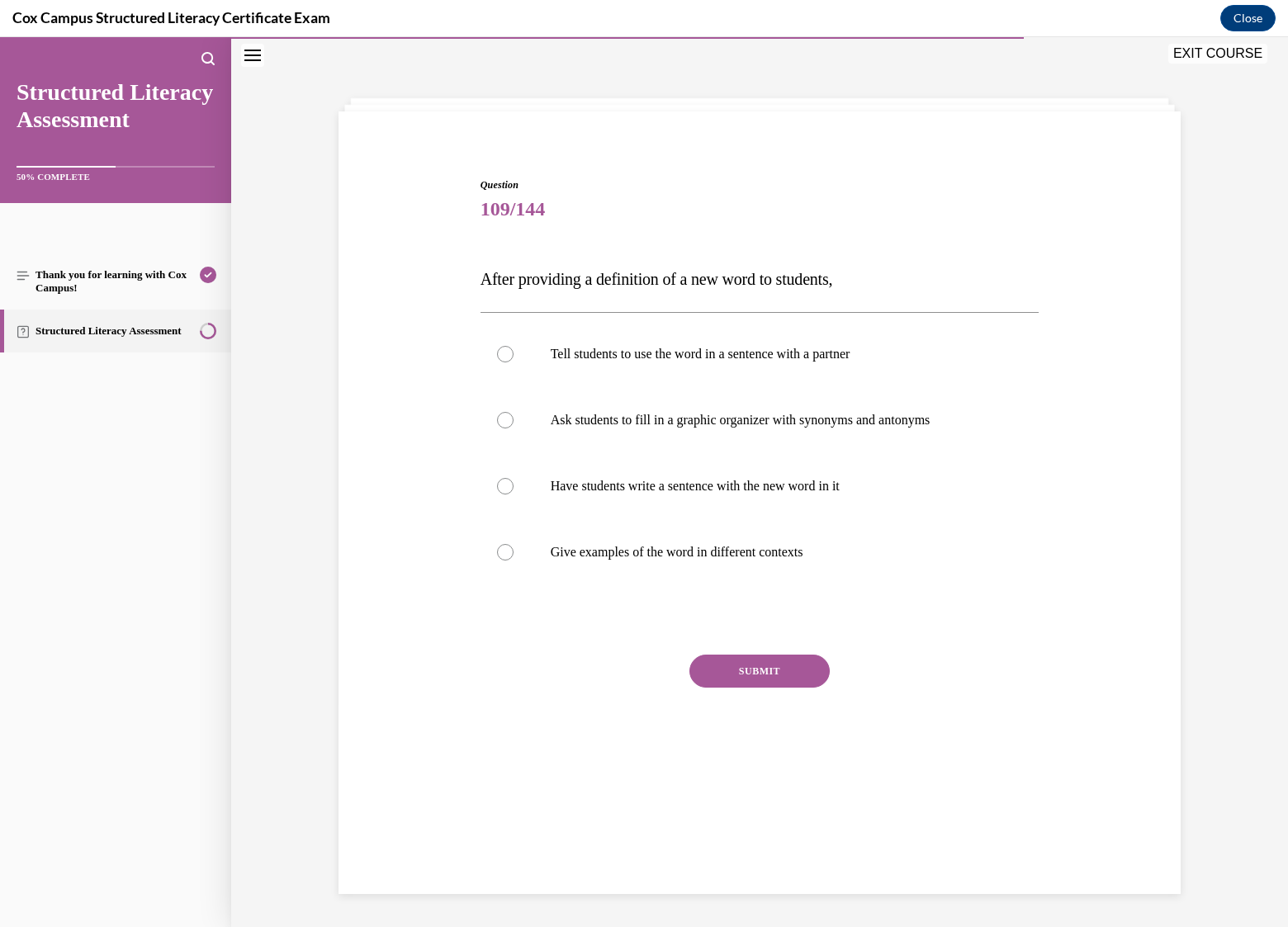
scroll to position [52, 0]
click at [710, 351] on p "Tell students to use the word in a sentence with a partner" at bounding box center [774, 354] width 447 height 17
click at [514, 351] on input "Tell students to use the word in a sentence with a partner" at bounding box center [505, 354] width 17 height 17
radio input "true"
click at [631, 555] on p "Give examples of the word in different contexts" at bounding box center [774, 552] width 447 height 17
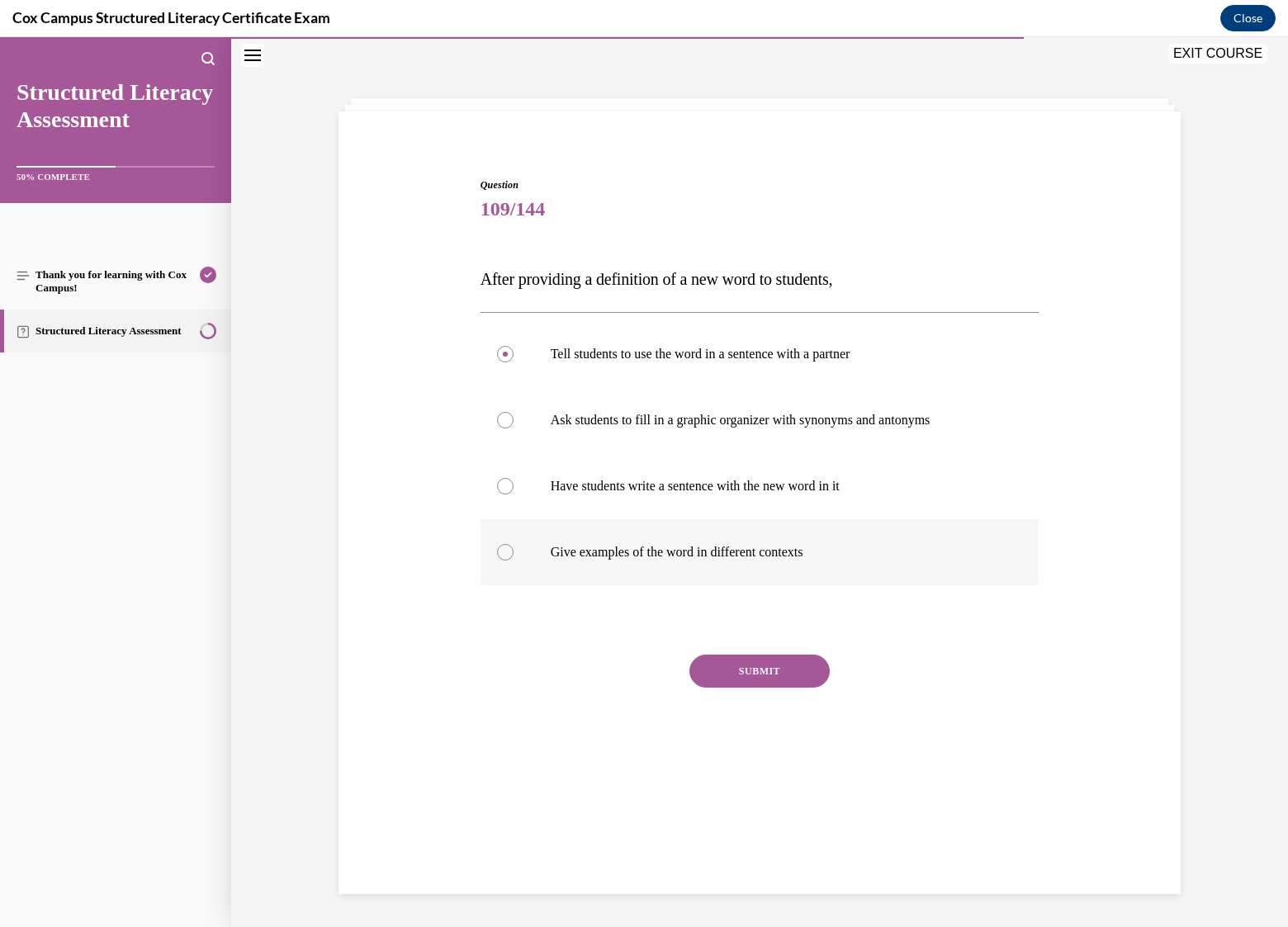
click at [514, 555] on input "Give examples of the word in different contexts" at bounding box center [505, 552] width 17 height 17
radio input "true"
click at [730, 674] on button "SUBMIT" at bounding box center [760, 671] width 141 height 33
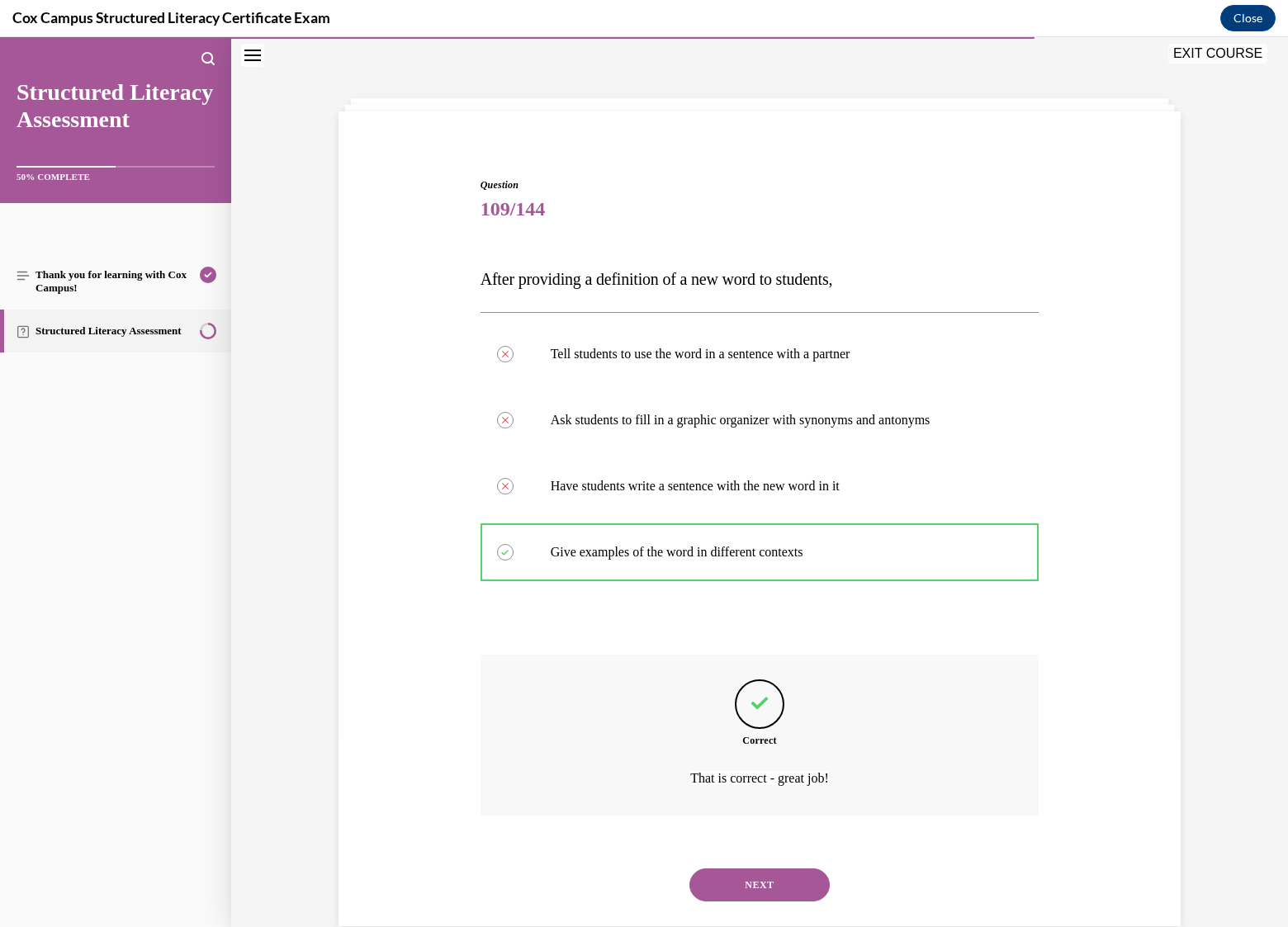
scroll to position [84, 0]
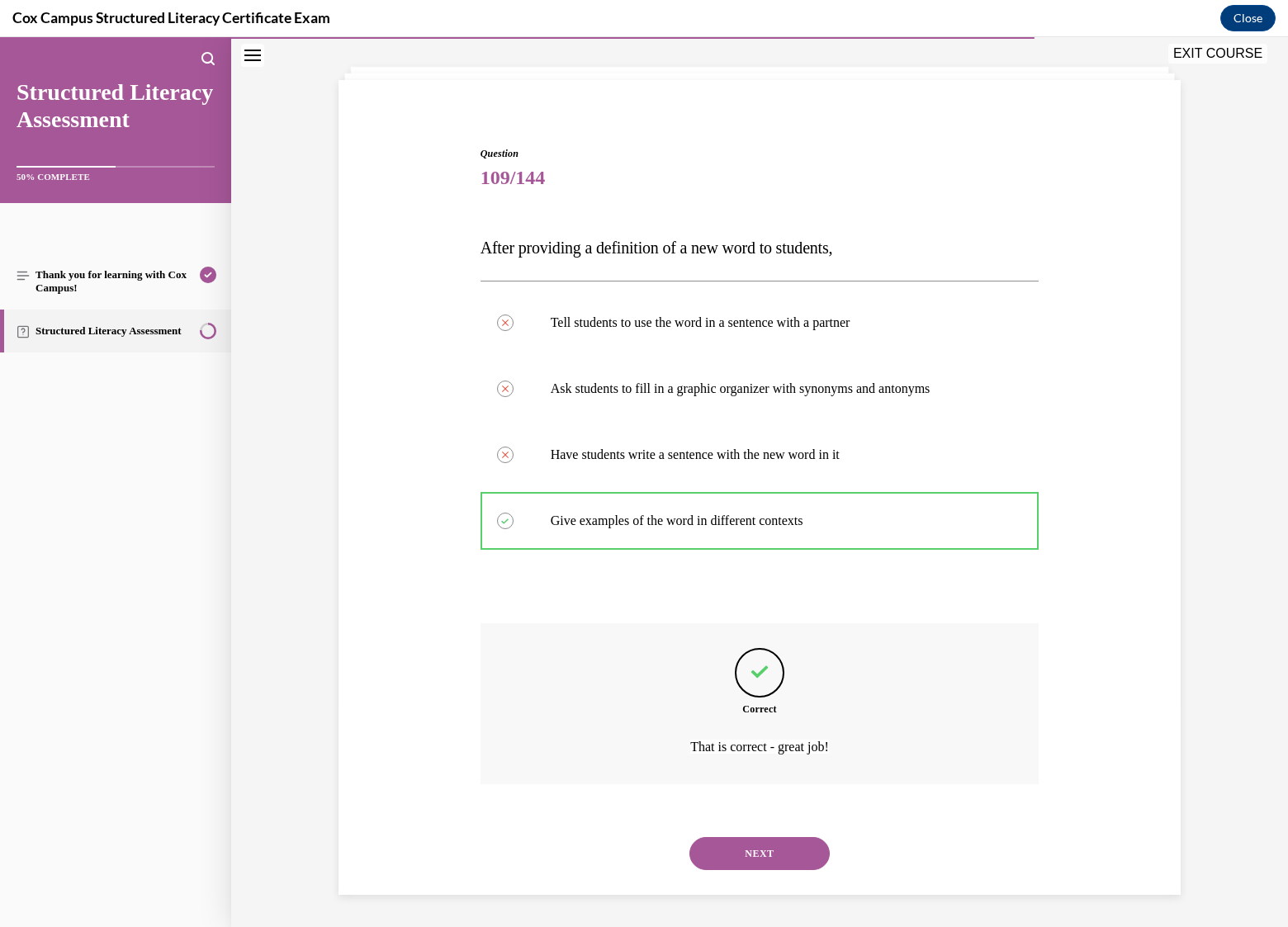
click at [768, 854] on button "NEXT" at bounding box center [760, 853] width 141 height 33
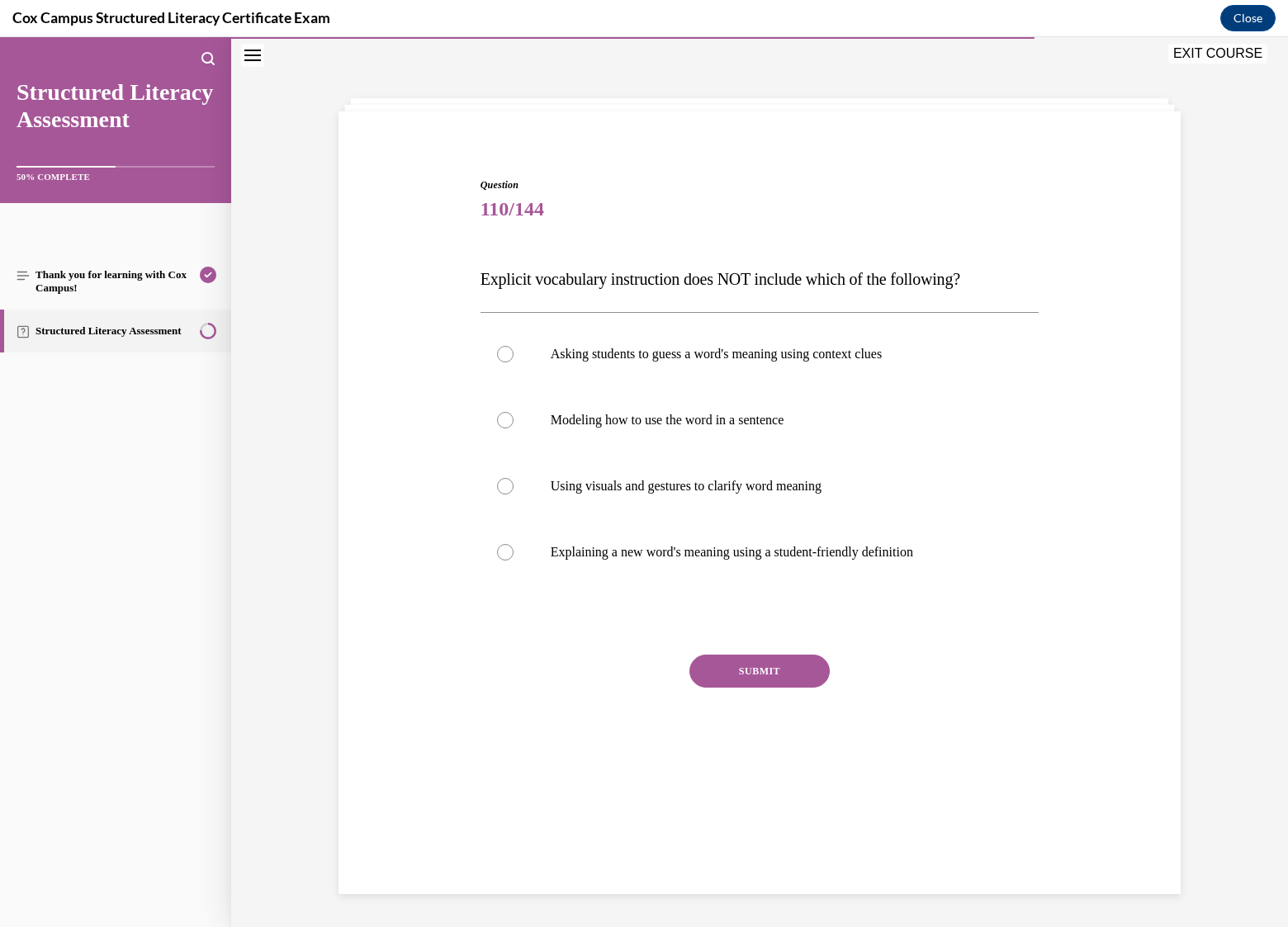
scroll to position [52, 0]
click at [726, 356] on p "Asking students to guess a word's meaning using context clues" at bounding box center [774, 354] width 447 height 17
click at [514, 356] on input "Asking students to guess a word's meaning using context clues" at bounding box center [505, 354] width 17 height 17
radio input "true"
click at [765, 672] on button "SUBMIT" at bounding box center [760, 671] width 141 height 33
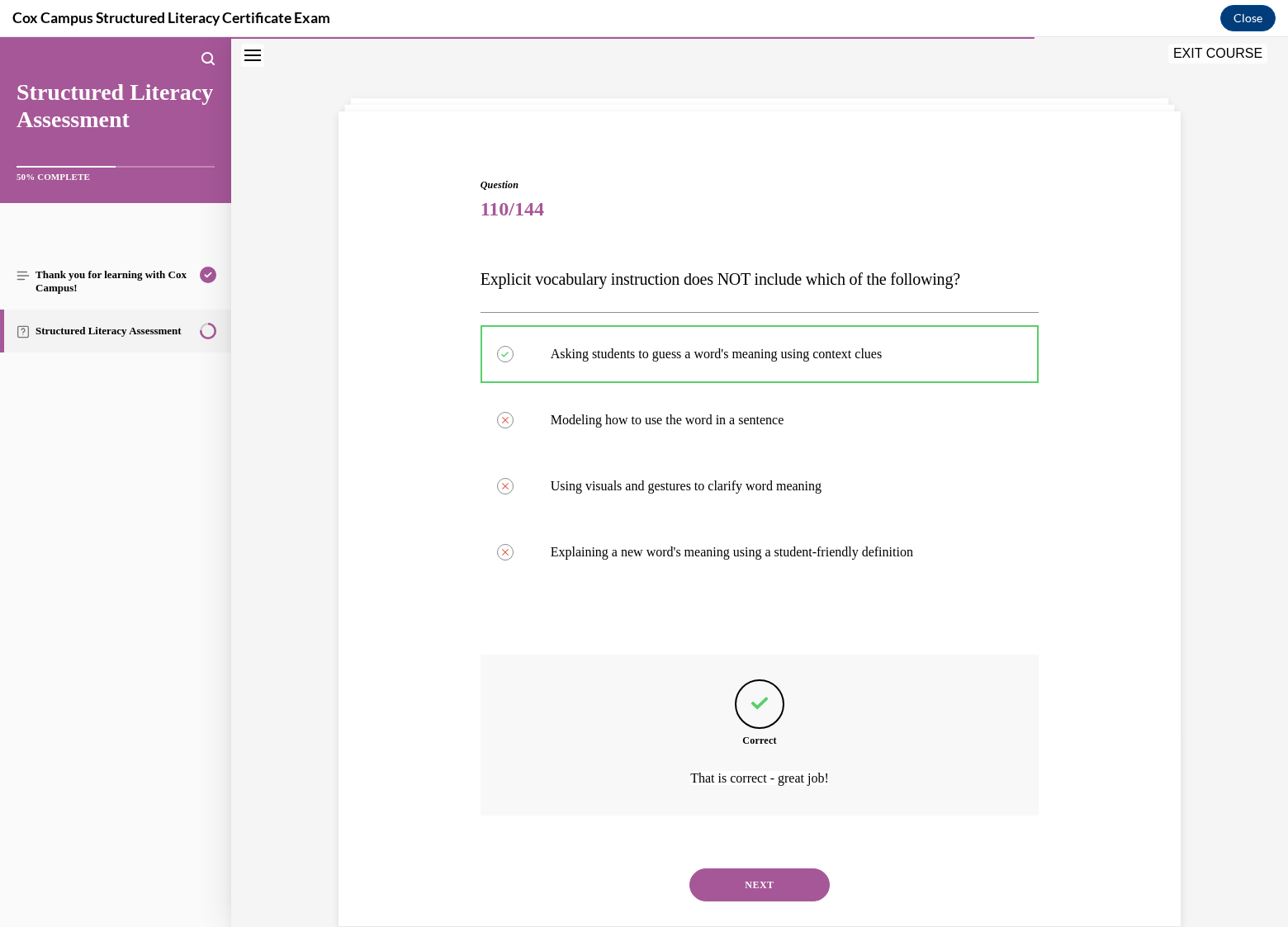
scroll to position [84, 0]
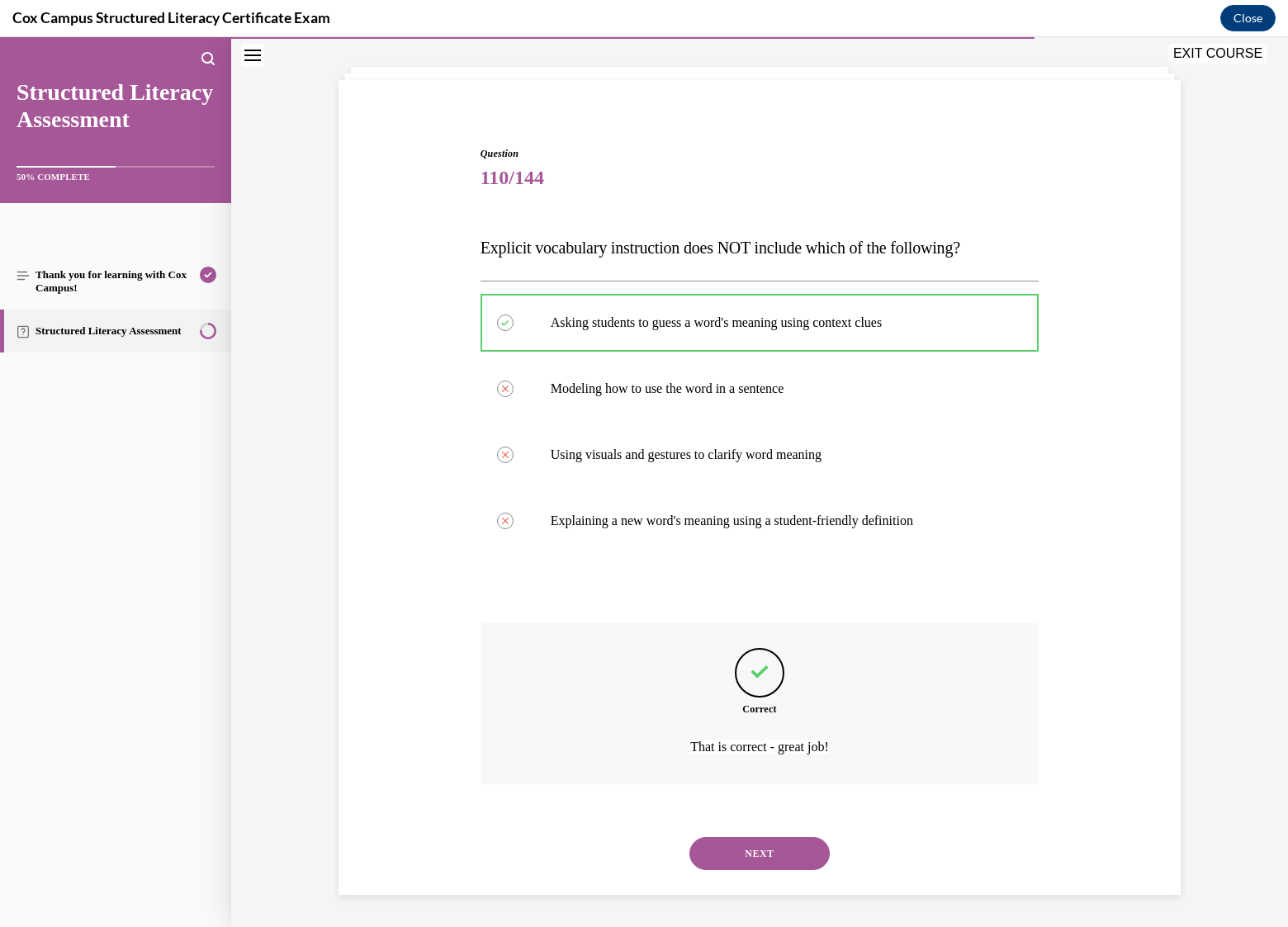
click at [754, 850] on button "NEXT" at bounding box center [760, 853] width 141 height 33
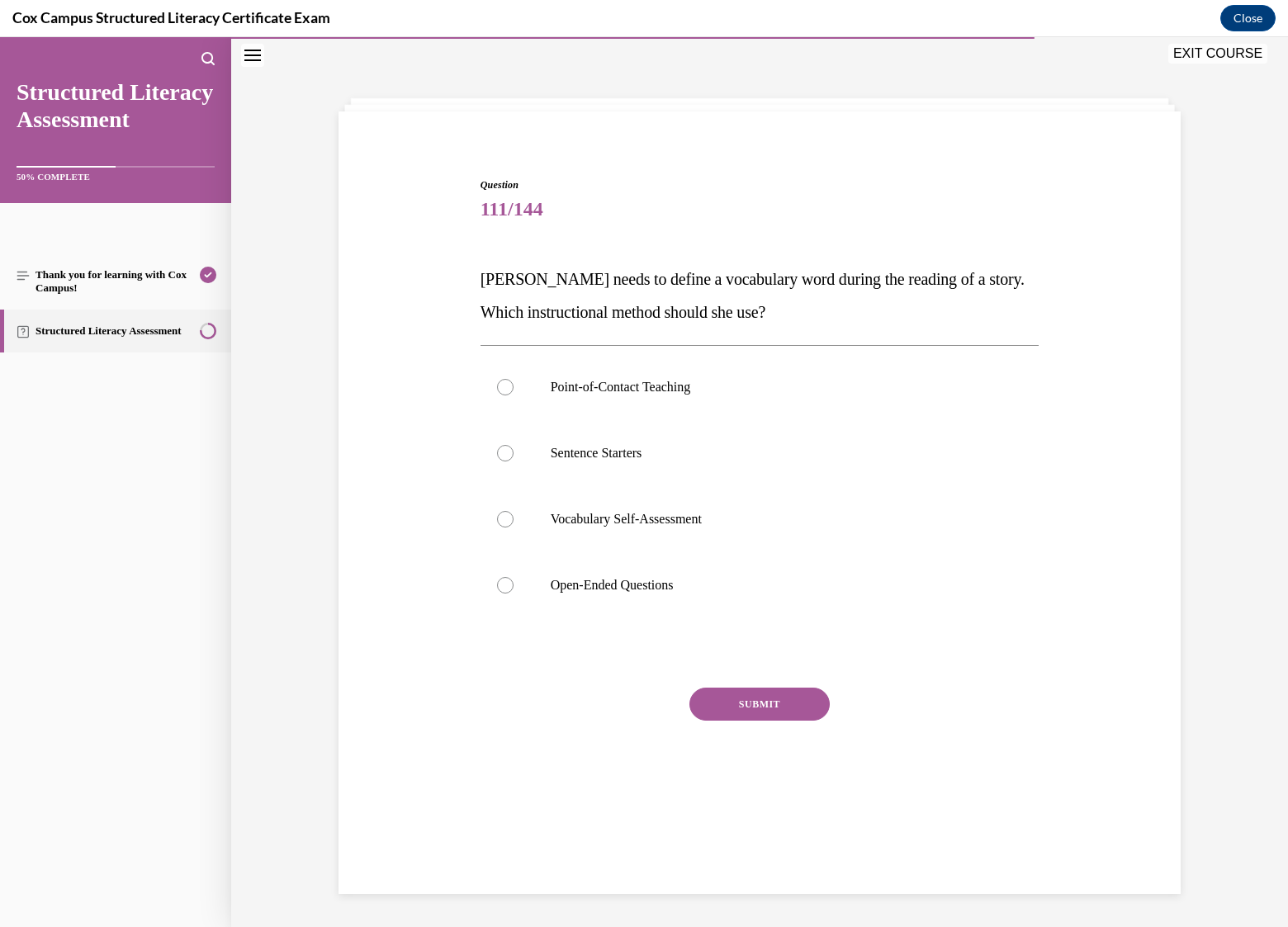
scroll to position [52, 0]
click at [656, 378] on p "Point-of-Contact Teaching" at bounding box center [774, 386] width 447 height 17
click at [514, 378] on input "Point-of-Contact Teaching" at bounding box center [505, 386] width 17 height 17
radio input "true"
click at [775, 704] on button "SUBMIT" at bounding box center [760, 703] width 141 height 33
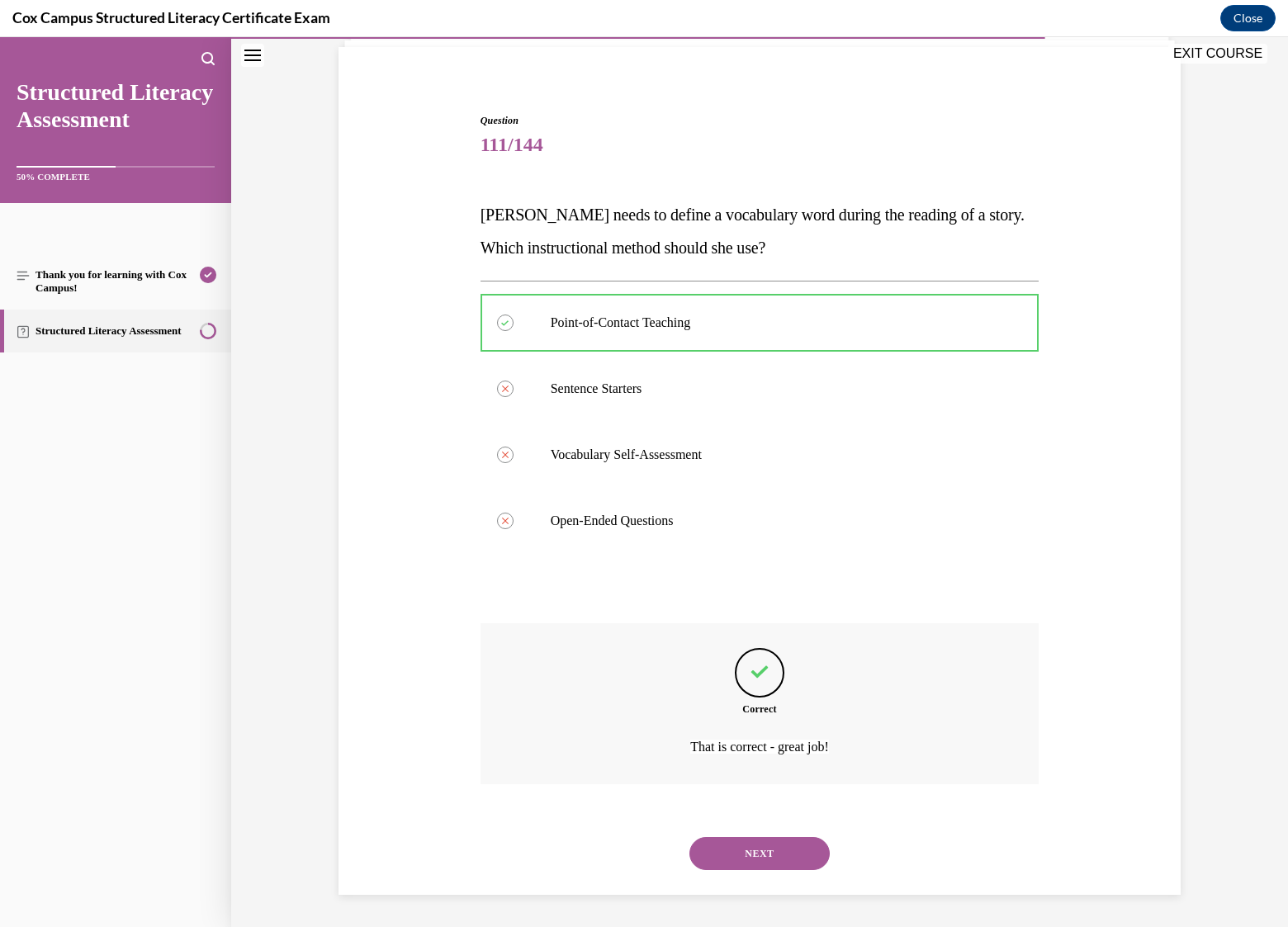
click at [767, 855] on button "NEXT" at bounding box center [760, 853] width 141 height 33
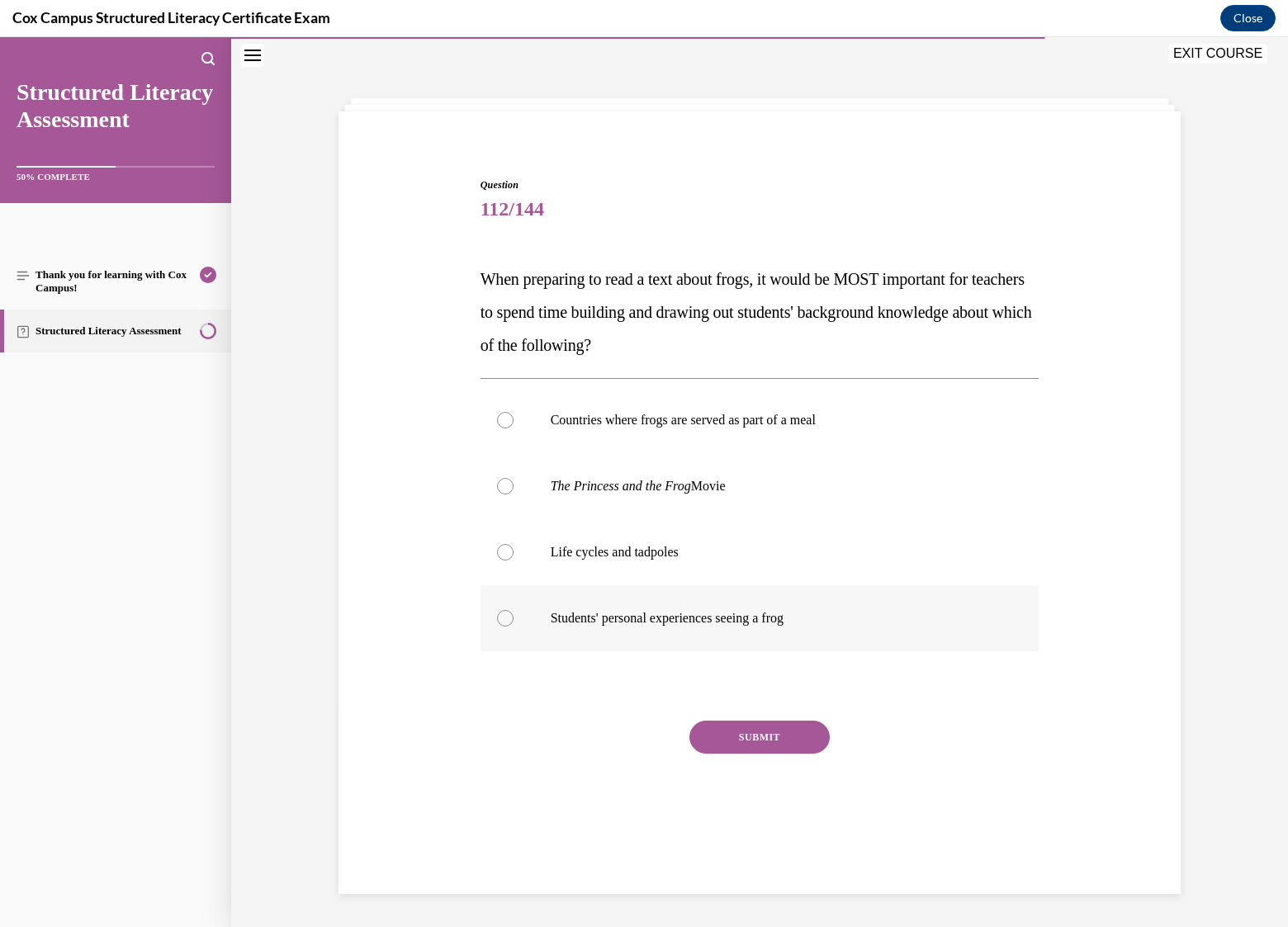
click at [638, 617] on p "Students' personal experiences seeing a frog" at bounding box center [774, 618] width 447 height 17
click at [514, 617] on input "Students' personal experiences seeing a frog" at bounding box center [505, 618] width 17 height 17
radio input "true"
click at [748, 739] on button "SUBMIT" at bounding box center [760, 736] width 141 height 33
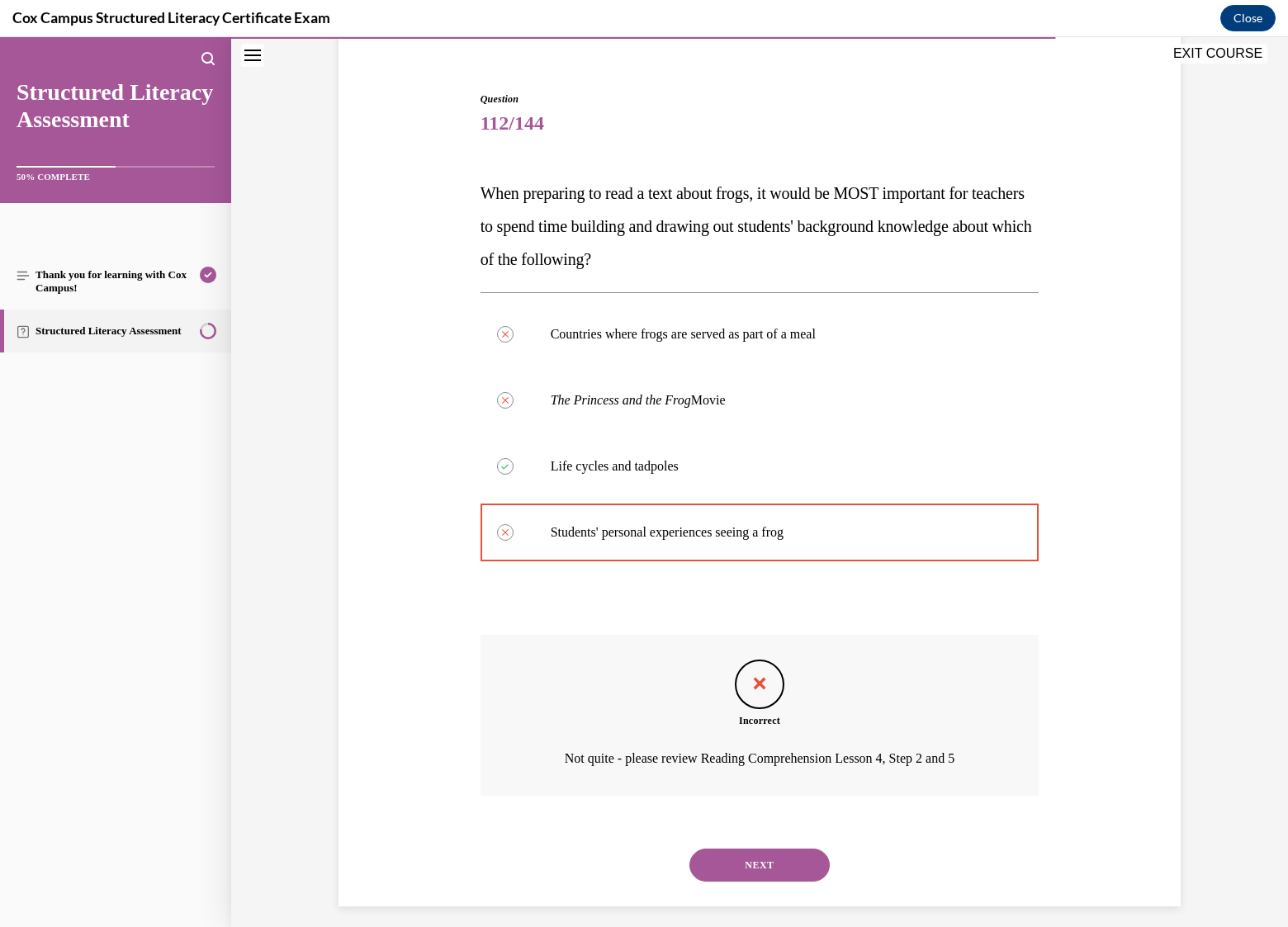
scroll to position [150, 0]
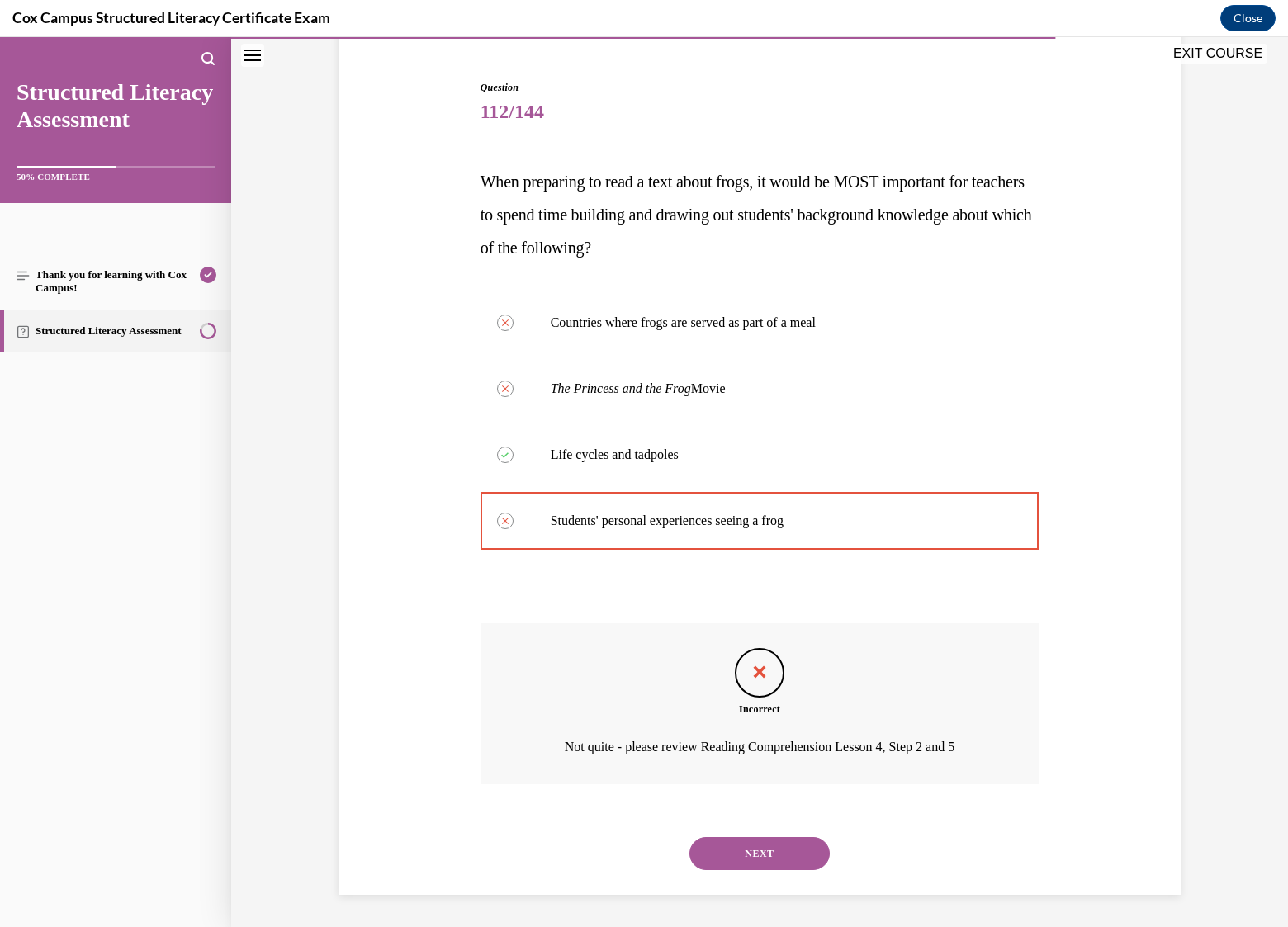
click at [762, 856] on button "NEXT" at bounding box center [760, 853] width 141 height 33
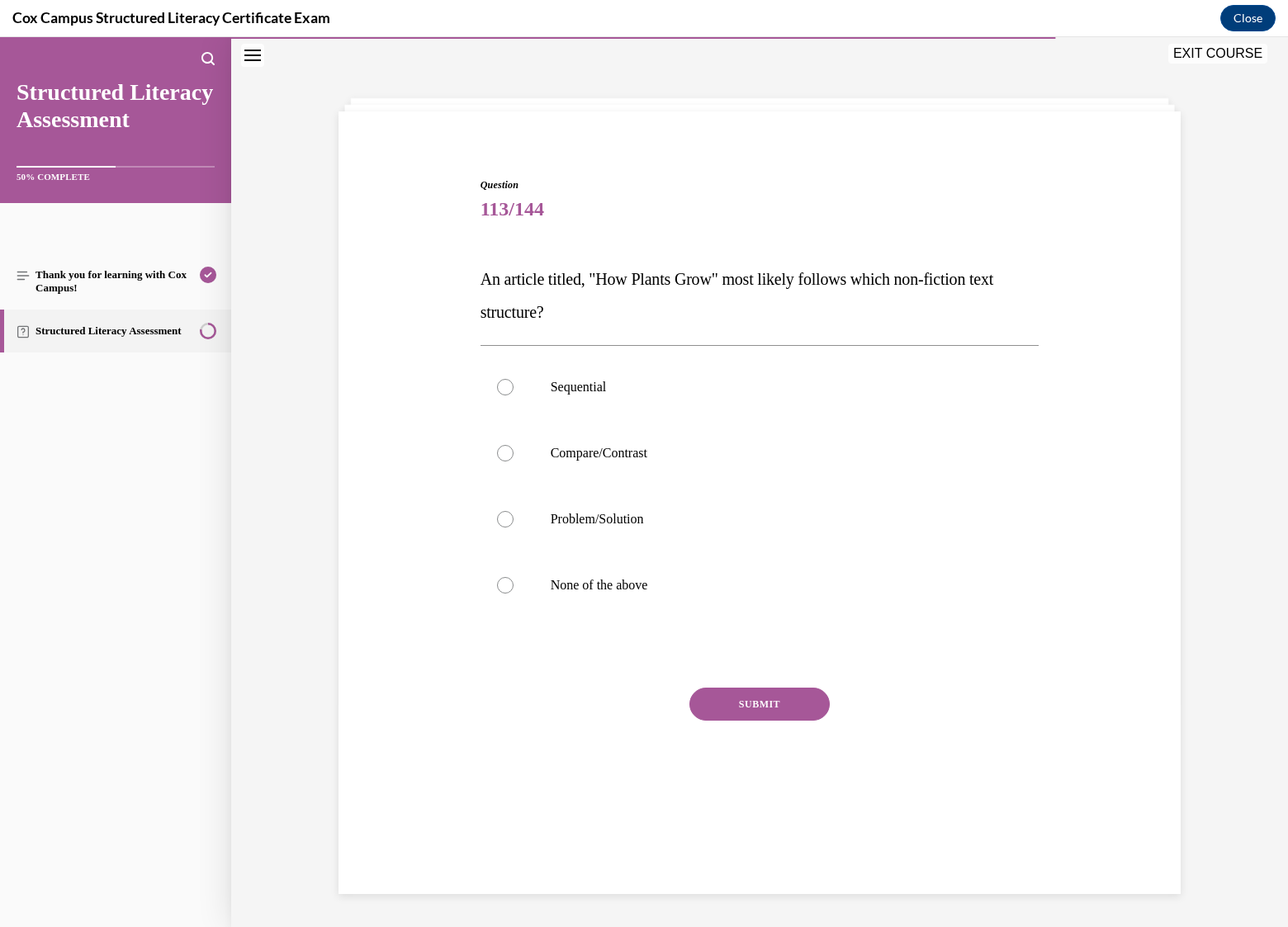
scroll to position [52, 0]
click at [588, 384] on p "Sequential" at bounding box center [774, 386] width 447 height 17
click at [514, 384] on input "Sequential" at bounding box center [505, 386] width 17 height 17
radio input "true"
click at [751, 704] on button "SUBMIT" at bounding box center [760, 703] width 141 height 33
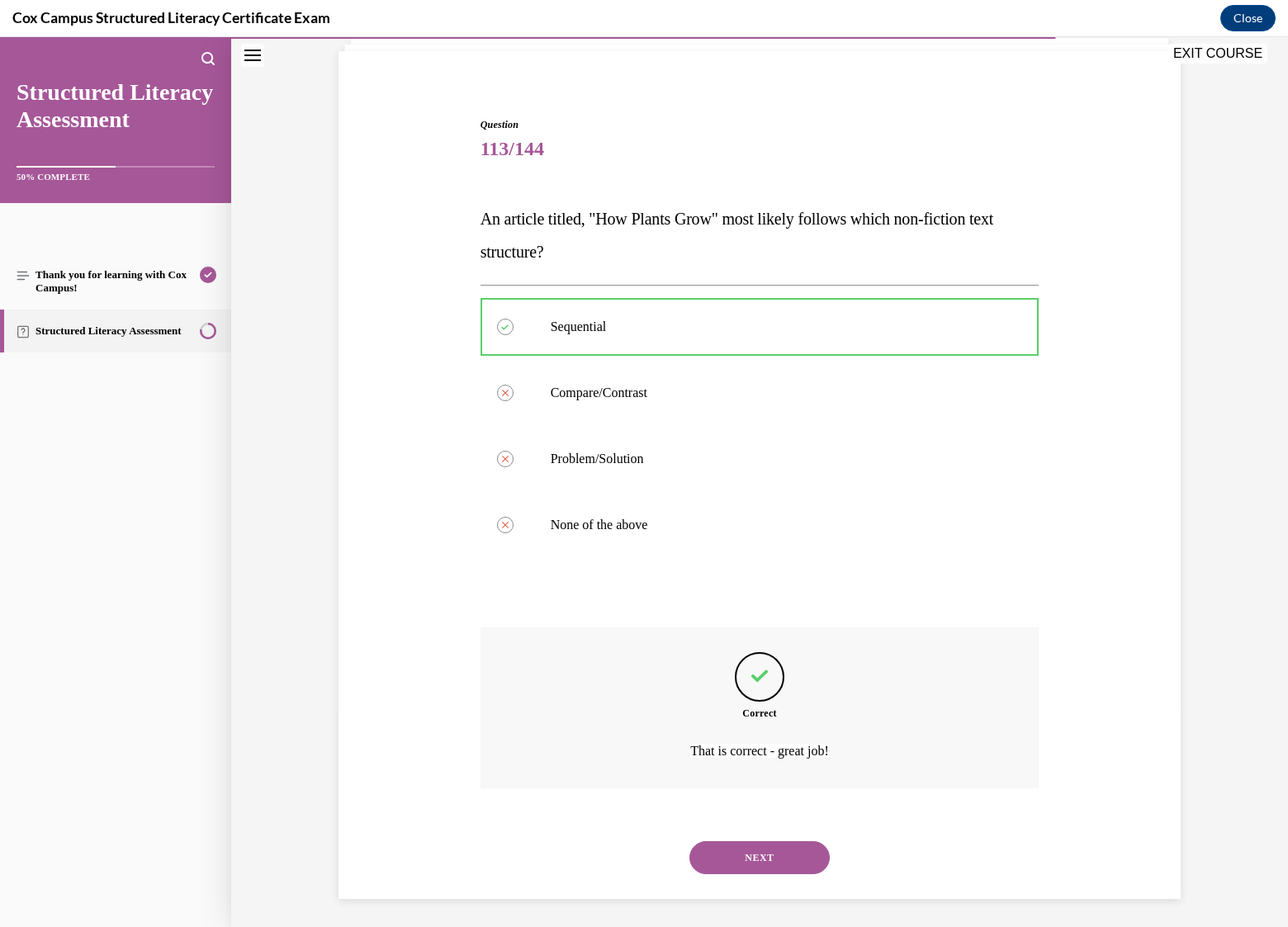
scroll to position [117, 0]
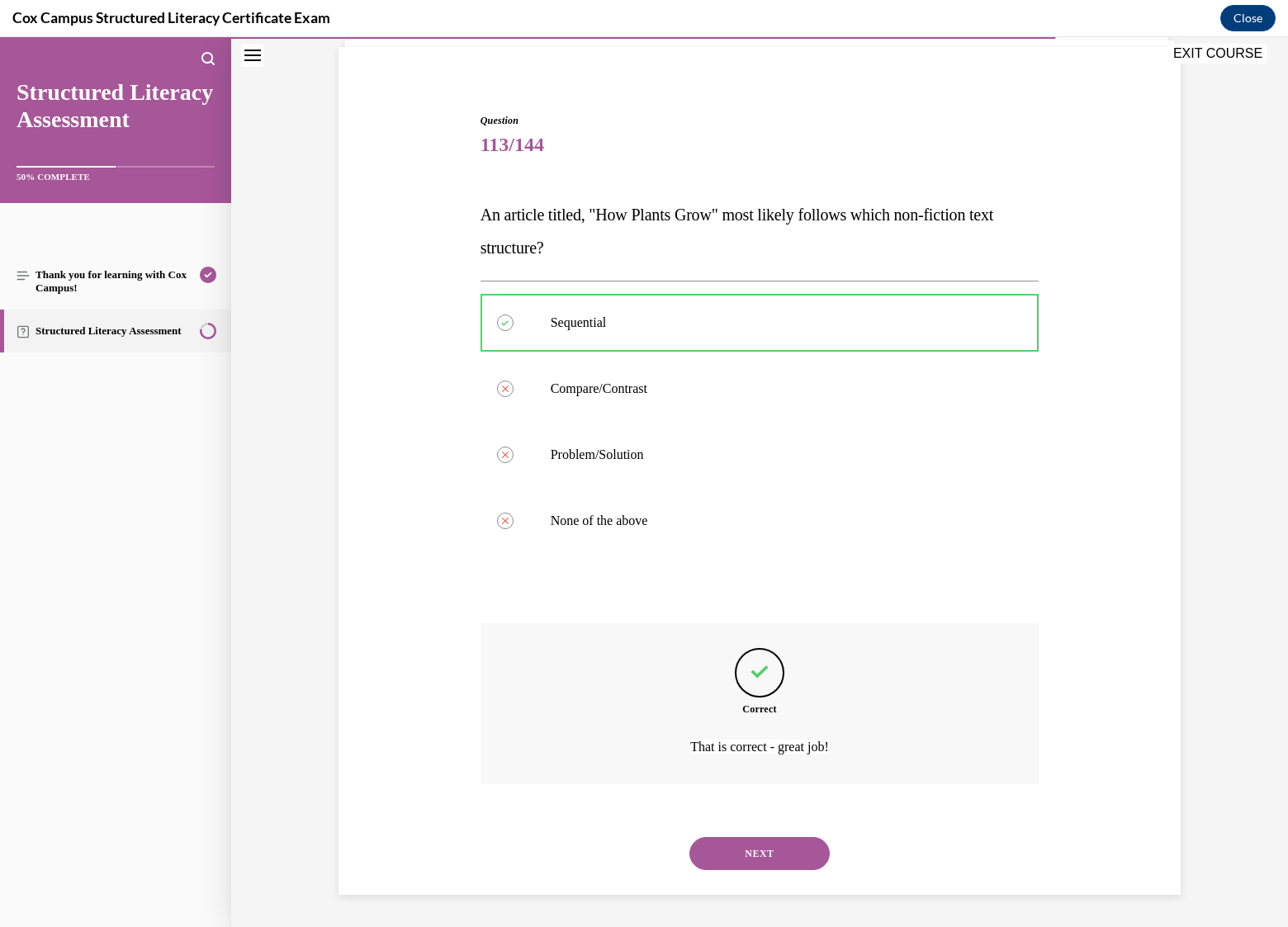
click at [784, 848] on button "NEXT" at bounding box center [760, 853] width 141 height 33
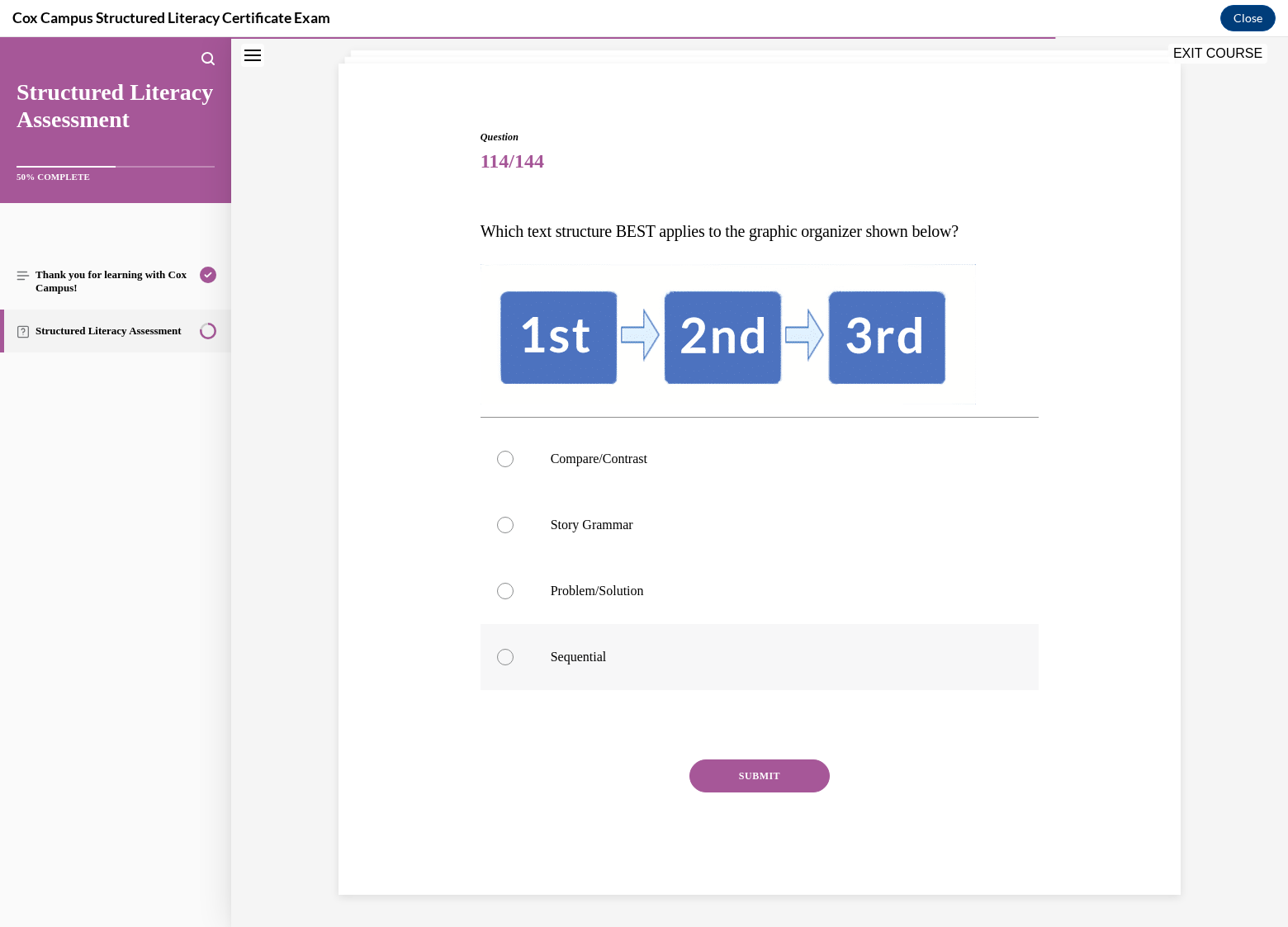
scroll to position [69, 0]
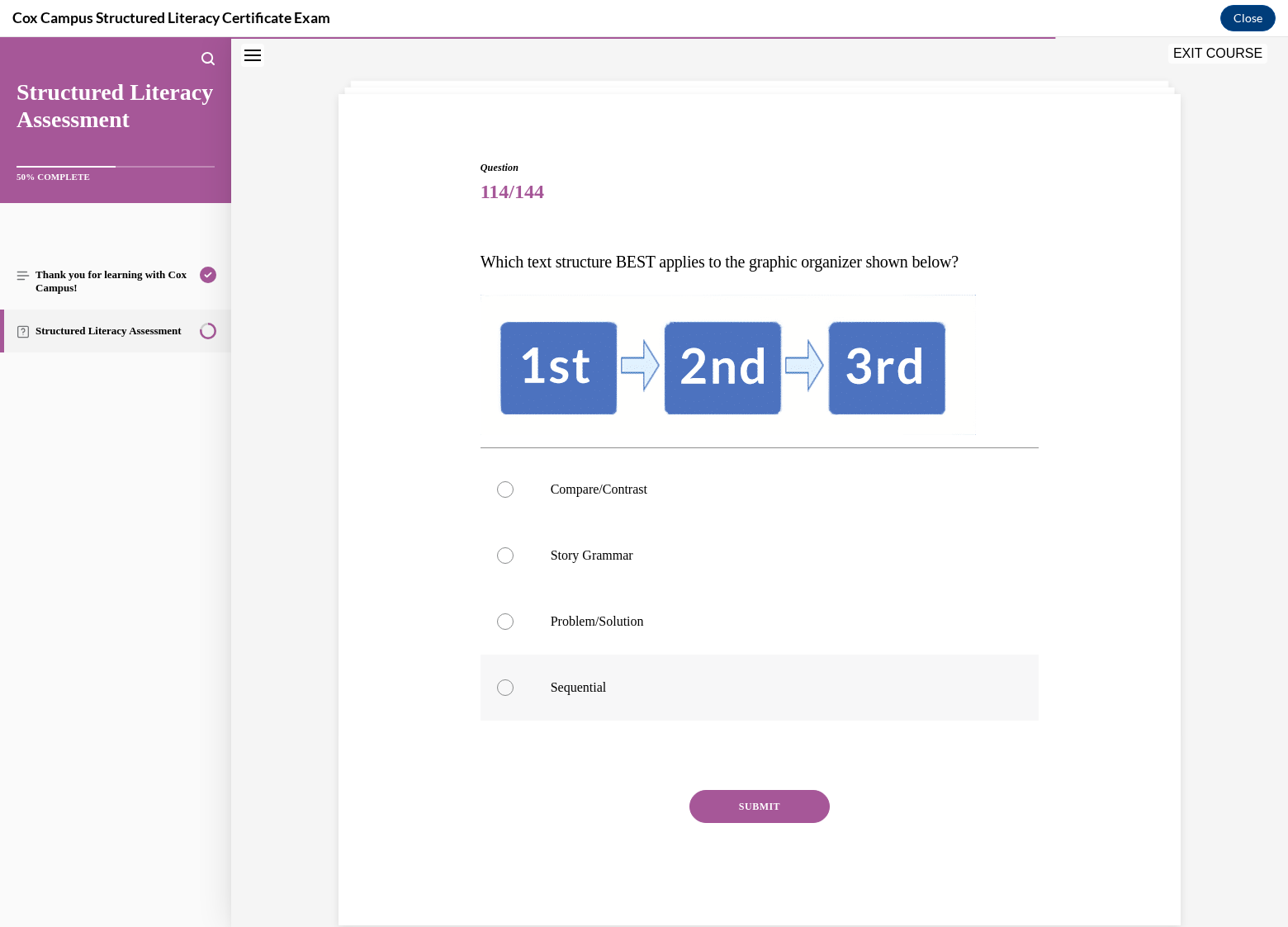
click at [593, 684] on p "Sequential" at bounding box center [774, 687] width 447 height 17
click at [514, 684] on input "Sequential" at bounding box center [505, 687] width 17 height 17
radio input "true"
click at [754, 806] on button "SUBMIT" at bounding box center [760, 806] width 141 height 33
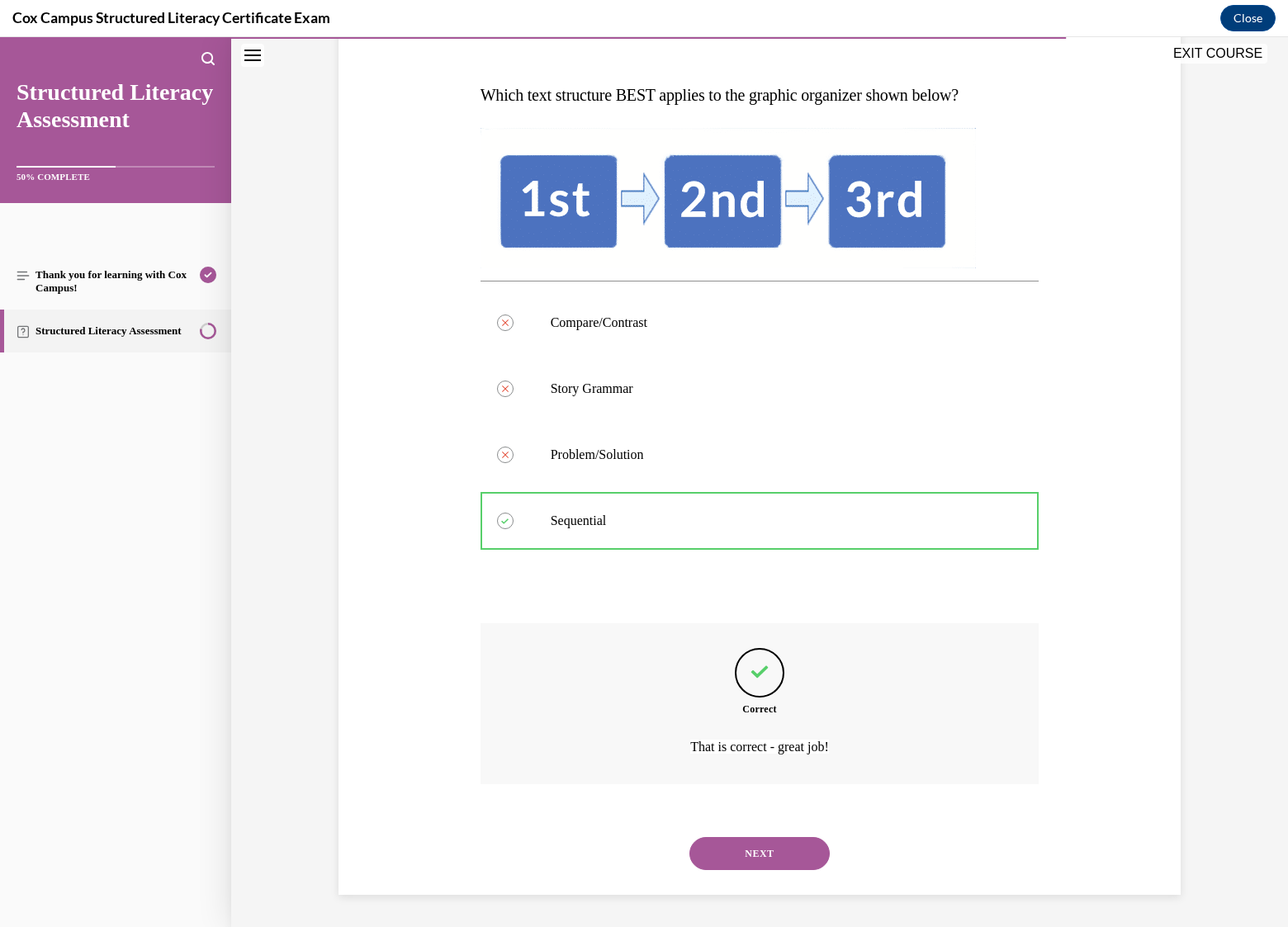
click at [786, 854] on button "NEXT" at bounding box center [760, 853] width 141 height 33
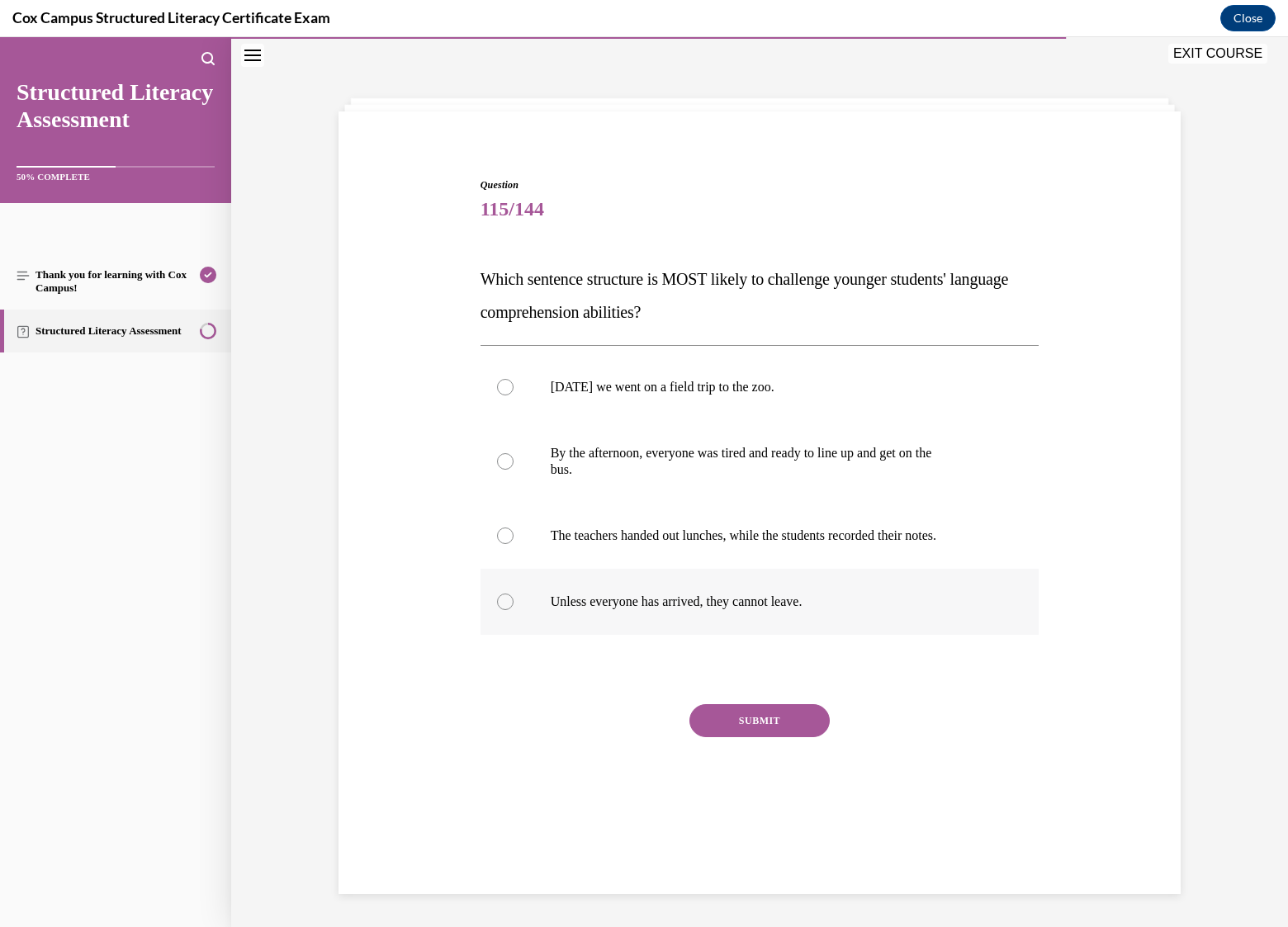
click at [673, 595] on p "Unless everyone has arrived, they cannot leave." at bounding box center [774, 601] width 447 height 17
click at [514, 595] on input "Unless everyone has arrived, they cannot leave." at bounding box center [505, 601] width 17 height 17
radio input "true"
click at [763, 718] on button "SUBMIT" at bounding box center [760, 720] width 141 height 33
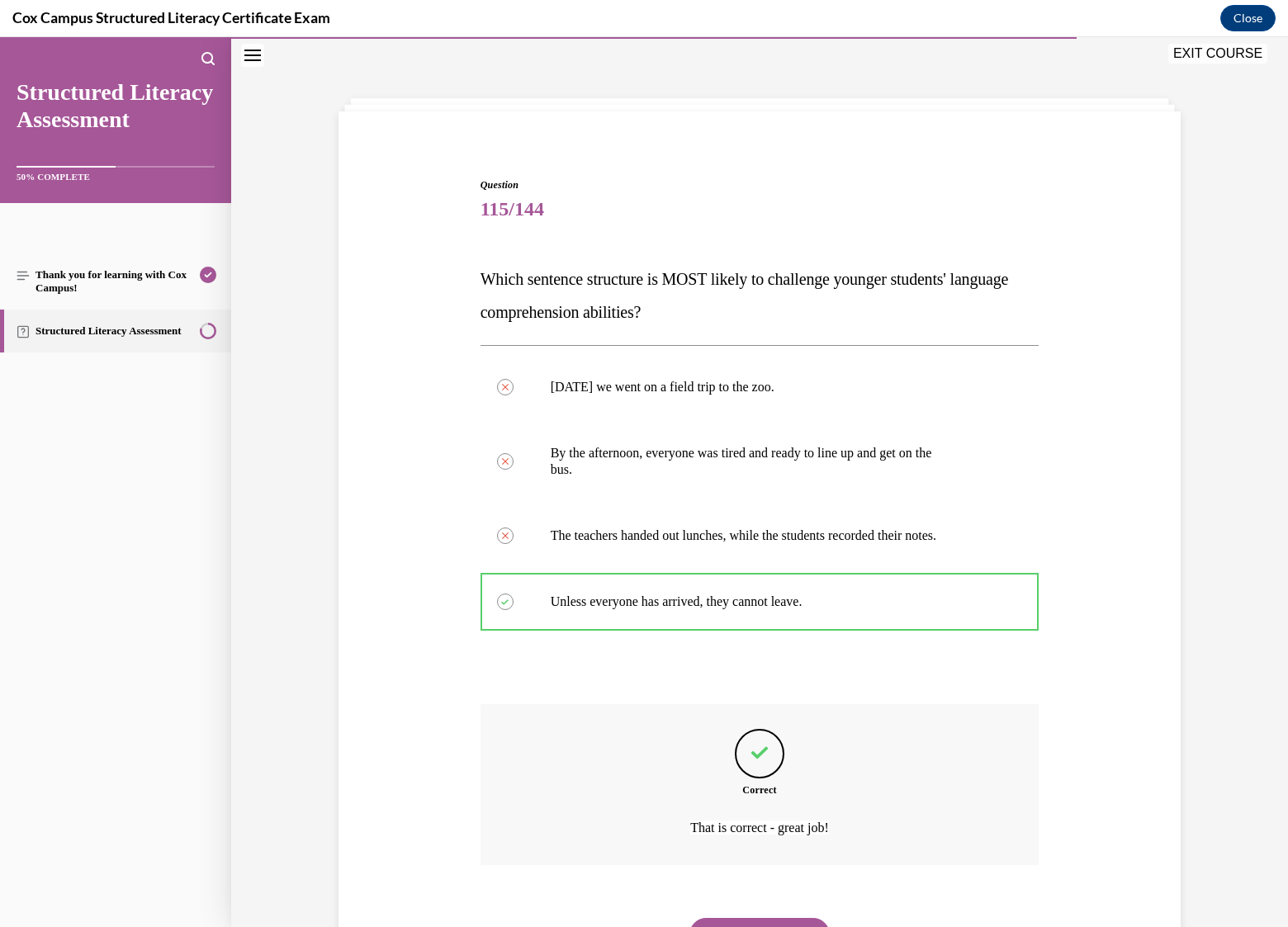
scroll to position [133, 0]
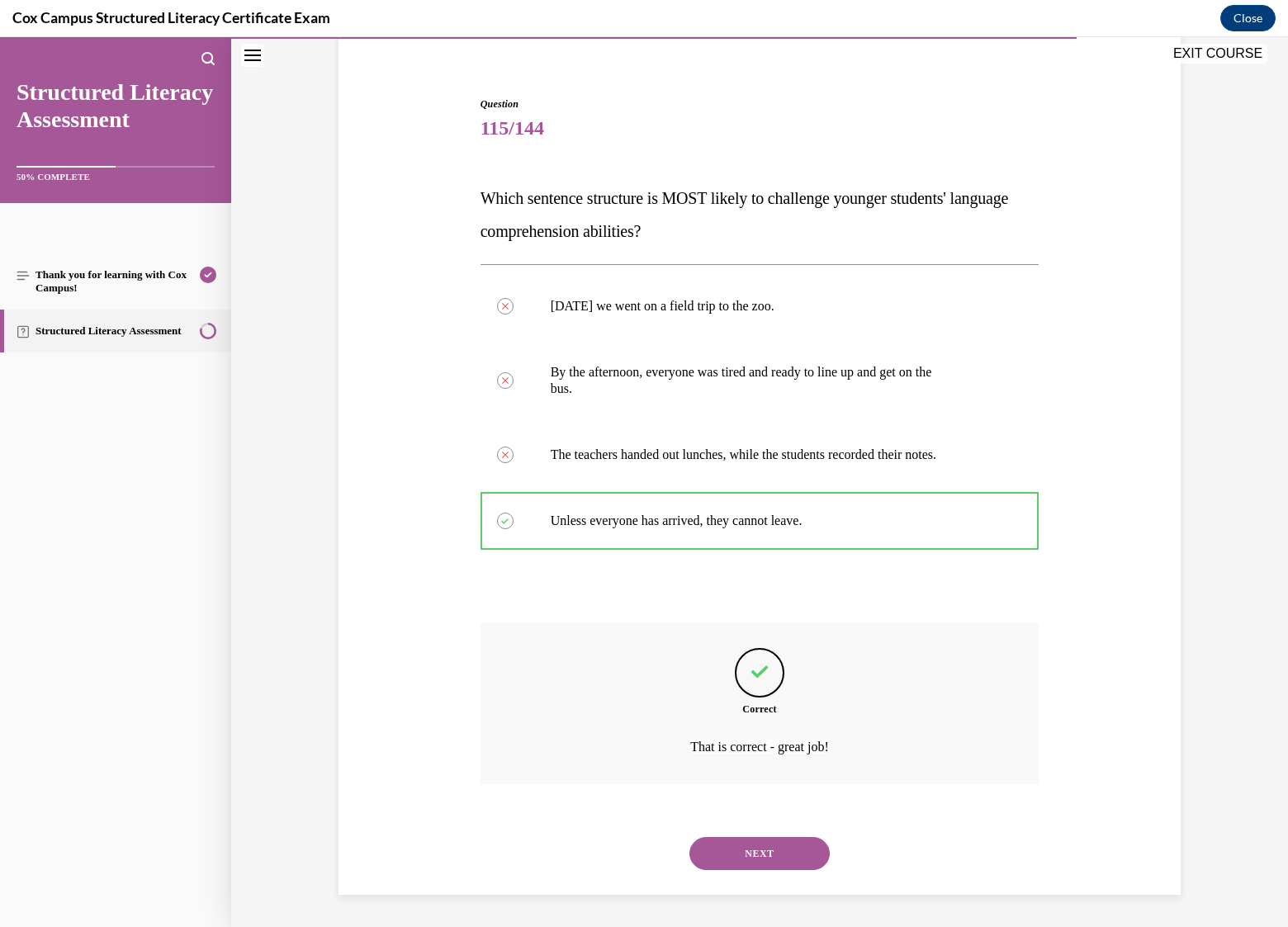
click at [745, 852] on button "NEXT" at bounding box center [760, 853] width 141 height 33
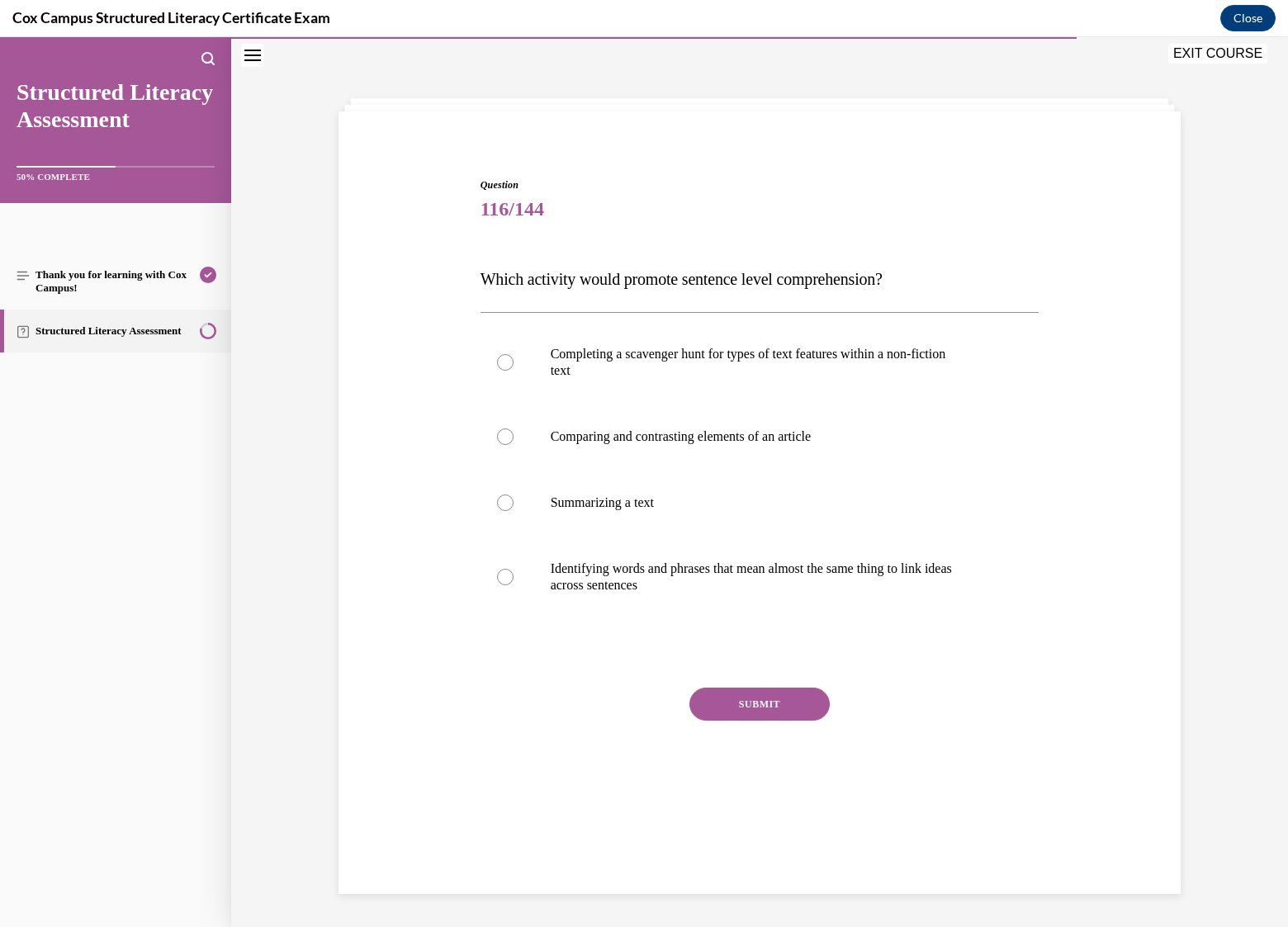
scroll to position [52, 0]
click at [565, 572] on p "Identifying words and phrases that mean almost the same thing to link ideas" at bounding box center [774, 568] width 447 height 17
click at [514, 572] on input "Identifying words and phrases that mean almost the same thing to link ideas acr…" at bounding box center [505, 577] width 17 height 17
radio input "true"
click at [758, 701] on button "SUBMIT" at bounding box center [760, 703] width 141 height 33
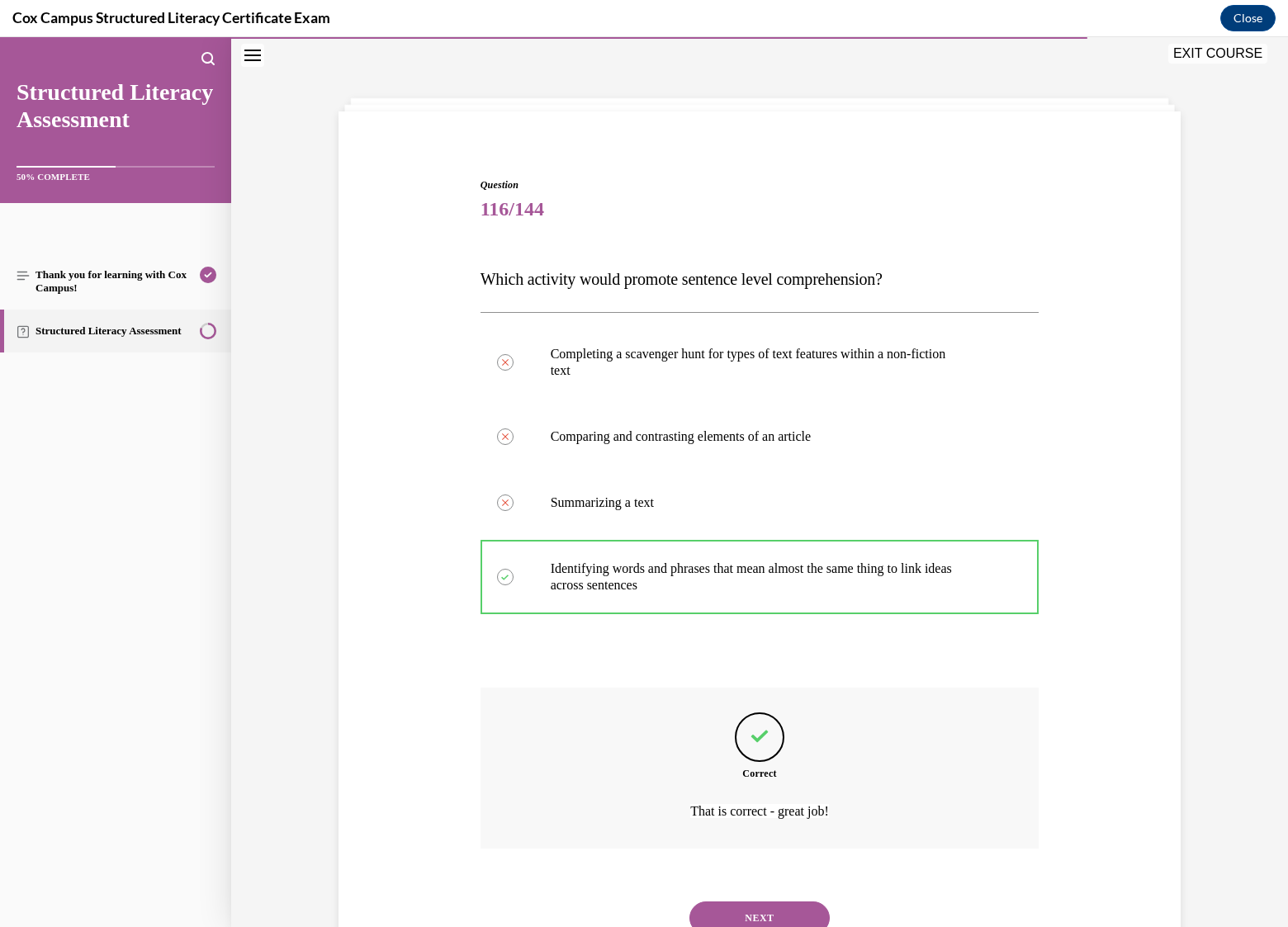
scroll to position [117, 0]
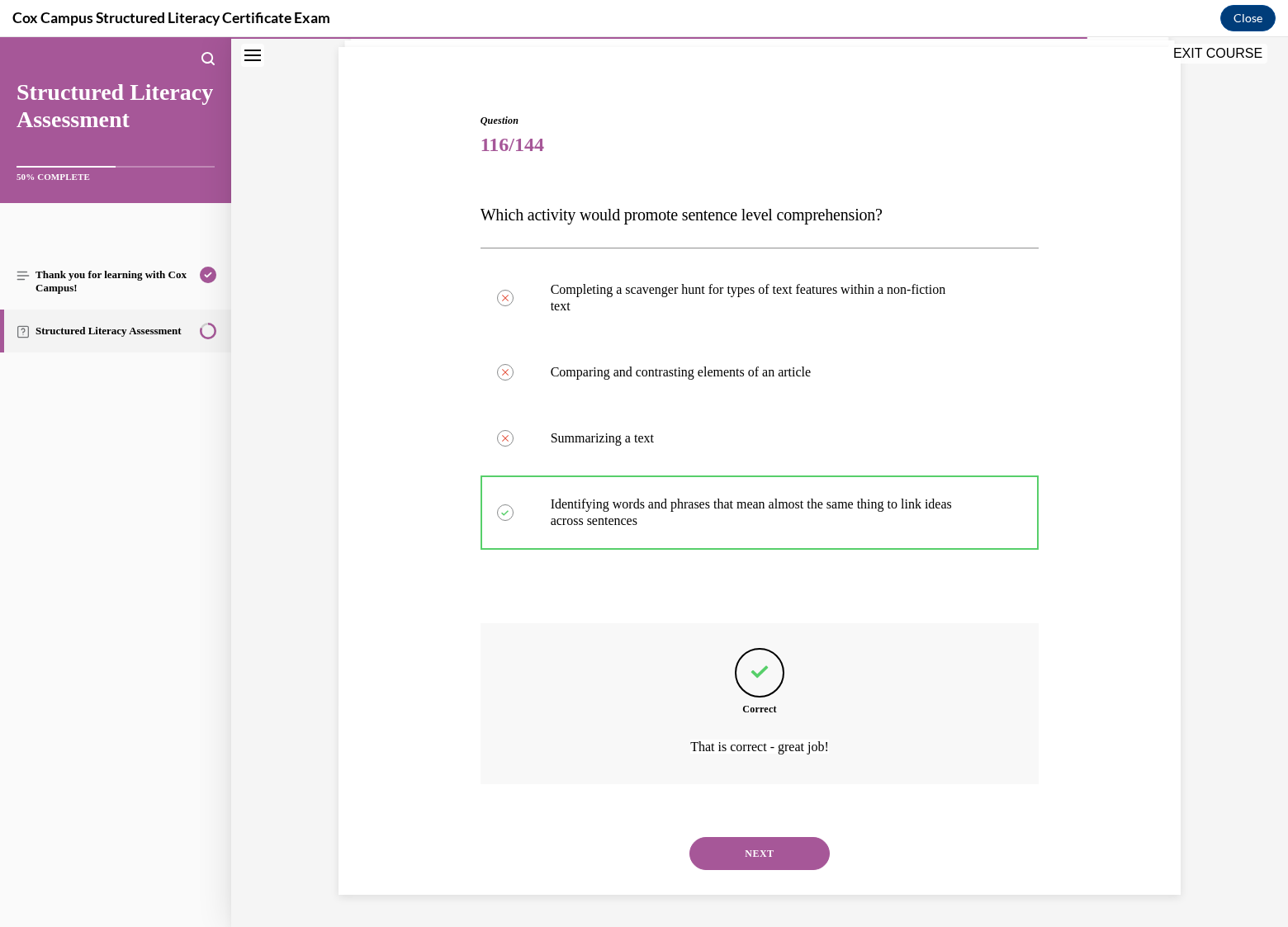
click at [763, 855] on button "NEXT" at bounding box center [760, 853] width 141 height 33
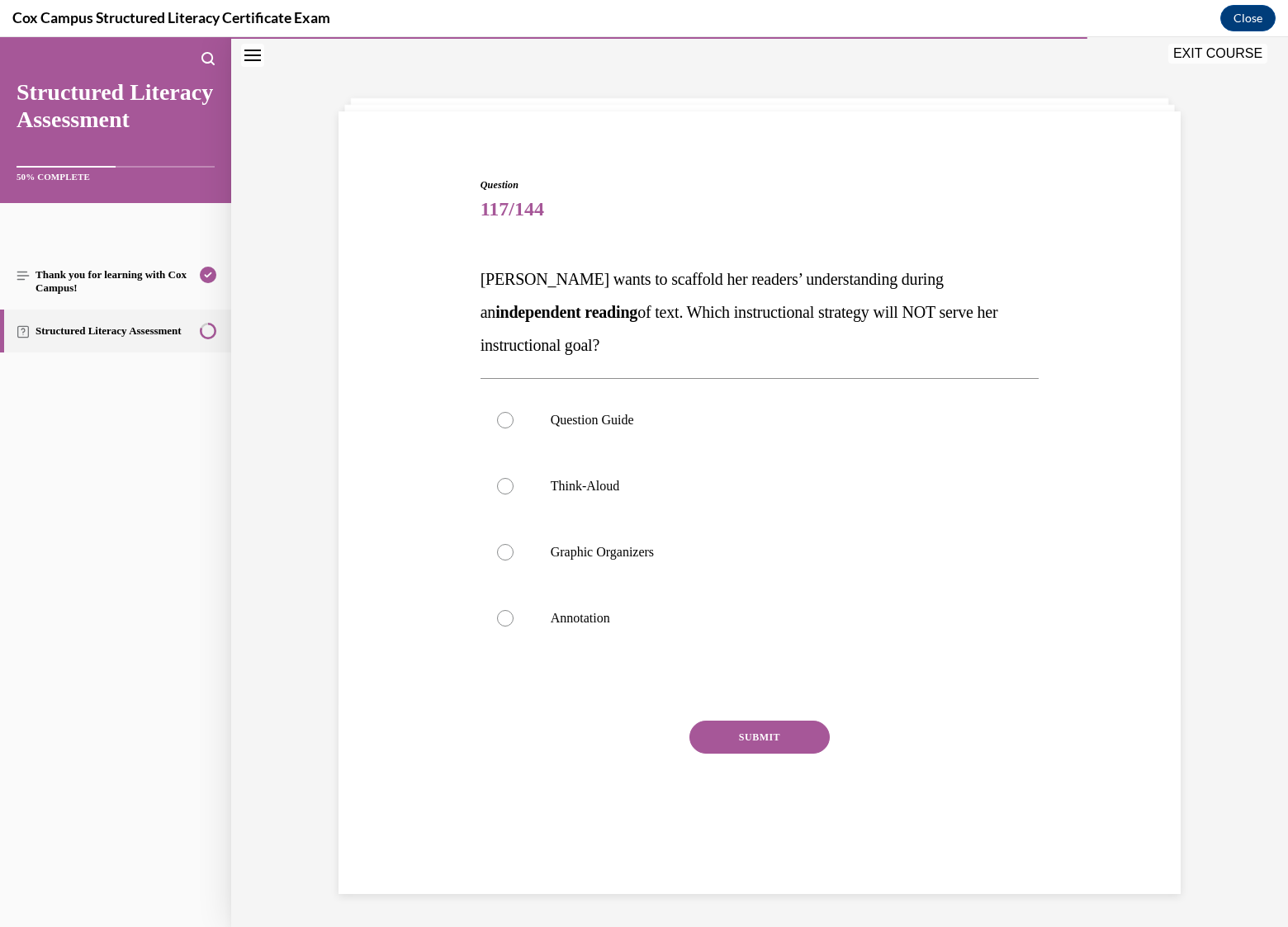
scroll to position [52, 0]
click at [598, 490] on p "Think-Aloud" at bounding box center [774, 486] width 447 height 17
click at [514, 490] on input "Think-Aloud" at bounding box center [505, 486] width 17 height 17
radio input "true"
click at [725, 744] on button "SUBMIT" at bounding box center [760, 736] width 141 height 33
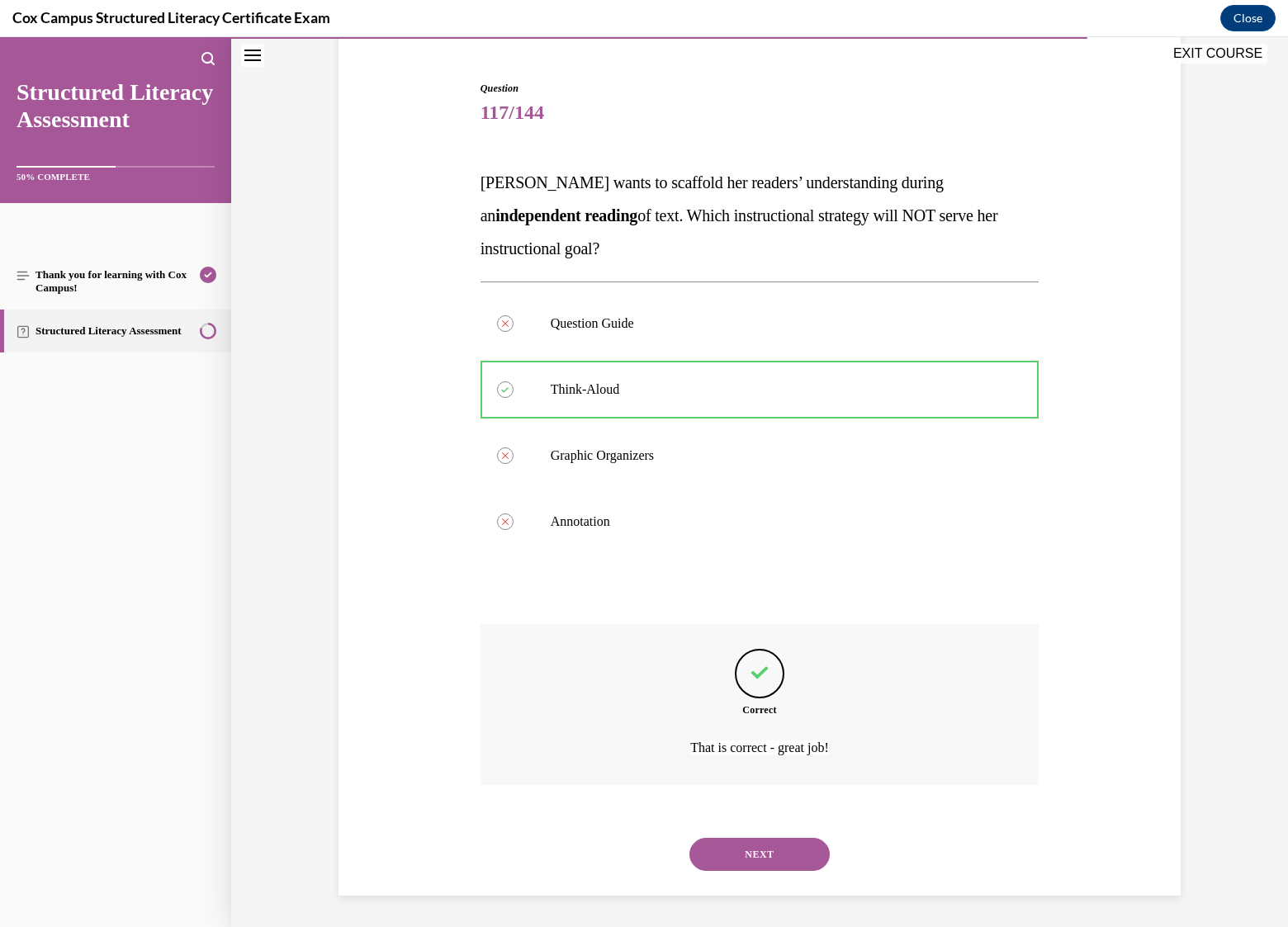
scroll to position [150, 0]
click at [777, 853] on button "NEXT" at bounding box center [760, 853] width 141 height 33
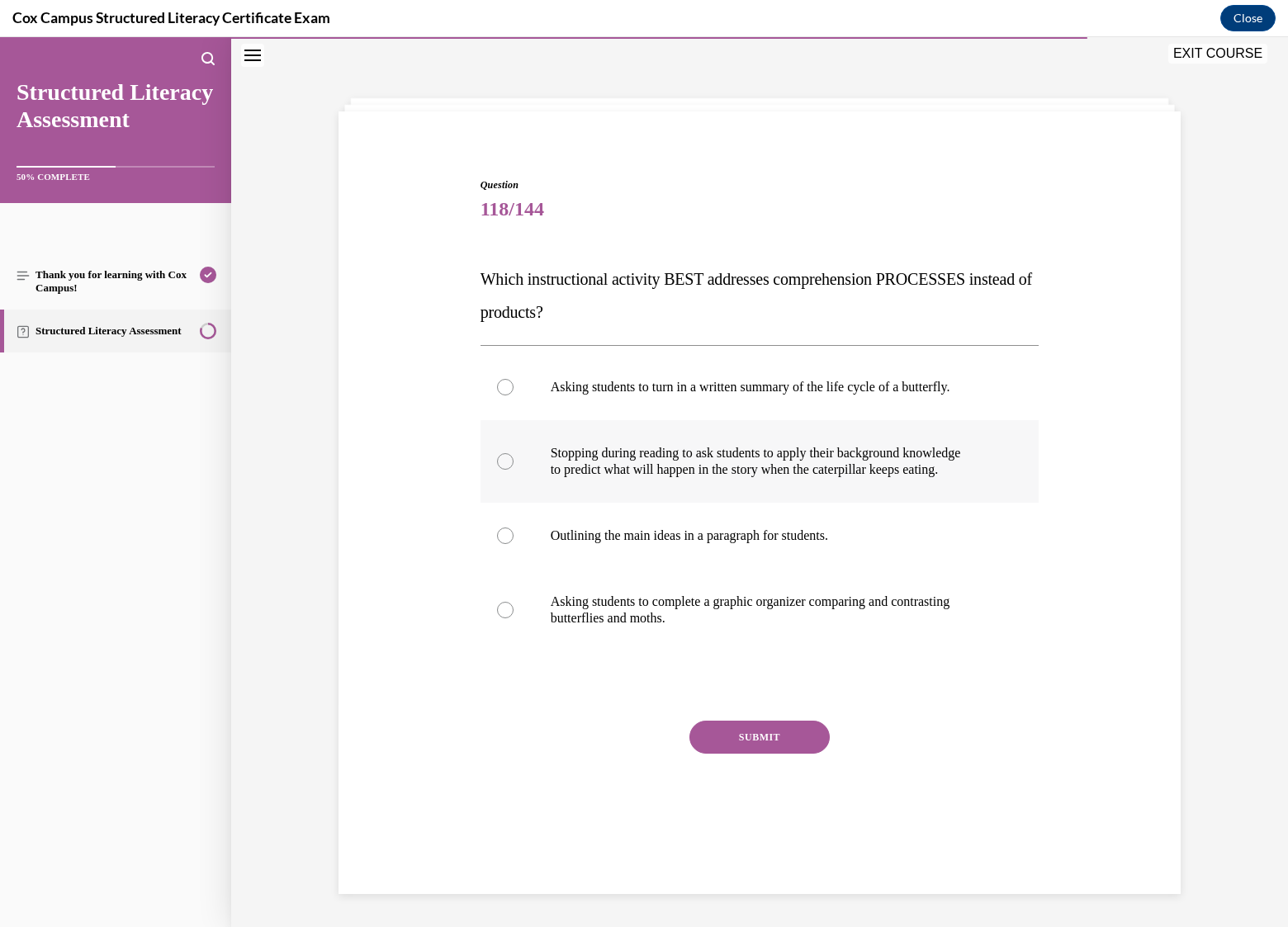
click at [774, 467] on p "to predict what will happen in the story when the caterpillar keeps eating." at bounding box center [774, 469] width 447 height 17
click at [514, 467] on input "Stopping during reading to ask students to apply their background knowledge to …" at bounding box center [505, 461] width 17 height 17
radio input "true"
click at [778, 730] on button "SUBMIT" at bounding box center [760, 736] width 141 height 33
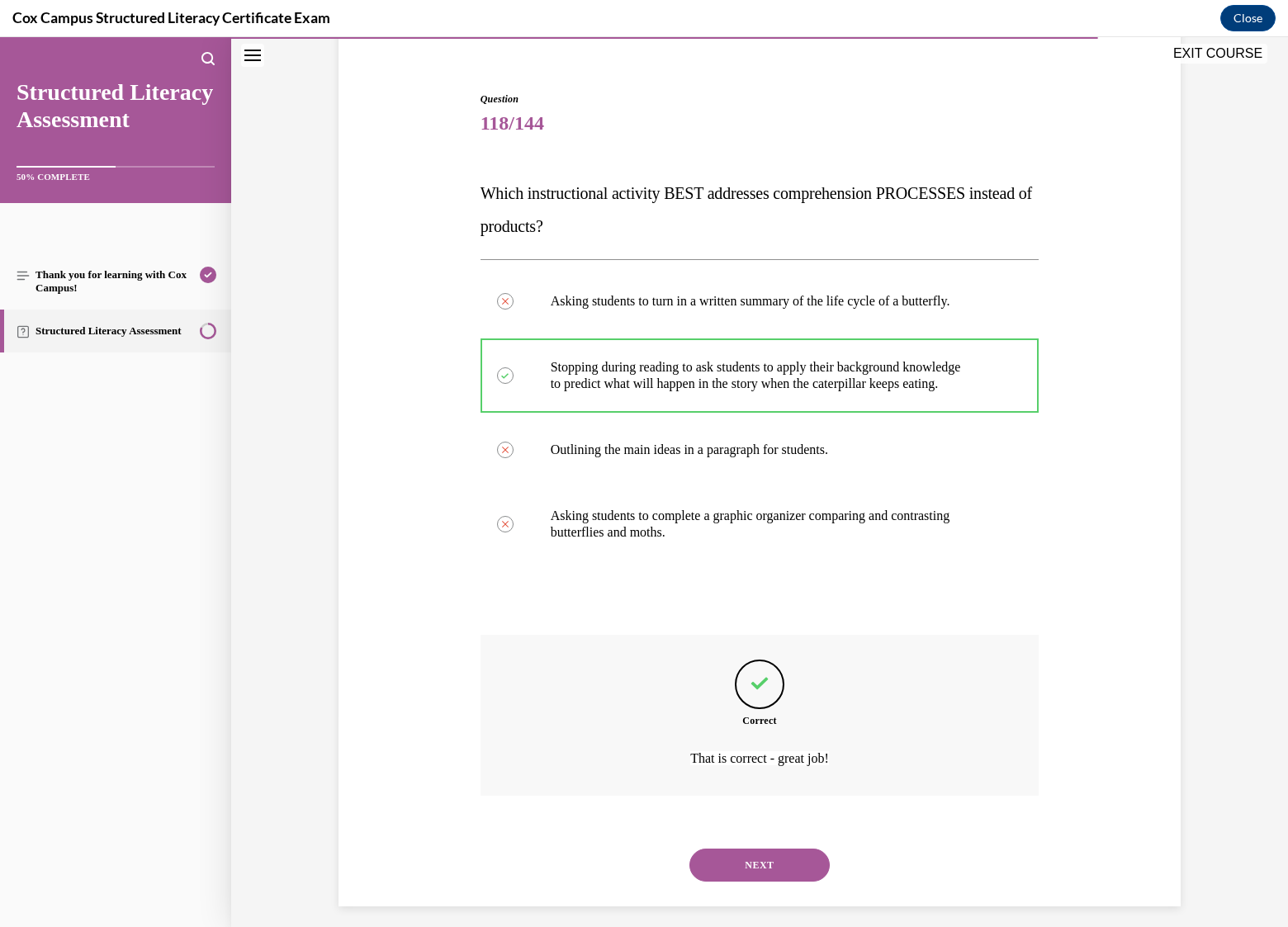
scroll to position [150, 0]
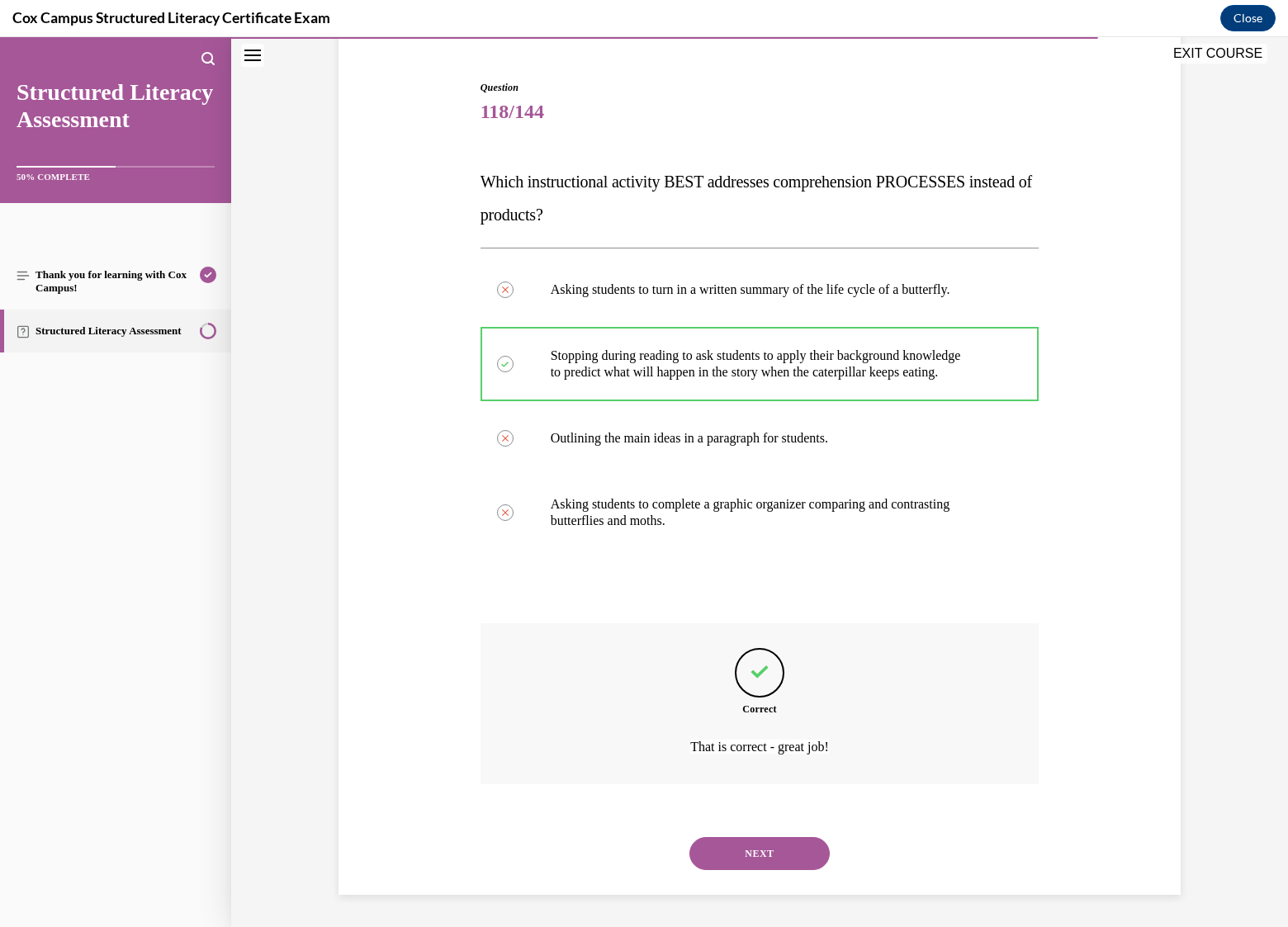
click at [759, 852] on button "NEXT" at bounding box center [760, 853] width 141 height 33
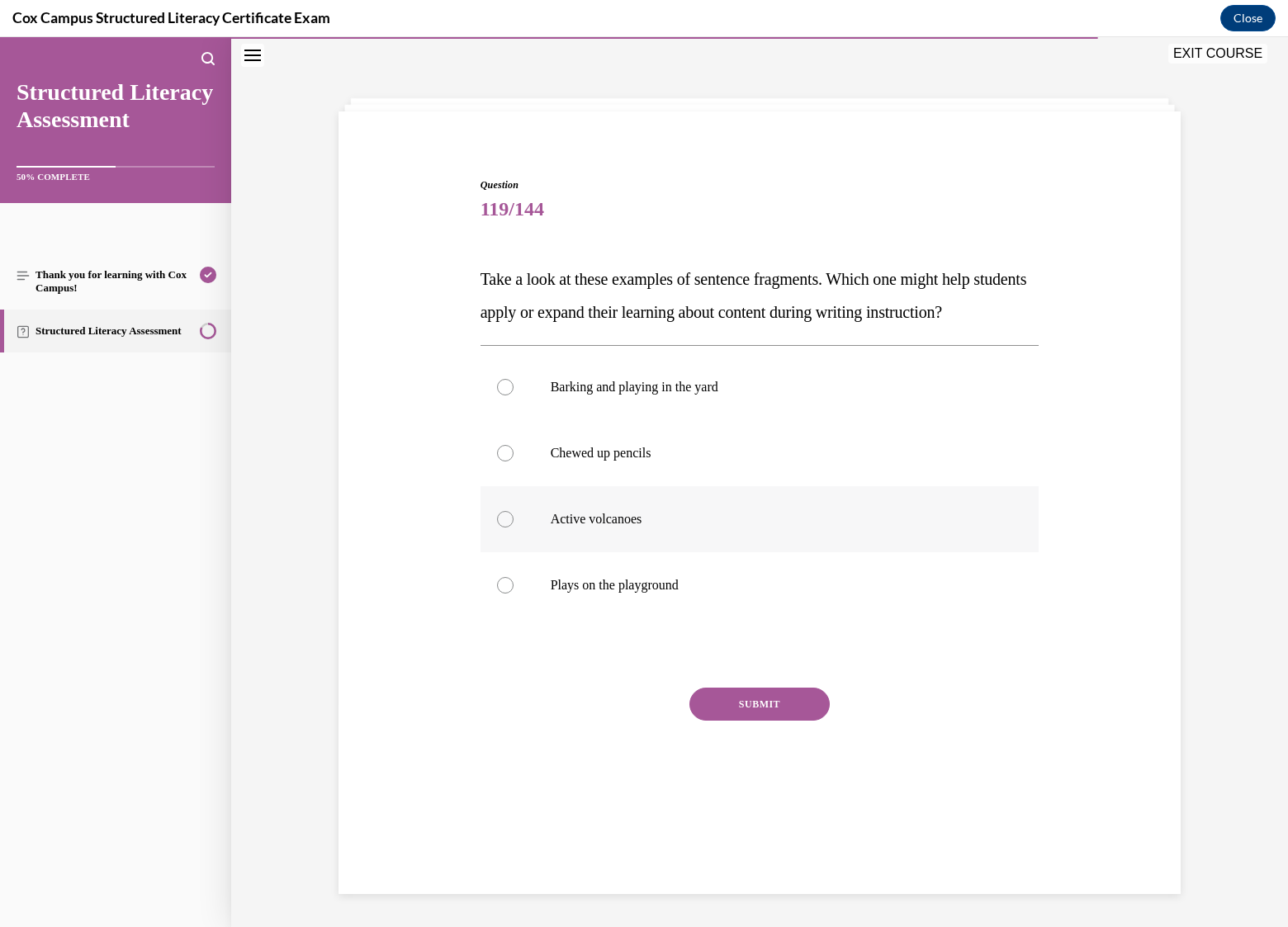
click at [627, 527] on p "Active volcanoes" at bounding box center [774, 519] width 447 height 17
click at [514, 527] on input "Active volcanoes" at bounding box center [505, 519] width 17 height 17
radio input "true"
click at [702, 720] on button "SUBMIT" at bounding box center [760, 703] width 141 height 33
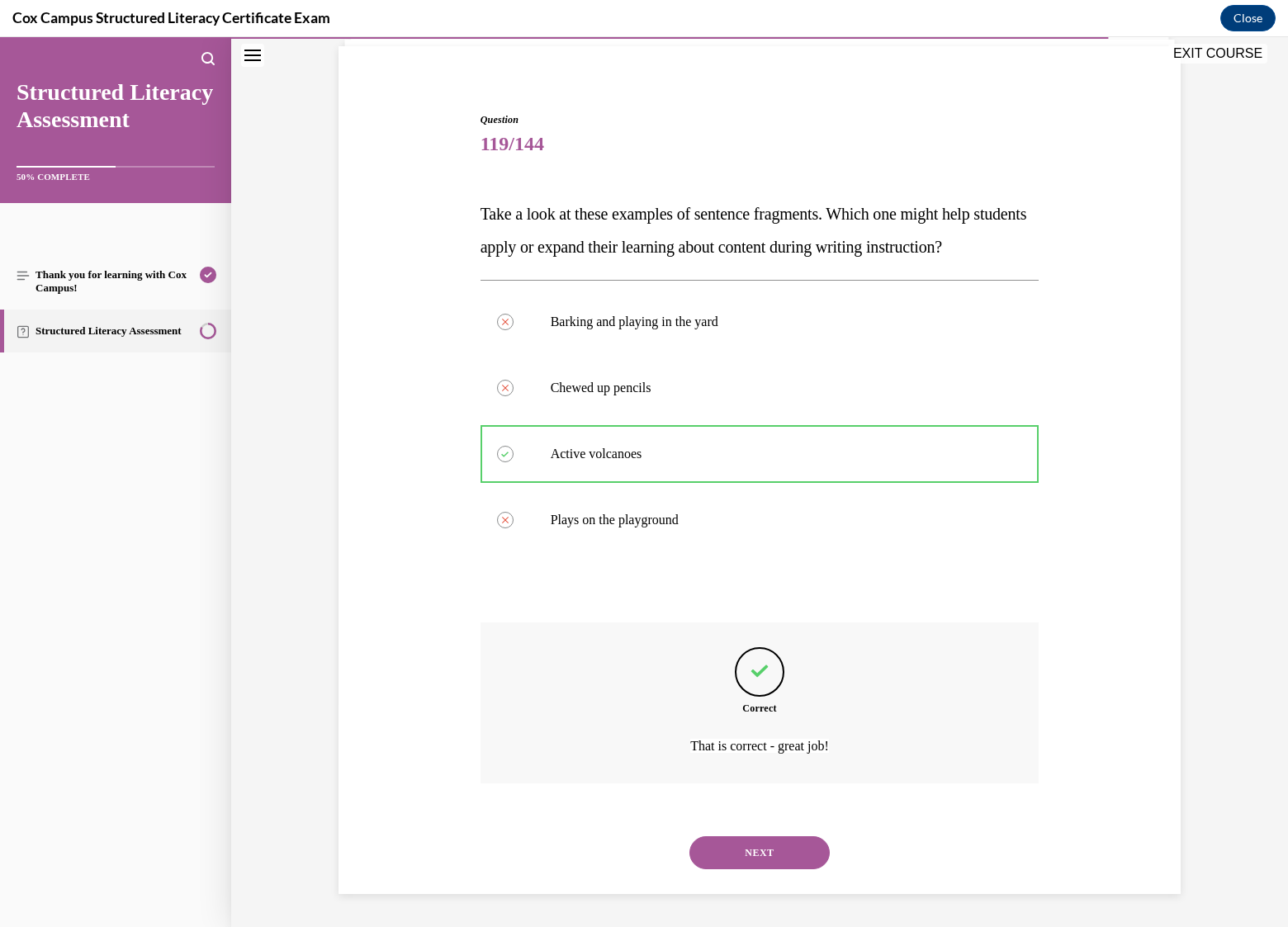
scroll to position [150, 0]
click at [766, 856] on button "NEXT" at bounding box center [760, 852] width 141 height 33
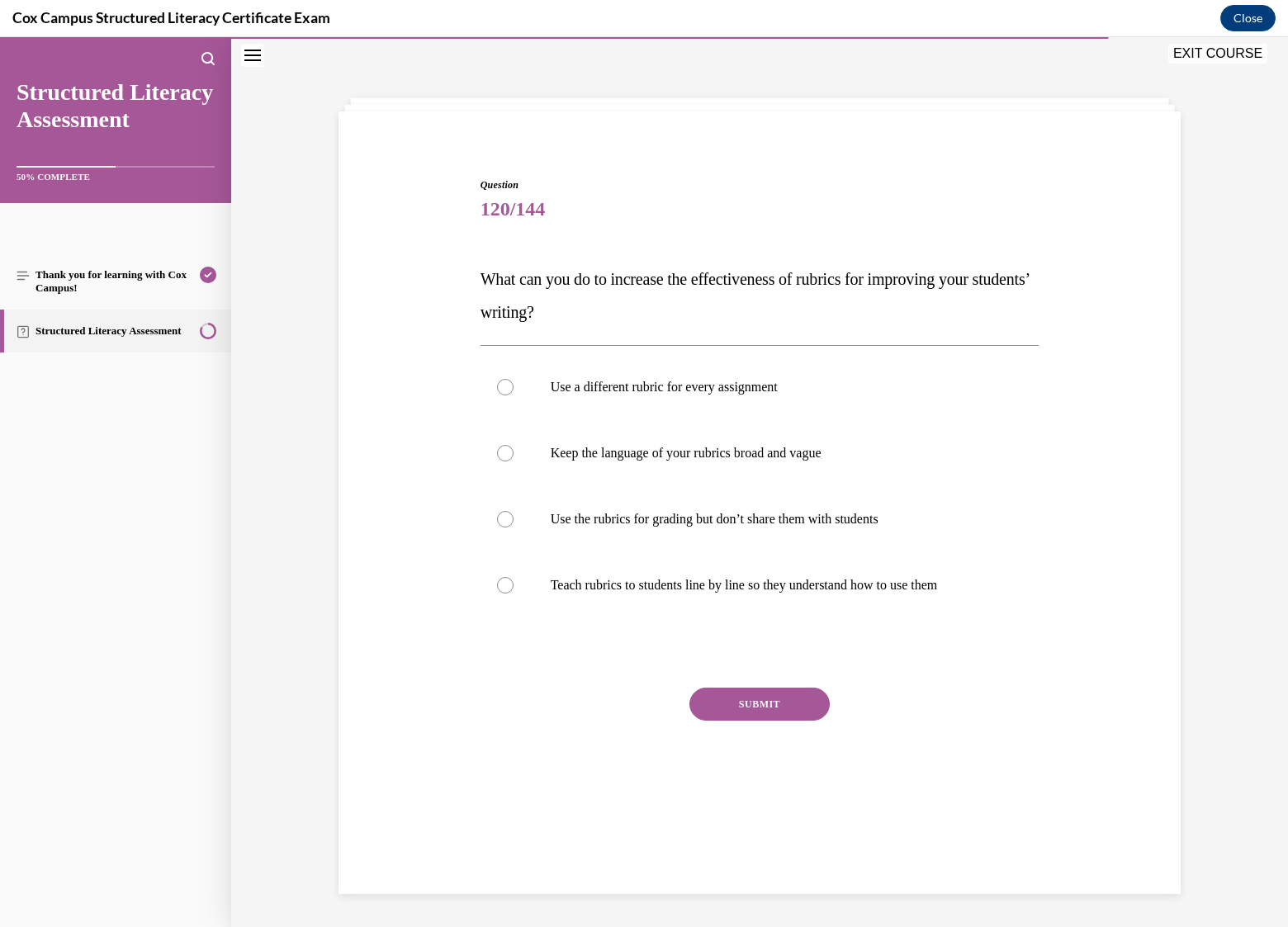
scroll to position [52, 0]
click at [737, 591] on p "Teach rubrics to students line by line so they understand how to use them" at bounding box center [774, 585] width 447 height 17
click at [514, 591] on input "Teach rubrics to students line by line so they understand how to use them" at bounding box center [505, 585] width 17 height 17
radio input "true"
click at [767, 706] on button "SUBMIT" at bounding box center [760, 703] width 141 height 33
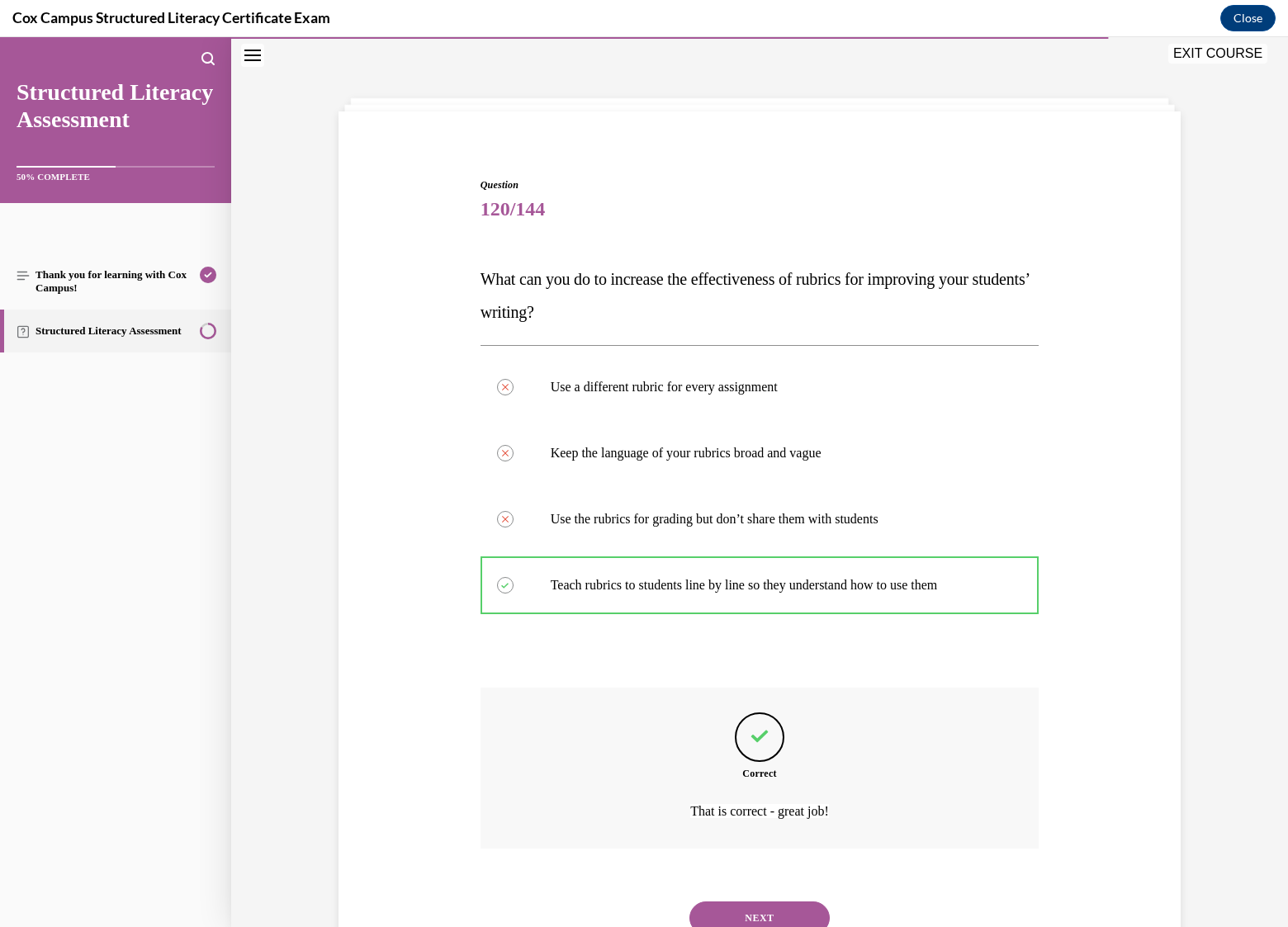
scroll to position [117, 0]
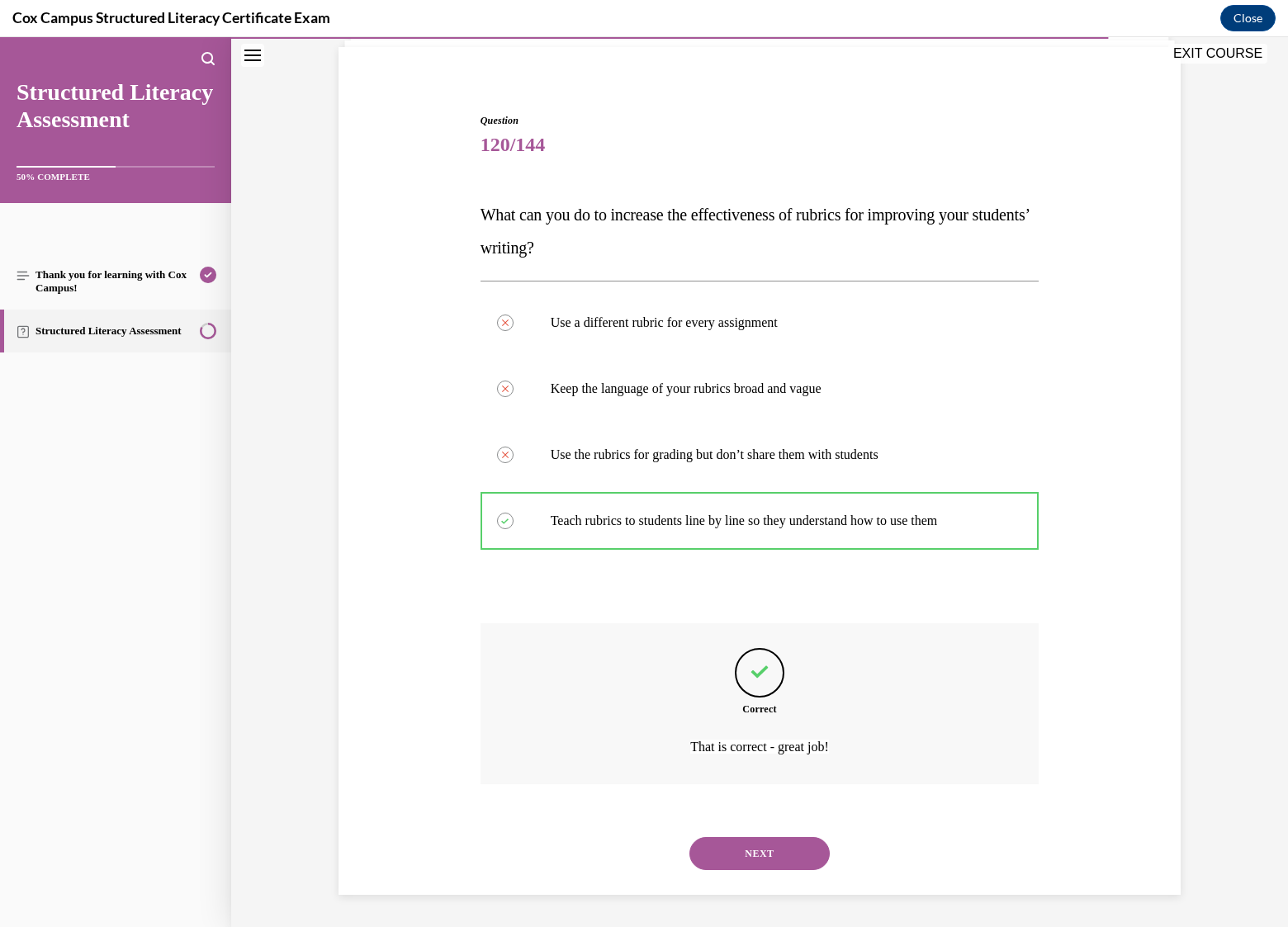
click at [774, 853] on button "NEXT" at bounding box center [760, 853] width 141 height 33
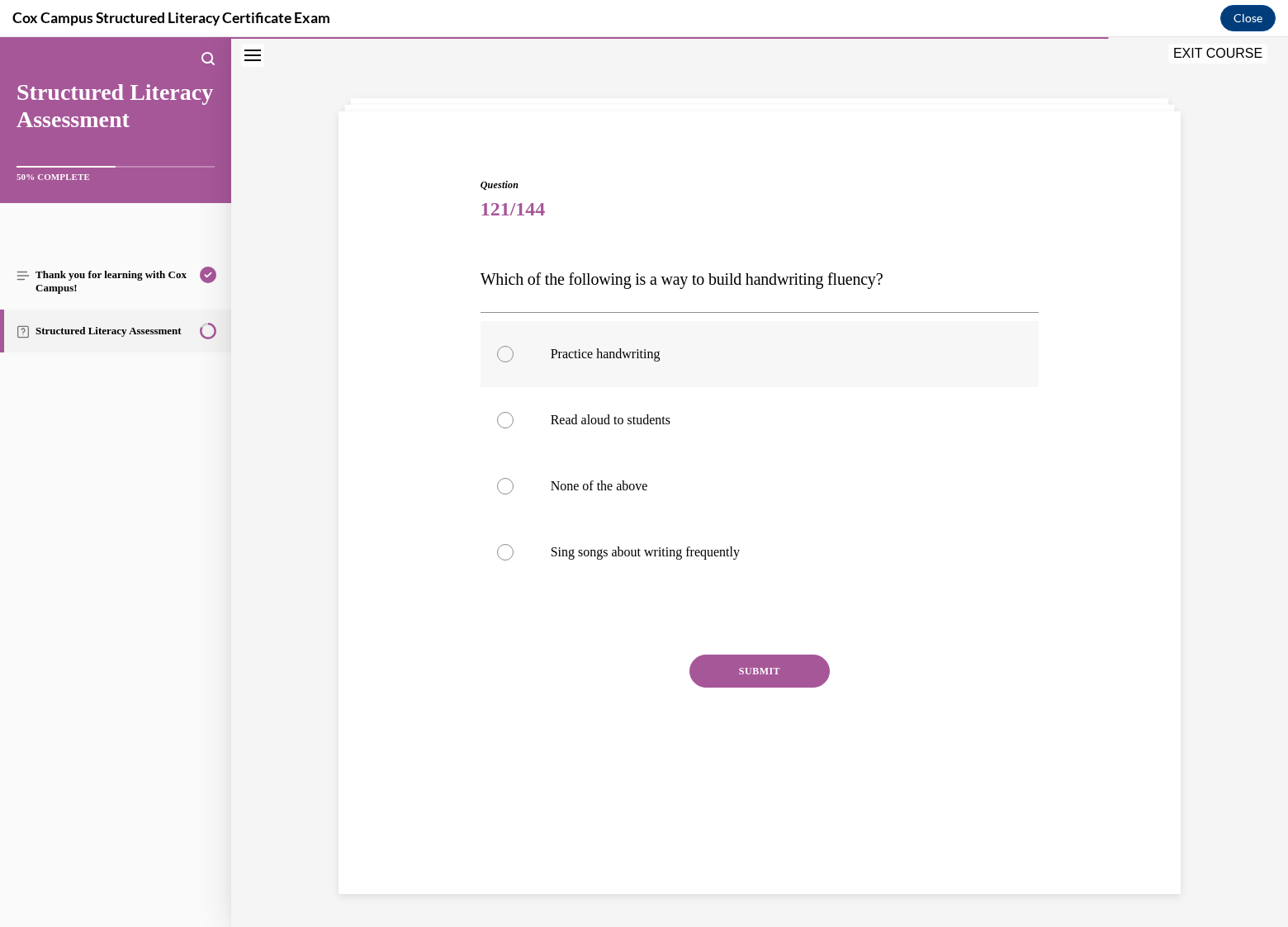
click at [615, 346] on p "Practice handwriting" at bounding box center [774, 354] width 447 height 17
click at [514, 346] on input "Practice handwriting" at bounding box center [505, 354] width 17 height 17
radio input "true"
click at [765, 672] on button "SUBMIT" at bounding box center [760, 671] width 141 height 33
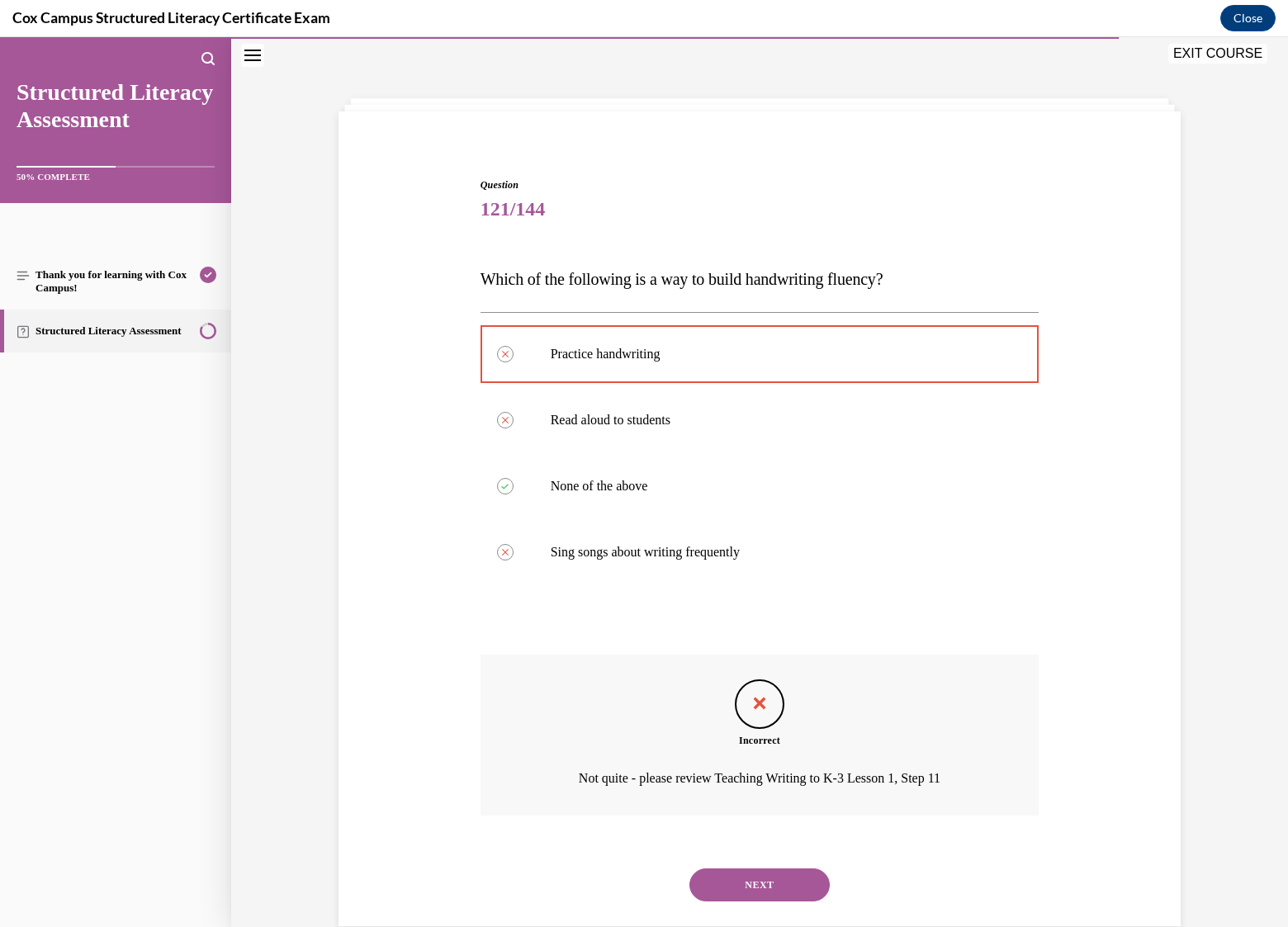
scroll to position [84, 0]
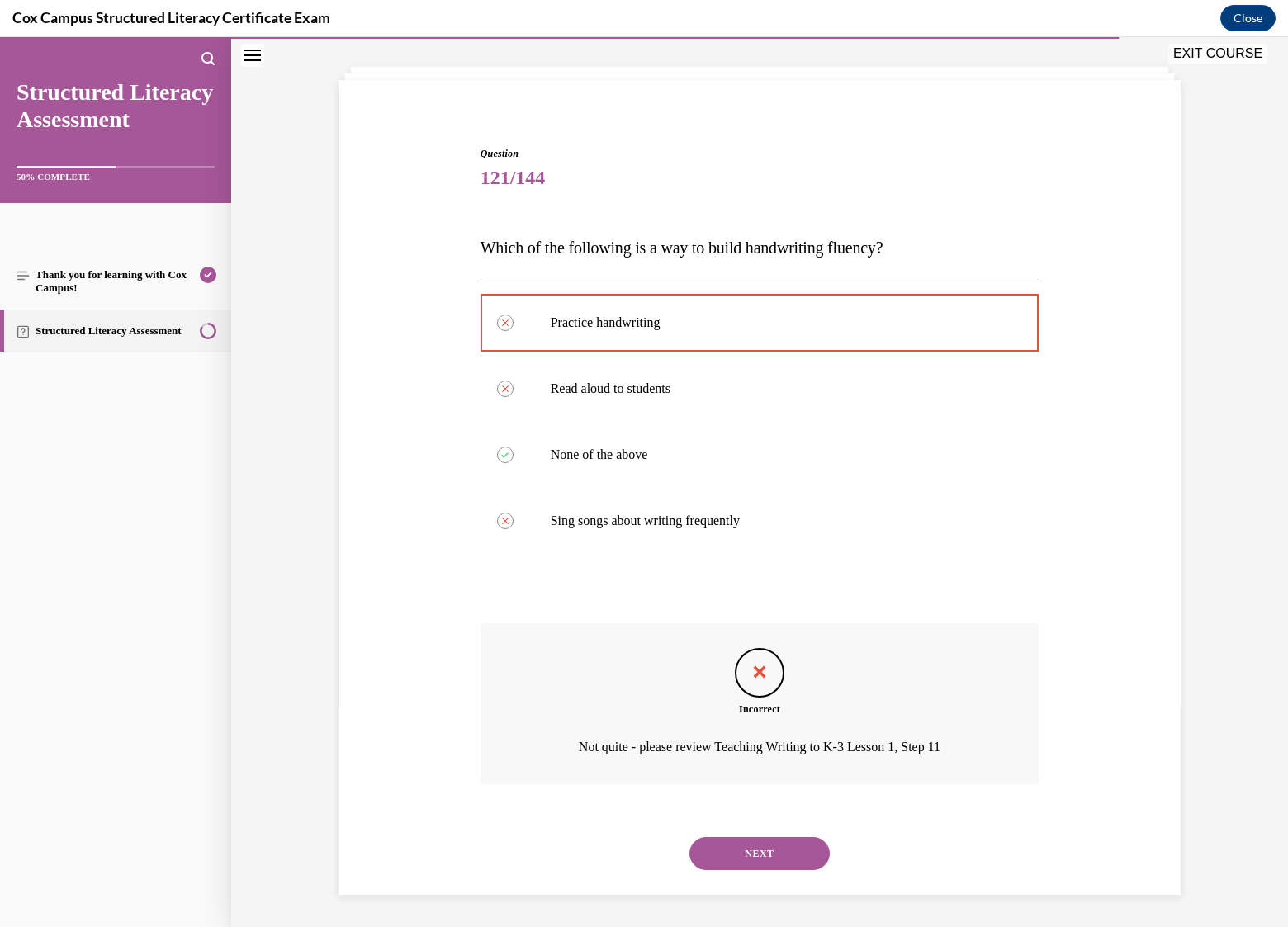
click at [766, 854] on button "NEXT" at bounding box center [760, 853] width 141 height 33
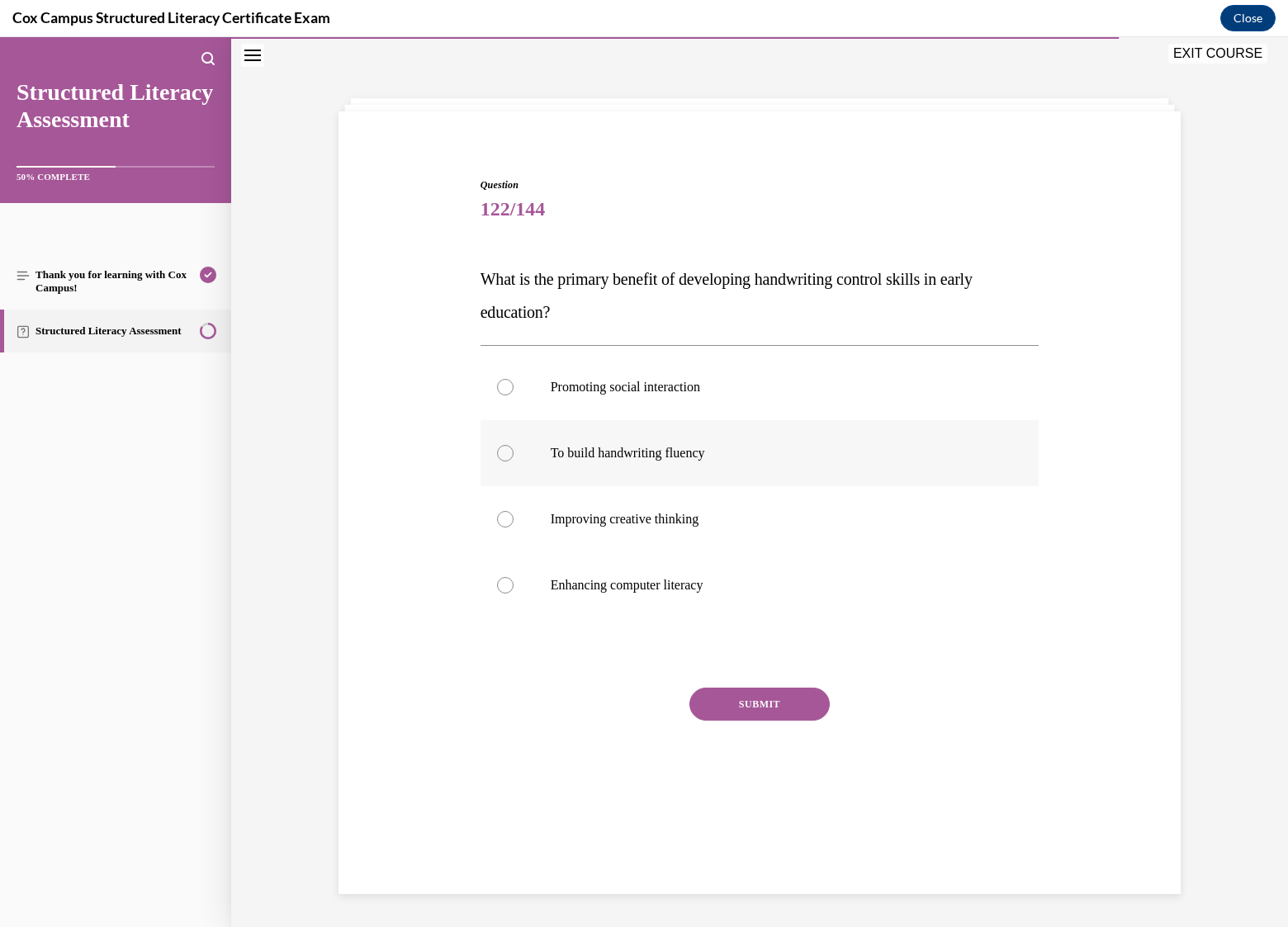
click at [664, 447] on p "To build handwriting fluency" at bounding box center [774, 453] width 447 height 17
click at [514, 447] on input "To build handwriting fluency" at bounding box center [505, 453] width 17 height 17
radio input "true"
click at [776, 704] on button "SUBMIT" at bounding box center [760, 703] width 141 height 33
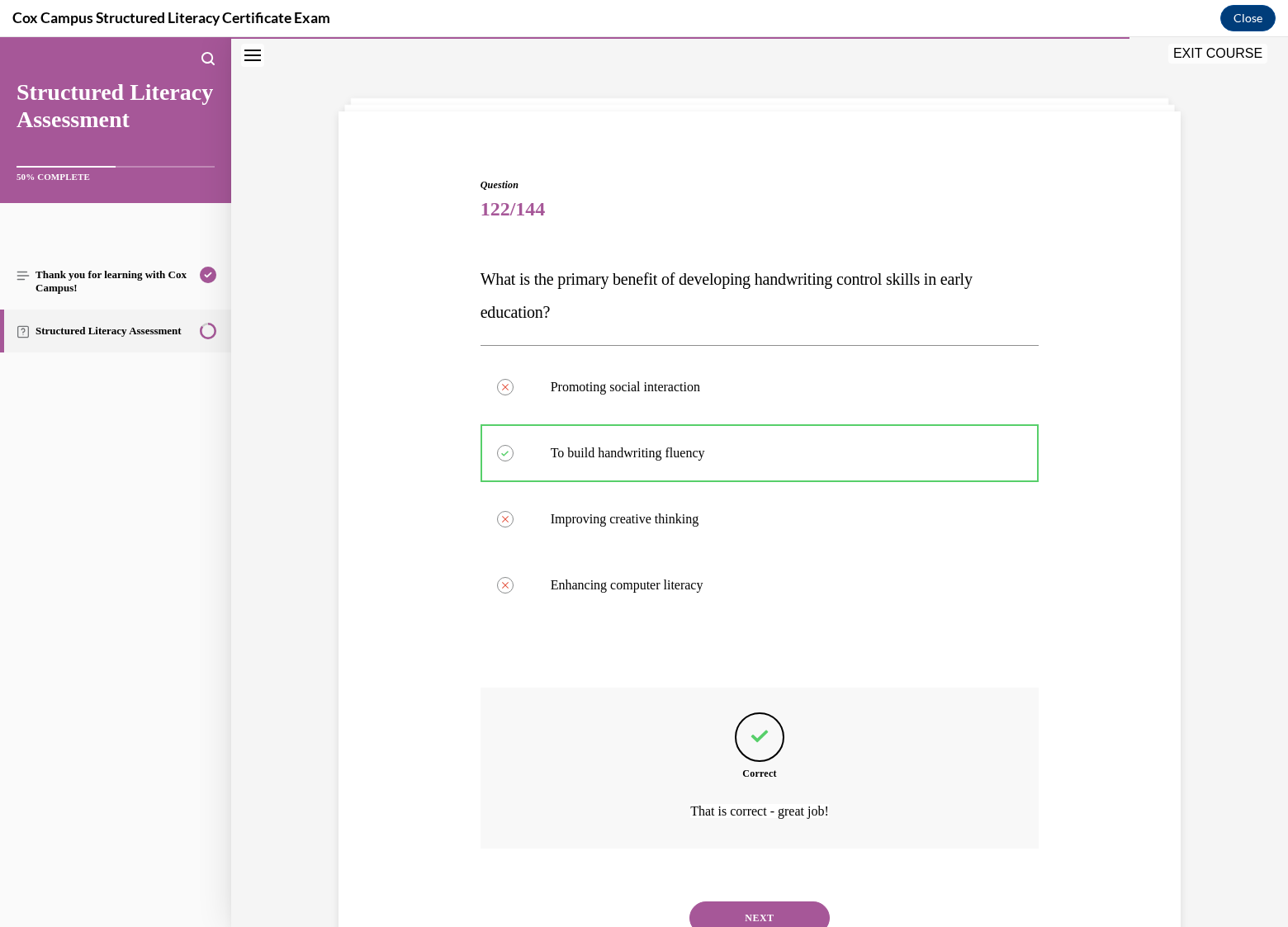
scroll to position [117, 0]
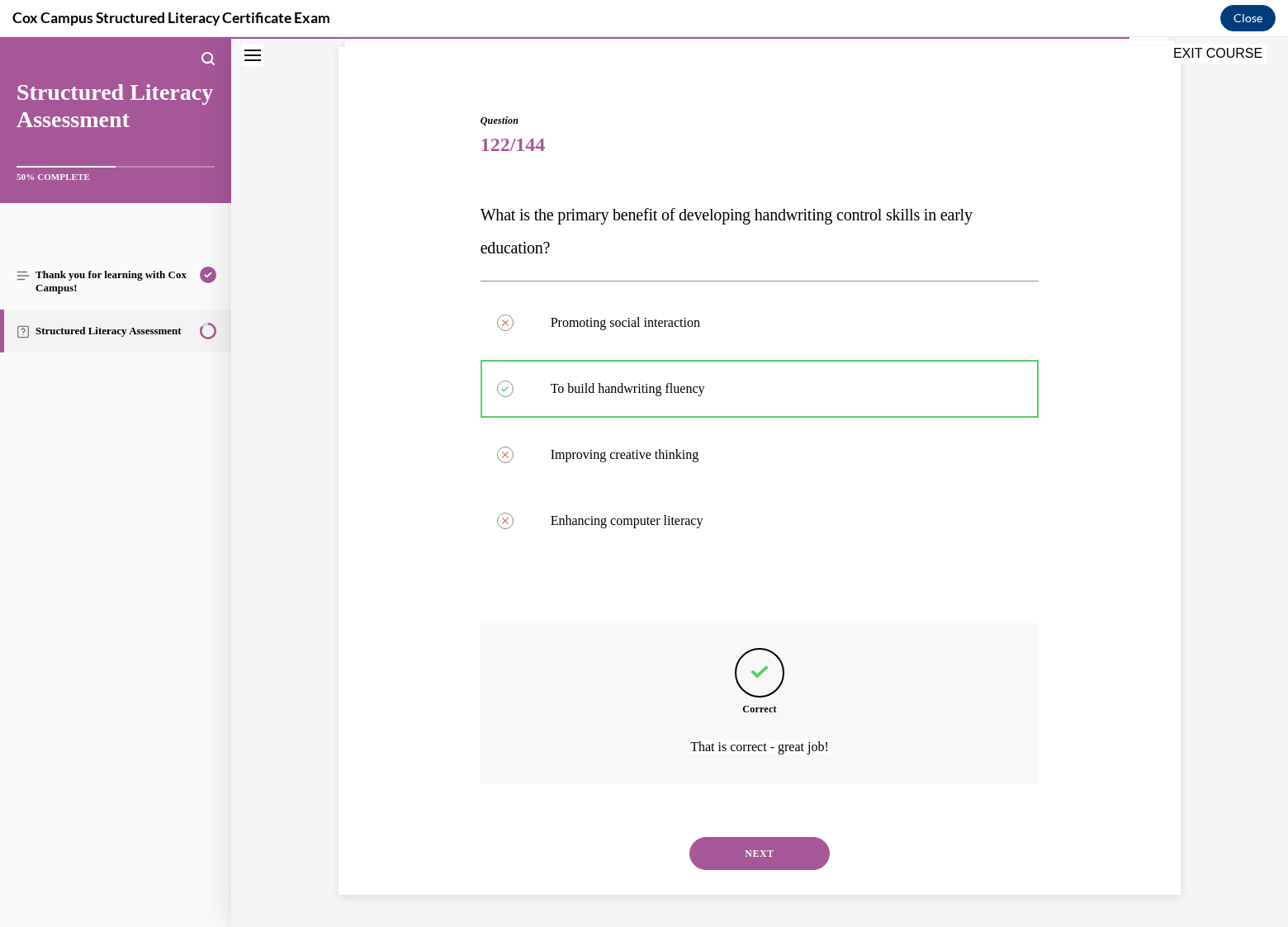
click at [762, 851] on button "NEXT" at bounding box center [760, 853] width 141 height 33
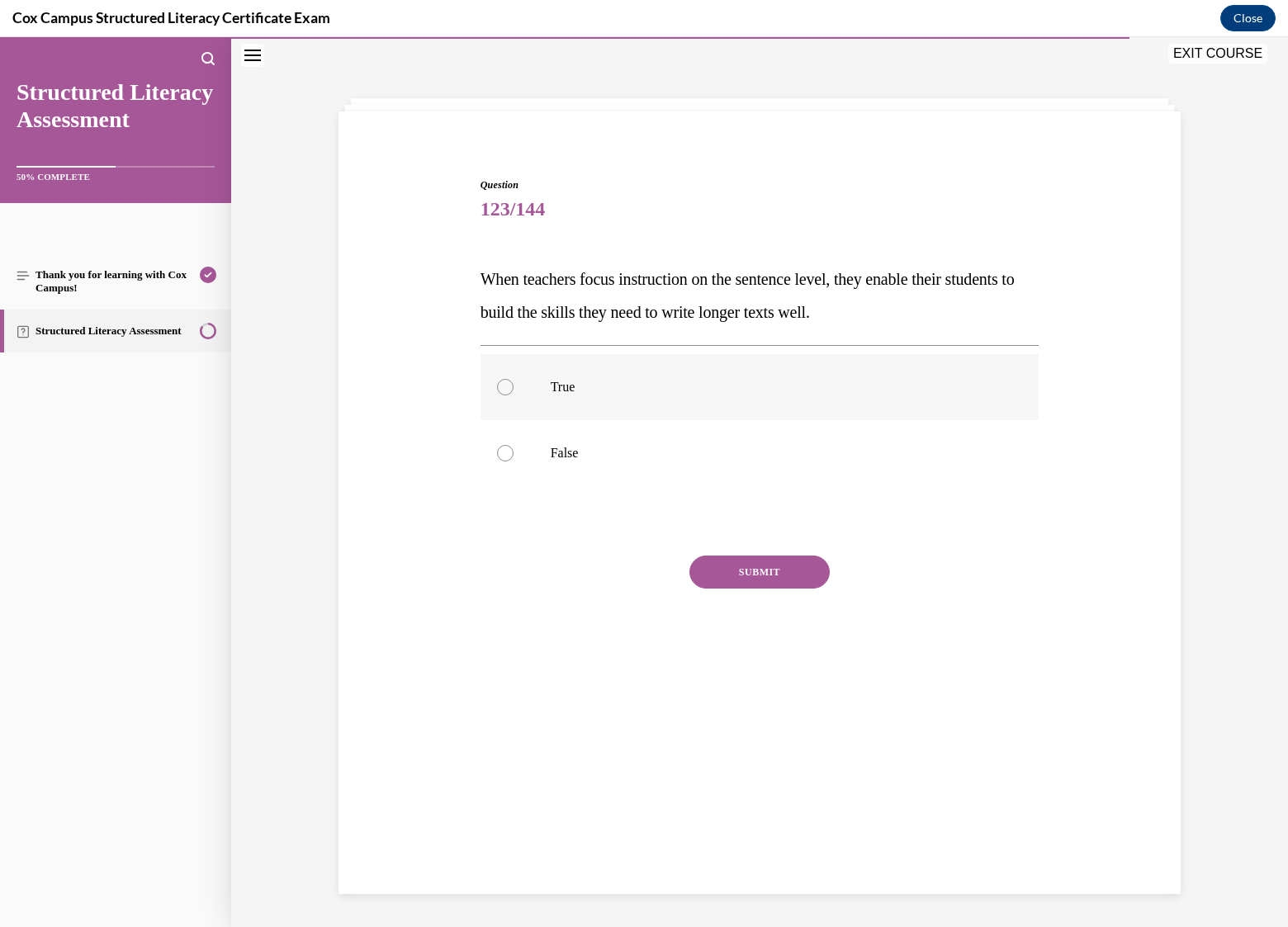
click at [563, 394] on p "True" at bounding box center [774, 386] width 447 height 17
click at [514, 394] on input "True" at bounding box center [505, 386] width 17 height 17
radio input "true"
click at [795, 565] on button "SUBMIT" at bounding box center [760, 572] width 141 height 33
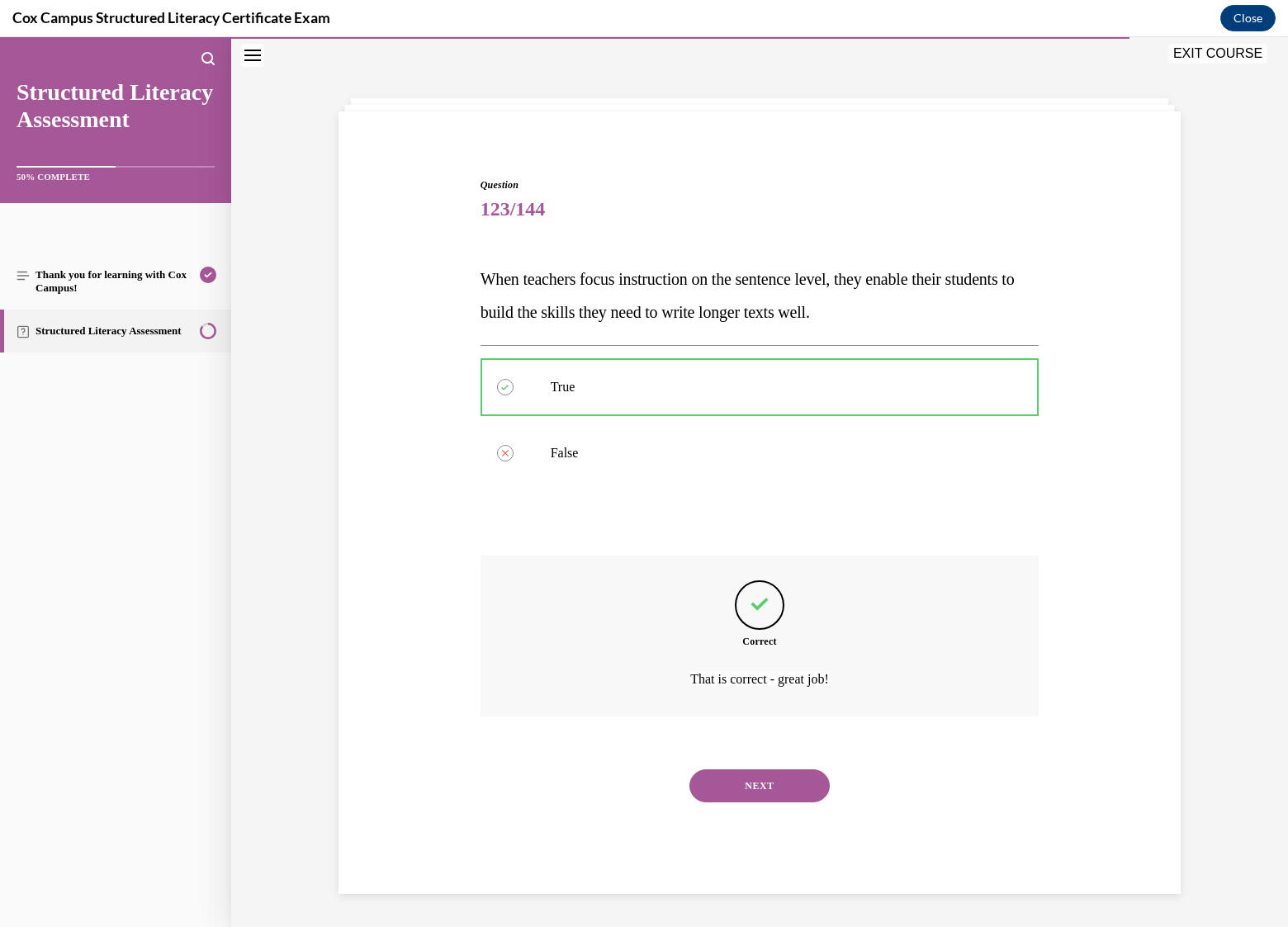
click at [763, 789] on button "NEXT" at bounding box center [760, 785] width 141 height 33
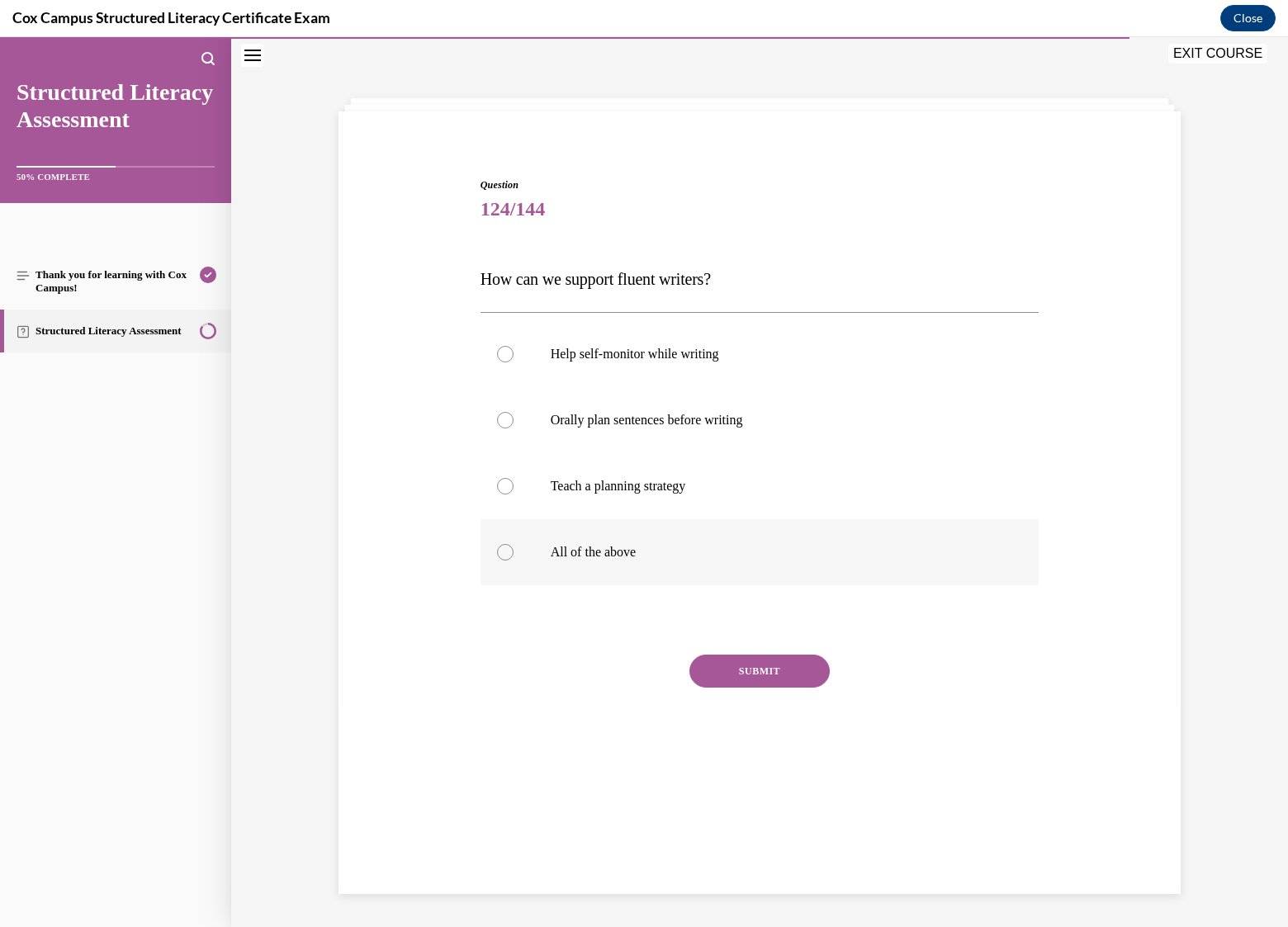
click at [596, 549] on p "All of the above" at bounding box center [774, 552] width 447 height 17
click at [514, 549] on input "All of the above" at bounding box center [505, 552] width 17 height 17
radio input "true"
click at [783, 673] on button "SUBMIT" at bounding box center [760, 671] width 141 height 33
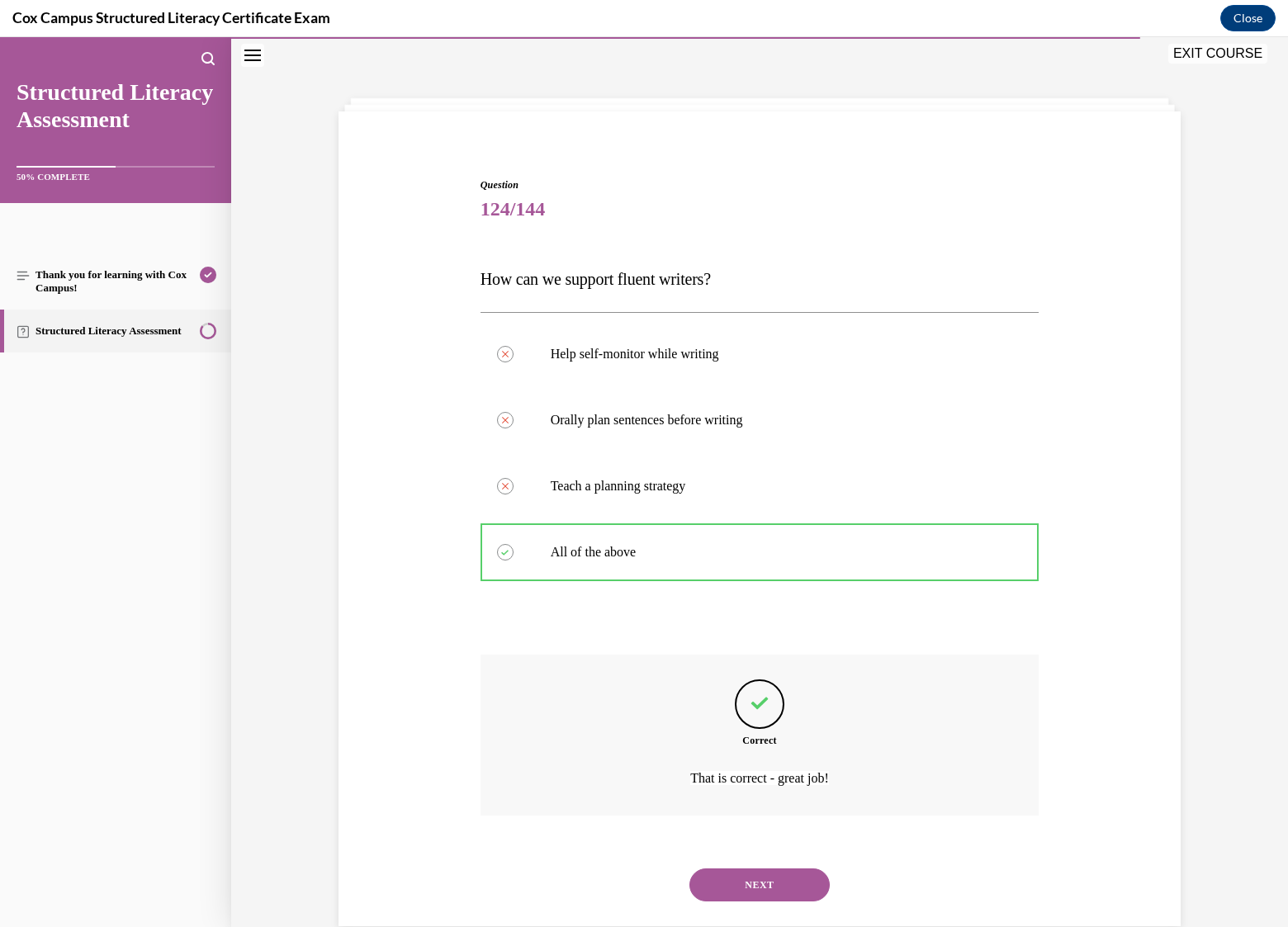
scroll to position [84, 0]
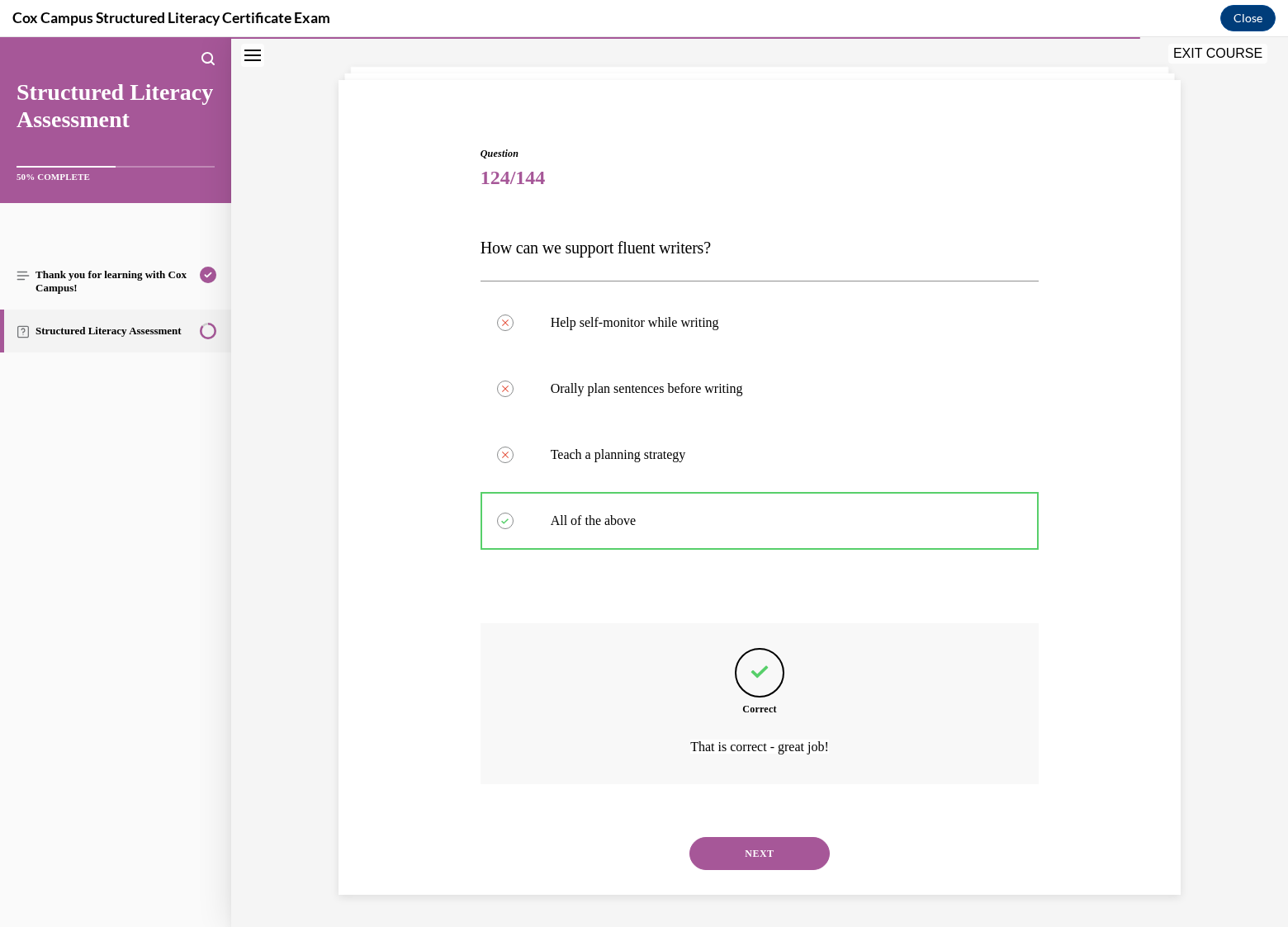
click at [754, 860] on button "NEXT" at bounding box center [760, 853] width 141 height 33
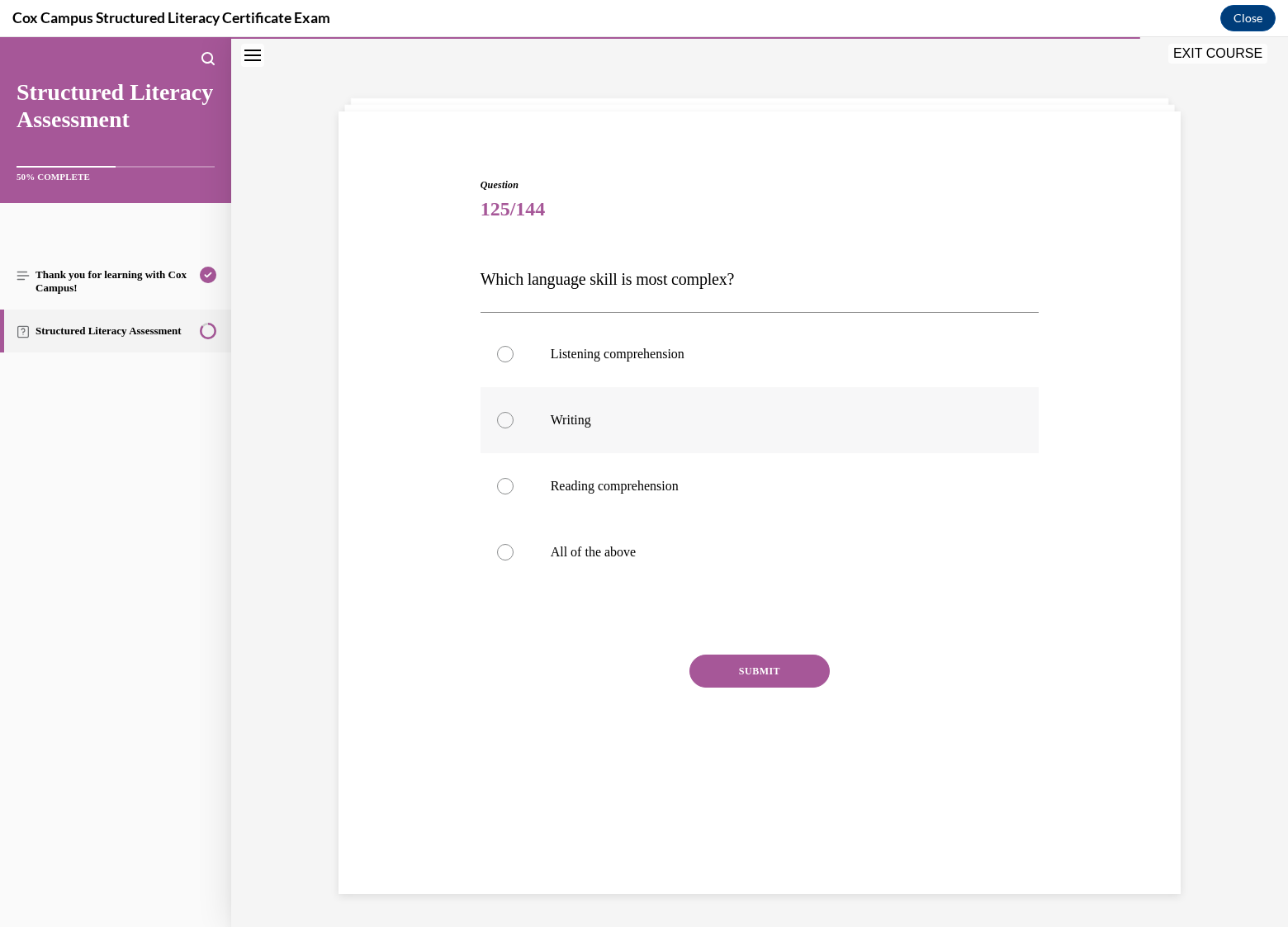
click at [592, 428] on label "Writing" at bounding box center [760, 420] width 559 height 66
click at [514, 428] on input "Writing" at bounding box center [505, 420] width 17 height 17
radio input "true"
click at [758, 664] on button "SUBMIT" at bounding box center [760, 671] width 141 height 33
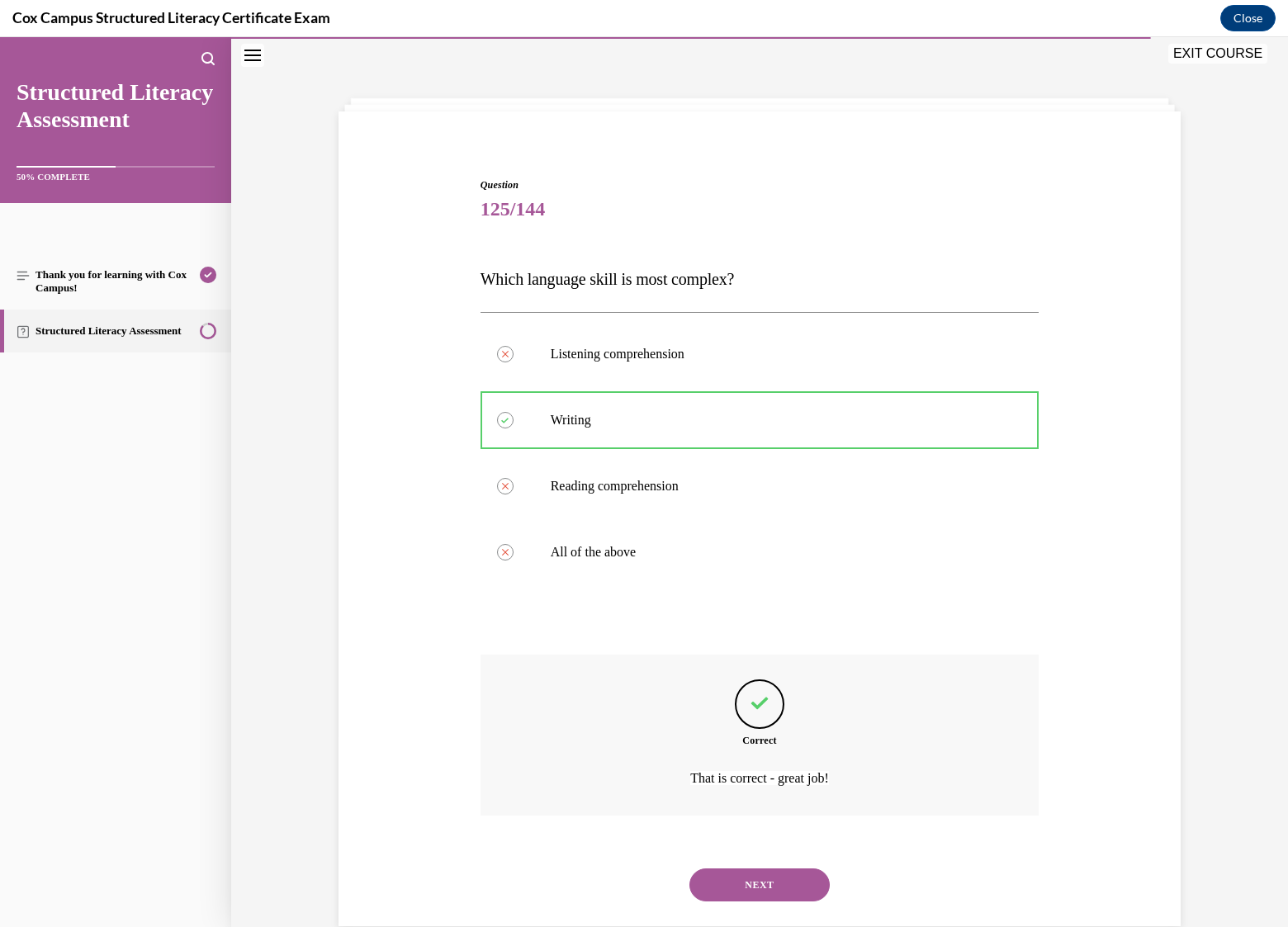
scroll to position [84, 0]
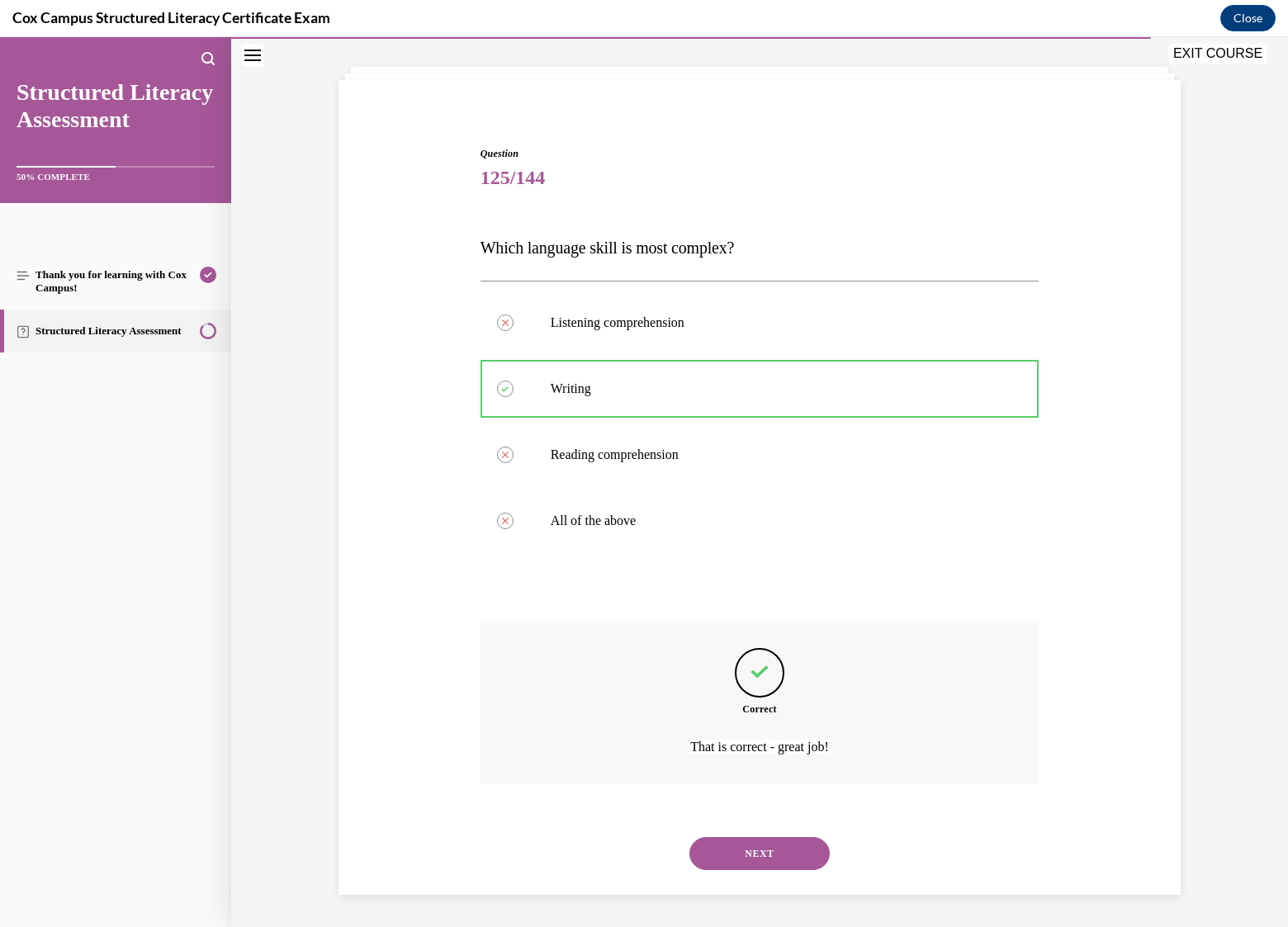
click at [779, 851] on button "NEXT" at bounding box center [760, 853] width 141 height 33
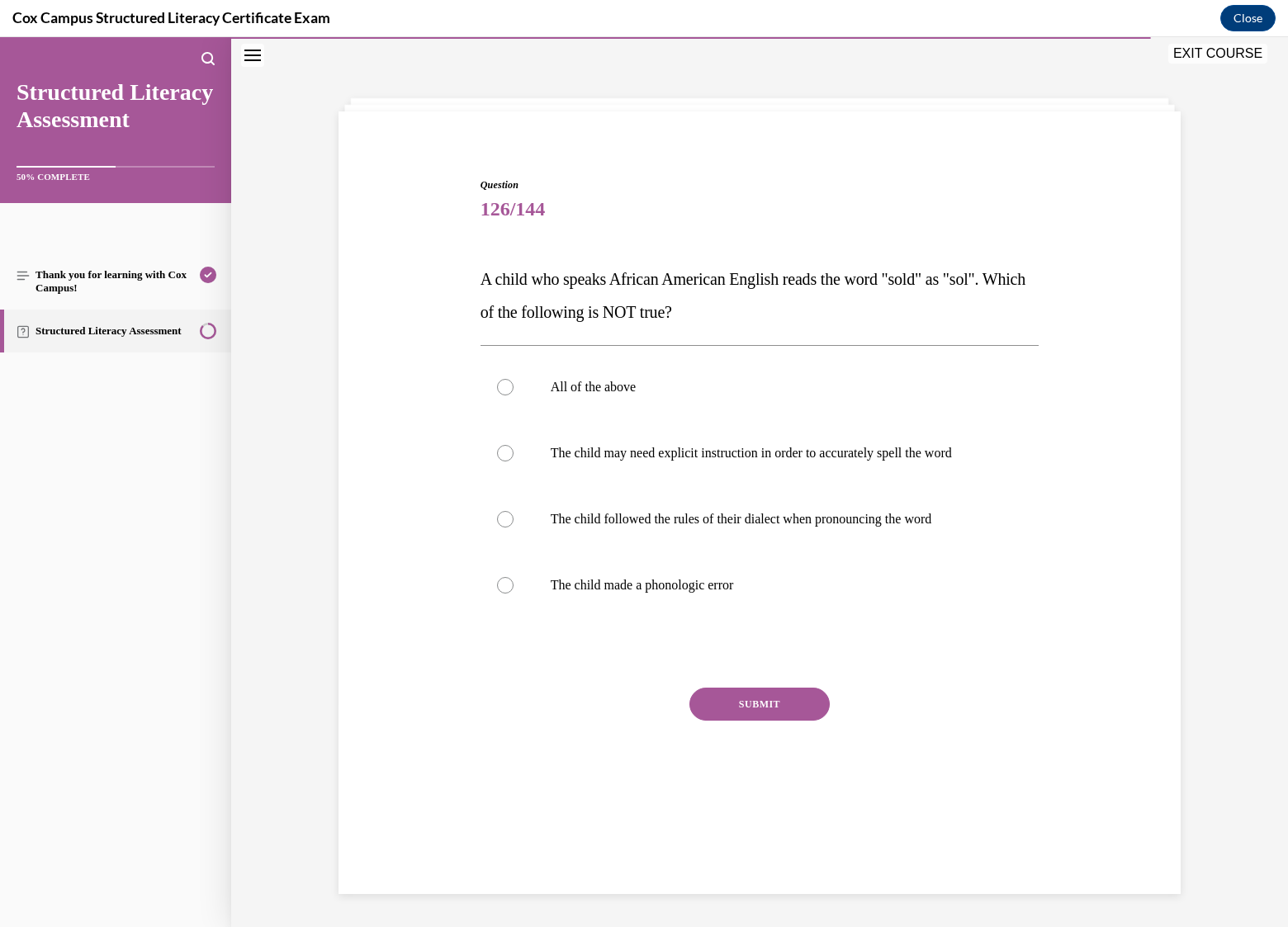
scroll to position [52, 0]
click at [667, 457] on p "The child may need explicit instruction in order to accurately spell the word" at bounding box center [774, 453] width 447 height 17
click at [514, 457] on input "The child may need explicit instruction in order to accurately spell the word" at bounding box center [505, 453] width 17 height 17
radio input "true"
click at [592, 386] on p "All of the above" at bounding box center [774, 386] width 447 height 17
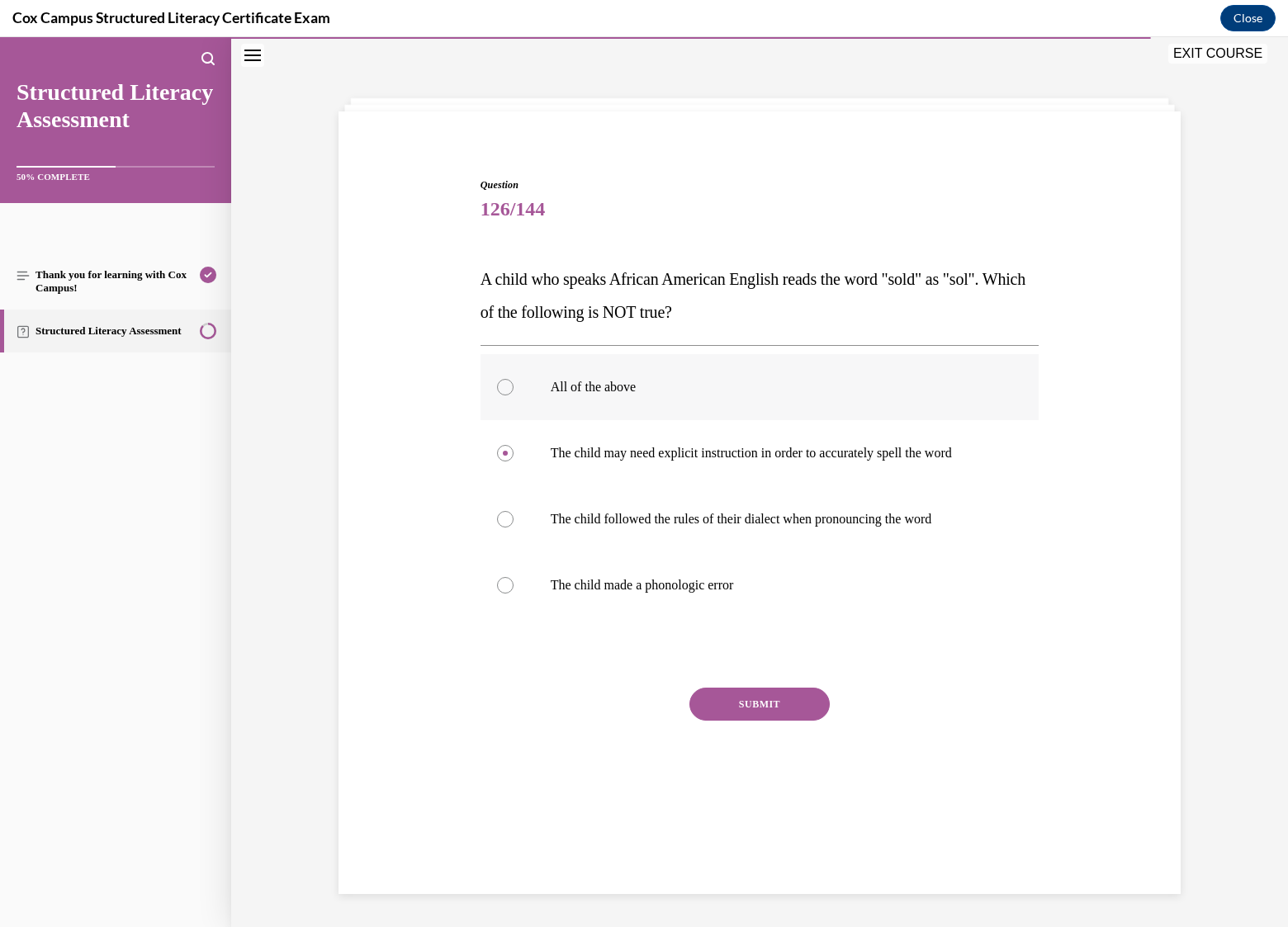
click at [514, 386] on input "All of the above" at bounding box center [505, 386] width 17 height 17
radio input "true"
click at [555, 584] on p "The child made a phonologic error" at bounding box center [774, 585] width 447 height 17
click at [514, 584] on input "The child made a phonologic error" at bounding box center [505, 585] width 17 height 17
radio input "true"
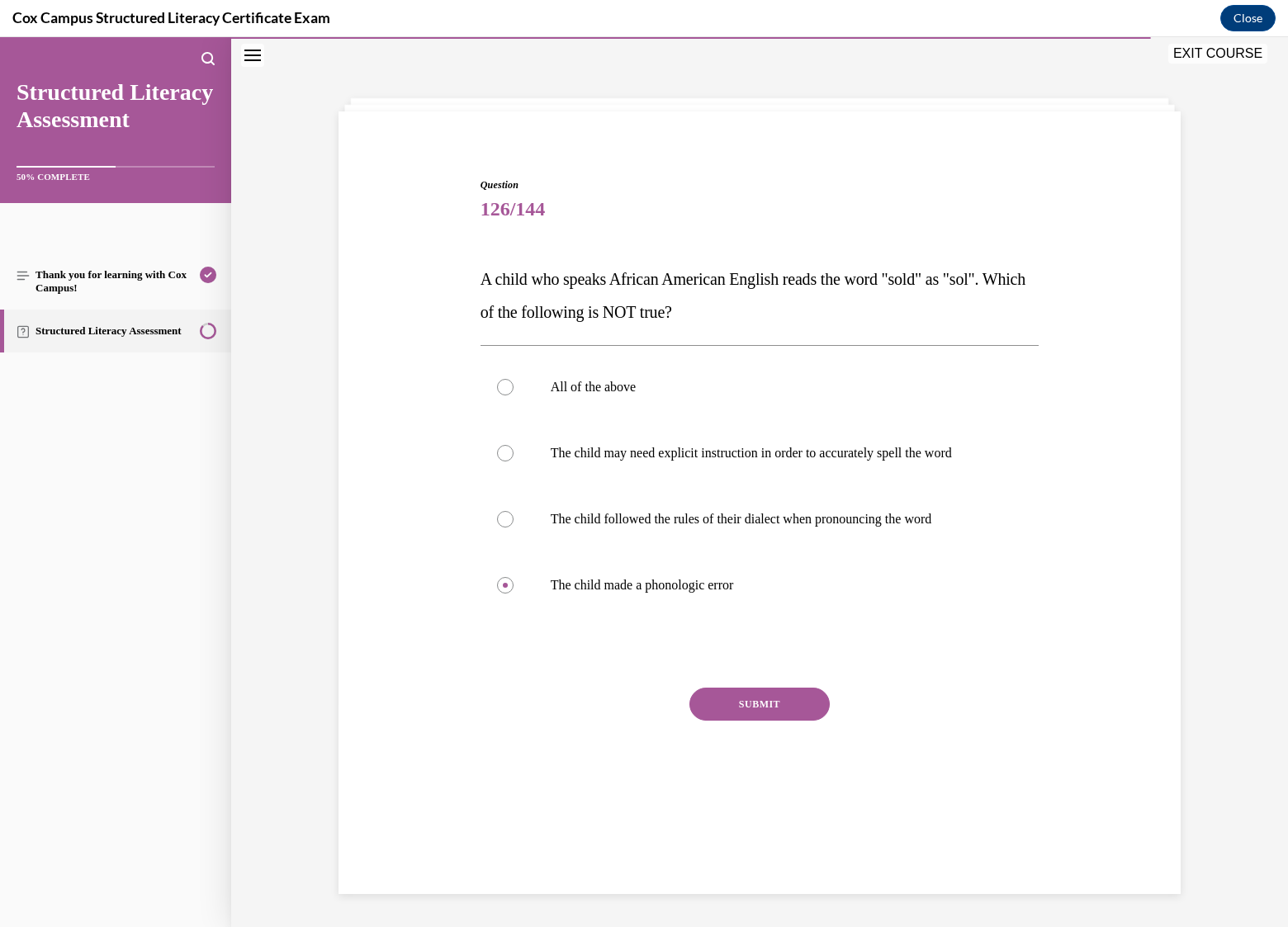
click at [770, 706] on button "SUBMIT" at bounding box center [760, 703] width 141 height 33
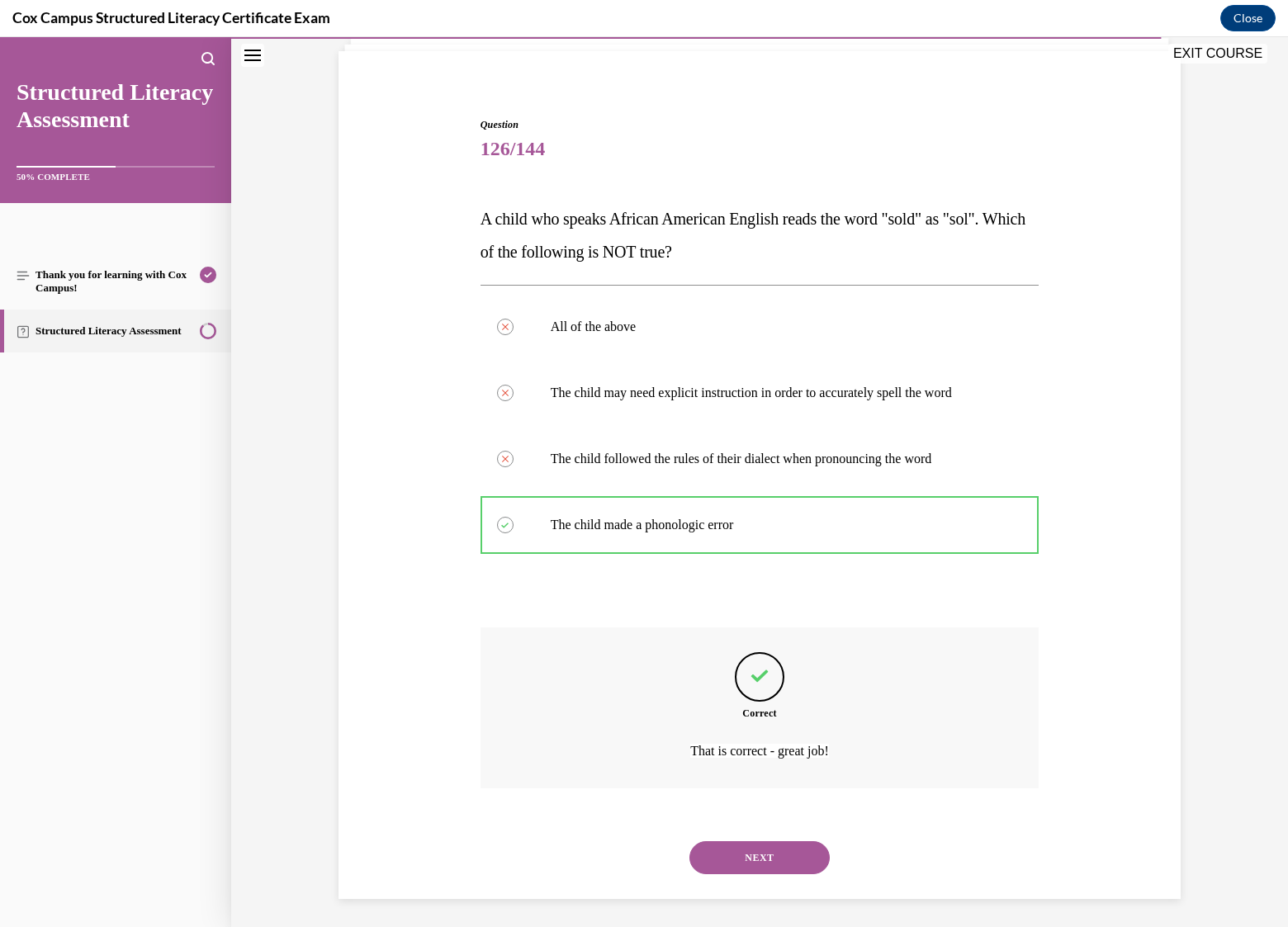
scroll to position [117, 0]
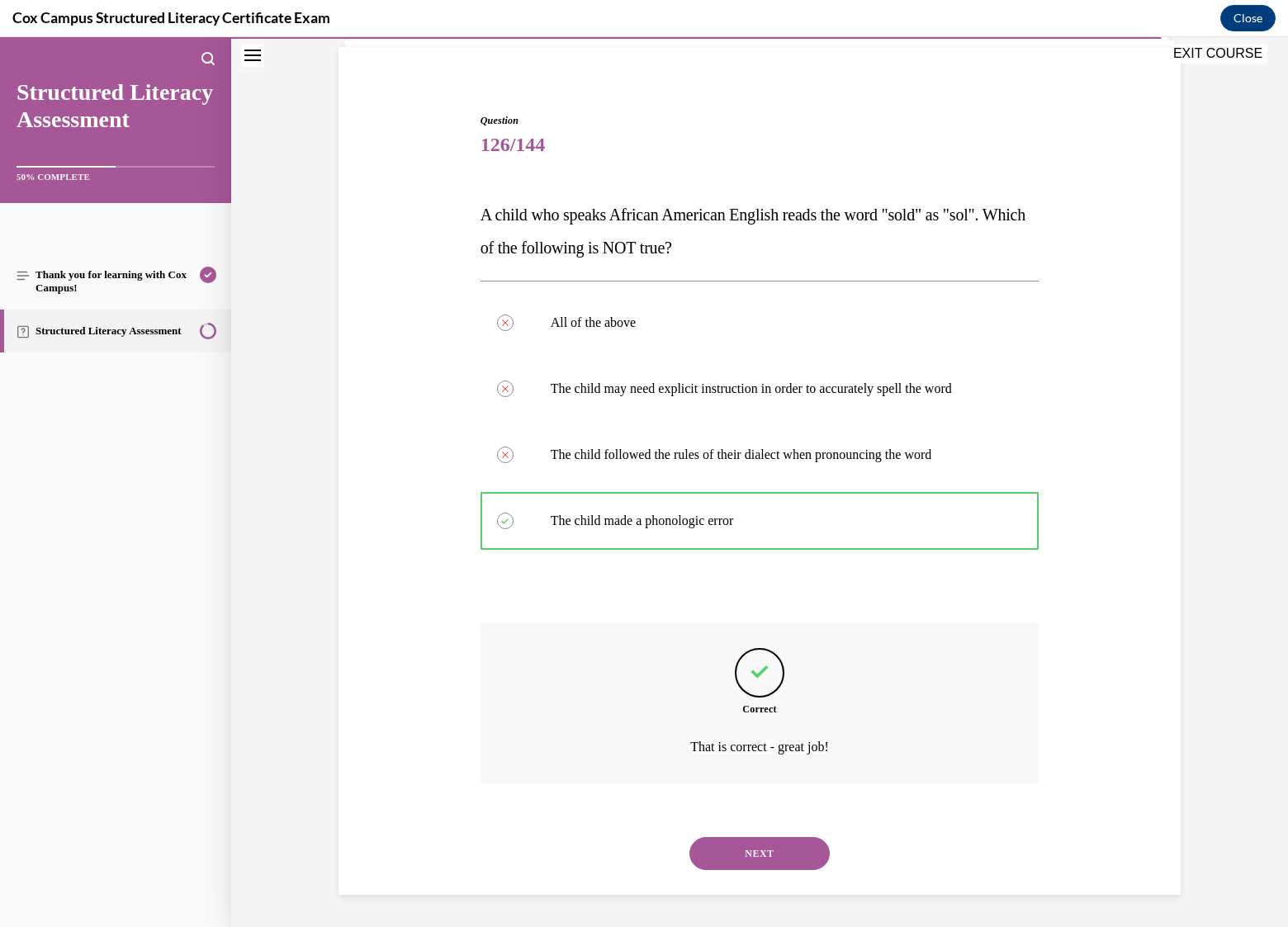
click at [768, 849] on button "NEXT" at bounding box center [760, 853] width 141 height 33
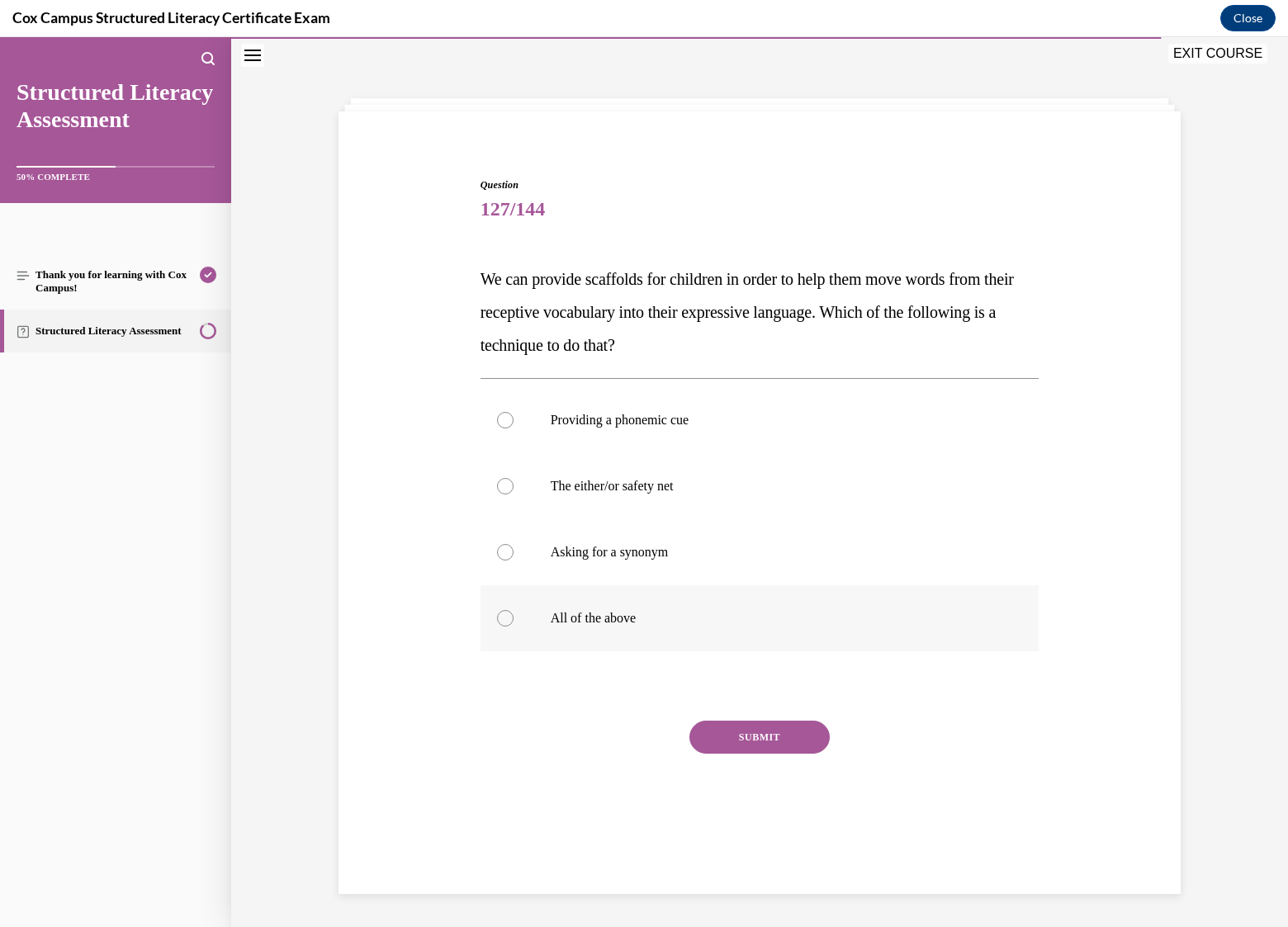
click at [656, 628] on label "All of the above" at bounding box center [760, 618] width 559 height 66
click at [514, 627] on input "All of the above" at bounding box center [505, 618] width 17 height 17
radio input "true"
click at [769, 742] on button "SUBMIT" at bounding box center [760, 736] width 141 height 33
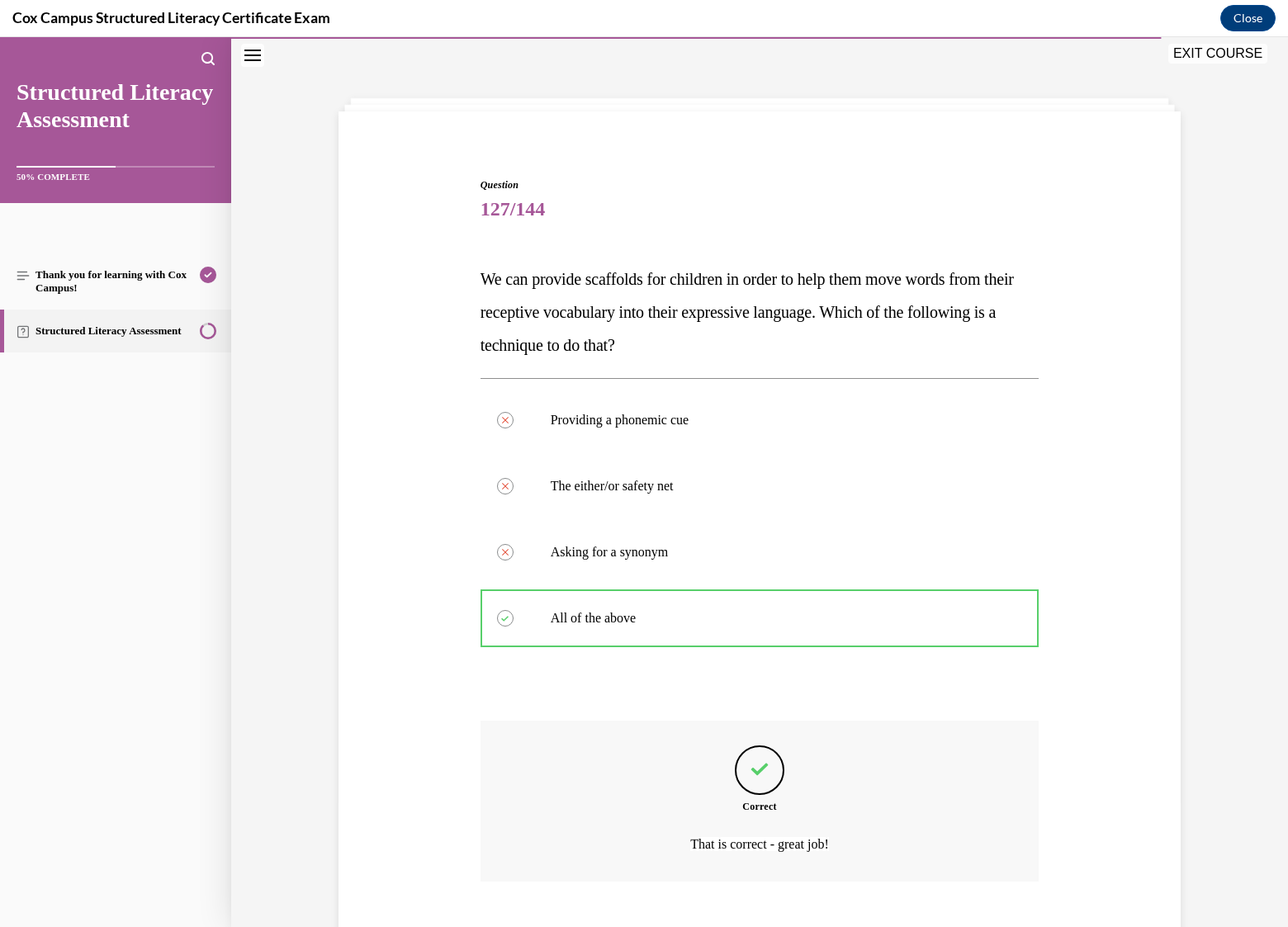
scroll to position [150, 0]
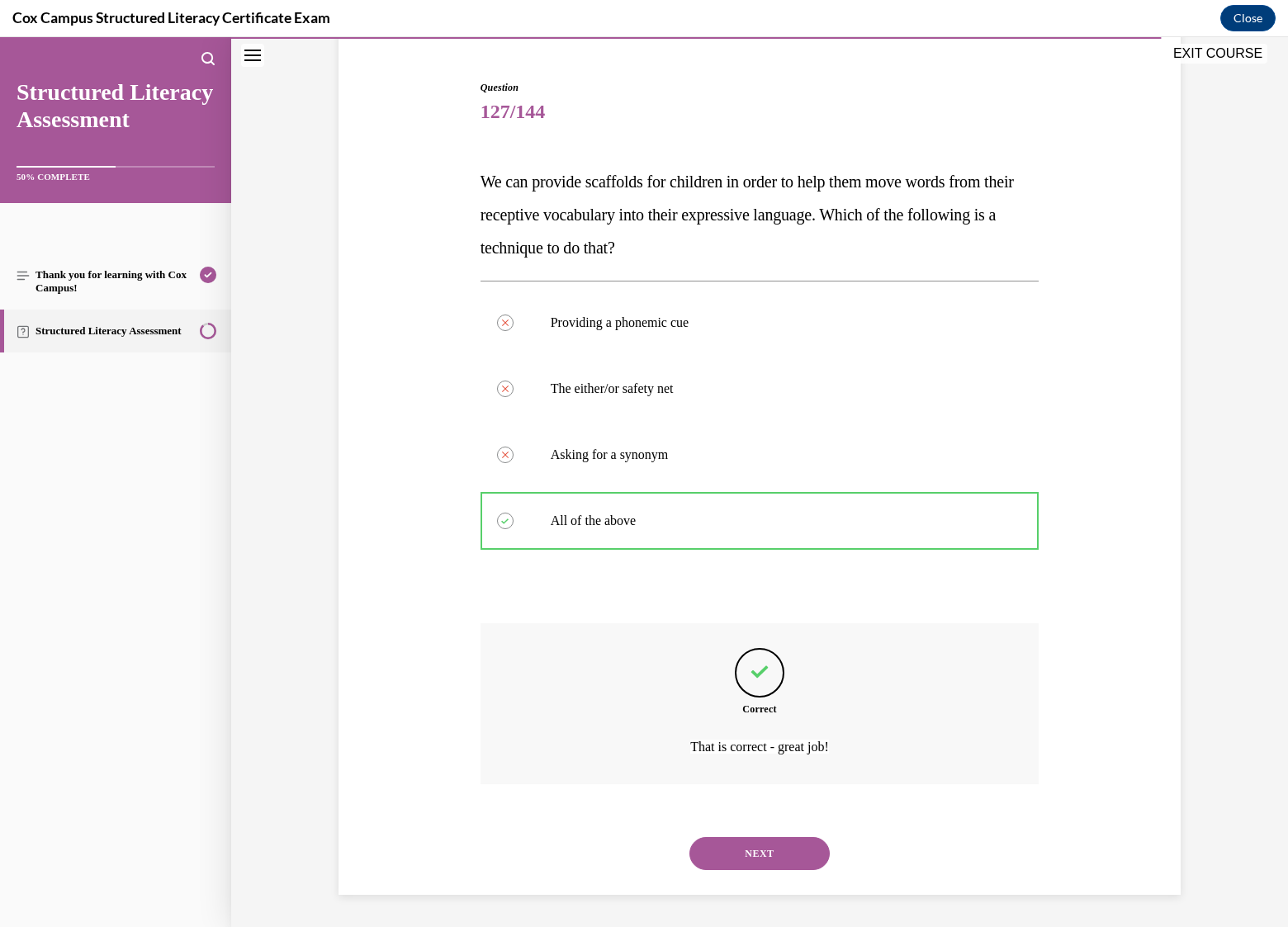
click at [786, 849] on button "NEXT" at bounding box center [760, 853] width 141 height 33
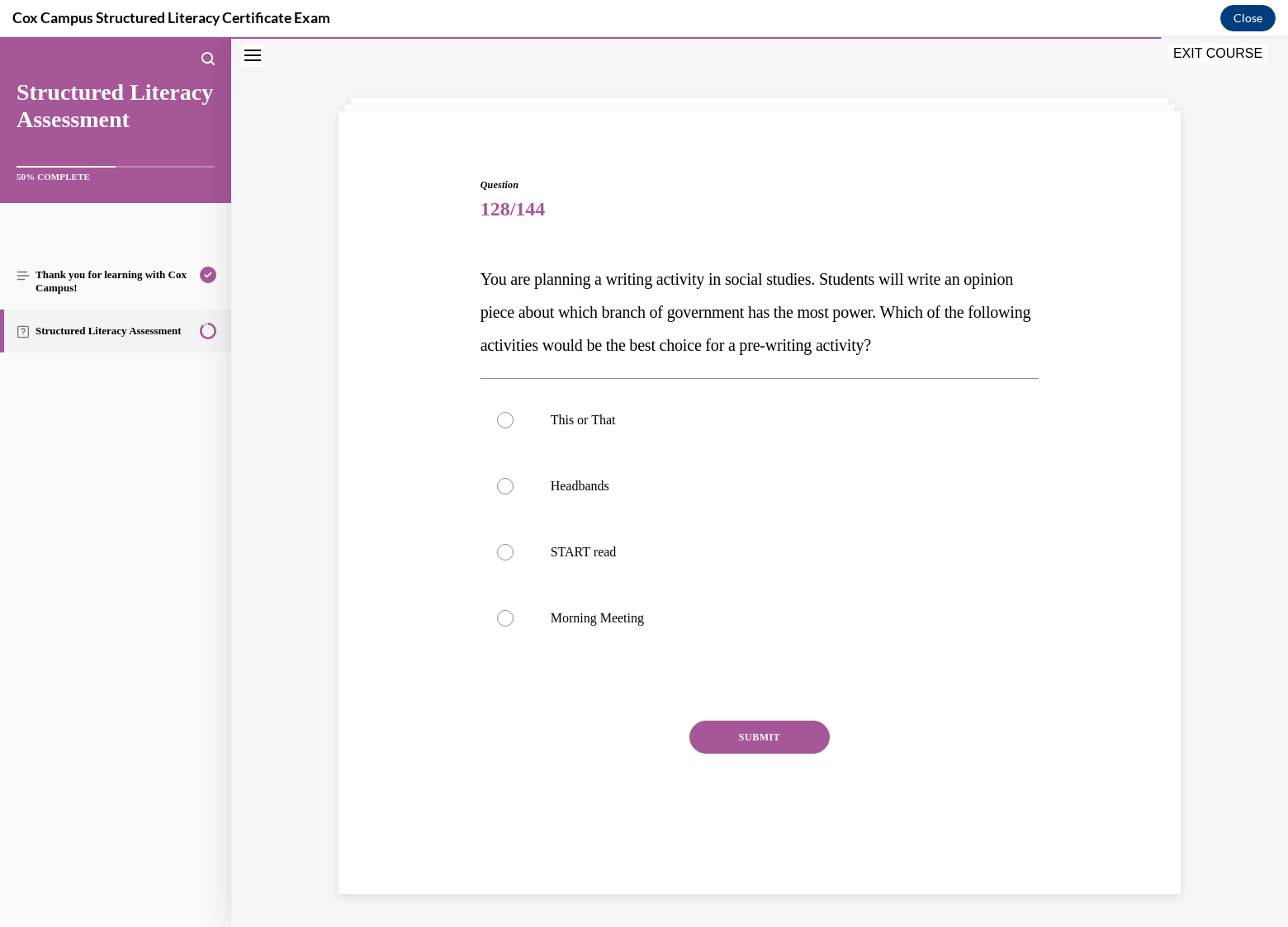
scroll to position [52, 0]
click at [593, 424] on p "This or That" at bounding box center [774, 420] width 447 height 17
click at [514, 424] on input "This or That" at bounding box center [505, 420] width 17 height 17
radio input "true"
click at [755, 739] on button "SUBMIT" at bounding box center [760, 736] width 141 height 33
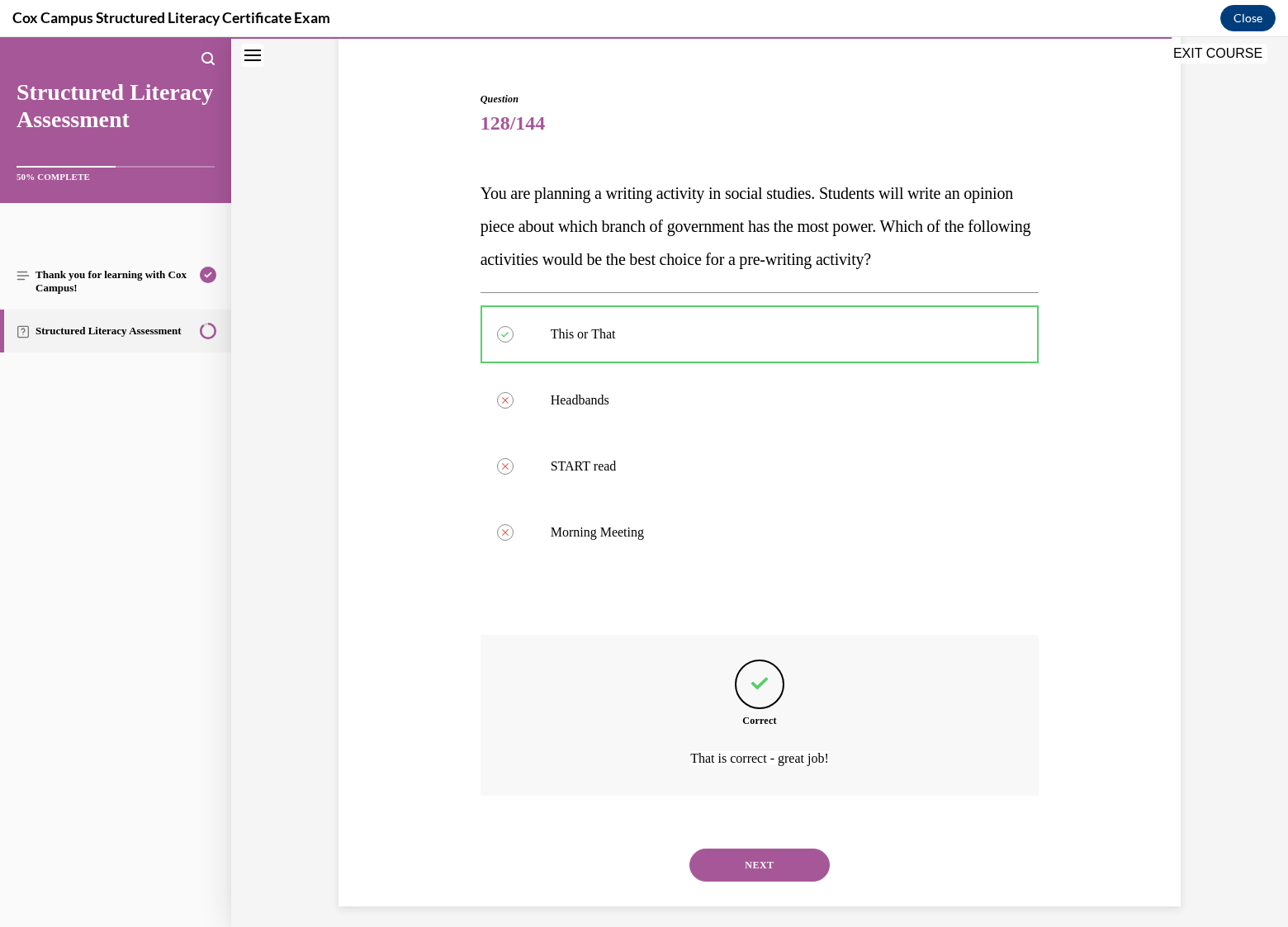
scroll to position [150, 0]
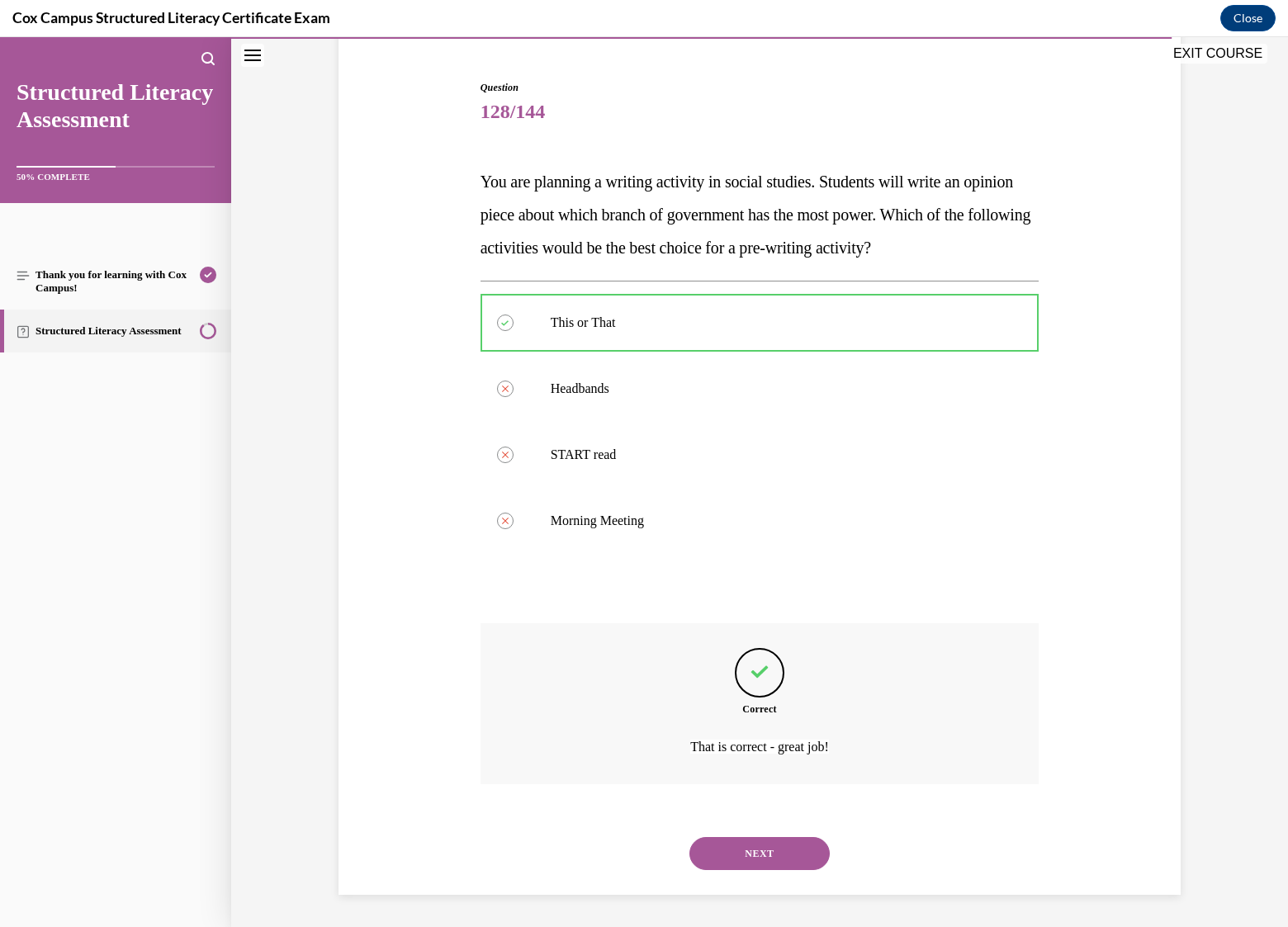
click at [767, 856] on button "NEXT" at bounding box center [760, 853] width 141 height 33
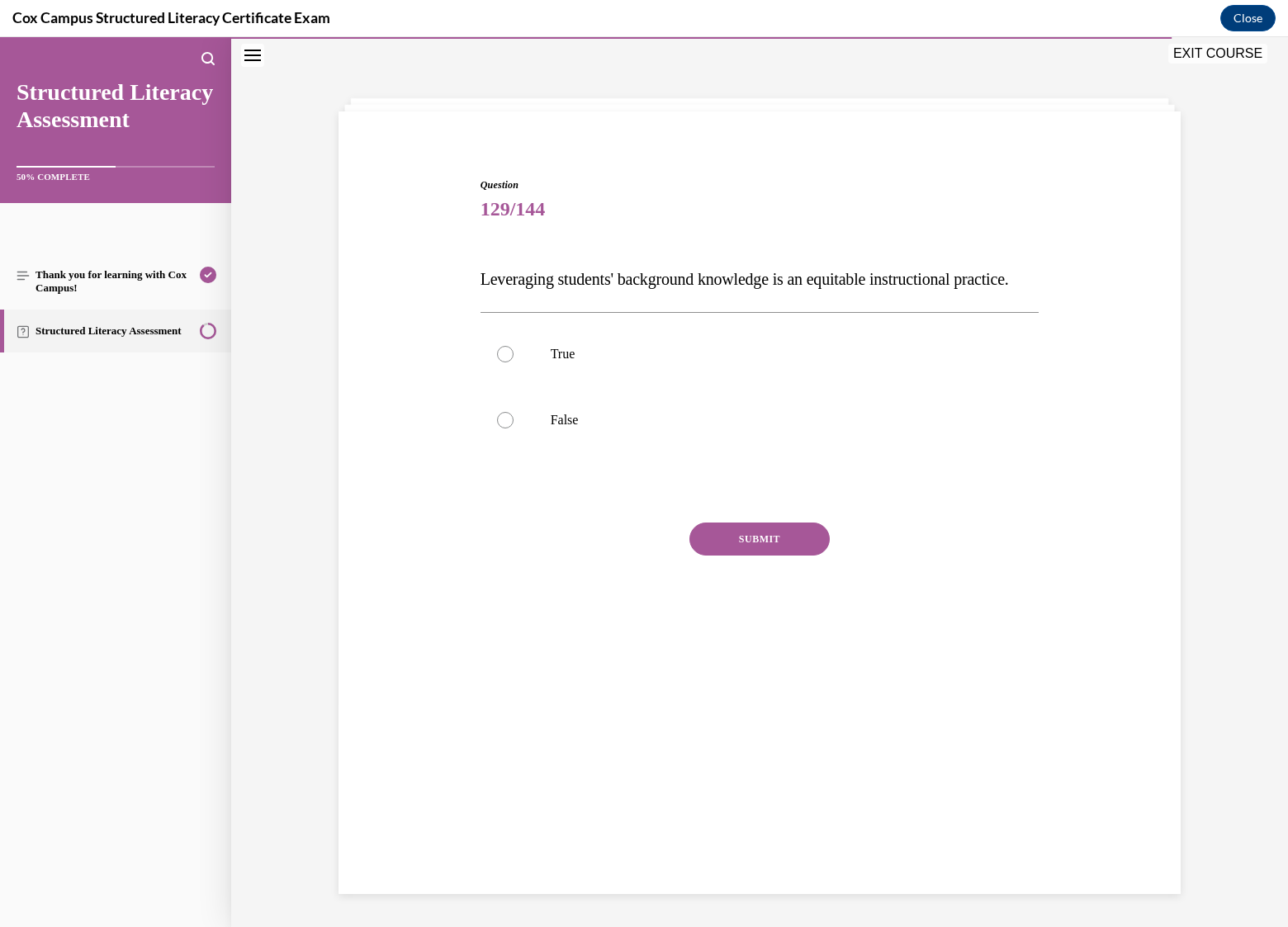
scroll to position [52, 0]
click at [501, 362] on div at bounding box center [505, 354] width 17 height 17
click at [501, 362] on input "True" at bounding box center [505, 354] width 17 height 17
radio input "true"
click at [738, 556] on button "SUBMIT" at bounding box center [760, 539] width 141 height 33
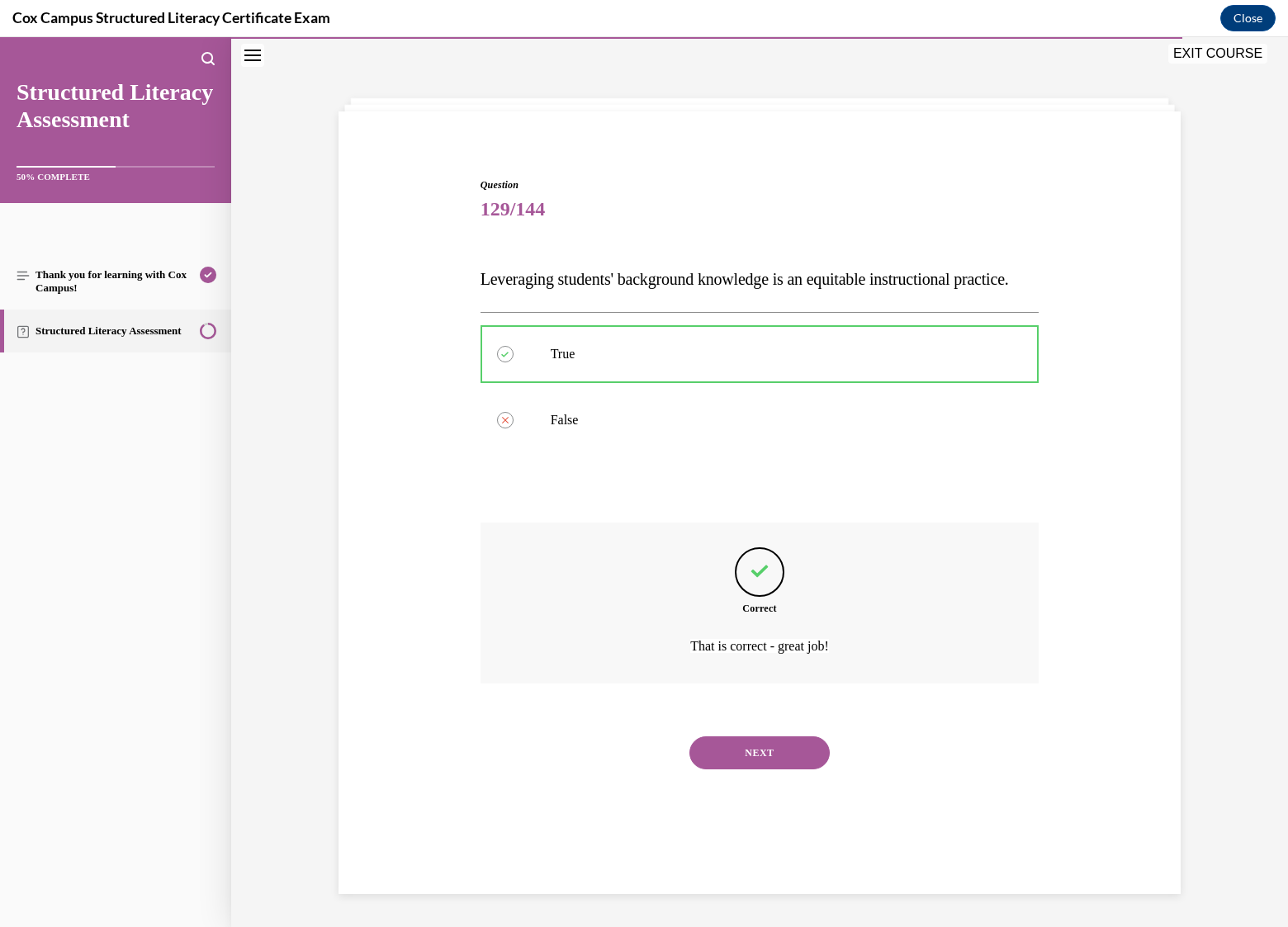
click at [752, 769] on button "NEXT" at bounding box center [760, 752] width 141 height 33
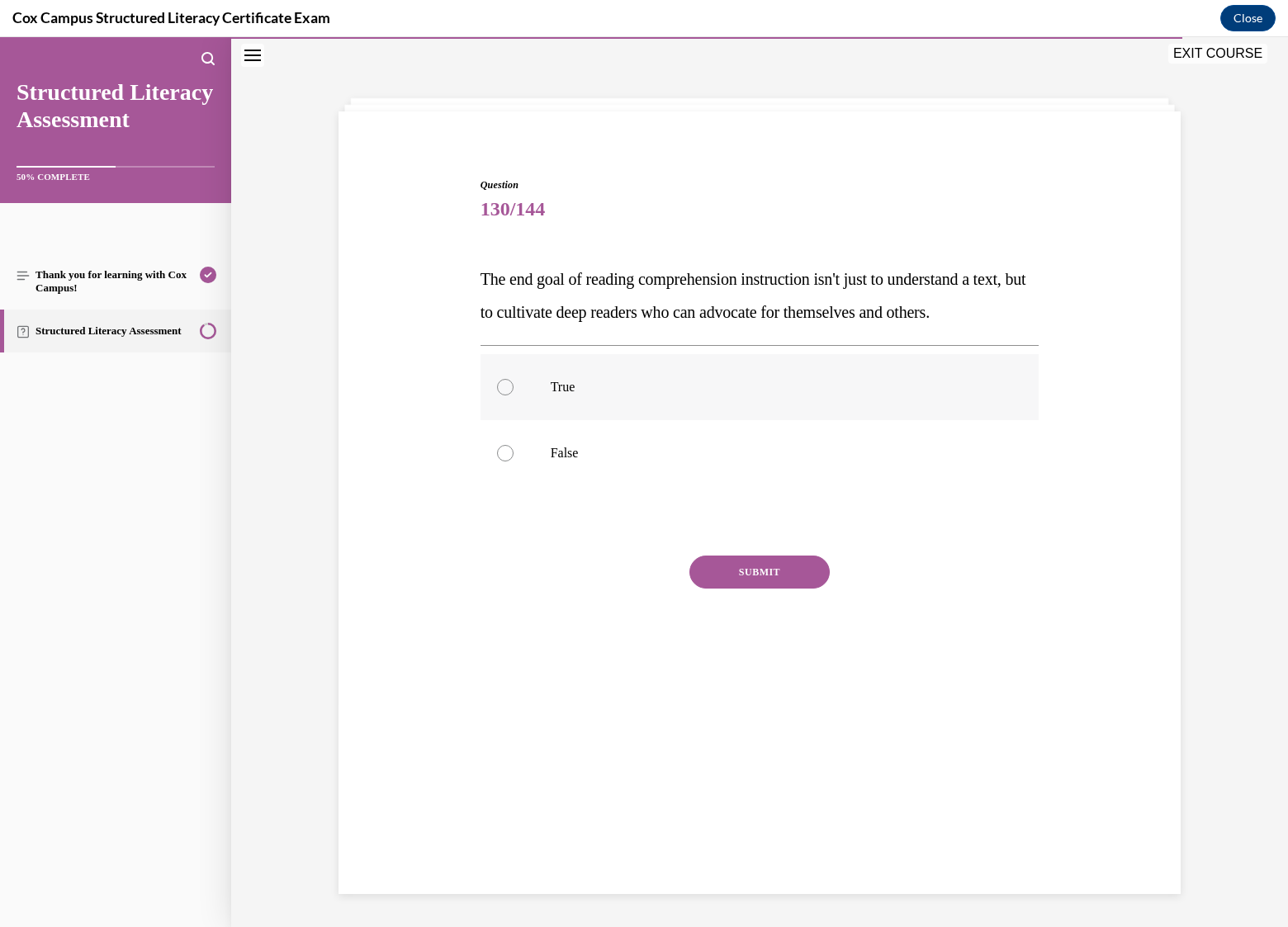
click at [500, 420] on label "True" at bounding box center [760, 387] width 559 height 66
click at [500, 395] on input "True" at bounding box center [505, 386] width 17 height 17
radio input "true"
click at [762, 589] on button "SUBMIT" at bounding box center [760, 572] width 141 height 33
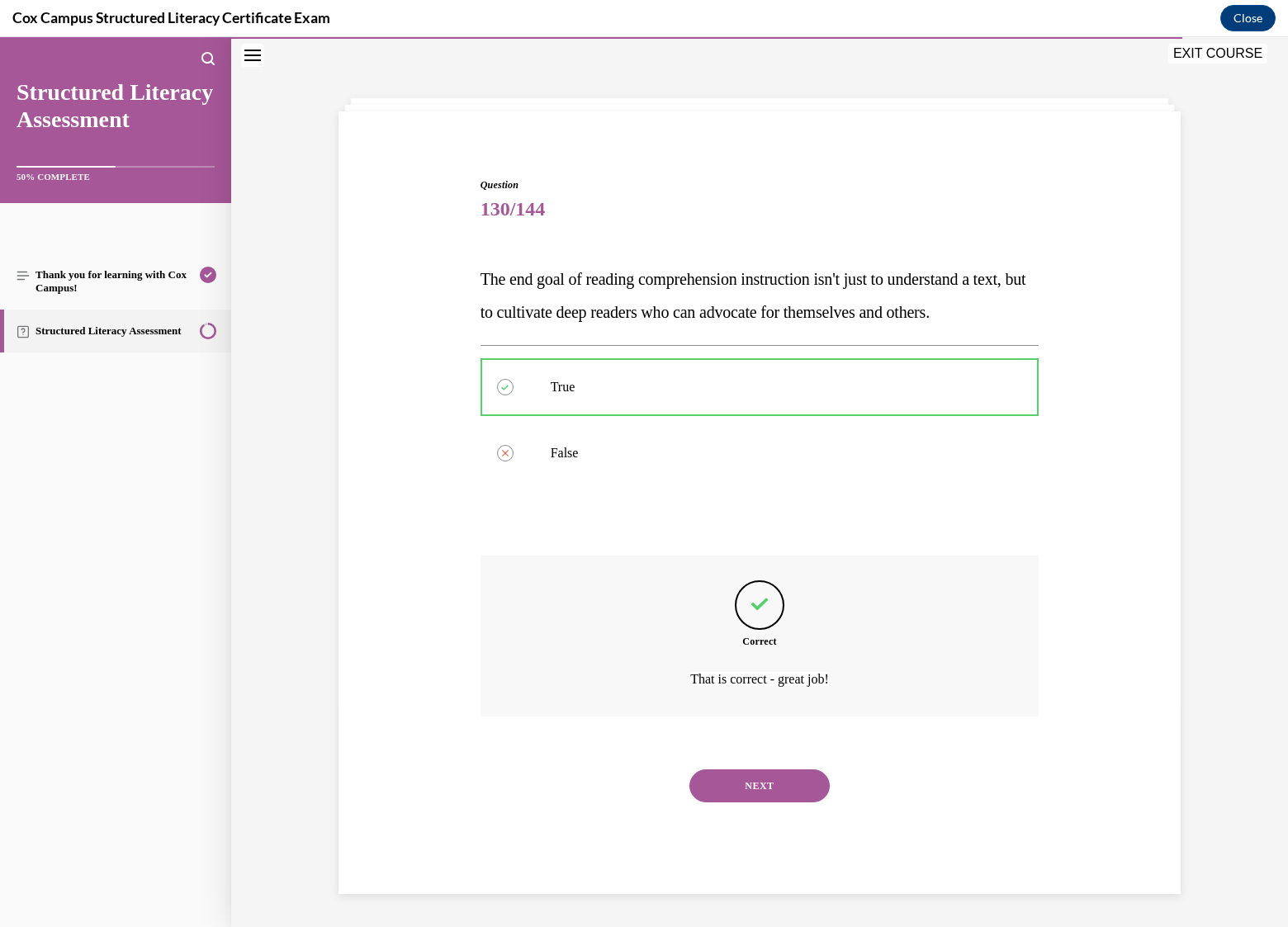
click at [779, 802] on button "NEXT" at bounding box center [760, 785] width 141 height 33
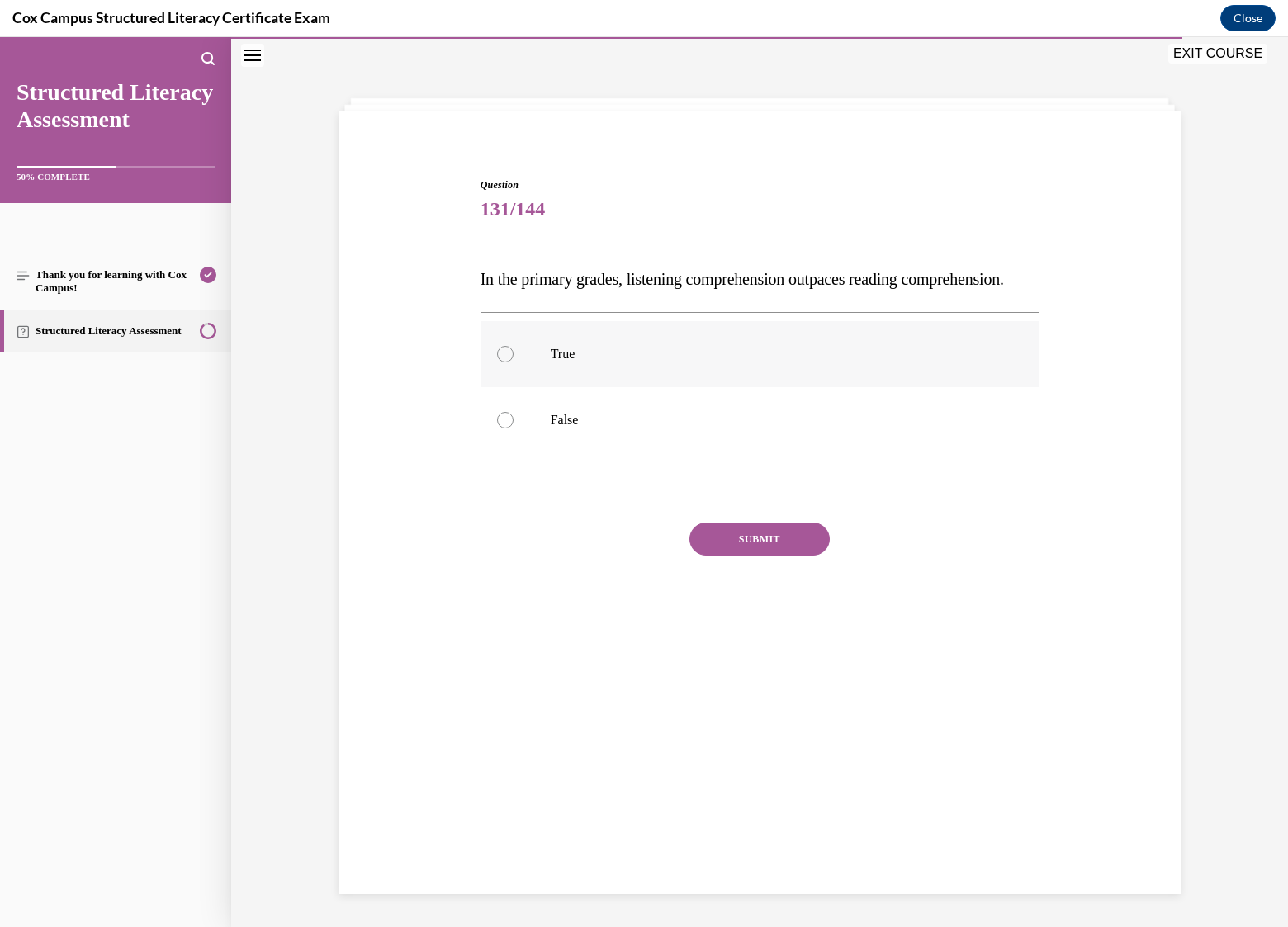
click at [537, 378] on label "True" at bounding box center [760, 354] width 559 height 66
click at [514, 362] on input "True" at bounding box center [505, 354] width 17 height 17
radio input "true"
click at [777, 556] on button "SUBMIT" at bounding box center [760, 539] width 141 height 33
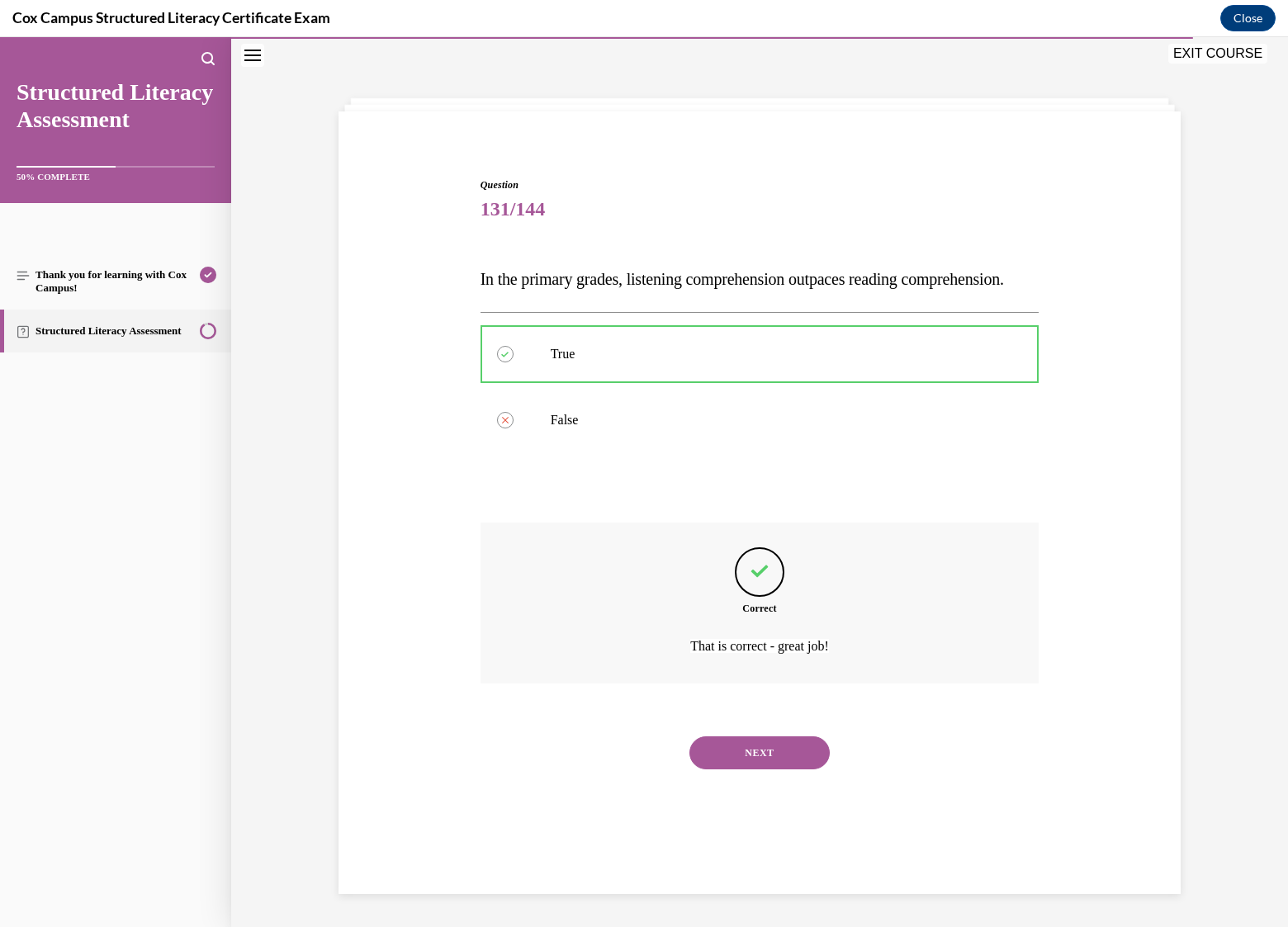
click at [774, 769] on button "NEXT" at bounding box center [760, 752] width 141 height 33
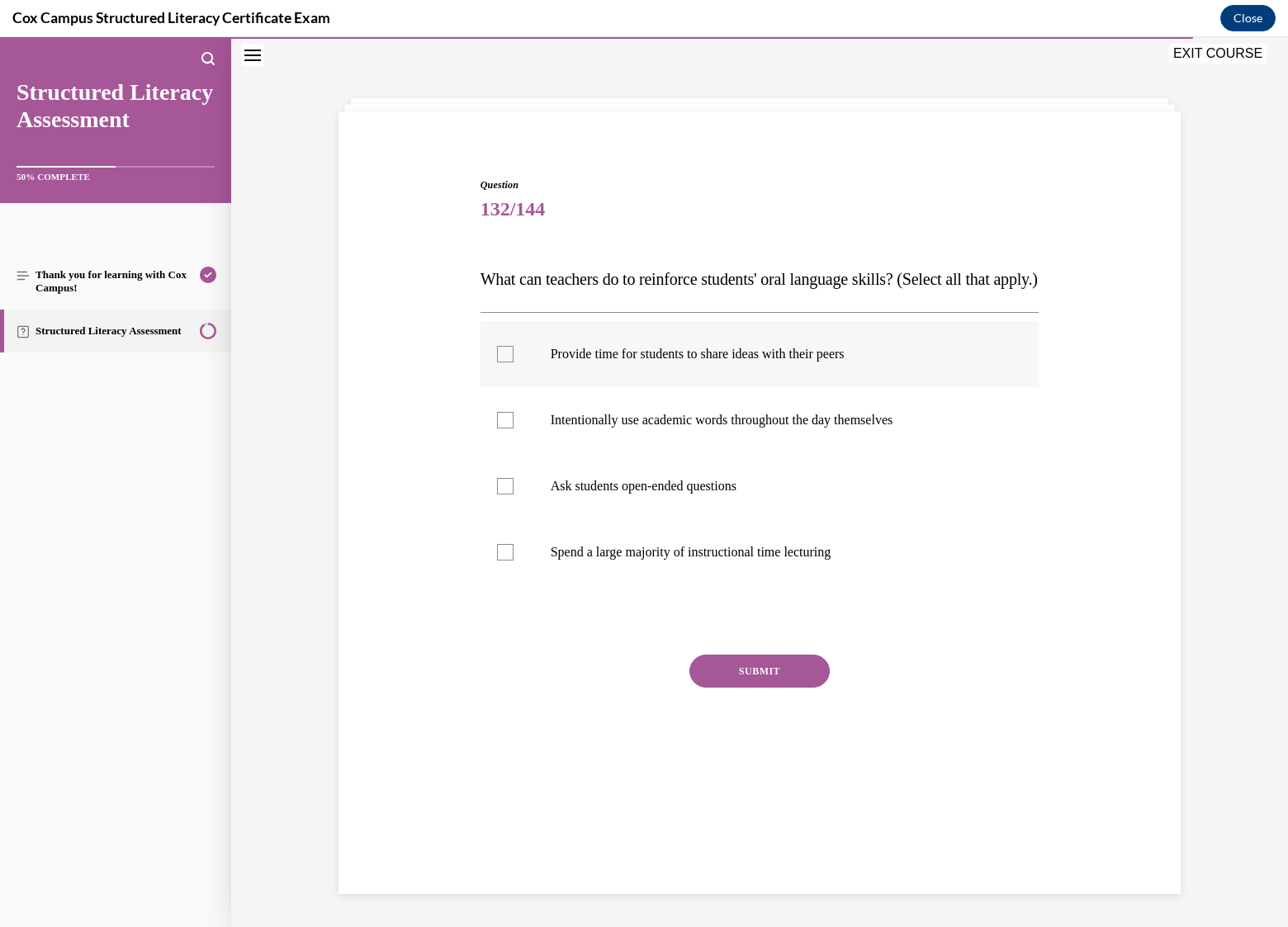
click at [621, 362] on p "Provide time for students to share ideas with their peers" at bounding box center [774, 354] width 447 height 17
click at [514, 362] on input "Provide time for students to share ideas with their peers" at bounding box center [505, 354] width 17 height 17
checkbox input "true"
click at [617, 428] on p "Intentionally use academic words throughout the day themselves" at bounding box center [774, 420] width 447 height 17
click at [514, 428] on input "Intentionally use academic words throughout the day themselves" at bounding box center [505, 420] width 17 height 17
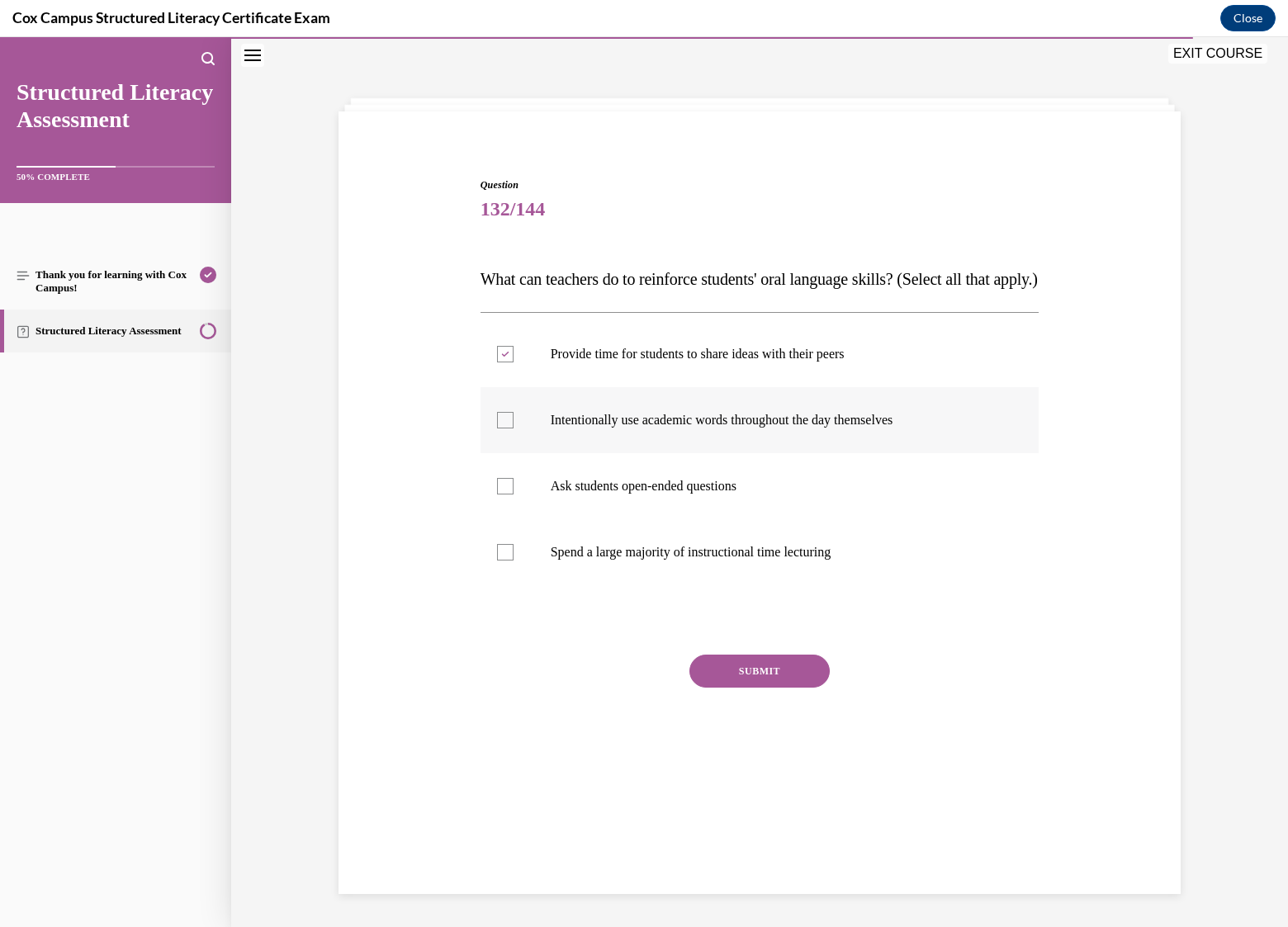
checkbox input "true"
click at [599, 494] on p "Ask students open-ended questions" at bounding box center [774, 486] width 447 height 17
click at [514, 494] on input "Ask students open-ended questions" at bounding box center [505, 486] width 17 height 17
checkbox input "true"
click at [756, 687] on button "SUBMIT" at bounding box center [760, 671] width 141 height 33
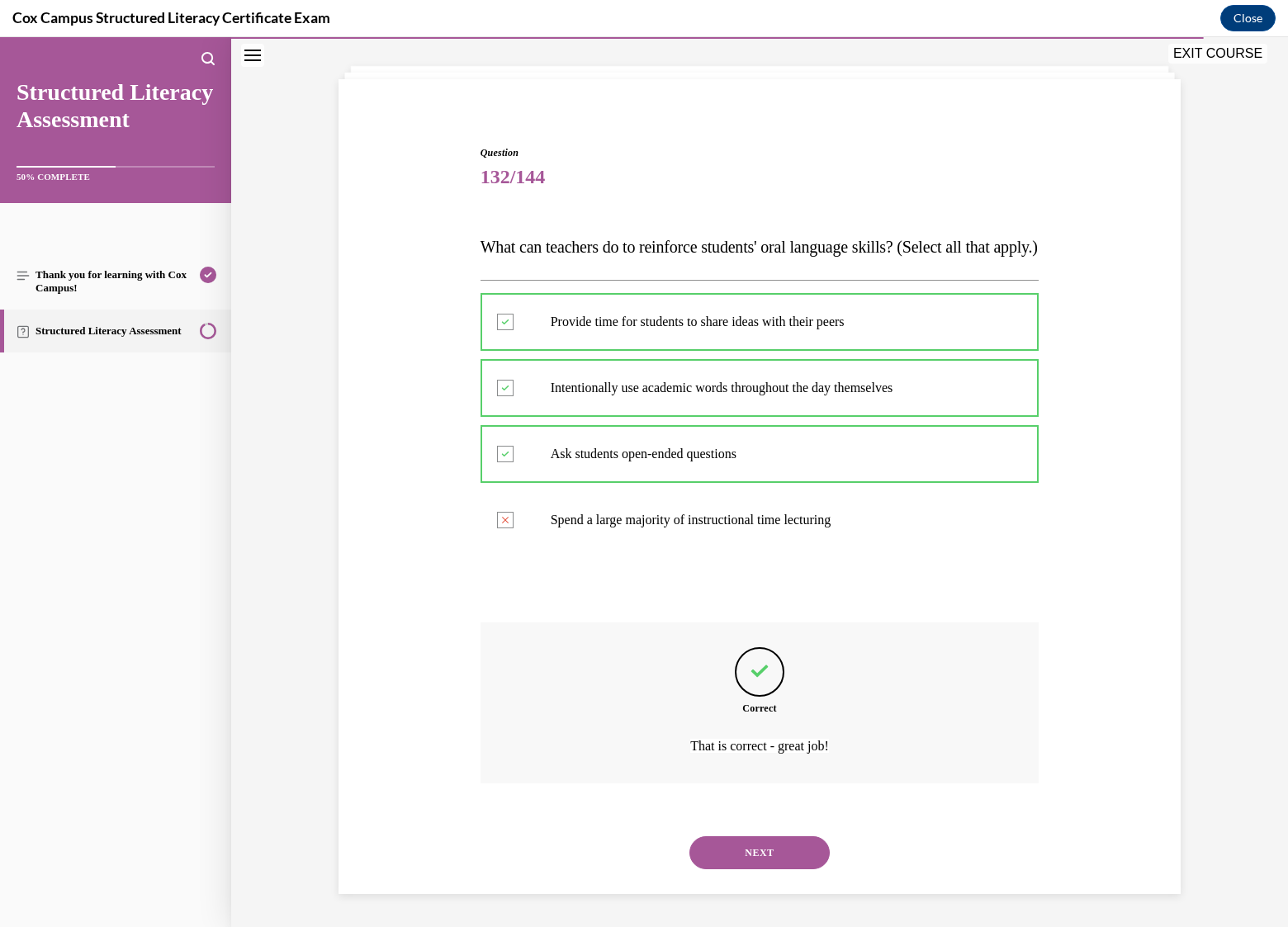
scroll to position [117, 0]
click at [774, 851] on button "NEXT" at bounding box center [760, 852] width 141 height 33
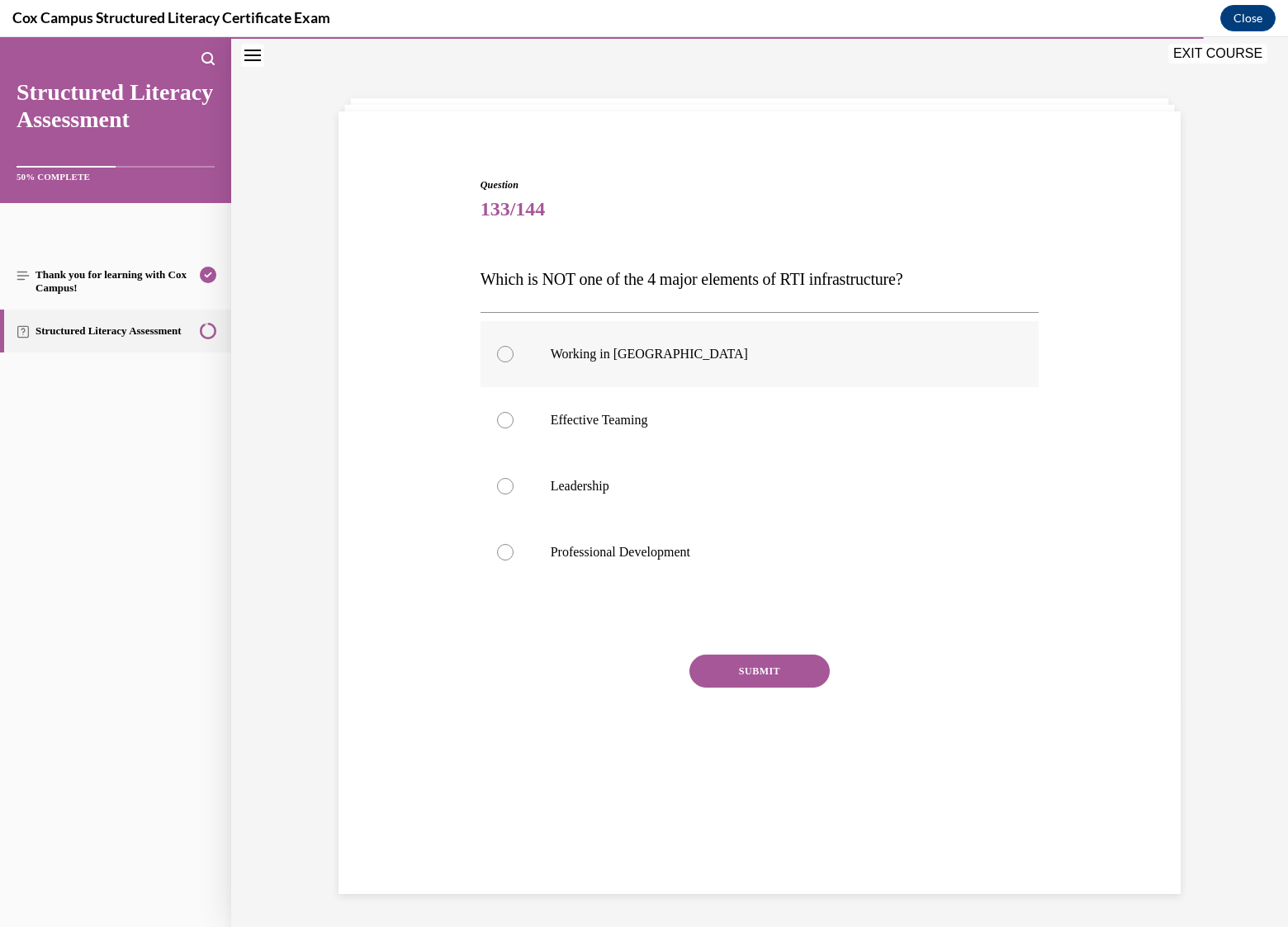
click at [609, 354] on p "Working in Silos" at bounding box center [774, 354] width 447 height 17
click at [514, 354] on input "Working in Silos" at bounding box center [505, 354] width 17 height 17
radio input "true"
click at [780, 675] on button "SUBMIT" at bounding box center [760, 671] width 141 height 33
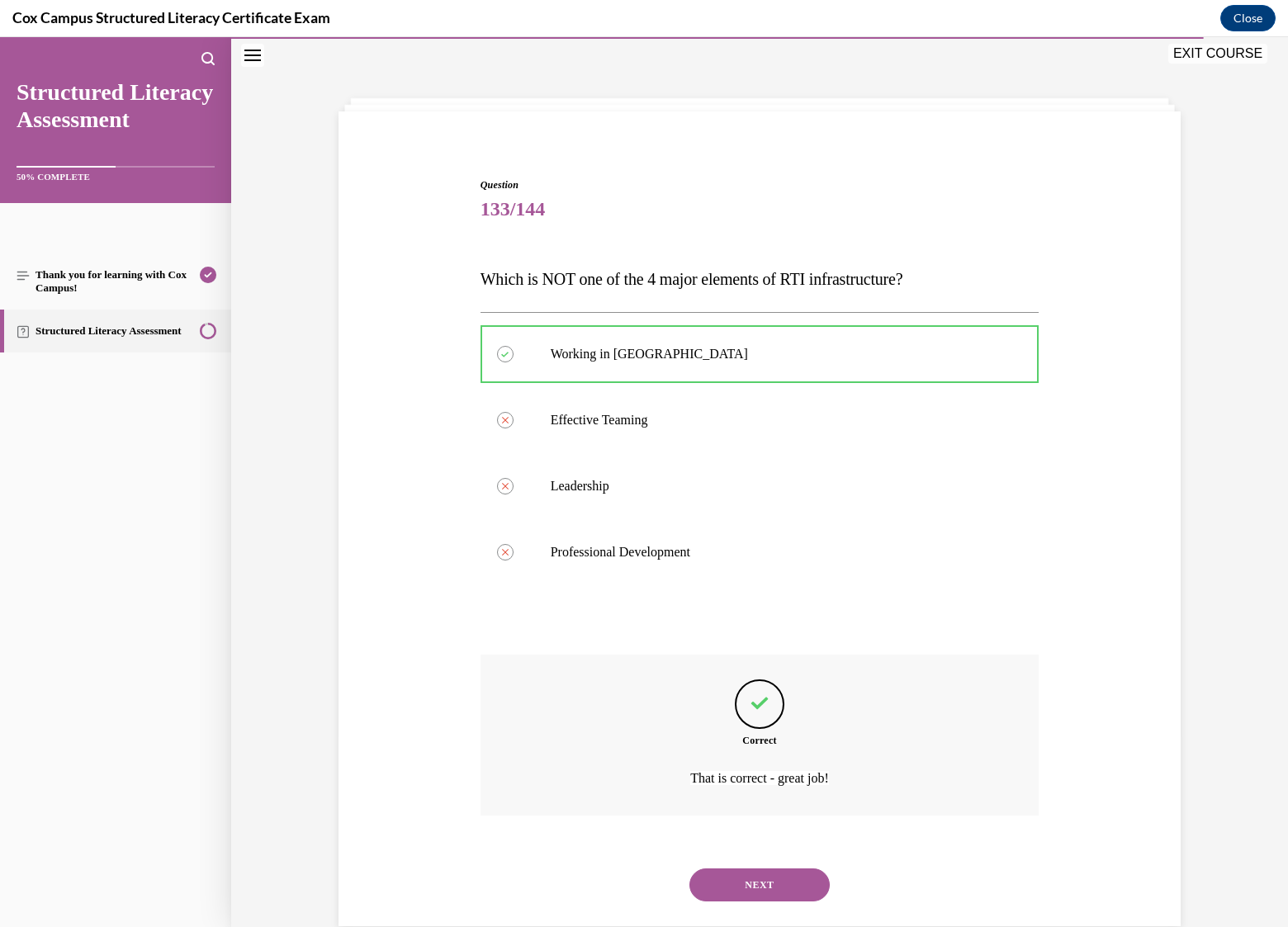
scroll to position [84, 0]
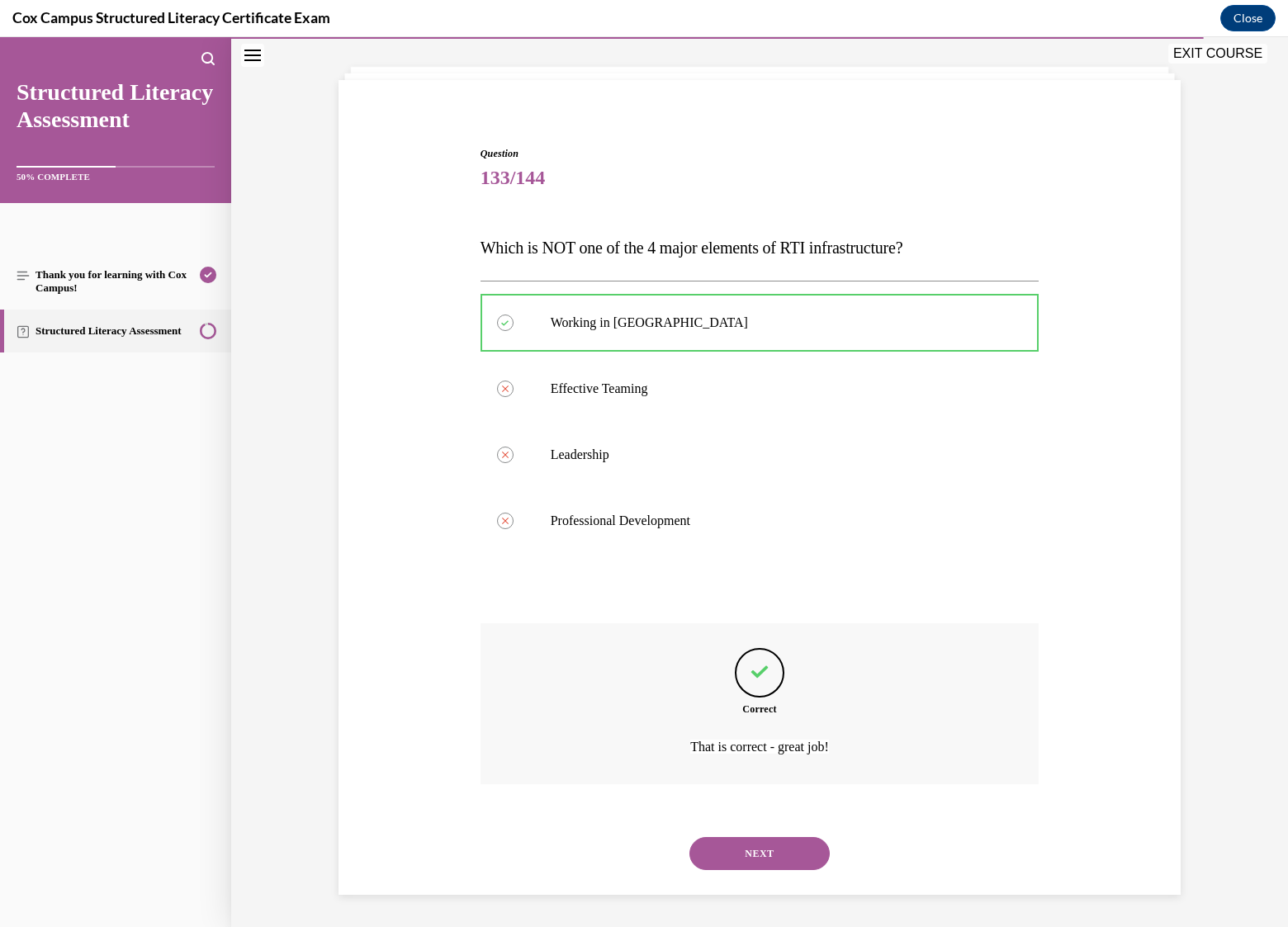
click at [778, 852] on button "NEXT" at bounding box center [760, 853] width 141 height 33
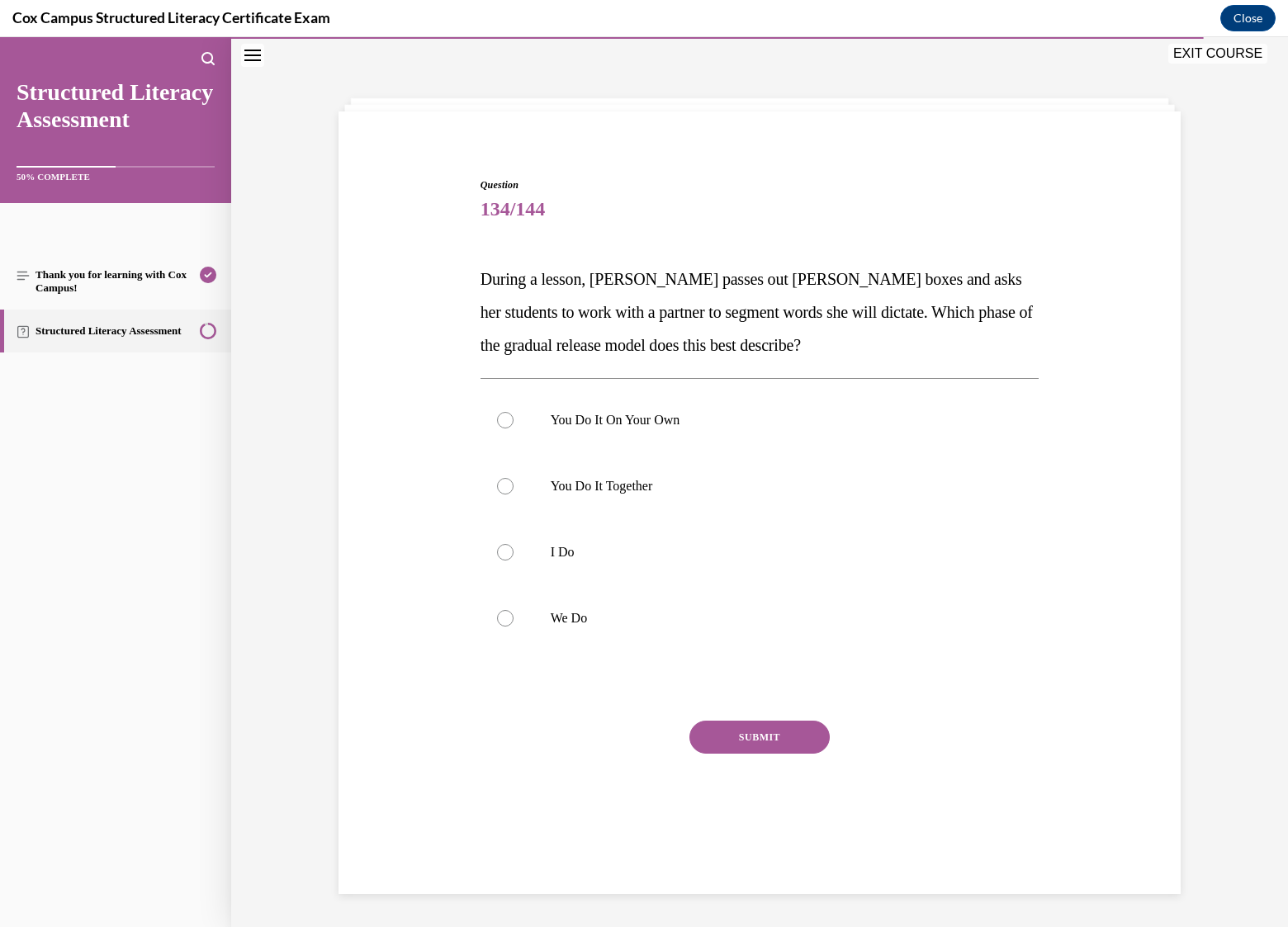
scroll to position [52, 0]
click at [619, 488] on p "You Do It Together" at bounding box center [774, 486] width 447 height 17
click at [514, 488] on input "You Do It Together" at bounding box center [505, 486] width 17 height 17
radio input "true"
click at [771, 736] on button "SUBMIT" at bounding box center [760, 736] width 141 height 33
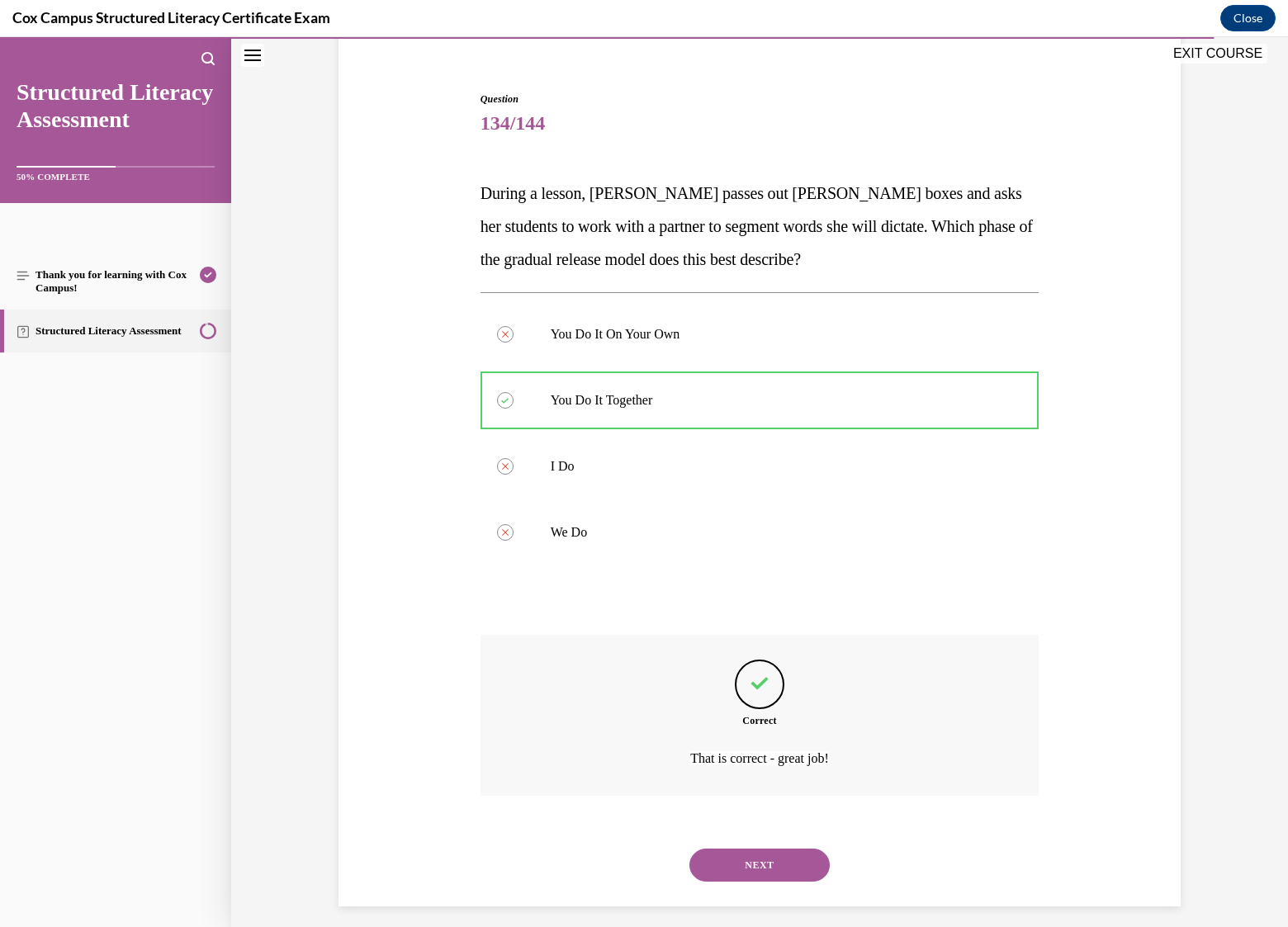
scroll to position [150, 0]
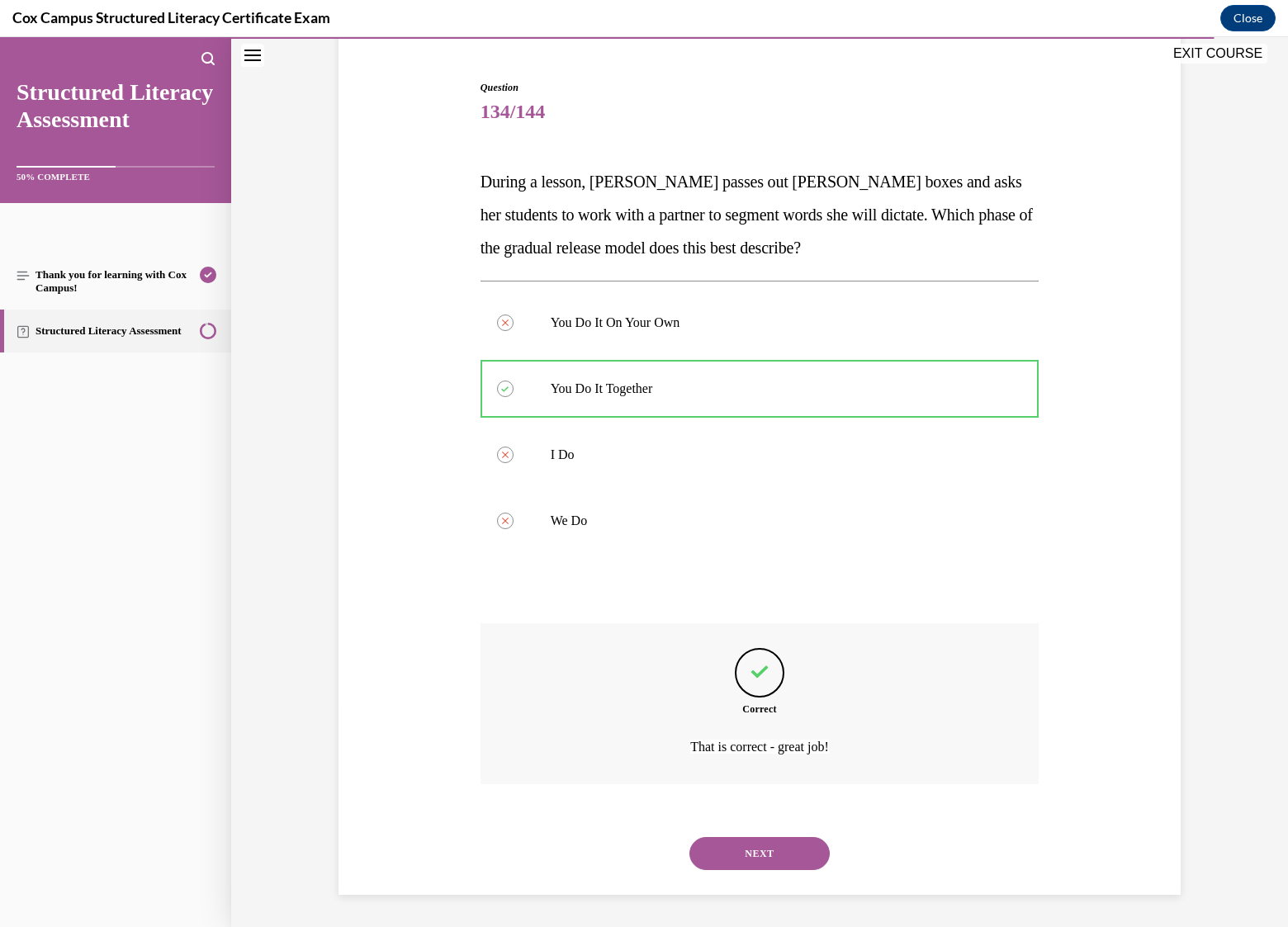
click at [780, 850] on button "NEXT" at bounding box center [760, 853] width 141 height 33
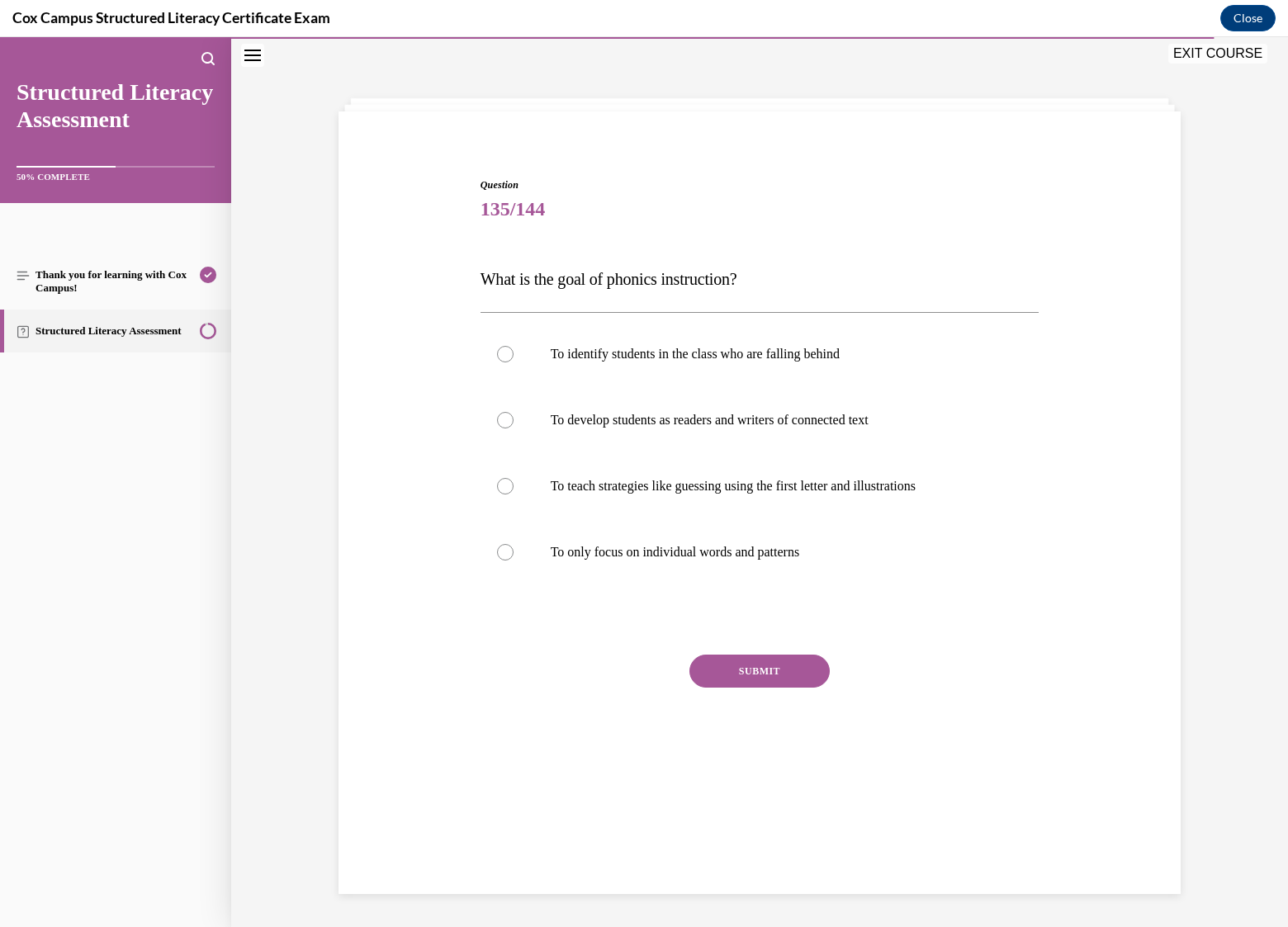
scroll to position [52, 0]
click at [763, 420] on p "To develop students as readers and writers of connected text" at bounding box center [774, 420] width 447 height 17
click at [514, 420] on input "To develop students as readers and writers of connected text" at bounding box center [505, 420] width 17 height 17
radio input "true"
click at [750, 664] on button "SUBMIT" at bounding box center [760, 671] width 141 height 33
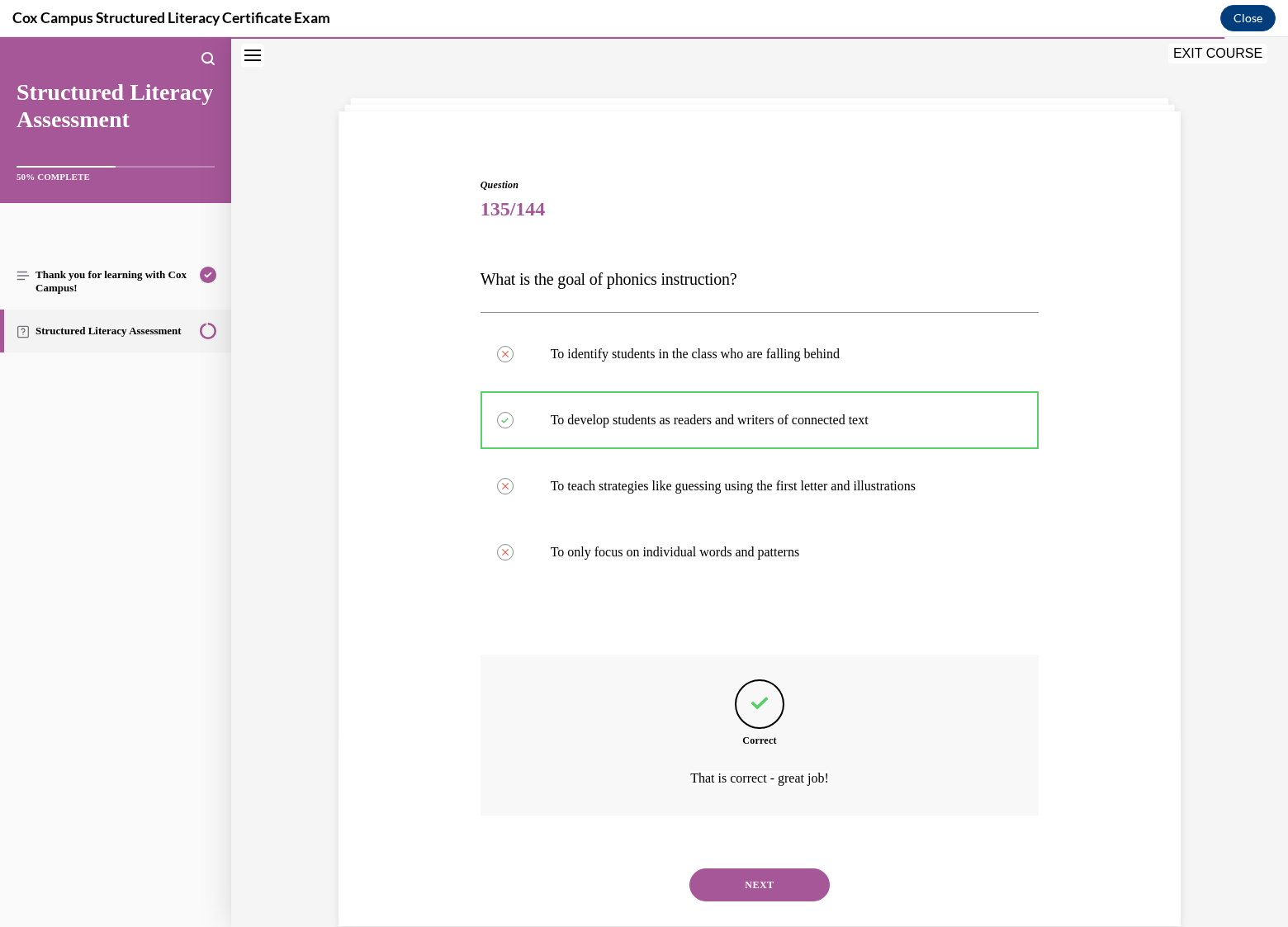
scroll to position [84, 0]
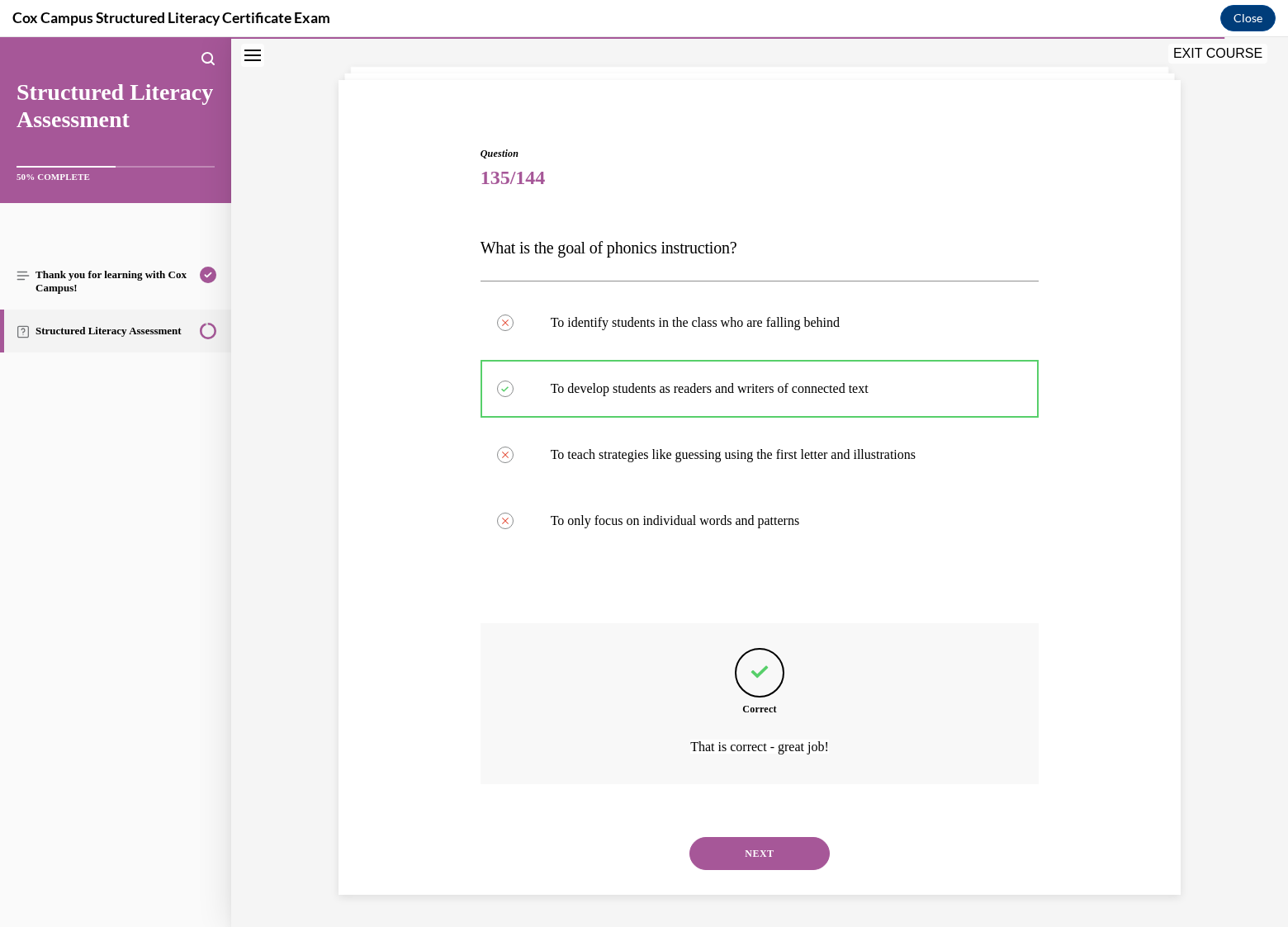
drag, startPoint x: 772, startPoint y: 855, endPoint x: 760, endPoint y: 854, distance: 12.0
click at [771, 854] on button "NEXT" at bounding box center [760, 853] width 141 height 33
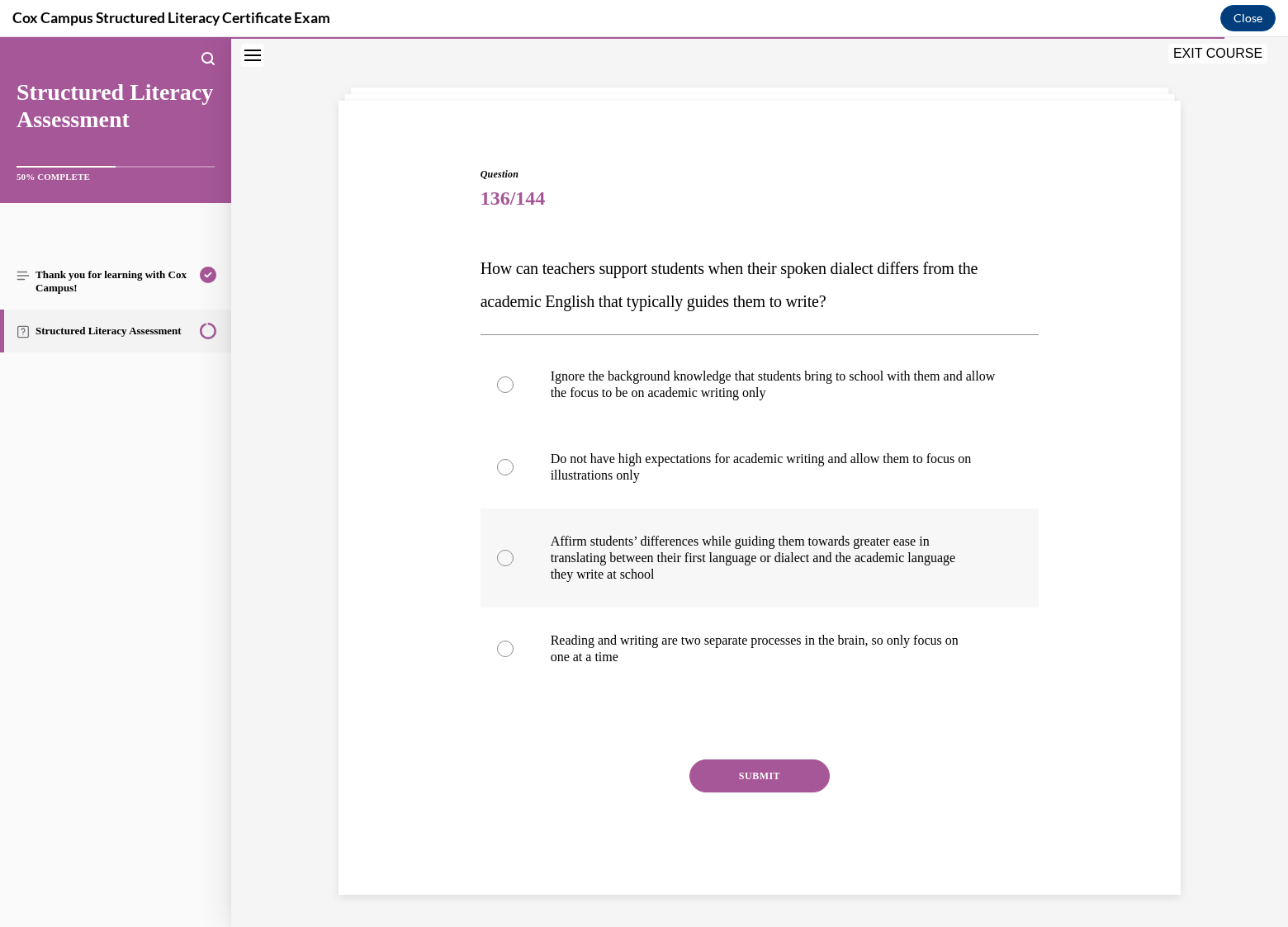
click at [664, 564] on p "translating between their first language or dialect and the academic language" at bounding box center [774, 557] width 447 height 17
click at [514, 564] on input "Affirm students’ differences while guiding them towards greater ease in transla…" at bounding box center [505, 557] width 17 height 17
radio input "true"
click at [776, 777] on button "SUBMIT" at bounding box center [760, 776] width 141 height 33
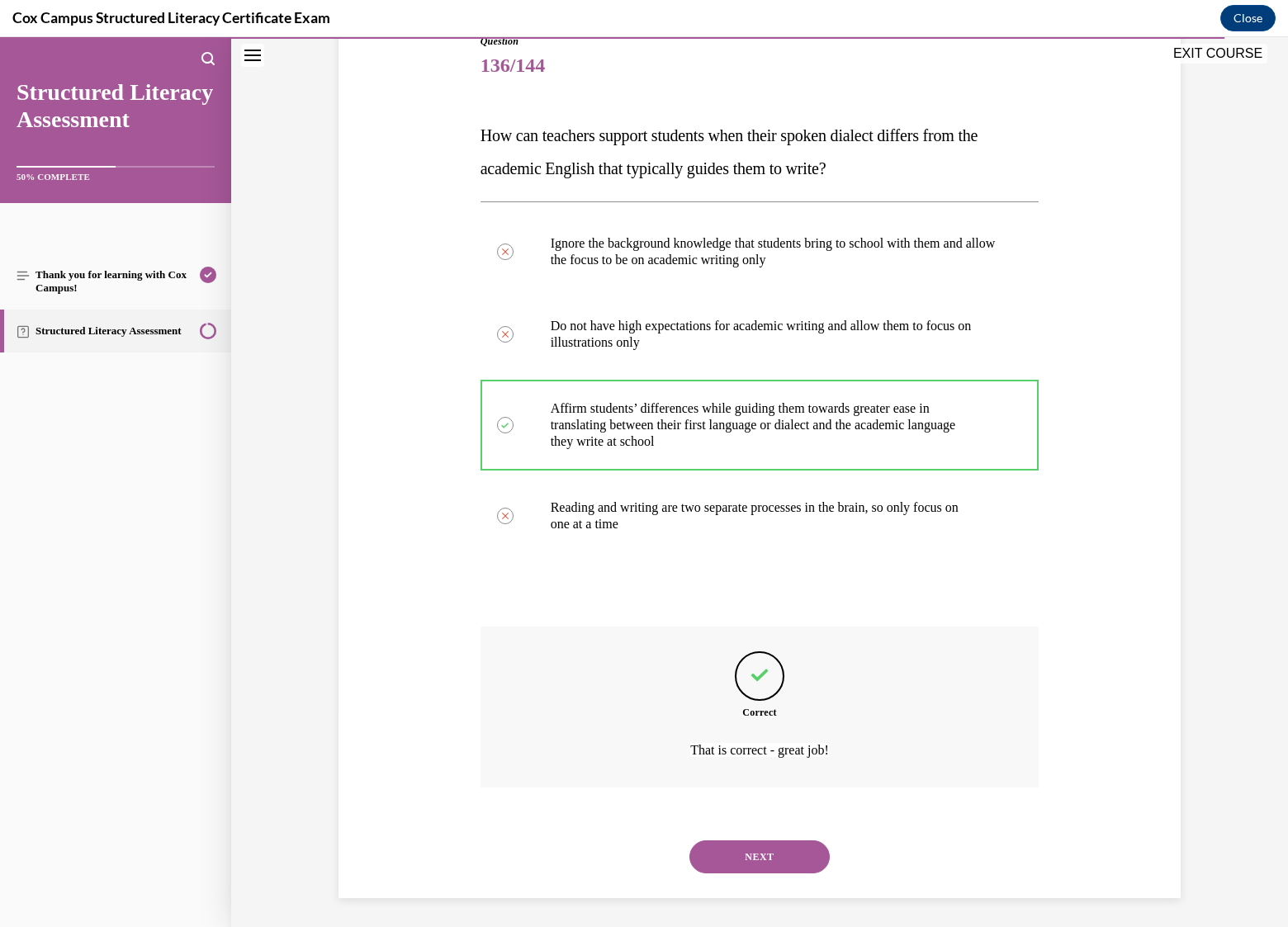
scroll to position [199, 0]
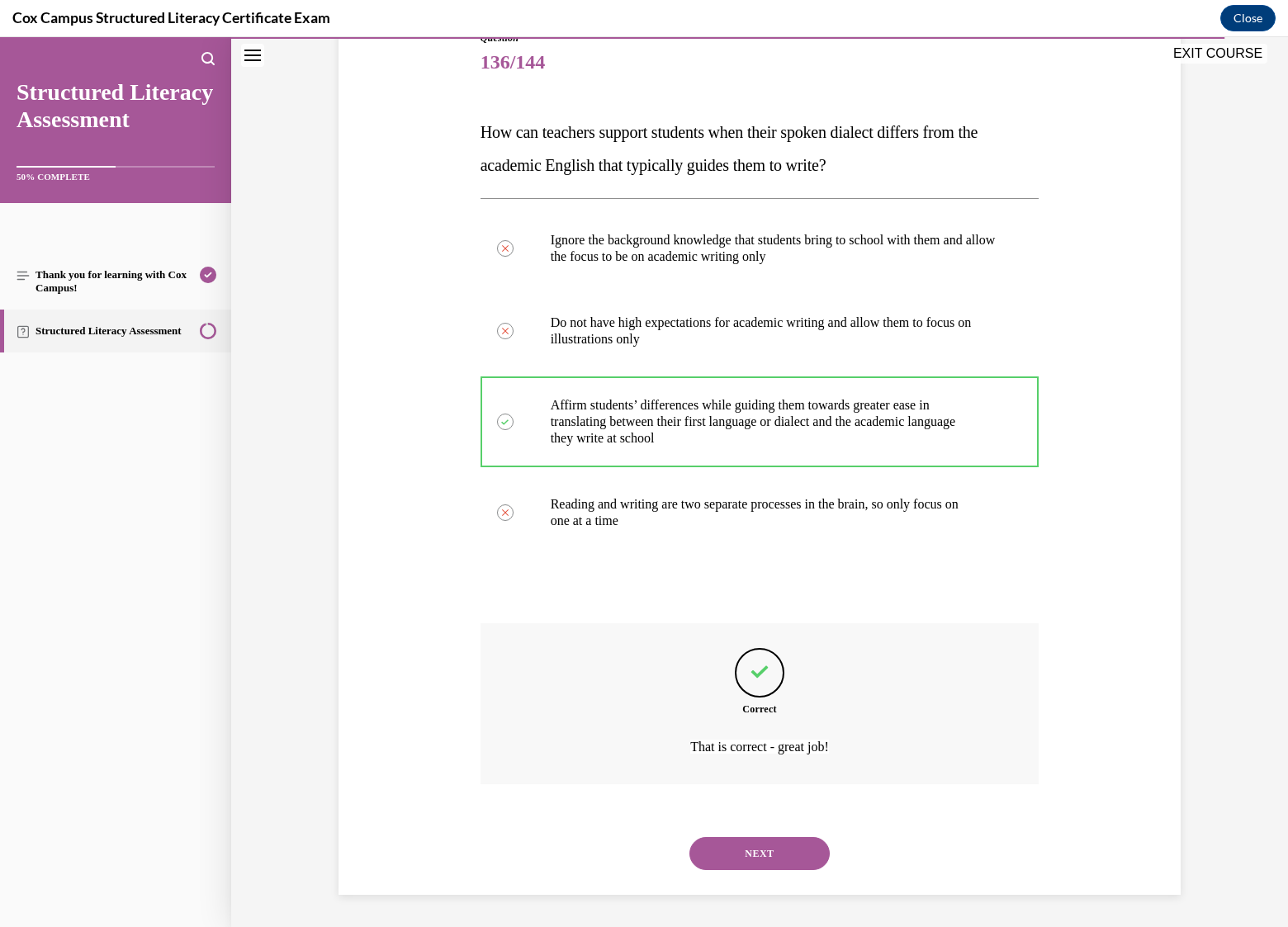
click at [729, 845] on button "NEXT" at bounding box center [760, 853] width 141 height 33
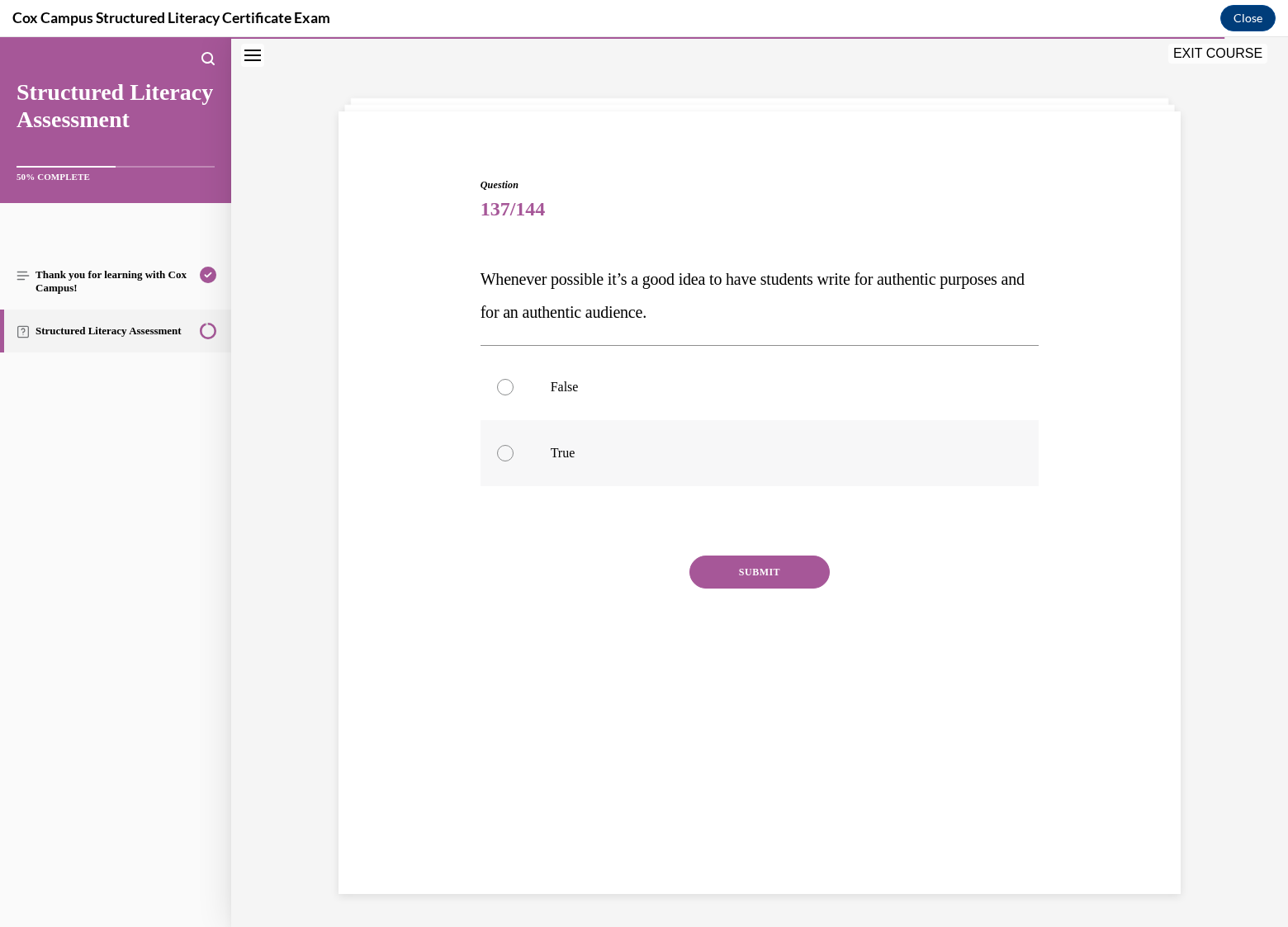
click at [566, 443] on label "True" at bounding box center [760, 453] width 559 height 66
click at [514, 445] on input "True" at bounding box center [505, 453] width 17 height 17
radio input "true"
click at [772, 577] on button "SUBMIT" at bounding box center [760, 572] width 141 height 33
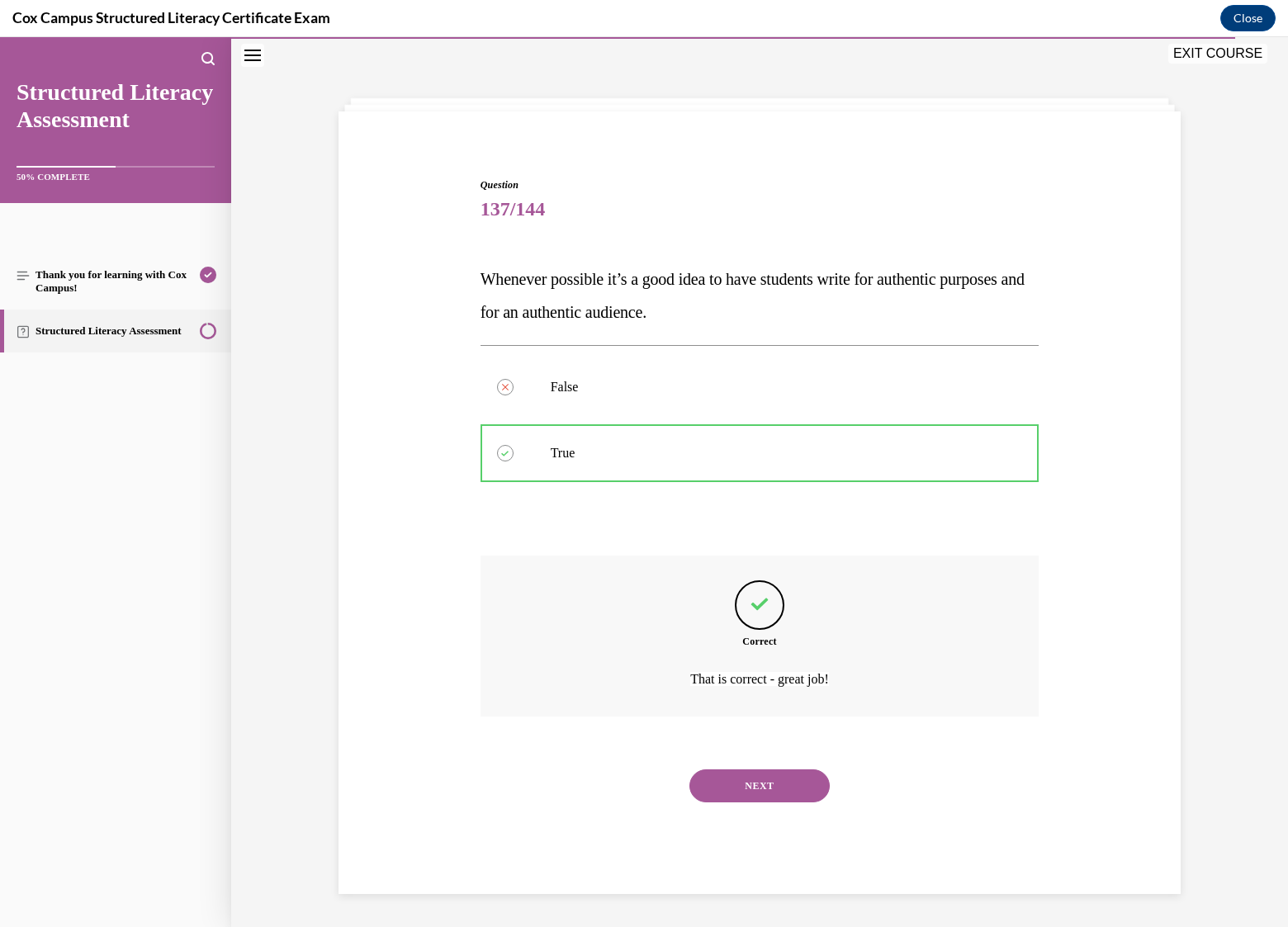
click at [744, 785] on button "NEXT" at bounding box center [760, 785] width 141 height 33
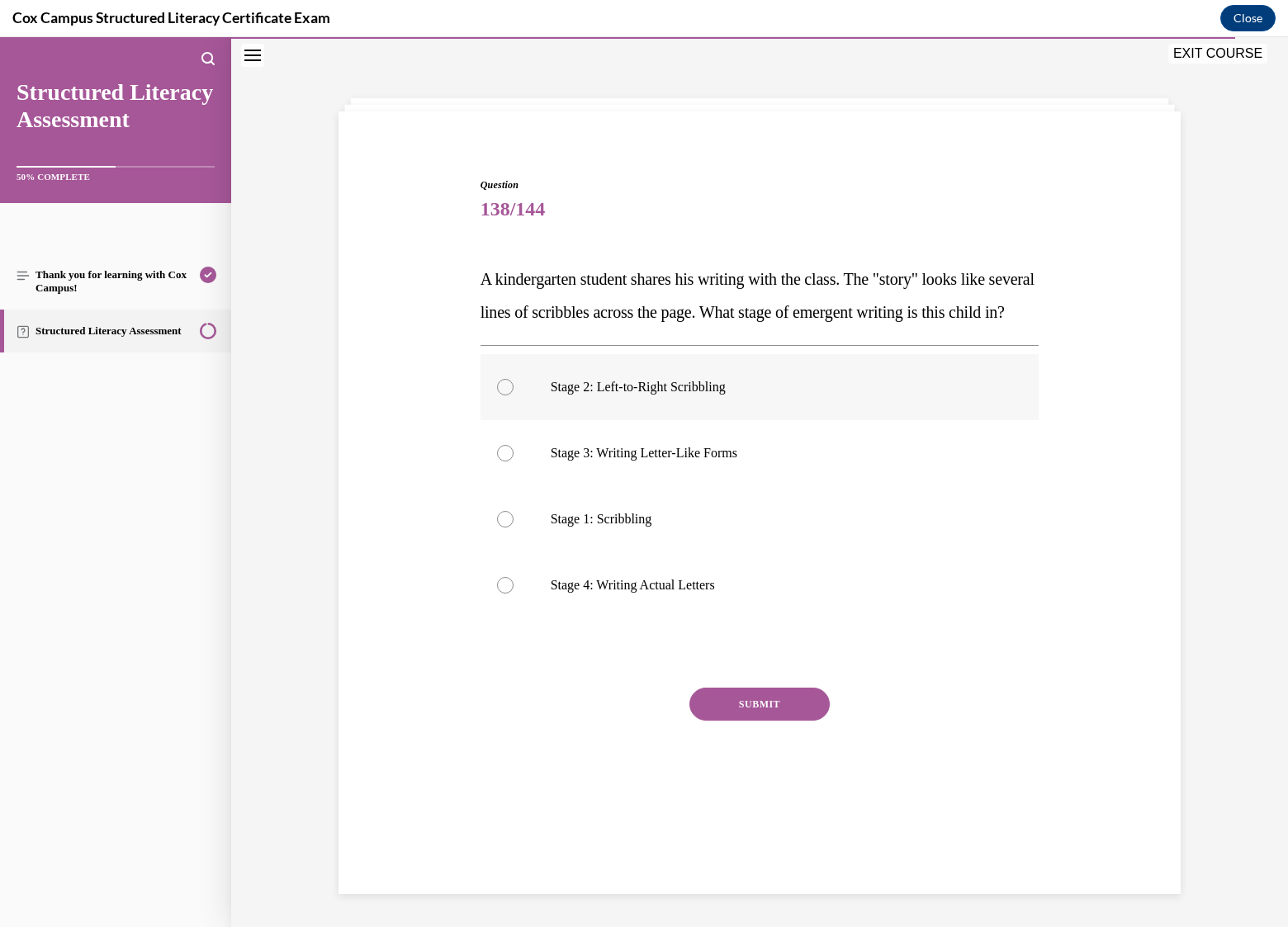
click at [611, 395] on p "Stage 2: Left-to-Right Scribbling" at bounding box center [774, 386] width 447 height 17
click at [514, 395] on input "Stage 2: Left-to-Right Scribbling" at bounding box center [505, 386] width 17 height 17
radio input "true"
click at [730, 720] on button "SUBMIT" at bounding box center [760, 703] width 141 height 33
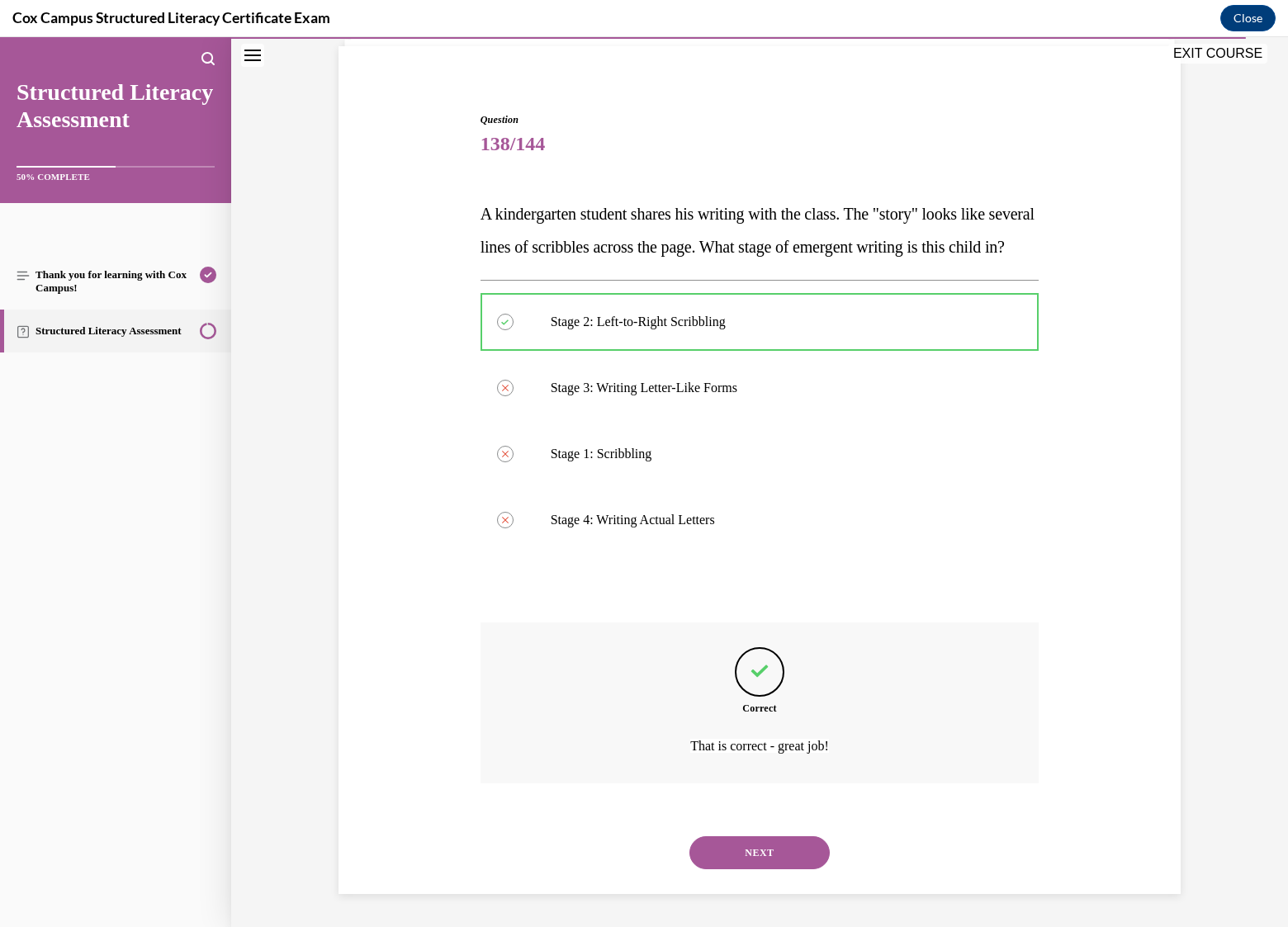
scroll to position [150, 0]
click at [784, 841] on button "NEXT" at bounding box center [760, 852] width 141 height 33
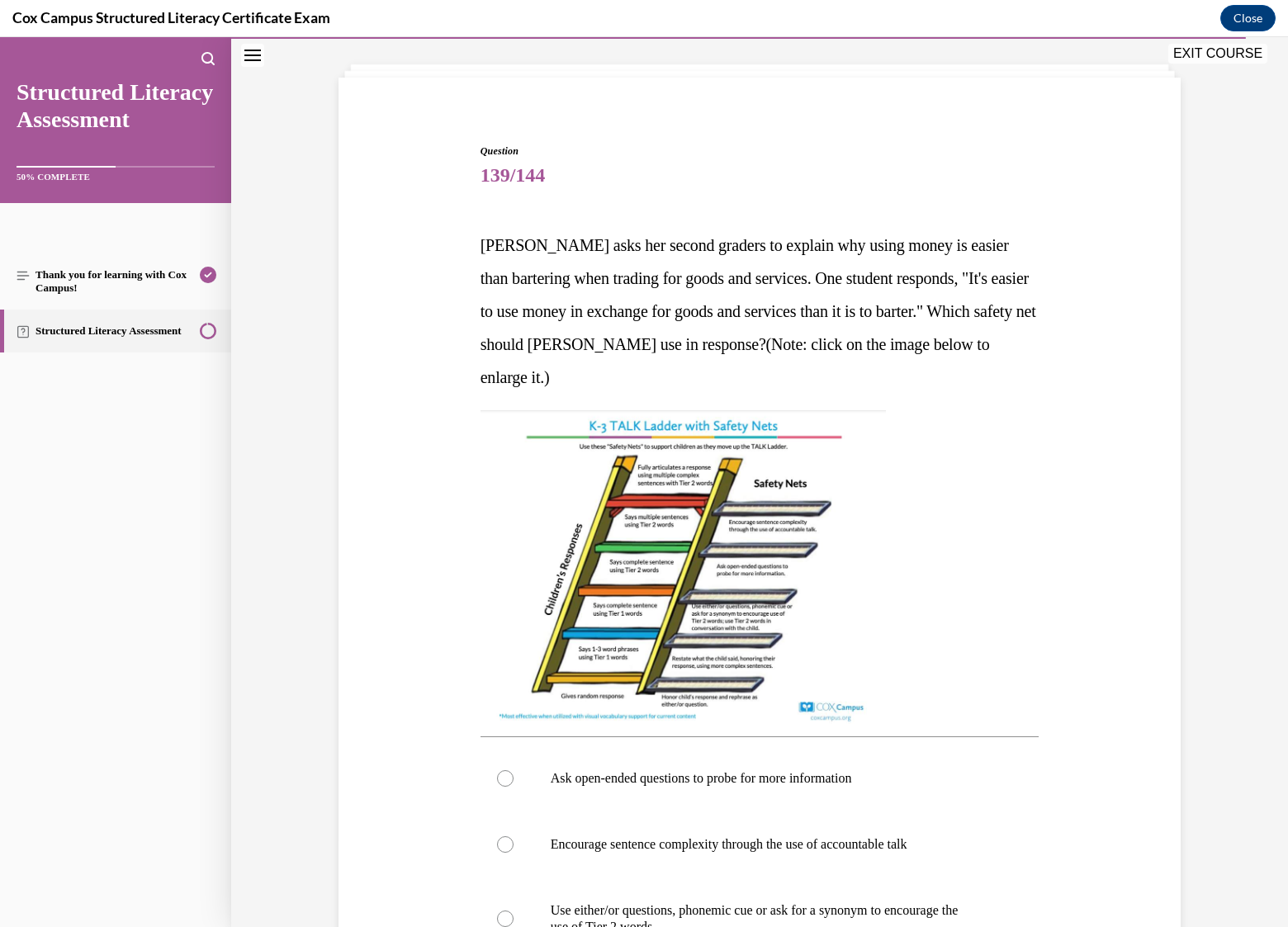
scroll to position [168, 0]
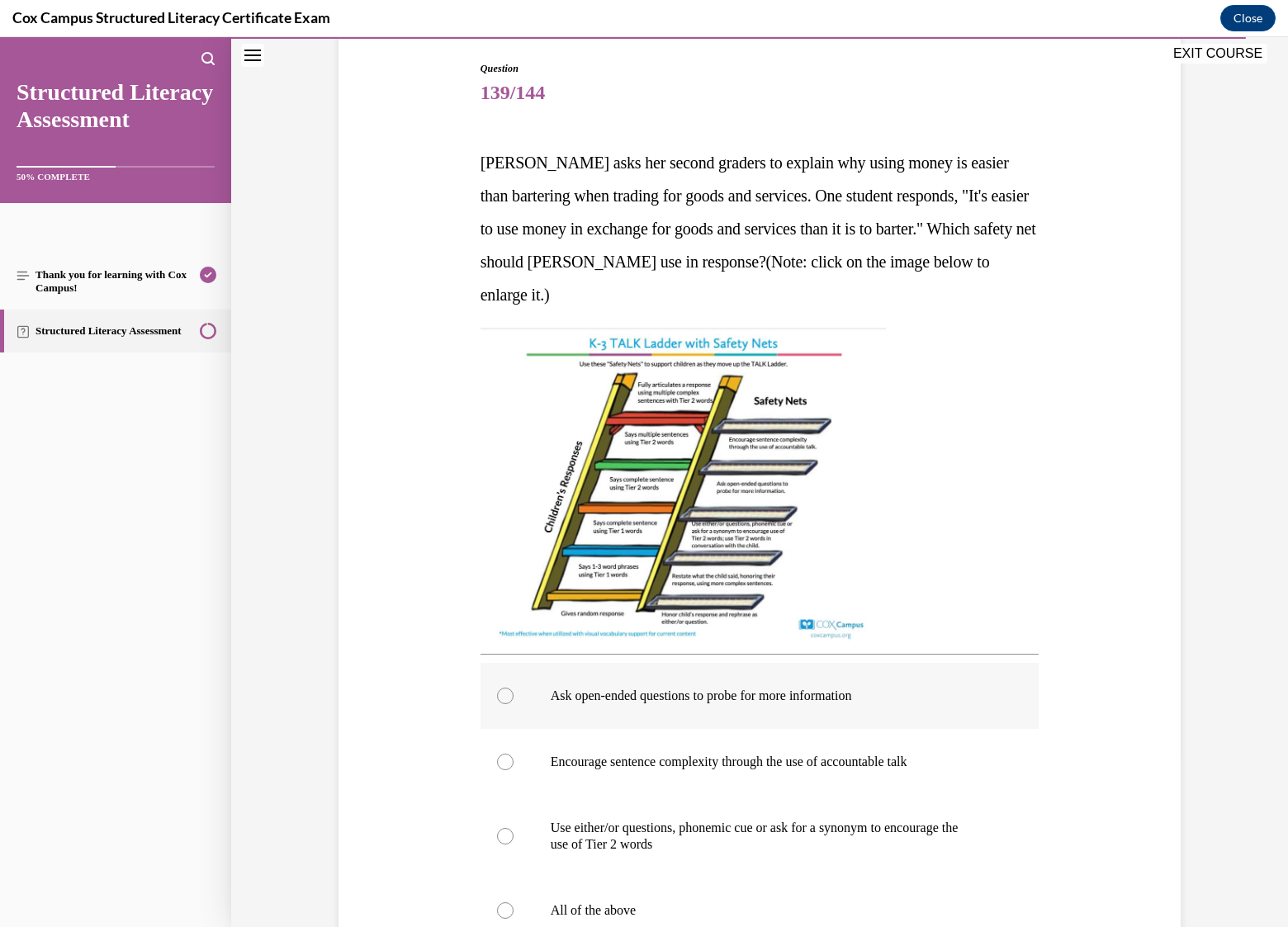
click at [643, 693] on p "Ask open-ended questions to probe for more information" at bounding box center [774, 695] width 447 height 17
click at [514, 693] on input "Ask open-ended questions to probe for more information" at bounding box center [505, 695] width 17 height 17
radio input "true"
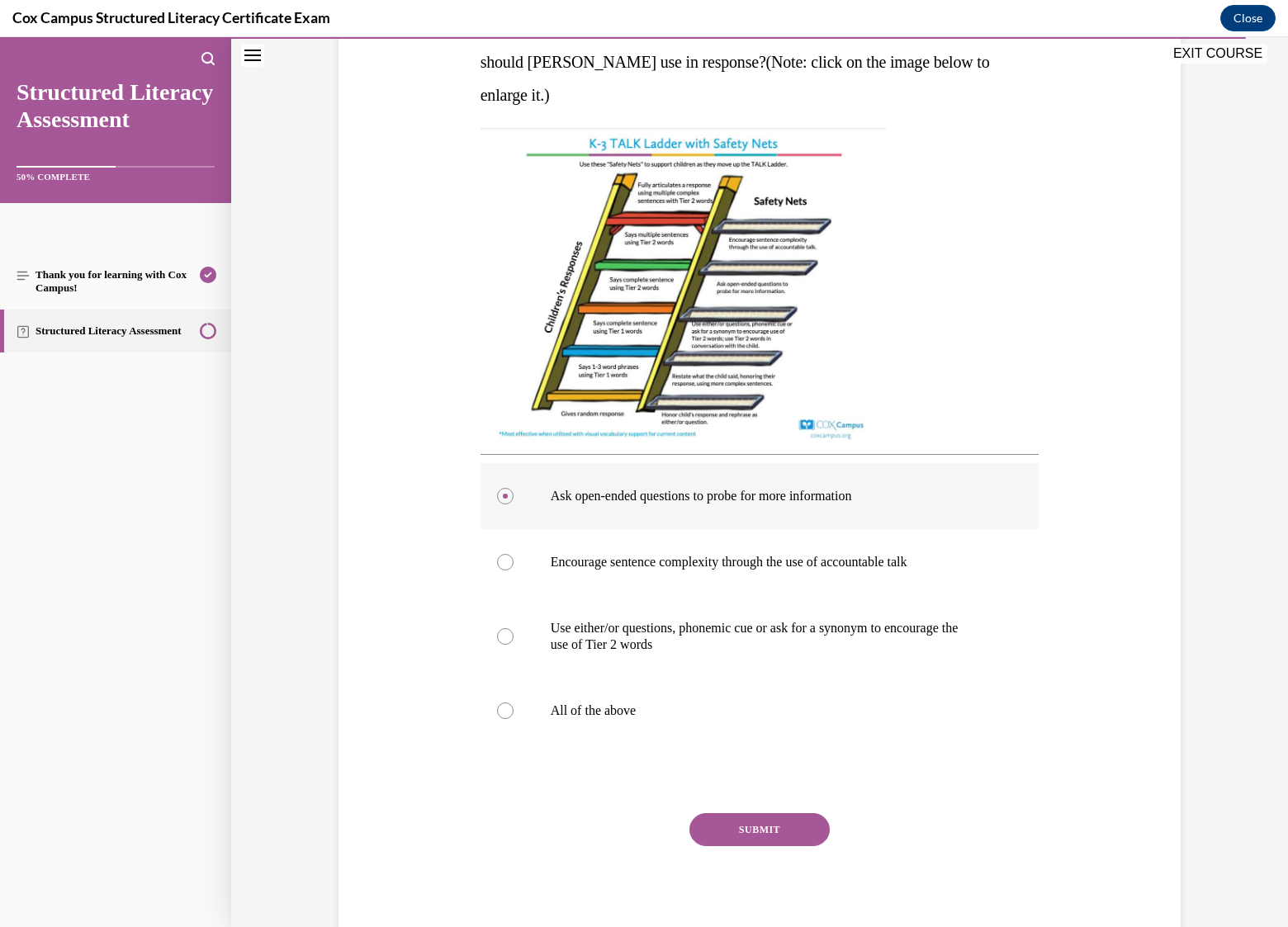
scroll to position [416, 0]
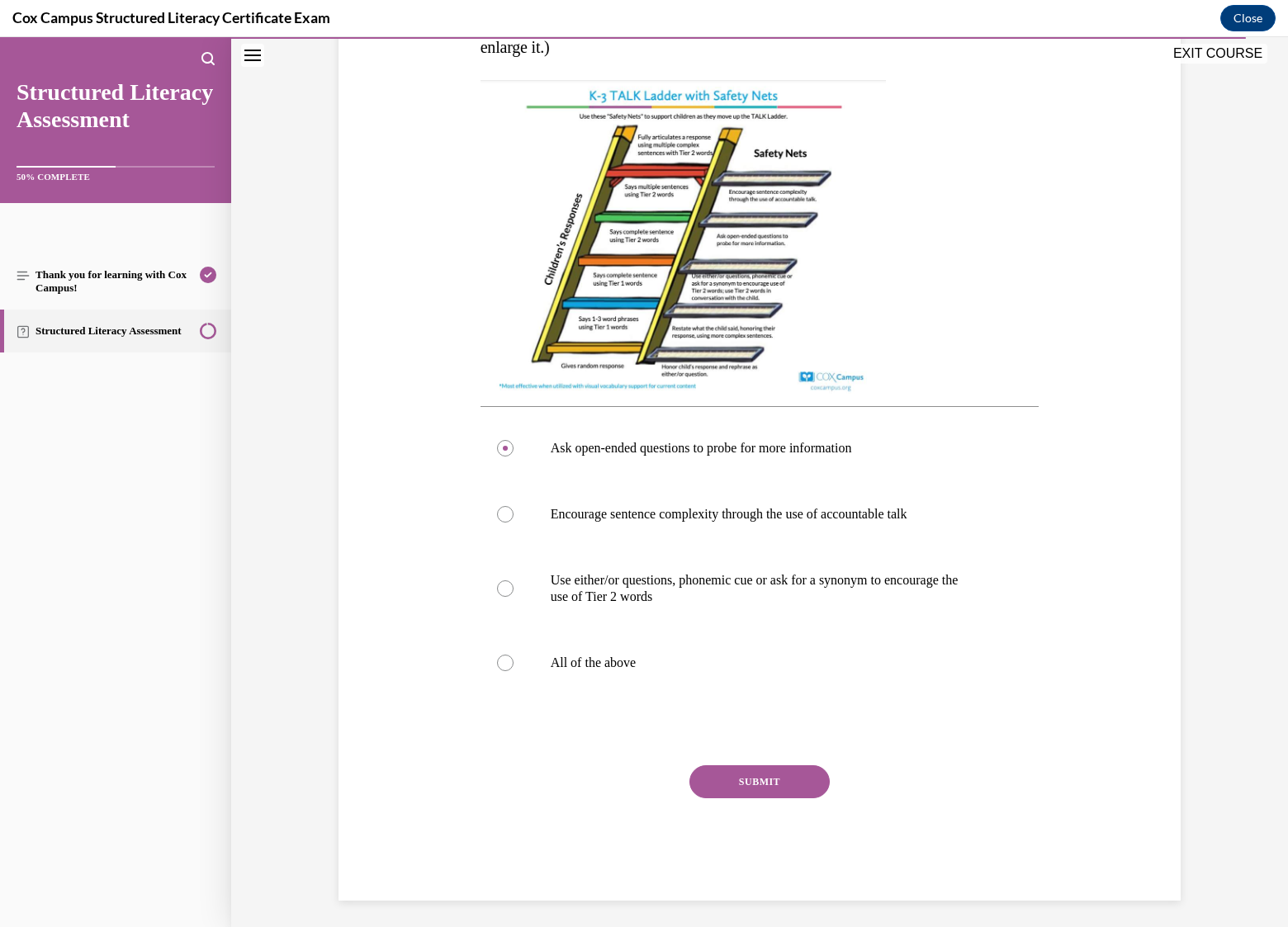
click at [729, 798] on button "SUBMIT" at bounding box center [760, 781] width 141 height 33
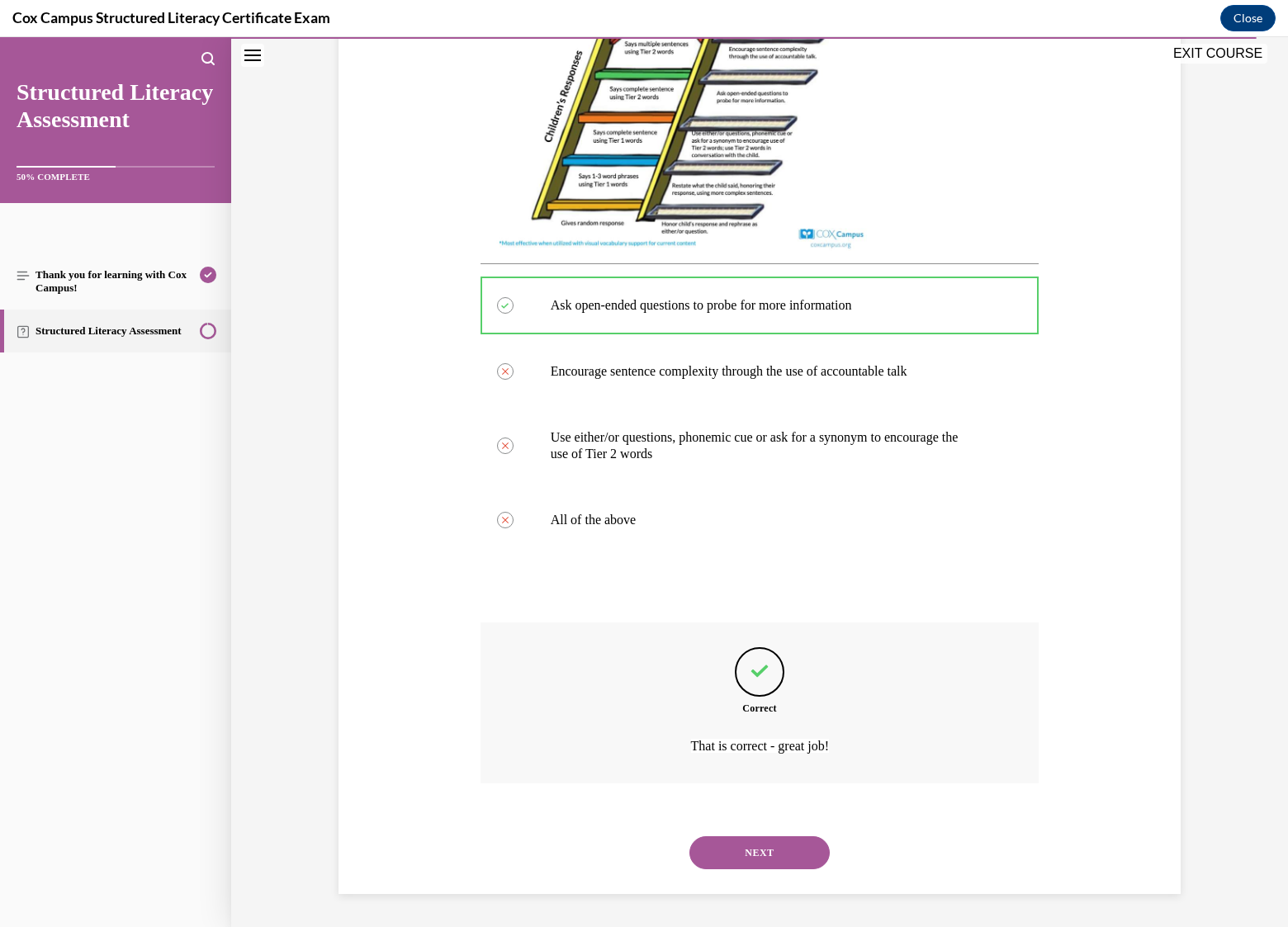
drag, startPoint x: 779, startPoint y: 857, endPoint x: 753, endPoint y: 847, distance: 27.9
click at [778, 857] on button "NEXT" at bounding box center [760, 852] width 141 height 33
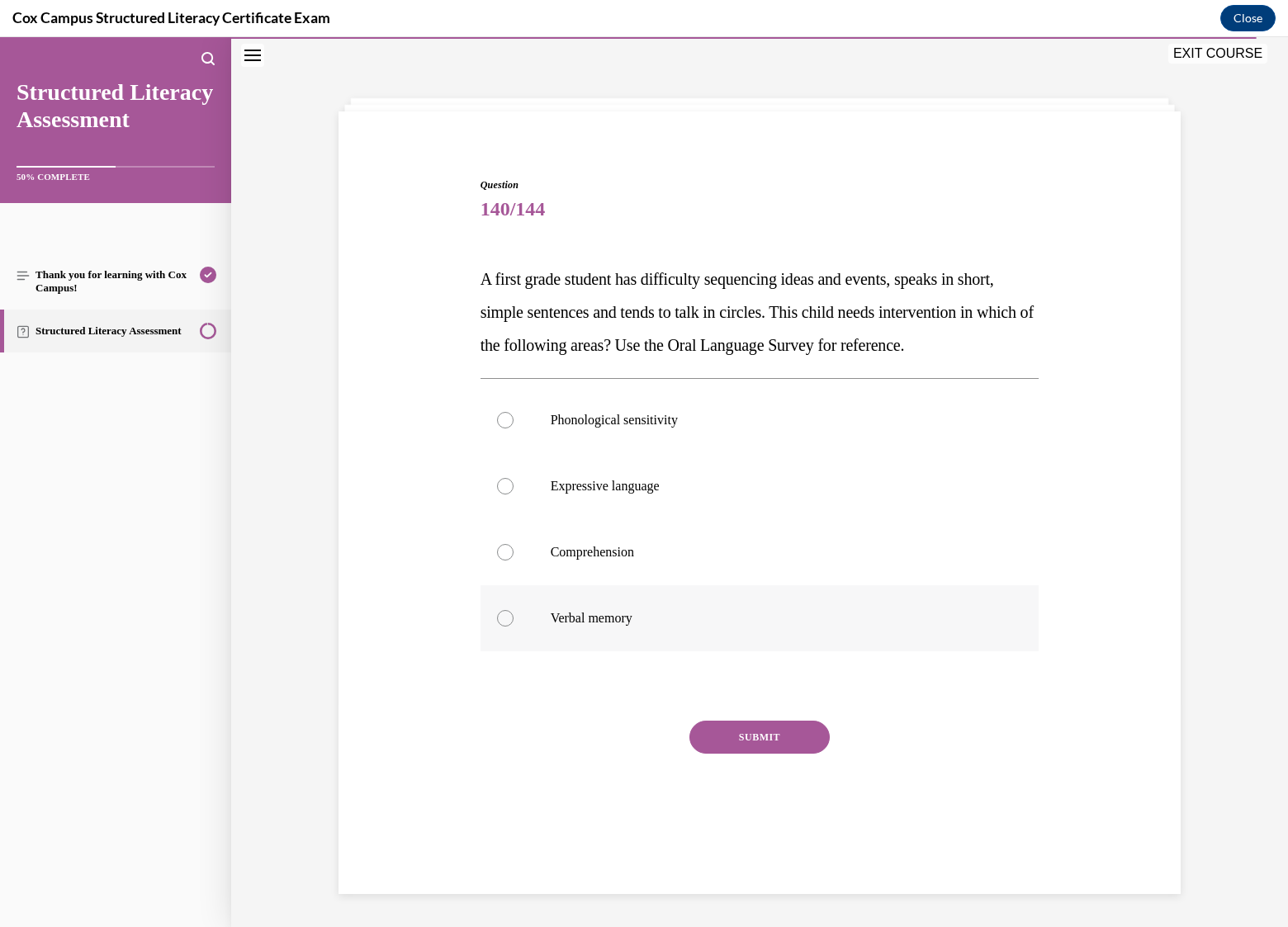
click at [600, 627] on p "Verbal memory" at bounding box center [774, 618] width 447 height 17
click at [514, 627] on input "Verbal memory" at bounding box center [505, 618] width 17 height 17
radio input "true"
click at [762, 753] on button "SUBMIT" at bounding box center [760, 736] width 141 height 33
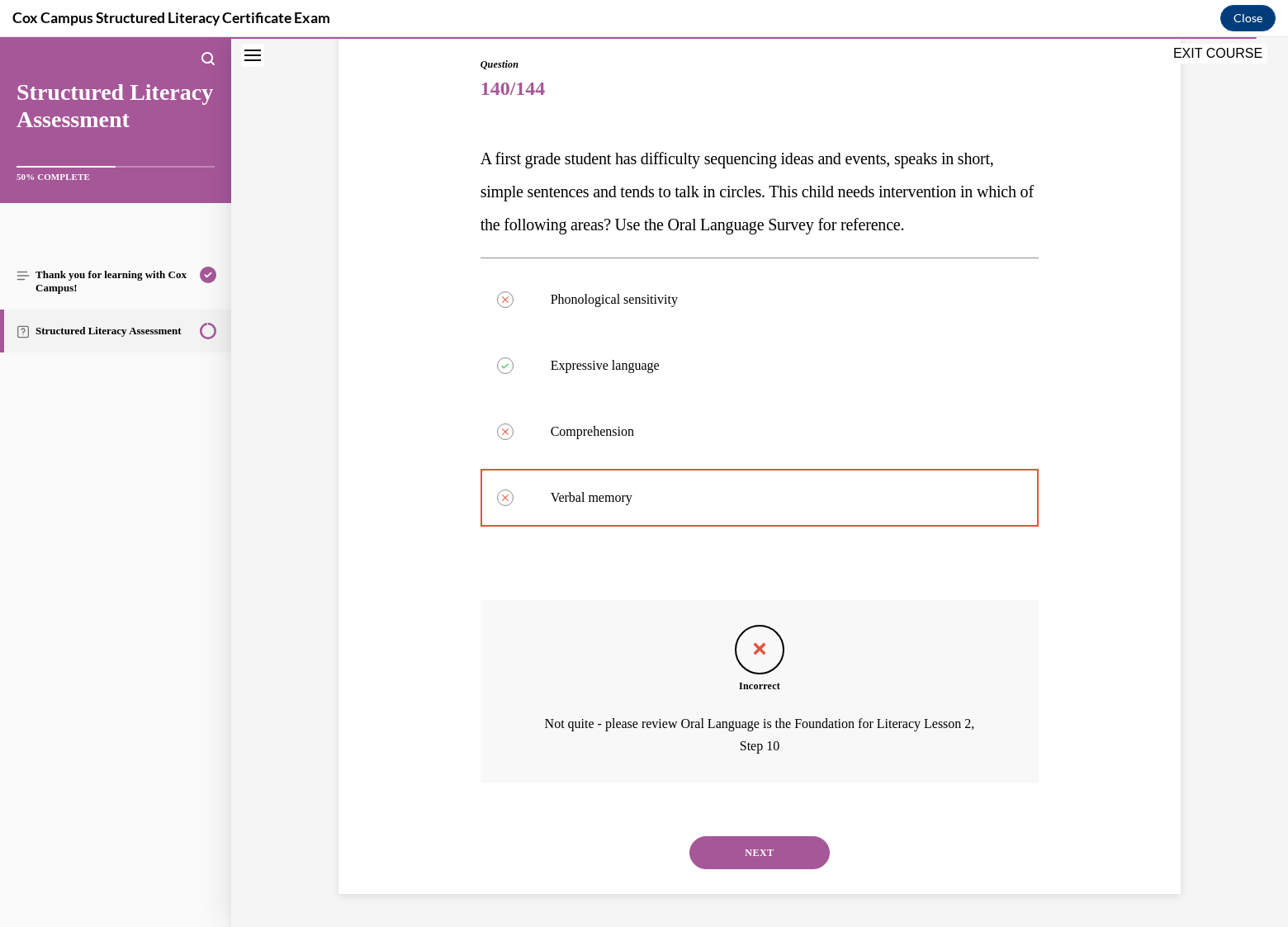
scroll to position [205, 0]
click at [762, 849] on button "NEXT" at bounding box center [760, 852] width 141 height 33
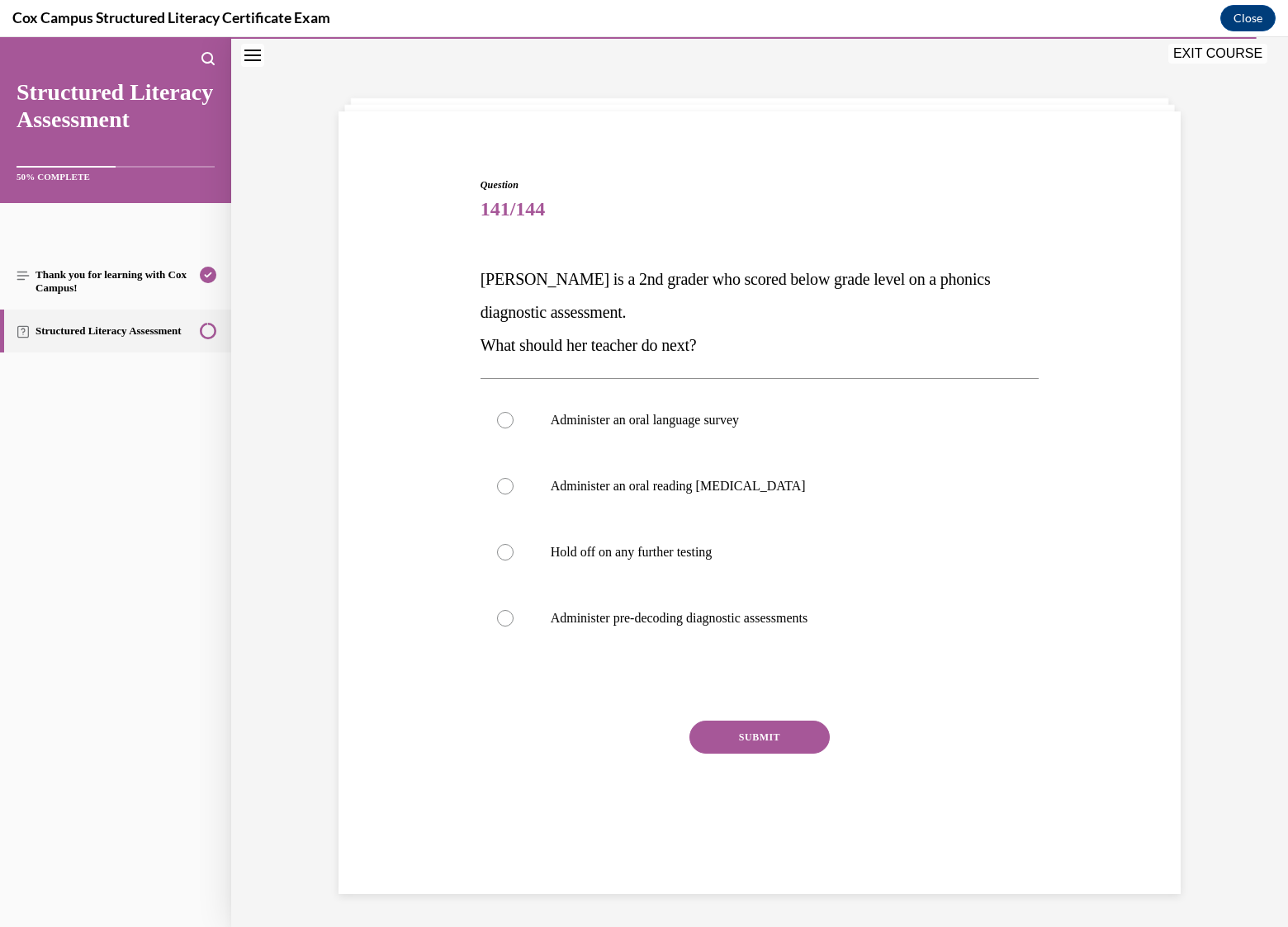
scroll to position [52, 0]
click at [720, 621] on p "Administer pre-decoding diagnostic assessments" at bounding box center [774, 618] width 447 height 17
click at [514, 621] on input "Administer pre-decoding diagnostic assessments" at bounding box center [505, 618] width 17 height 17
radio input "true"
click at [768, 738] on button "SUBMIT" at bounding box center [760, 736] width 141 height 33
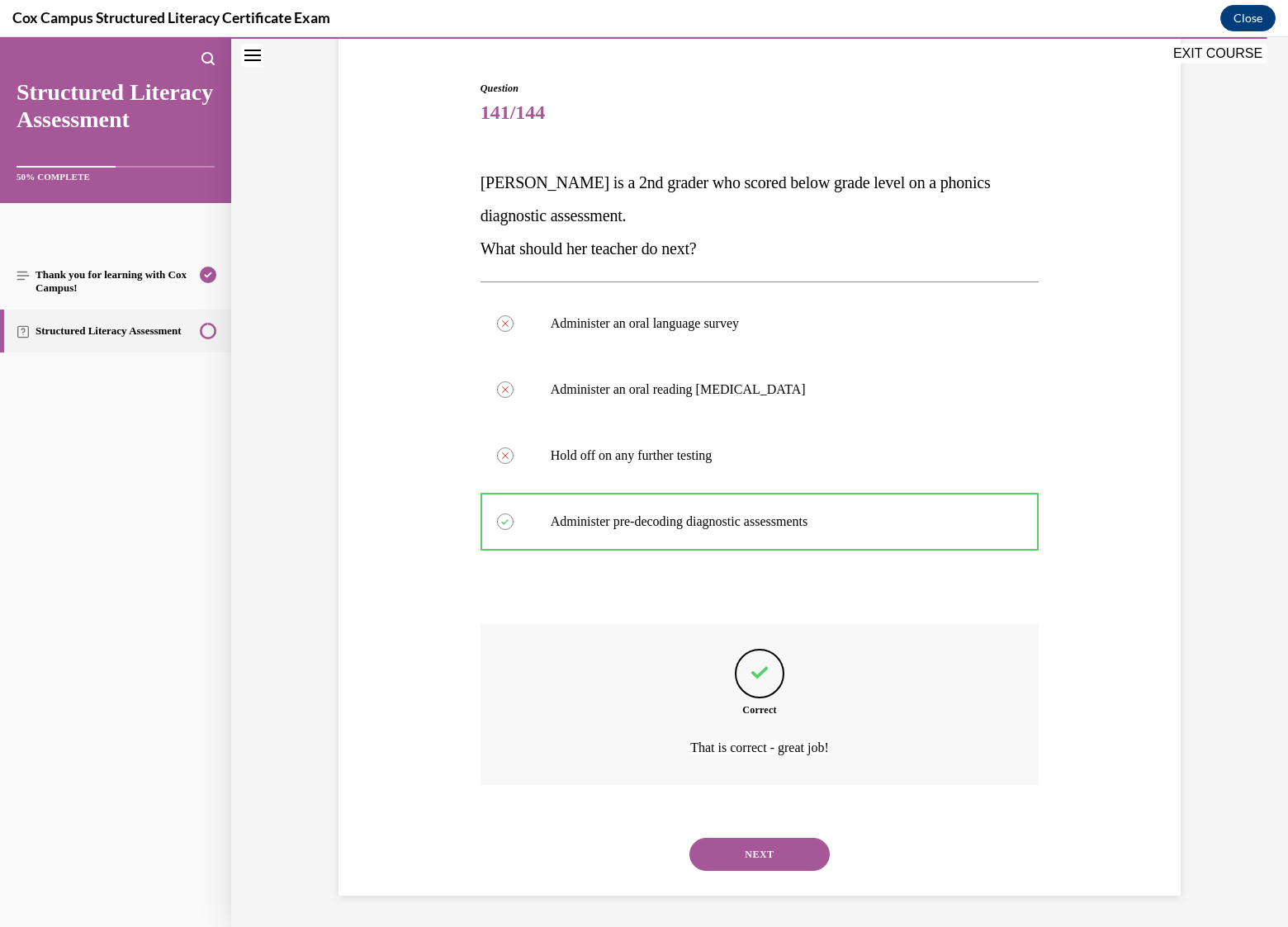
scroll to position [150, 0]
click at [773, 857] on button "NEXT" at bounding box center [760, 853] width 141 height 33
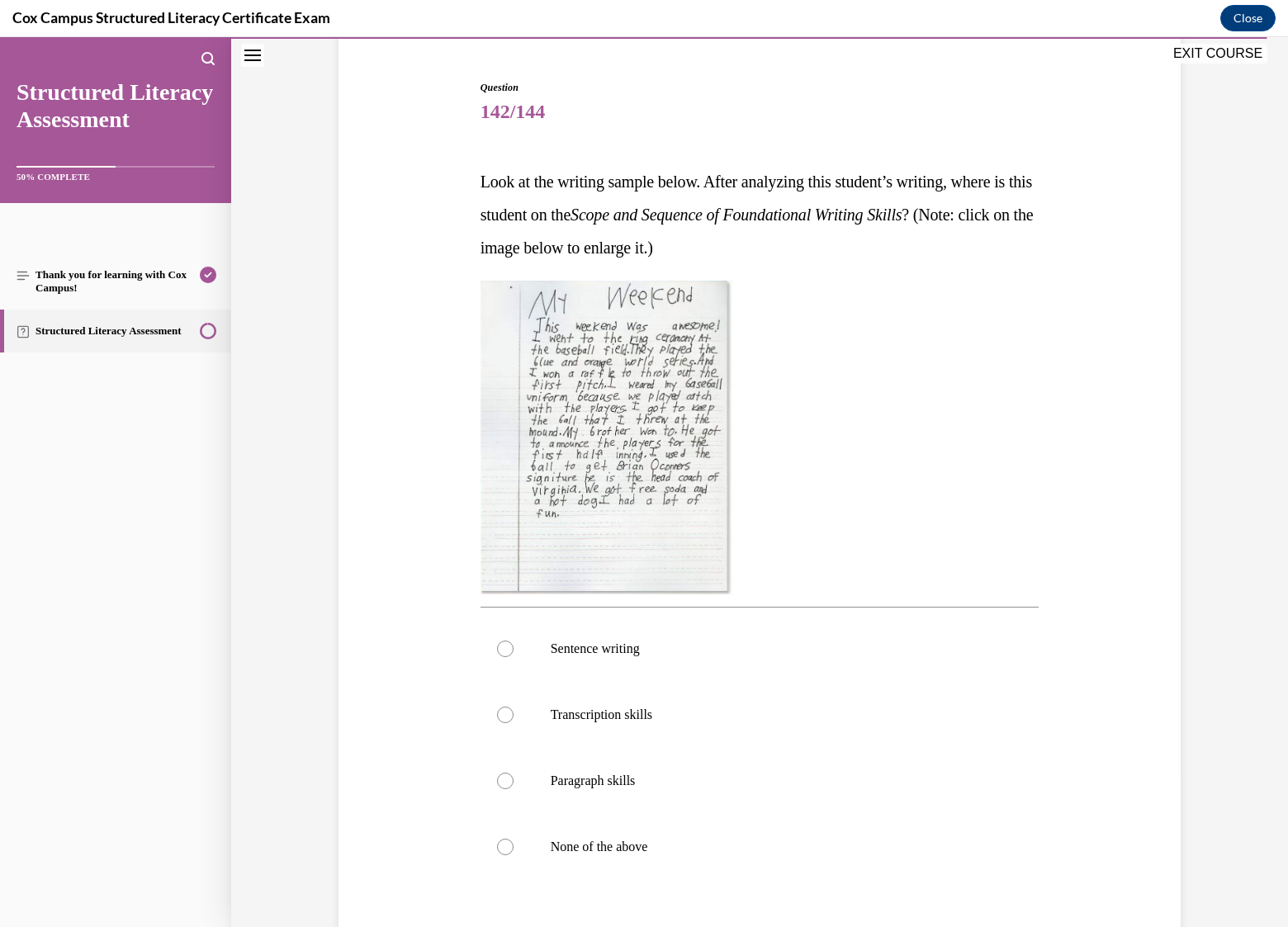
scroll to position [85, 0]
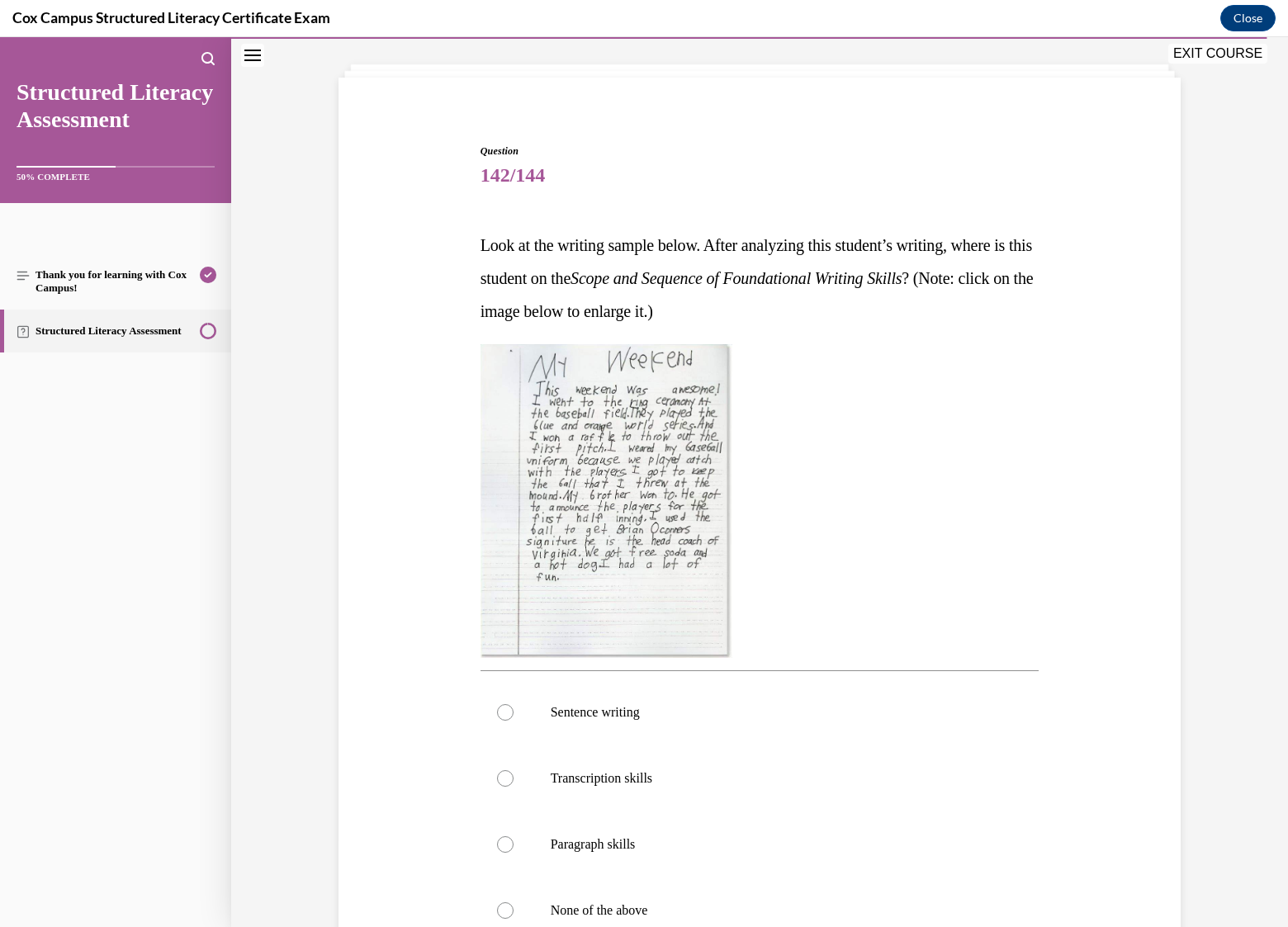
click at [656, 534] on img at bounding box center [606, 501] width 252 height 313
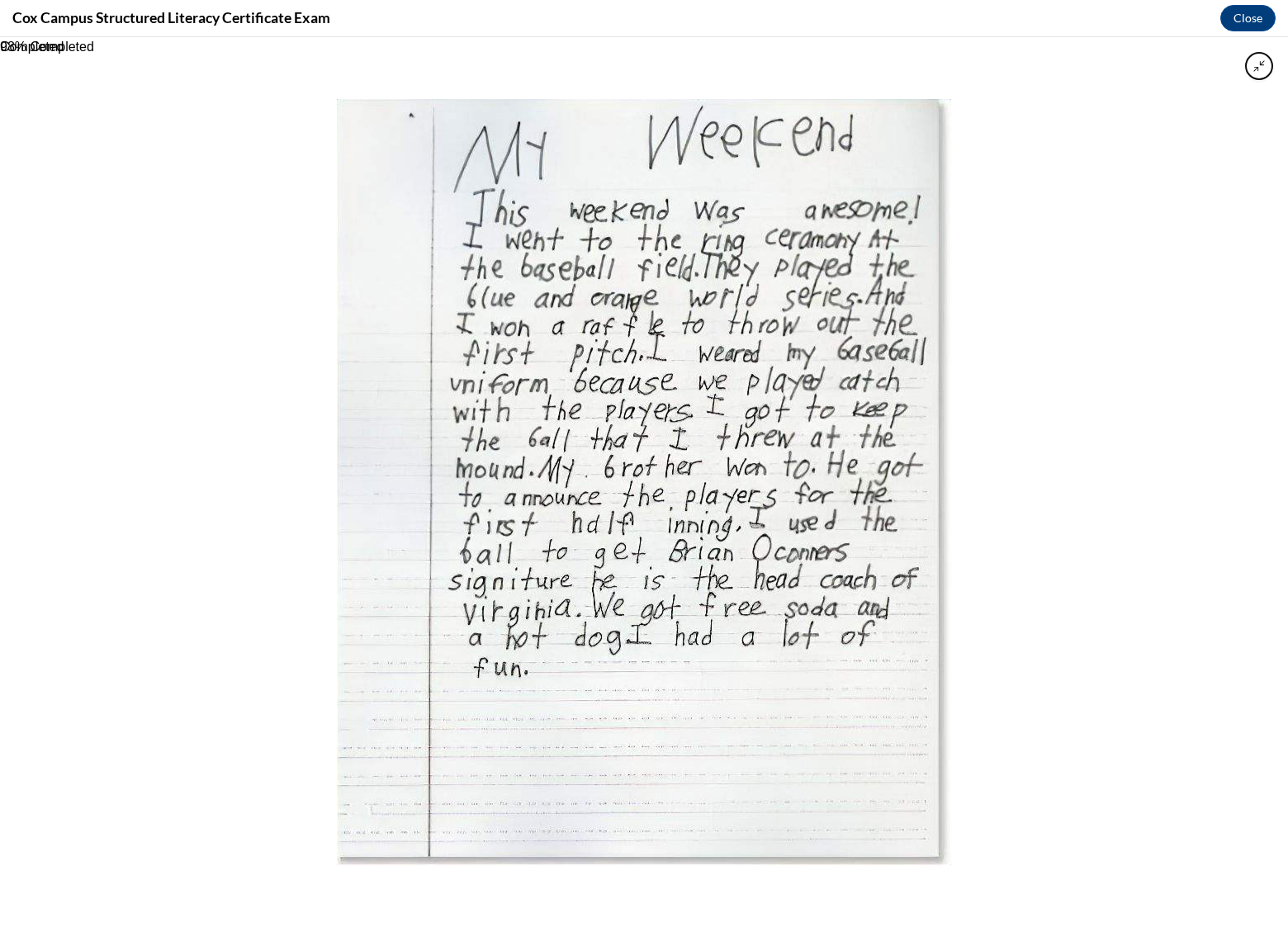
click at [876, 396] on img at bounding box center [644, 482] width 615 height 766
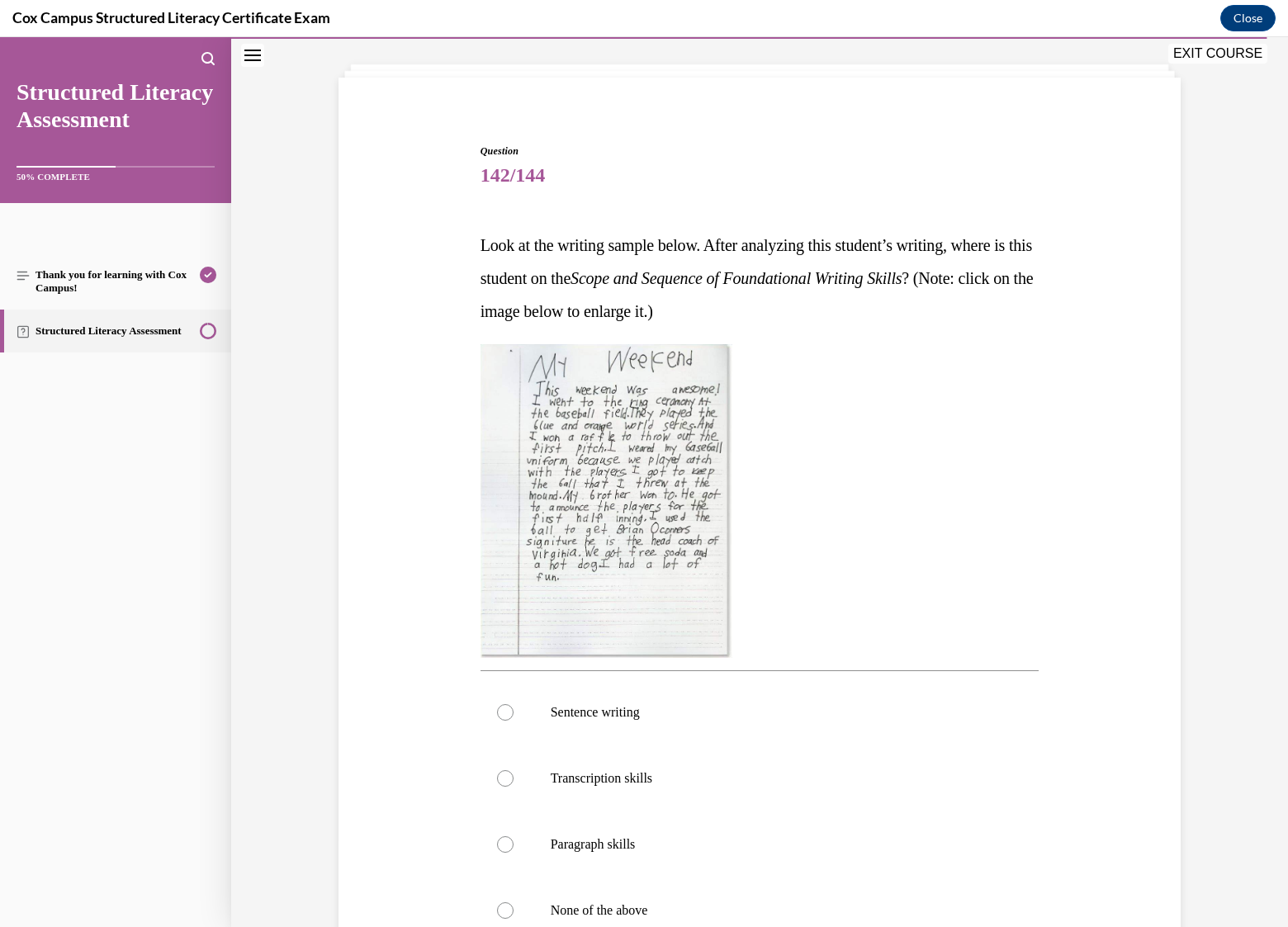
scroll to position [168, 0]
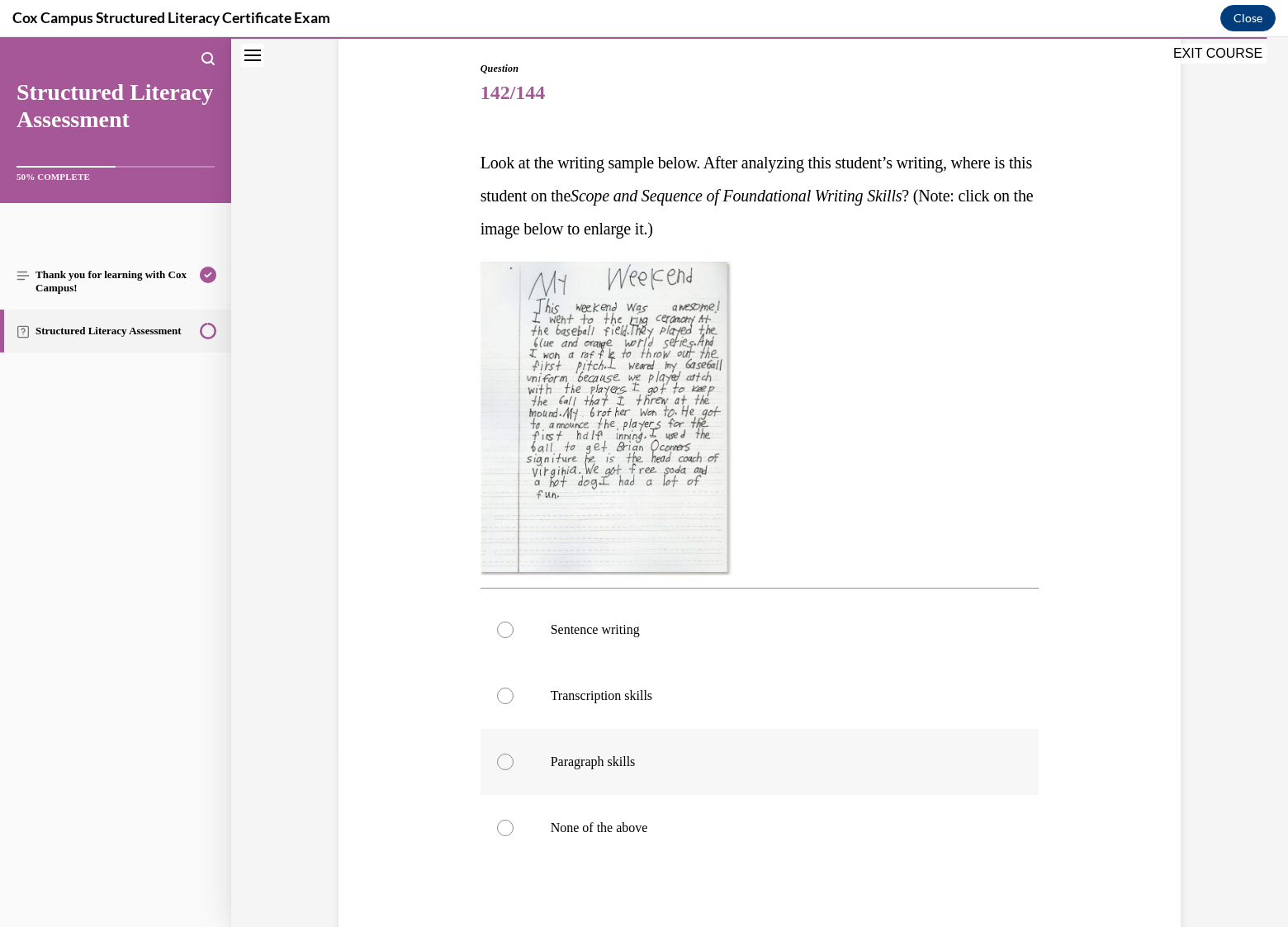
click at [570, 765] on p "Paragraph skills" at bounding box center [774, 761] width 447 height 17
click at [514, 765] on input "Paragraph skills" at bounding box center [505, 761] width 17 height 17
radio input "true"
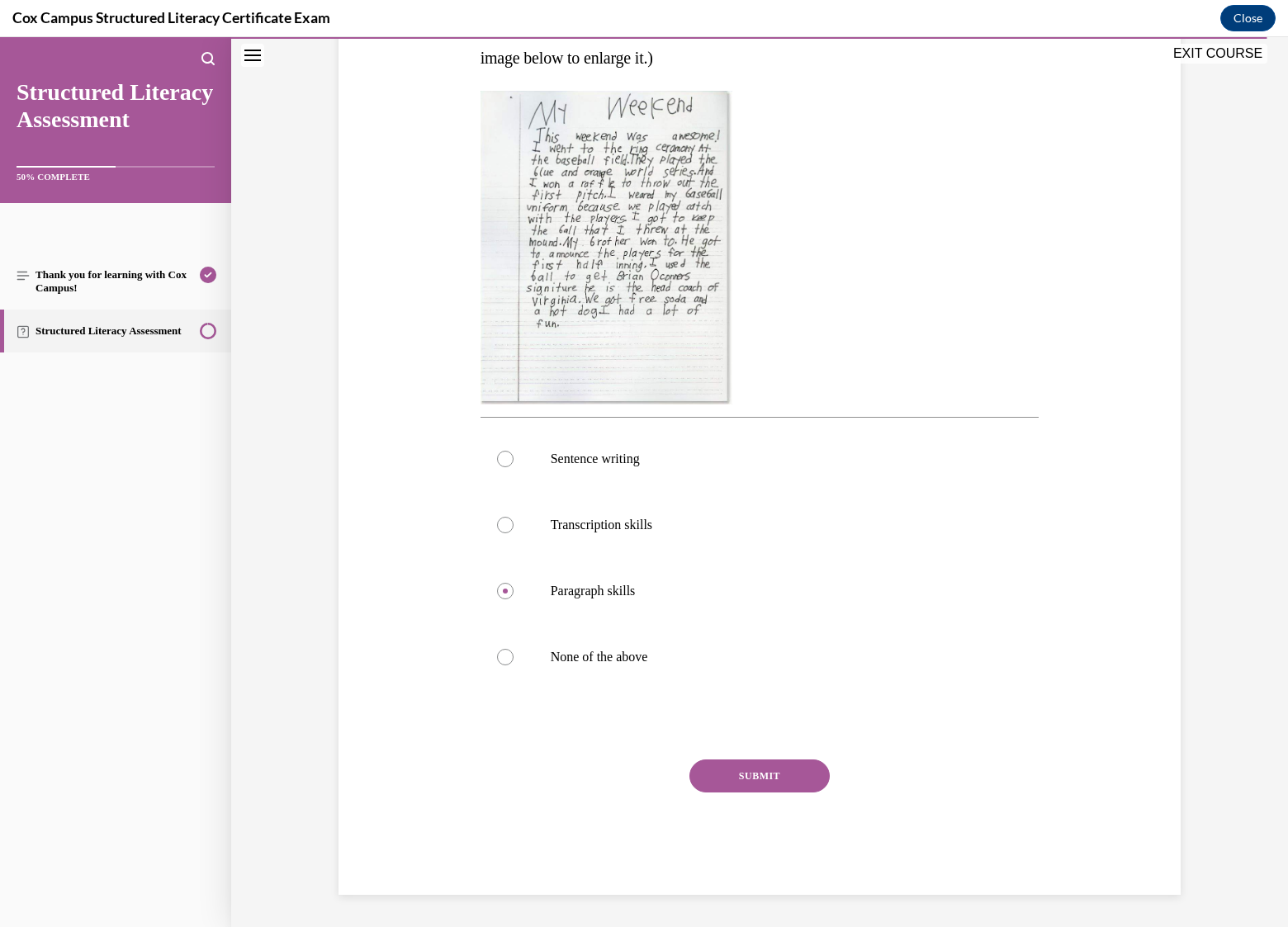
click at [761, 777] on button "SUBMIT" at bounding box center [760, 776] width 141 height 33
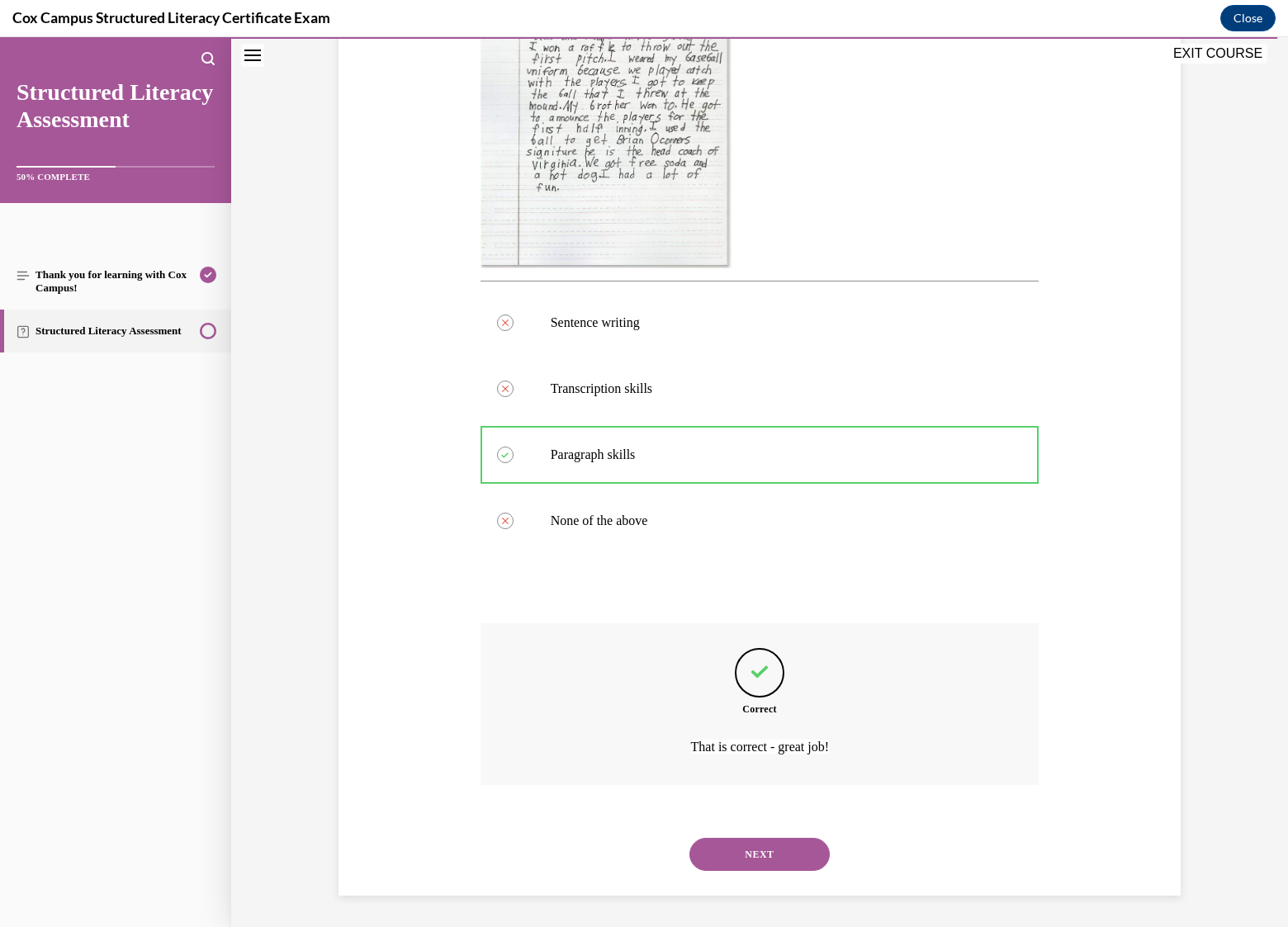
scroll to position [476, 0]
click at [759, 842] on button "NEXT" at bounding box center [760, 854] width 141 height 33
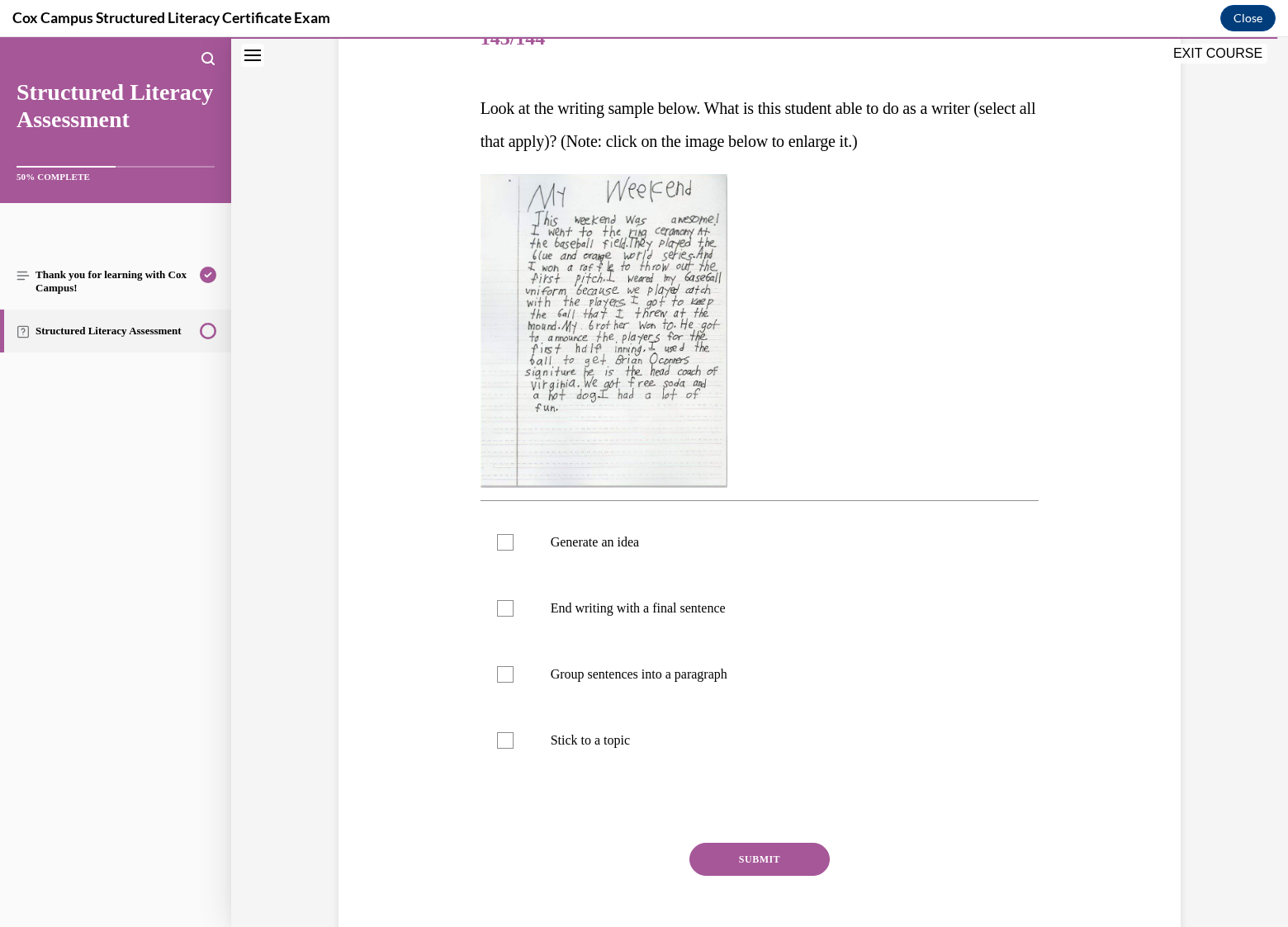
scroll to position [248, 0]
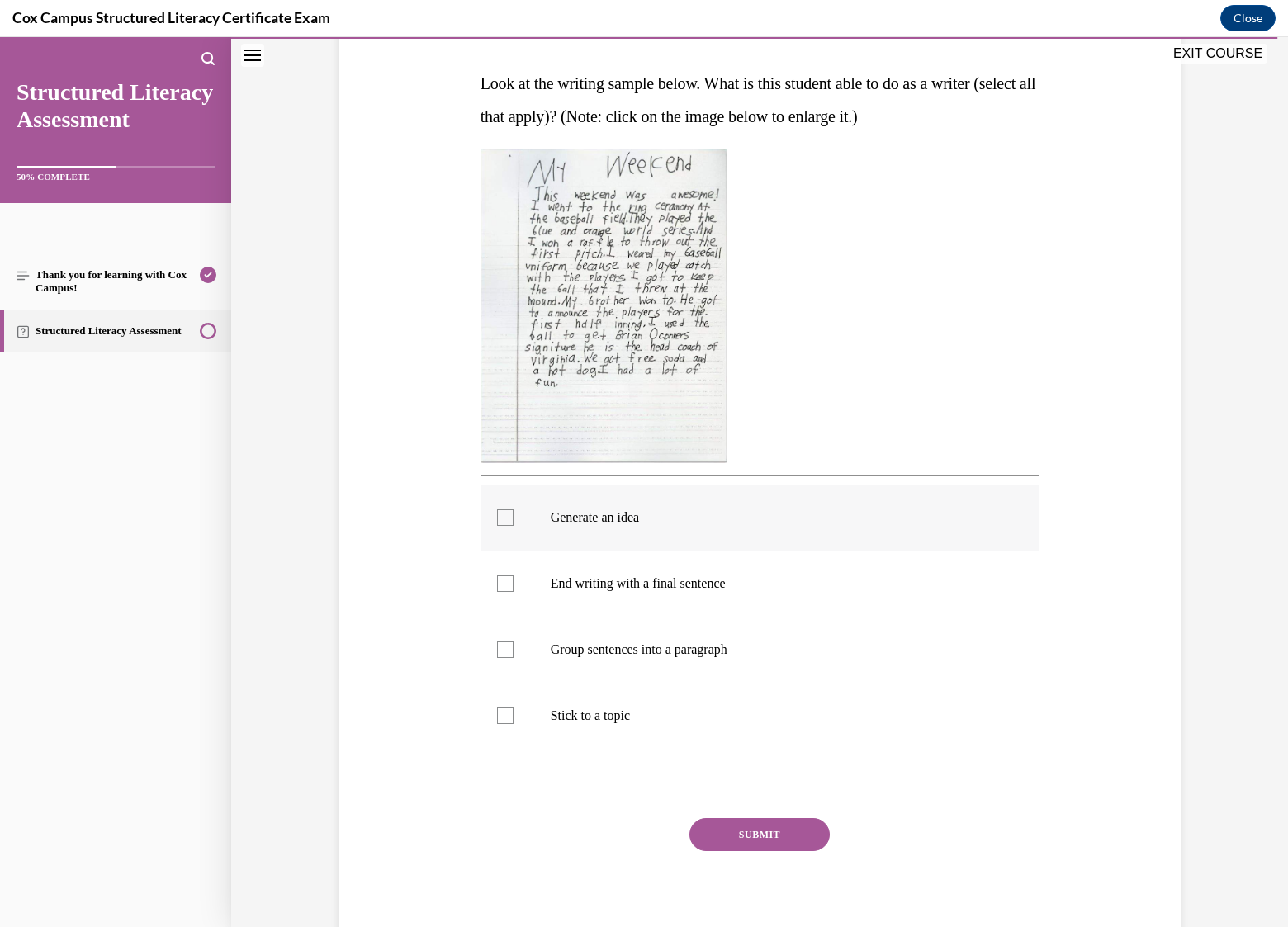
click at [497, 524] on div at bounding box center [505, 517] width 17 height 17
click at [497, 524] on input "Generate an idea" at bounding box center [505, 517] width 17 height 17
checkbox input "true"
click at [499, 588] on div at bounding box center [505, 583] width 17 height 17
click at [499, 588] on input "End writing with a final sentence" at bounding box center [505, 583] width 17 height 17
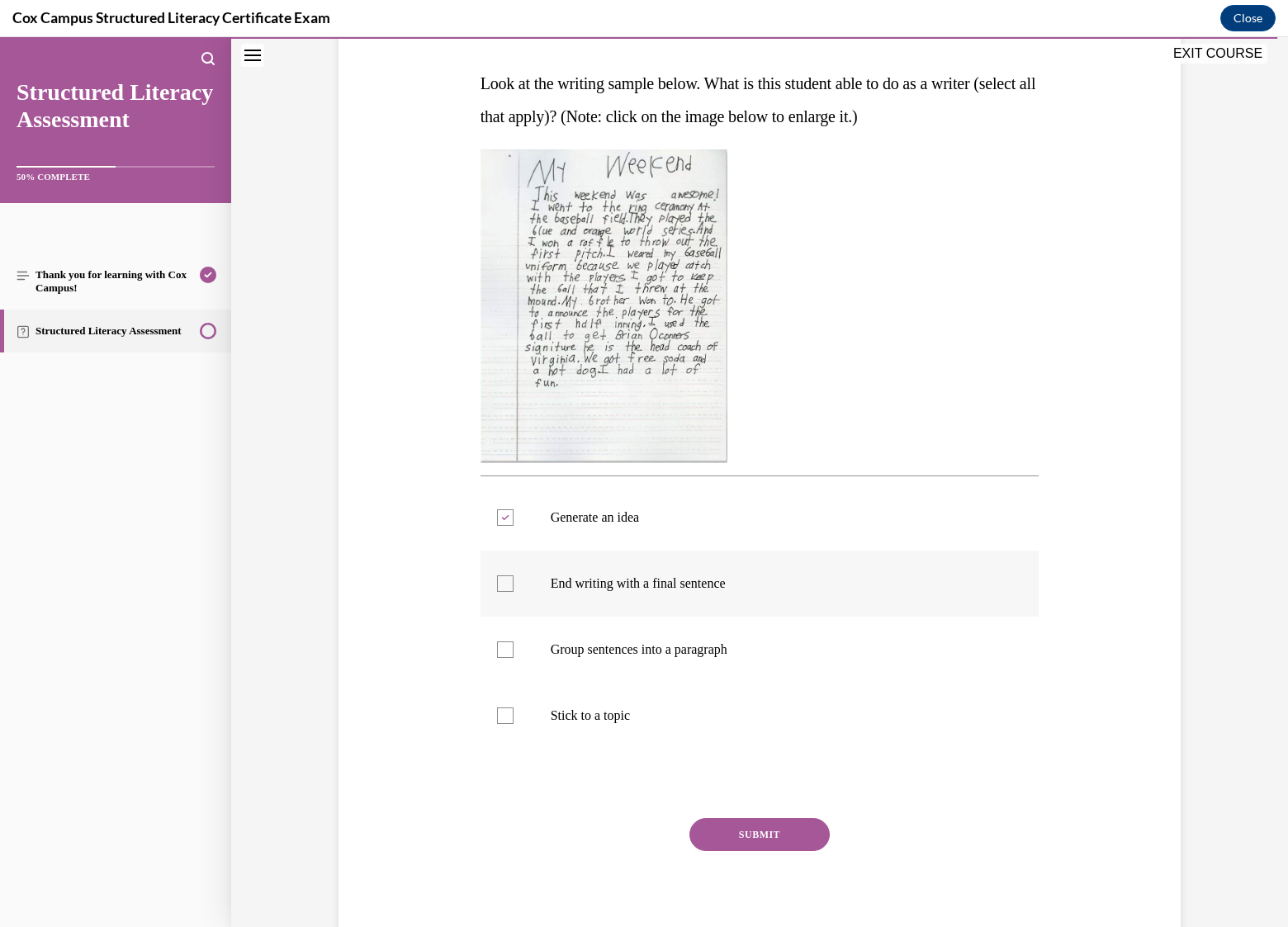
checkbox input "true"
click at [754, 830] on button "SUBMIT" at bounding box center [760, 834] width 141 height 33
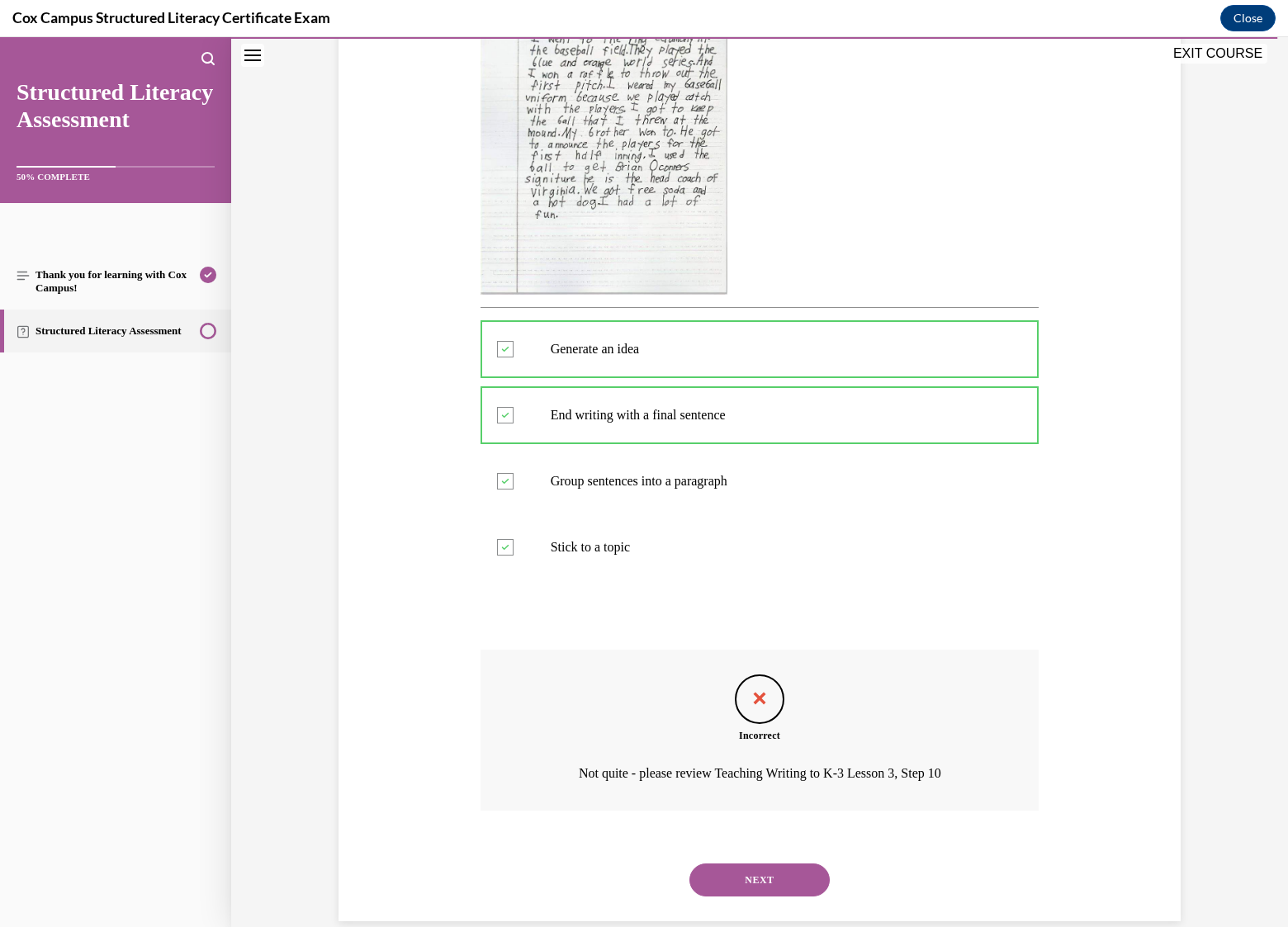
scroll to position [443, 0]
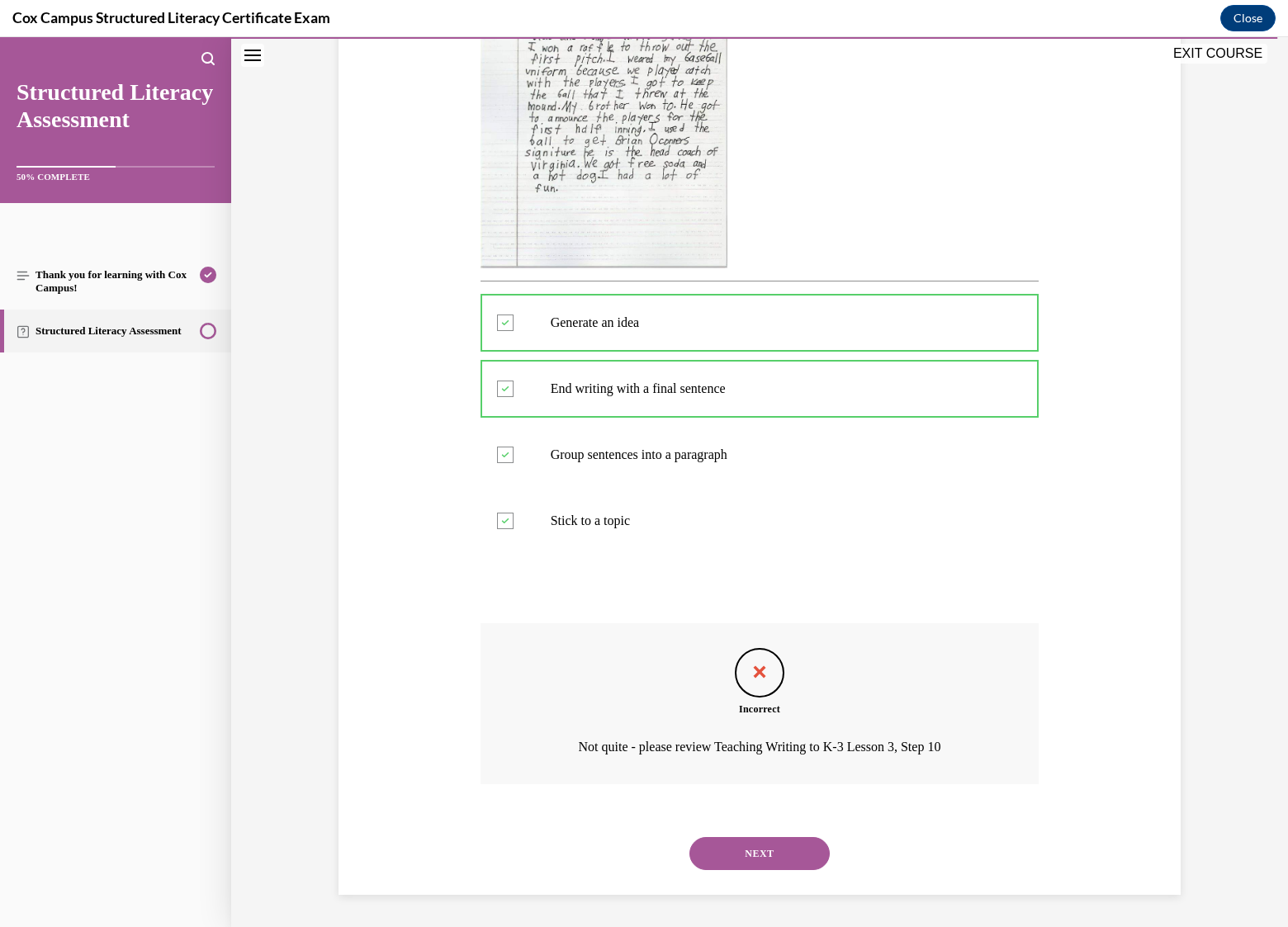
click at [764, 851] on button "NEXT" at bounding box center [760, 853] width 141 height 33
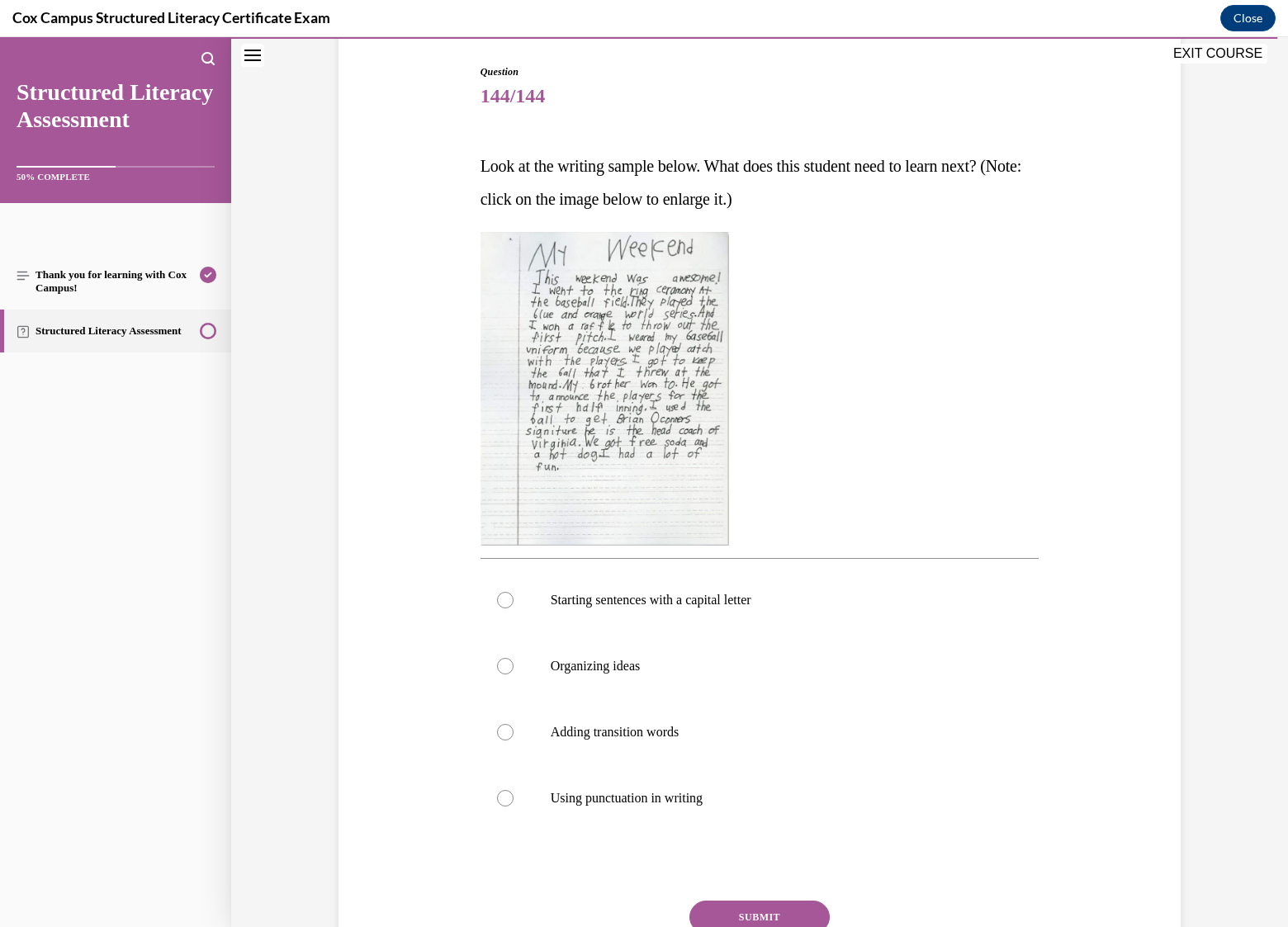
scroll to position [248, 0]
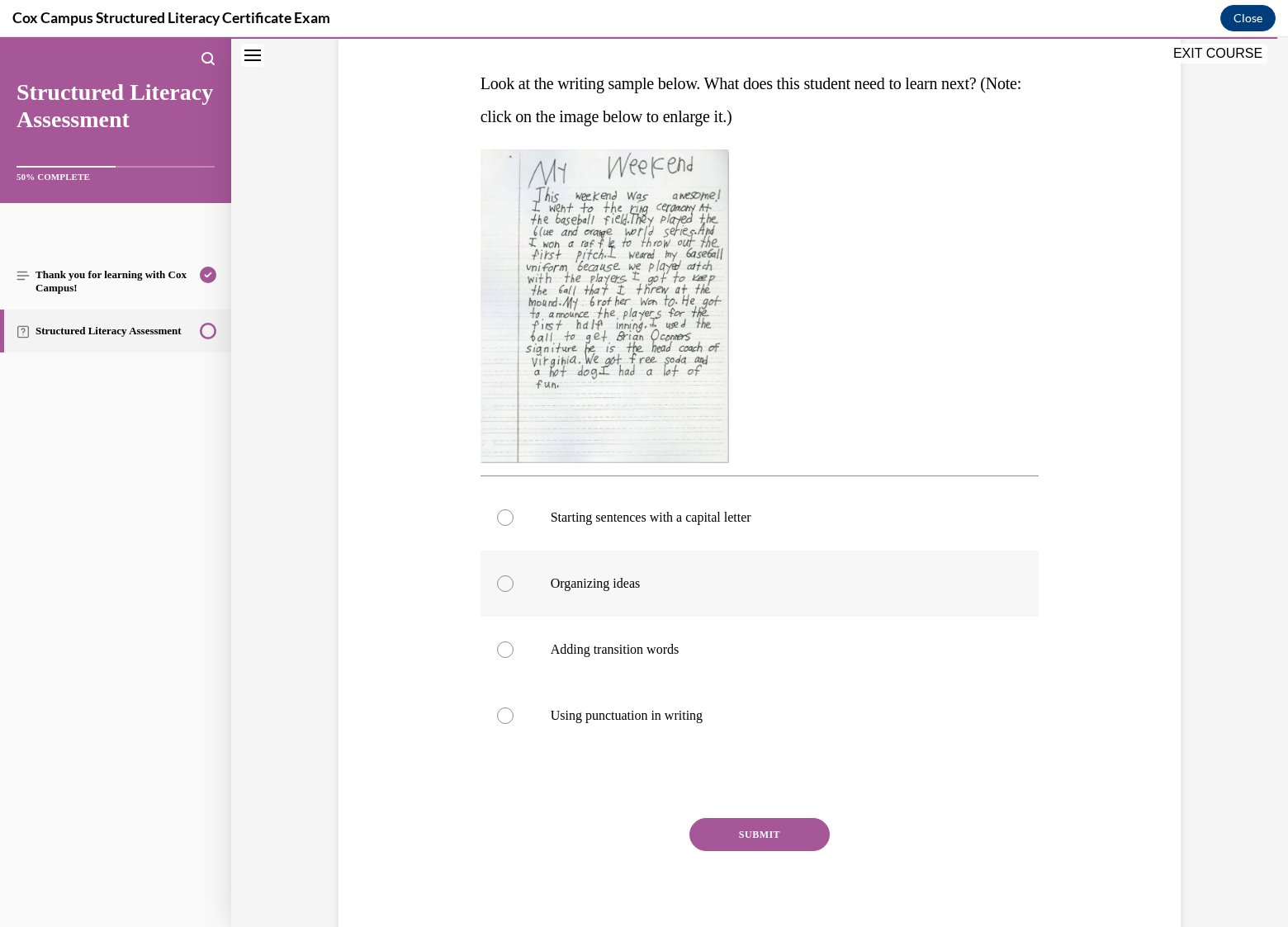
click at [590, 582] on p "Organizing ideas" at bounding box center [774, 583] width 447 height 17
click at [514, 582] on input "Organizing ideas" at bounding box center [505, 583] width 17 height 17
radio input "true"
click at [753, 834] on button "SUBMIT" at bounding box center [760, 834] width 141 height 33
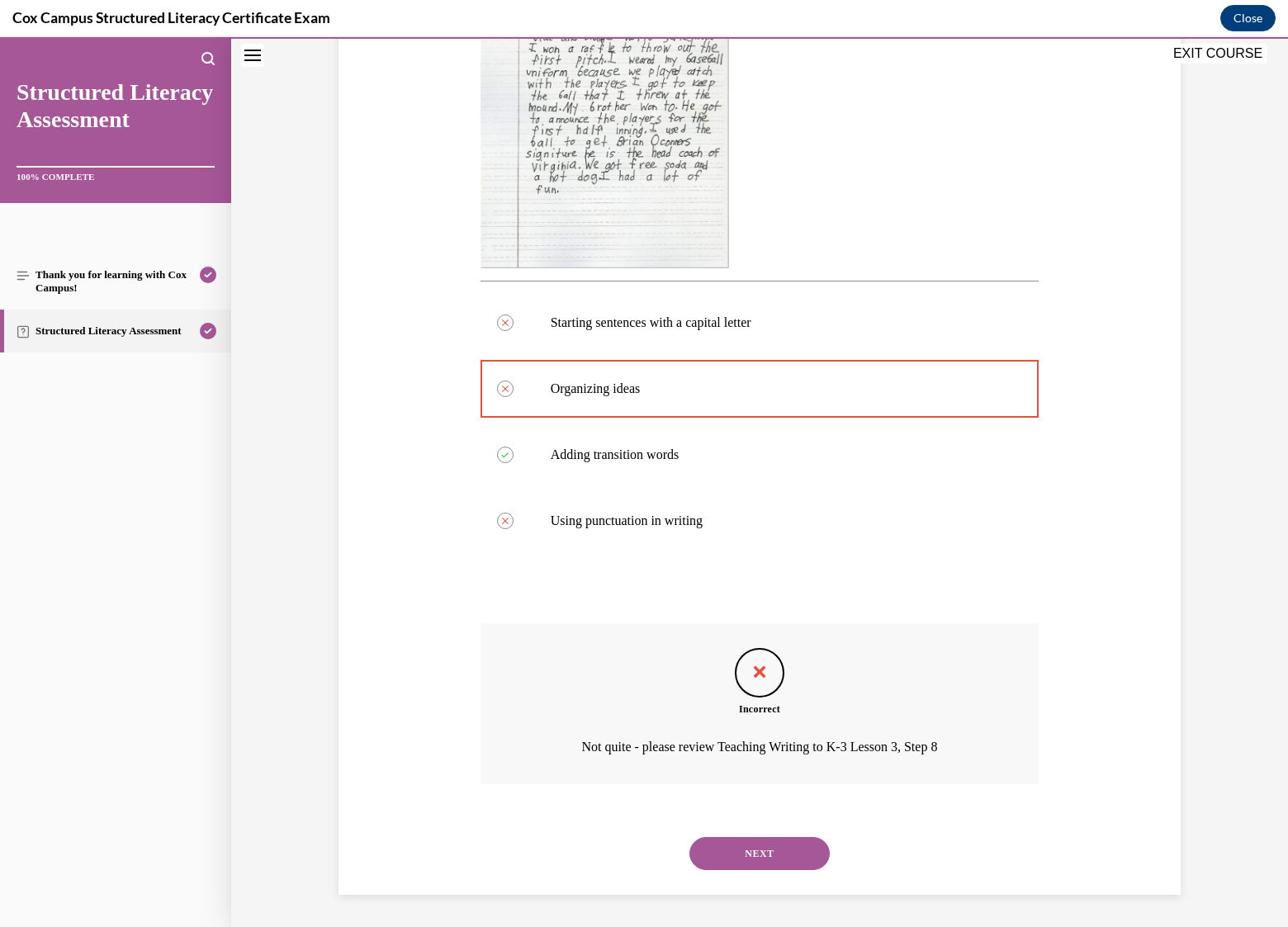
scroll to position [443, 0]
click at [770, 858] on button "NEXT" at bounding box center [760, 853] width 141 height 33
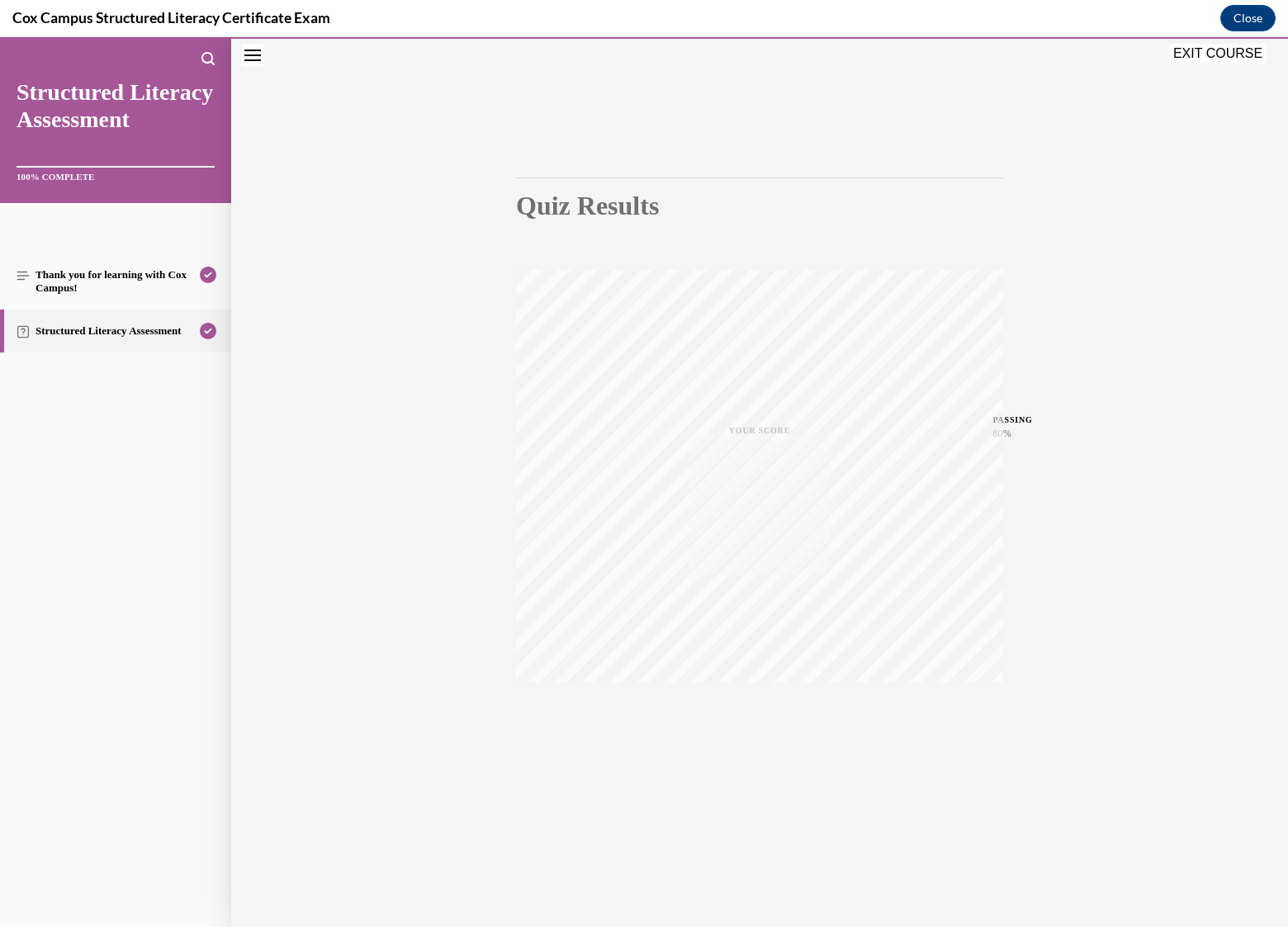
scroll to position [52, 0]
click at [1226, 53] on button "EXIT COURSE" at bounding box center [1218, 53] width 99 height 20
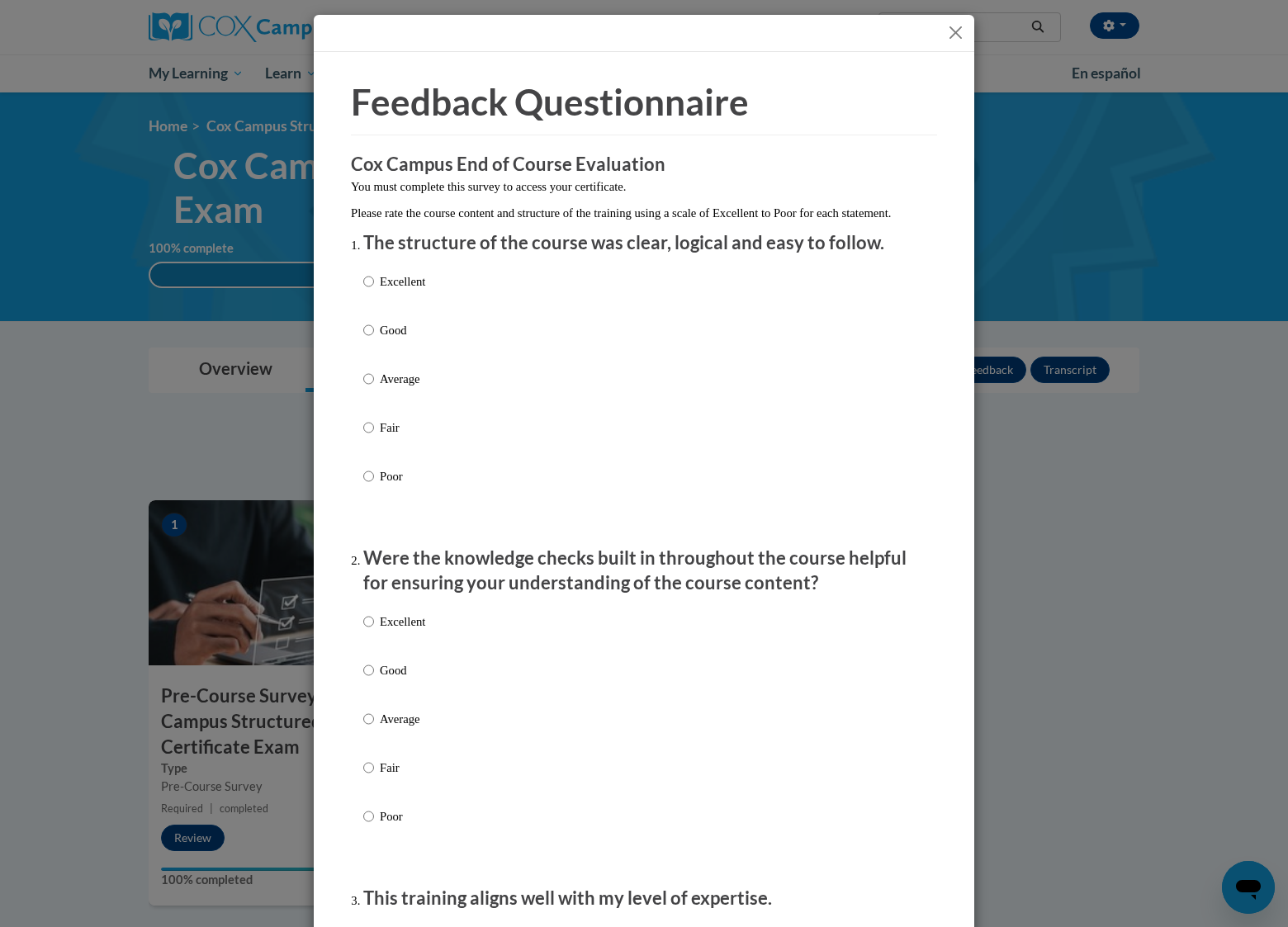
click at [387, 290] on p "Excellent" at bounding box center [402, 281] width 45 height 18
click at [374, 290] on input "Excellent" at bounding box center [369, 281] width 11 height 18
radio input "true"
click at [395, 630] on p "Excellent" at bounding box center [402, 622] width 45 height 18
click at [374, 630] on input "Excellent" at bounding box center [369, 622] width 11 height 18
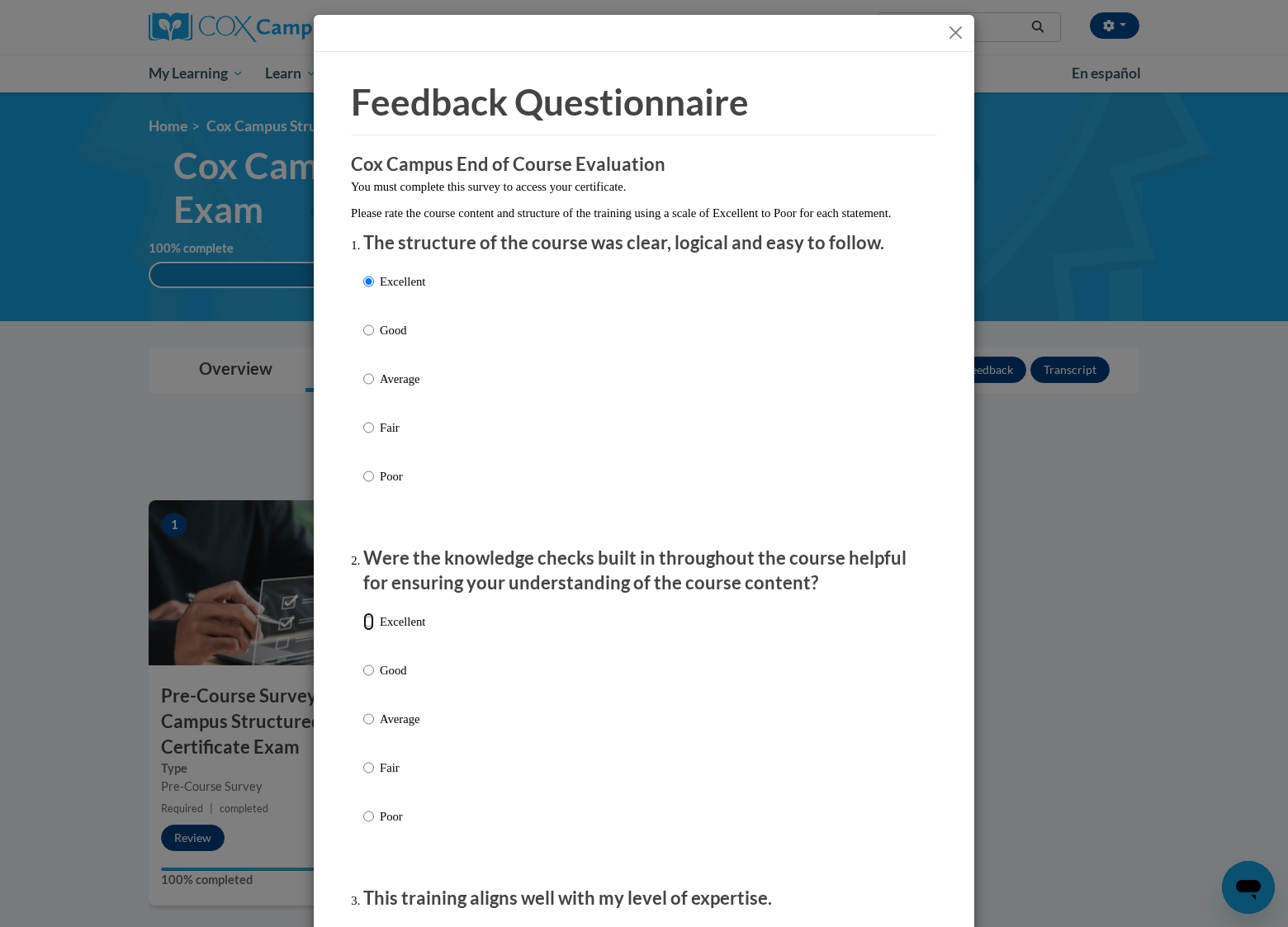
radio input "true"
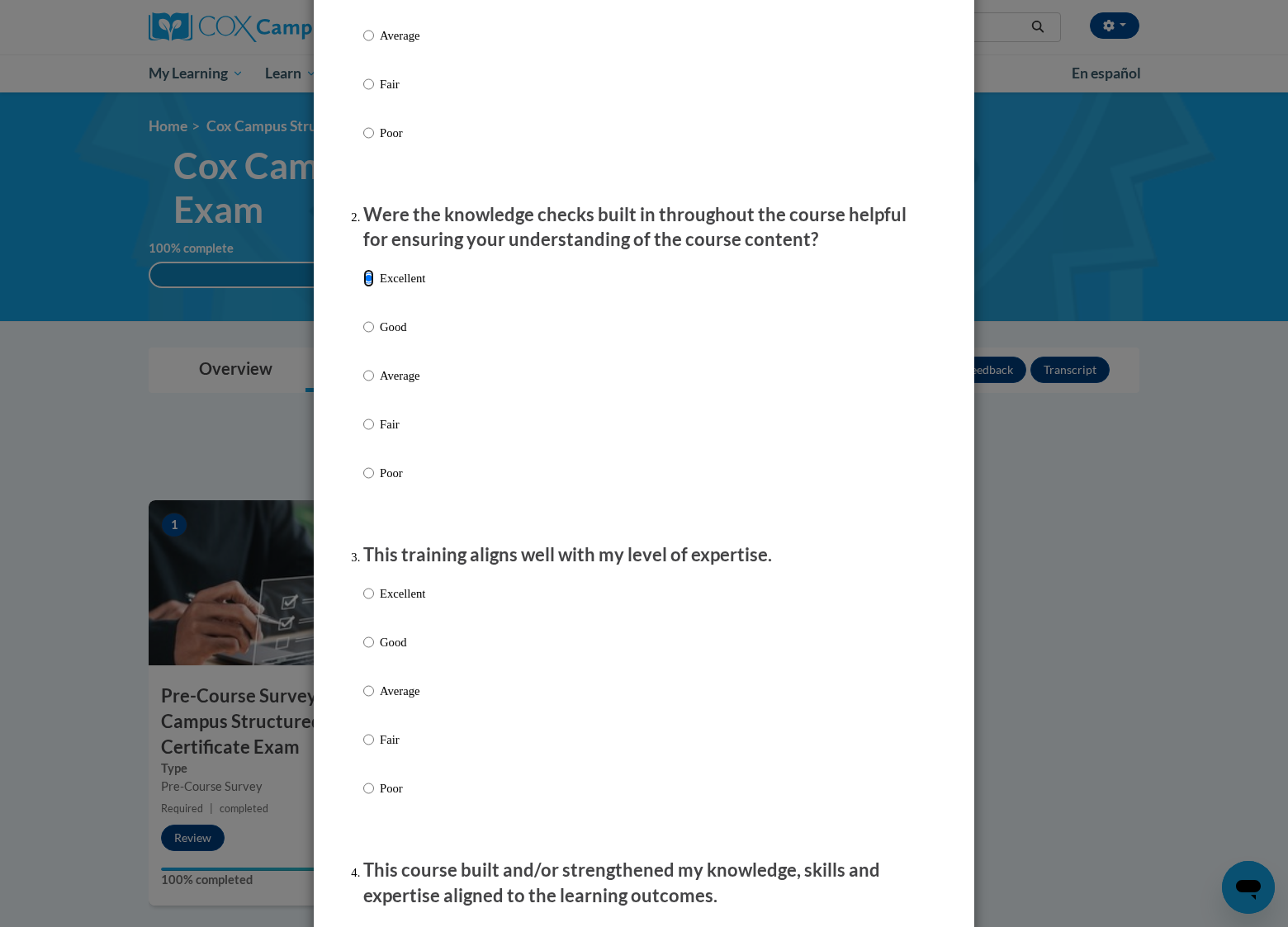
scroll to position [412, 0]
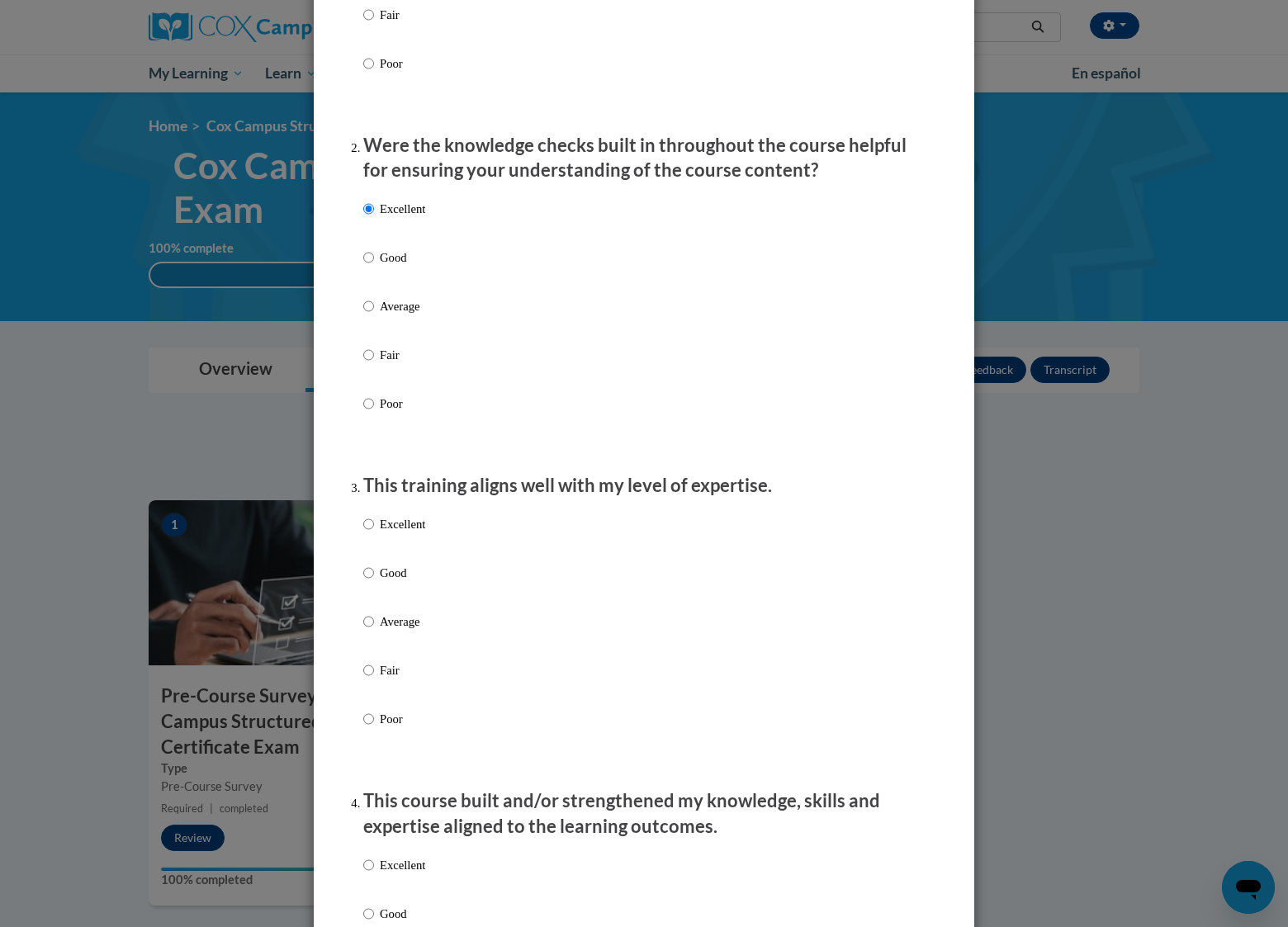
click at [388, 533] on p "Excellent" at bounding box center [402, 524] width 45 height 18
click at [374, 533] on input "Excellent" at bounding box center [369, 524] width 11 height 18
radio input "true"
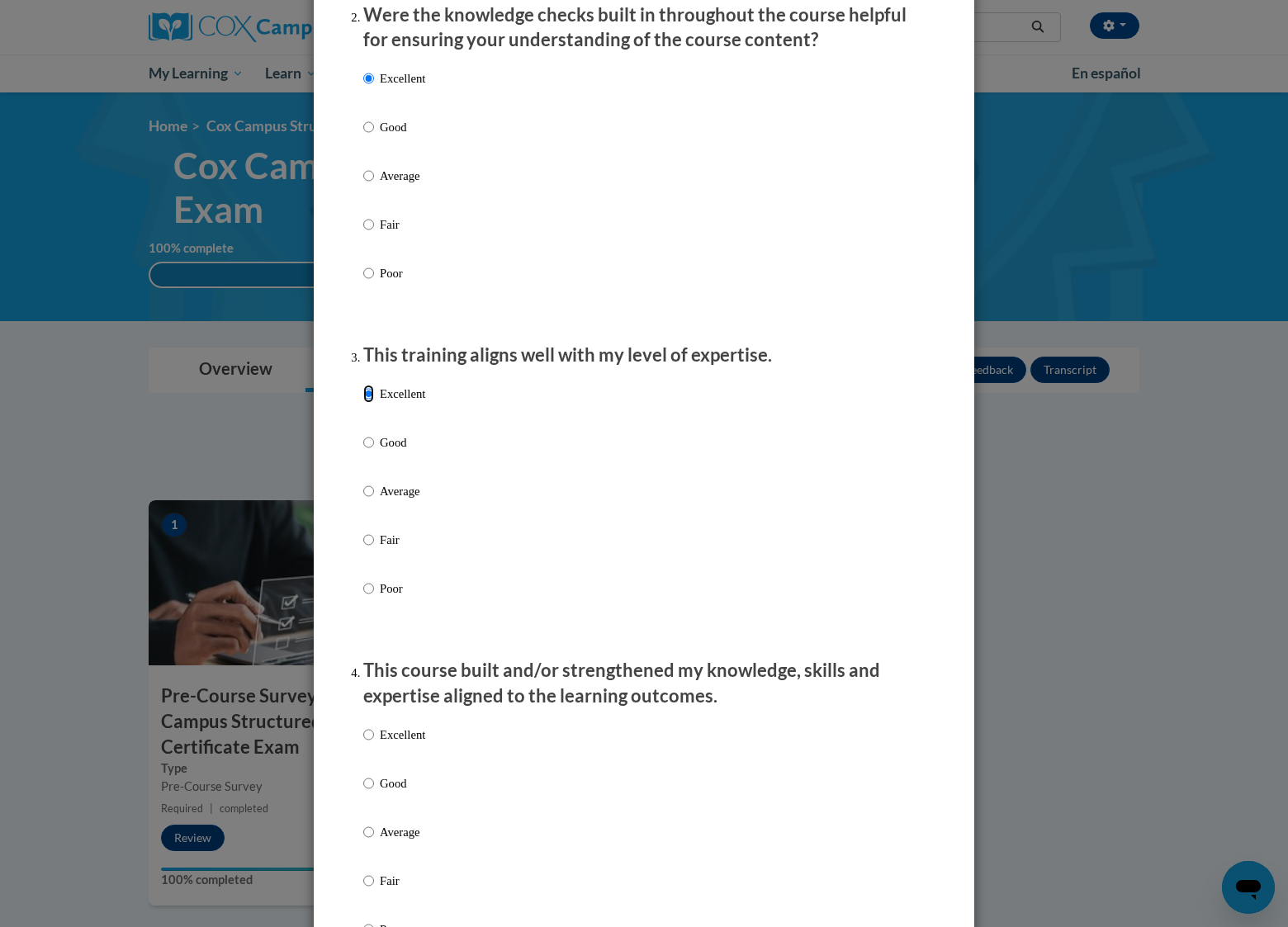
scroll to position [825, 0]
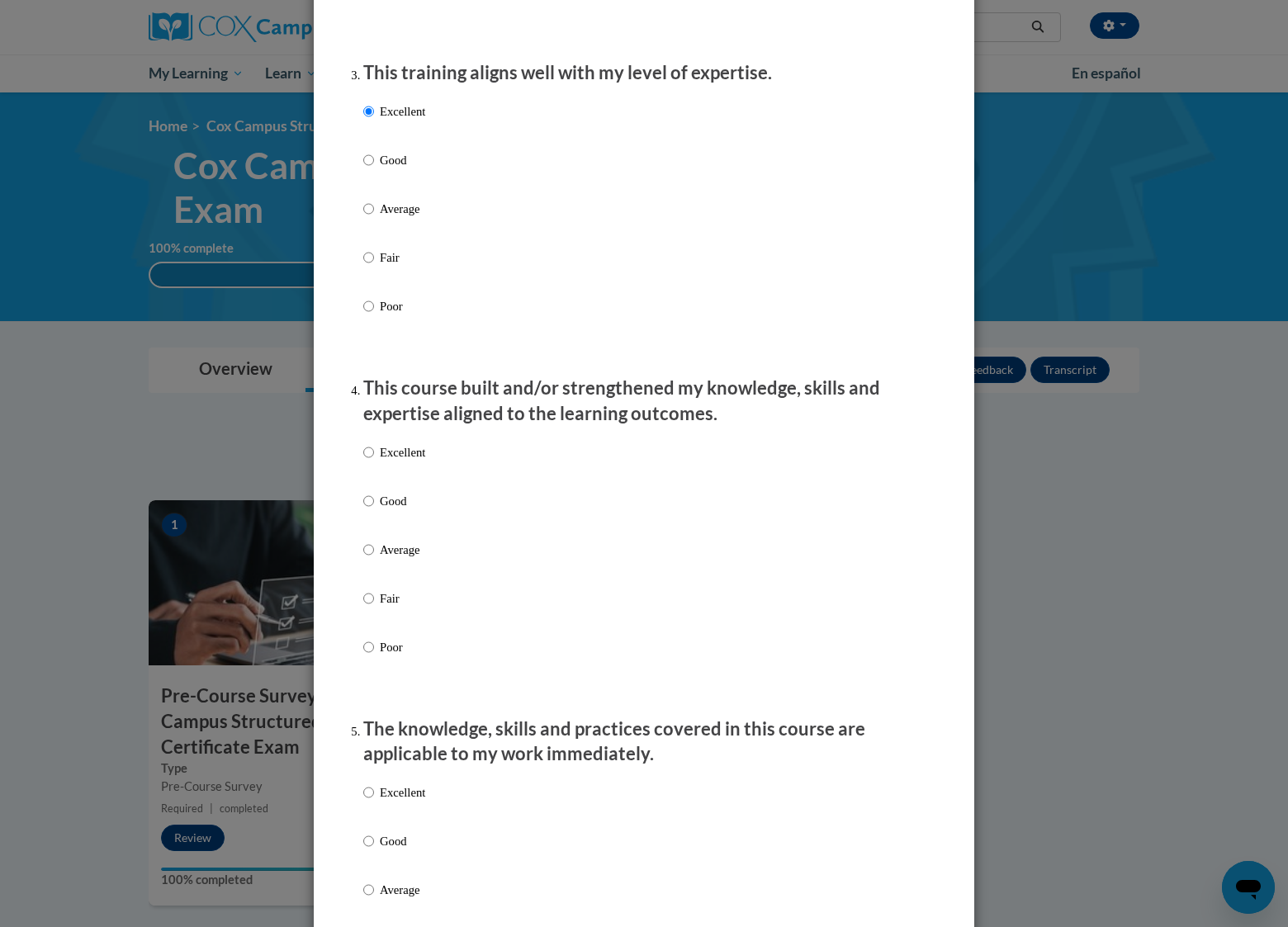
click at [386, 461] on p "Excellent" at bounding box center [402, 452] width 45 height 18
click at [374, 461] on input "Excellent" at bounding box center [369, 452] width 11 height 18
radio input "true"
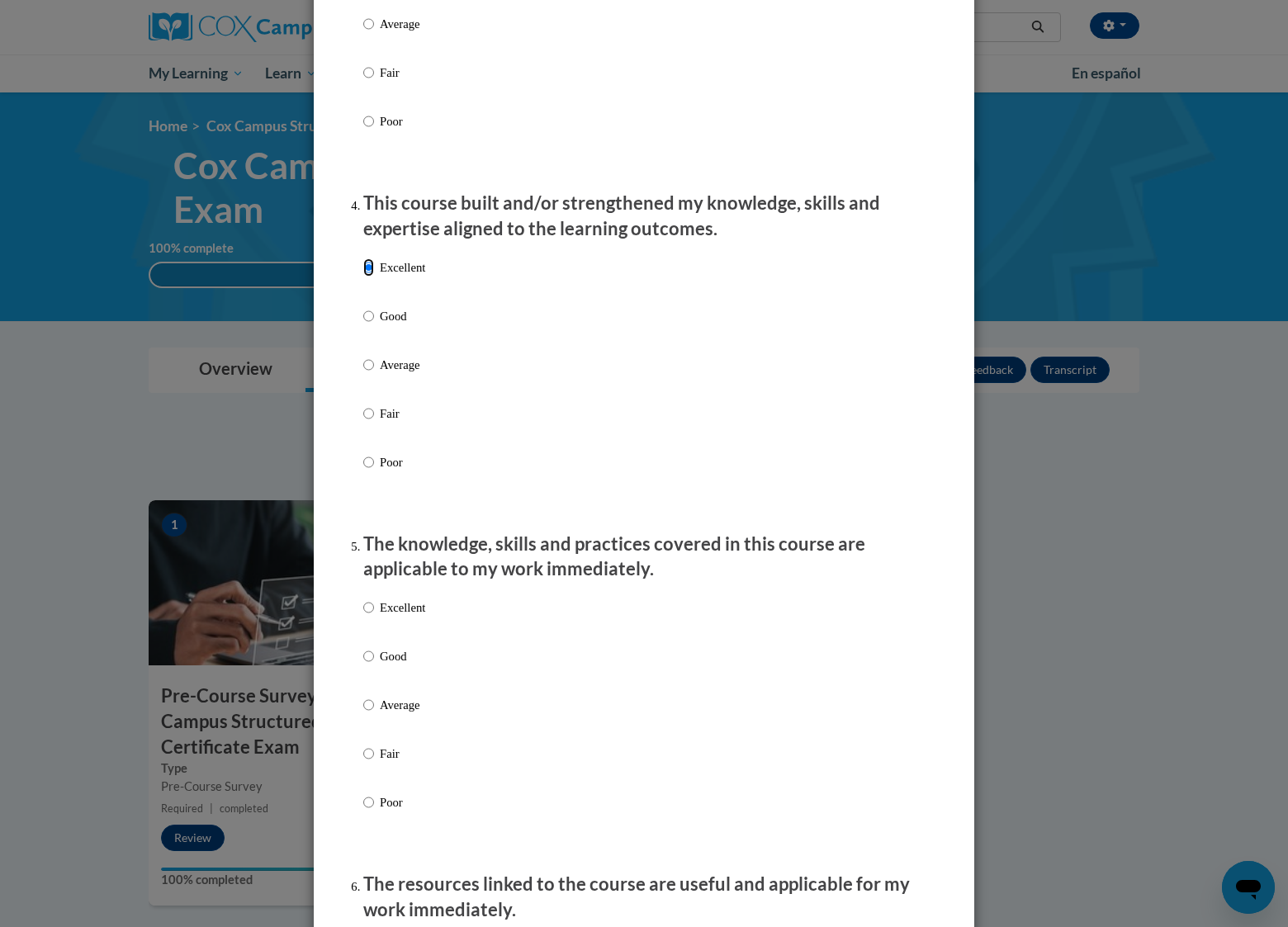
scroll to position [1238, 0]
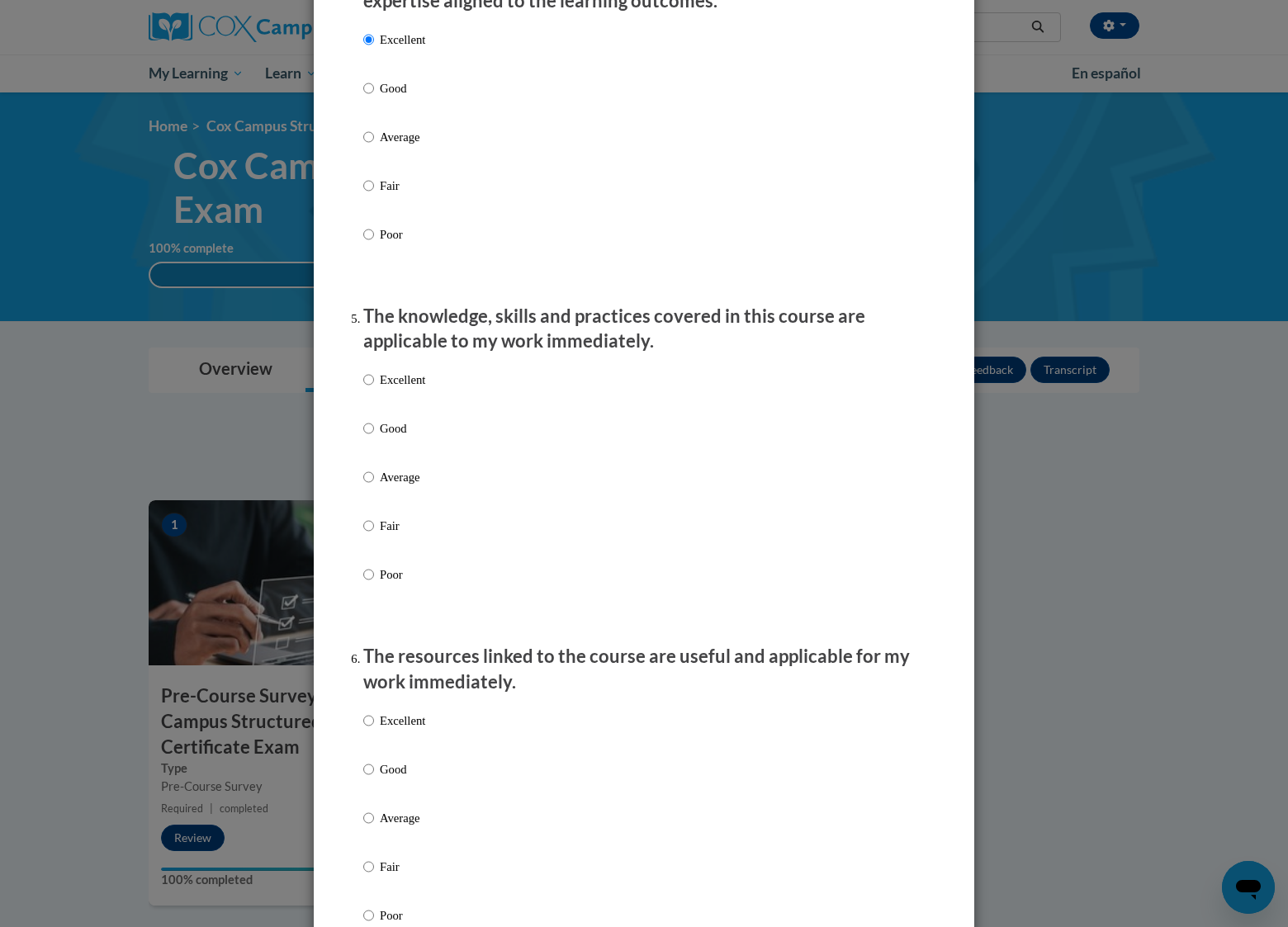
click at [385, 389] on p "Excellent" at bounding box center [402, 379] width 45 height 18
click at [374, 389] on input "Excellent" at bounding box center [369, 379] width 11 height 18
radio input "true"
click at [400, 729] on p "Excellent" at bounding box center [402, 720] width 45 height 18
click at [374, 729] on input "Excellent" at bounding box center [369, 720] width 11 height 18
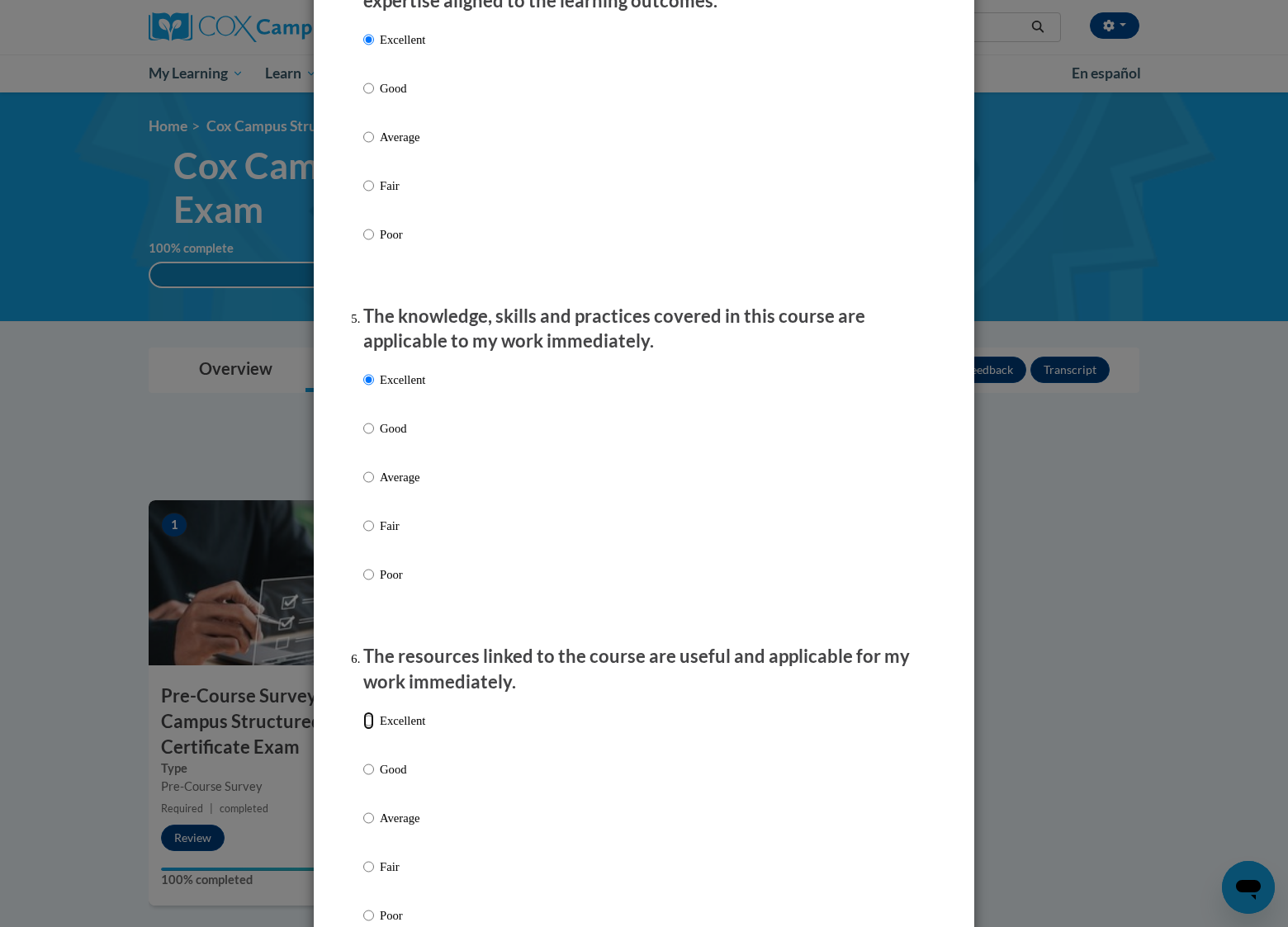
radio input "true"
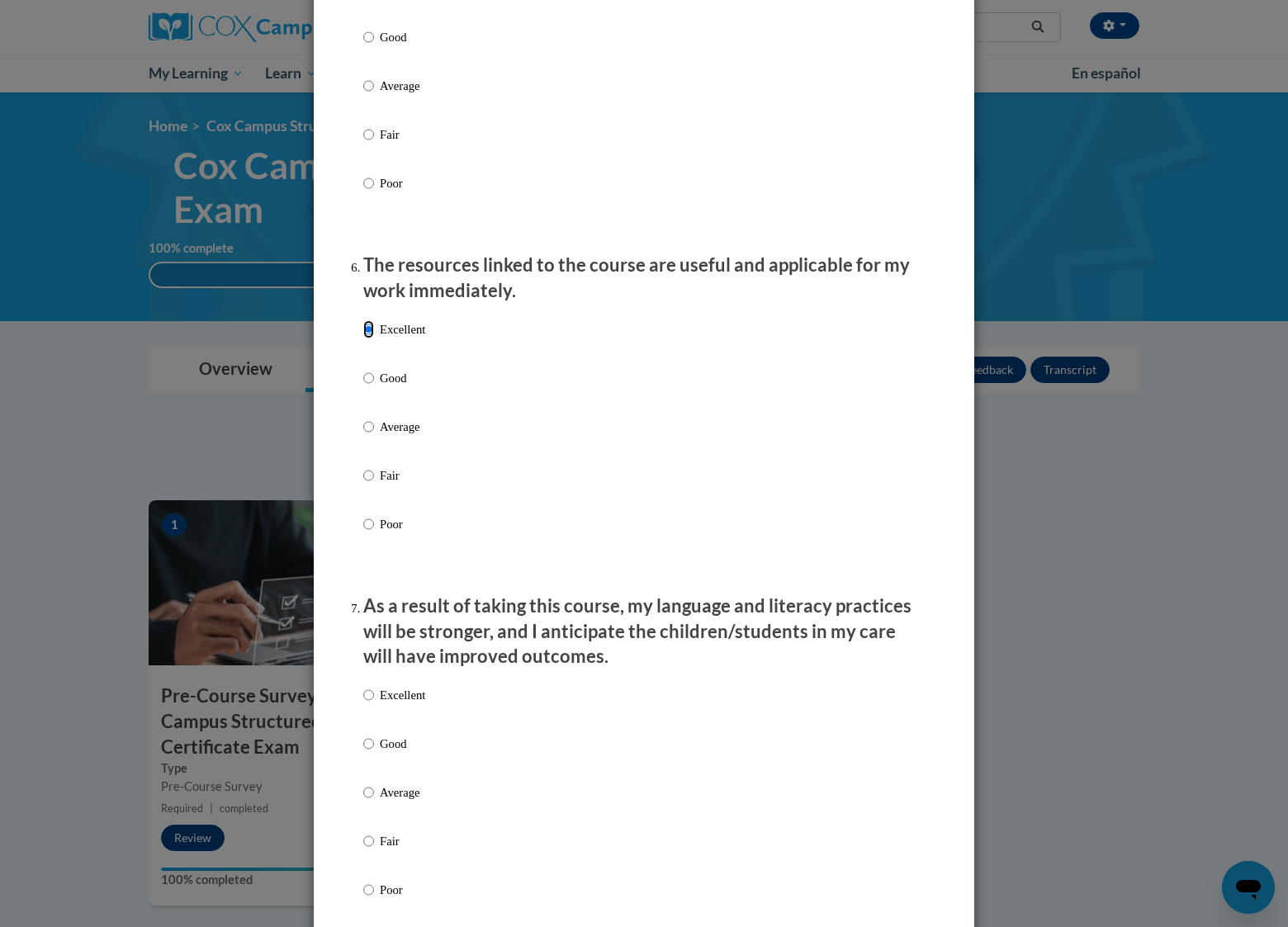
scroll to position [1651, 0]
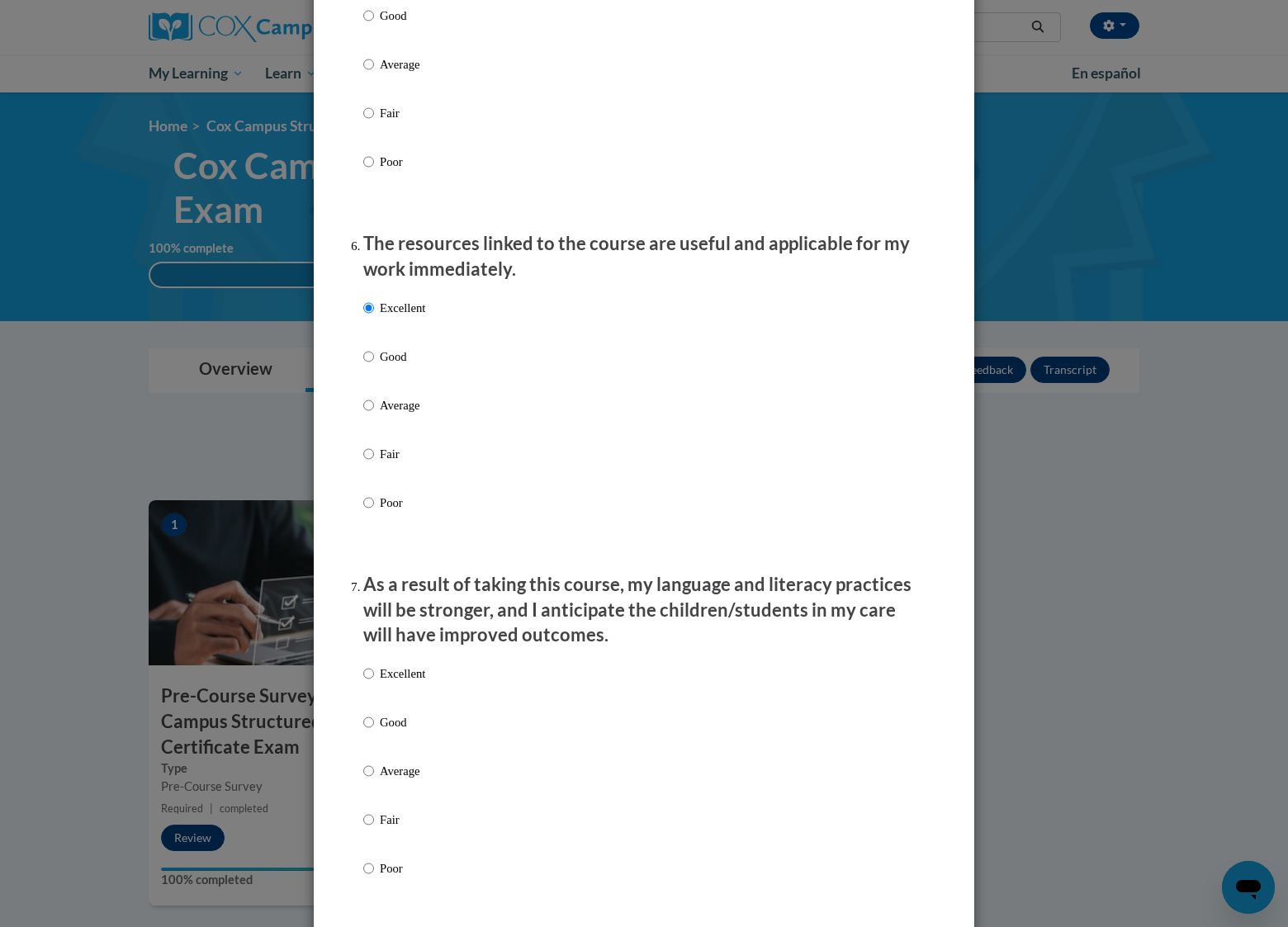
click at [404, 697] on label "Excellent" at bounding box center [395, 687] width 62 height 45
click at [374, 683] on input "Excellent" at bounding box center [369, 673] width 11 height 18
radio input "true"
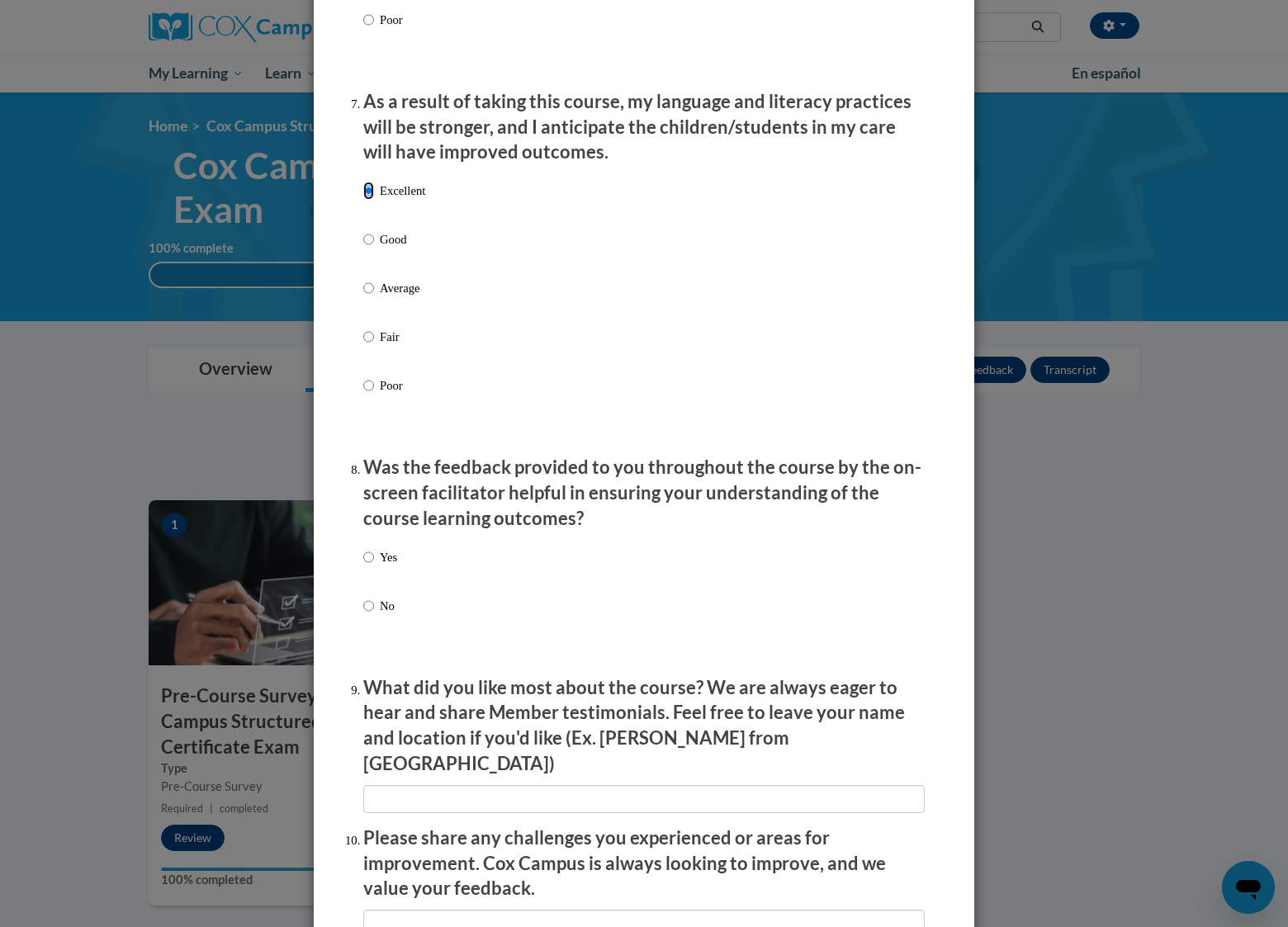
scroll to position [2146, 0]
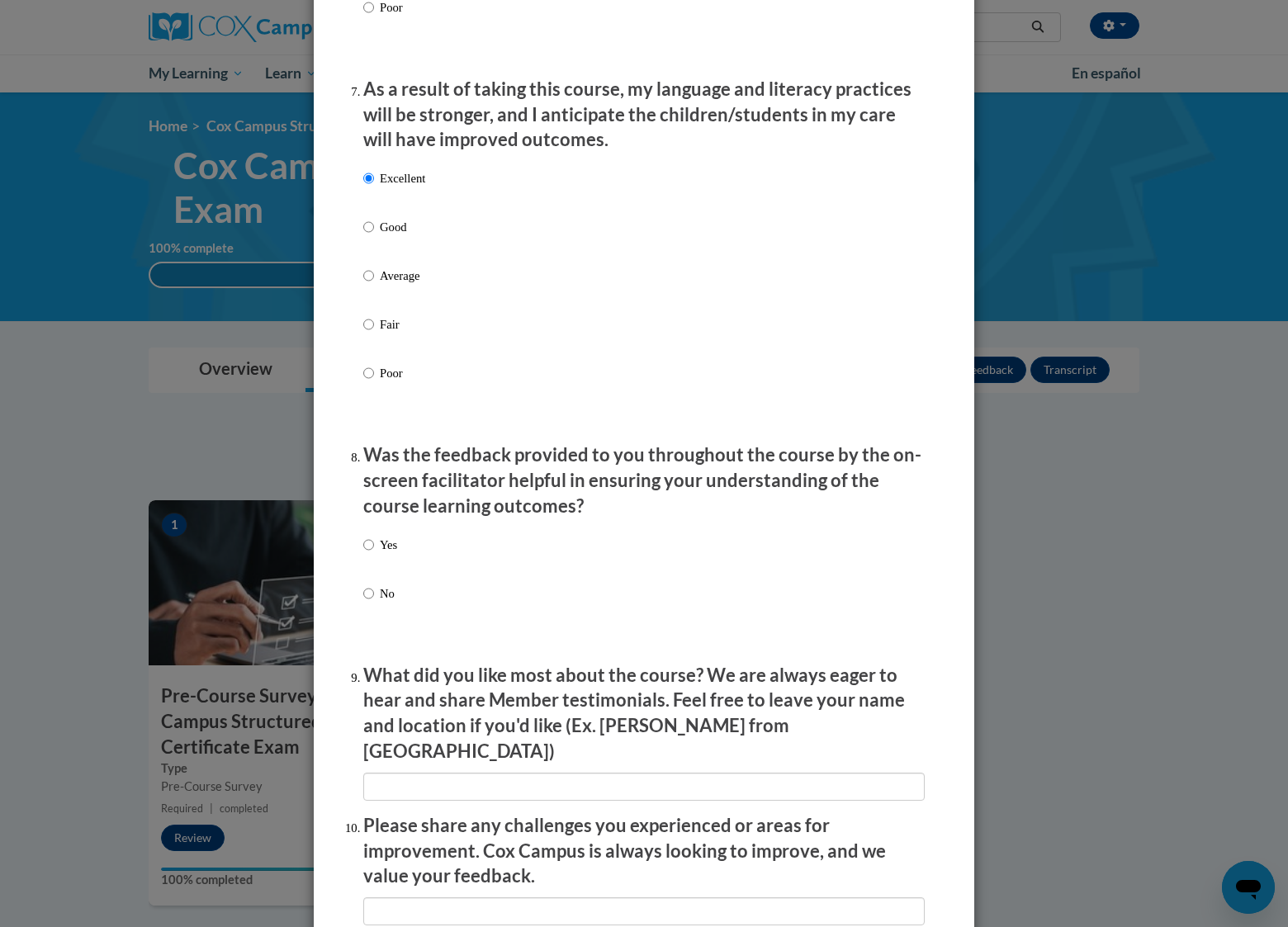
click at [385, 554] on p "Yes" at bounding box center [387, 545] width 17 height 18
click at [374, 554] on input "Yes" at bounding box center [369, 545] width 11 height 18
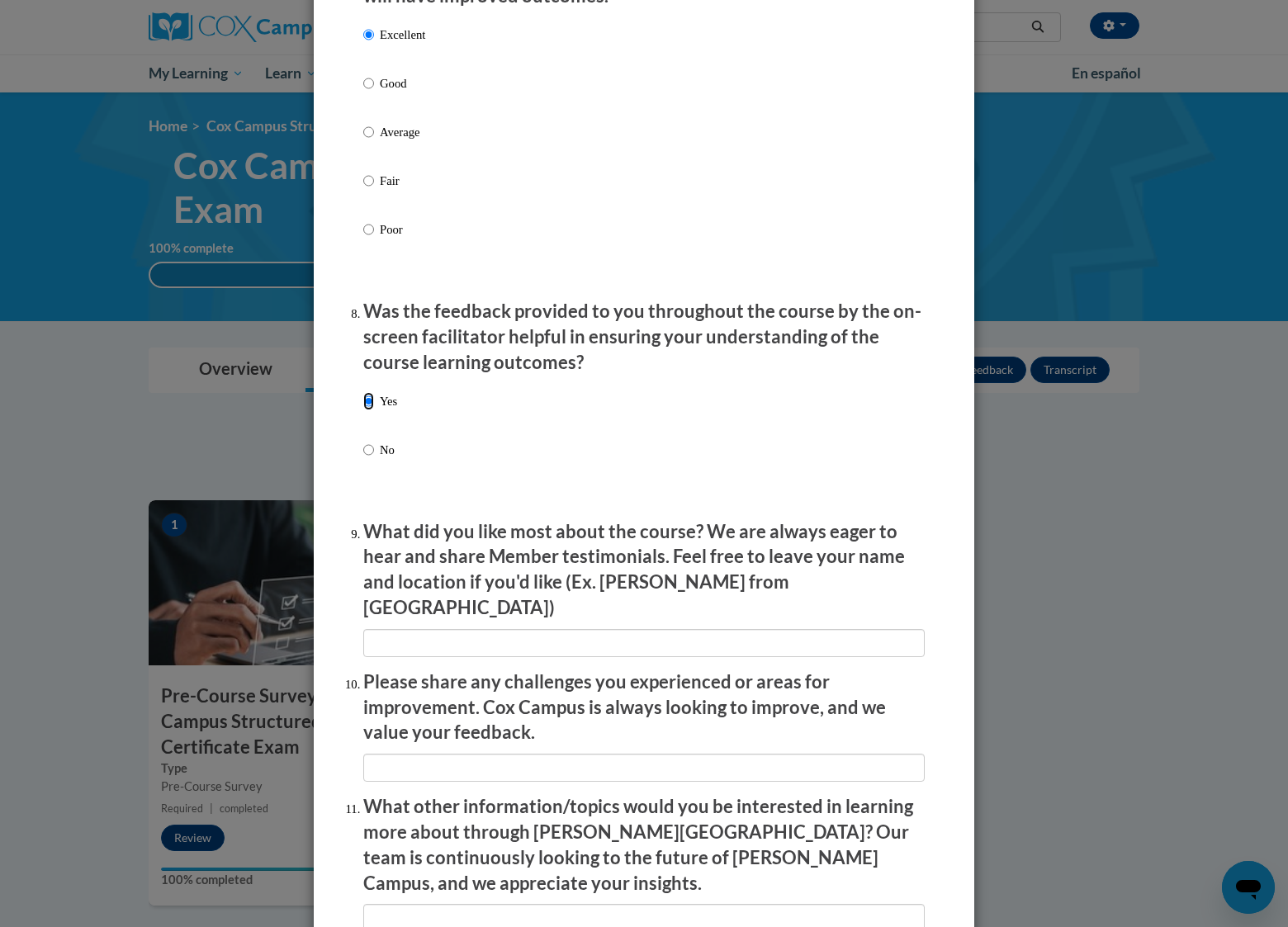
scroll to position [2505, 0]
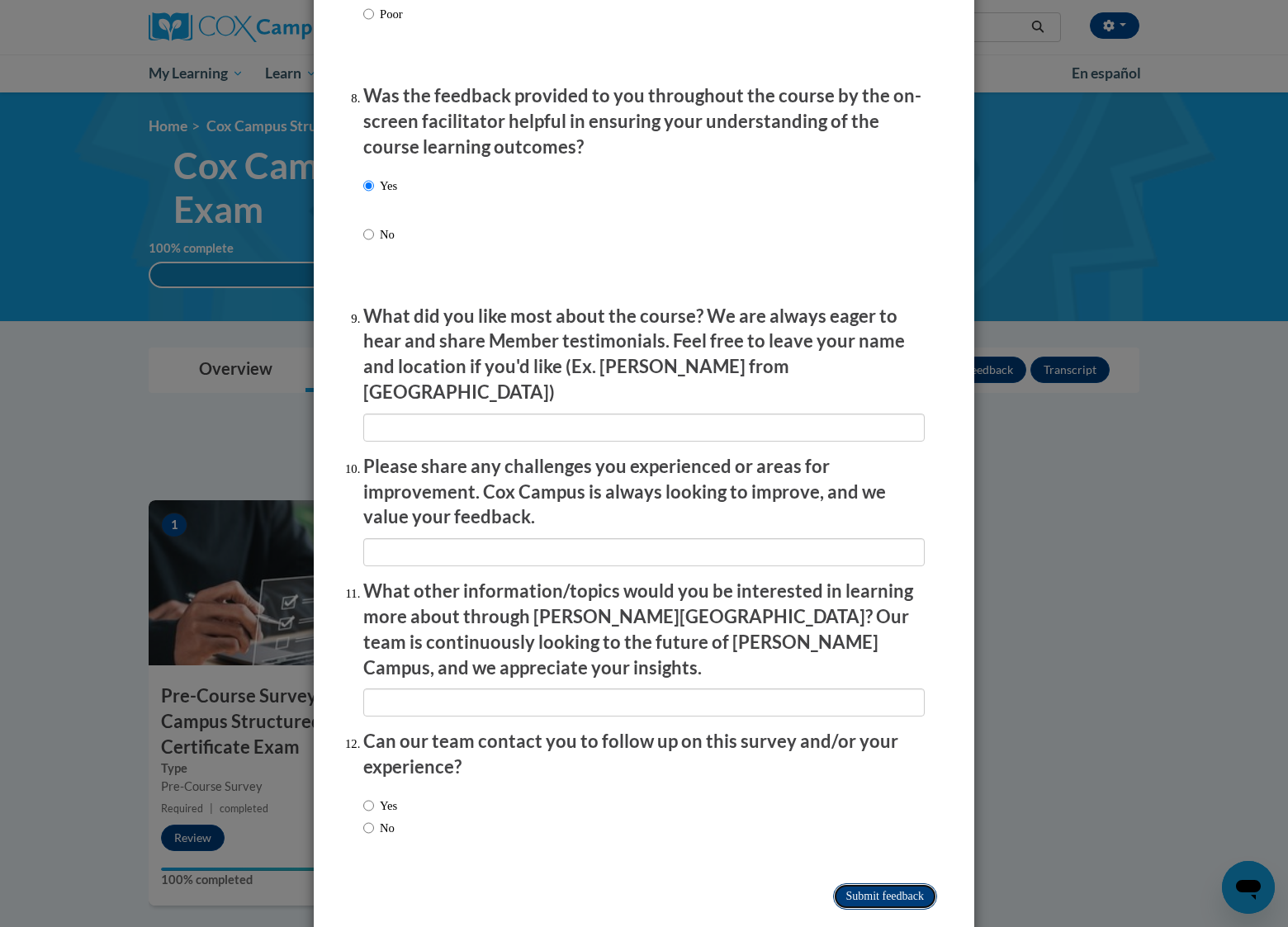
click at [908, 883] on input "Submit feedback" at bounding box center [884, 897] width 104 height 27
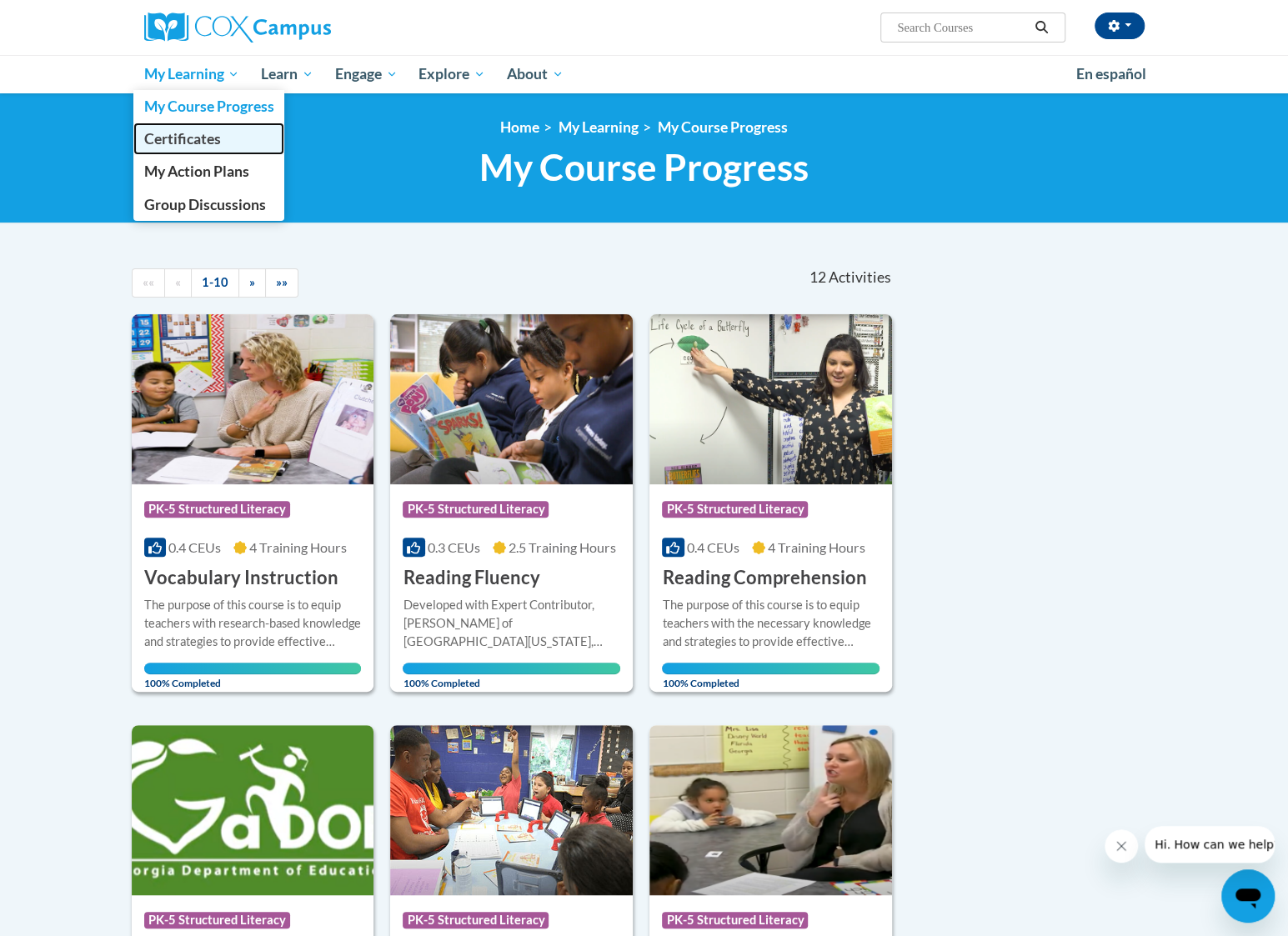
click at [187, 132] on span "Certificates" at bounding box center [181, 138] width 76 height 17
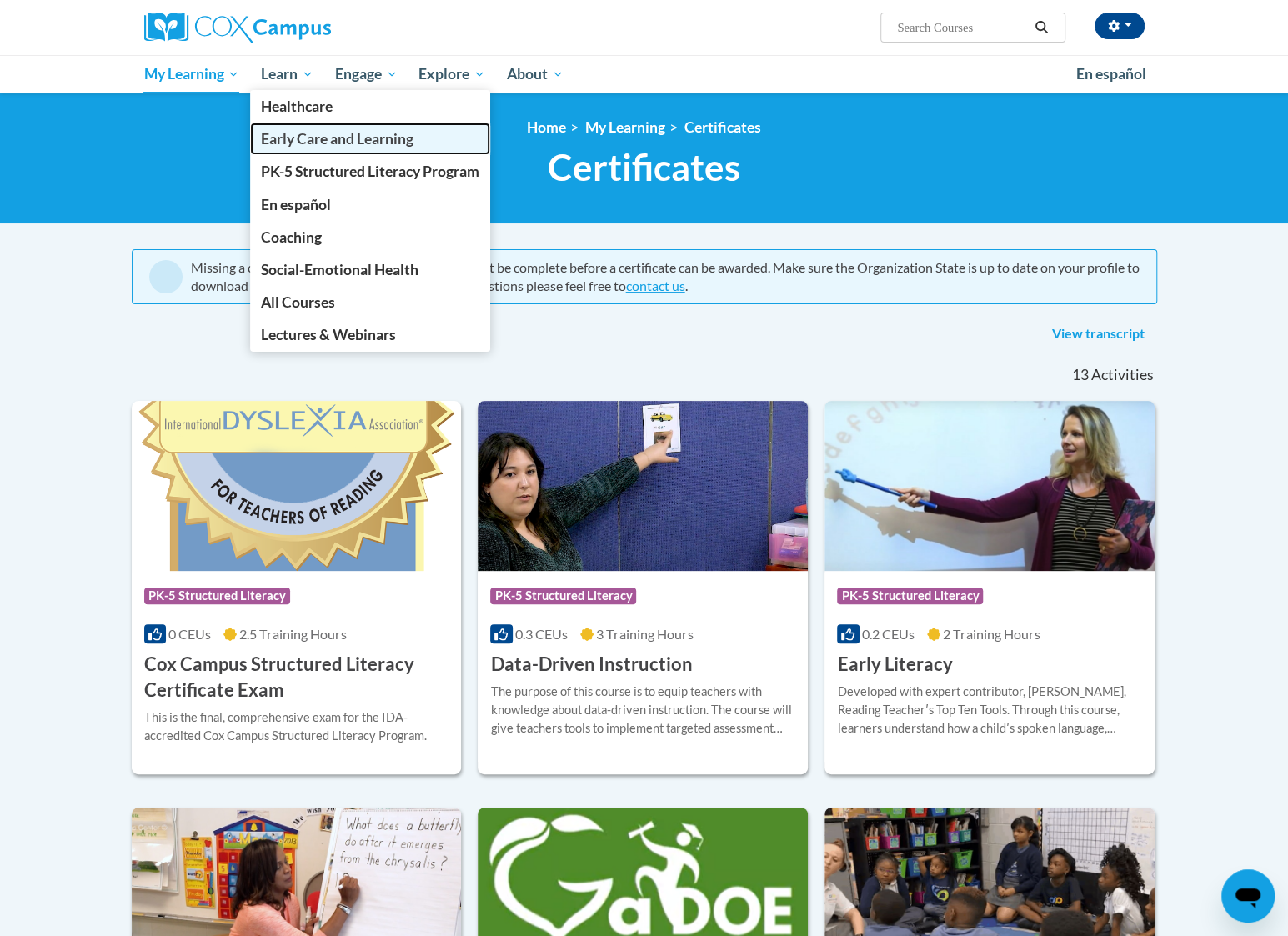
click at [306, 141] on span "Early Care and Learning" at bounding box center [337, 138] width 153 height 17
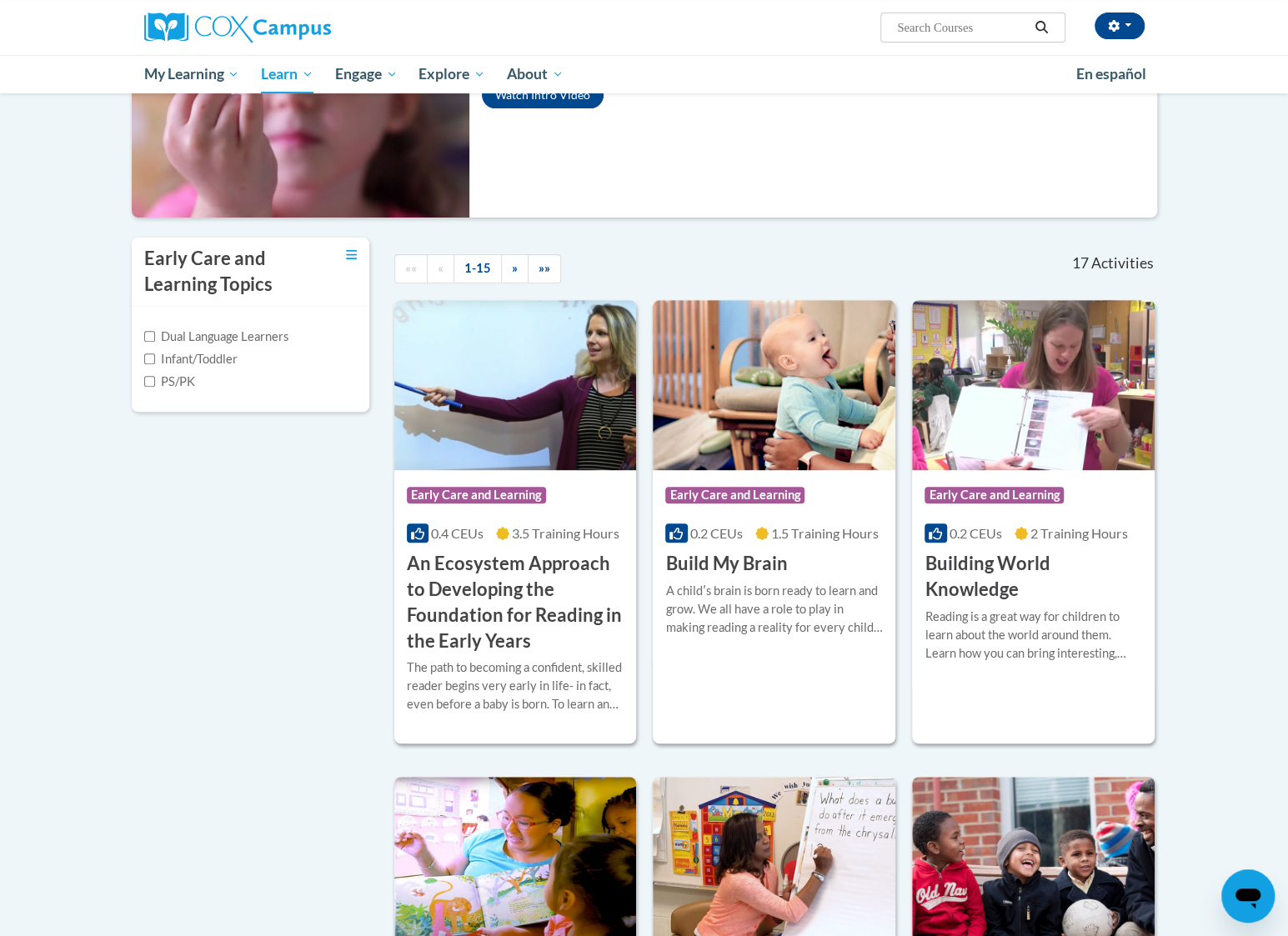
scroll to position [250, 0]
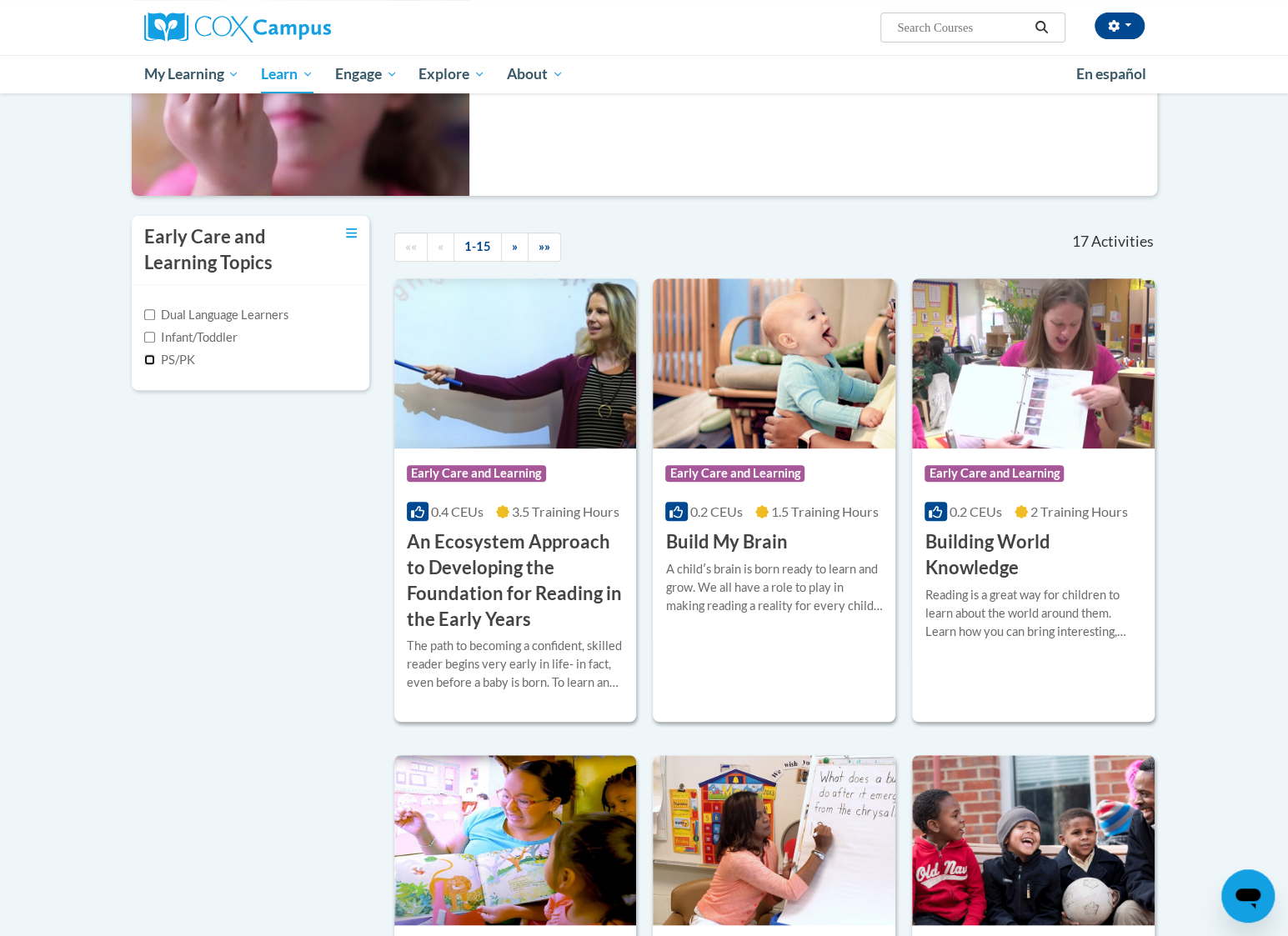
click at [149, 354] on input "PS/PK" at bounding box center [149, 360] width 11 height 11
checkbox input "true"
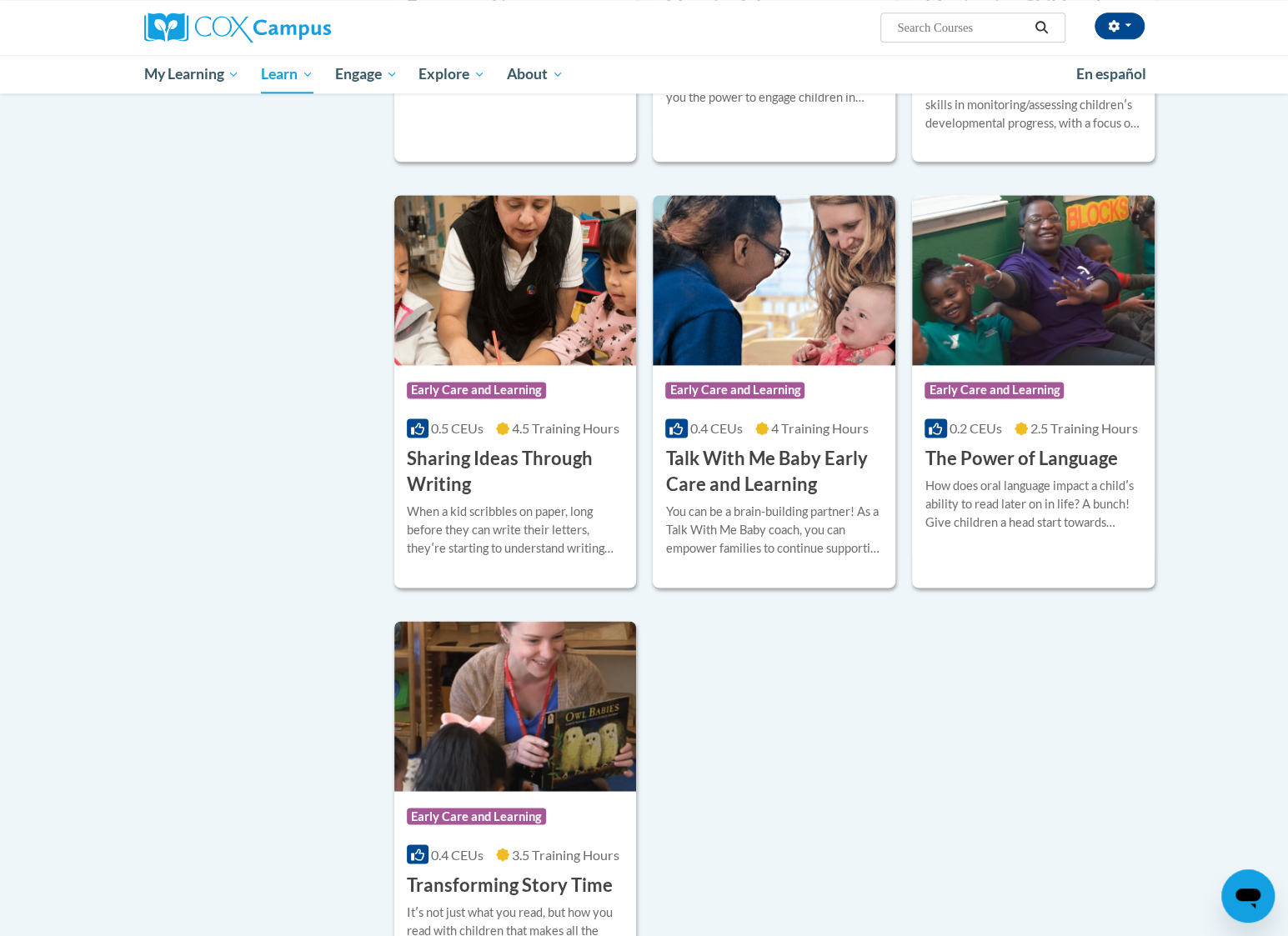
scroll to position [1333, 0]
